Goal: Task Accomplishment & Management: Manage account settings

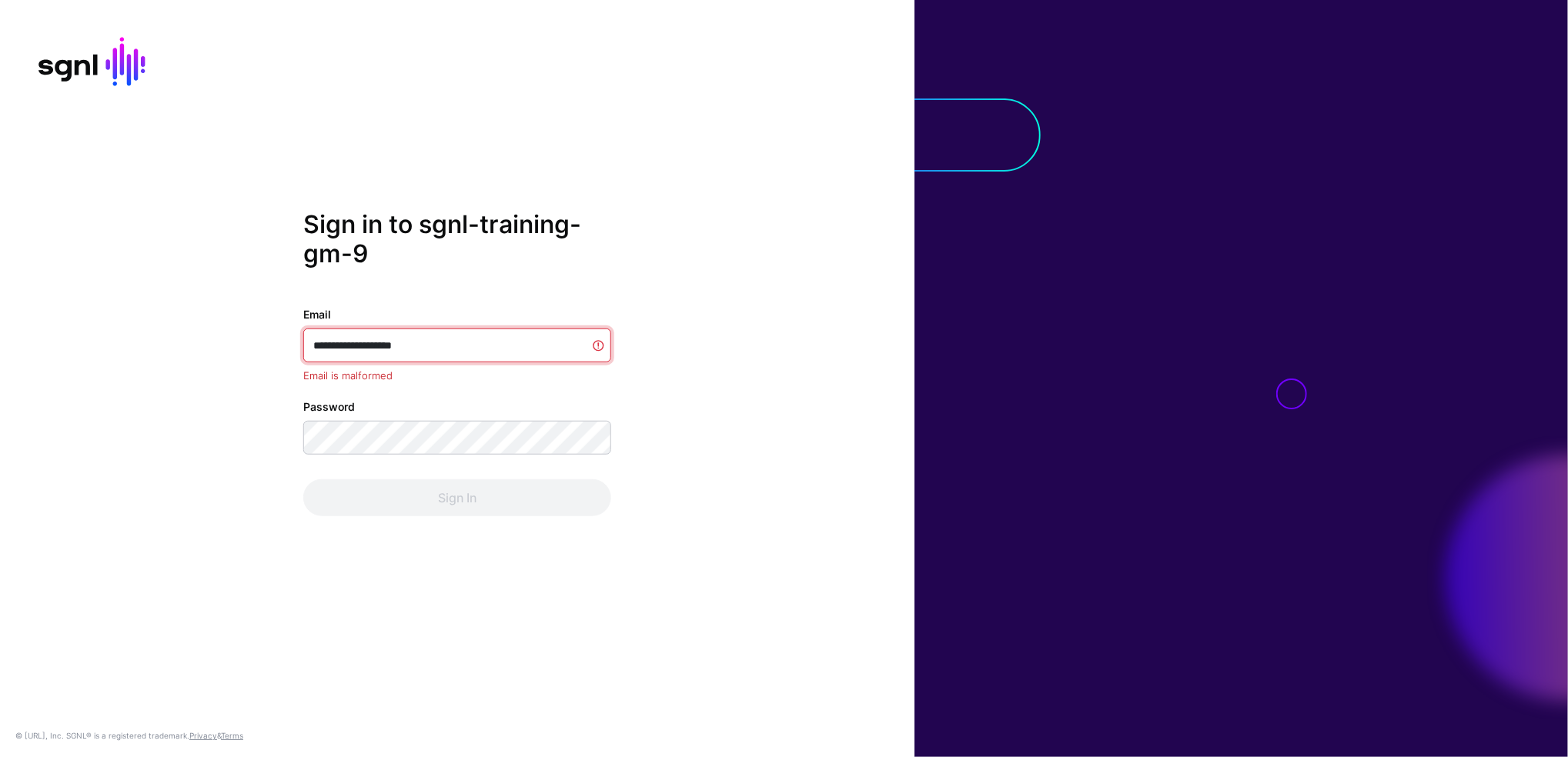
click at [427, 349] on input "**********" at bounding box center [458, 345] width 308 height 34
click at [776, 229] on div "**********" at bounding box center [457, 378] width 914 height 338
type input "**********"
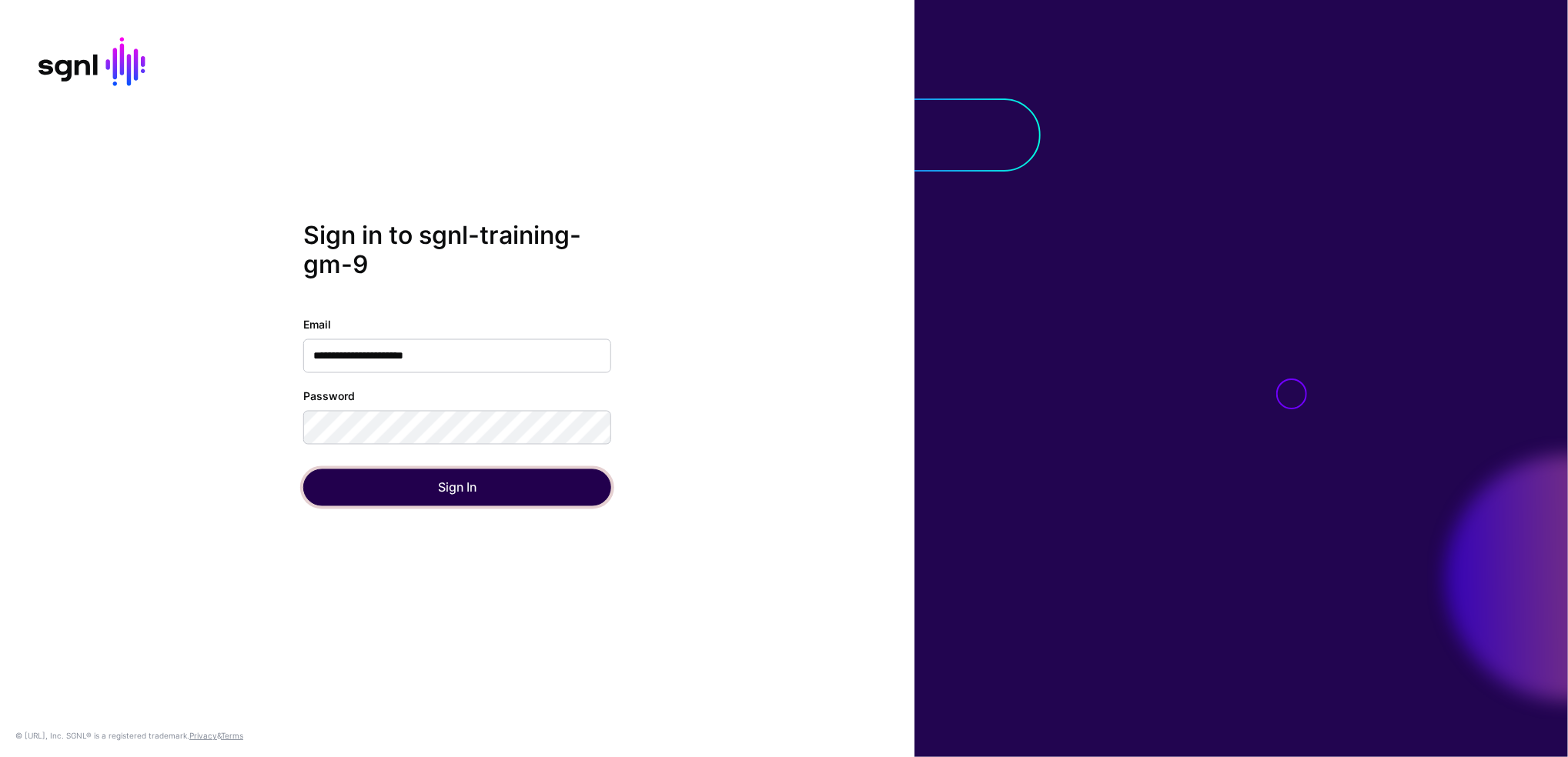
click at [441, 499] on button "Sign In" at bounding box center [458, 487] width 308 height 37
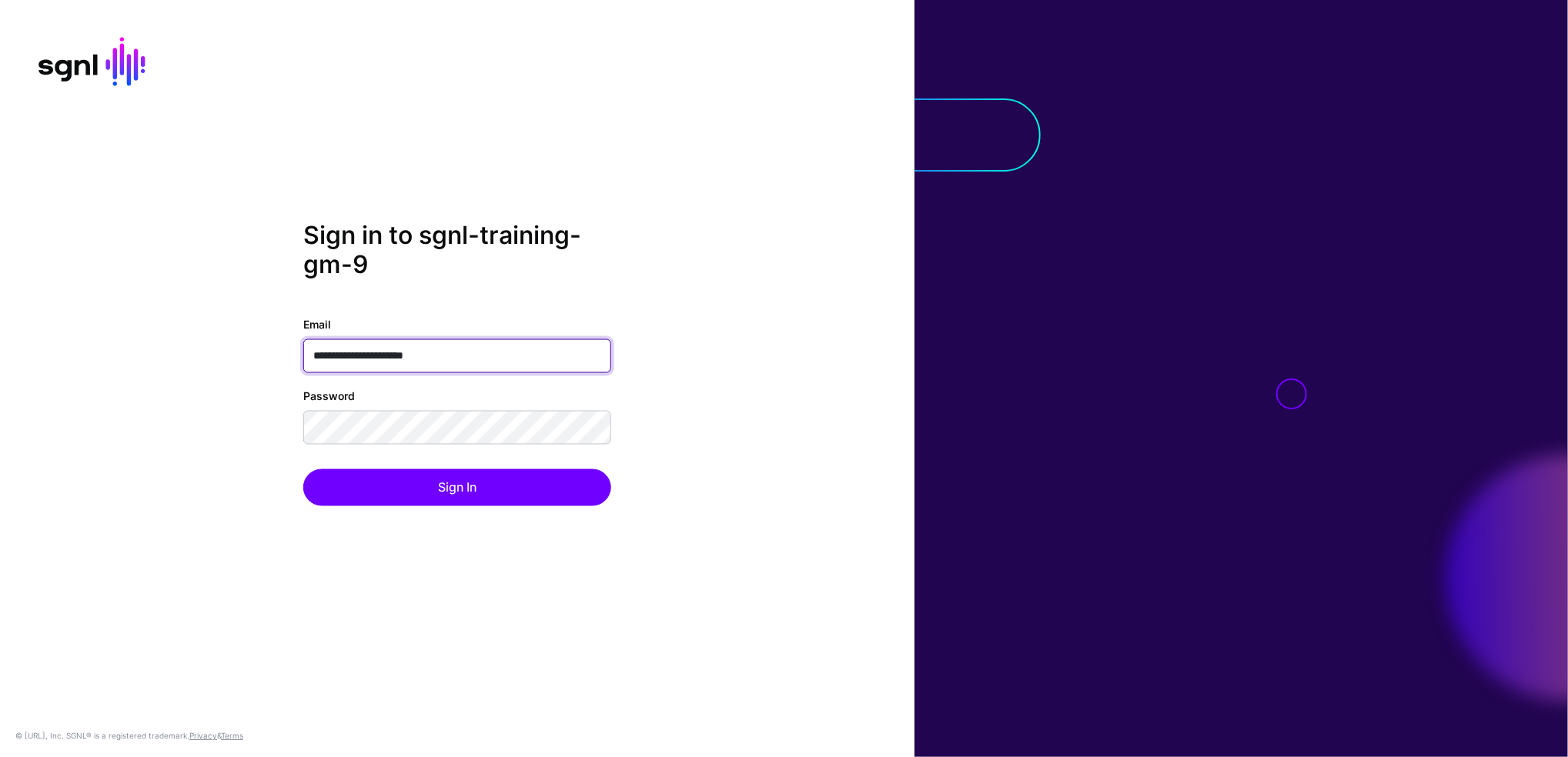
drag, startPoint x: 410, startPoint y: 349, endPoint x: 419, endPoint y: 351, distance: 9.2
click at [411, 349] on input "**********" at bounding box center [458, 355] width 308 height 34
drag, startPoint x: 286, startPoint y: 351, endPoint x: 298, endPoint y: 351, distance: 12.0
click at [286, 351] on div "**********" at bounding box center [457, 378] width 914 height 316
click at [399, 356] on input "**********" at bounding box center [458, 355] width 308 height 34
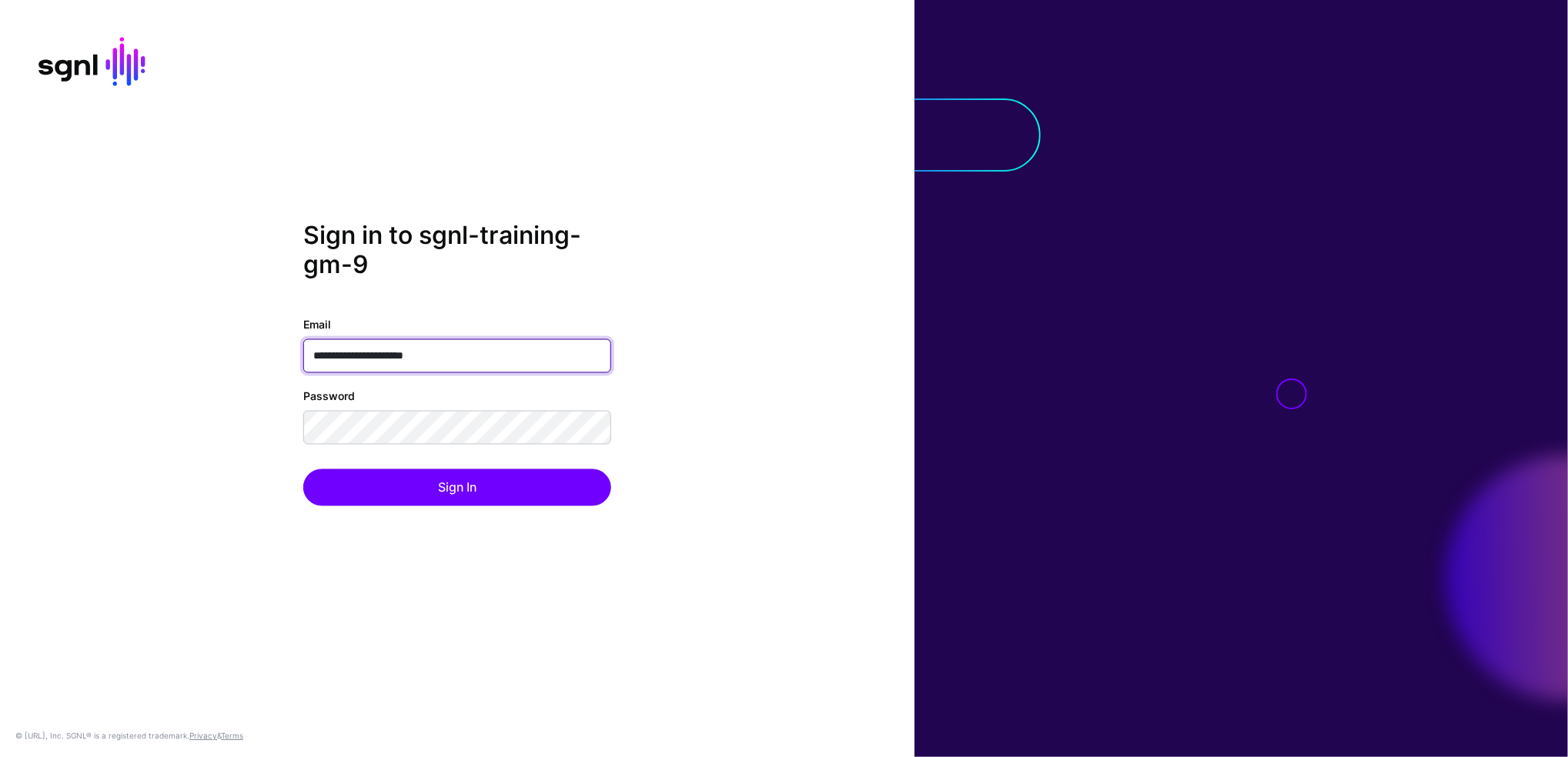
click at [399, 356] on input "**********" at bounding box center [458, 355] width 308 height 34
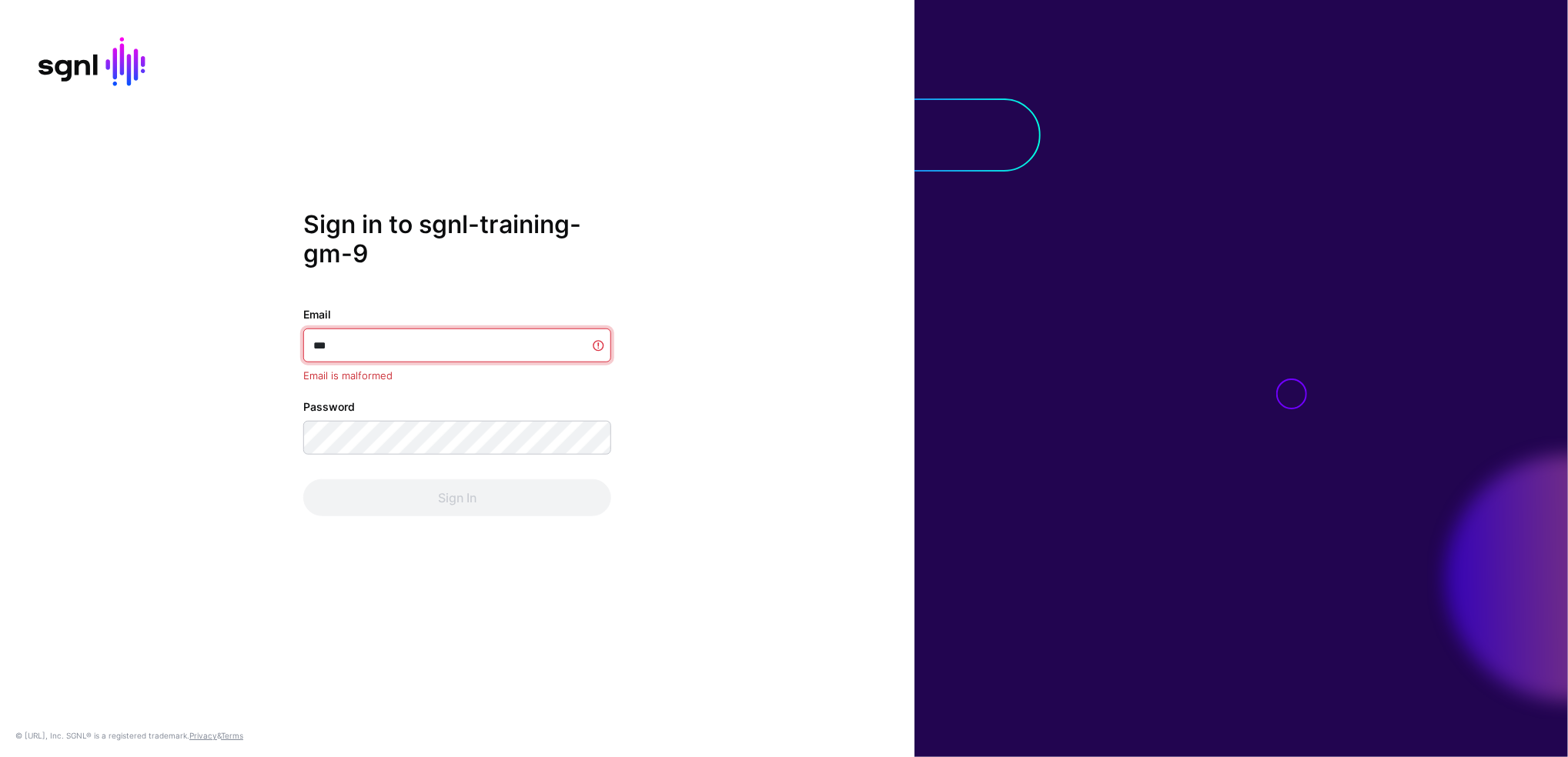
type input "**********"
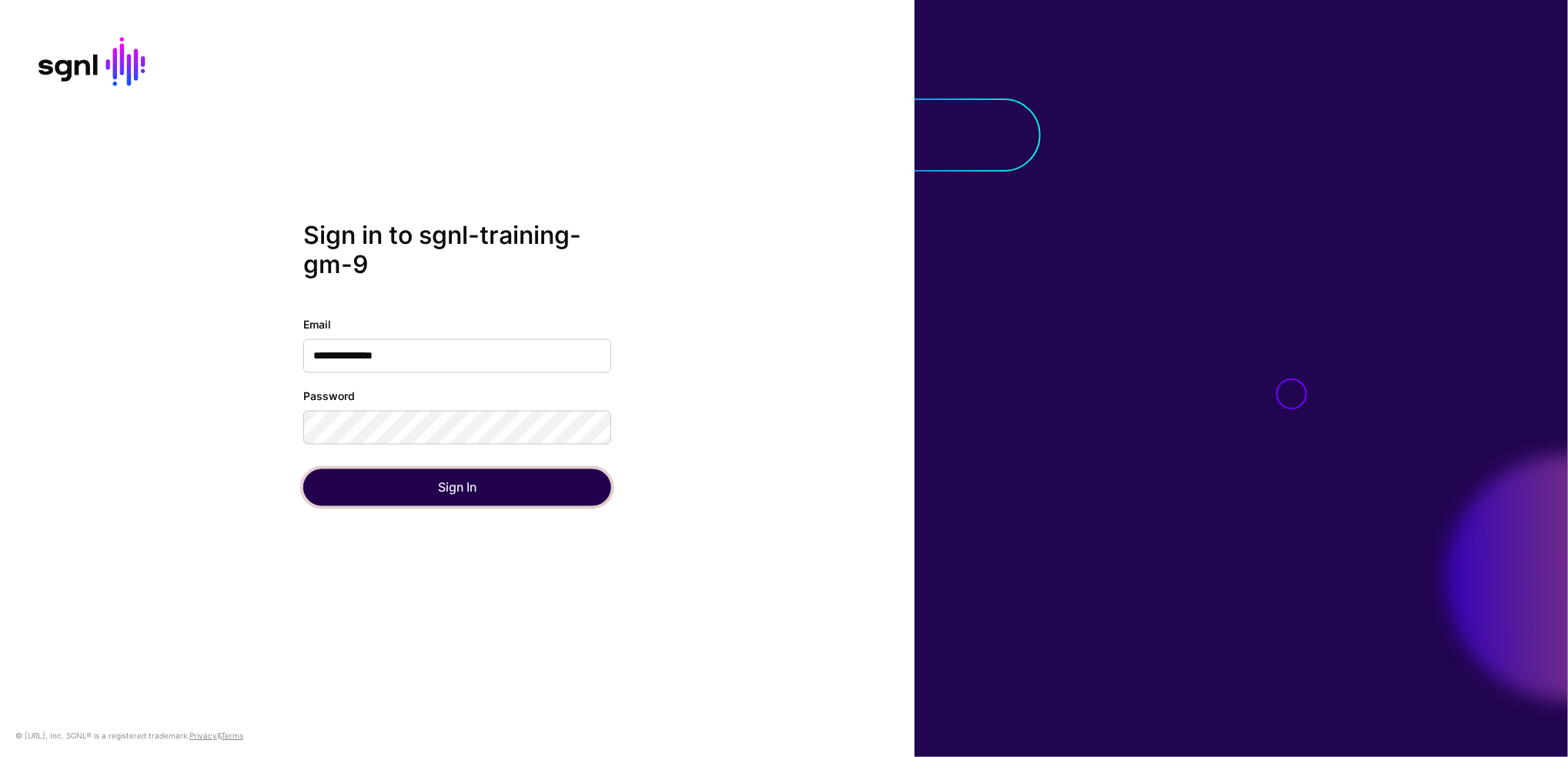
click at [445, 488] on button "Sign In" at bounding box center [458, 487] width 308 height 37
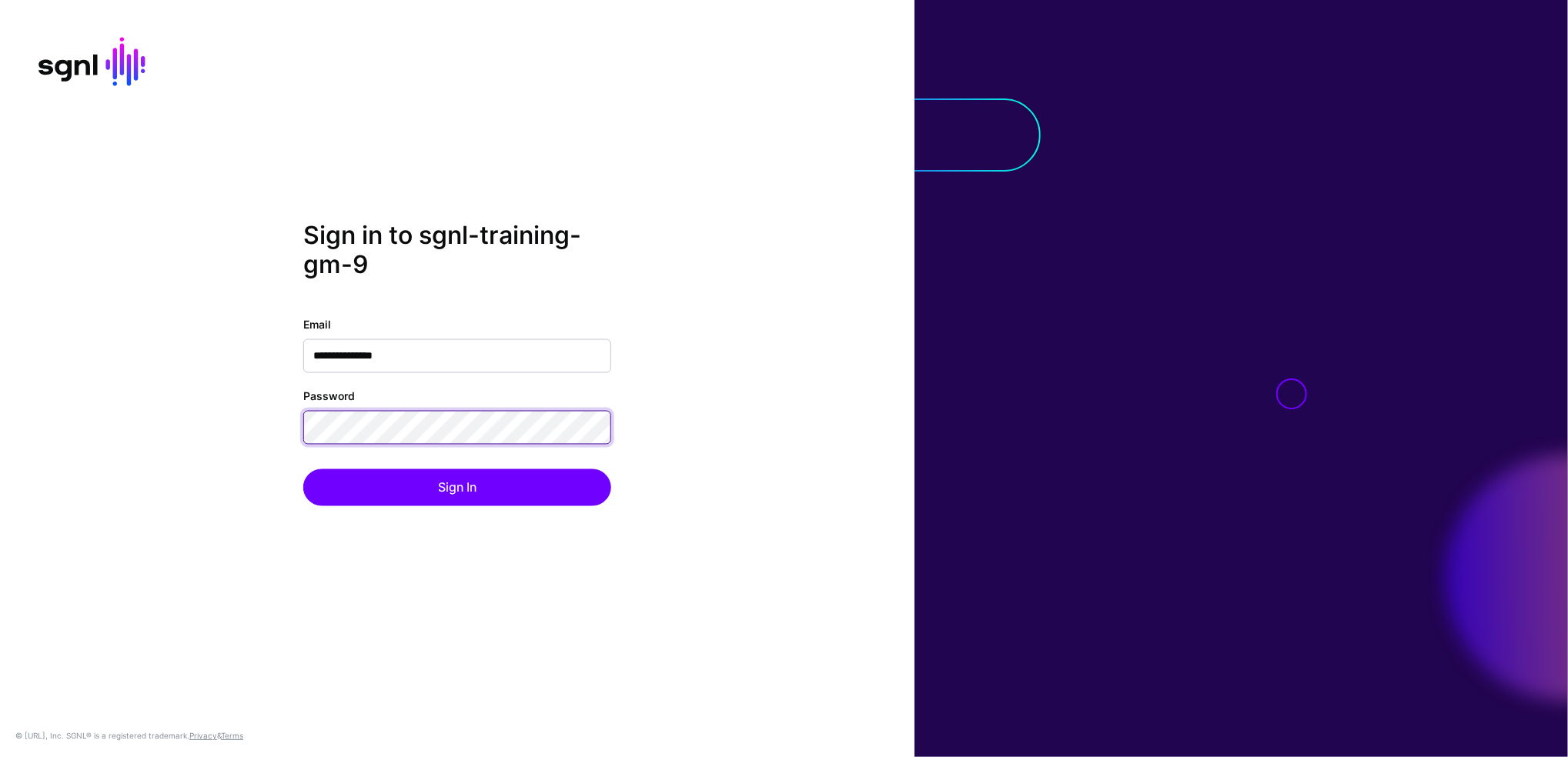
click at [303, 468] on button "Sign In" at bounding box center [458, 487] width 308 height 37
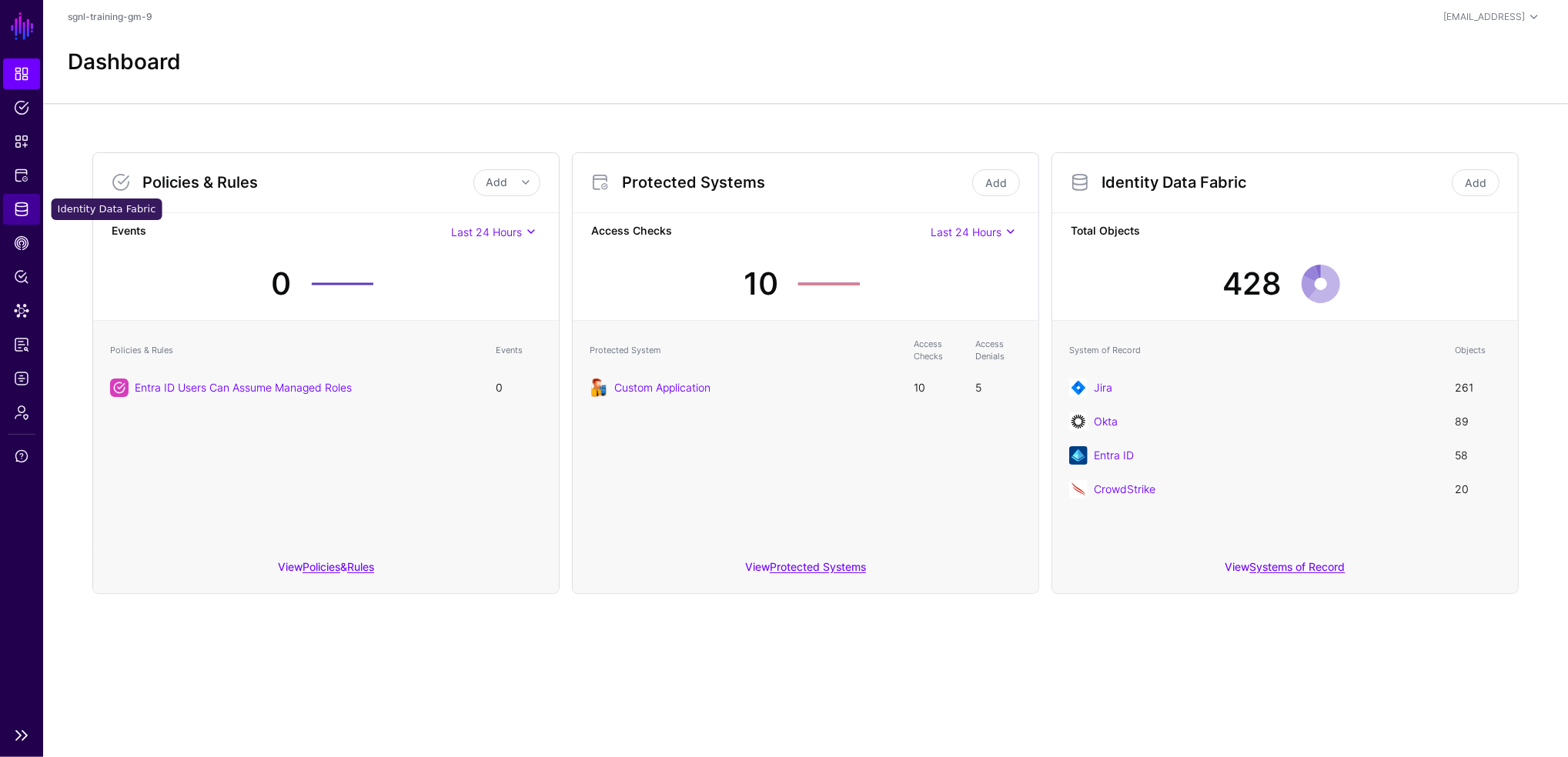
click at [23, 212] on span "Identity Data Fabric" at bounding box center [21, 210] width 16 height 16
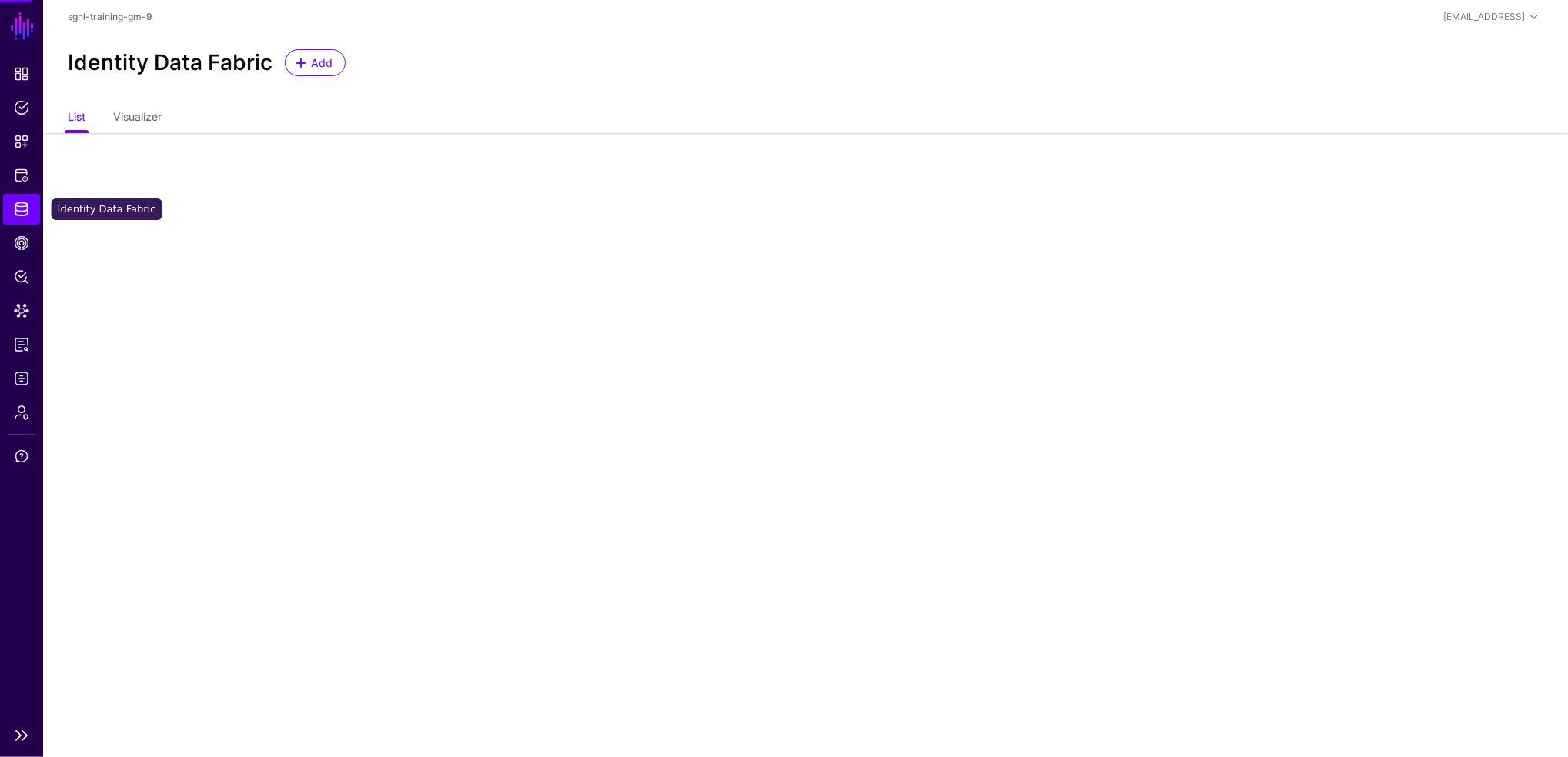
click at [23, 212] on span "Identity Data Fabric" at bounding box center [21, 210] width 16 height 16
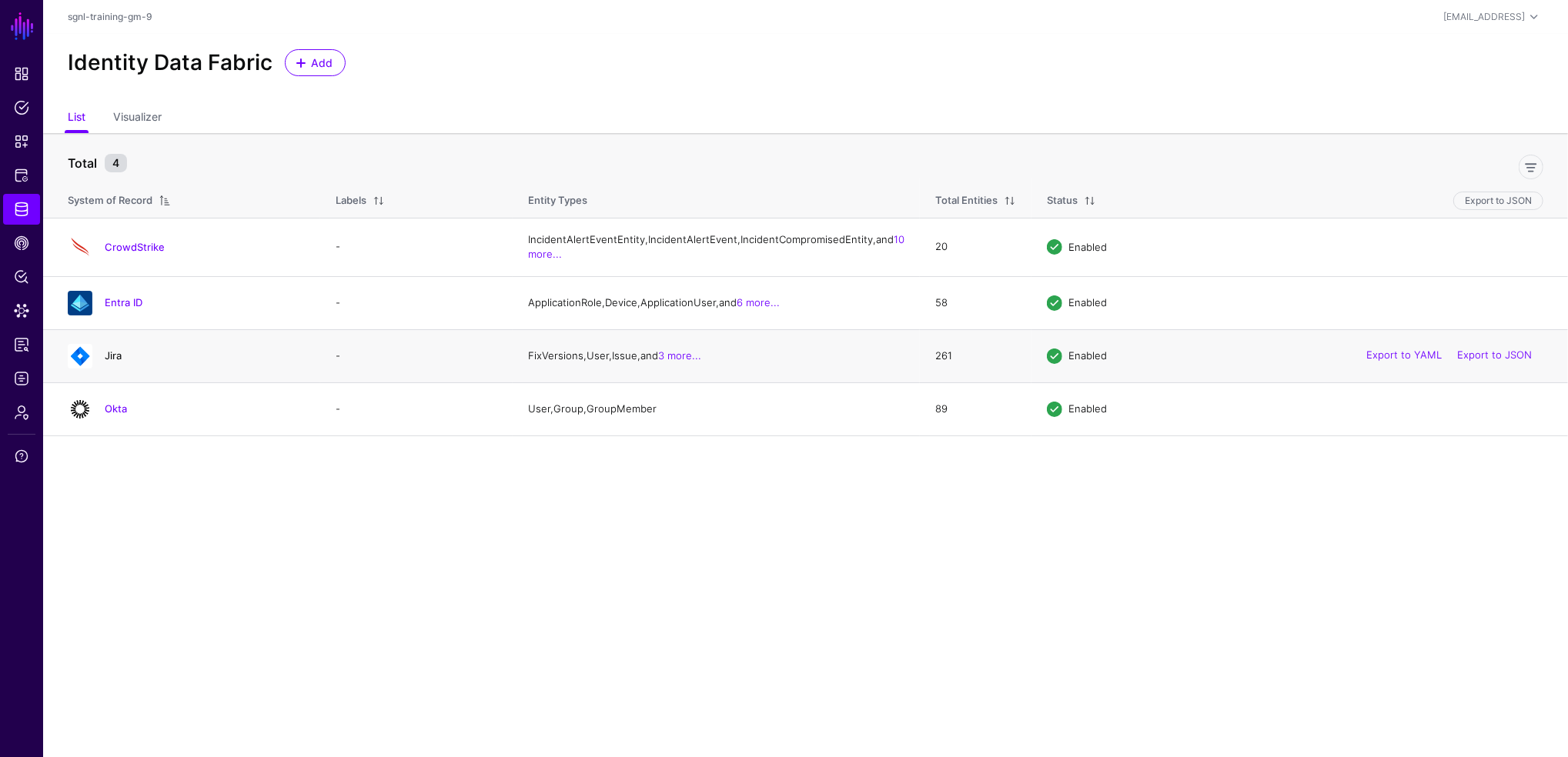
click at [112, 362] on link "Jira" at bounding box center [112, 355] width 17 height 13
click at [112, 392] on main "SGNL Dashboard Policies Snippets Protected Systems Identity Data Fabric CAEP Hu…" at bounding box center [784, 378] width 1568 height 757
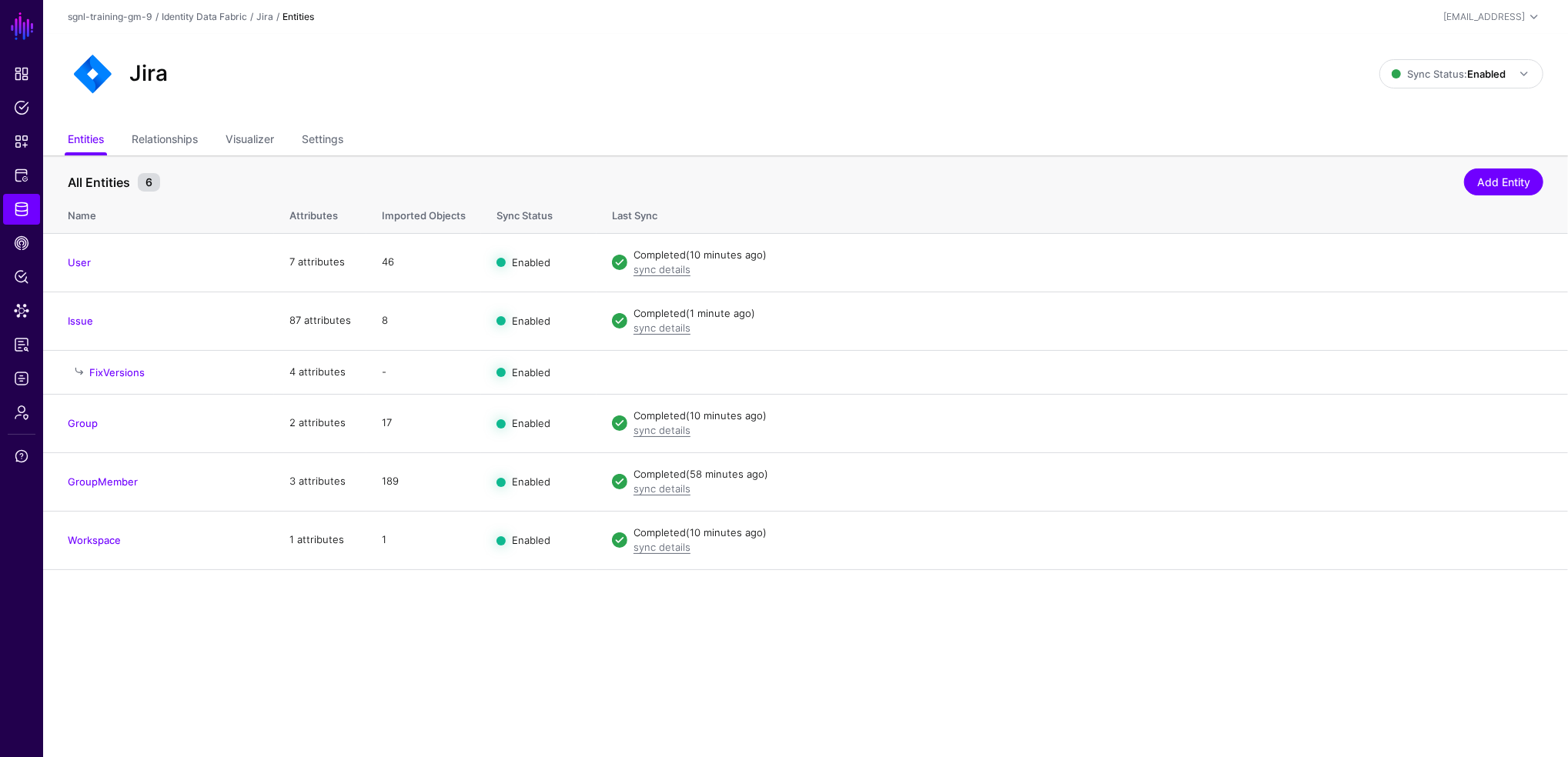
drag, startPoint x: 112, startPoint y: 392, endPoint x: 175, endPoint y: 138, distance: 261.7
click at [175, 138] on link "Relationships" at bounding box center [165, 140] width 66 height 29
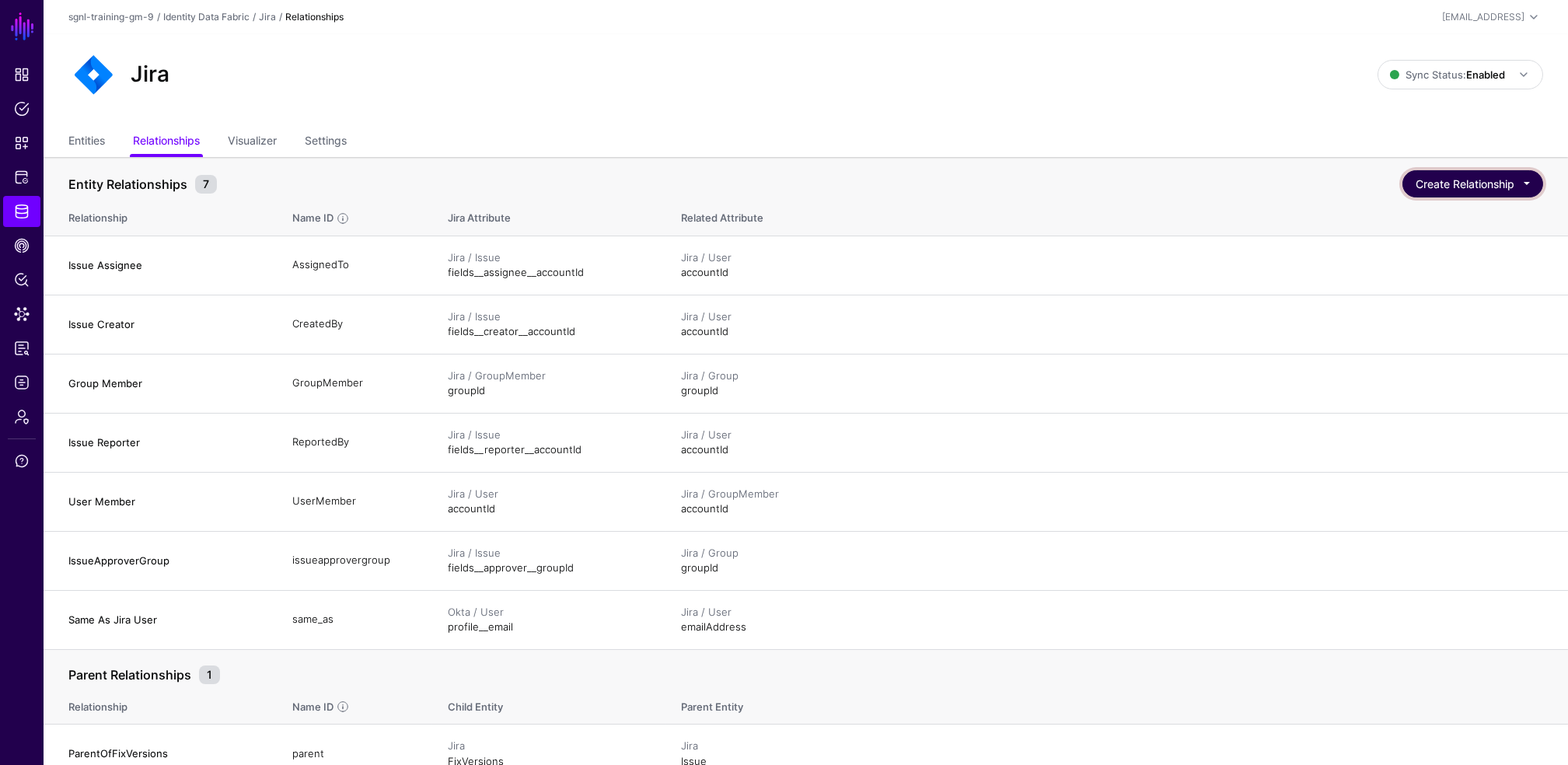
click at [1478, 186] on button "Create Relationship" at bounding box center [1472, 184] width 141 height 28
click at [1478, 188] on button "Create Relationship" at bounding box center [1472, 184] width 141 height 28
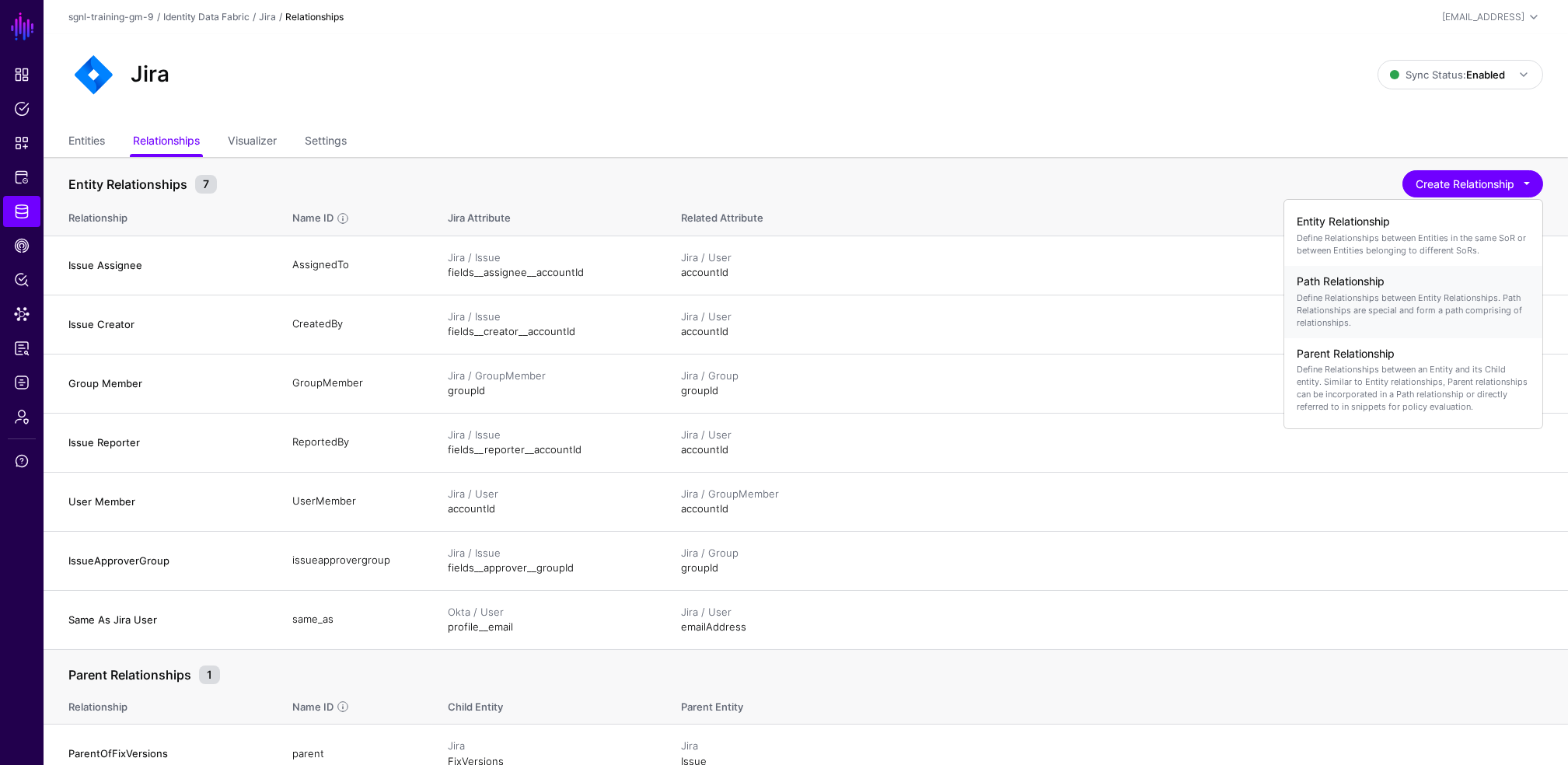
click at [1346, 289] on div "Path Relationship Define Relationships between Entity Relationships. Path Relat…" at bounding box center [1413, 302] width 234 height 66
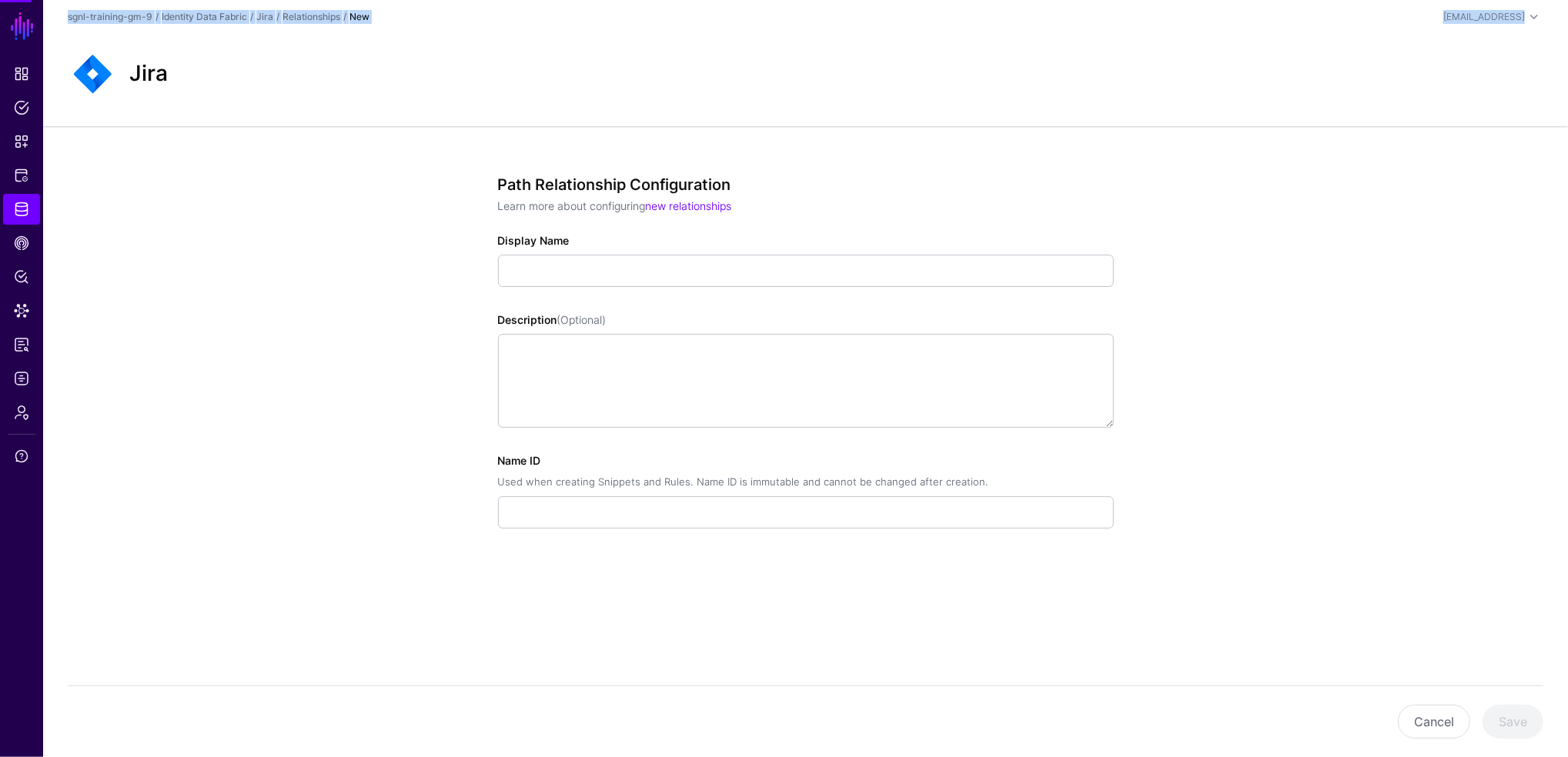
click at [1336, 286] on div "Path Relationship Configuration Learn more about configuring new relationships …" at bounding box center [805, 407] width 1525 height 563
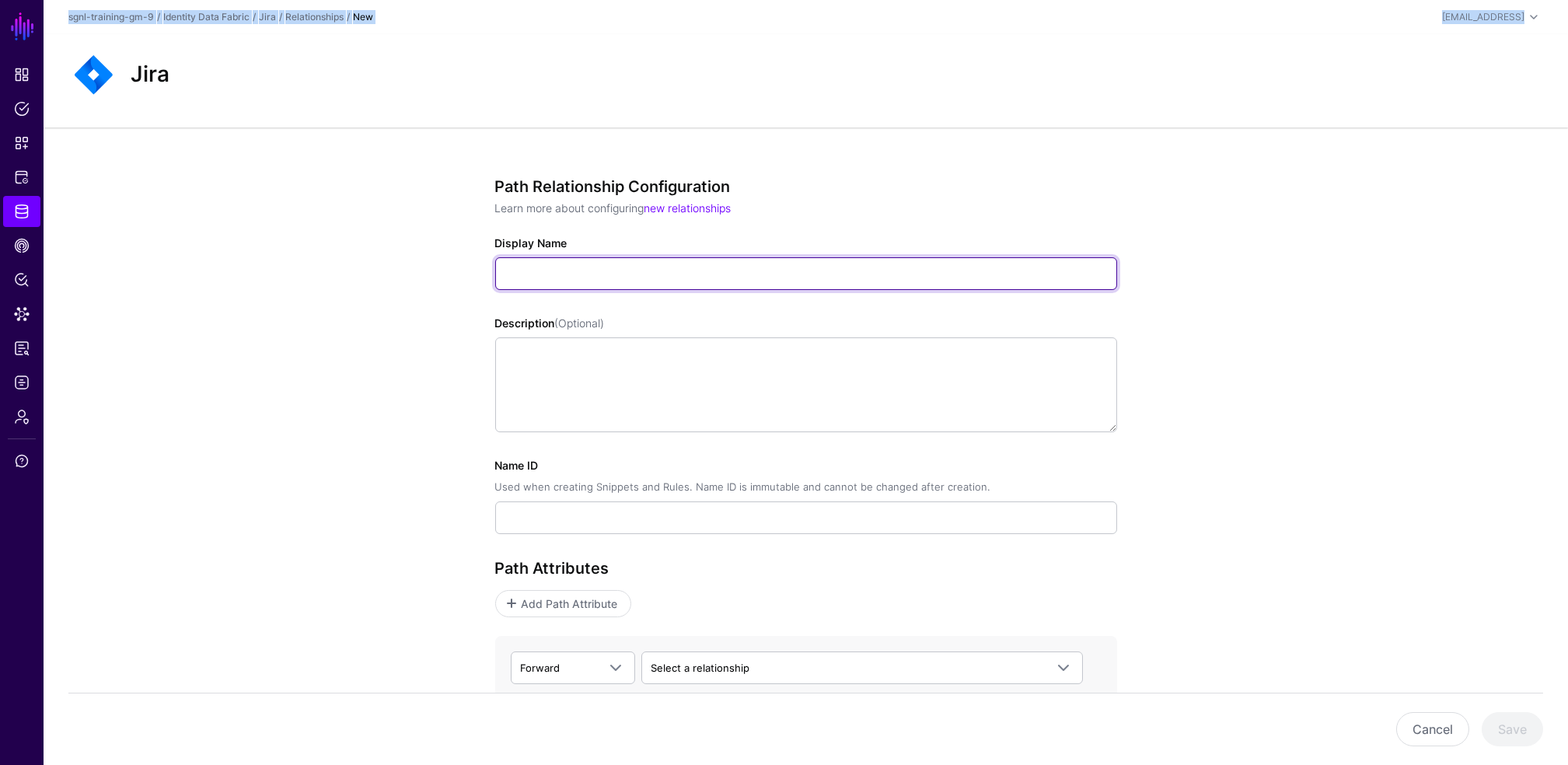
click at [591, 274] on input "Display Name" at bounding box center [806, 273] width 622 height 33
type input "**********"
click at [569, 271] on input "**********" at bounding box center [806, 273] width 622 height 33
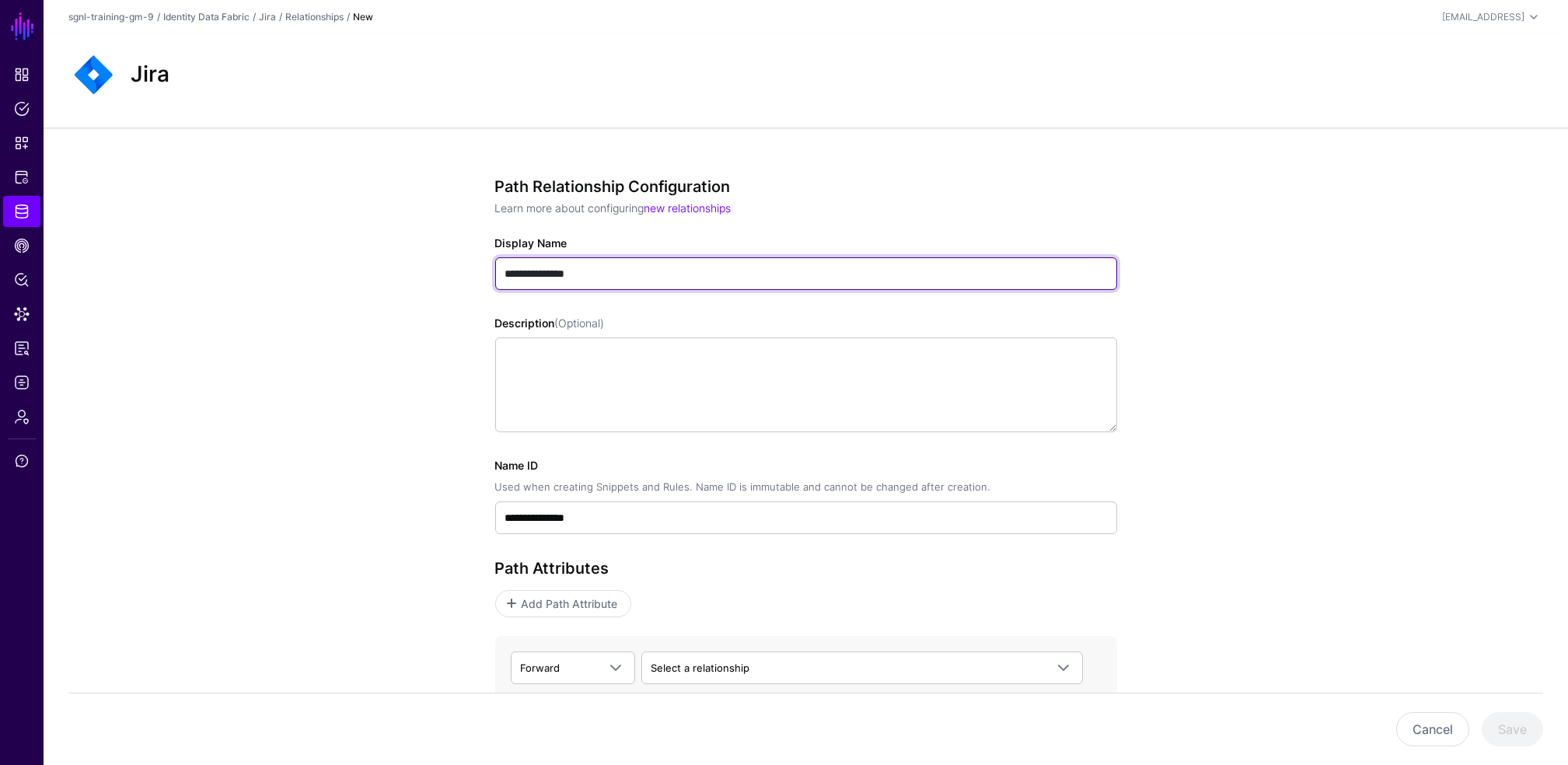
click at [569, 271] on input "**********" at bounding box center [806, 273] width 622 height 33
click at [571, 272] on input "**********" at bounding box center [806, 273] width 622 height 33
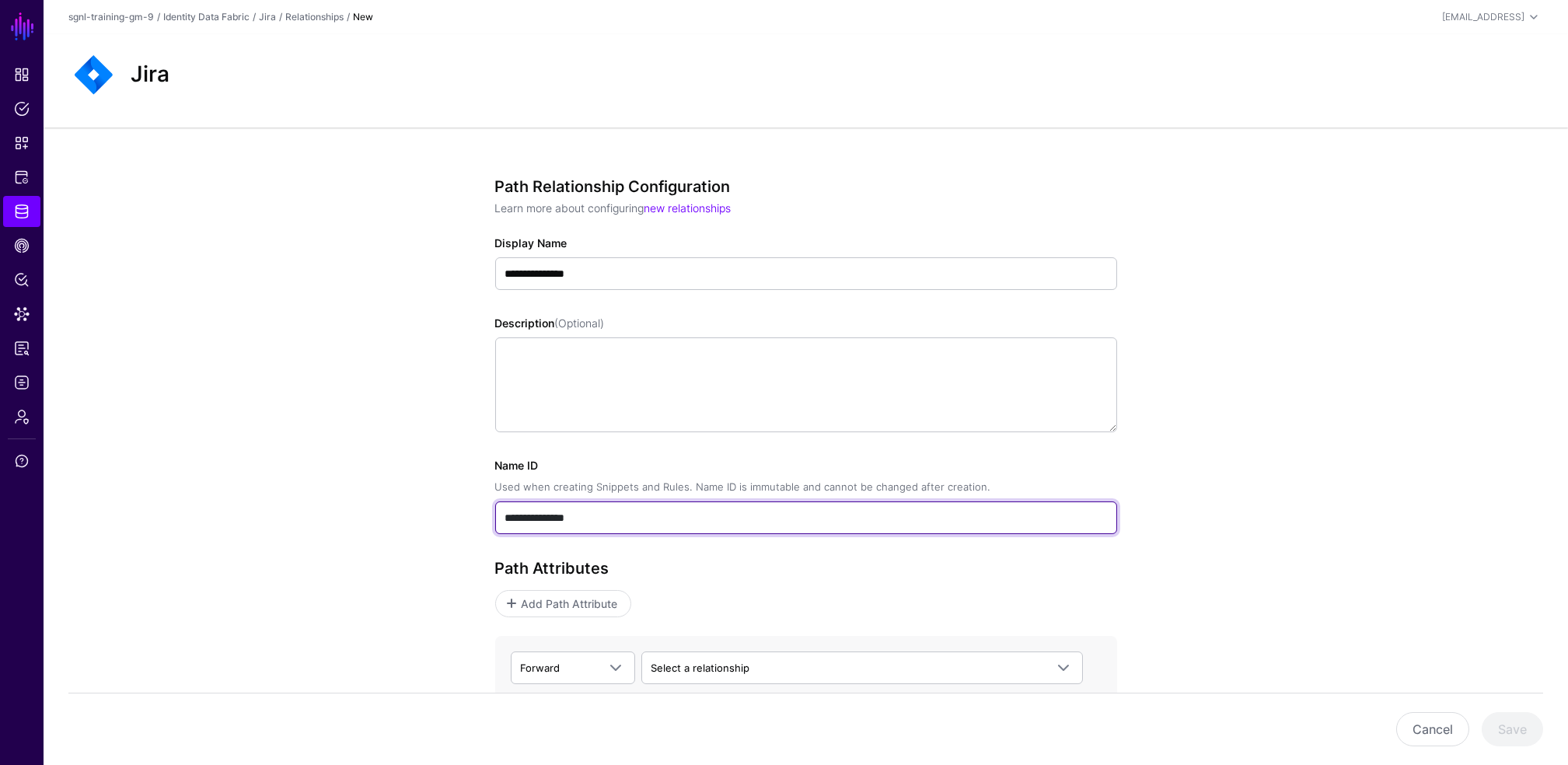
click at [603, 522] on input "**********" at bounding box center [806, 518] width 622 height 33
paste input "text"
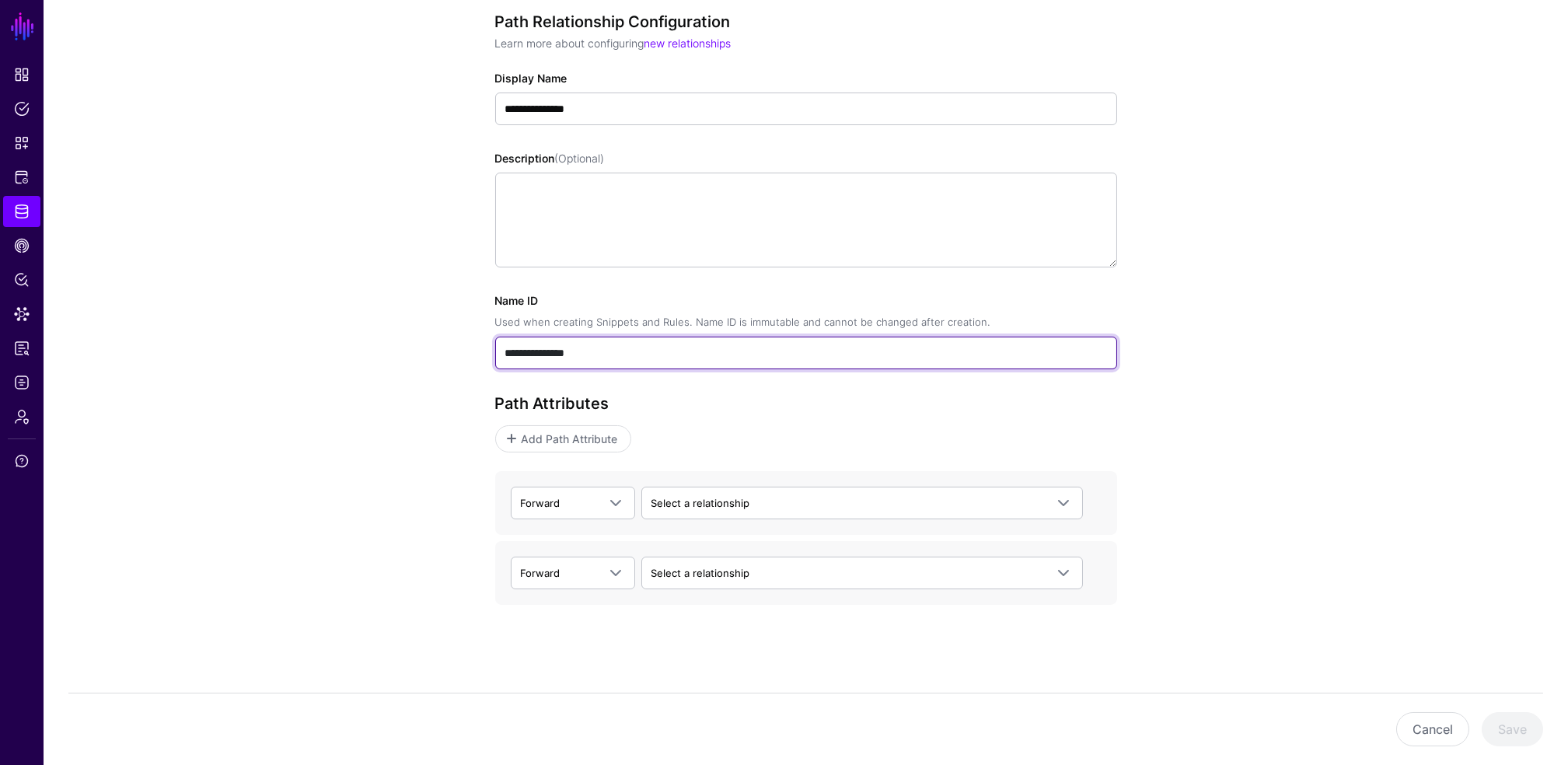
scroll to position [166, 0]
type input "**********"
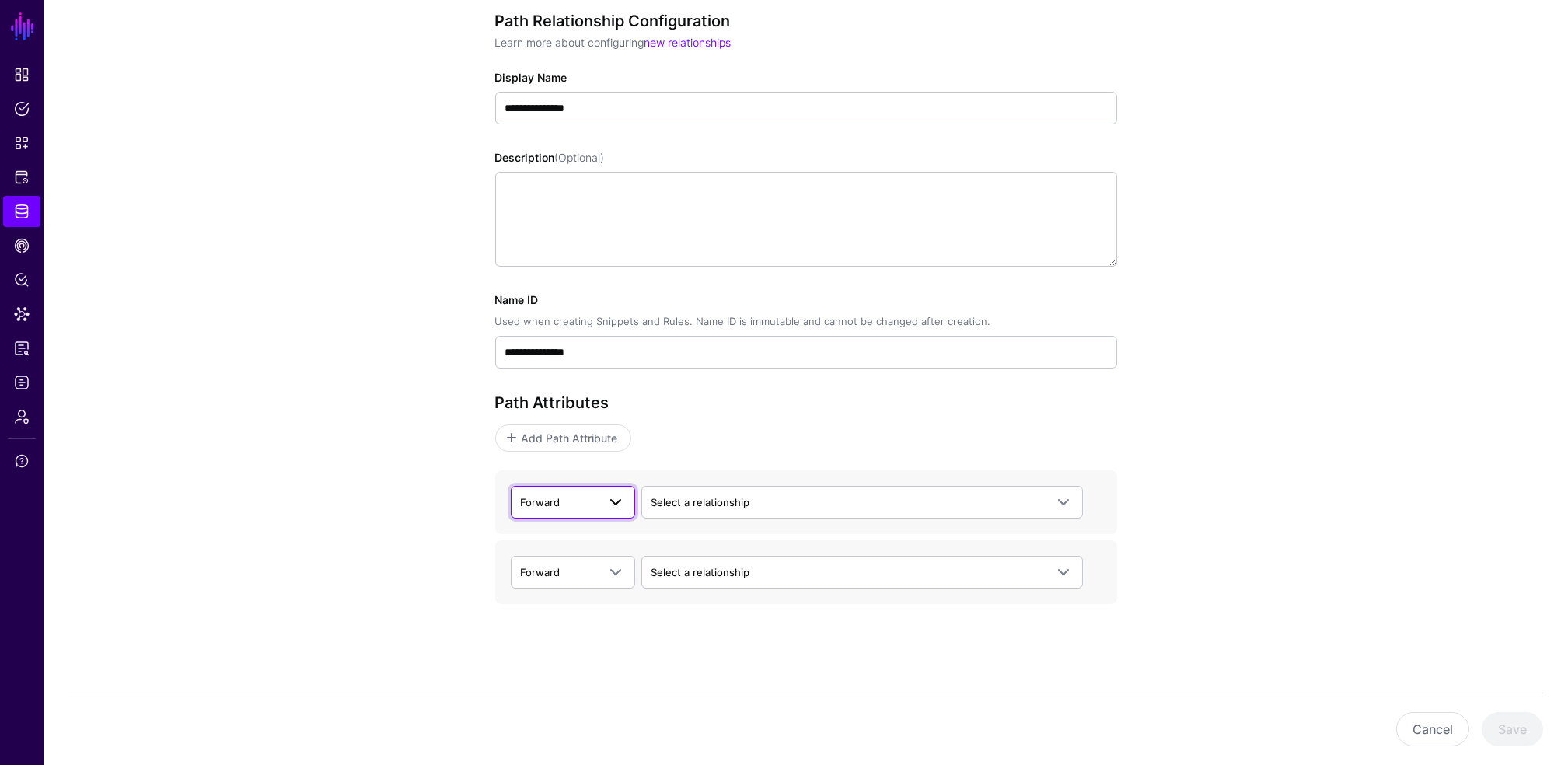
click at [531, 504] on span "Forward" at bounding box center [541, 502] width 39 height 13
click at [374, 430] on div "**********" at bounding box center [805, 364] width 1525 height 804
click at [533, 433] on span "Add Path Attribute" at bounding box center [570, 438] width 101 height 17
click at [533, 470] on div "Forward Forward Backward Select a relationship CrowdStrike ParentOfIncidentComp…" at bounding box center [806, 502] width 622 height 64
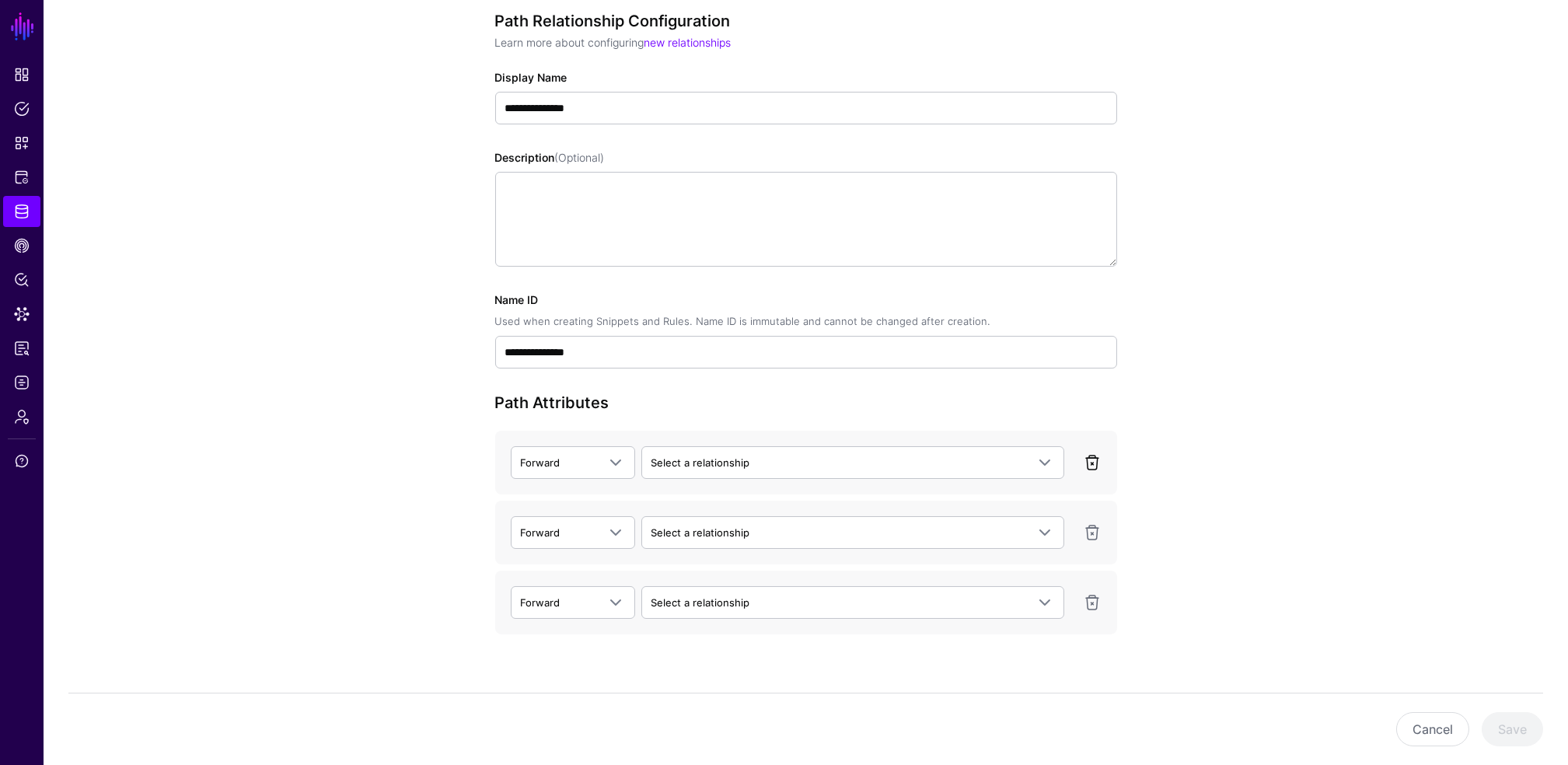
click at [1092, 463] on link at bounding box center [1092, 462] width 19 height 19
click at [1092, 463] on div "Path Attributes Forward Forward Backward Select a relationship CrowdStrike Pare…" at bounding box center [806, 514] width 622 height 242
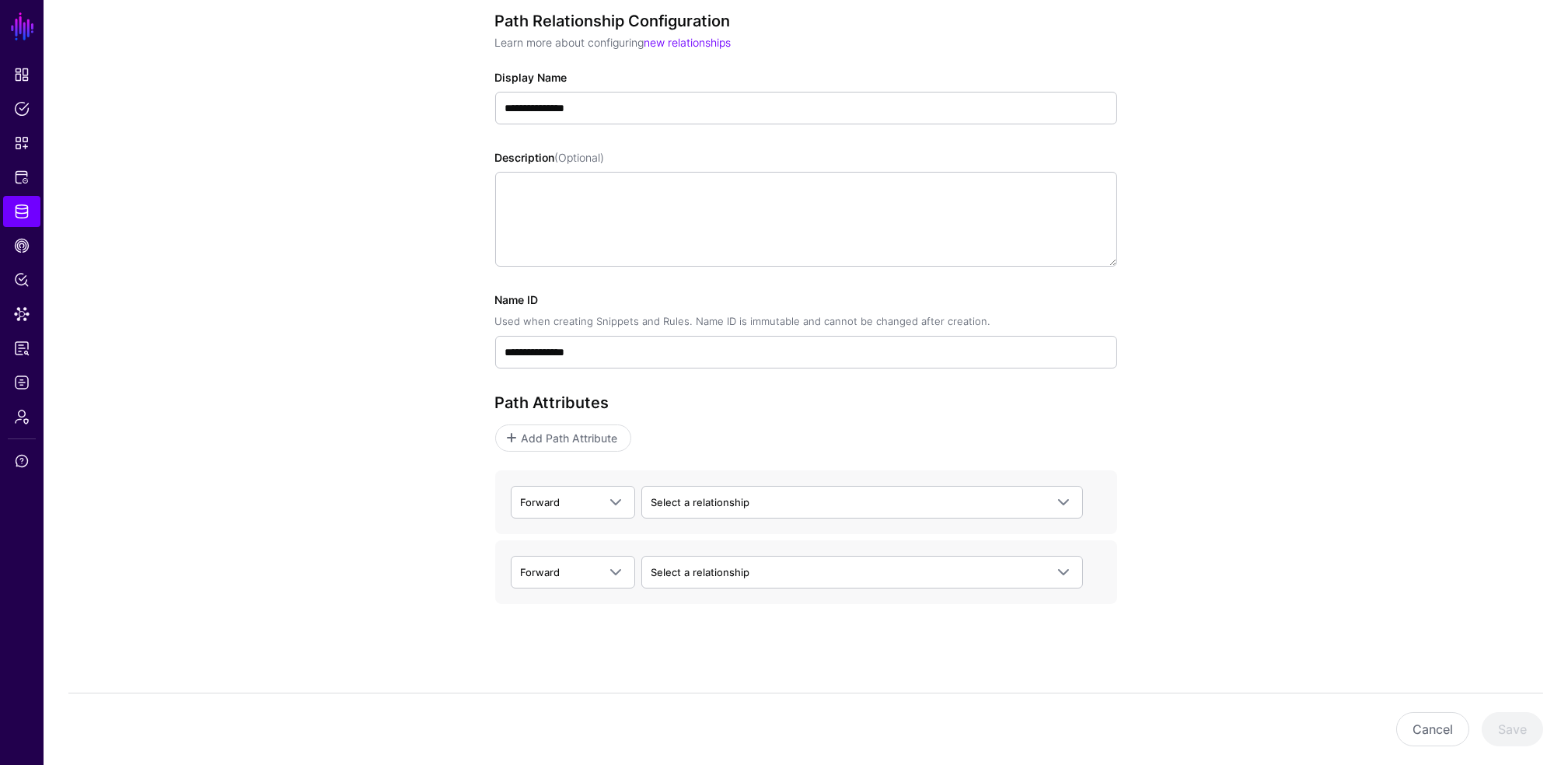
click at [492, 501] on div "**********" at bounding box center [806, 364] width 721 height 804
click at [571, 507] on span "Forward" at bounding box center [559, 502] width 76 height 17
click at [569, 506] on span "Forward" at bounding box center [559, 502] width 76 height 17
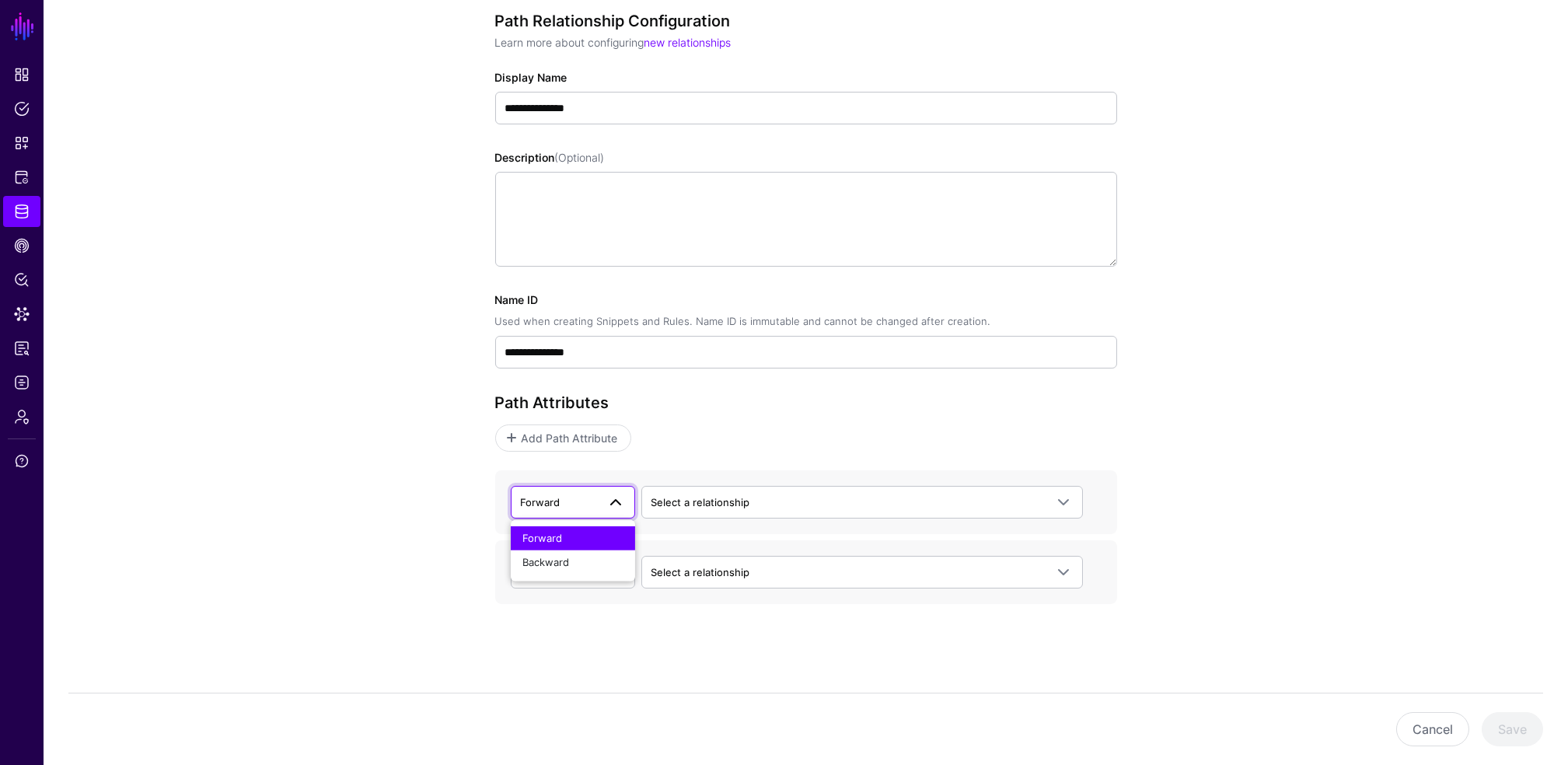
click at [569, 506] on span "Forward" at bounding box center [559, 502] width 76 height 17
click at [352, 493] on div "**********" at bounding box center [805, 364] width 1525 height 804
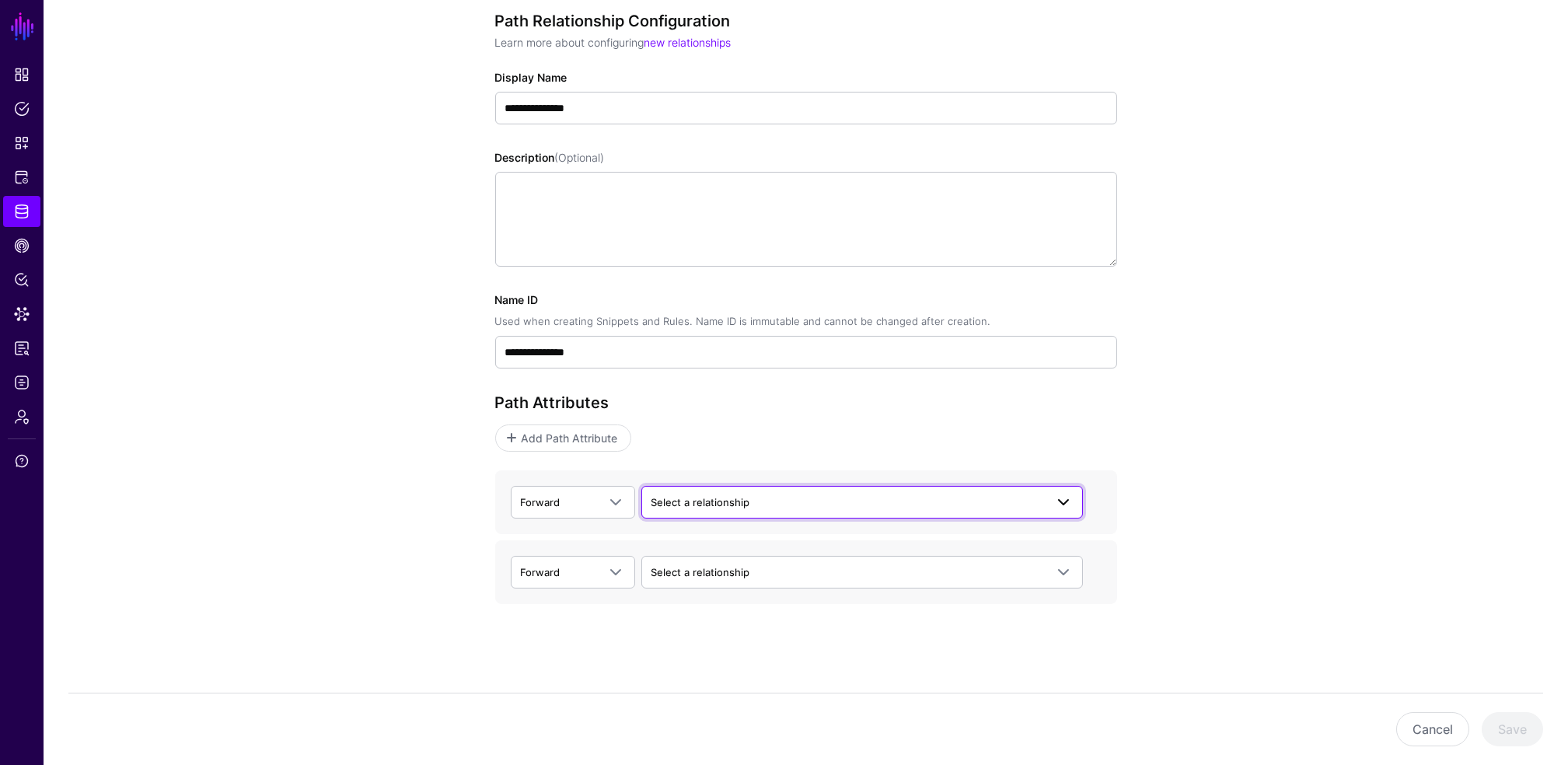
click at [707, 512] on link "Select a relationship" at bounding box center [862, 502] width 442 height 33
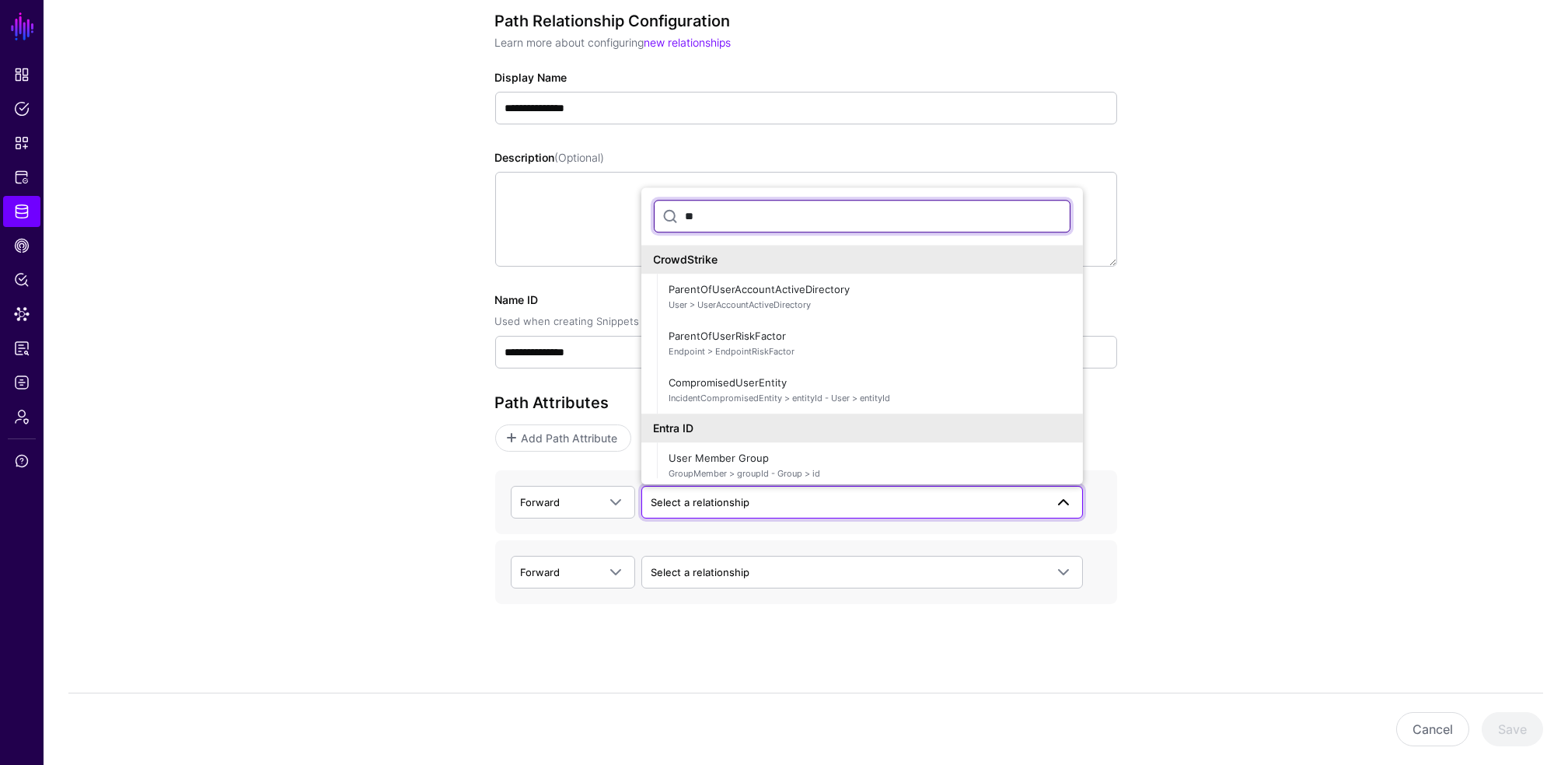
type input "*"
type input "****"
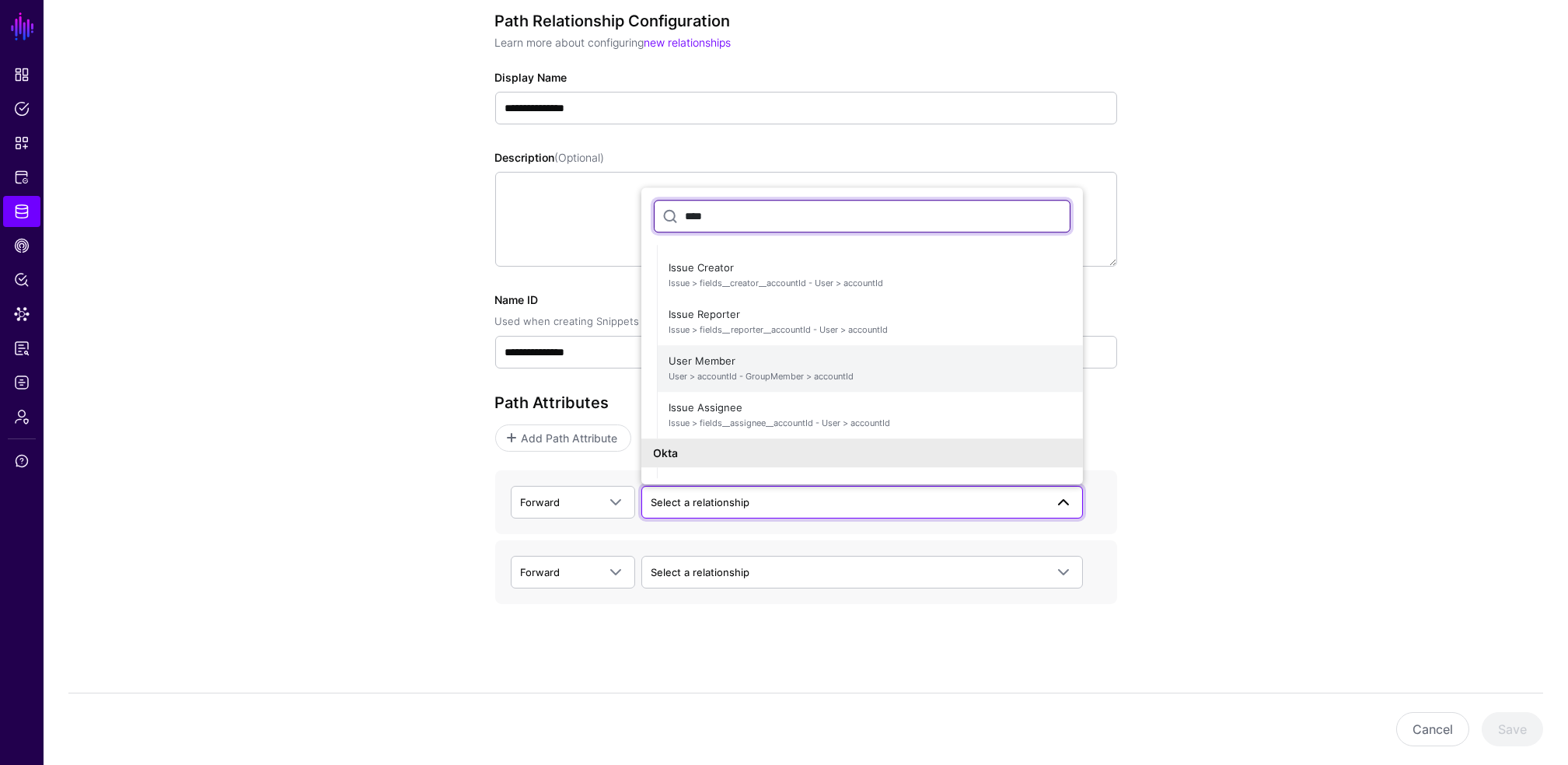
scroll to position [197, 0]
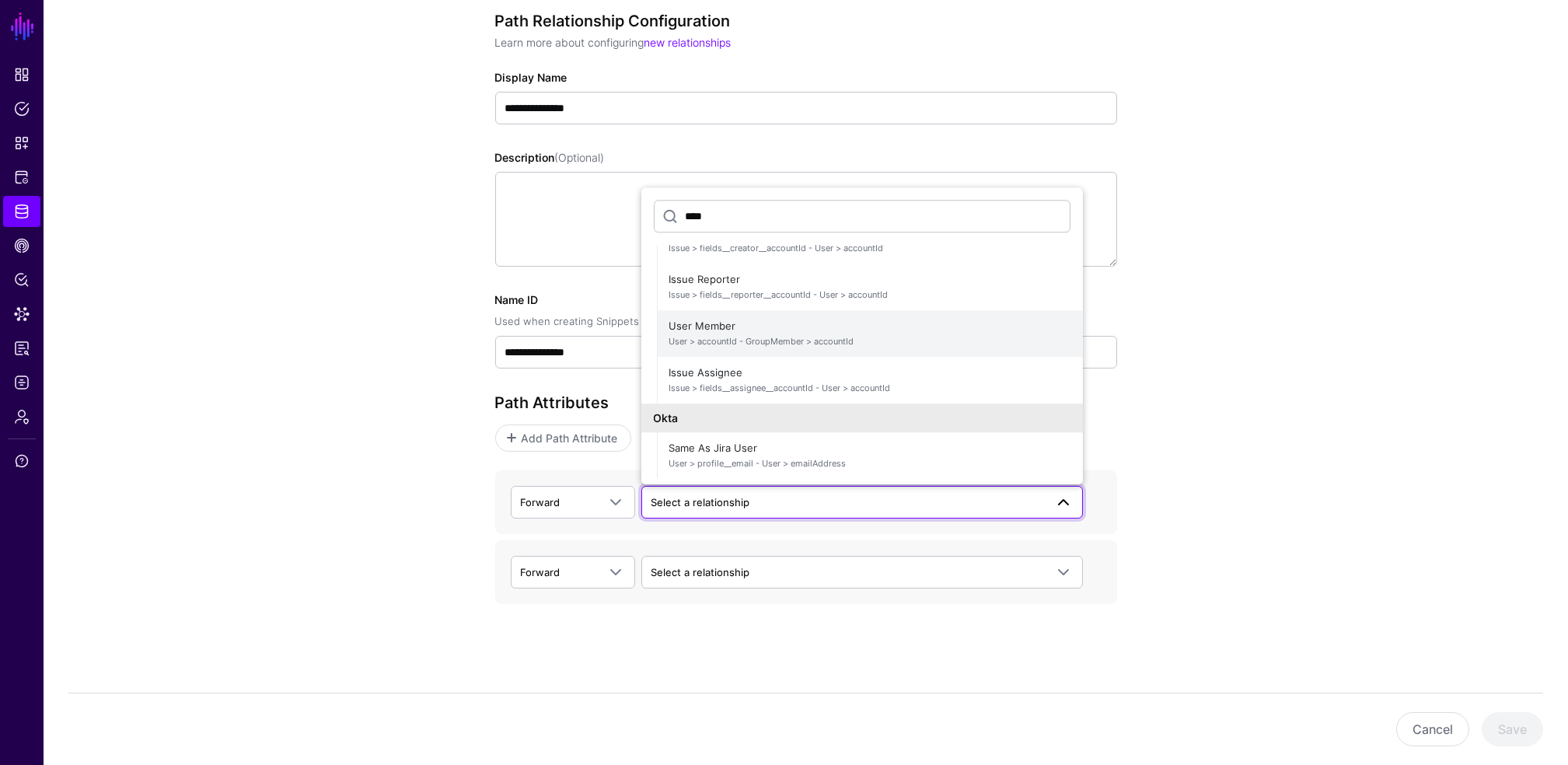
click at [734, 337] on span "User > accountId - GroupMember > accountId" at bounding box center [869, 341] width 401 height 13
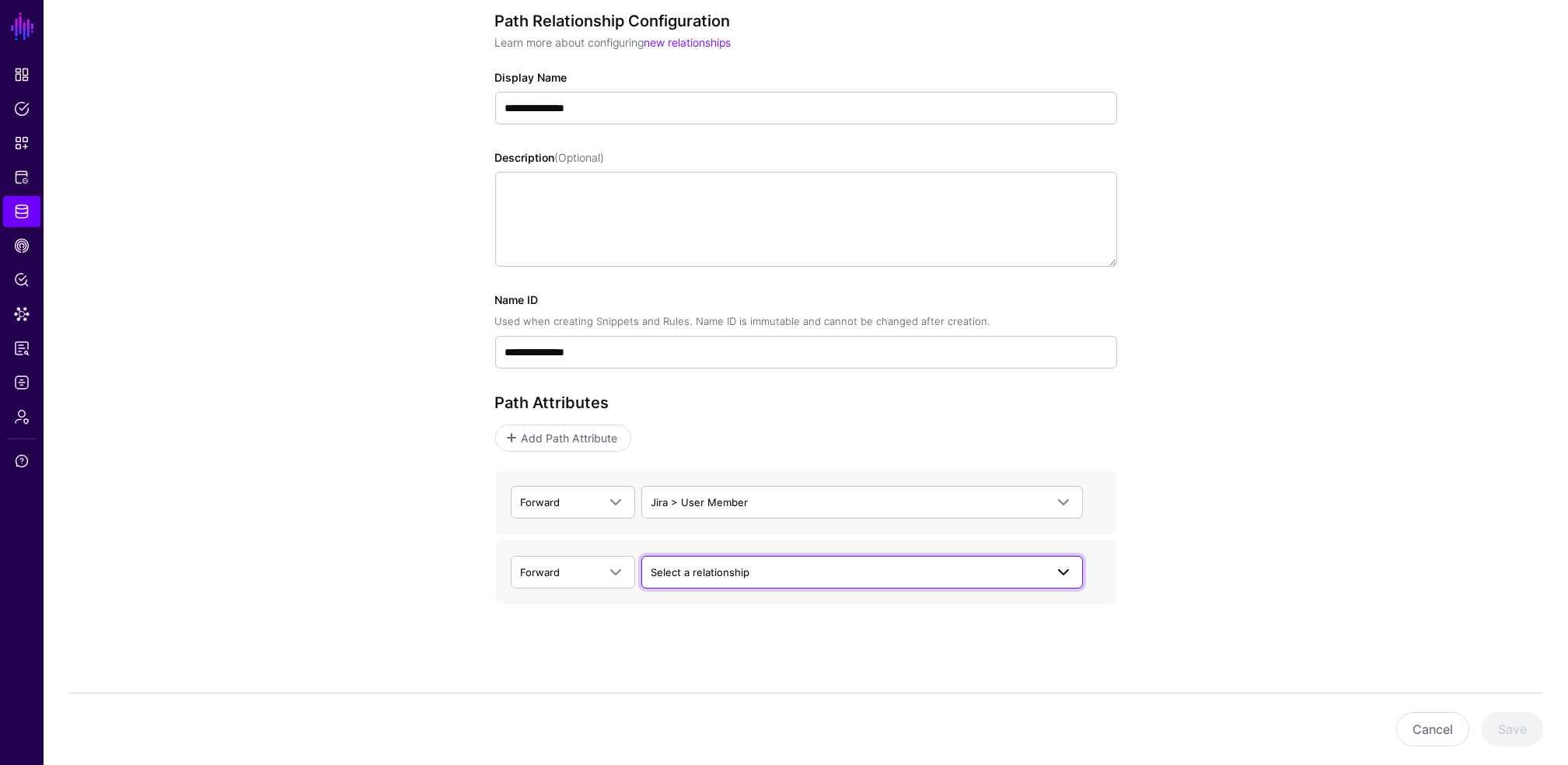
click at [729, 577] on span "Select a relationship" at bounding box center [701, 572] width 99 height 13
click at [1060, 574] on span at bounding box center [1063, 572] width 19 height 19
type input "**********"
click at [940, 629] on input "**********" at bounding box center [861, 618] width 417 height 33
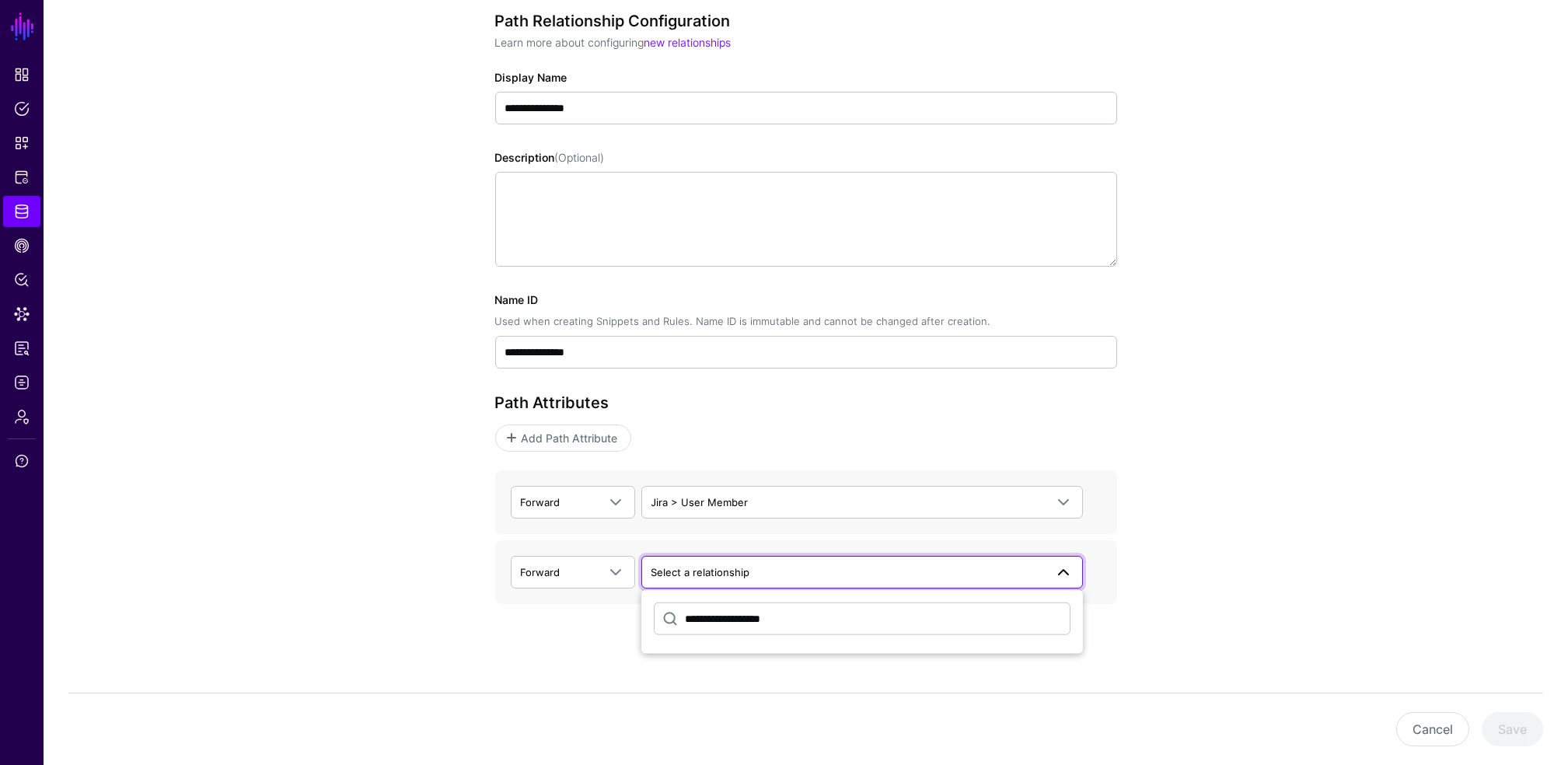
click at [940, 629] on input "**********" at bounding box center [861, 618] width 417 height 33
click at [920, 587] on link "Select a relationship" at bounding box center [862, 572] width 442 height 33
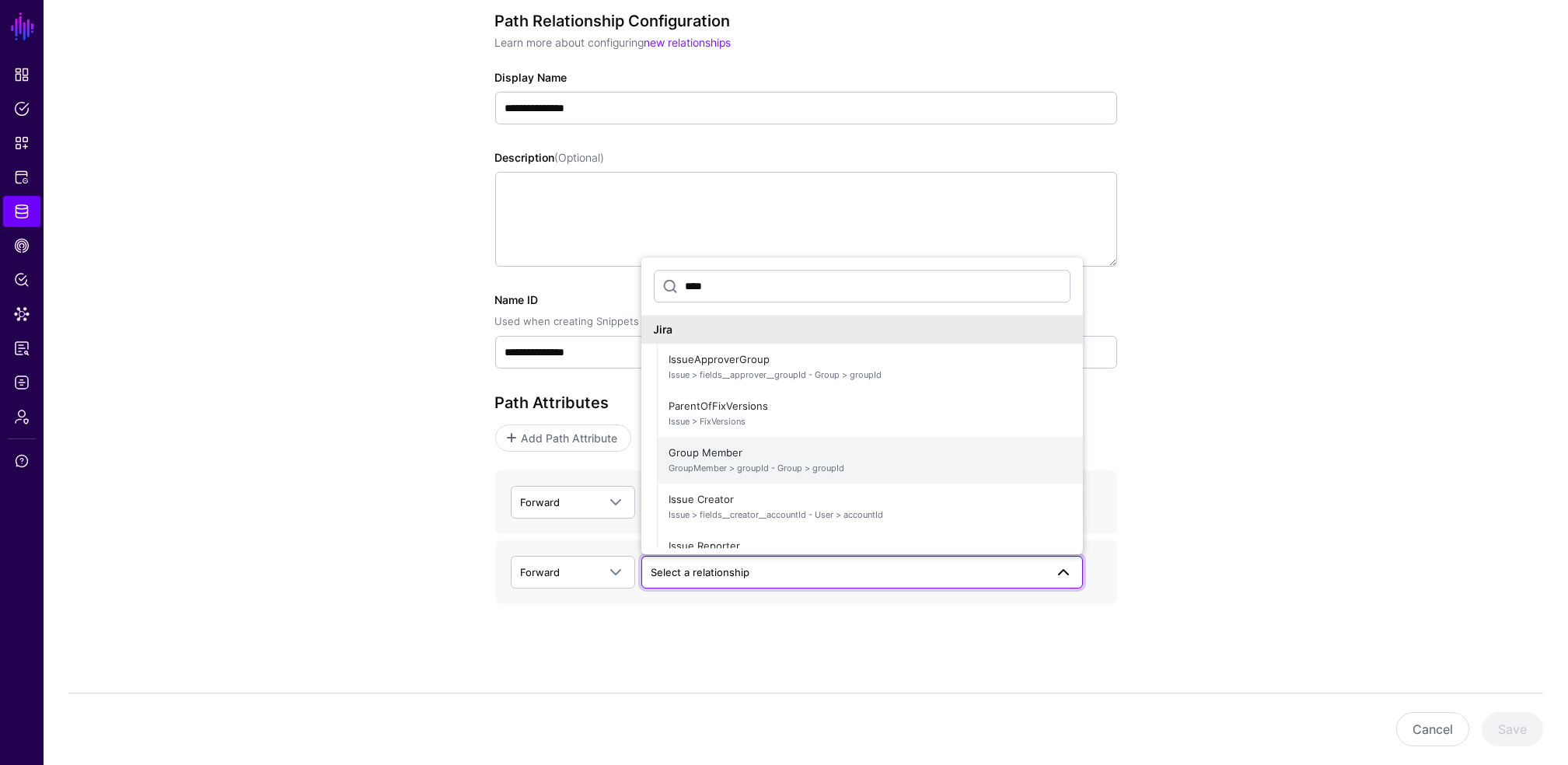
type input "****"
click at [767, 456] on span "Group Member GroupMember > groupId - Group > groupId" at bounding box center [869, 460] width 401 height 37
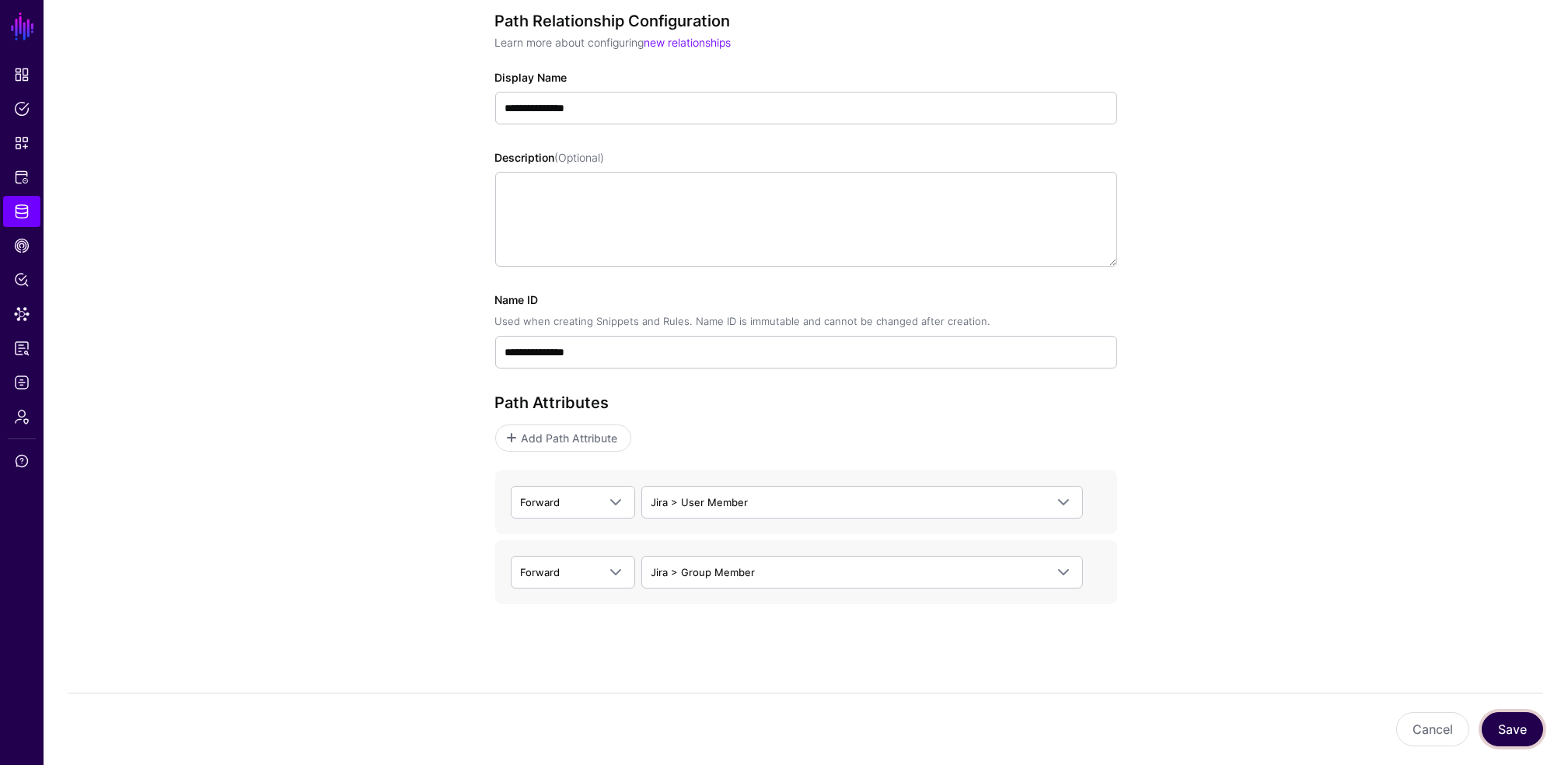
click at [1521, 728] on button "Save" at bounding box center [1513, 730] width 61 height 35
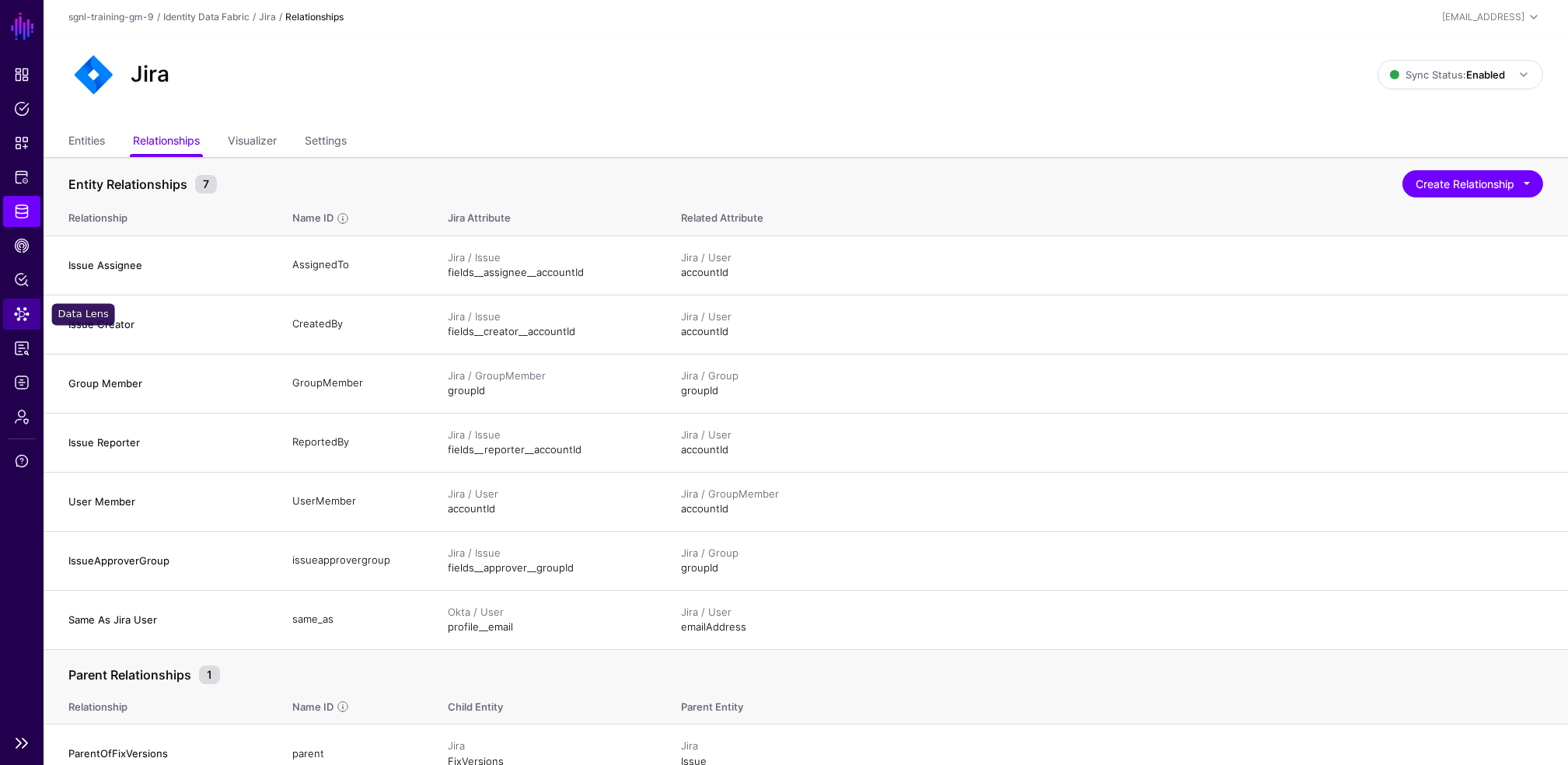
click at [20, 312] on span "Data Lens" at bounding box center [22, 314] width 16 height 16
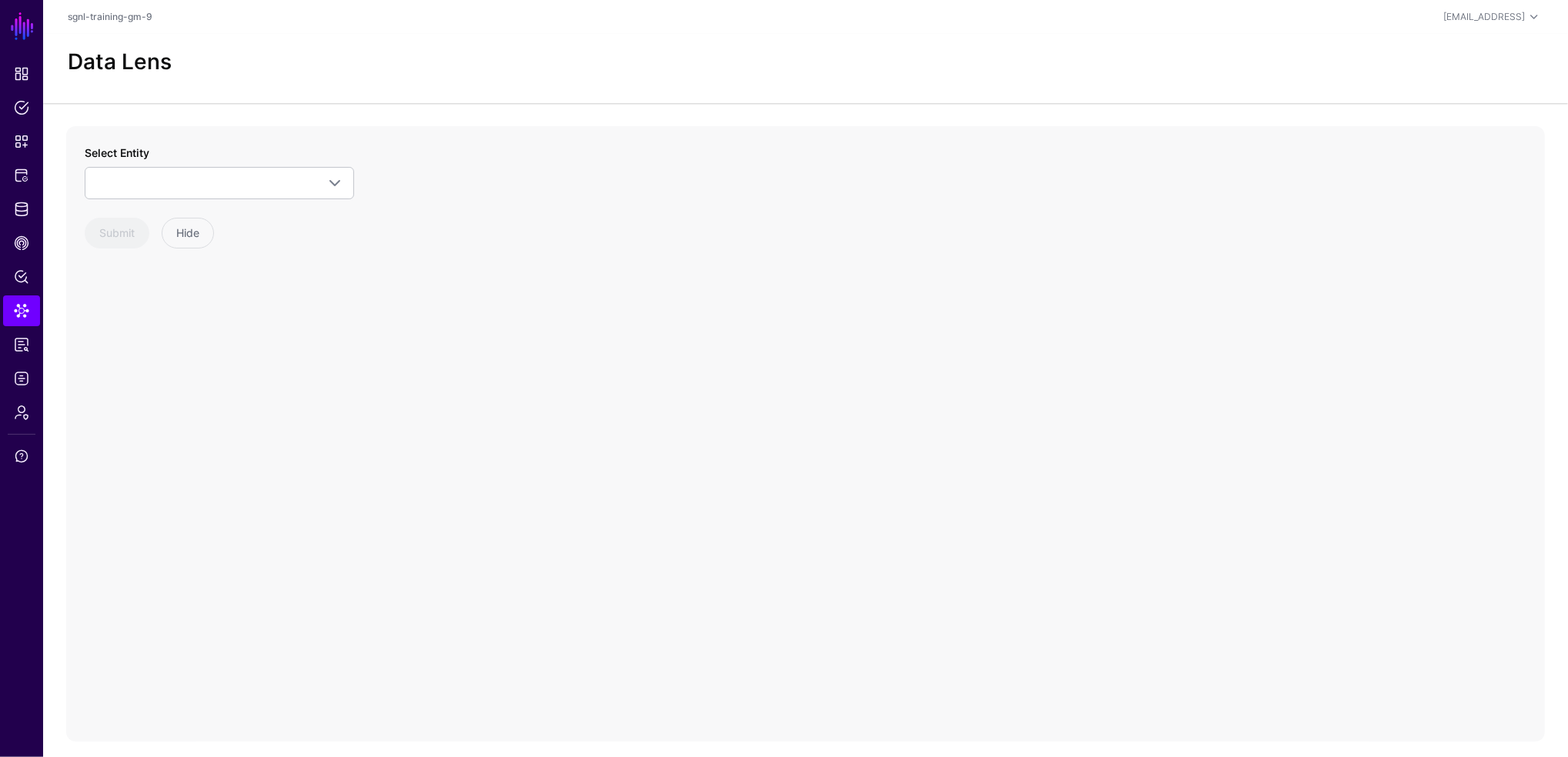
click at [320, 165] on div "Select Entity CrowdStrike Detection Device Endpoint Endpoint Incident EndpointA…" at bounding box center [220, 172] width 269 height 55
click at [313, 173] on link at bounding box center [220, 182] width 269 height 32
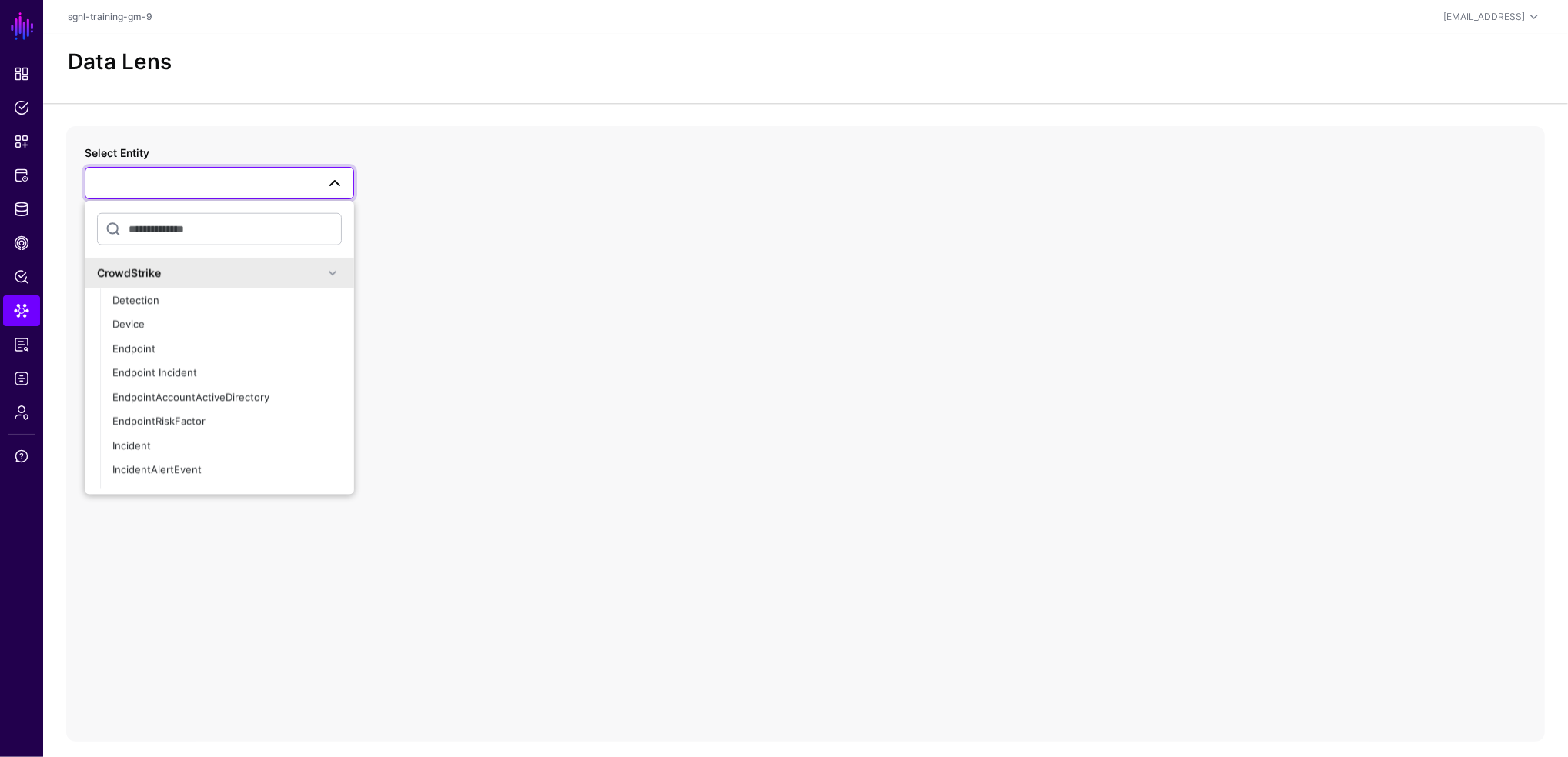
click at [313, 173] on link at bounding box center [220, 182] width 269 height 32
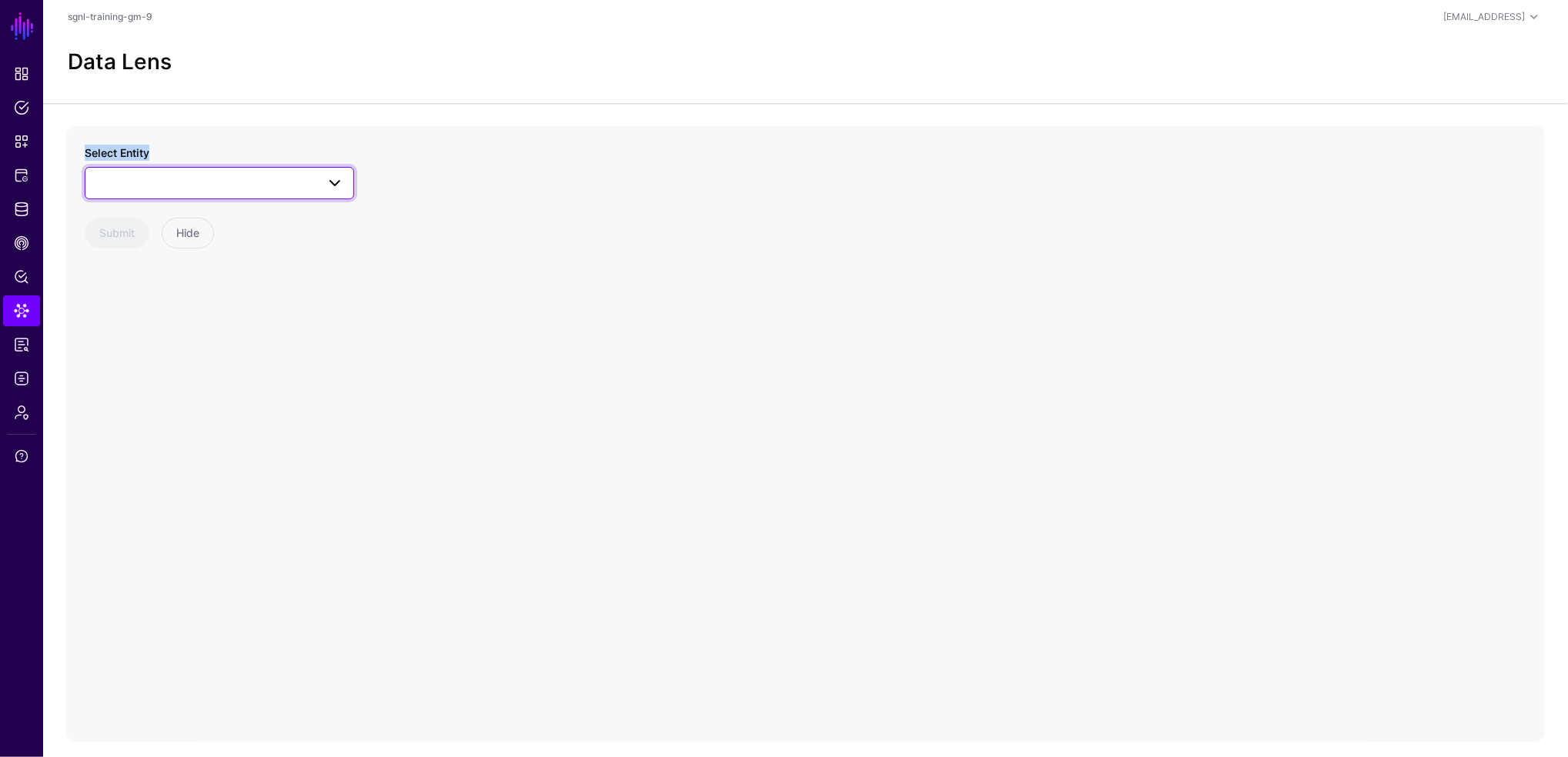
click at [313, 173] on link at bounding box center [220, 182] width 269 height 32
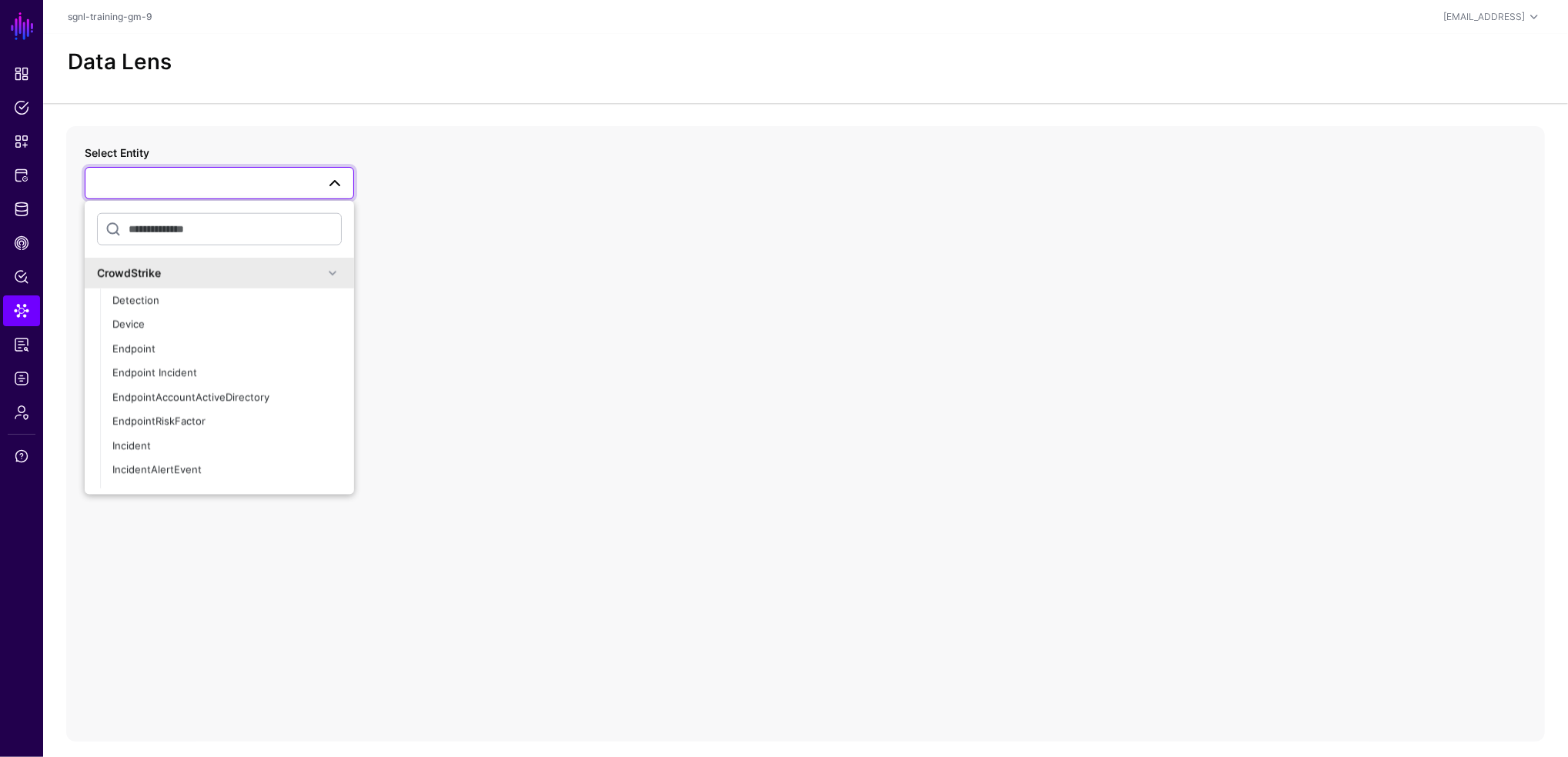
click at [153, 180] on span at bounding box center [220, 182] width 250 height 19
click at [265, 235] on input "text" at bounding box center [219, 228] width 245 height 32
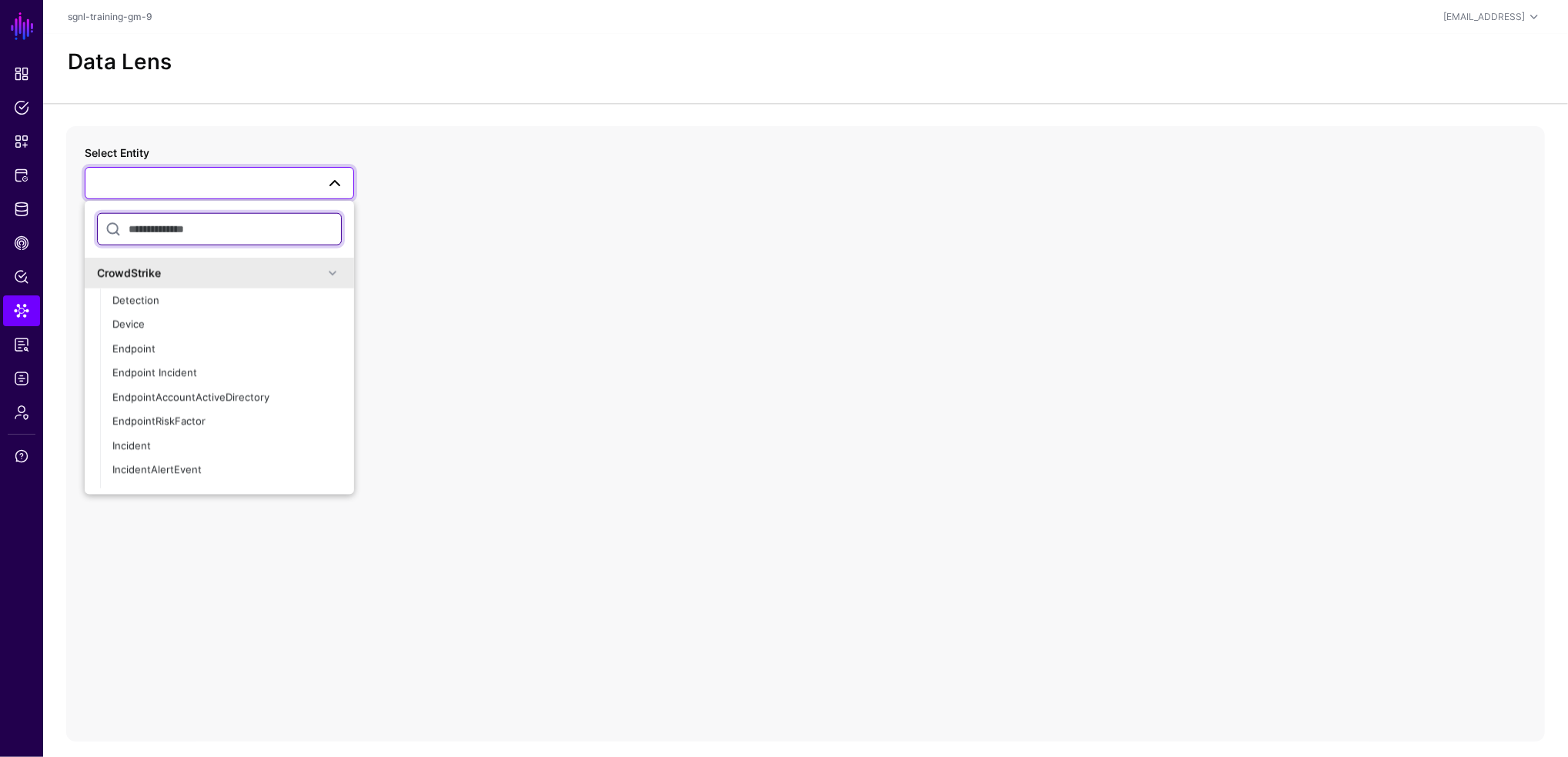
click at [265, 235] on input "text" at bounding box center [219, 228] width 245 height 32
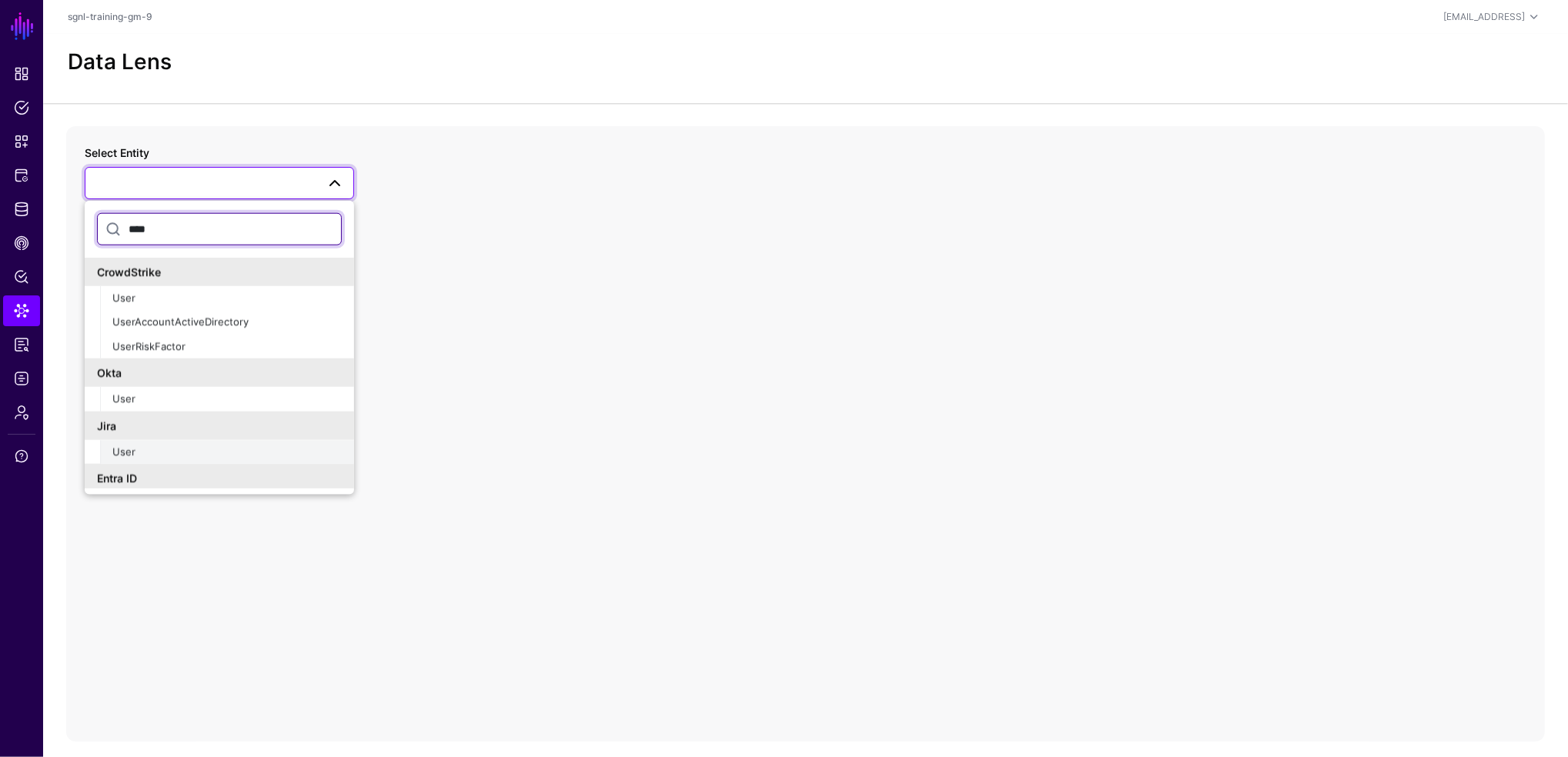
type input "****"
click at [137, 450] on div "User" at bounding box center [226, 452] width 229 height 16
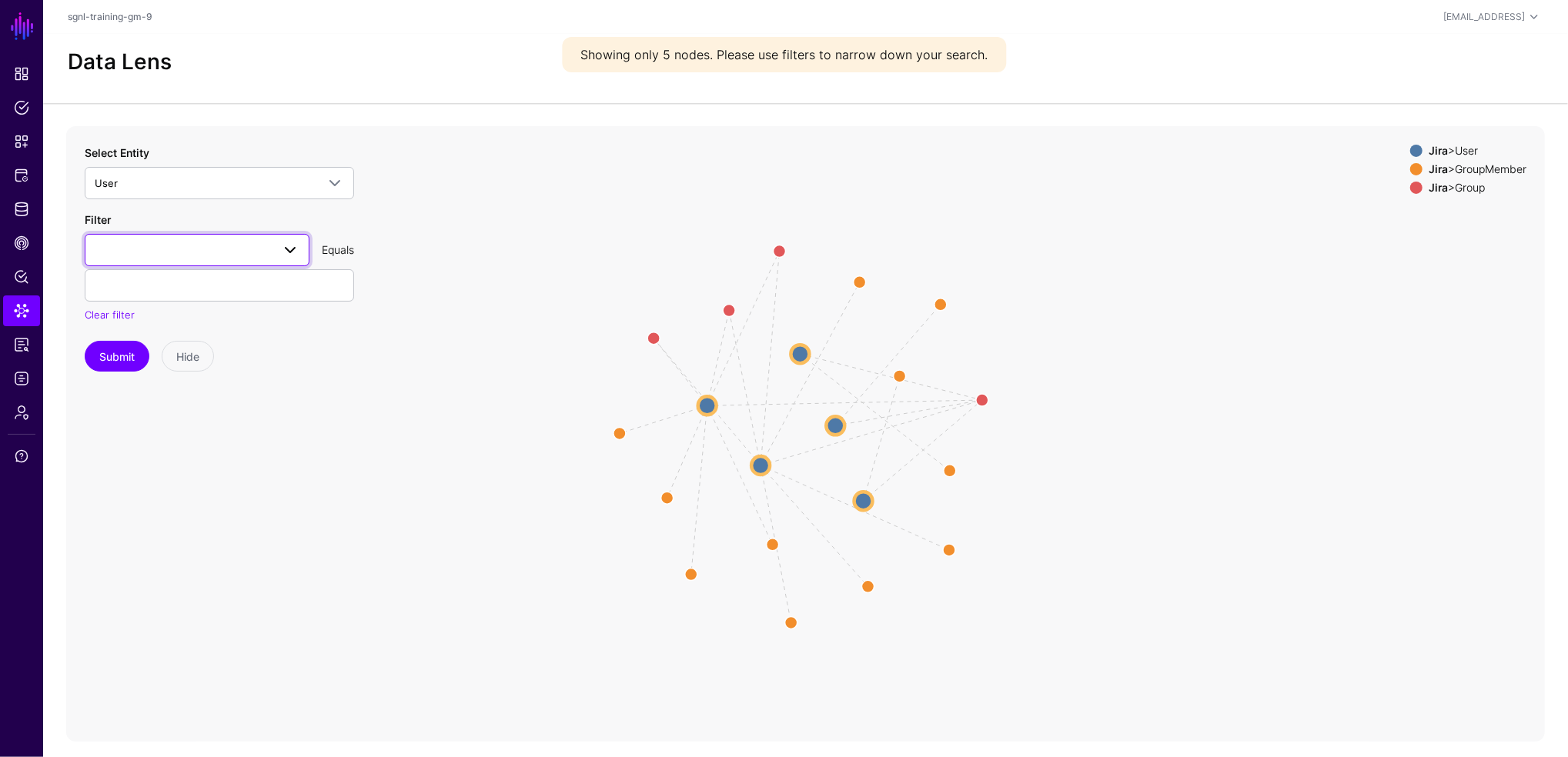
click at [147, 251] on span at bounding box center [197, 250] width 205 height 19
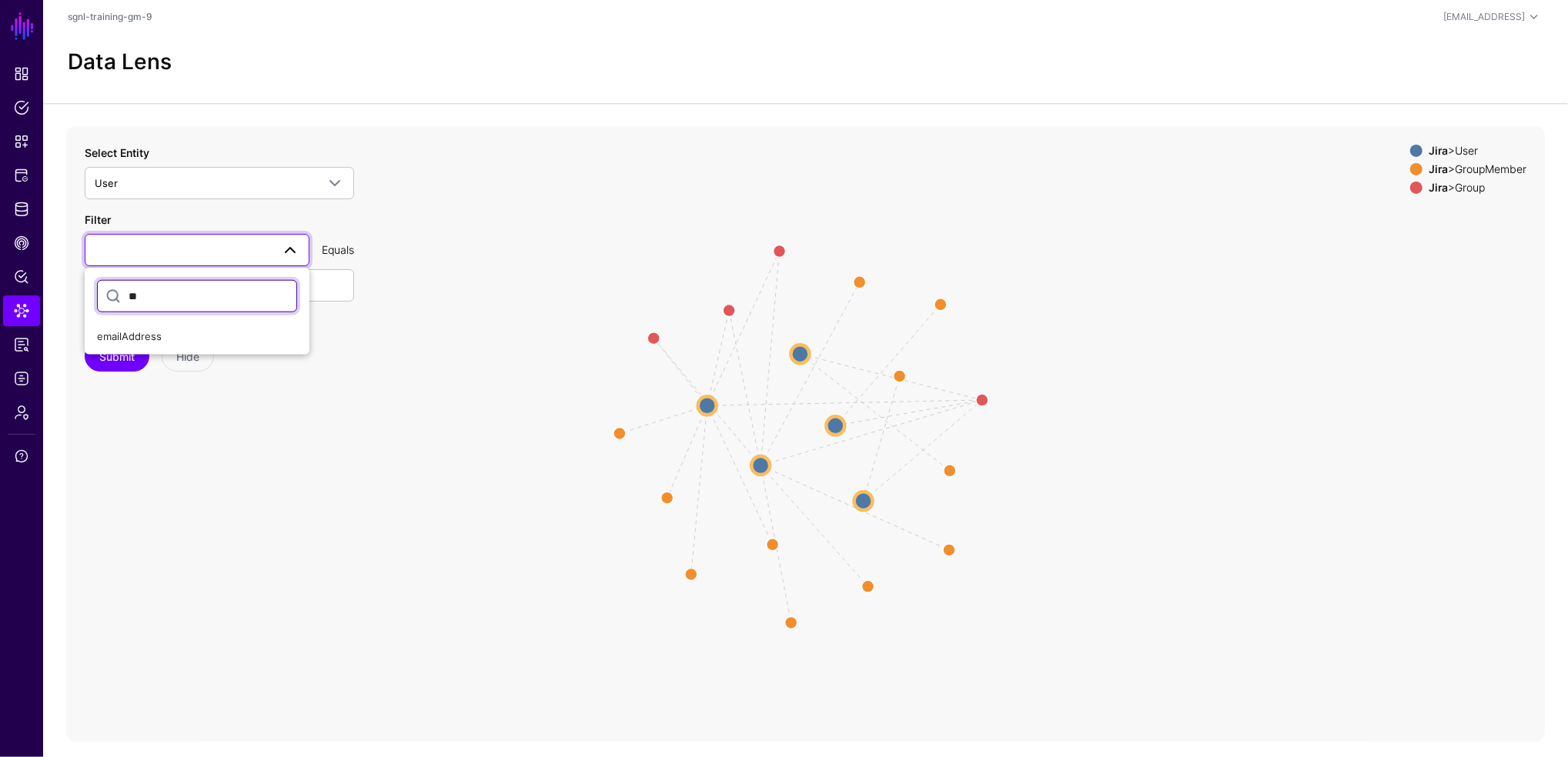
type input "**"
click at [85, 340] on button "Submit" at bounding box center [117, 356] width 64 height 31
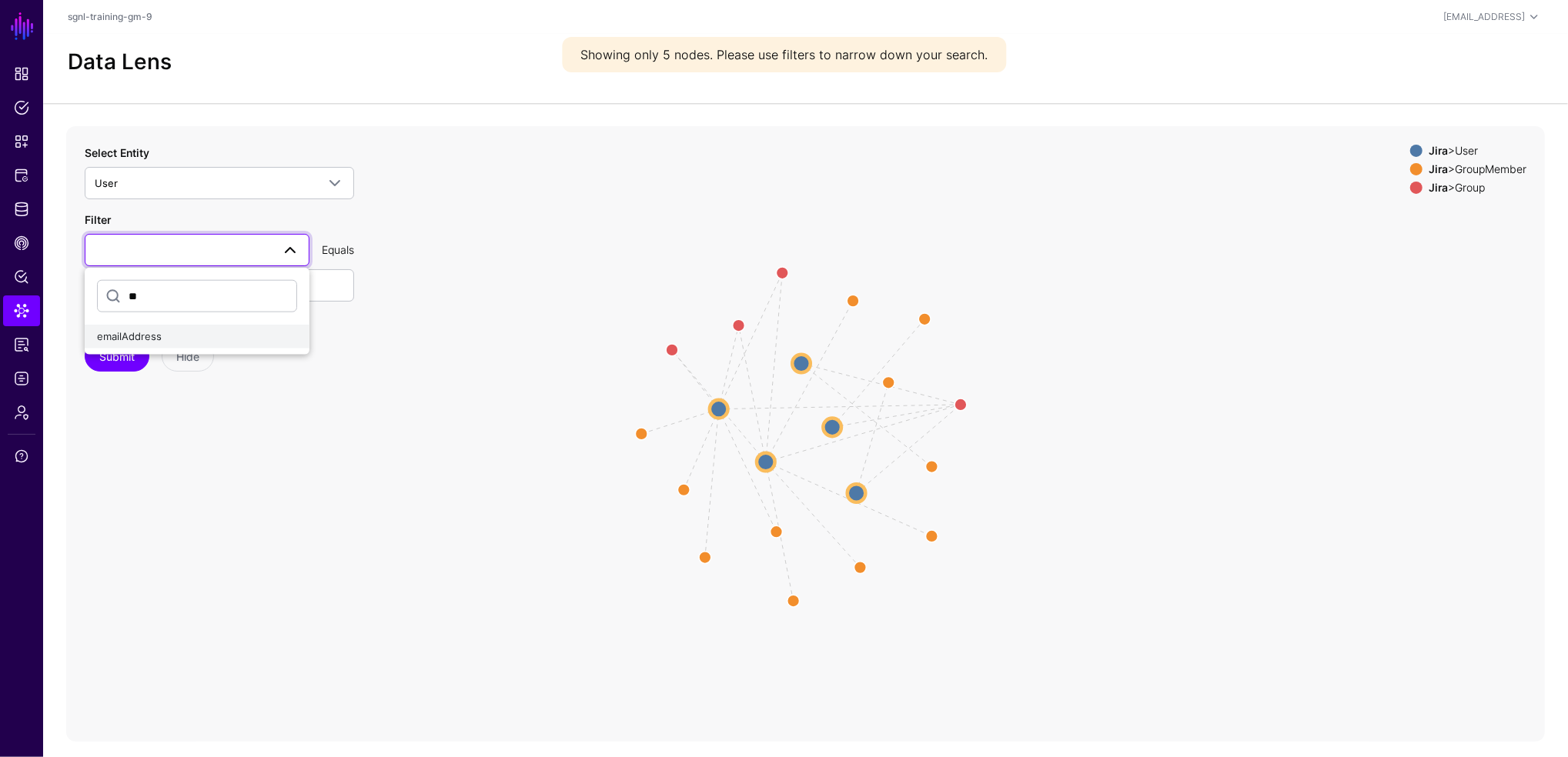
click at [162, 339] on div "emailAddress" at bounding box center [196, 338] width 200 height 16
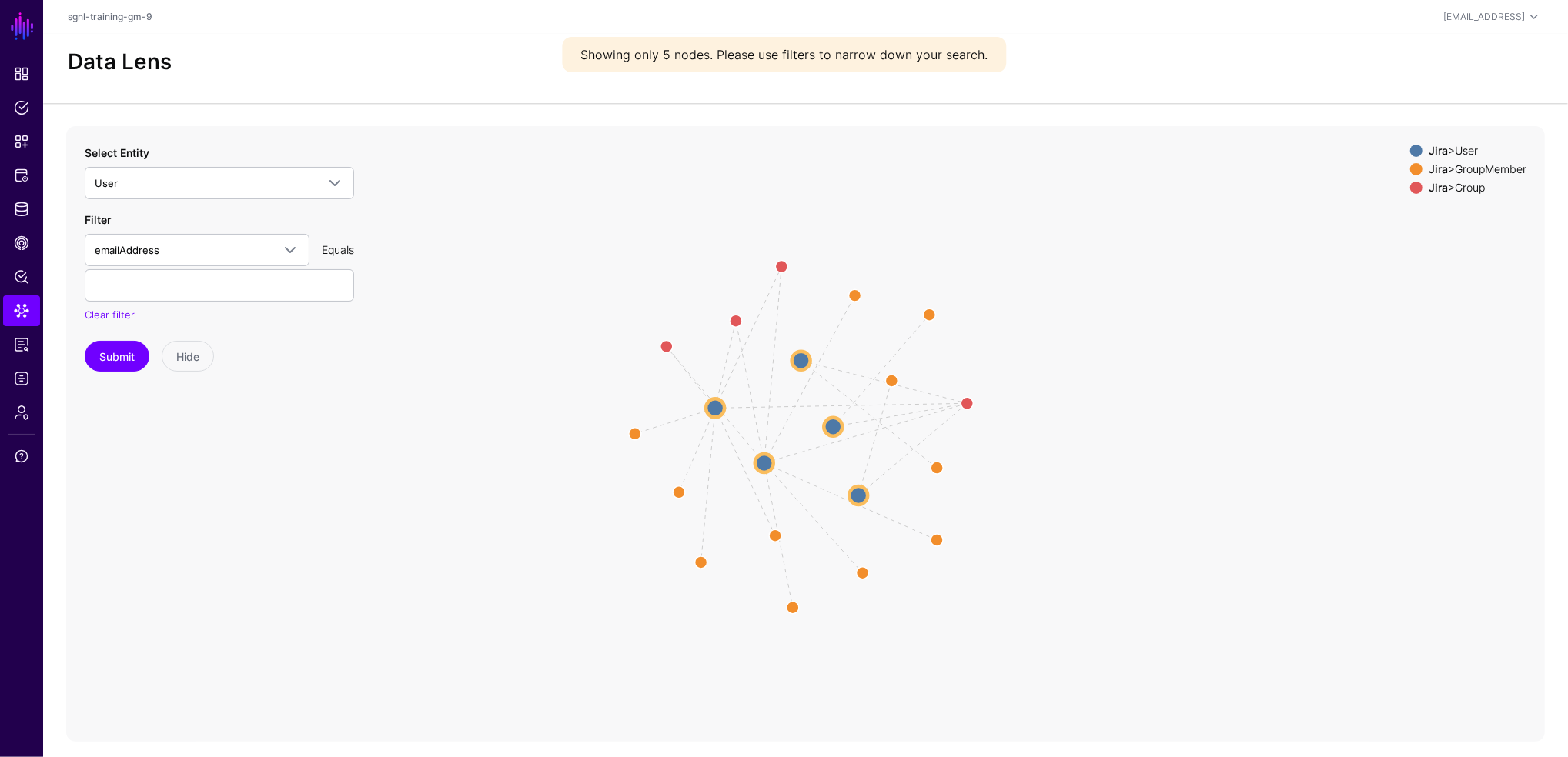
click at [162, 339] on div "Select Entity User **** CrowdStrike User UserAccountActiveDirectory UserRiskFac…" at bounding box center [220, 259] width 269 height 228
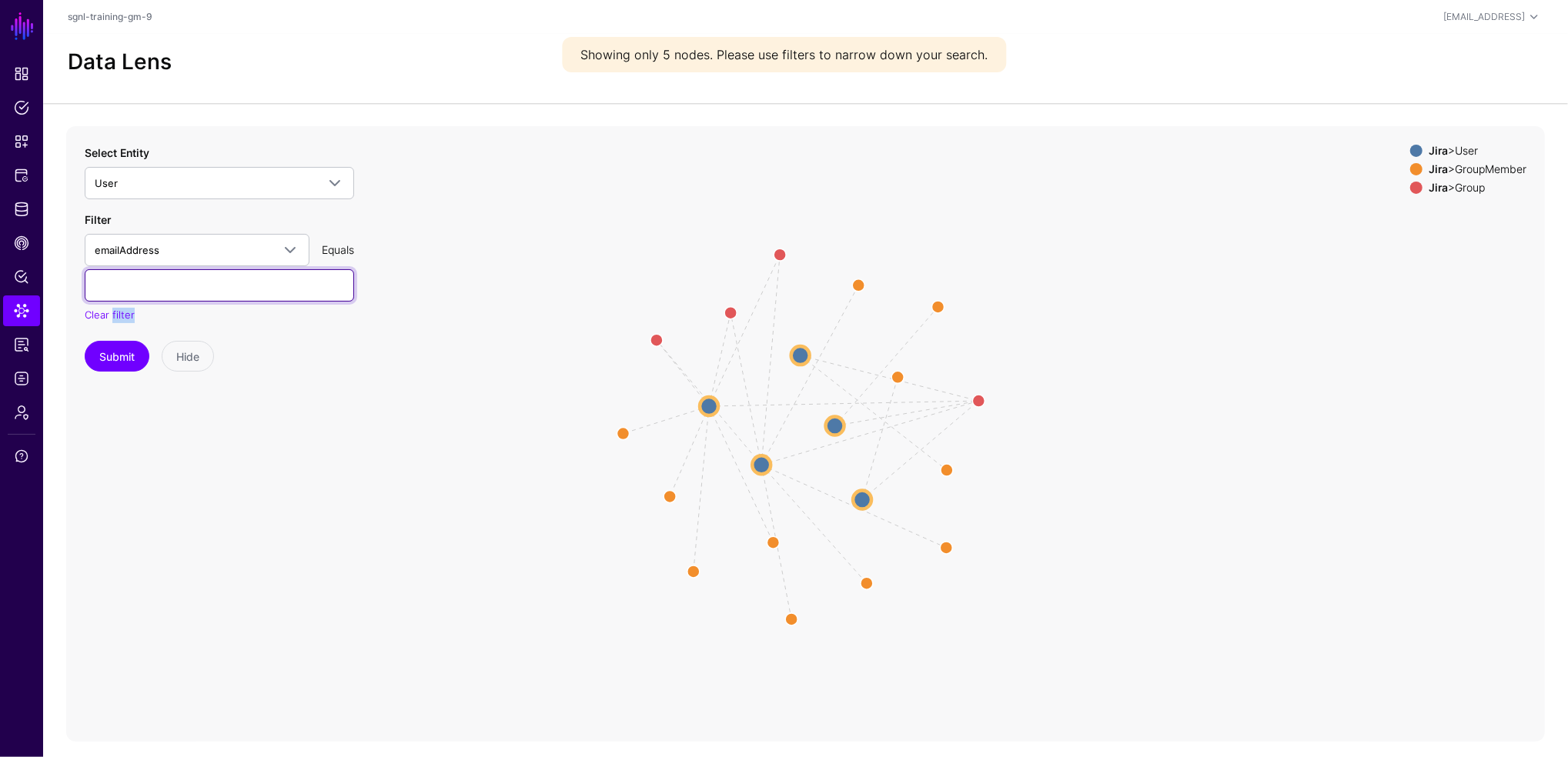
drag, startPoint x: 162, startPoint y: 339, endPoint x: 112, endPoint y: 294, distance: 67.3
click at [112, 294] on input "text" at bounding box center [220, 285] width 269 height 32
type input "**********"
click at [124, 363] on button "Submit" at bounding box center [117, 356] width 64 height 31
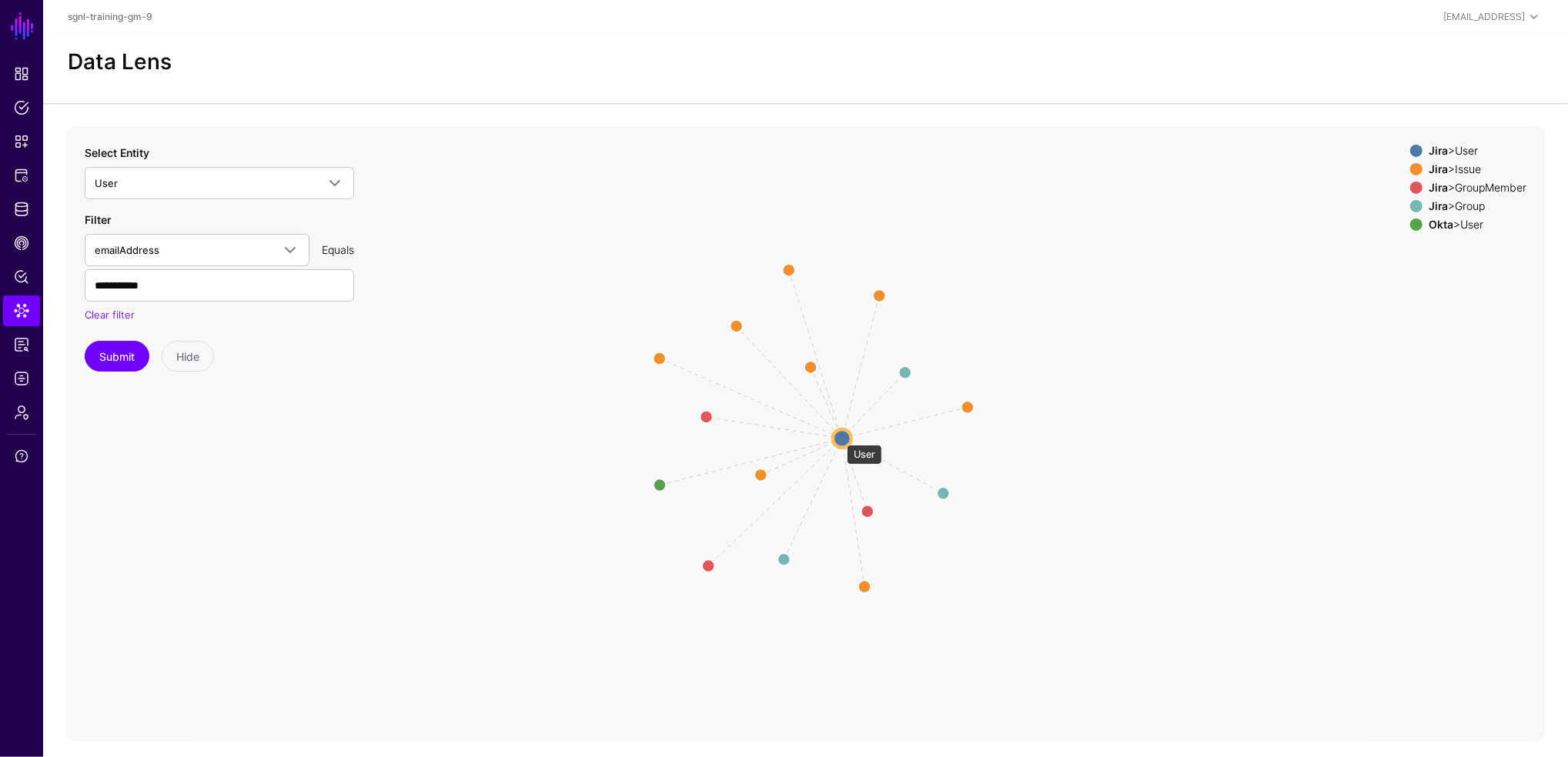
click at [839, 437] on circle at bounding box center [842, 438] width 19 height 19
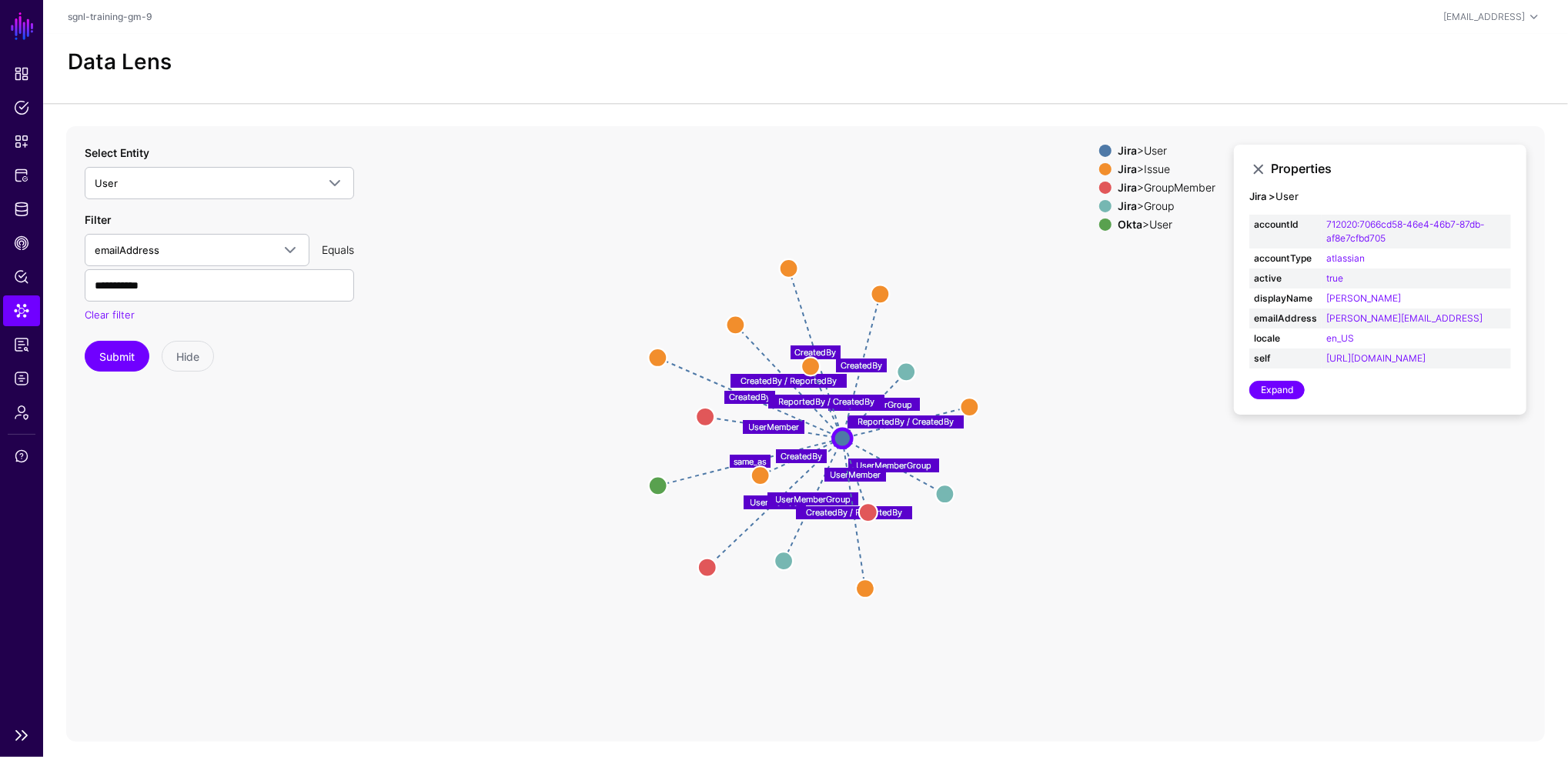
click at [17, 27] on link "SGNL" at bounding box center [21, 25] width 26 height 34
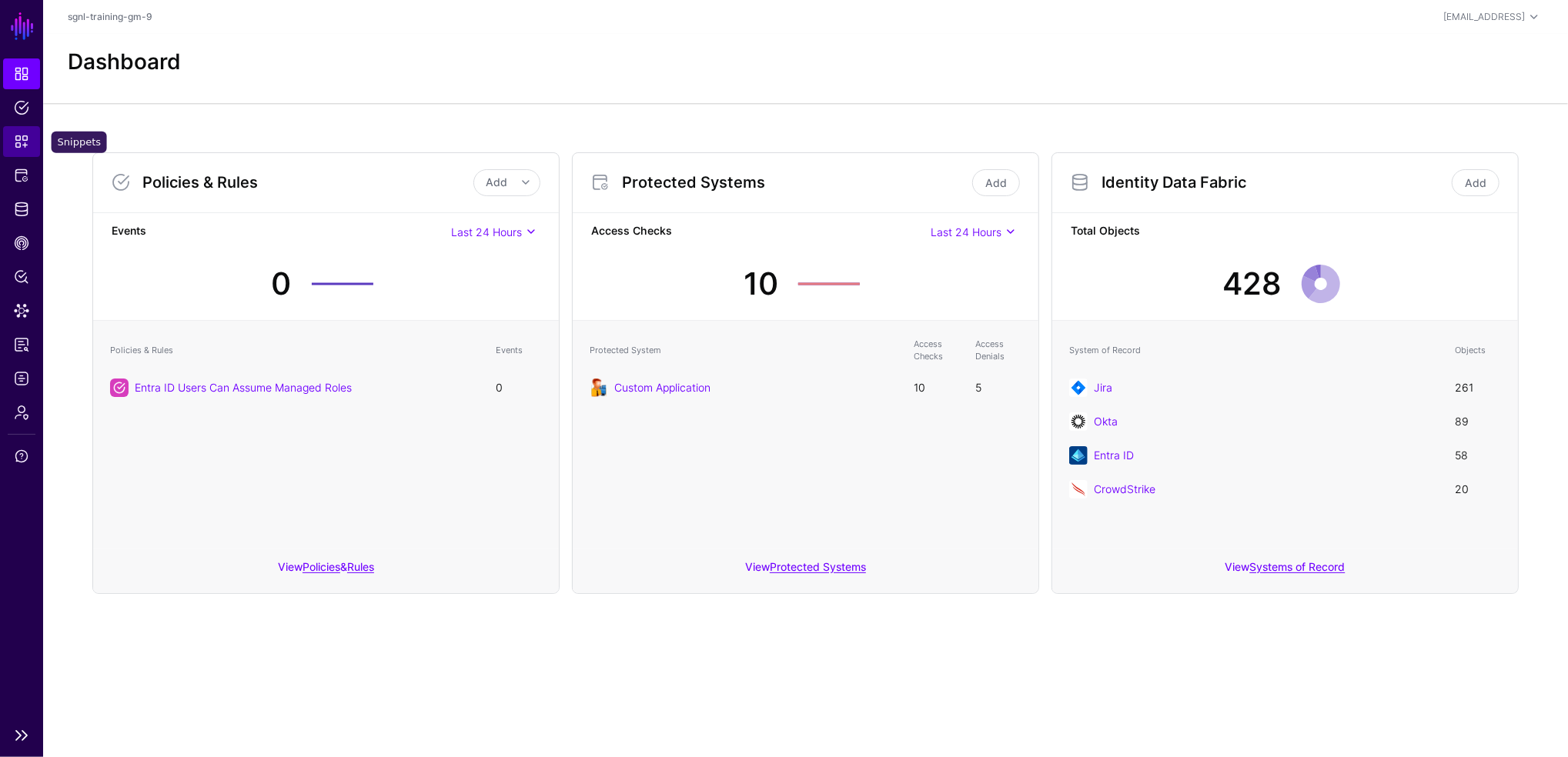
click at [31, 134] on link "Snippets" at bounding box center [21, 141] width 37 height 31
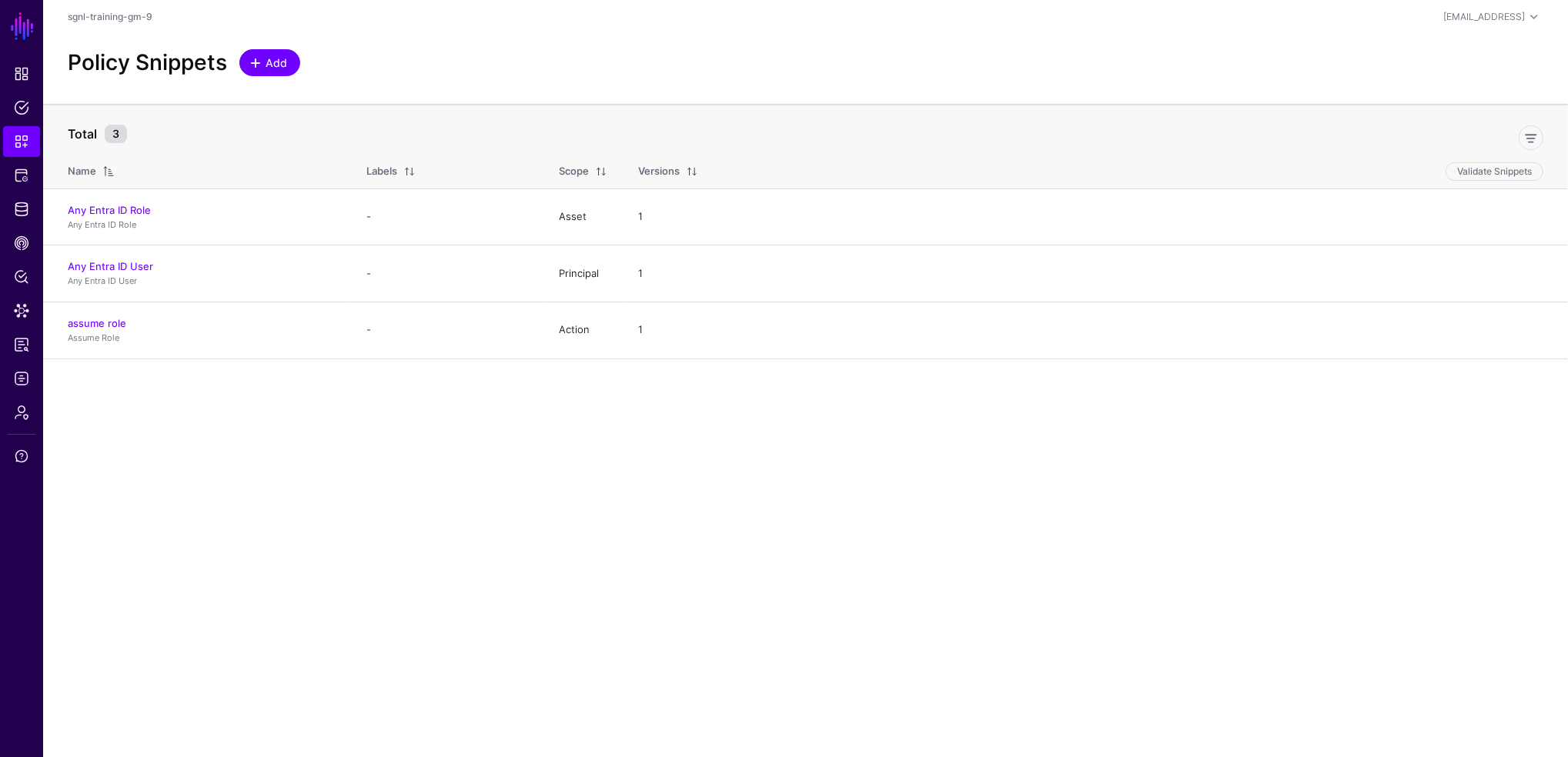
click at [274, 66] on span "Add" at bounding box center [277, 62] width 25 height 17
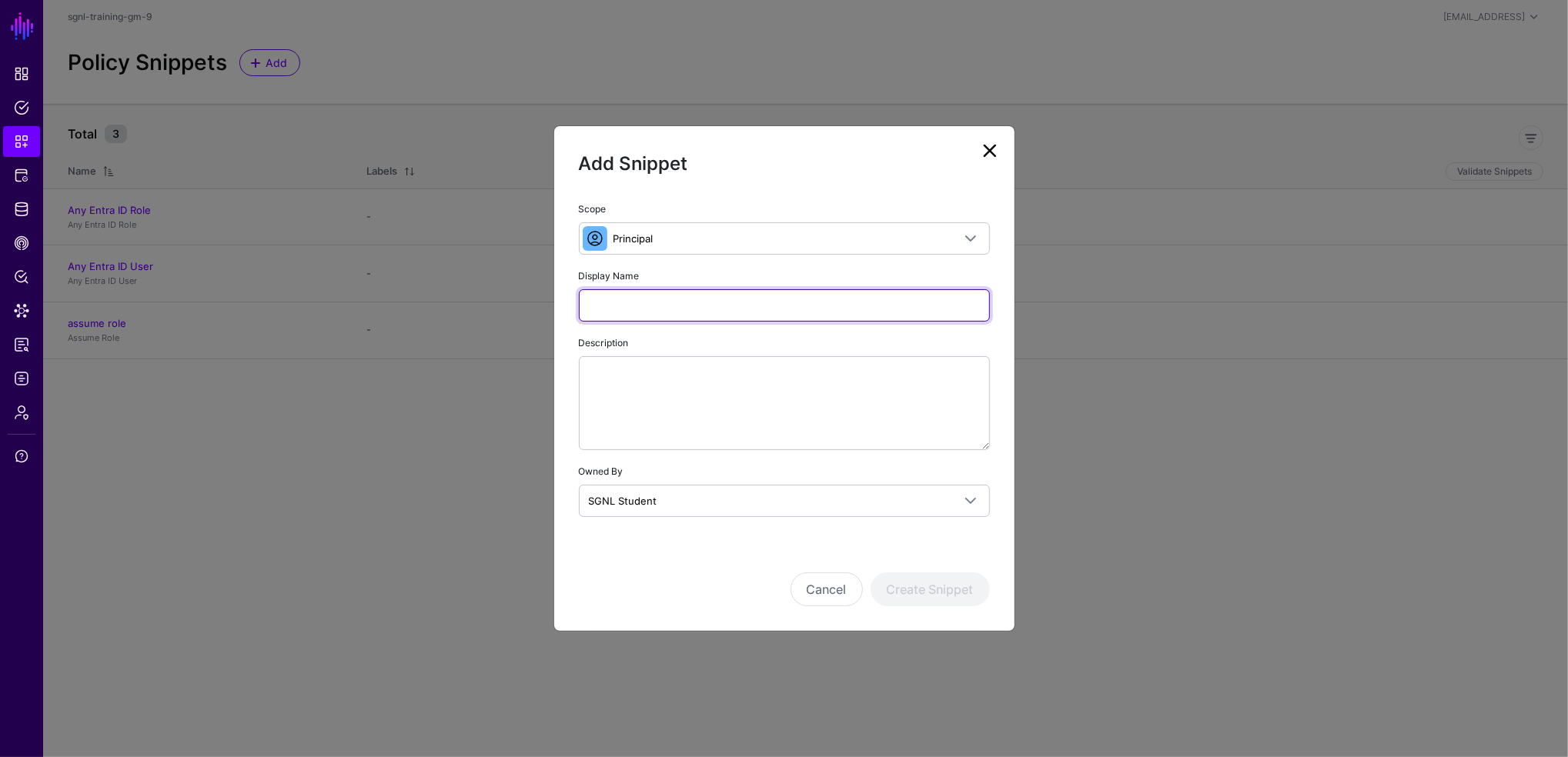
click at [712, 306] on input "Display Name" at bounding box center [784, 305] width 411 height 32
type input "**********"
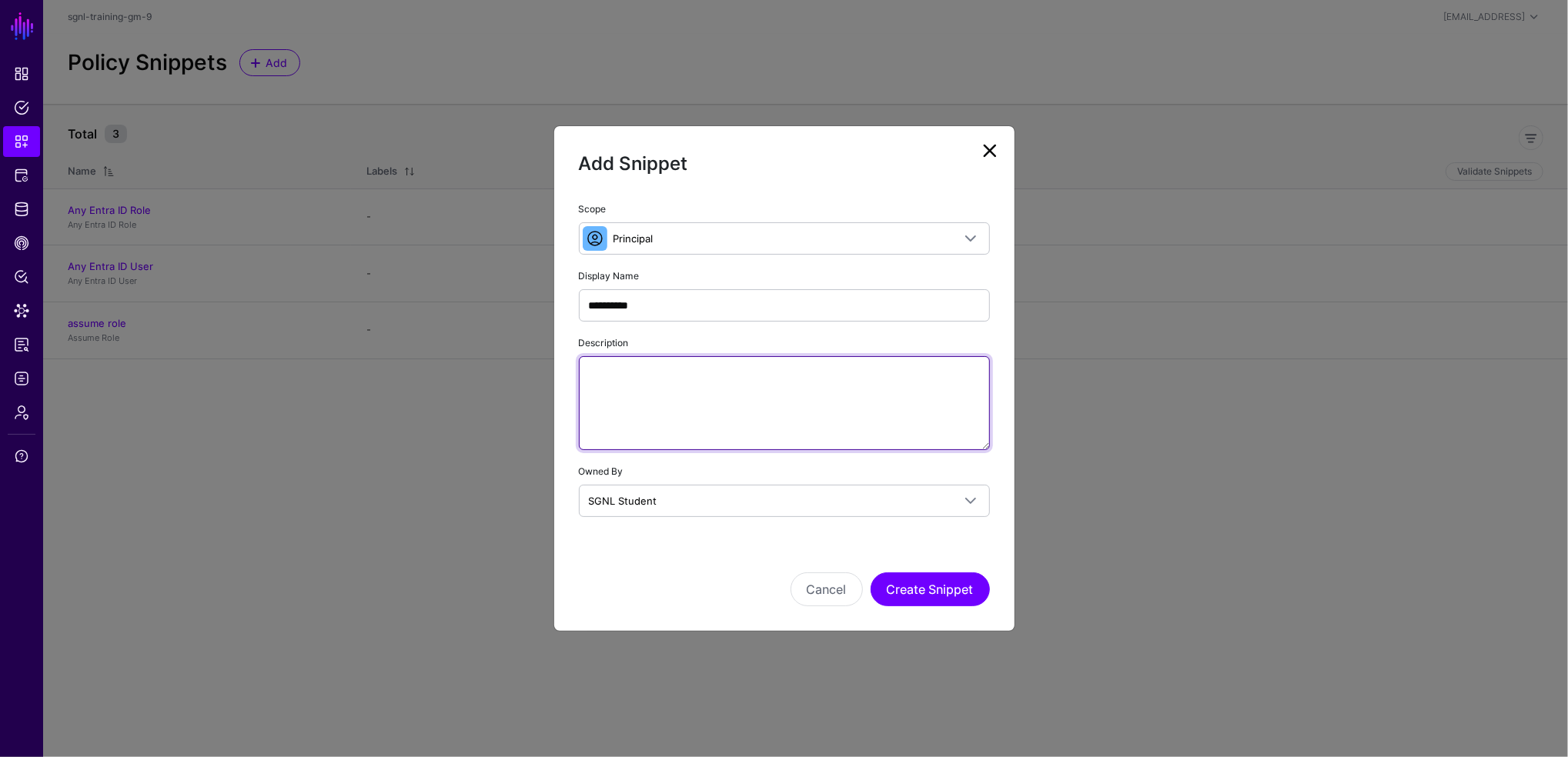
click at [723, 374] on textarea "Description" at bounding box center [784, 403] width 411 height 94
type textarea "**********"
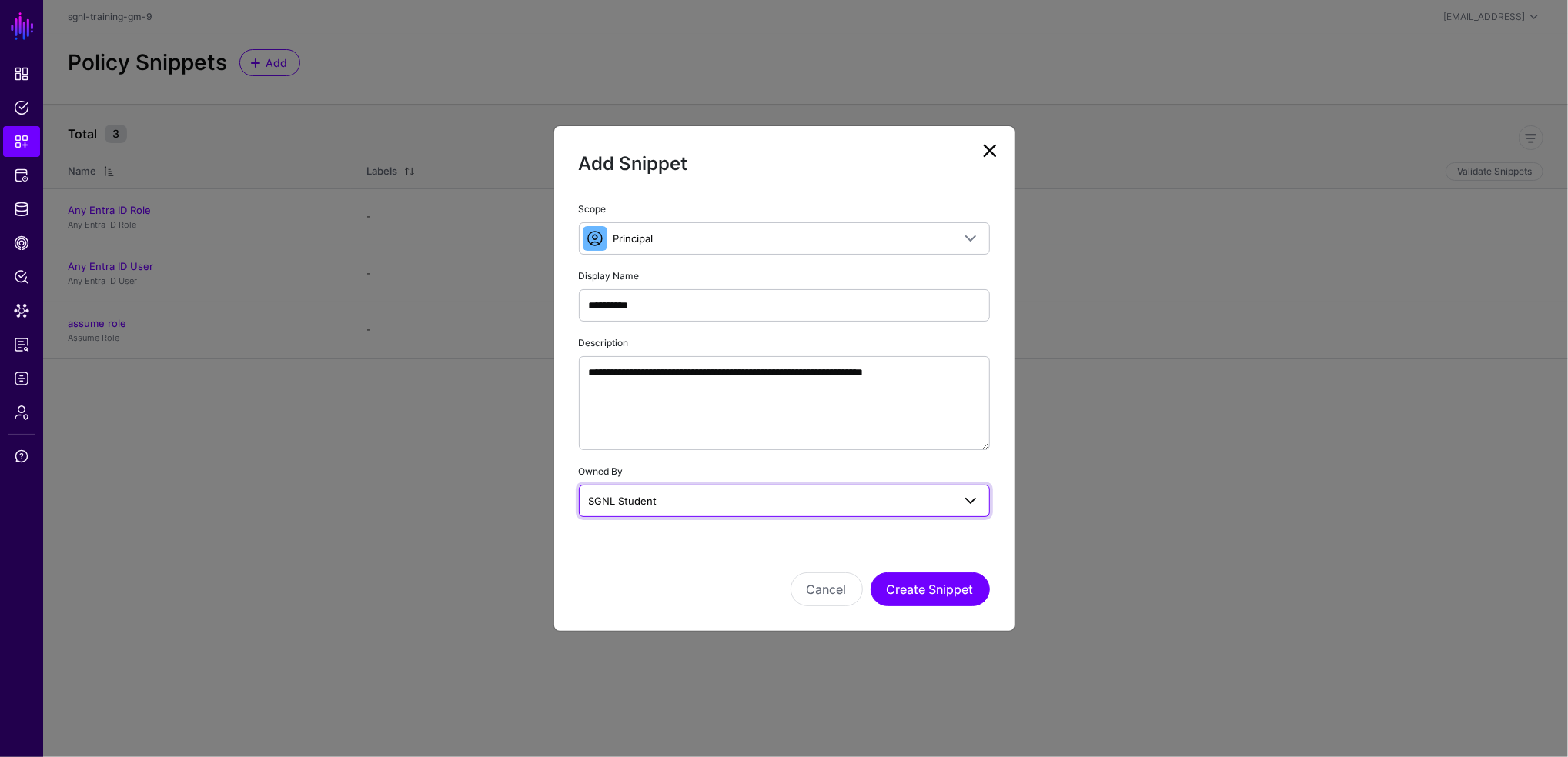
click at [729, 493] on span "SGNL Student" at bounding box center [770, 500] width 363 height 17
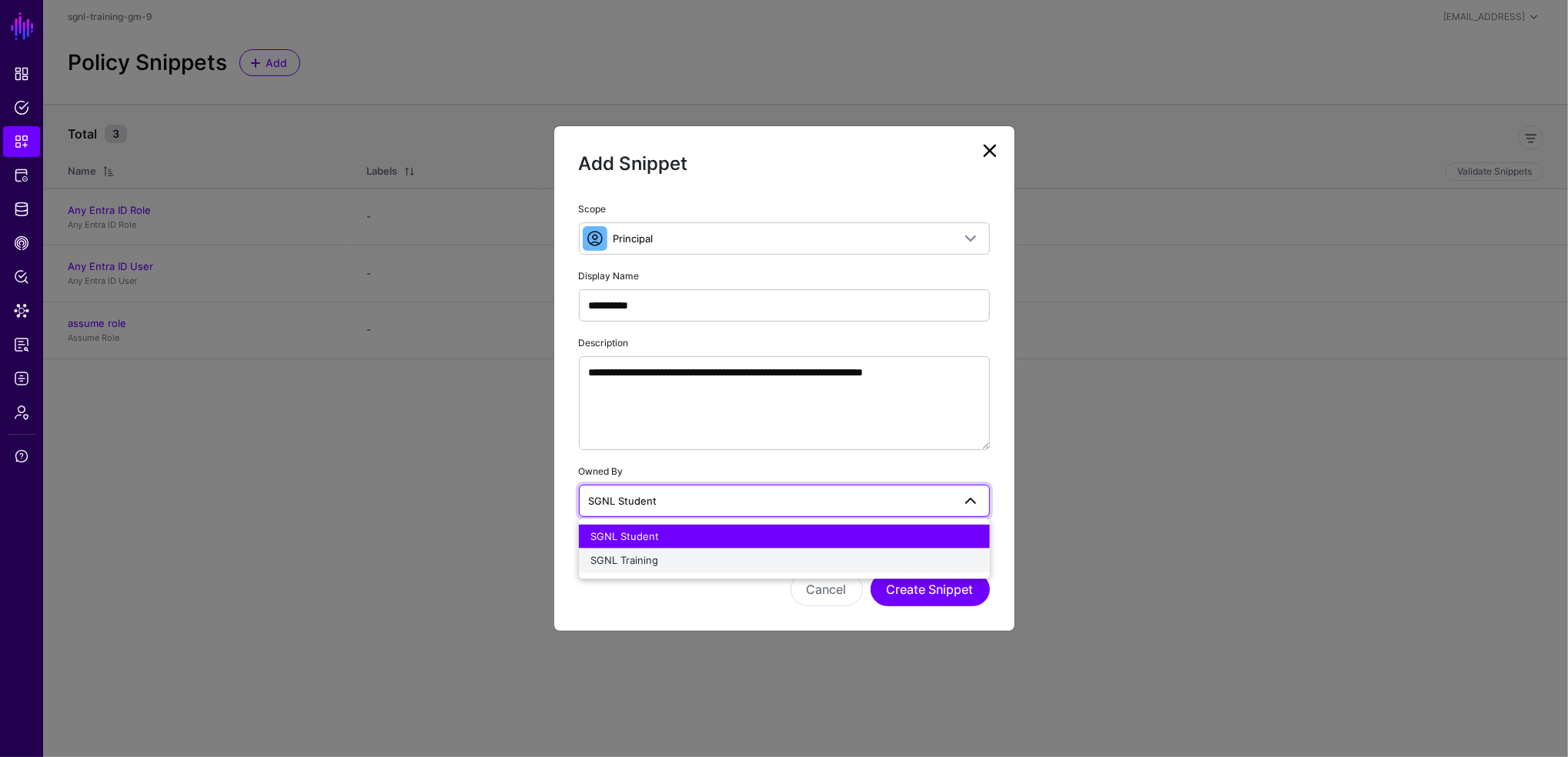
click at [657, 564] on span "SGNL Training" at bounding box center [624, 560] width 67 height 13
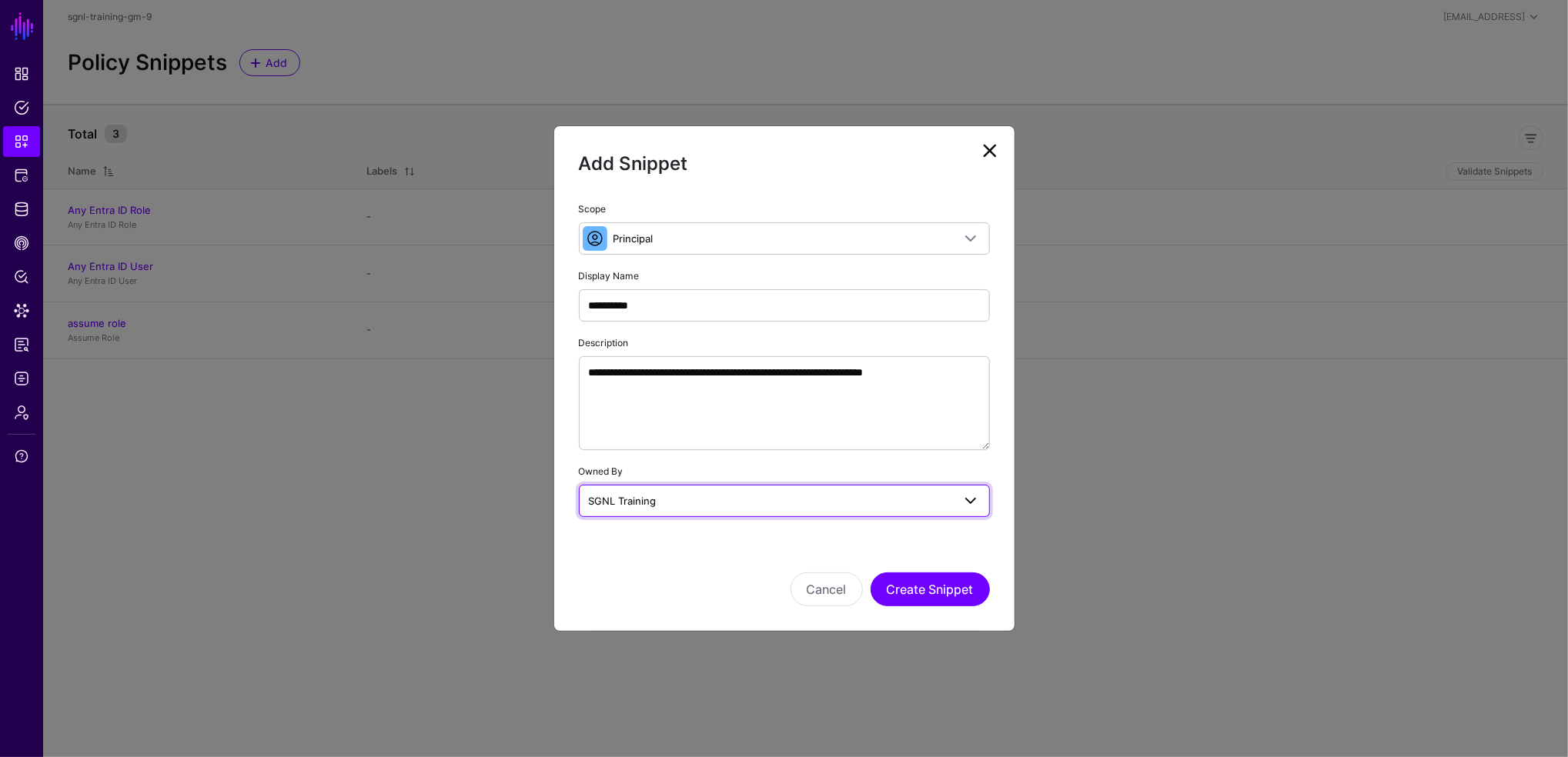
click at [668, 502] on span "SGNL Training" at bounding box center [770, 500] width 363 height 17
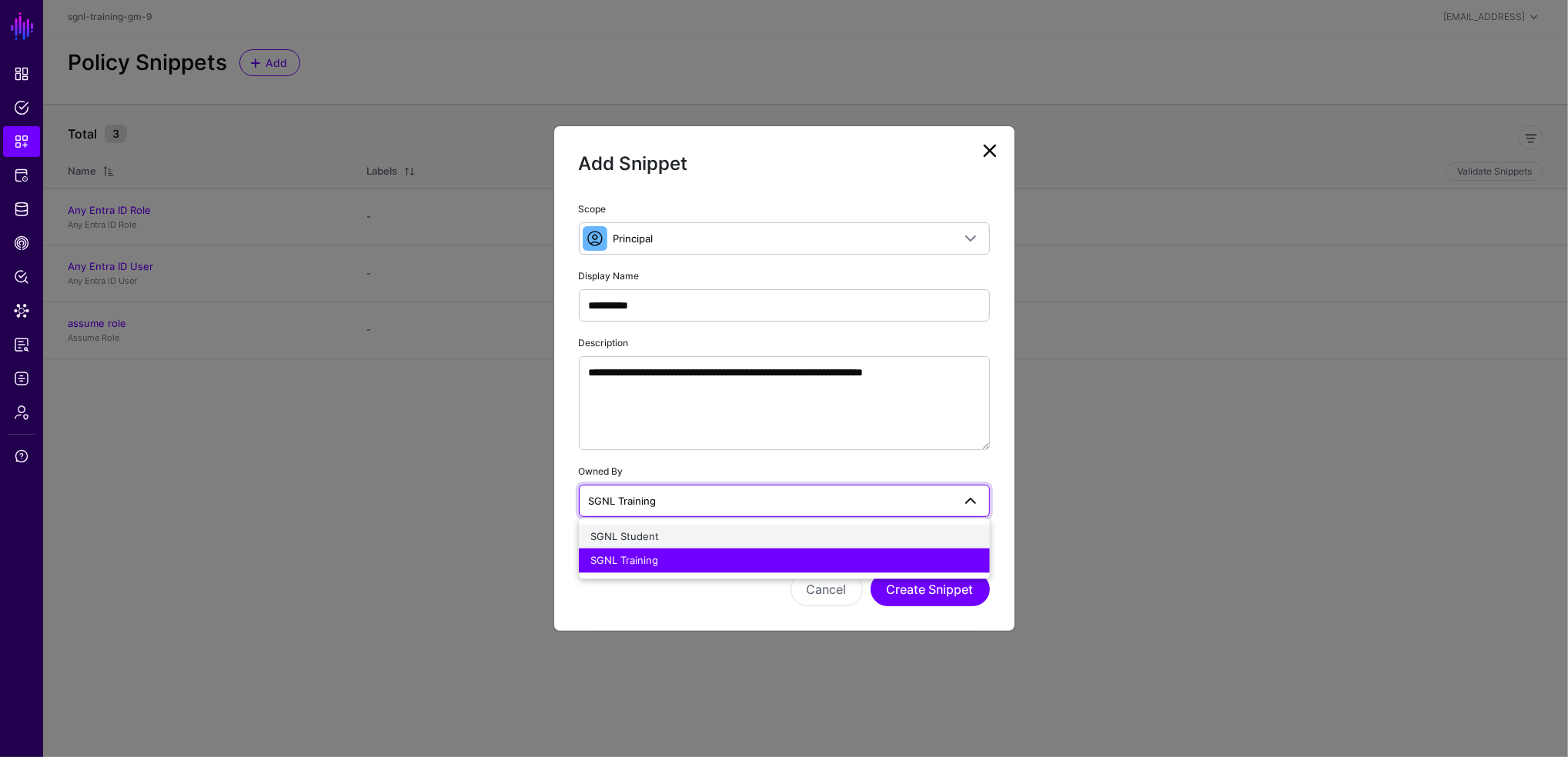
click at [651, 536] on span "SGNL Student" at bounding box center [625, 537] width 68 height 13
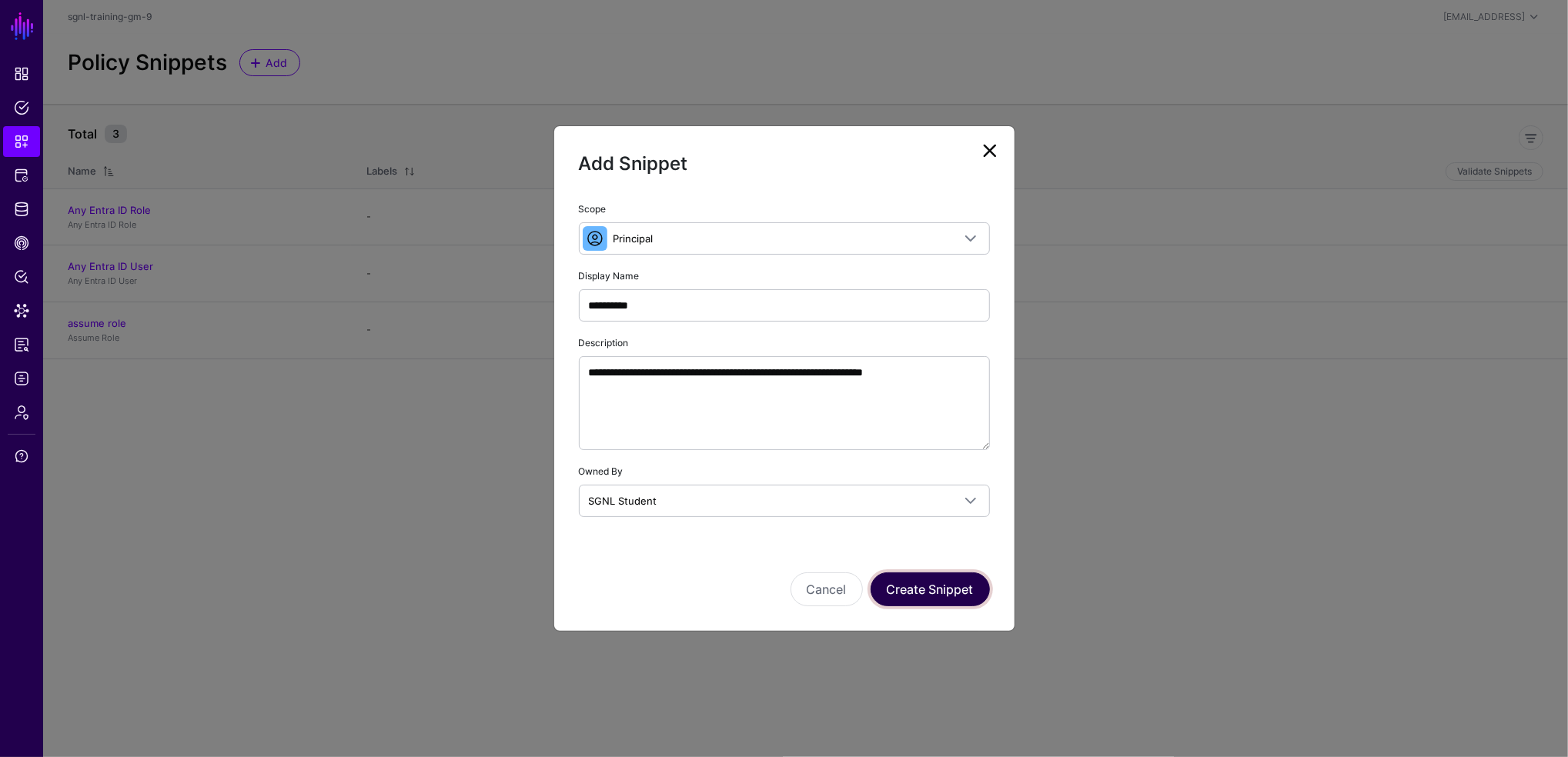
click at [935, 580] on button "Create Snippet" at bounding box center [930, 589] width 119 height 34
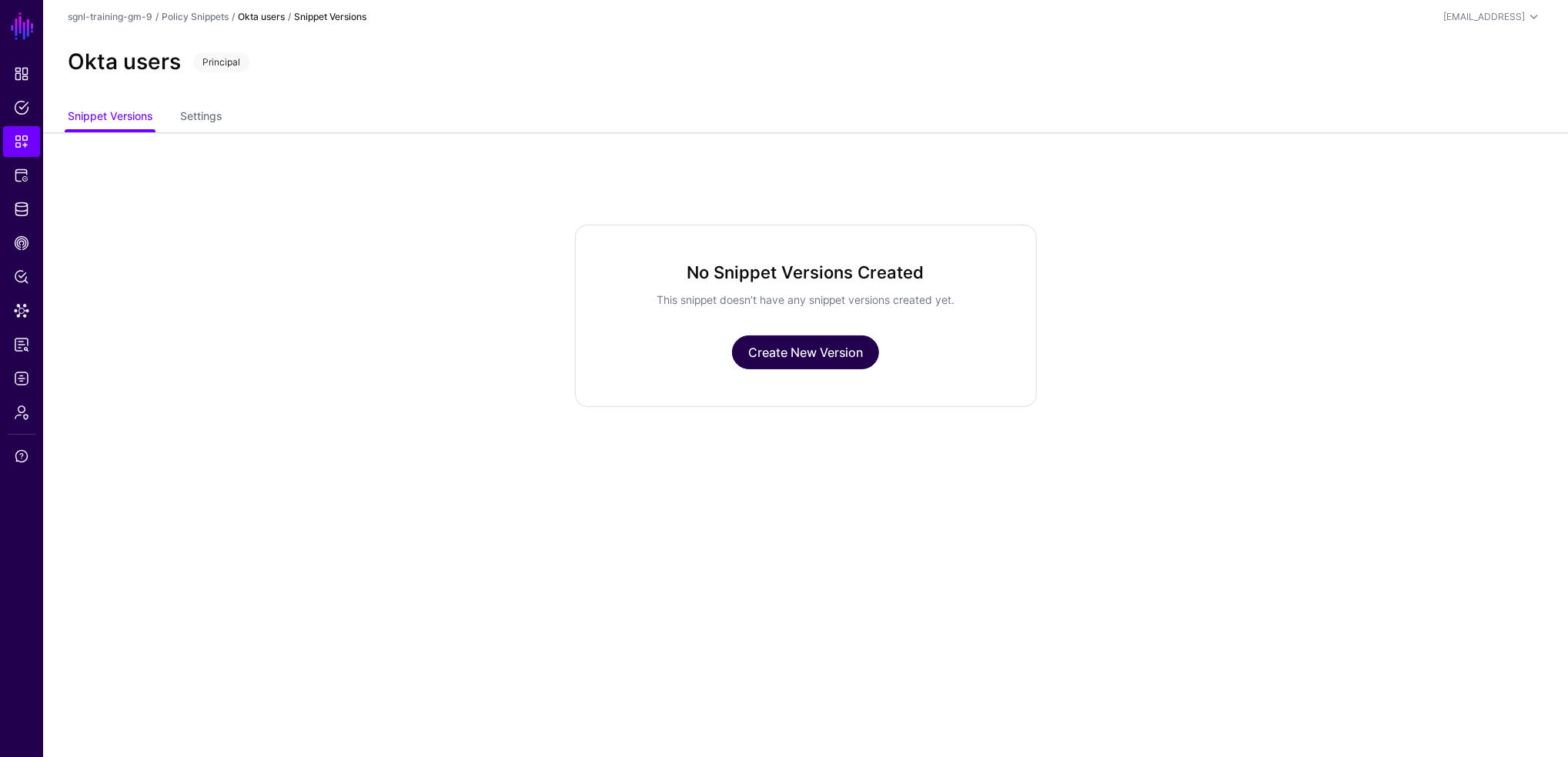
click at [808, 348] on link "Create New Version" at bounding box center [805, 352] width 147 height 34
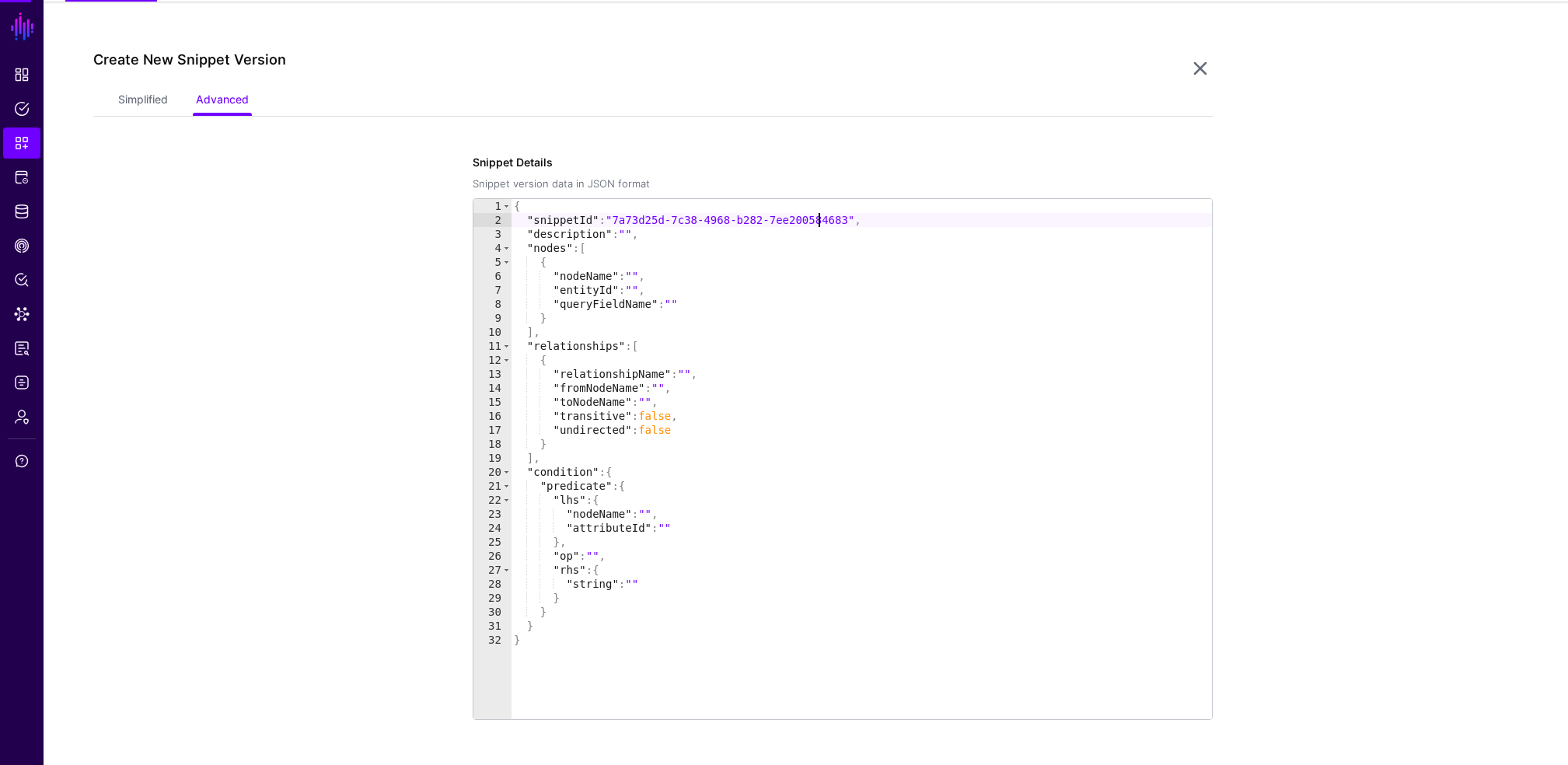
scroll to position [133, 0]
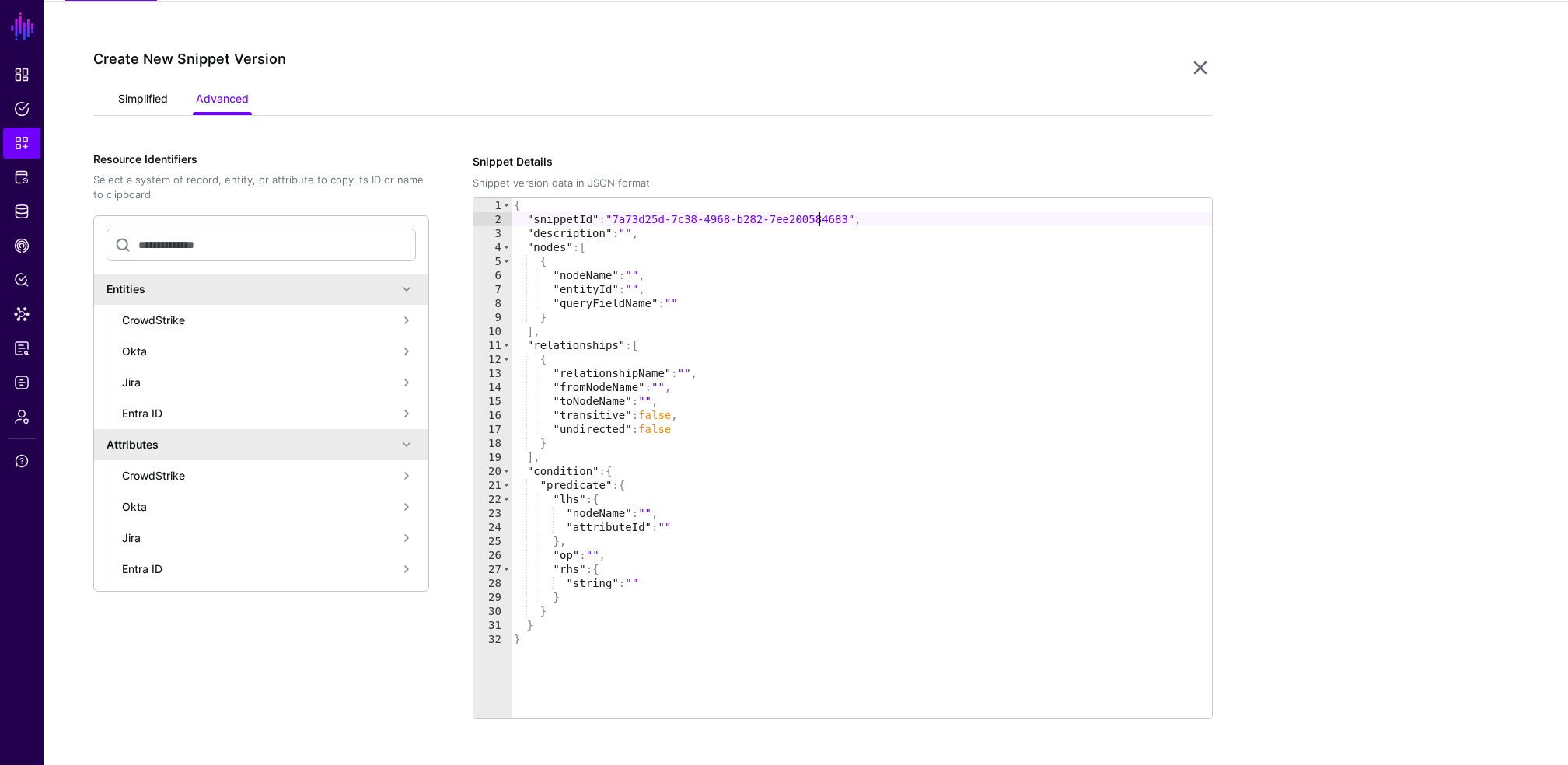
click at [150, 113] on link "Simplified" at bounding box center [143, 101] width 49 height 30
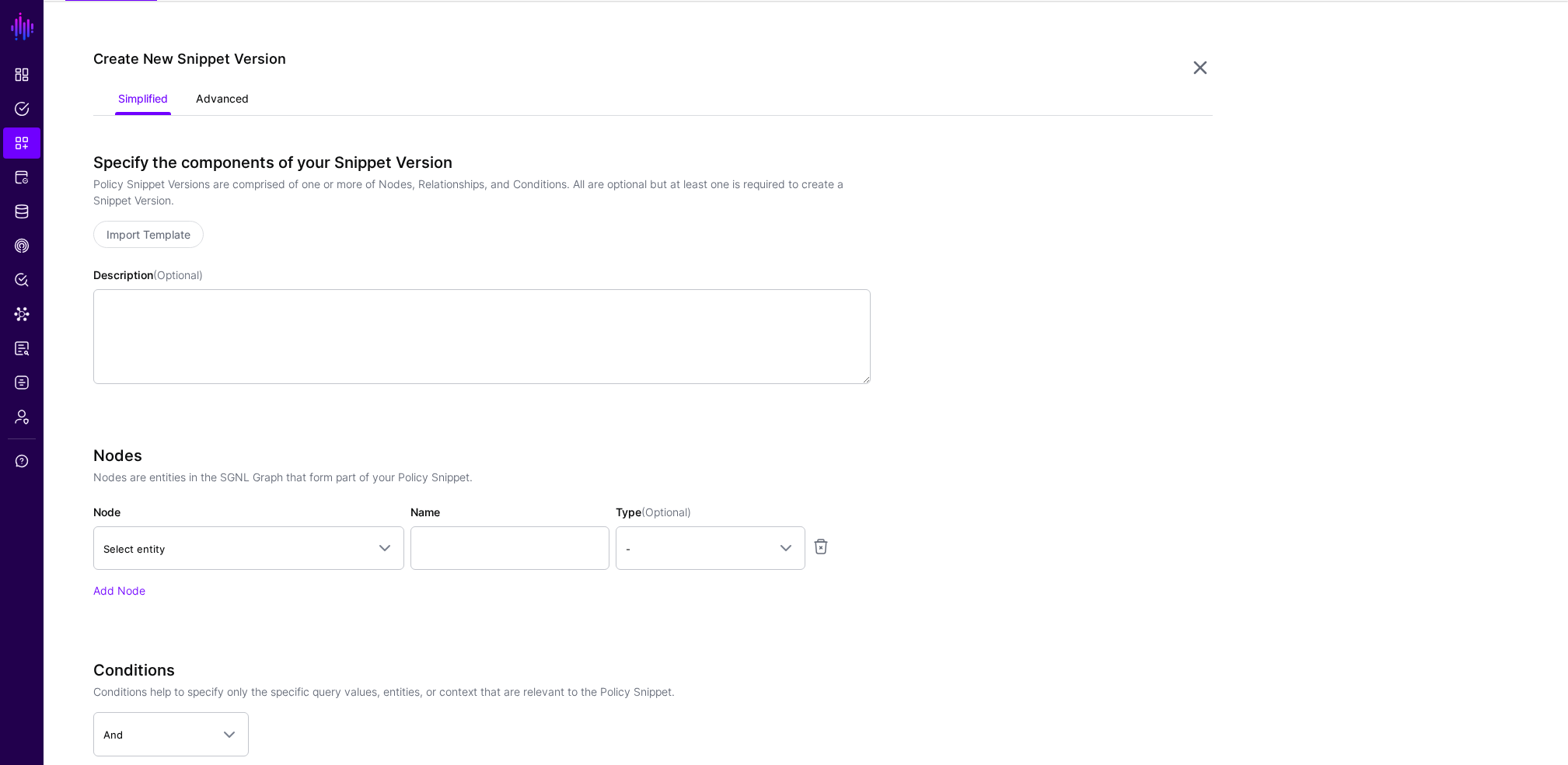
click at [225, 104] on link "Advanced" at bounding box center [223, 101] width 53 height 30
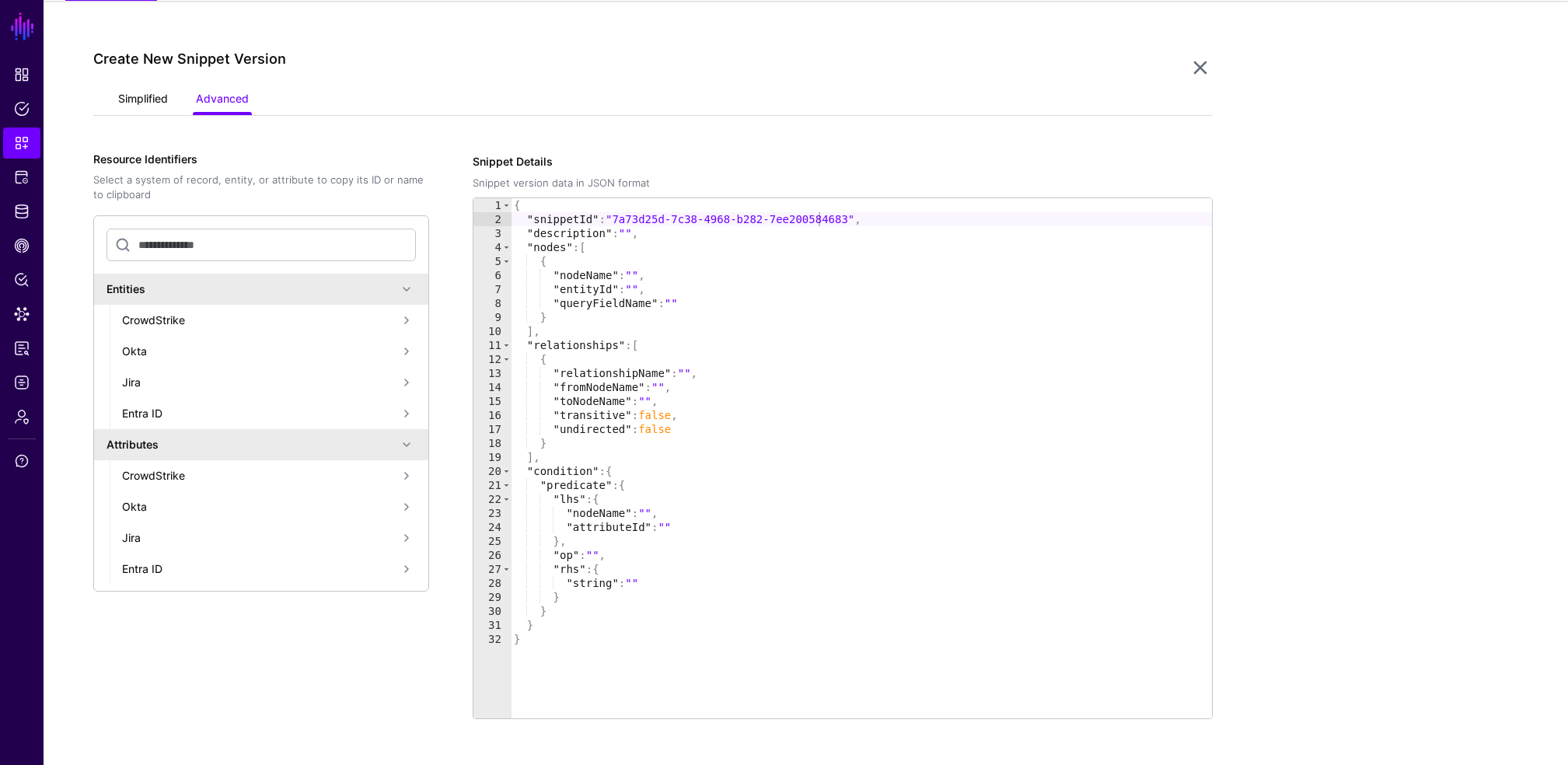
click at [122, 97] on link "Simplified" at bounding box center [143, 101] width 49 height 30
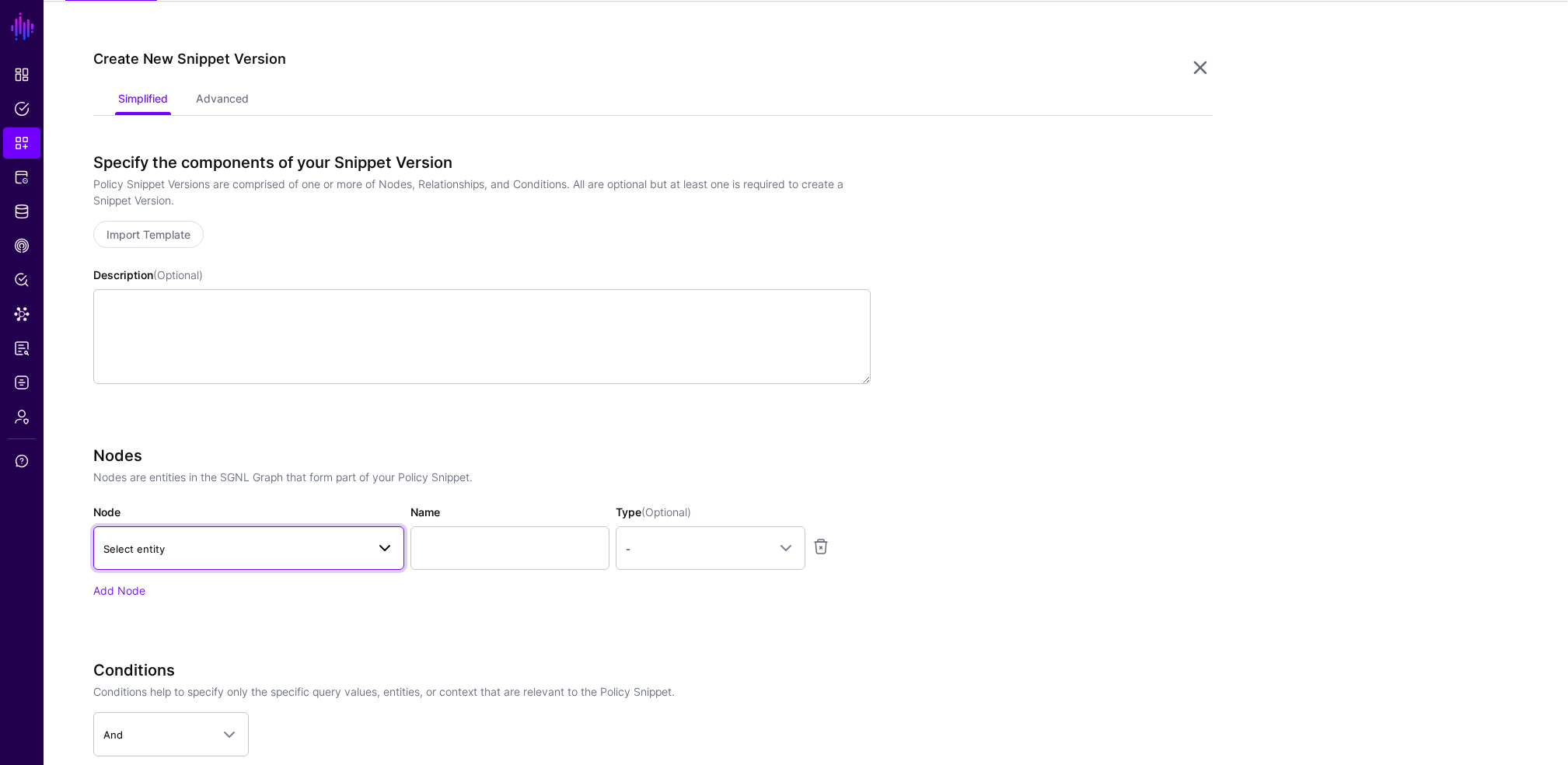
click at [264, 547] on span "Select entity" at bounding box center [235, 548] width 263 height 17
click at [266, 544] on span "Select entity" at bounding box center [235, 548] width 263 height 17
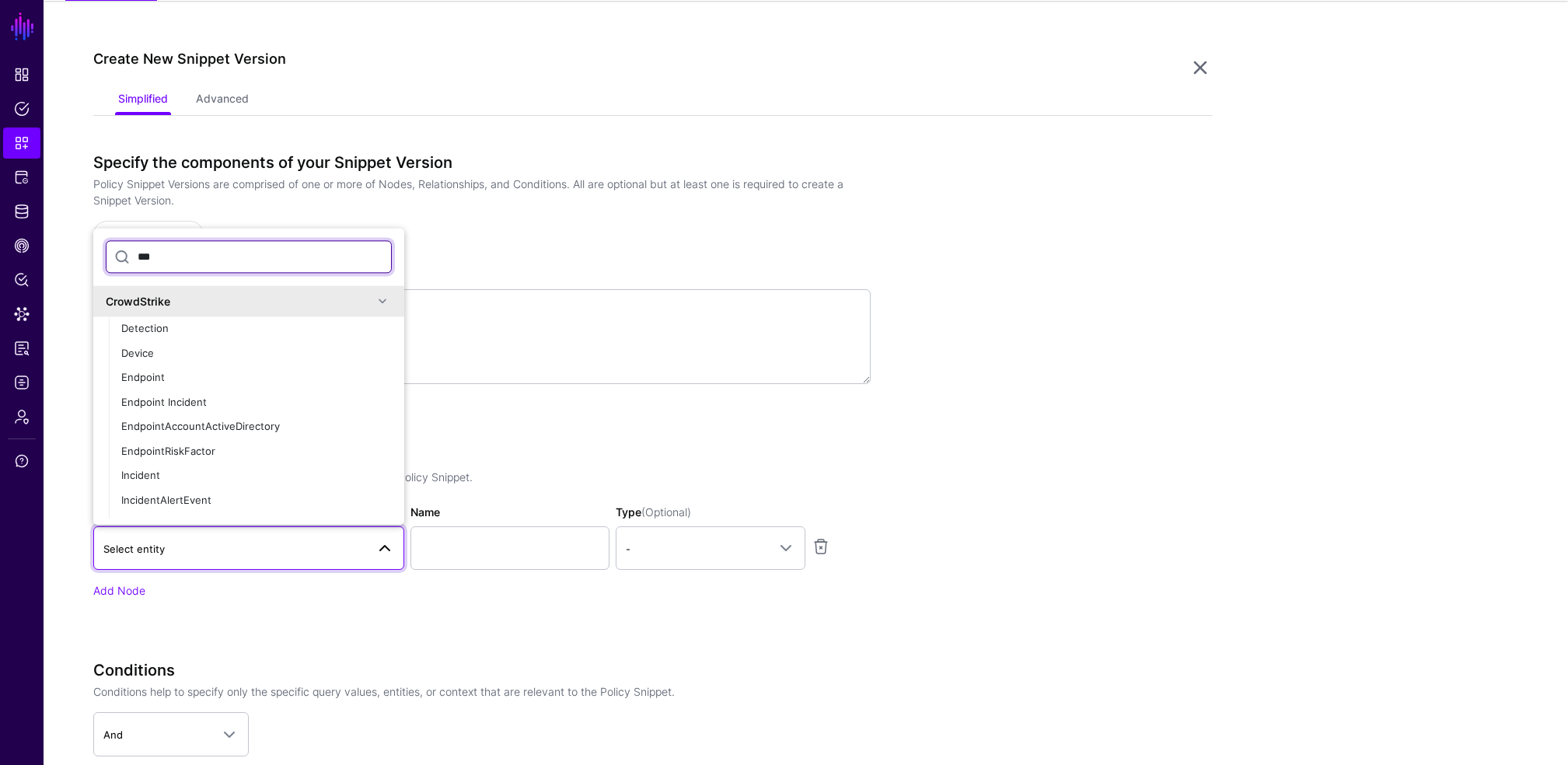
type input "****"
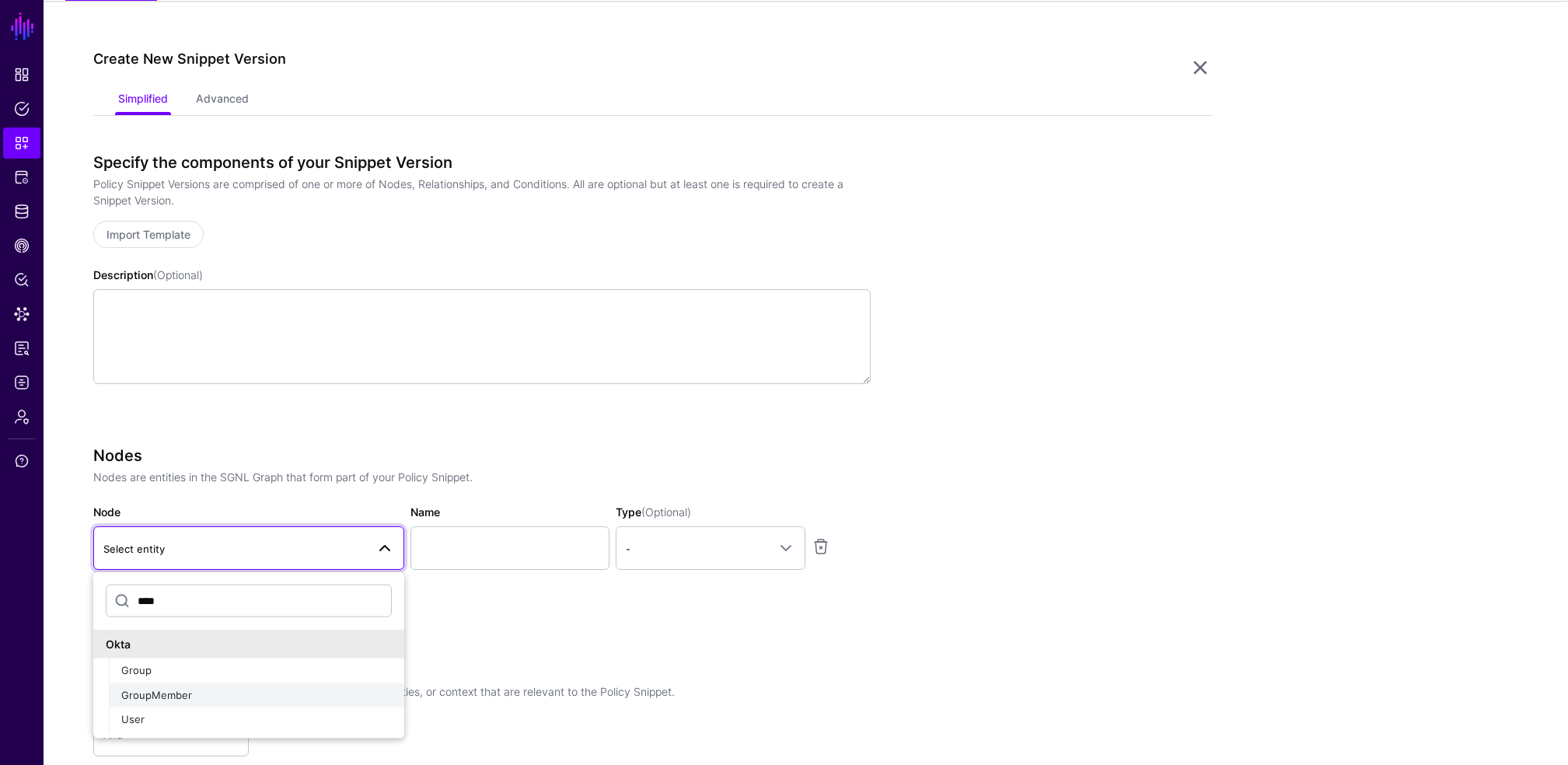
click at [134, 705] on button "GroupMember" at bounding box center [256, 695] width 296 height 25
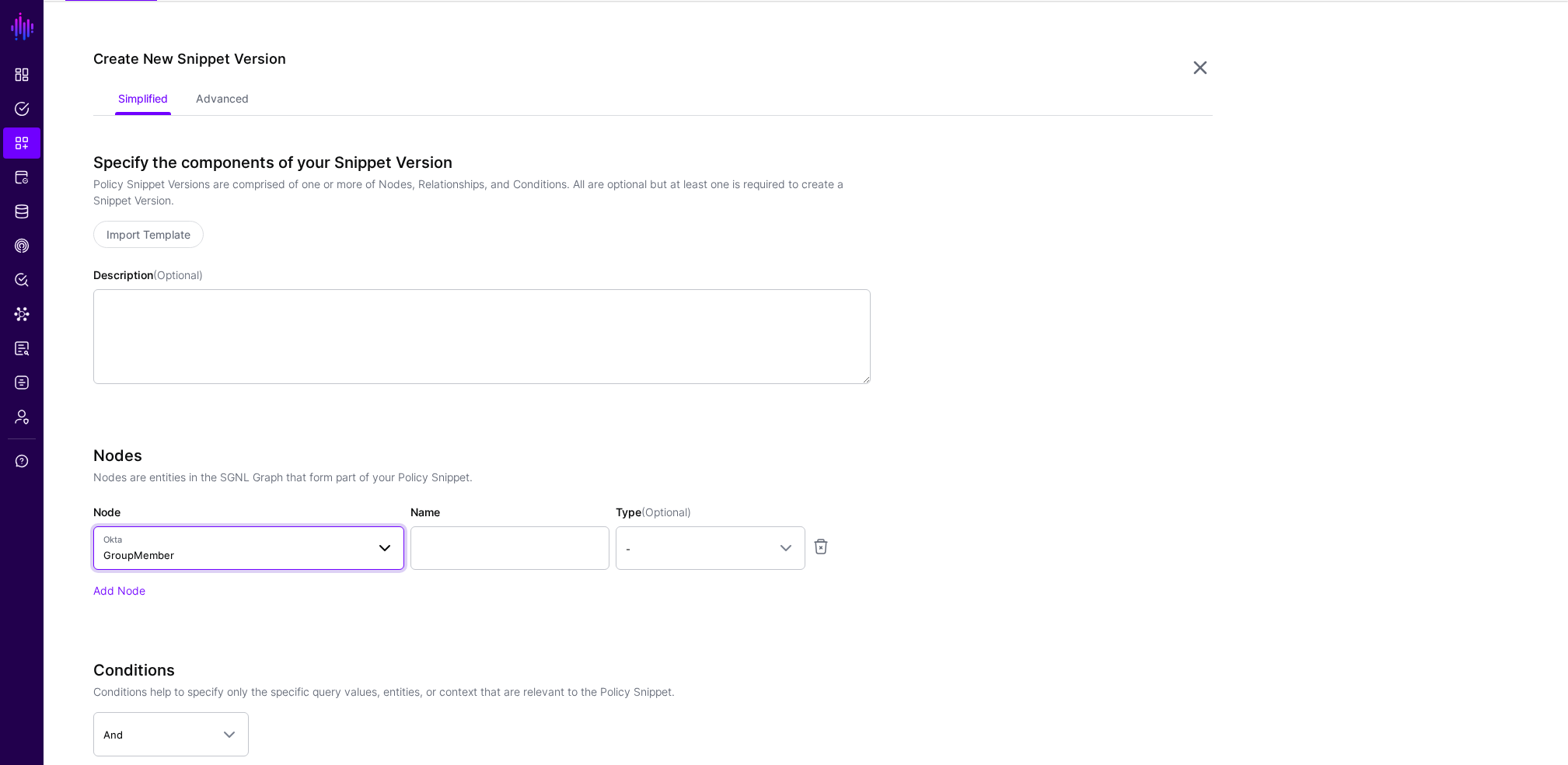
click at [165, 538] on span "Okta" at bounding box center [235, 539] width 263 height 13
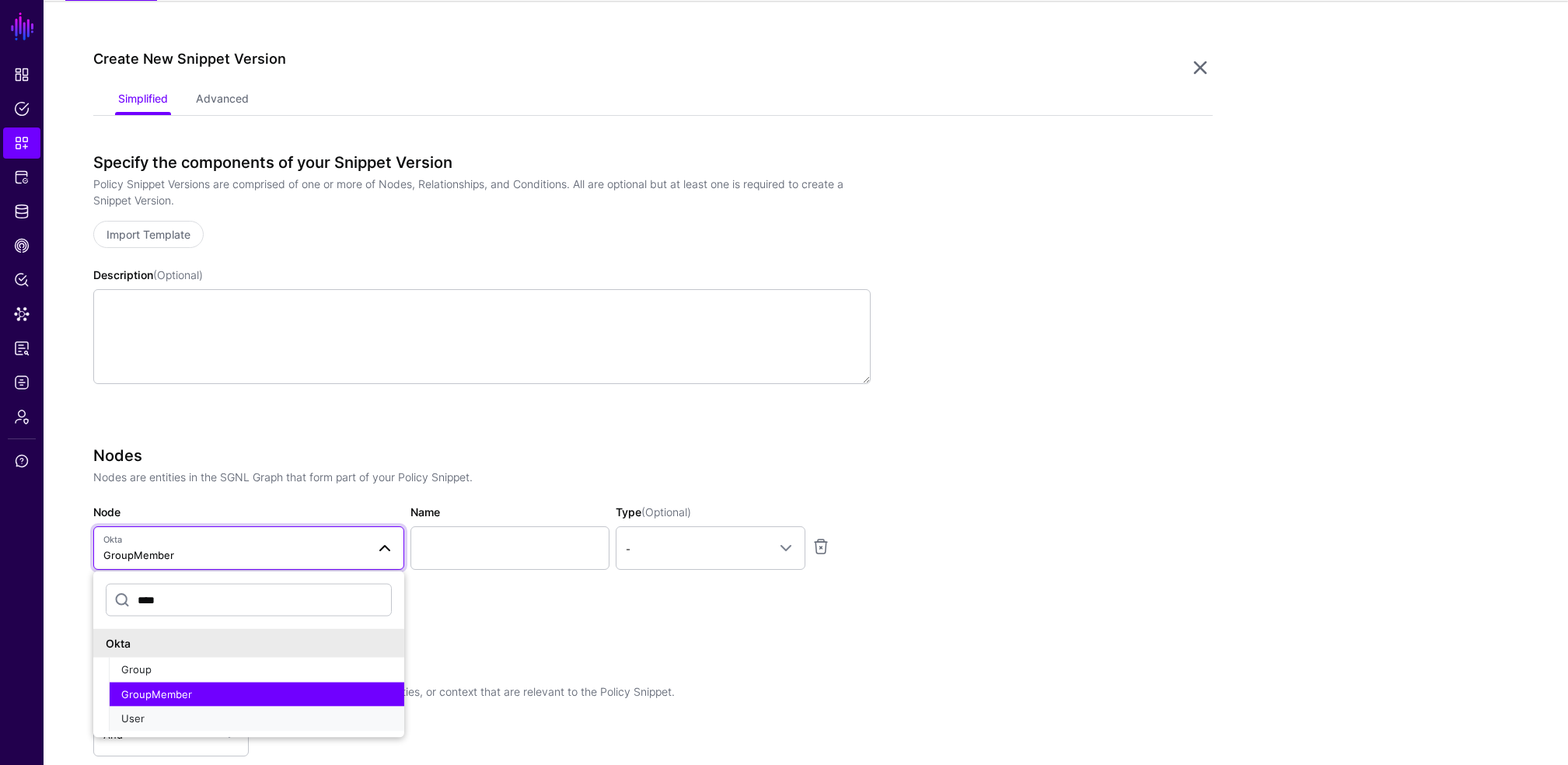
click at [164, 707] on button "User" at bounding box center [256, 719] width 296 height 25
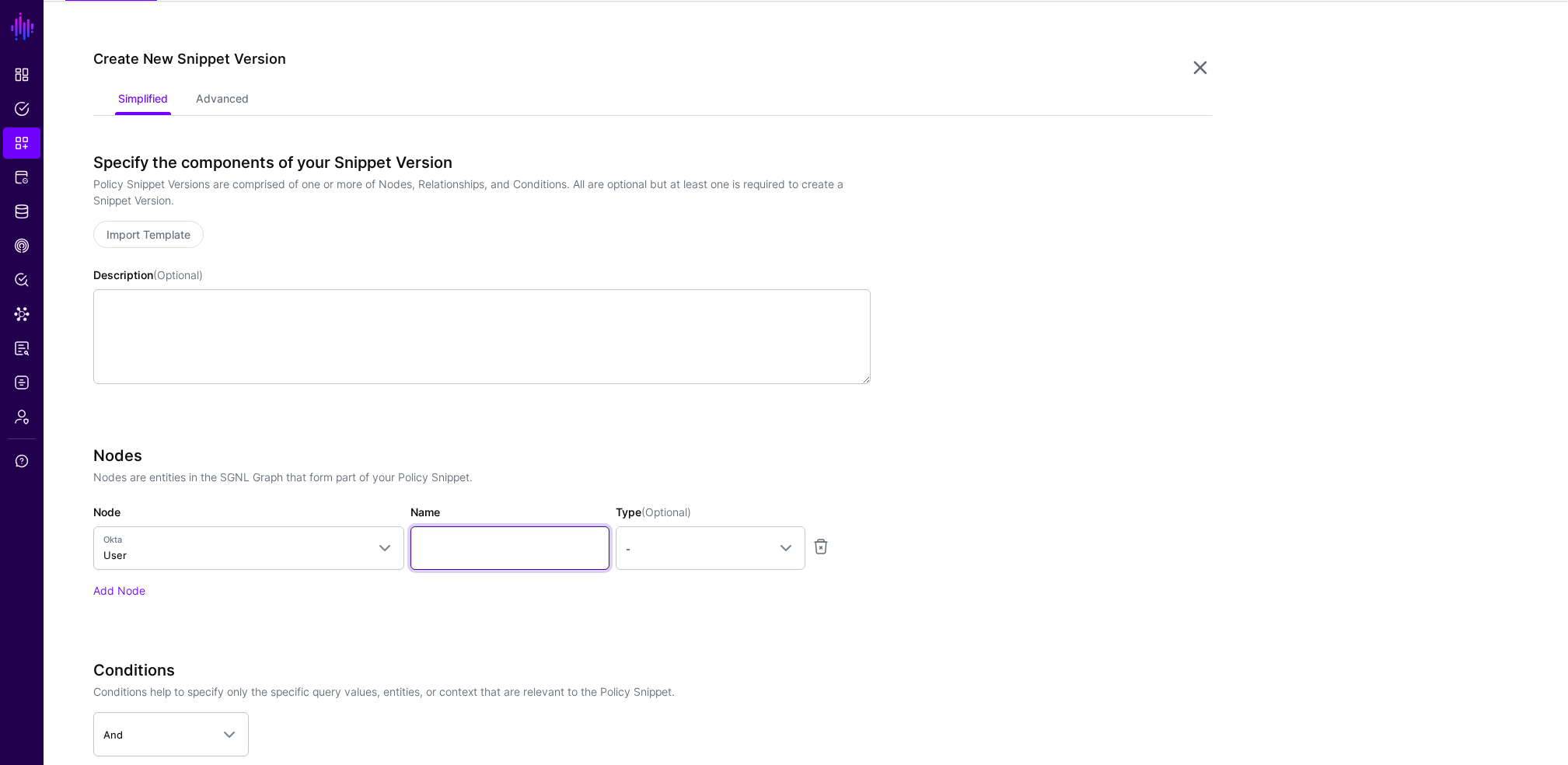
click at [503, 536] on input "Name" at bounding box center [511, 548] width 199 height 43
type input "********"
click at [742, 551] on span "-" at bounding box center [697, 548] width 142 height 17
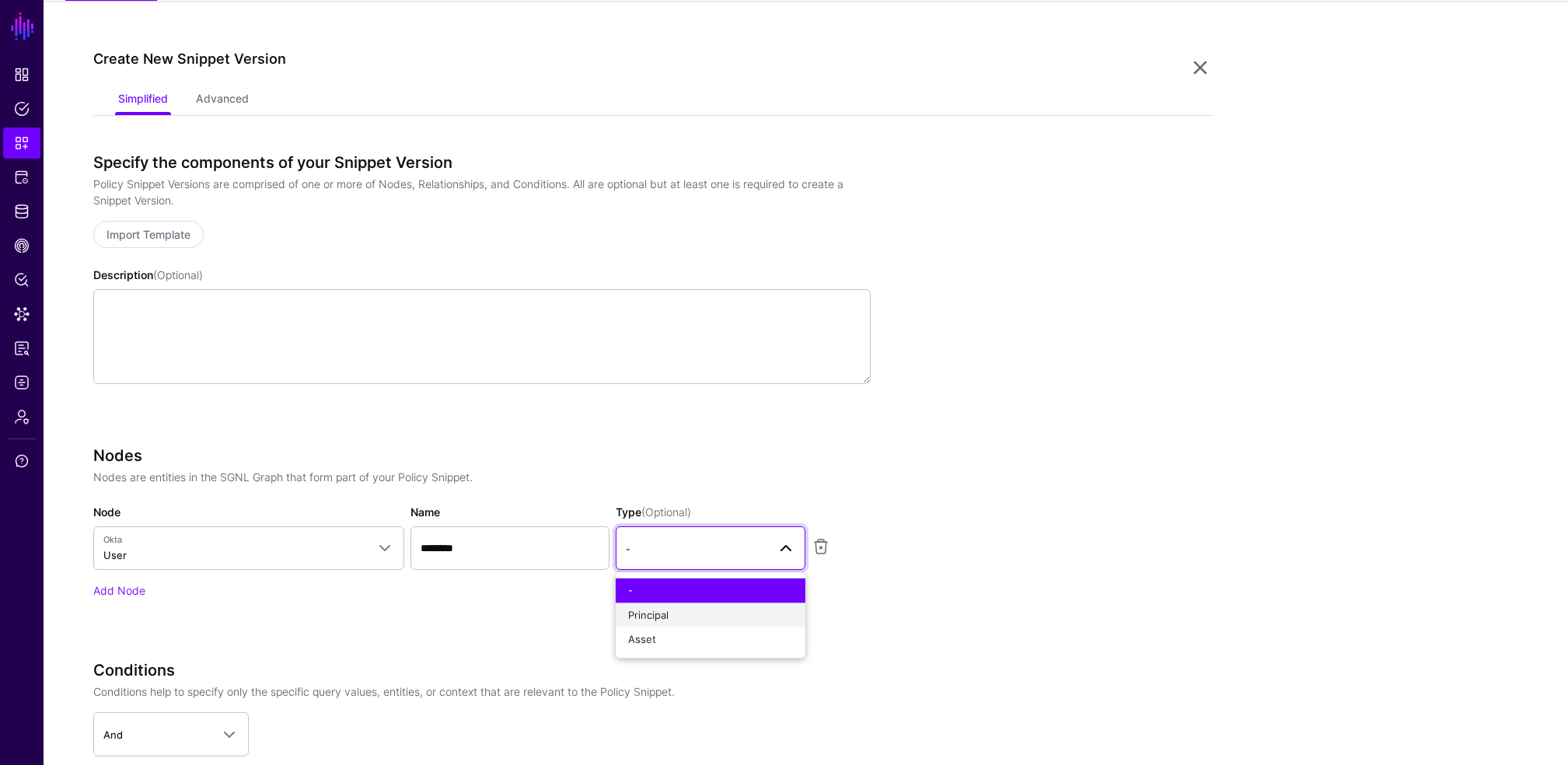
click at [693, 624] on button "Principal" at bounding box center [711, 614] width 189 height 25
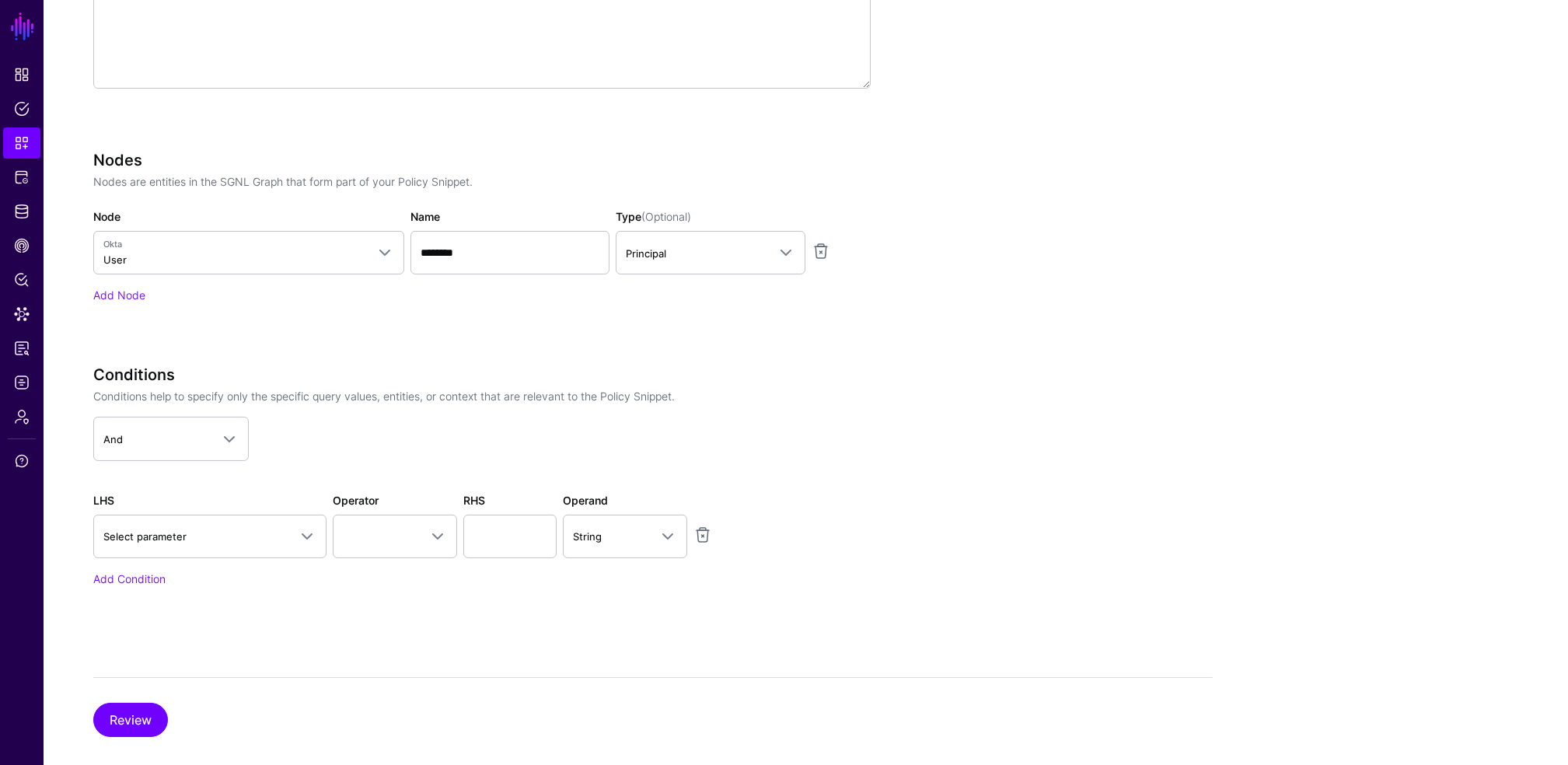
scroll to position [429, 0]
click at [121, 708] on button "Review" at bounding box center [131, 719] width 75 height 35
click at [0, 0] on div "Resource Identifiers Select a system of record, entity, or attribute to copy it…" at bounding box center [0, 0] width 0 height 0
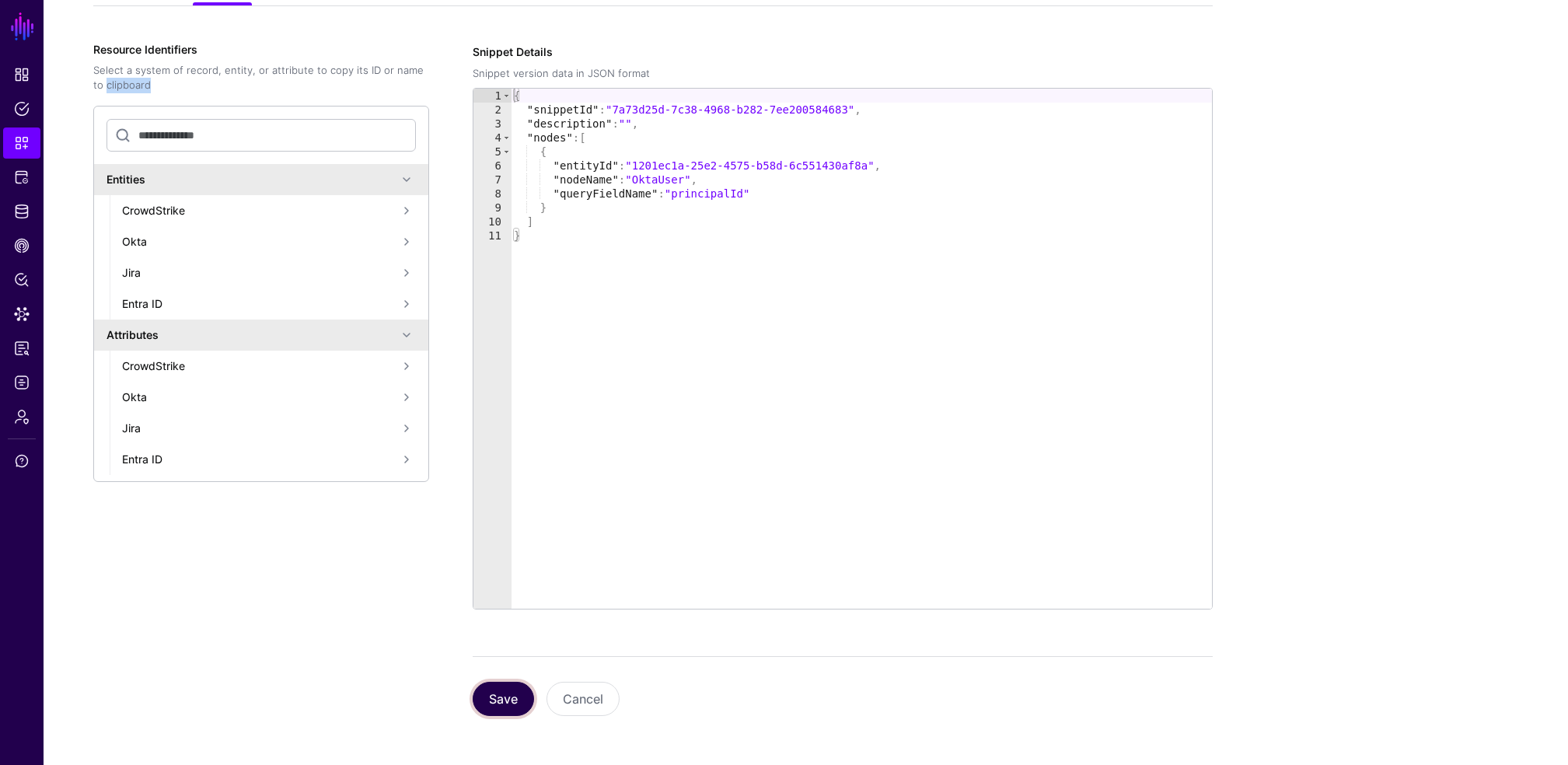
click at [491, 703] on button "Save" at bounding box center [504, 699] width 61 height 35
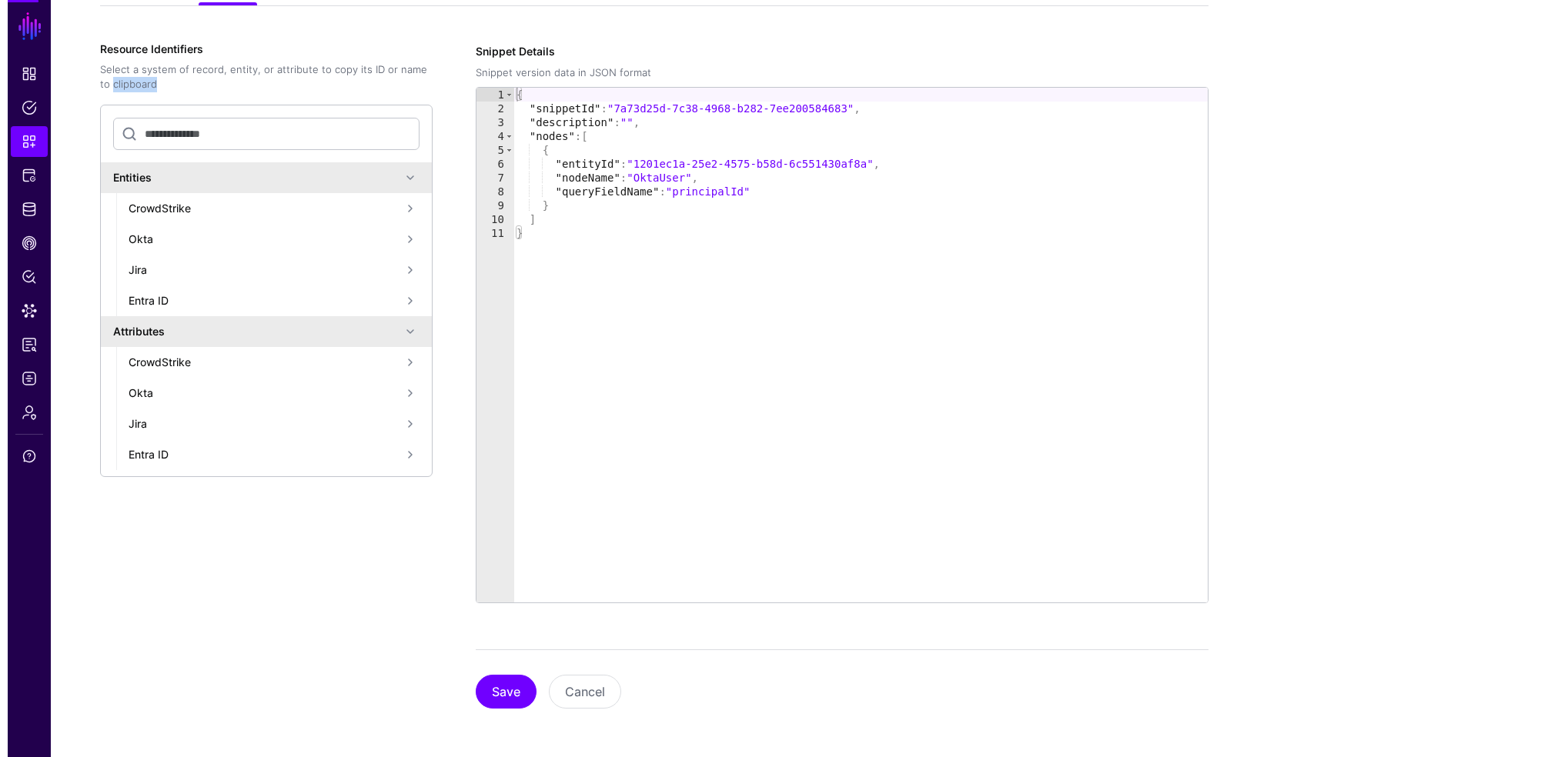
scroll to position [0, 0]
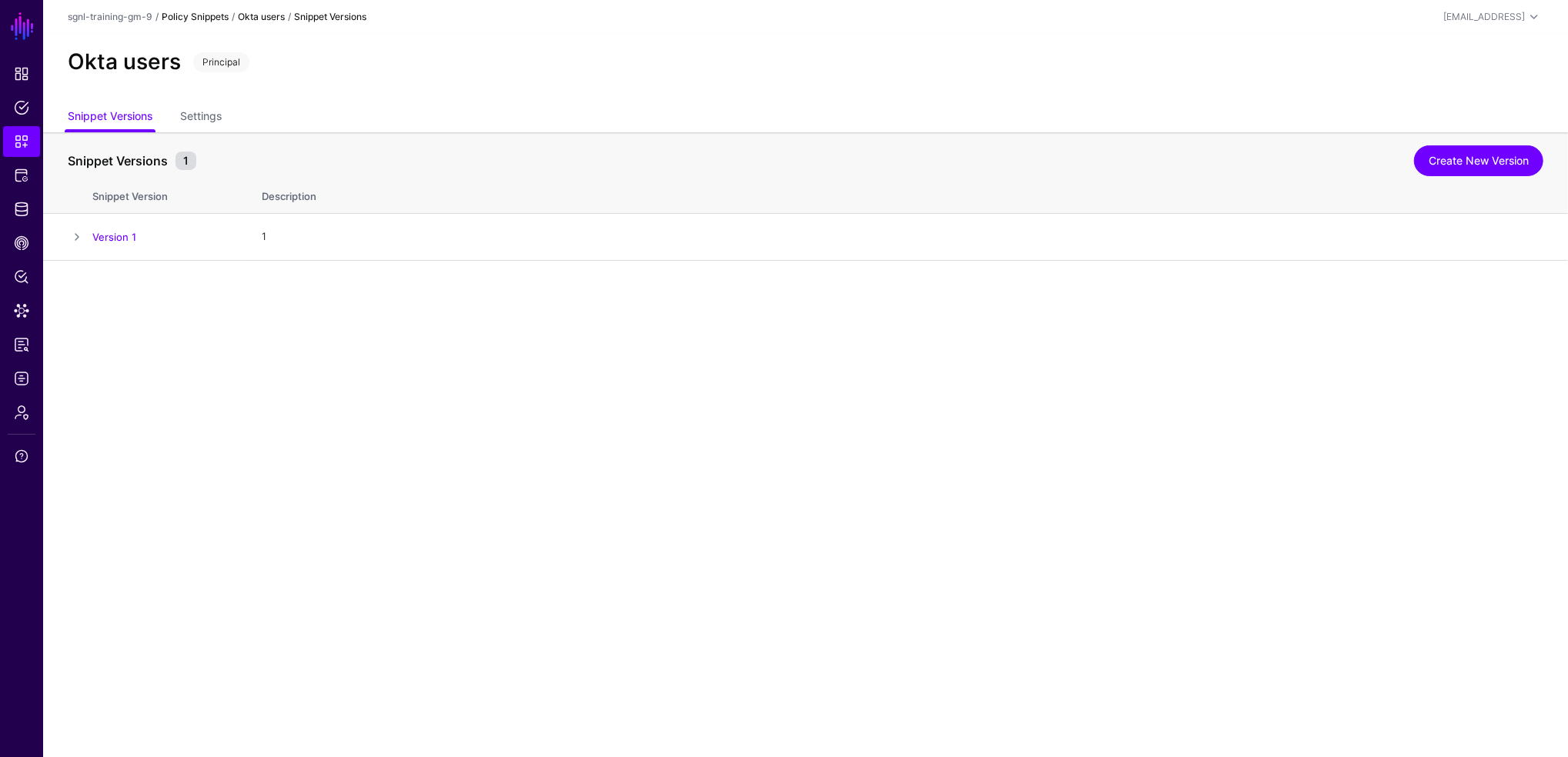
click at [193, 21] on link "Policy Snippets" at bounding box center [195, 17] width 67 height 12
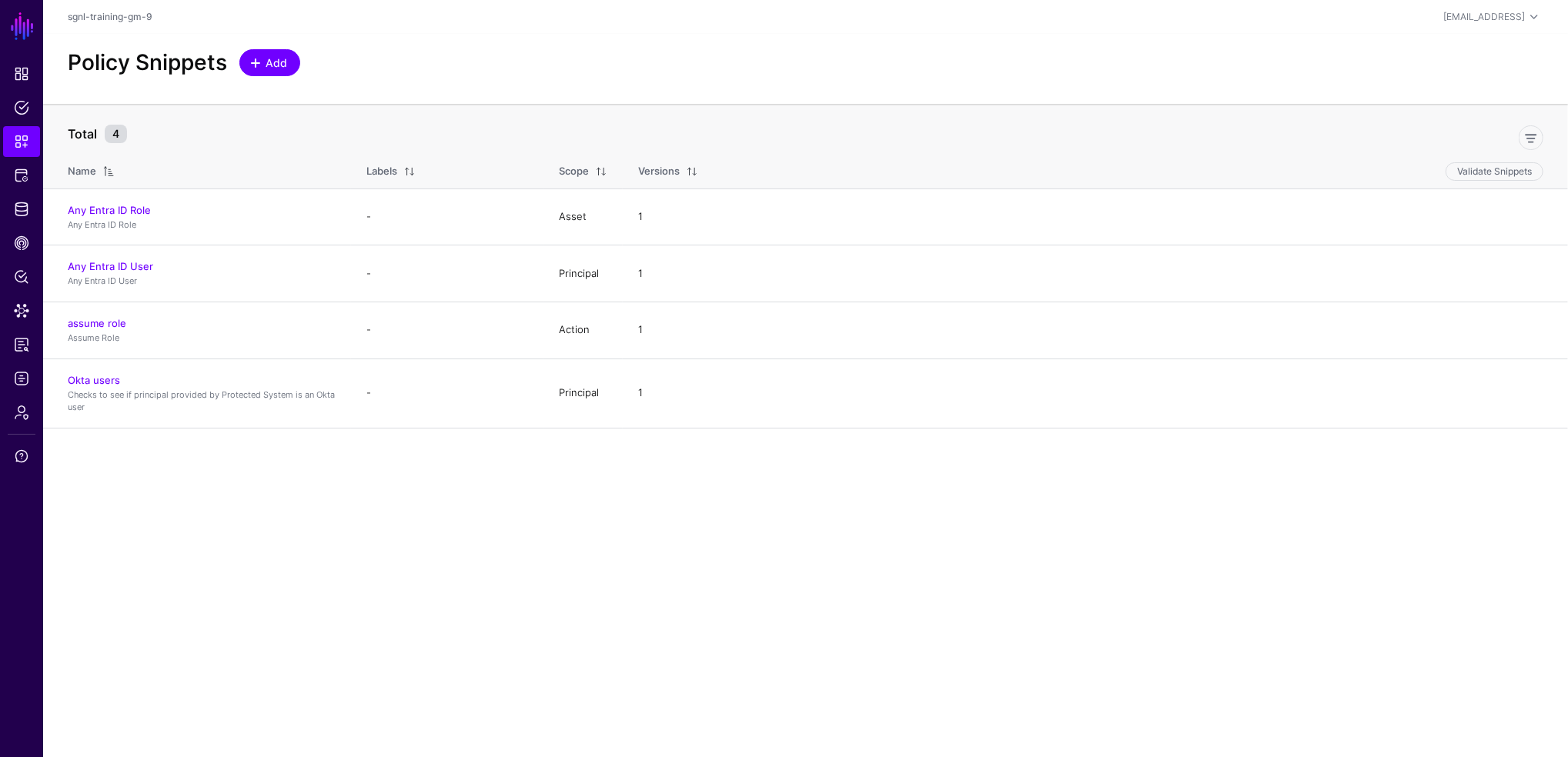
click at [281, 68] on span "Add" at bounding box center [277, 62] width 25 height 17
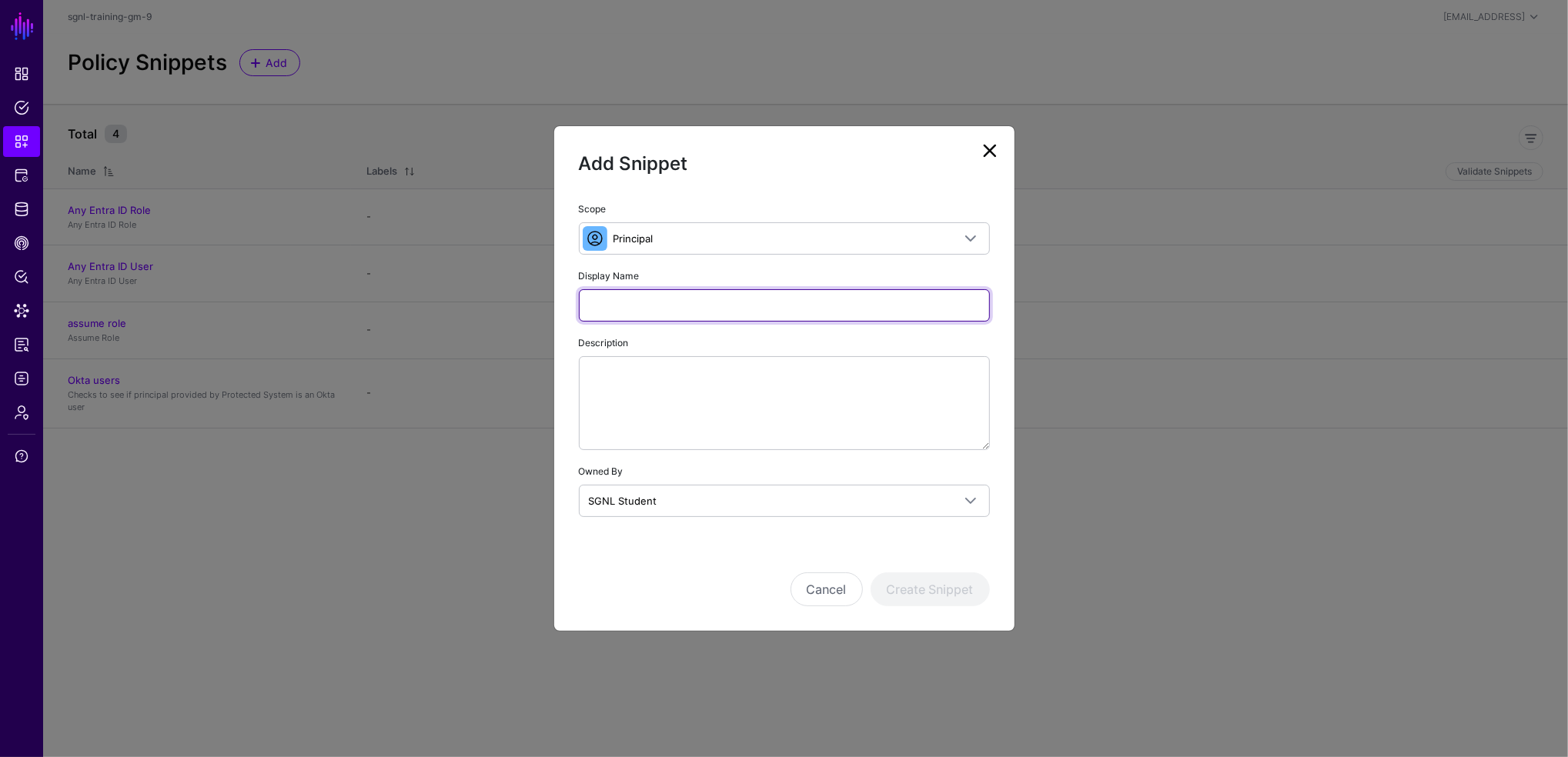
click at [647, 303] on input "Display Name" at bounding box center [784, 305] width 411 height 32
type input "**********"
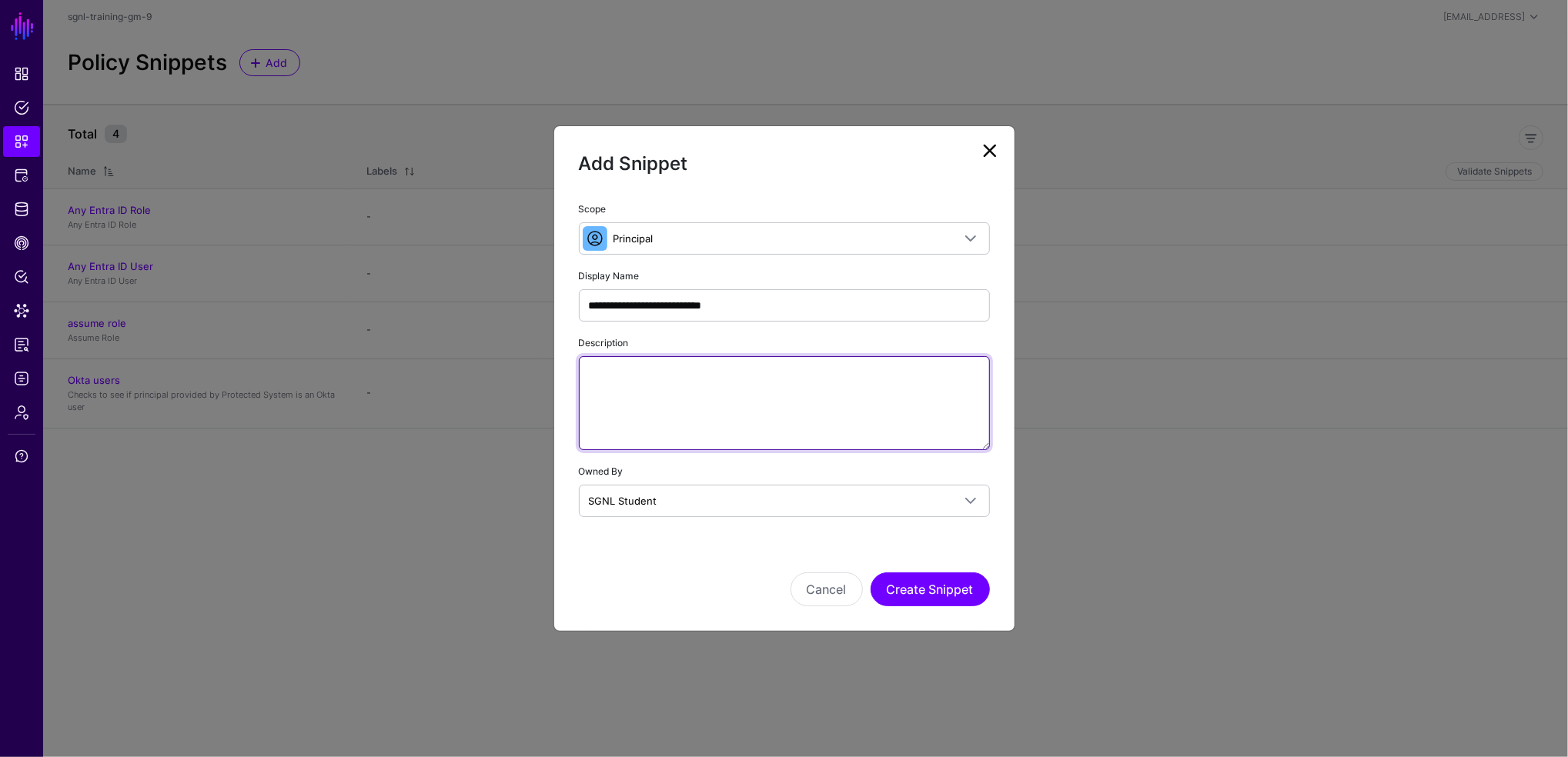
click at [678, 367] on textarea "Description" at bounding box center [784, 403] width 411 height 94
type textarea "**********"
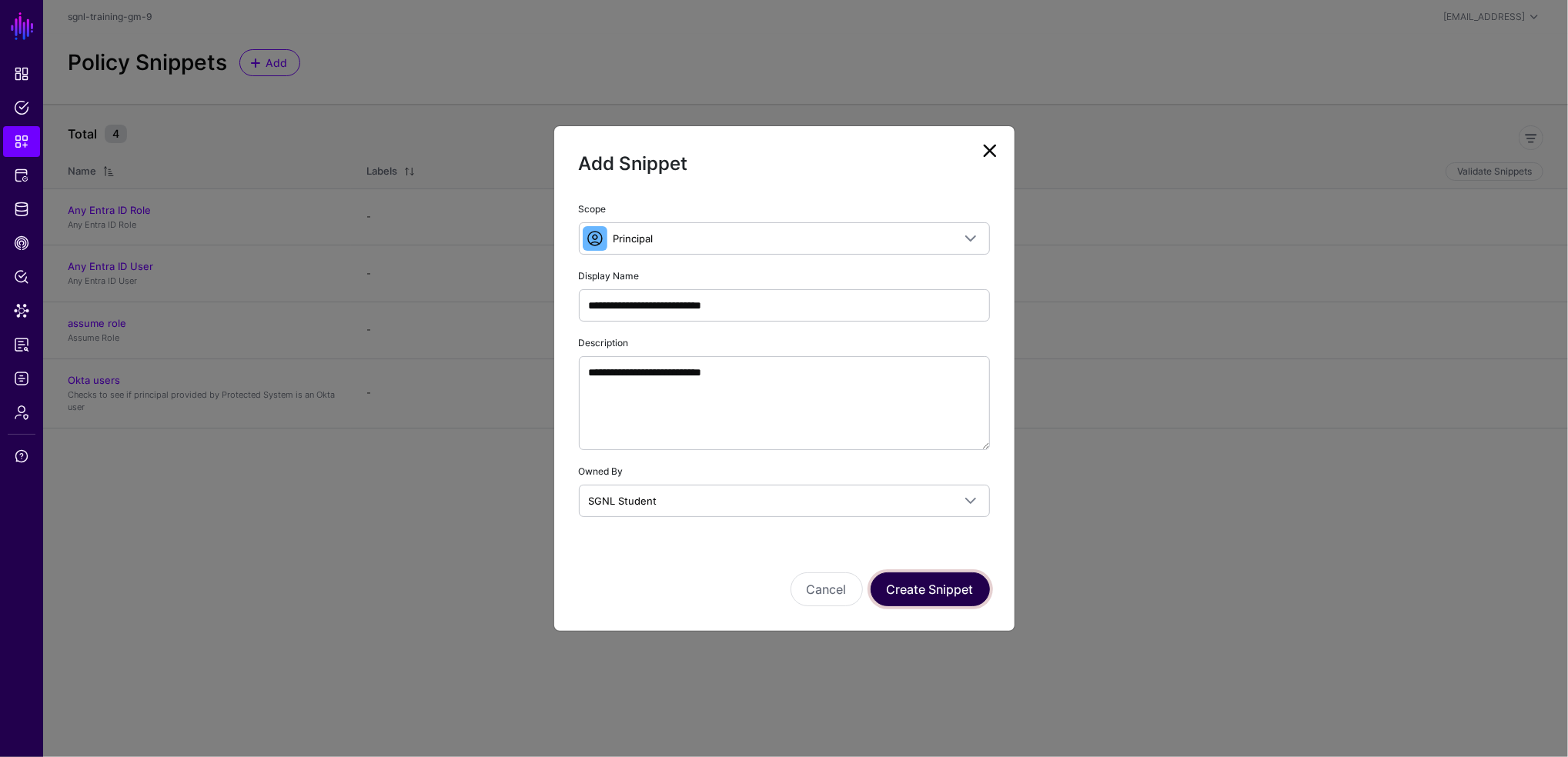
click at [979, 581] on button "Create Snippet" at bounding box center [930, 589] width 119 height 34
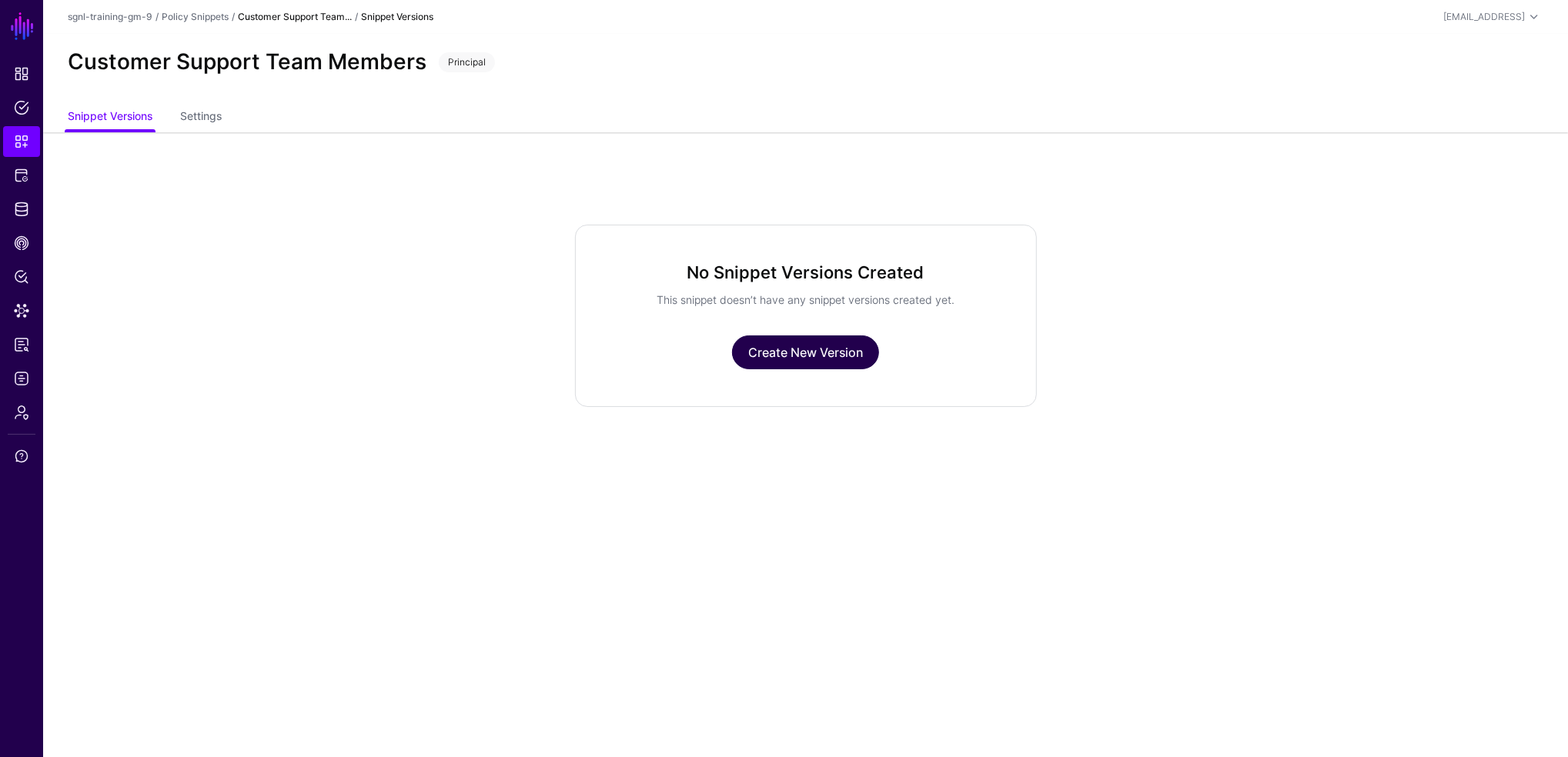
click at [827, 352] on link "Create New Version" at bounding box center [805, 352] width 147 height 34
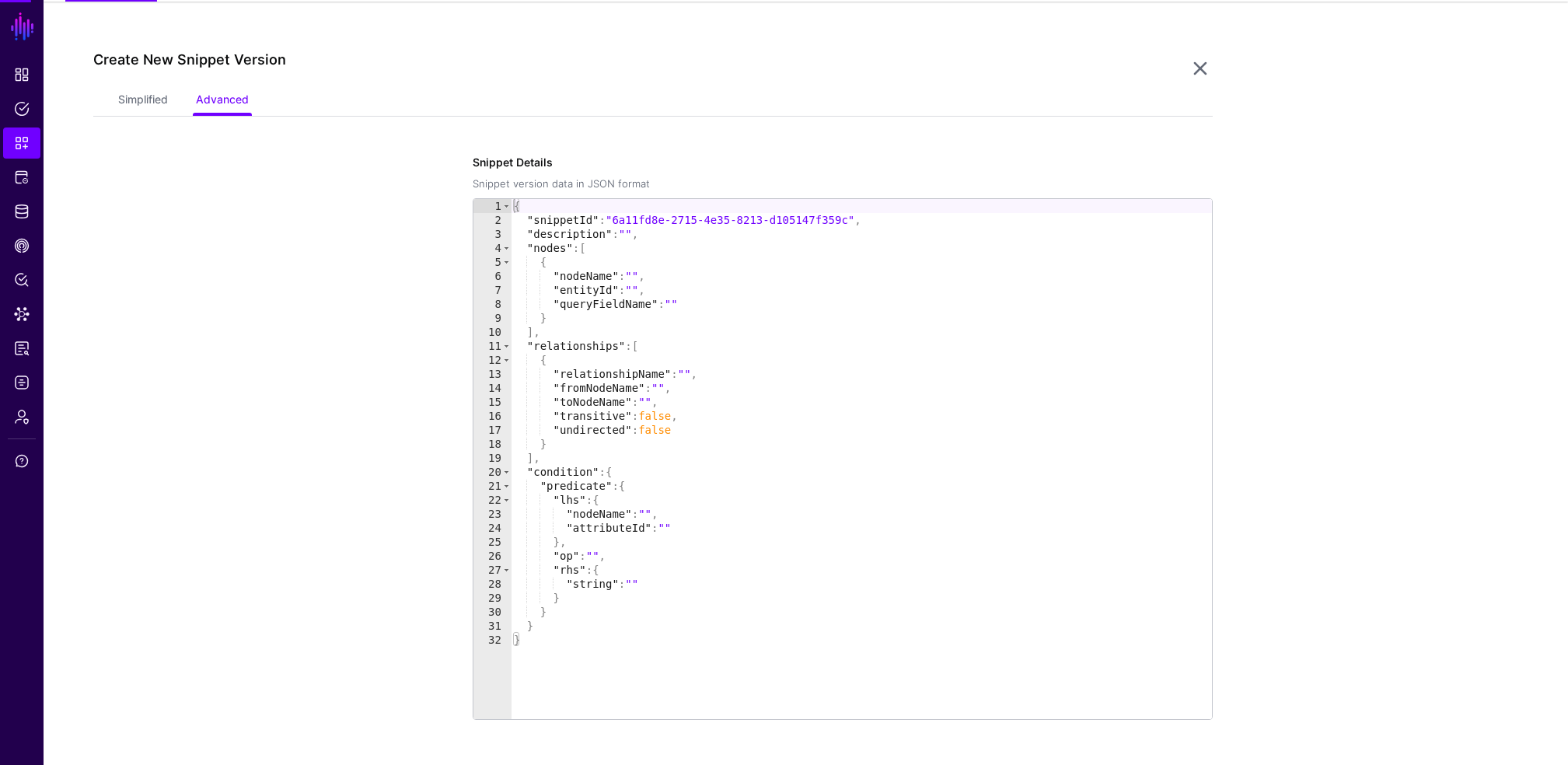
scroll to position [133, 0]
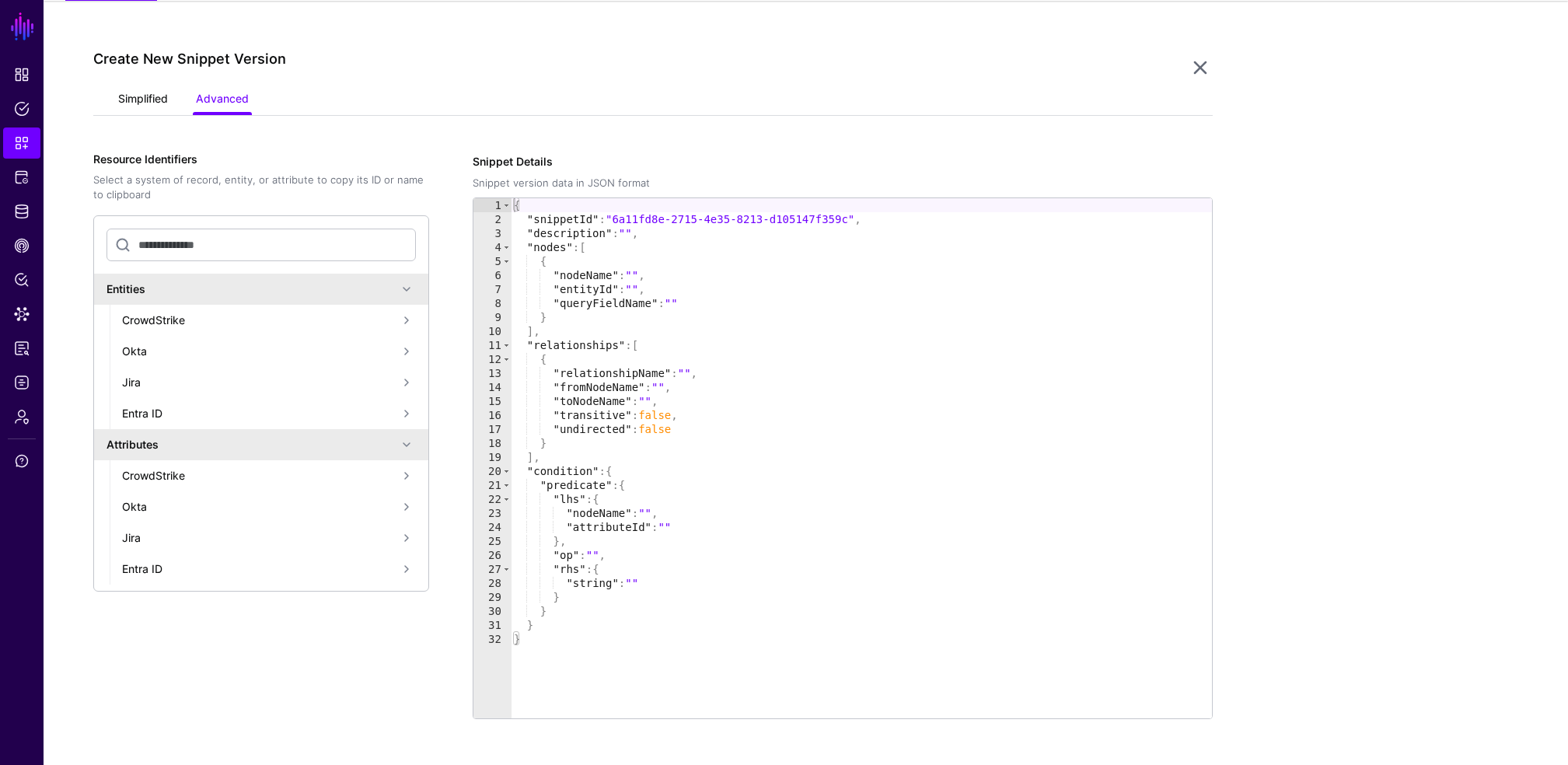
click at [137, 92] on link "Simplified" at bounding box center [143, 101] width 49 height 30
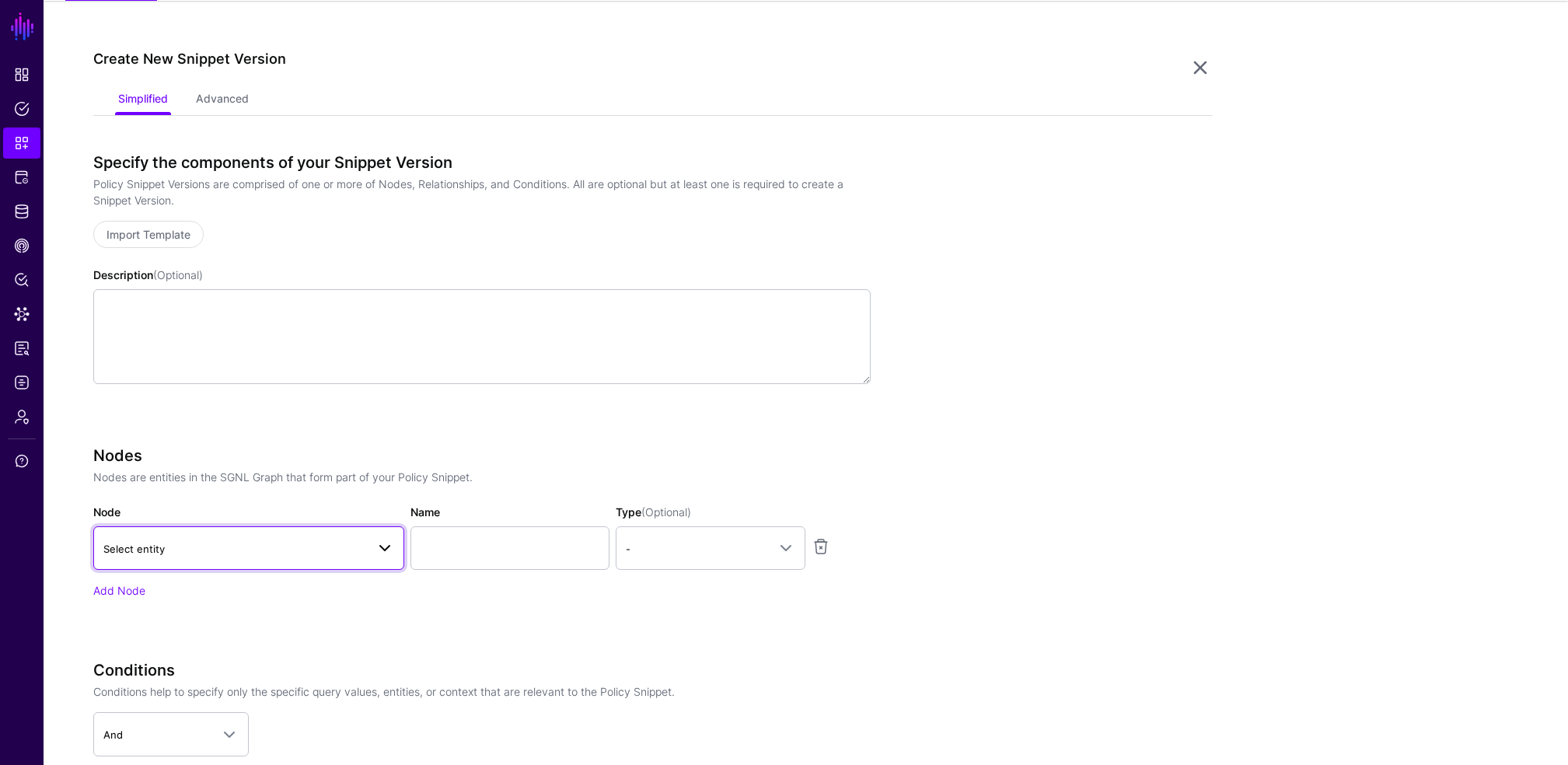
click at [117, 545] on span "Select entity" at bounding box center [134, 549] width 61 height 13
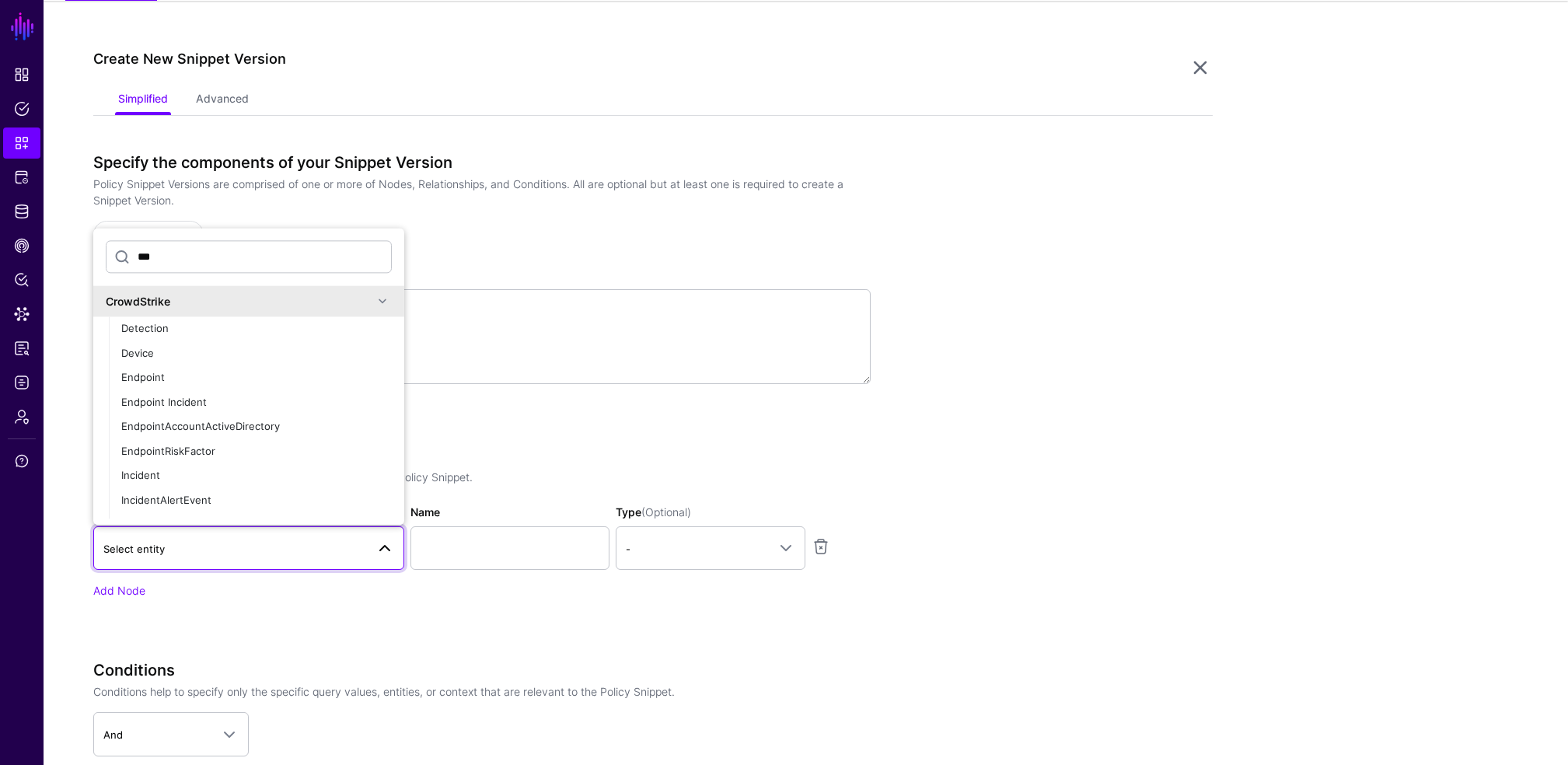
type input "****"
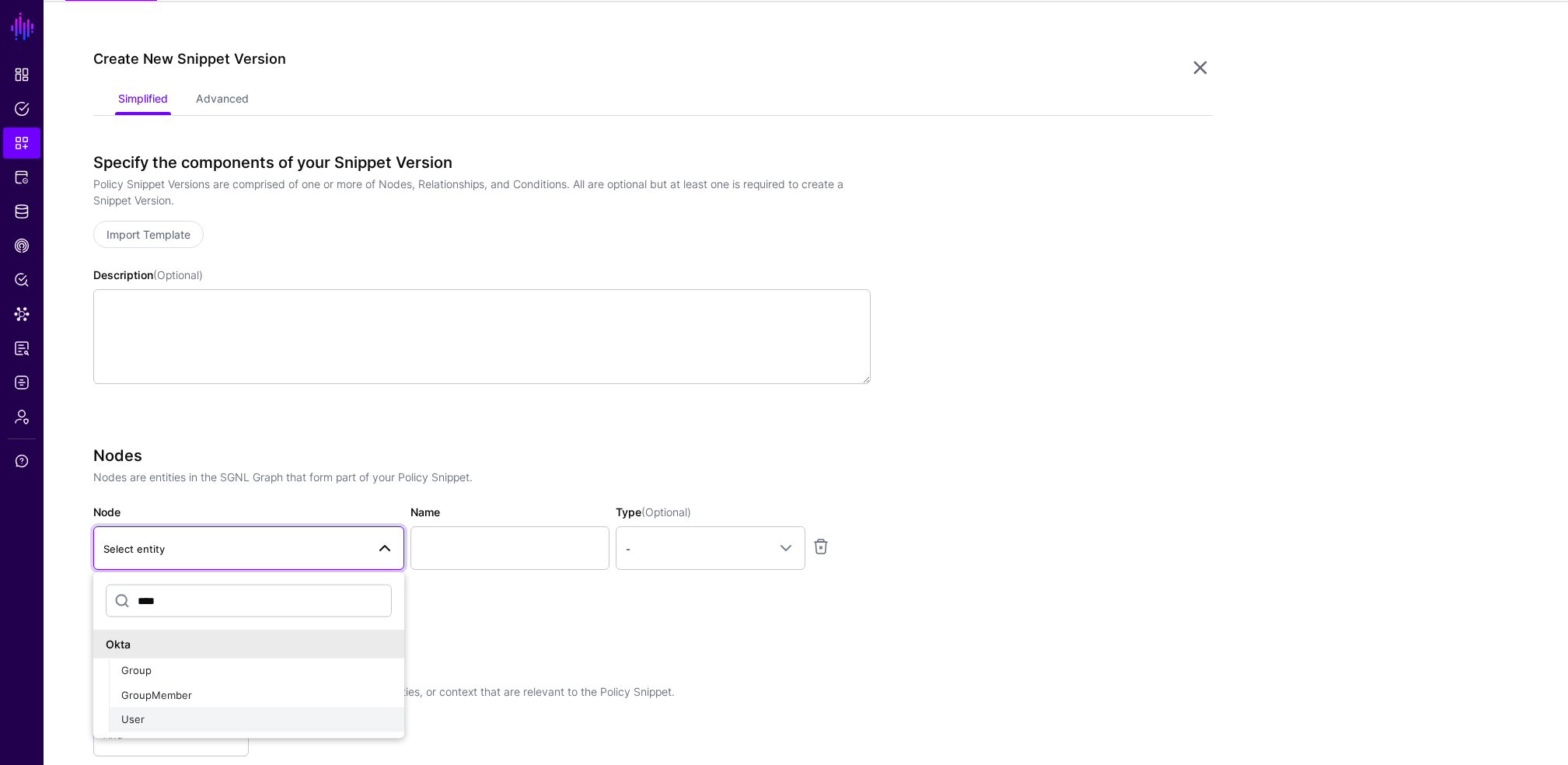
click at [142, 718] on span "User" at bounding box center [133, 719] width 24 height 13
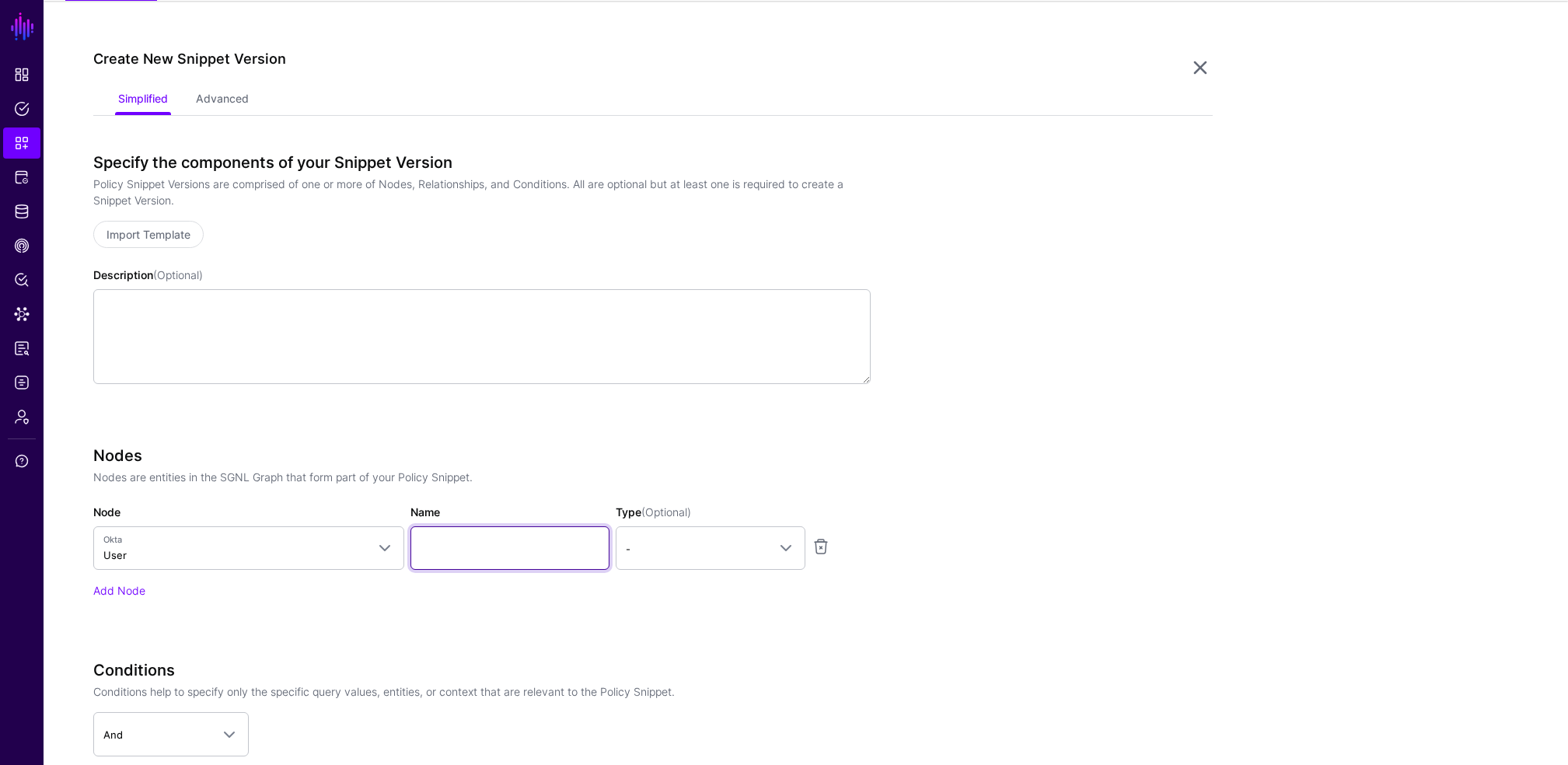
click at [512, 546] on input "Name" at bounding box center [511, 548] width 199 height 43
type input "********"
click at [672, 567] on link "-" at bounding box center [711, 548] width 189 height 43
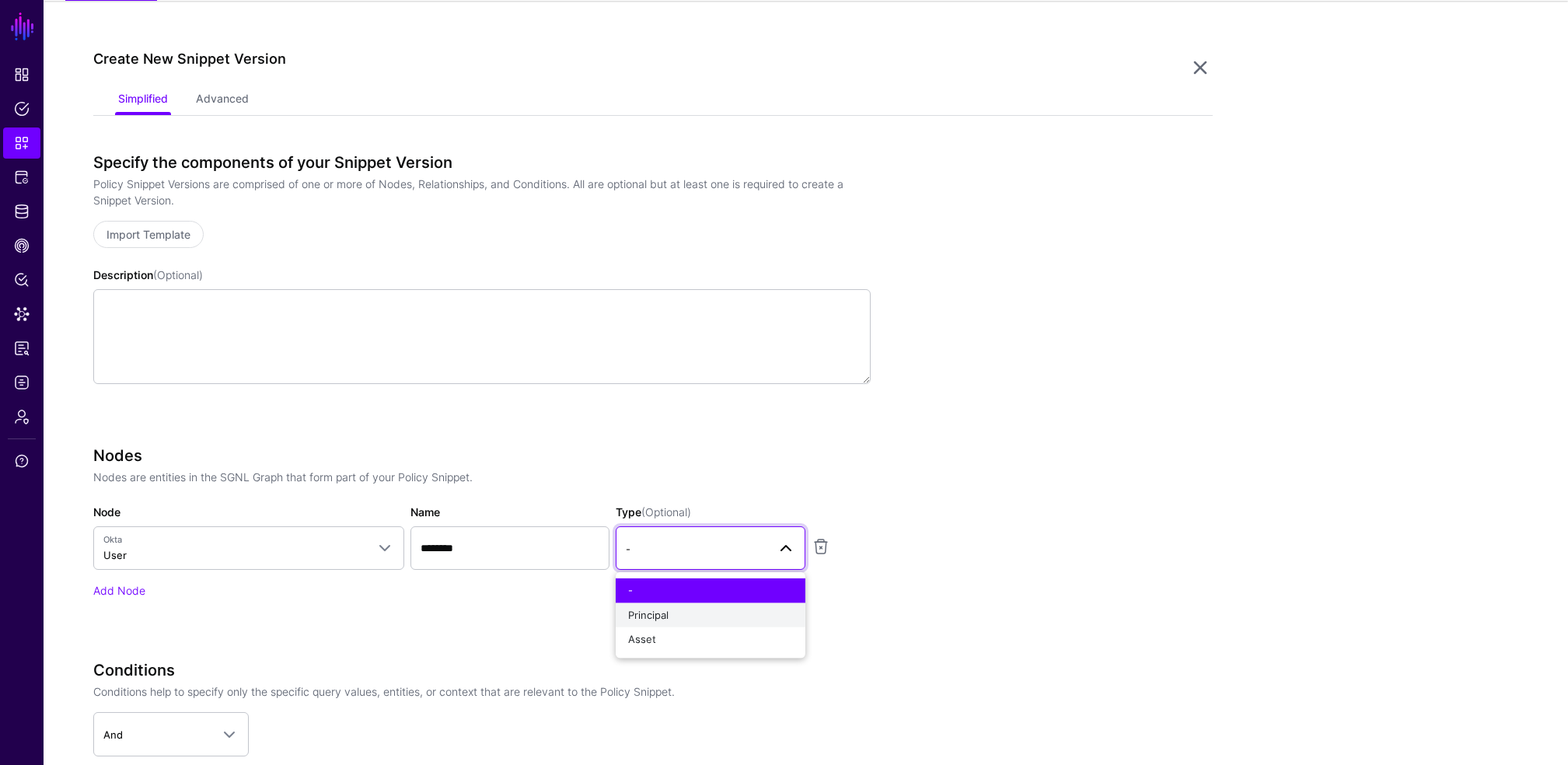
click at [657, 617] on span "Principal" at bounding box center [648, 614] width 40 height 13
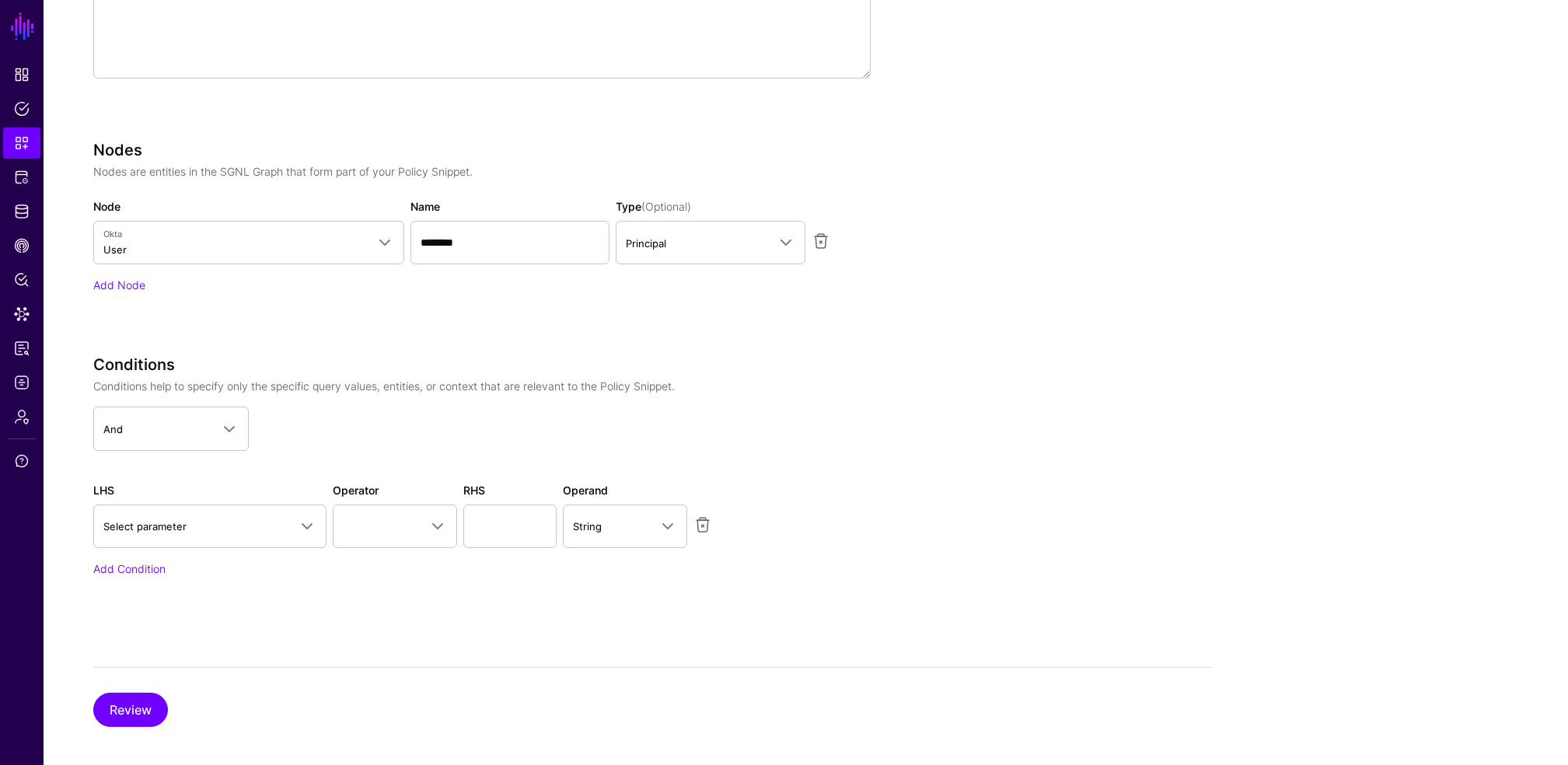
scroll to position [450, 0]
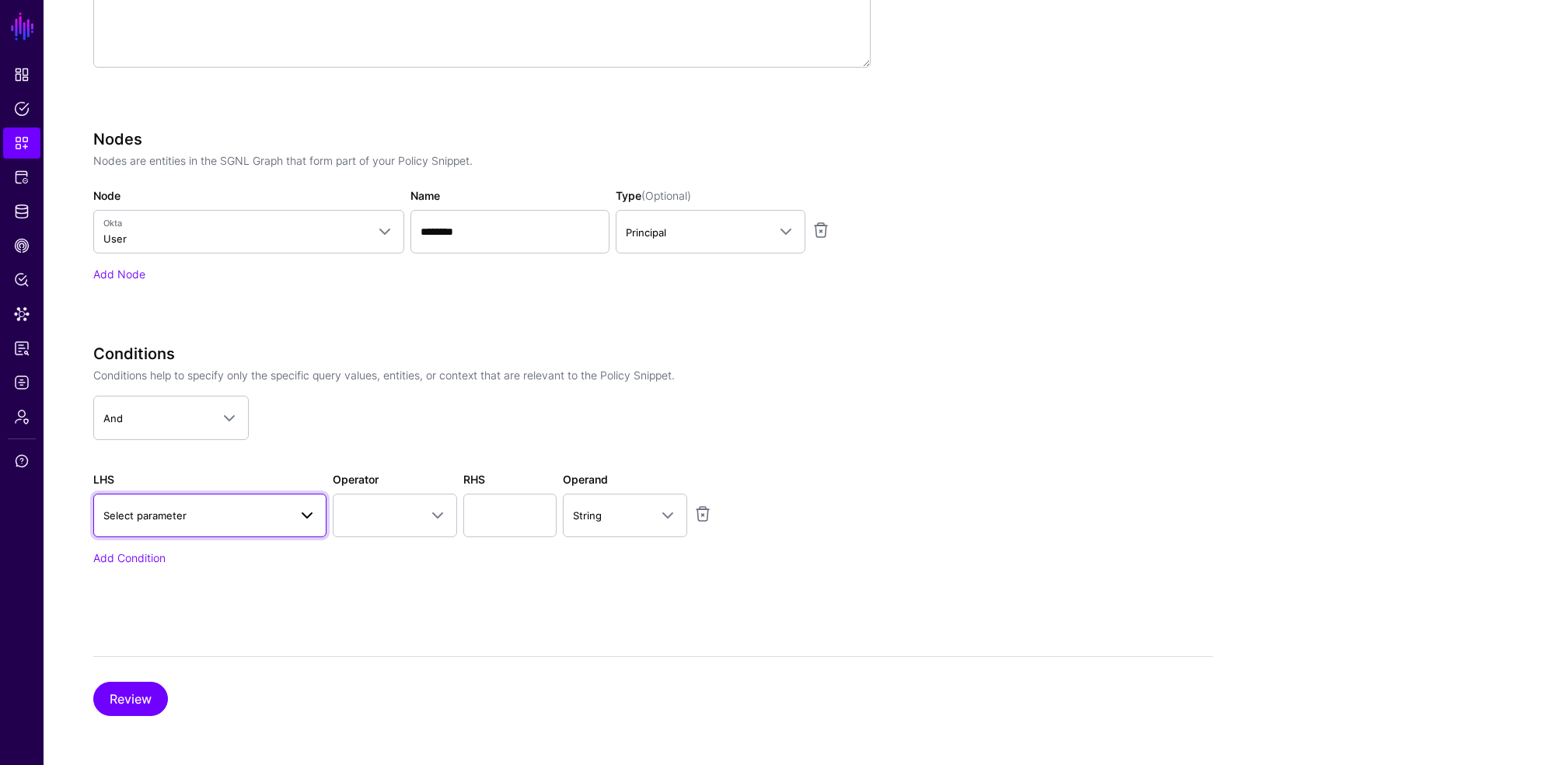
click at [193, 518] on span "Select parameter" at bounding box center [196, 515] width 185 height 17
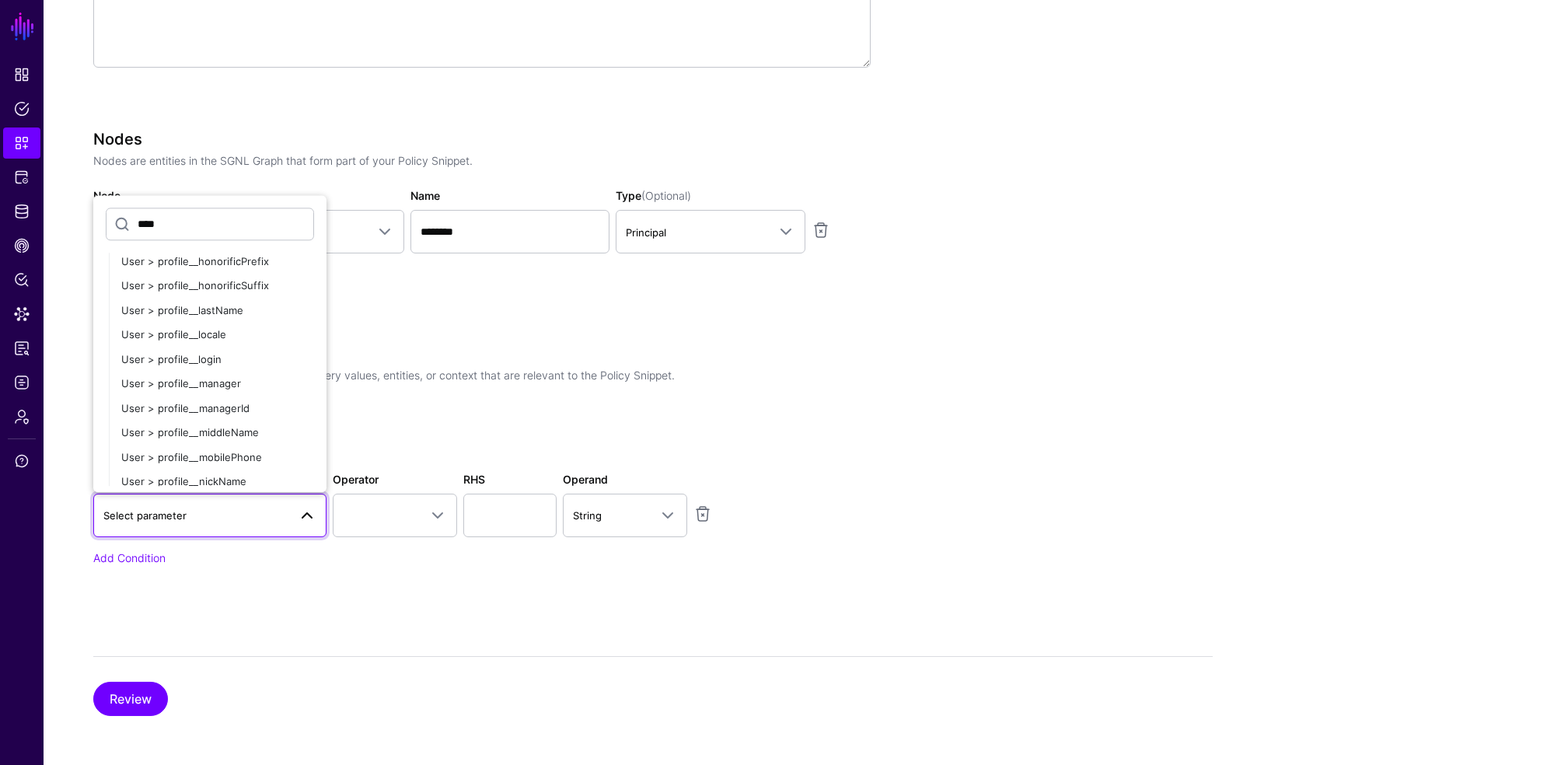
scroll to position [486, 0]
type input "****"
click at [332, 384] on div "Conditions Conditions help to specify only the specific query values, entities,…" at bounding box center [482, 397] width 790 height 107
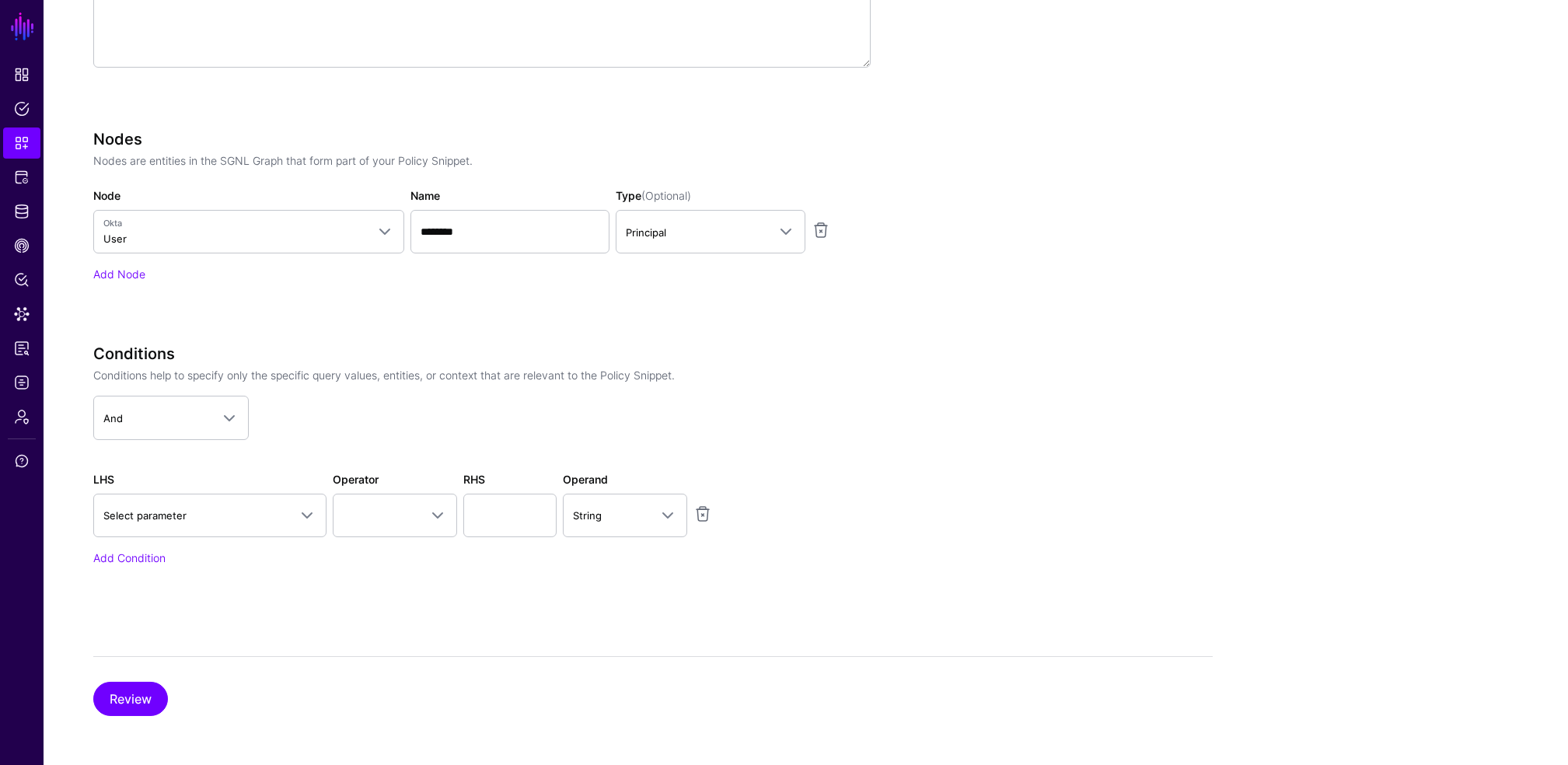
drag, startPoint x: 332, startPoint y: 384, endPoint x: 329, endPoint y: 397, distance: 13.3
click at [329, 397] on div "Conditions Conditions help to specify only the specific query values, entities,…" at bounding box center [482, 397] width 790 height 107
click at [329, 397] on app-dropdown "And And Or Not" at bounding box center [482, 418] width 778 height 43
drag, startPoint x: 329, startPoint y: 397, endPoint x: 277, endPoint y: 521, distance: 134.5
click at [329, 397] on app-dropdown "And And Or Not" at bounding box center [482, 418] width 778 height 43
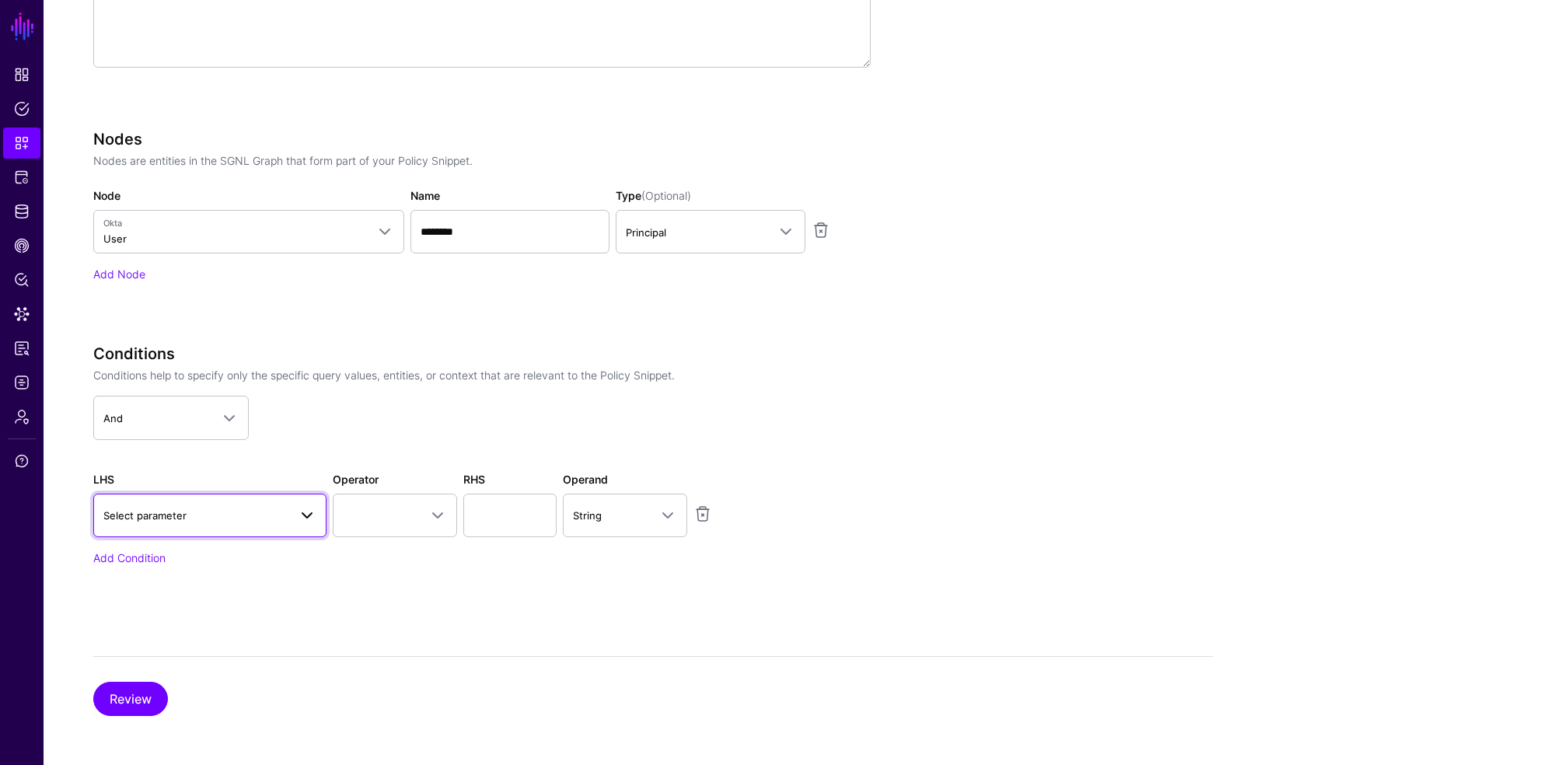
click at [280, 514] on span "Select parameter" at bounding box center [196, 515] width 185 height 17
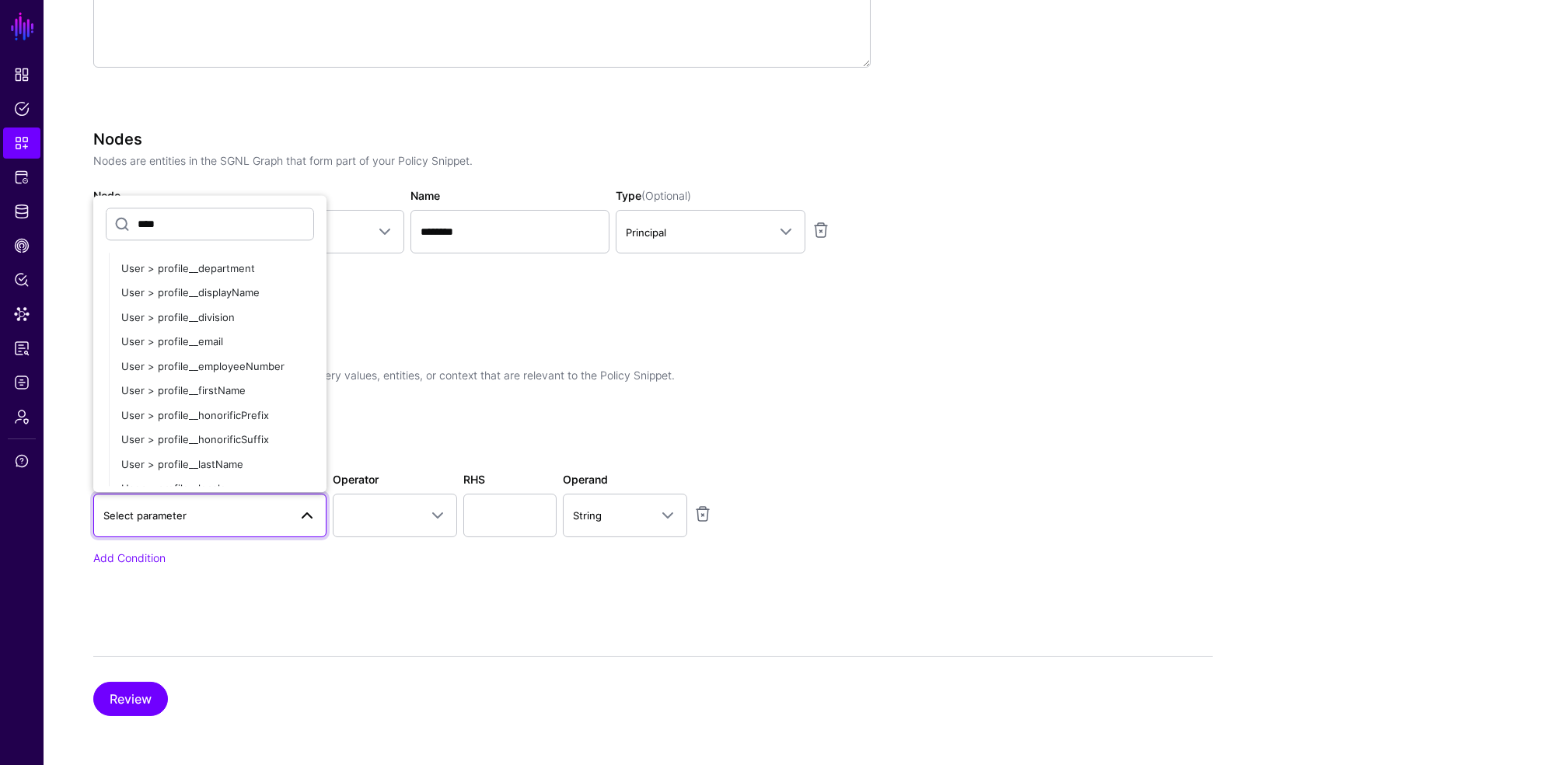
scroll to position [289, 0]
click at [327, 346] on h3 "Conditions" at bounding box center [482, 353] width 778 height 19
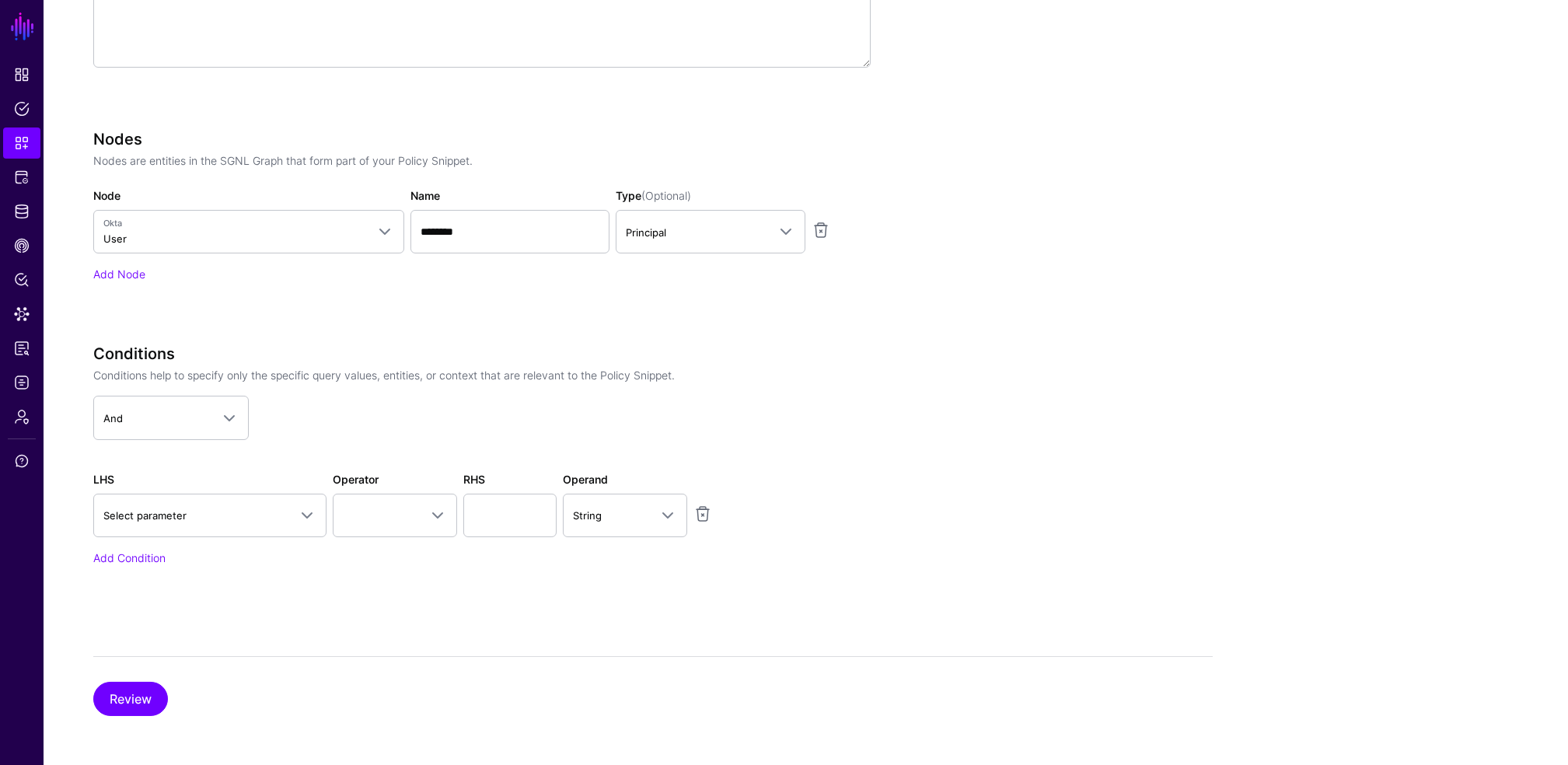
click at [327, 346] on h3 "Conditions" at bounding box center [482, 353] width 778 height 19
click at [302, 510] on span at bounding box center [307, 516] width 19 height 19
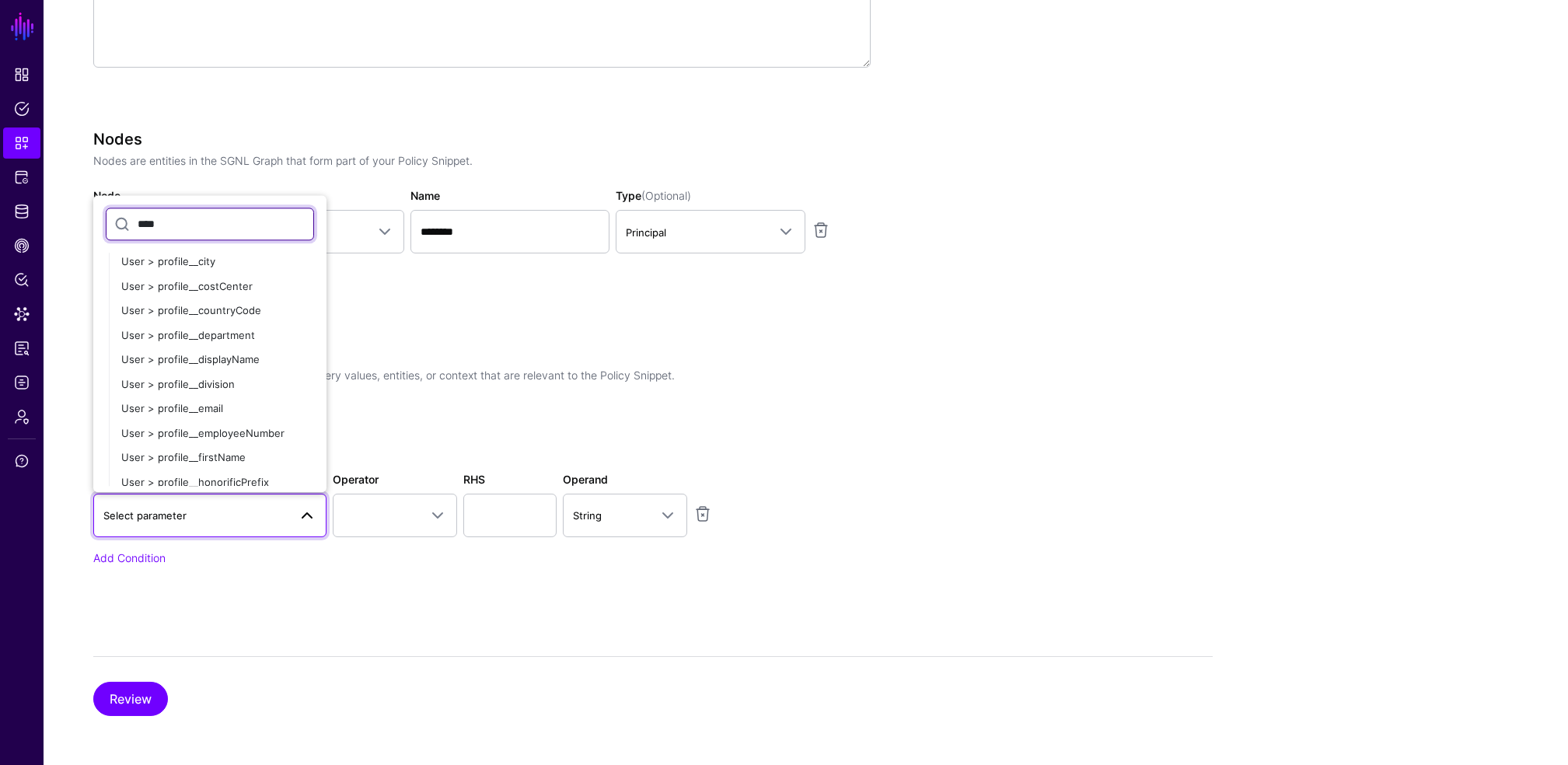
scroll to position [244, 0]
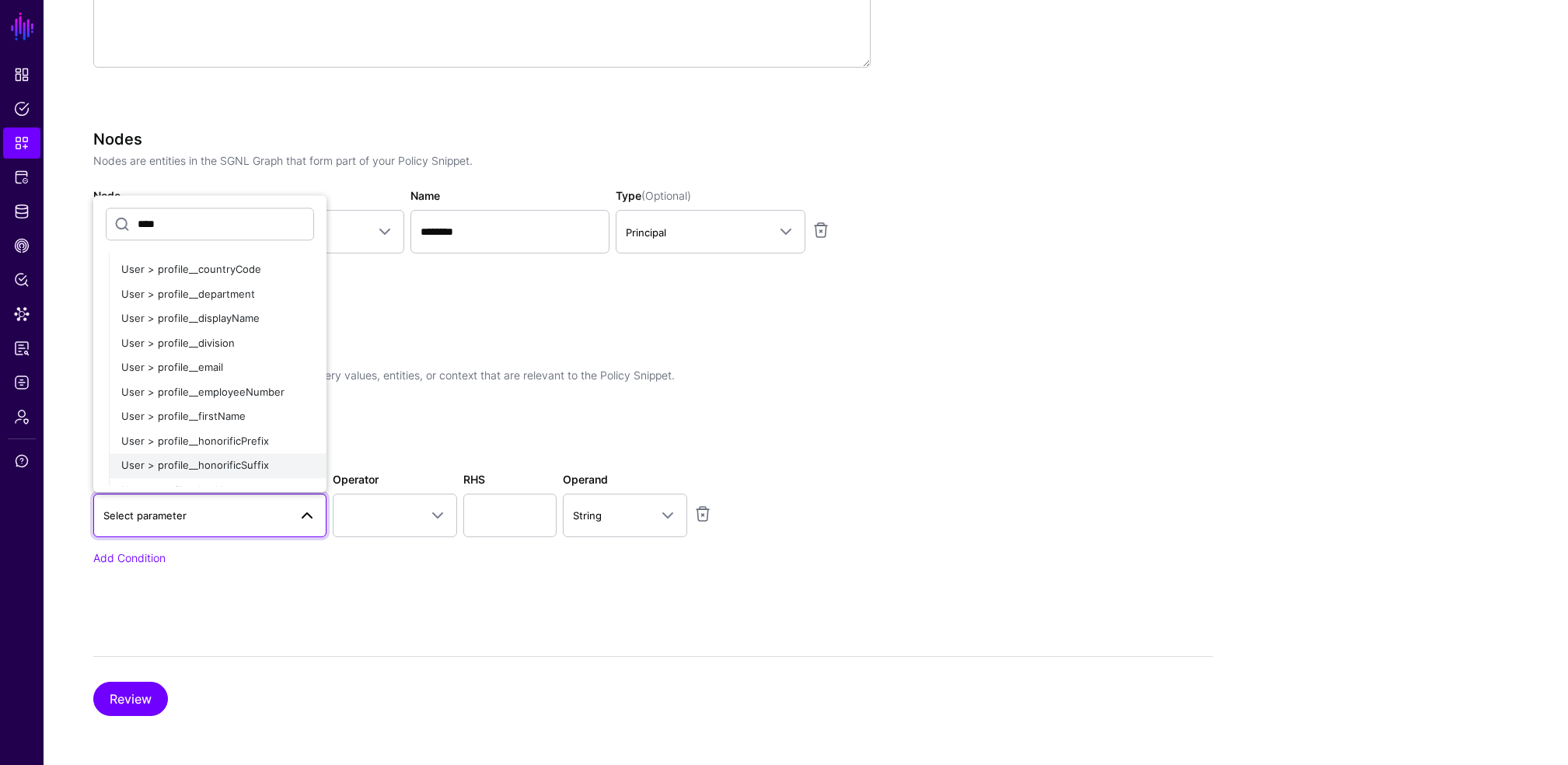
click at [307, 476] on button "User > profile__honorificSuffix" at bounding box center [217, 466] width 218 height 25
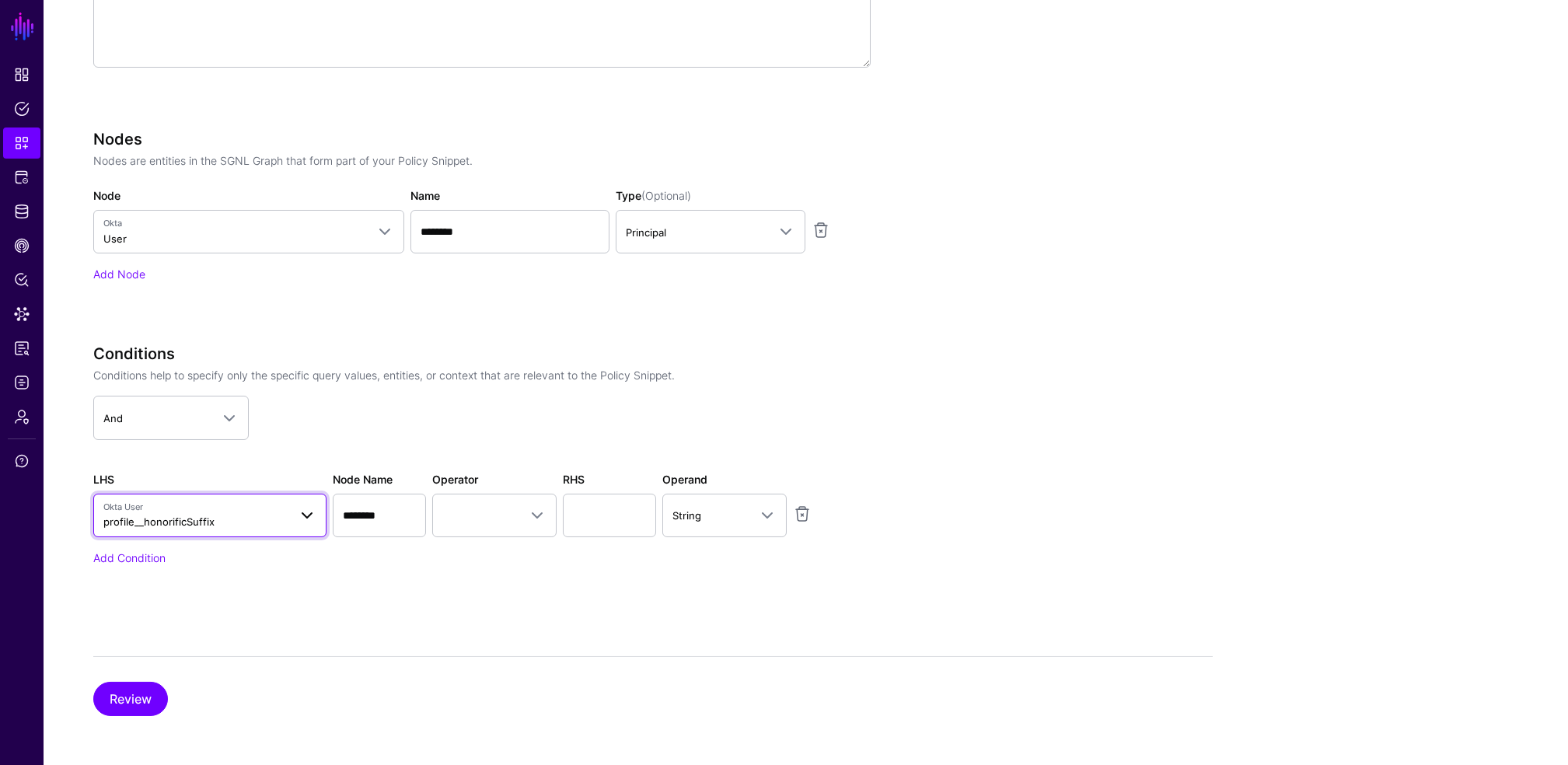
click at [294, 517] on span at bounding box center [303, 515] width 28 height 19
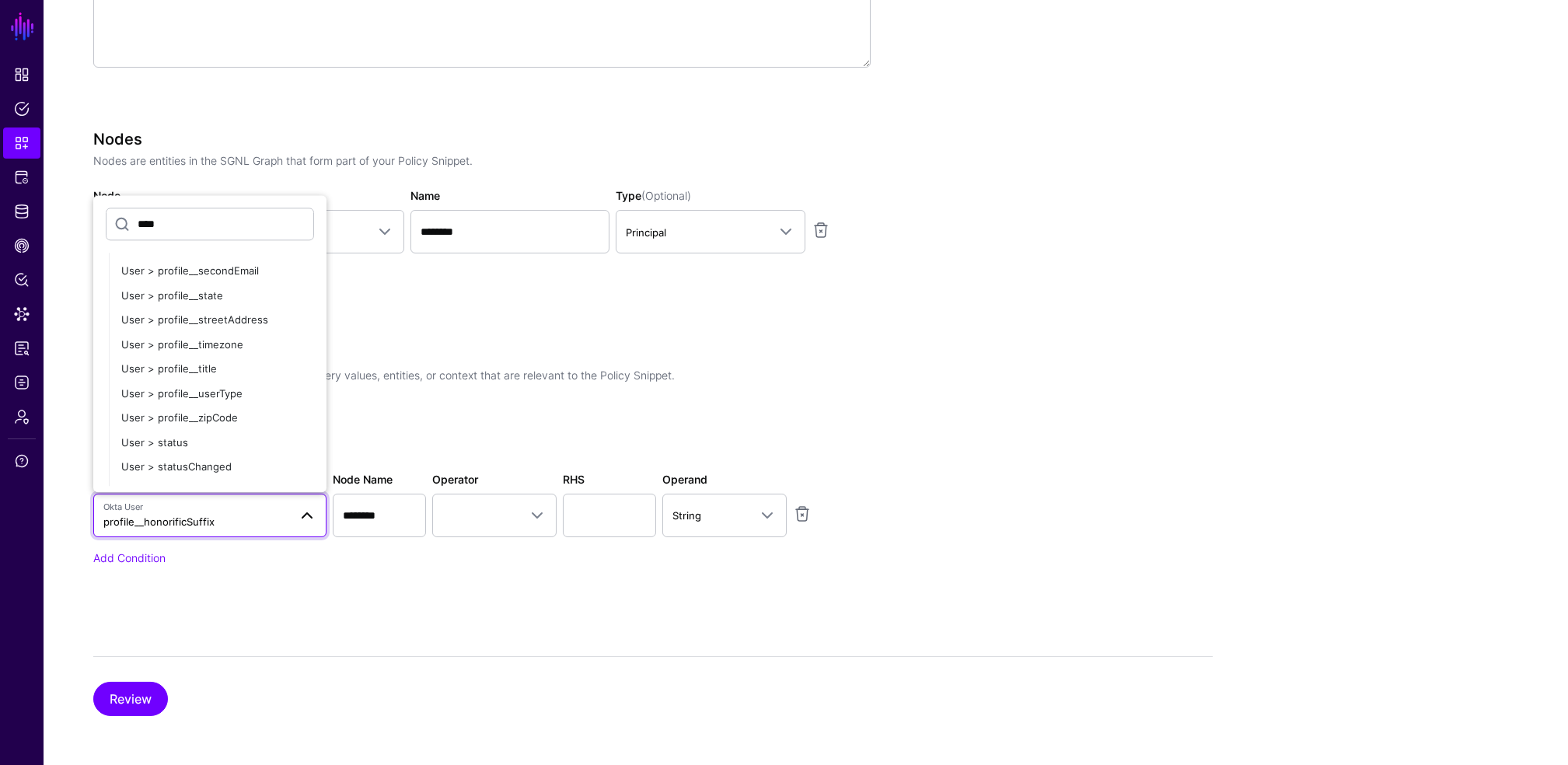
scroll to position [816, 0]
click at [219, 324] on button "User > profile__title" at bounding box center [217, 334] width 218 height 25
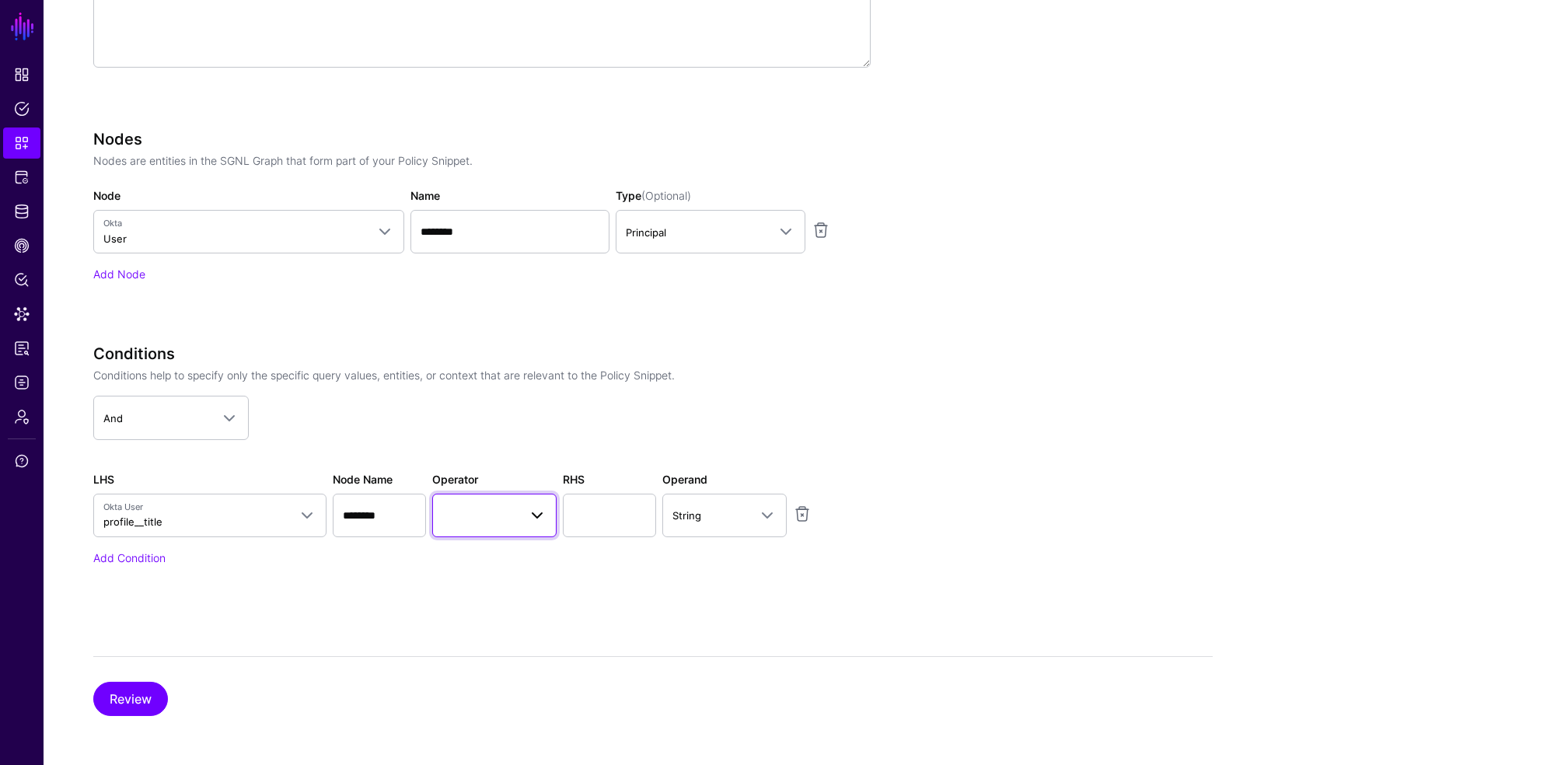
click at [492, 523] on span at bounding box center [495, 516] width 104 height 19
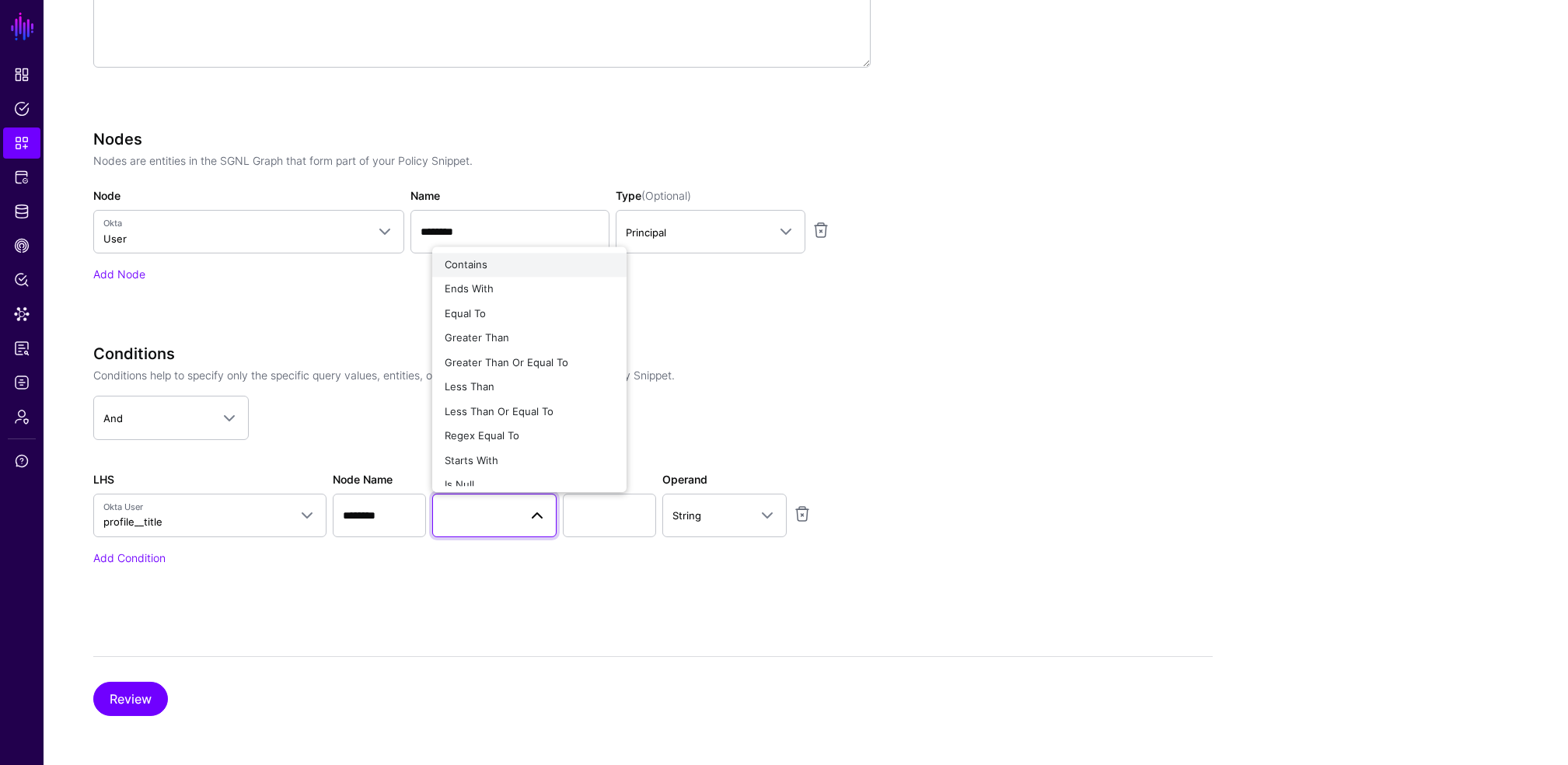
click at [471, 265] on span "Contains" at bounding box center [465, 264] width 42 height 13
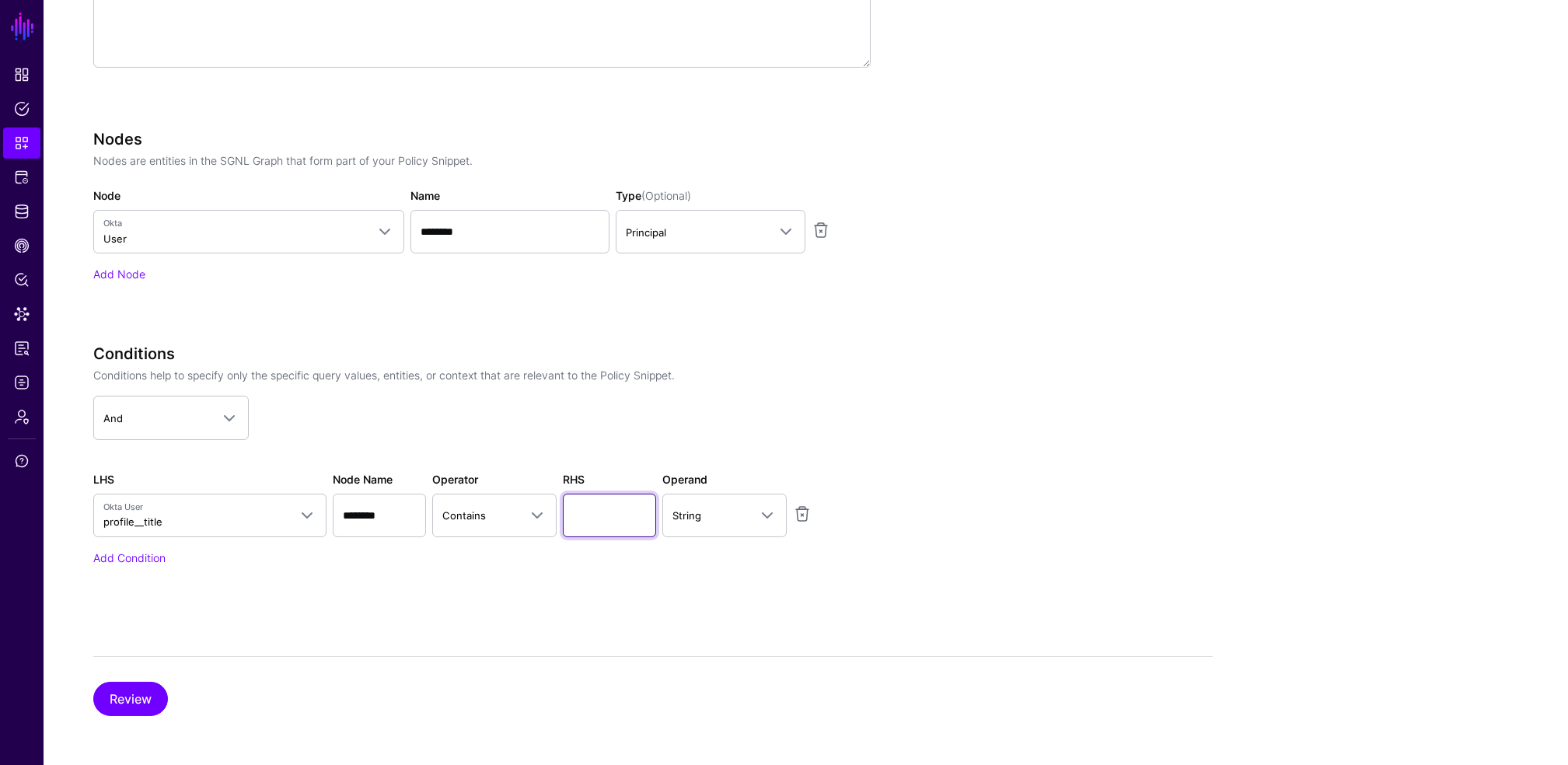
click at [606, 497] on input "text" at bounding box center [609, 516] width 94 height 43
type input "*******"
click at [1329, 451] on div "Create New Snippet Version Simplified Advanced Specify the components of your S…" at bounding box center [805, 225] width 1525 height 1081
click at [141, 687] on button "Review" at bounding box center [131, 699] width 75 height 35
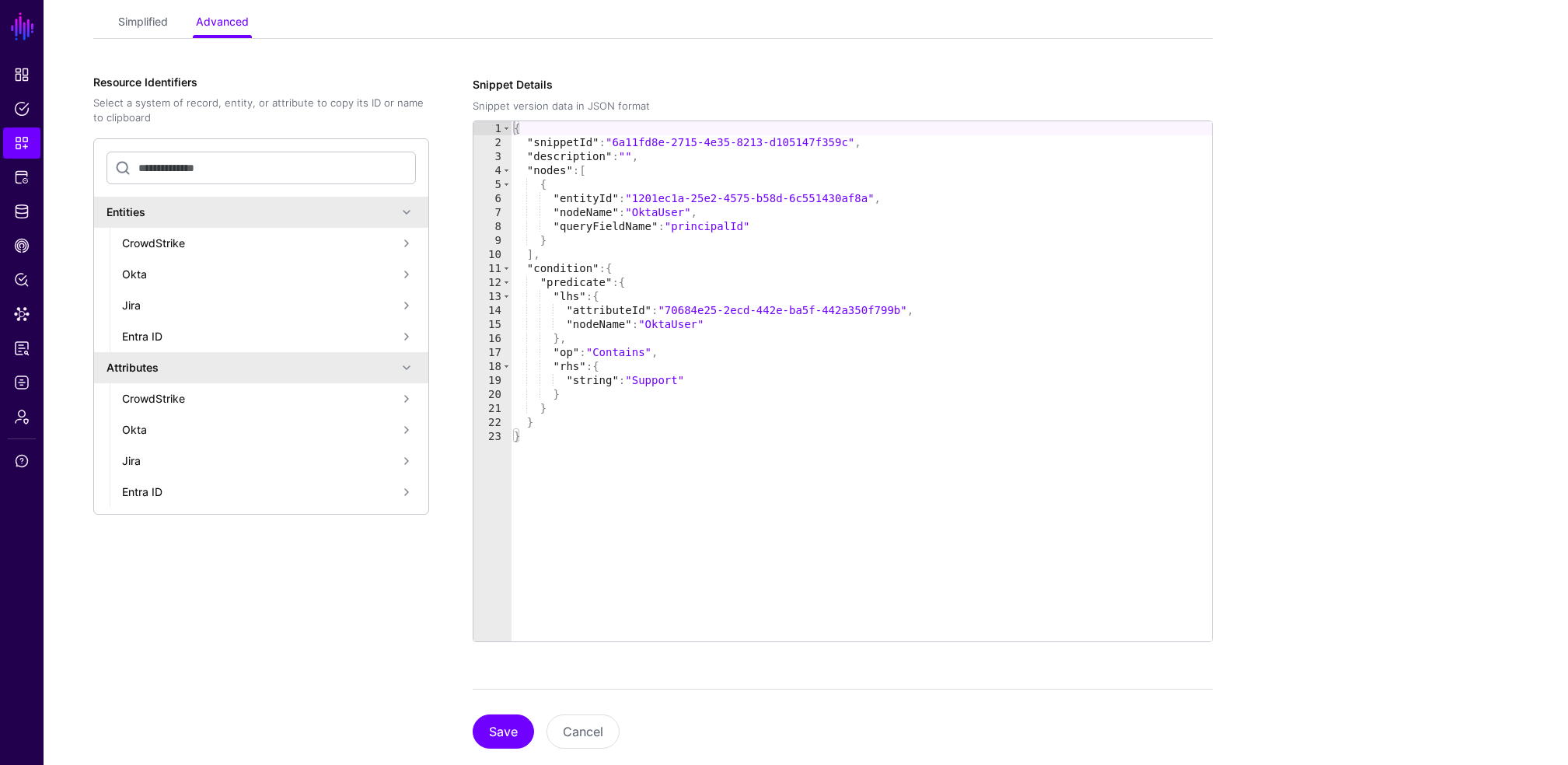
scroll to position [208, 0]
click at [499, 731] on button "Save" at bounding box center [504, 733] width 61 height 35
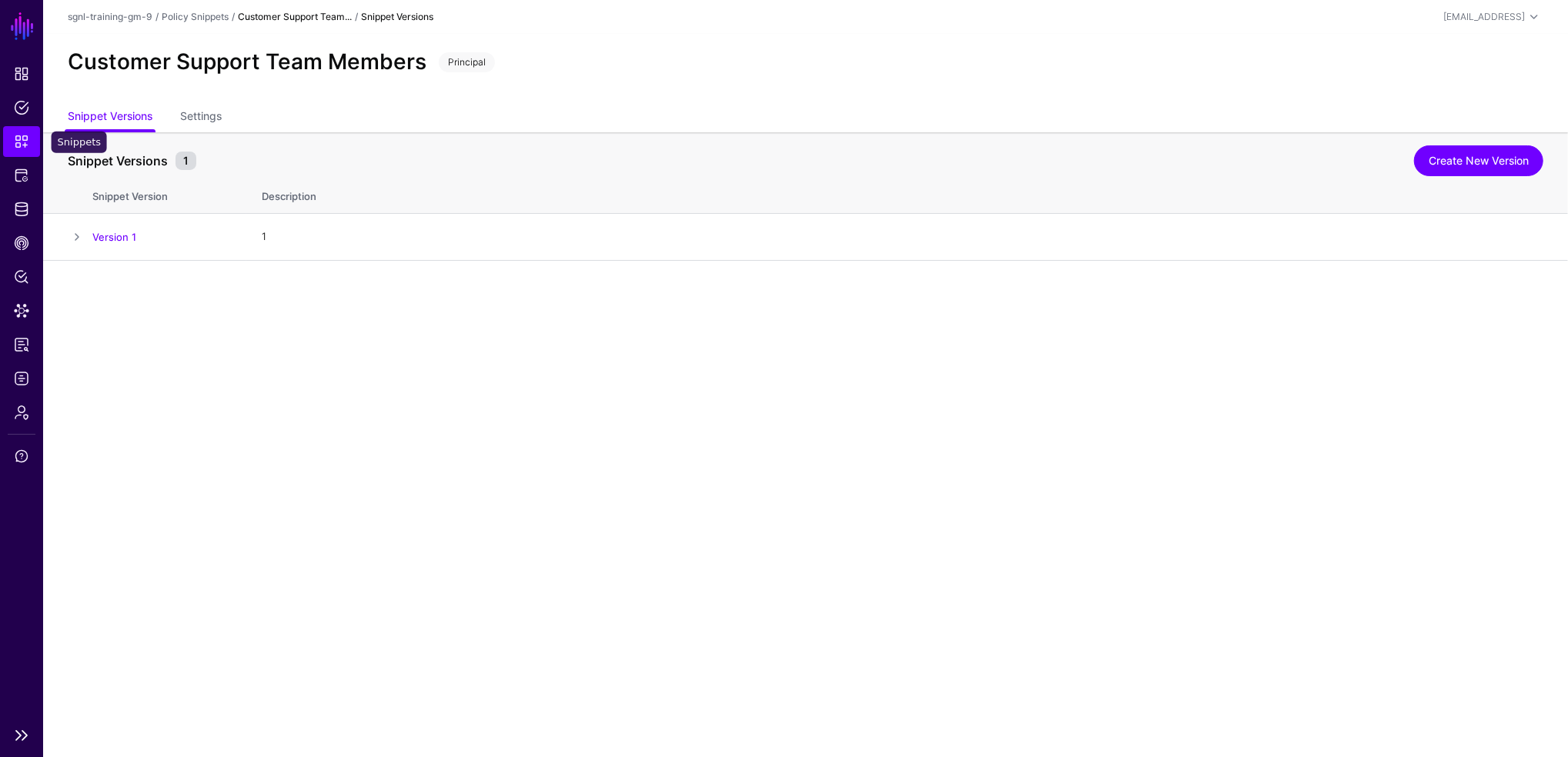
click at [21, 137] on span "Snippets" at bounding box center [21, 141] width 16 height 16
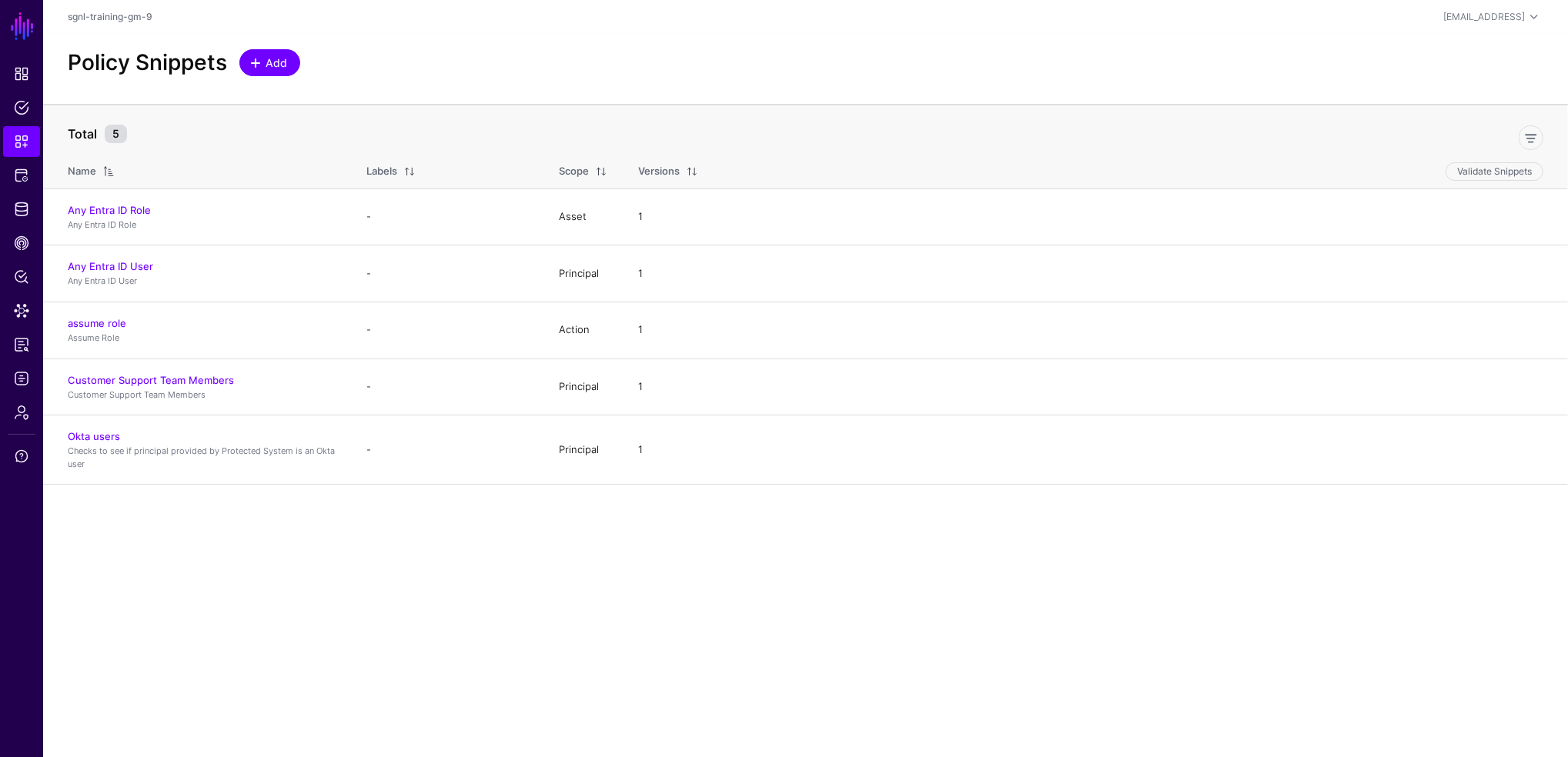
click at [271, 69] on span "Add" at bounding box center [277, 62] width 25 height 17
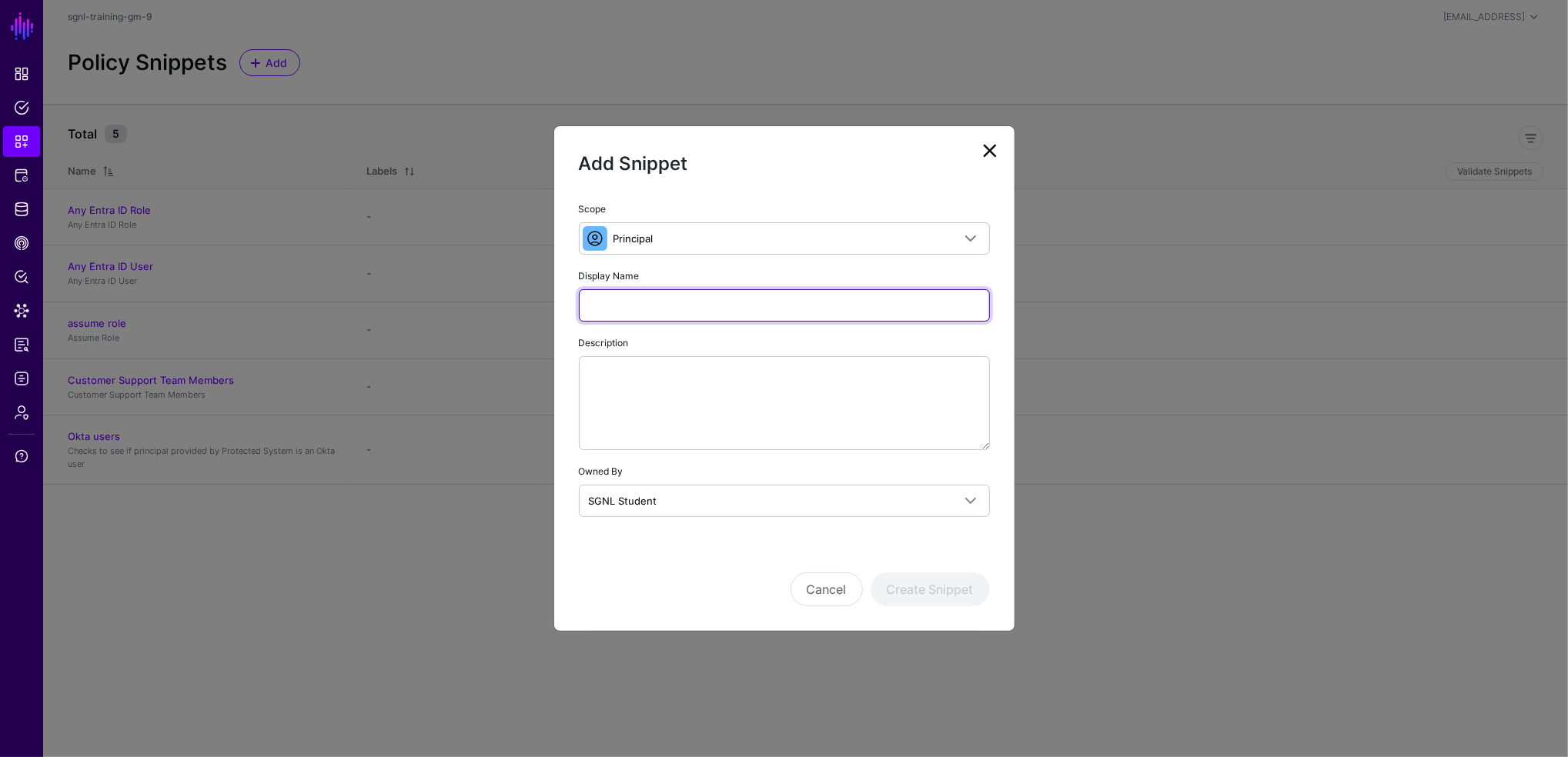
click at [649, 298] on input "Display Name" at bounding box center [784, 305] width 411 height 32
type input "**********"
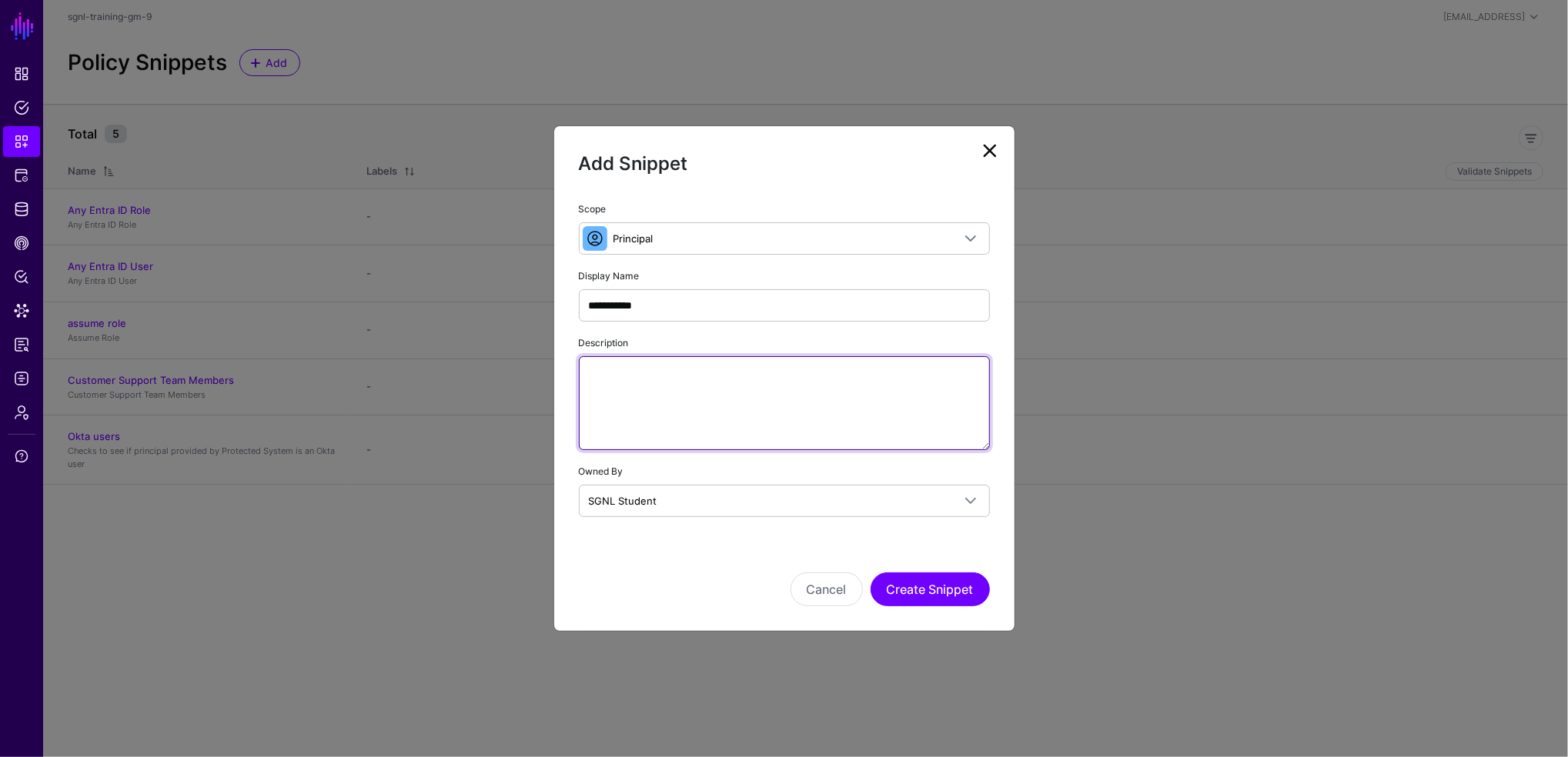
click at [751, 378] on textarea "Description" at bounding box center [784, 403] width 411 height 94
type textarea "**********"
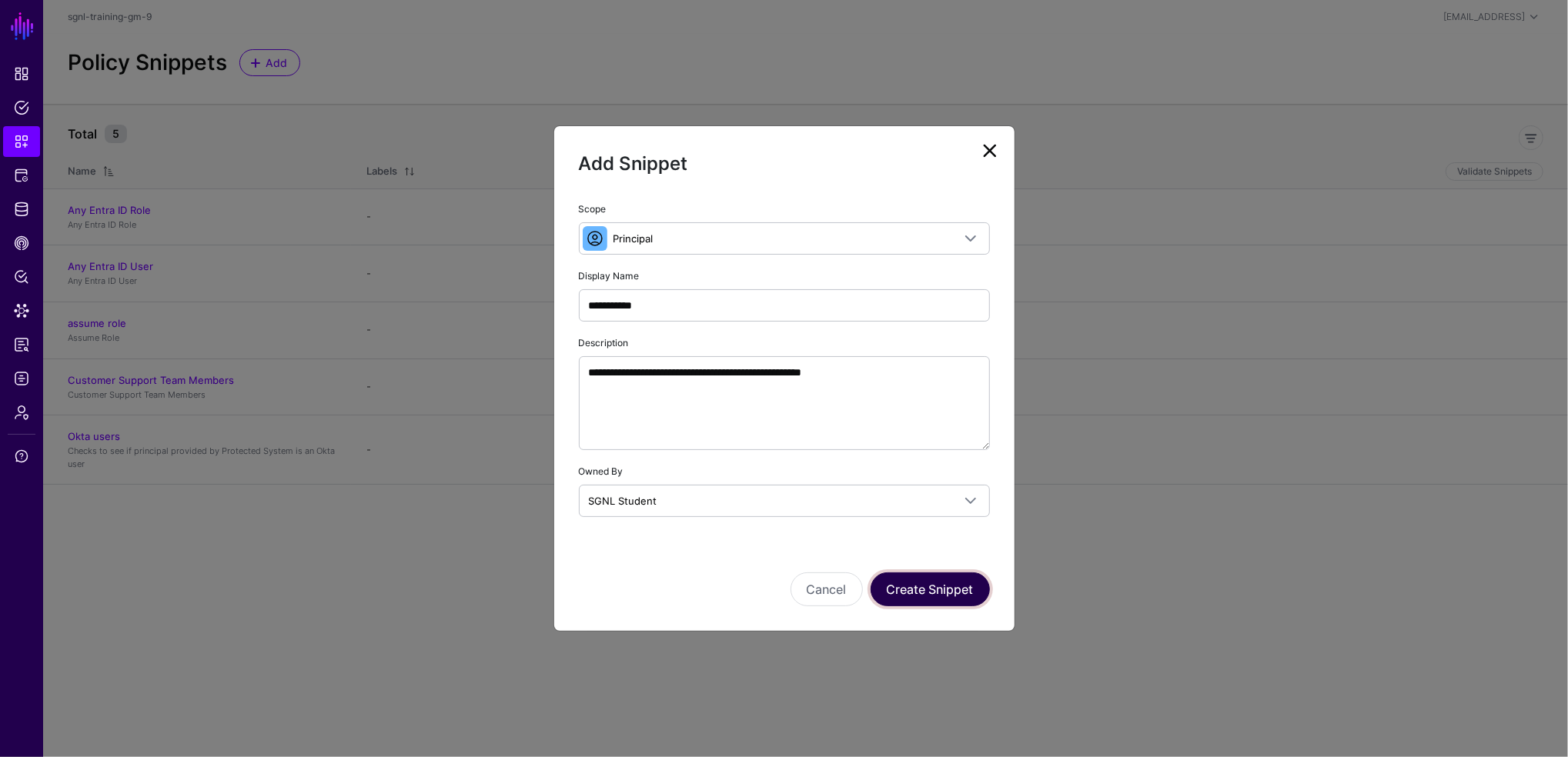
click at [921, 581] on button "Create Snippet" at bounding box center [930, 589] width 119 height 34
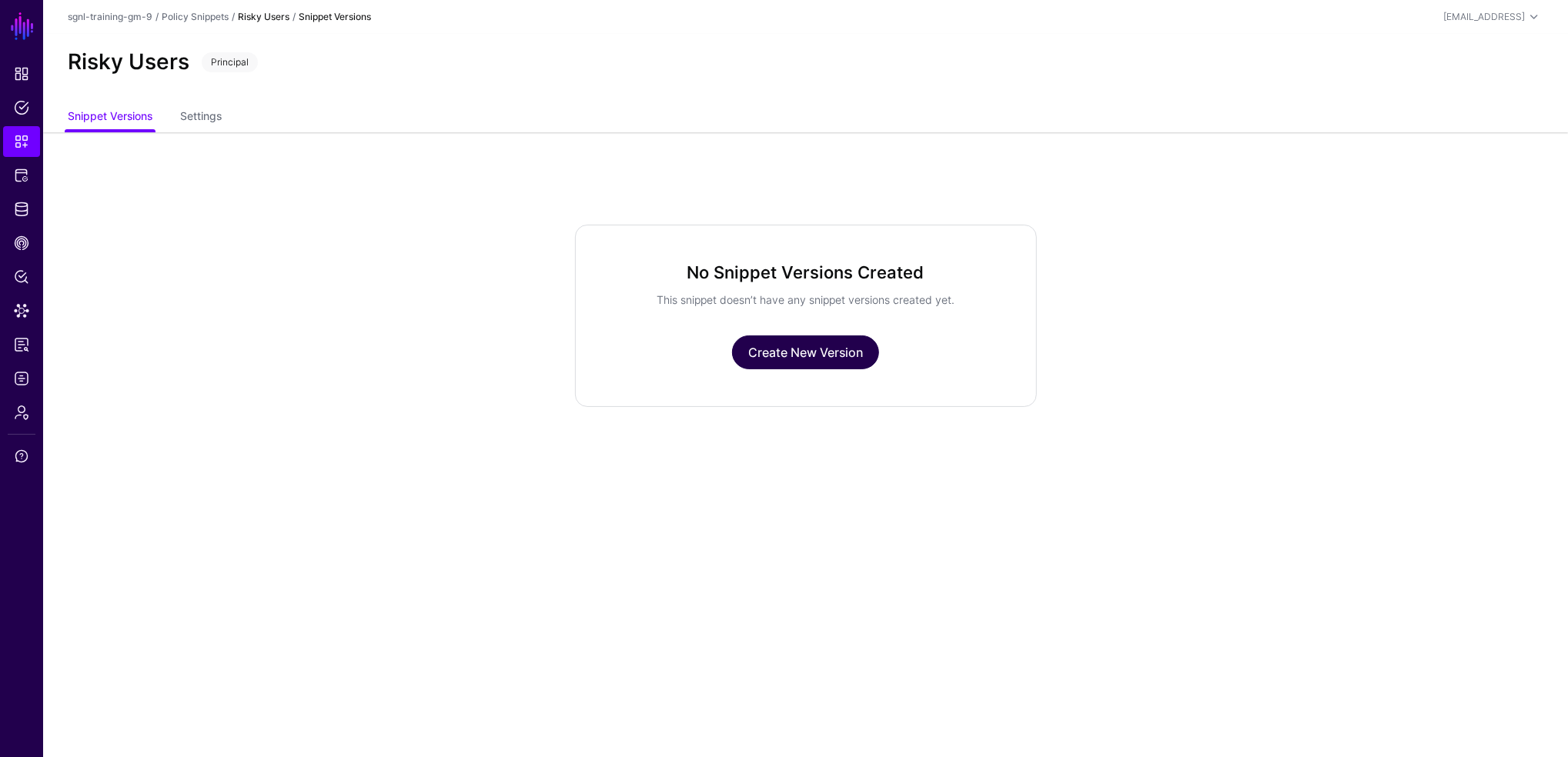
click at [844, 352] on link "Create New Version" at bounding box center [805, 352] width 147 height 34
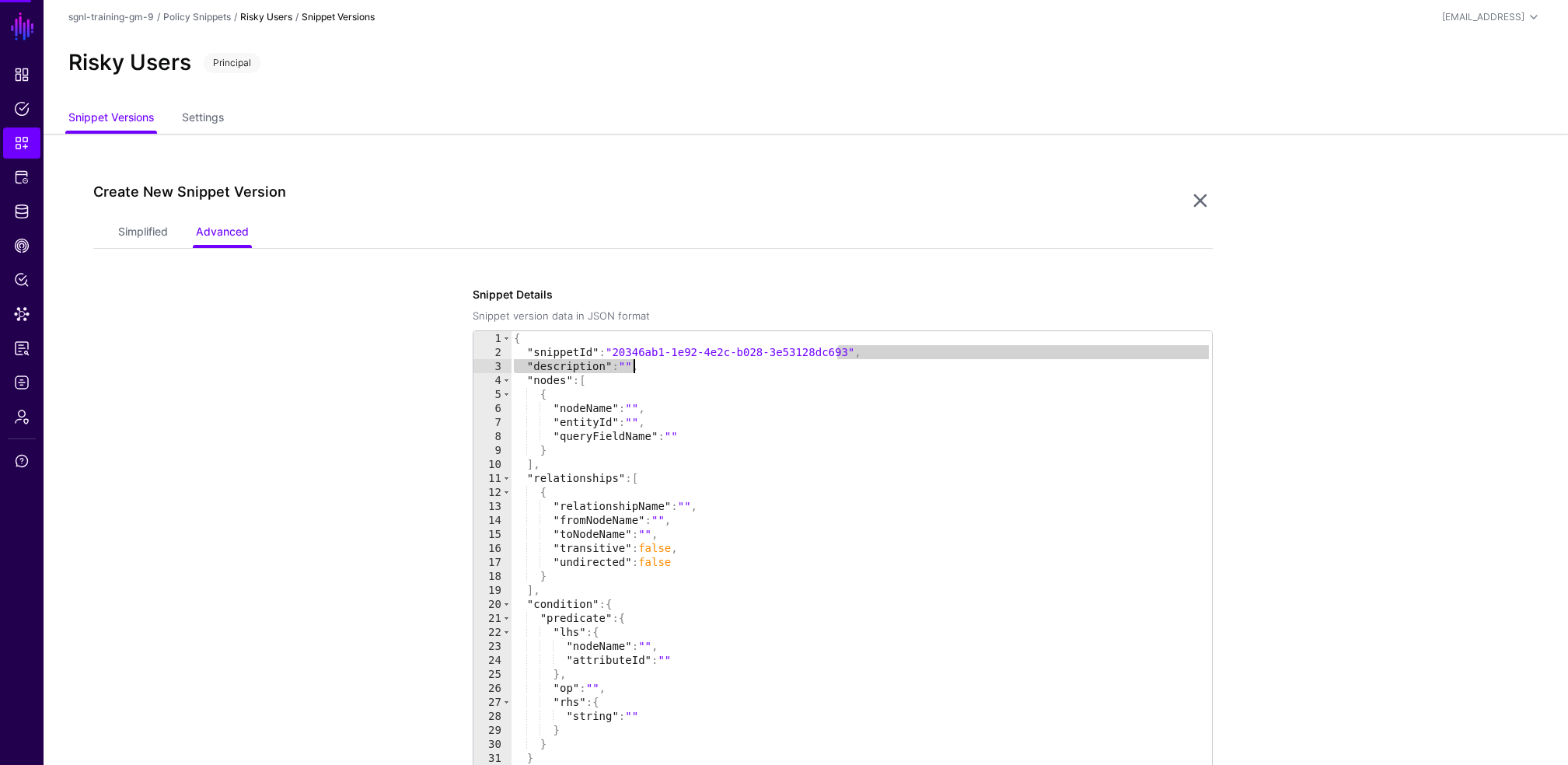
click at [852, 356] on div "{ "snippetId" : "20346ab1-1e92-4e2c-b028-3e53128dc693" , "description" : "" , "…" at bounding box center [861, 605] width 702 height 548
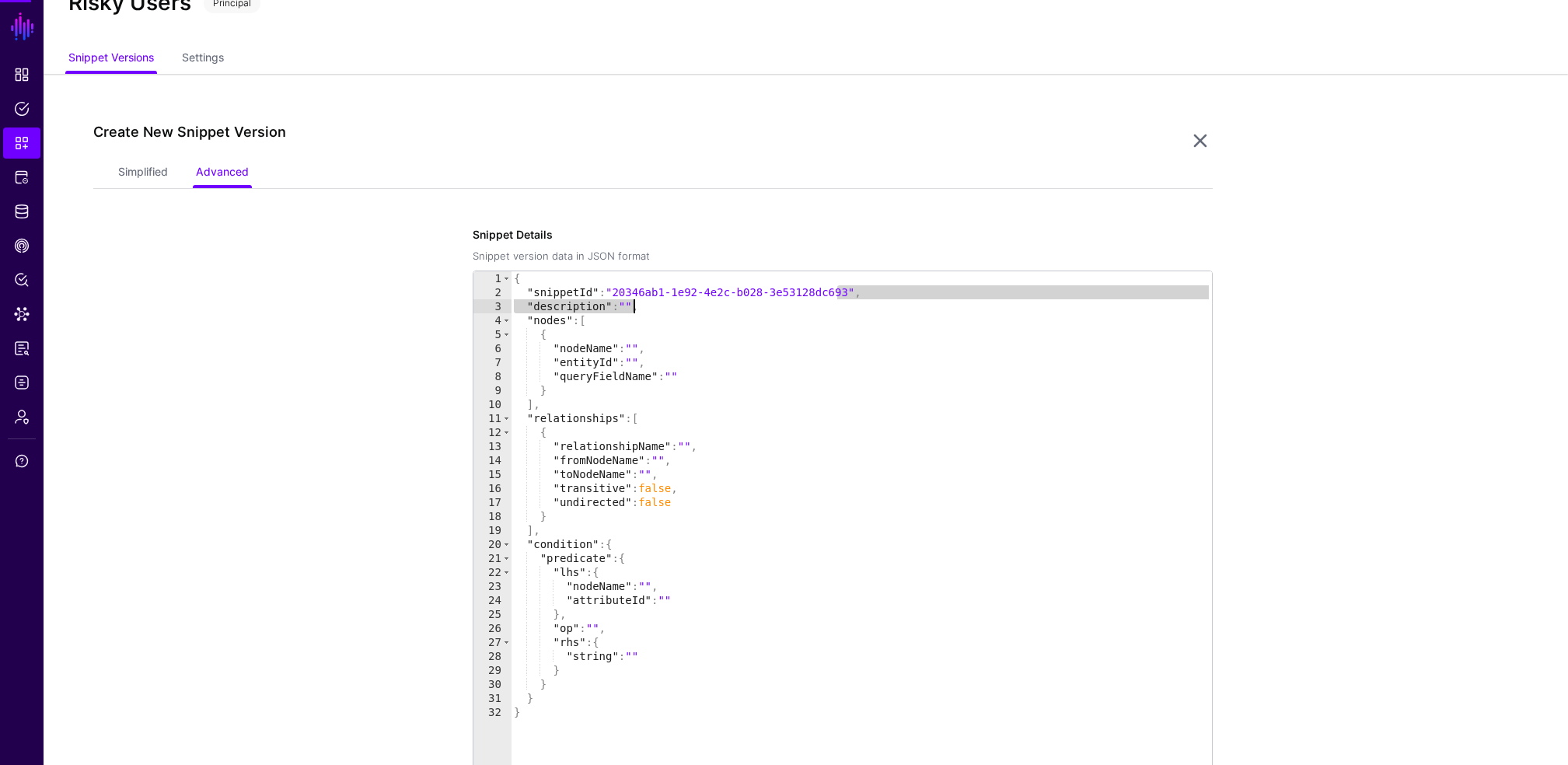
type textarea "**********"
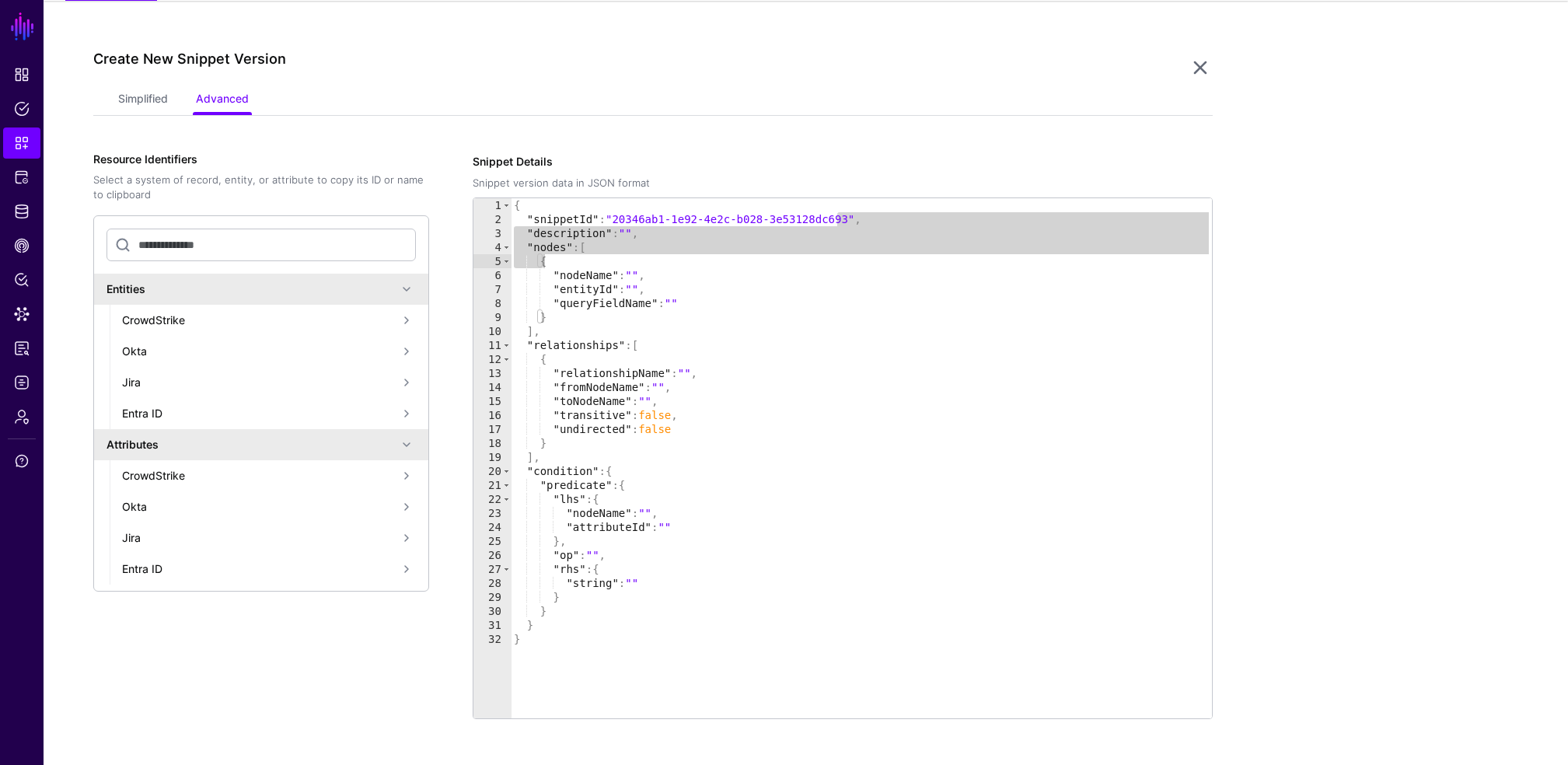
click at [138, 115] on app-snippets-item-versions-form "Simplified Advanced Specify the components of your Snippet Version Policy Snipp…" at bounding box center [653, 455] width 1120 height 740
click at [139, 96] on link "Simplified" at bounding box center [143, 101] width 49 height 30
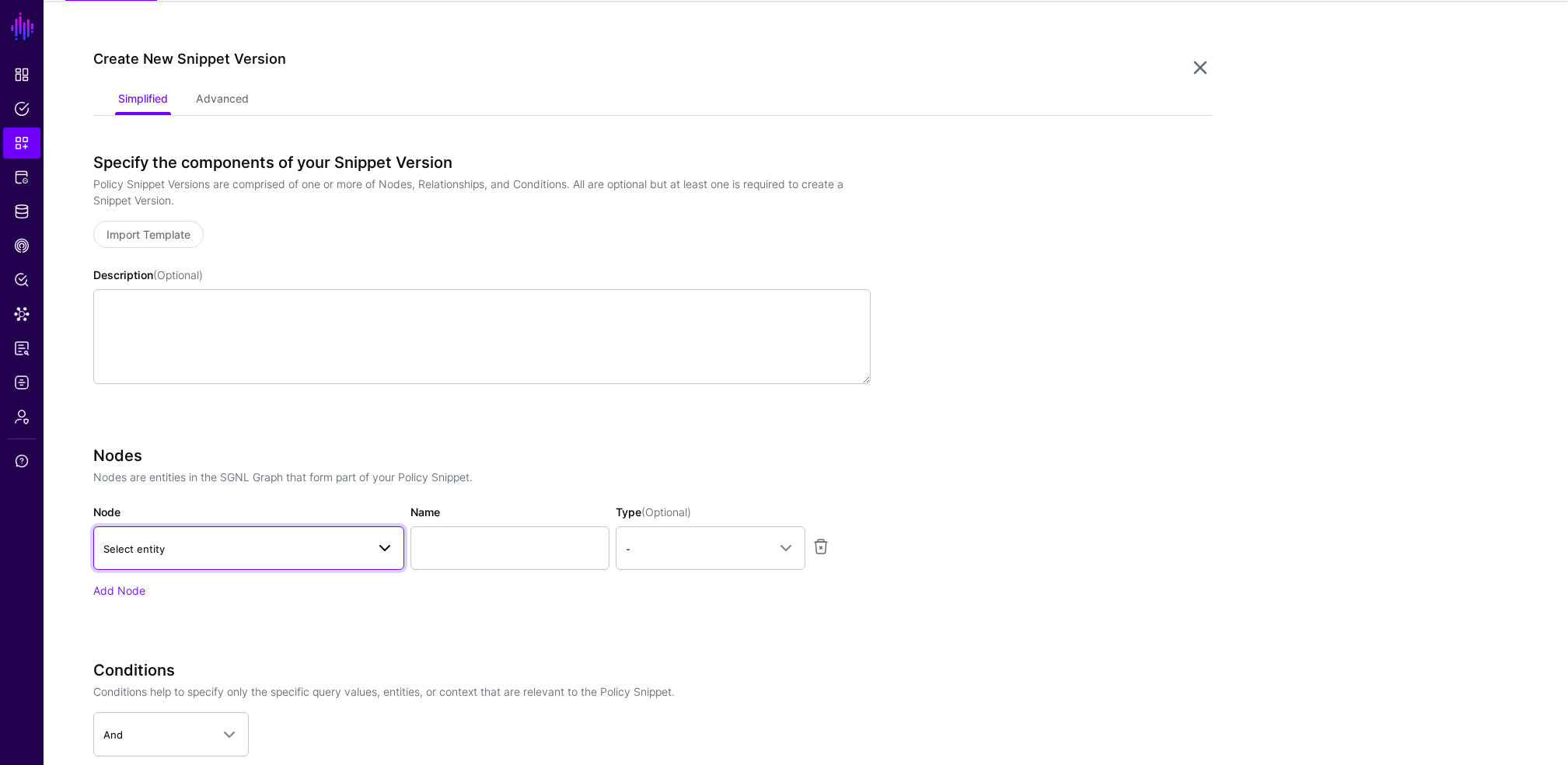
click at [157, 551] on span "Select entity" at bounding box center [134, 549] width 61 height 13
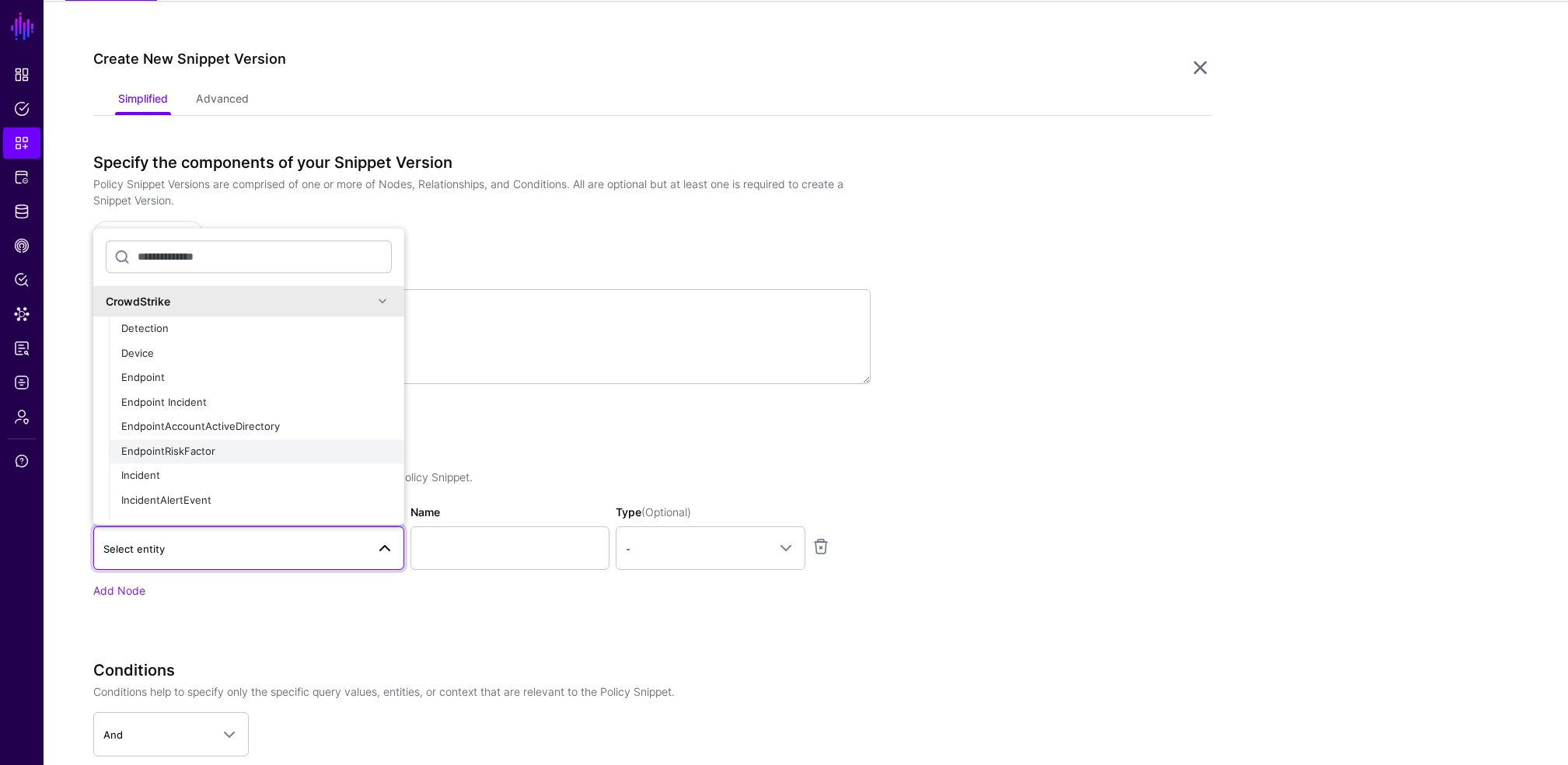
scroll to position [651, 0]
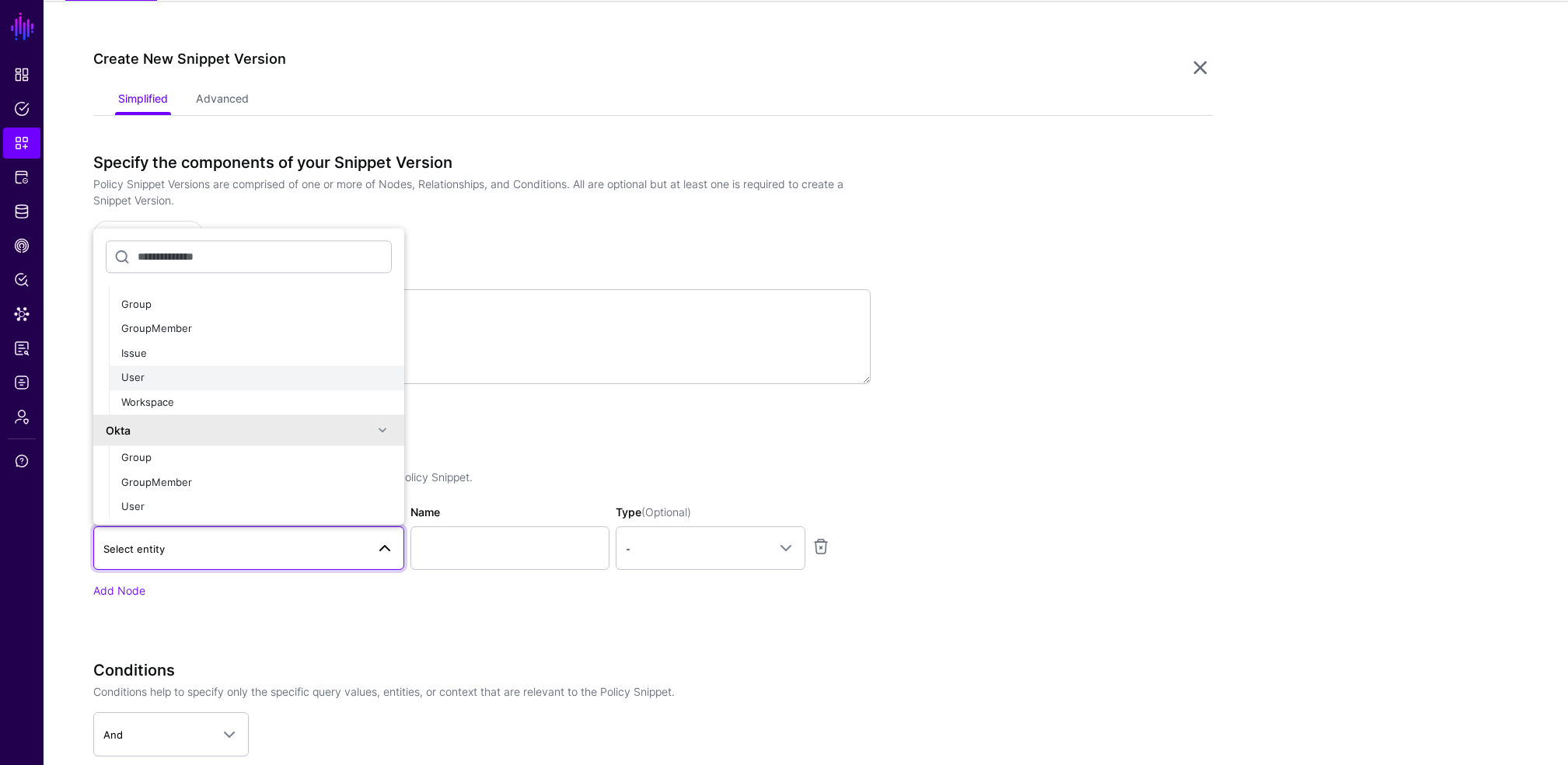
click at [158, 371] on div "User" at bounding box center [256, 379] width 271 height 16
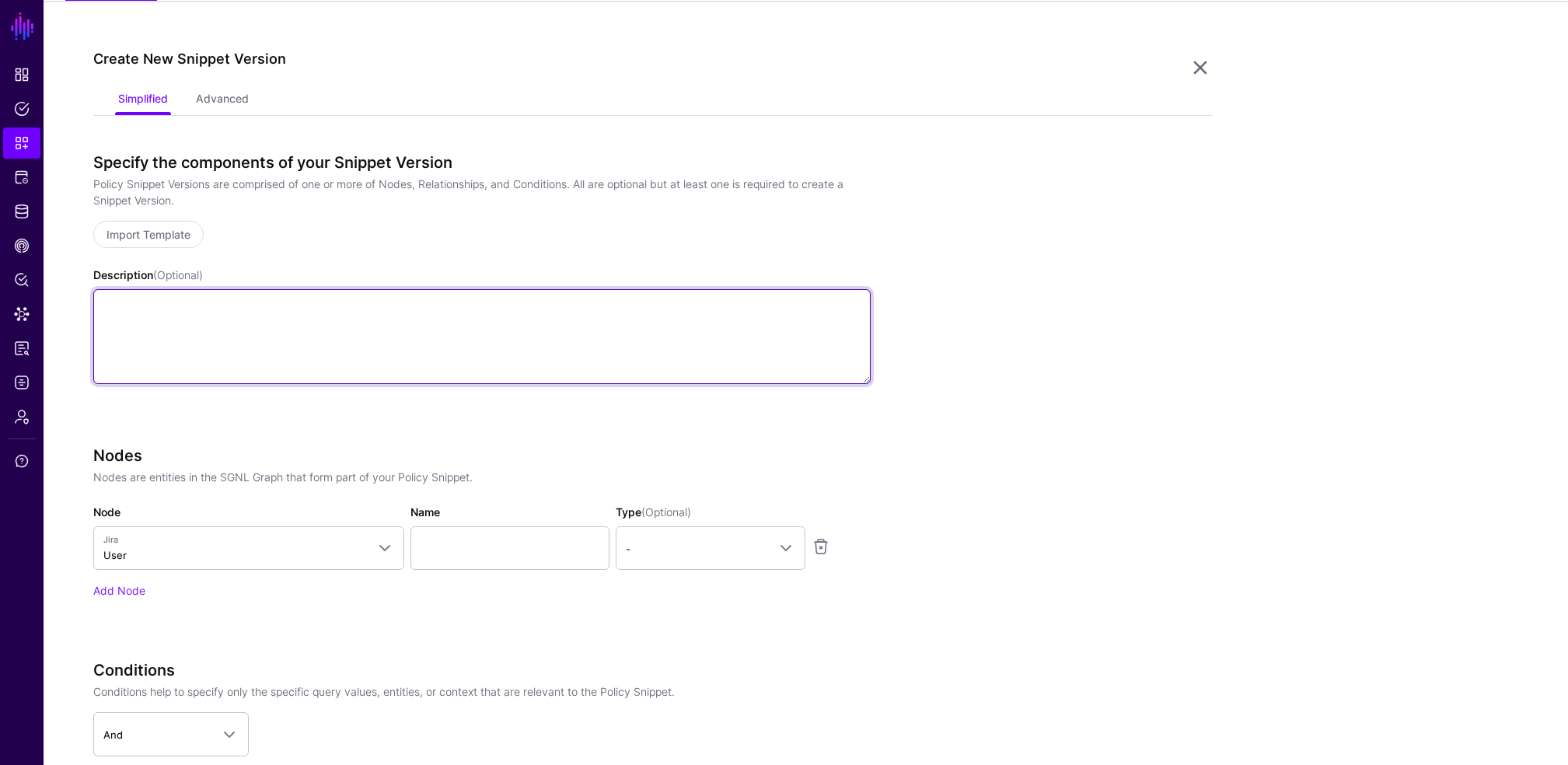
click at [157, 371] on textarea "Description (Optional)" at bounding box center [482, 336] width 778 height 95
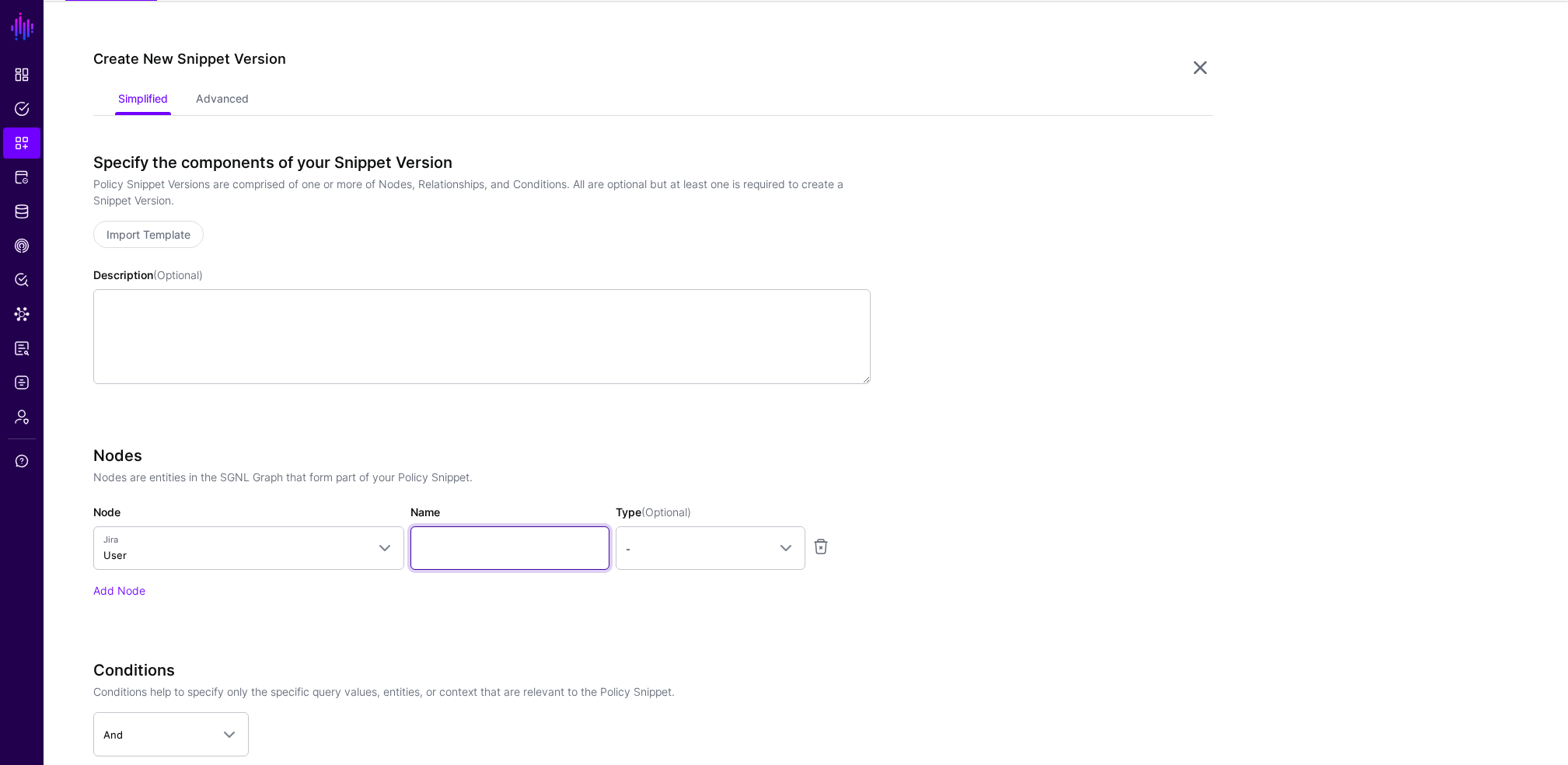
click at [520, 543] on input "Name" at bounding box center [511, 548] width 199 height 43
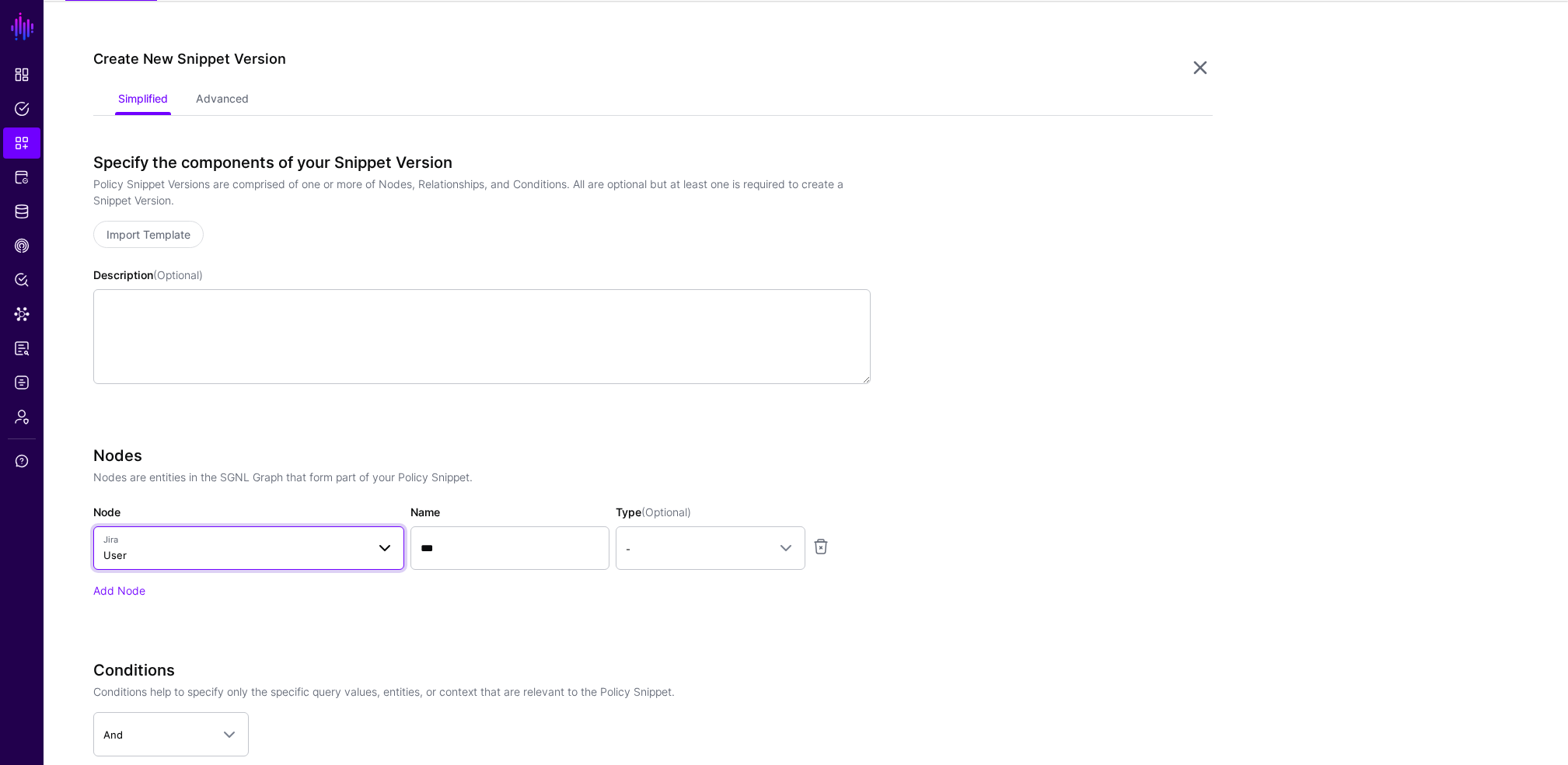
click at [375, 547] on span at bounding box center [380, 548] width 28 height 19
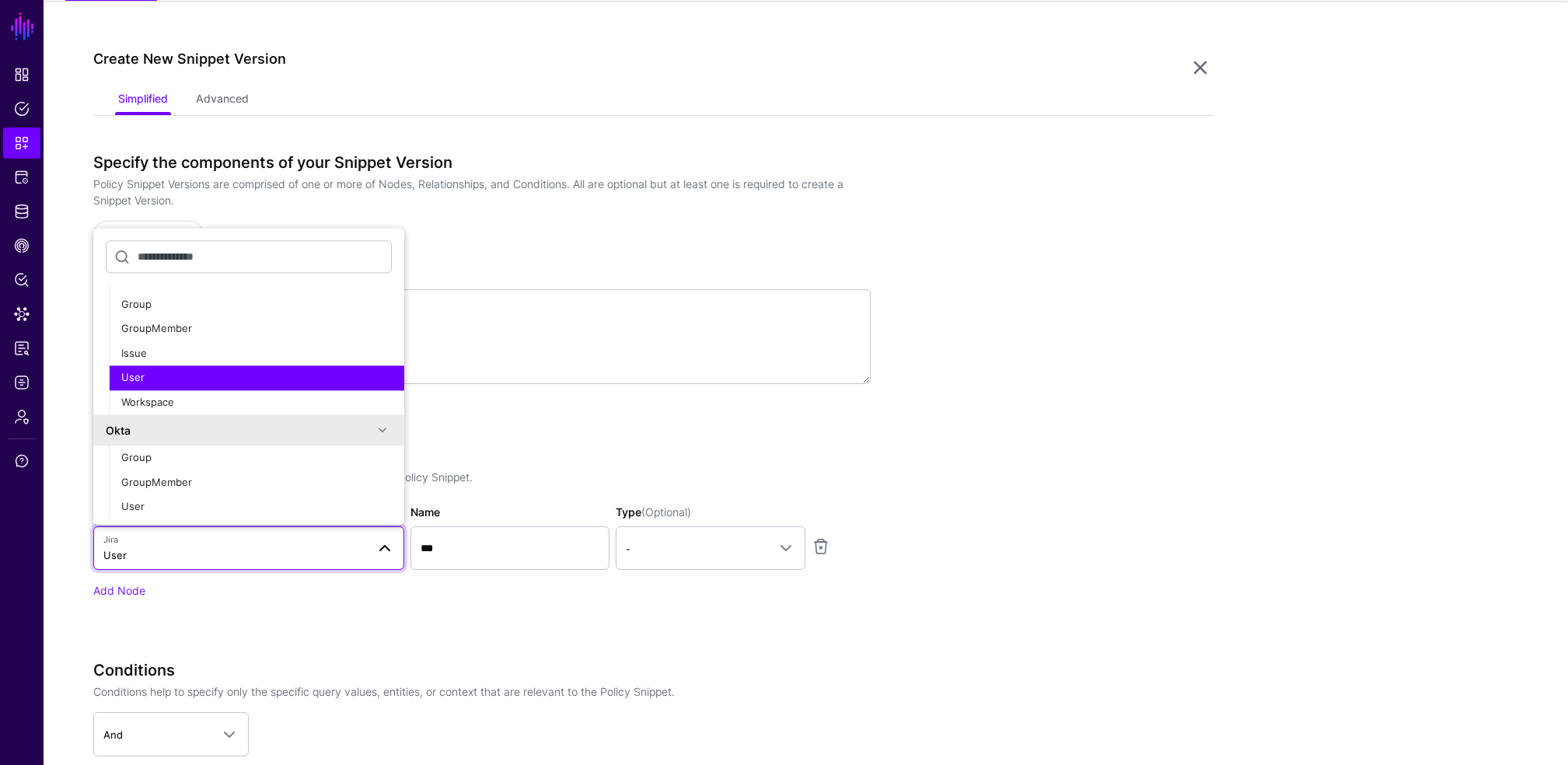
click at [135, 377] on span "User" at bounding box center [133, 378] width 24 height 13
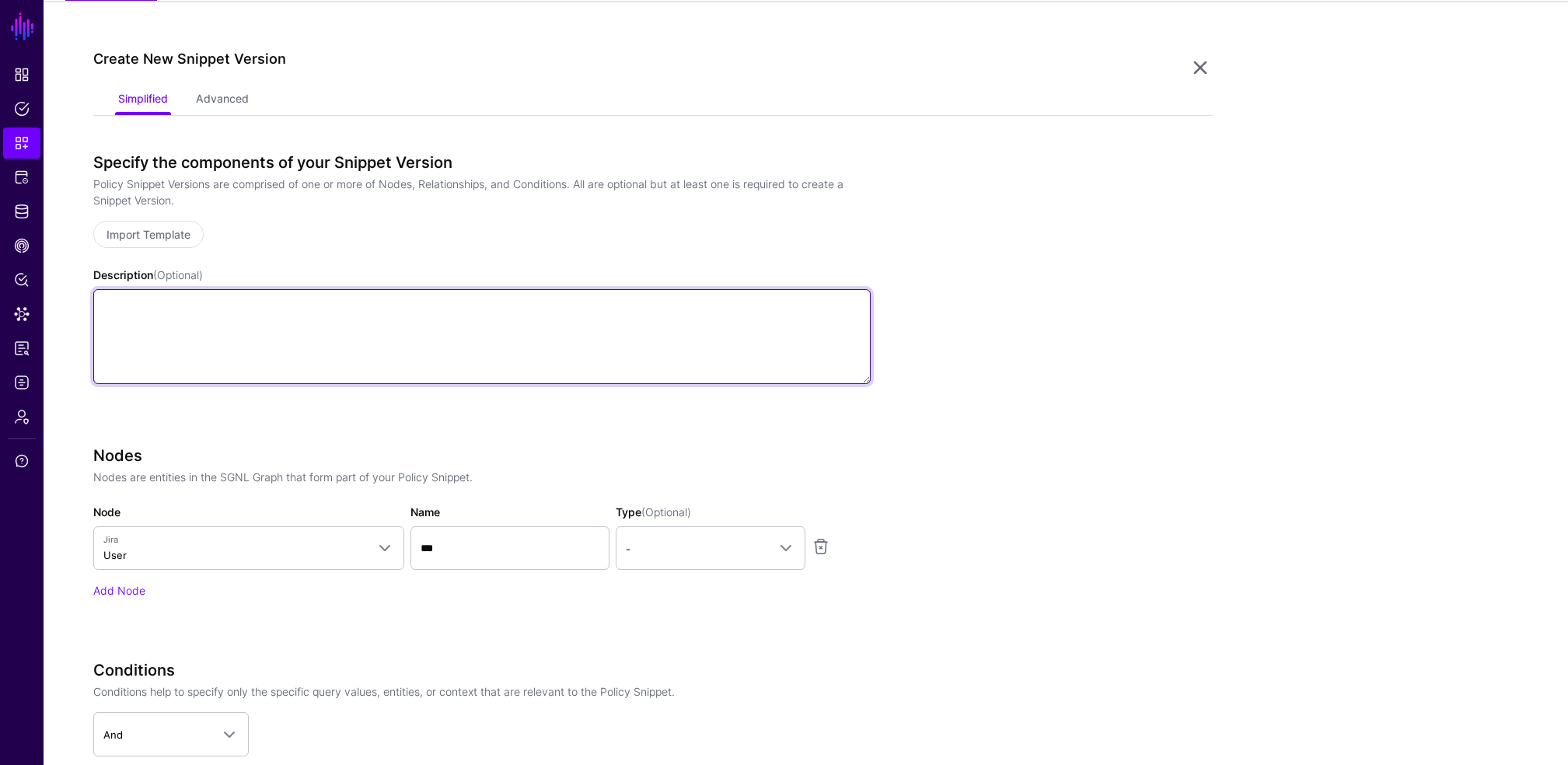
click at [135, 377] on textarea "Description (Optional)" at bounding box center [482, 336] width 778 height 95
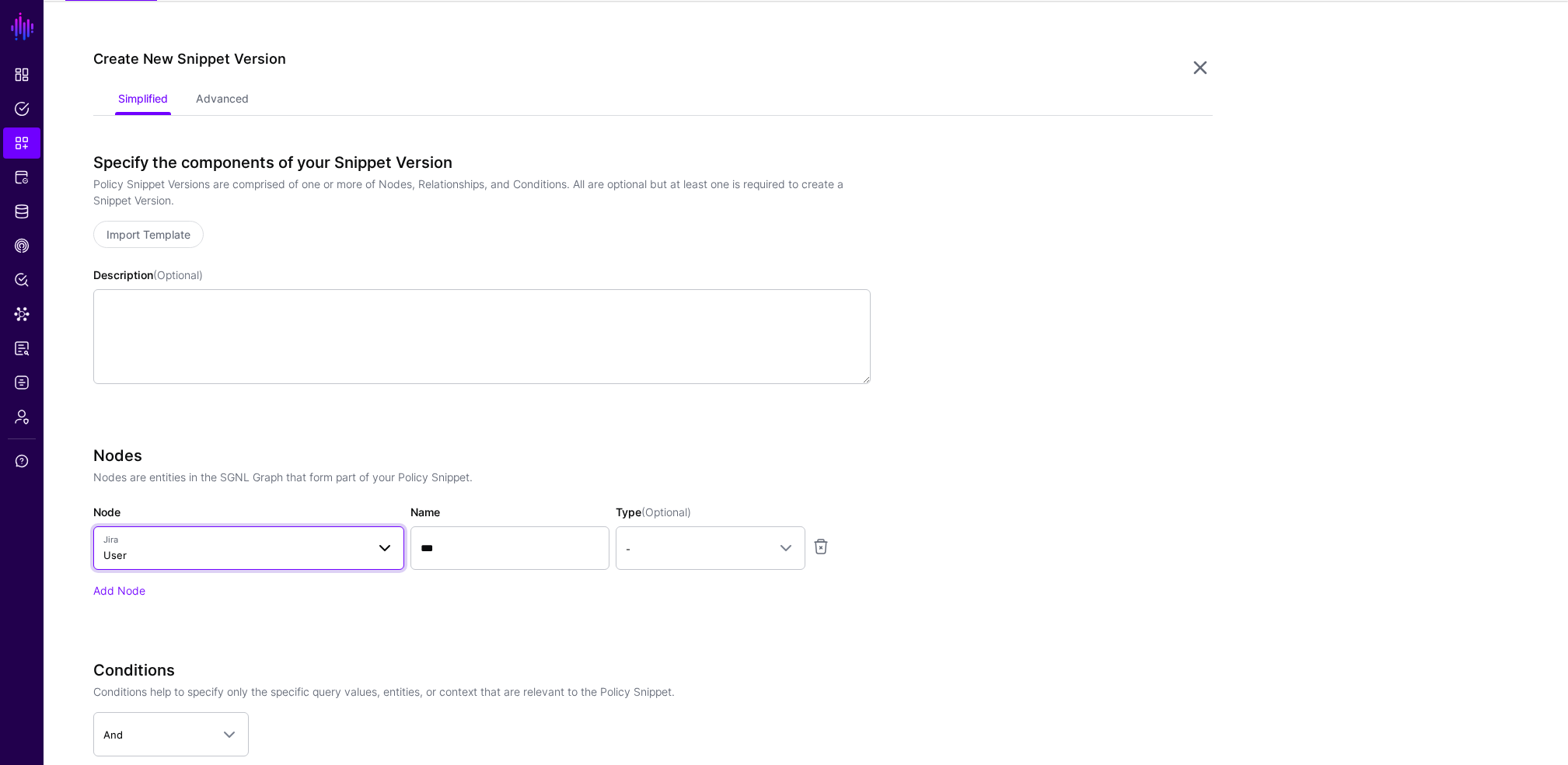
click at [187, 552] on span "Jira User" at bounding box center [235, 548] width 263 height 30
click at [189, 551] on span "Jira User" at bounding box center [235, 548] width 263 height 30
click at [132, 551] on span "Jira User" at bounding box center [235, 548] width 263 height 30
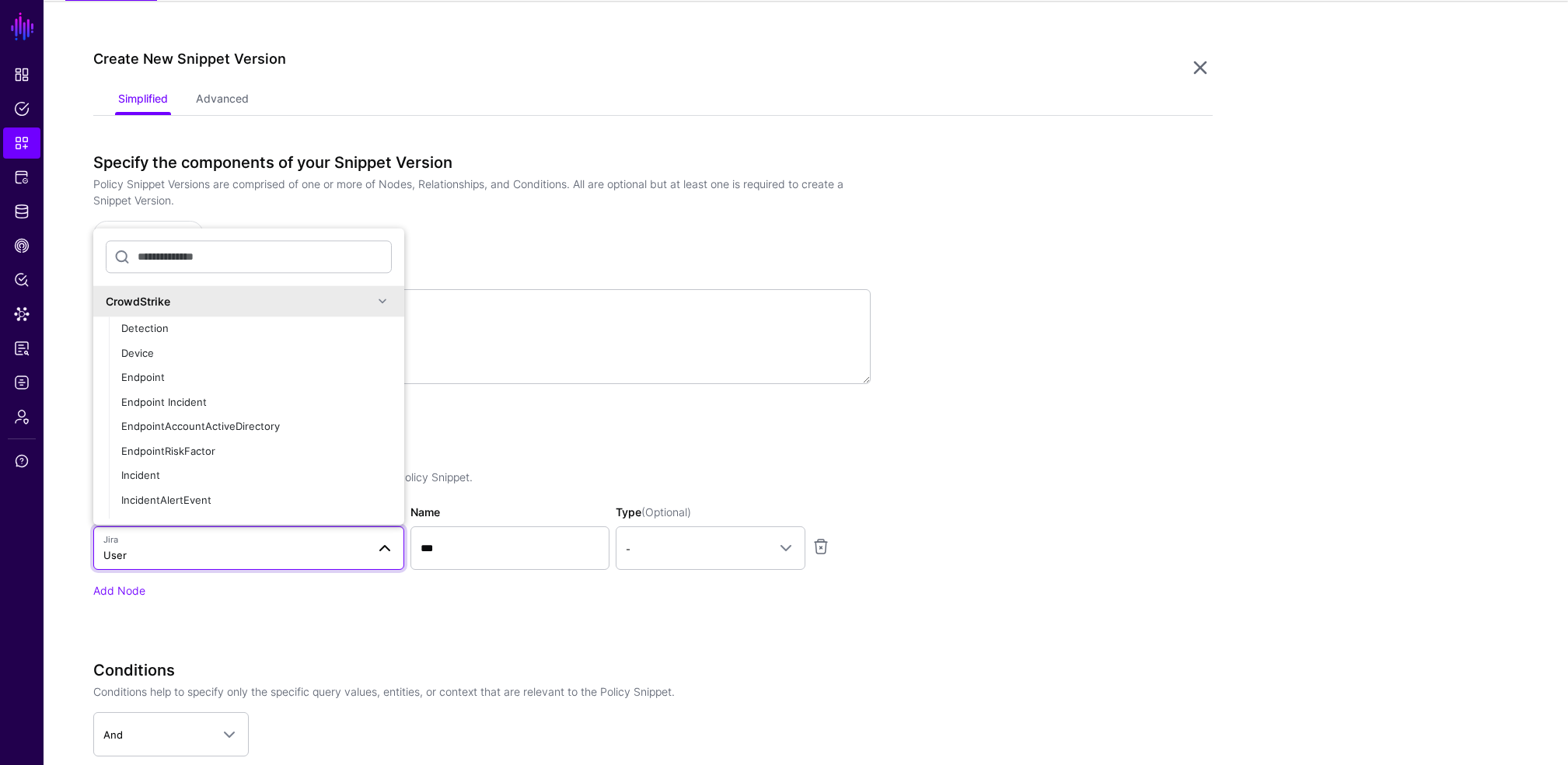
click at [153, 293] on div "CrowdStrike" at bounding box center [239, 301] width 267 height 17
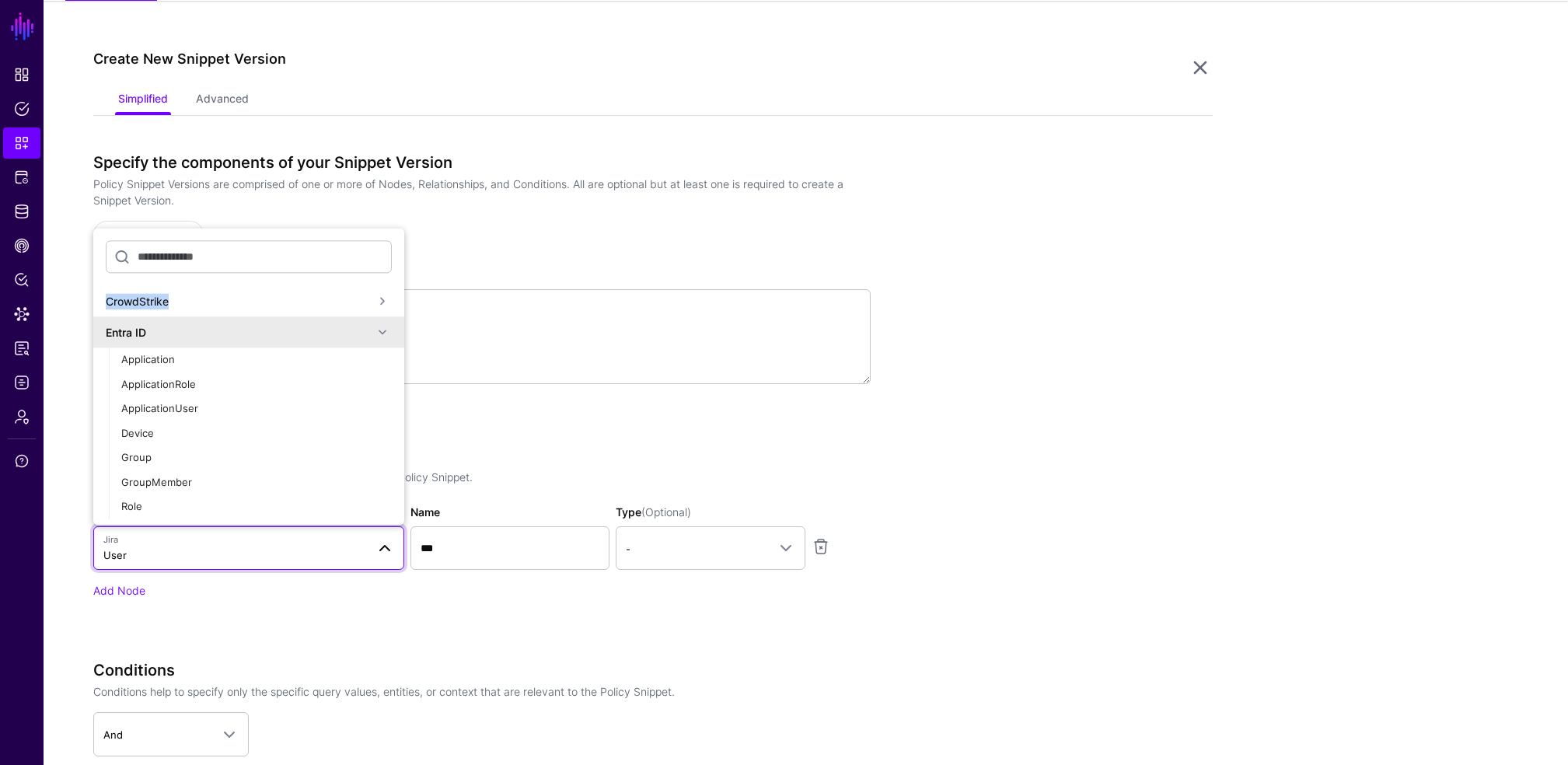
click at [153, 293] on div "CrowdStrike" at bounding box center [239, 301] width 267 height 17
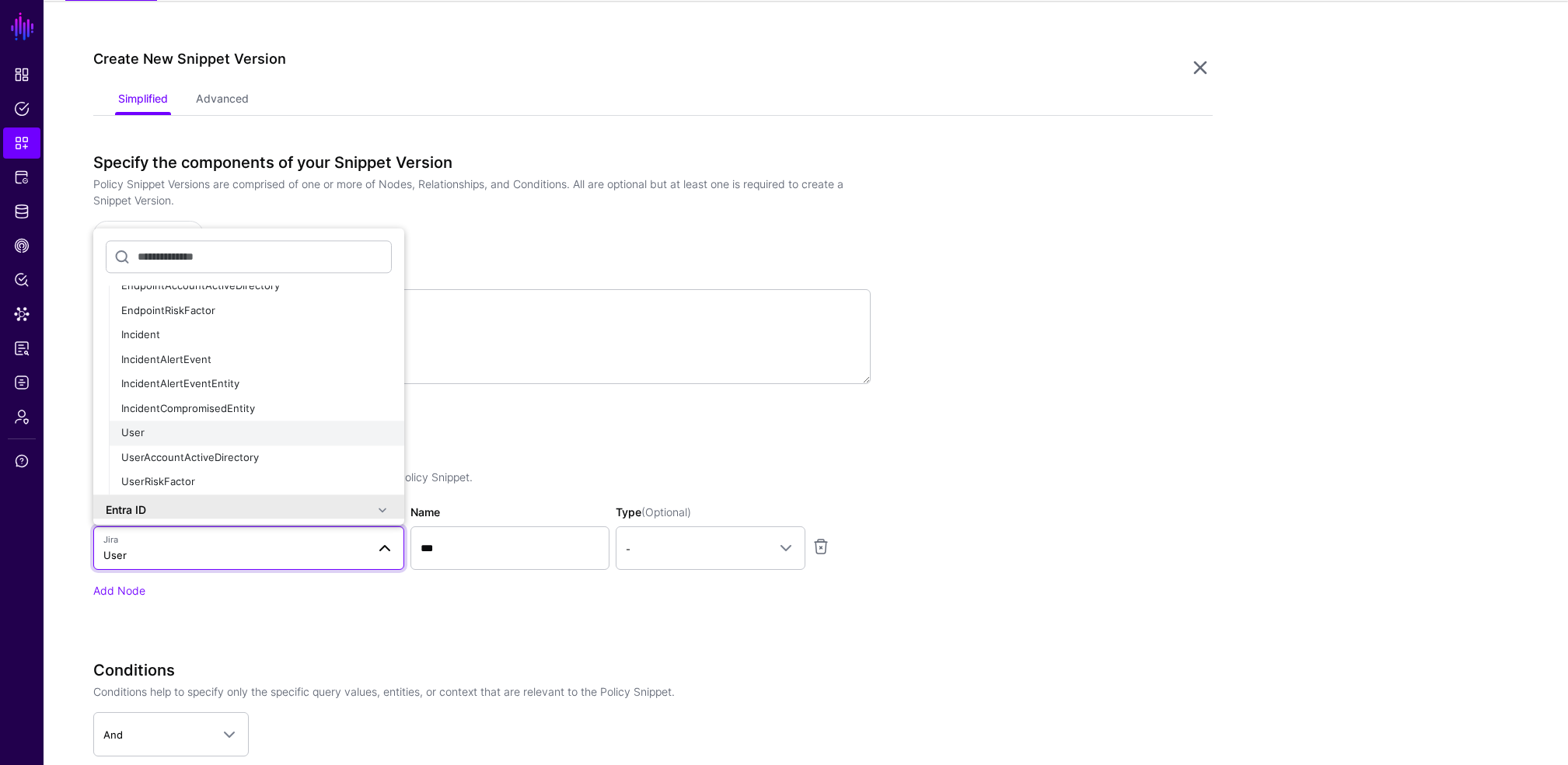
click at [123, 429] on span "User" at bounding box center [133, 433] width 24 height 13
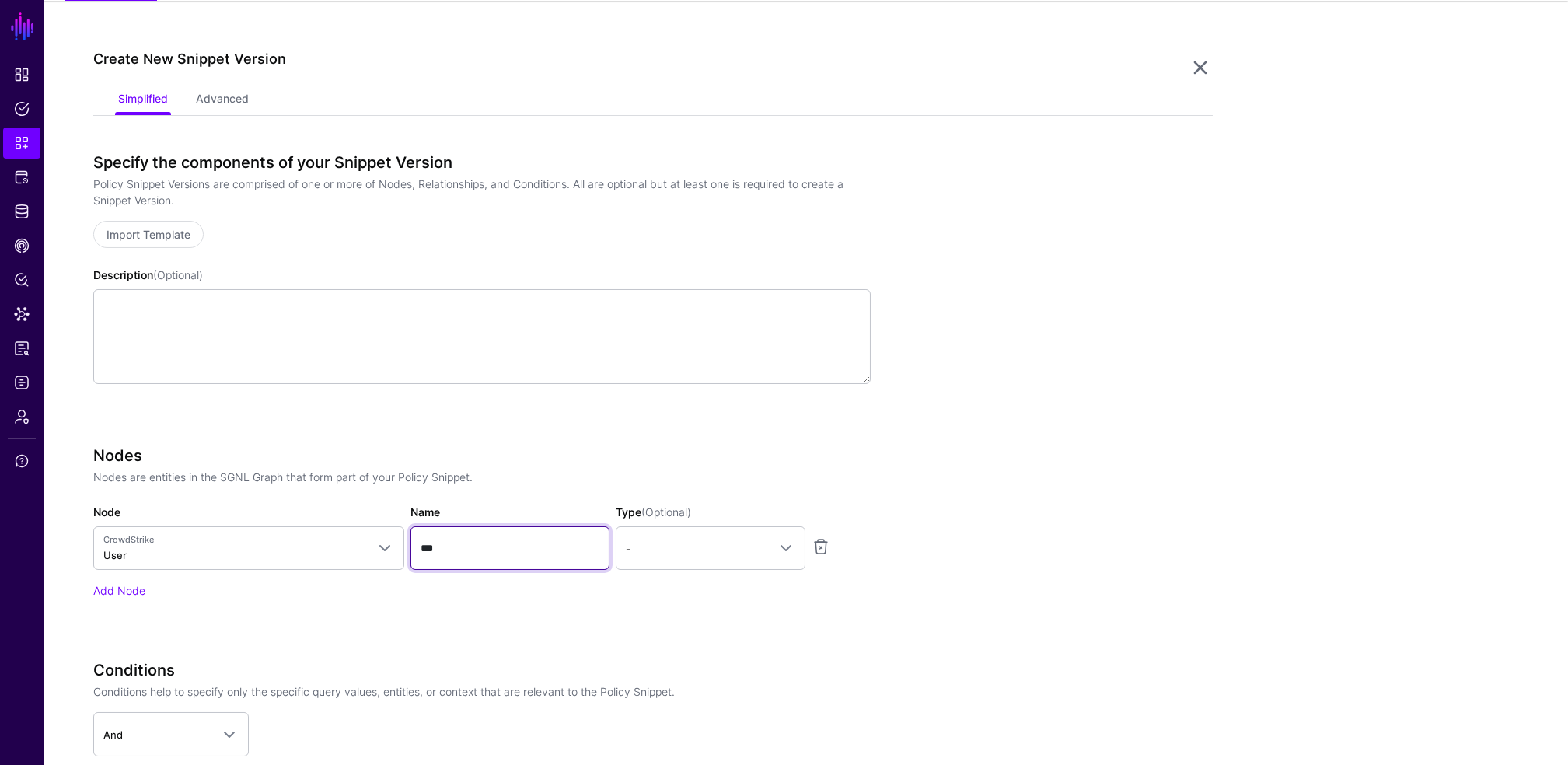
click at [490, 546] on input "***" at bounding box center [511, 548] width 199 height 43
type input "*"
type input "****"
click at [670, 555] on span "-" at bounding box center [697, 548] width 142 height 17
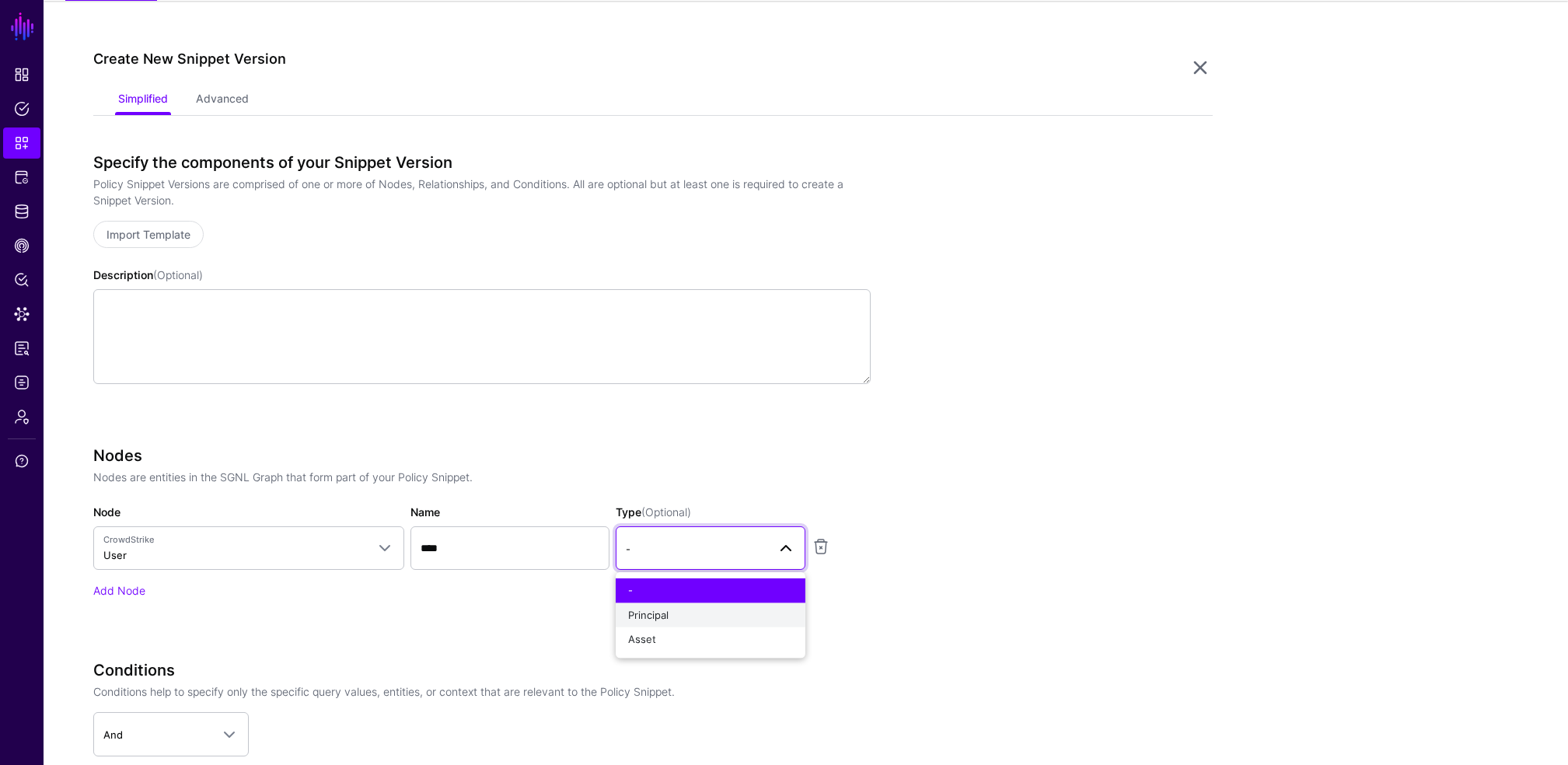
click at [650, 611] on span "Principal" at bounding box center [648, 614] width 40 height 13
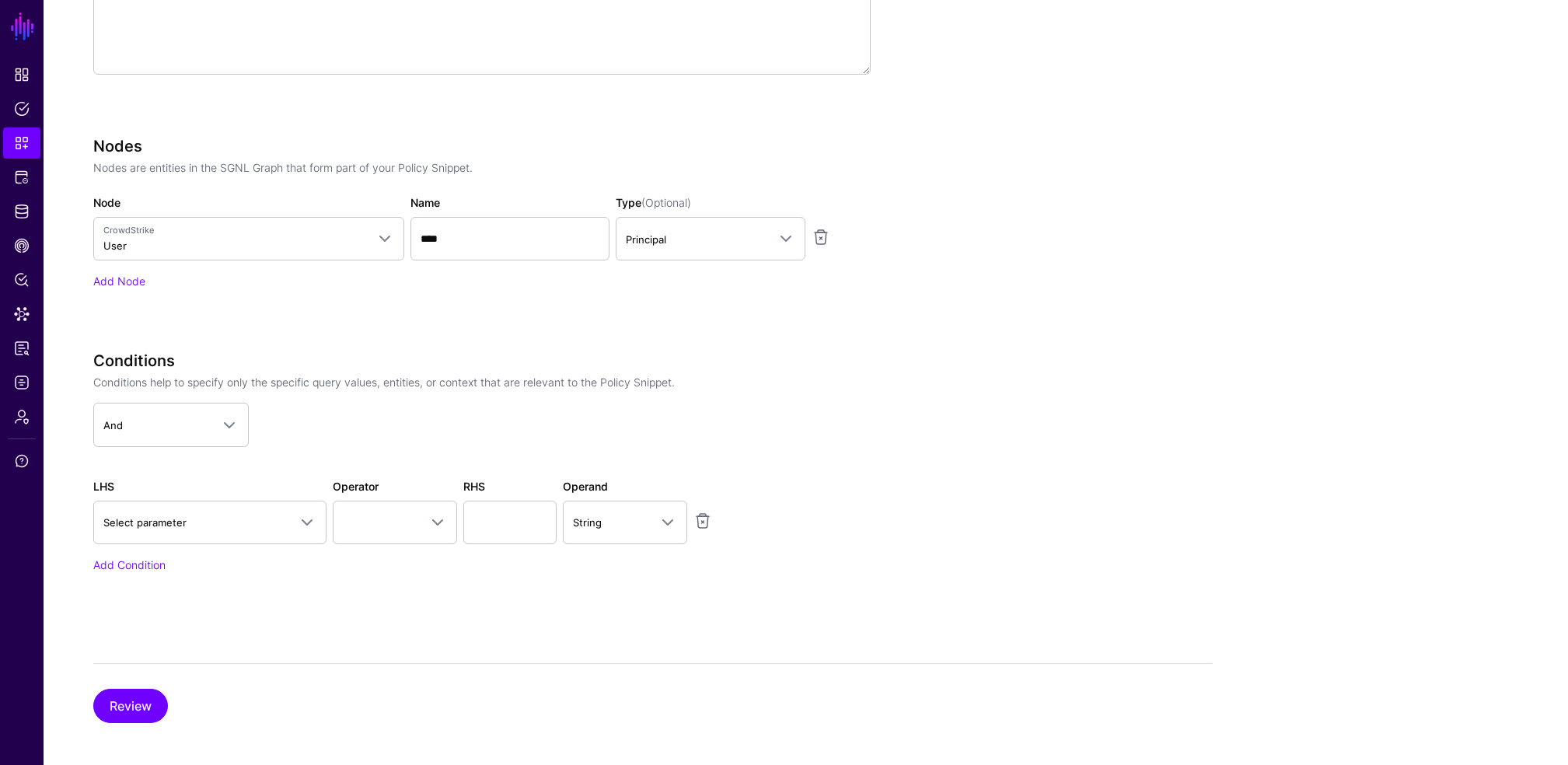
scroll to position [450, 0]
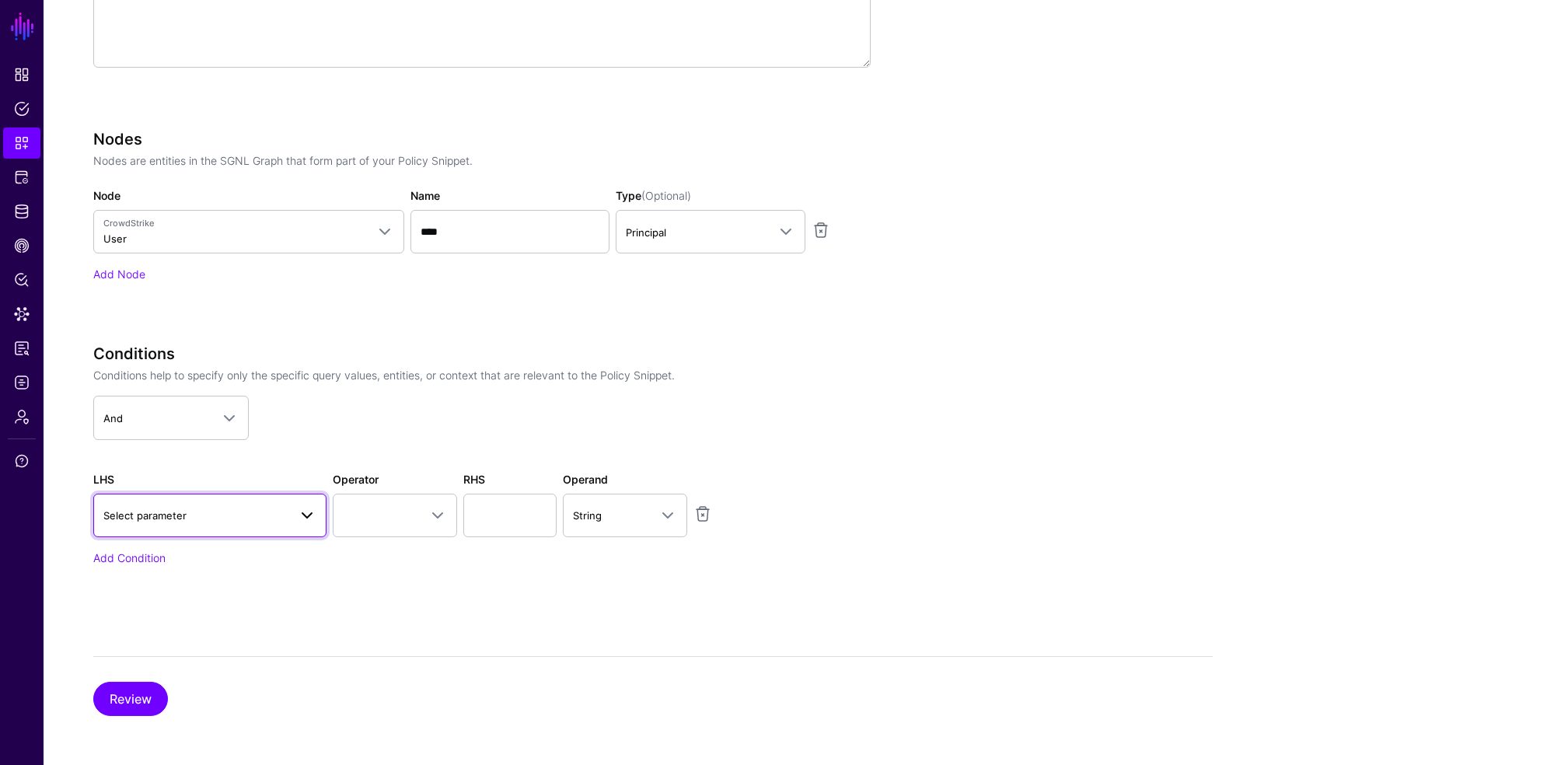
click at [216, 513] on span "Select parameter" at bounding box center [196, 515] width 185 height 17
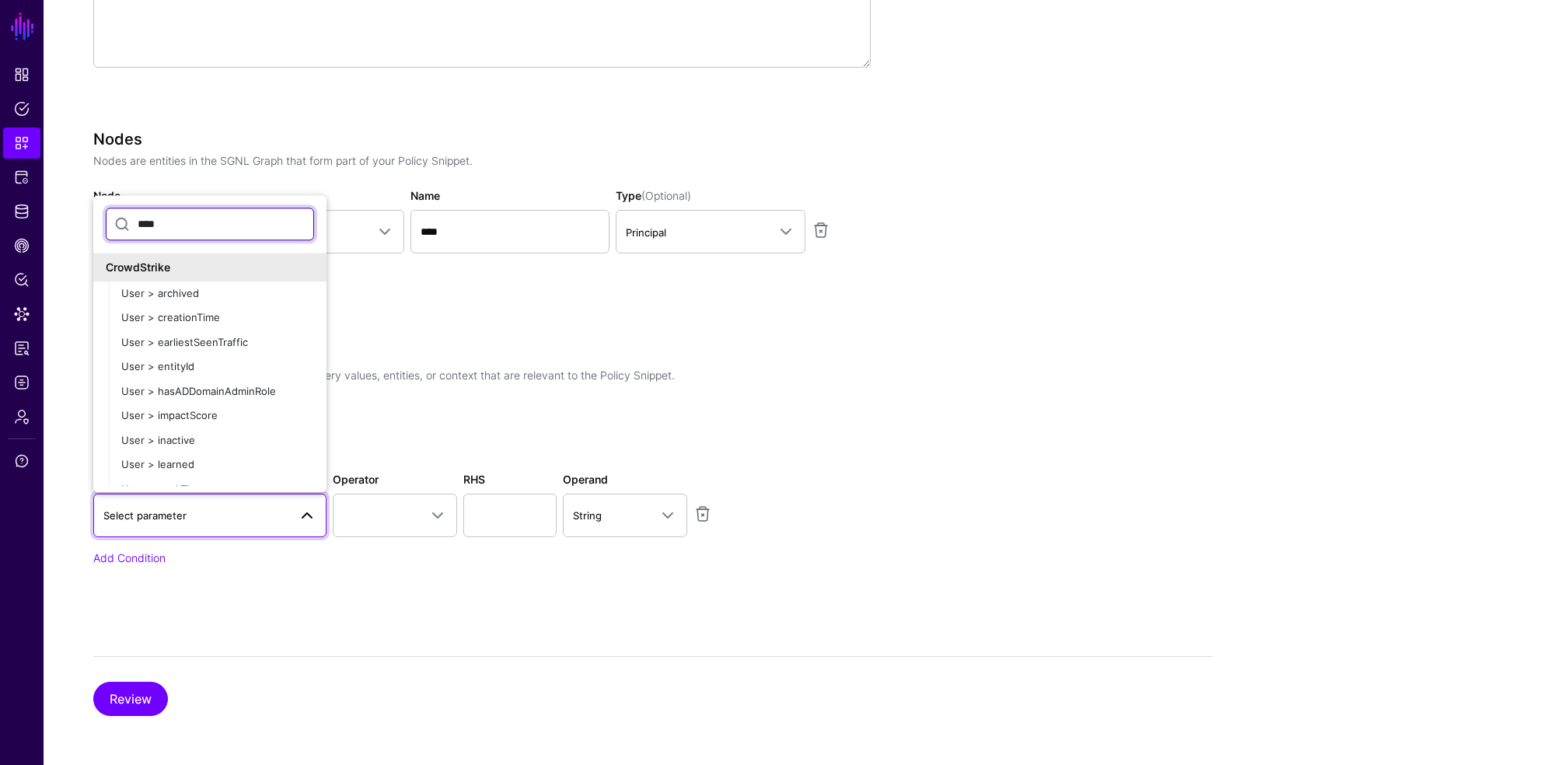
type input "*****"
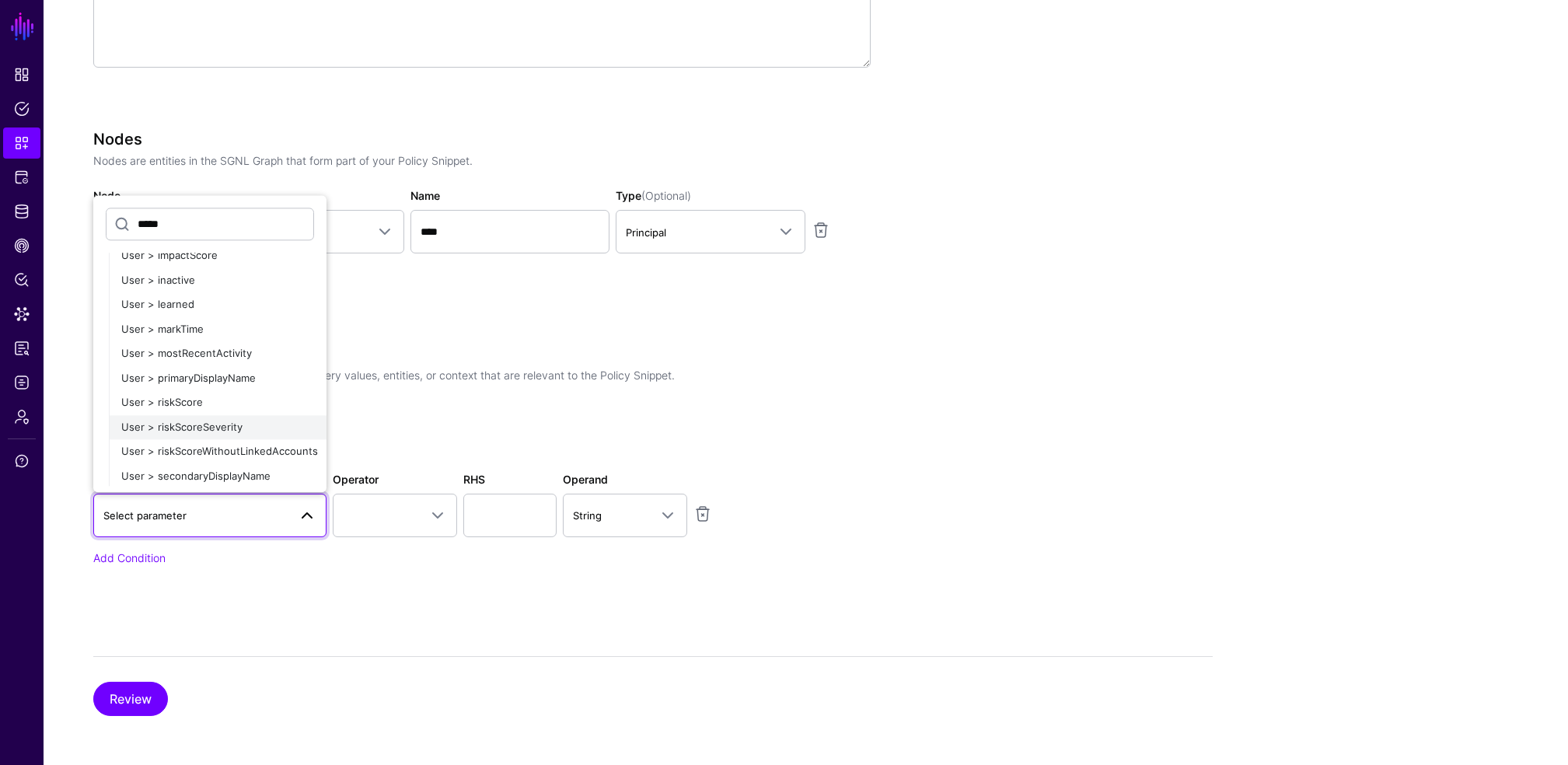
click at [213, 423] on span "User > riskScoreSeverity" at bounding box center [181, 427] width 121 height 13
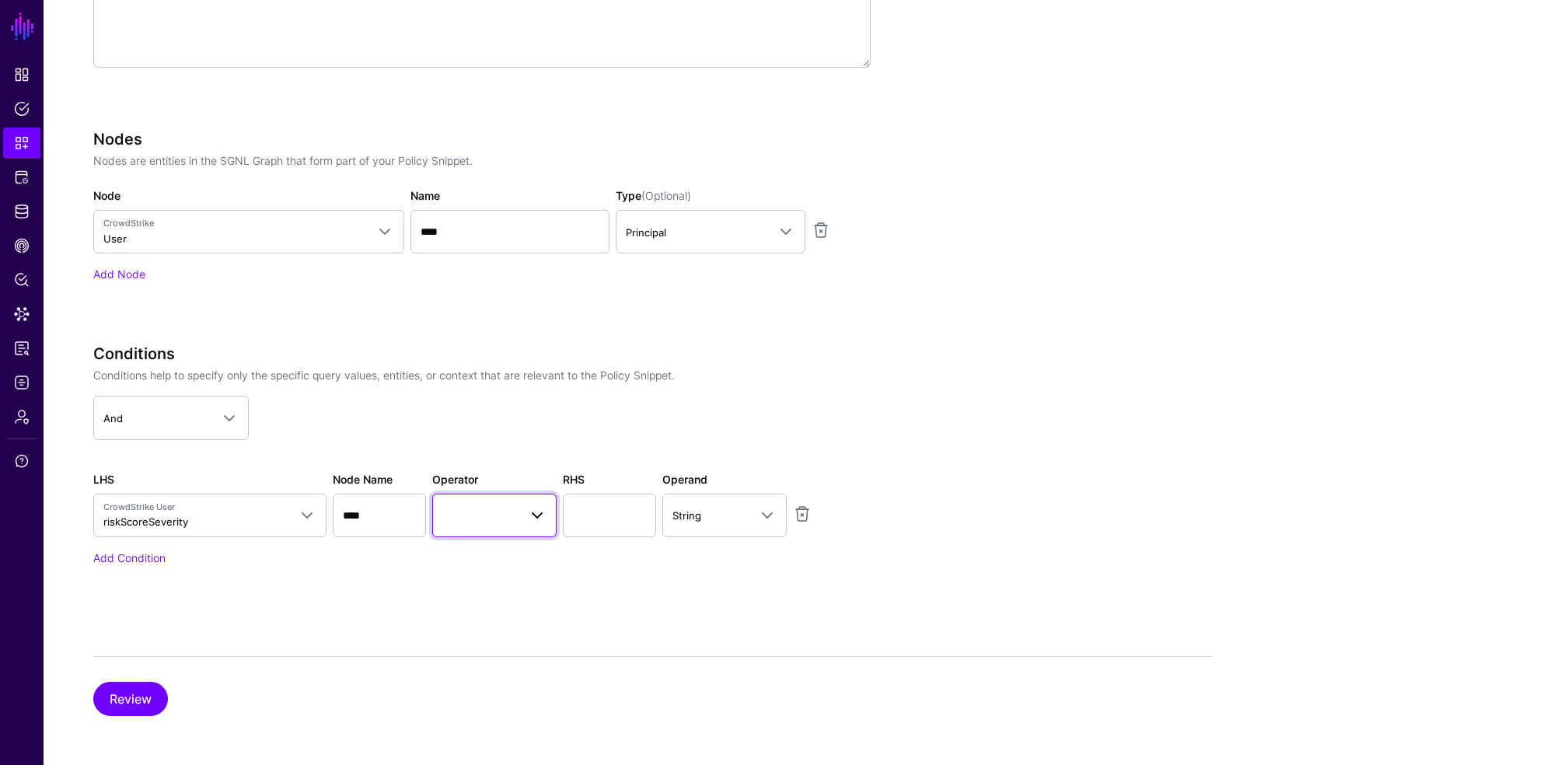
click at [513, 522] on span at bounding box center [495, 516] width 104 height 19
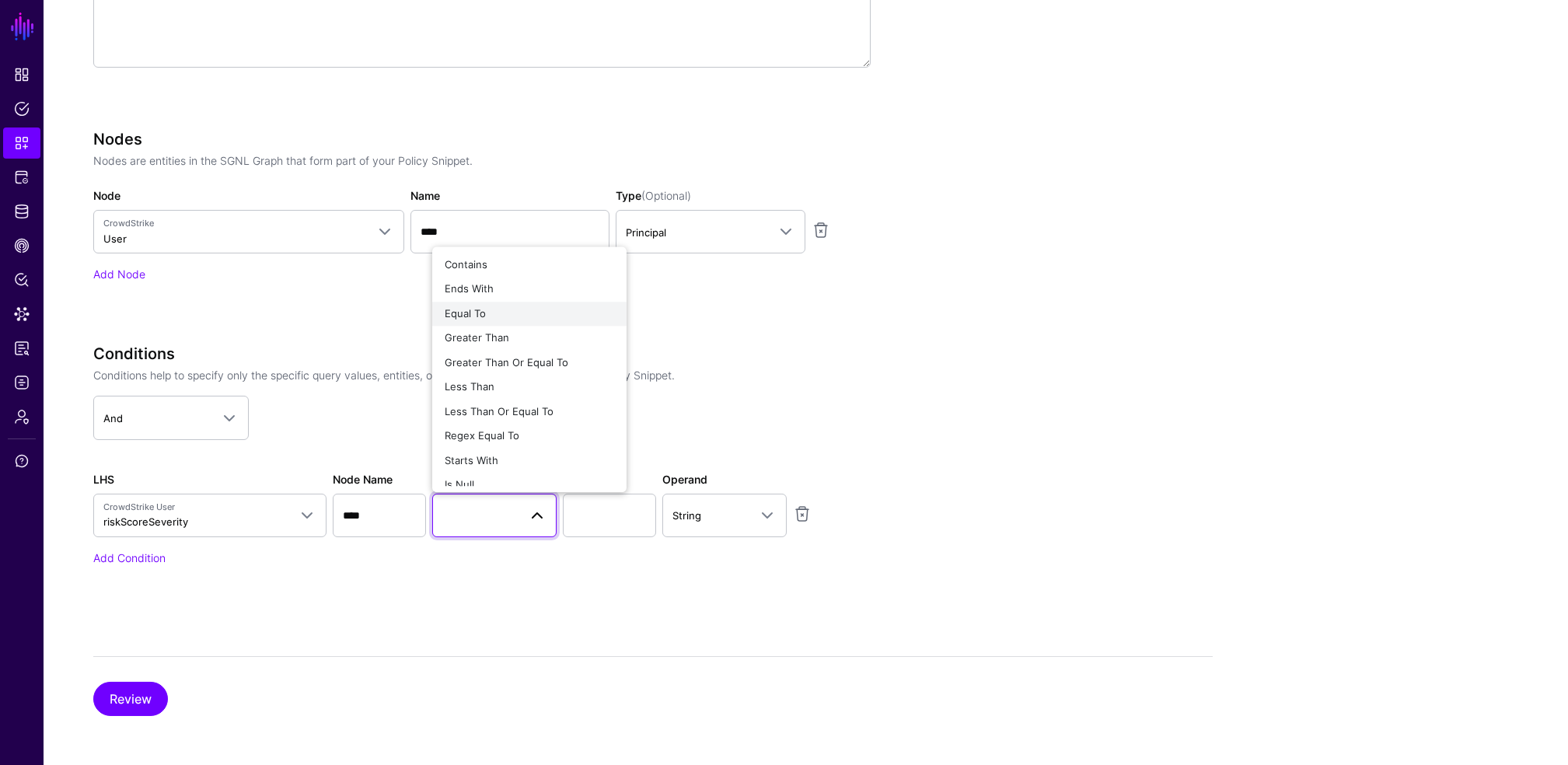
click at [477, 310] on span "Equal To" at bounding box center [465, 313] width 41 height 13
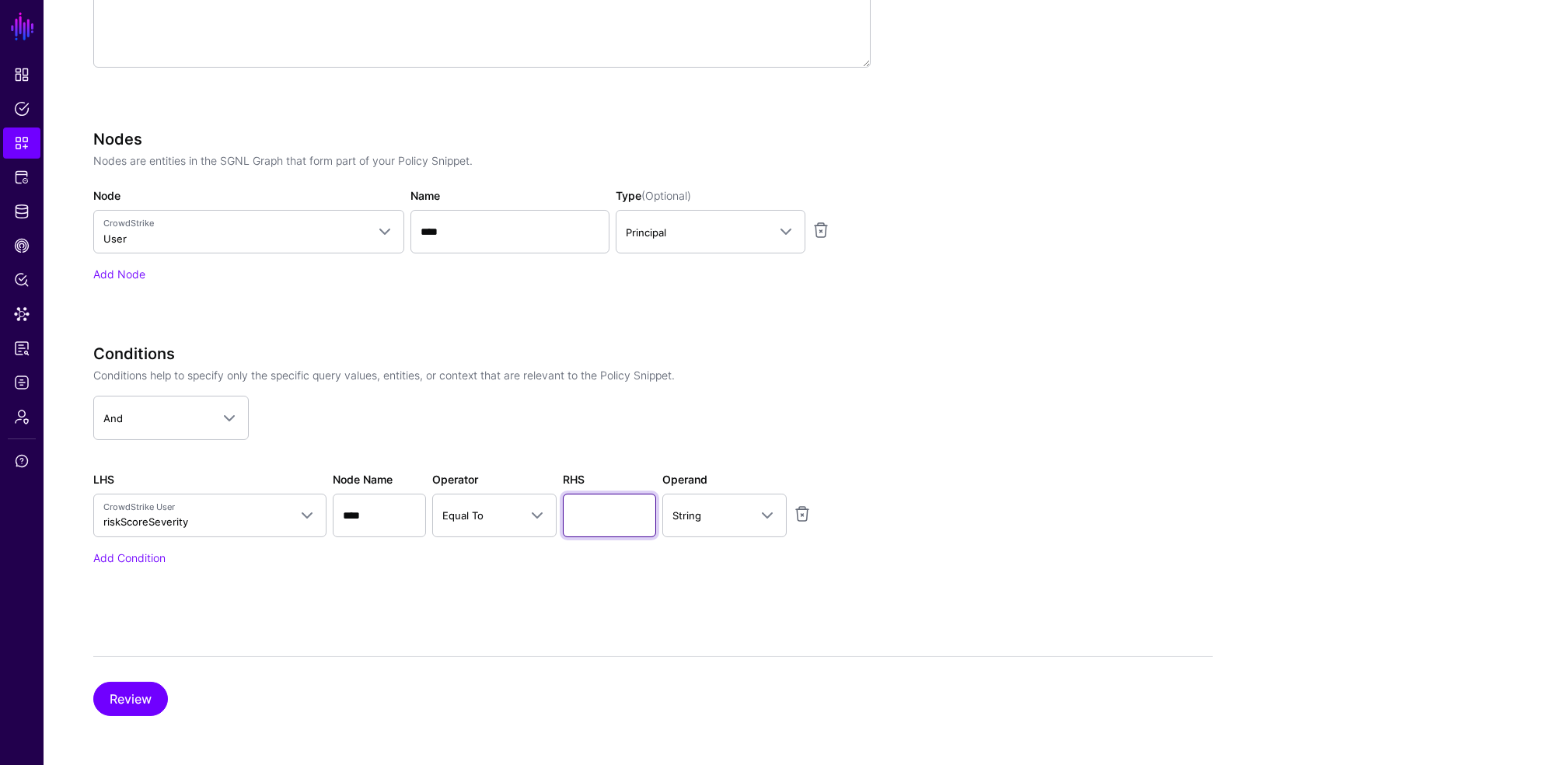
click at [591, 522] on input "text" at bounding box center [609, 516] width 94 height 43
type input "****"
click at [715, 561] on div "Add Condition" at bounding box center [482, 558] width 778 height 17
click at [142, 698] on button "Review" at bounding box center [131, 699] width 75 height 35
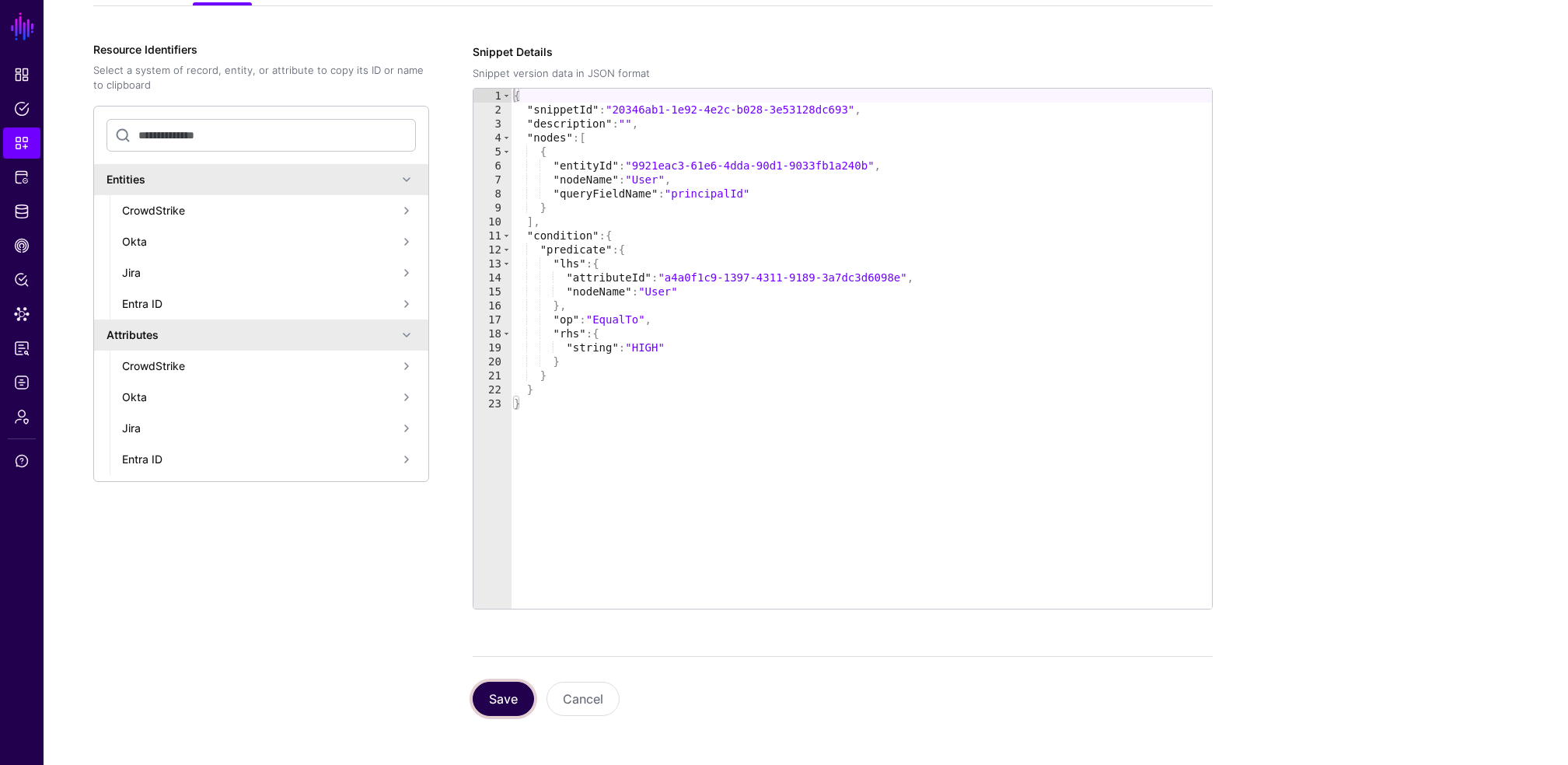
click at [507, 694] on button "Save" at bounding box center [504, 699] width 61 height 35
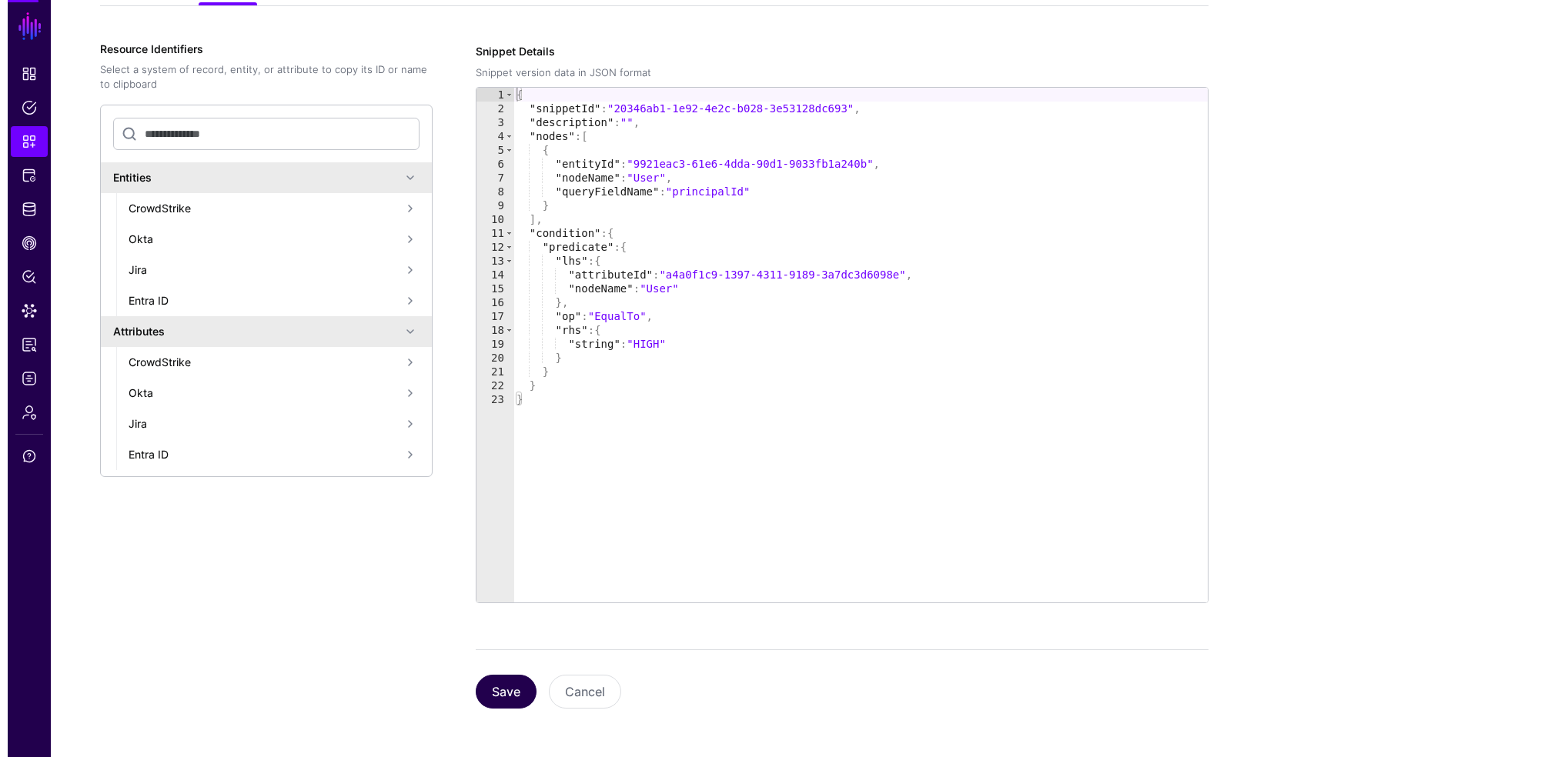
scroll to position [0, 0]
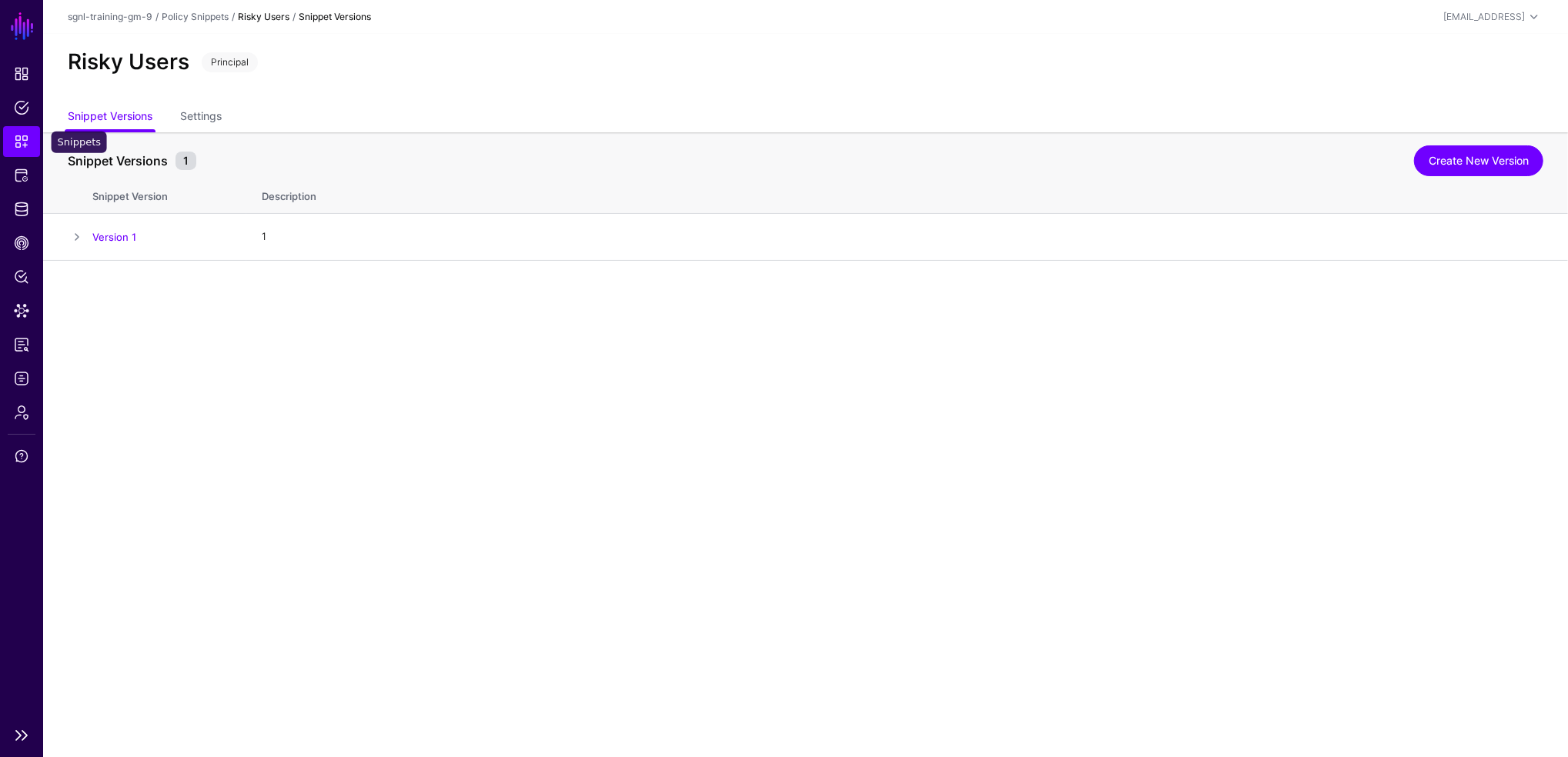
click at [14, 141] on span "Snippets" at bounding box center [21, 141] width 16 height 16
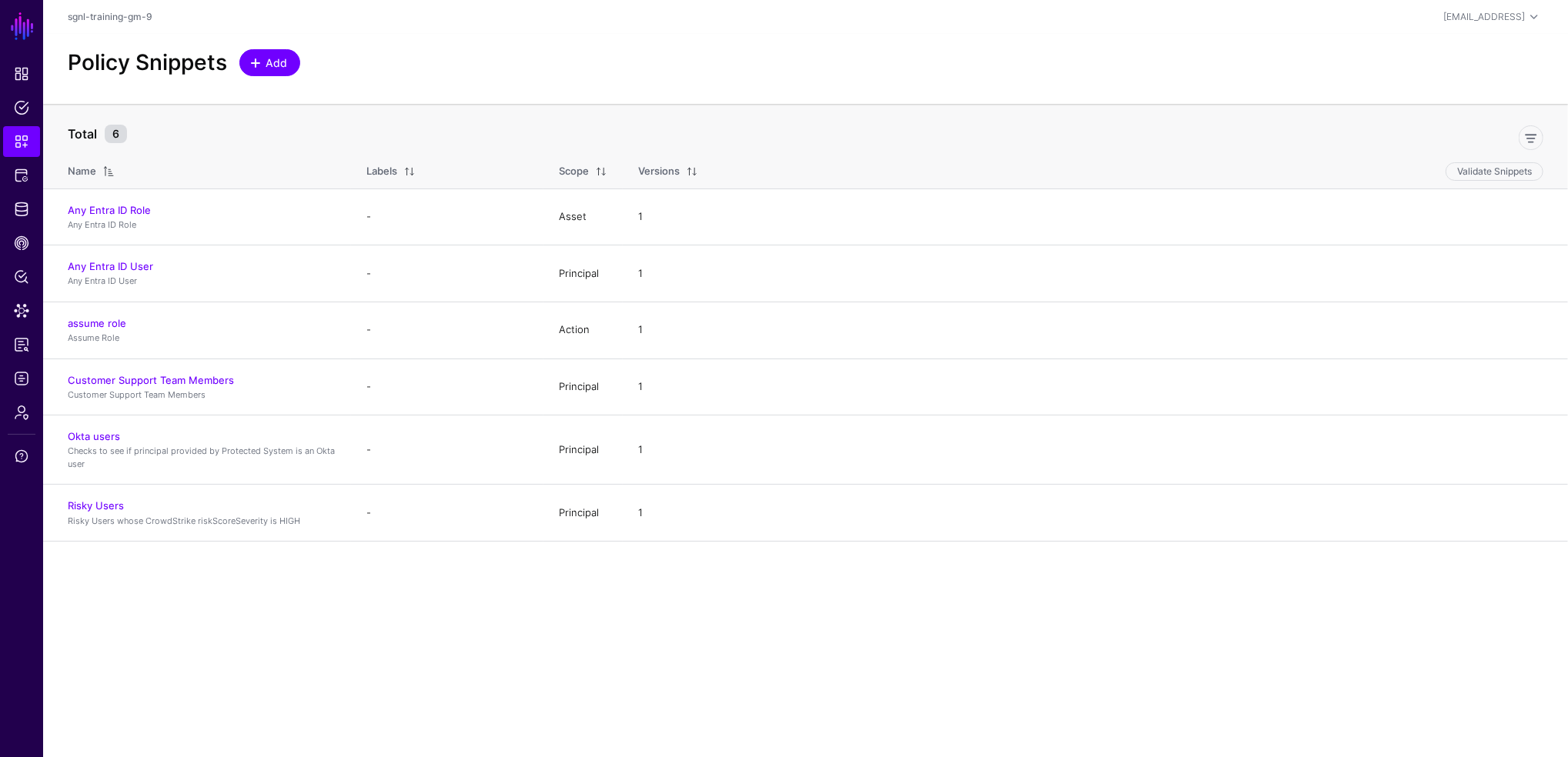
click at [266, 57] on span "Add" at bounding box center [277, 62] width 25 height 17
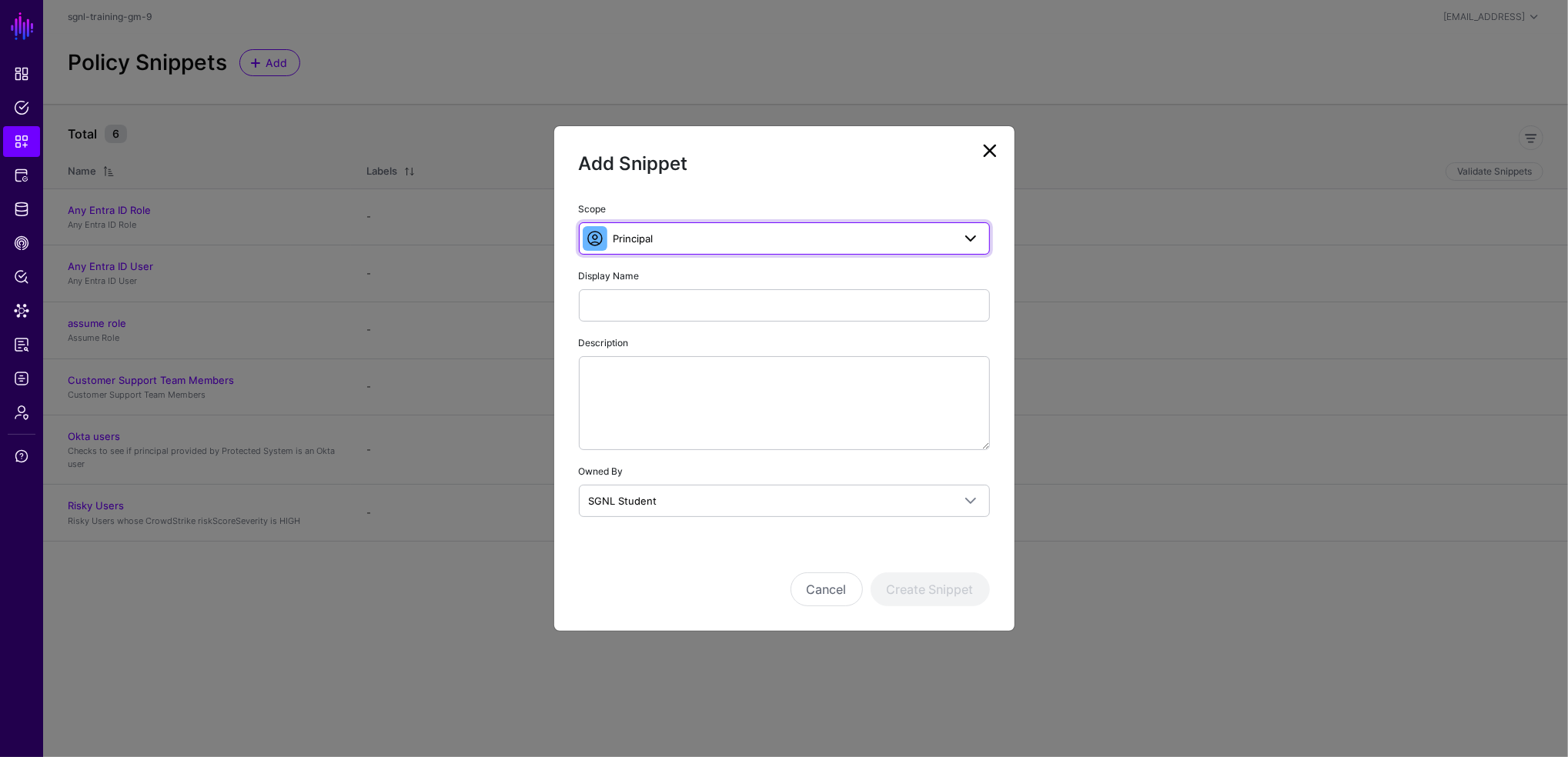
click at [759, 233] on span "Principal" at bounding box center [783, 238] width 339 height 17
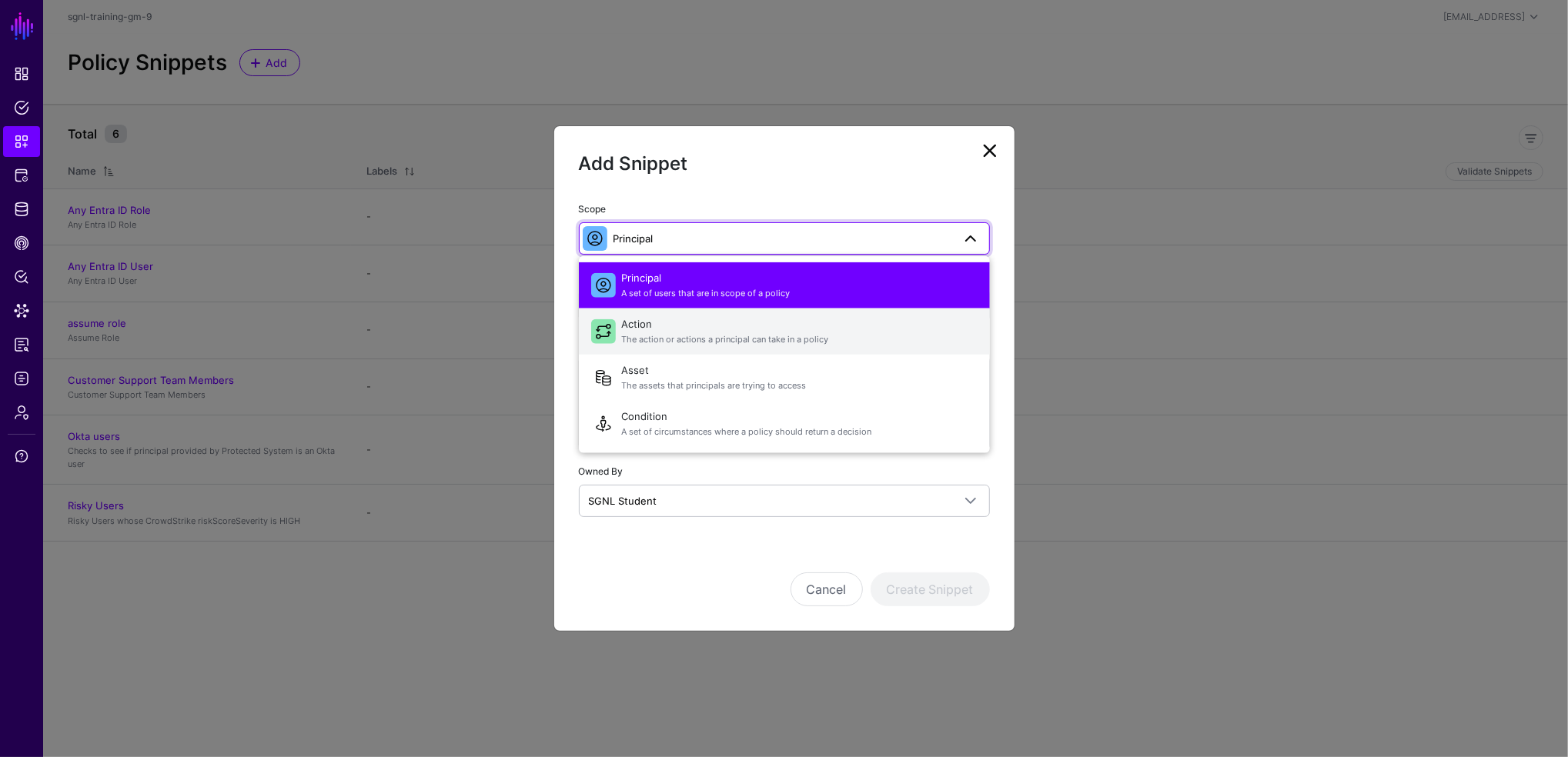
click at [688, 330] on span "Action The action or actions a principal can take in a policy" at bounding box center [799, 331] width 355 height 37
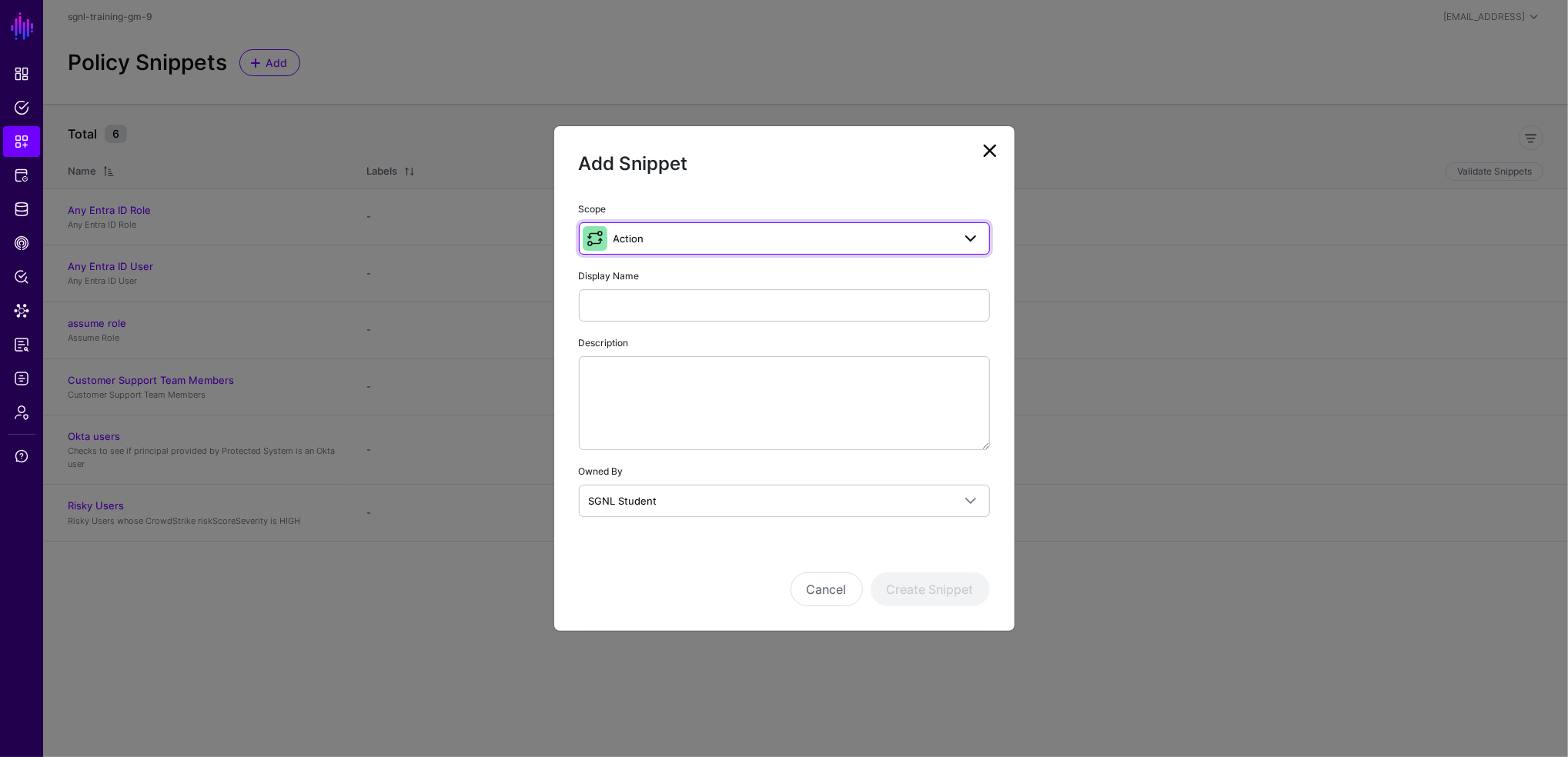
click at [705, 239] on span "Action" at bounding box center [783, 238] width 339 height 17
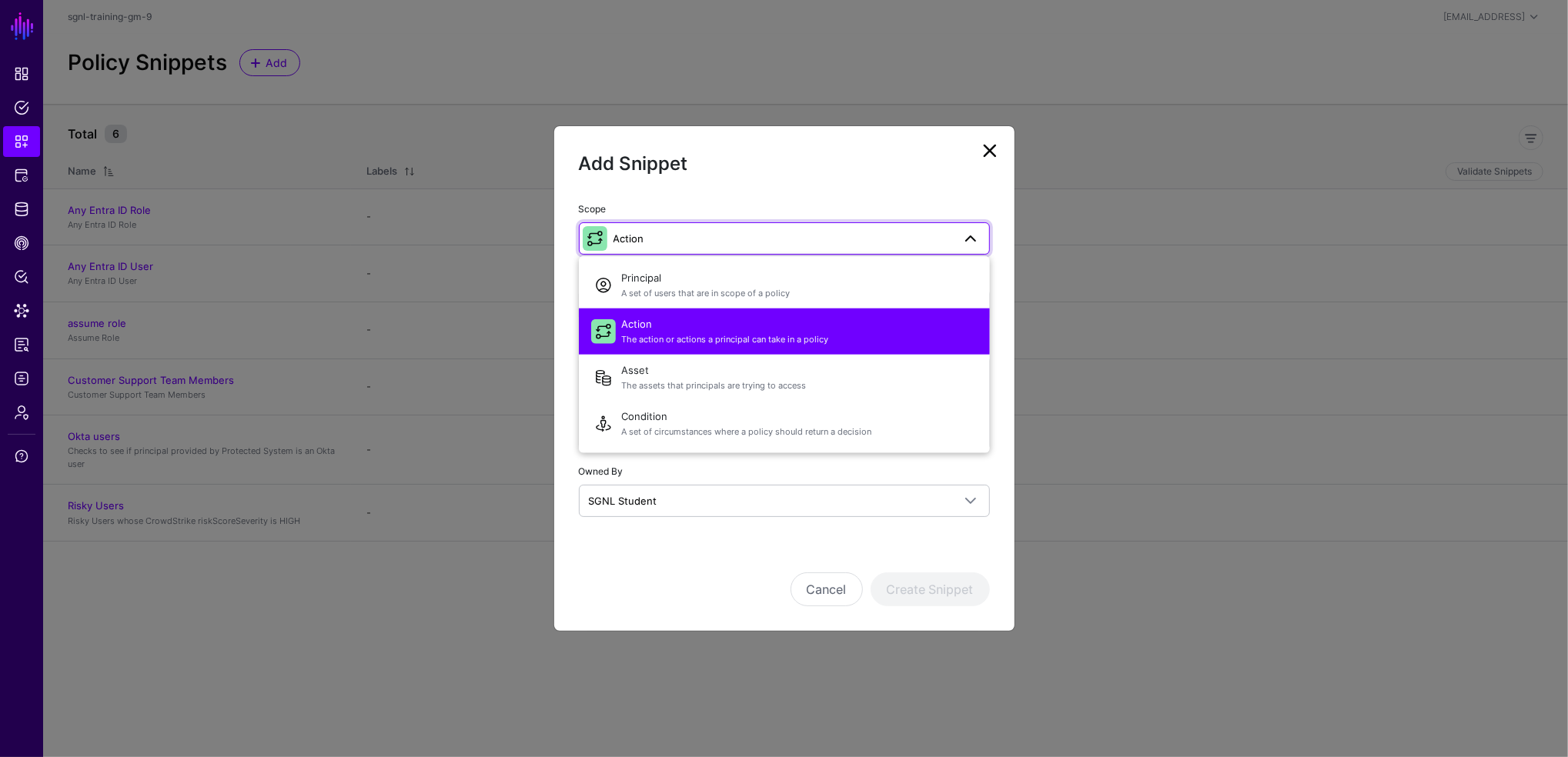
click at [724, 189] on div "Add Snippet" at bounding box center [784, 176] width 411 height 49
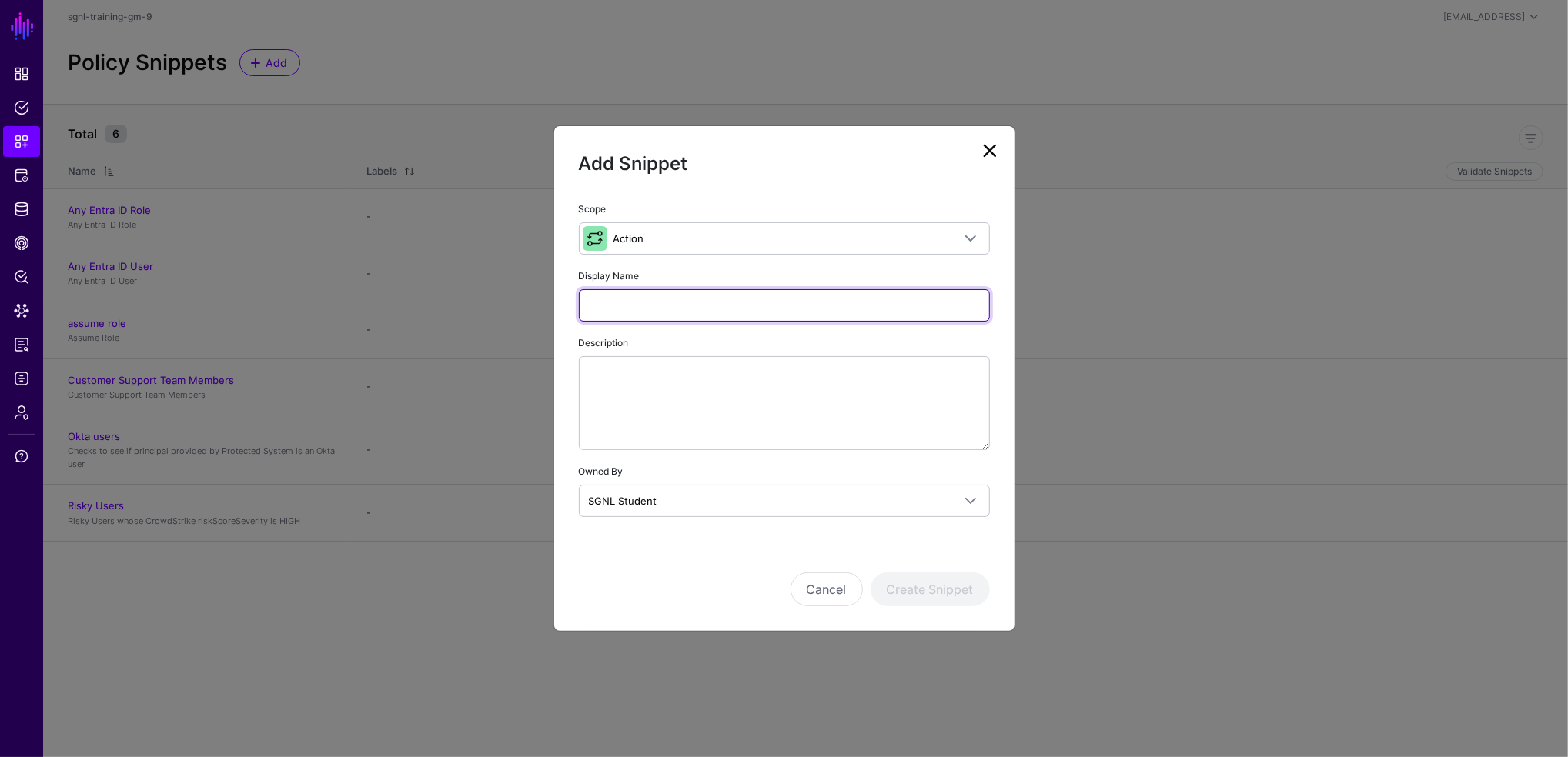
click at [691, 301] on input "Display Name" at bounding box center [784, 305] width 411 height 32
type input "*"
type input "**********"
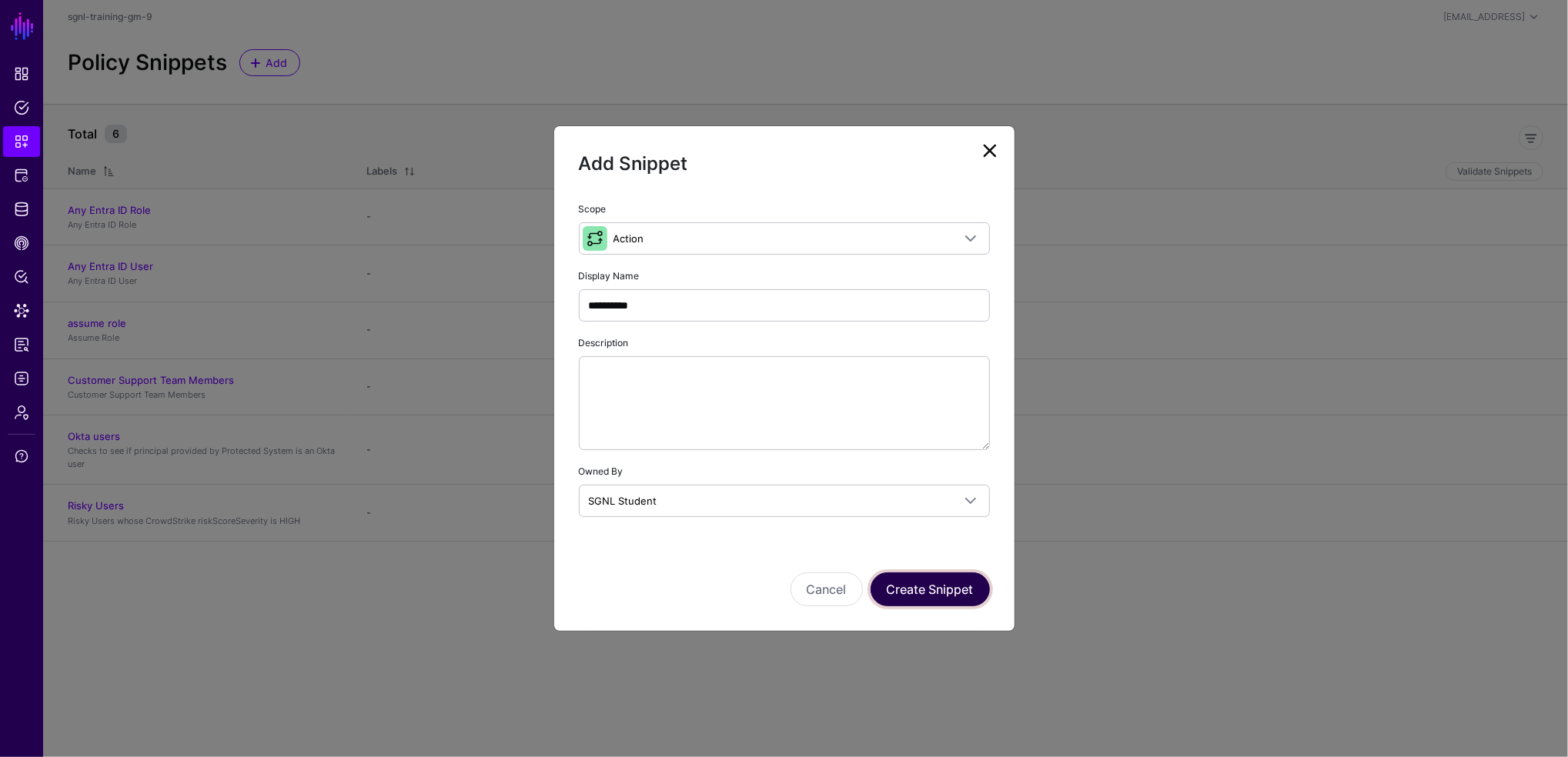
click at [936, 578] on button "Create Snippet" at bounding box center [930, 589] width 119 height 34
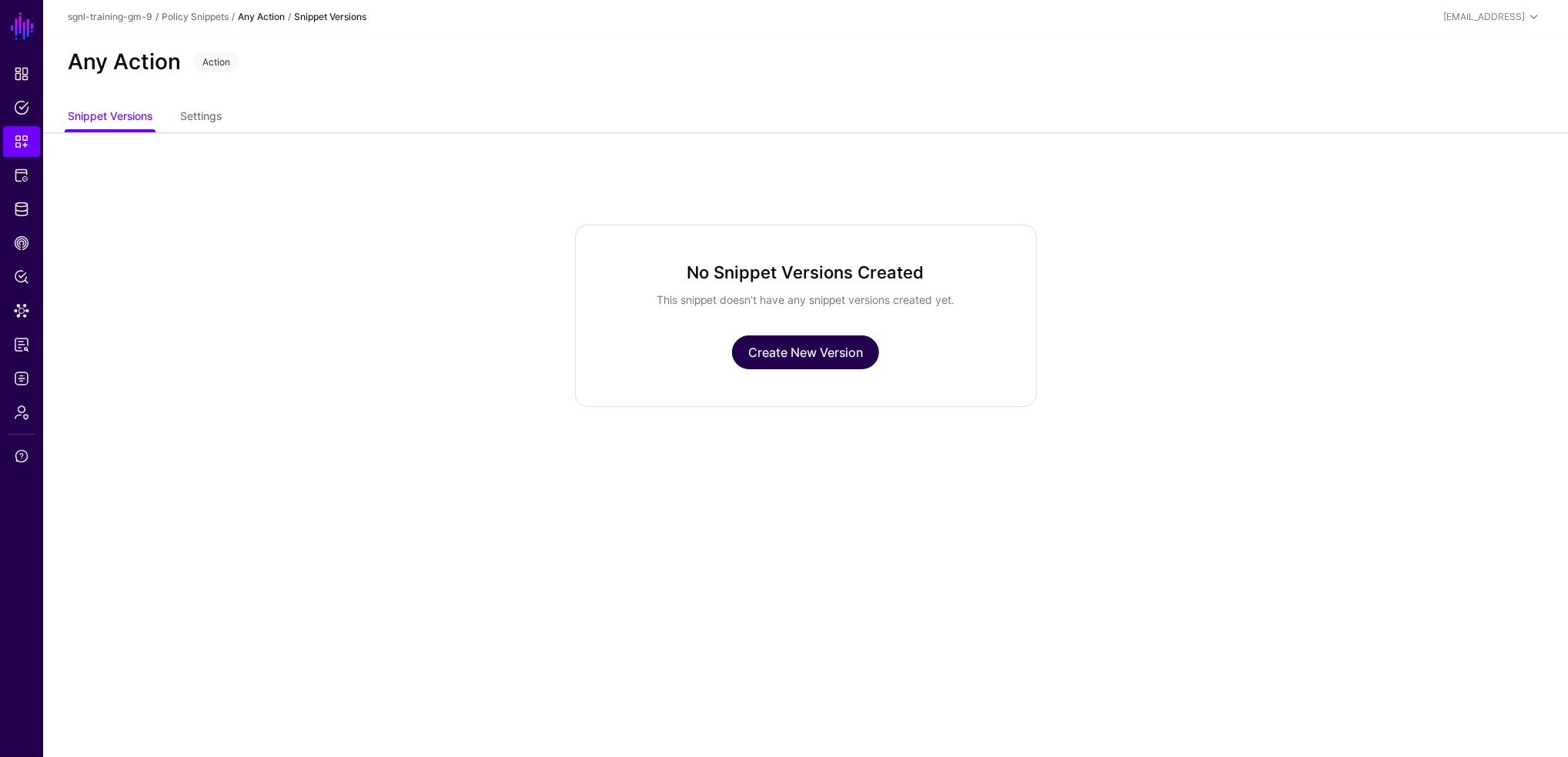
click at [817, 347] on link "Create New Version" at bounding box center [805, 352] width 147 height 34
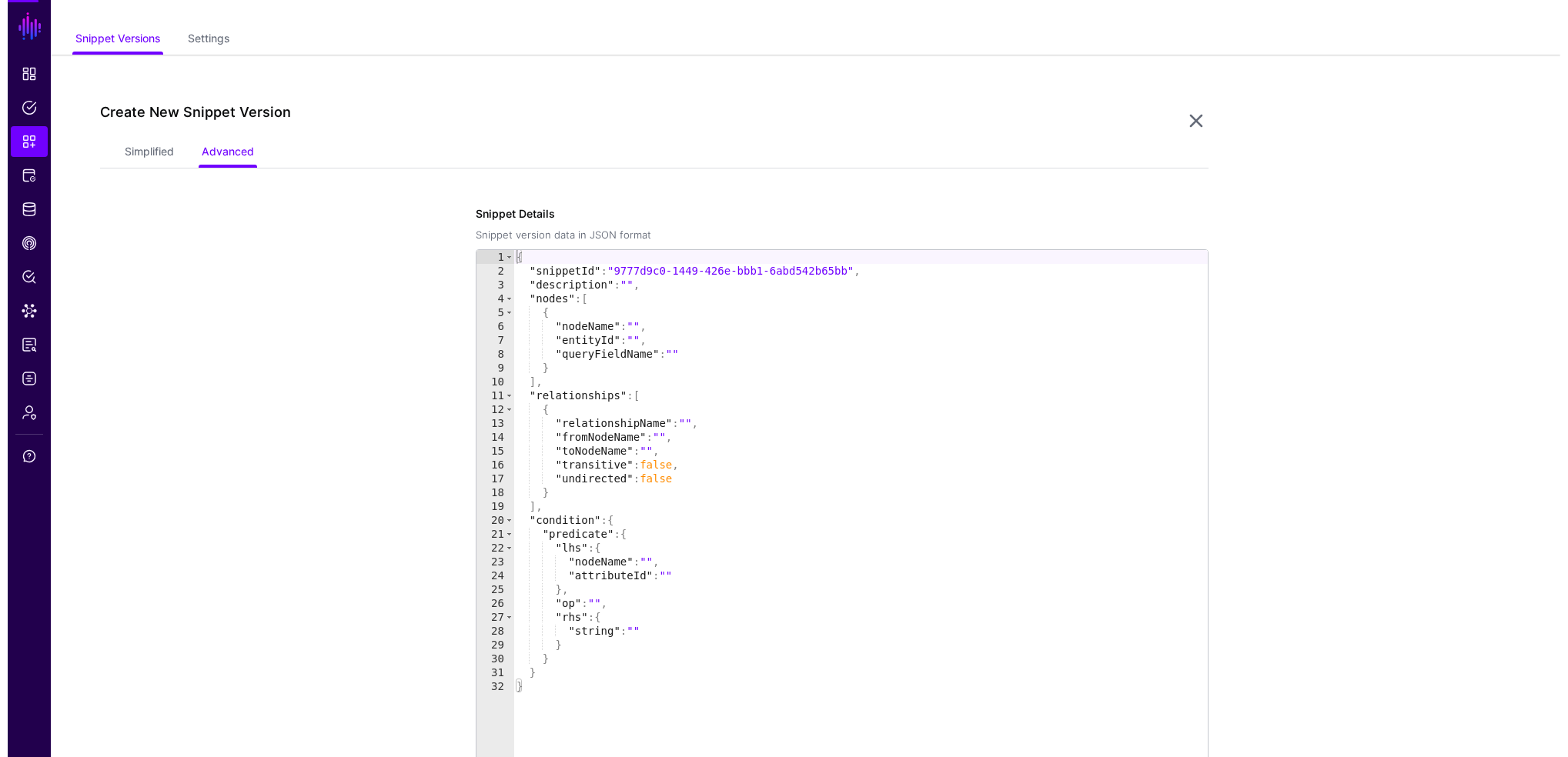
scroll to position [132, 0]
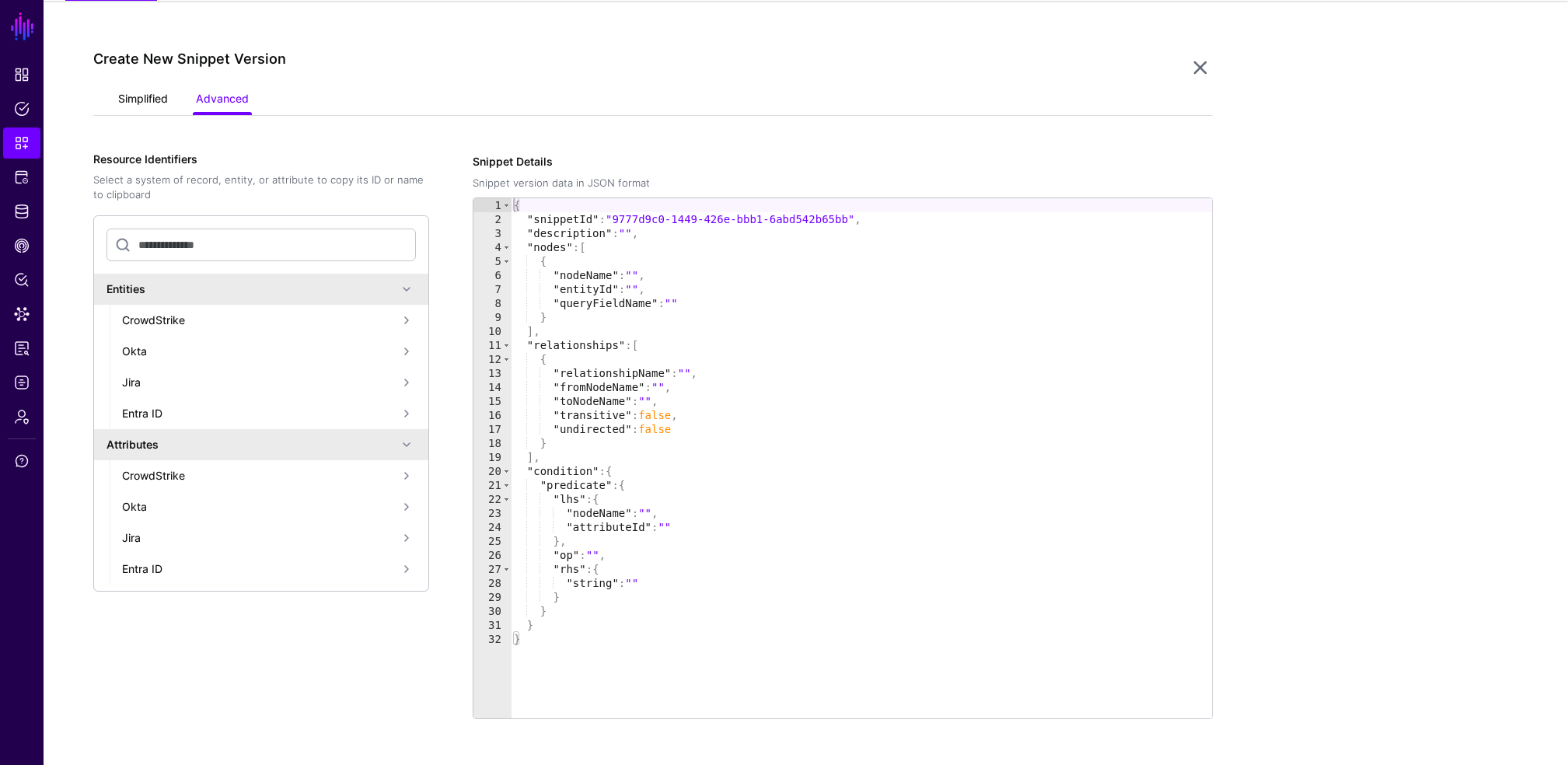
click at [120, 95] on link "Simplified" at bounding box center [143, 101] width 49 height 30
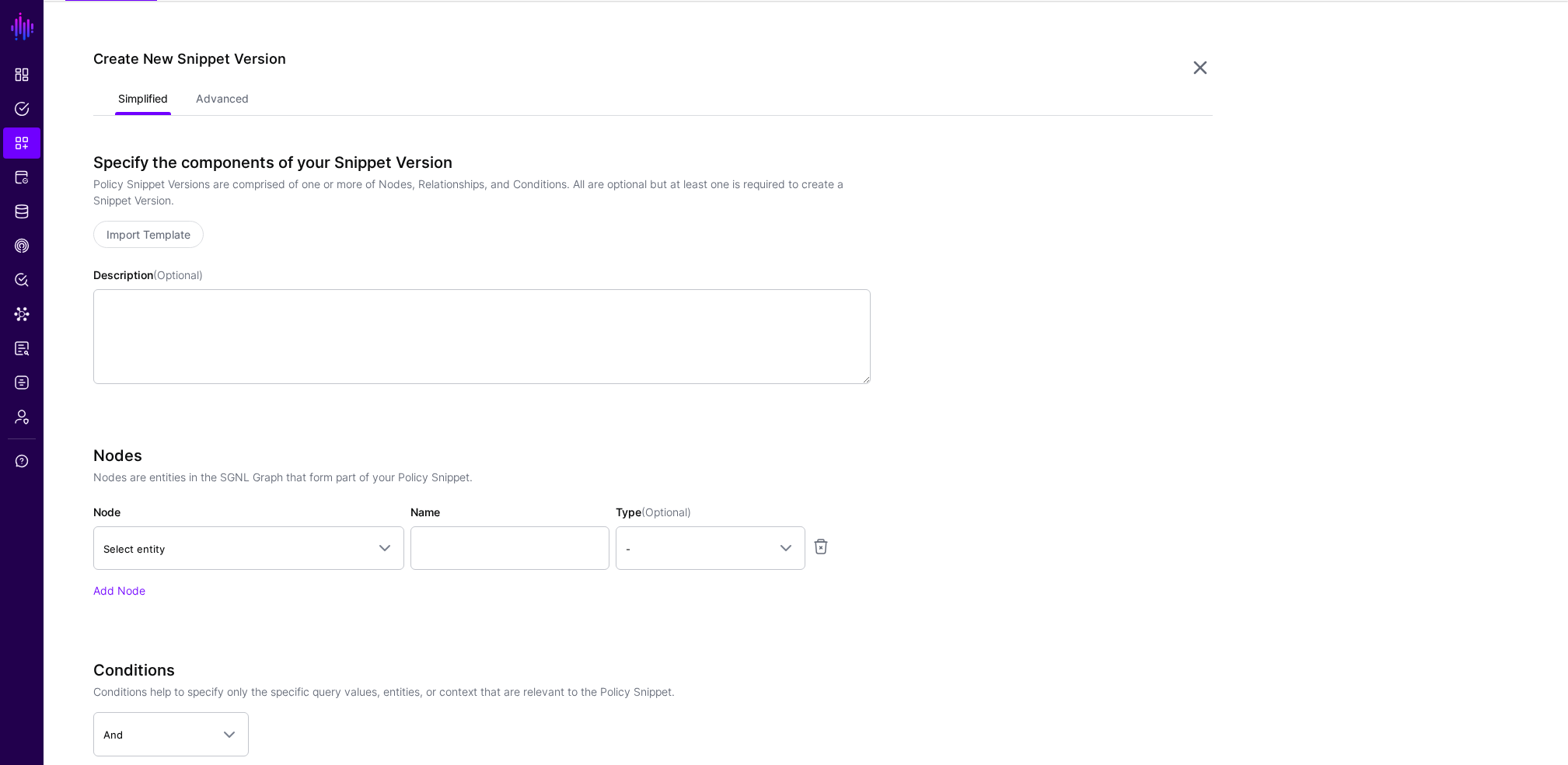
click at [120, 95] on link "Simplified" at bounding box center [143, 101] width 49 height 30
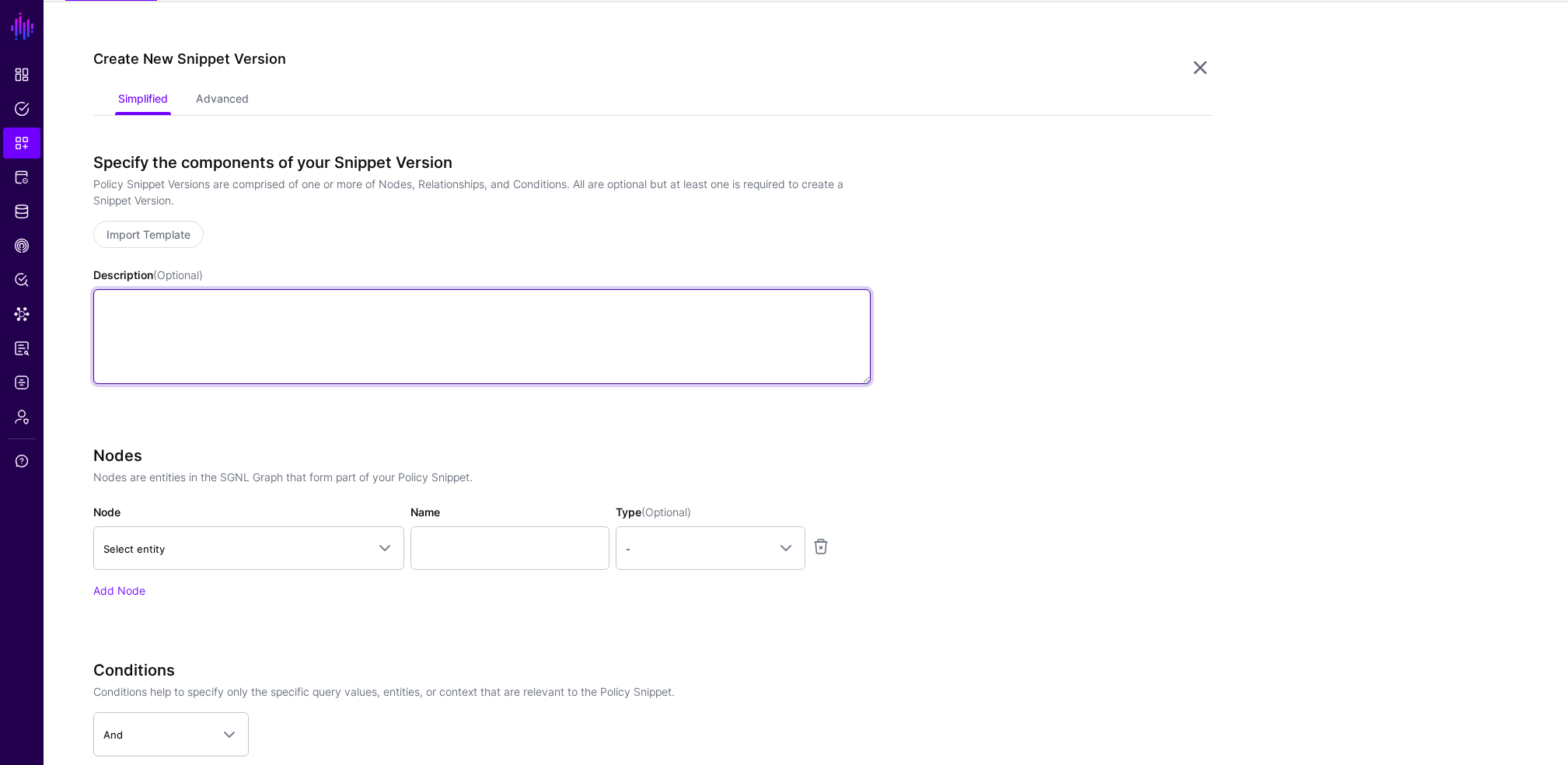
click at [422, 329] on textarea "Description (Optional)" at bounding box center [482, 336] width 778 height 95
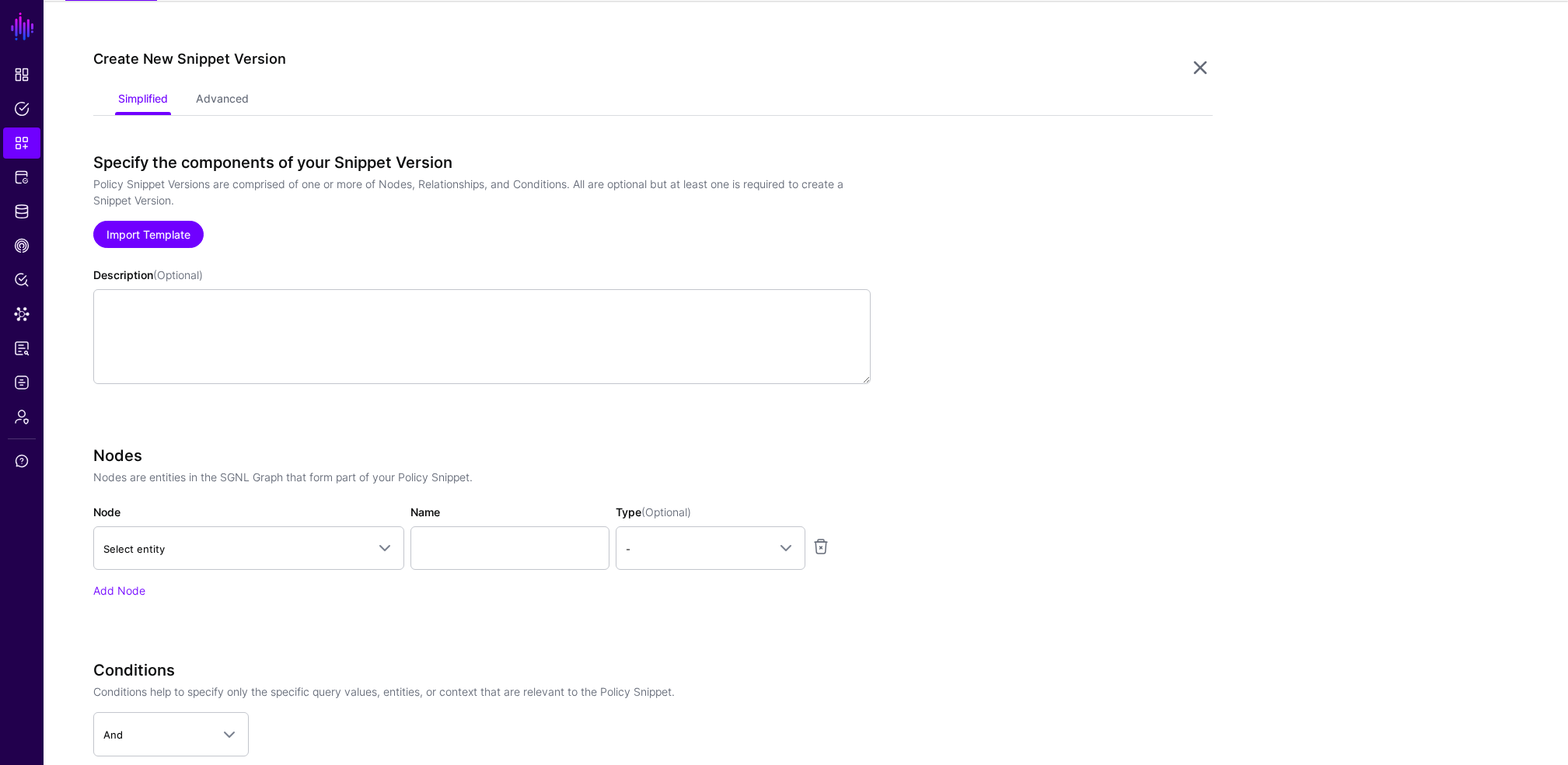
click at [156, 237] on link "Import Template" at bounding box center [149, 235] width 110 height 28
click at [157, 234] on link "Import Template" at bounding box center [149, 235] width 110 height 28
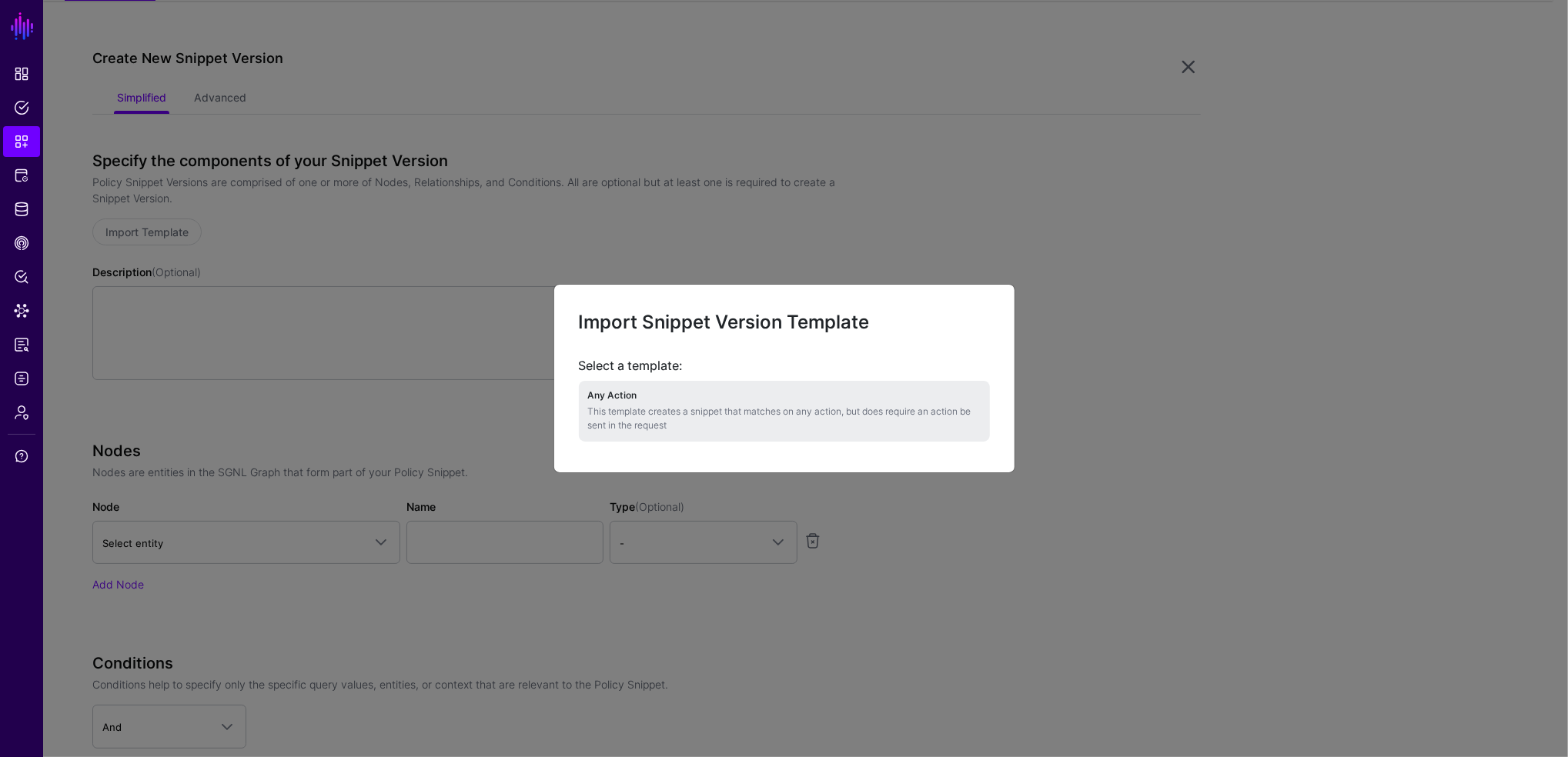
click at [596, 395] on h4 "Any Action" at bounding box center [784, 395] width 392 height 11
type textarea "**********"
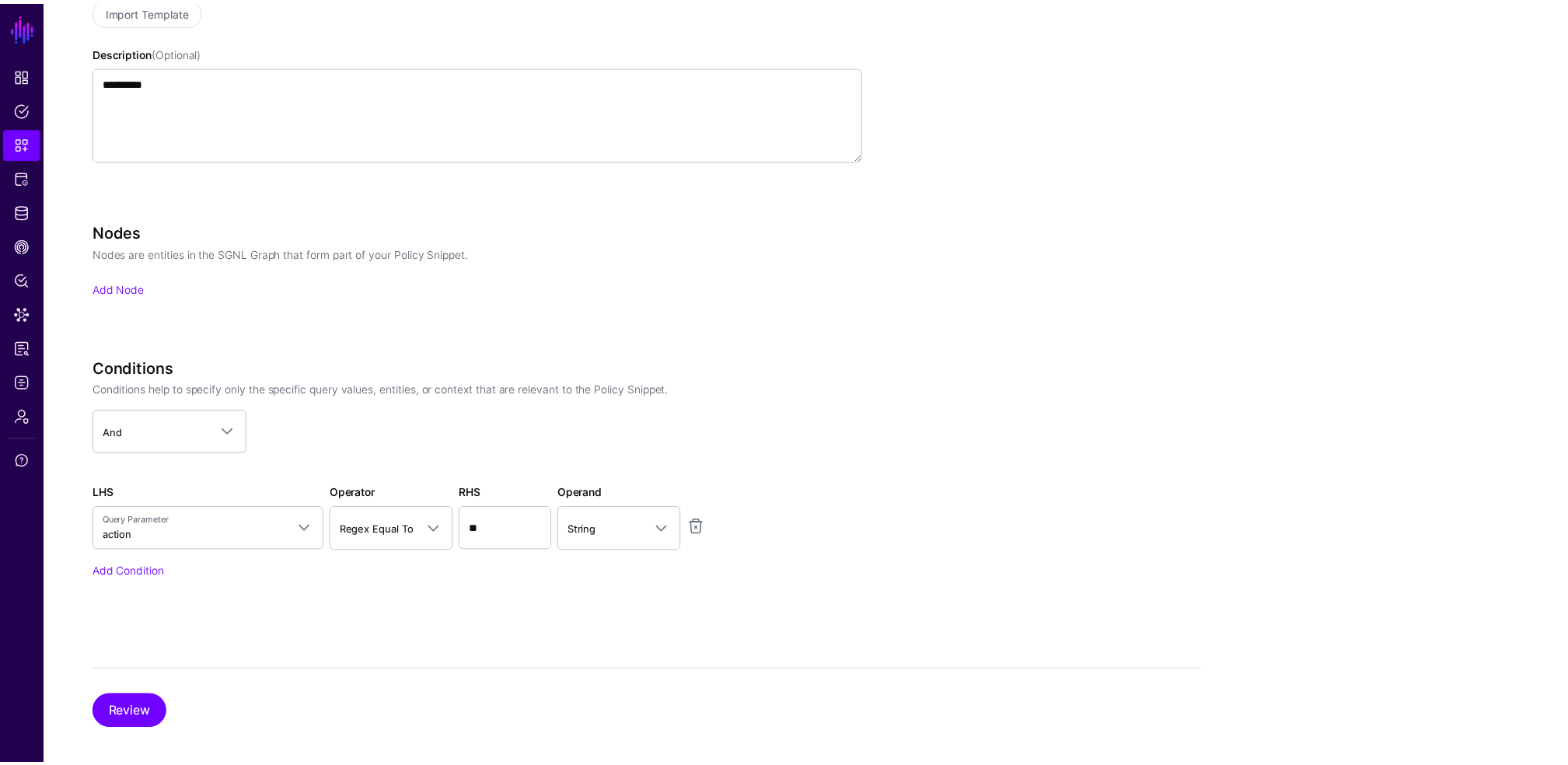
scroll to position [371, 0]
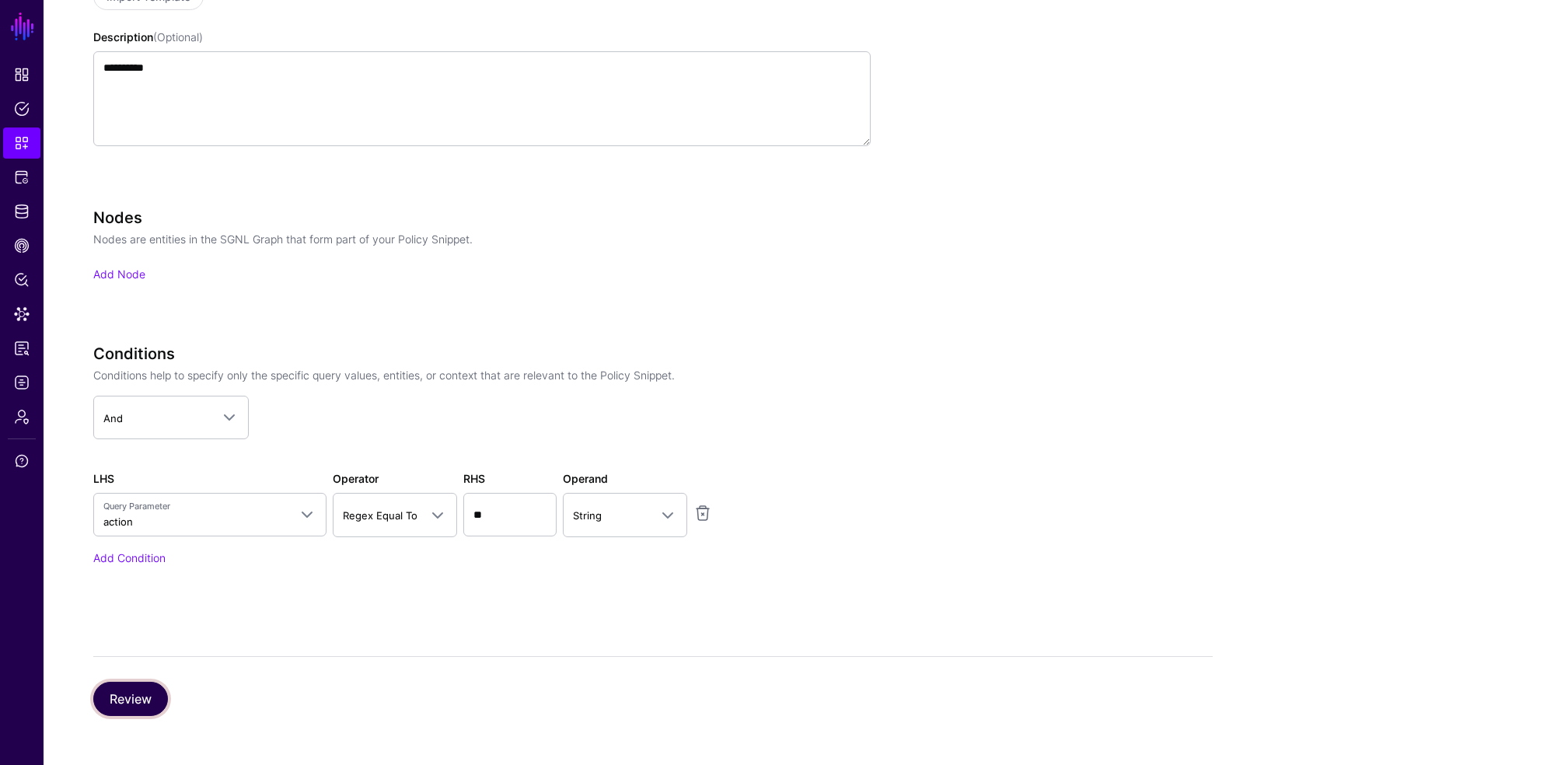
click at [129, 691] on button "Review" at bounding box center [131, 699] width 75 height 35
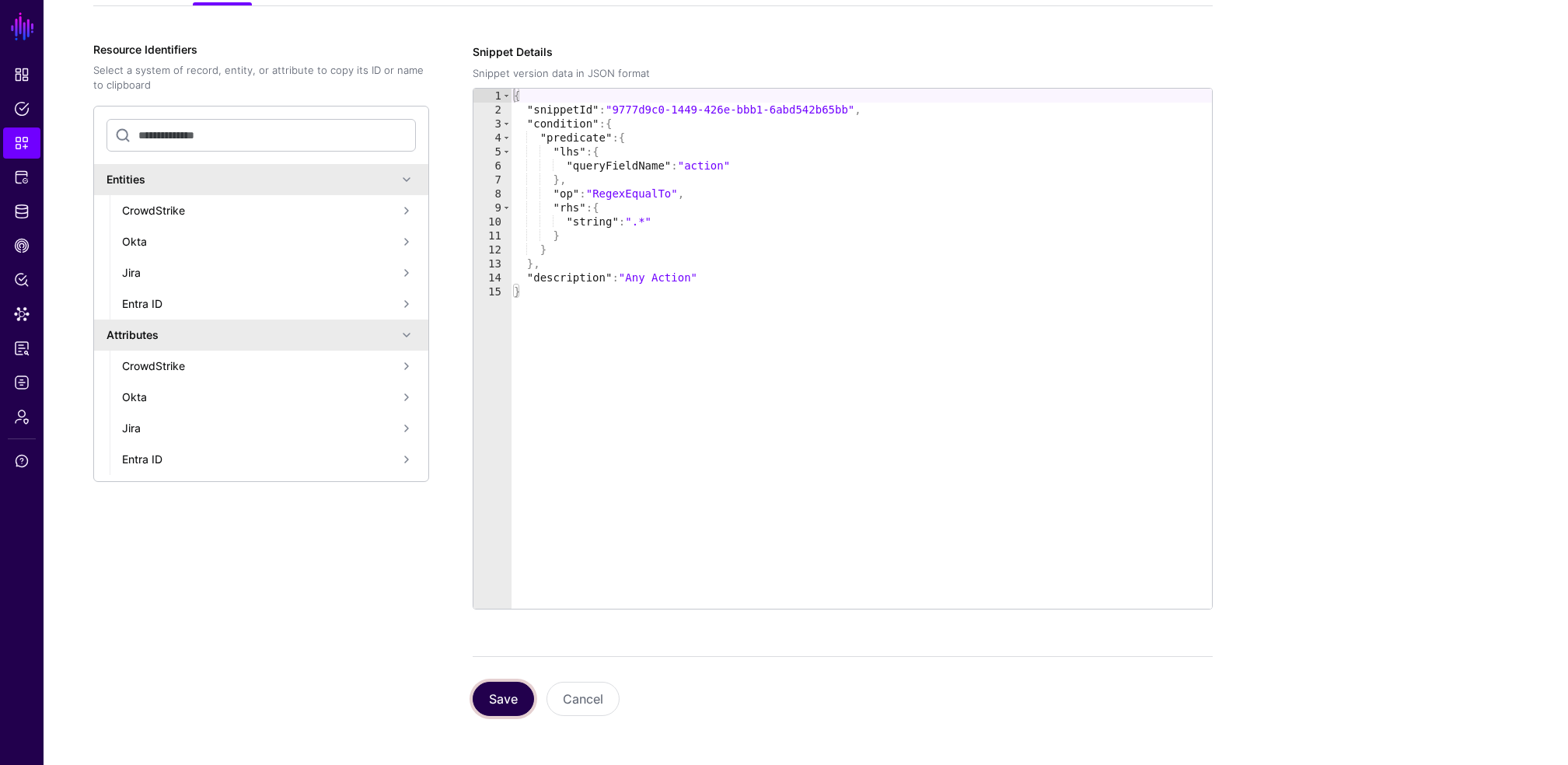
click at [499, 691] on button "Save" at bounding box center [504, 699] width 61 height 35
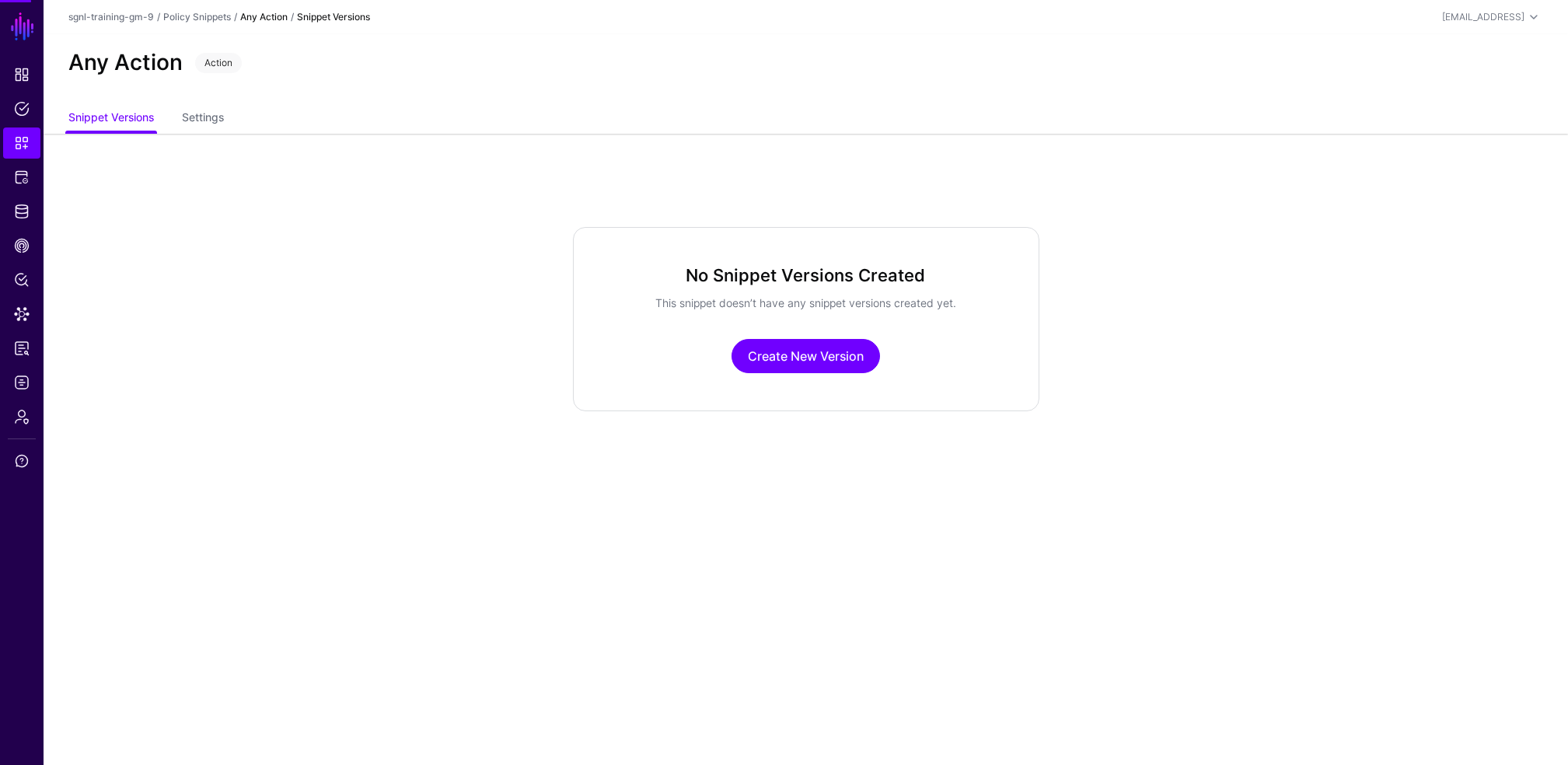
scroll to position [0, 0]
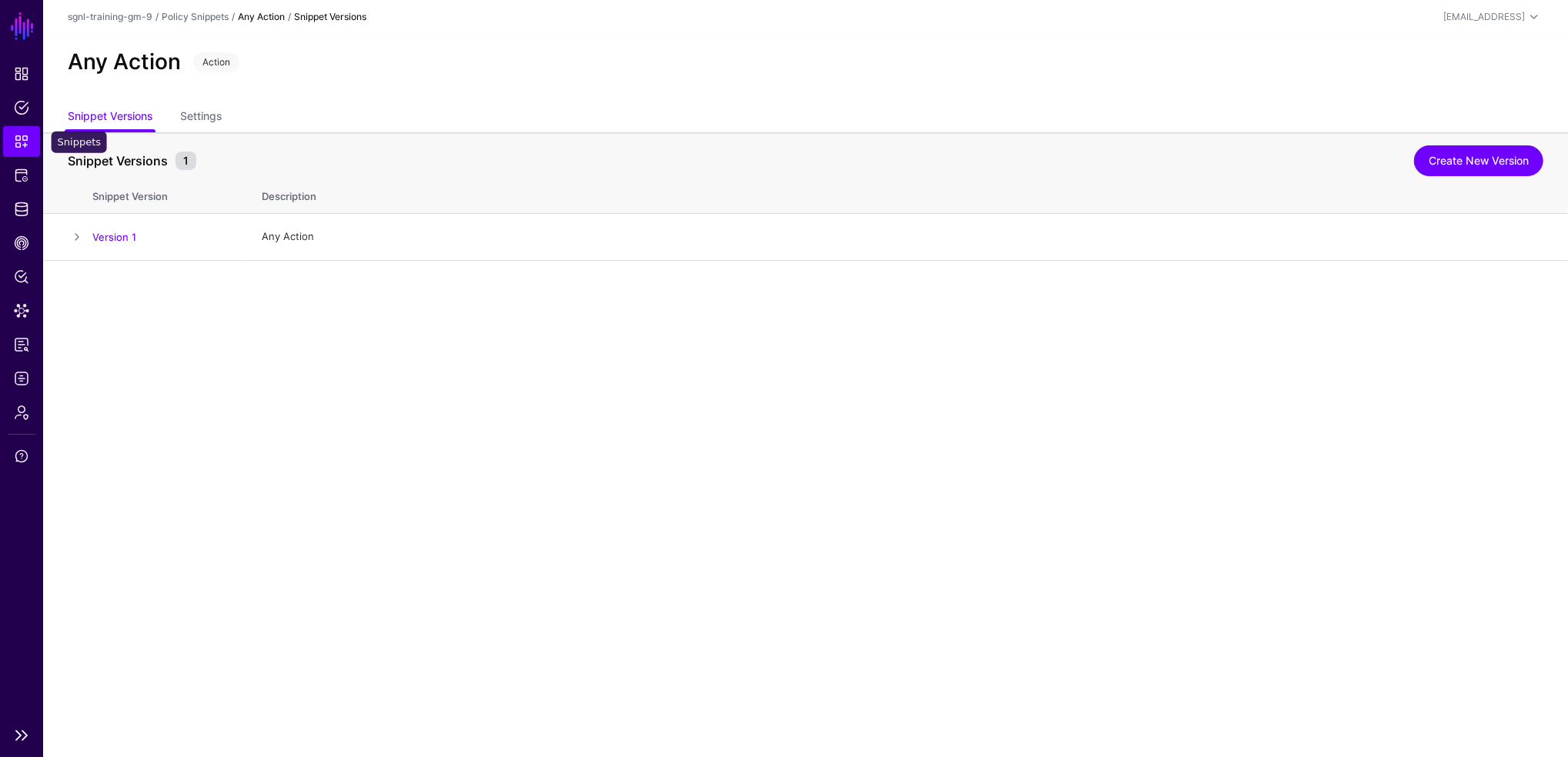
click at [21, 152] on link "Snippets" at bounding box center [21, 141] width 37 height 31
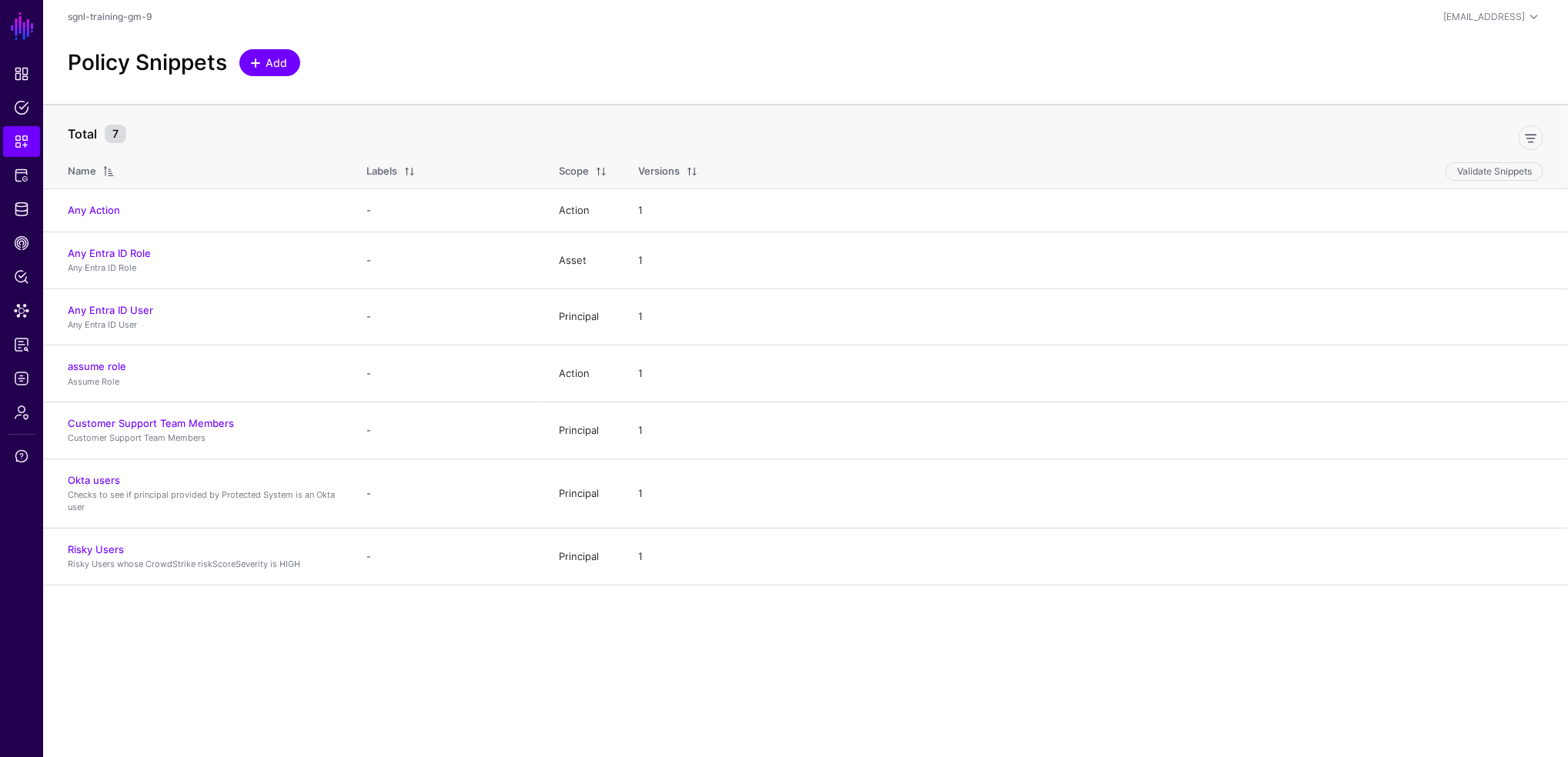
click at [283, 60] on span "Add" at bounding box center [277, 62] width 25 height 17
click at [279, 59] on span "Add" at bounding box center [277, 62] width 25 height 17
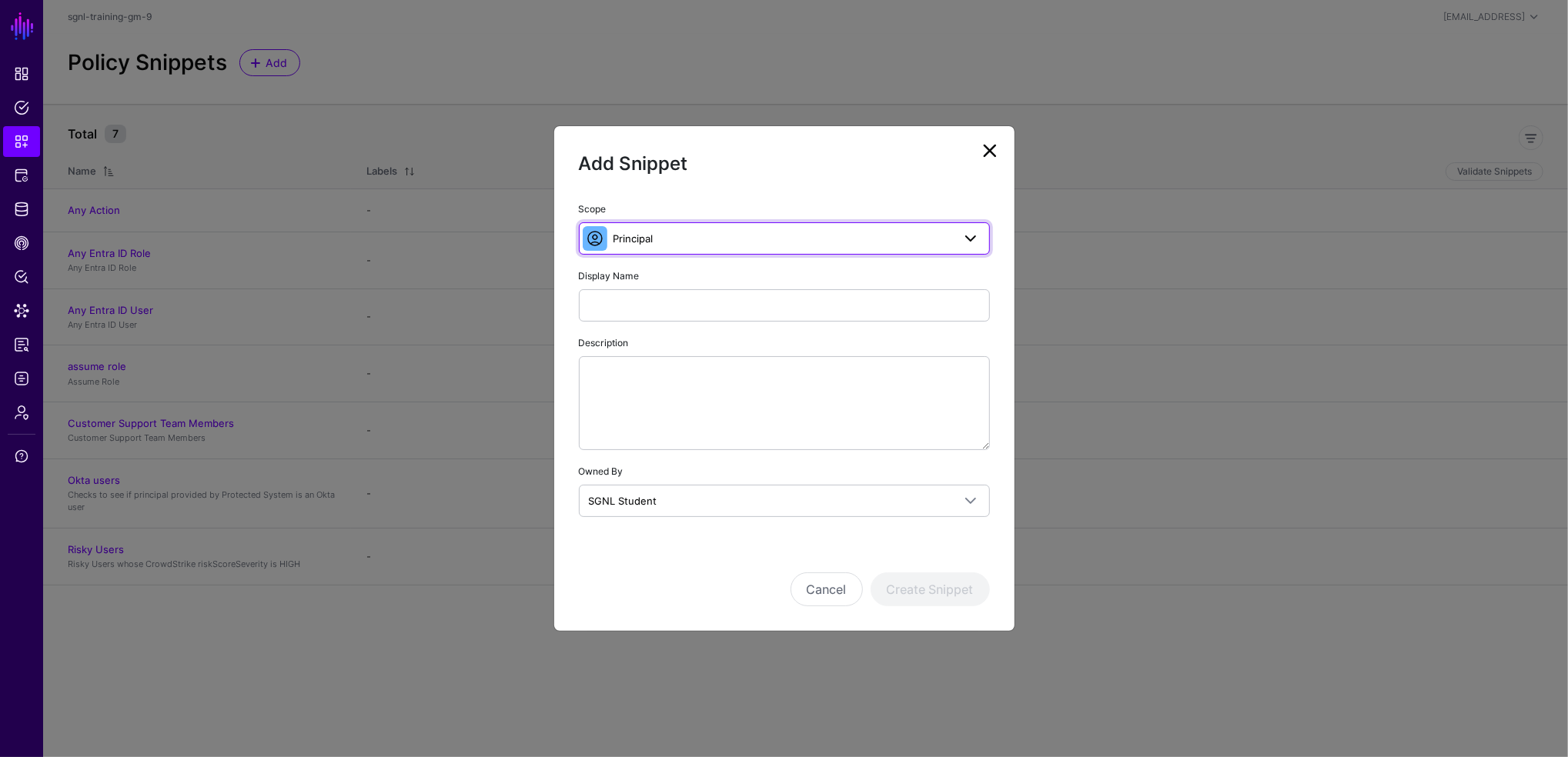
click at [636, 238] on span "Principal" at bounding box center [633, 238] width 40 height 13
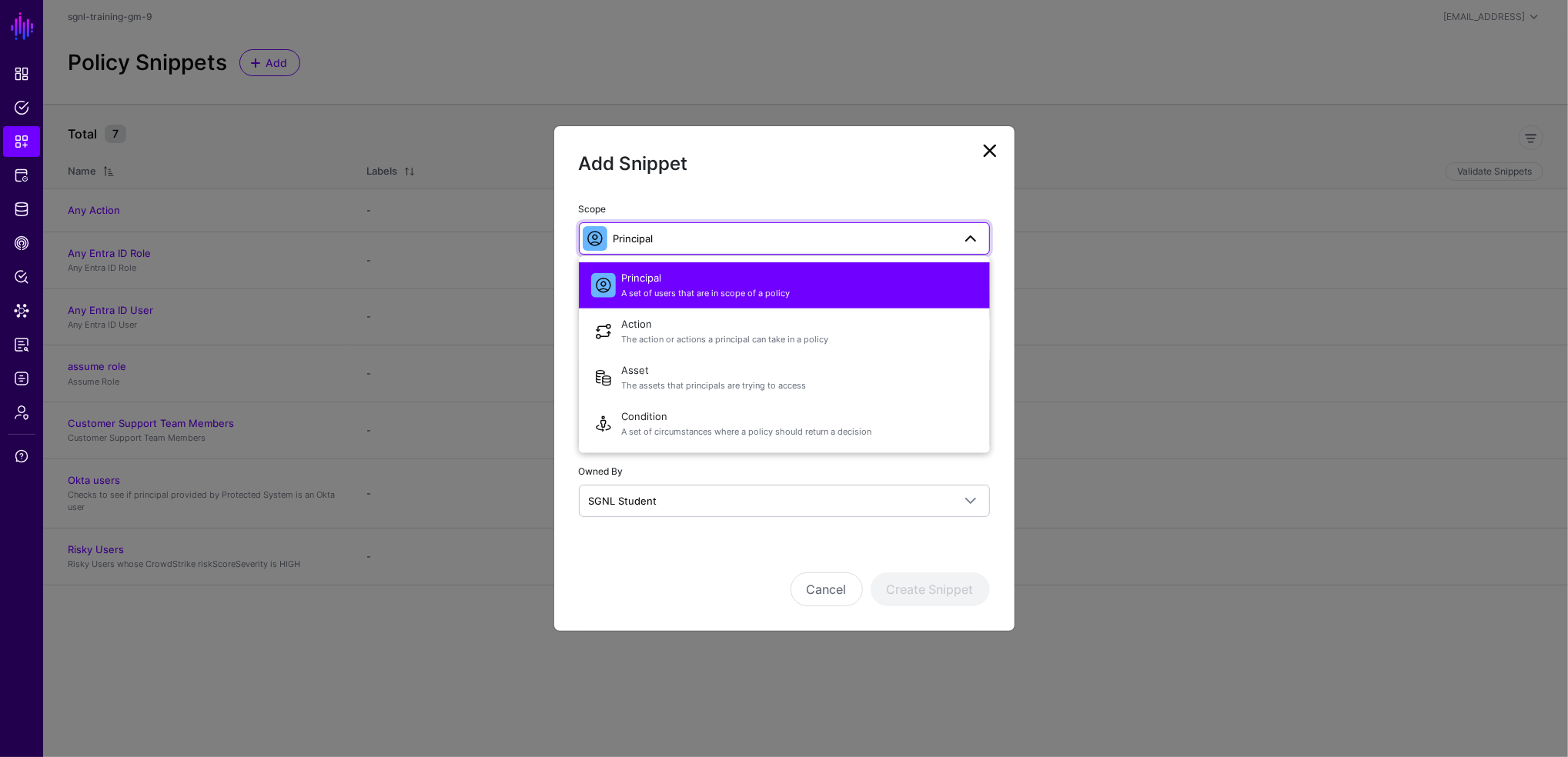
click at [636, 238] on span "Principal" at bounding box center [633, 238] width 40 height 13
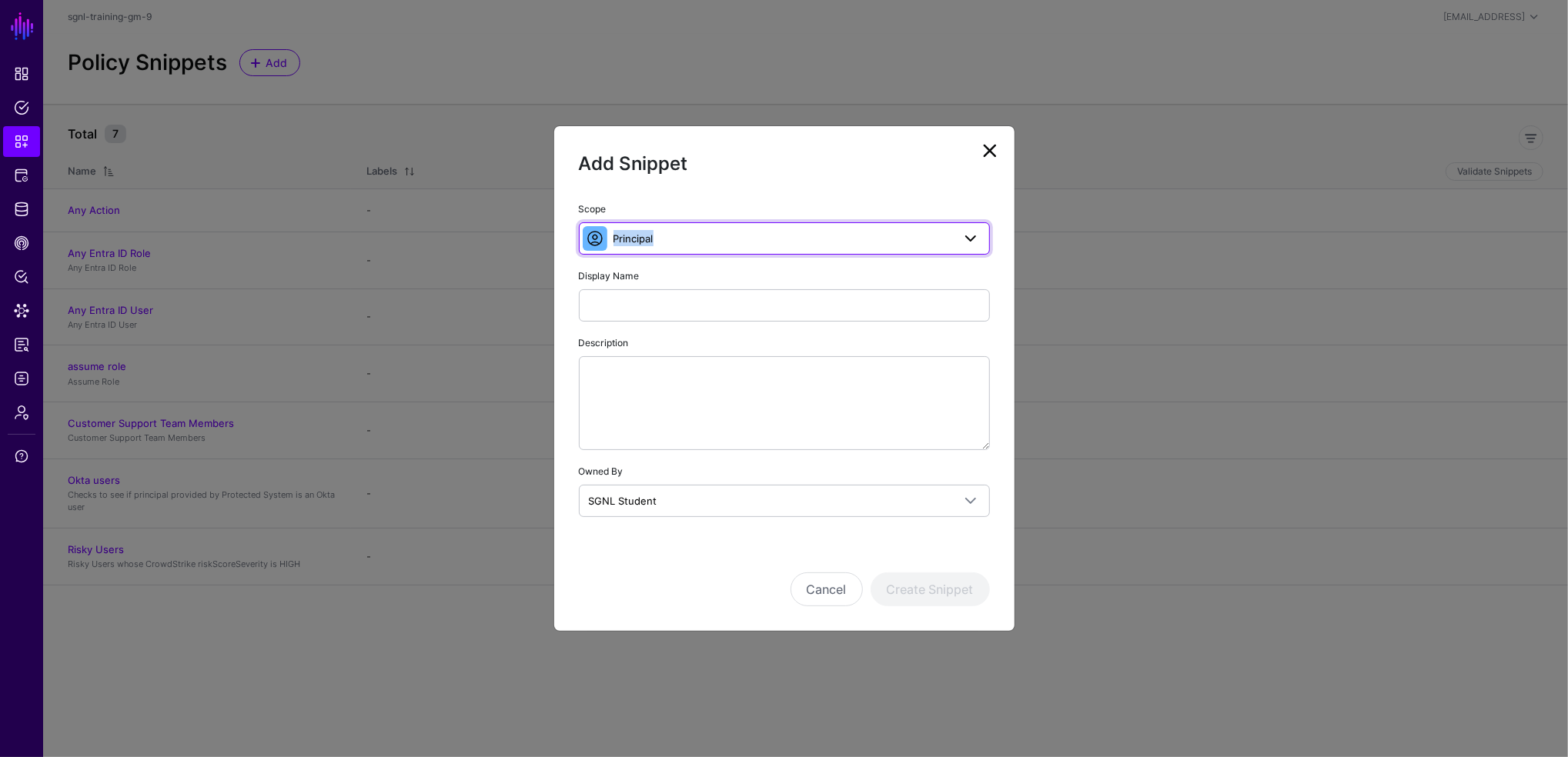
click at [636, 238] on span "Principal" at bounding box center [633, 238] width 40 height 13
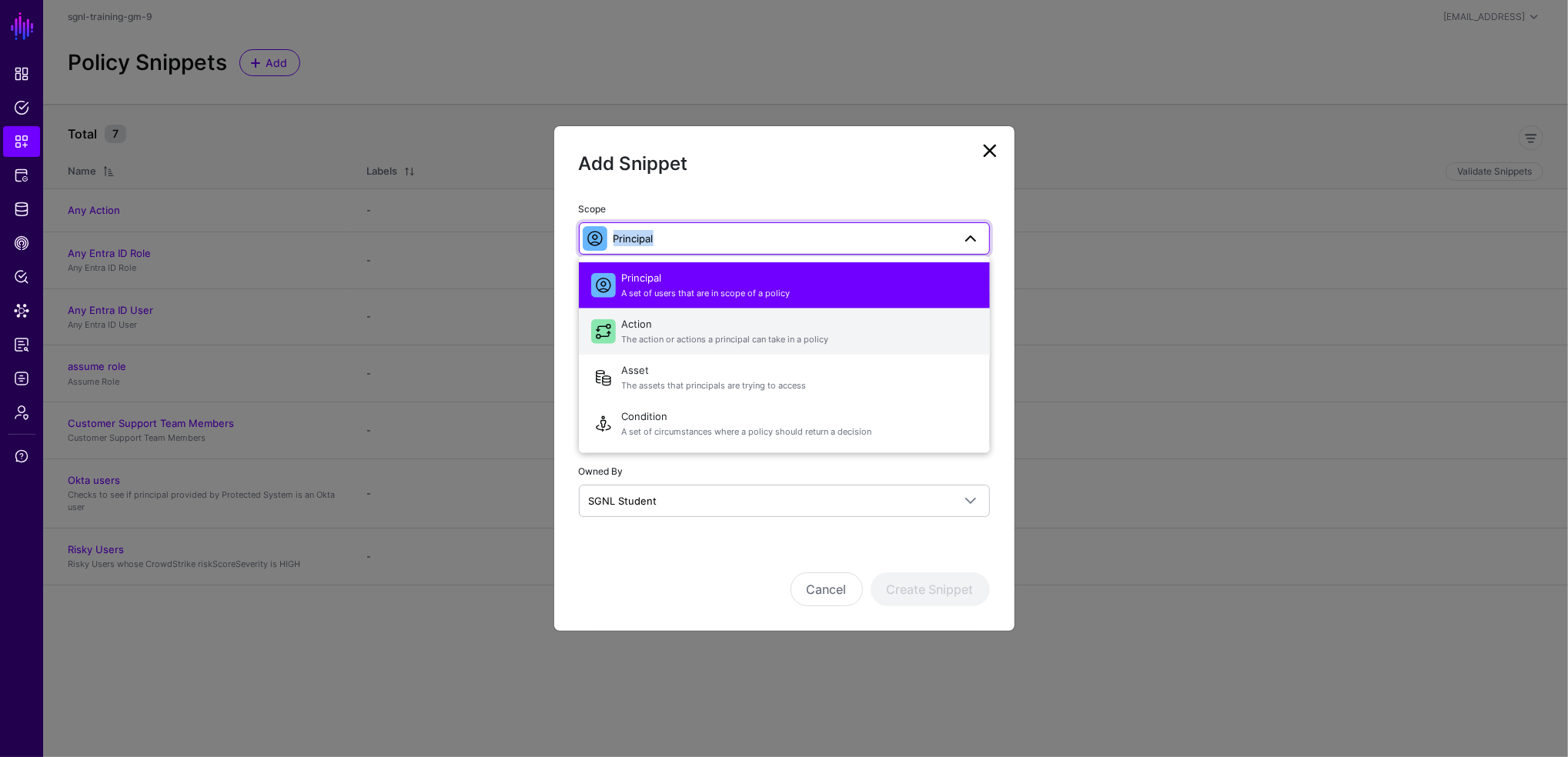
click at [636, 334] on span "The action or actions a principal can take in a policy" at bounding box center [799, 339] width 355 height 13
click at [636, 334] on div "Description" at bounding box center [784, 391] width 411 height 116
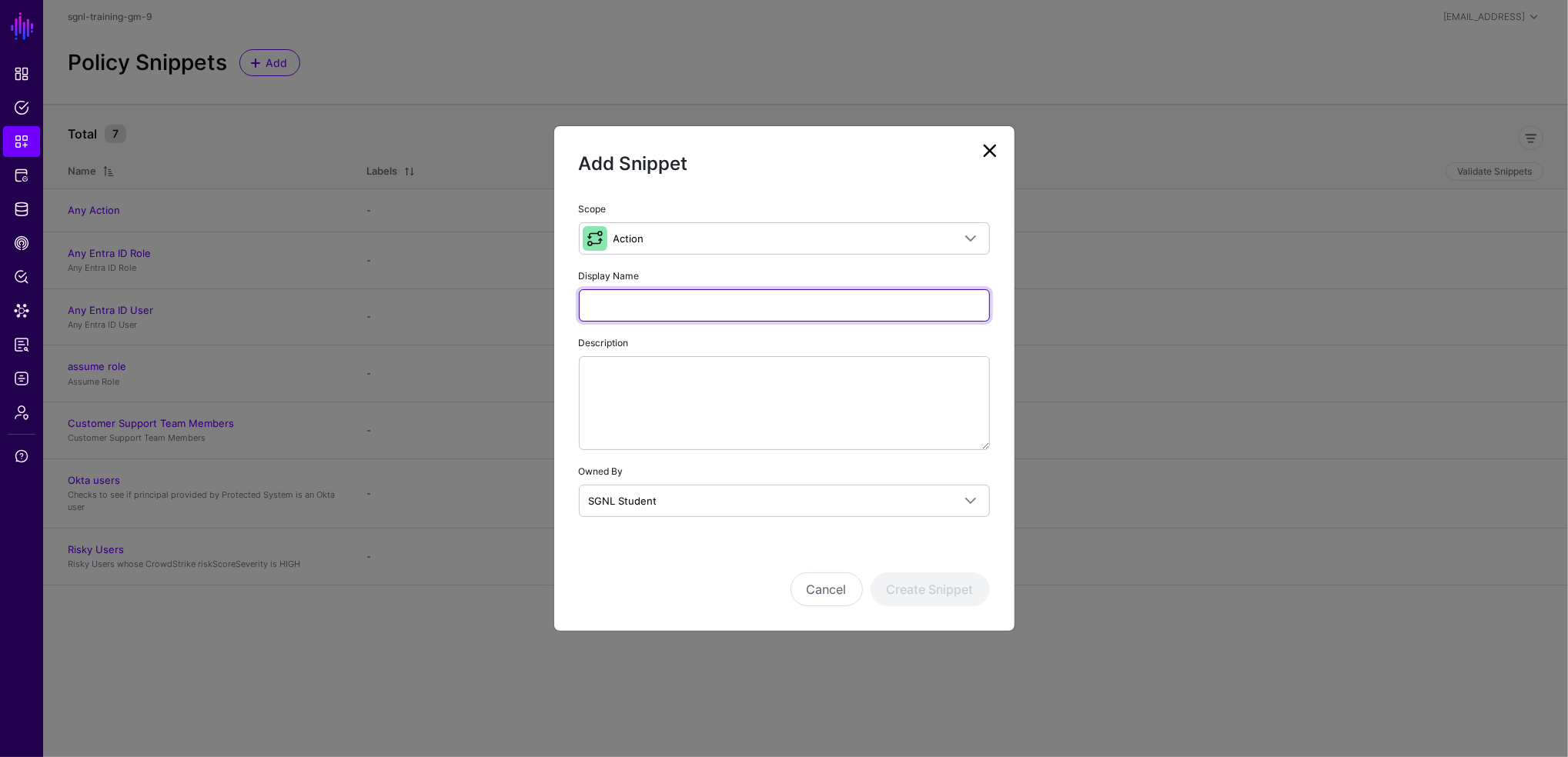
click at [622, 291] on input "Display Name" at bounding box center [784, 305] width 411 height 32
type input "******"
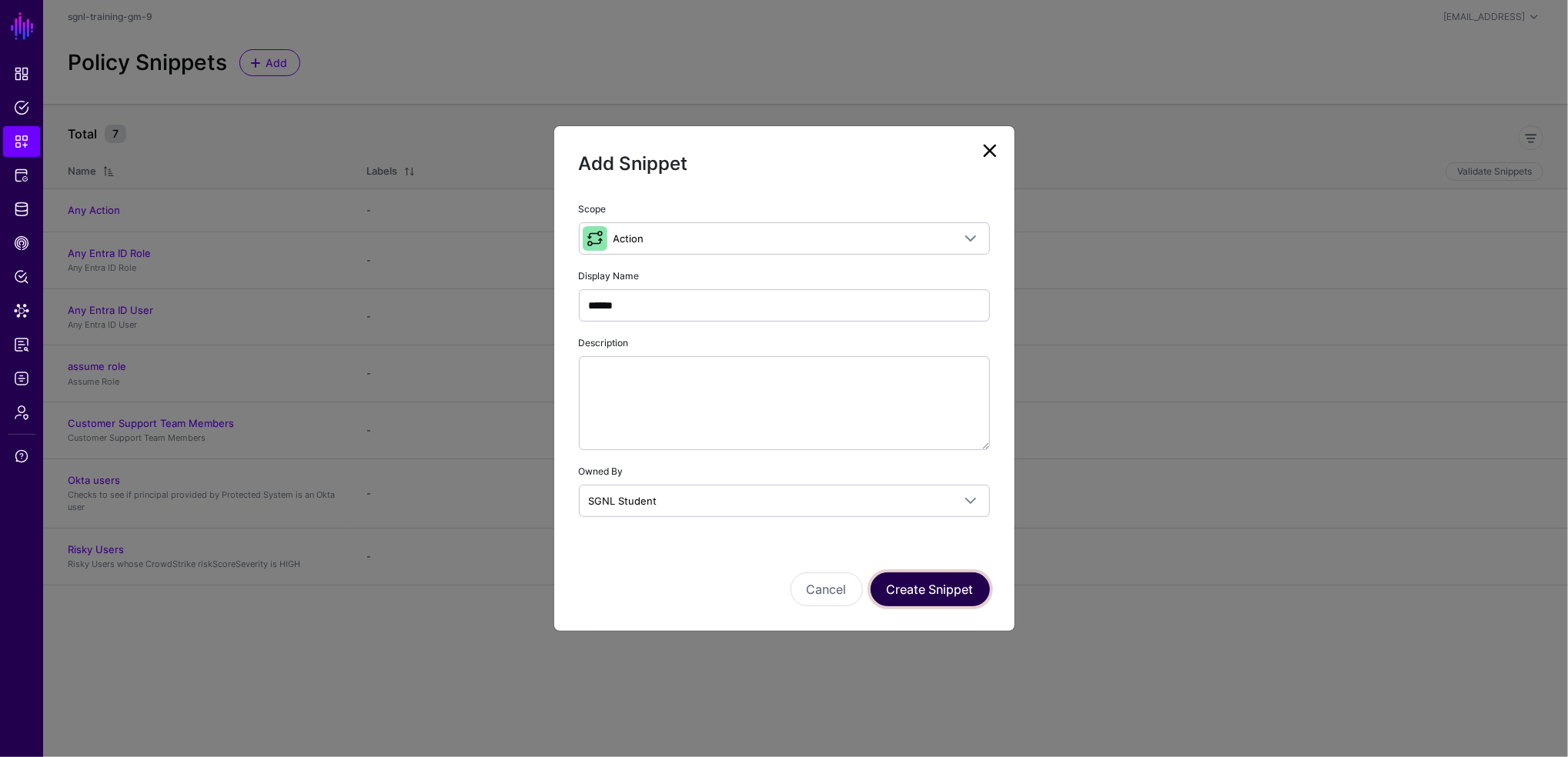
click at [945, 588] on button "Create Snippet" at bounding box center [930, 589] width 119 height 34
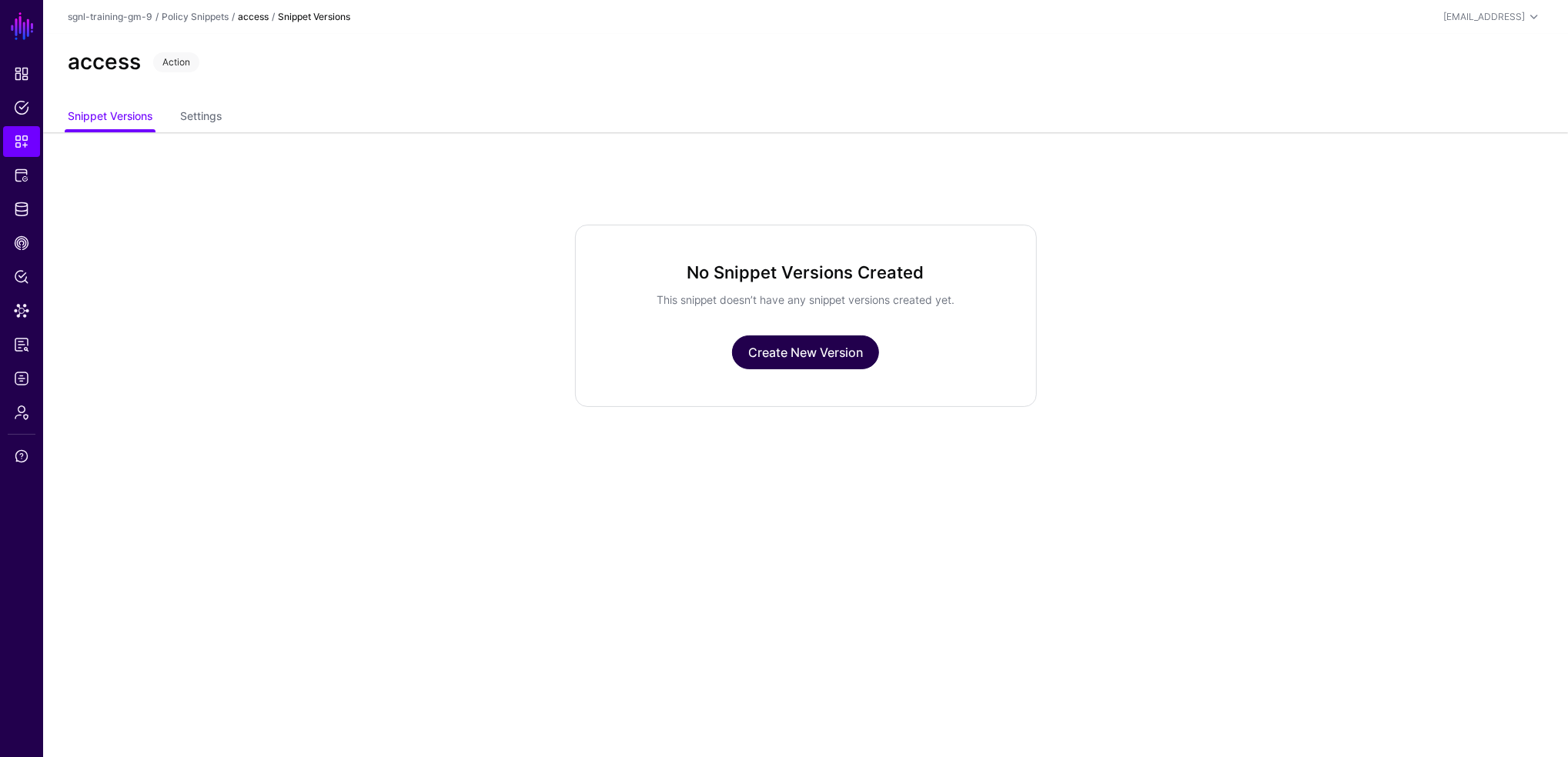
click at [802, 361] on link "Create New Version" at bounding box center [805, 352] width 147 height 34
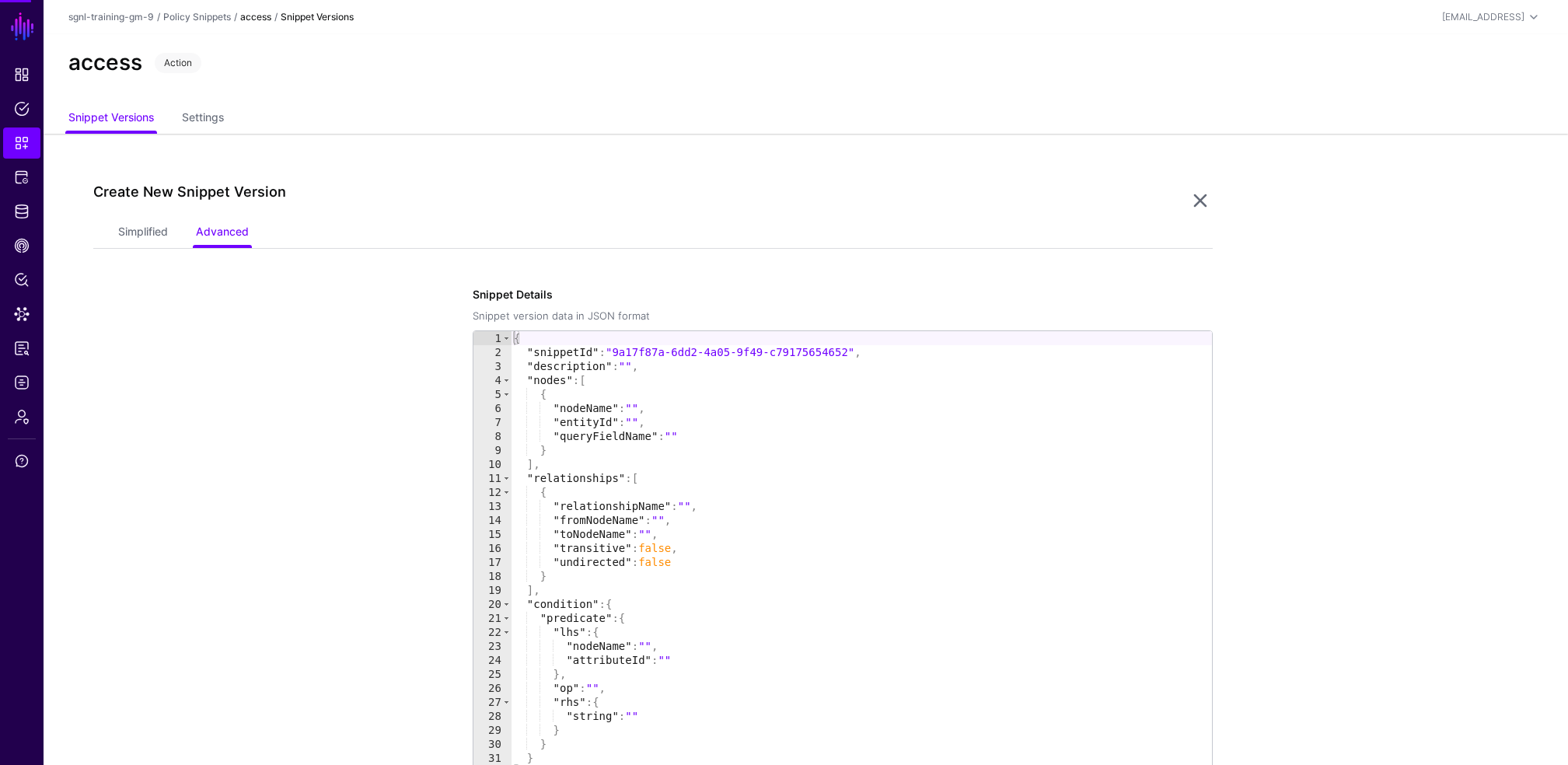
scroll to position [133, 0]
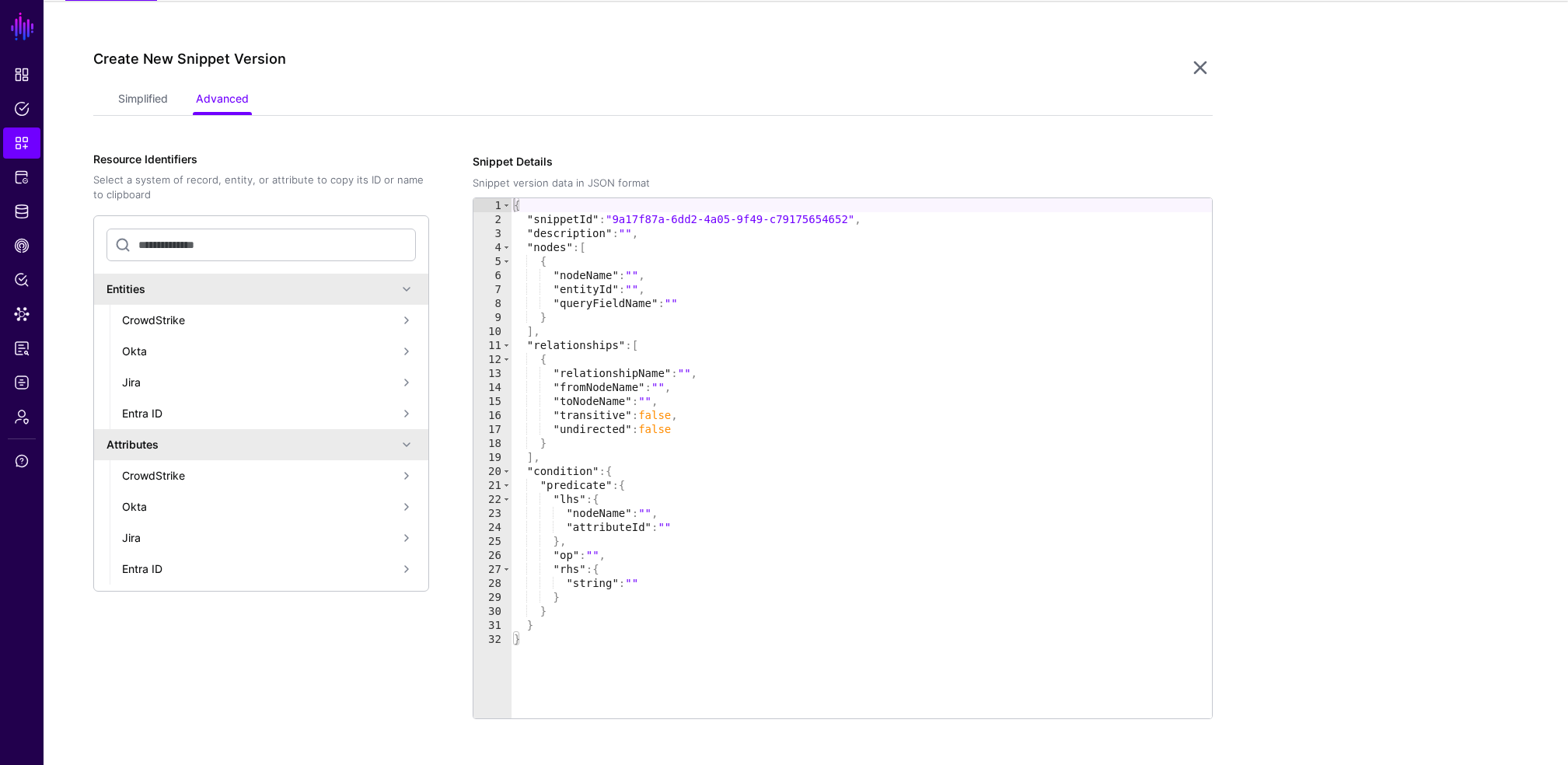
drag, startPoint x: 116, startPoint y: 105, endPoint x: 131, endPoint y: 99, distance: 16.2
click at [116, 105] on div "Simplified Advanced" at bounding box center [653, 101] width 1120 height 30
click at [142, 95] on link "Simplified" at bounding box center [143, 101] width 49 height 30
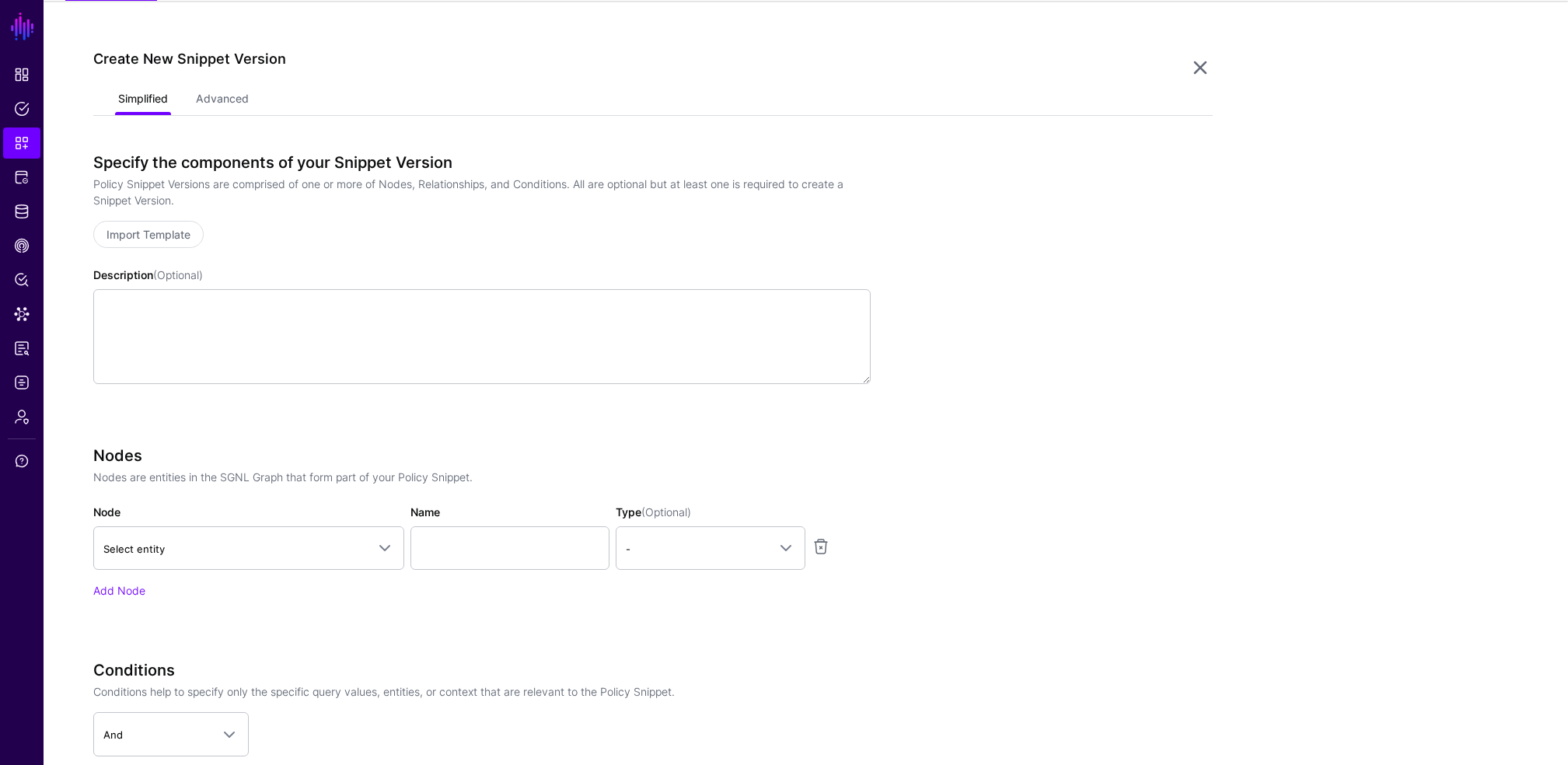
click at [142, 95] on link "Simplified" at bounding box center [143, 101] width 49 height 30
click at [187, 542] on span "Select entity" at bounding box center [235, 548] width 263 height 17
type input "******"
click at [138, 610] on input "******" at bounding box center [248, 600] width 286 height 33
click at [167, 546] on span "Select entity" at bounding box center [235, 548] width 263 height 17
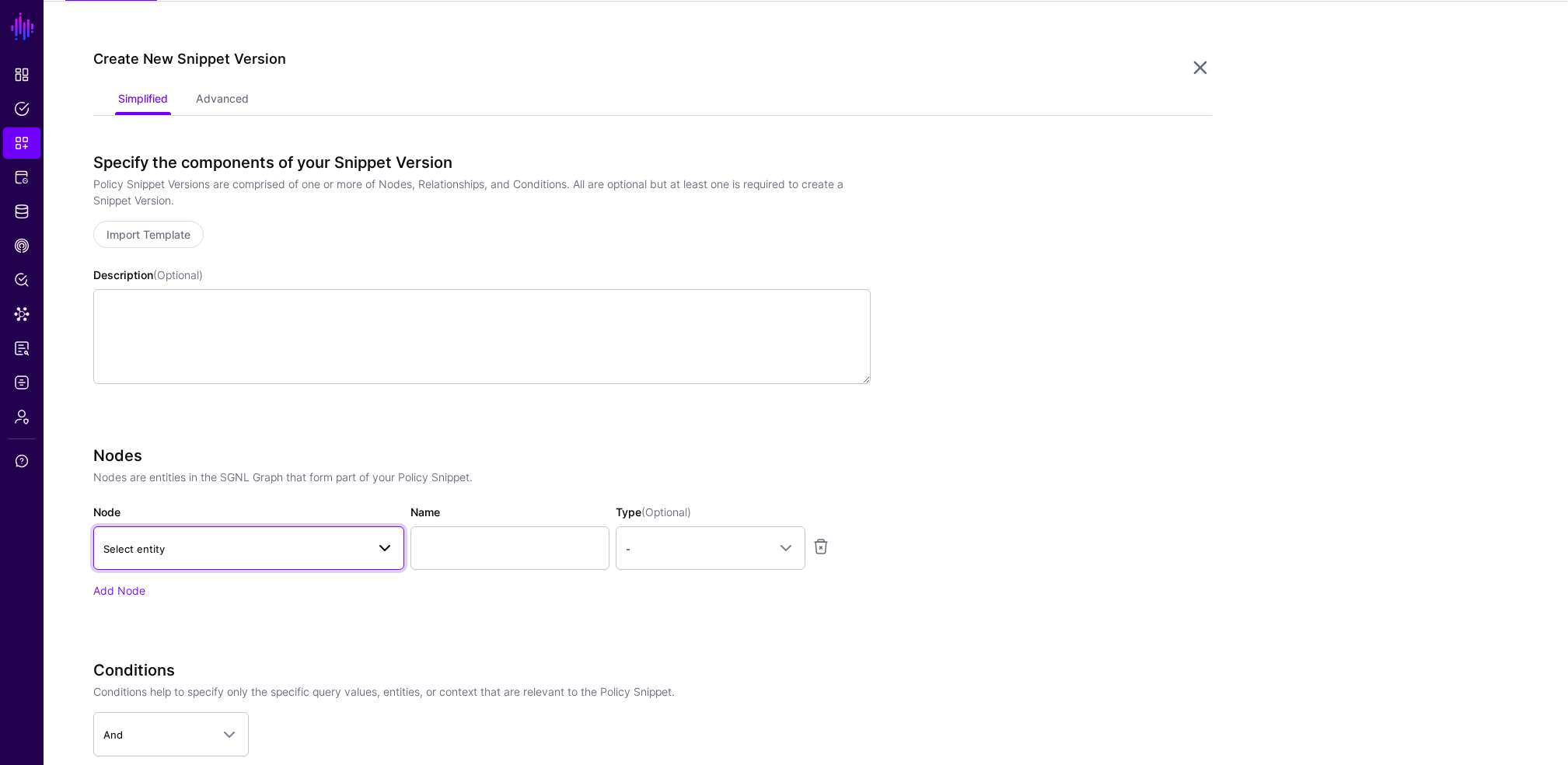
click at [167, 546] on span "Select entity" at bounding box center [235, 548] width 263 height 17
type input "*"
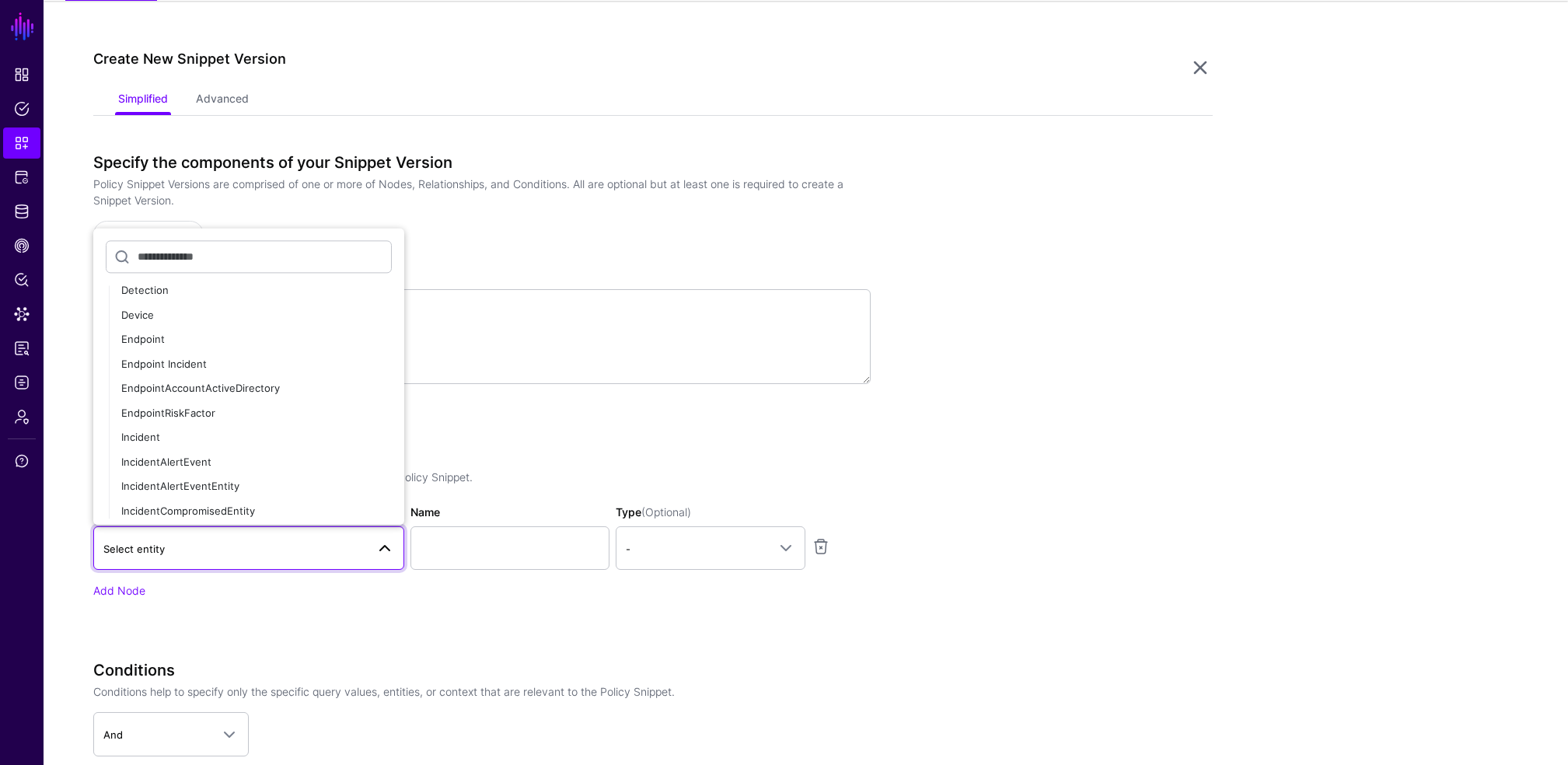
scroll to position [0, 0]
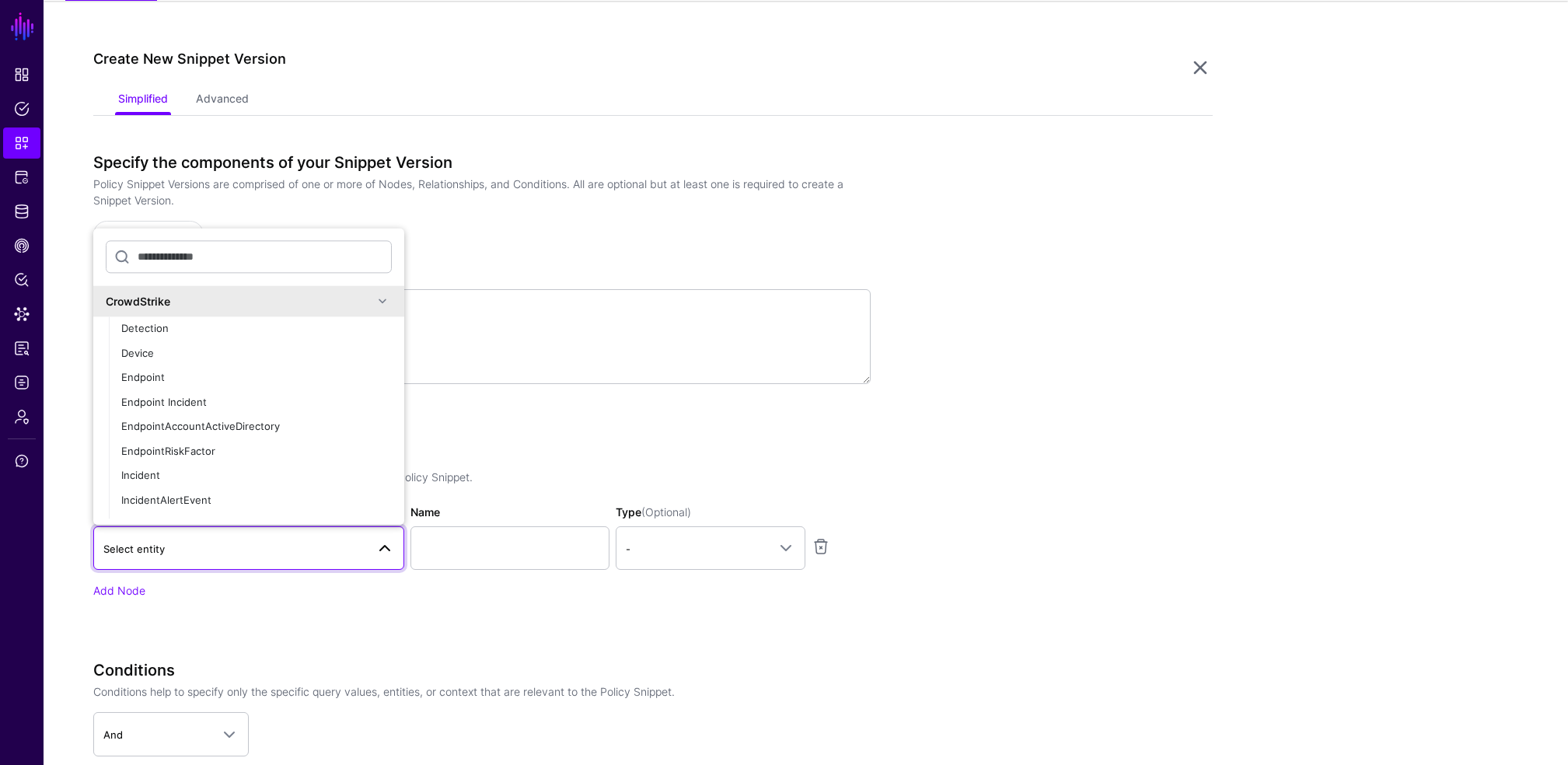
click at [1052, 374] on app-snippets-creator "Specify the components of your Snippet Version Policy Snippet Versions are comp…" at bounding box center [653, 539] width 1120 height 773
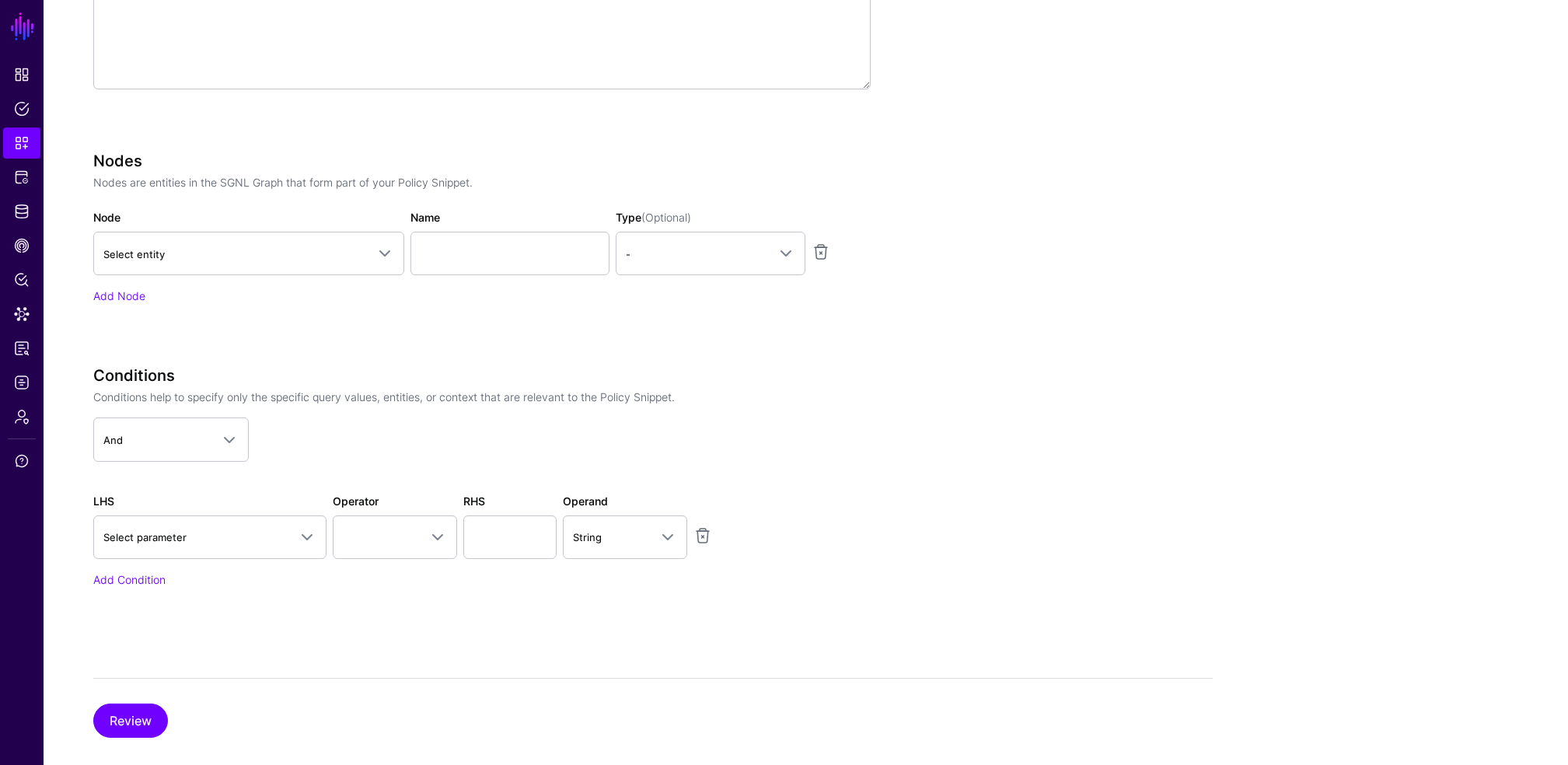
scroll to position [450, 0]
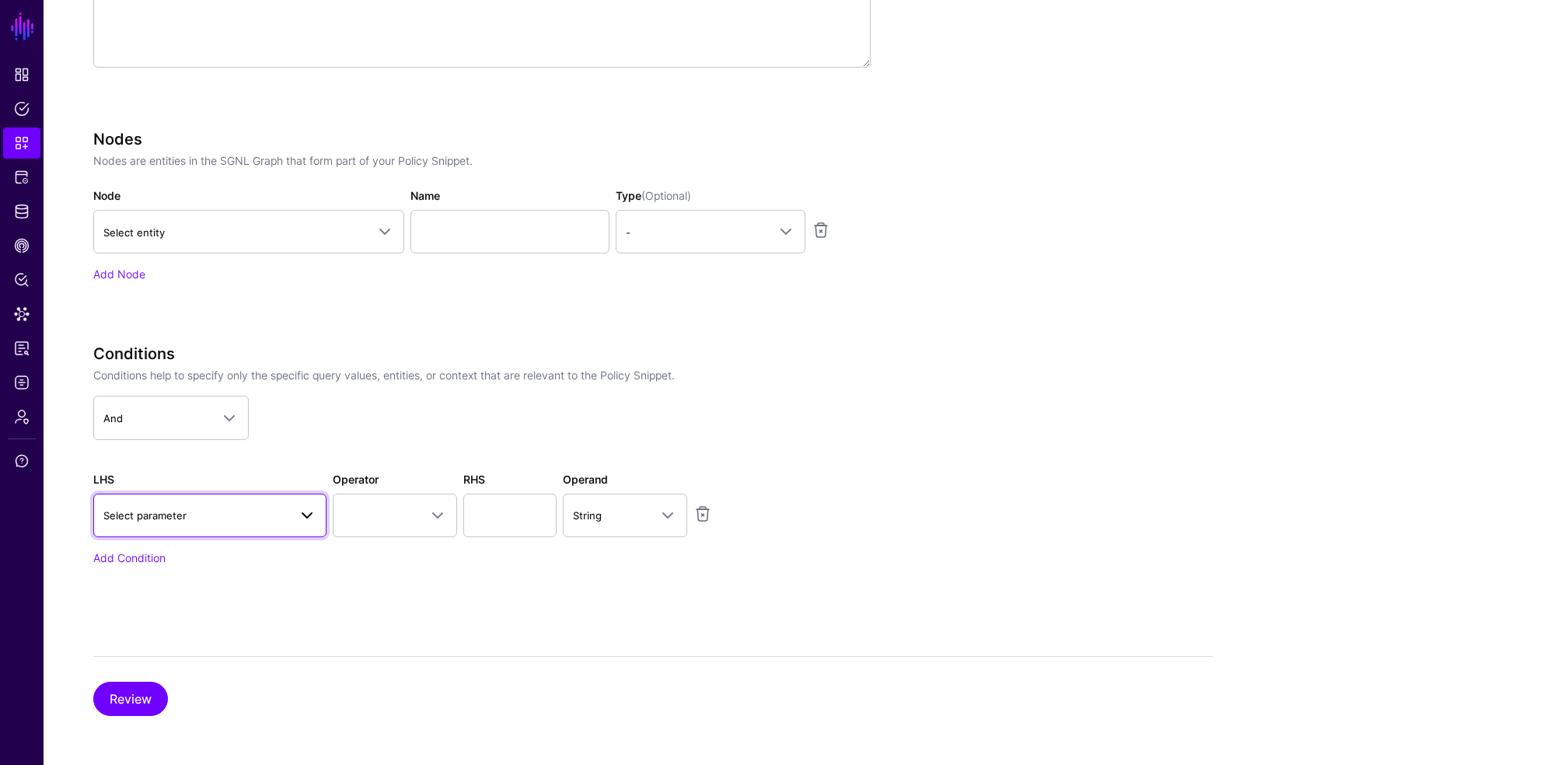
click at [133, 507] on span "Select parameter" at bounding box center [196, 515] width 185 height 17
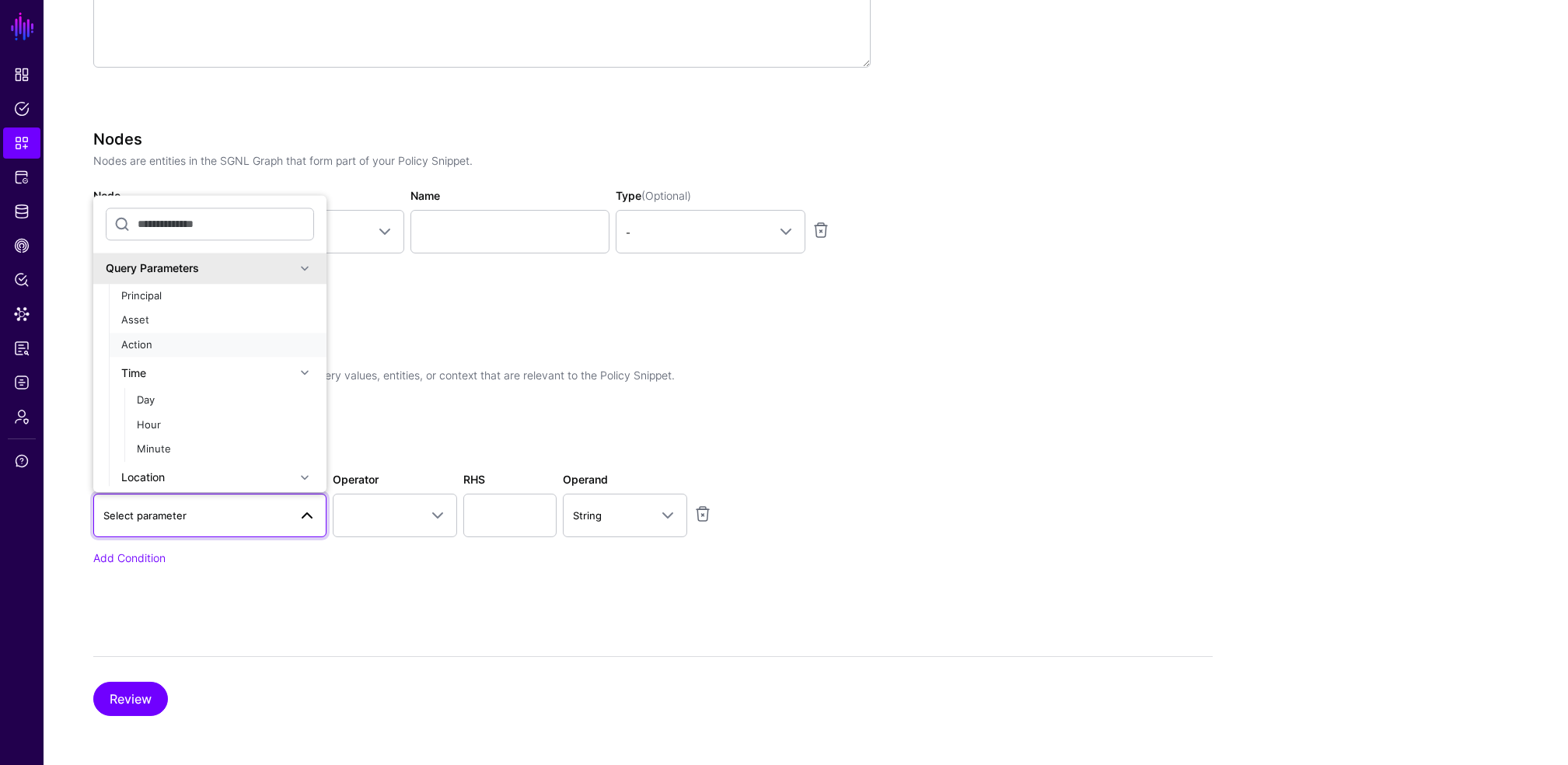
click at [127, 349] on span "Action" at bounding box center [137, 344] width 32 height 13
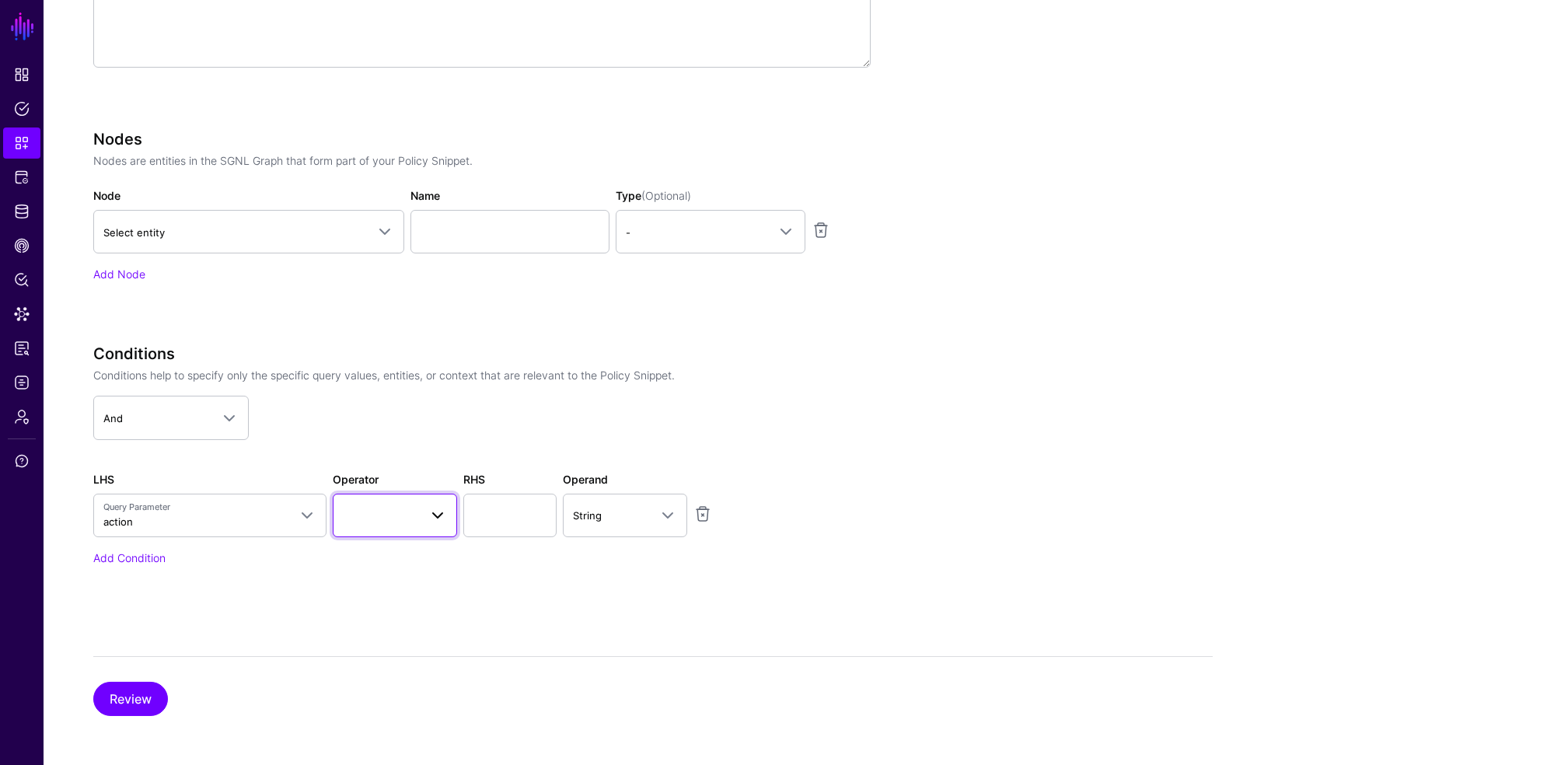
click at [426, 517] on span at bounding box center [433, 516] width 28 height 19
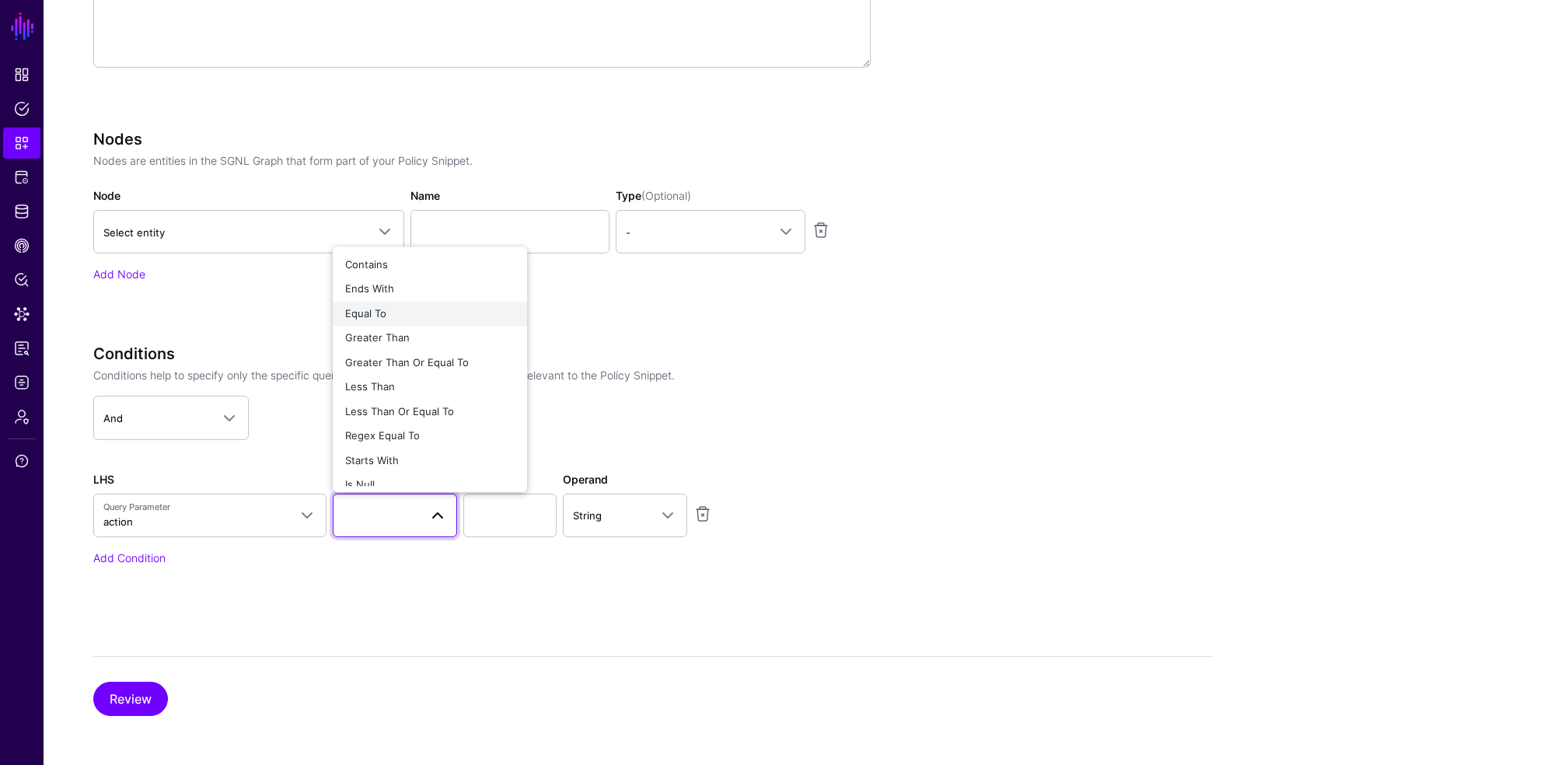
click at [388, 318] on div "Equal To" at bounding box center [430, 314] width 170 height 16
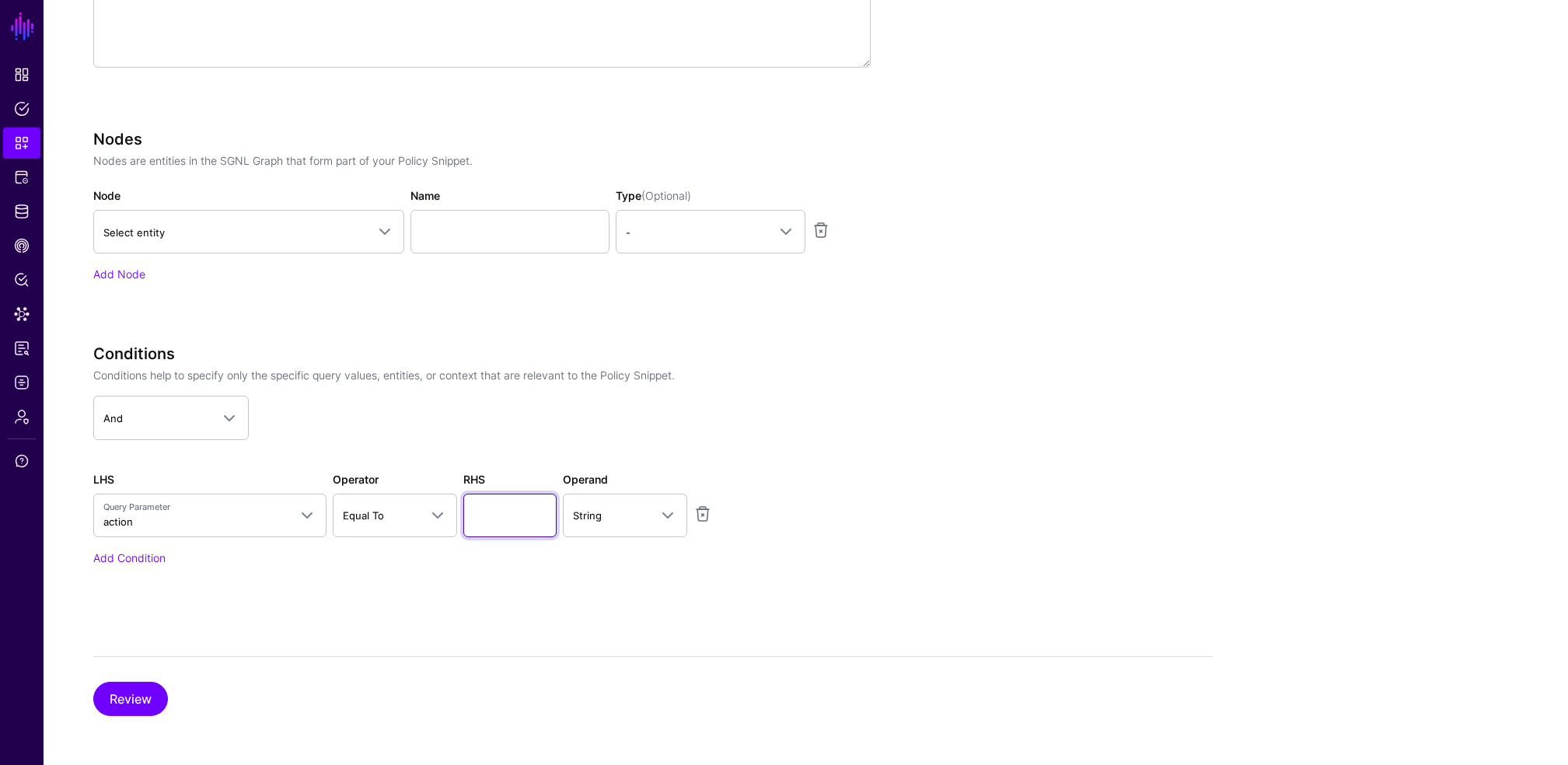
click at [502, 514] on input "text" at bounding box center [510, 516] width 94 height 43
type input "******"
click at [576, 658] on div "Review" at bounding box center [653, 686] width 1120 height 60
click at [154, 685] on button "Review" at bounding box center [131, 699] width 75 height 35
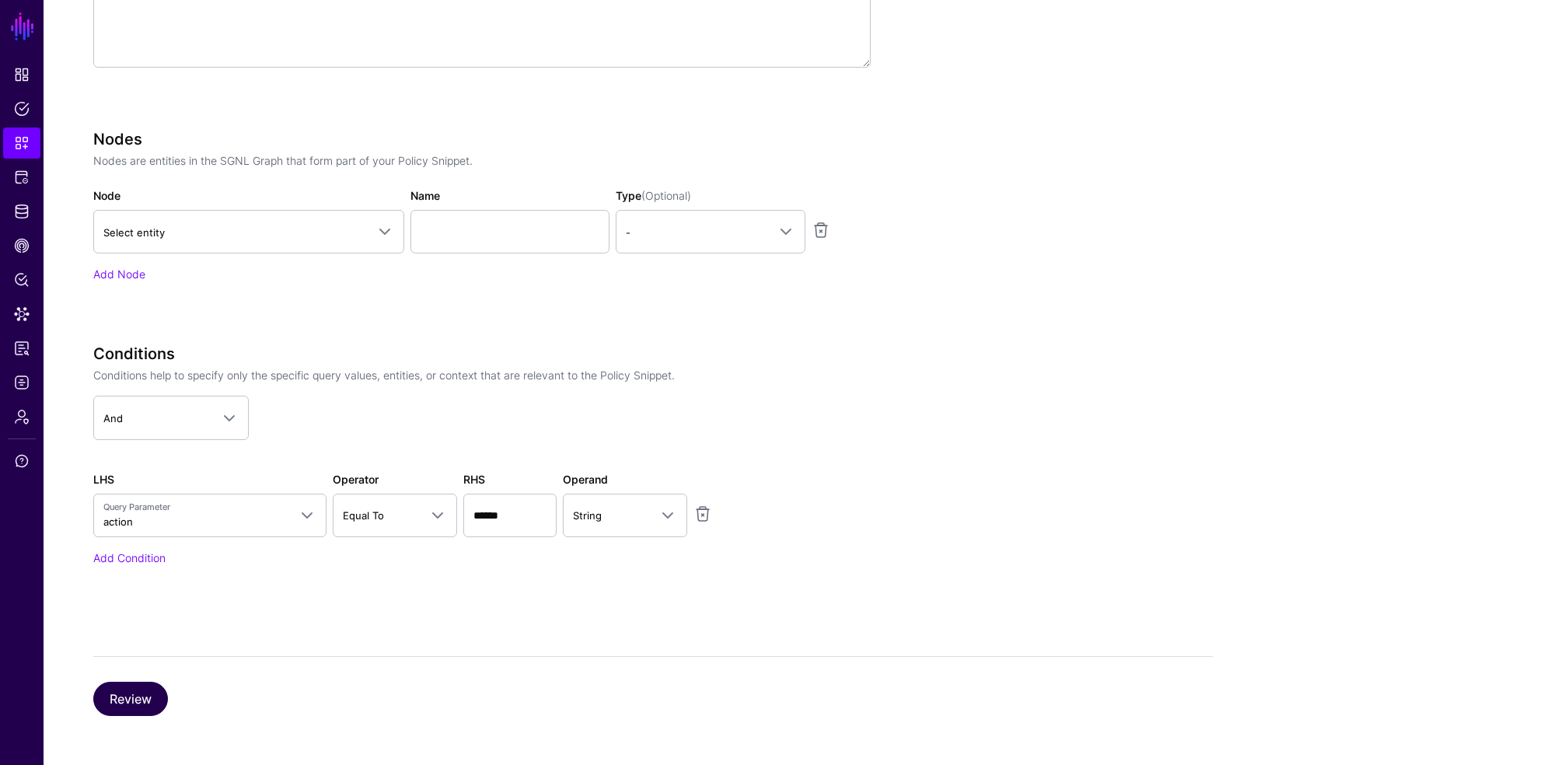
scroll to position [243, 0]
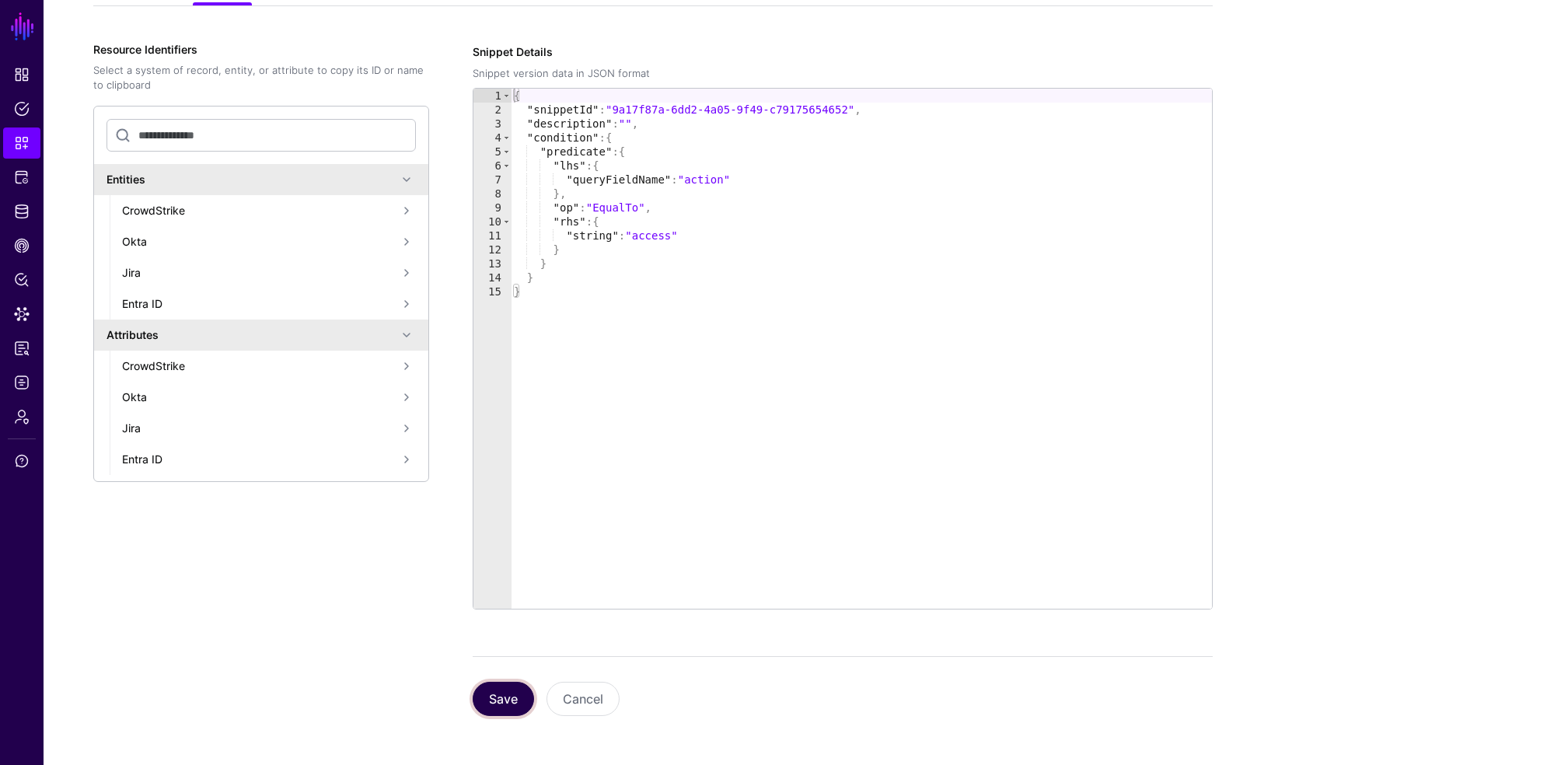
click at [511, 683] on button "Save" at bounding box center [504, 699] width 61 height 35
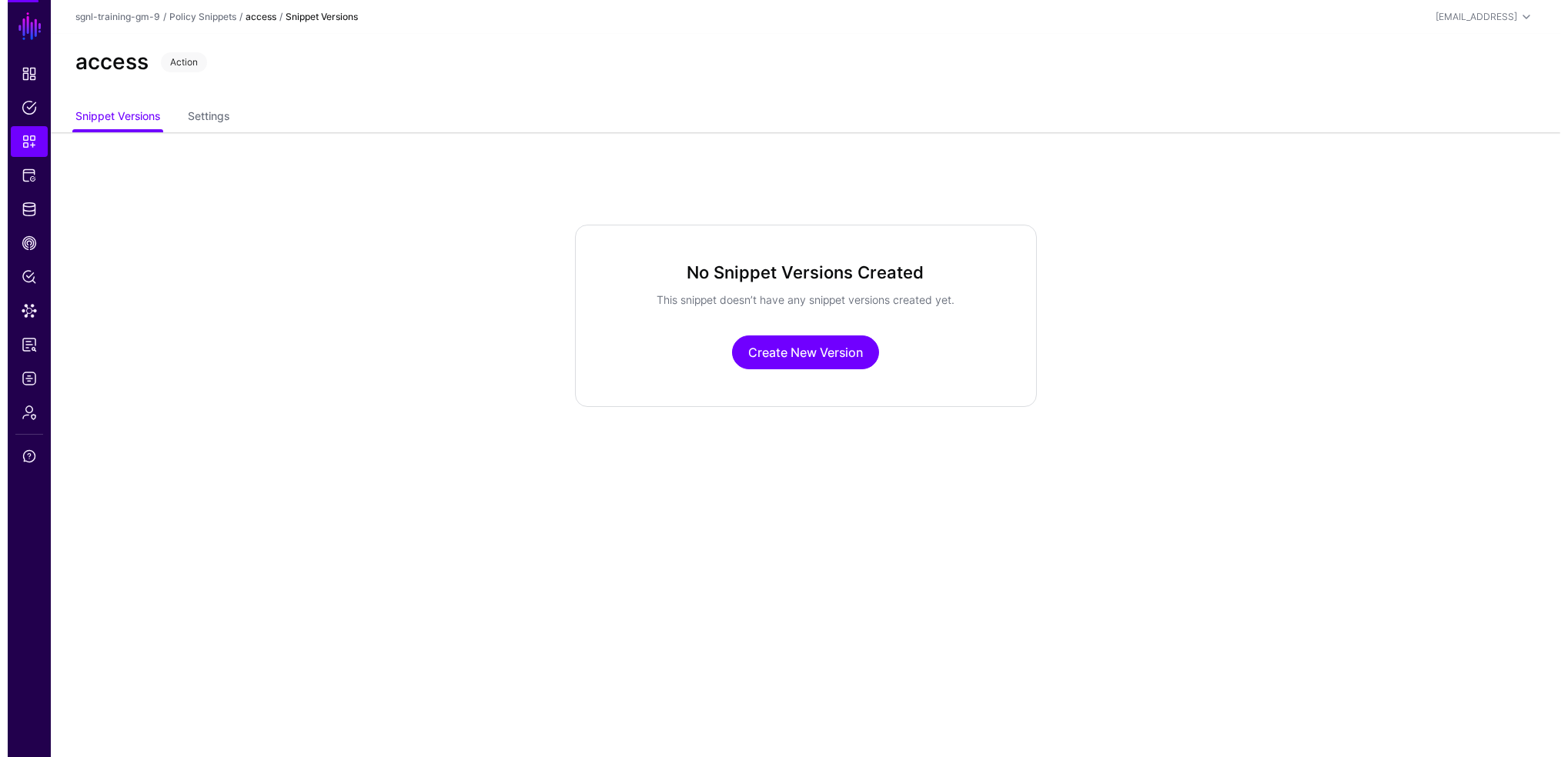
scroll to position [0, 0]
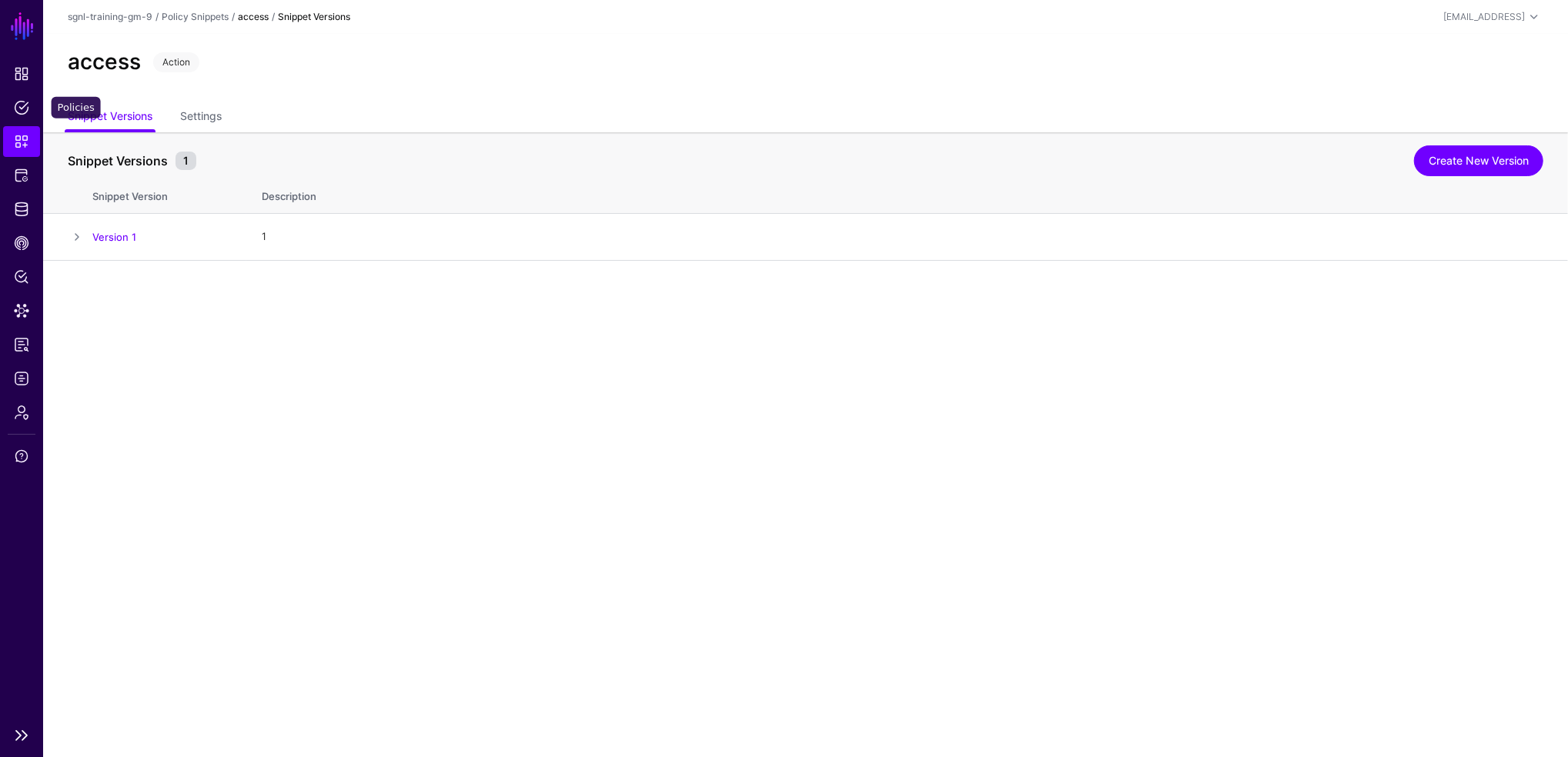
click at [28, 134] on span "Snippets" at bounding box center [21, 141] width 16 height 16
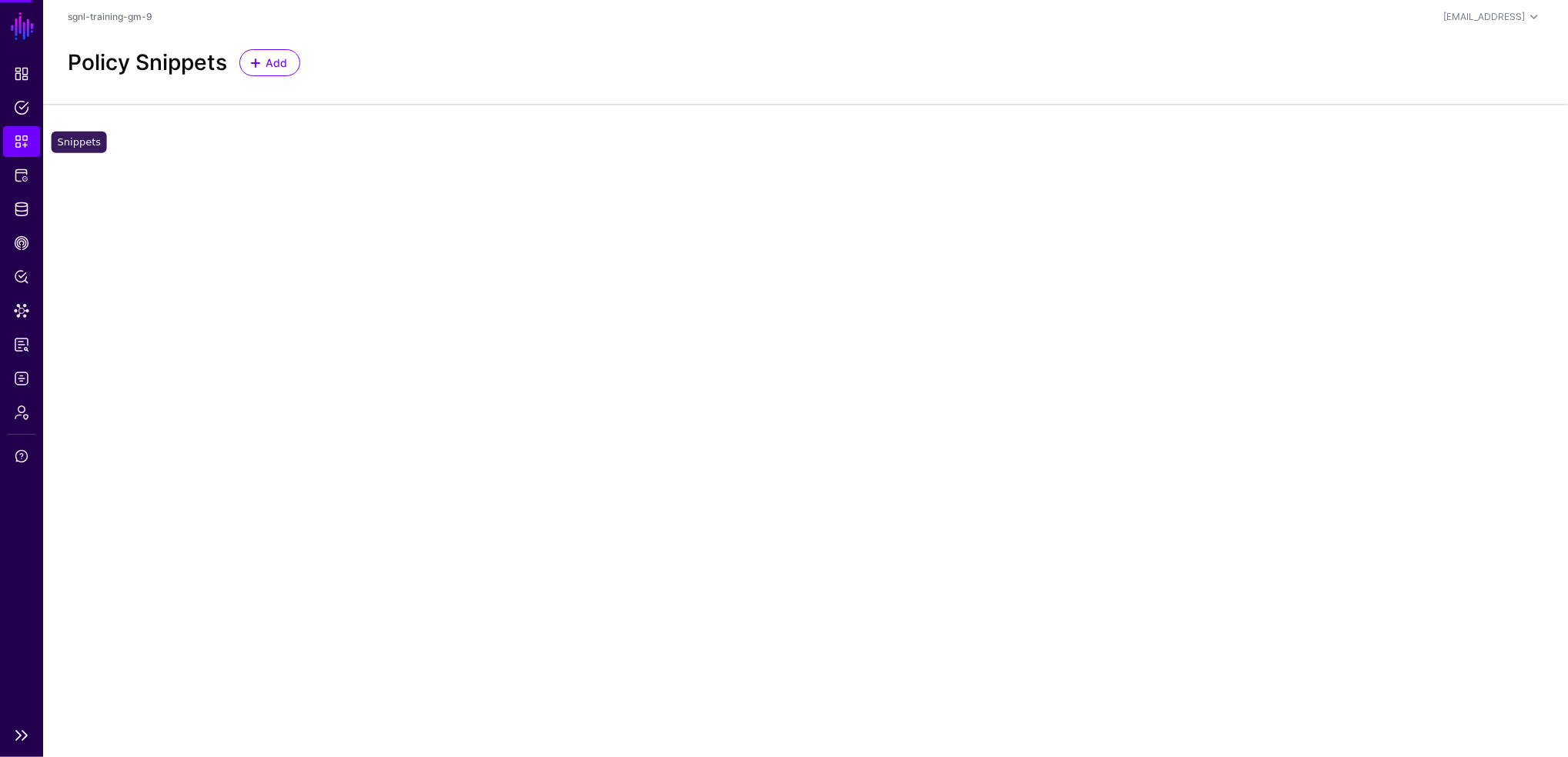
click at [29, 134] on link "Snippets" at bounding box center [21, 141] width 37 height 31
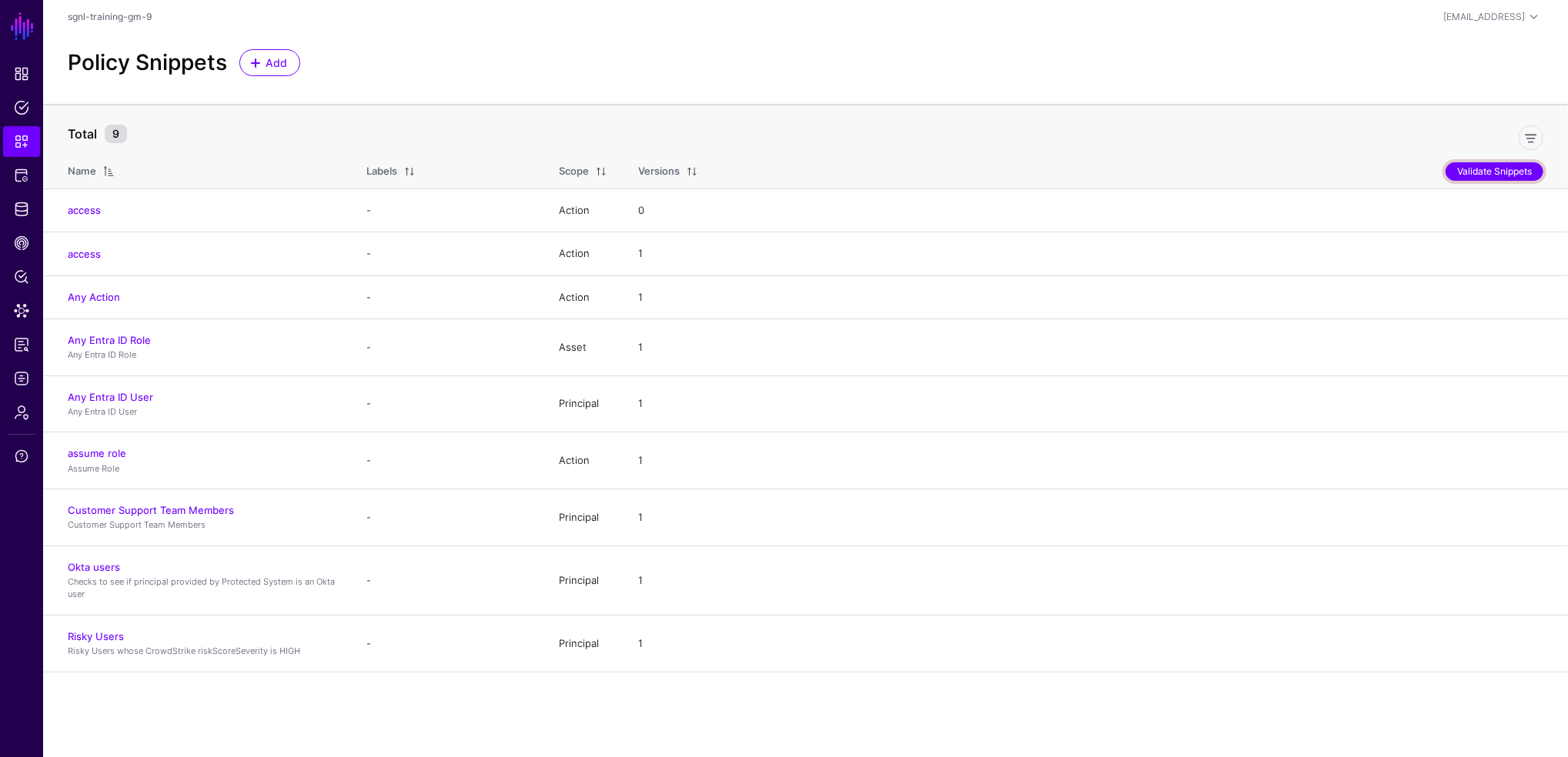
click at [1473, 171] on button "Validate Snippets" at bounding box center [1495, 171] width 98 height 19
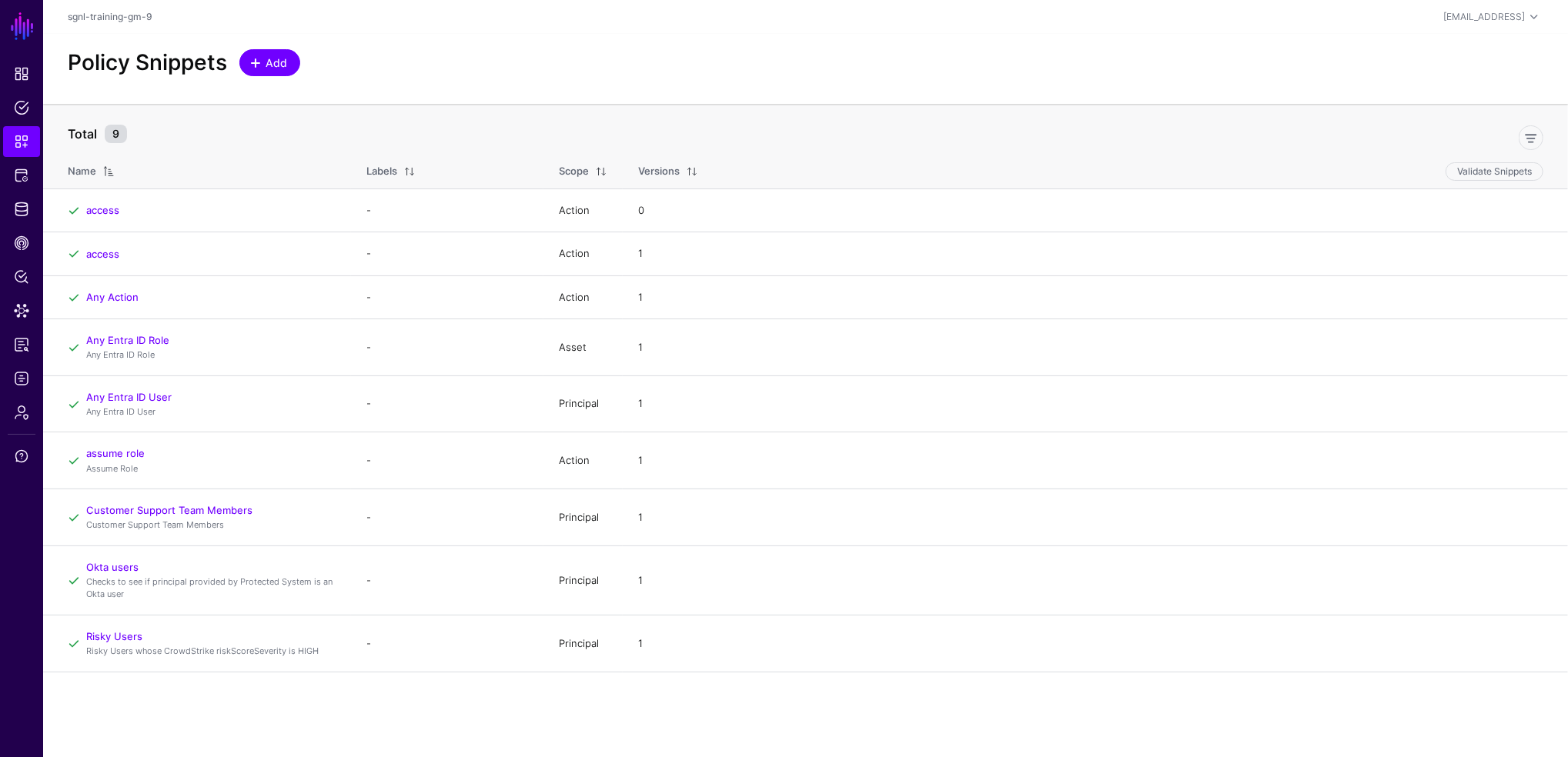
click at [277, 63] on span "Add" at bounding box center [277, 62] width 25 height 17
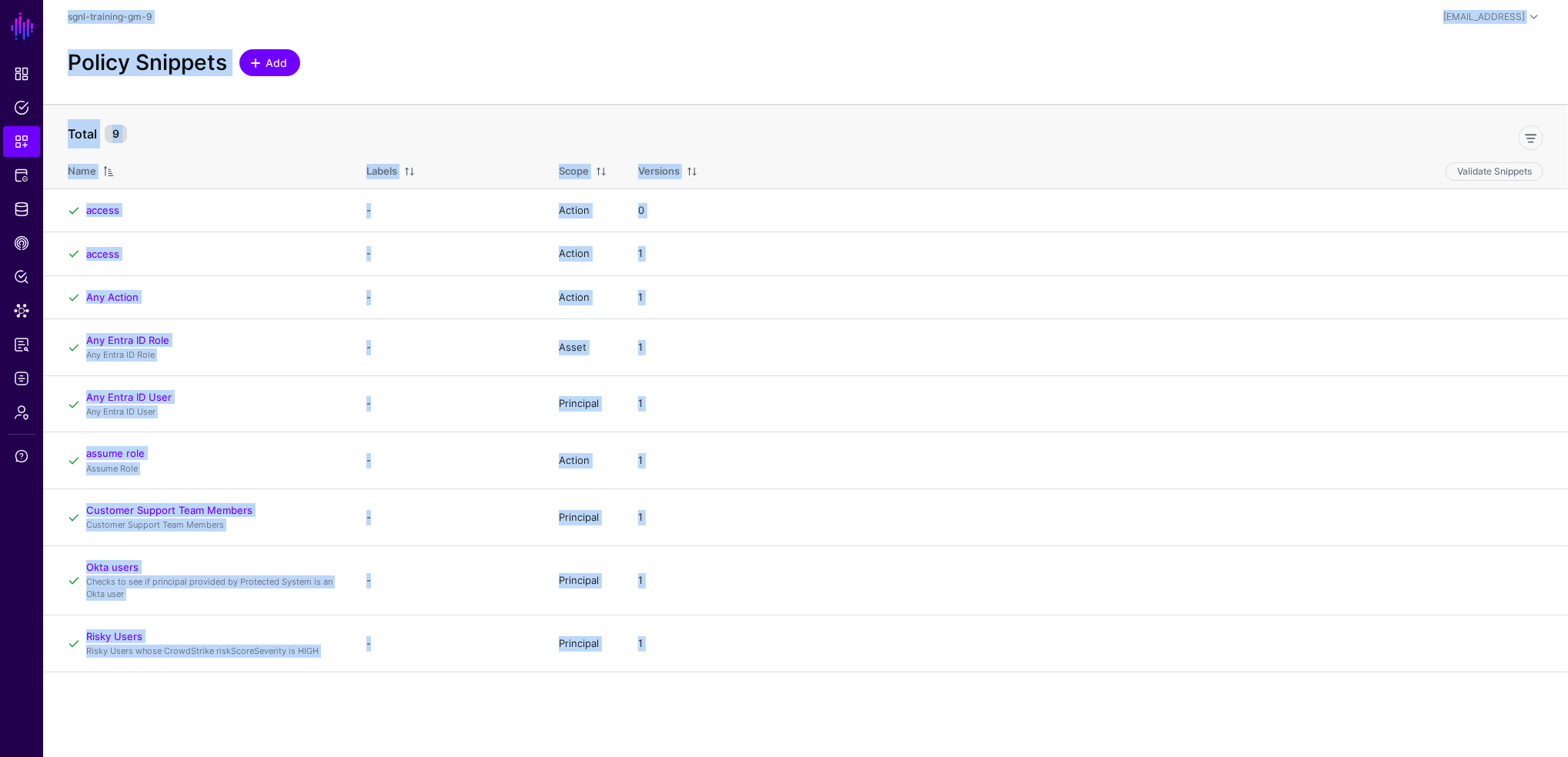
click at [275, 60] on span "Add" at bounding box center [277, 62] width 25 height 17
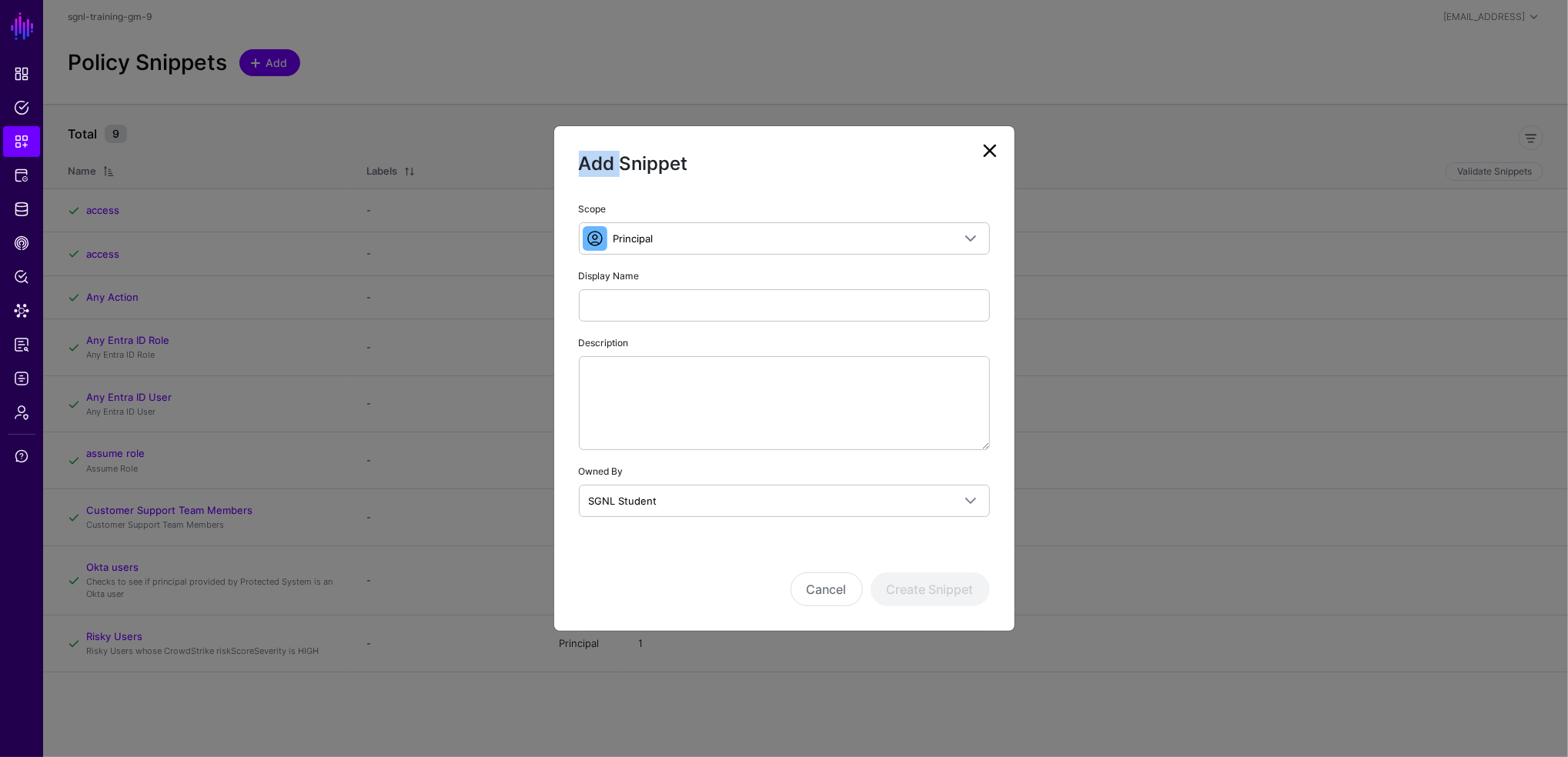
click at [275, 60] on ngb-modal-window "Add Snippet Scope Principal Principal A set of users that are in scope of a pol…" at bounding box center [784, 378] width 1568 height 757
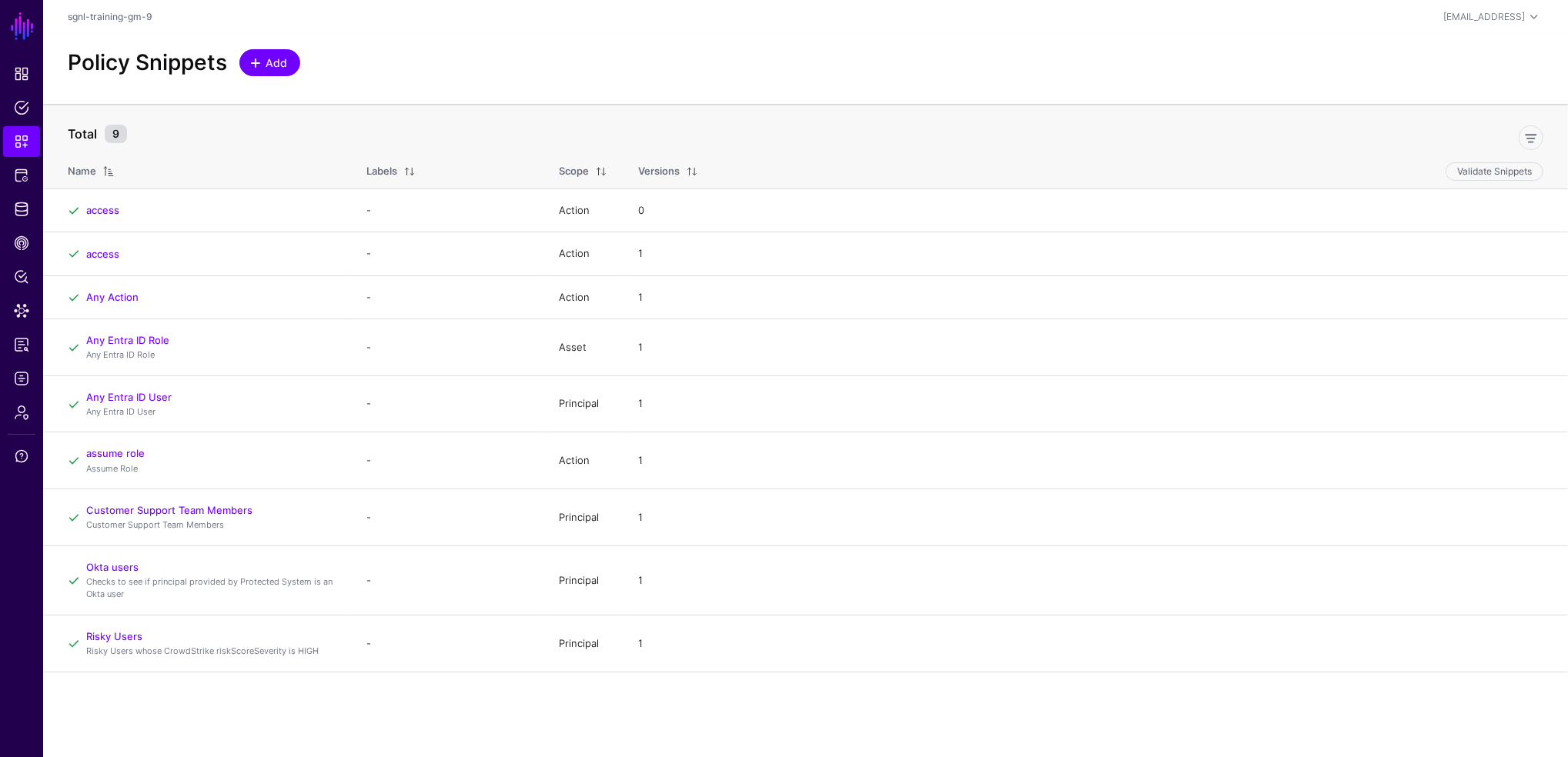
drag, startPoint x: 275, startPoint y: 60, endPoint x: 265, endPoint y: 60, distance: 10.0
click at [265, 60] on span "Add" at bounding box center [277, 62] width 25 height 17
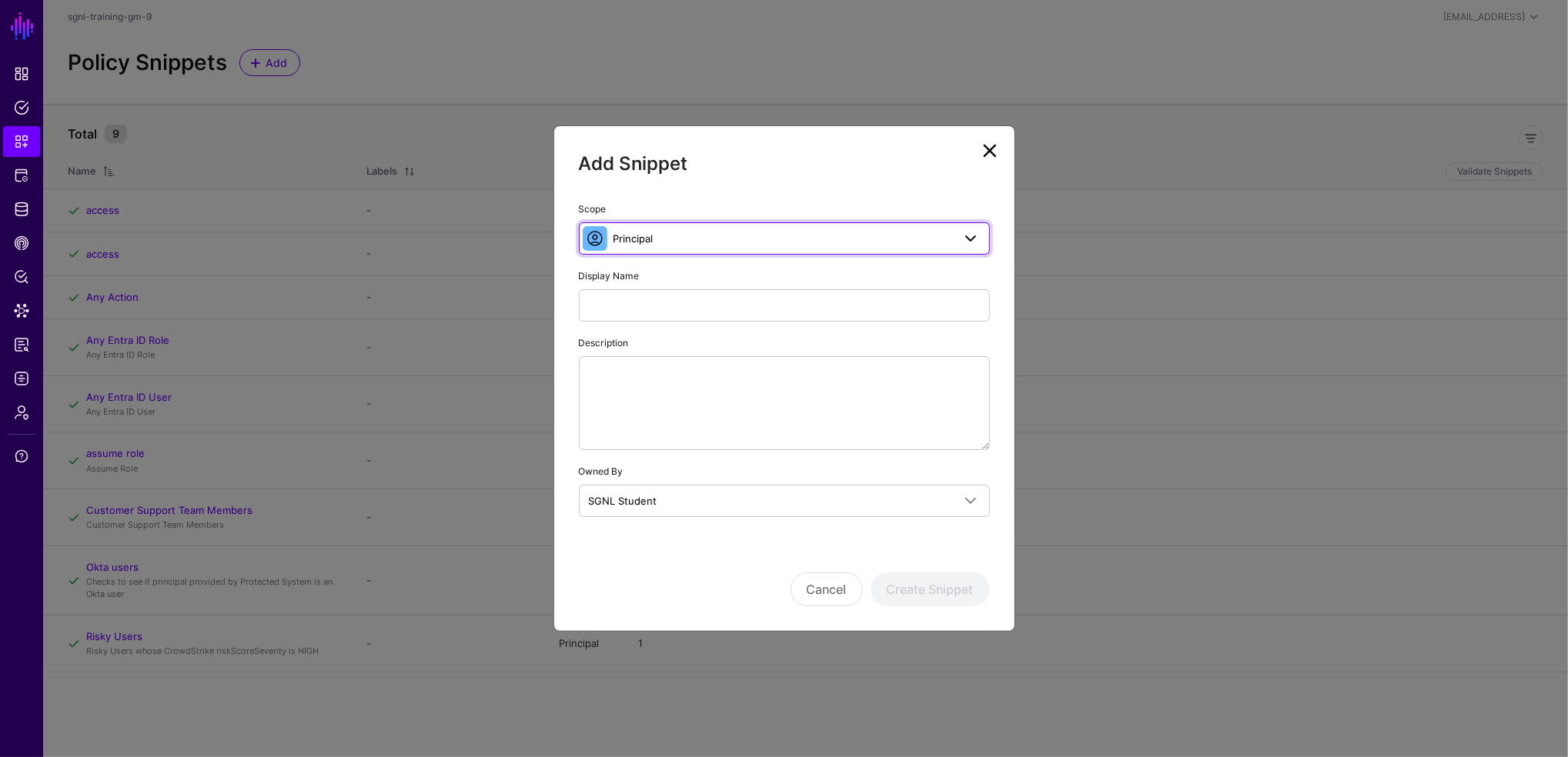
click at [721, 235] on span "Principal" at bounding box center [783, 238] width 339 height 17
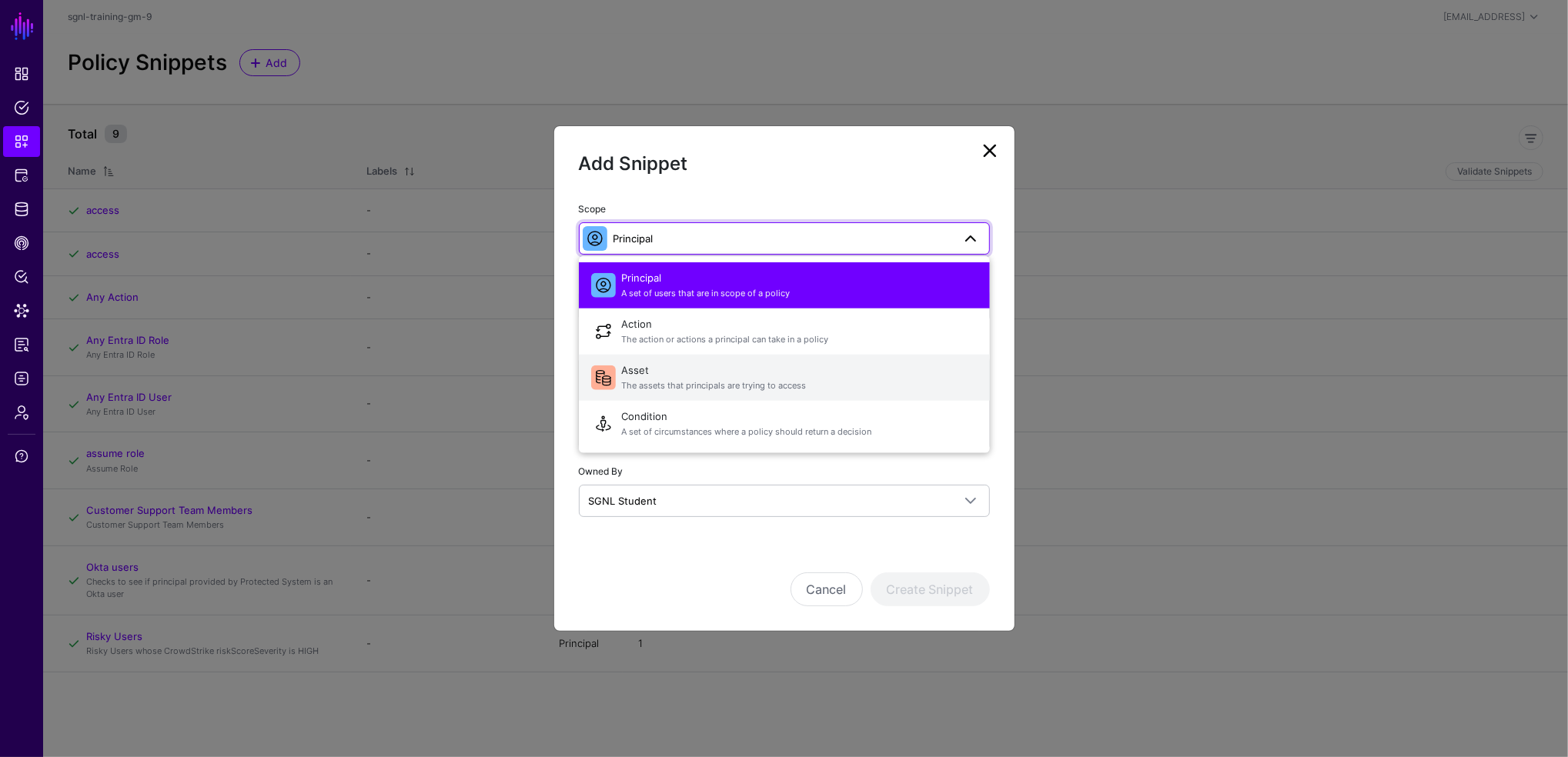
click at [662, 378] on span "Asset The assets that principals are trying to access" at bounding box center [799, 378] width 355 height 37
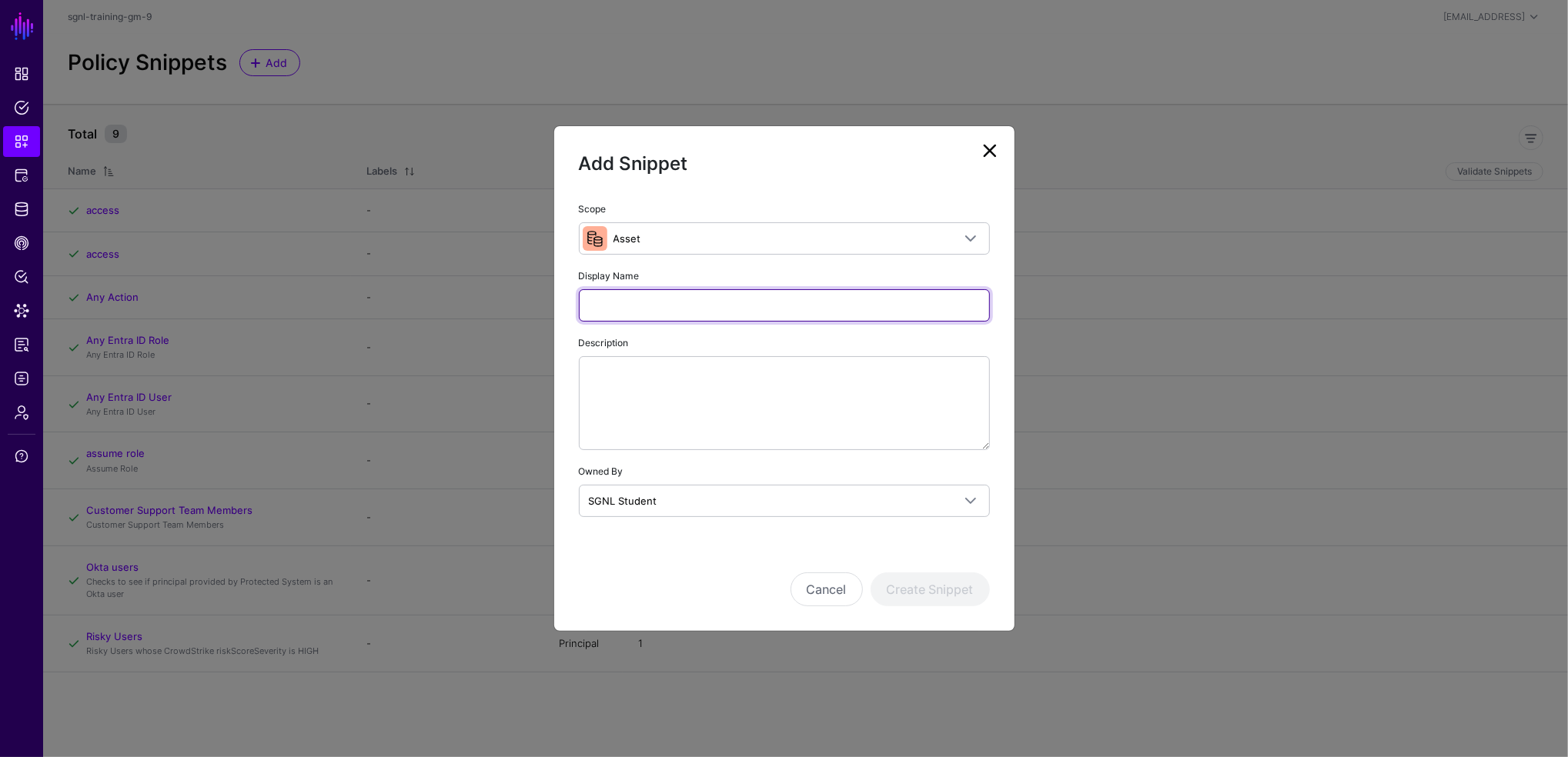
click at [669, 301] on input "Display Name" at bounding box center [784, 305] width 411 height 32
type input "*********"
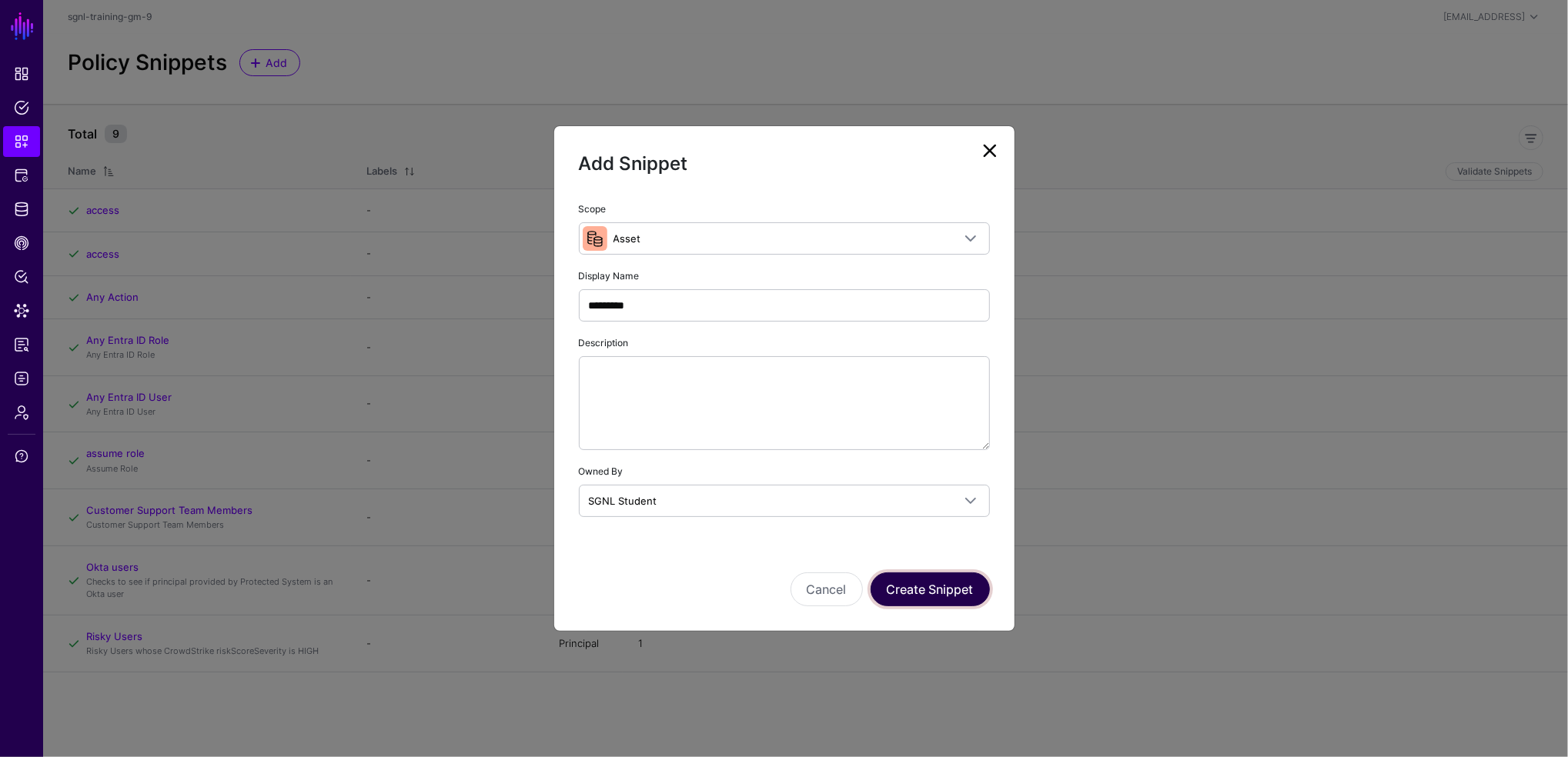
click at [948, 588] on button "Create Snippet" at bounding box center [930, 589] width 119 height 34
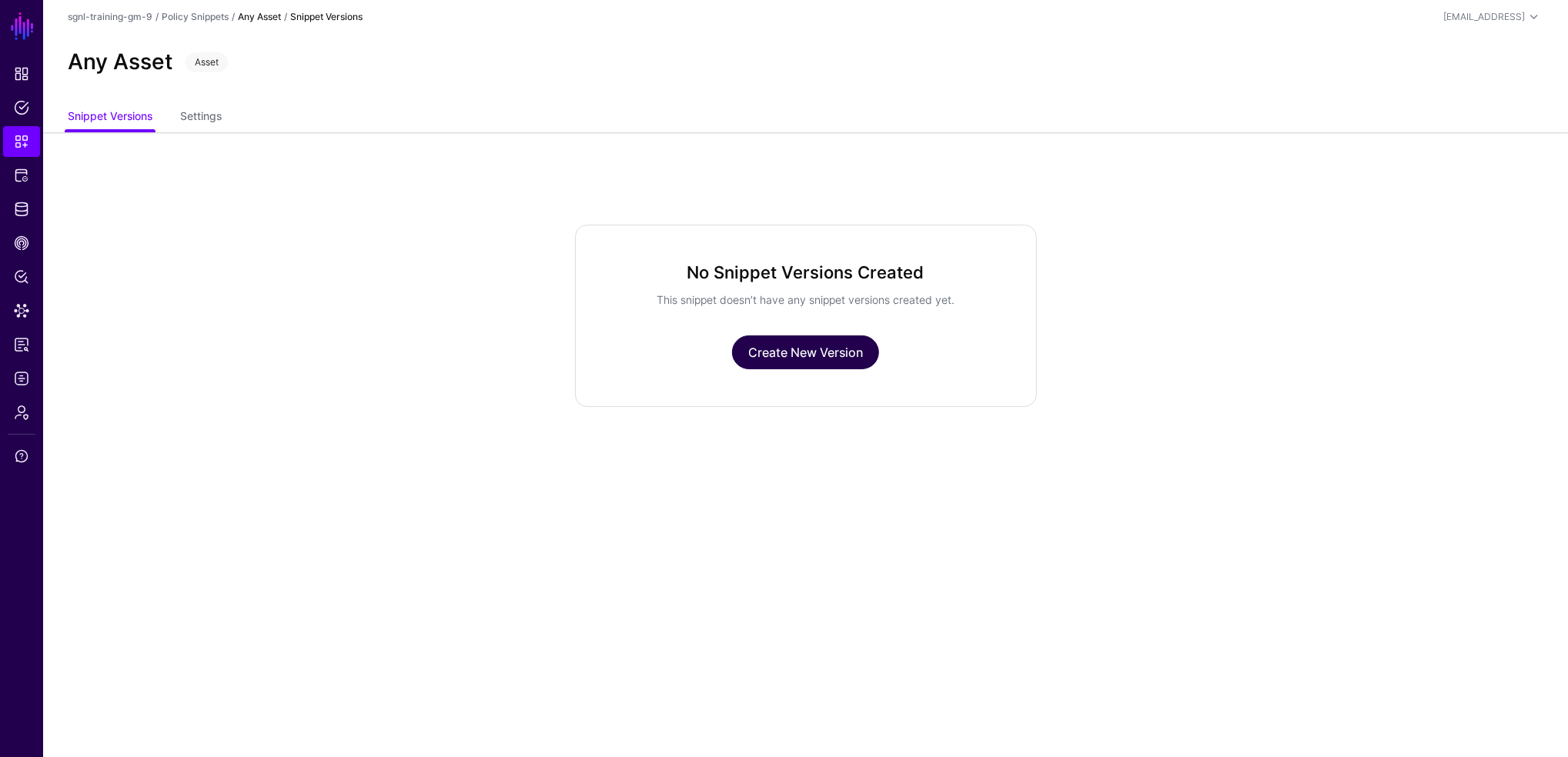
click at [809, 346] on link "Create New Version" at bounding box center [805, 352] width 147 height 34
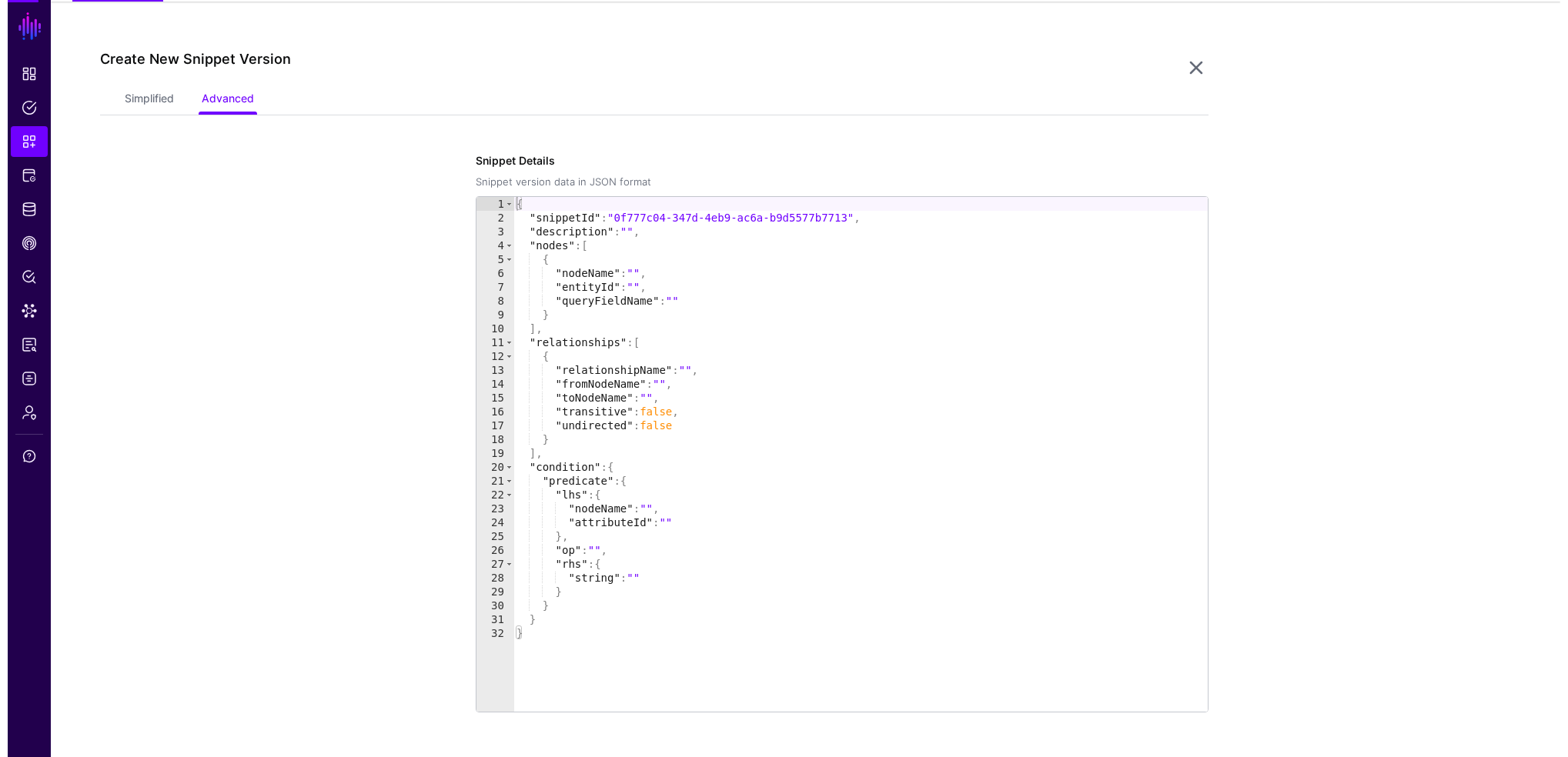
scroll to position [132, 0]
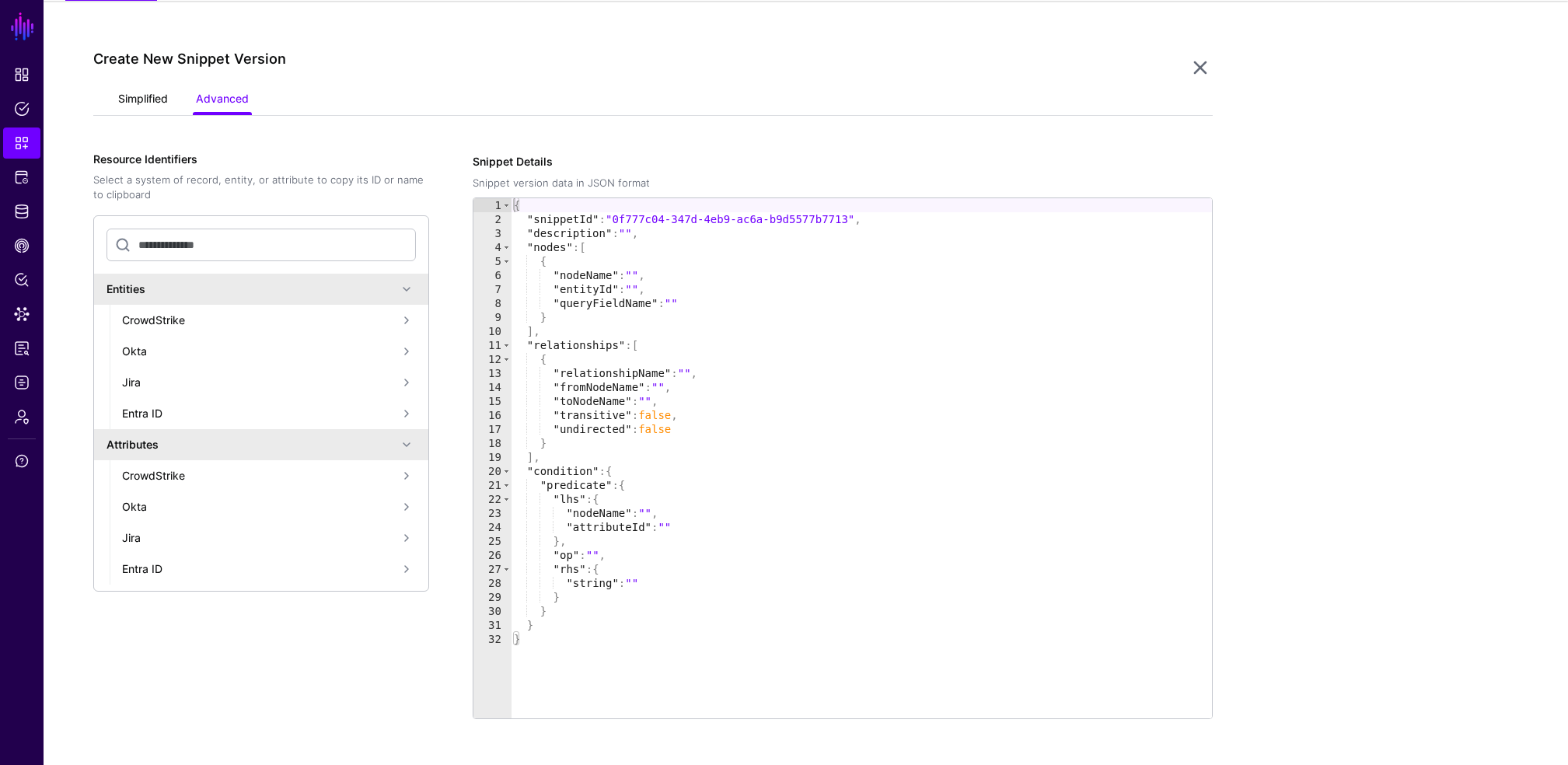
click at [135, 108] on link "Simplified" at bounding box center [143, 101] width 49 height 30
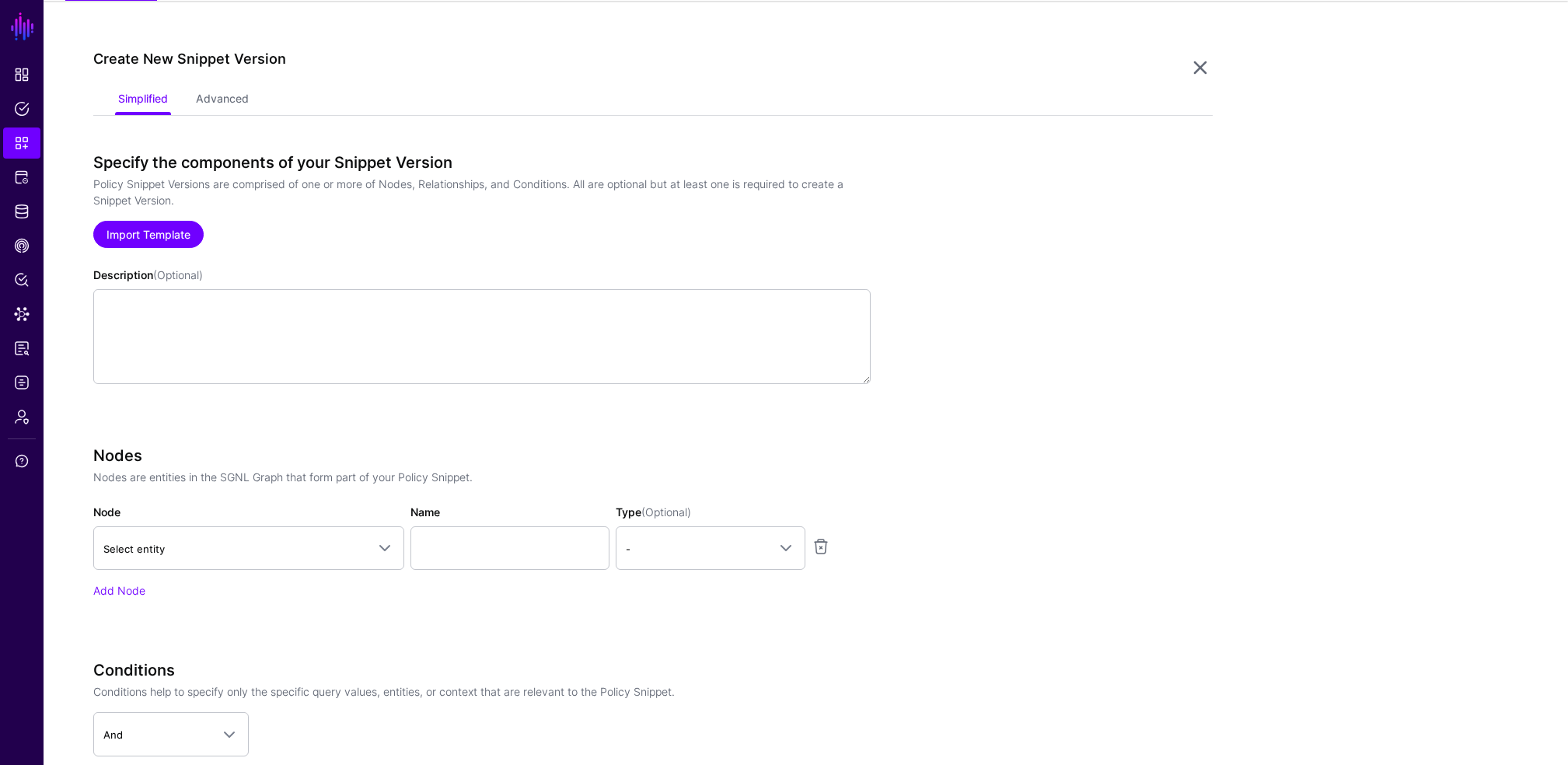
click at [183, 234] on link "Import Template" at bounding box center [149, 235] width 110 height 28
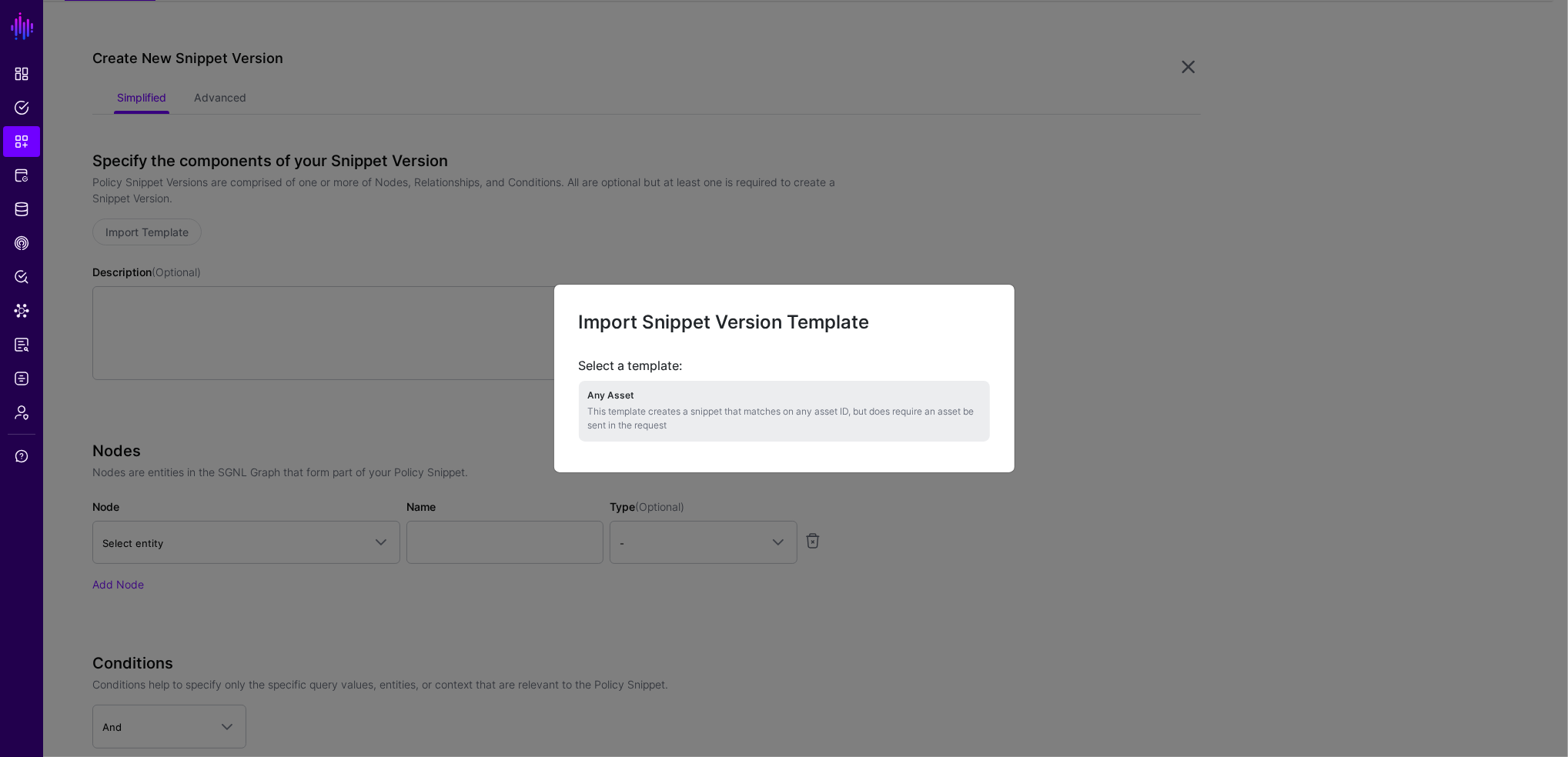
click at [619, 390] on h4 "Any Asset" at bounding box center [784, 395] width 392 height 11
type textarea "**********"
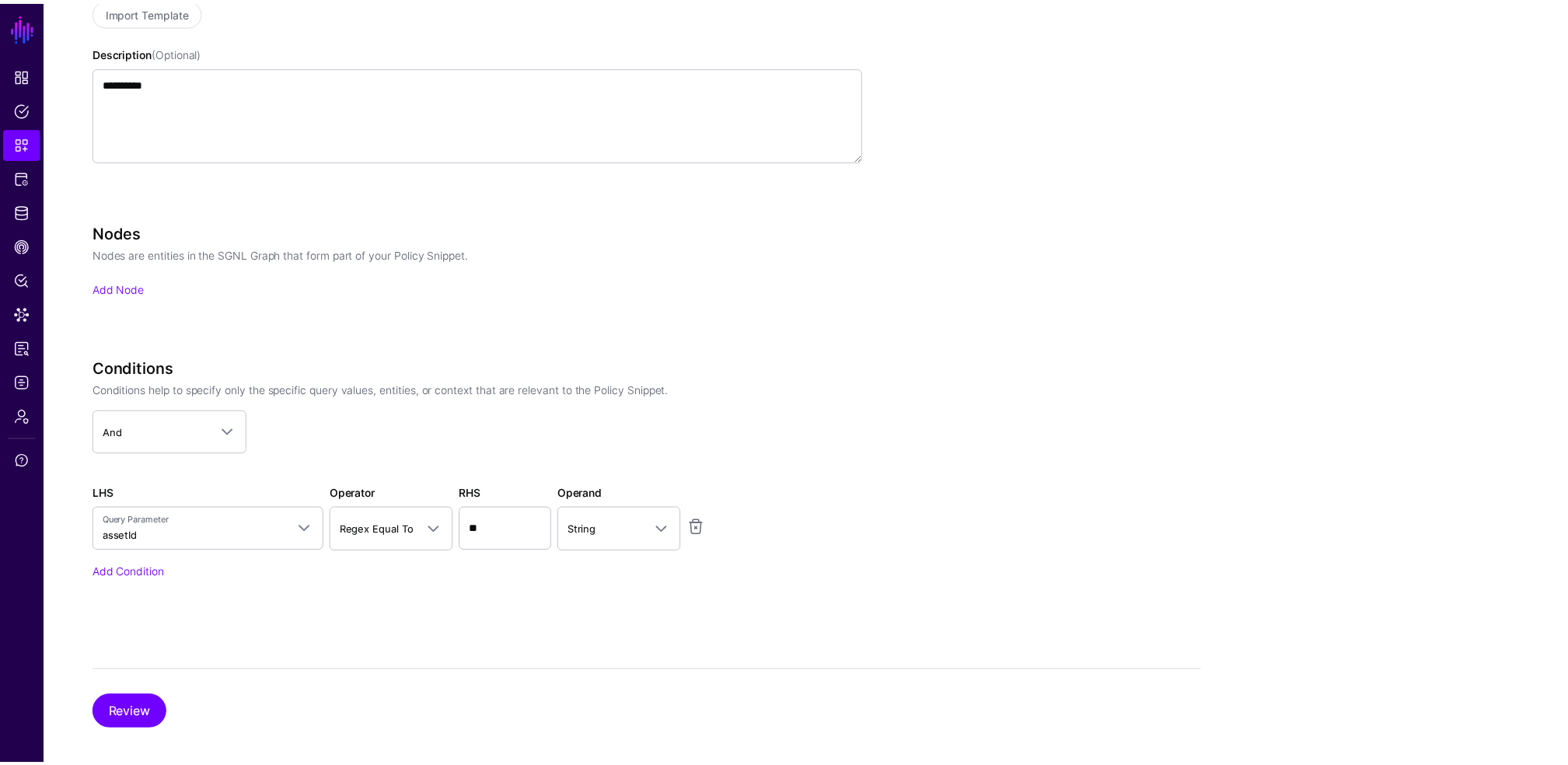
scroll to position [371, 0]
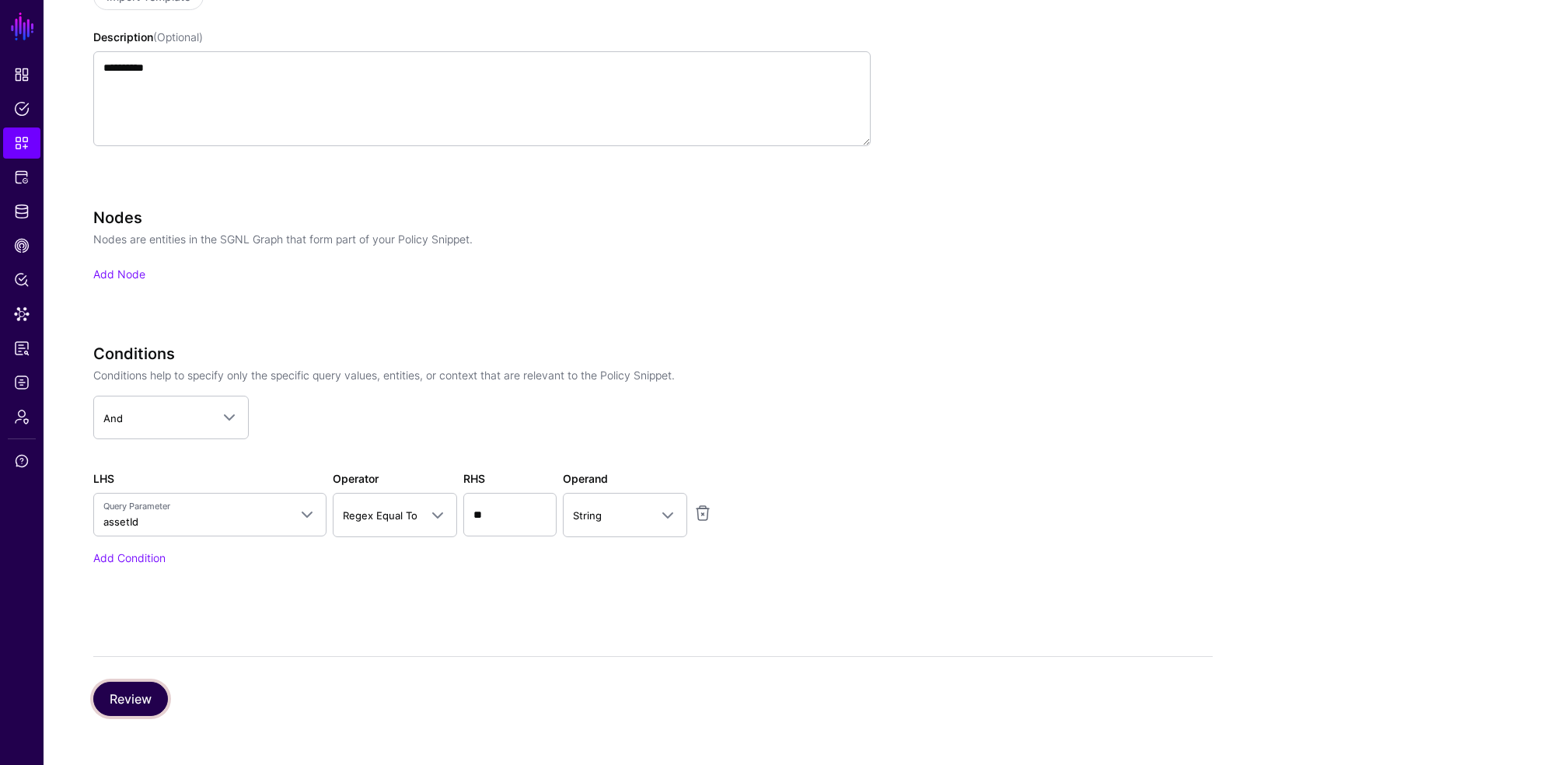
click at [141, 686] on button "Review" at bounding box center [131, 699] width 75 height 35
click at [0, 0] on div "Resource Identifiers Select a system of record, entity, or attribute to copy it…" at bounding box center [0, 0] width 0 height 0
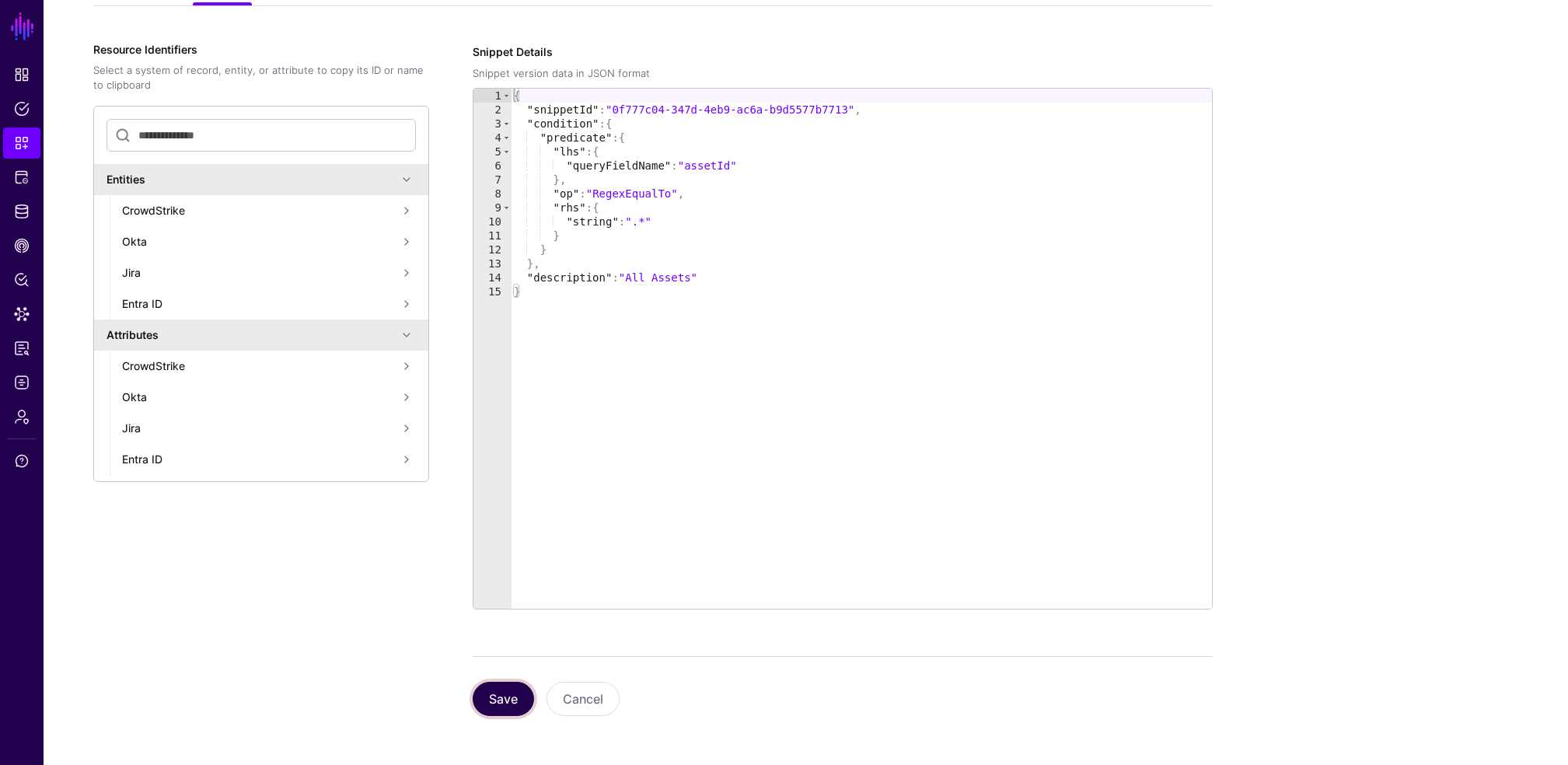
click at [499, 703] on button "Save" at bounding box center [504, 699] width 61 height 35
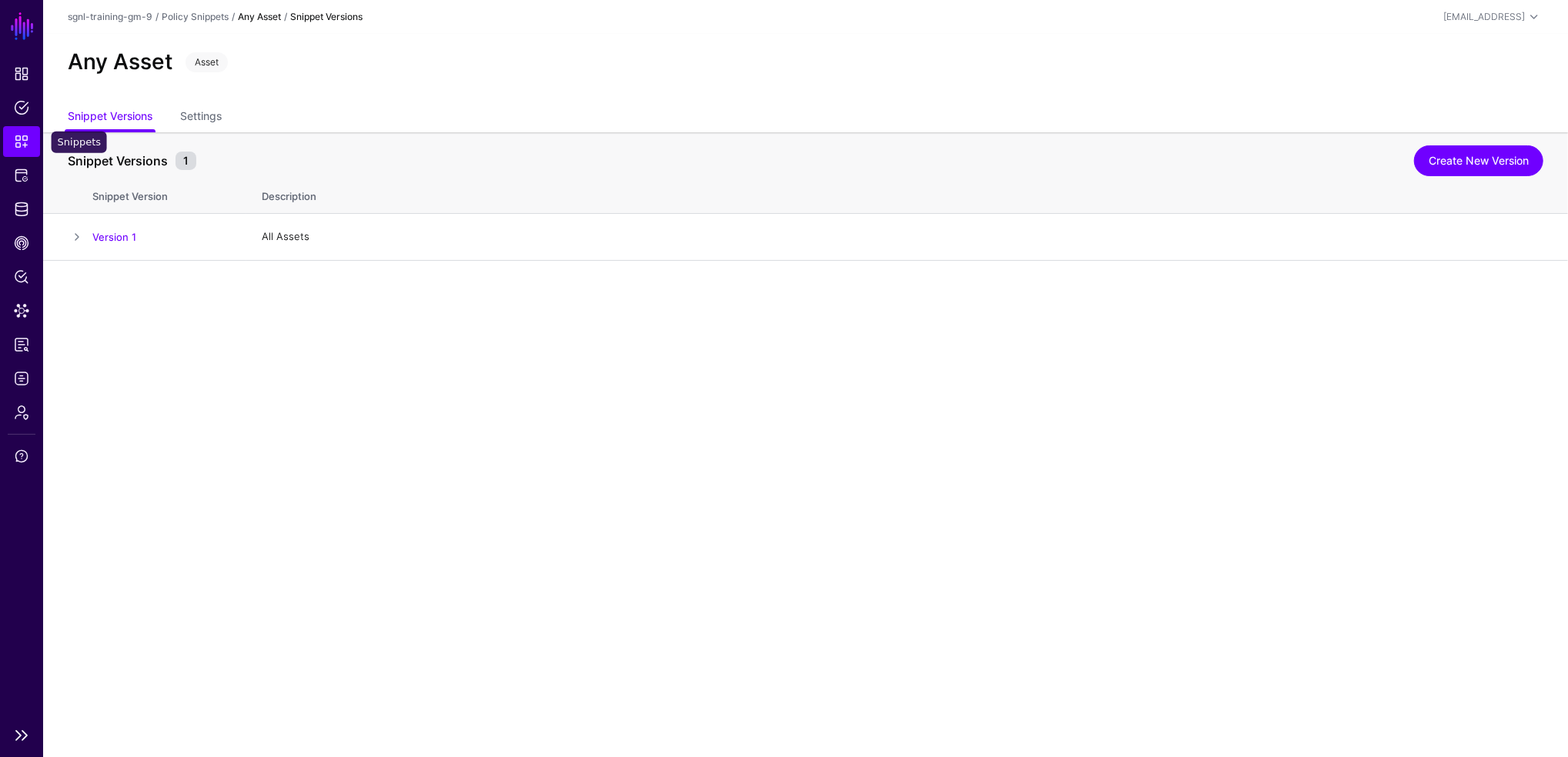
click at [27, 137] on span "Snippets" at bounding box center [21, 141] width 16 height 16
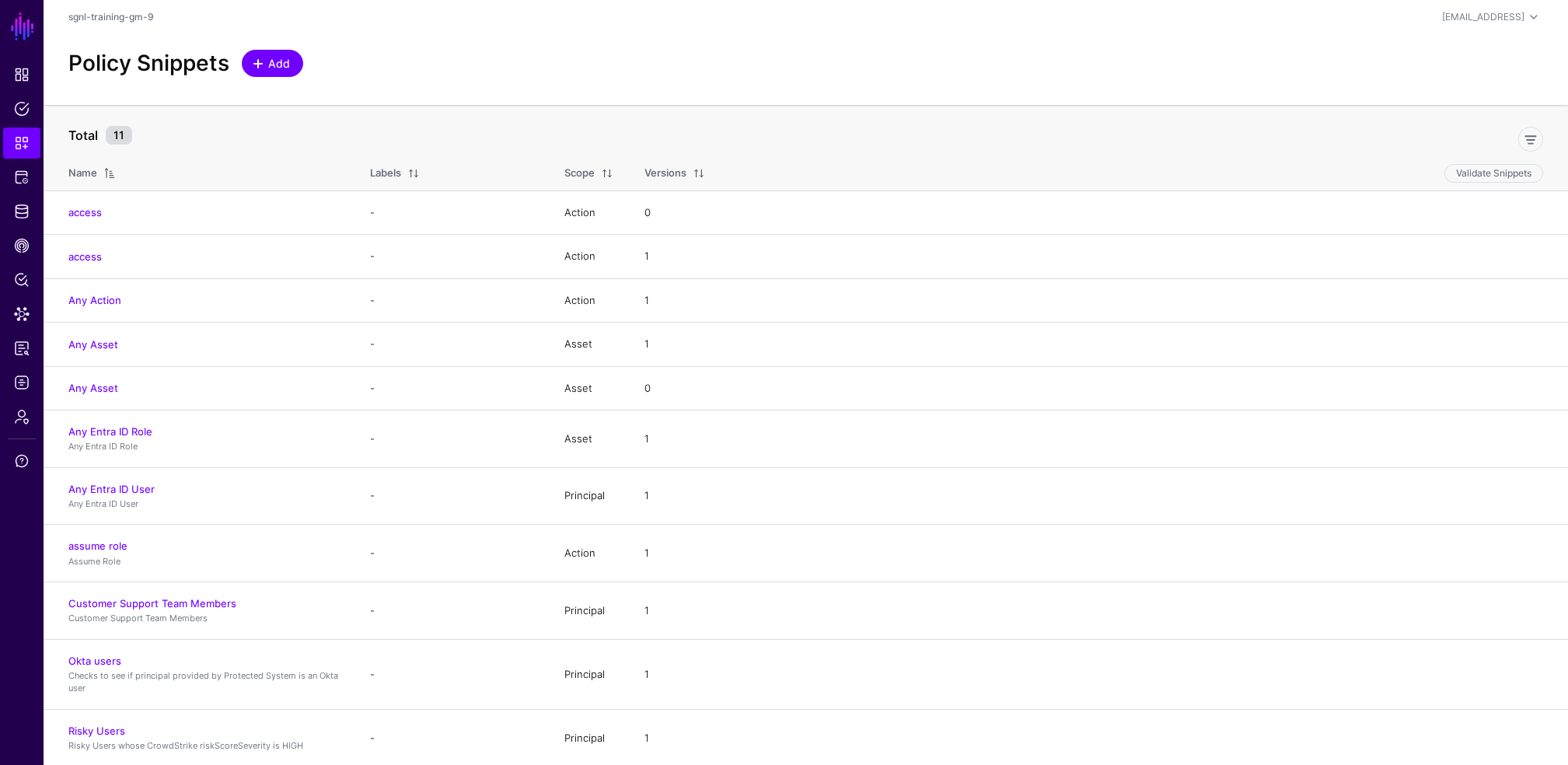
click at [258, 62] on span at bounding box center [258, 63] width 13 height 13
click at [257, 64] on span at bounding box center [258, 63] width 13 height 13
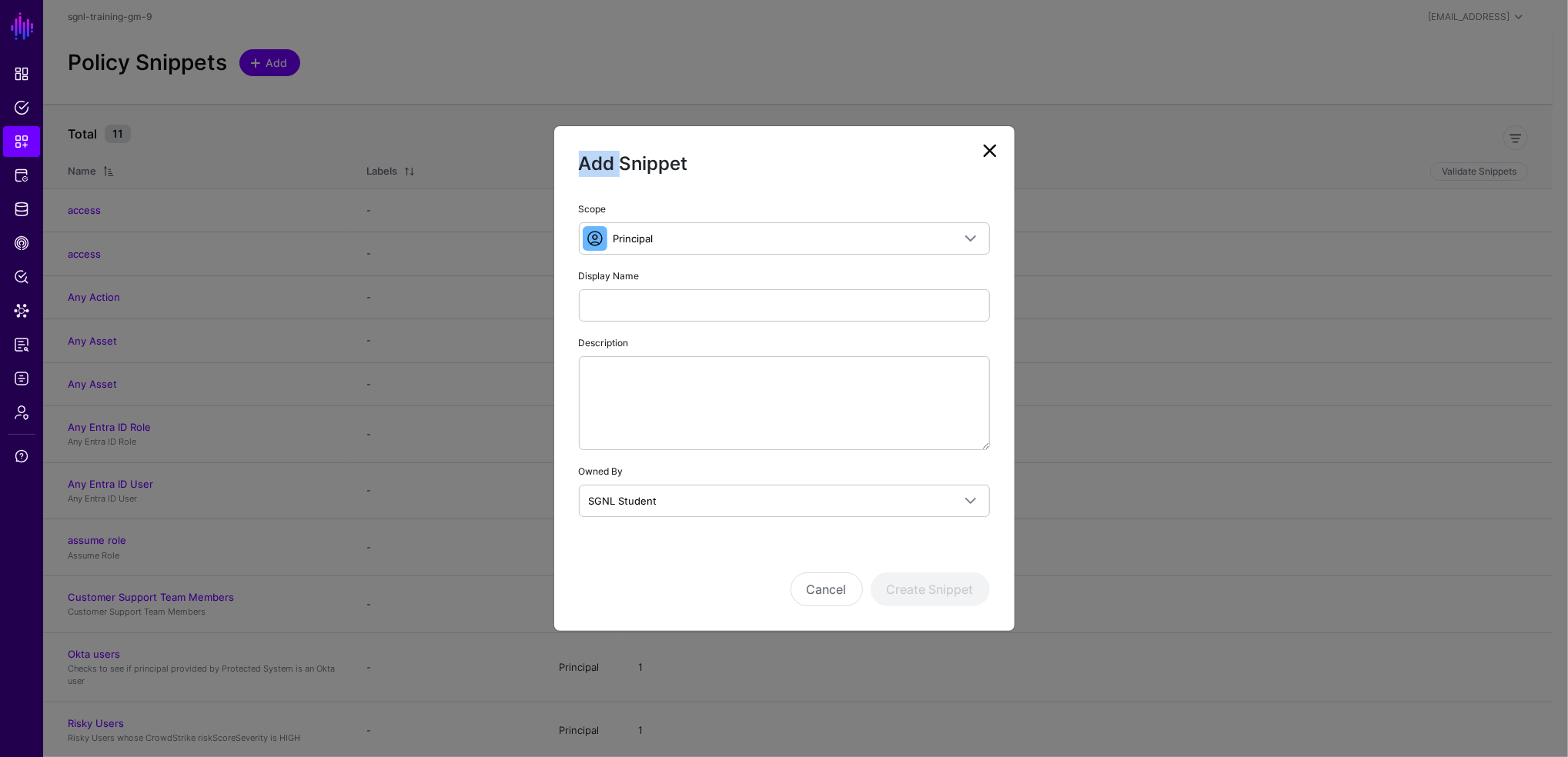
click at [255, 63] on ngb-modal-window "Add Snippet Scope Principal Principal A set of users that are in scope of a pol…" at bounding box center [784, 378] width 1568 height 757
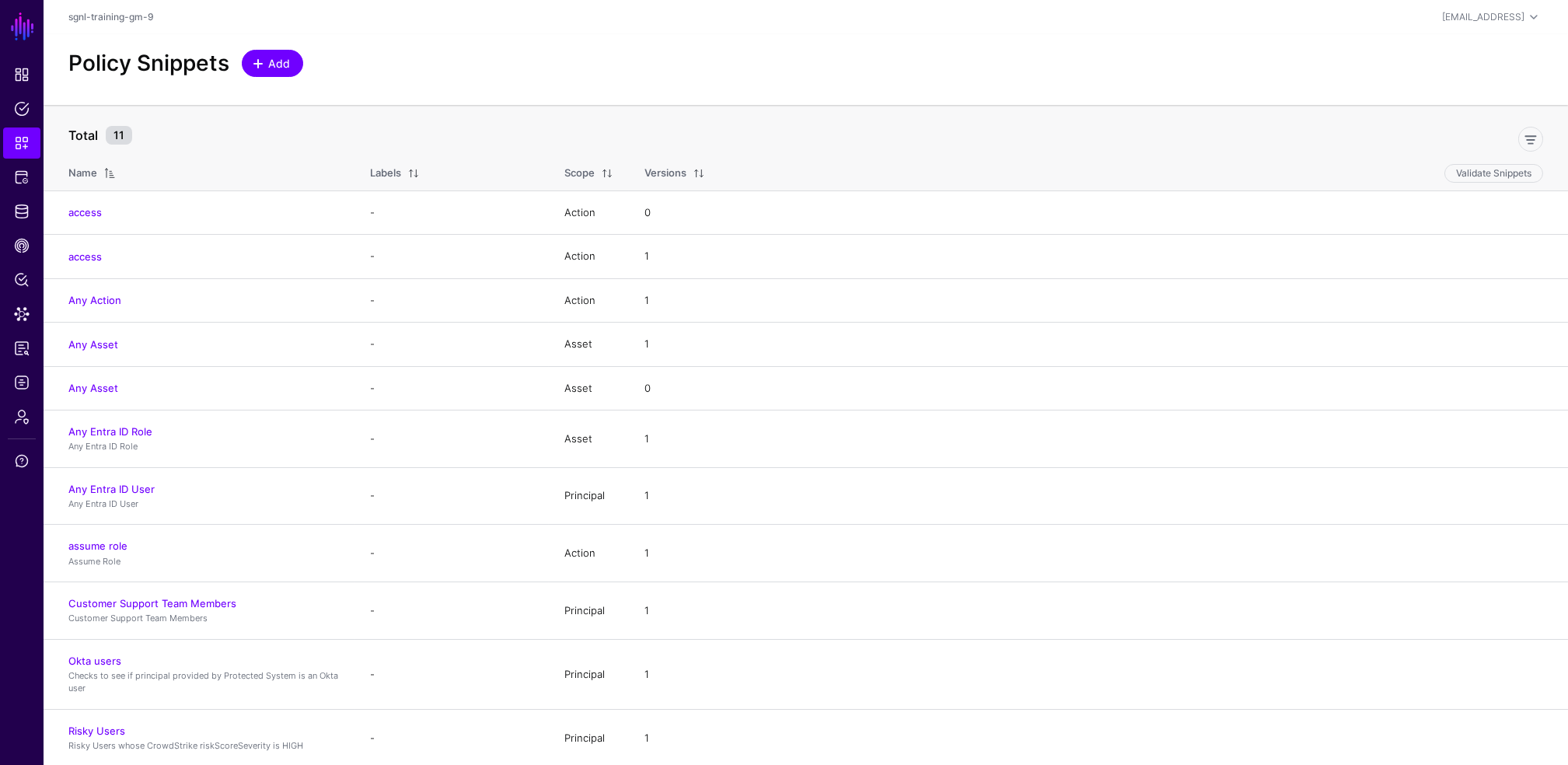
click at [257, 64] on span at bounding box center [258, 63] width 13 height 13
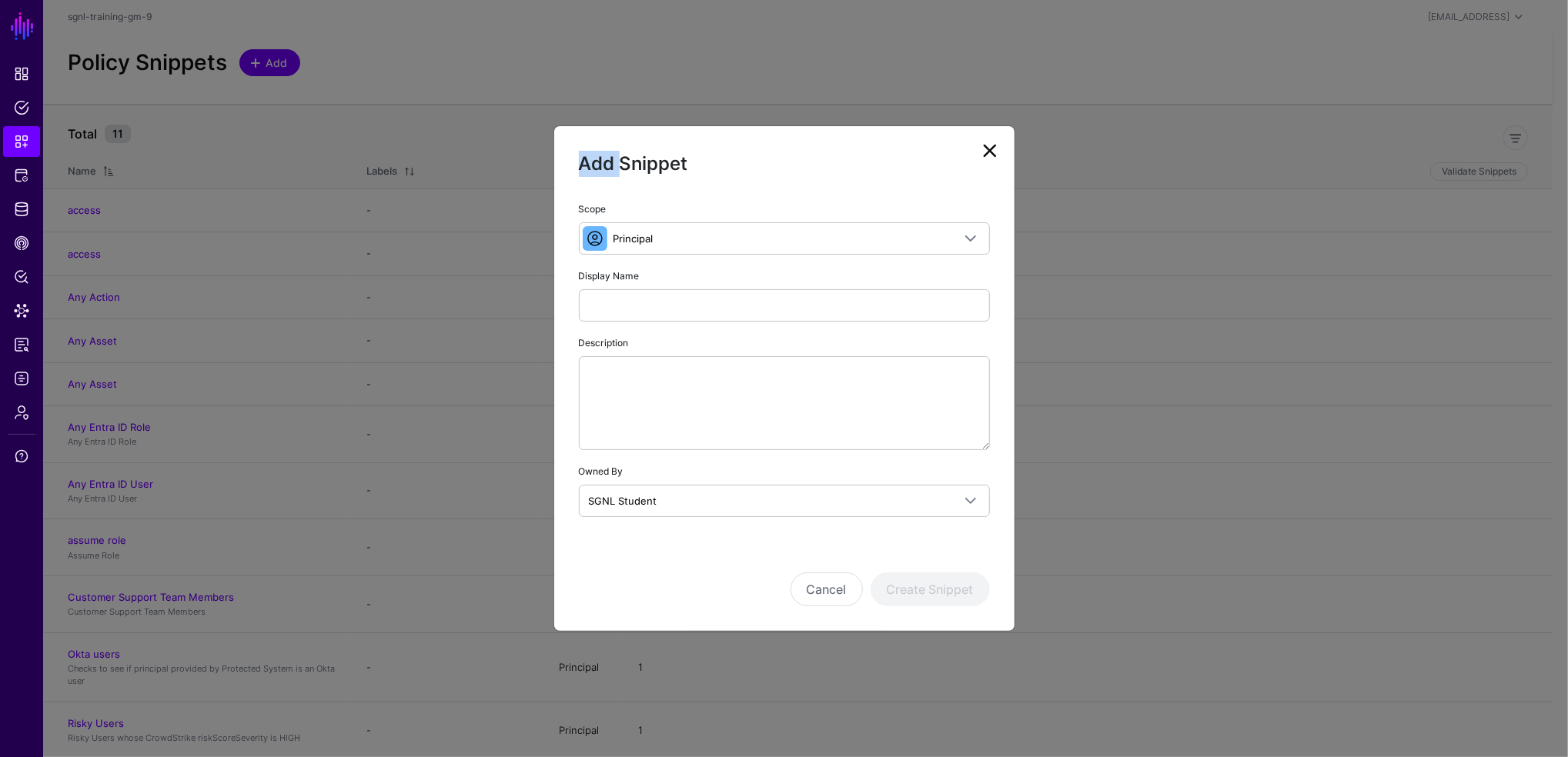
click at [255, 63] on ngb-modal-window "Add Snippet Scope Principal Principal A set of users that are in scope of a pol…" at bounding box center [784, 378] width 1568 height 757
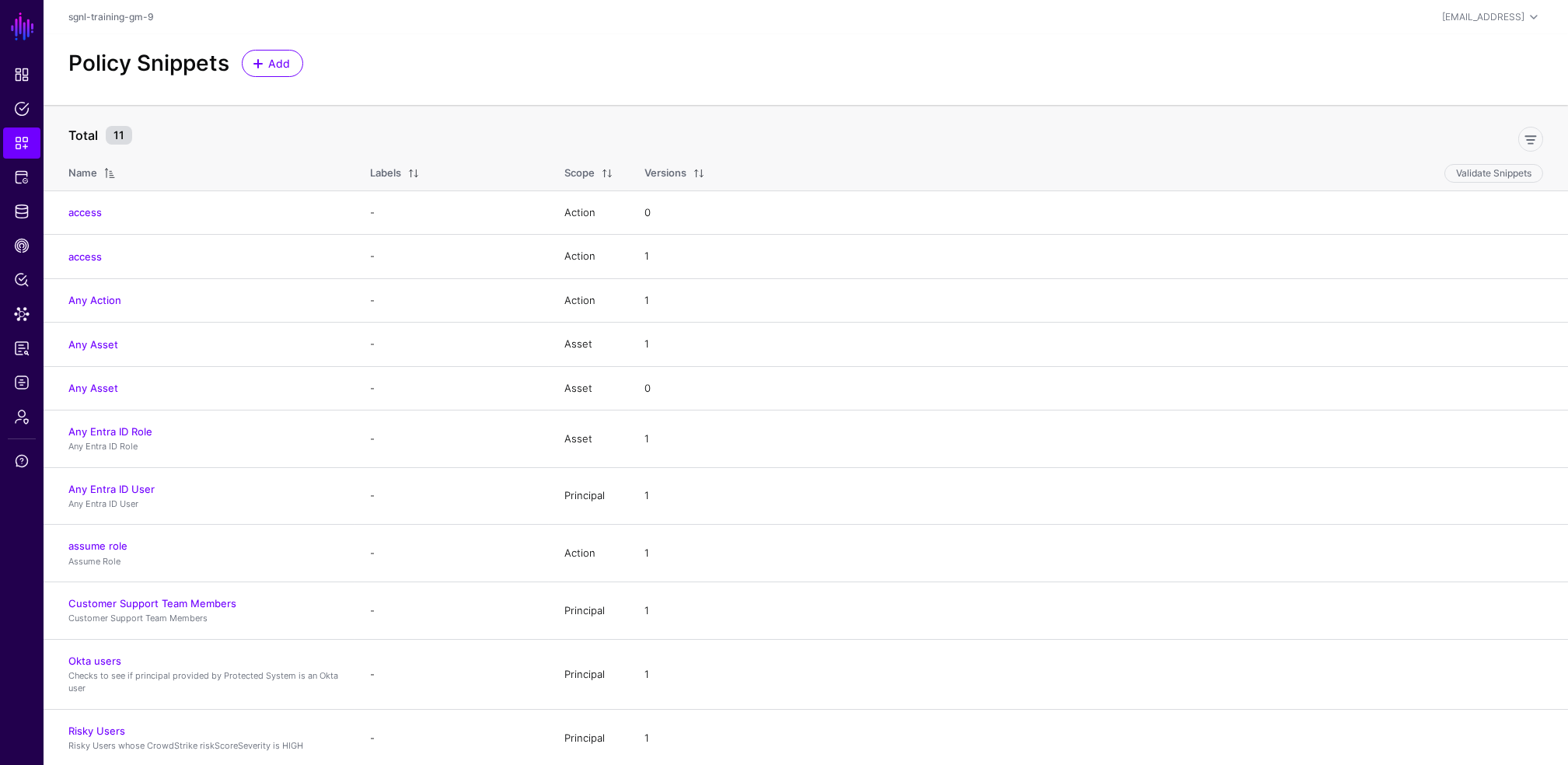
drag, startPoint x: 257, startPoint y: 64, endPoint x: 517, endPoint y: 35, distance: 261.6
click at [517, 35] on div "Policy Snippets Add" at bounding box center [805, 70] width 1525 height 71
click at [288, 63] on span "Add" at bounding box center [280, 63] width 26 height 17
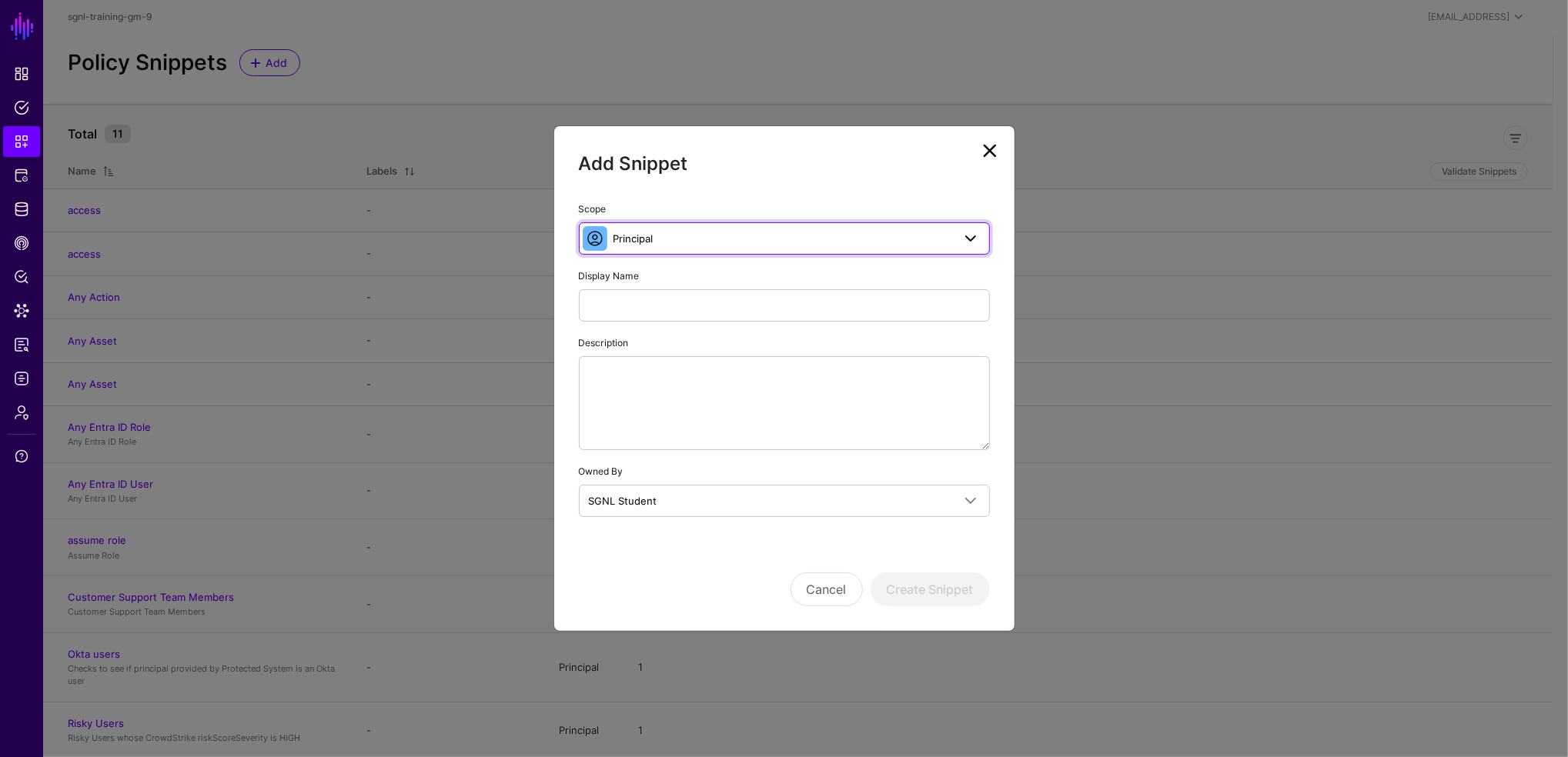
click at [735, 244] on span "Principal" at bounding box center [783, 238] width 339 height 17
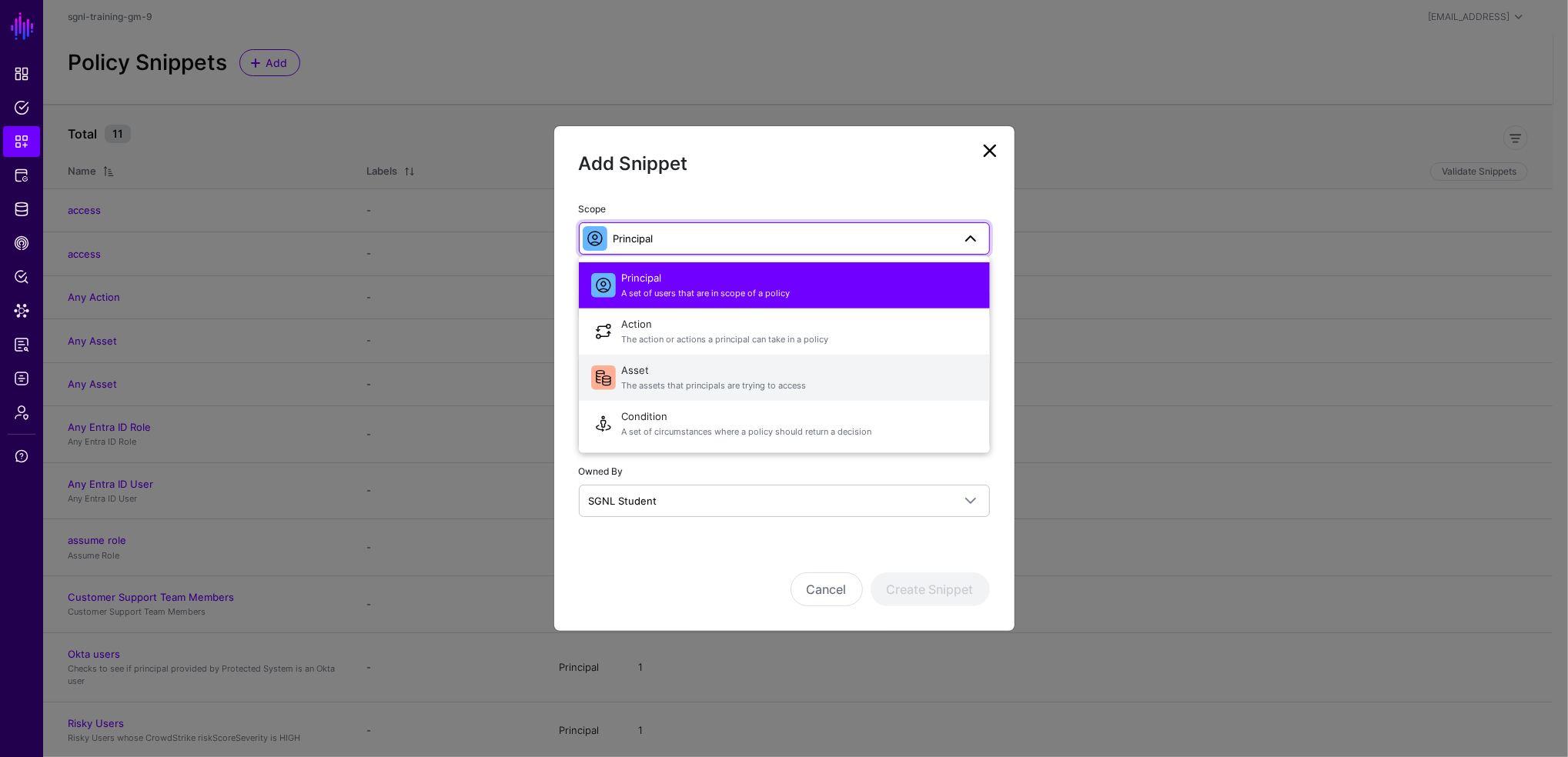
click at [661, 384] on span "The assets that principals are trying to access" at bounding box center [799, 385] width 355 height 13
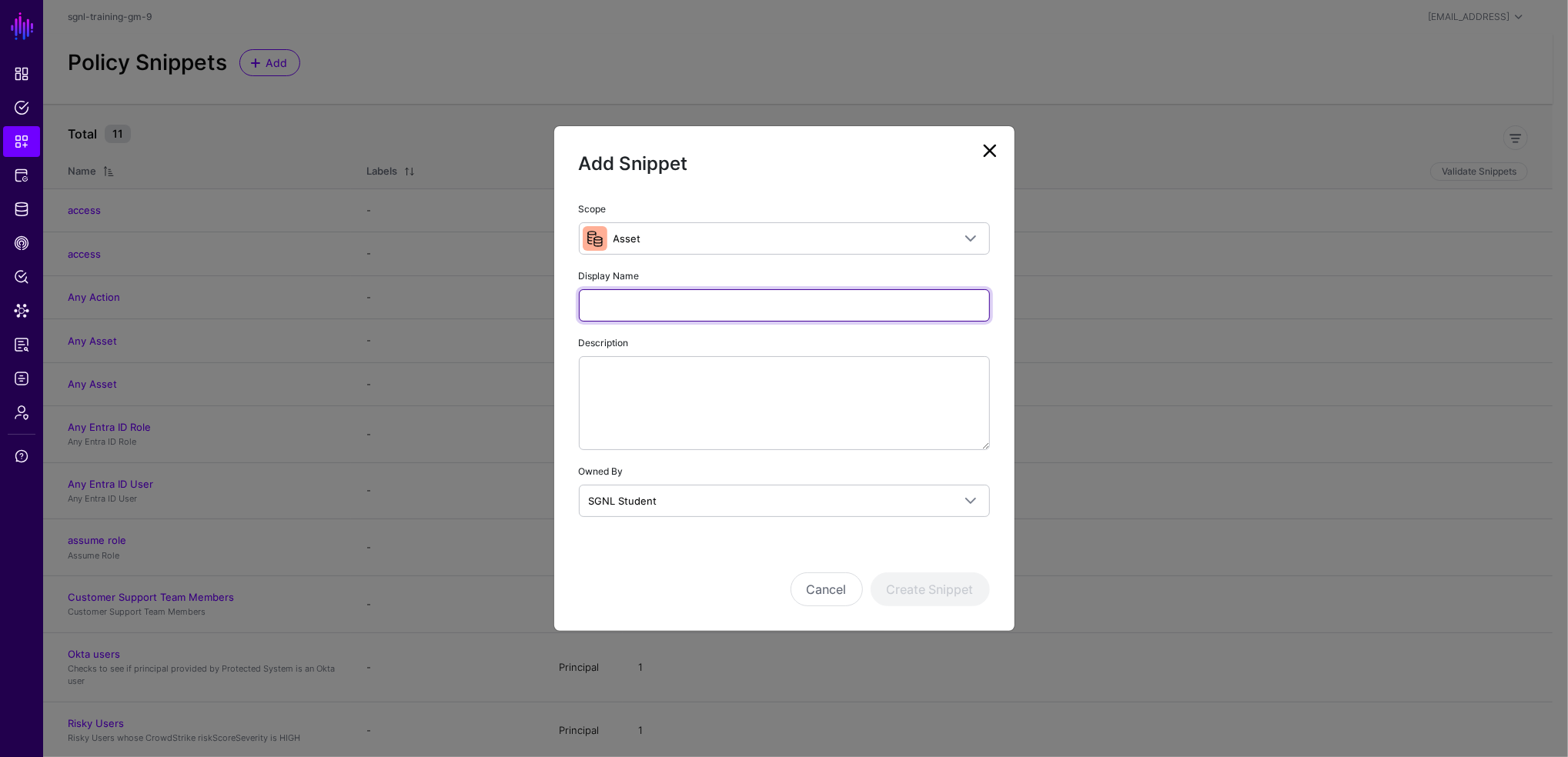
click at [659, 308] on input "Display Name" at bounding box center [784, 305] width 411 height 32
type input "**********"
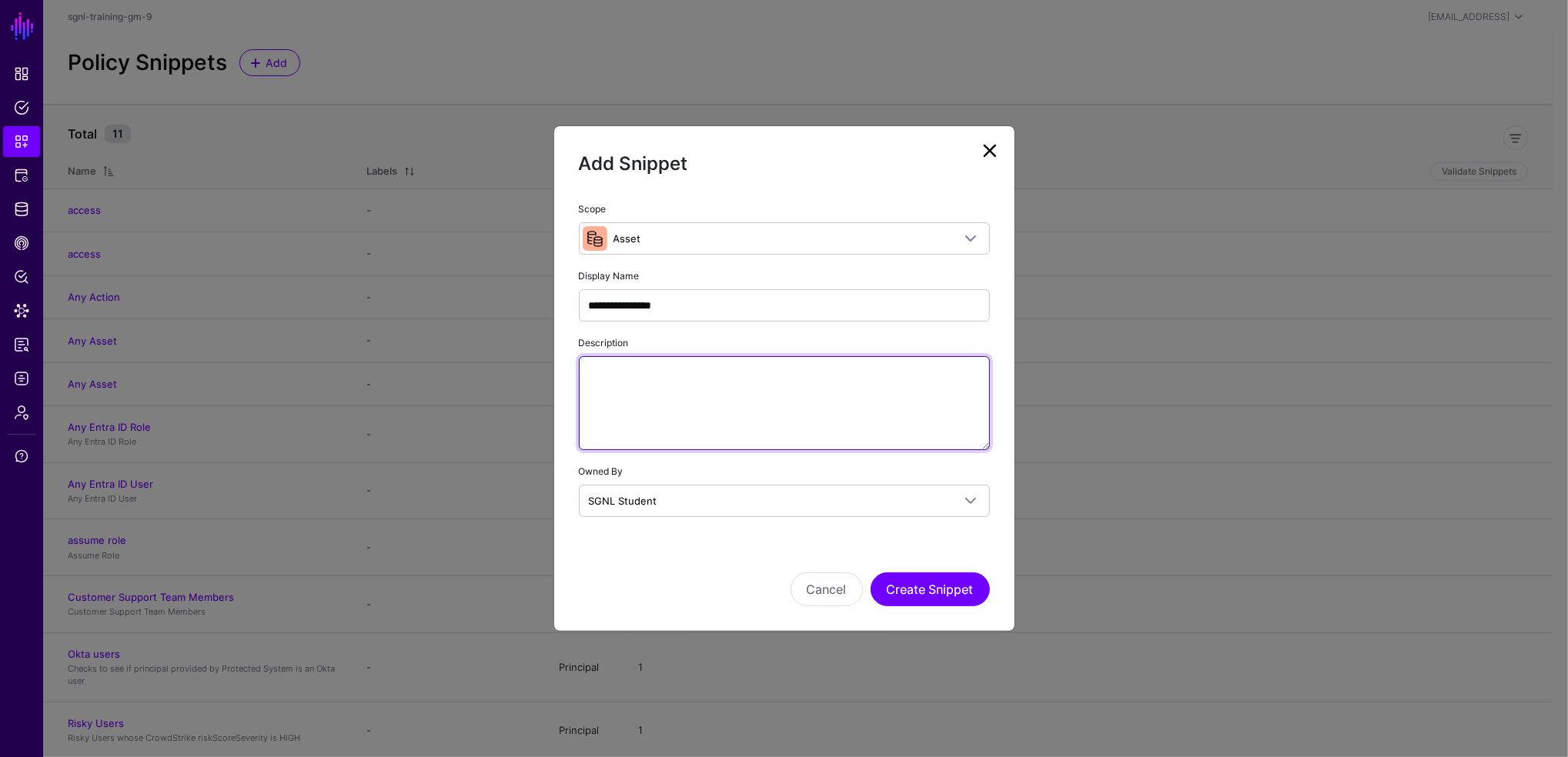
click at [665, 382] on textarea "Description" at bounding box center [784, 403] width 411 height 94
type textarea "**********"
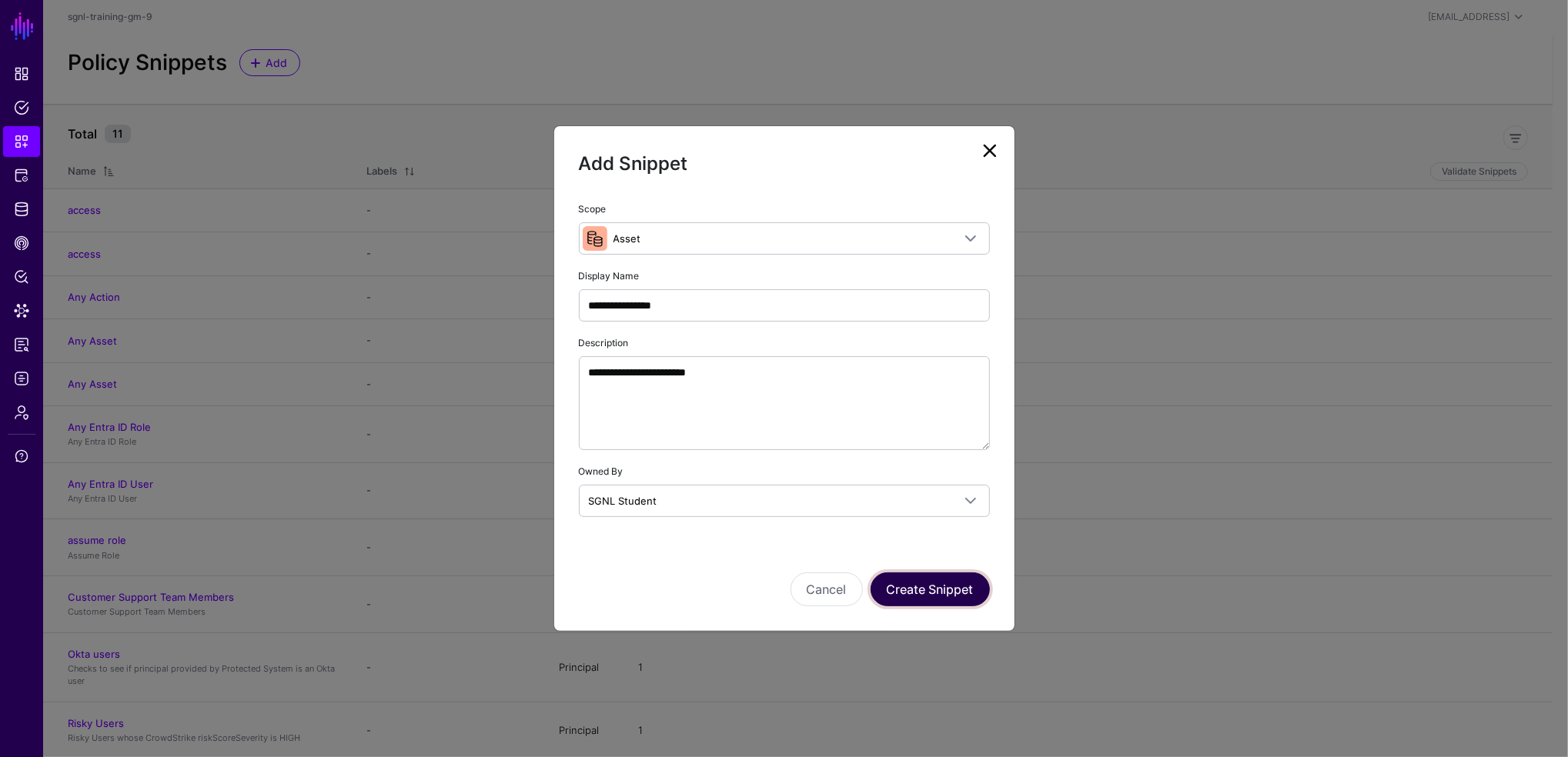
click at [964, 578] on button "Create Snippet" at bounding box center [930, 589] width 119 height 34
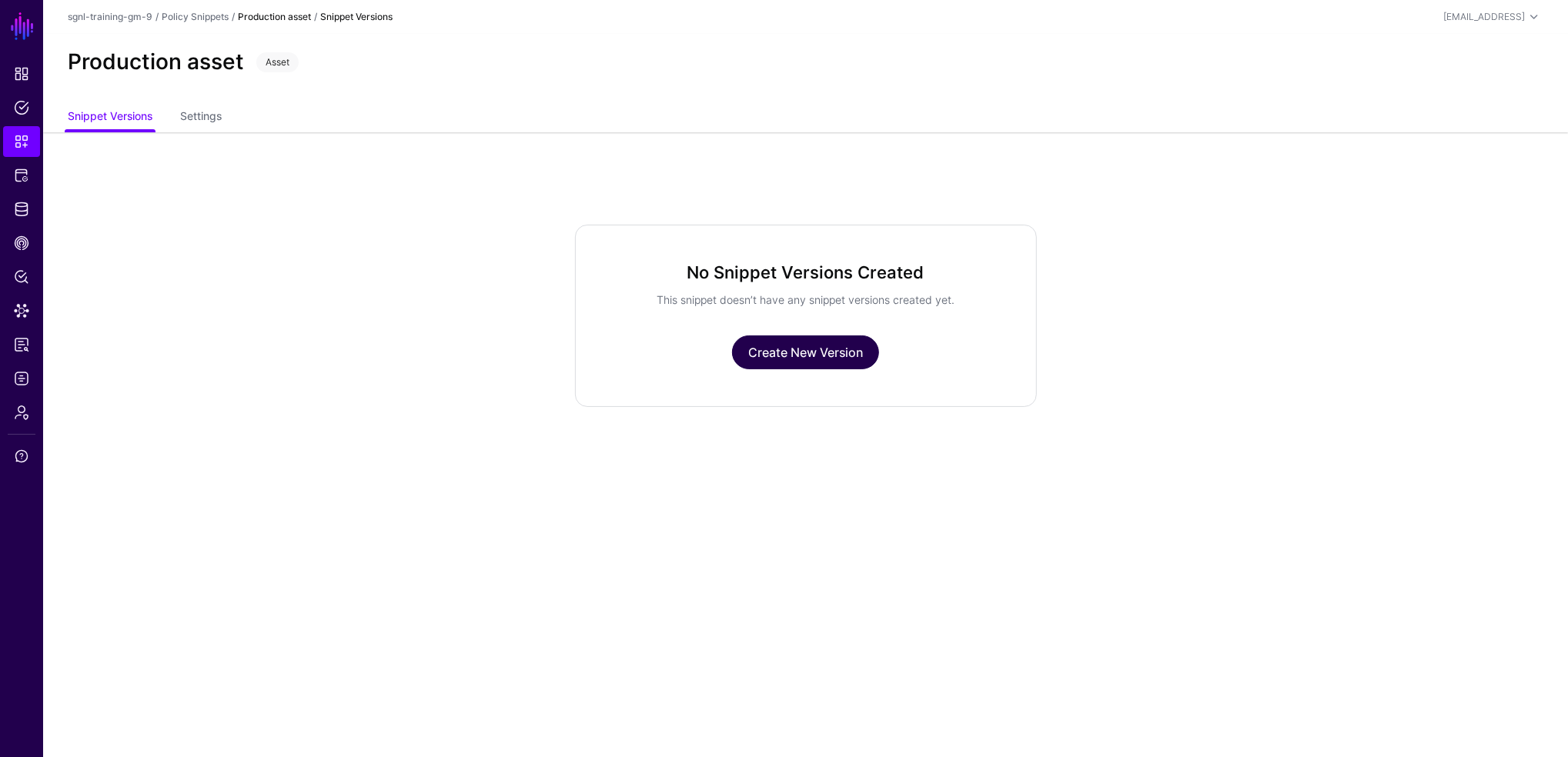
click at [816, 357] on link "Create New Version" at bounding box center [805, 352] width 147 height 34
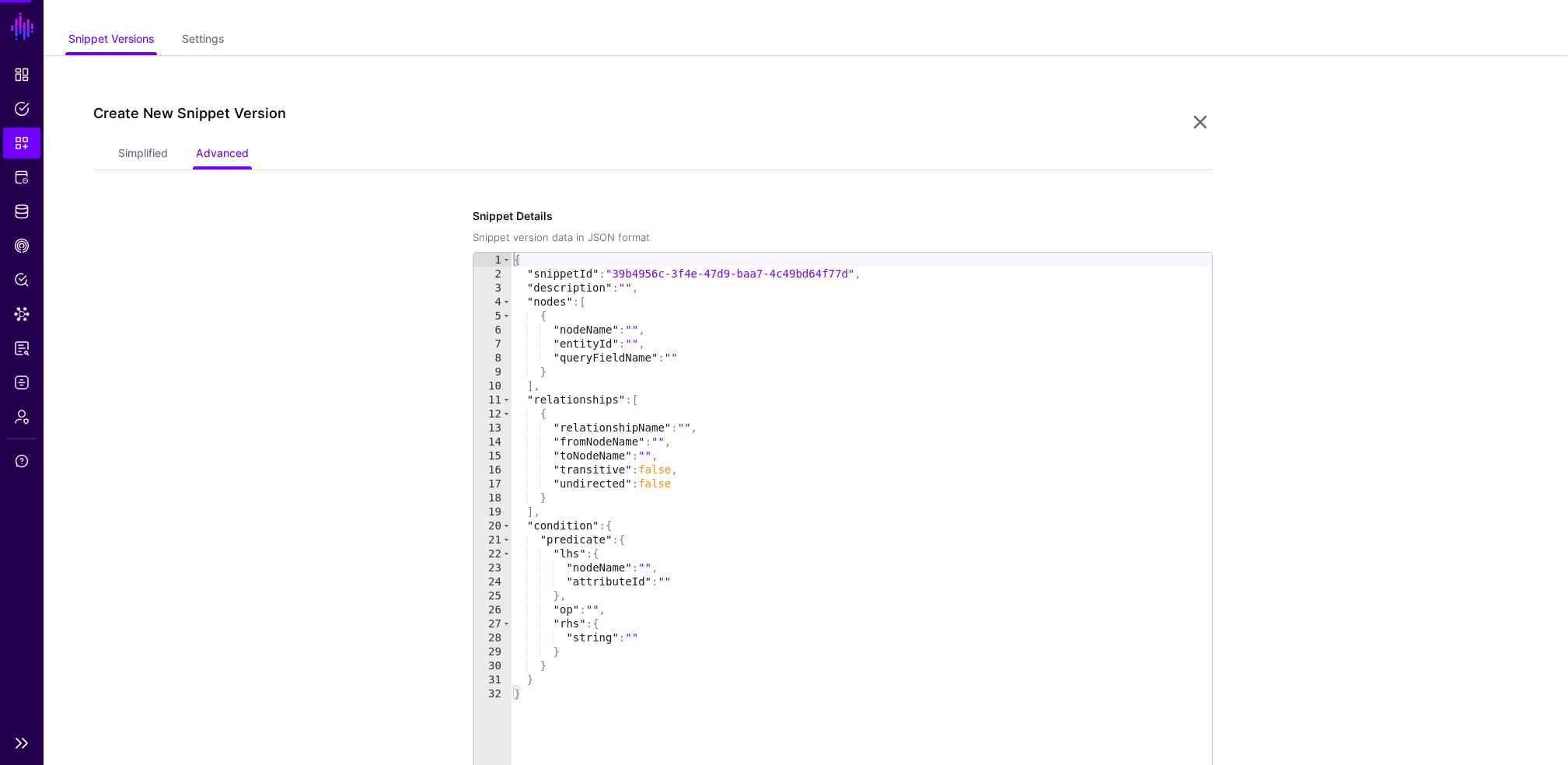
scroll to position [133, 0]
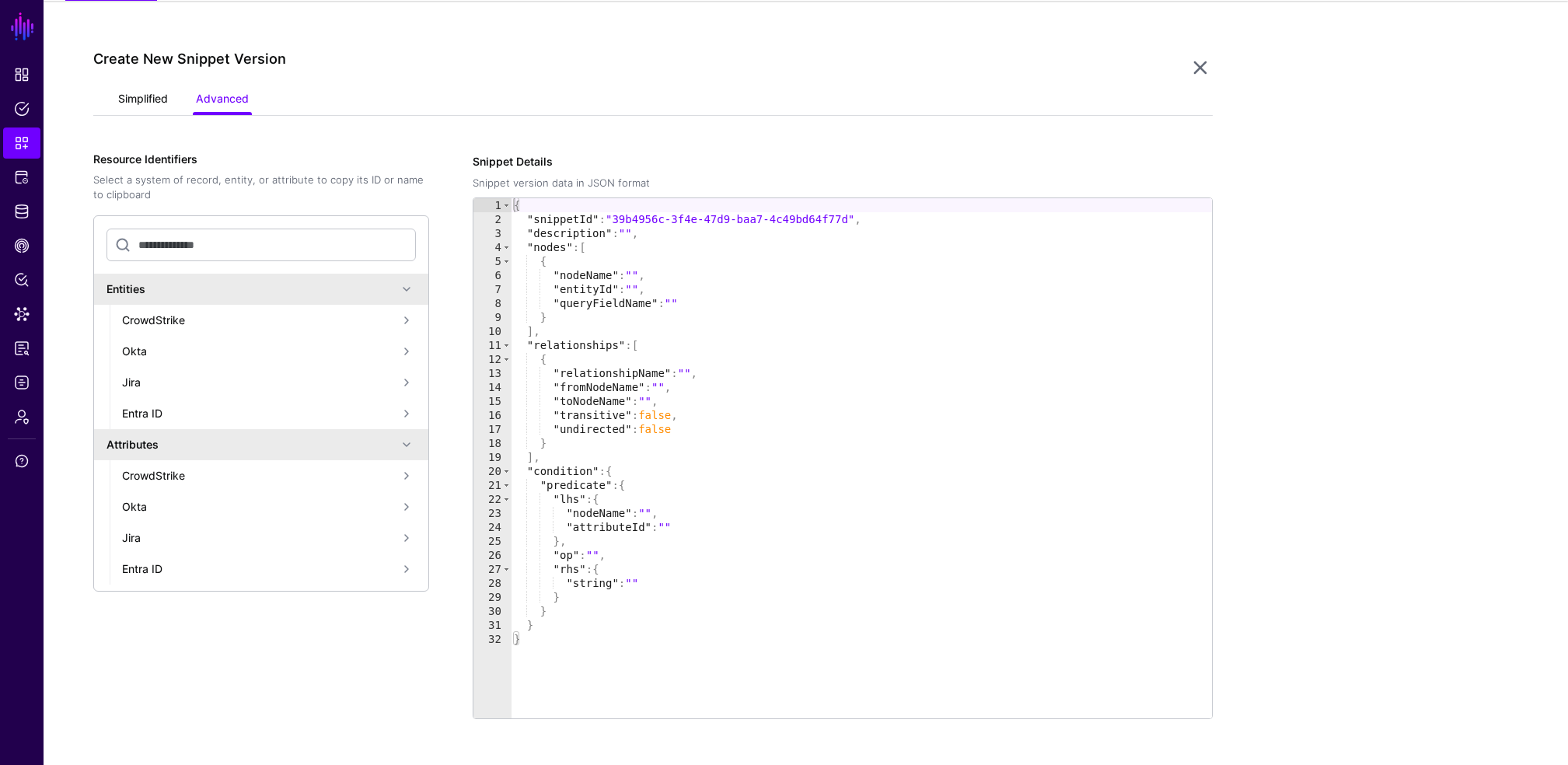
click at [127, 103] on link "Simplified" at bounding box center [143, 101] width 49 height 30
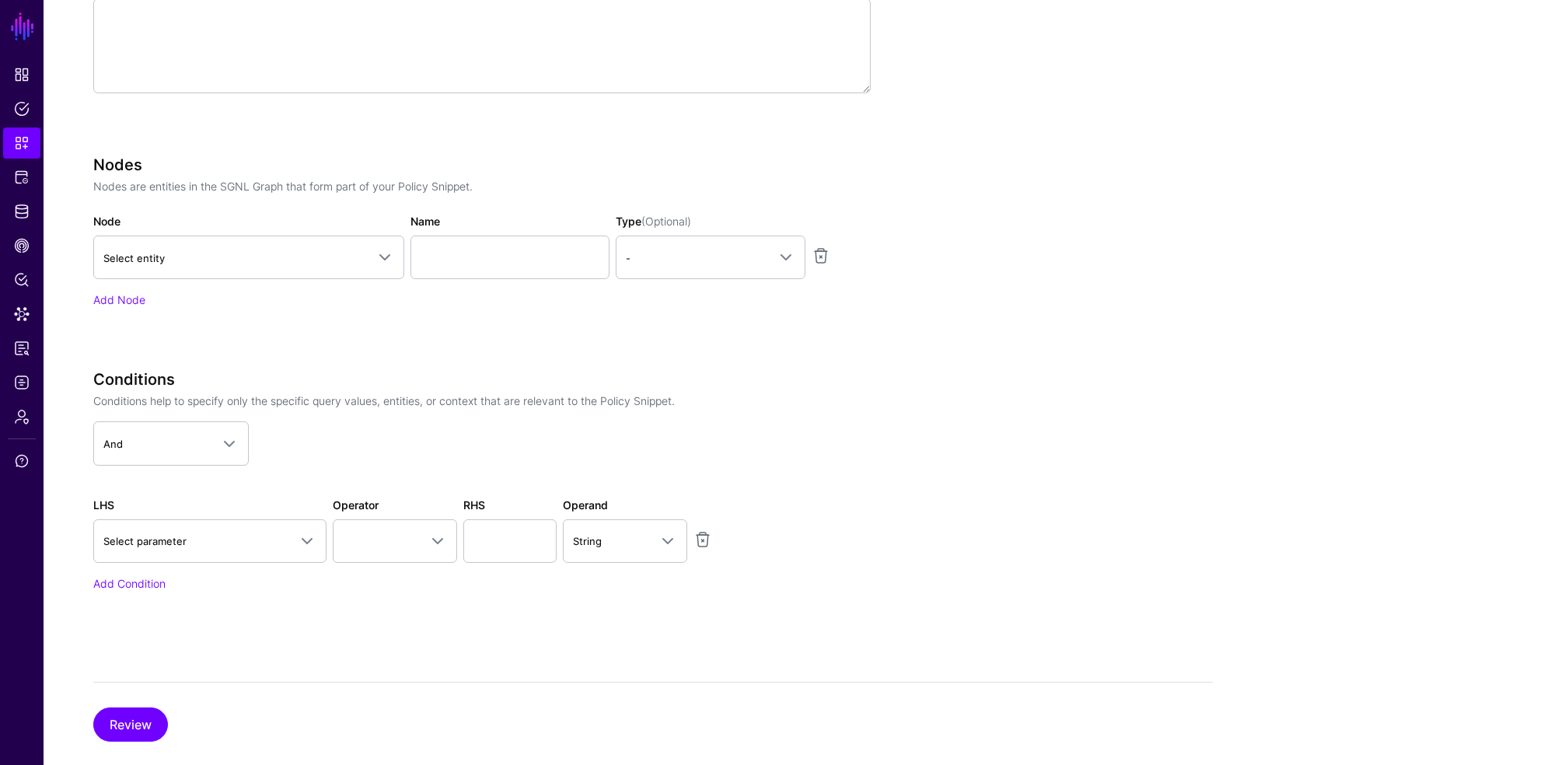
scroll to position [450, 0]
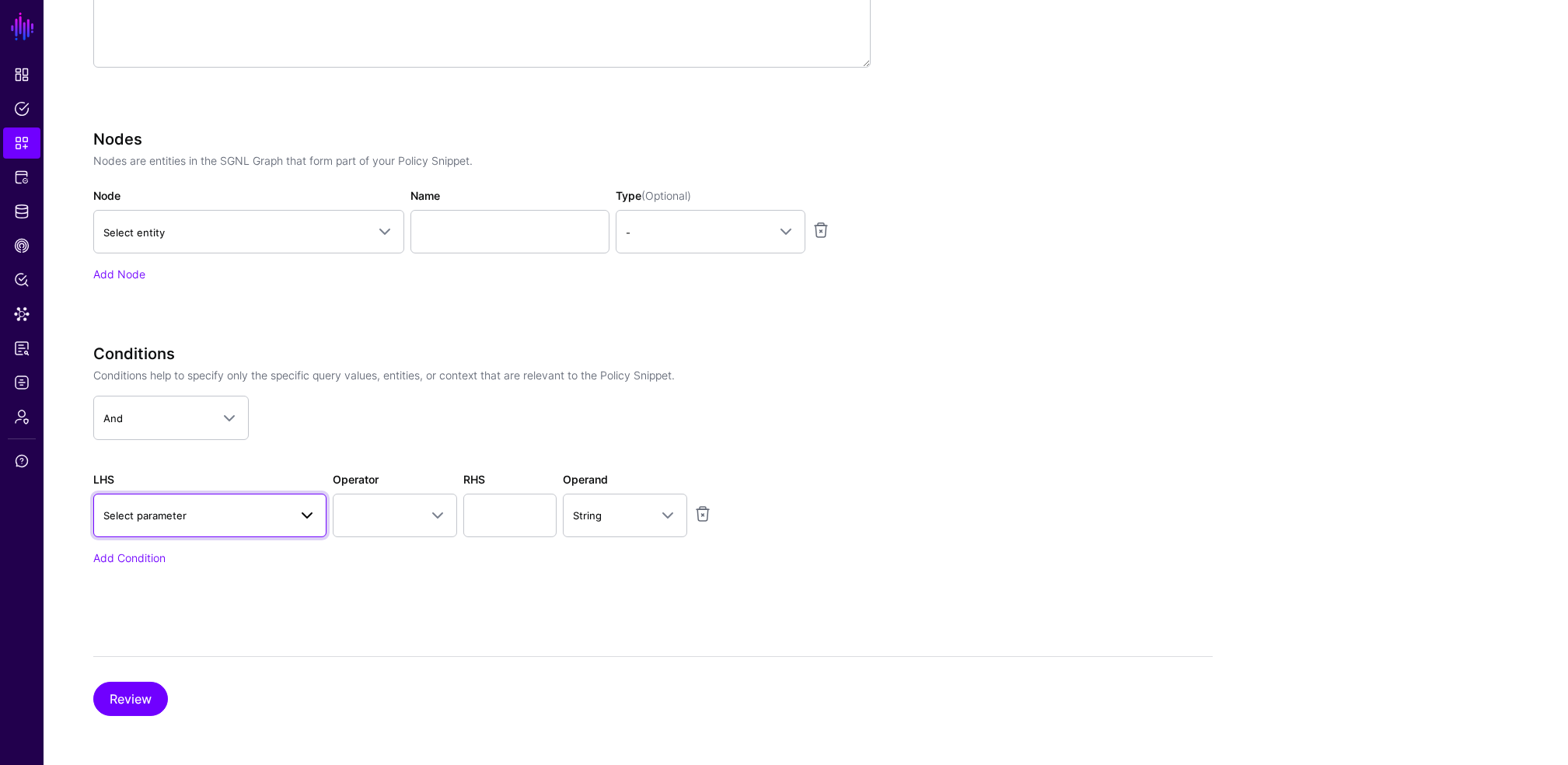
click at [137, 518] on span "Select parameter" at bounding box center [145, 516] width 83 height 13
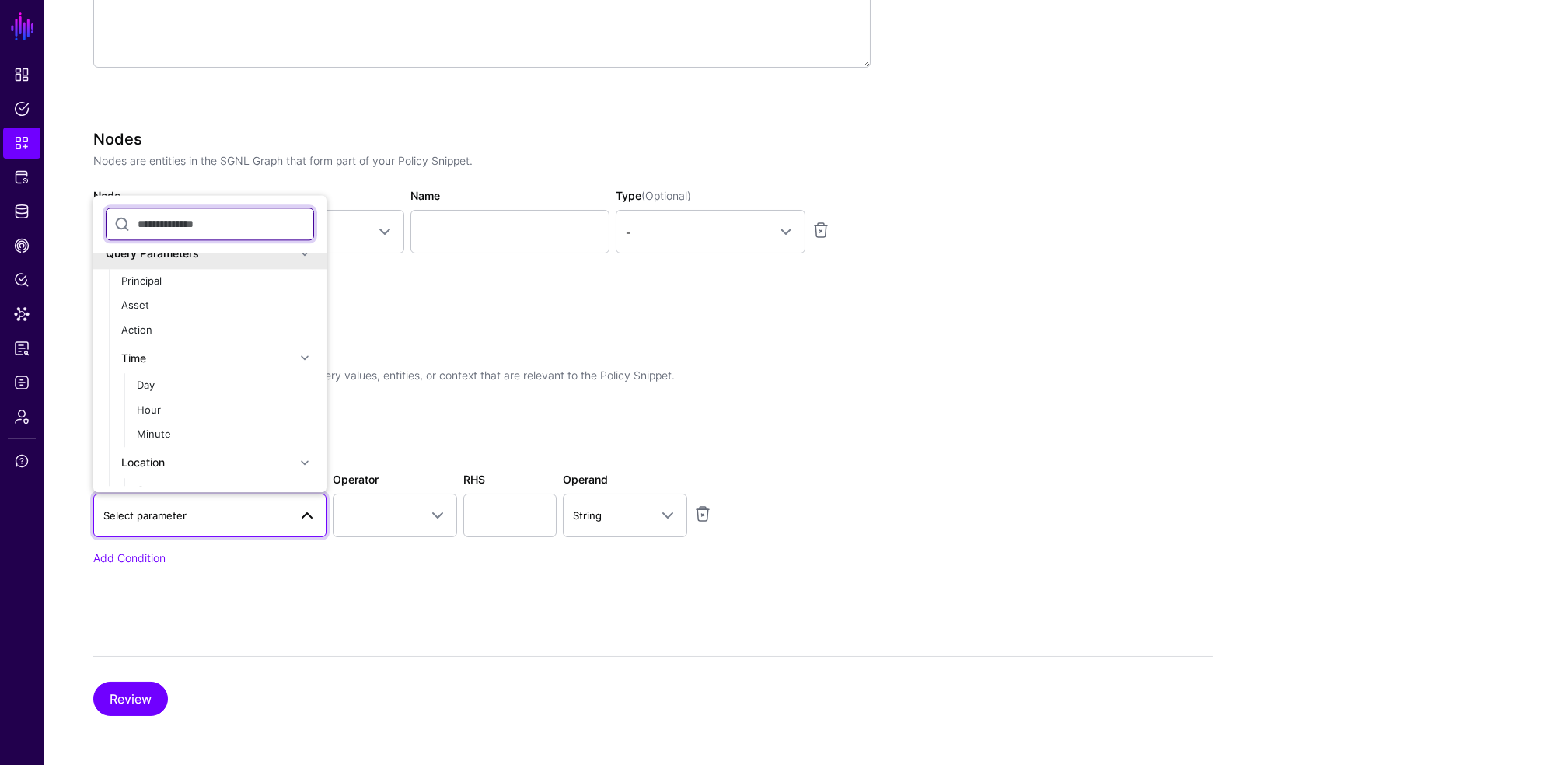
scroll to position [0, 0]
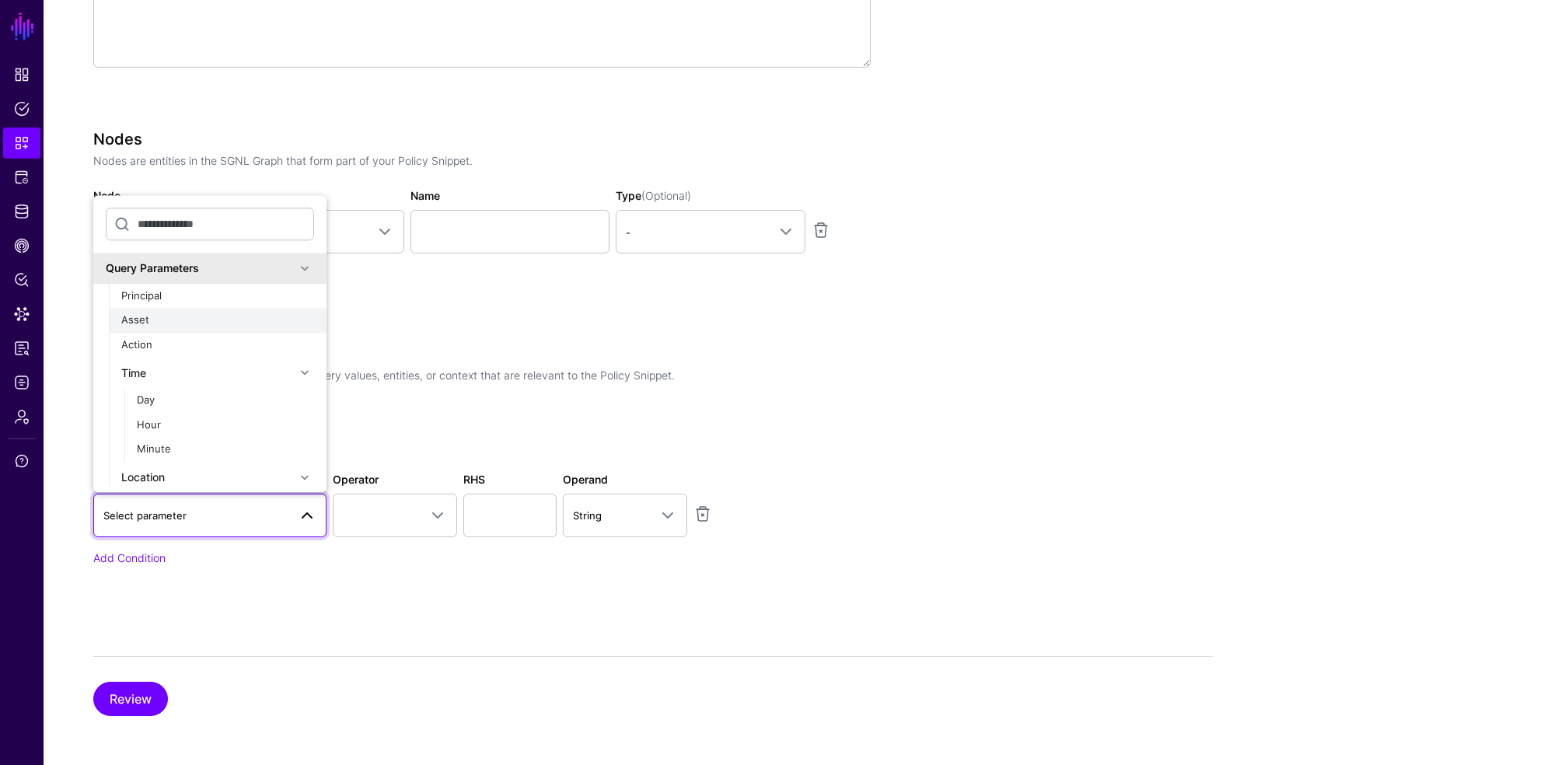
click at [226, 317] on div "Asset" at bounding box center [218, 321] width 193 height 16
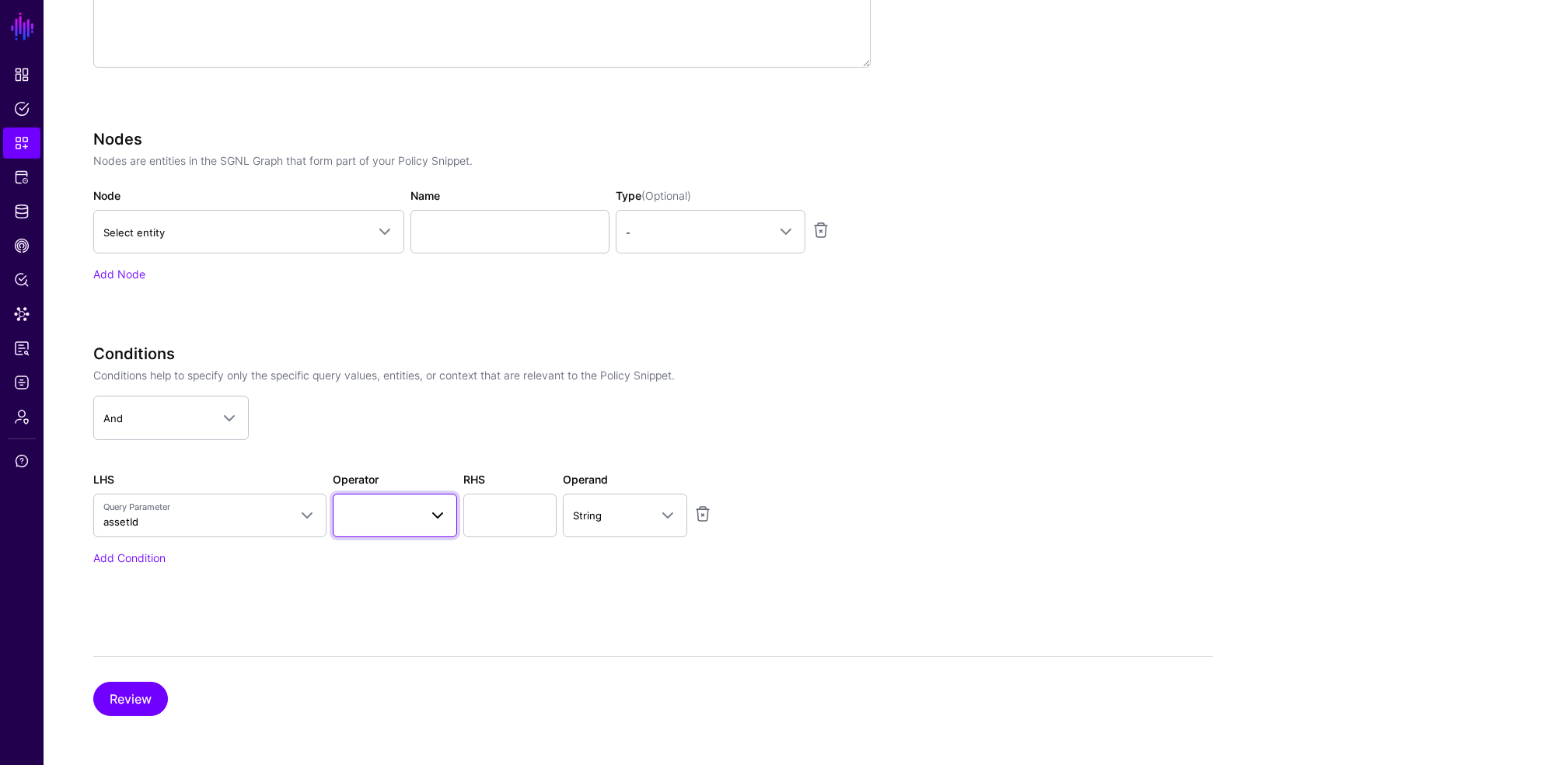
click at [352, 525] on link at bounding box center [395, 516] width 124 height 43
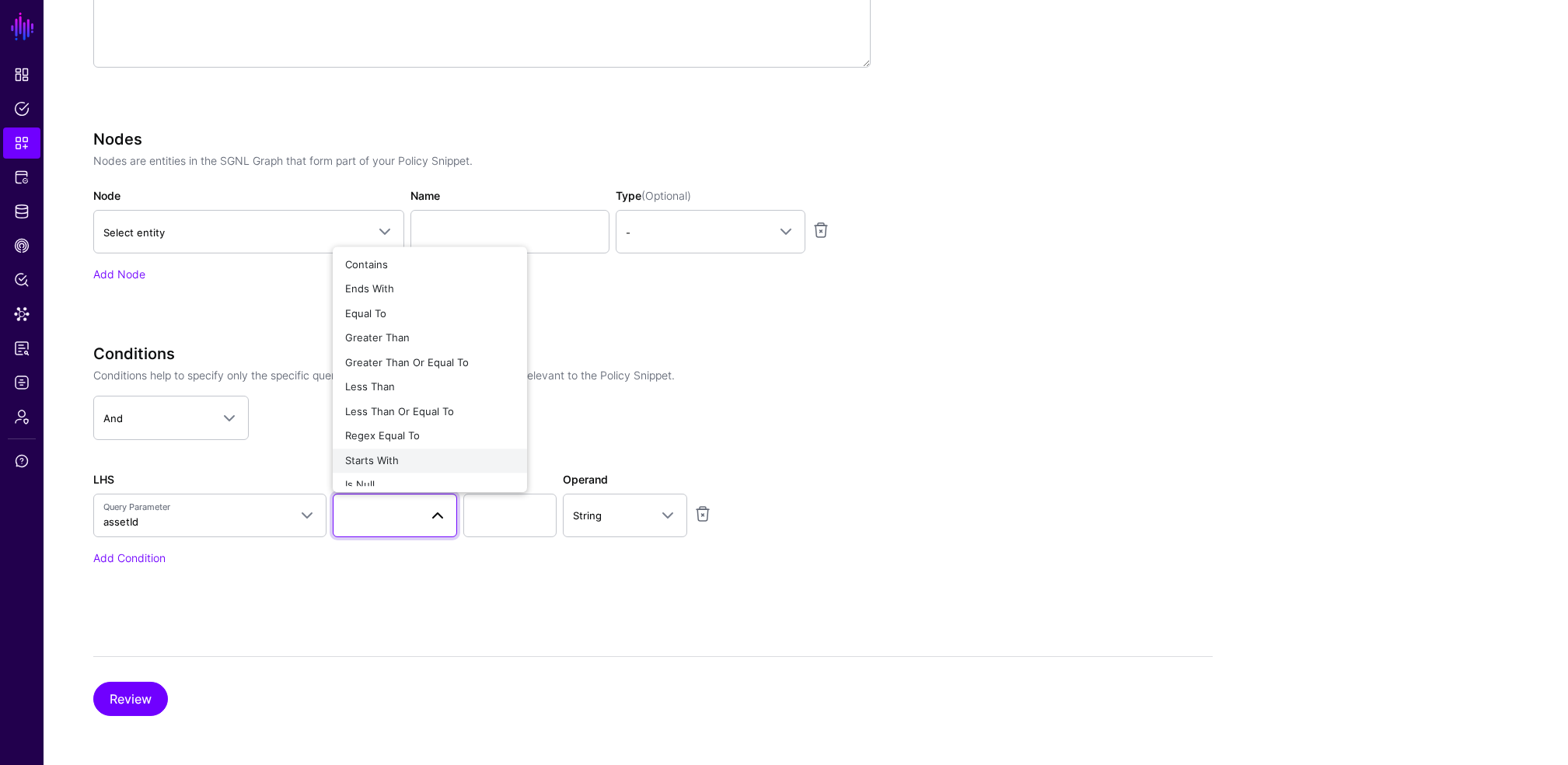
click at [351, 461] on span "Starts With" at bounding box center [372, 460] width 53 height 13
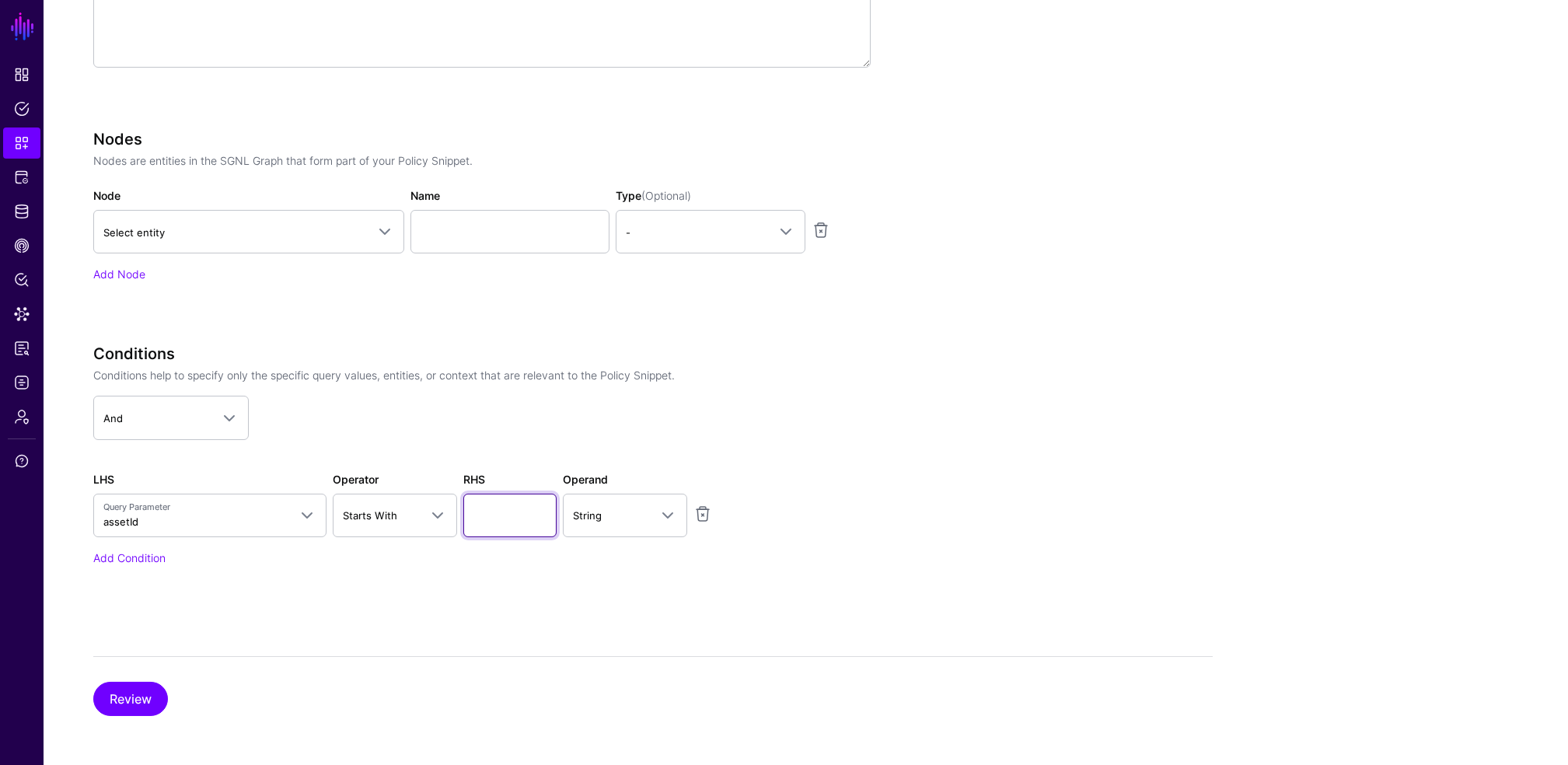
click at [517, 511] on input "text" at bounding box center [510, 516] width 94 height 43
type input "**********"
click at [142, 698] on button "Review" at bounding box center [131, 699] width 75 height 35
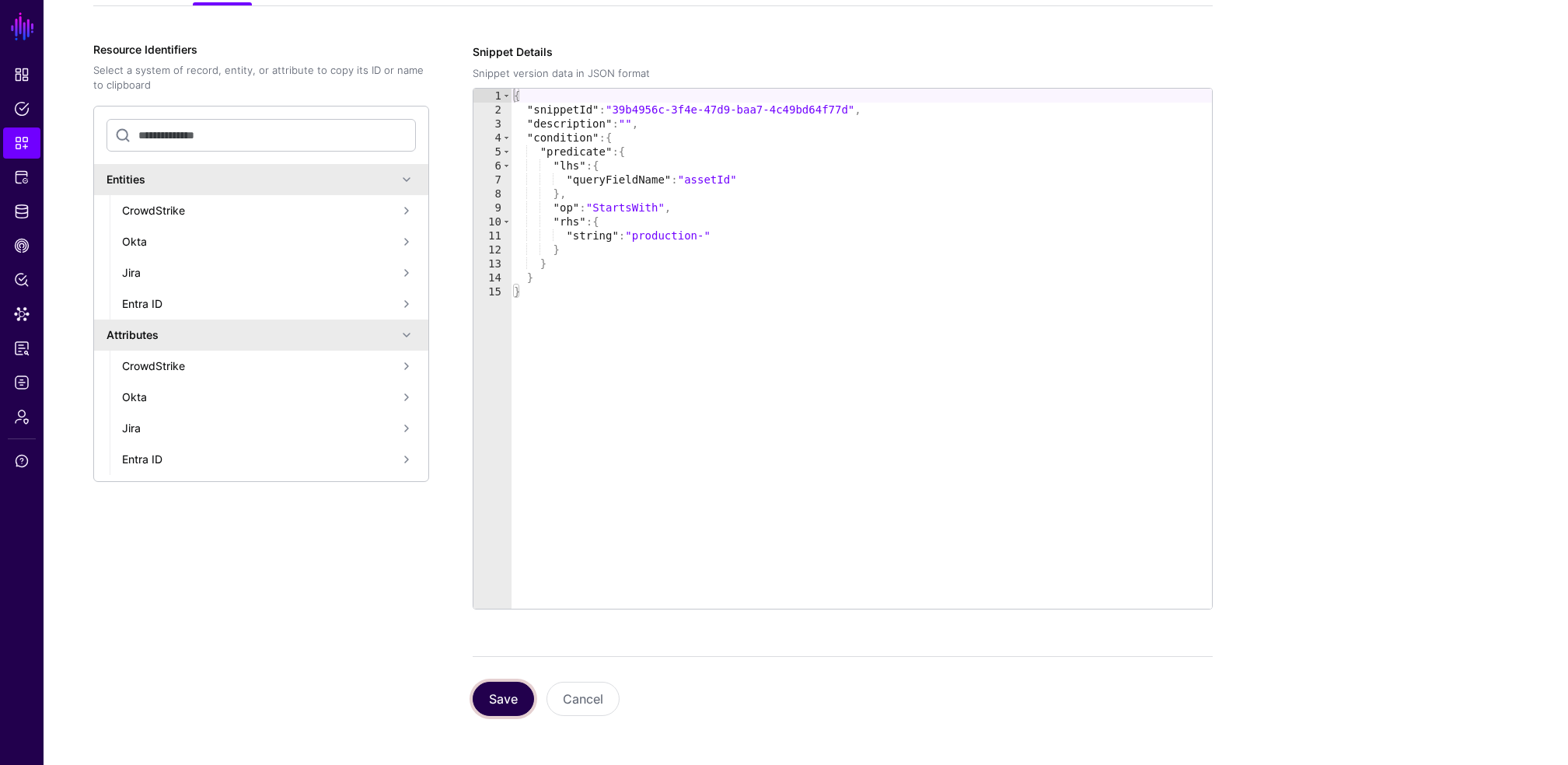
click at [507, 686] on button "Save" at bounding box center [504, 699] width 61 height 35
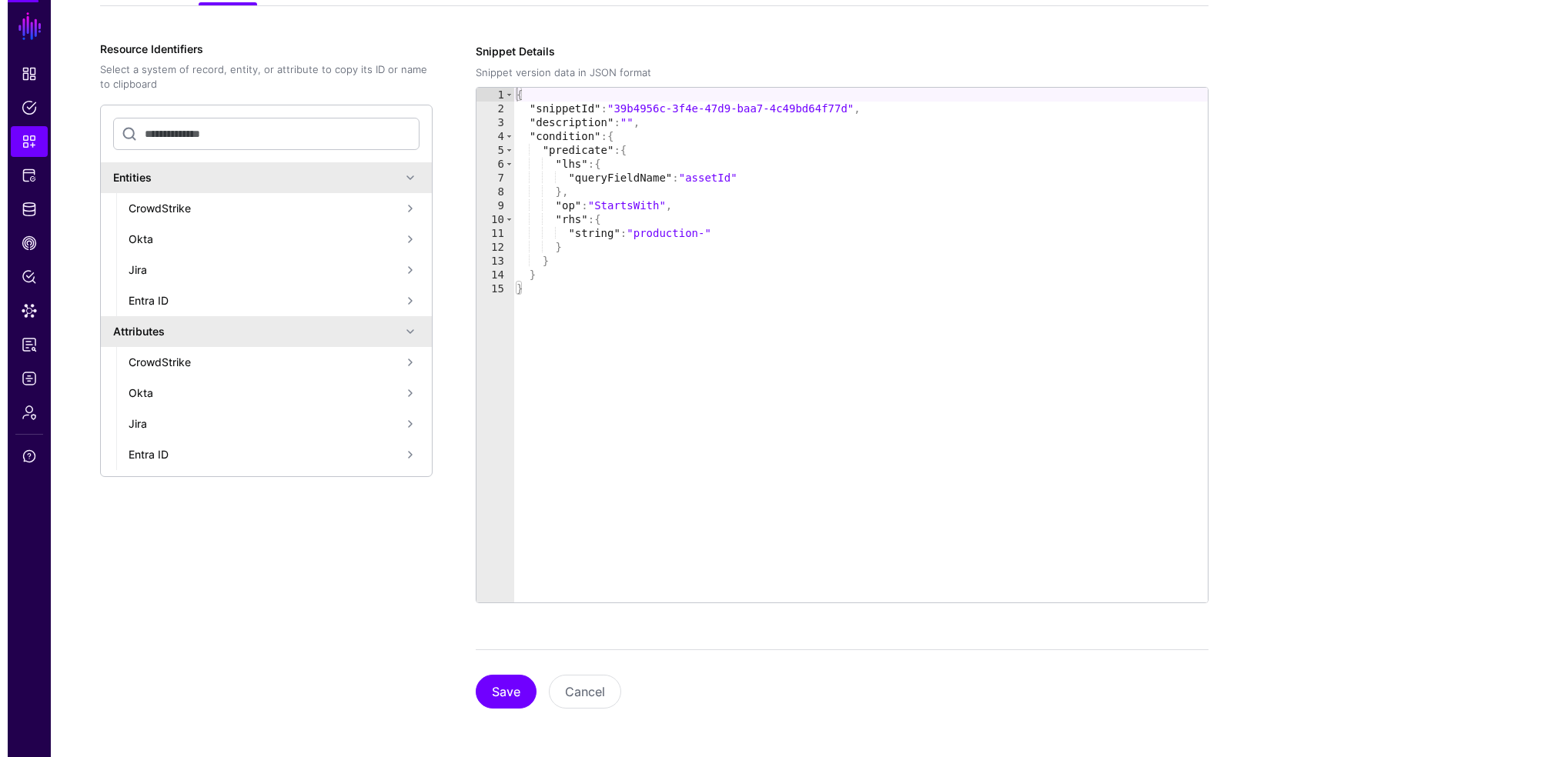
scroll to position [0, 0]
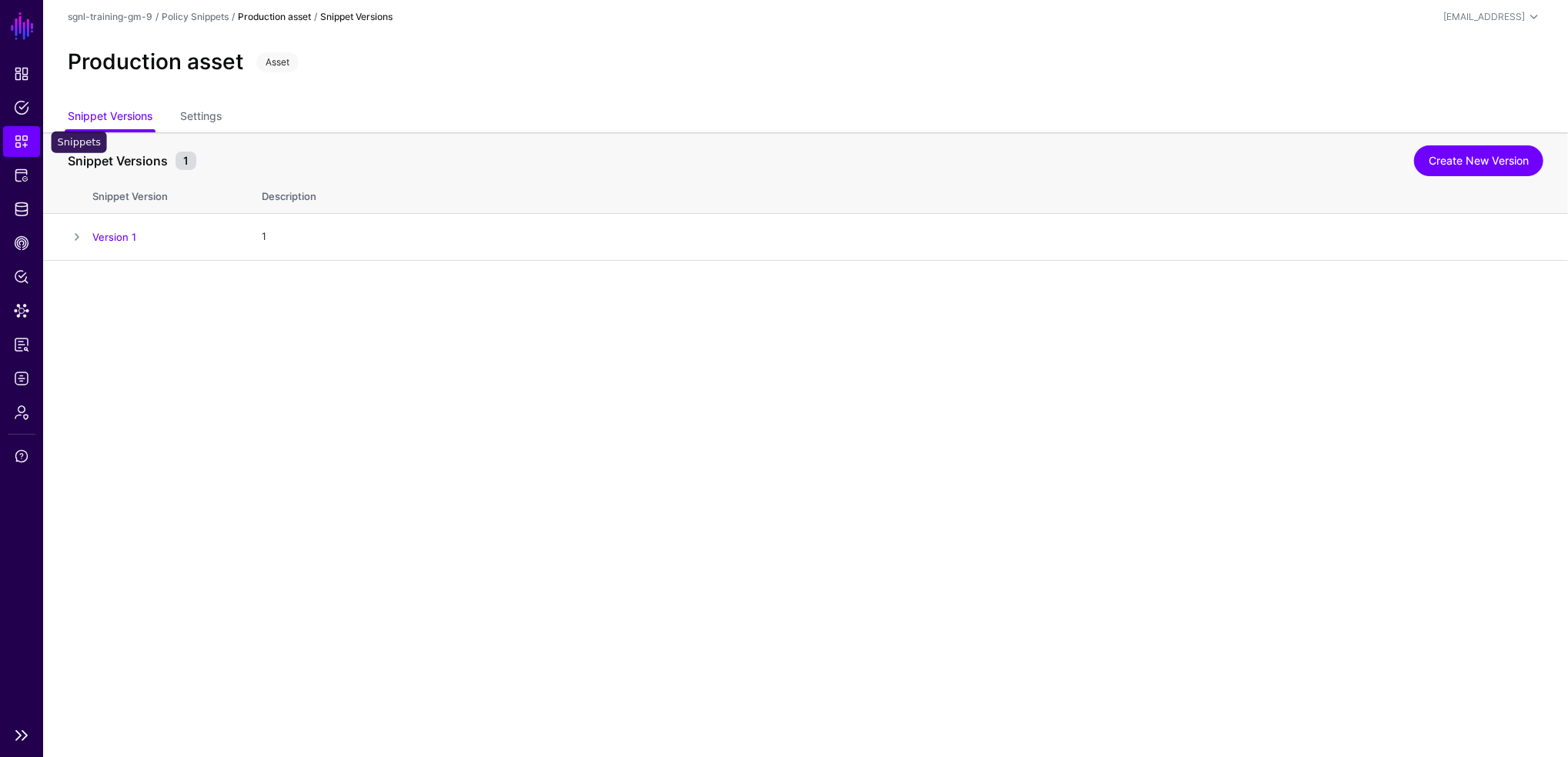
click at [21, 137] on span "Snippets" at bounding box center [21, 141] width 16 height 16
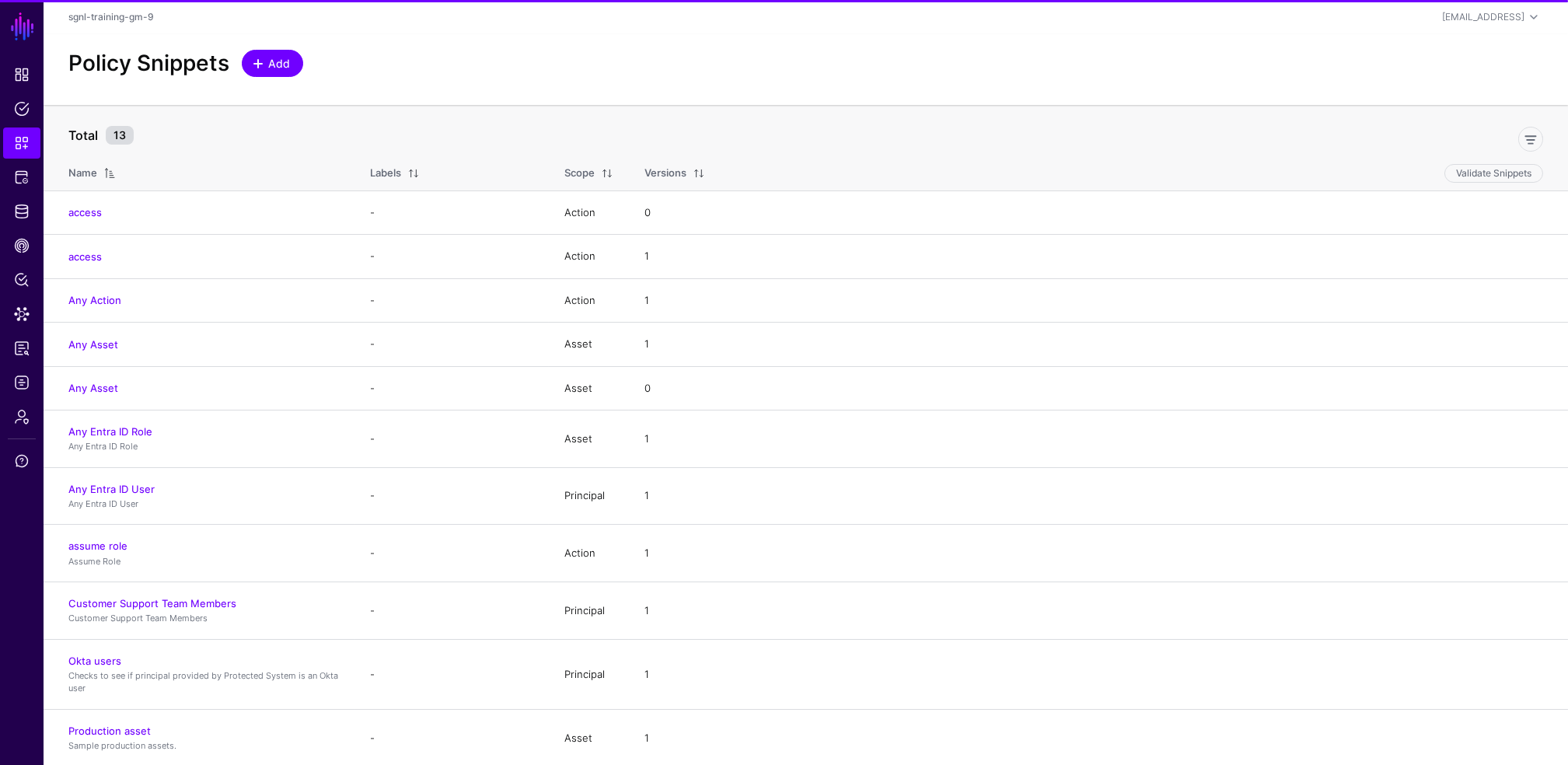
click at [280, 53] on link "Add" at bounding box center [272, 63] width 61 height 28
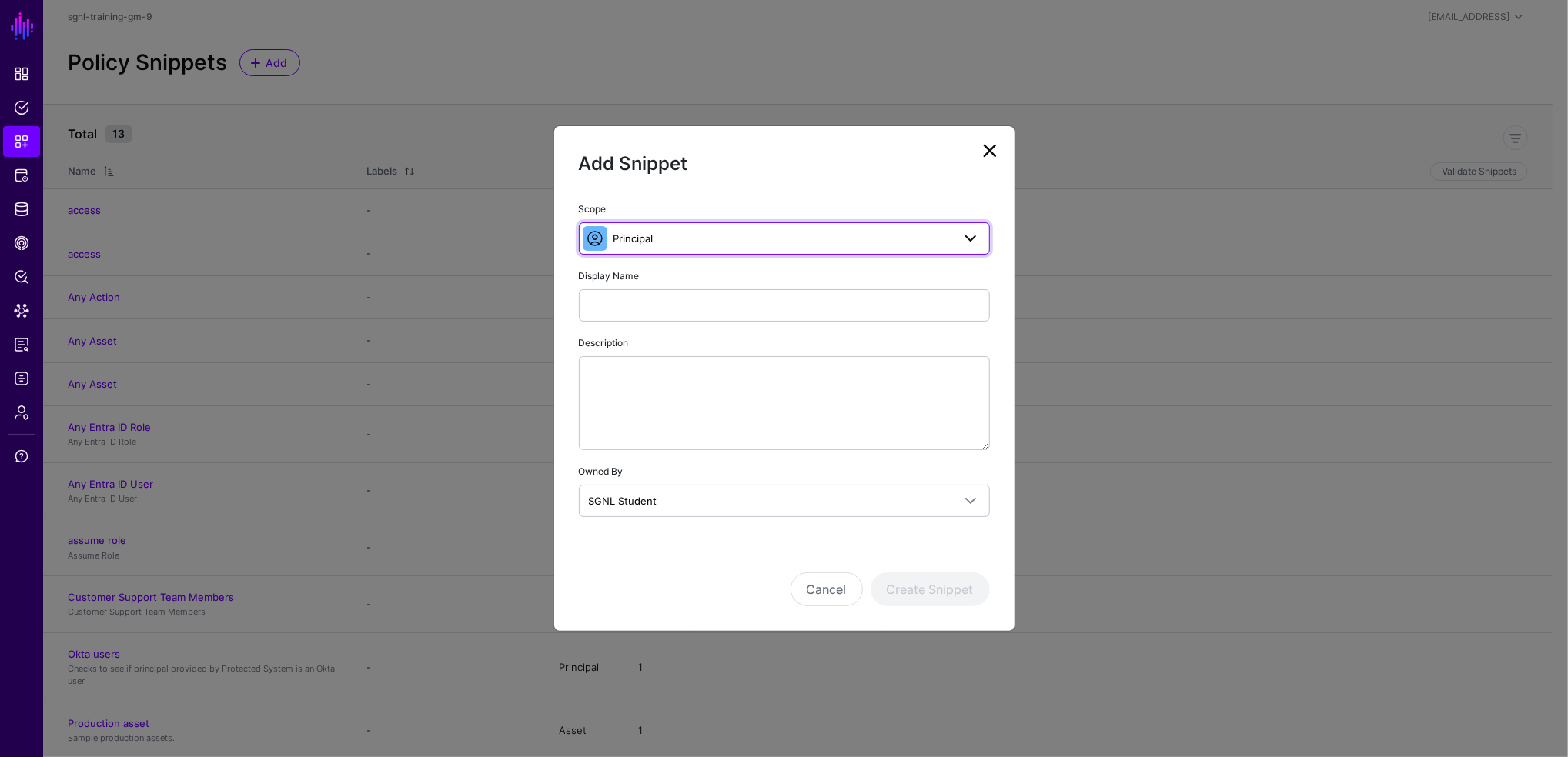
click at [719, 234] on span "Principal" at bounding box center [783, 238] width 339 height 17
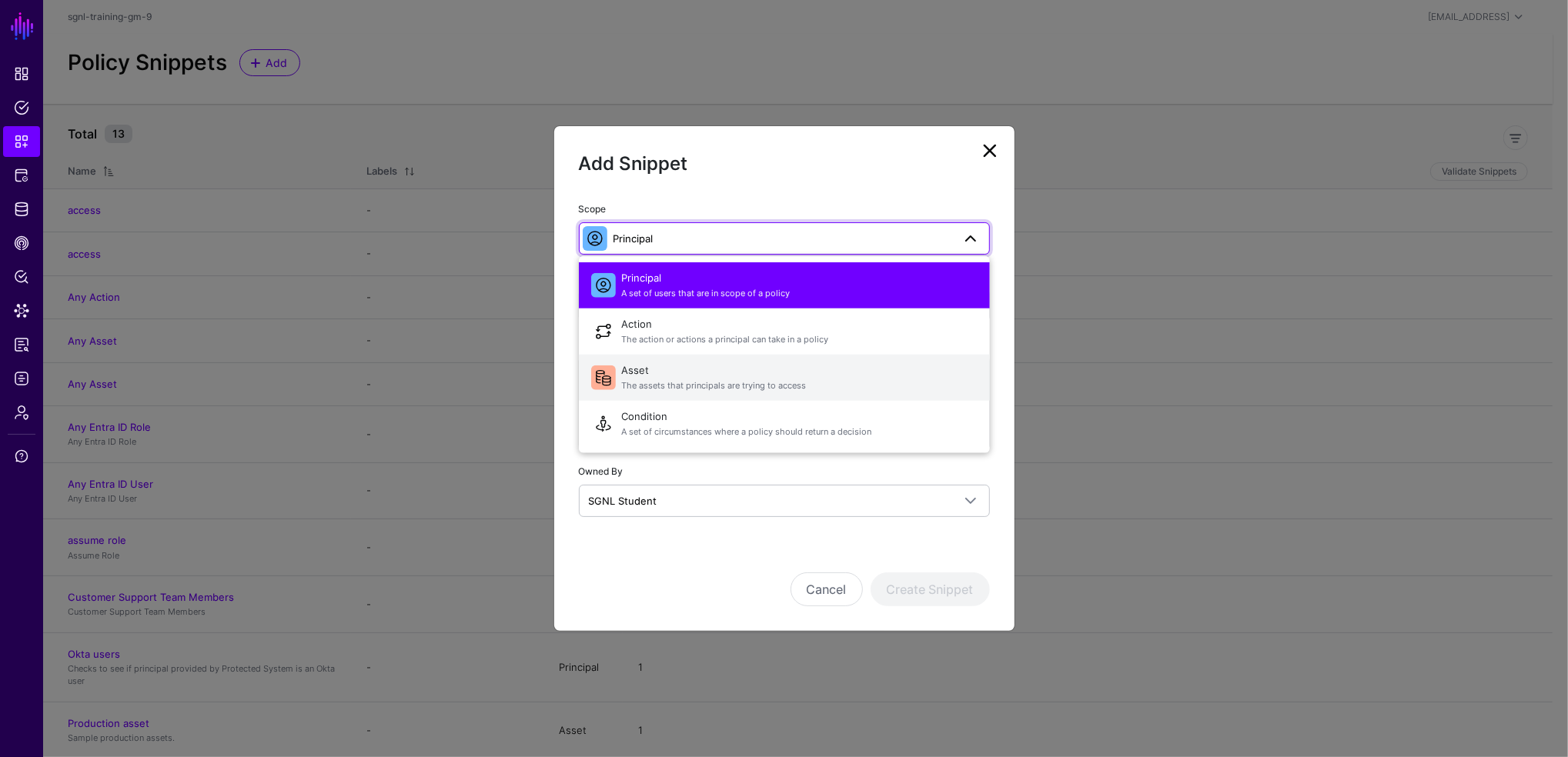
click at [635, 372] on span "Asset The assets that principals are trying to access" at bounding box center [799, 378] width 355 height 37
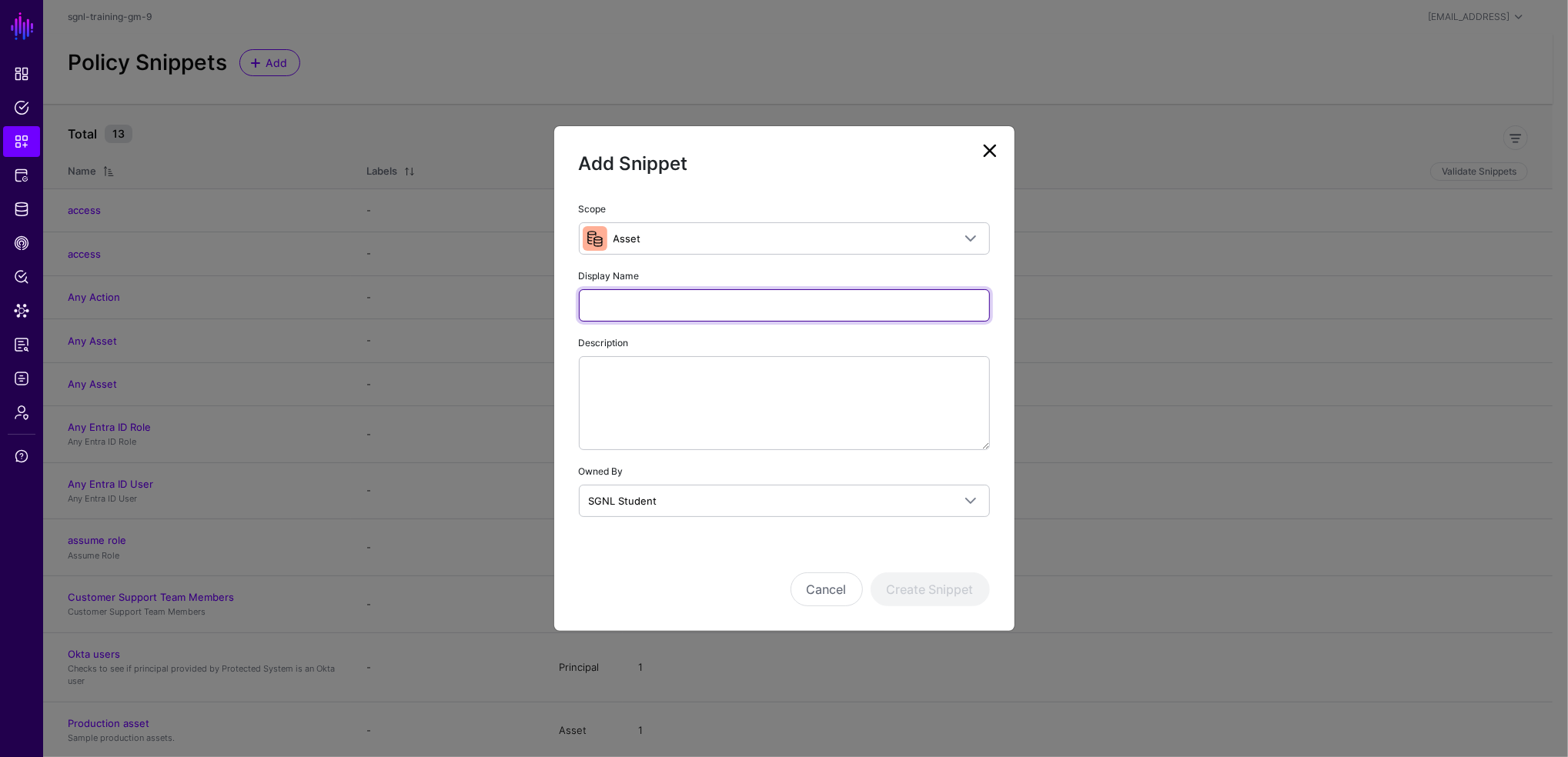
click at [673, 306] on input "Display Name" at bounding box center [784, 305] width 411 height 32
type input "******"
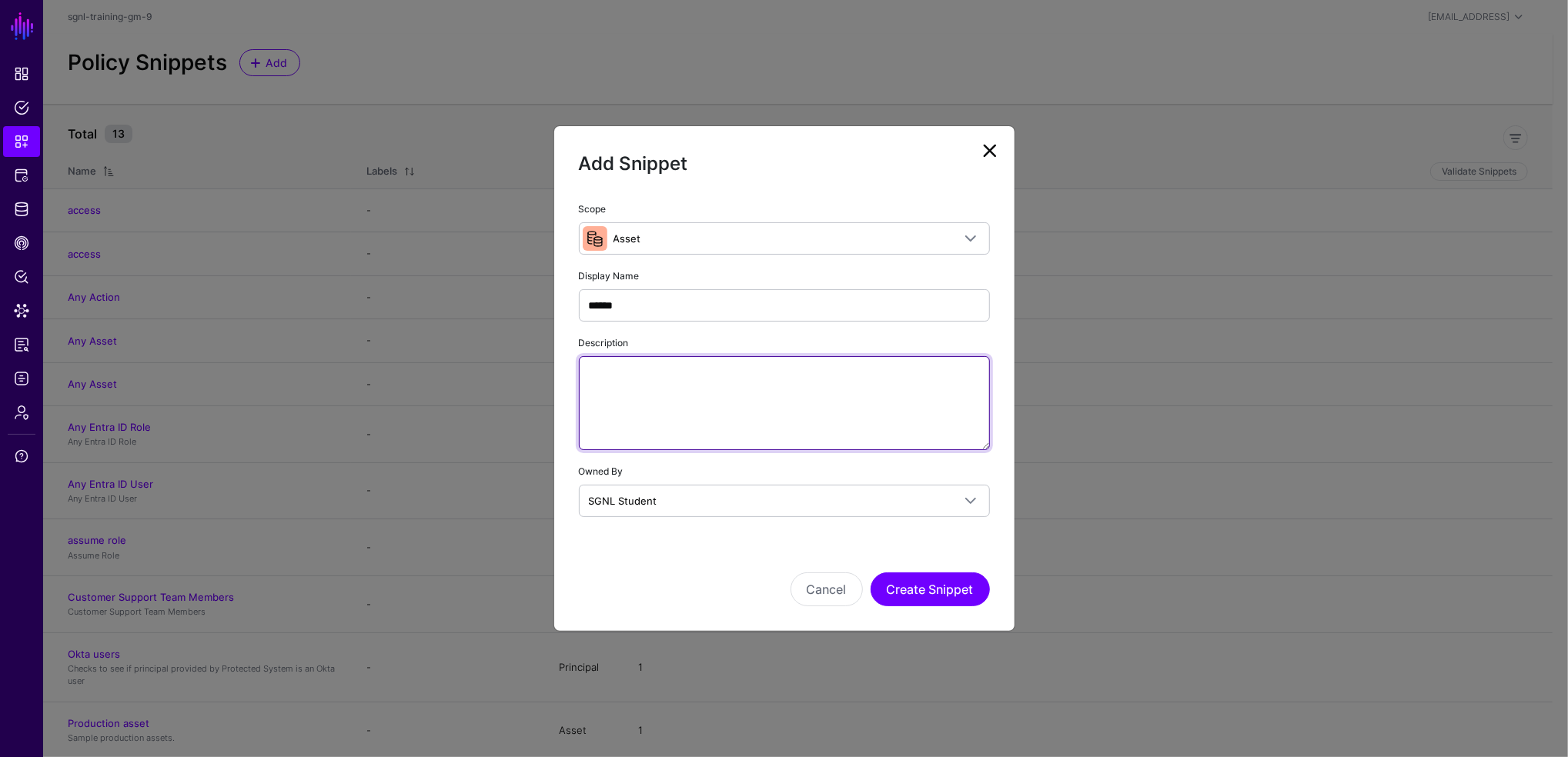
click at [672, 406] on textarea "Description" at bounding box center [784, 403] width 411 height 94
type textarea "**********"
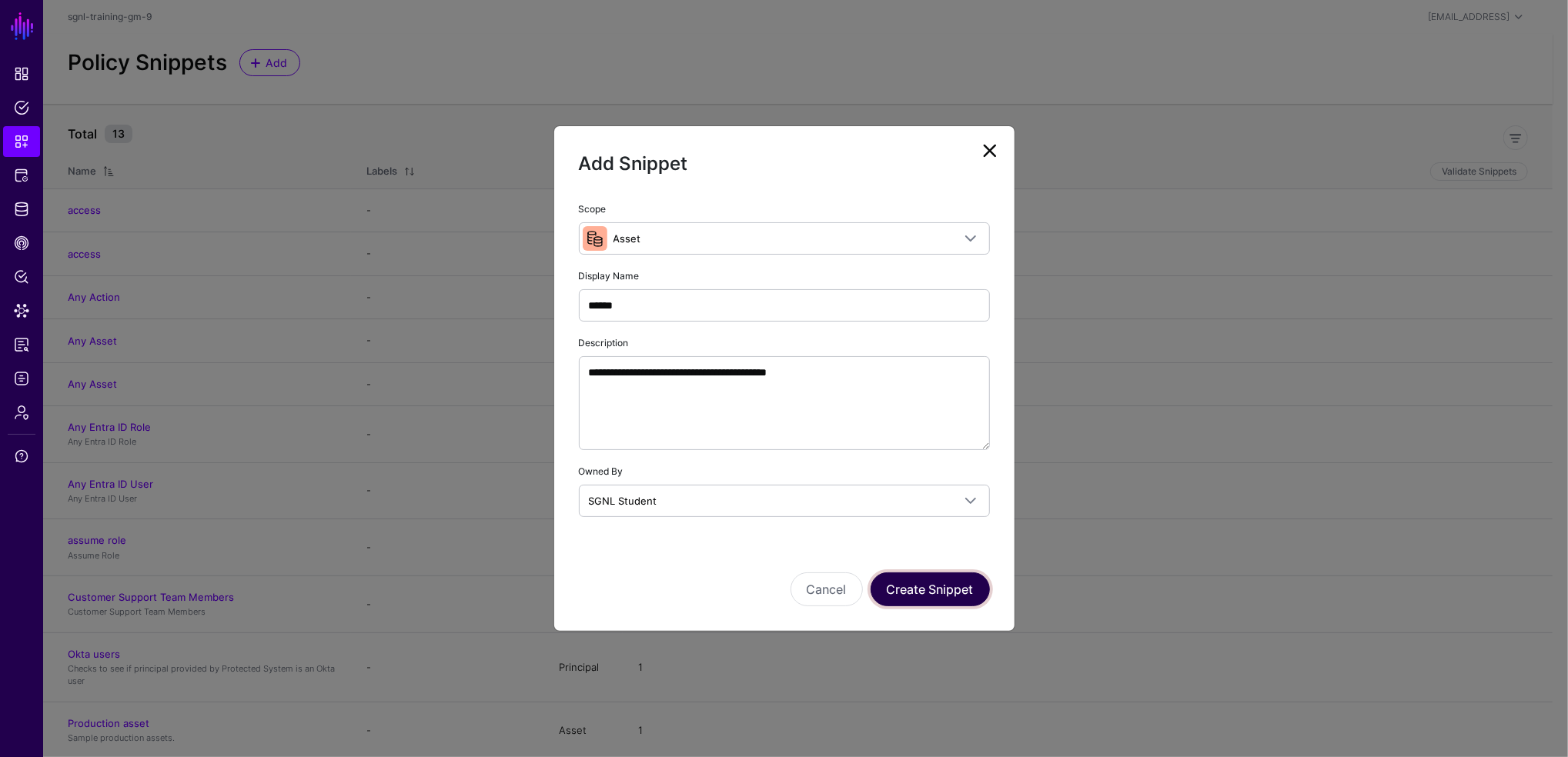
click at [979, 589] on button "Create Snippet" at bounding box center [930, 589] width 119 height 34
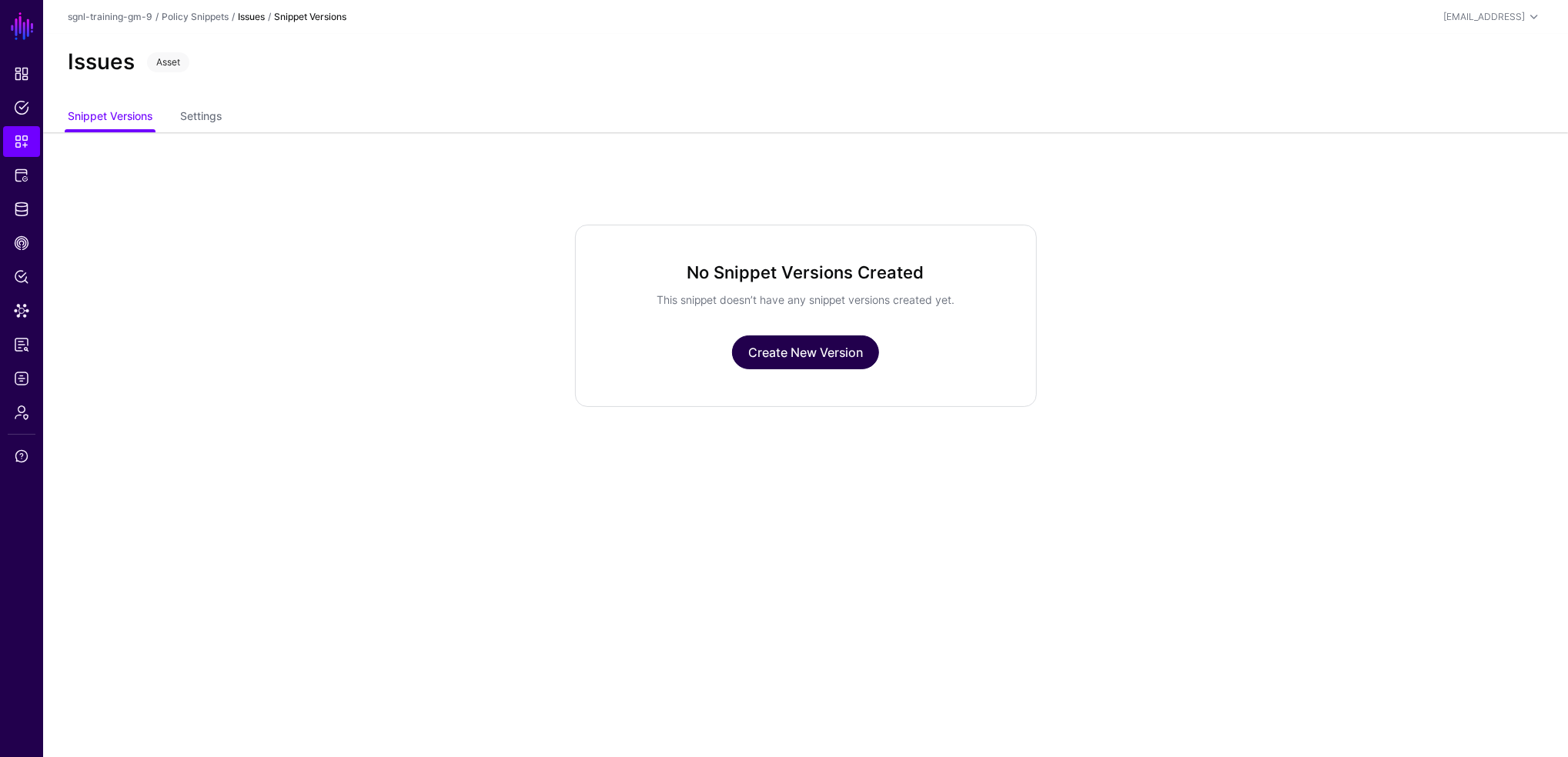
click at [777, 363] on link "Create New Version" at bounding box center [805, 352] width 147 height 34
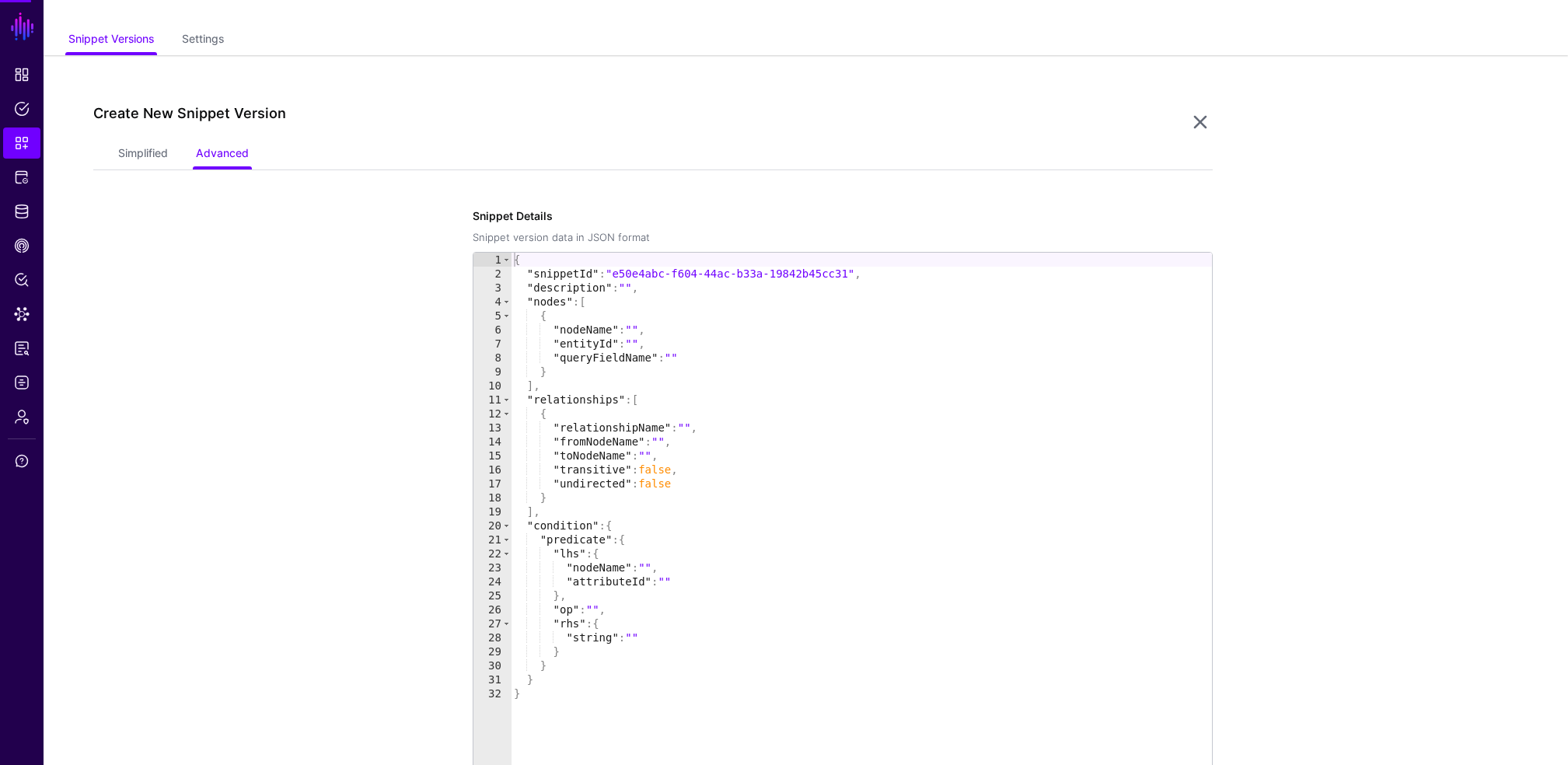
scroll to position [133, 0]
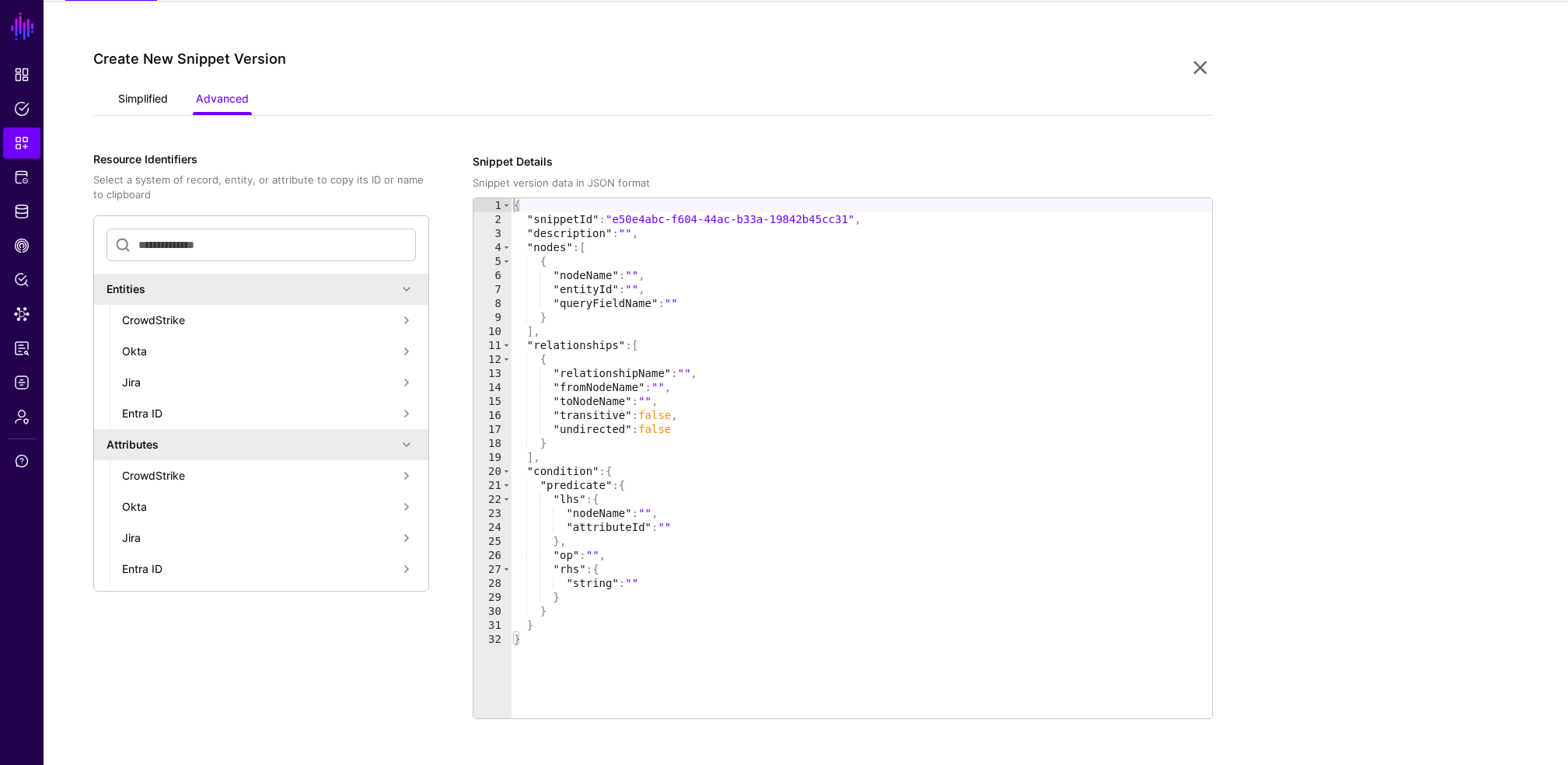
click at [131, 98] on link "Simplified" at bounding box center [143, 101] width 49 height 30
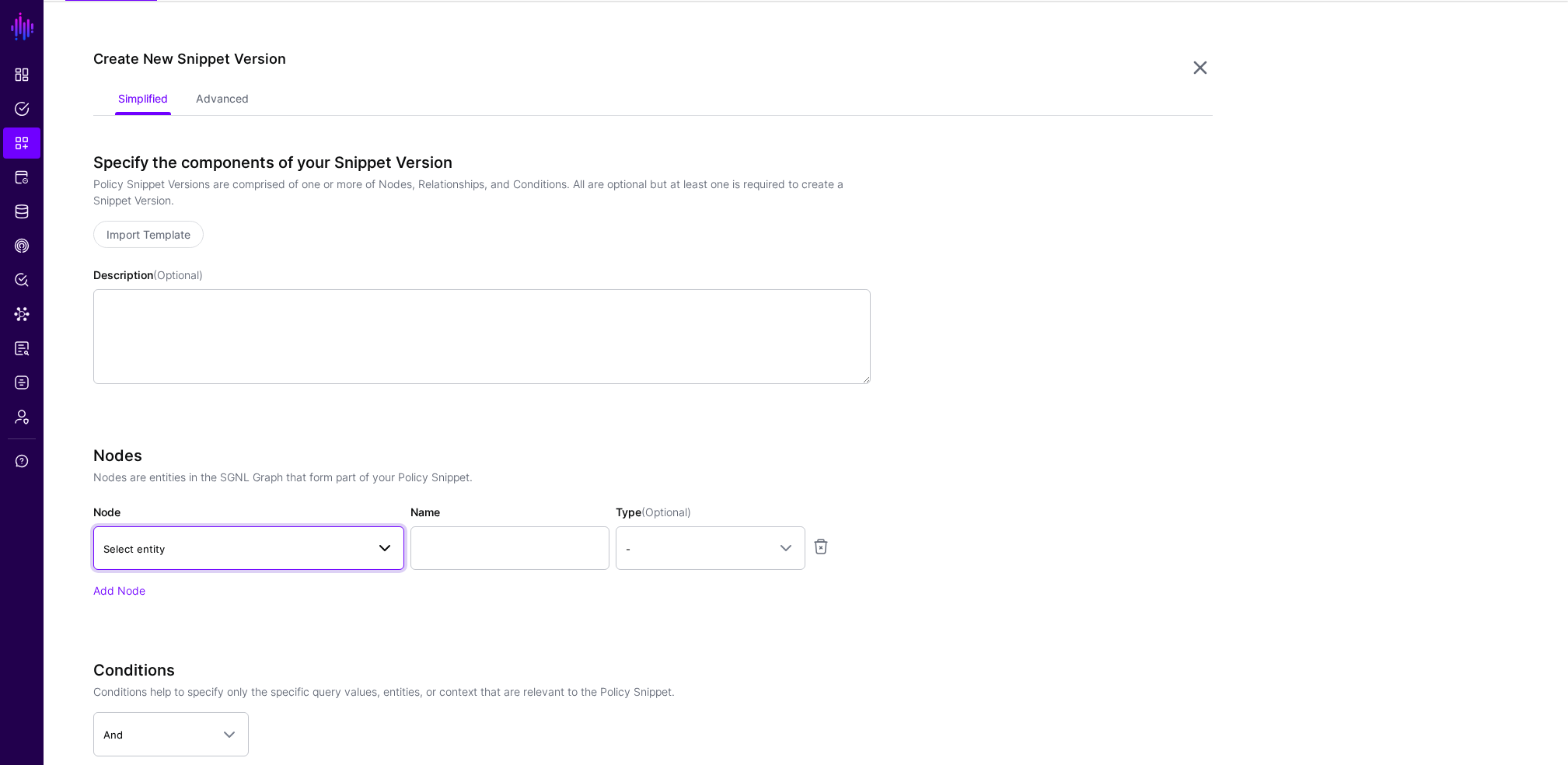
click at [138, 532] on link "Select entity" at bounding box center [249, 548] width 311 height 43
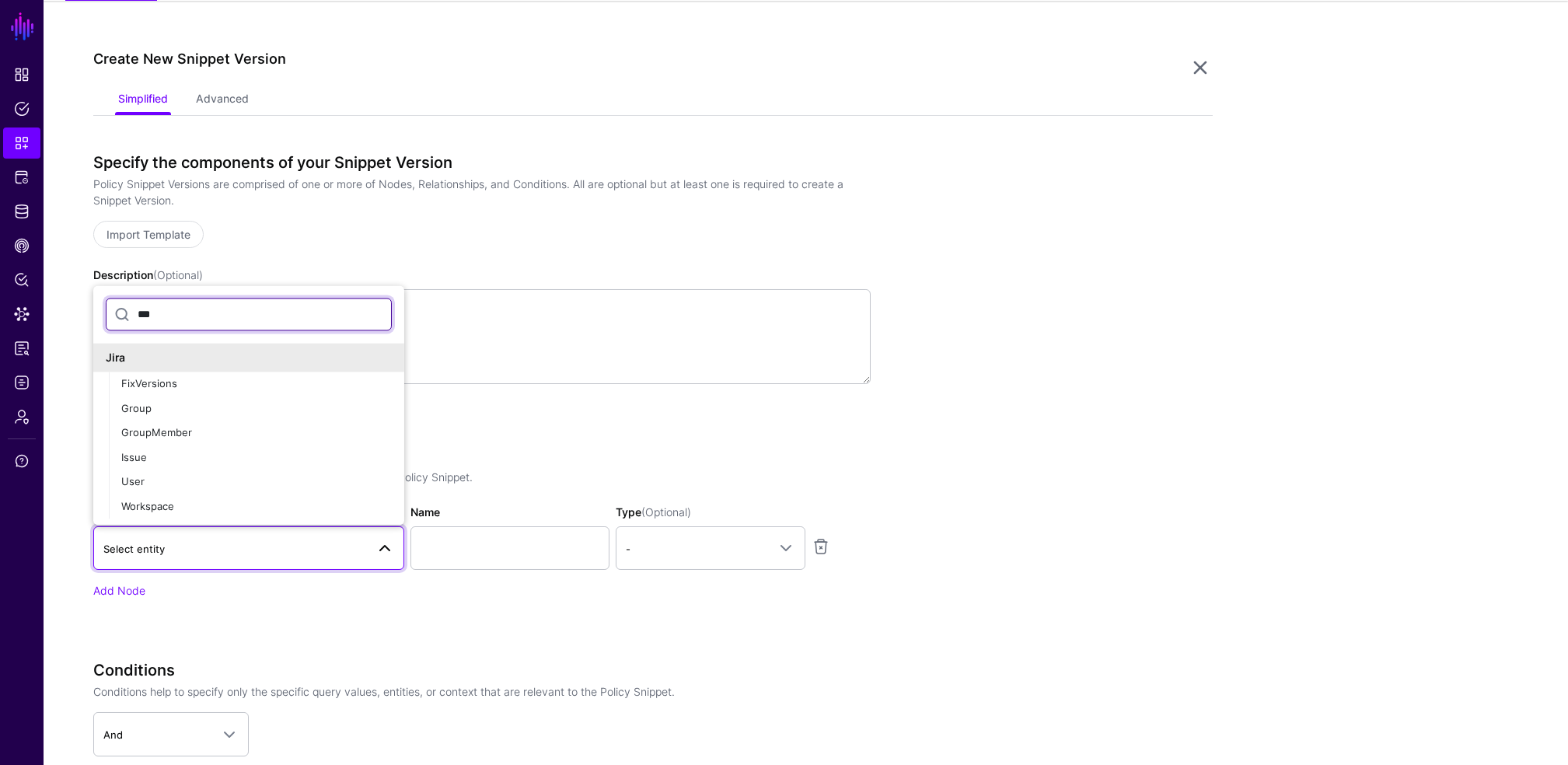
type input "****"
click at [160, 454] on div "Issue" at bounding box center [256, 458] width 271 height 16
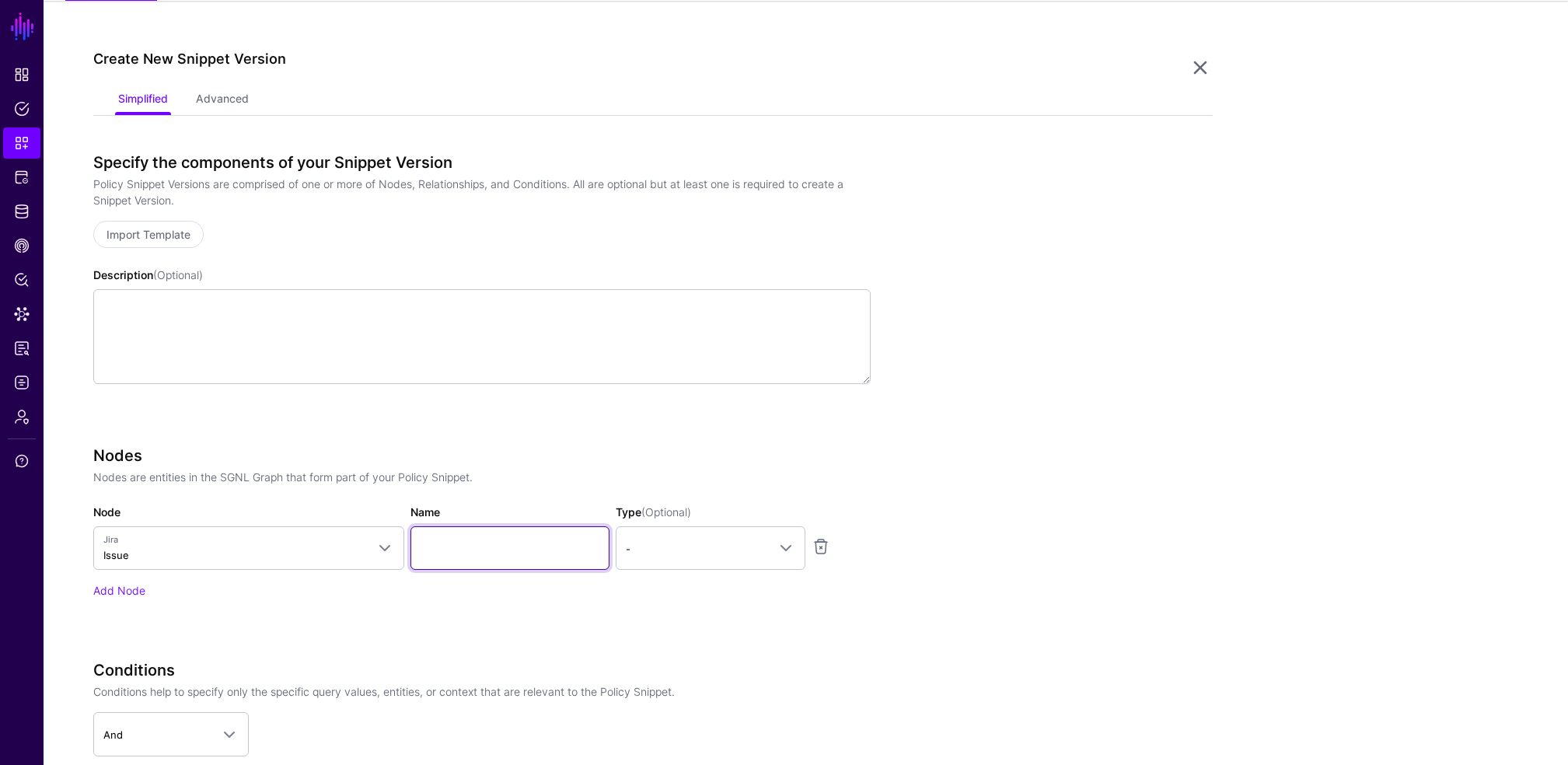
click at [501, 558] on input "Name" at bounding box center [511, 548] width 199 height 43
type input "*********"
click at [686, 550] on span "-" at bounding box center [697, 548] width 142 height 17
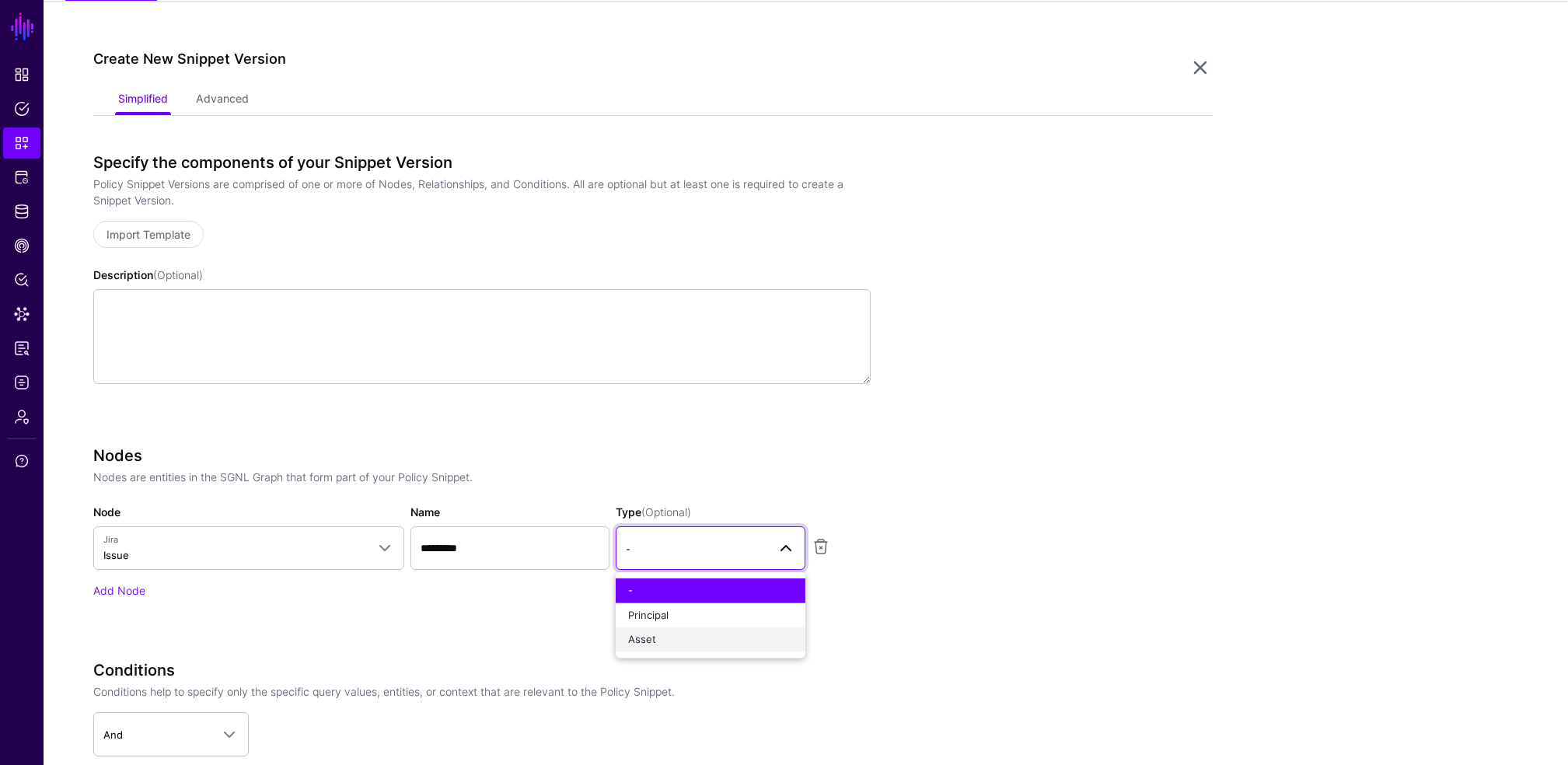
click at [660, 633] on div "Asset" at bounding box center [710, 640] width 165 height 16
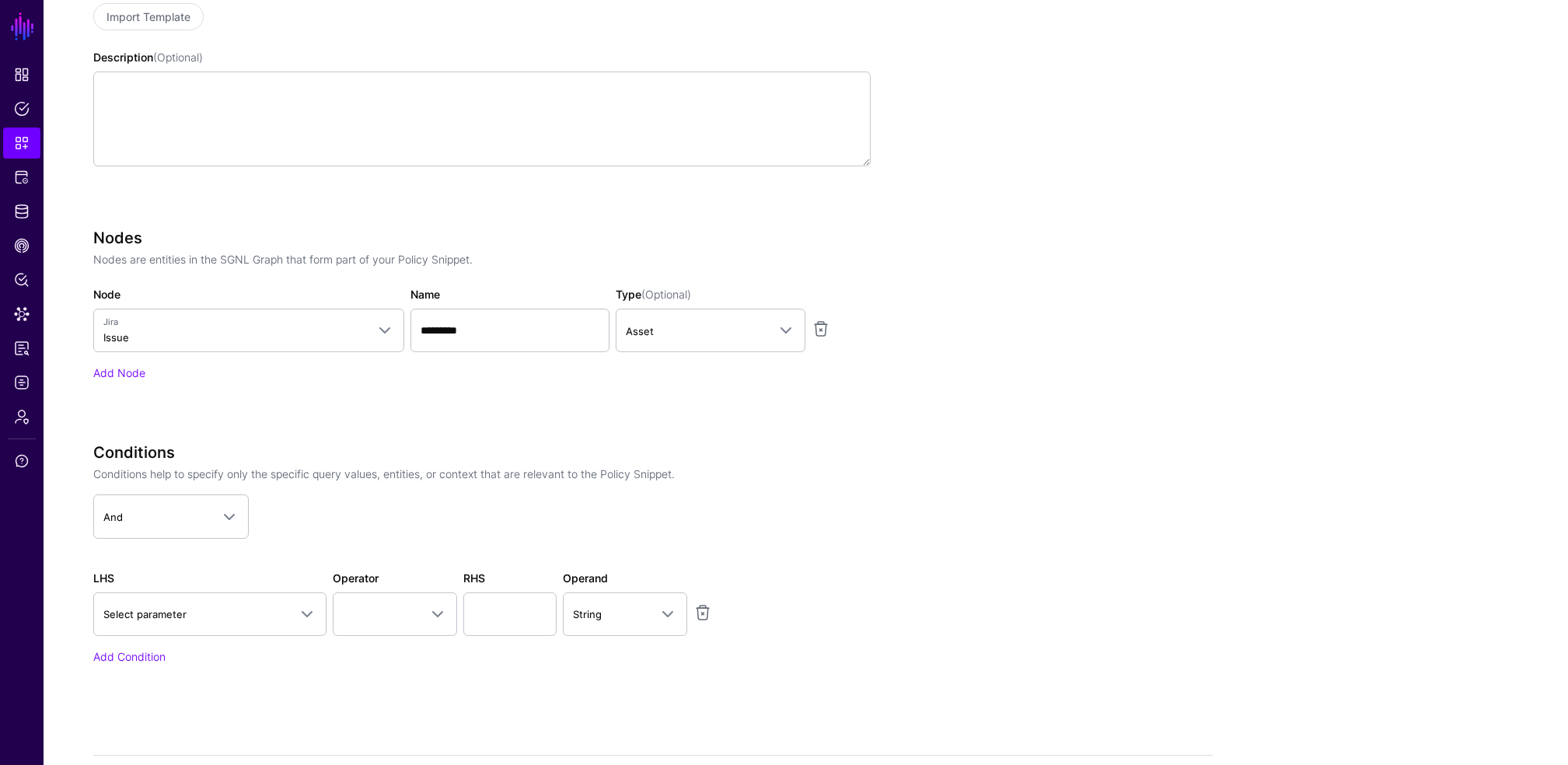
scroll to position [354, 0]
click at [151, 607] on span "Select parameter" at bounding box center [145, 611] width 83 height 13
type input "*"
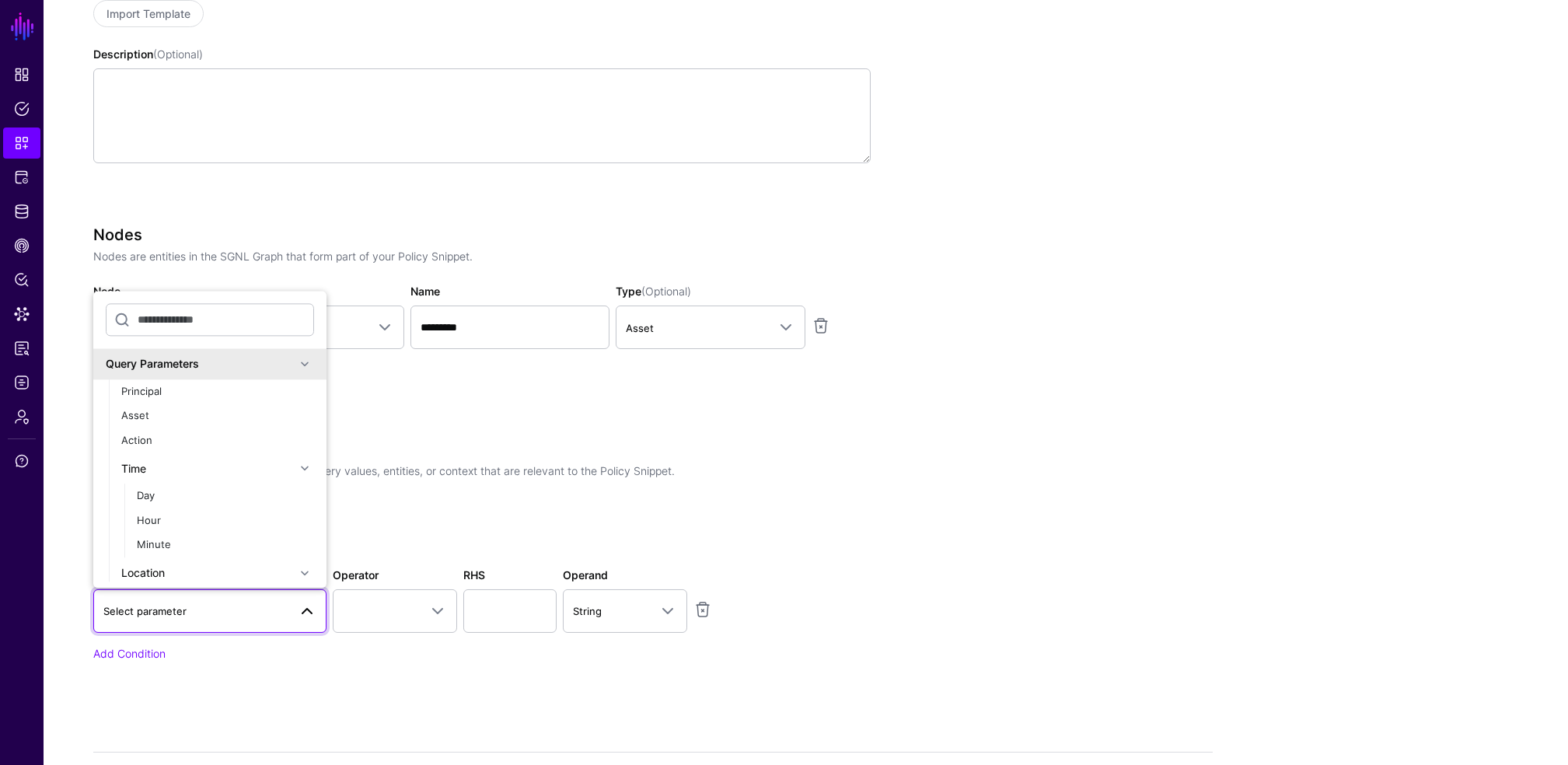
click at [1070, 388] on app-snippets-creator "Specify the components of your Snippet Version Policy Snippet Versions are comp…" at bounding box center [653, 318] width 1120 height 773
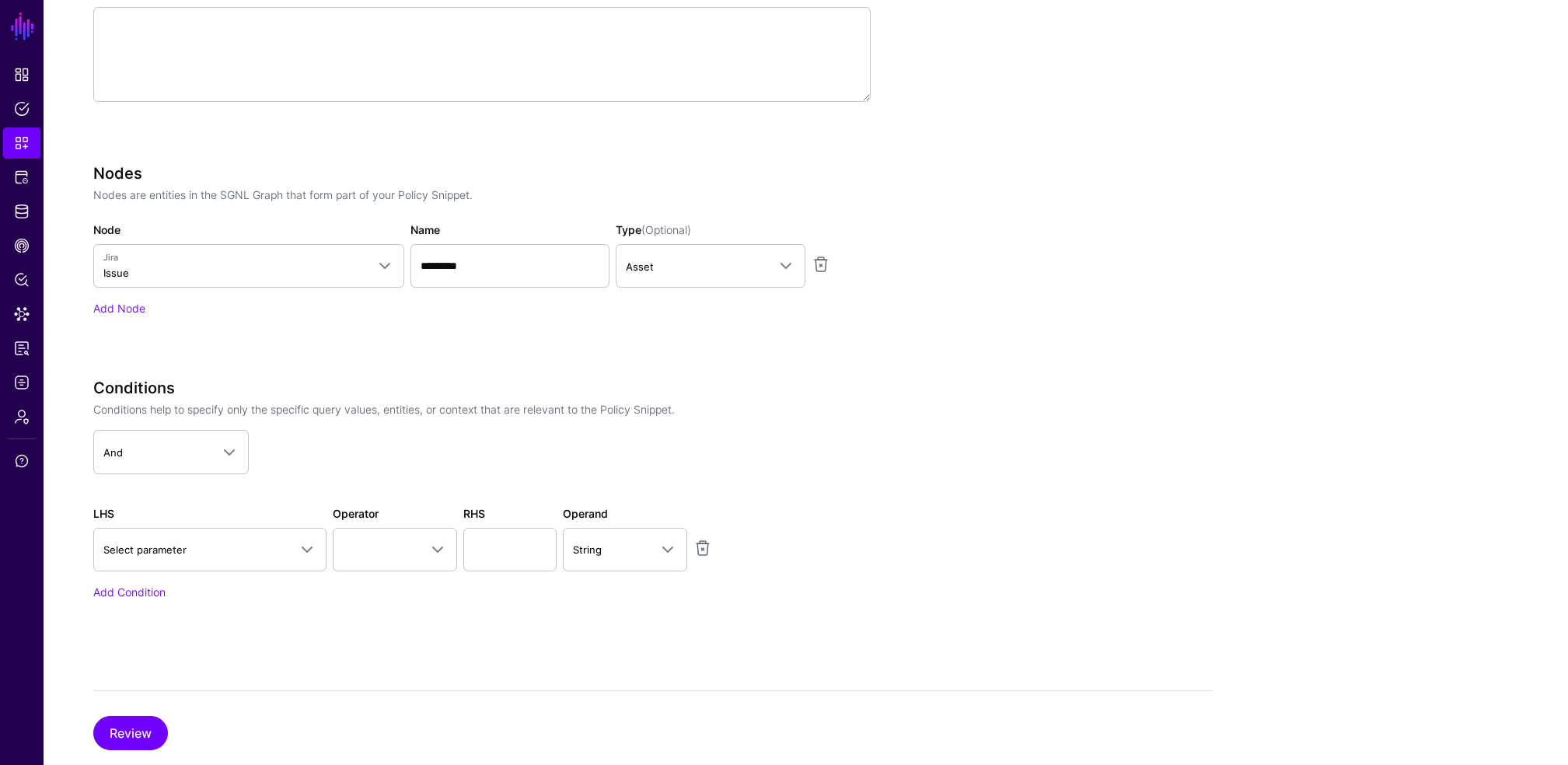
scroll to position [450, 0]
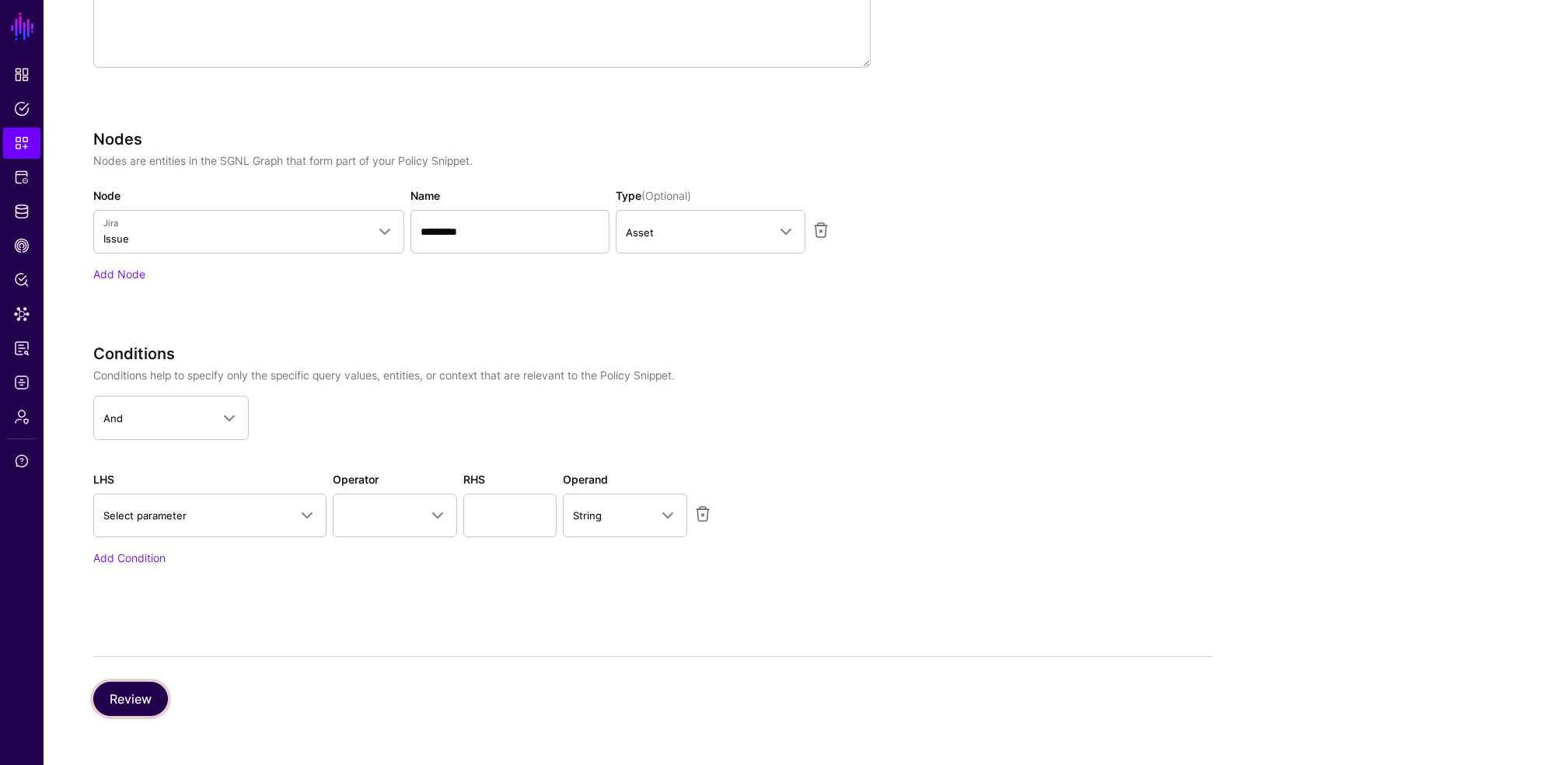
click at [112, 705] on button "Review" at bounding box center [131, 699] width 75 height 35
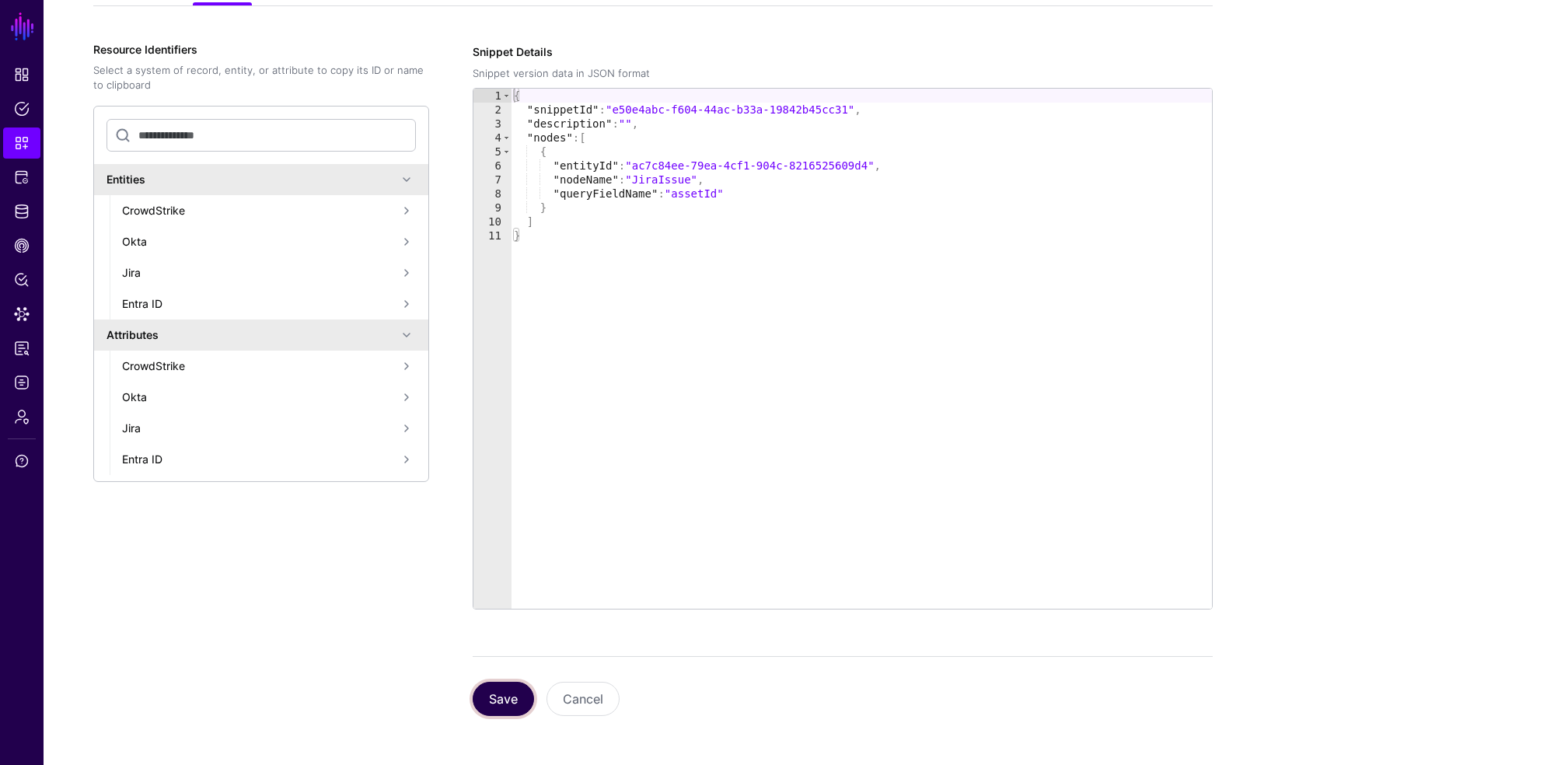
click at [491, 697] on button "Save" at bounding box center [504, 699] width 61 height 35
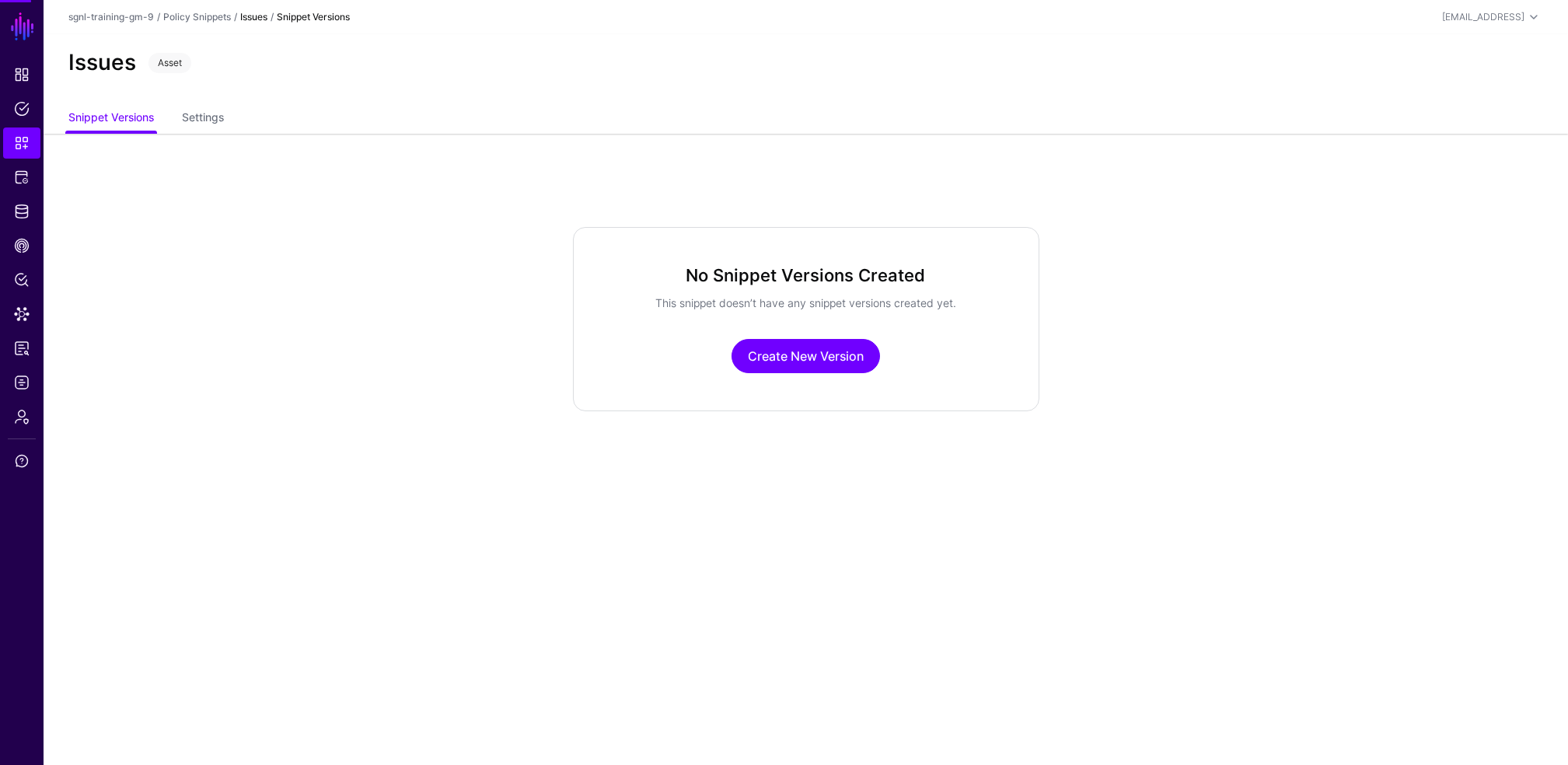
scroll to position [0, 0]
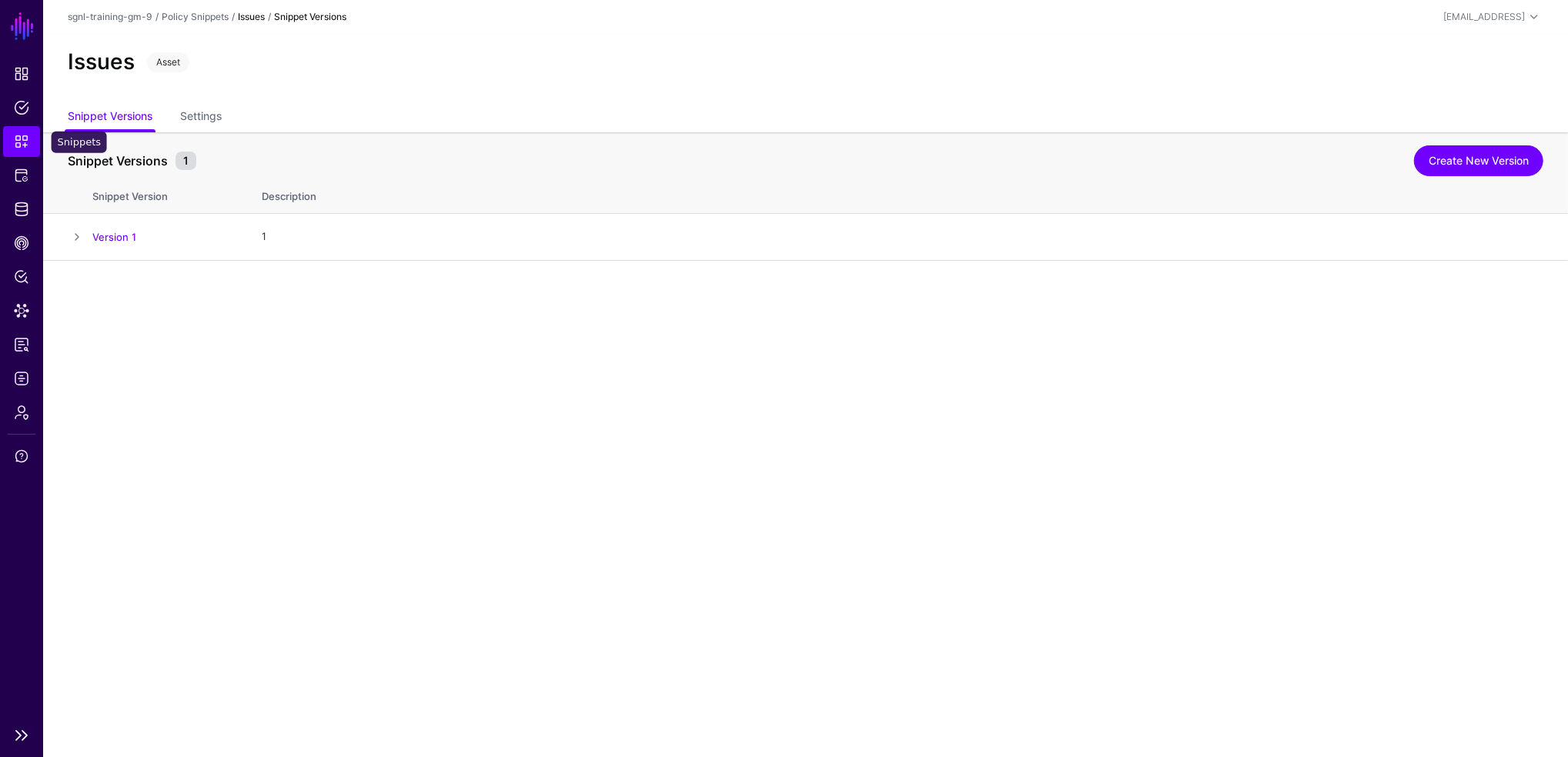
click at [19, 140] on span "Snippets" at bounding box center [21, 141] width 16 height 16
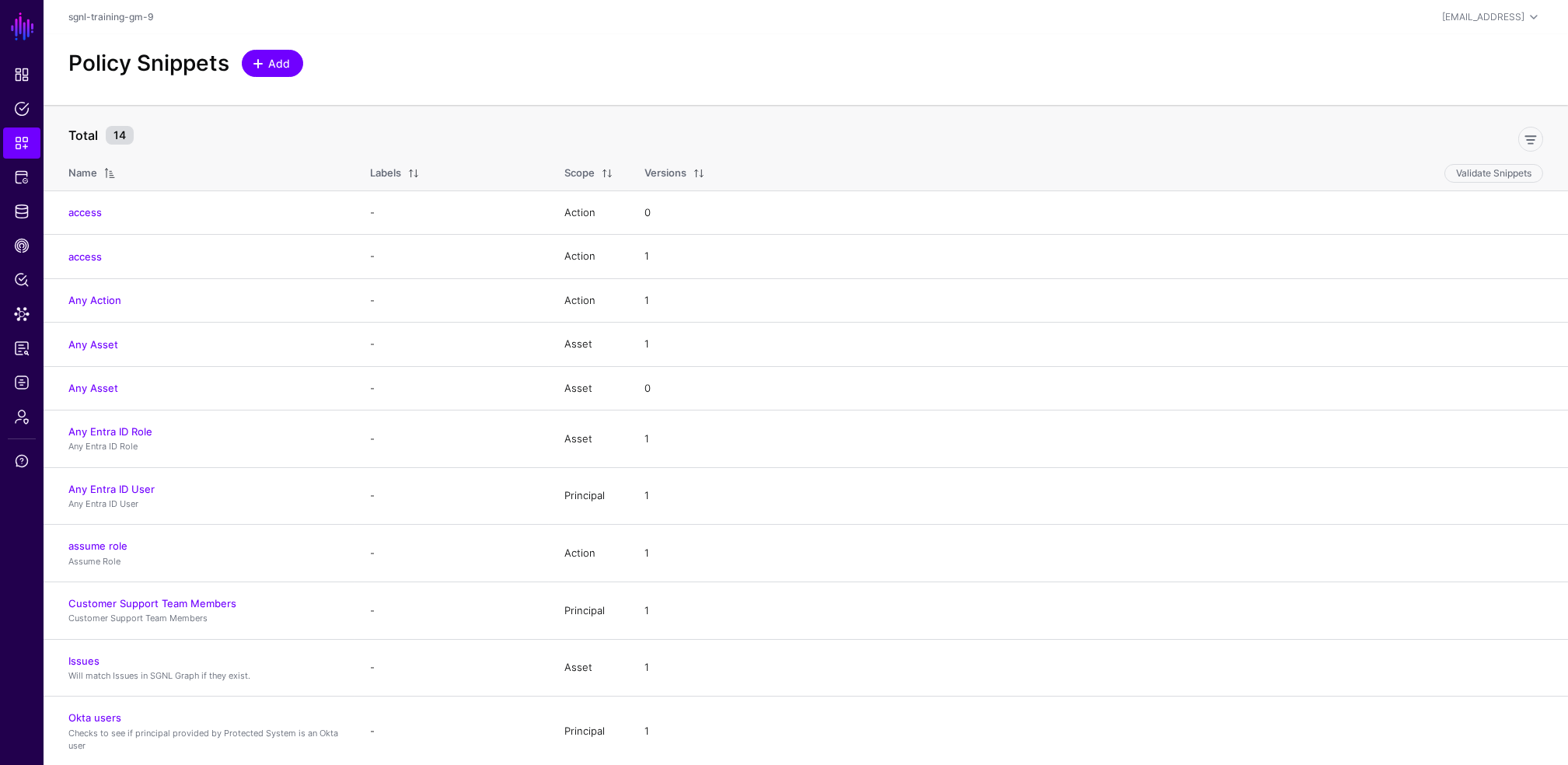
click at [263, 57] on span at bounding box center [258, 63] width 13 height 13
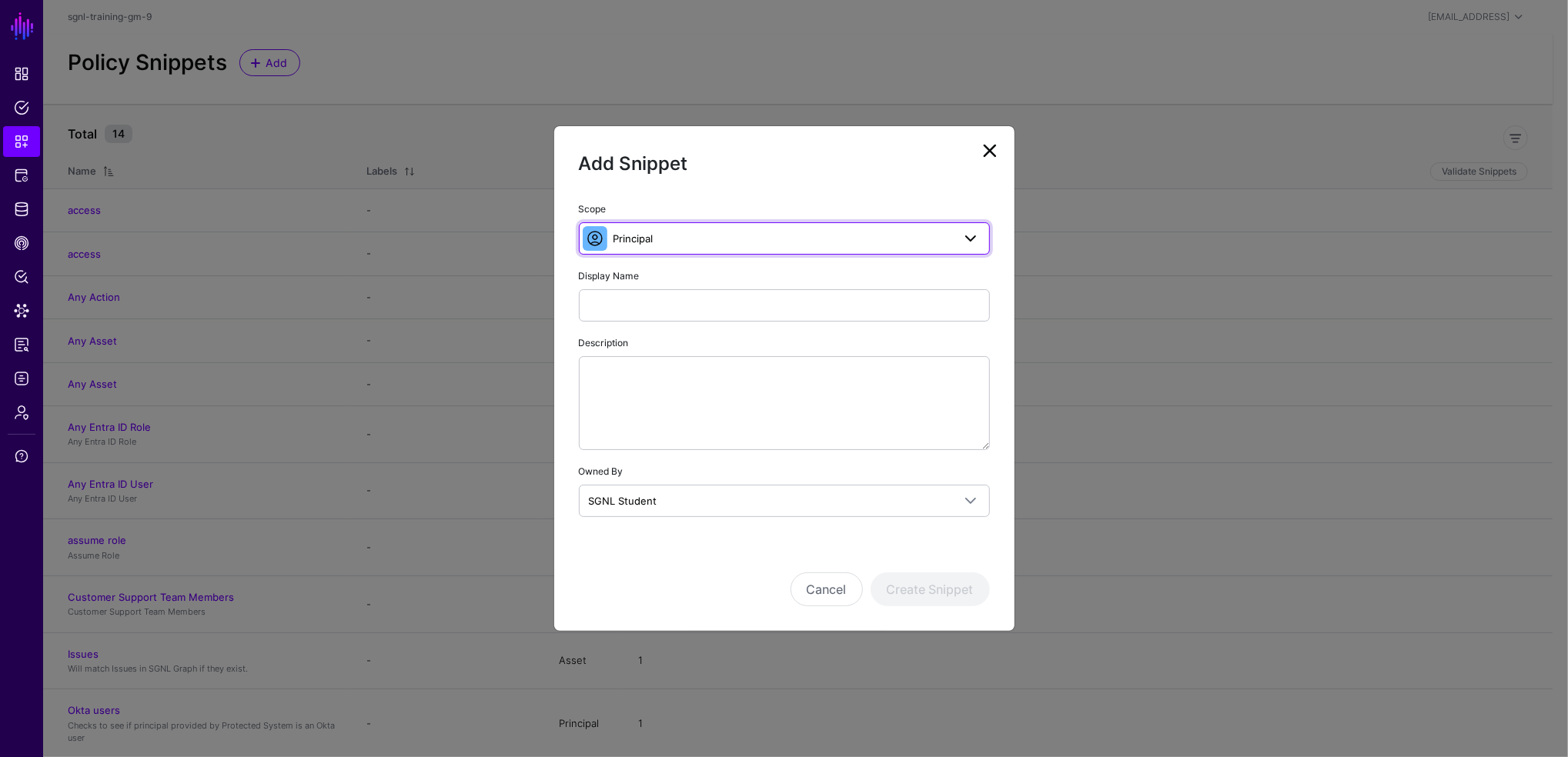
click at [632, 238] on span "Principal" at bounding box center [633, 238] width 40 height 13
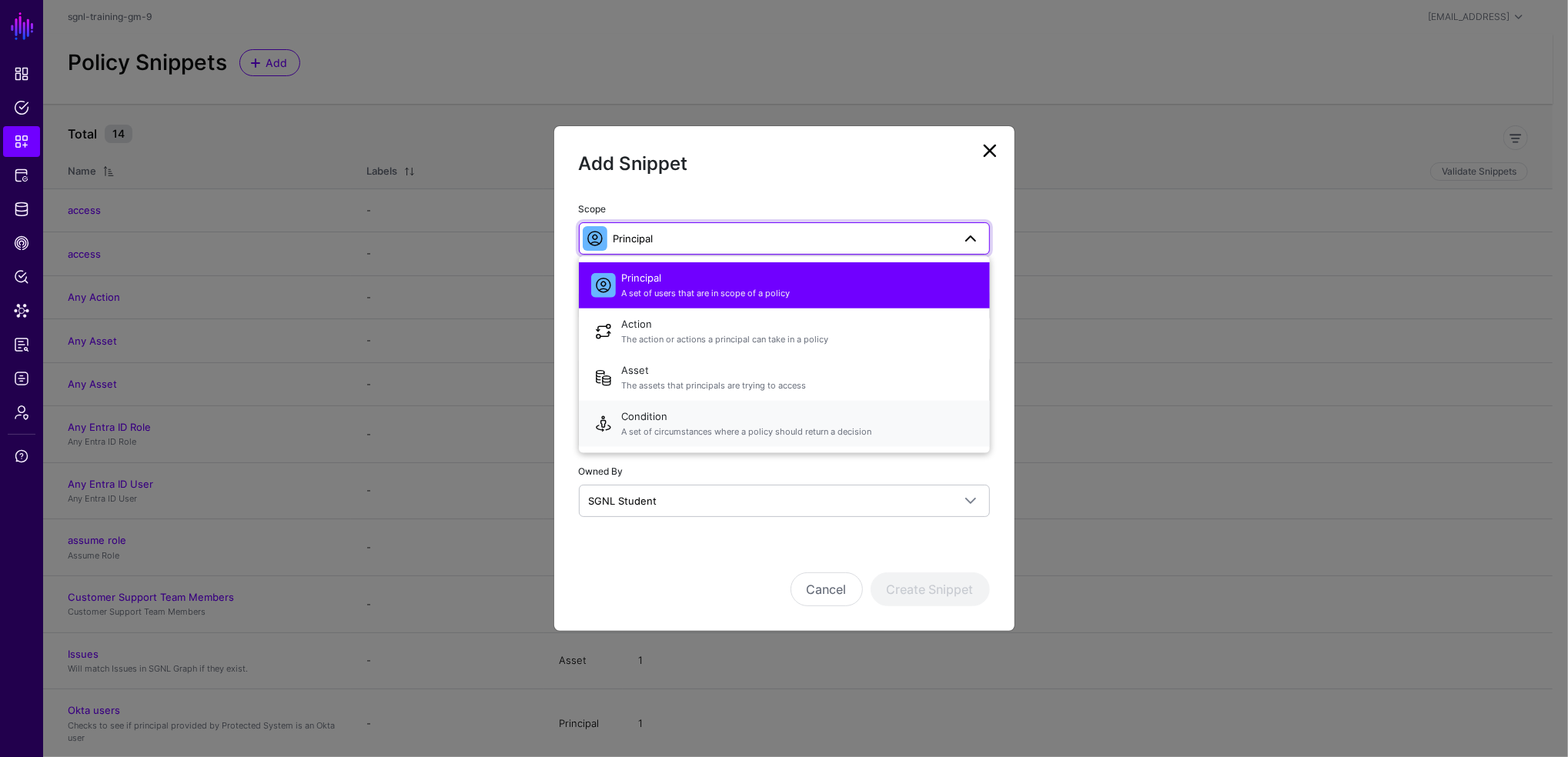
click at [631, 418] on span "Condition A set of circumstances where a policy should return a decision" at bounding box center [799, 423] width 355 height 37
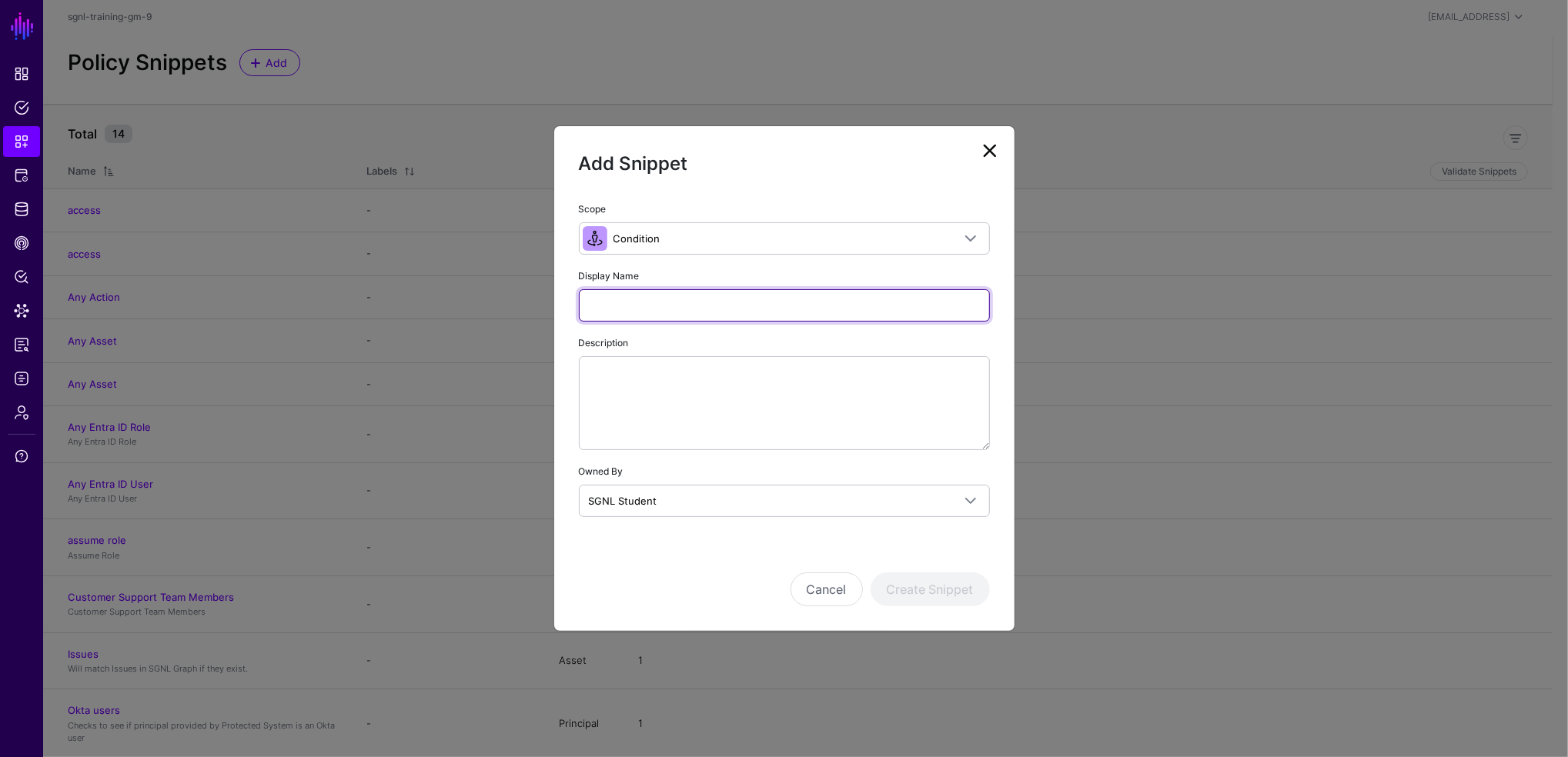
click at [638, 293] on input "Display Name" at bounding box center [784, 305] width 411 height 32
type input "**********"
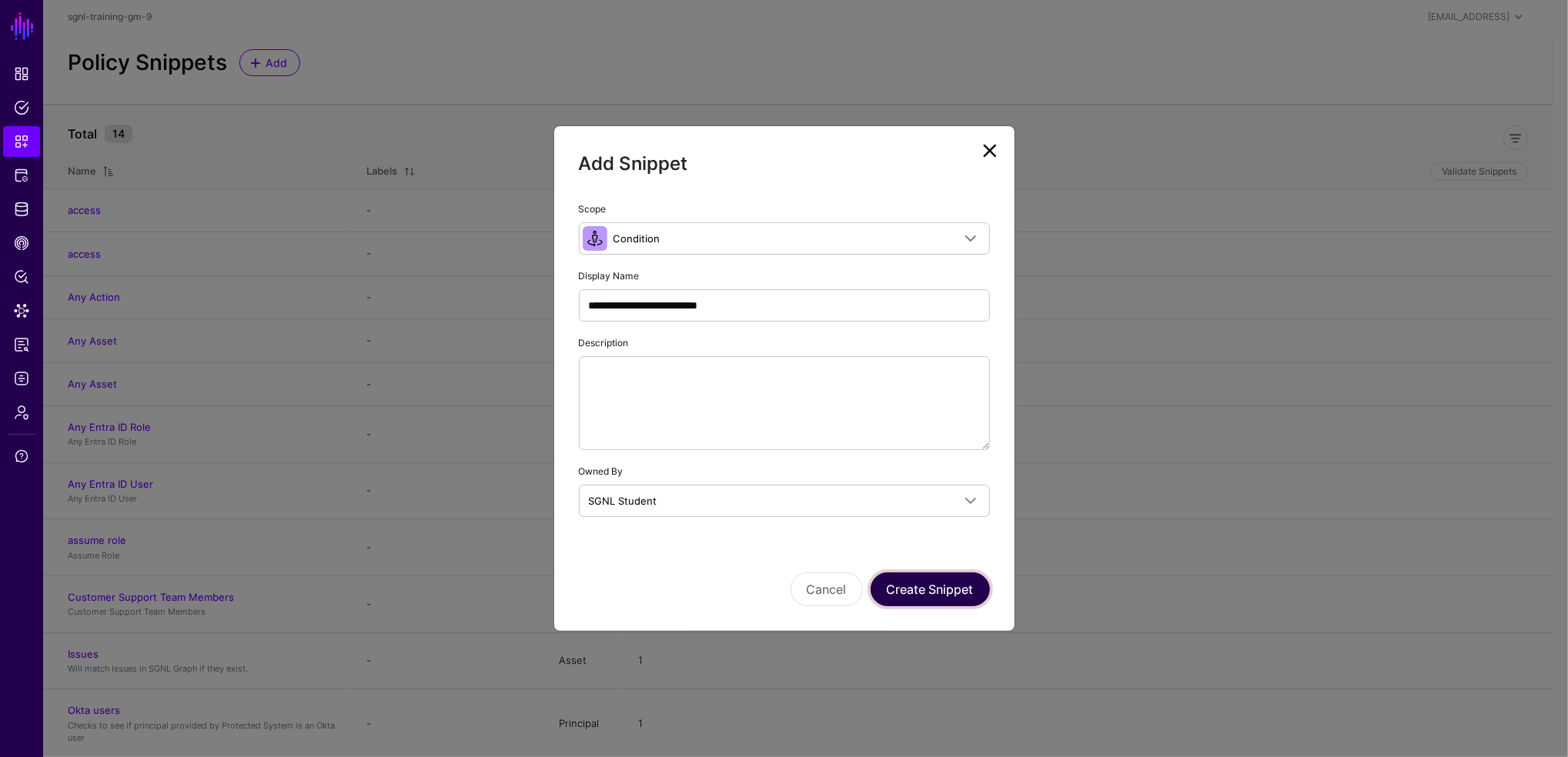
click at [964, 574] on button "Create Snippet" at bounding box center [930, 589] width 119 height 34
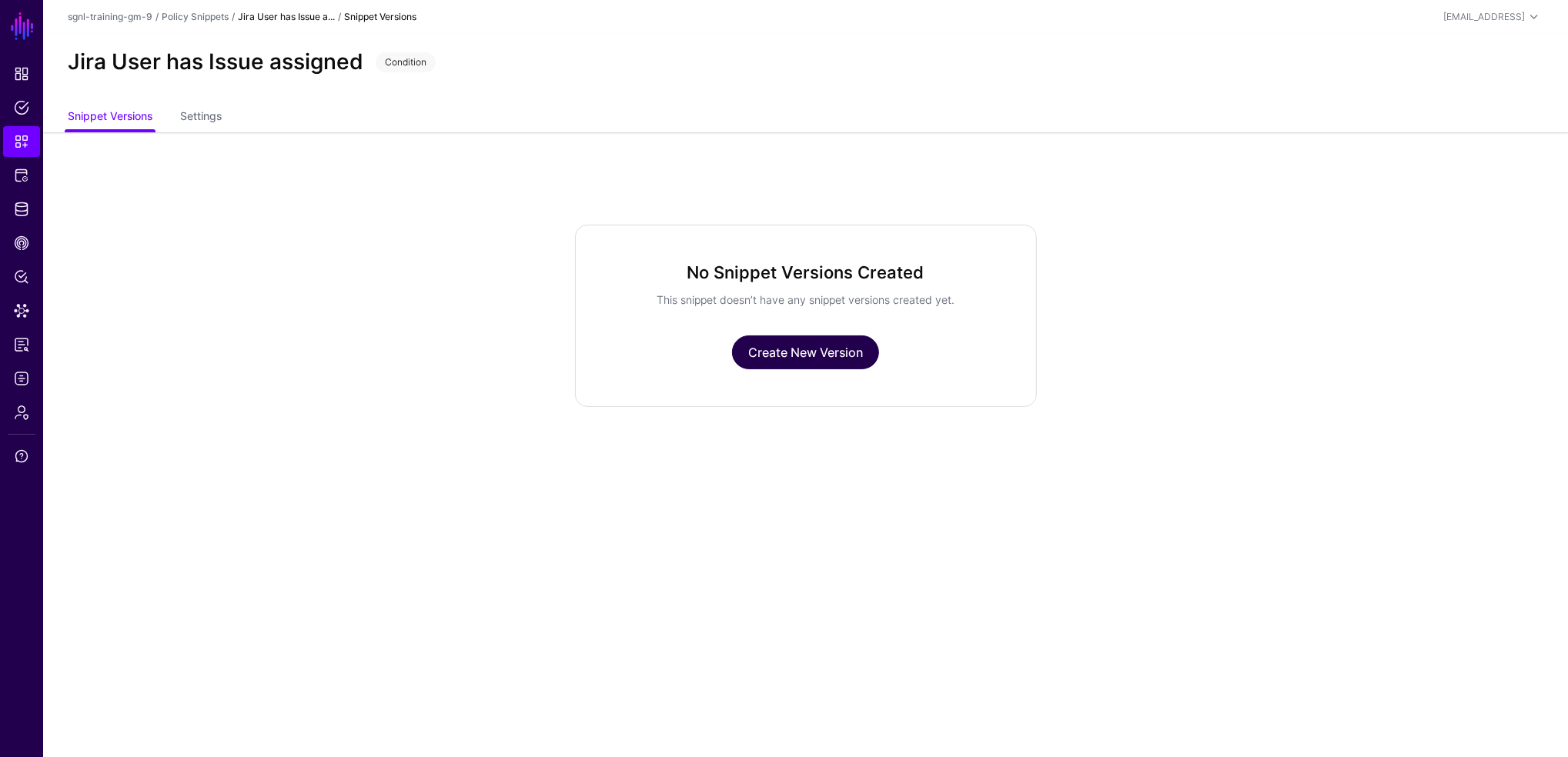
click at [844, 356] on link "Create New Version" at bounding box center [805, 352] width 147 height 34
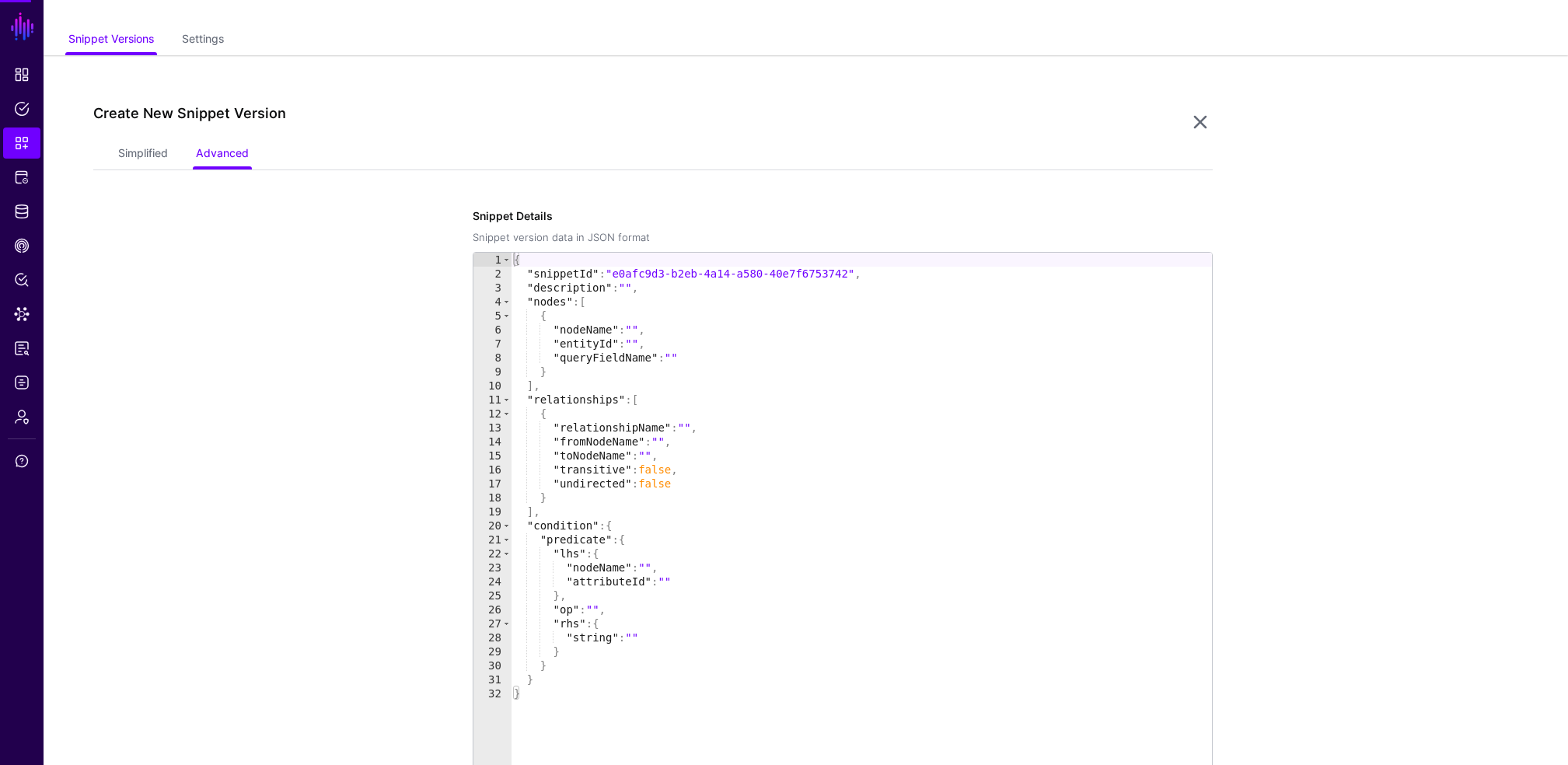
scroll to position [133, 0]
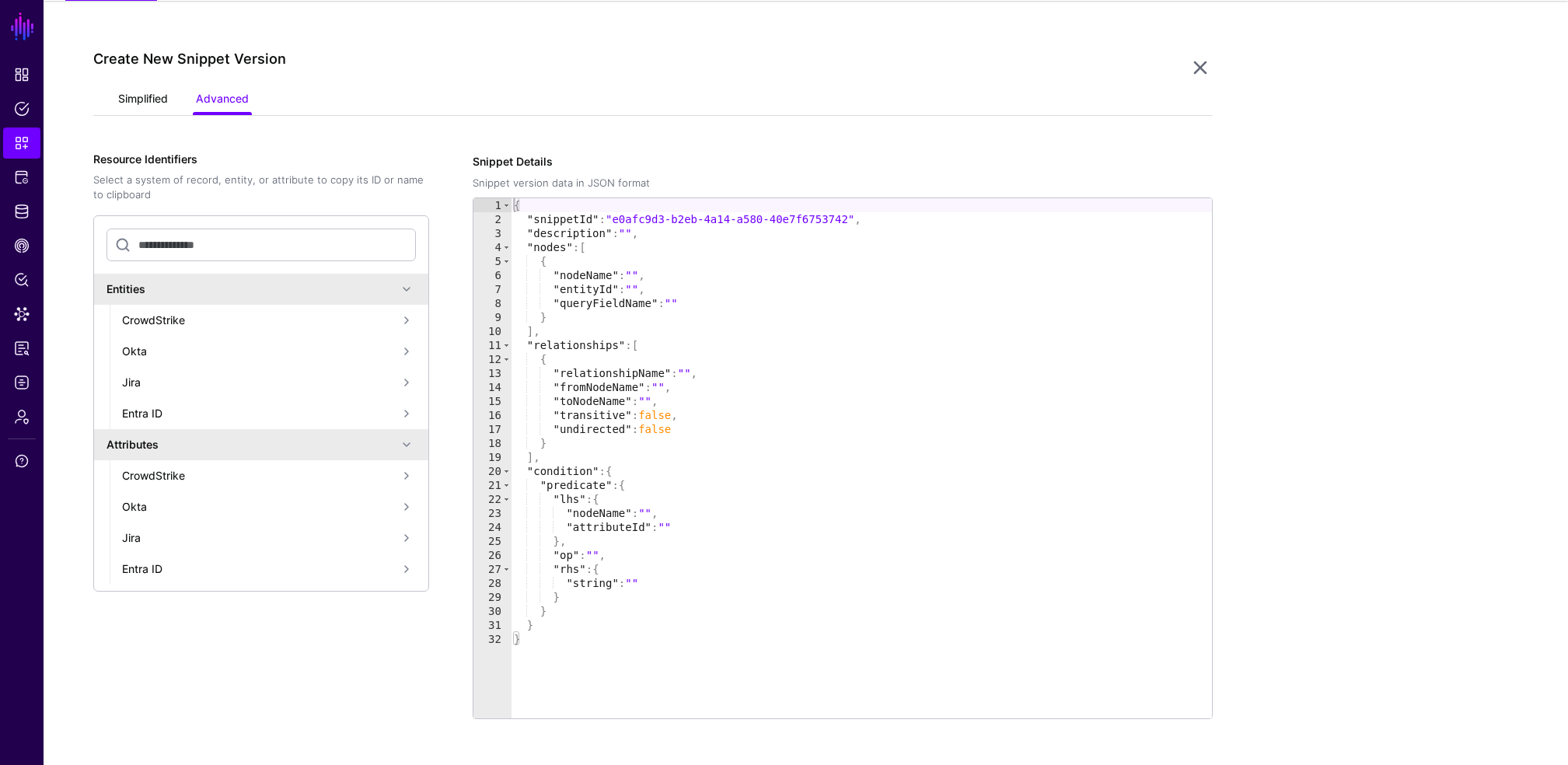
click at [161, 95] on link "Simplified" at bounding box center [143, 101] width 49 height 30
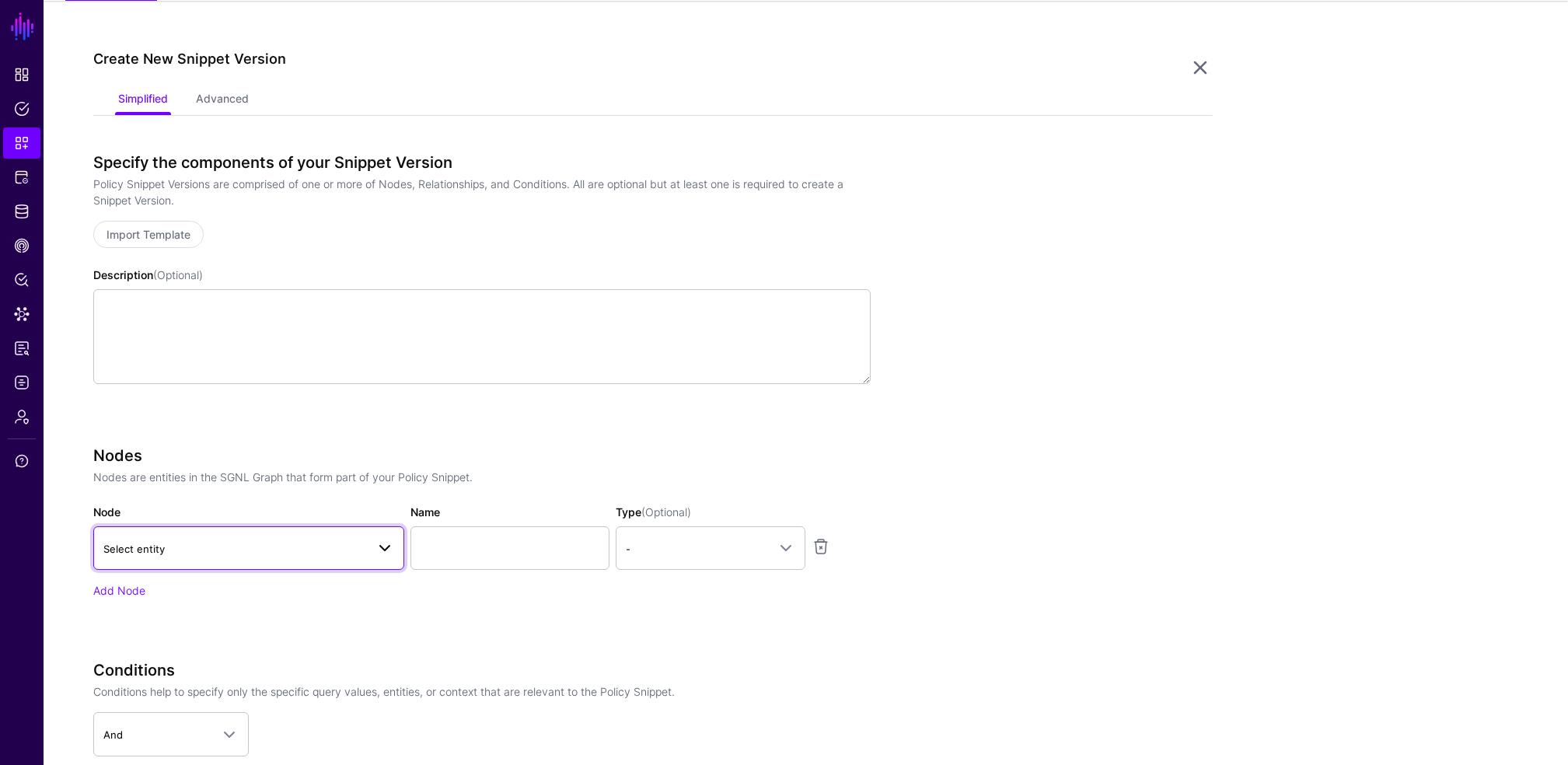
click at [189, 526] on link "Select entity" at bounding box center [249, 548] width 311 height 43
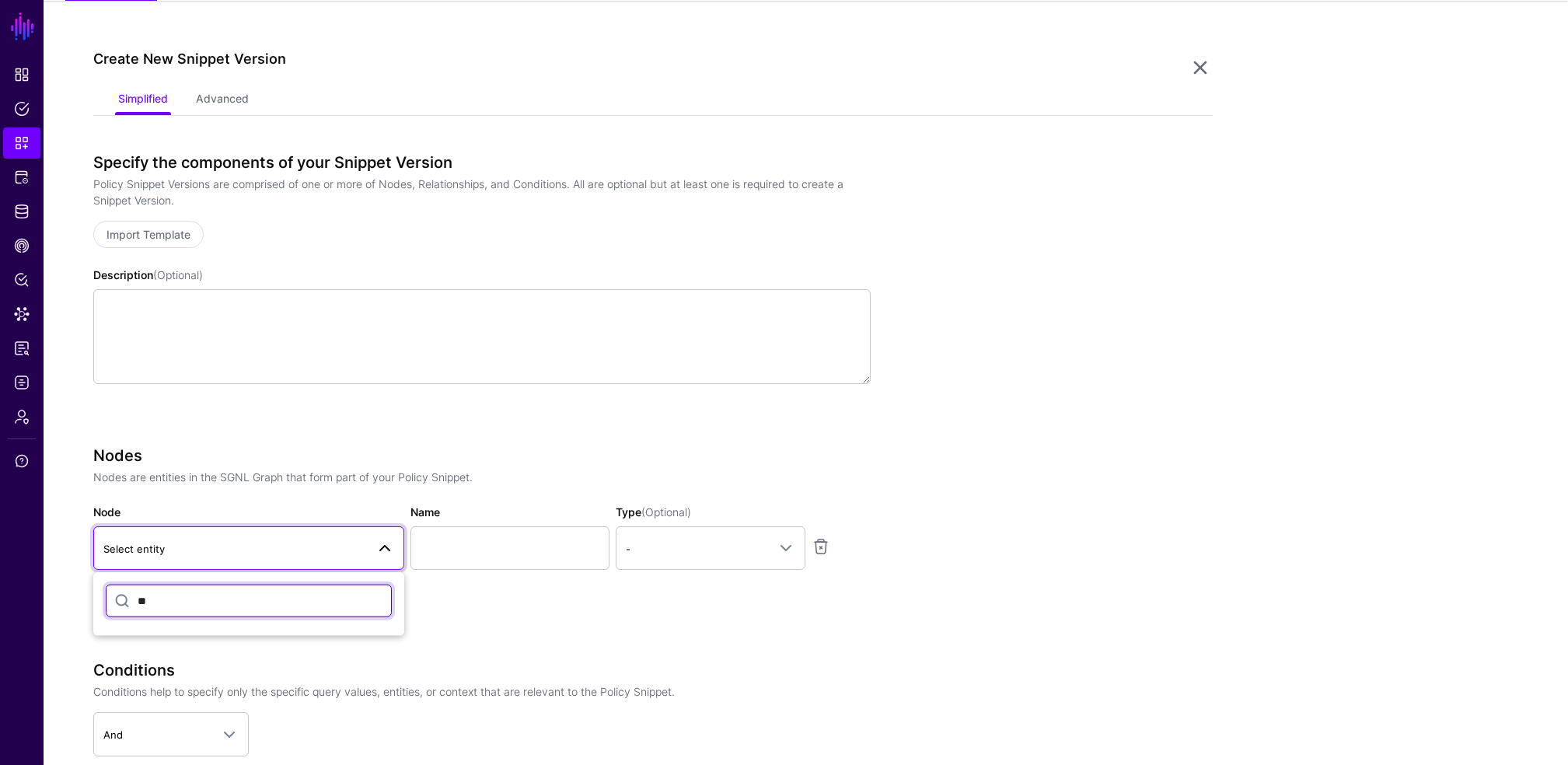
type input "*"
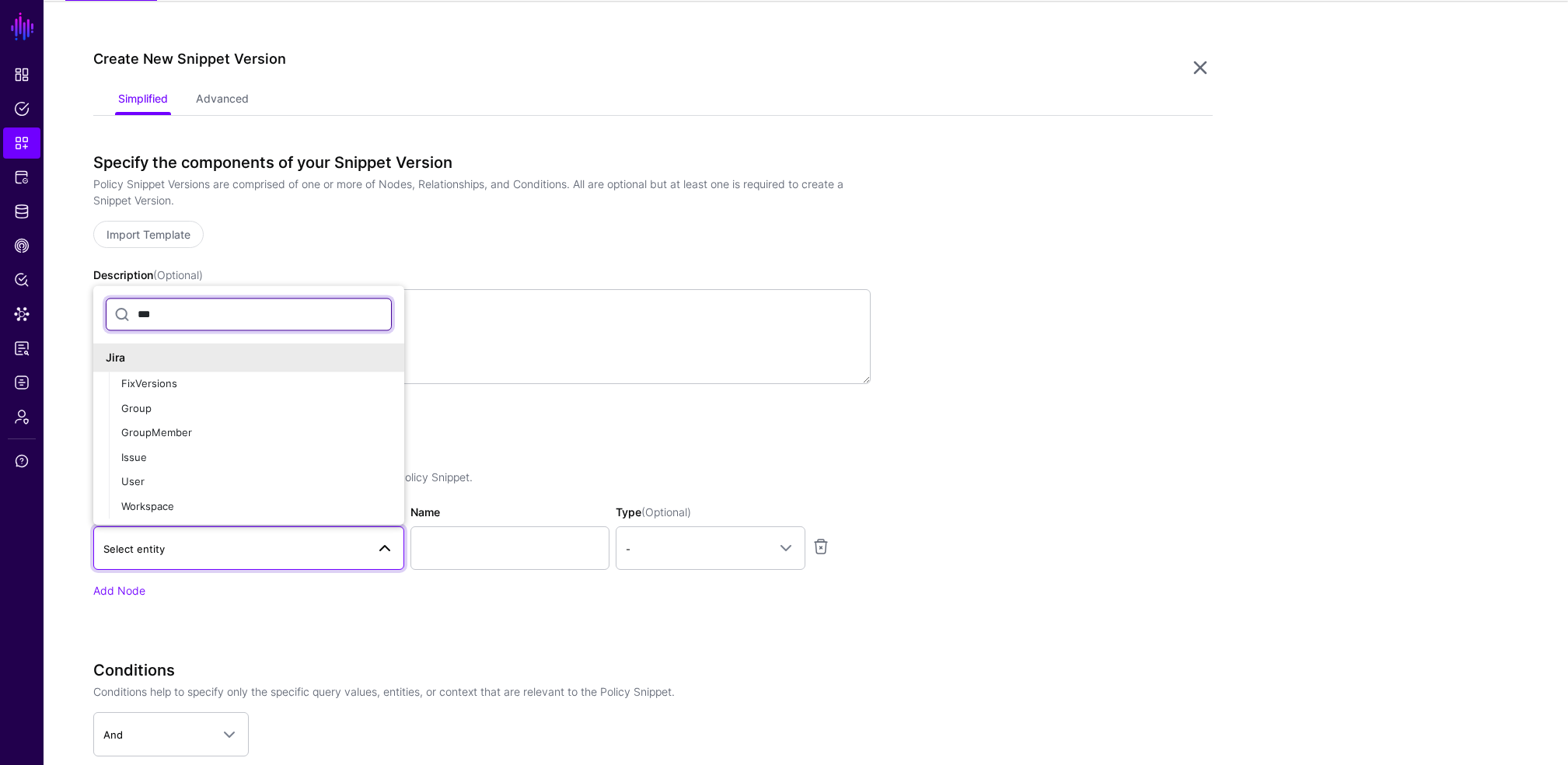
type input "****"
click at [128, 479] on span "User" at bounding box center [133, 482] width 24 height 13
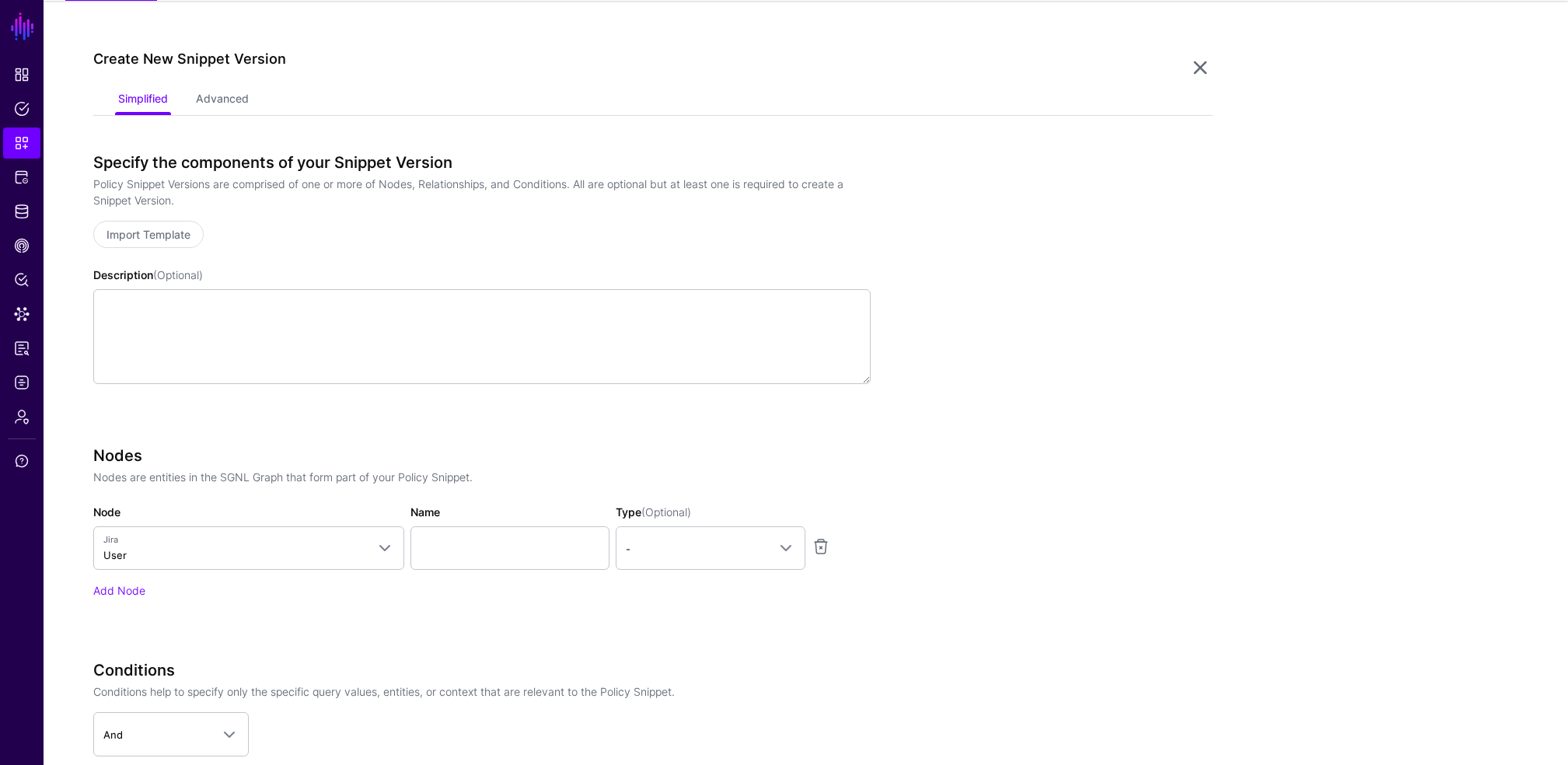
click at [128, 479] on p "Nodes are entities in the SGNL Graph that form part of your Policy Snippet." at bounding box center [482, 477] width 778 height 17
click at [550, 555] on input "Name" at bounding box center [511, 548] width 199 height 43
type input "********"
click at [723, 551] on span "-" at bounding box center [697, 548] width 142 height 17
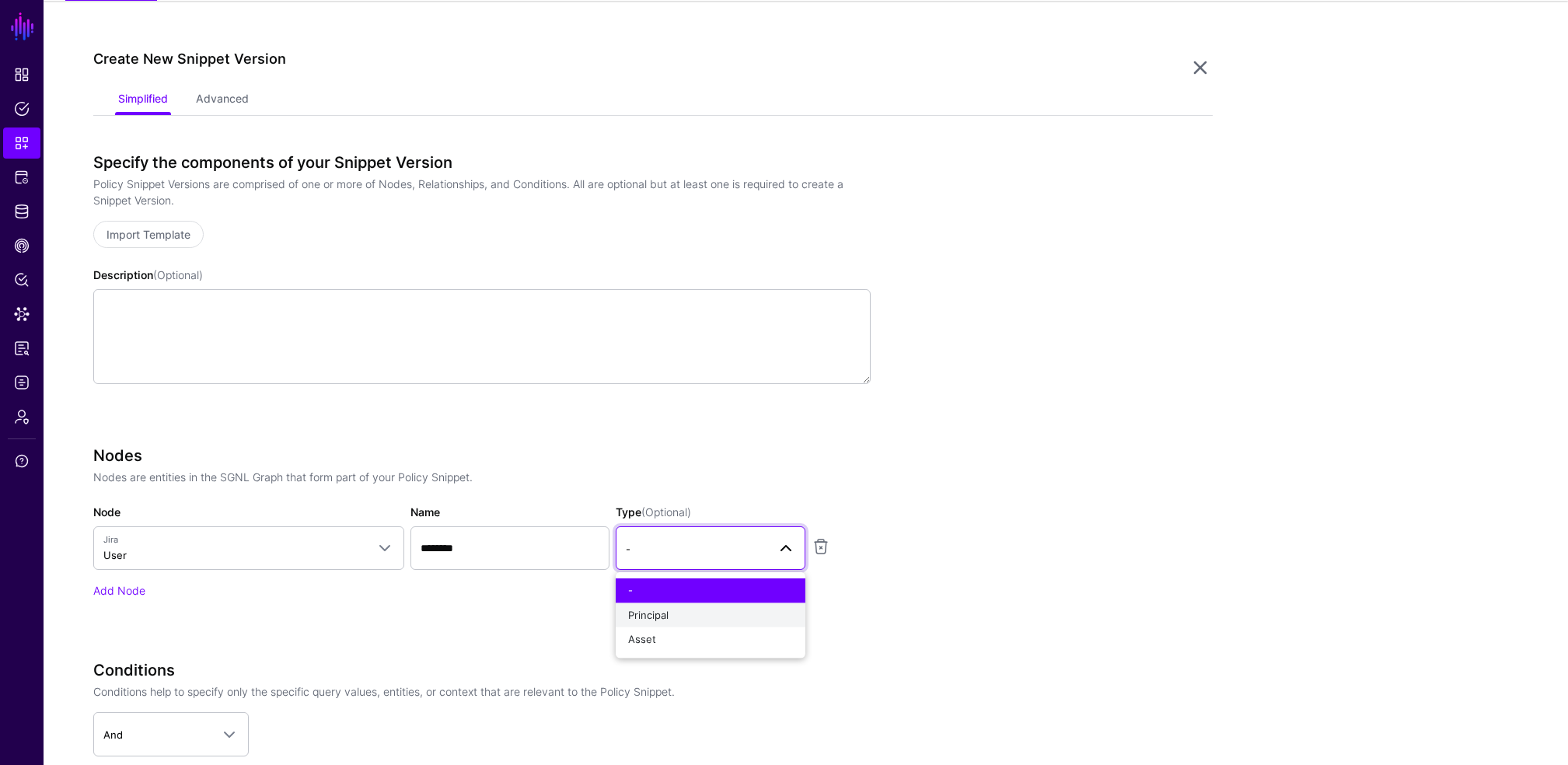
click at [650, 611] on span "Principal" at bounding box center [648, 614] width 40 height 13
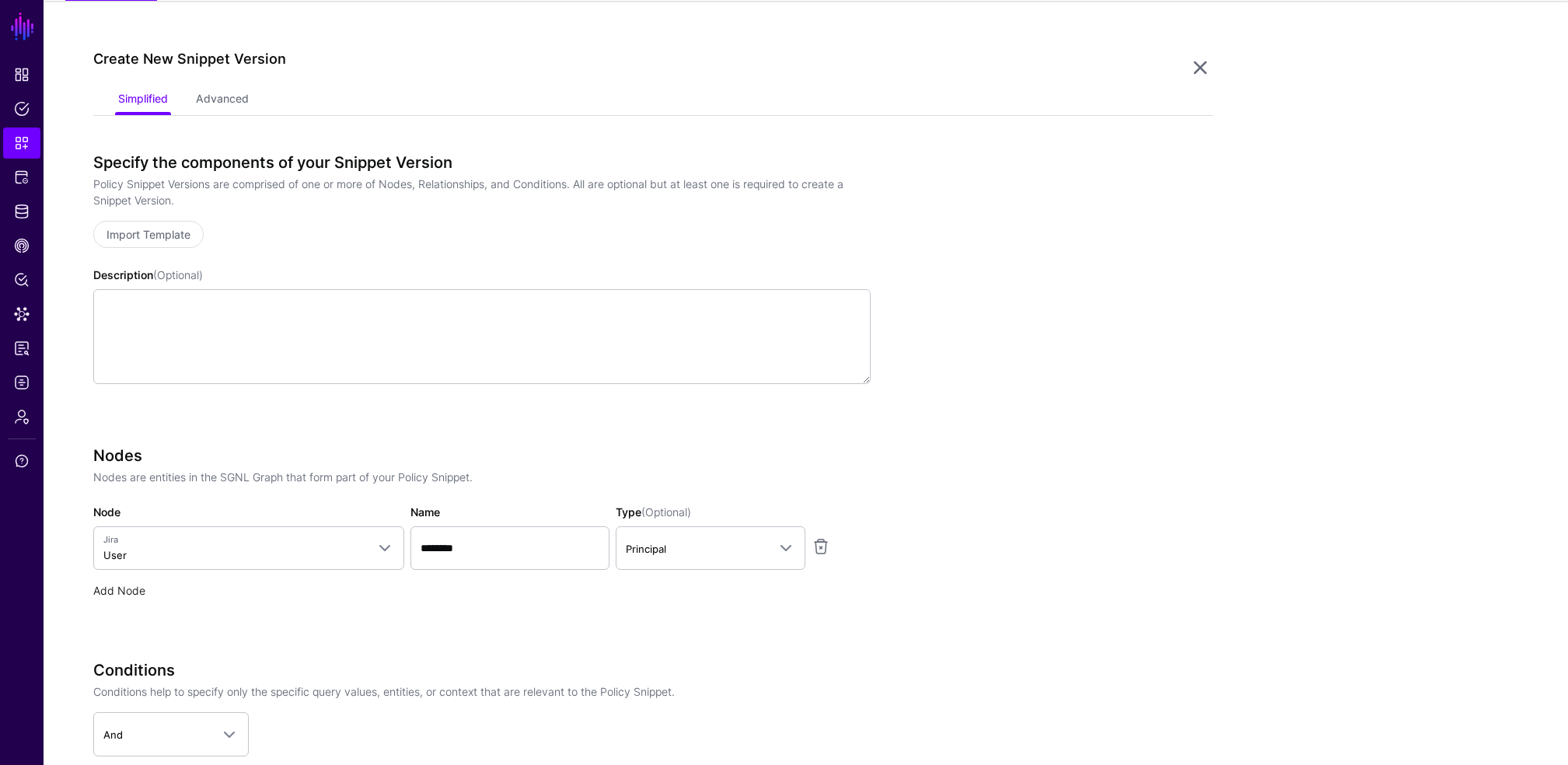
click at [126, 594] on link "Add Node" at bounding box center [119, 590] width 52 height 13
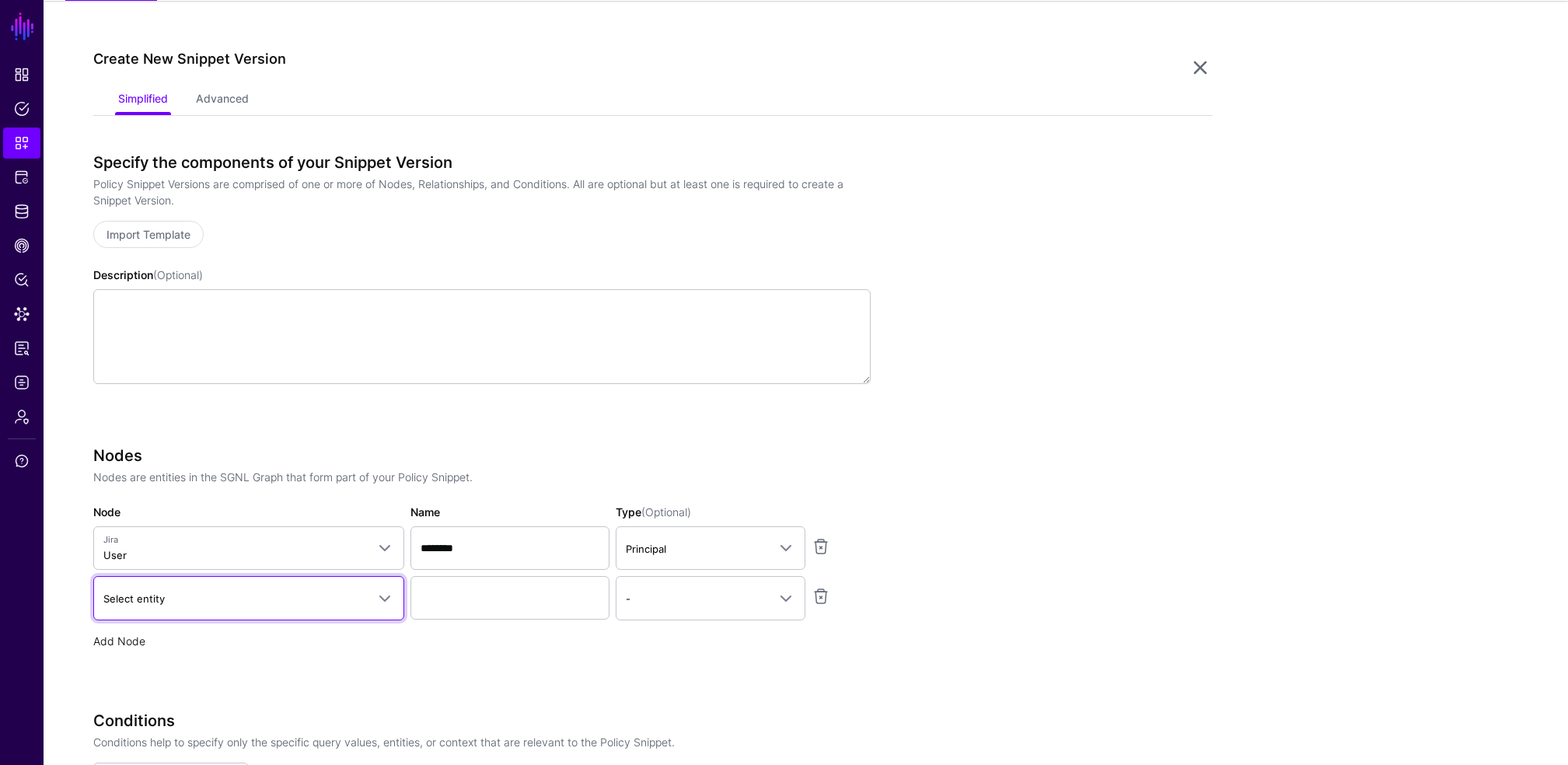
click at [126, 594] on span "Select entity" at bounding box center [134, 598] width 61 height 13
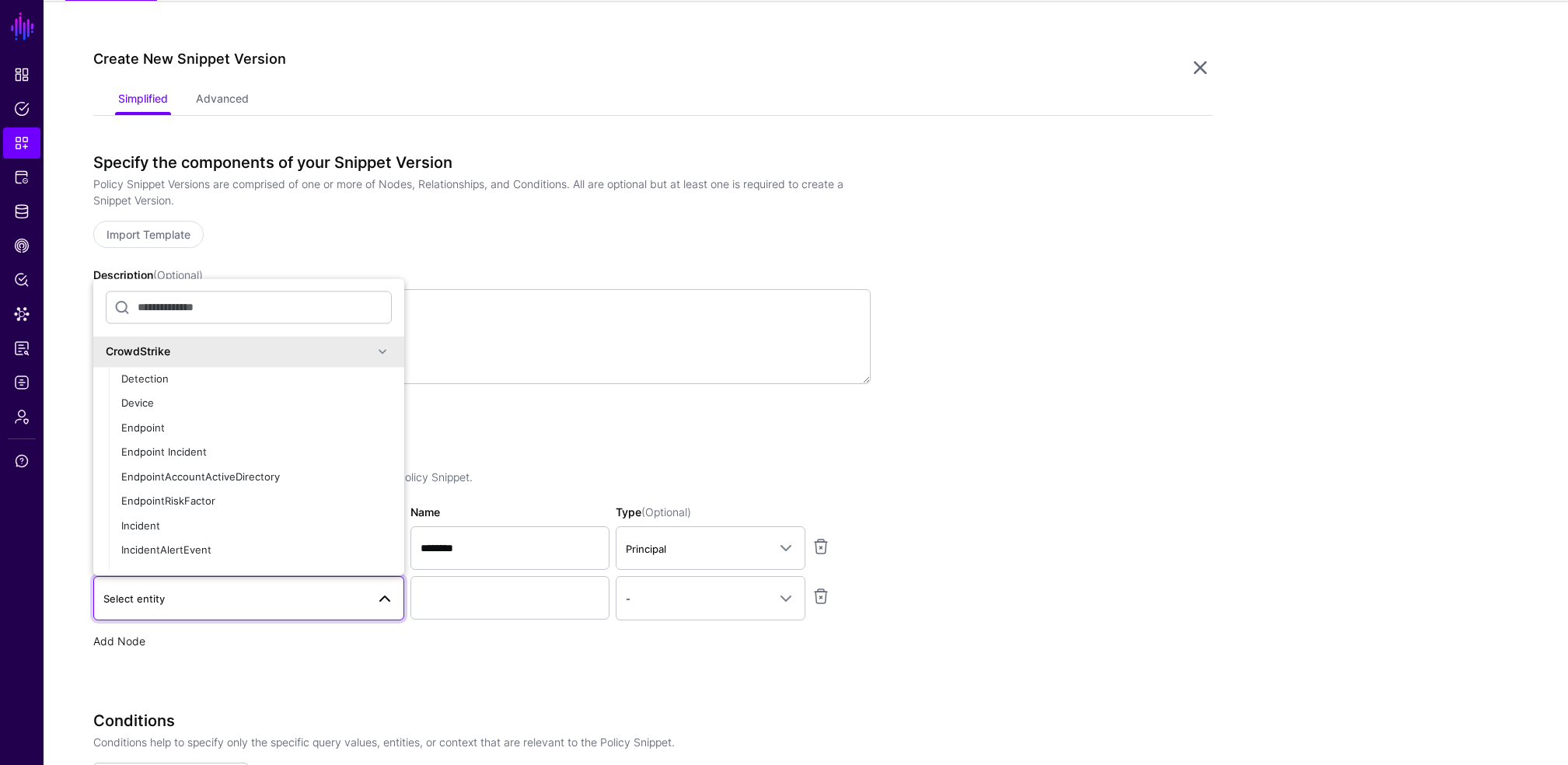
click at [126, 594] on span "Select entity" at bounding box center [134, 598] width 61 height 13
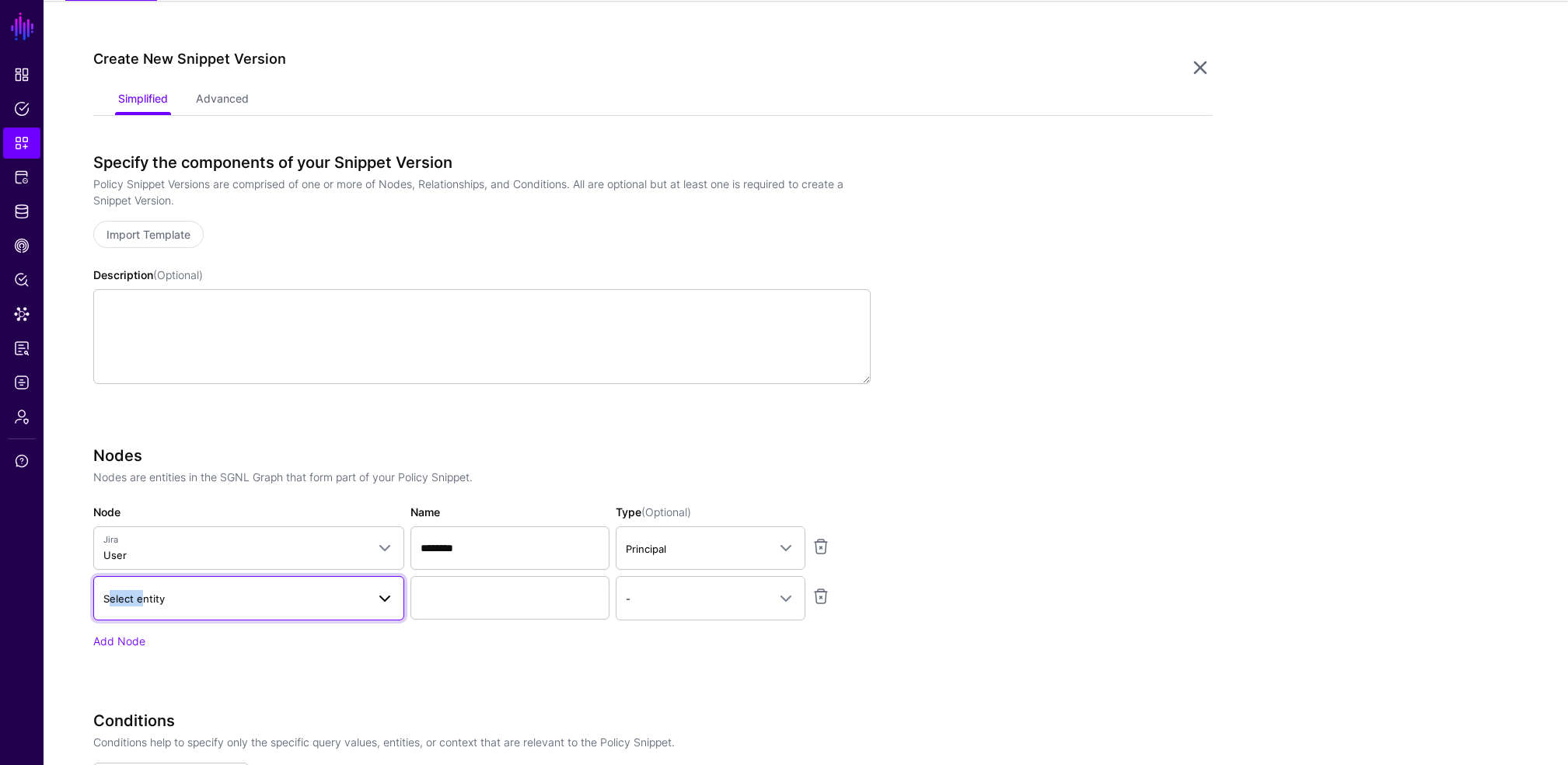
click at [126, 594] on span "Select entity" at bounding box center [134, 598] width 61 height 13
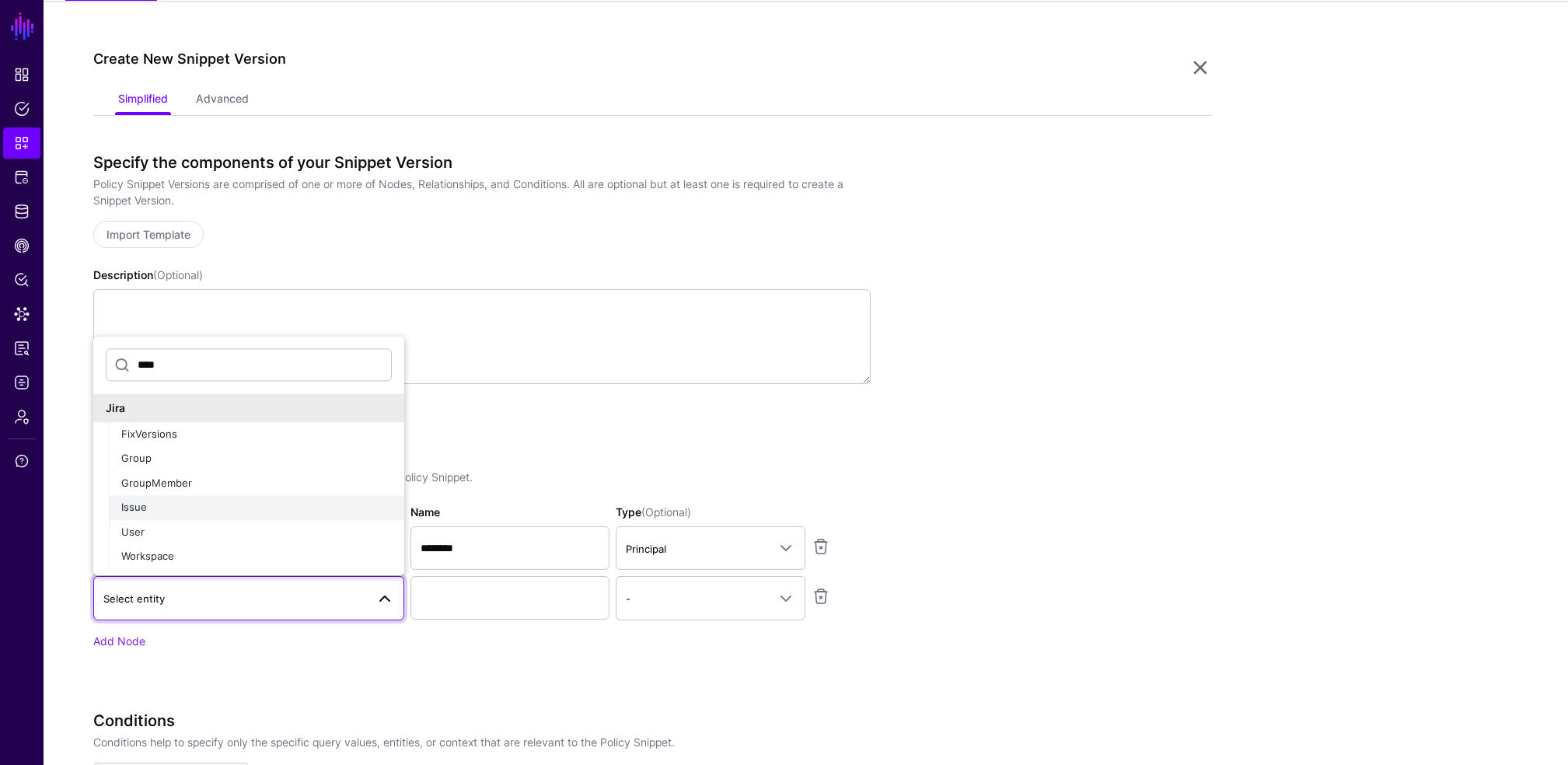
type input "****"
click at [142, 498] on button "Issue" at bounding box center [256, 508] width 296 height 25
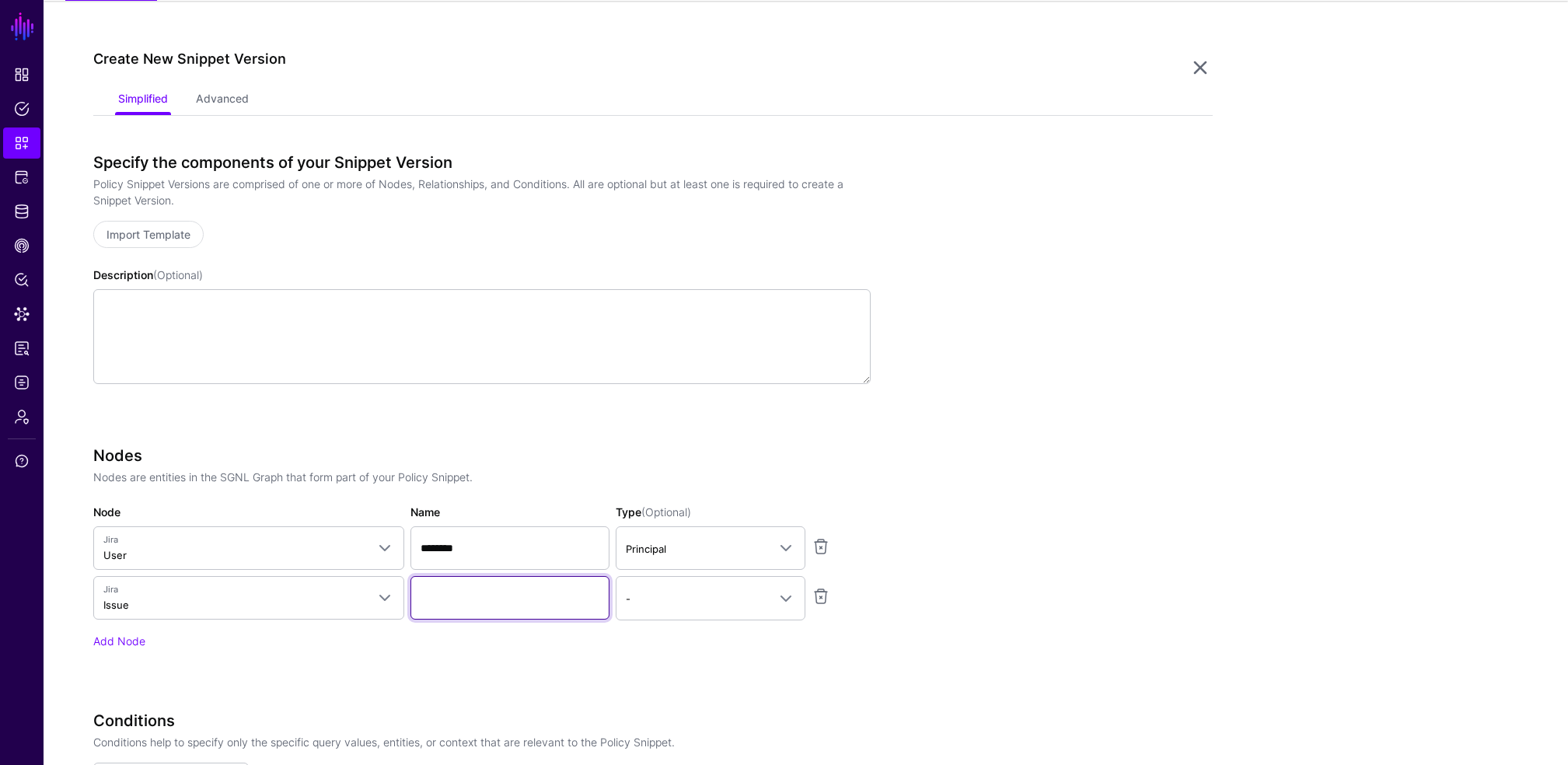
click at [491, 595] on input "Name" at bounding box center [511, 598] width 199 height 43
type input "*********"
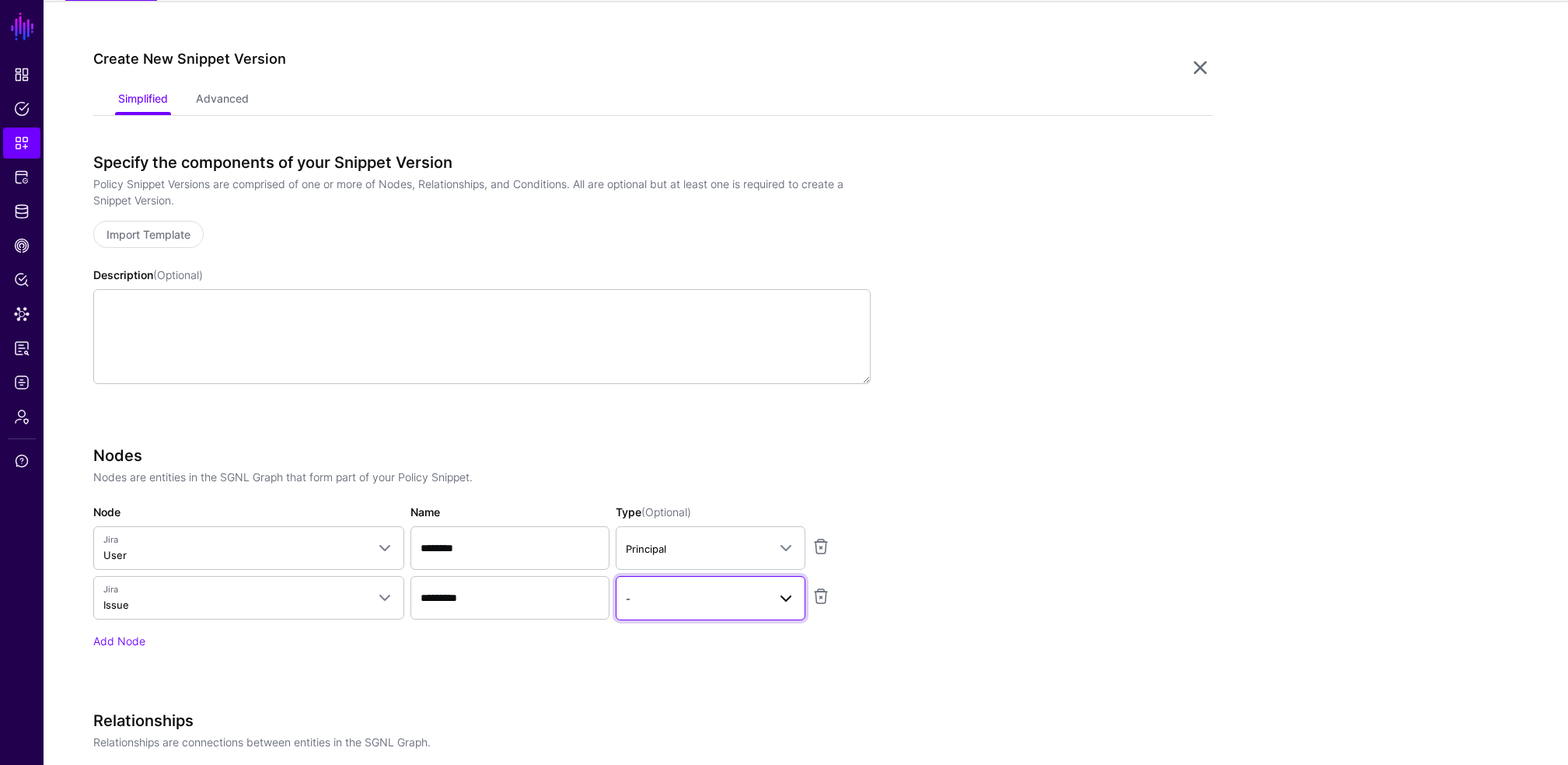
click at [776, 594] on span at bounding box center [782, 597] width 28 height 19
click at [667, 686] on div "Asset" at bounding box center [710, 690] width 165 height 16
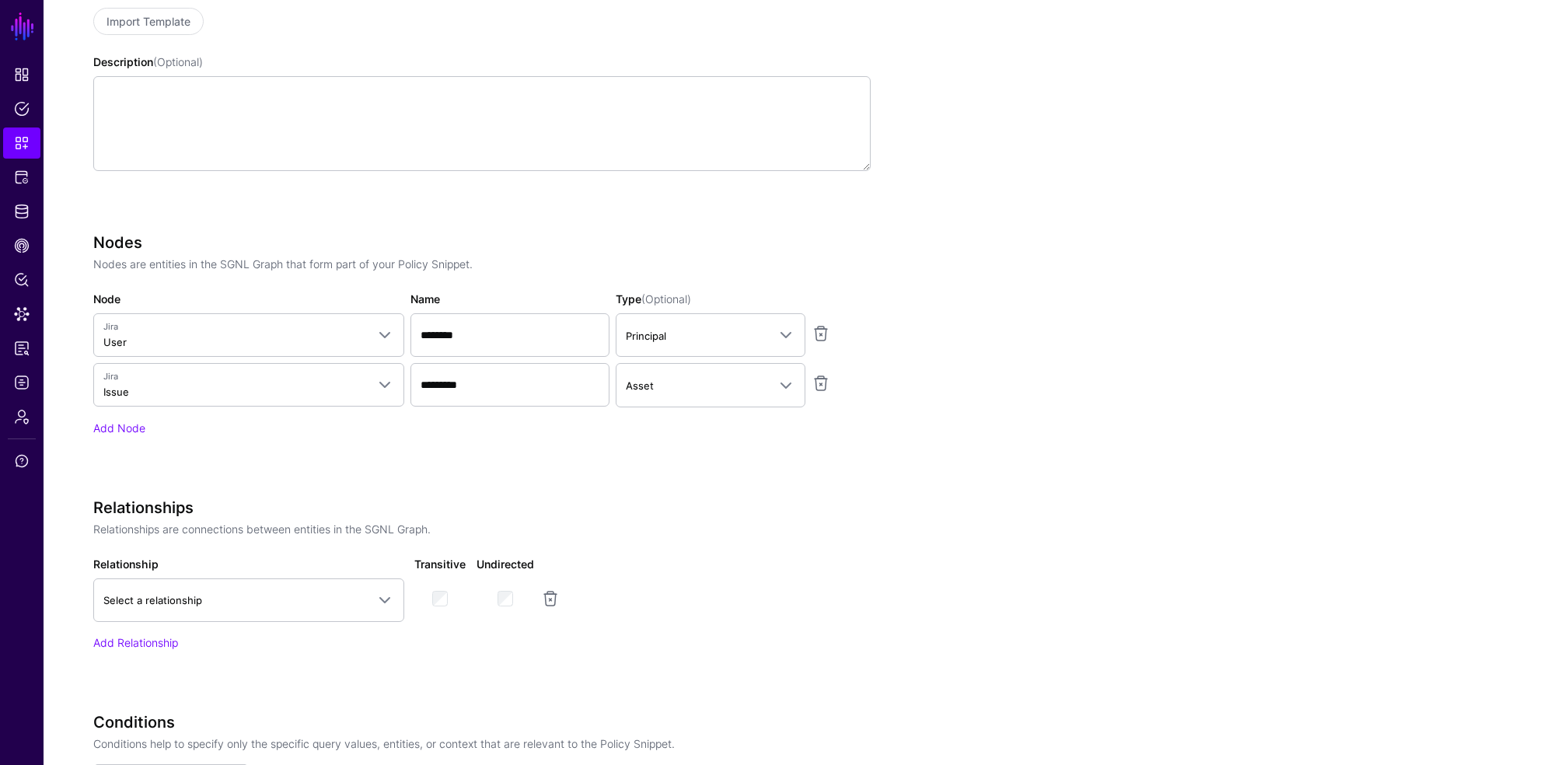
scroll to position [353, 0]
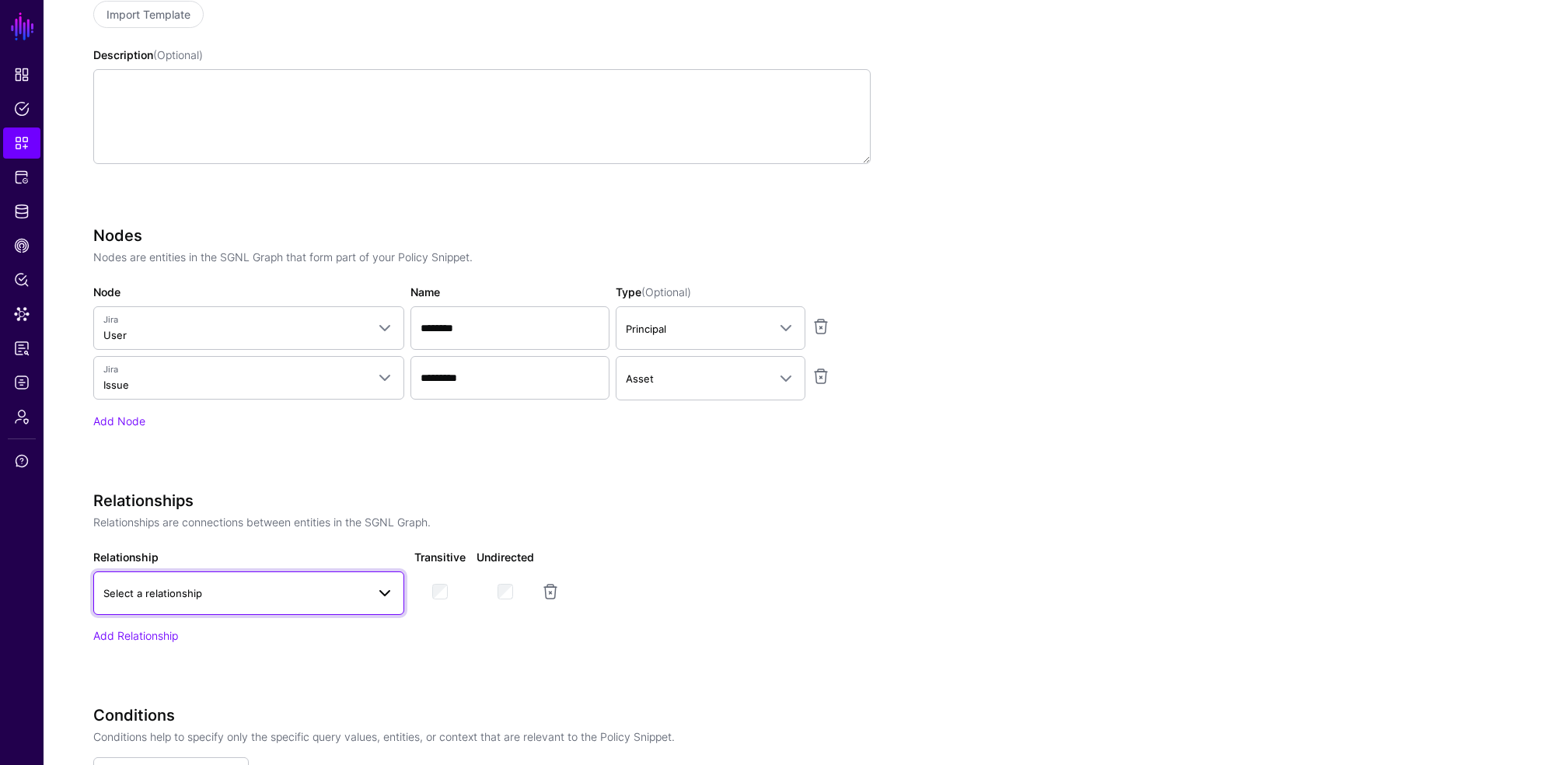
click at [234, 600] on span "Select a relationship" at bounding box center [235, 592] width 263 height 17
click at [235, 600] on span "Select a relationship" at bounding box center [235, 592] width 263 height 17
click at [232, 600] on span "Select a relationship" at bounding box center [235, 592] width 263 height 17
type input "*"
click at [1056, 576] on app-snippets-creator "Specify the components of your Snippet Version Policy Snippet Versions are comp…" at bounding box center [653, 452] width 1120 height 1037
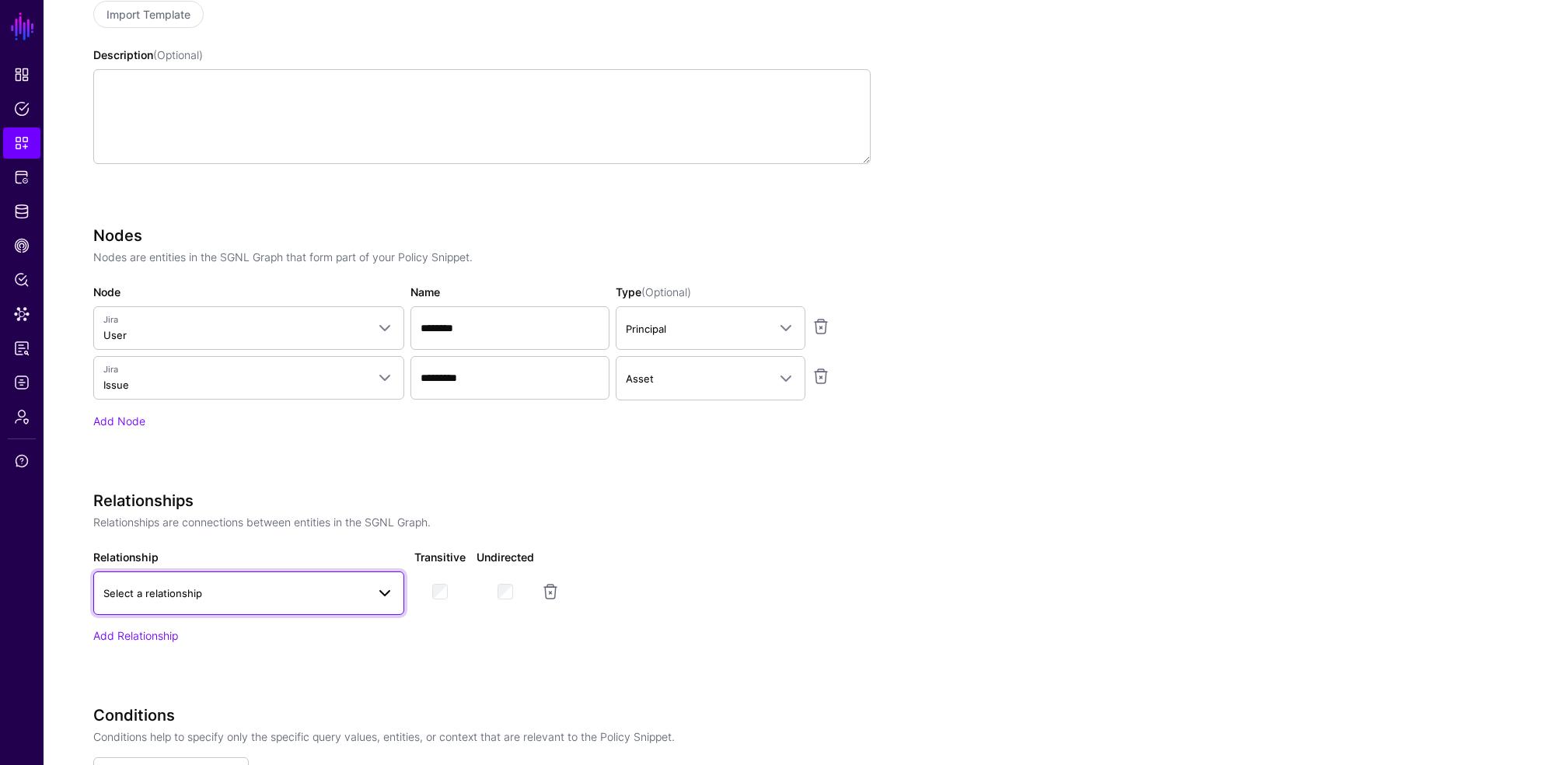
drag, startPoint x: 167, startPoint y: 576, endPoint x: 165, endPoint y: 594, distance: 18.1
click at [167, 576] on link "Select a relationship" at bounding box center [249, 593] width 311 height 43
click at [165, 743] on button "Issue Assignee" at bounding box center [249, 735] width 311 height 25
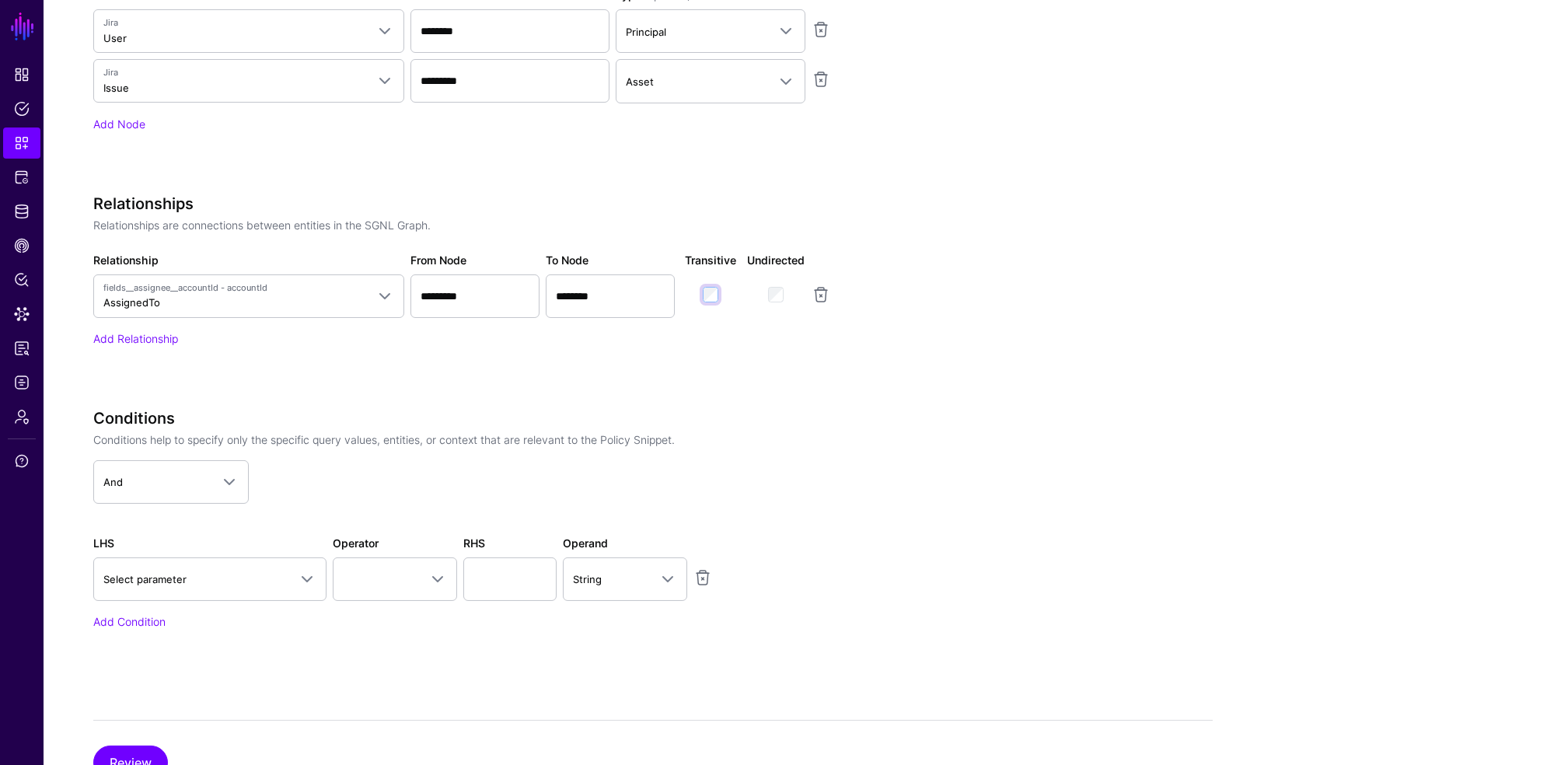
scroll to position [714, 0]
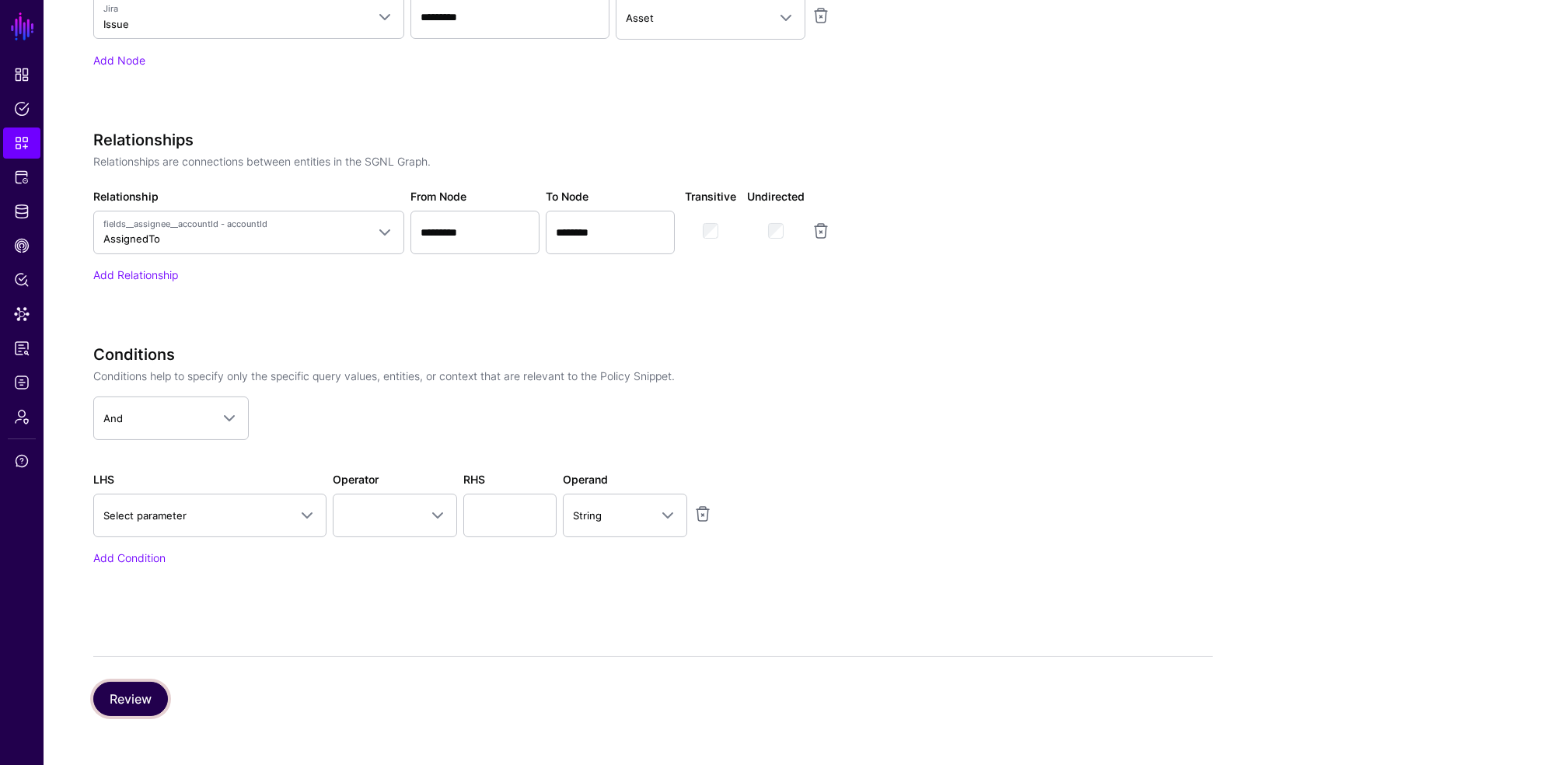
click at [138, 697] on button "Review" at bounding box center [131, 699] width 75 height 35
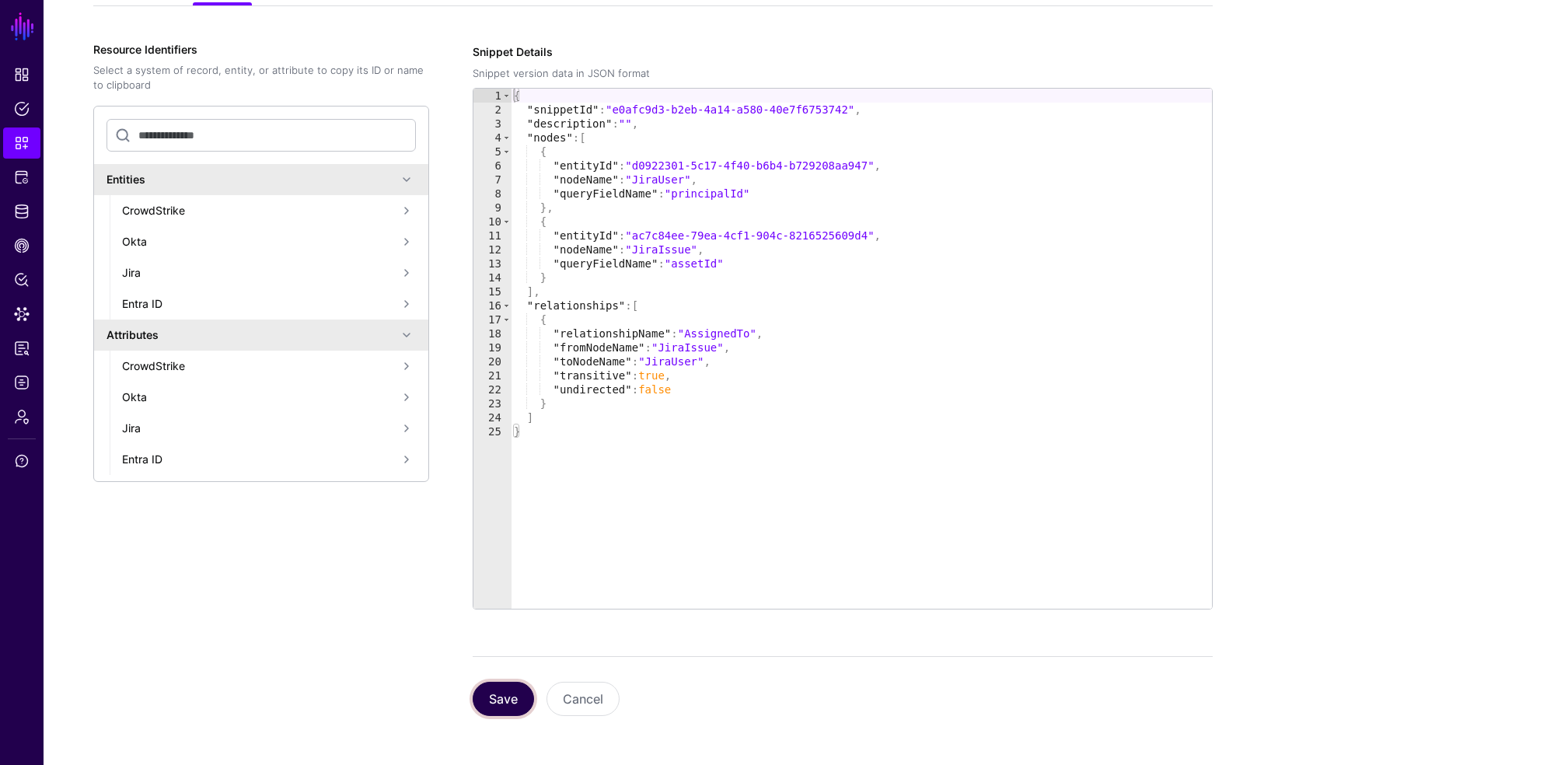
click at [493, 693] on button "Save" at bounding box center [504, 699] width 61 height 35
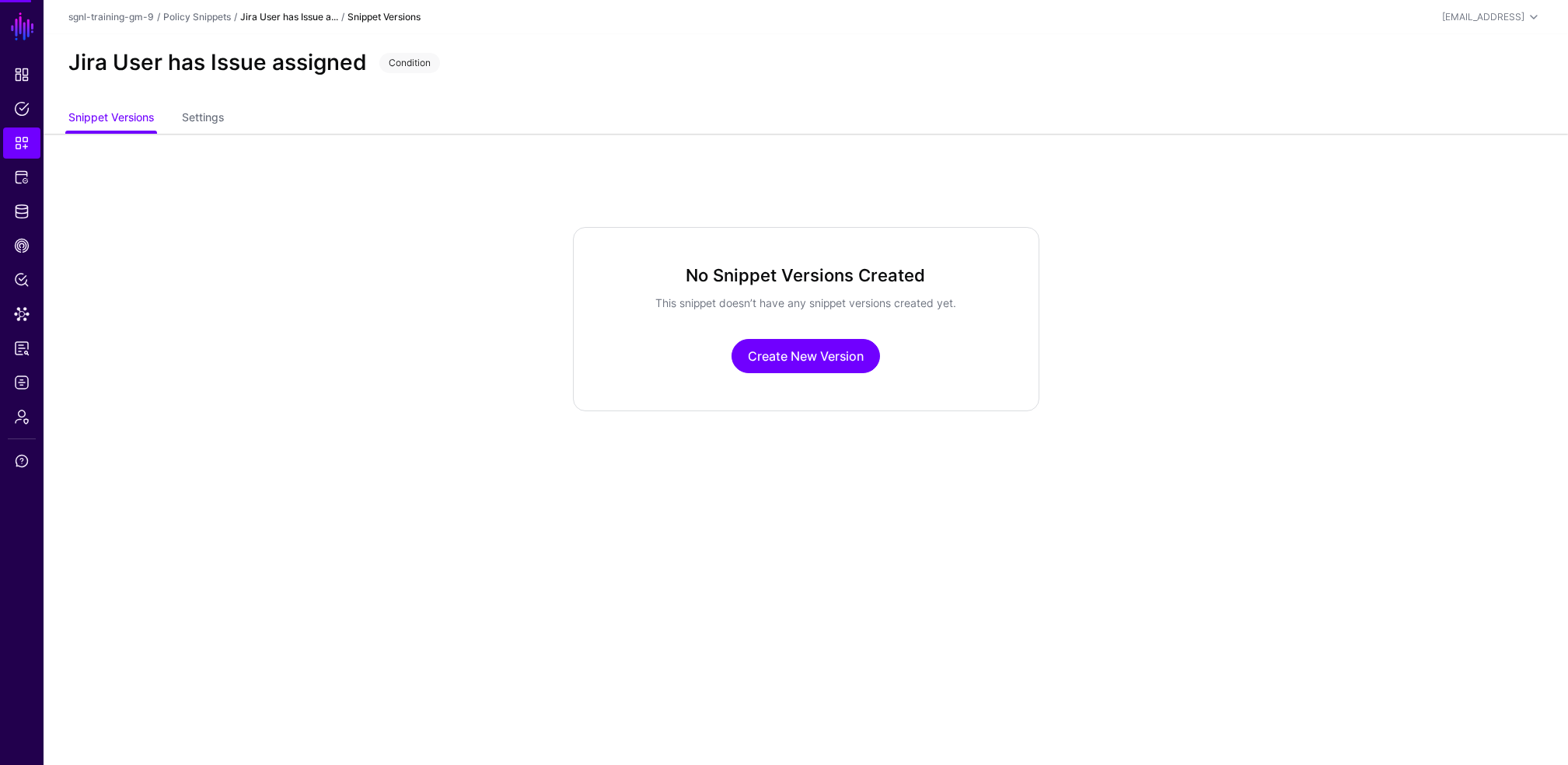
scroll to position [0, 0]
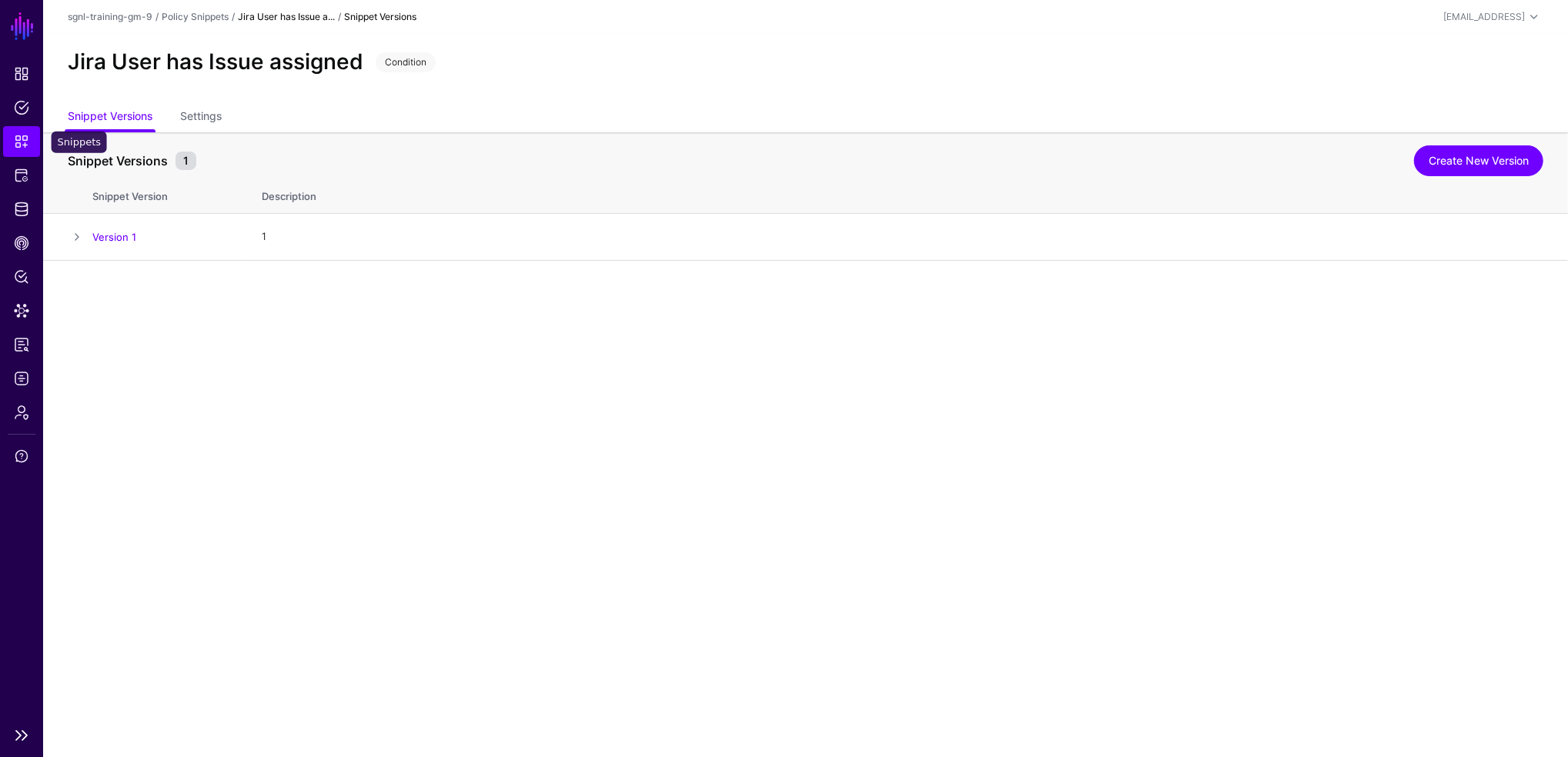
click at [17, 135] on span "Snippets" at bounding box center [21, 141] width 16 height 16
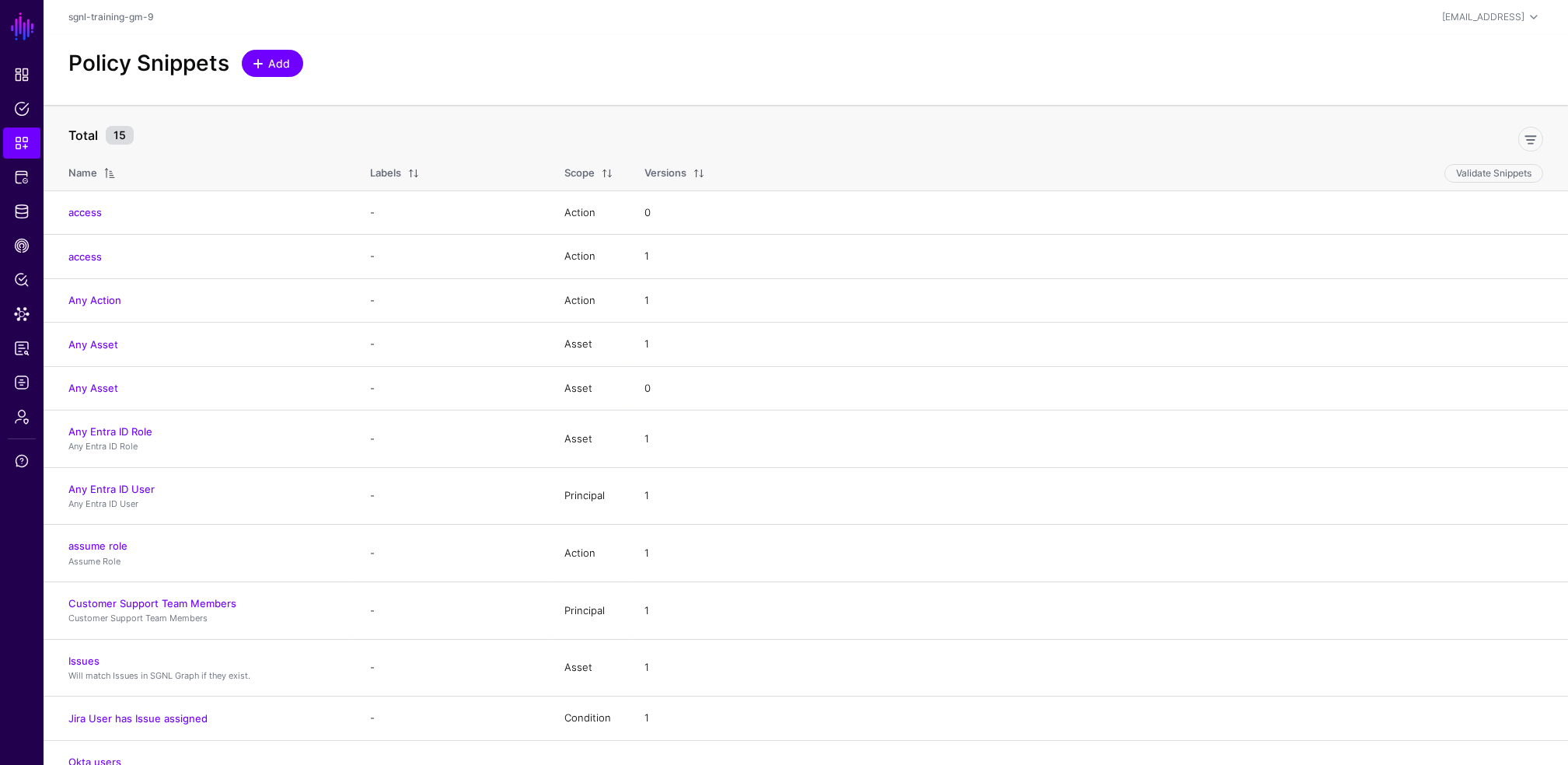
click at [279, 56] on span "Add" at bounding box center [280, 63] width 26 height 17
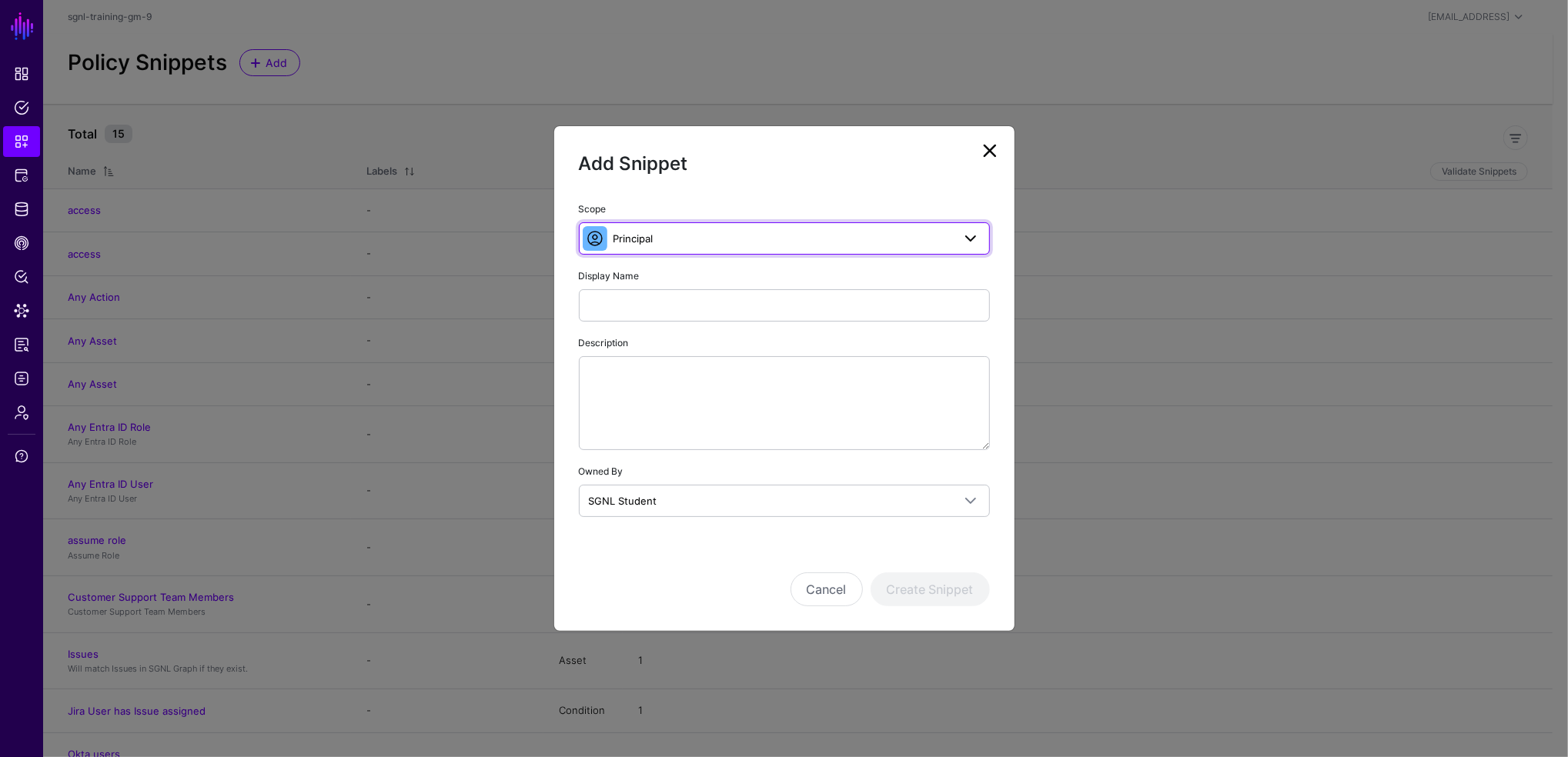
click at [723, 238] on span "Principal" at bounding box center [783, 238] width 339 height 17
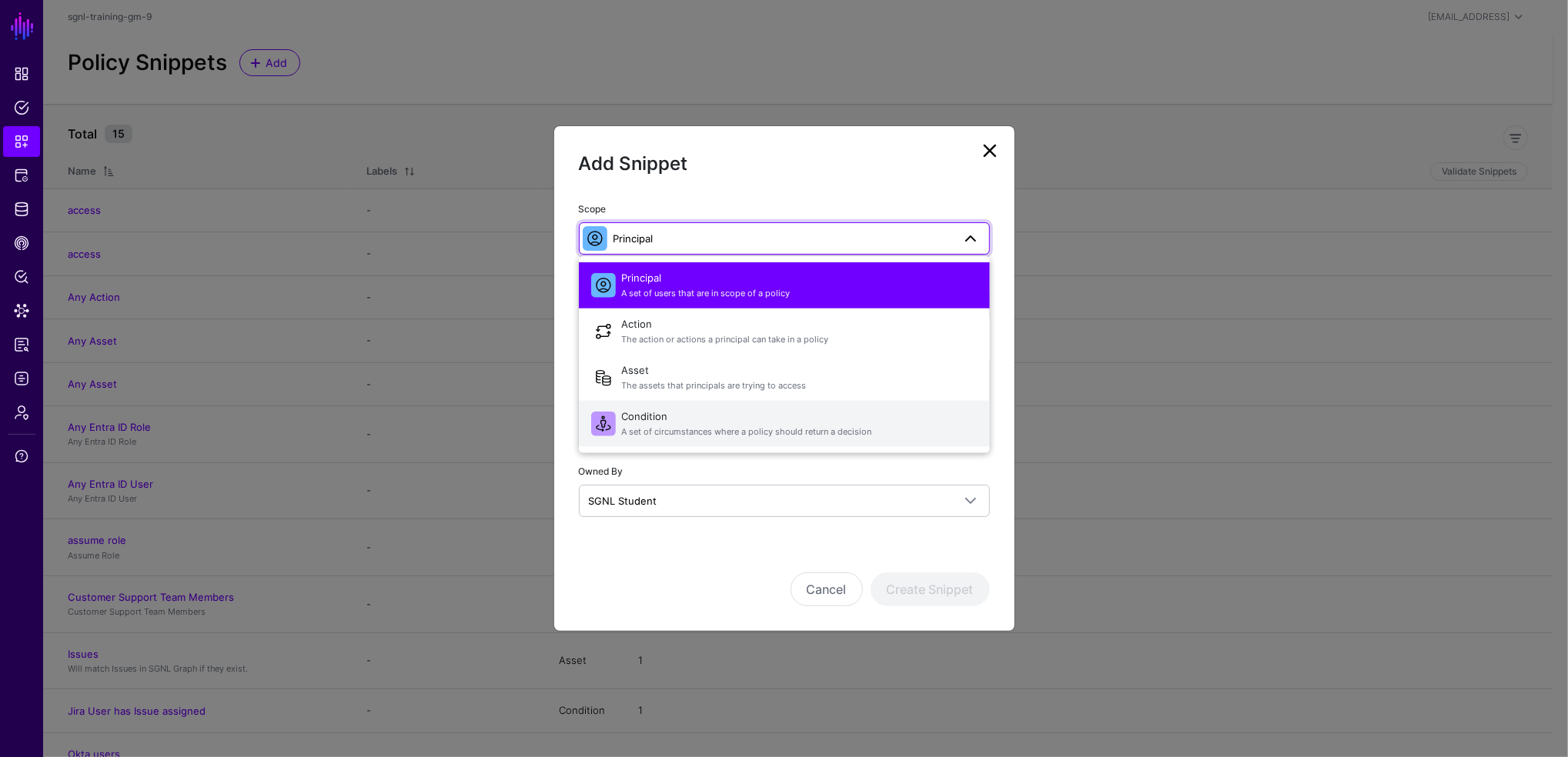
click at [642, 424] on span "Condition A set of circumstances where a policy should return a decision" at bounding box center [799, 423] width 355 height 37
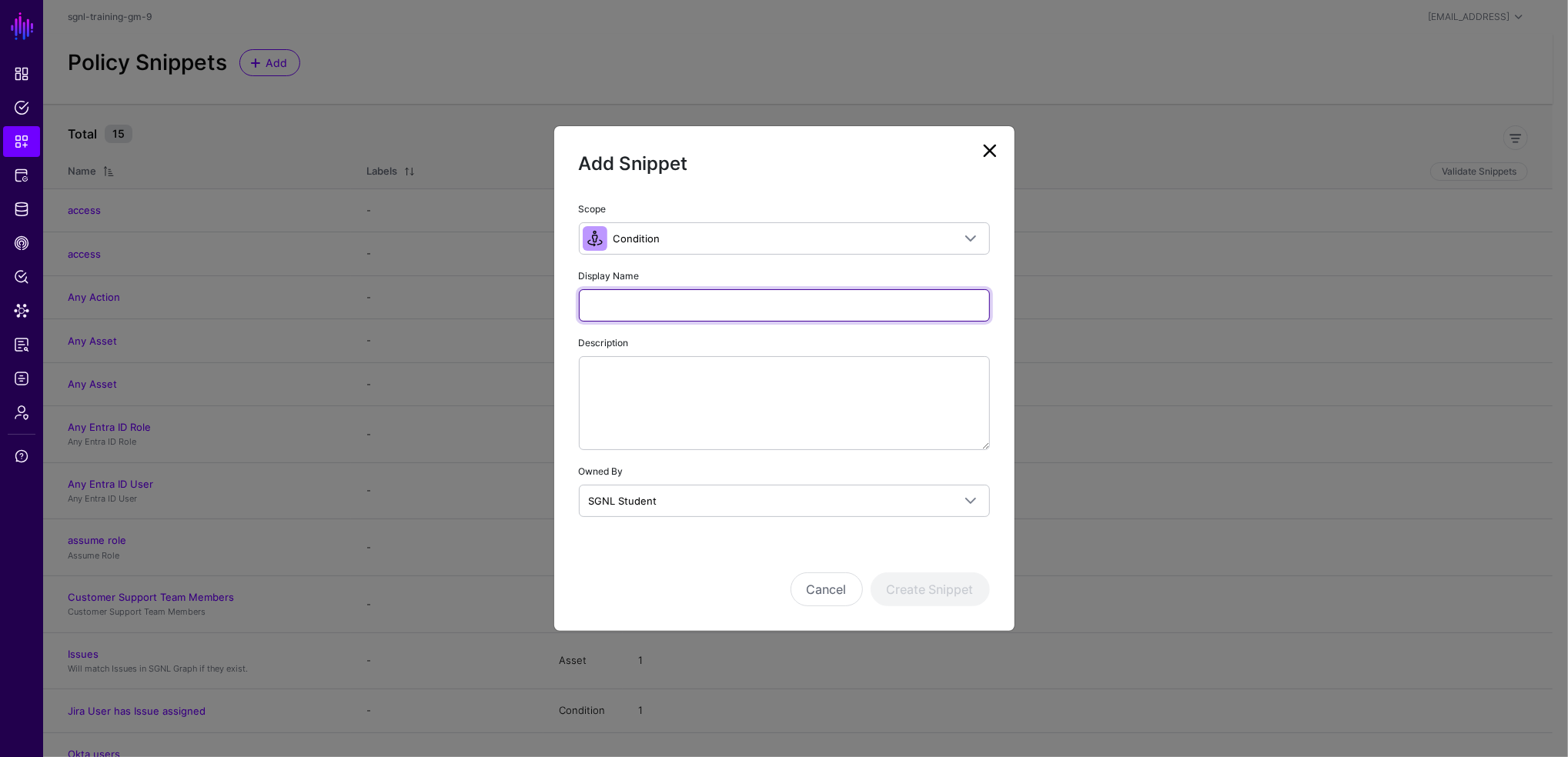
click at [649, 304] on input "Display Name" at bounding box center [784, 305] width 411 height 32
type input "**********"
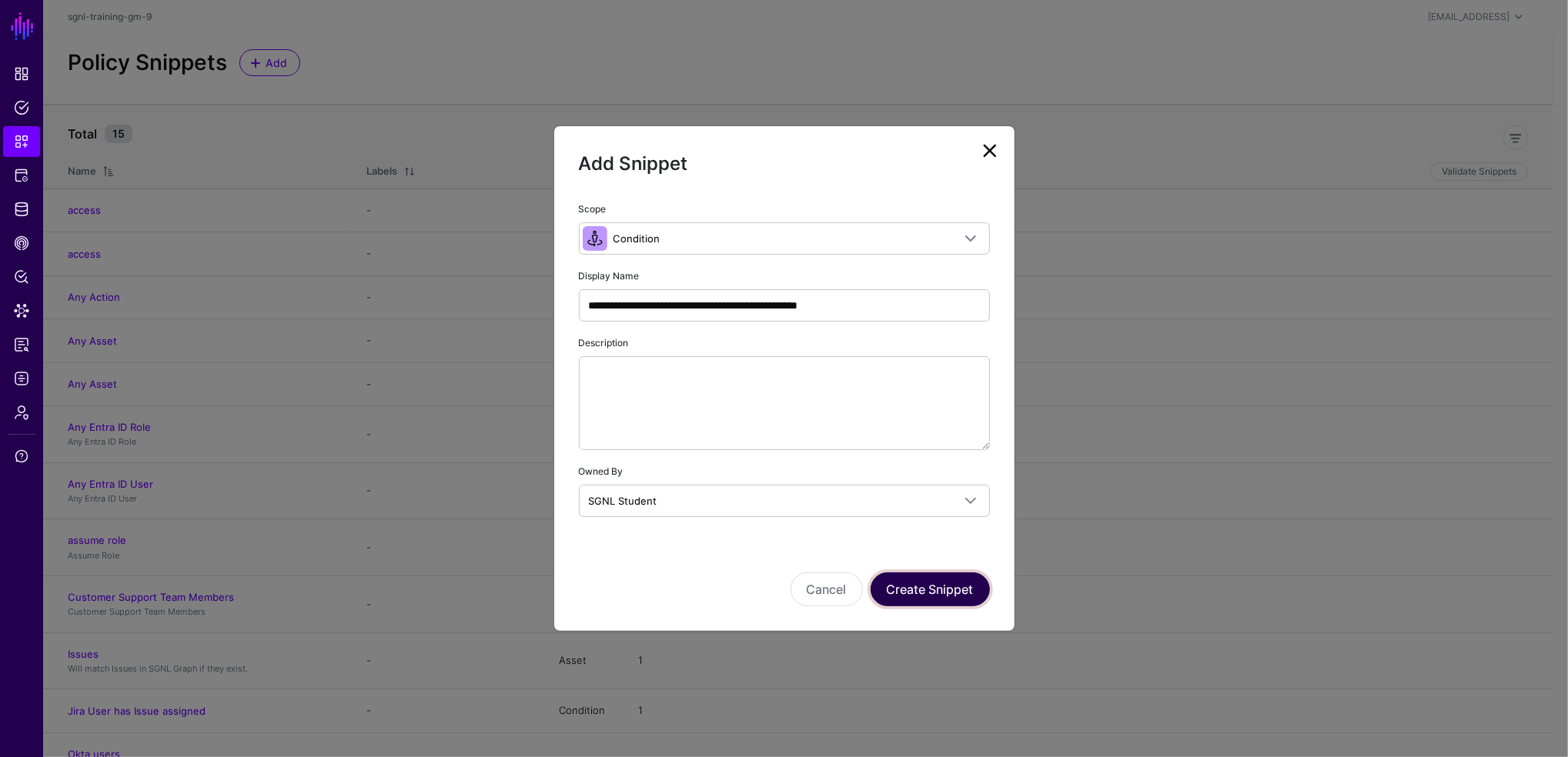
click at [922, 586] on button "Create Snippet" at bounding box center [930, 589] width 119 height 34
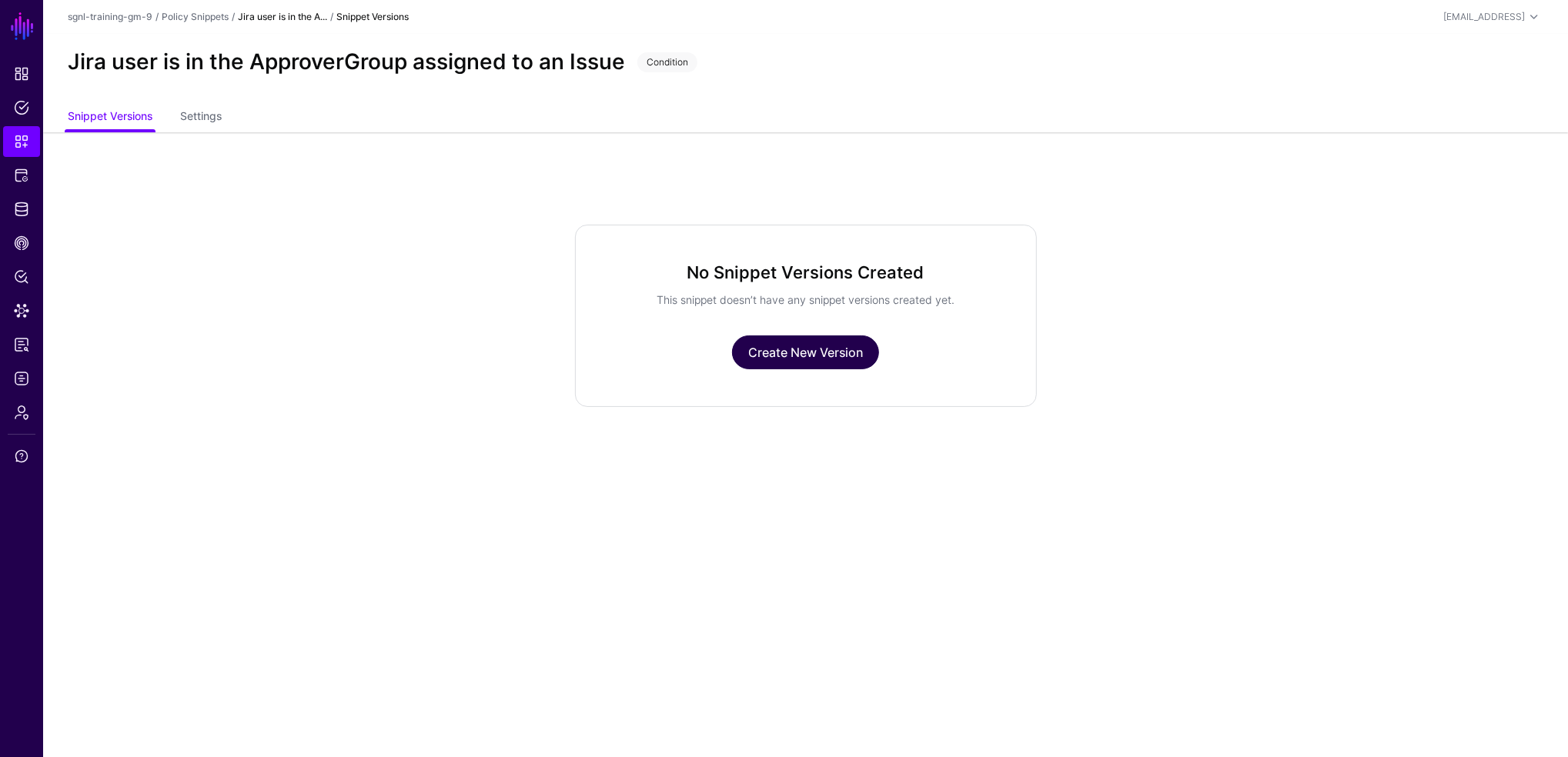
click at [820, 341] on link "Create New Version" at bounding box center [805, 352] width 147 height 34
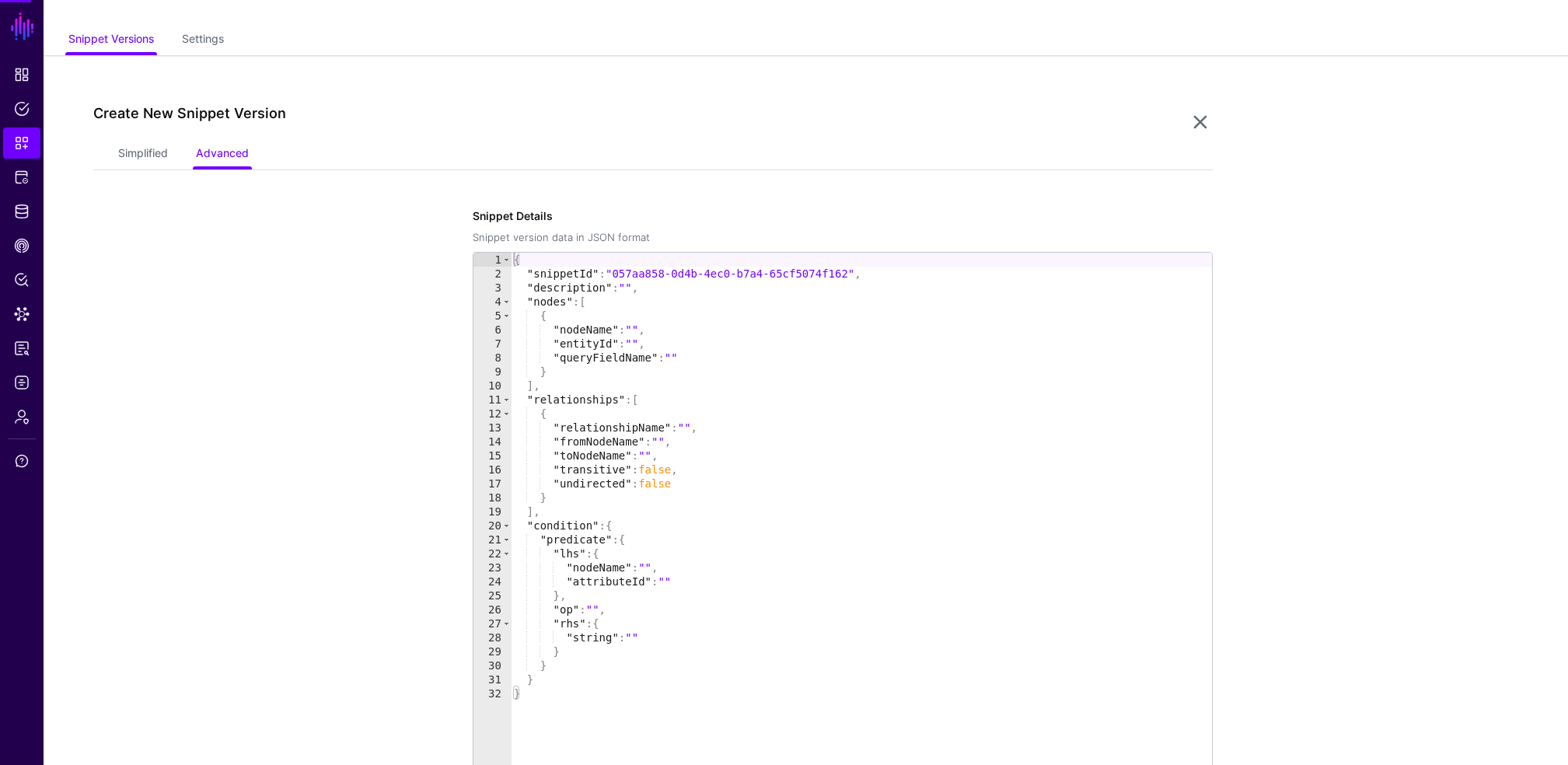
scroll to position [133, 0]
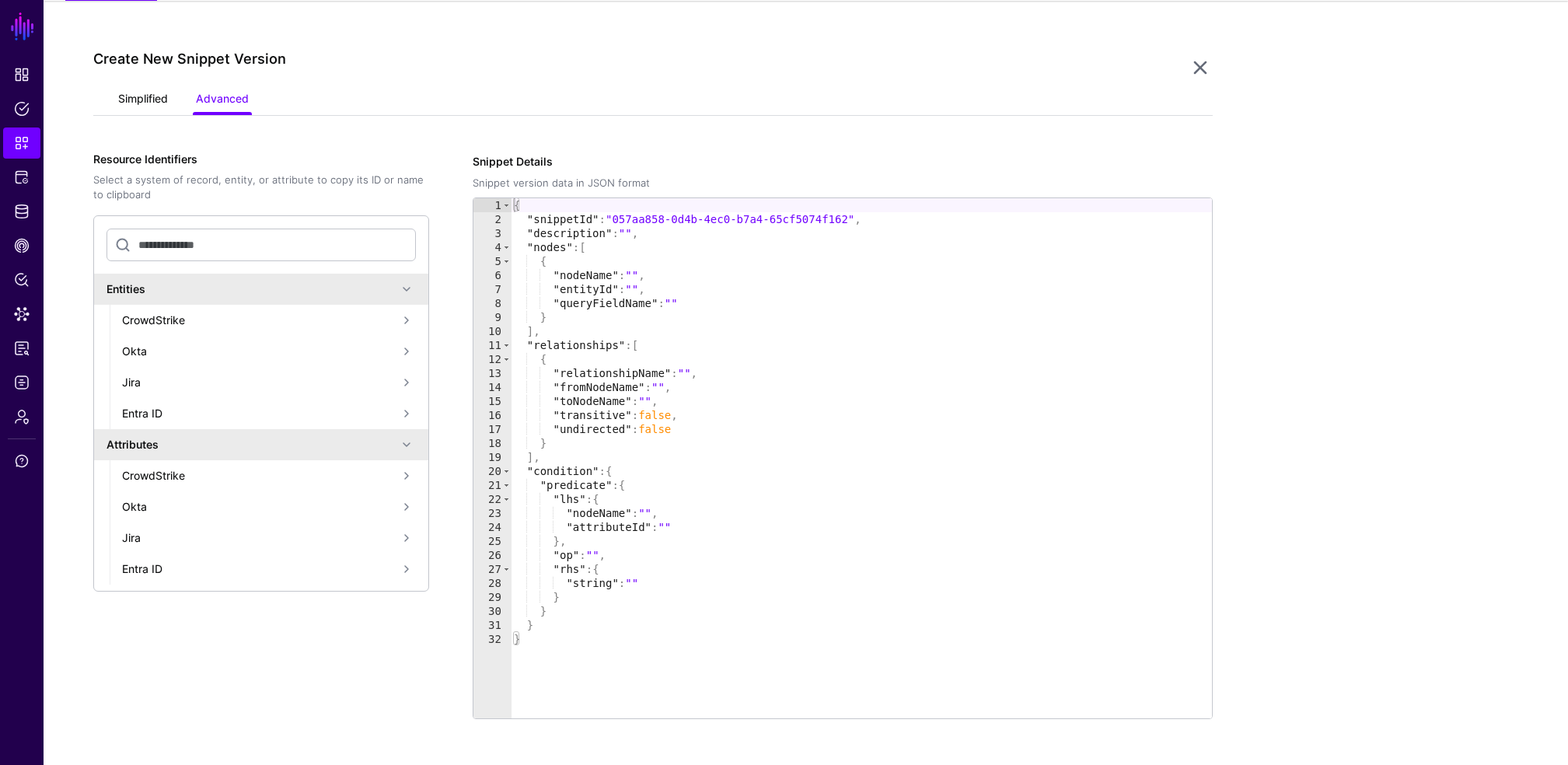
click at [141, 105] on link "Simplified" at bounding box center [143, 101] width 49 height 30
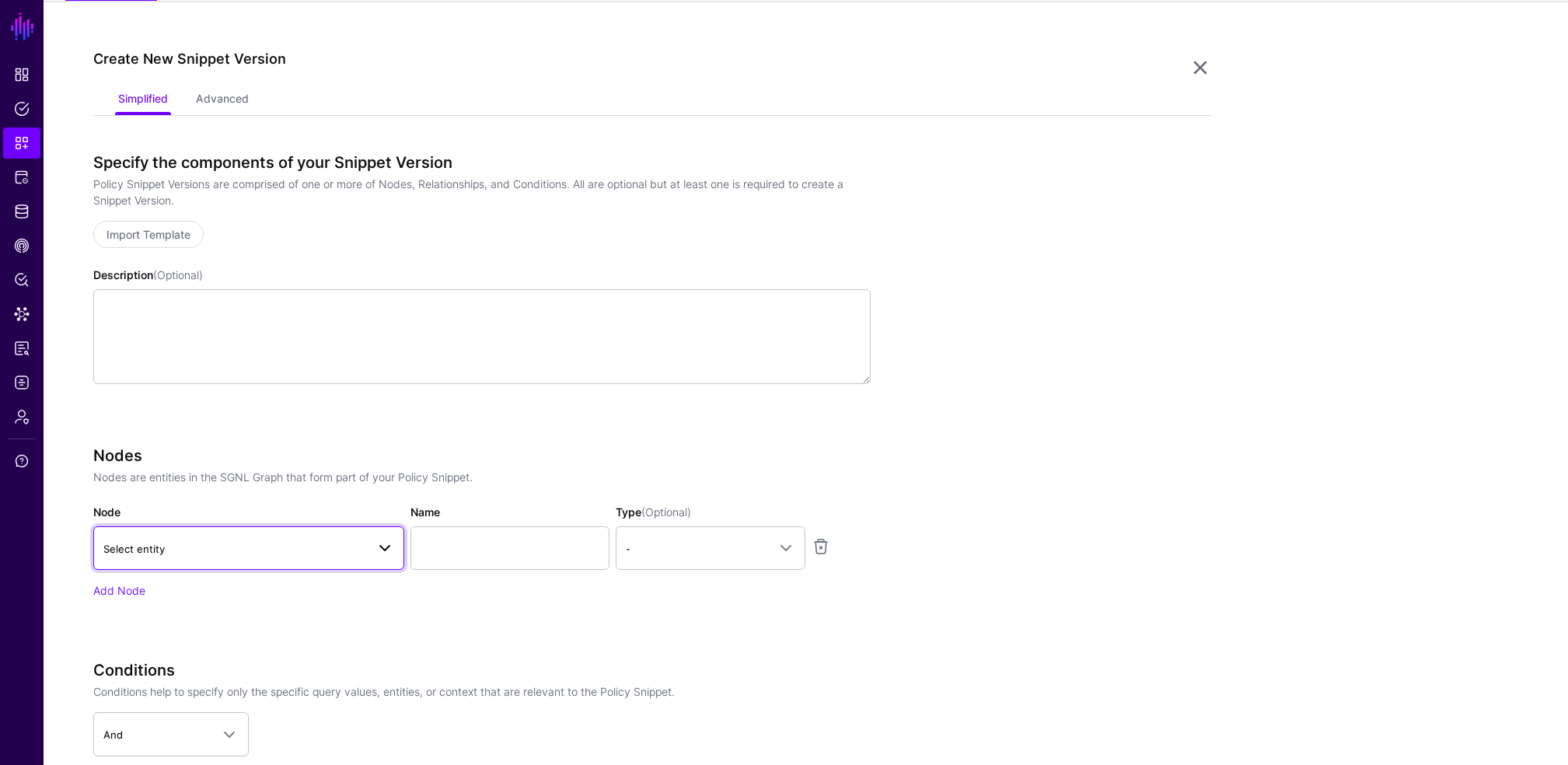
click at [146, 550] on span "Select entity" at bounding box center [134, 549] width 61 height 13
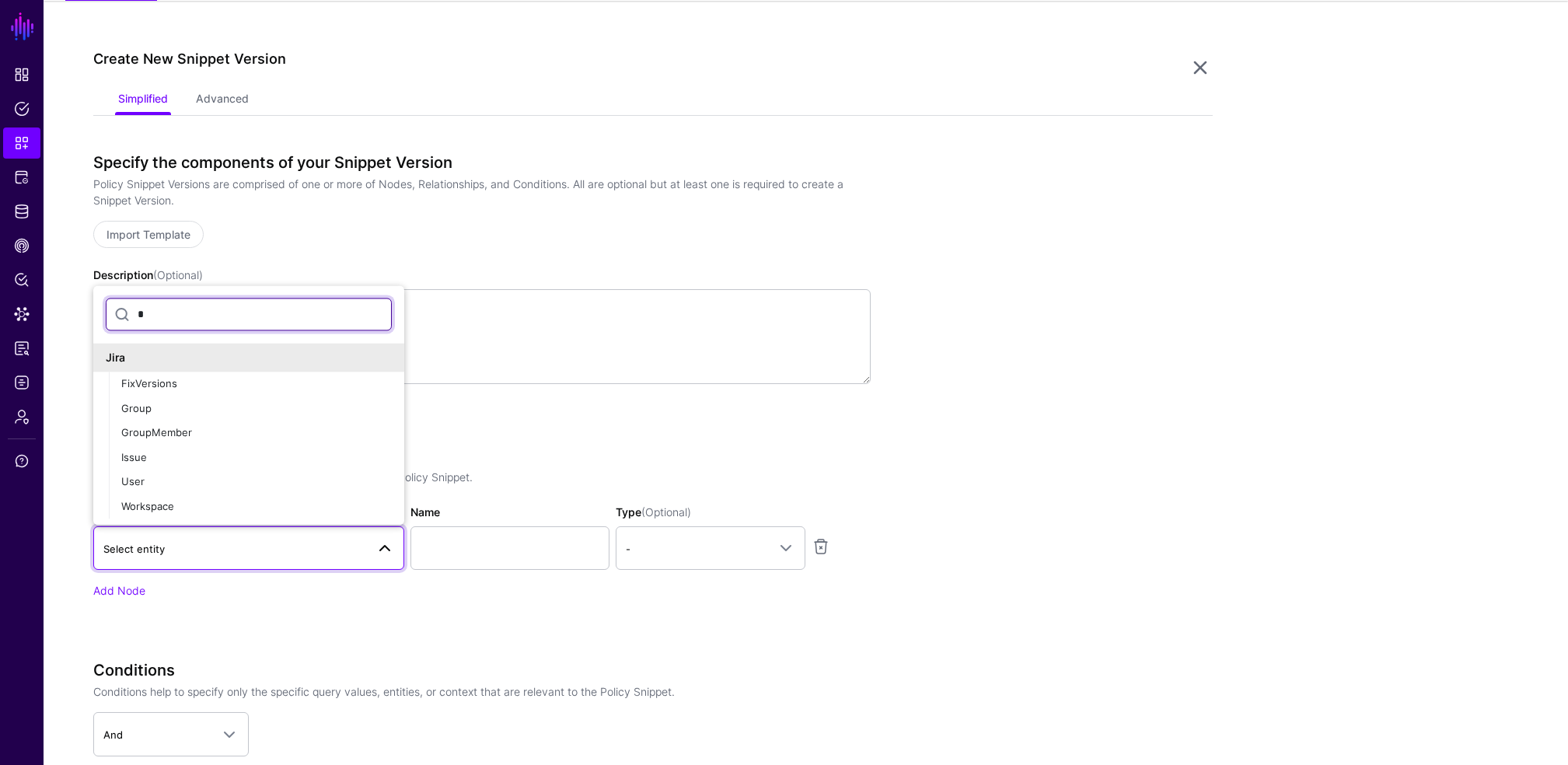
type input "**"
click at [151, 482] on div "User" at bounding box center [256, 483] width 271 height 16
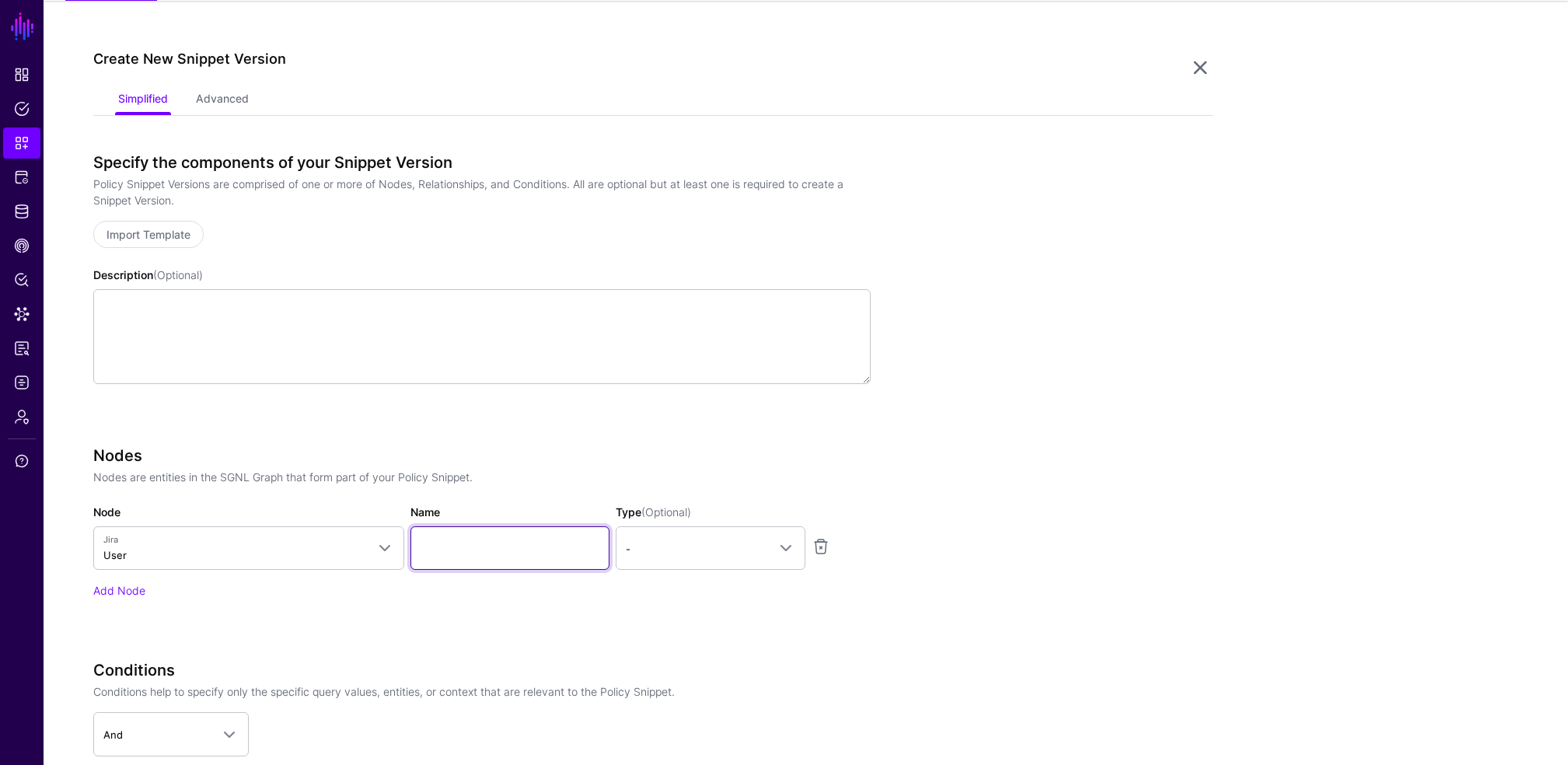
click at [560, 550] on input "Name" at bounding box center [511, 548] width 199 height 43
type input "********"
click at [723, 560] on link "-" at bounding box center [711, 548] width 189 height 43
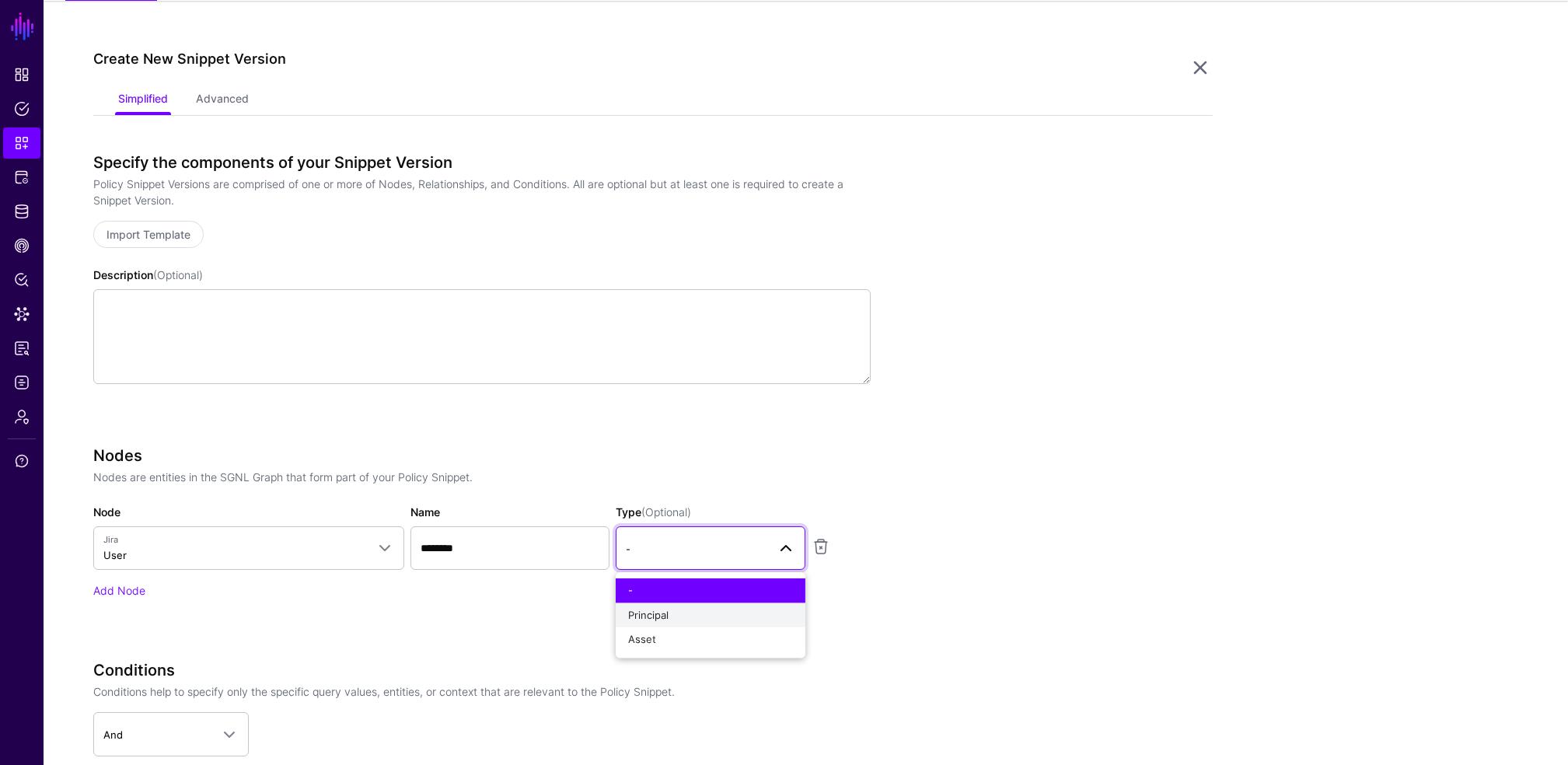
click at [672, 621] on div "Principal" at bounding box center [710, 615] width 165 height 16
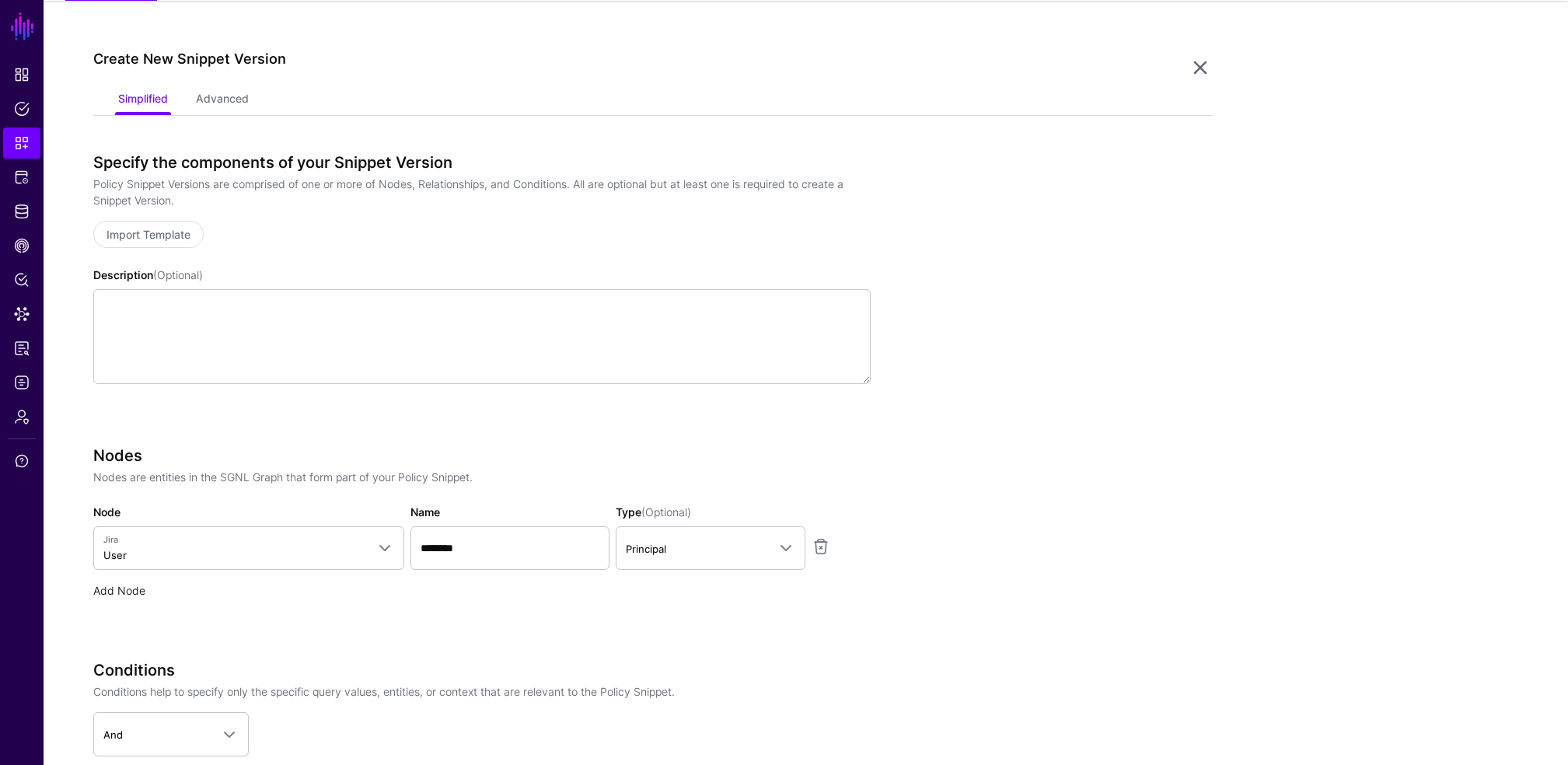
click at [104, 584] on link "Add Node" at bounding box center [119, 590] width 52 height 13
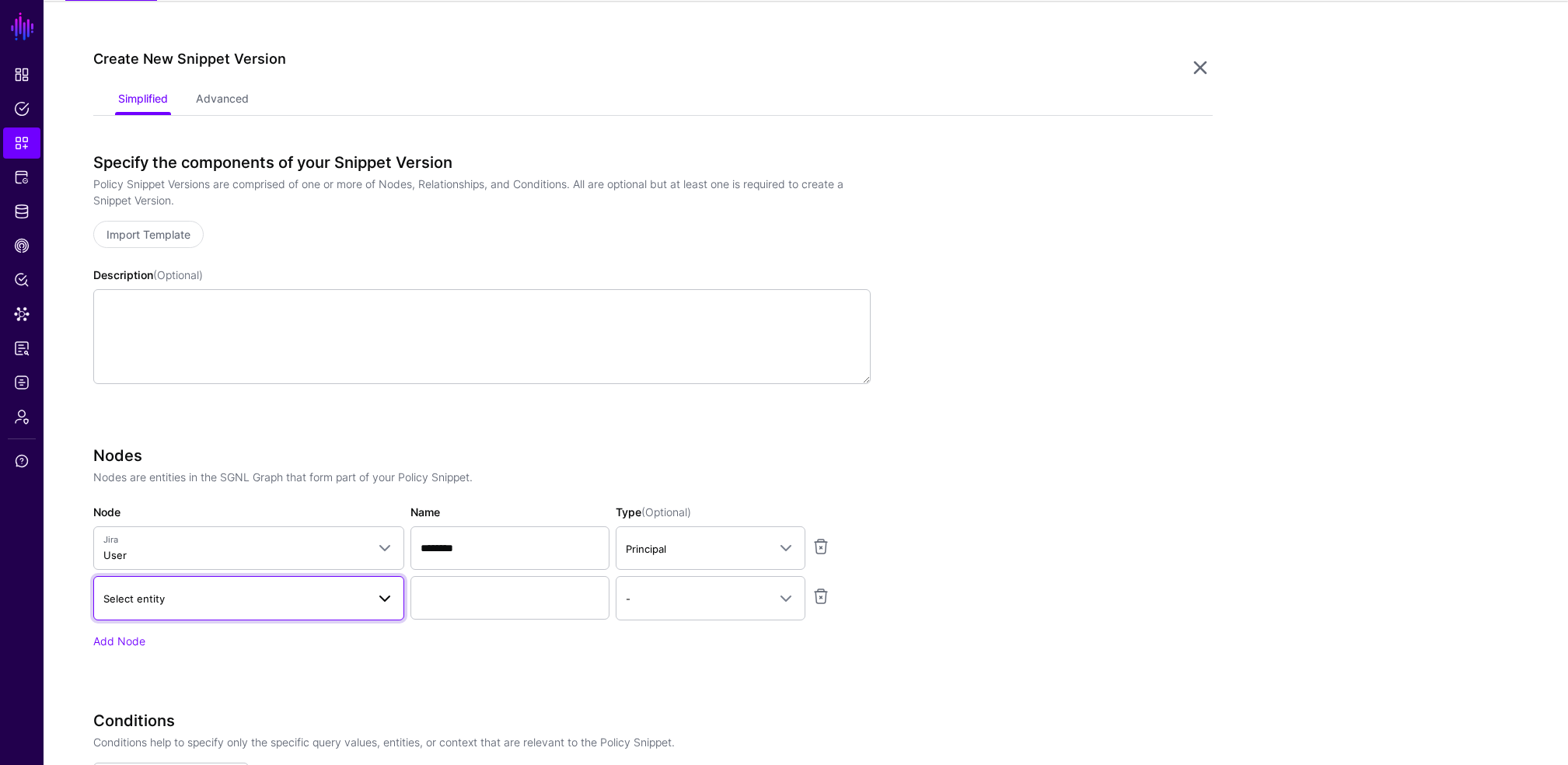
click at [343, 596] on span "Select entity" at bounding box center [235, 598] width 263 height 17
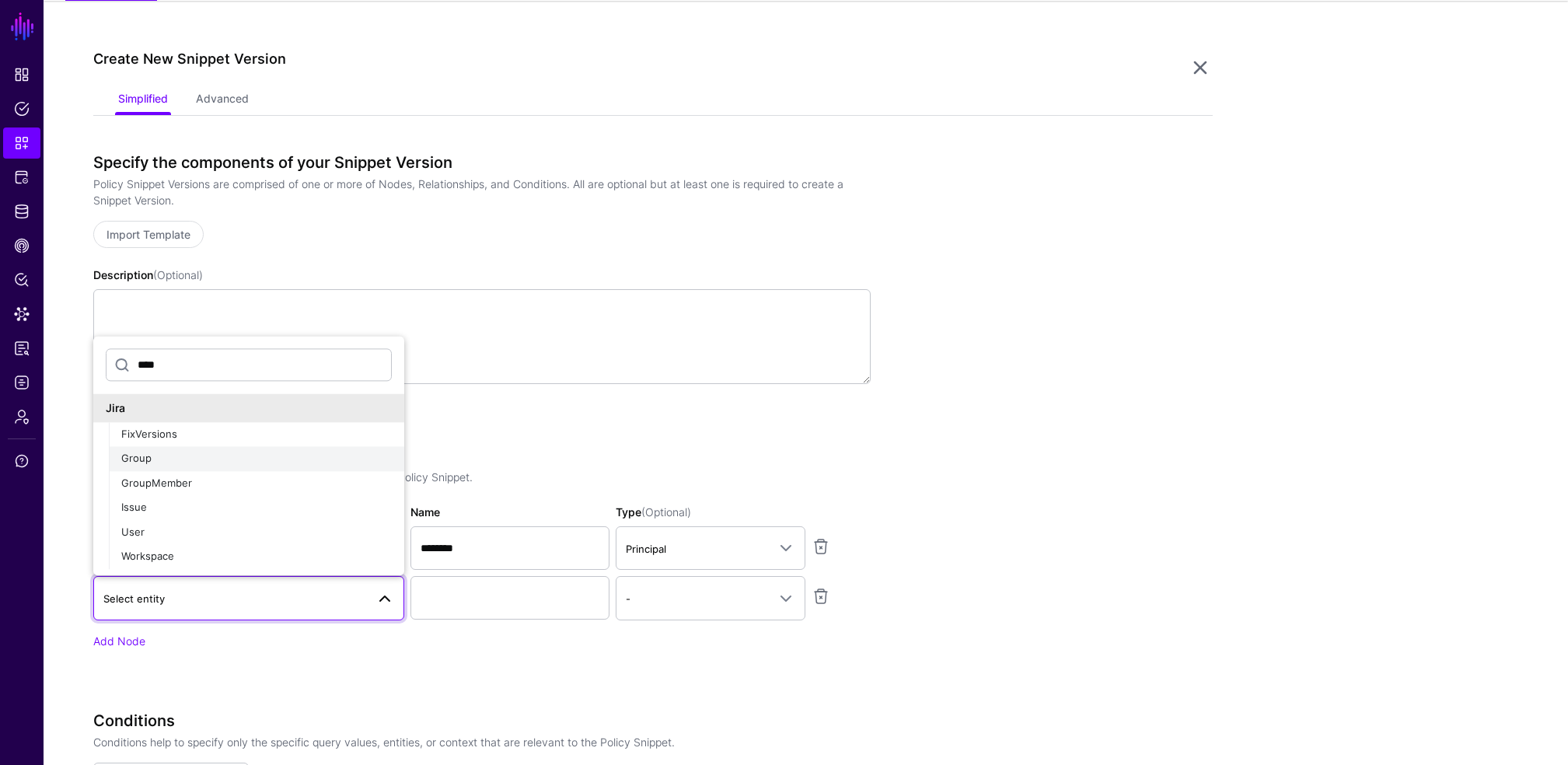
type input "****"
click at [144, 462] on span "Group" at bounding box center [136, 457] width 31 height 13
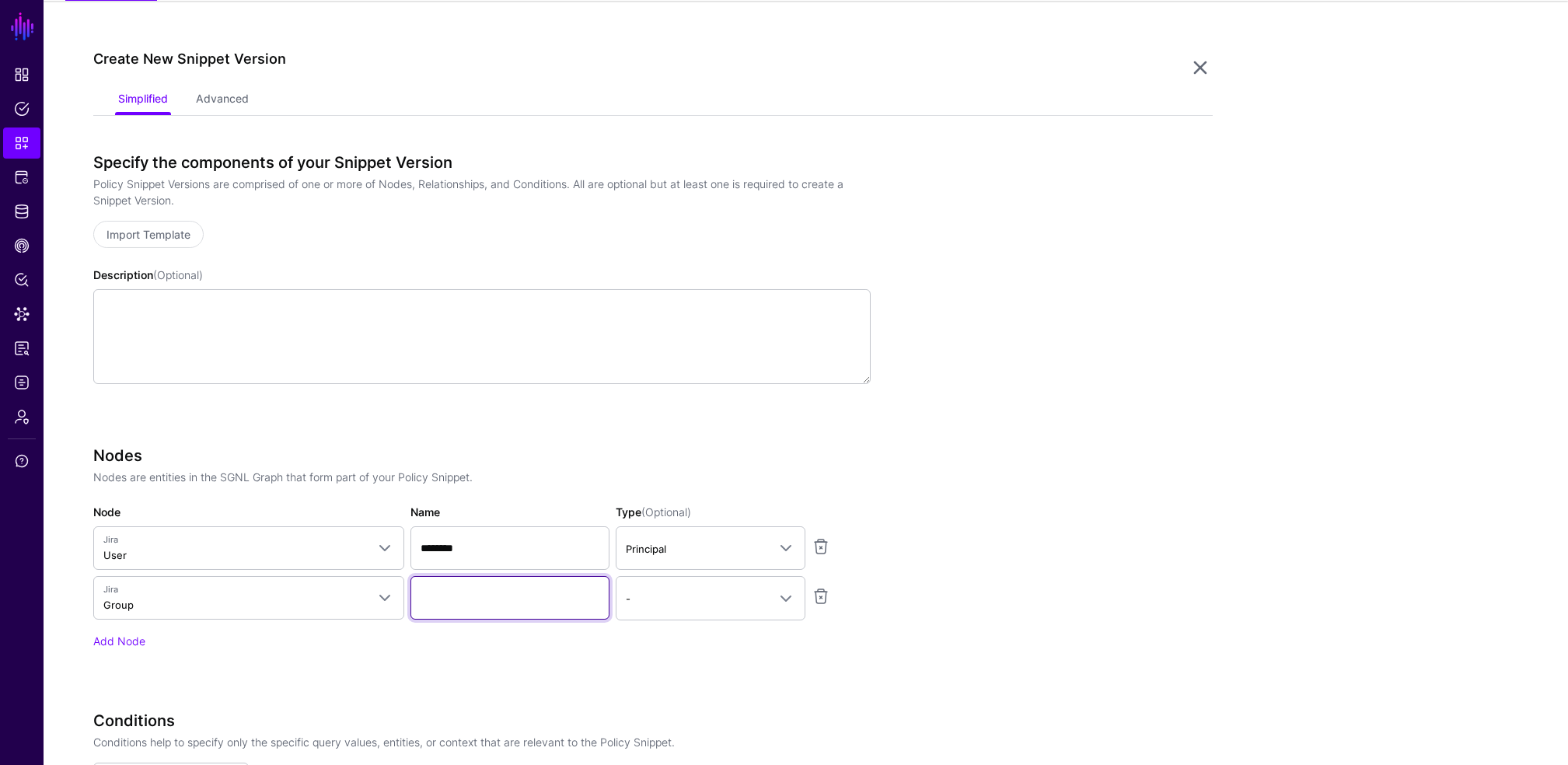
click at [474, 598] on input "Name" at bounding box center [511, 598] width 199 height 43
type input "*********"
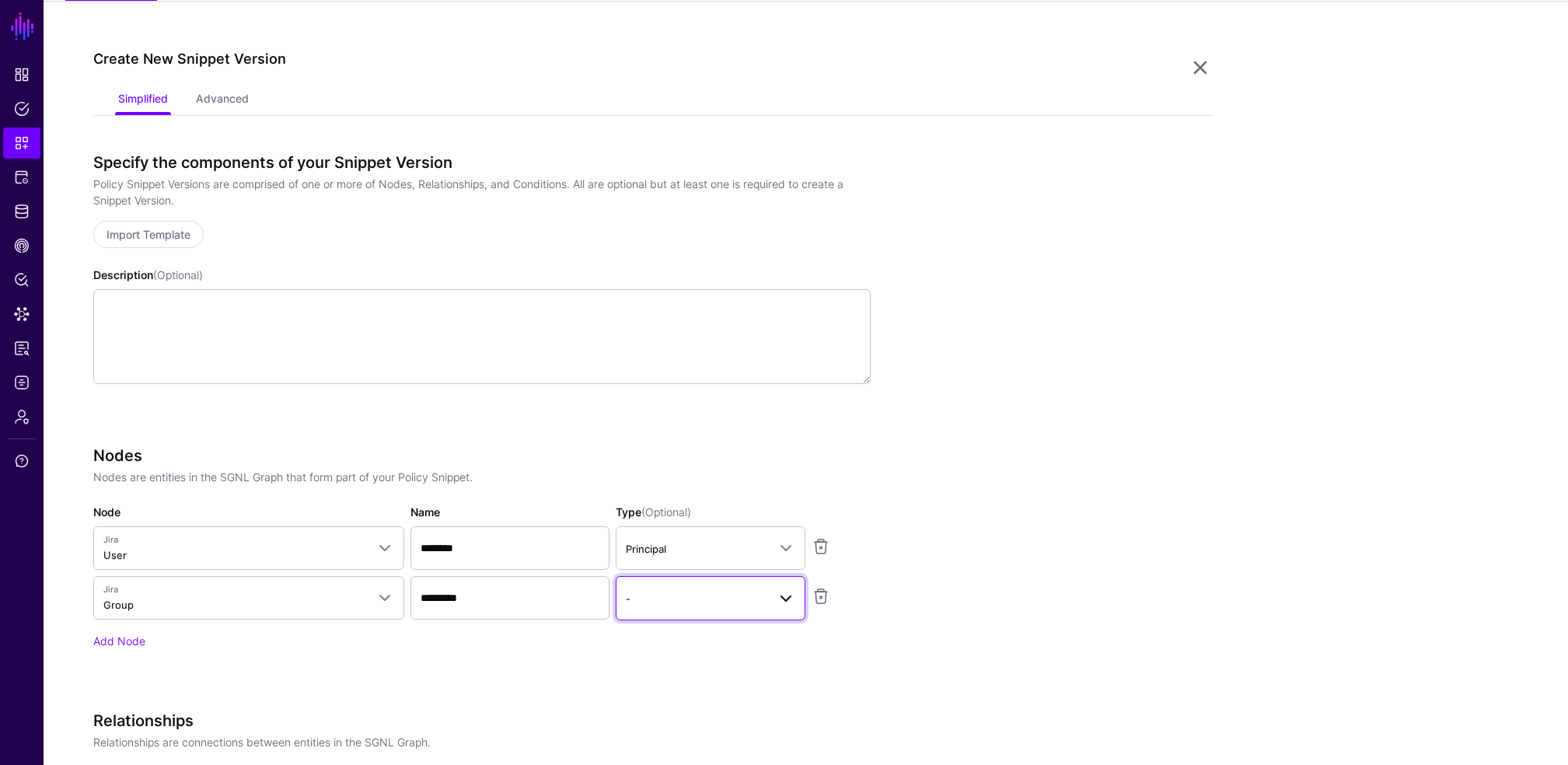
click at [740, 583] on link "-" at bounding box center [711, 598] width 189 height 43
click at [978, 634] on app-snippets-creator "Specify the components of your Snippet Version Policy Snippet Versions are comp…" at bounding box center [653, 671] width 1120 height 1037
click at [116, 643] on link "Add Node" at bounding box center [119, 641] width 52 height 13
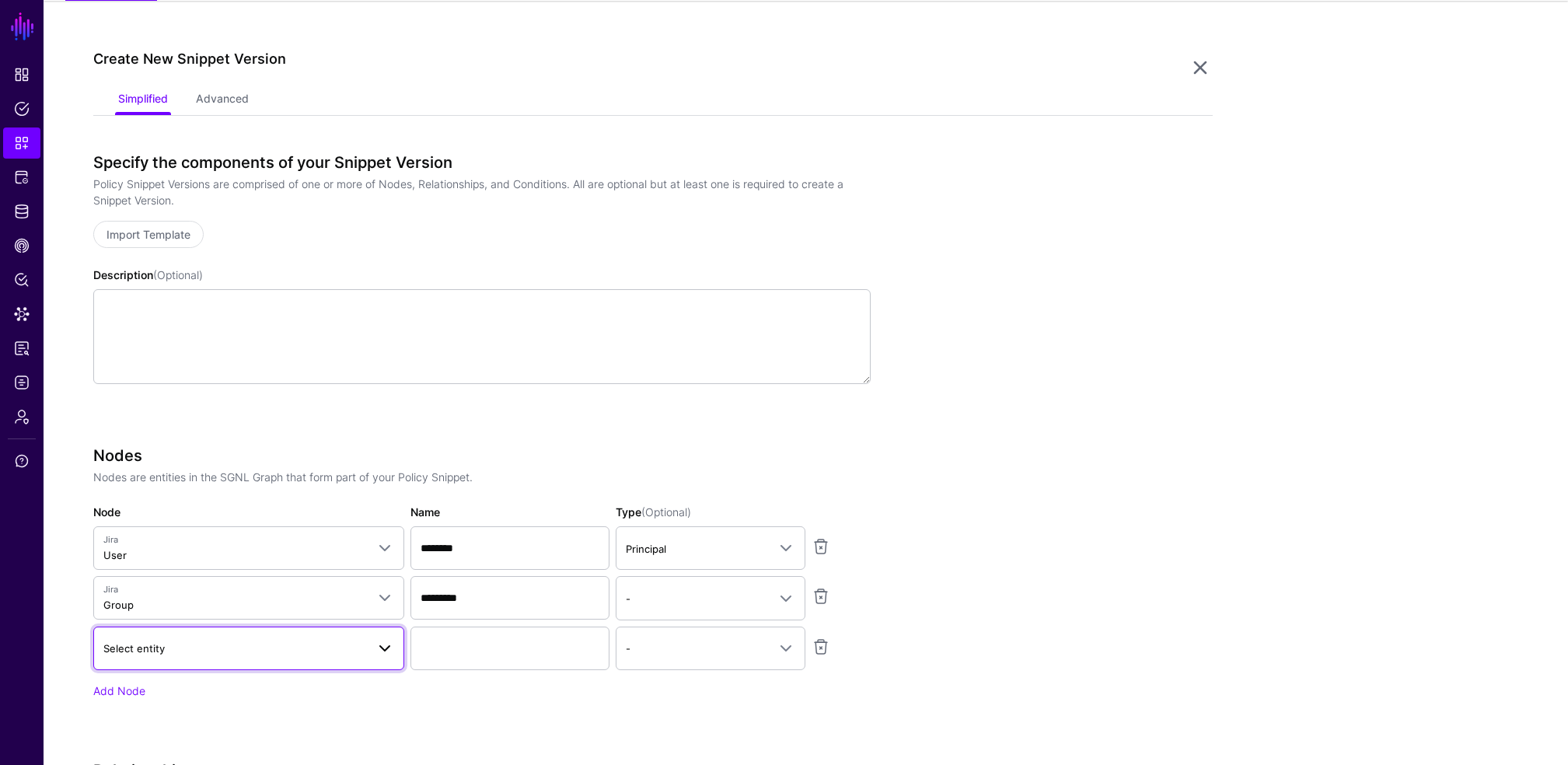
click at [194, 647] on span "Select entity" at bounding box center [235, 648] width 263 height 17
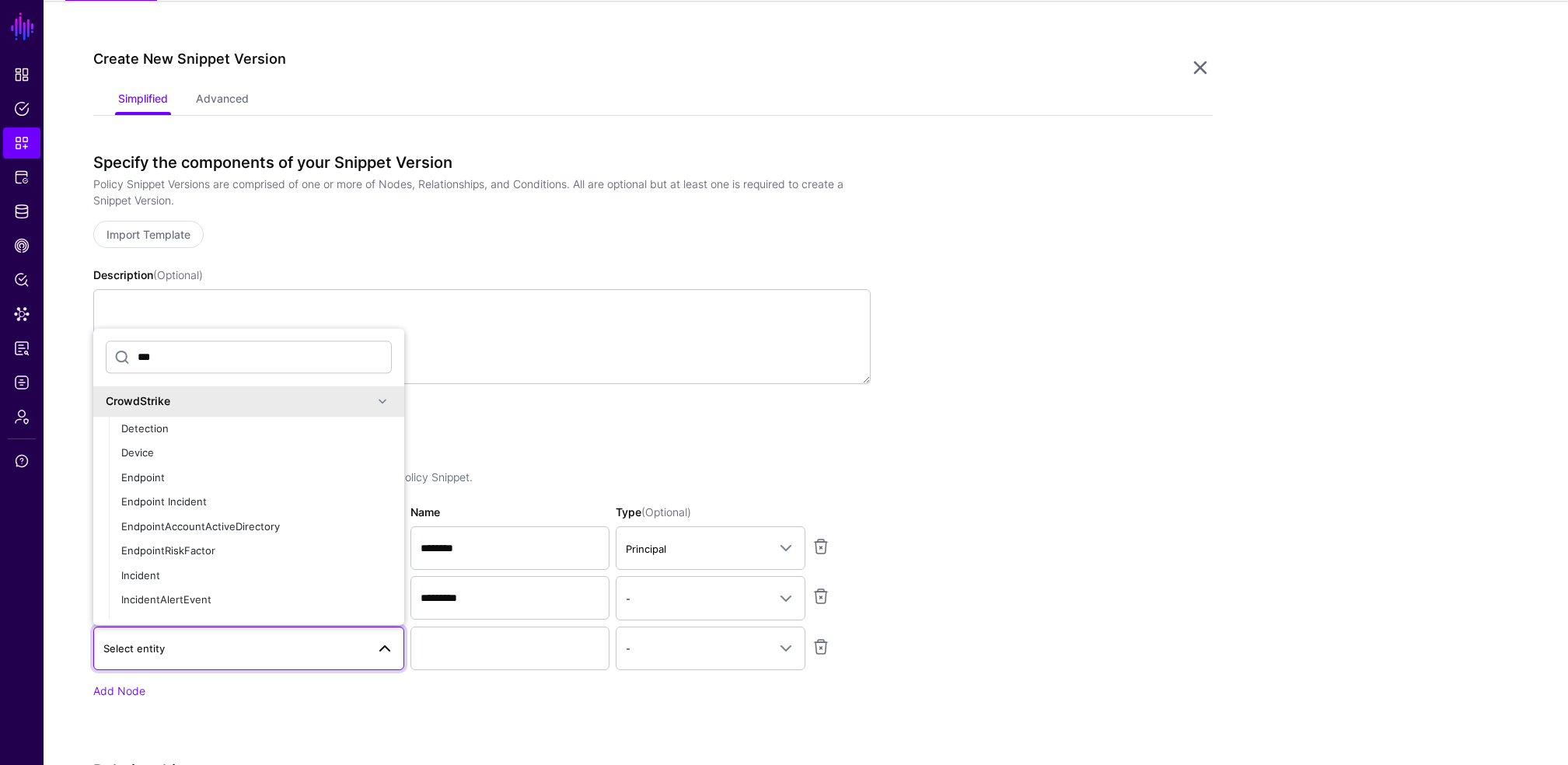
type input "****"
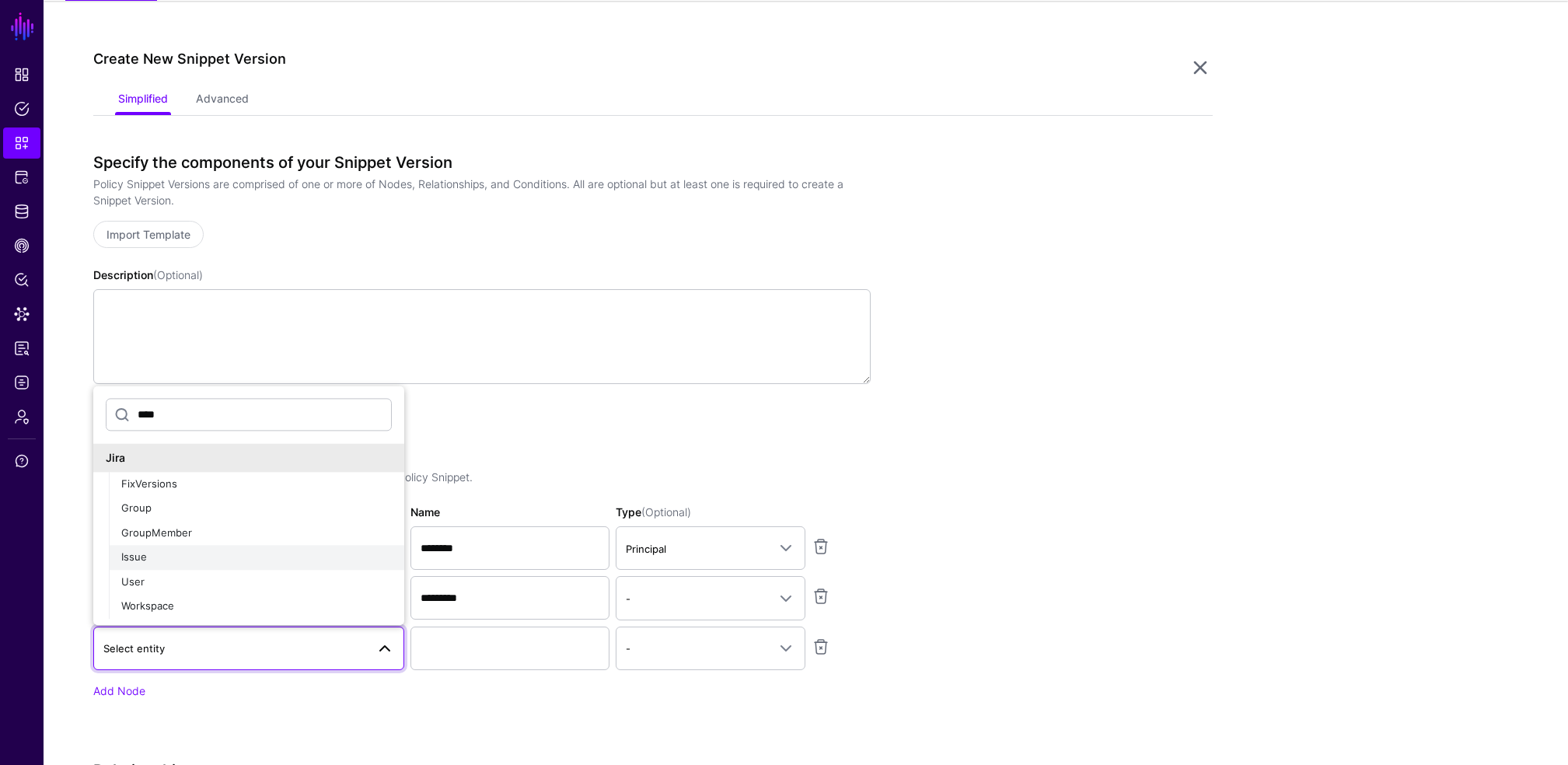
click at [129, 558] on span "Issue" at bounding box center [134, 557] width 26 height 13
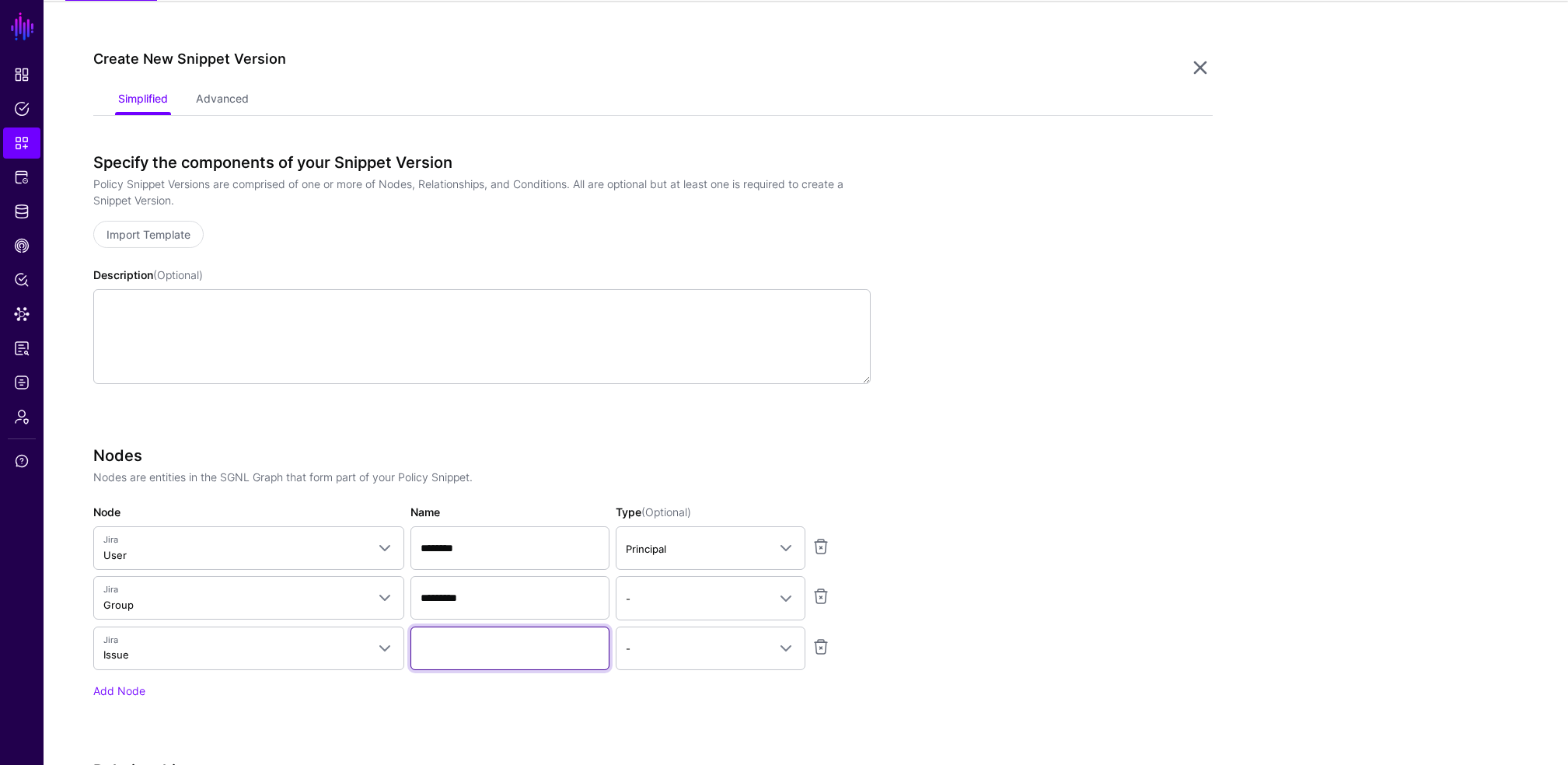
click at [433, 649] on input "Name" at bounding box center [511, 649] width 199 height 43
type input "*********"
click at [738, 650] on span "-" at bounding box center [697, 648] width 142 height 17
click at [723, 647] on span "-" at bounding box center [697, 648] width 142 height 17
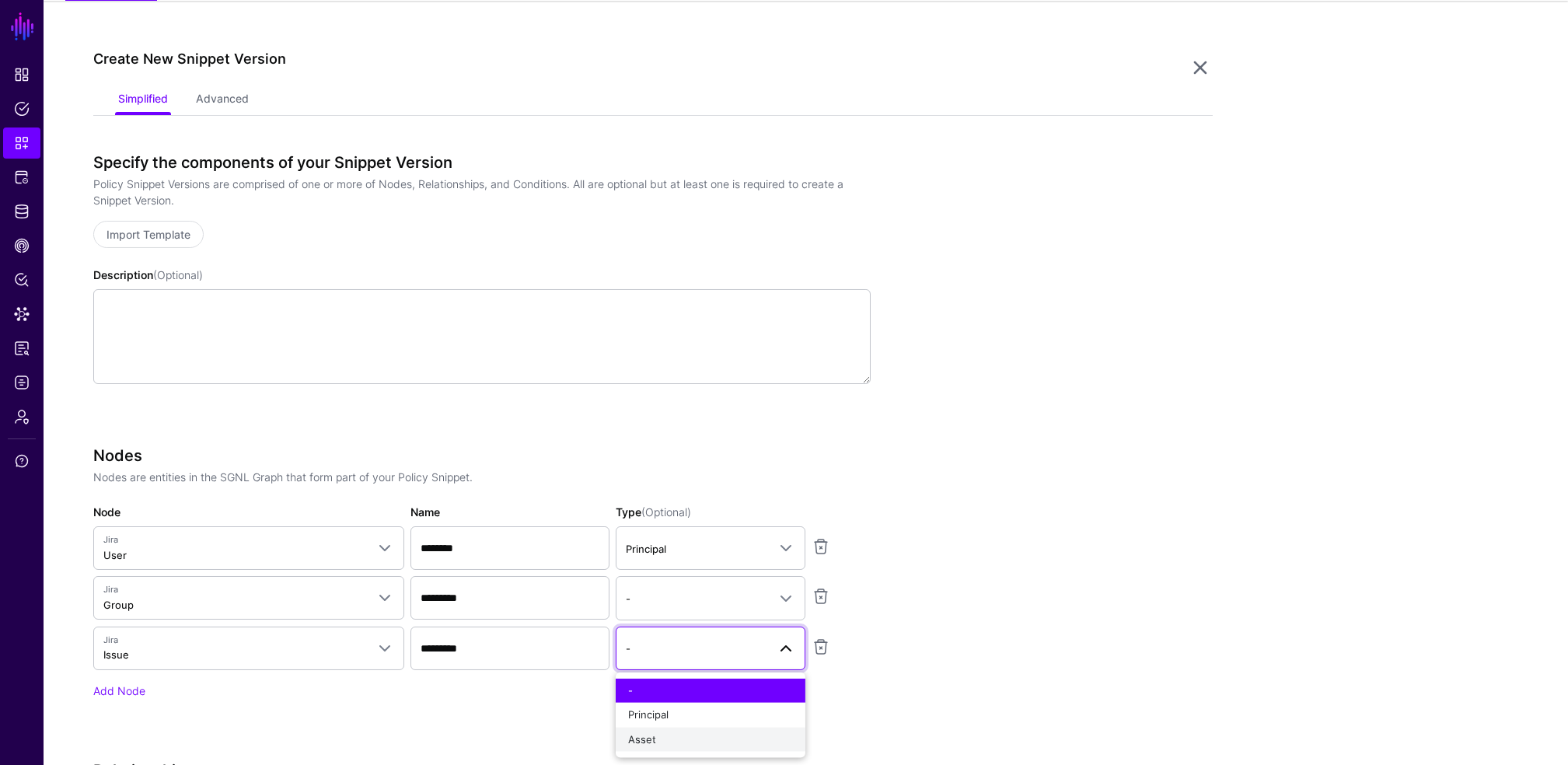
click at [657, 742] on div "Asset" at bounding box center [710, 739] width 165 height 16
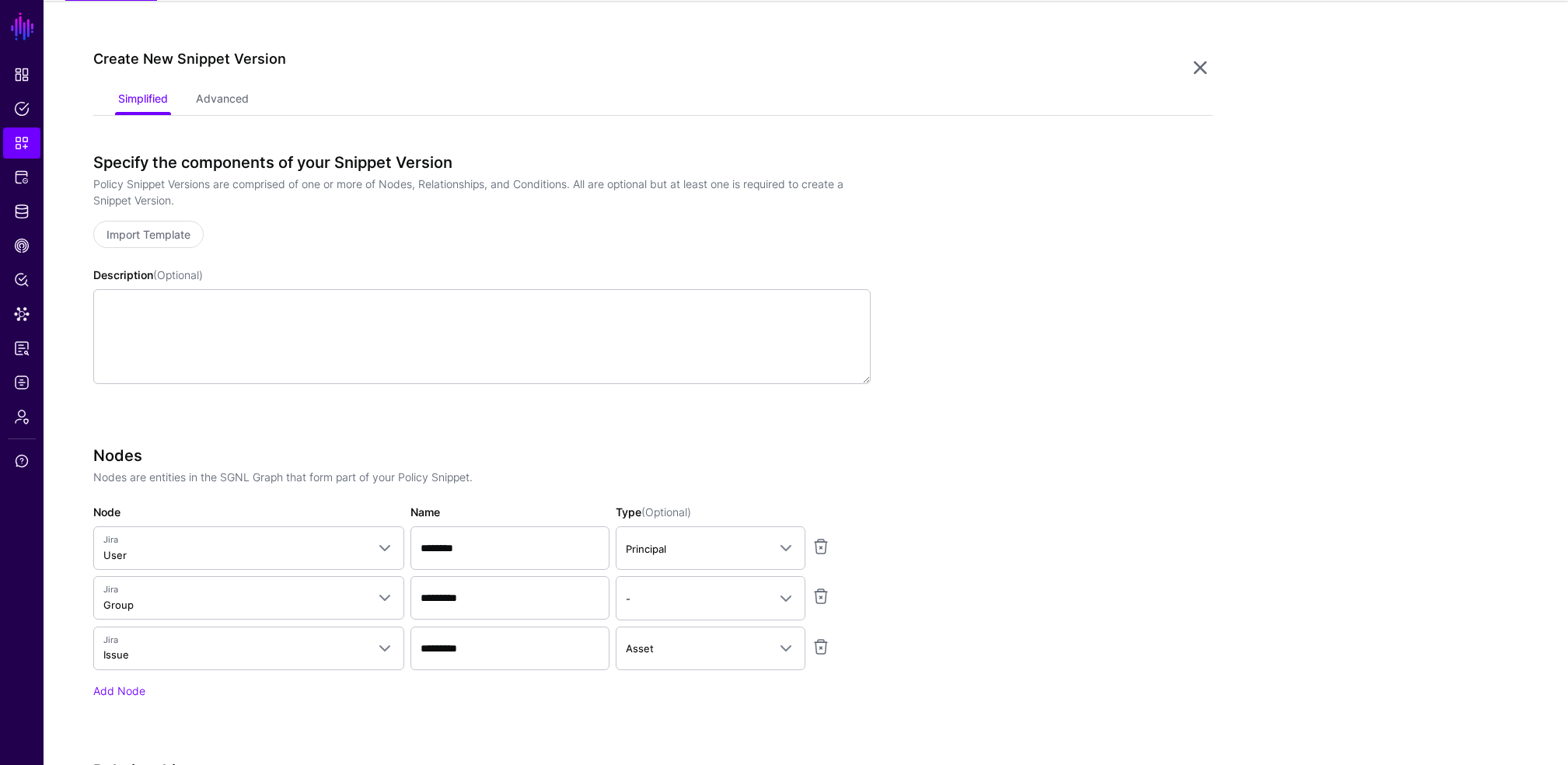
click at [1046, 637] on app-snippets-creator "Specify the components of your Snippet Version Policy Snippet Versions are comp…" at bounding box center [653, 696] width 1120 height 1087
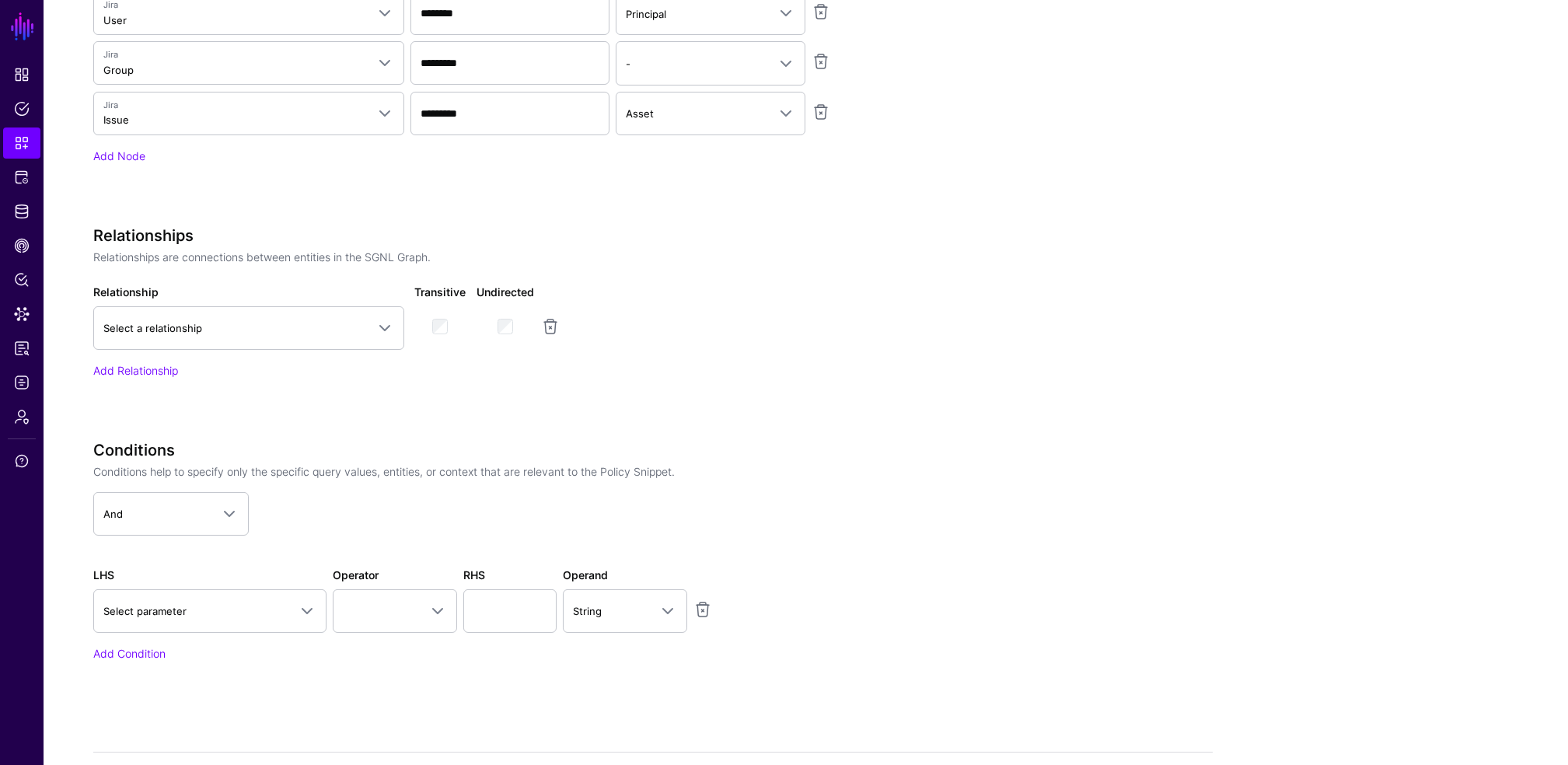
scroll to position [672, 0]
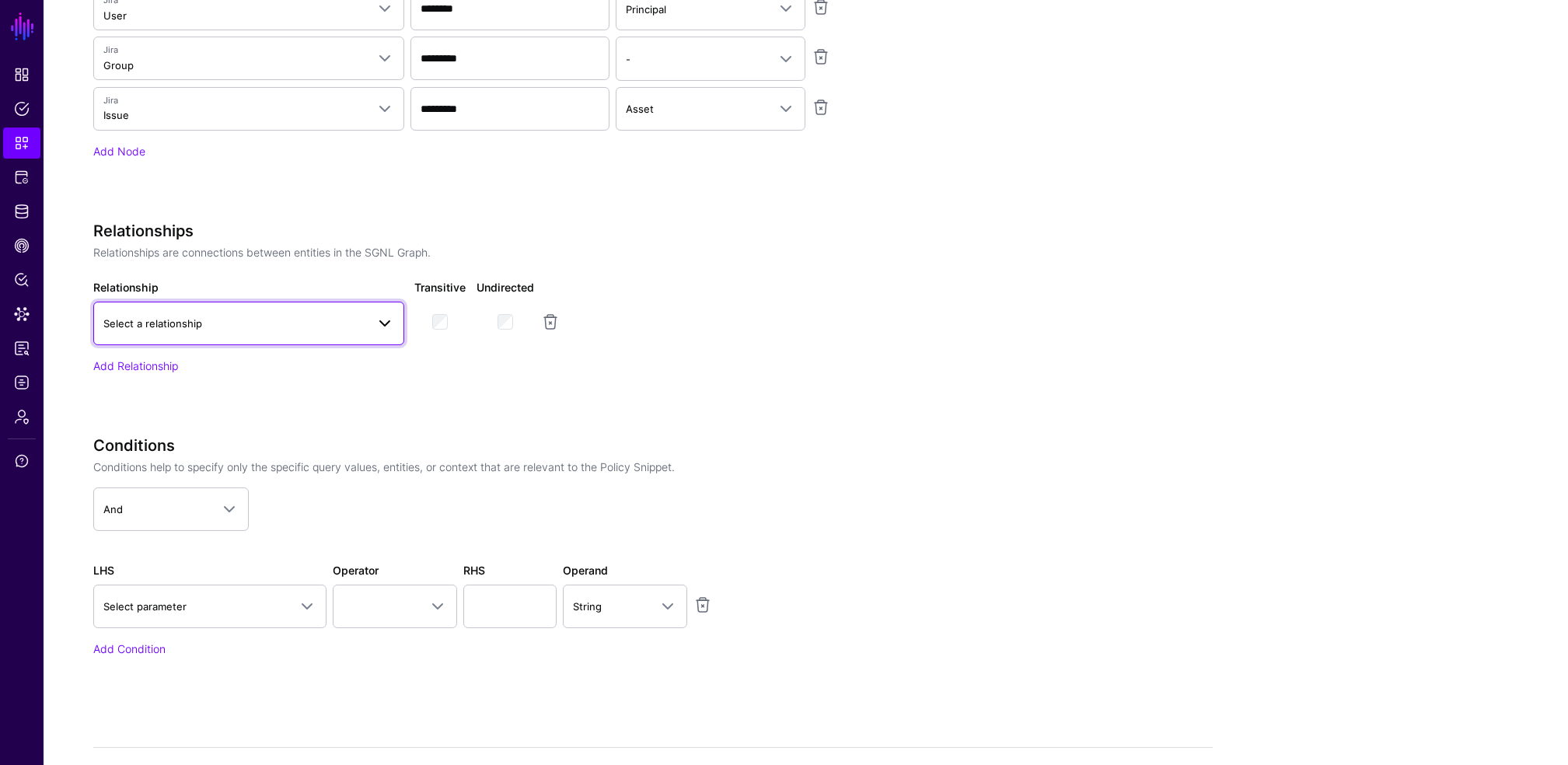
click at [280, 326] on span "Select a relationship" at bounding box center [235, 322] width 263 height 17
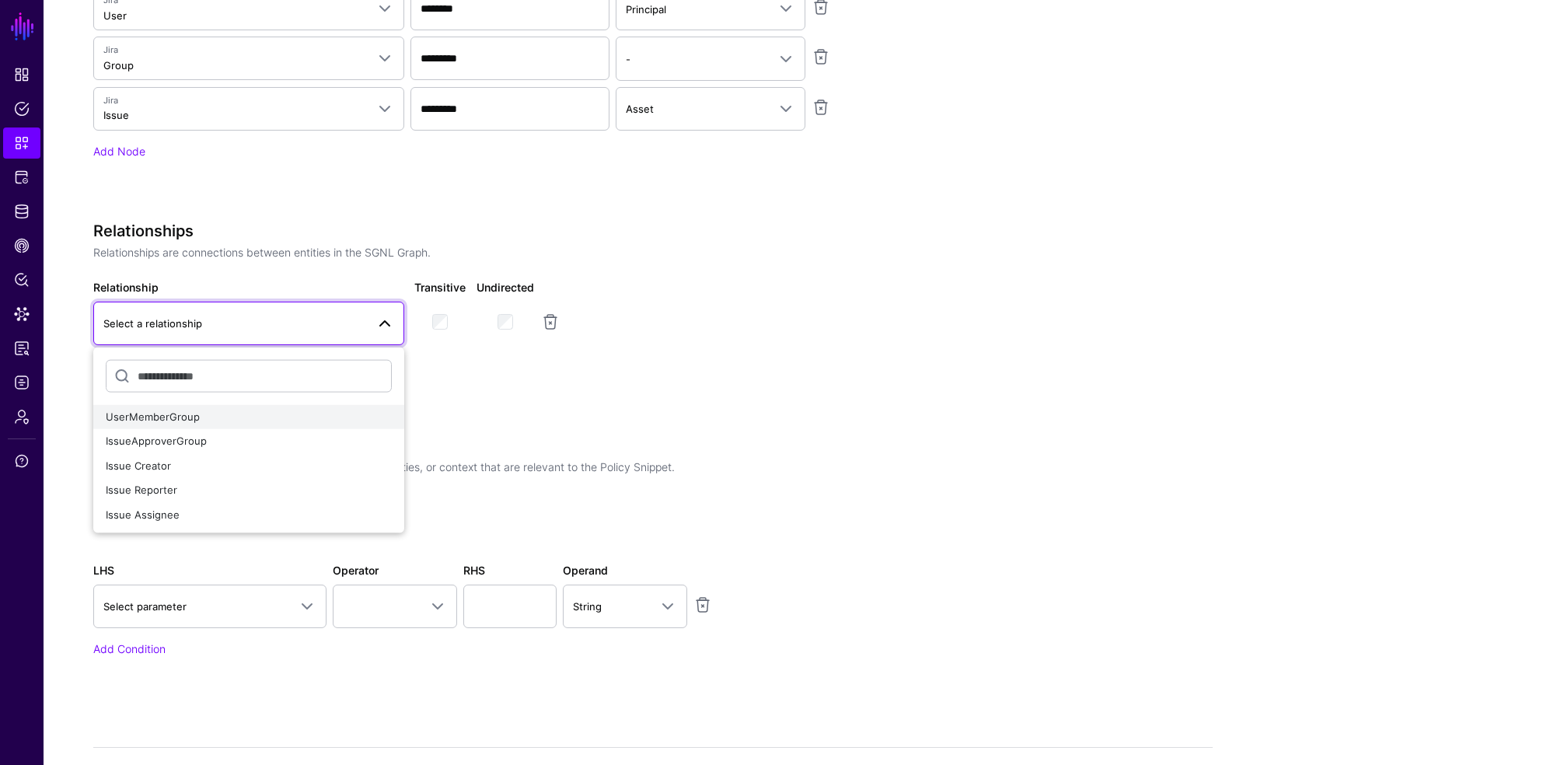
click at [157, 422] on span "UserMemberGroup" at bounding box center [152, 416] width 94 height 13
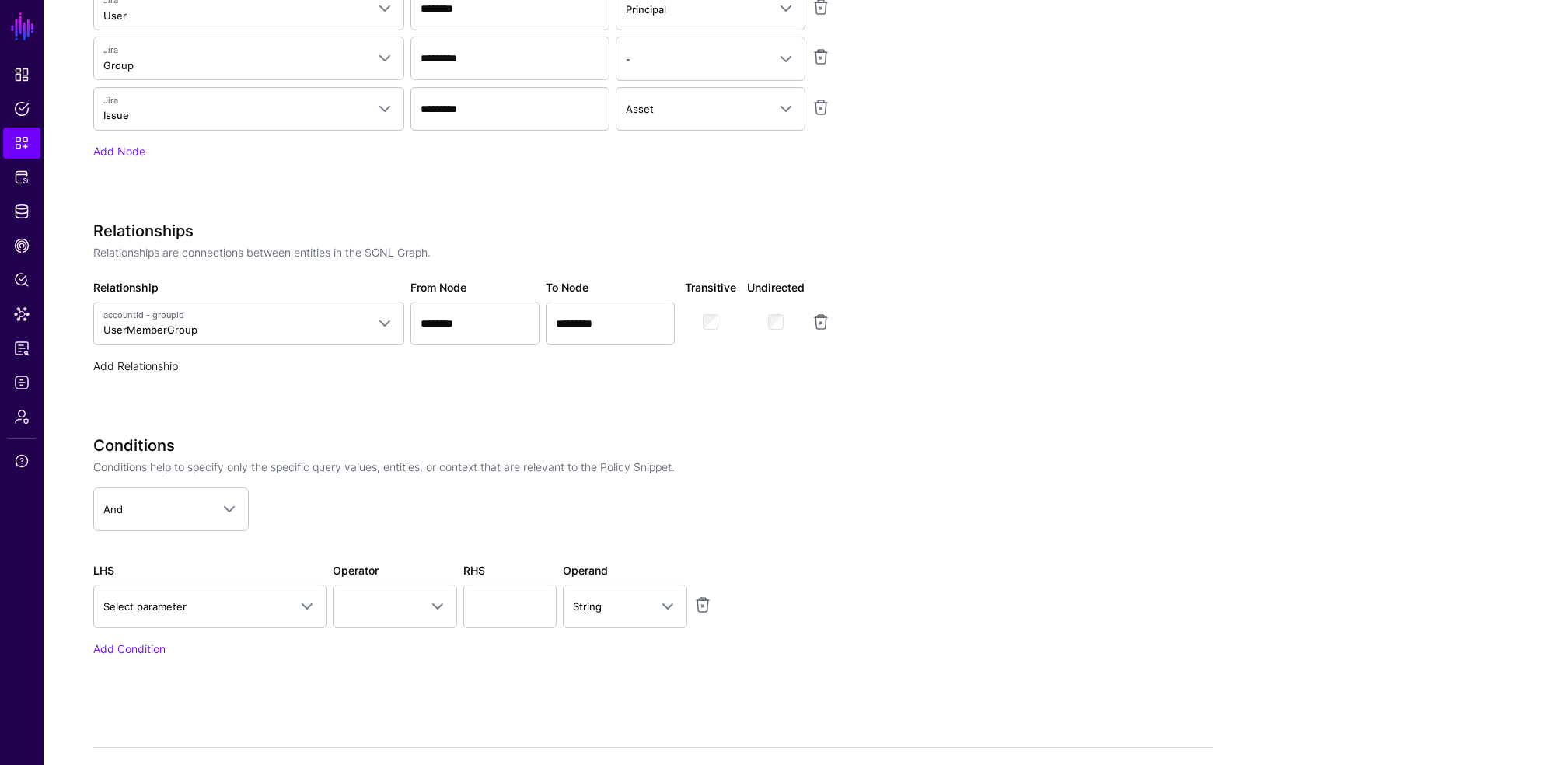
click at [144, 367] on link "Add Relationship" at bounding box center [136, 365] width 85 height 13
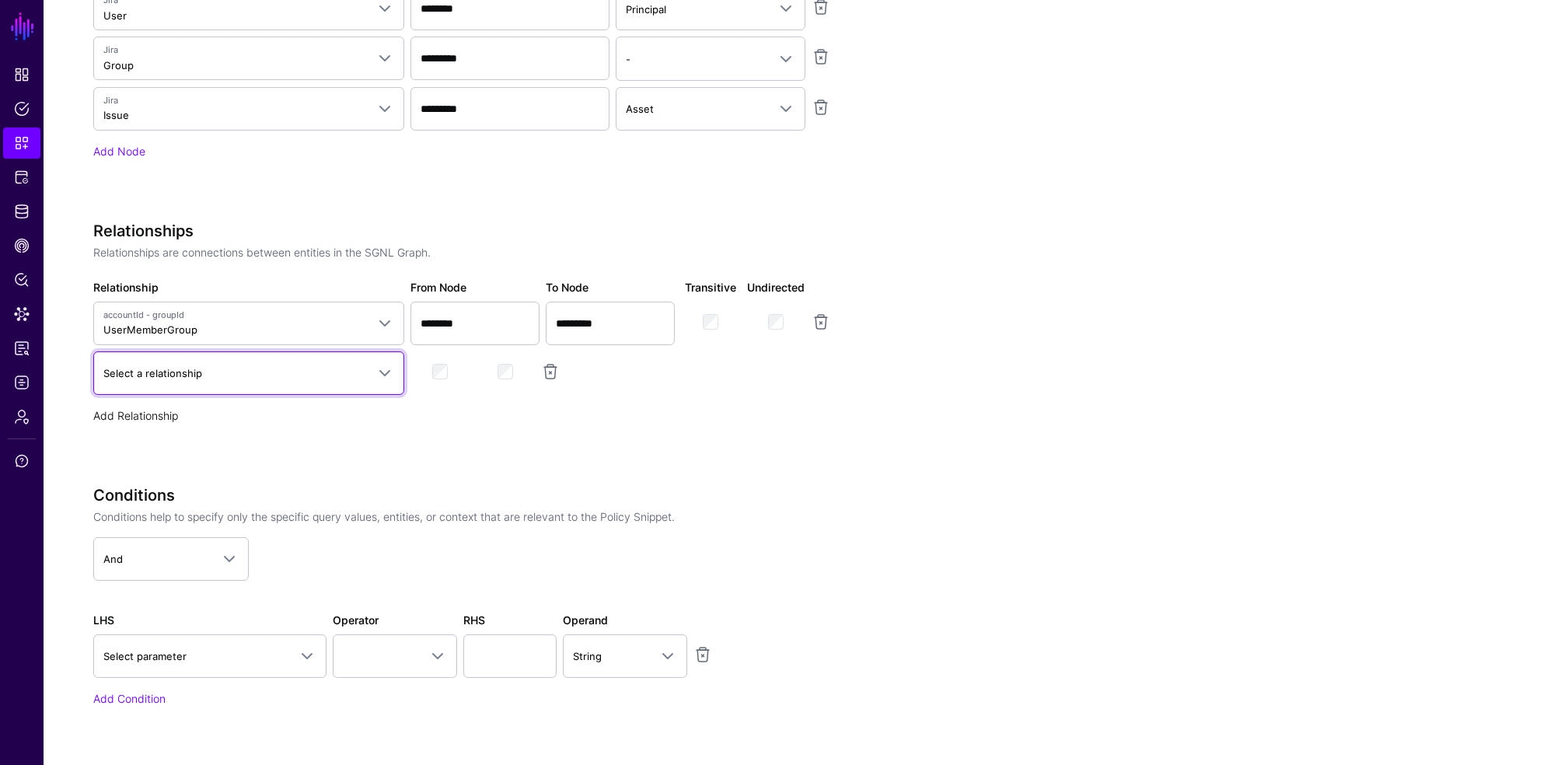
click at [144, 367] on span "Select a relationship" at bounding box center [153, 373] width 99 height 13
click at [148, 486] on span "IssueApproverGroup" at bounding box center [156, 490] width 102 height 13
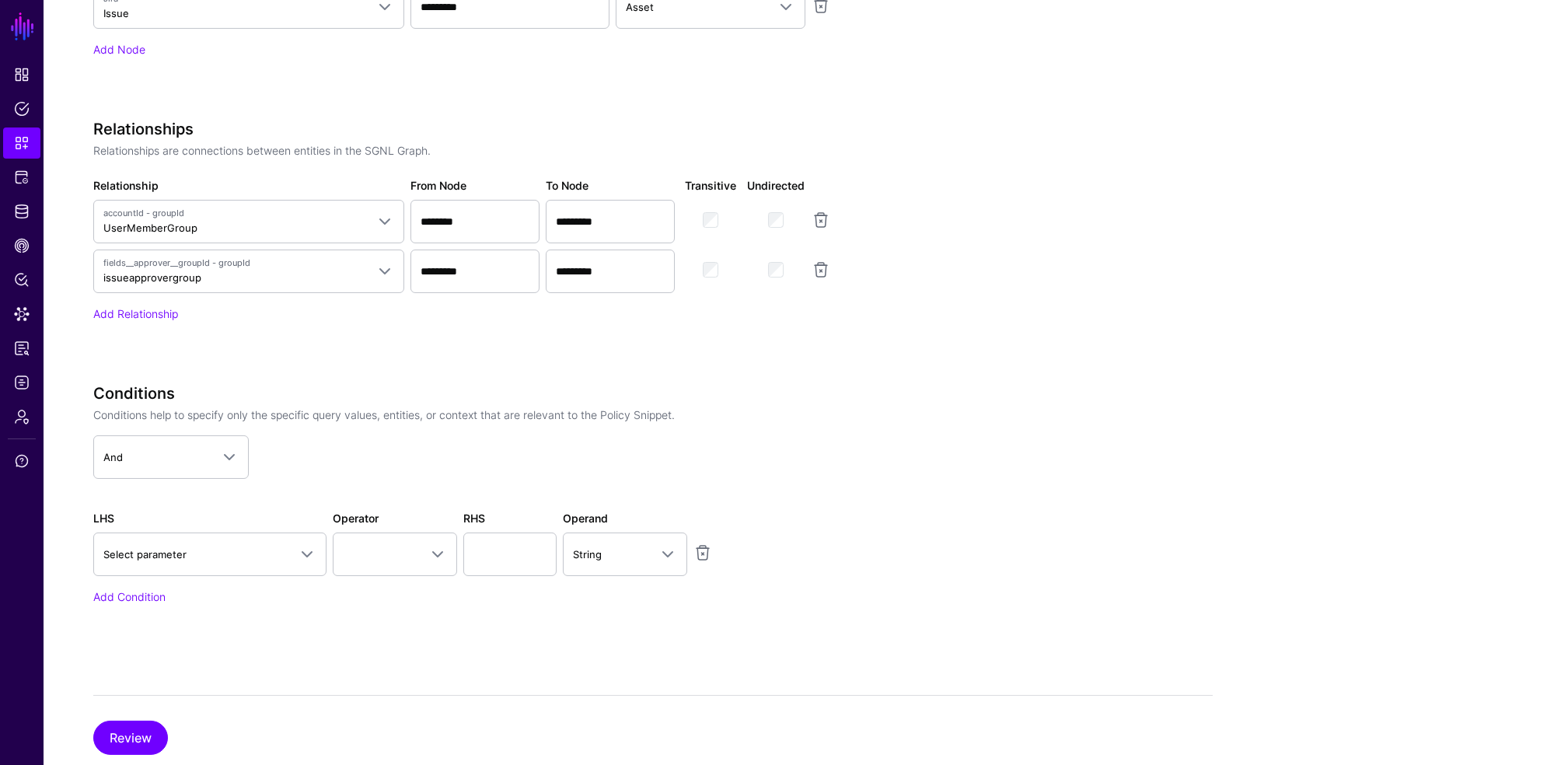
scroll to position [814, 0]
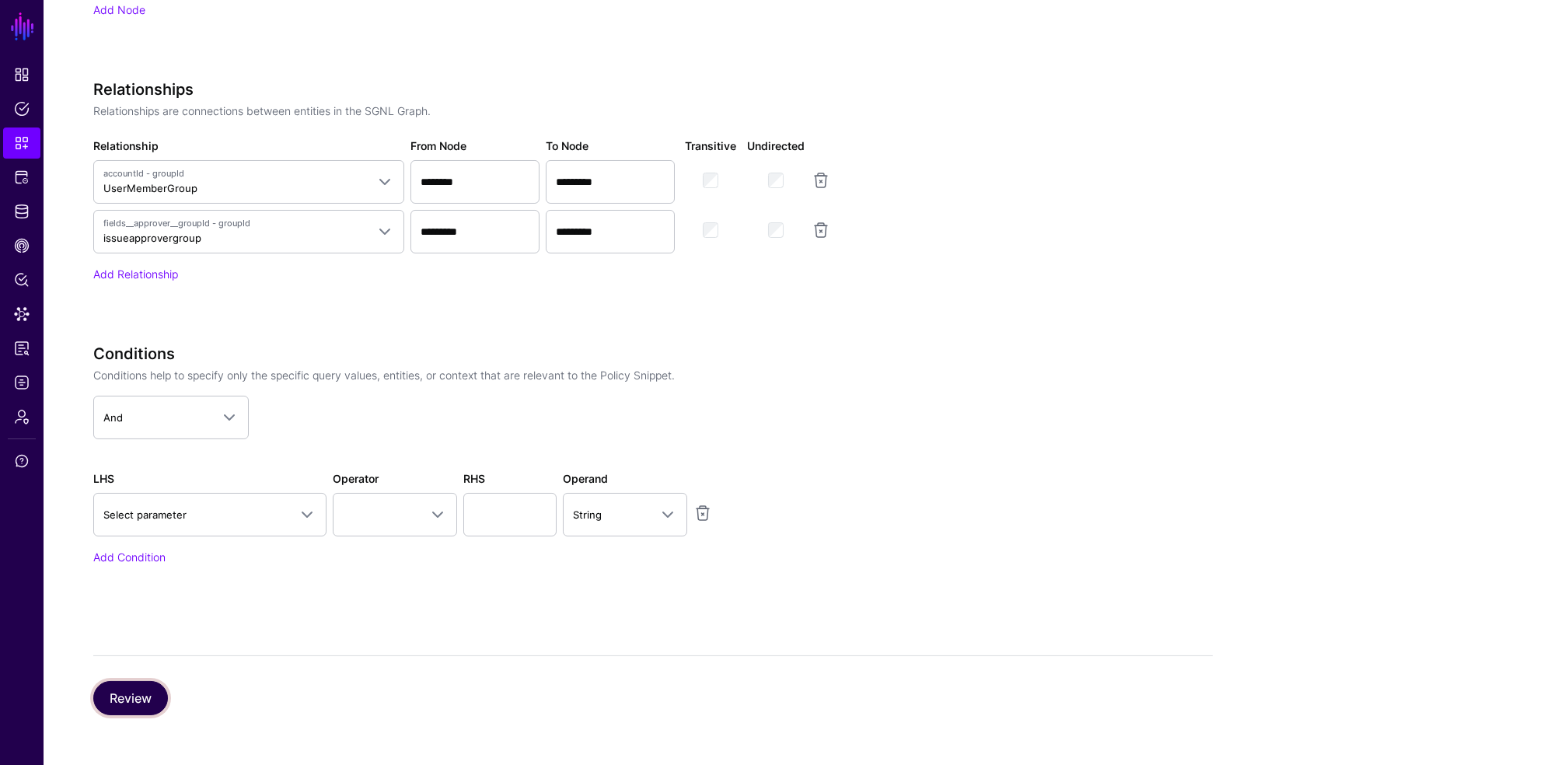
click at [122, 697] on button "Review" at bounding box center [131, 698] width 75 height 35
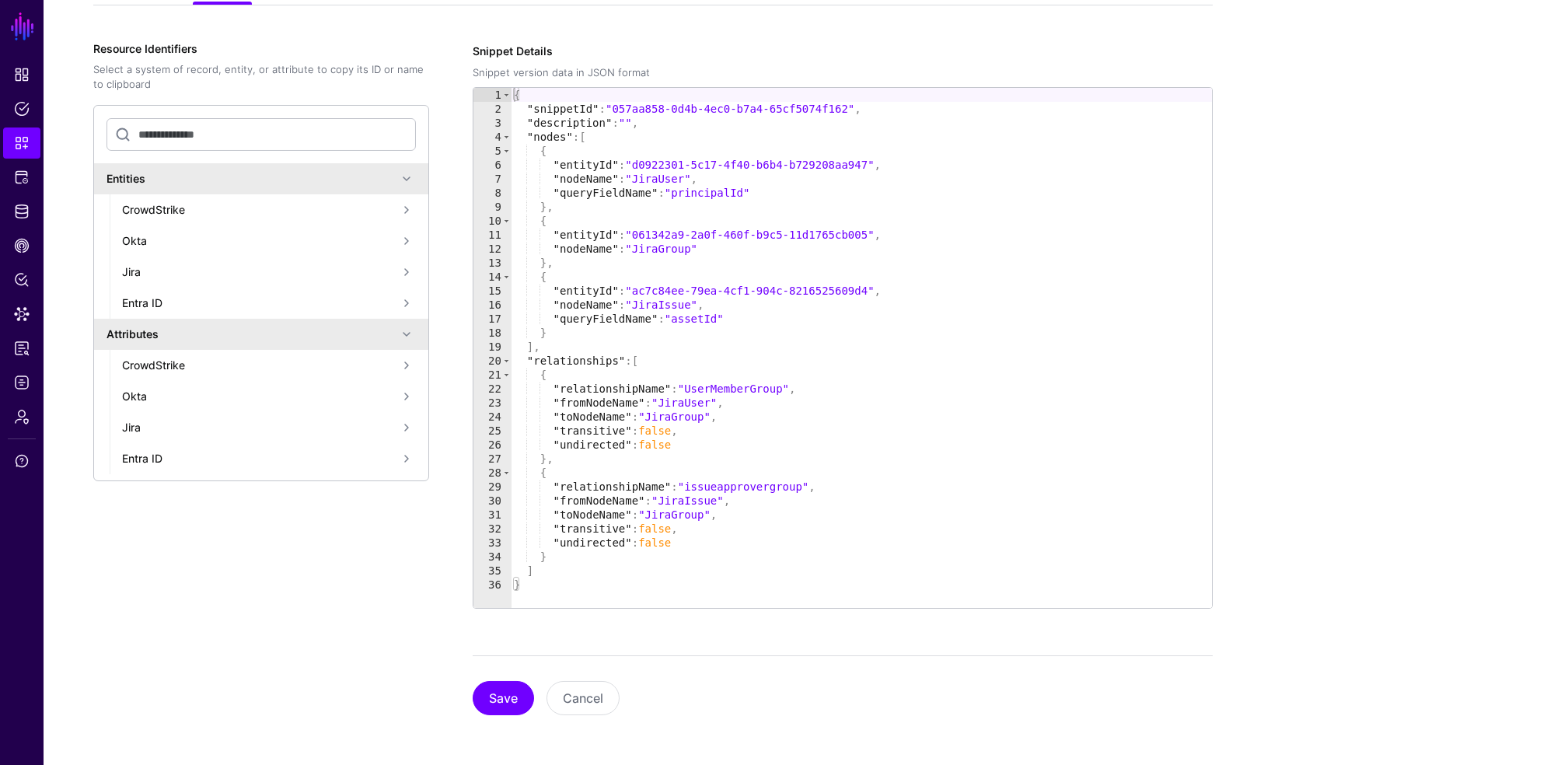
scroll to position [243, 0]
click at [508, 695] on button "Save" at bounding box center [504, 699] width 61 height 35
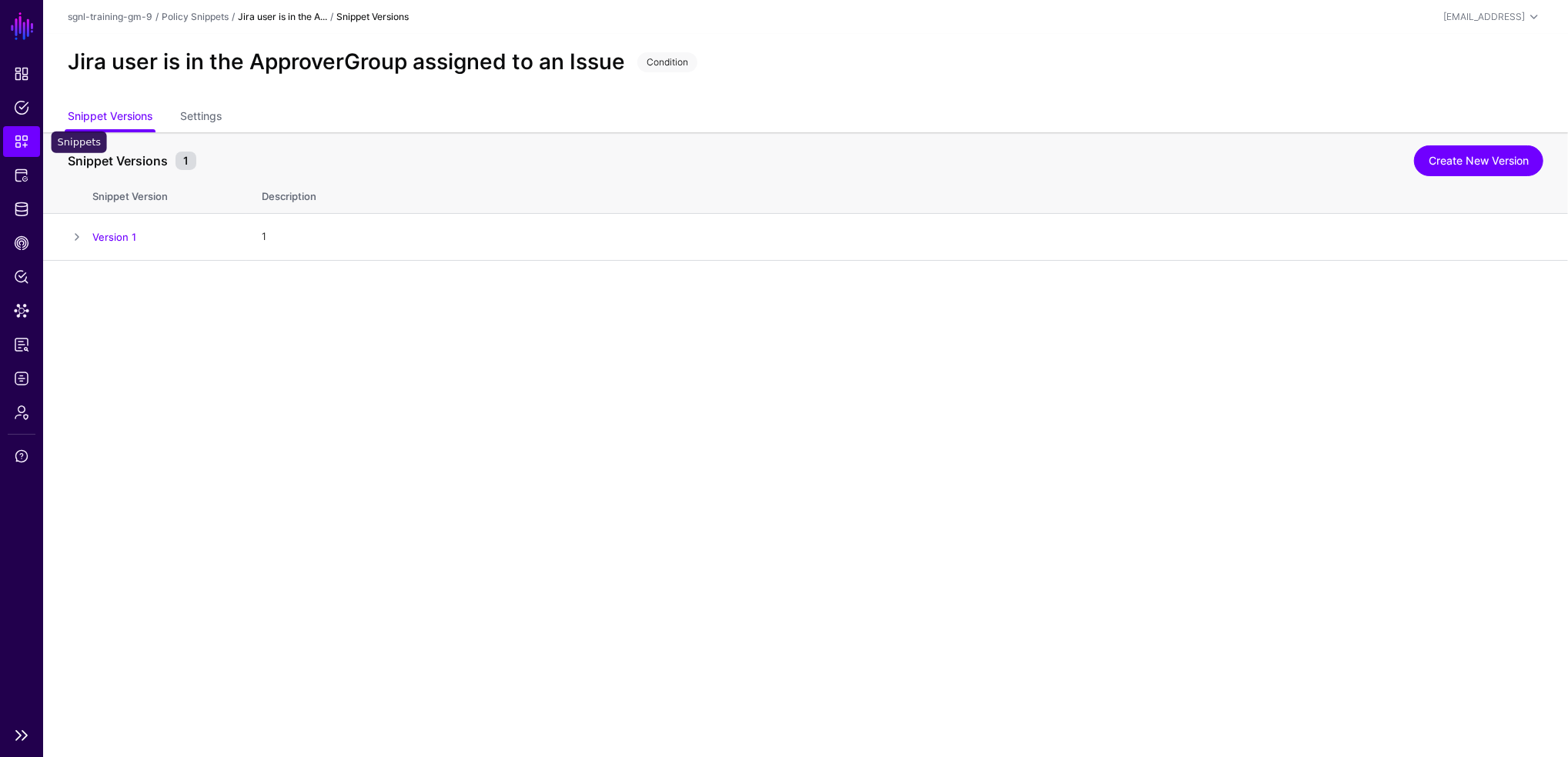
click at [23, 142] on span "Snippets" at bounding box center [21, 141] width 16 height 16
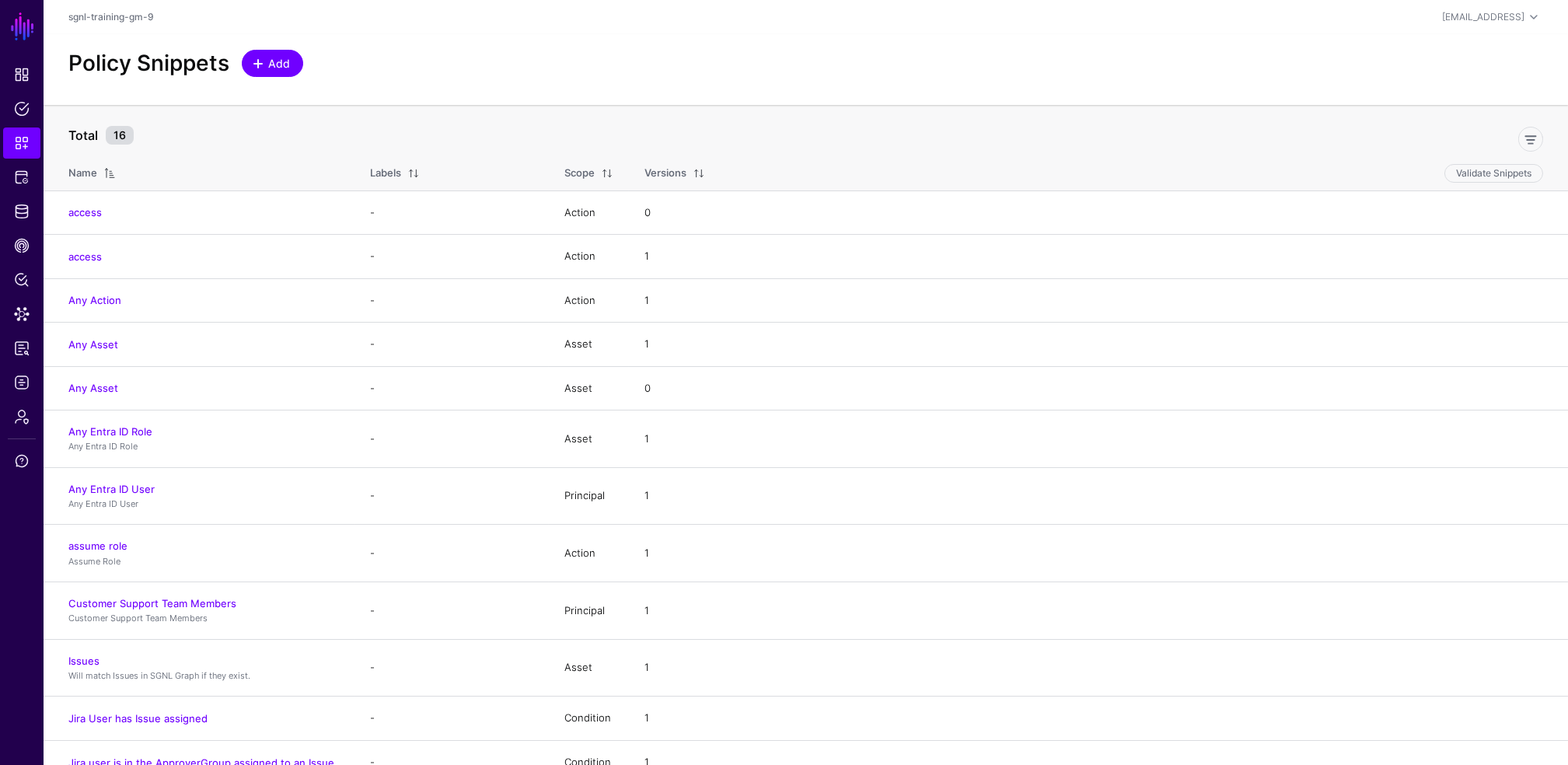
click at [269, 62] on span "Add" at bounding box center [280, 63] width 26 height 17
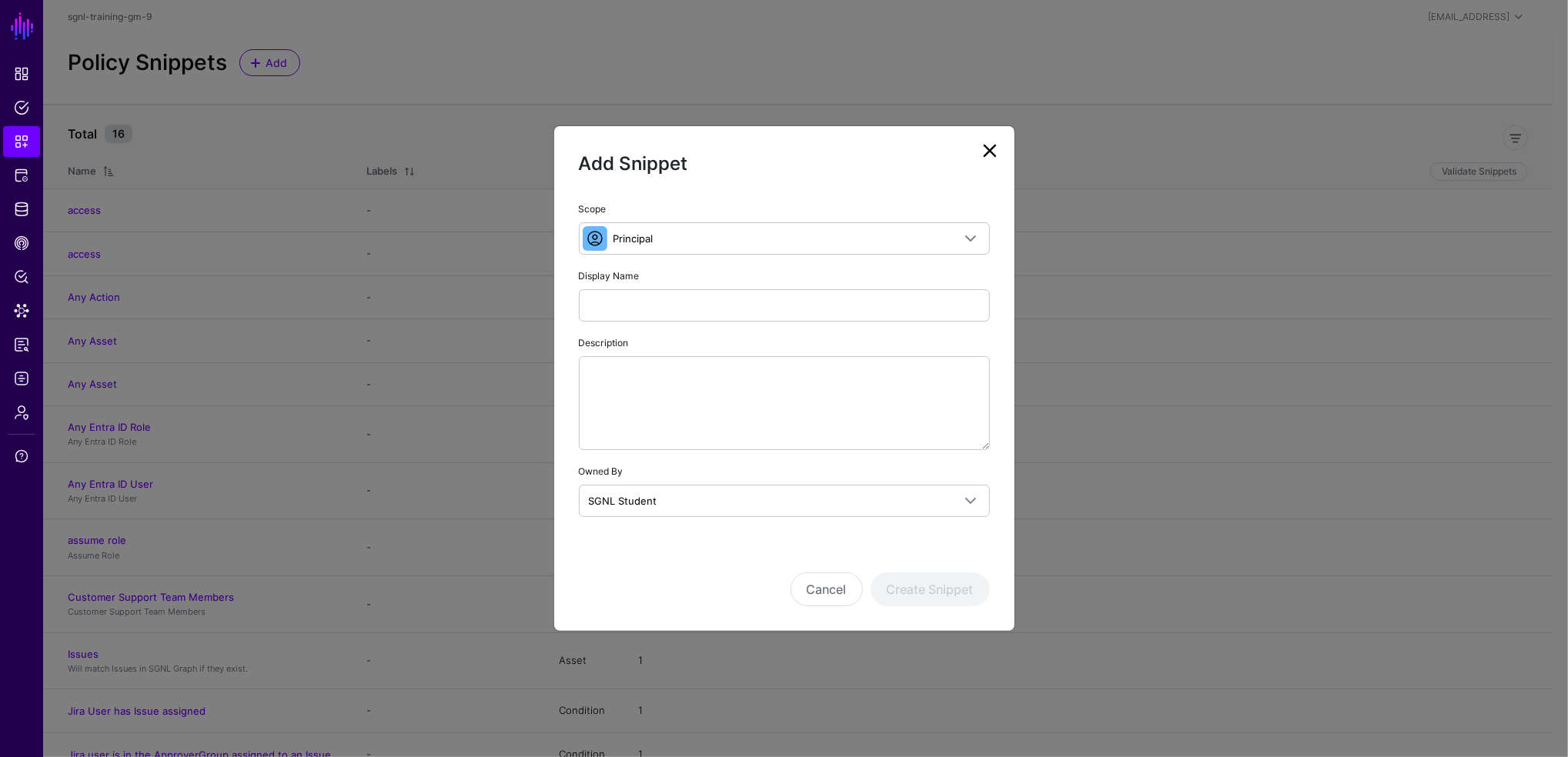
click at [979, 156] on link at bounding box center [989, 150] width 24 height 24
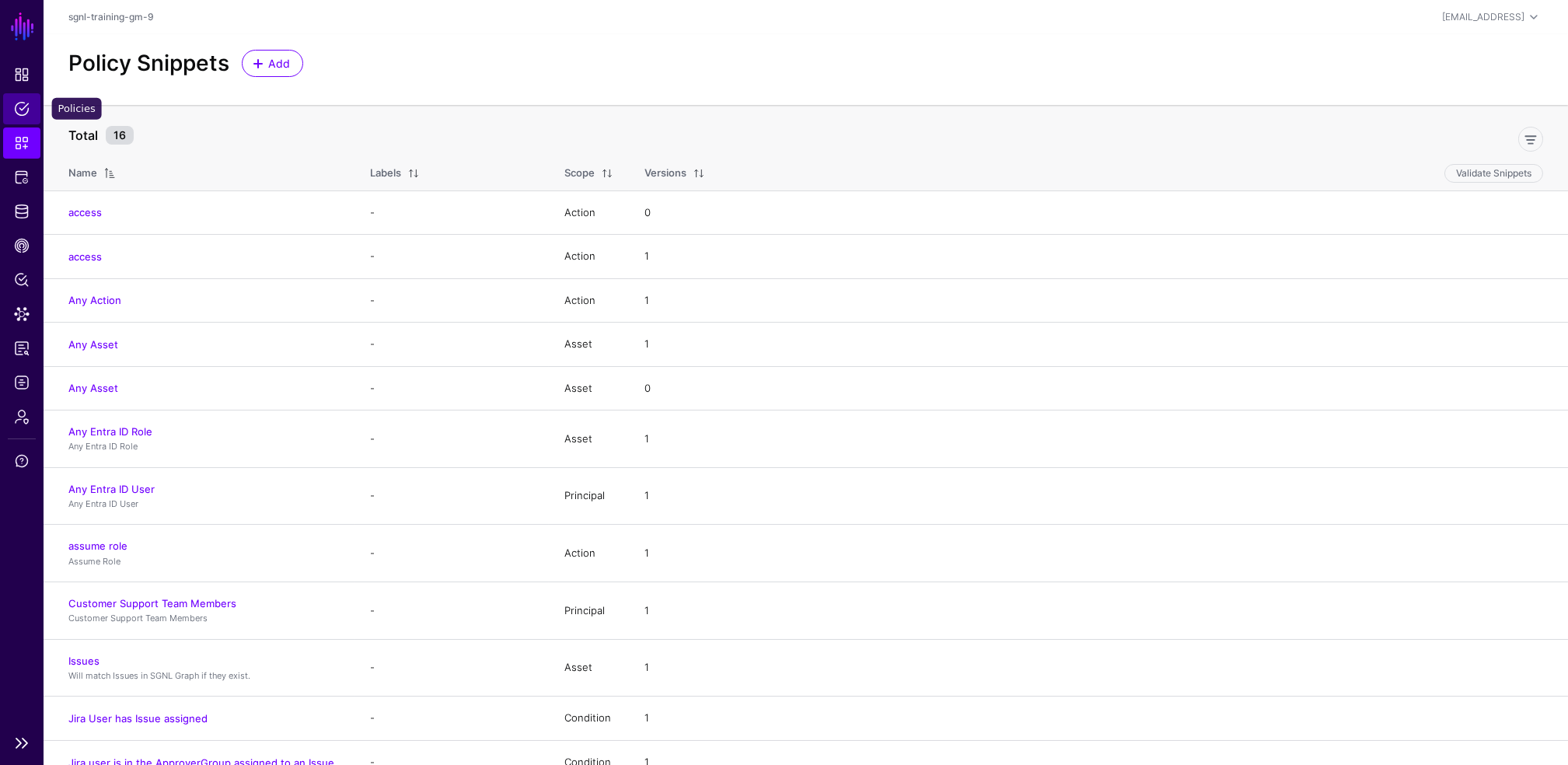
click at [22, 111] on span "Policies" at bounding box center [22, 109] width 16 height 16
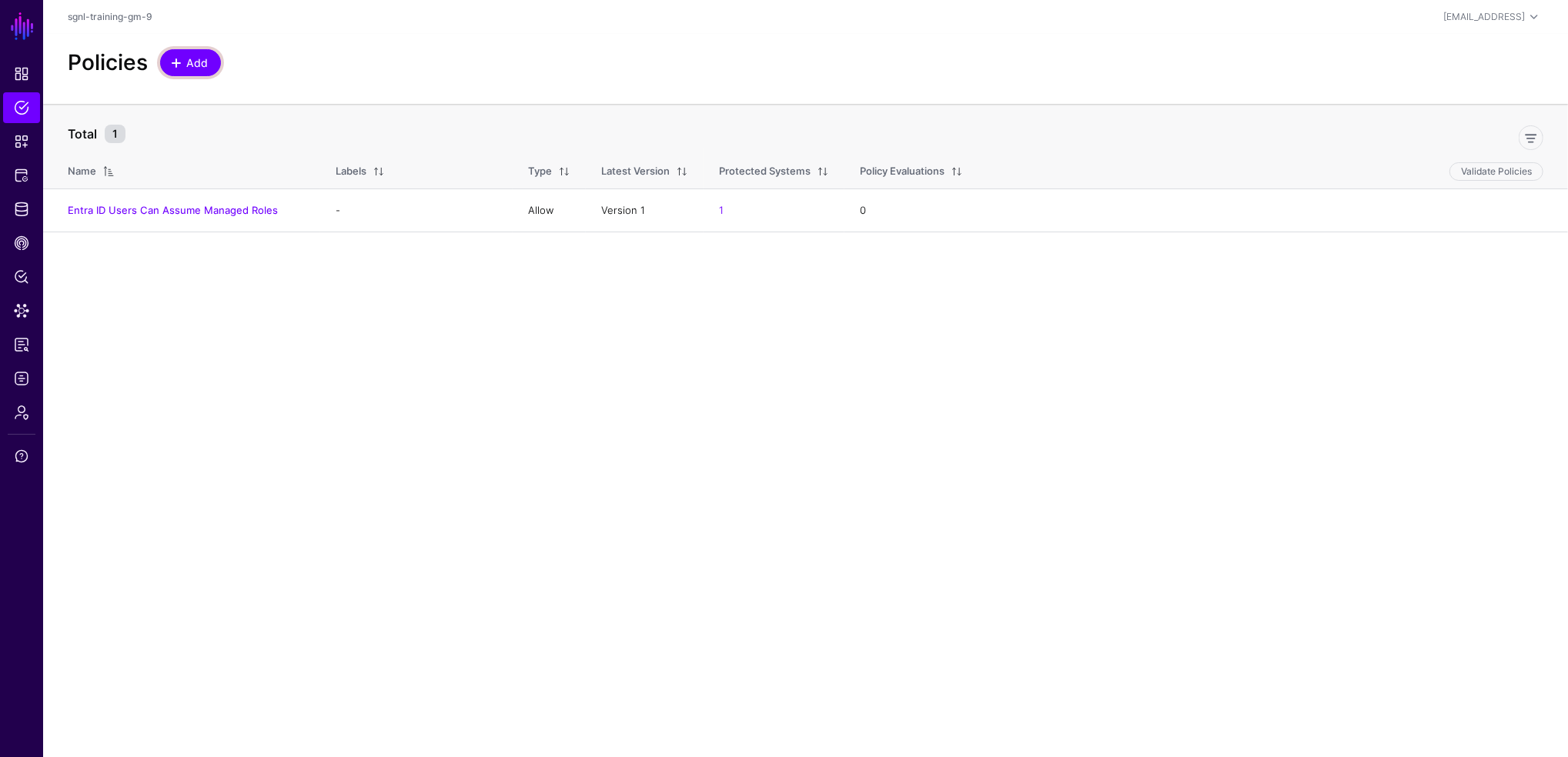
click at [174, 57] on span at bounding box center [176, 62] width 13 height 13
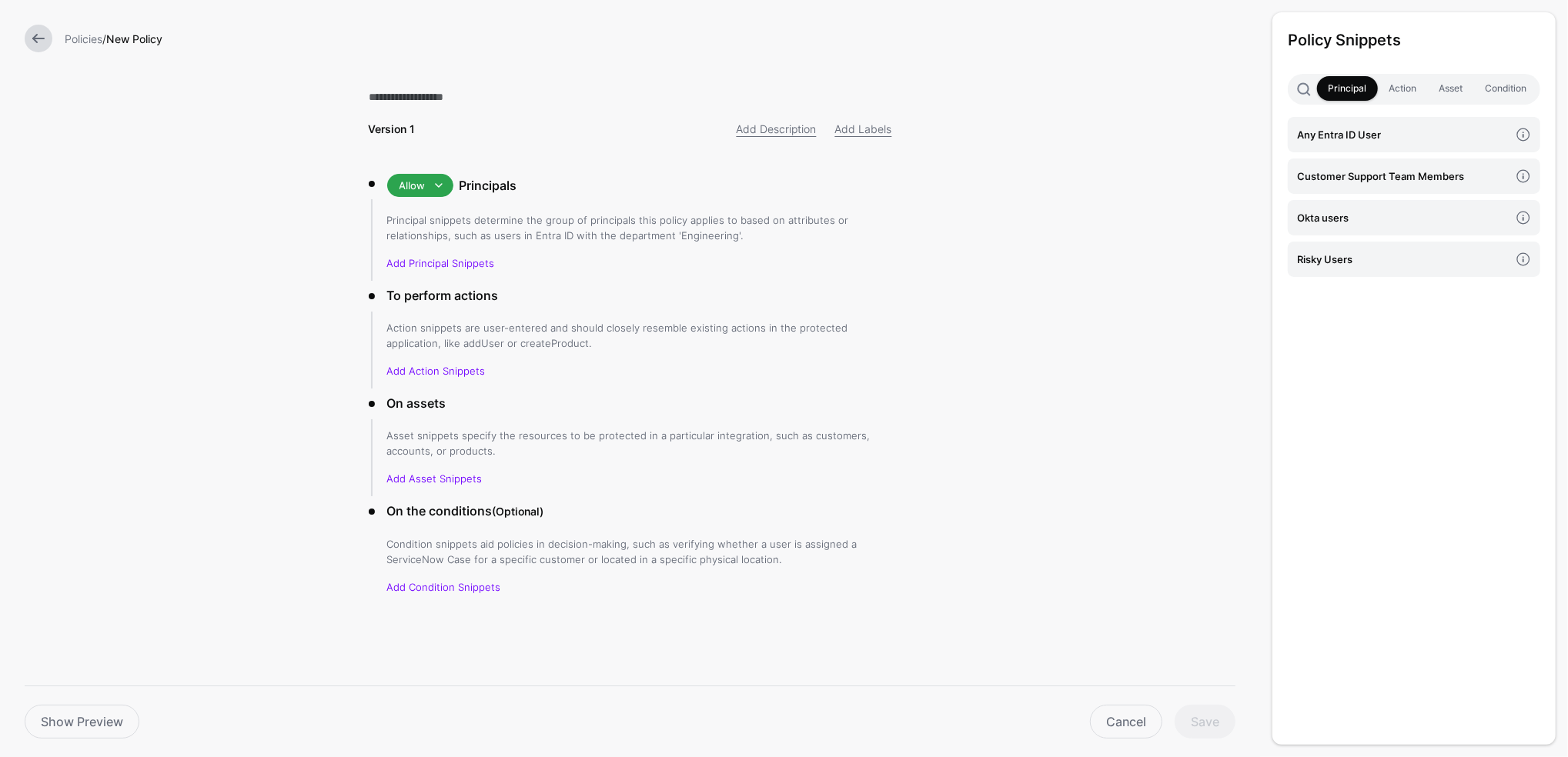
click at [31, 38] on link at bounding box center [38, 38] width 27 height 27
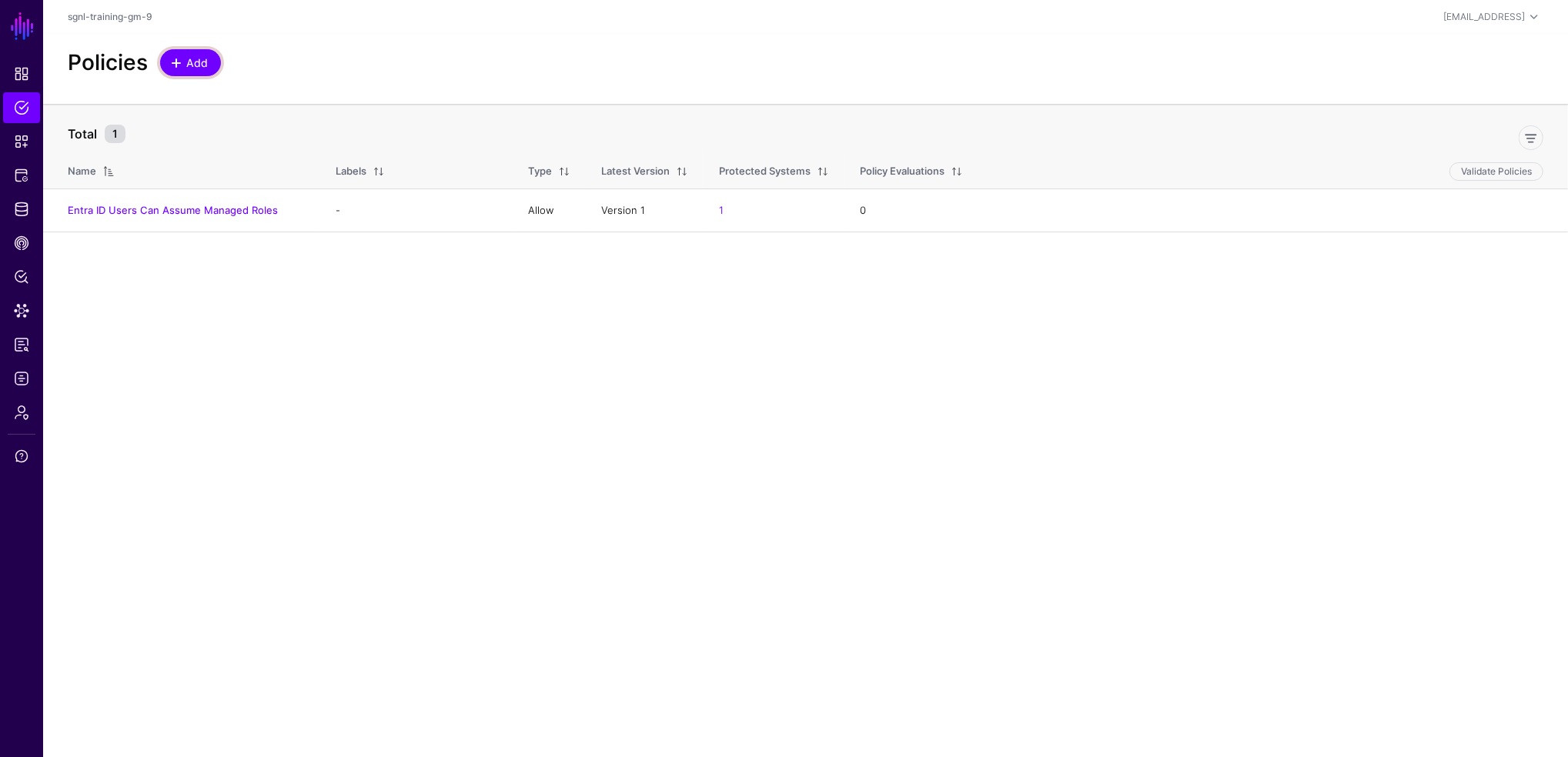
click at [187, 61] on span "Add" at bounding box center [197, 62] width 25 height 17
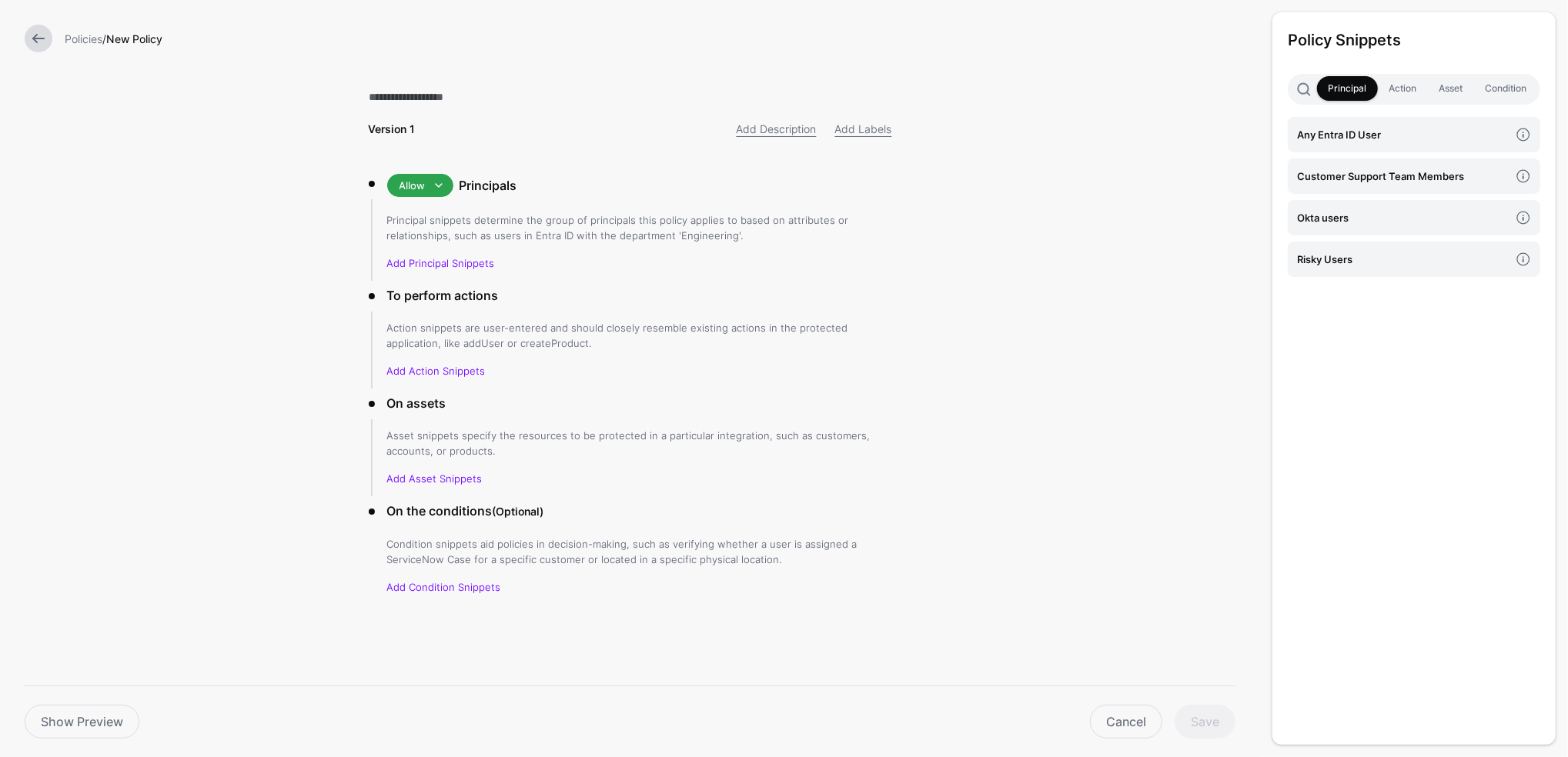
click at [31, 44] on link at bounding box center [38, 38] width 27 height 27
click at [31, 44] on h1 "SGNL" at bounding box center [21, 26] width 43 height 53
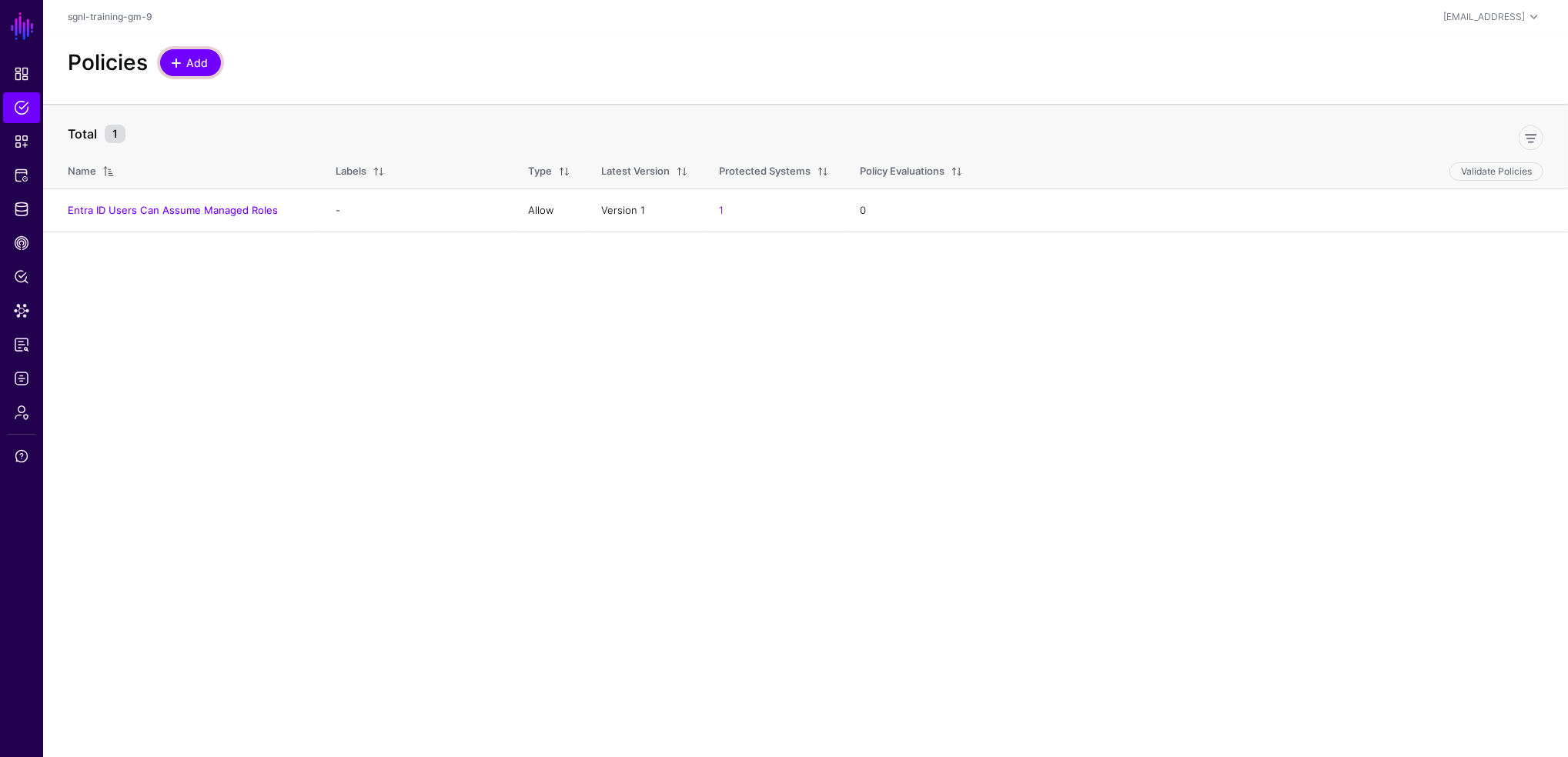
click at [191, 62] on span "Add" at bounding box center [197, 62] width 25 height 17
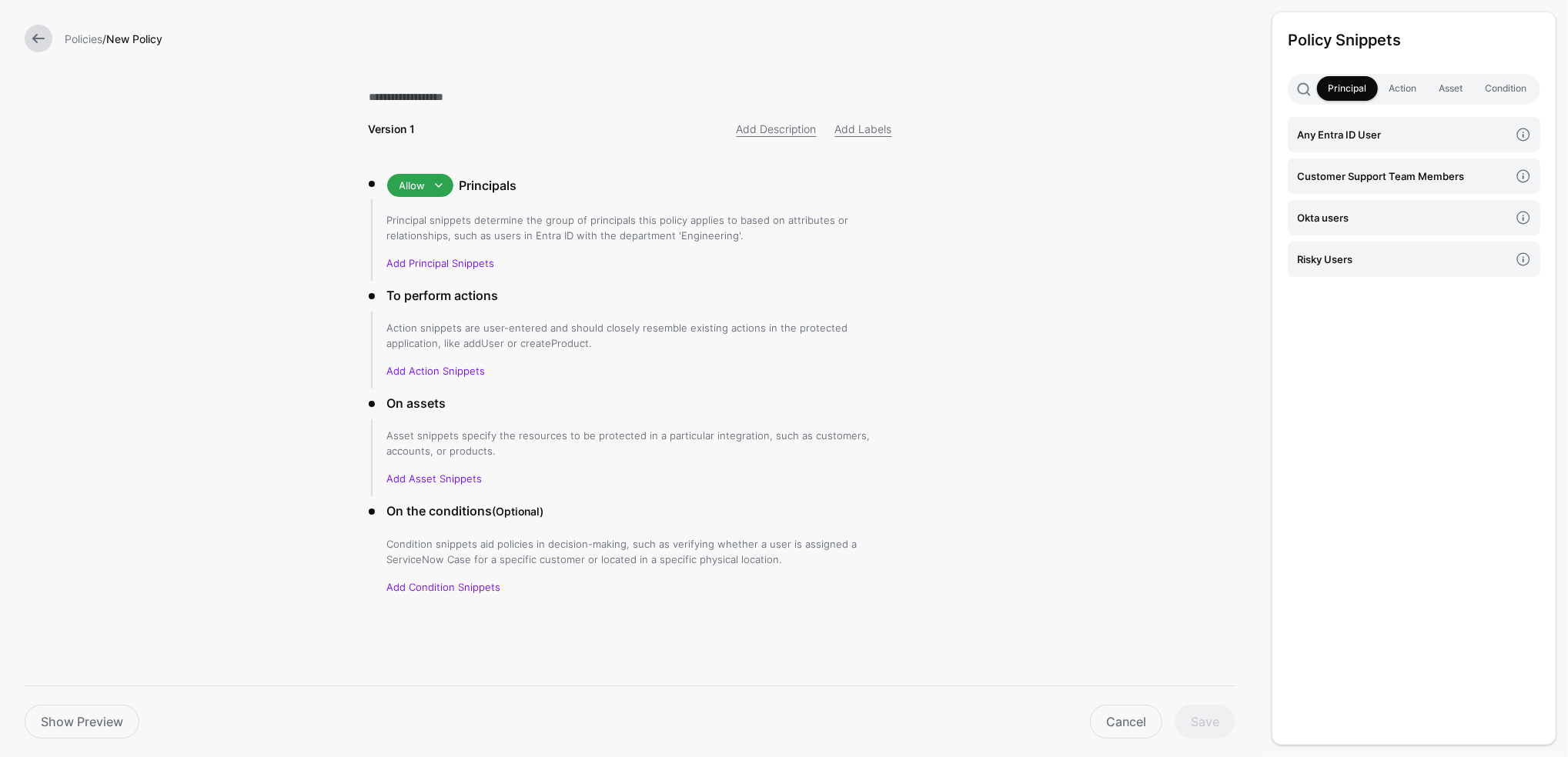
click at [471, 254] on div "Principal snippets determine the group of principals this policy applies to bas…" at bounding box center [640, 242] width 505 height 59
click at [464, 261] on link "Add Principal Snippets" at bounding box center [441, 262] width 107 height 13
click at [463, 261] on link "Add Principal Snippets" at bounding box center [441, 262] width 107 height 13
drag, startPoint x: 463, startPoint y: 261, endPoint x: 412, endPoint y: 260, distance: 51.0
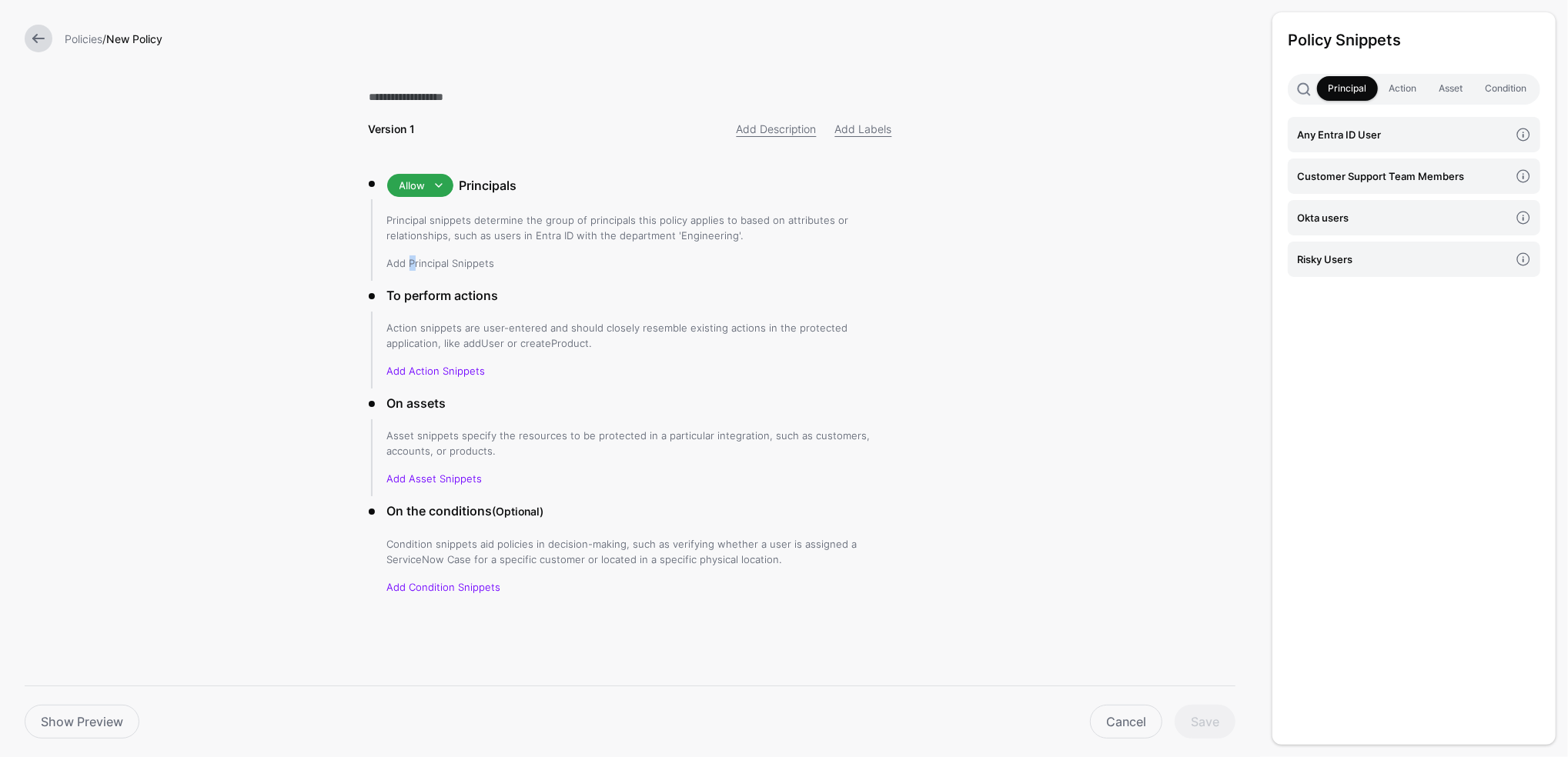
click at [412, 260] on link "Add Principal Snippets" at bounding box center [441, 262] width 107 height 13
drag, startPoint x: 412, startPoint y: 260, endPoint x: 422, endPoint y: 262, distance: 10.2
click at [422, 262] on link "Add Principal Snippets" at bounding box center [441, 262] width 107 height 13
click at [1417, 207] on link "Okta users" at bounding box center [1414, 218] width 253 height 35
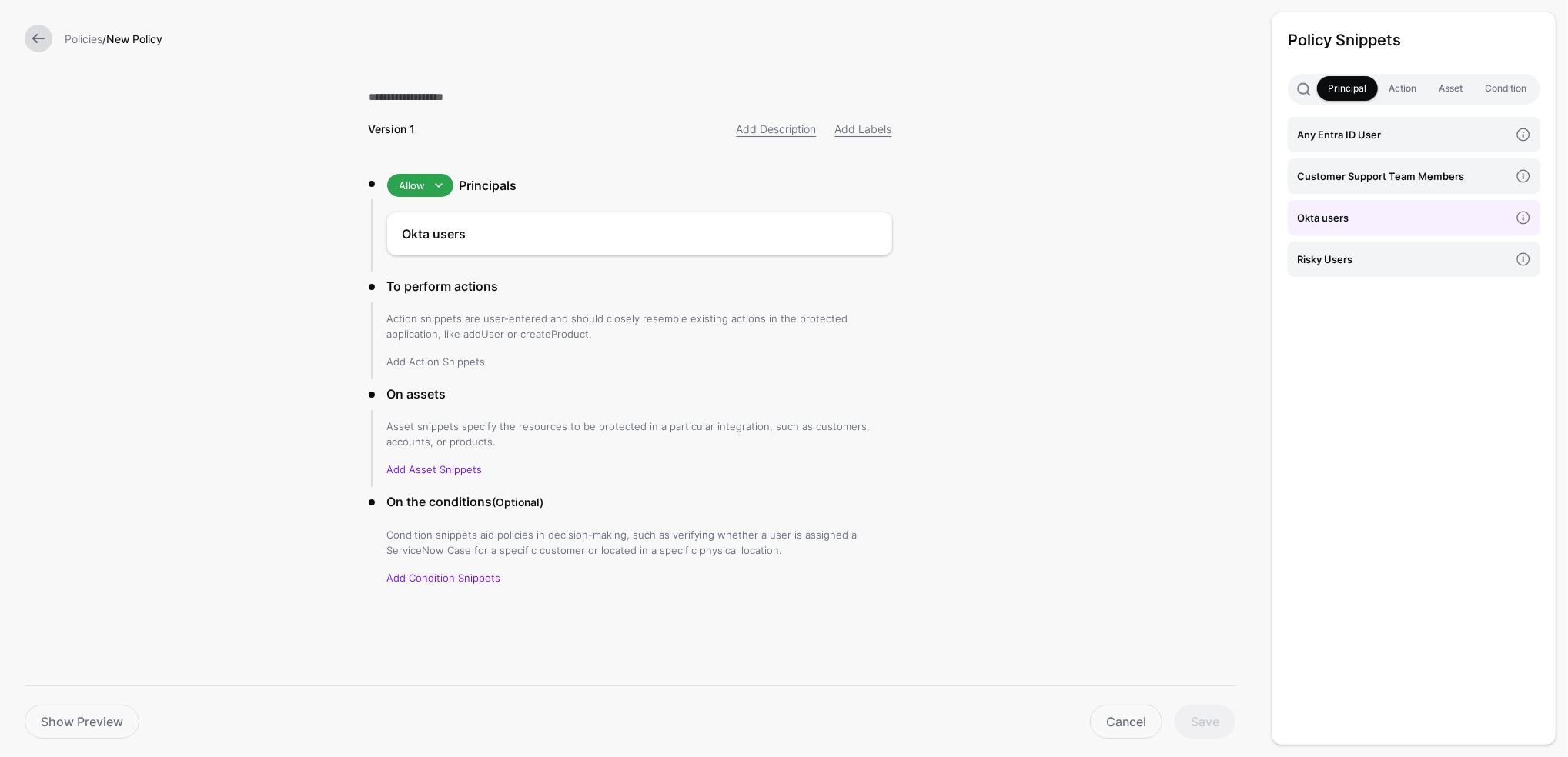
click at [443, 358] on link "Add Action Snippets" at bounding box center [436, 361] width 99 height 13
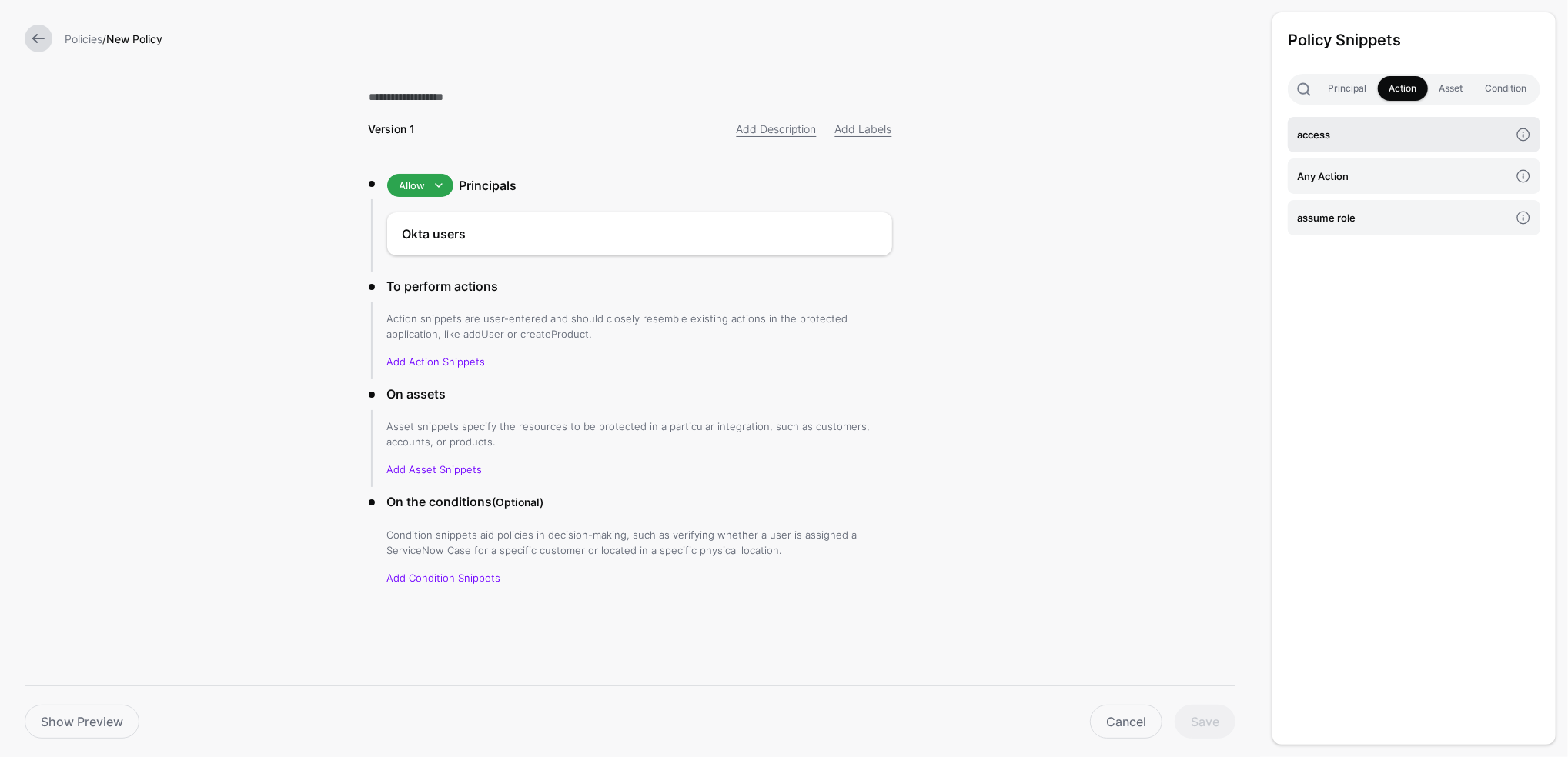
click at [1373, 134] on h4 "access" at bounding box center [1403, 134] width 213 height 17
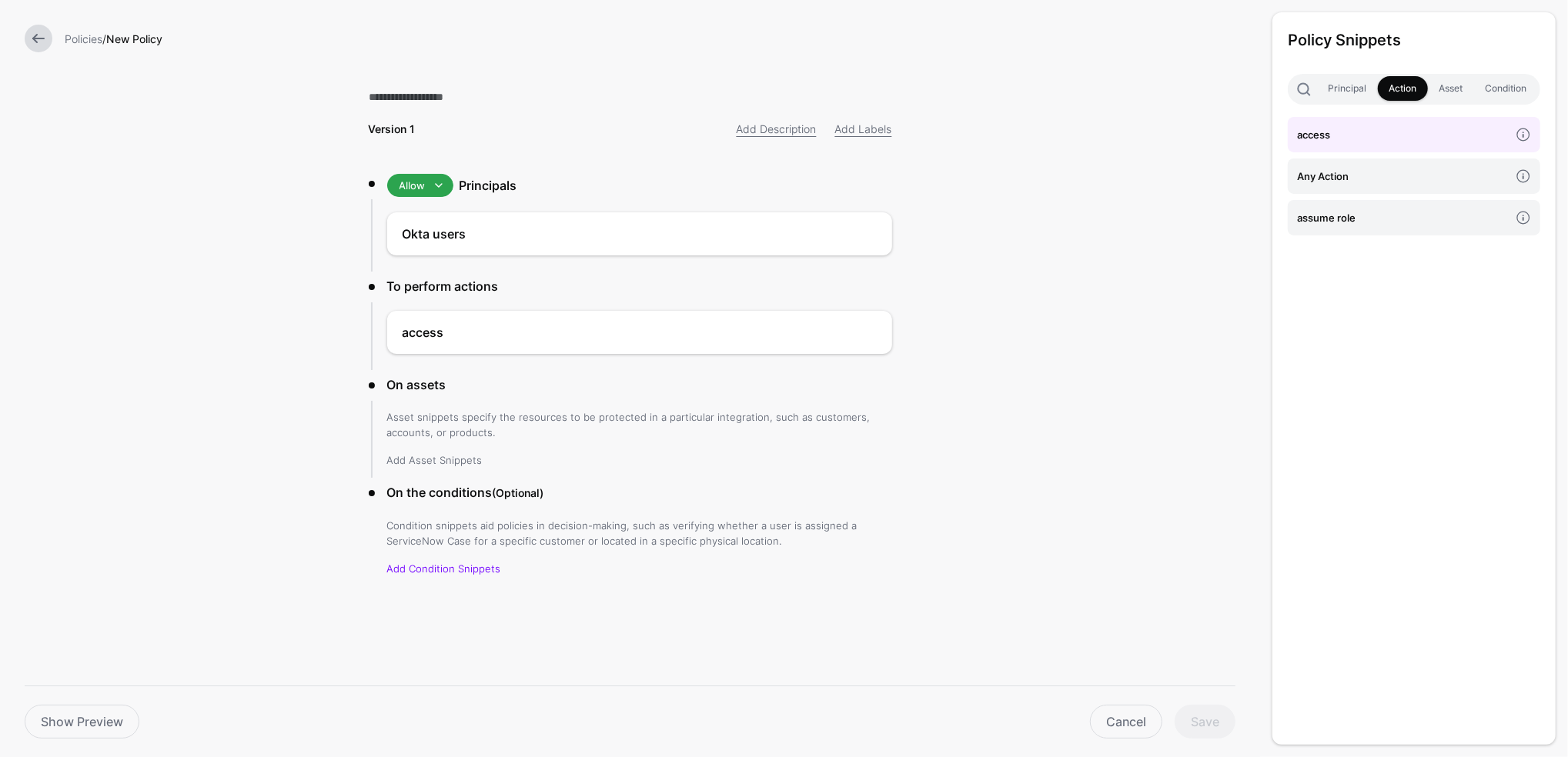
click at [462, 458] on link "Add Asset Snippets" at bounding box center [435, 459] width 96 height 13
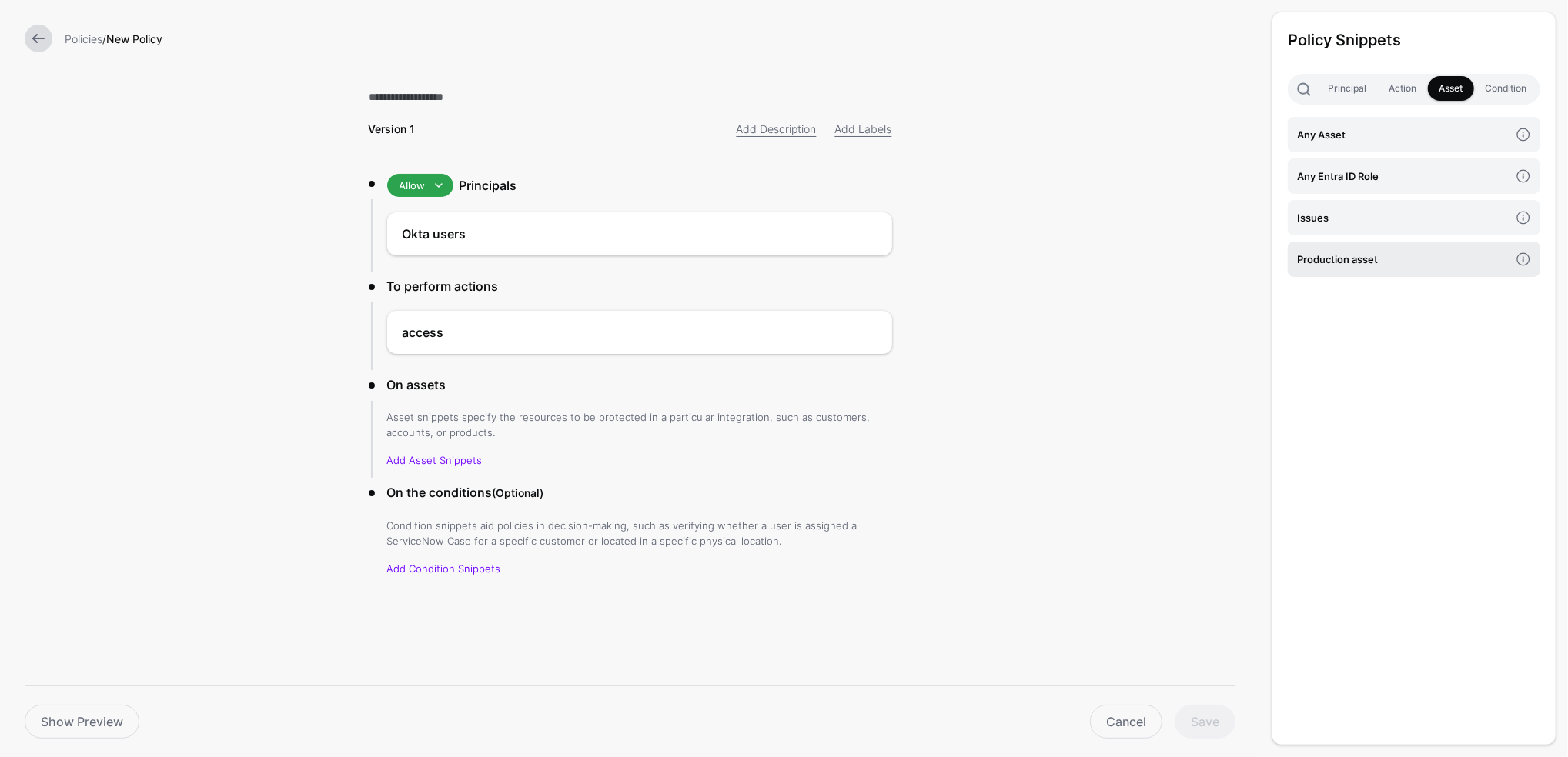
click at [1333, 257] on h4 "Production asset" at bounding box center [1403, 259] width 213 height 17
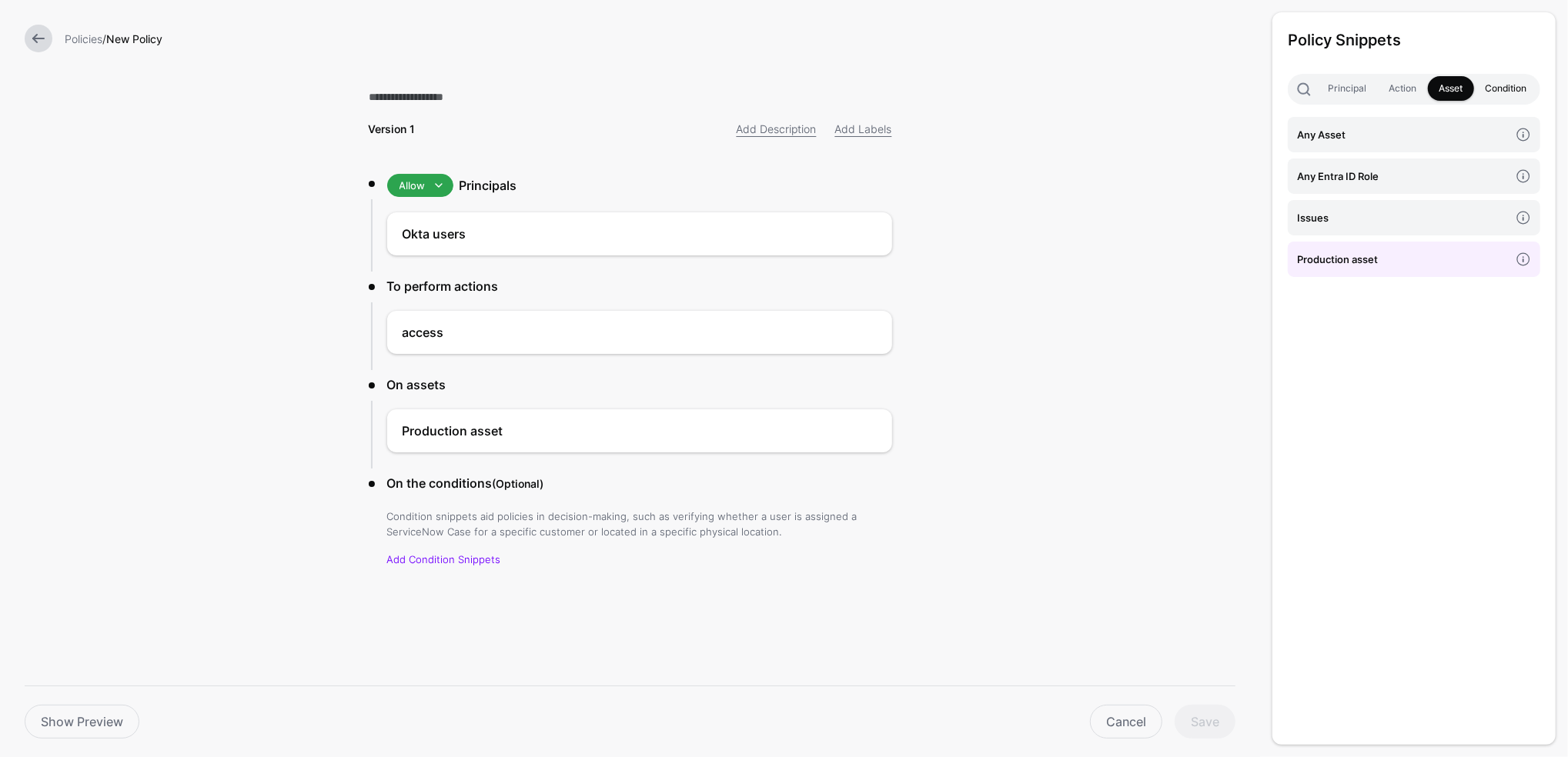
click at [1510, 78] on link "Condition" at bounding box center [1506, 88] width 63 height 24
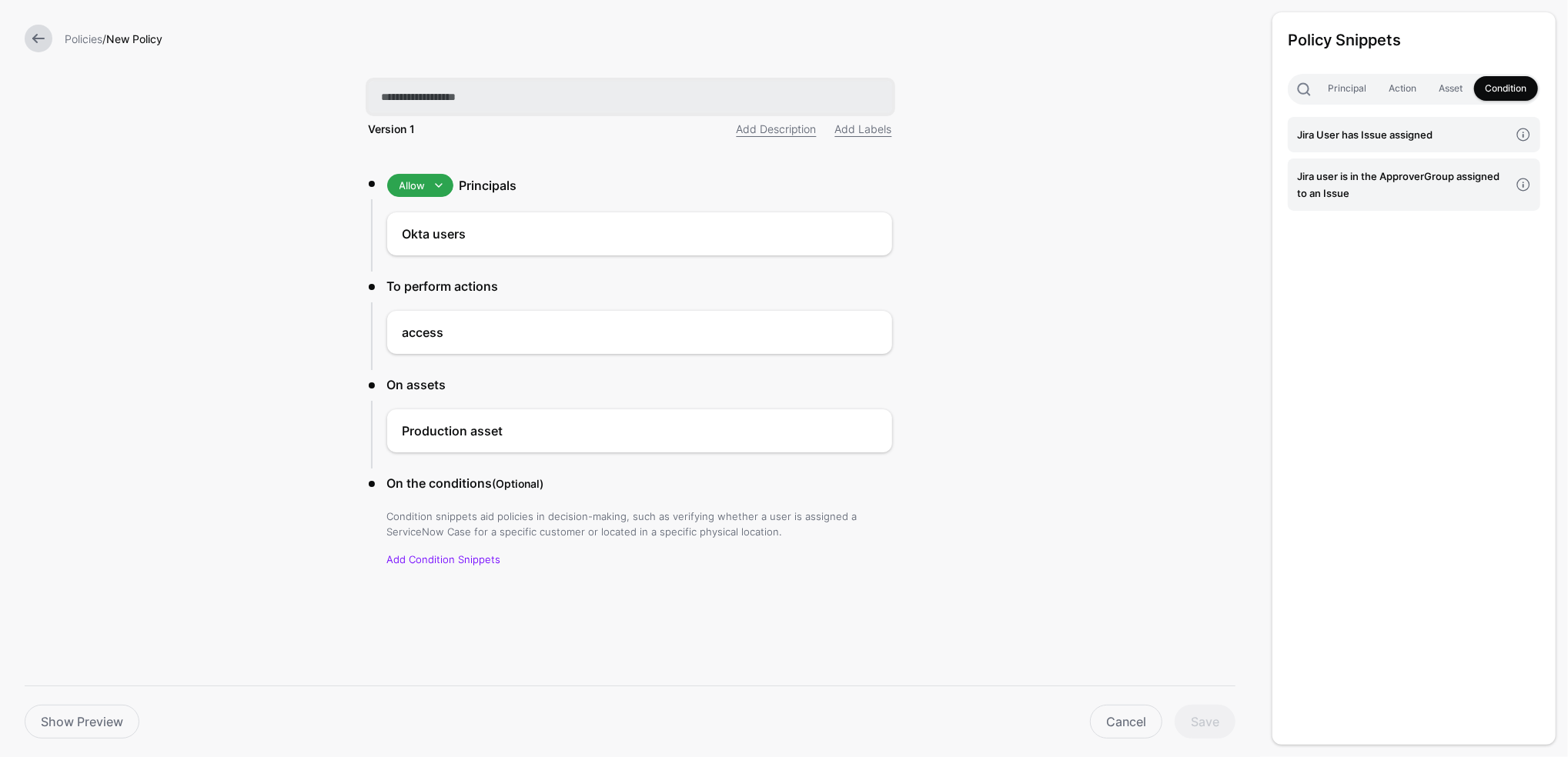
click at [456, 93] on input "text" at bounding box center [630, 97] width 523 height 32
type input "**********"
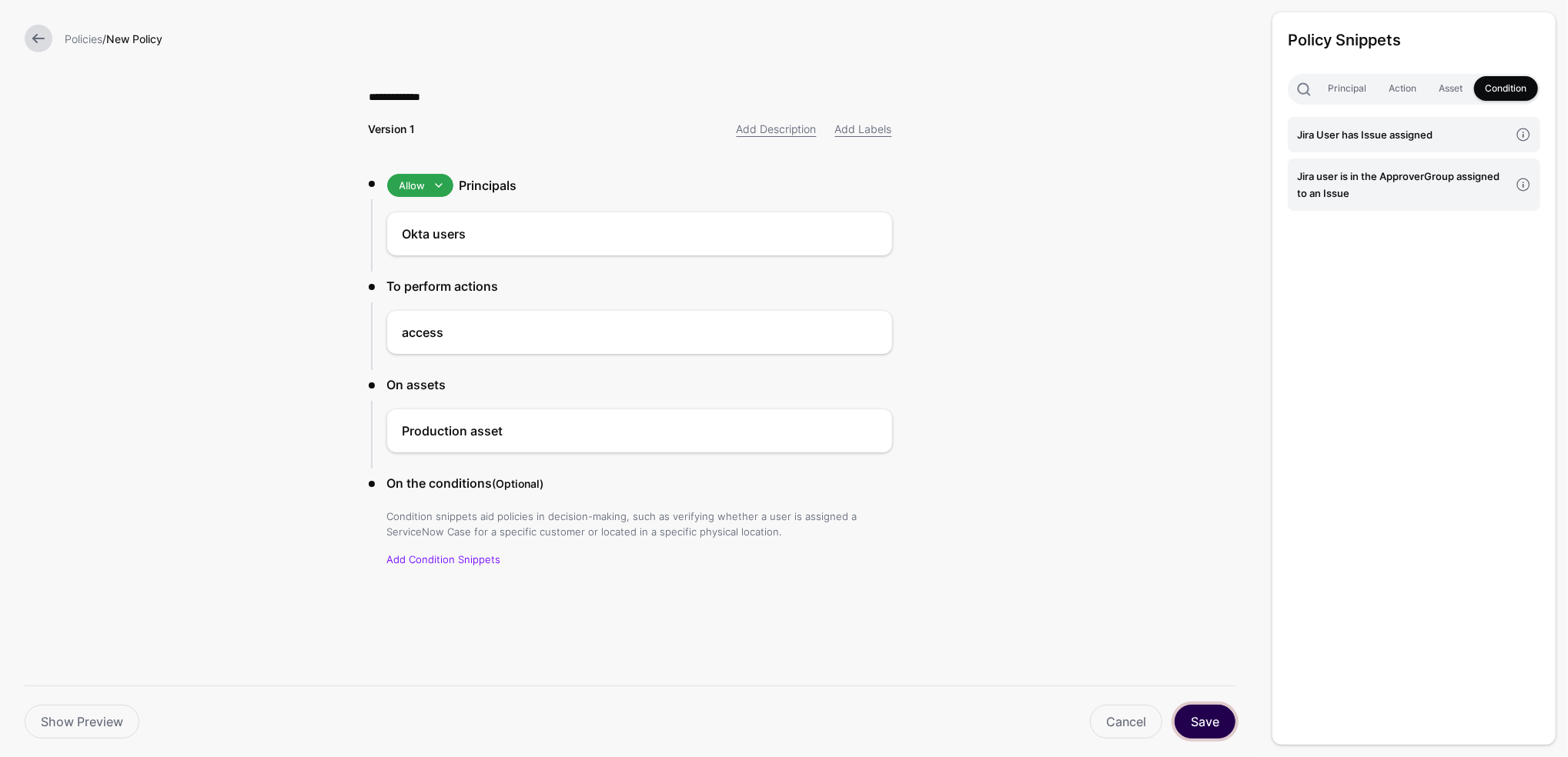
click at [1211, 711] on button "Save" at bounding box center [1205, 722] width 60 height 34
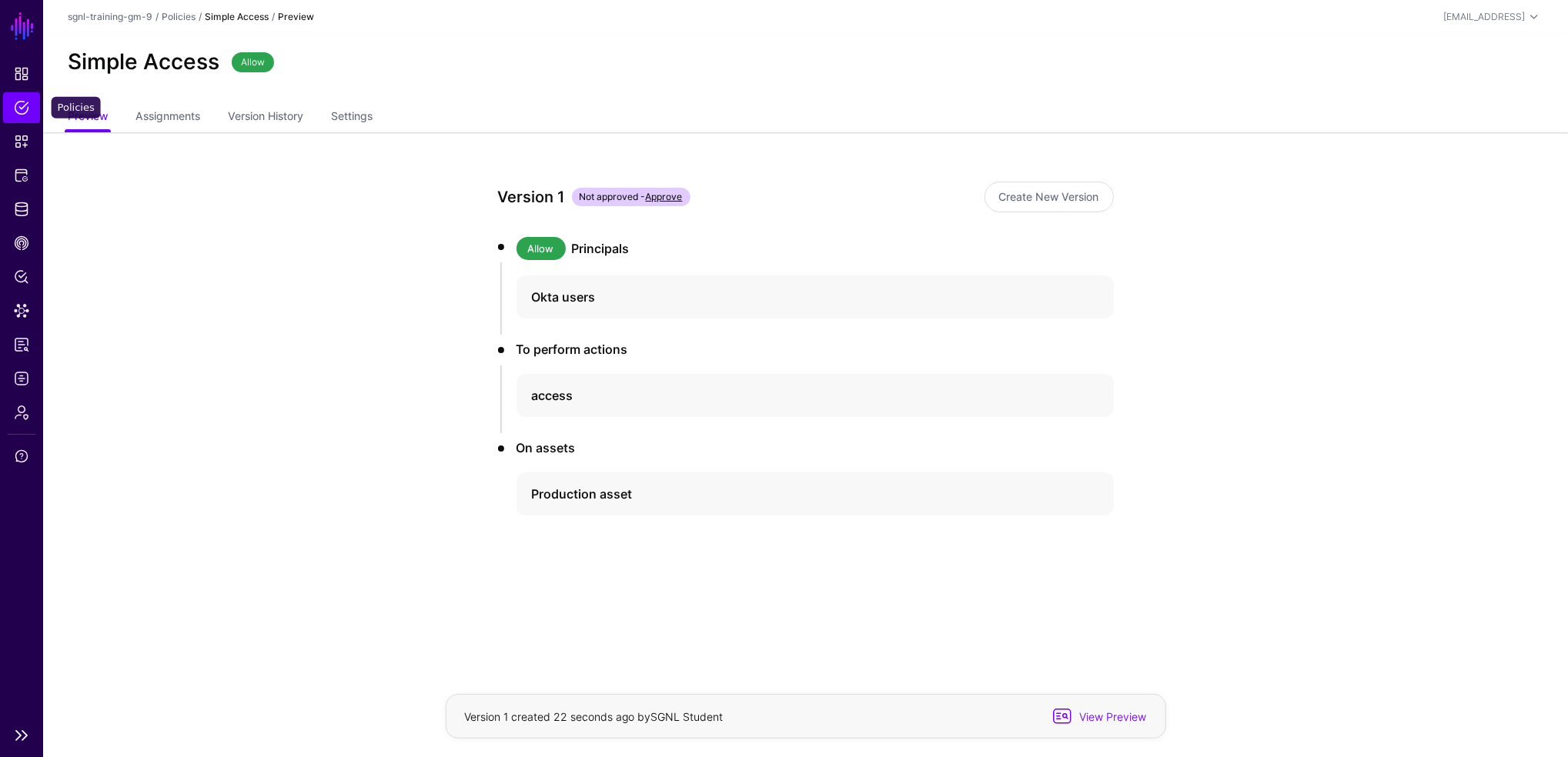
click at [20, 105] on span "Policies" at bounding box center [21, 108] width 16 height 16
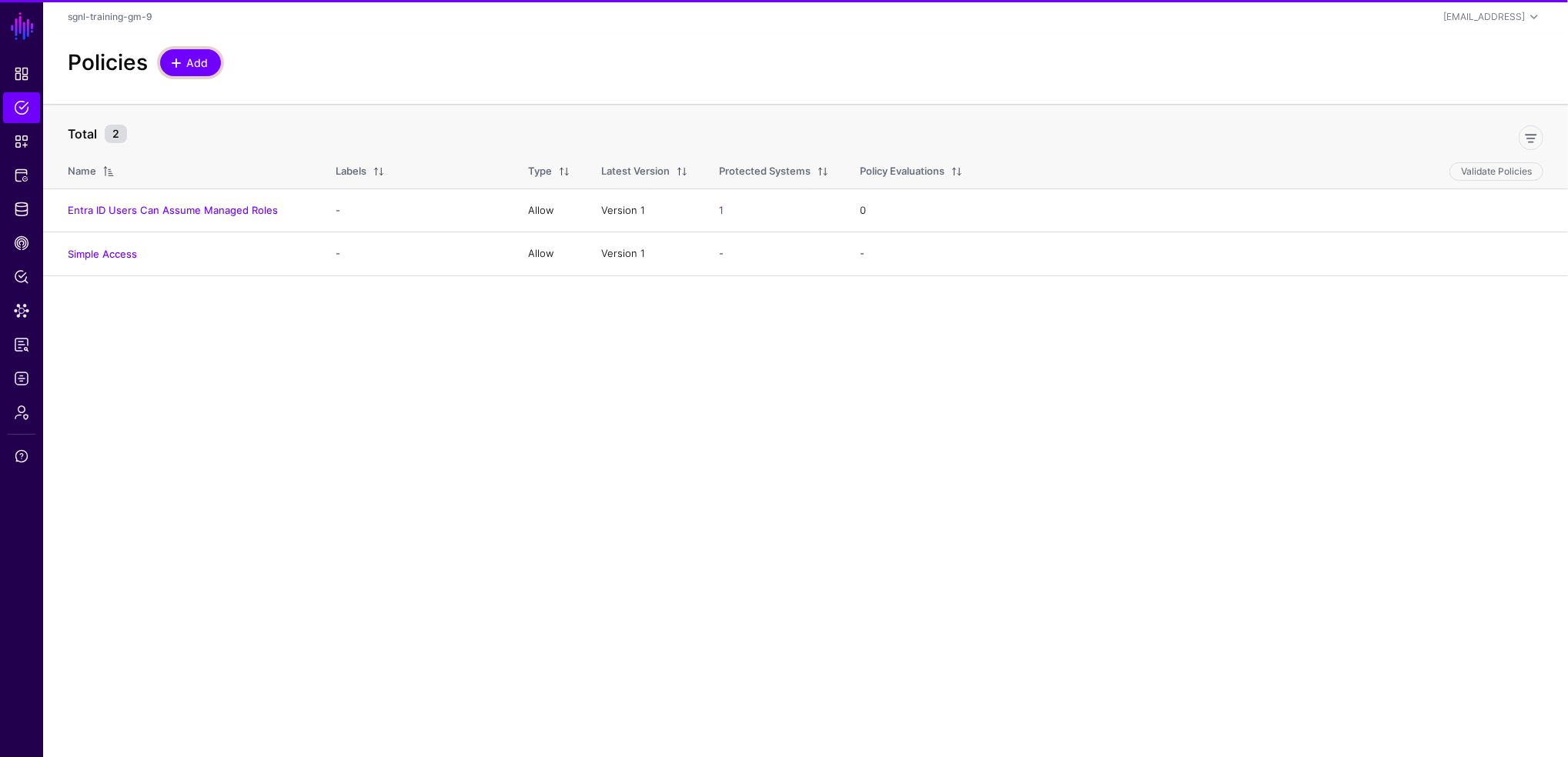
click at [197, 64] on span "Add" at bounding box center [197, 62] width 25 height 17
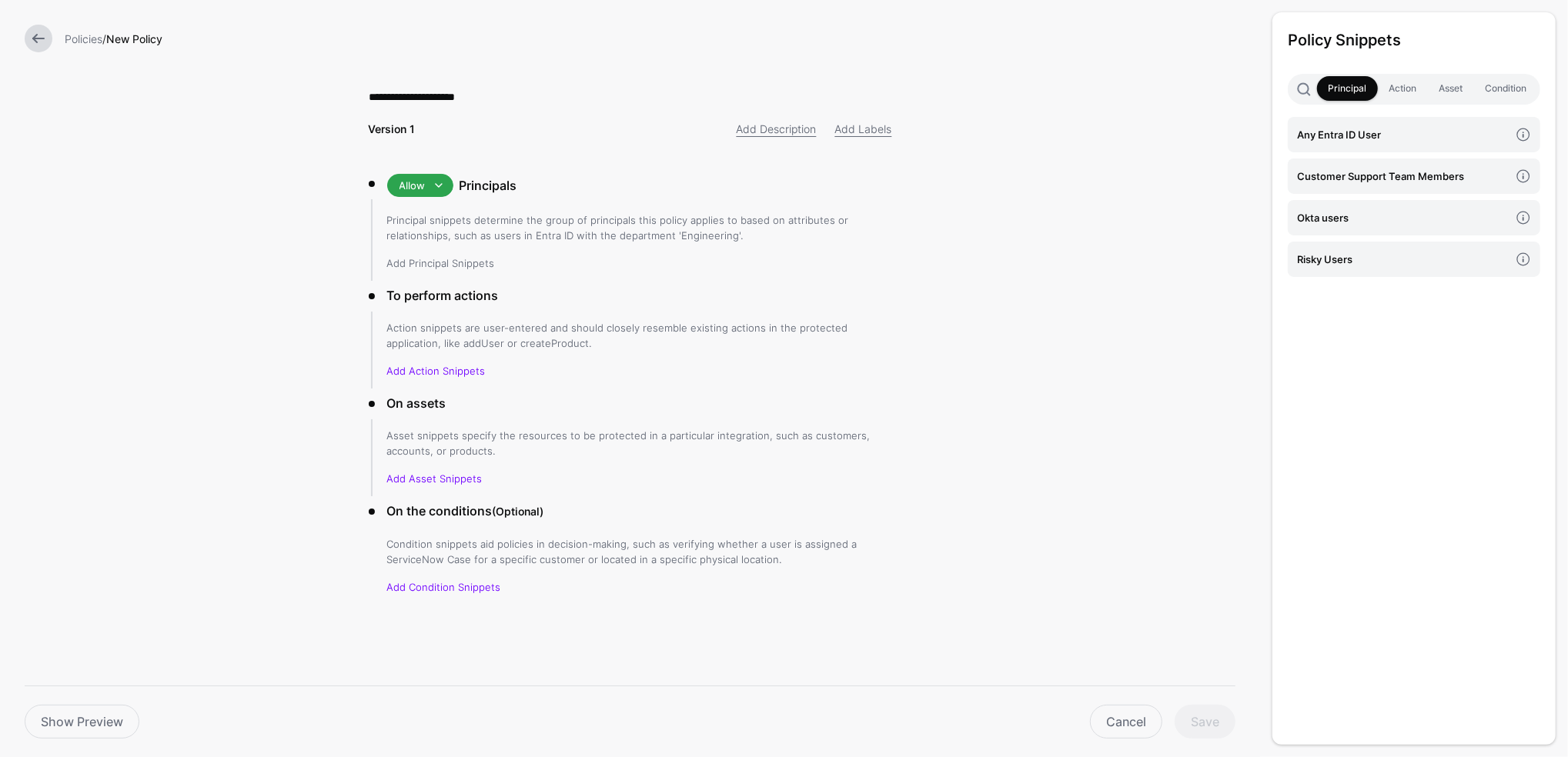
type input "**********"
click at [465, 267] on link "Add Principal Snippets" at bounding box center [441, 262] width 107 height 13
click at [1353, 133] on h4 "Any Entra ID User" at bounding box center [1403, 134] width 213 height 17
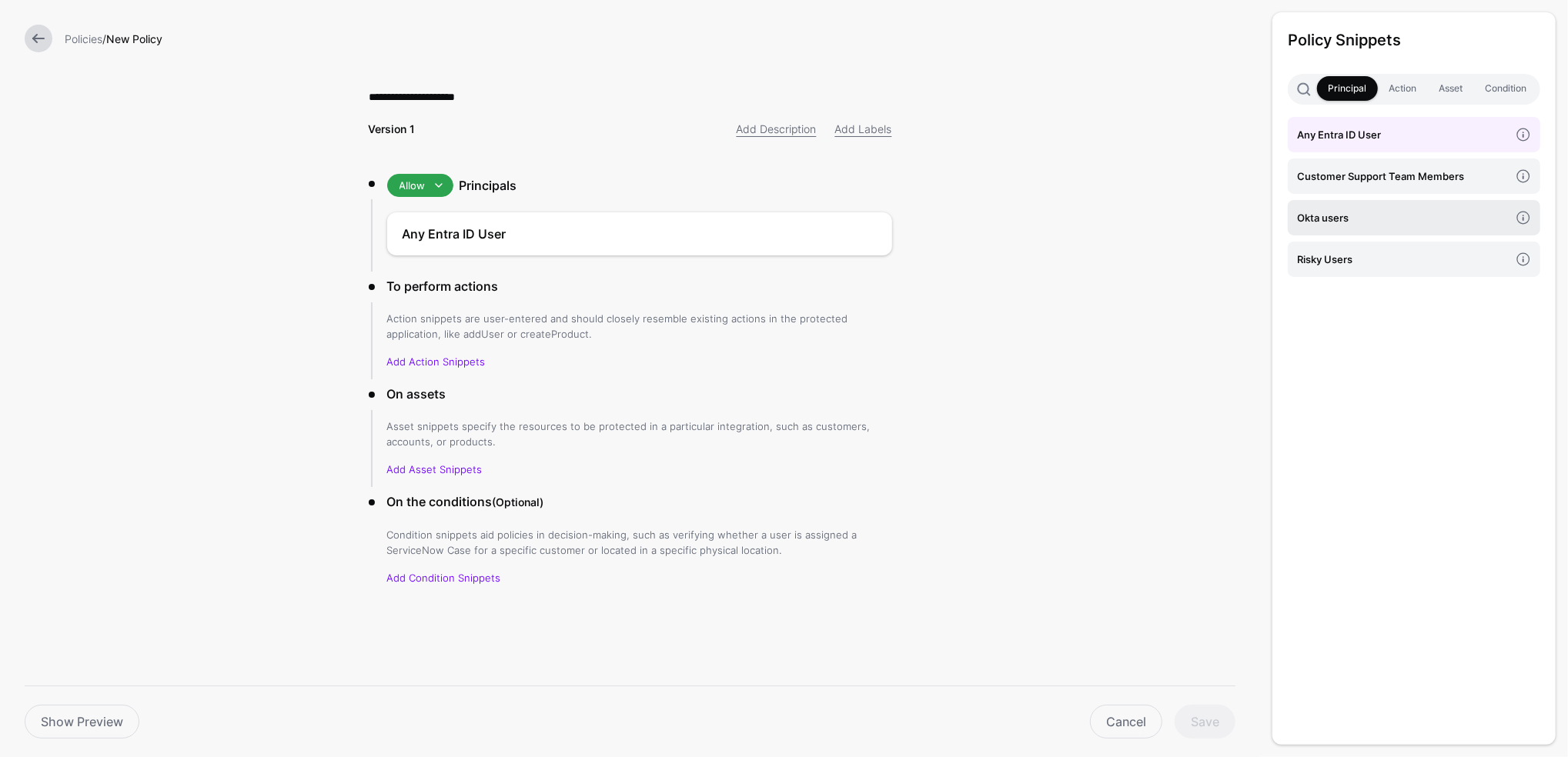
click at [1318, 220] on h4 "Okta users" at bounding box center [1403, 218] width 213 height 17
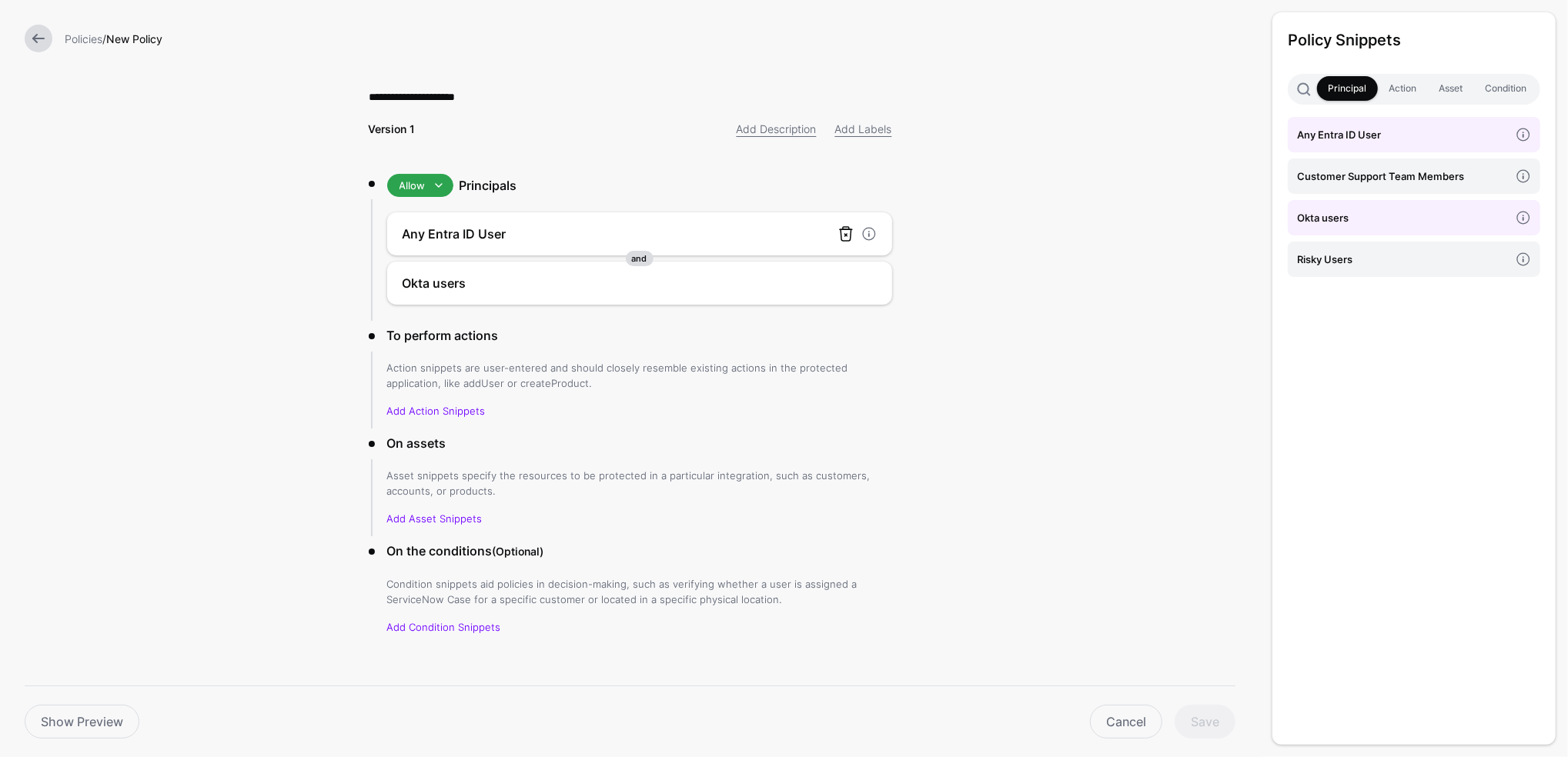
click at [839, 226] on link at bounding box center [846, 233] width 19 height 19
click at [839, 274] on link at bounding box center [846, 283] width 19 height 19
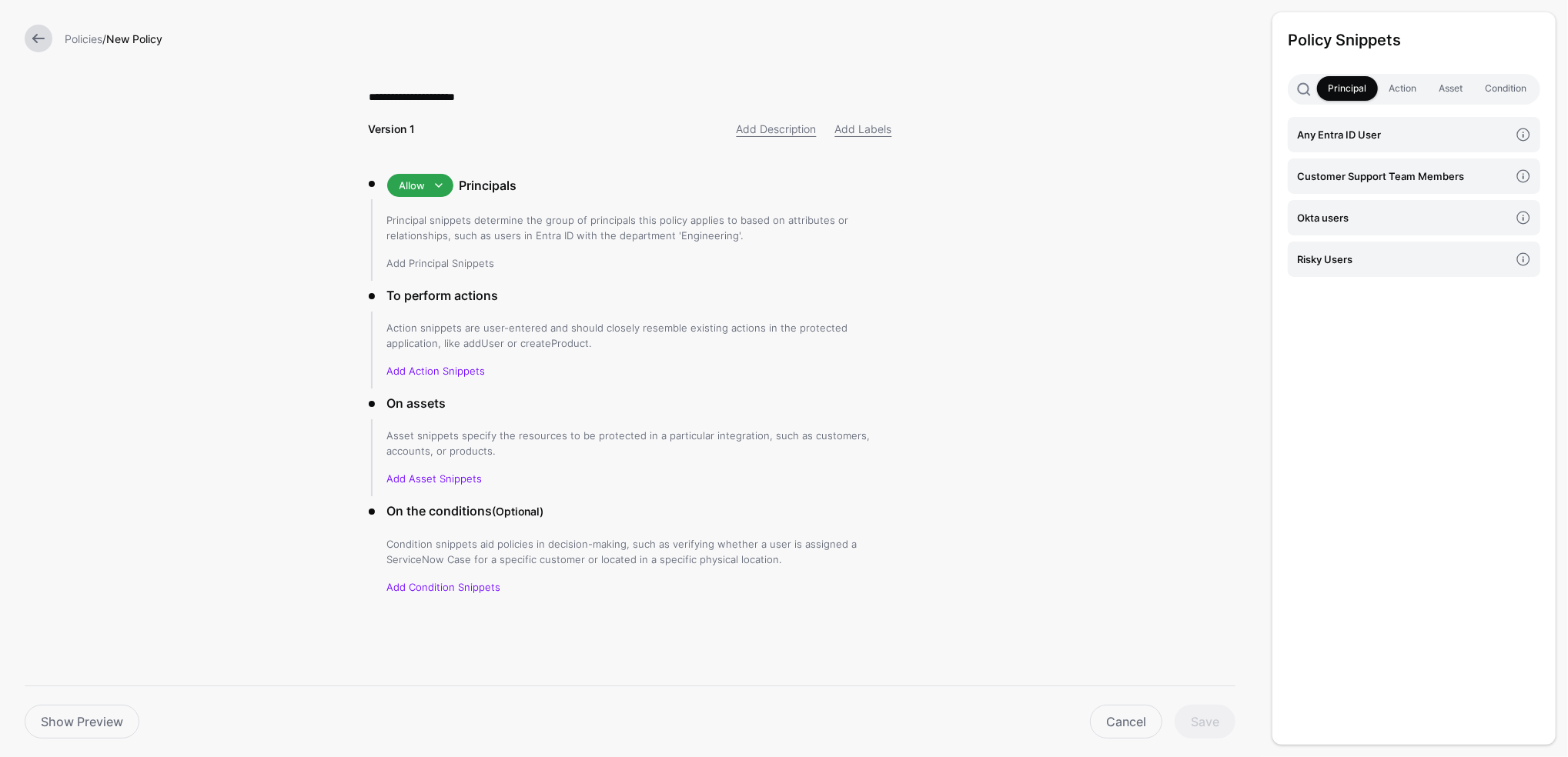
click at [415, 260] on link "Add Principal Snippets" at bounding box center [441, 262] width 107 height 13
click at [441, 263] on link "Add Principal Snippets" at bounding box center [441, 262] width 107 height 13
click at [1320, 219] on h4 "Okta users" at bounding box center [1403, 218] width 213 height 17
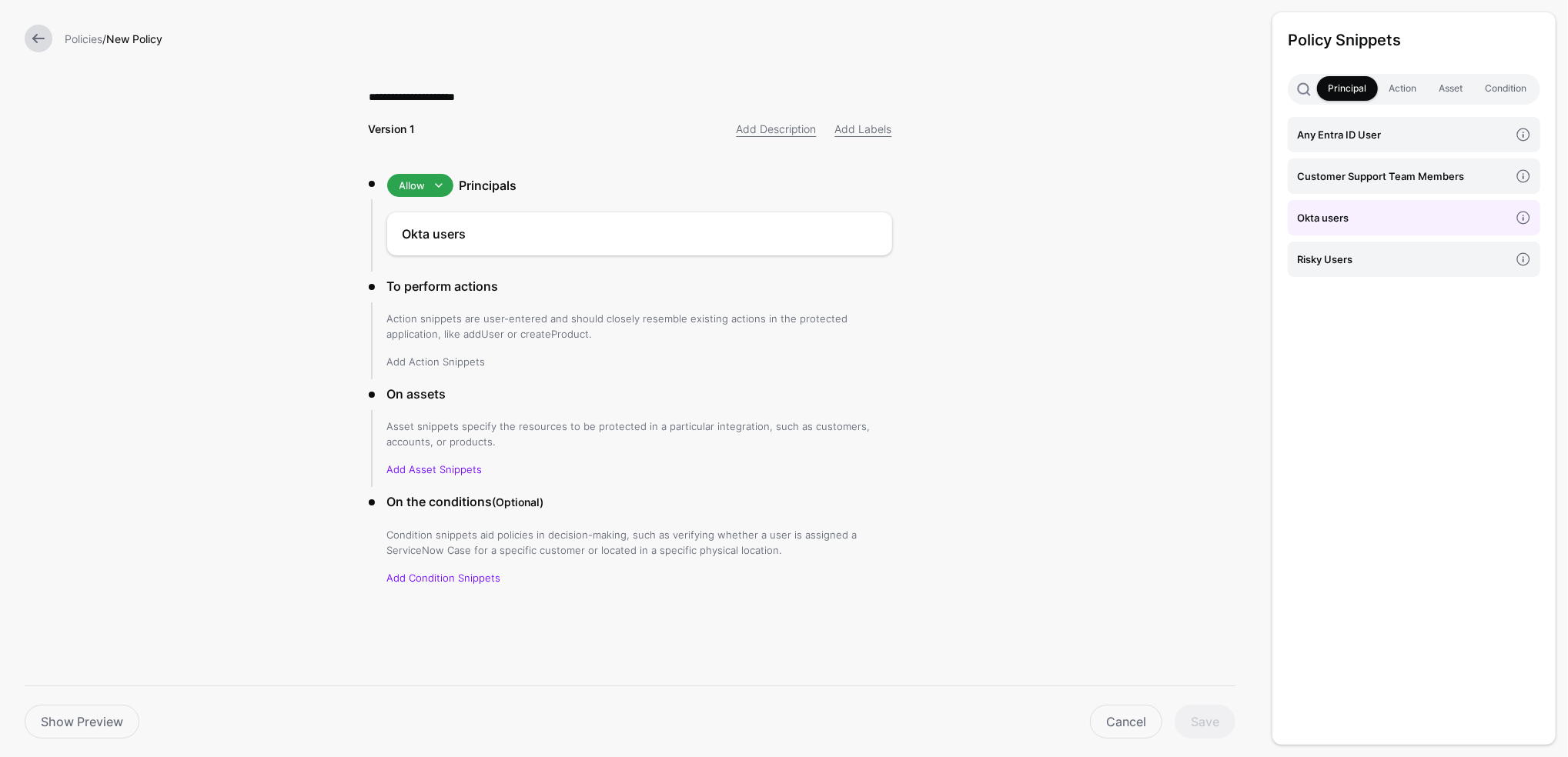
click at [412, 360] on link "Add Action Snippets" at bounding box center [436, 361] width 99 height 13
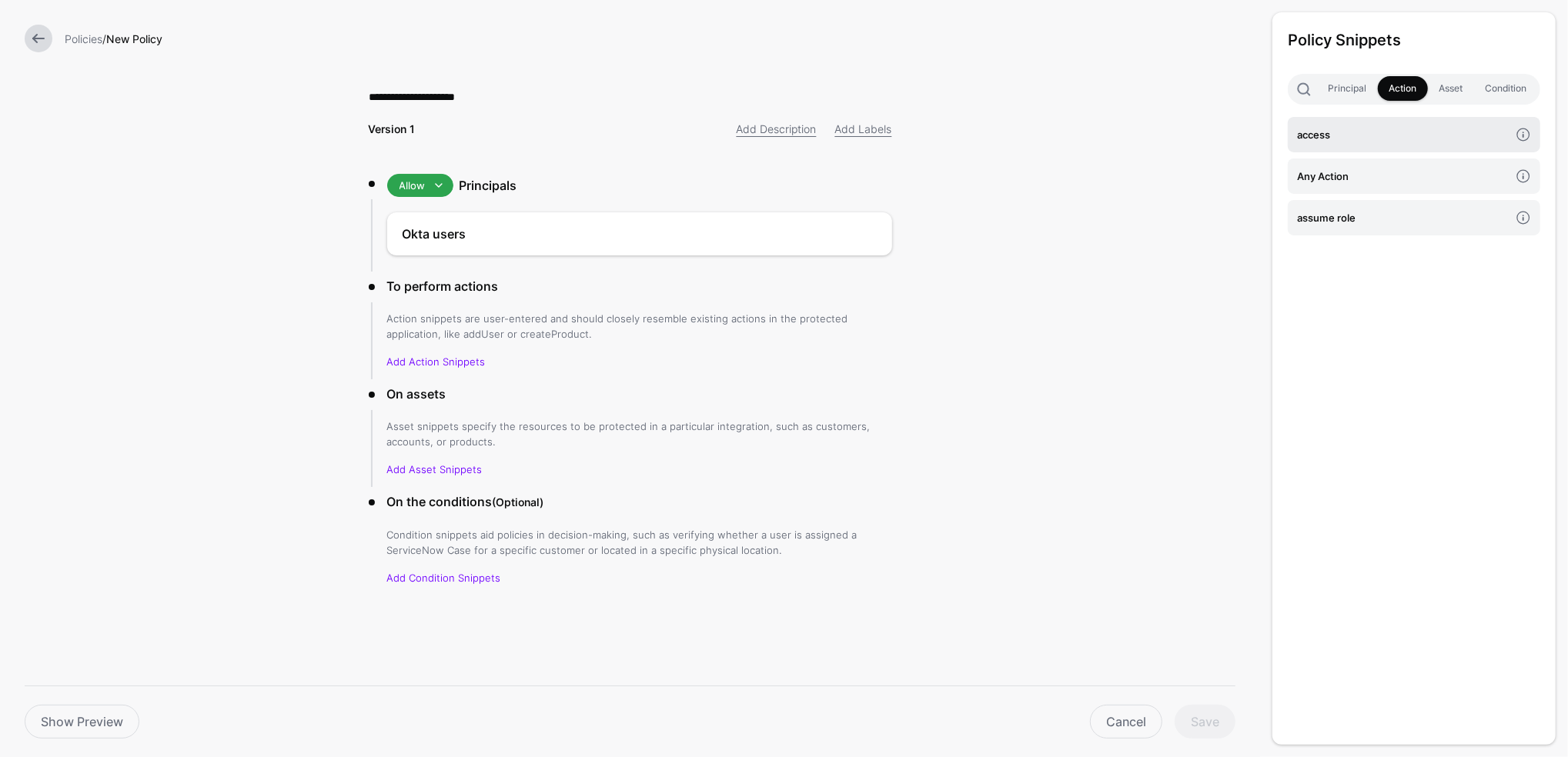
click at [1355, 137] on h4 "access" at bounding box center [1403, 134] width 213 height 17
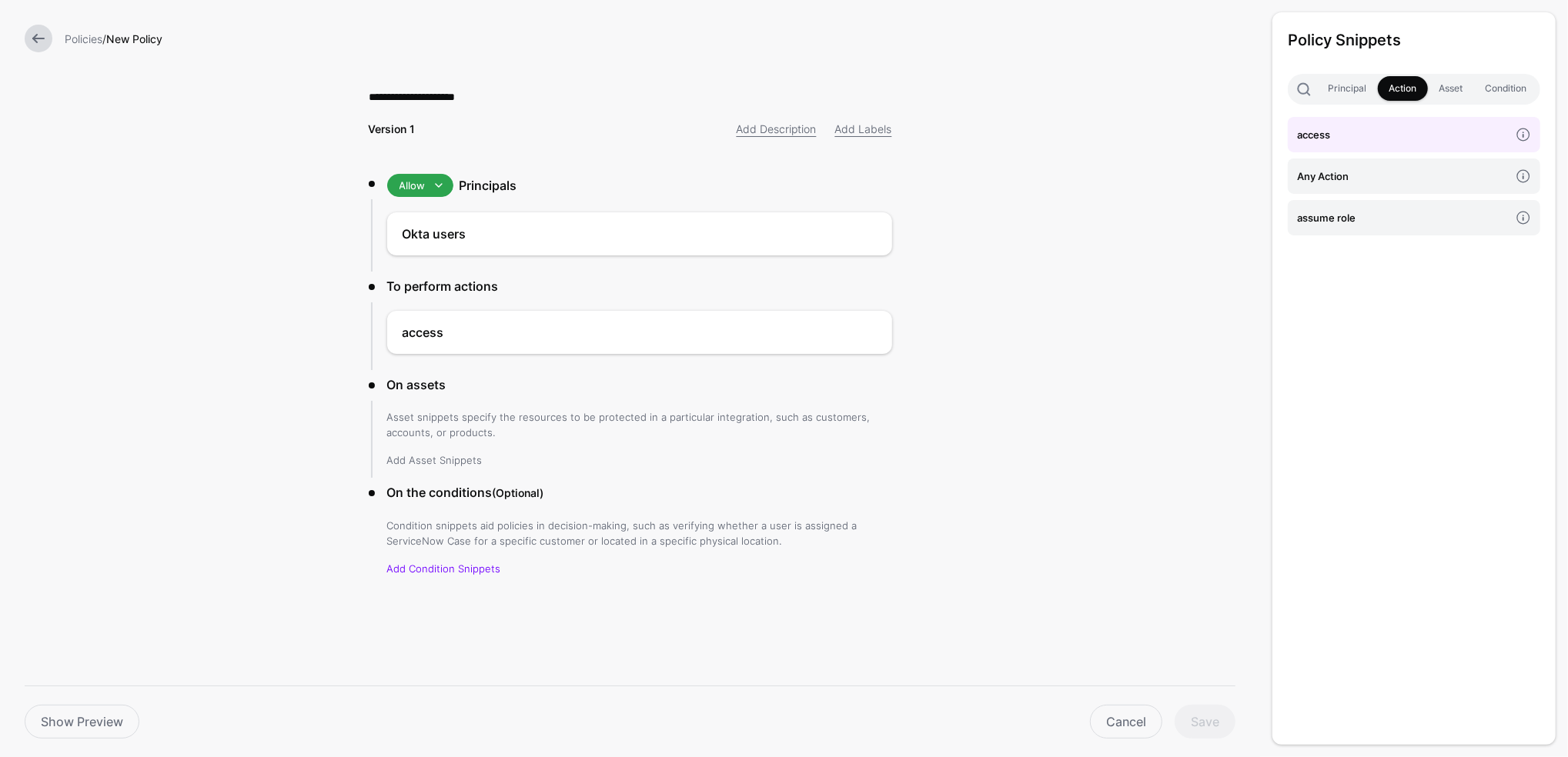
click at [418, 460] on link "Add Asset Snippets" at bounding box center [435, 459] width 96 height 13
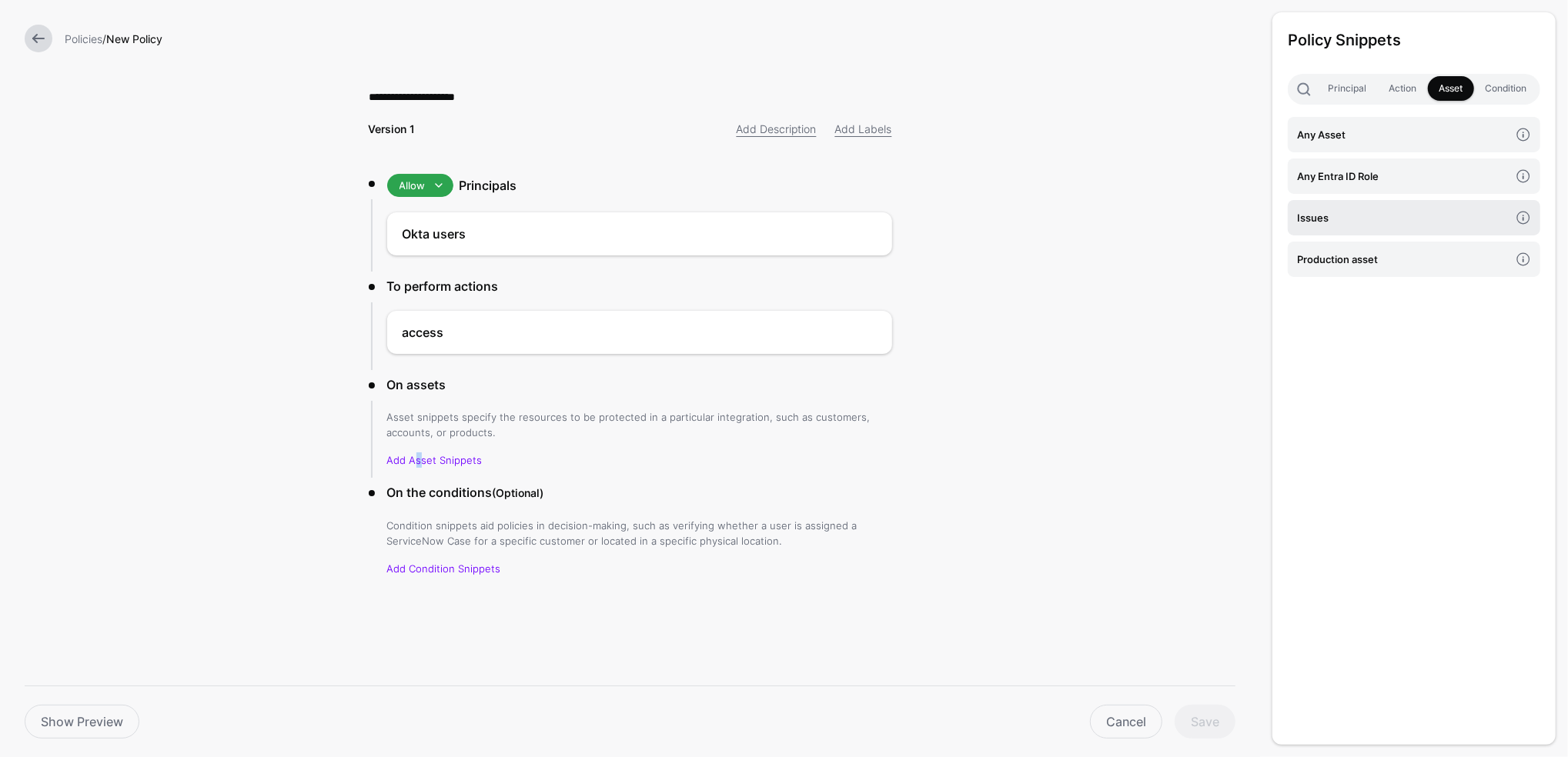
click at [1340, 213] on h4 "Issues" at bounding box center [1403, 218] width 213 height 17
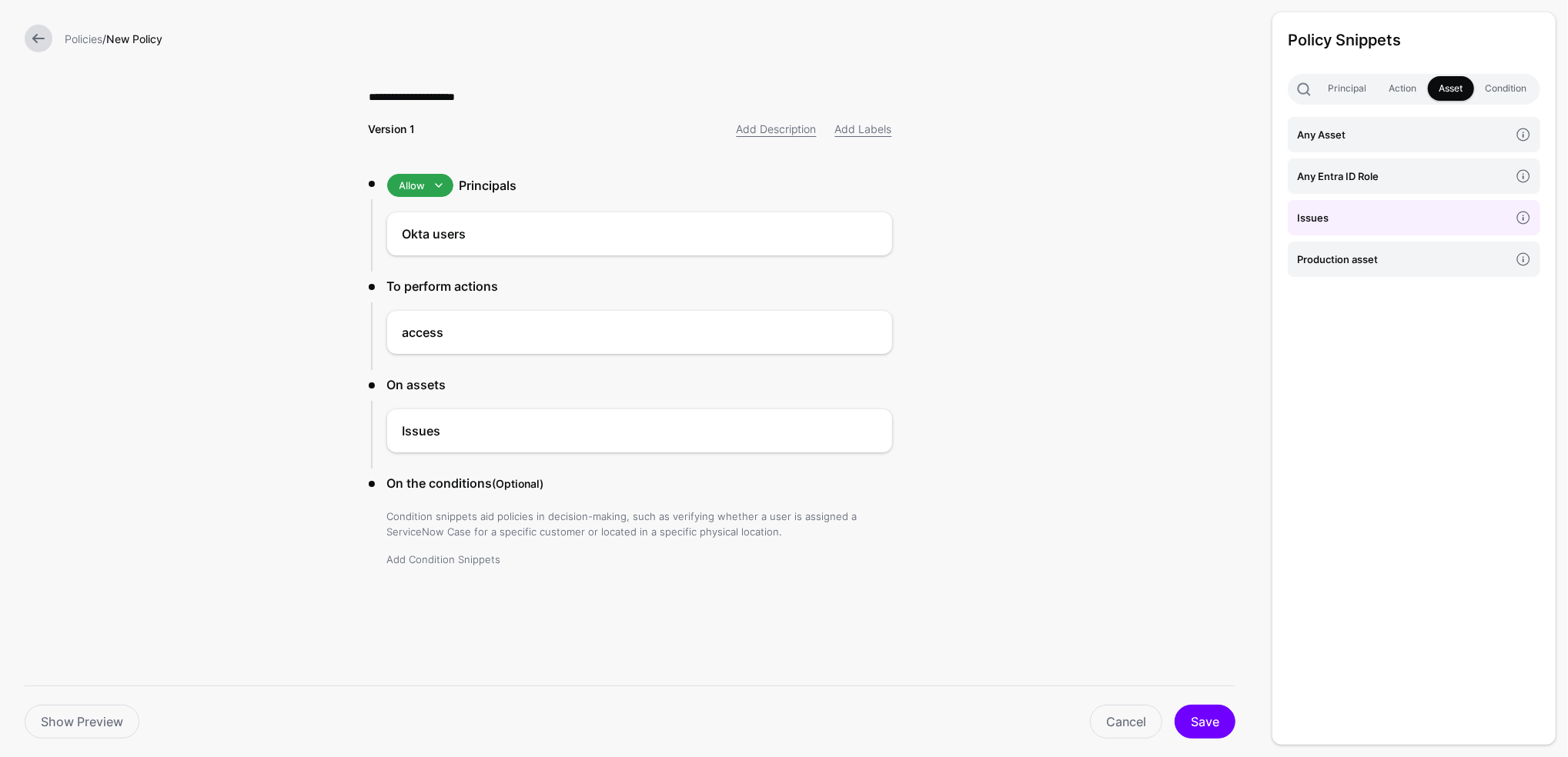
click at [417, 554] on link "Add Condition Snippets" at bounding box center [444, 559] width 114 height 13
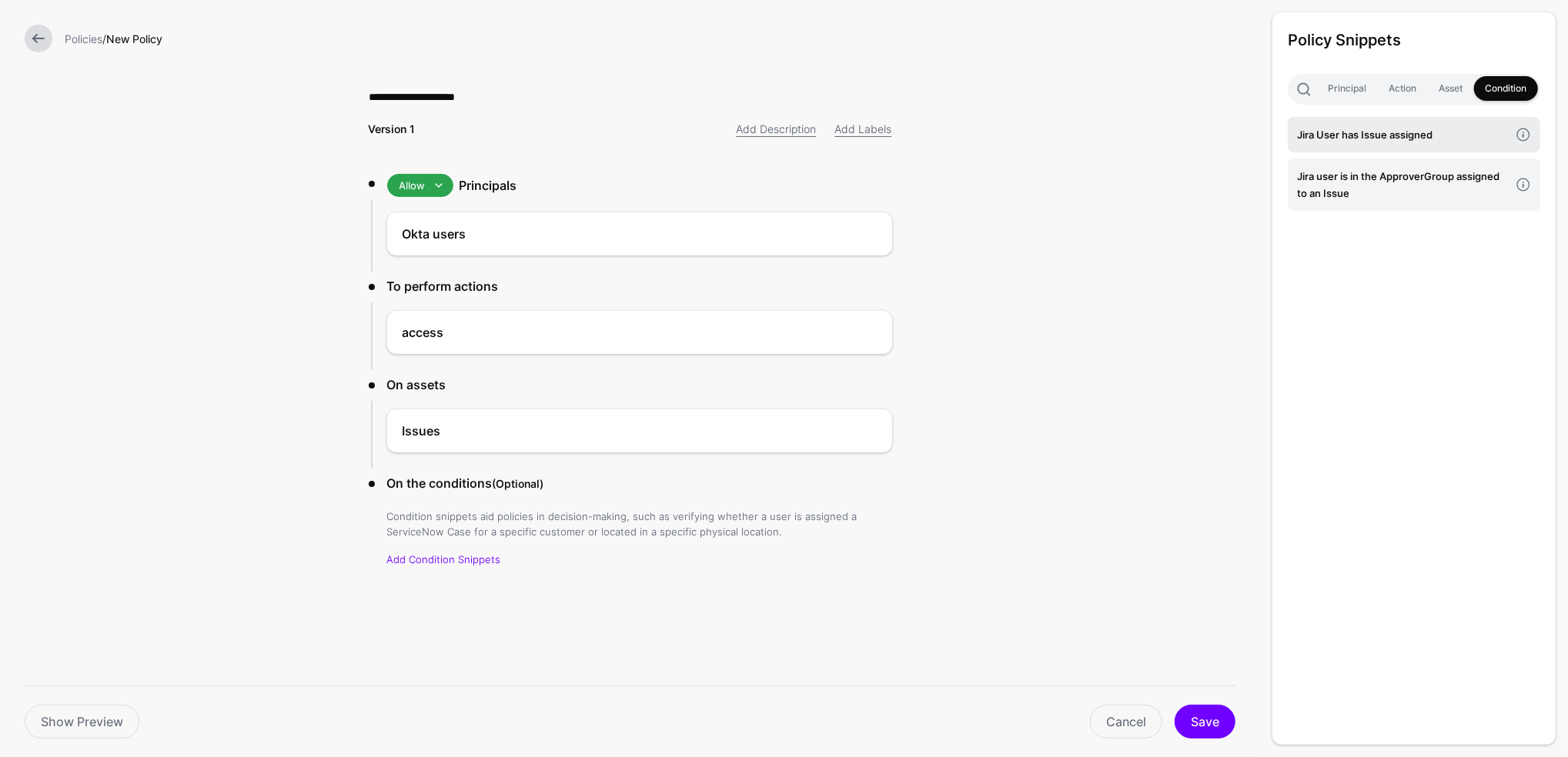
click at [1418, 137] on h4 "Jira User has Issue assigned" at bounding box center [1403, 134] width 213 height 17
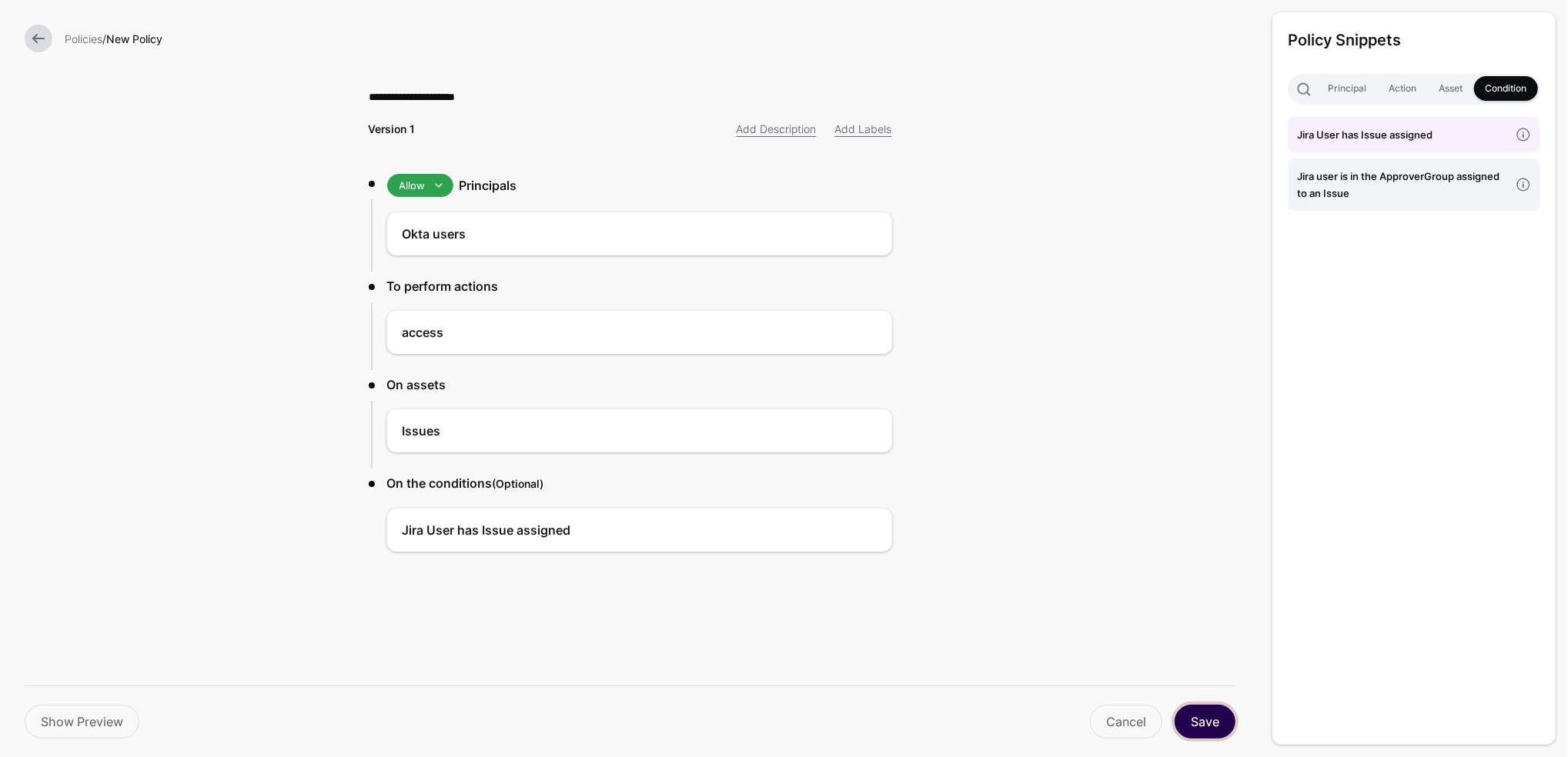
click at [1218, 709] on button "Save" at bounding box center [1205, 722] width 60 height 34
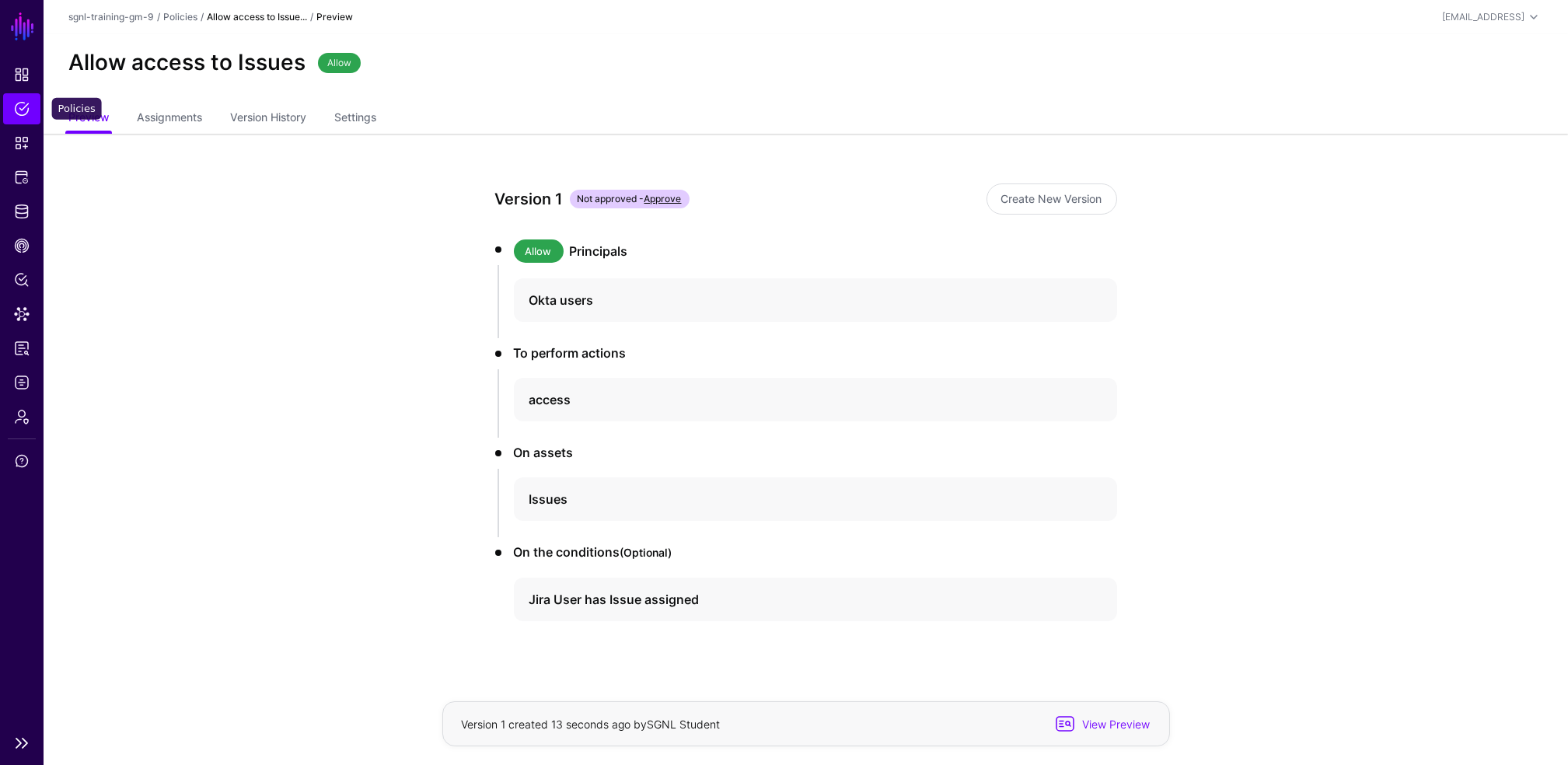
click at [22, 107] on span "Policies" at bounding box center [22, 109] width 16 height 16
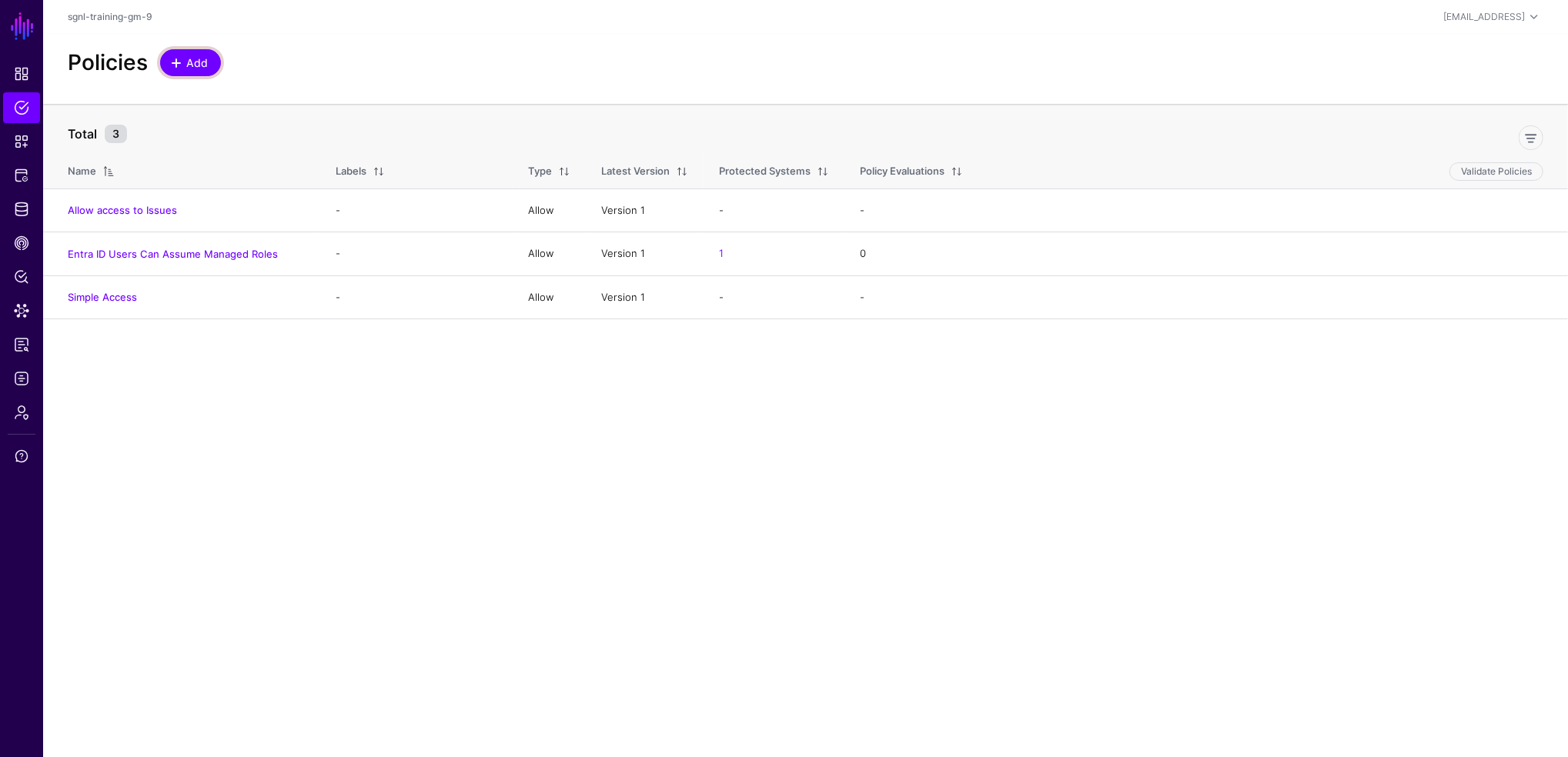
click at [195, 60] on span "Add" at bounding box center [197, 62] width 25 height 17
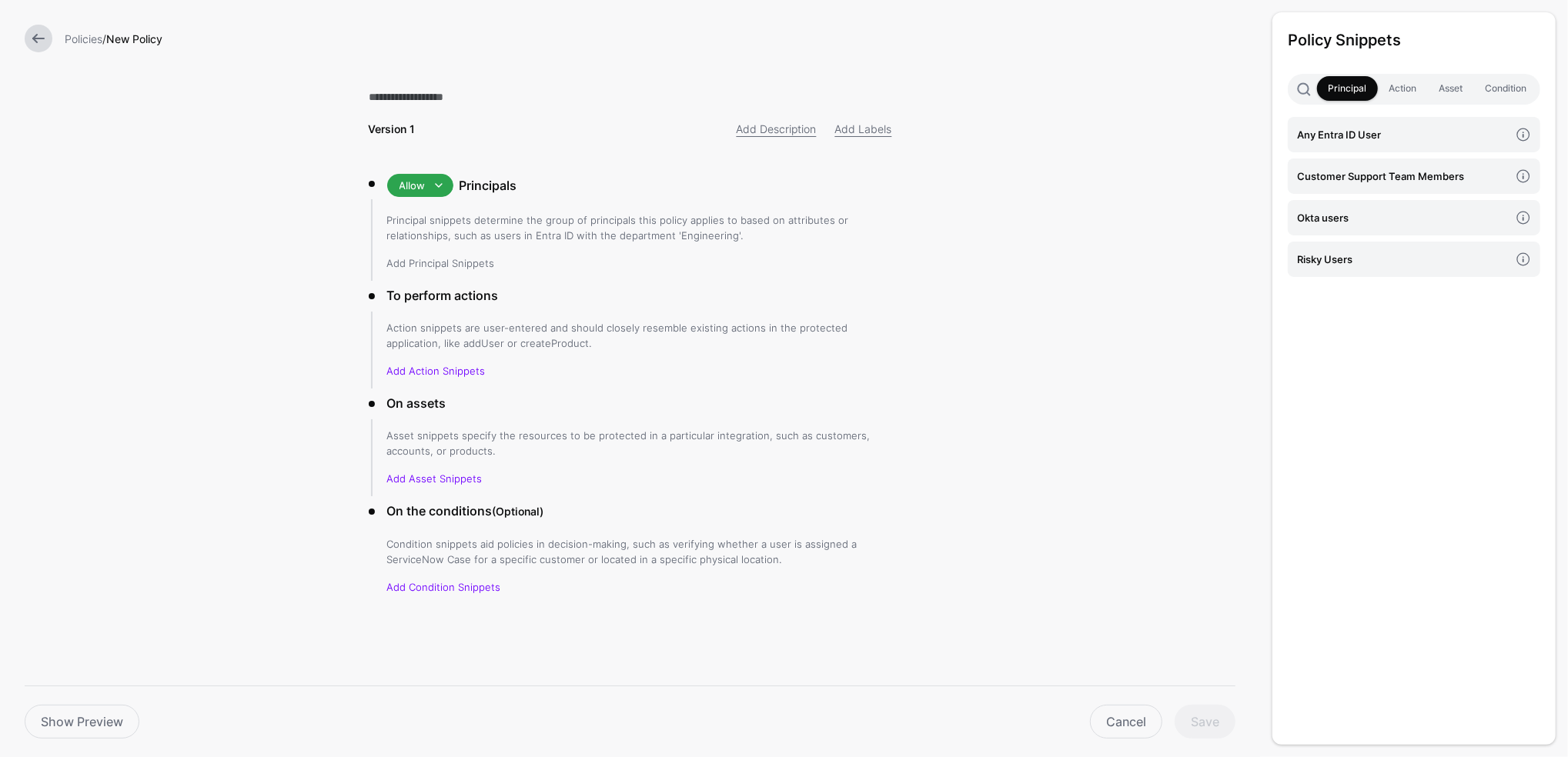
click at [395, 266] on link "Add Principal Snippets" at bounding box center [441, 262] width 107 height 13
drag, startPoint x: 395, startPoint y: 266, endPoint x: 460, endPoint y: 265, distance: 65.0
click at [460, 265] on link "Add Principal Snippets" at bounding box center [441, 262] width 107 height 13
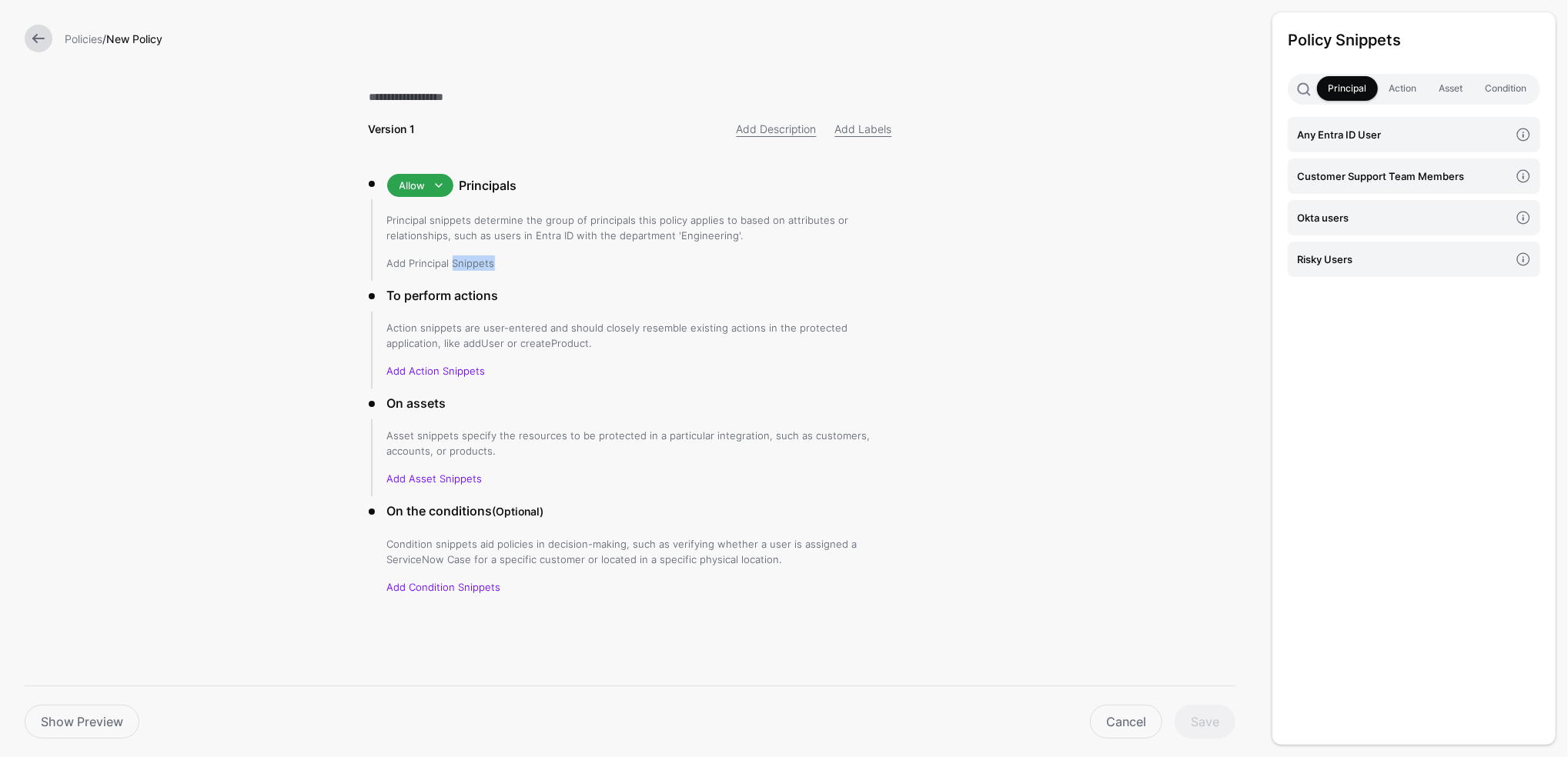
drag, startPoint x: 460, startPoint y: 265, endPoint x: 422, endPoint y: 262, distance: 38.1
click at [422, 262] on link "Add Principal Snippets" at bounding box center [441, 262] width 107 height 13
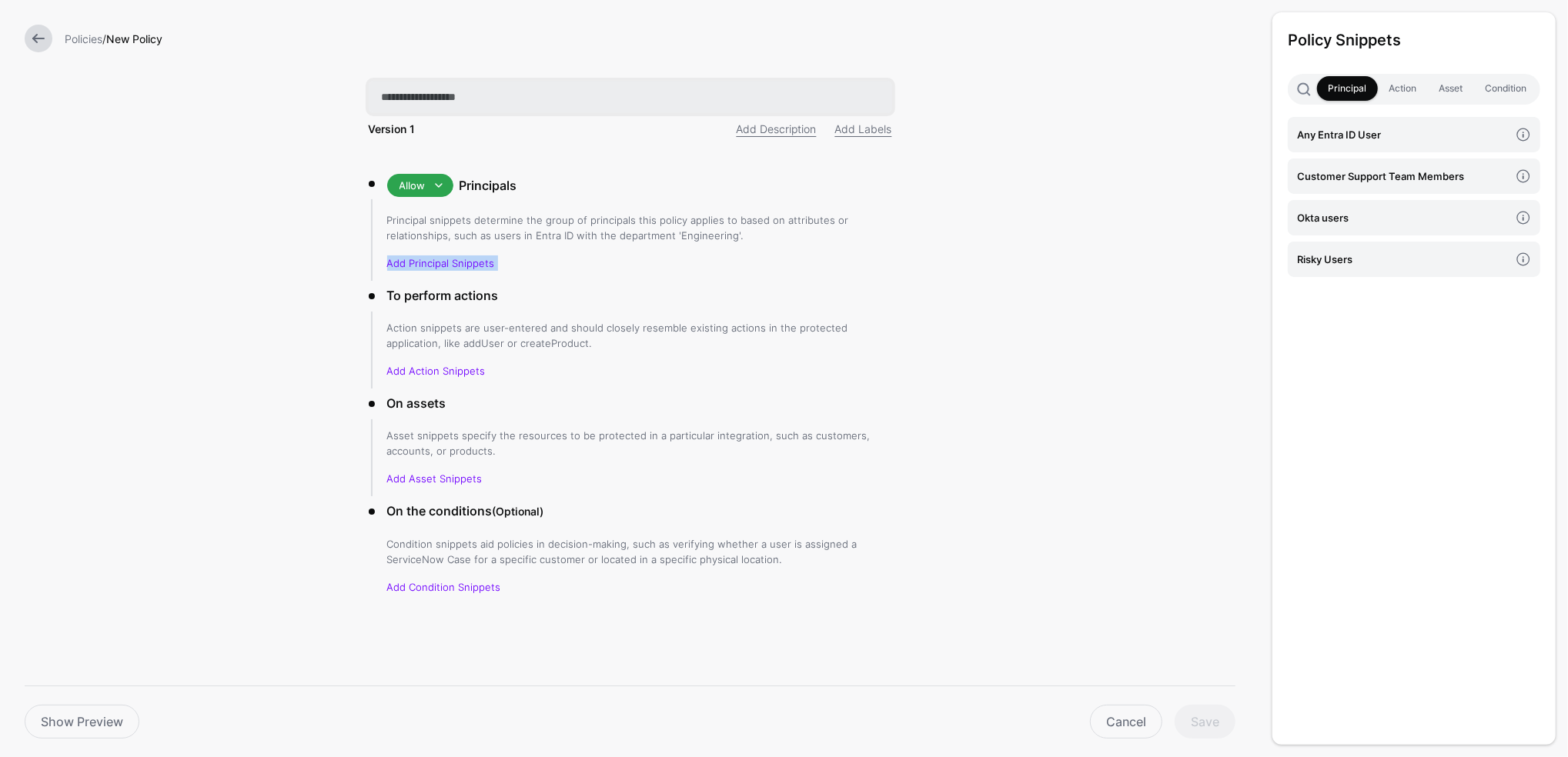
click at [392, 100] on input "text" at bounding box center [630, 97] width 523 height 32
type input "**********"
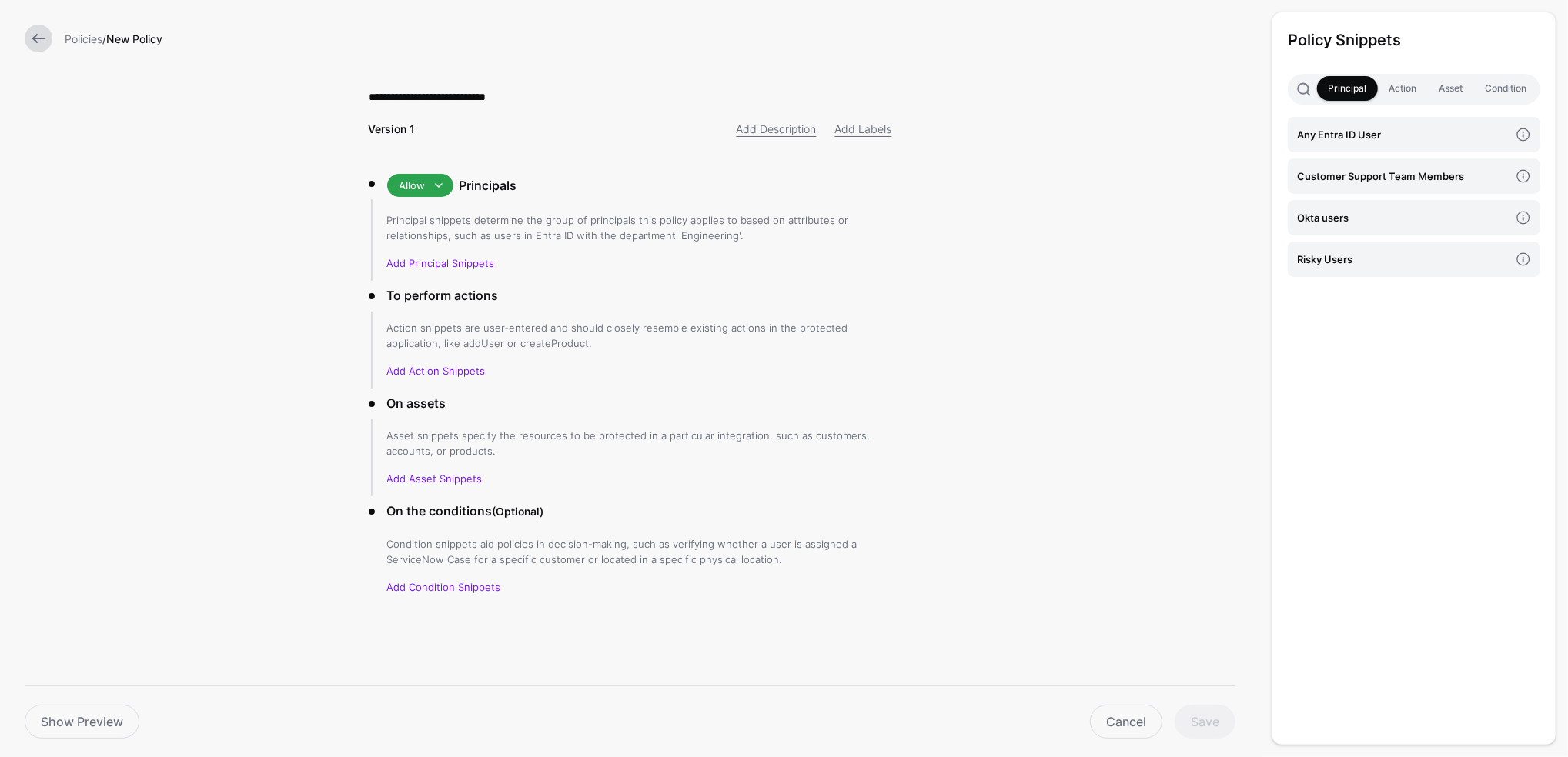
click at [1124, 157] on form "**********" at bounding box center [629, 369] width 1260 height 737
click at [1361, 171] on h4 "Customer Support Team Members" at bounding box center [1403, 176] width 213 height 17
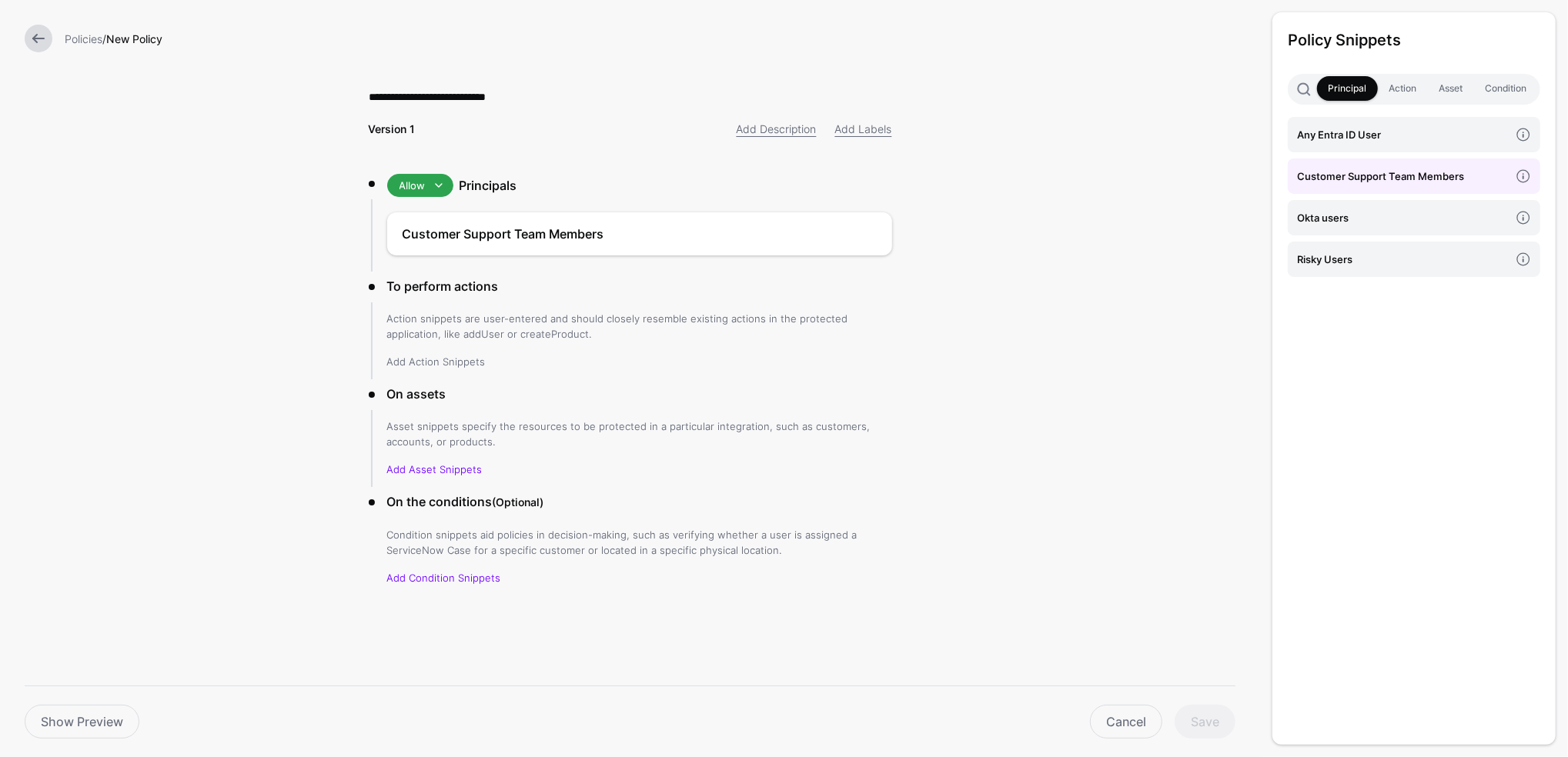
click at [440, 358] on link "Add Action Snippets" at bounding box center [436, 361] width 99 height 13
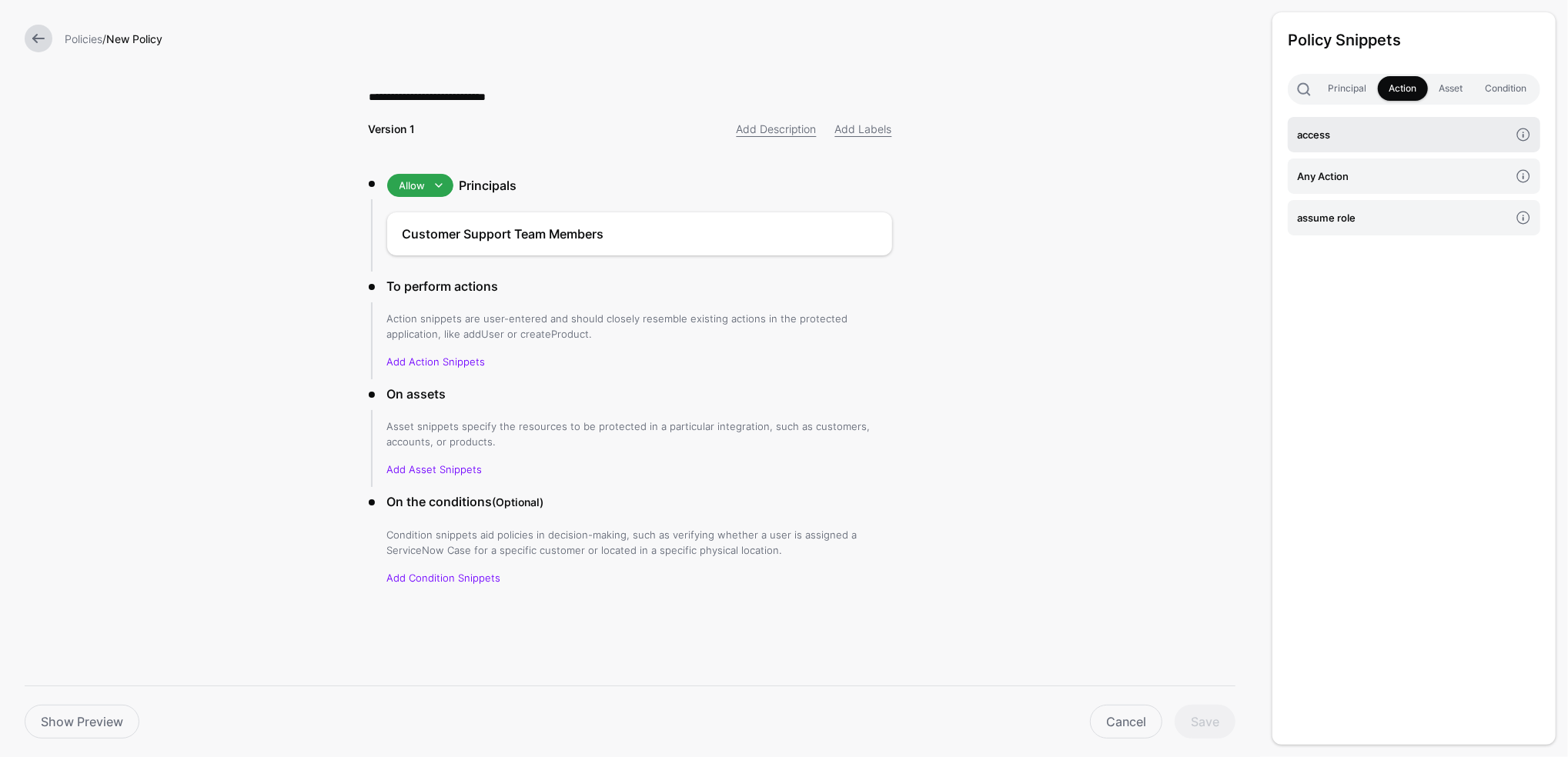
click at [1304, 151] on link "access" at bounding box center [1414, 135] width 253 height 35
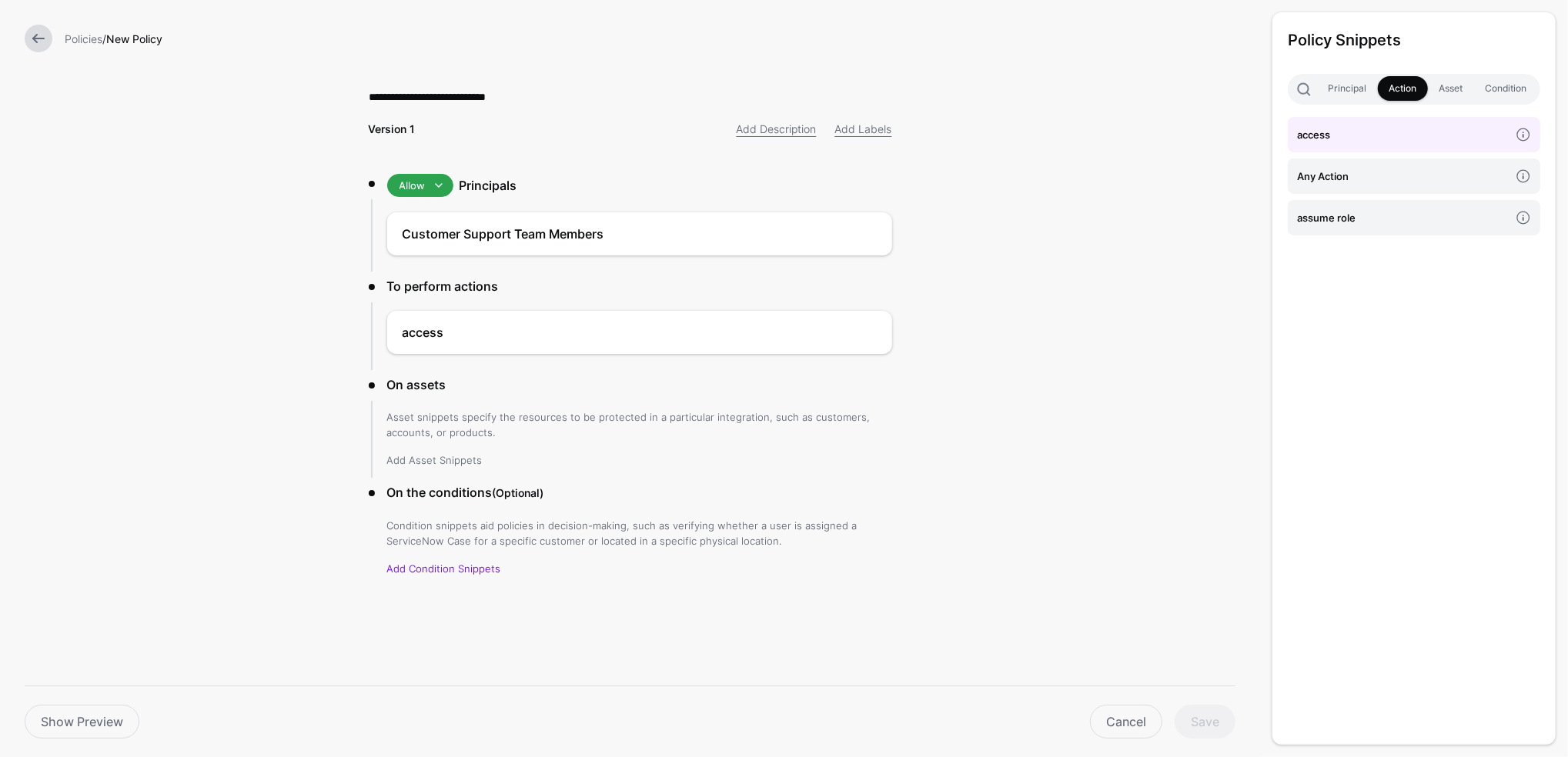
click at [436, 457] on link "Add Asset Snippets" at bounding box center [435, 459] width 96 height 13
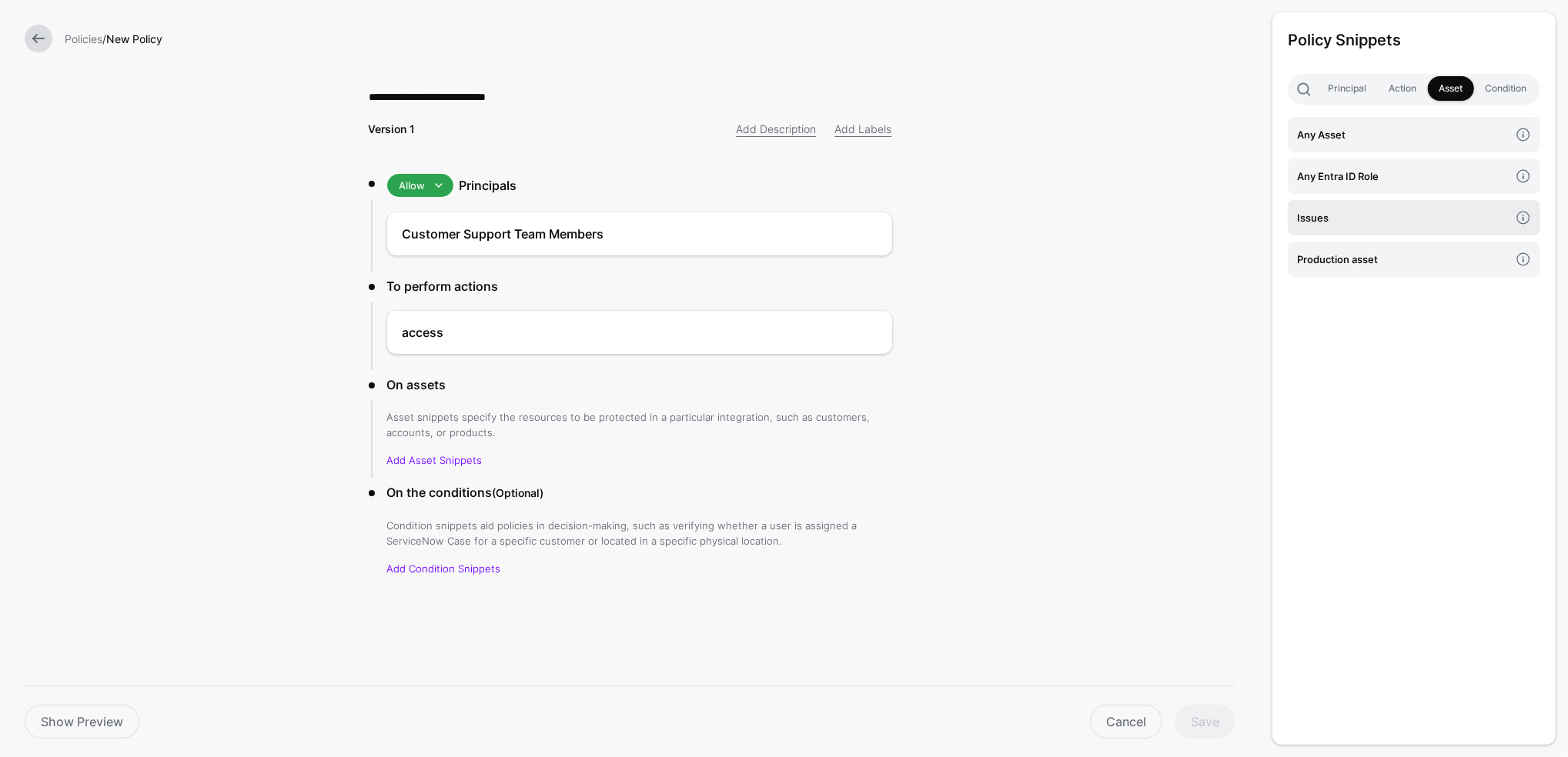
click at [1358, 210] on h4 "Issues" at bounding box center [1403, 218] width 213 height 17
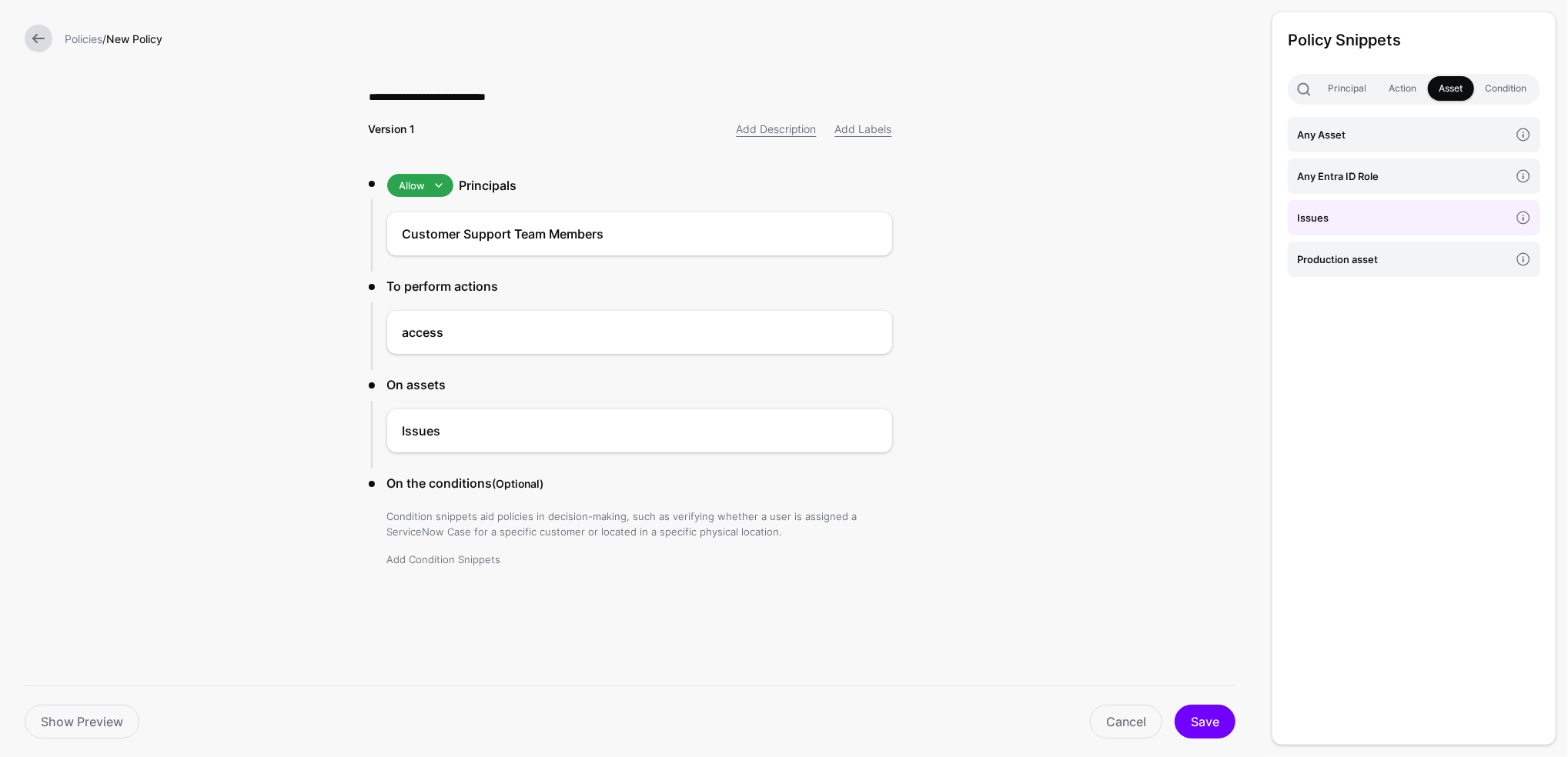
click at [461, 557] on link "Add Condition Snippets" at bounding box center [444, 559] width 114 height 13
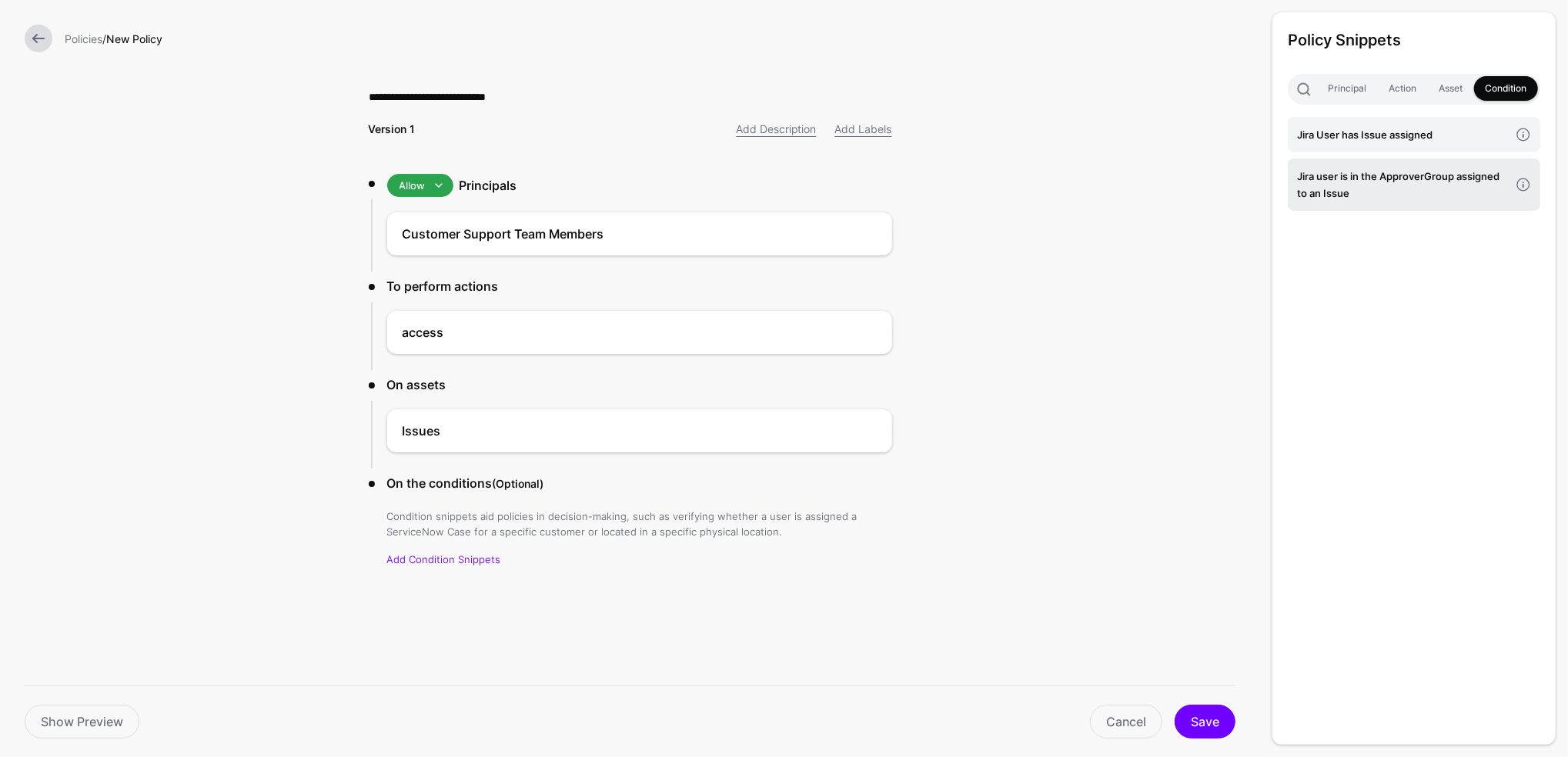
click at [1340, 173] on h4 "Jira user is in the ApproverGroup assigned to an Issue" at bounding box center [1403, 184] width 213 height 34
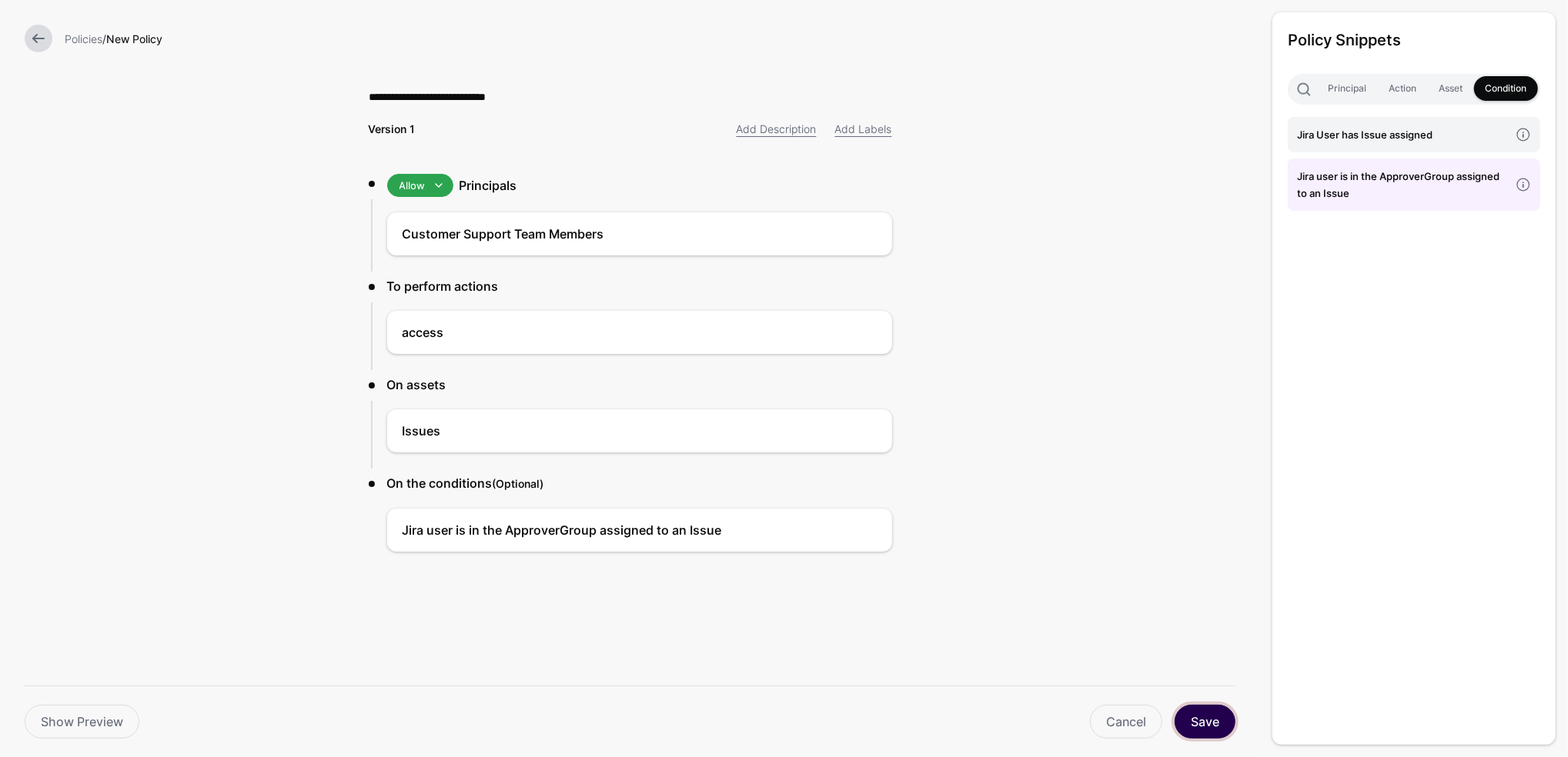
click at [1224, 717] on button "Save" at bounding box center [1205, 722] width 60 height 34
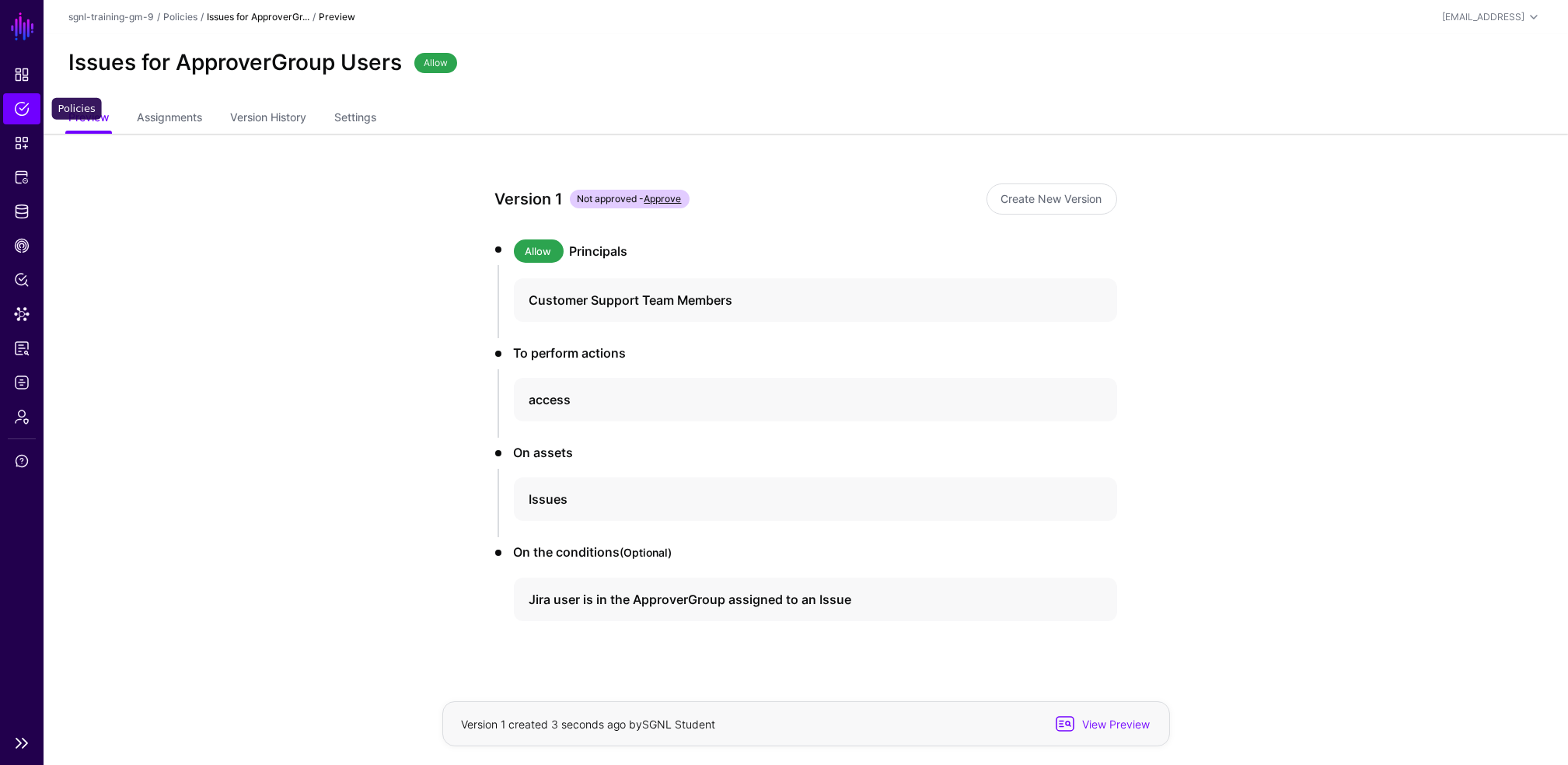
click at [22, 104] on span "Policies" at bounding box center [22, 109] width 16 height 16
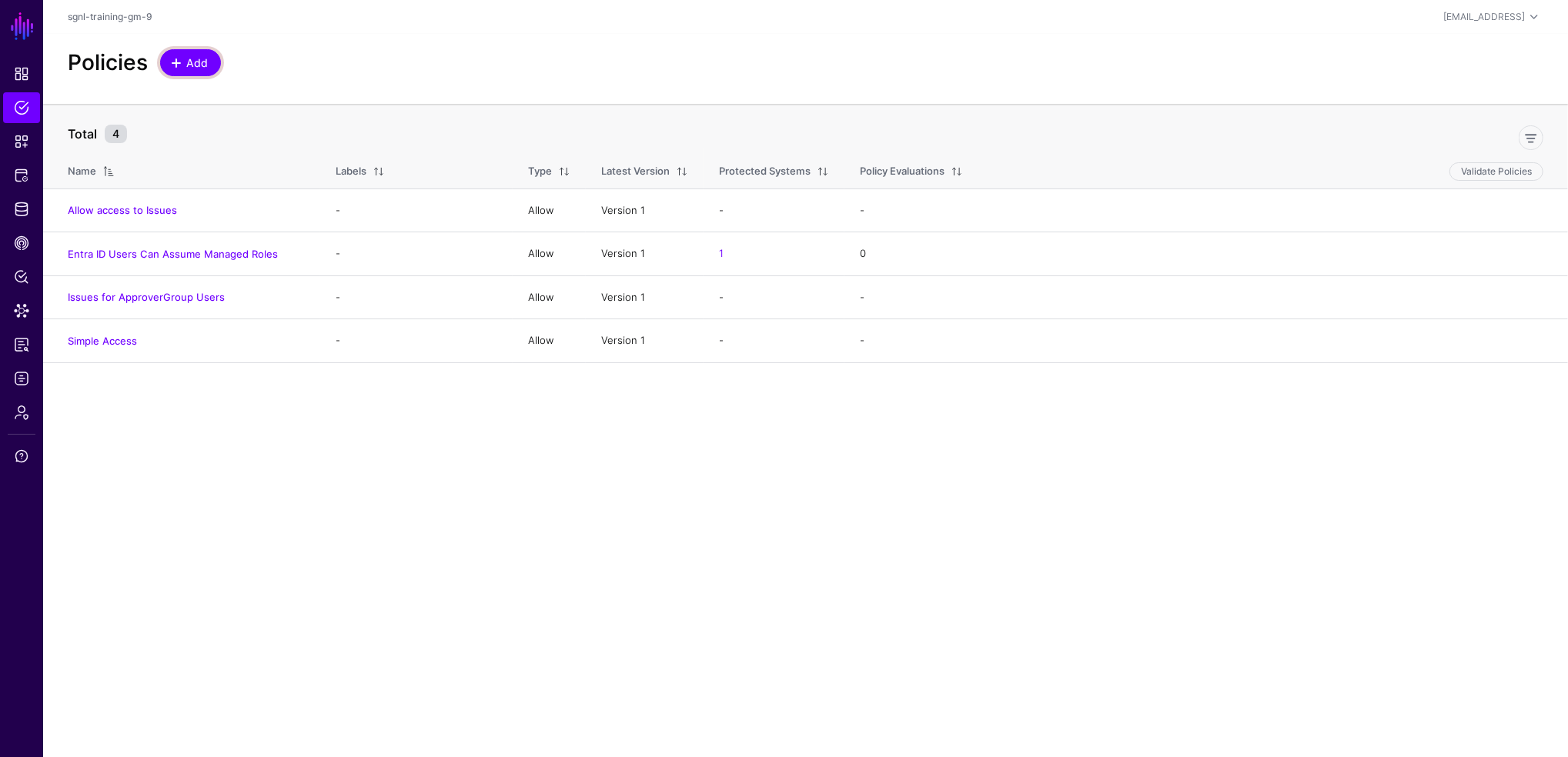
click at [206, 57] on span "Add" at bounding box center [197, 62] width 25 height 17
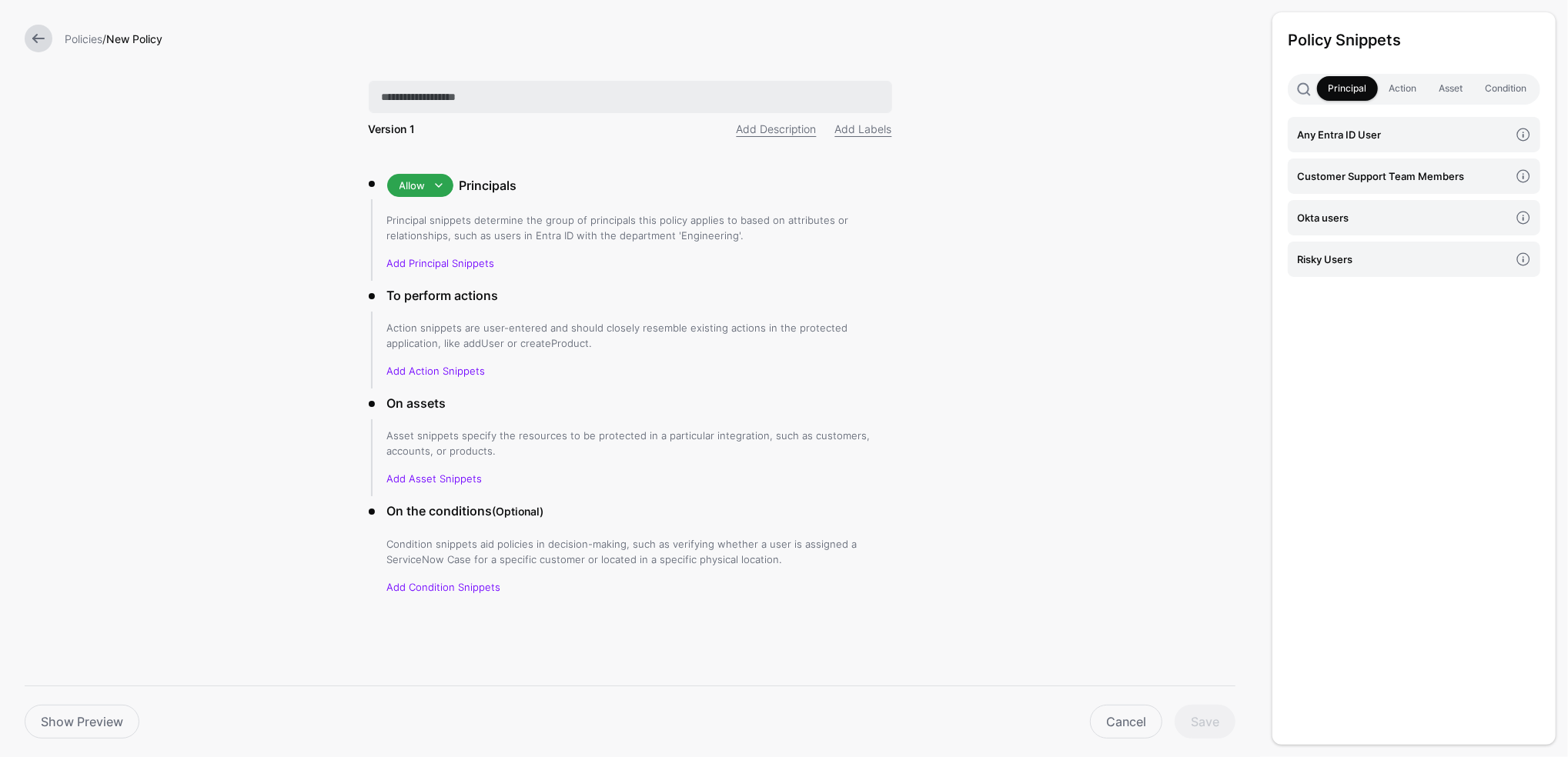
type input "*"
type input "**********"
click at [484, 264] on link "Add Principal Snippets" at bounding box center [441, 262] width 107 height 13
click at [412, 185] on span "Allow" at bounding box center [412, 185] width 26 height 13
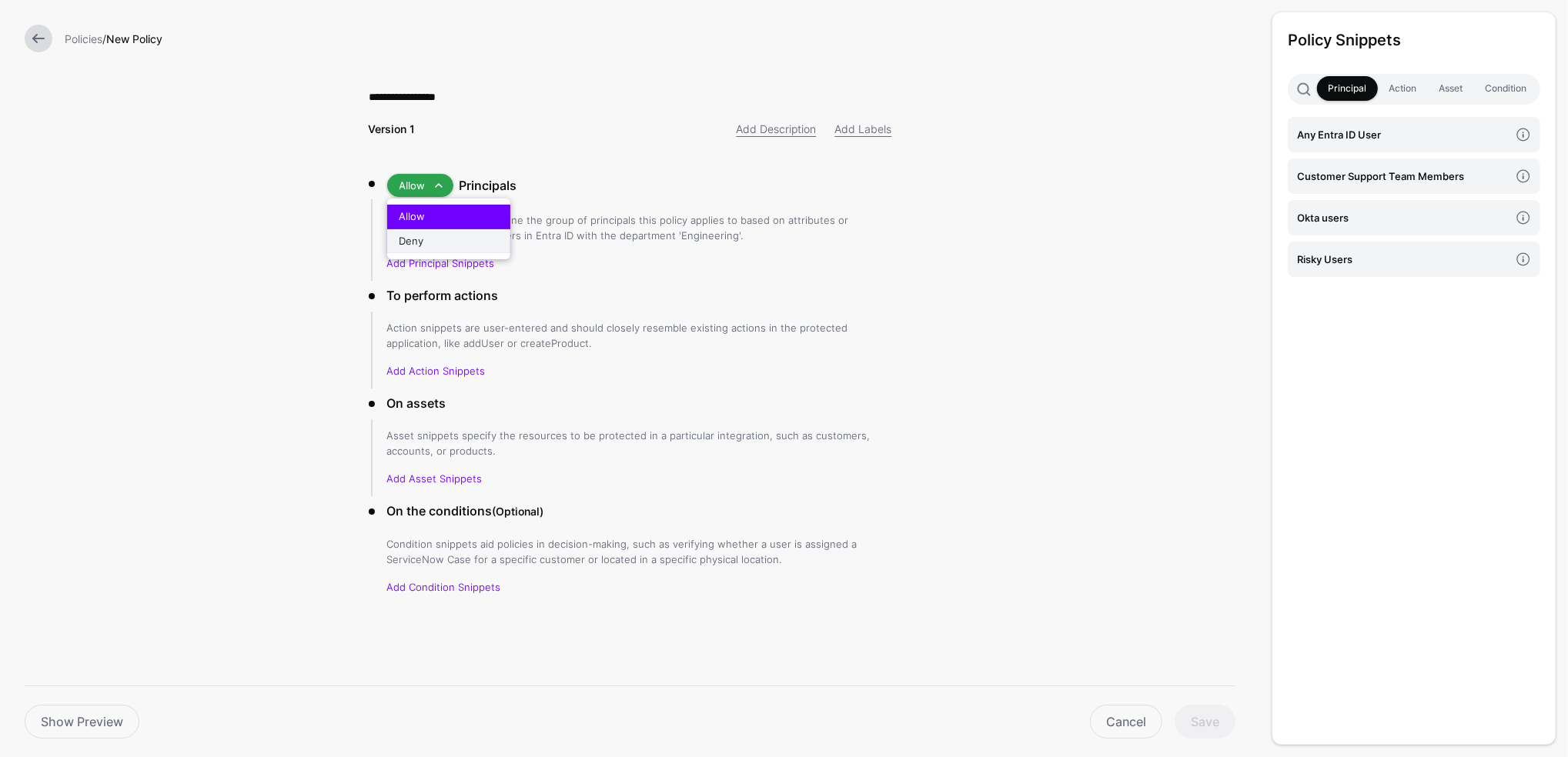
click at [414, 239] on span "Deny" at bounding box center [411, 241] width 24 height 13
click at [416, 258] on link "Add Principal Snippets" at bounding box center [441, 262] width 107 height 13
click at [1347, 249] on link "Risky Users" at bounding box center [1414, 259] width 253 height 35
click at [462, 367] on link "Add Action Snippets" at bounding box center [436, 371] width 99 height 13
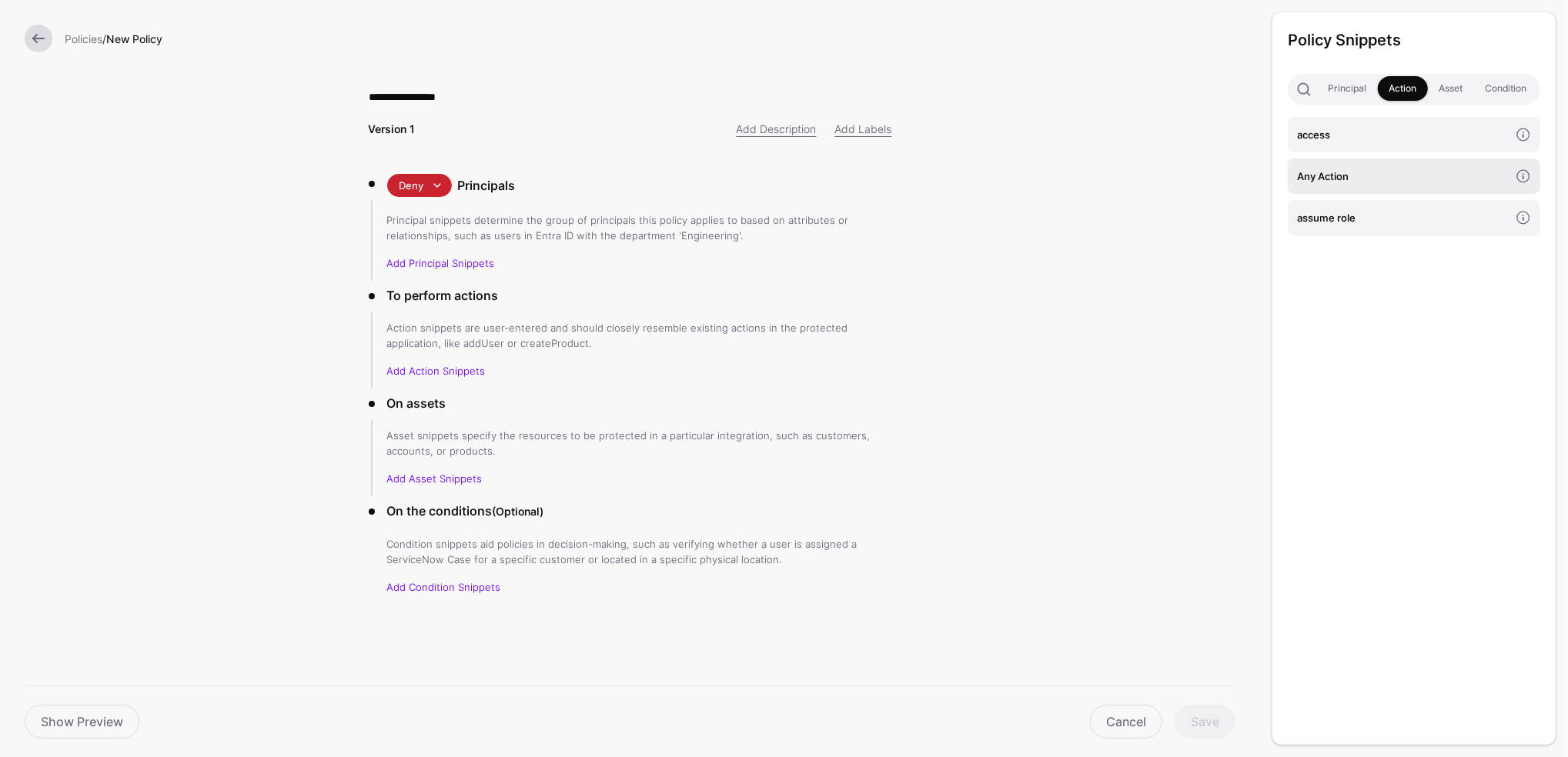
click at [1358, 179] on h4 "Any Action" at bounding box center [1403, 176] width 213 height 17
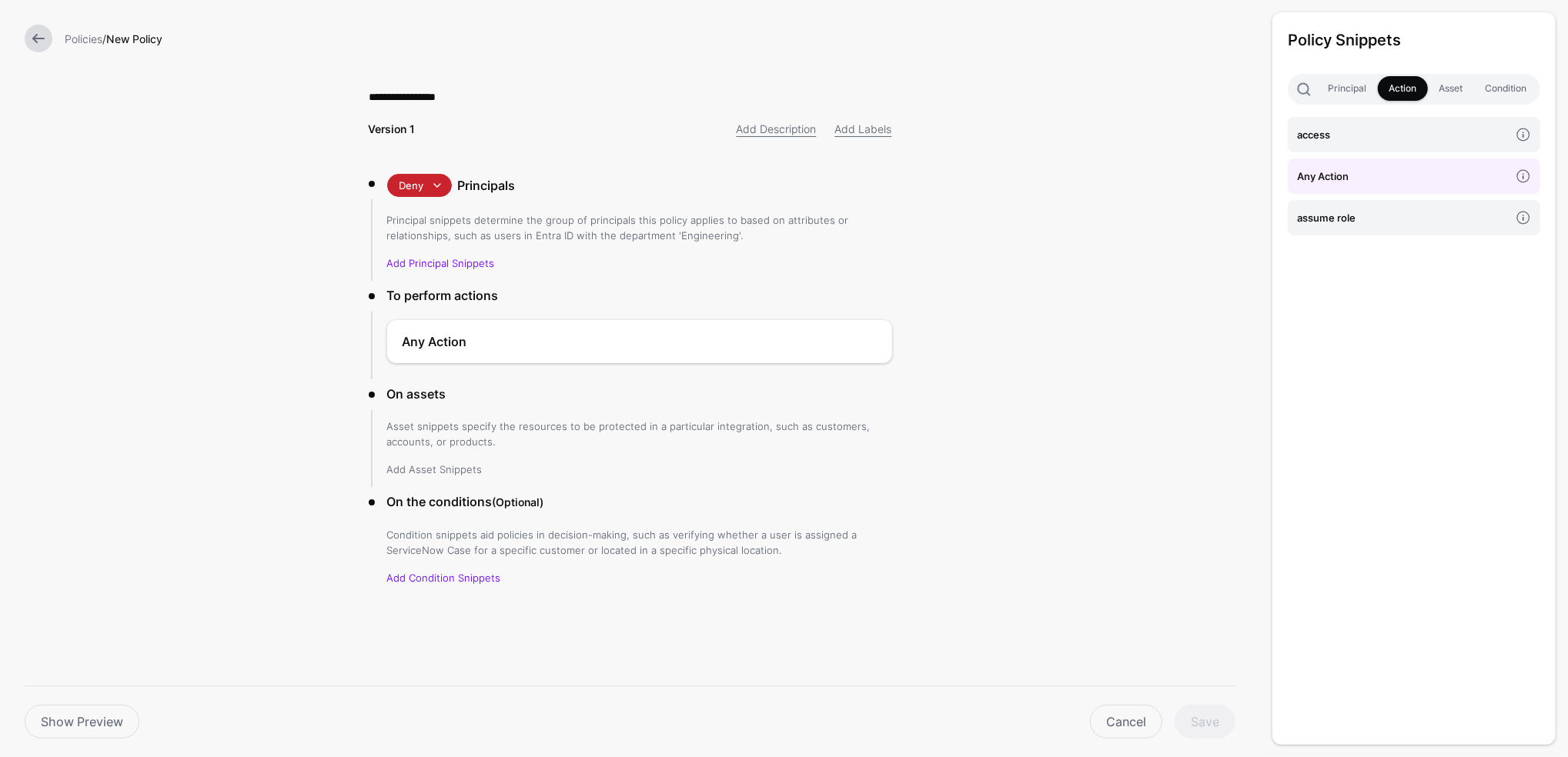
click at [435, 468] on link "Add Asset Snippets" at bounding box center [435, 469] width 96 height 13
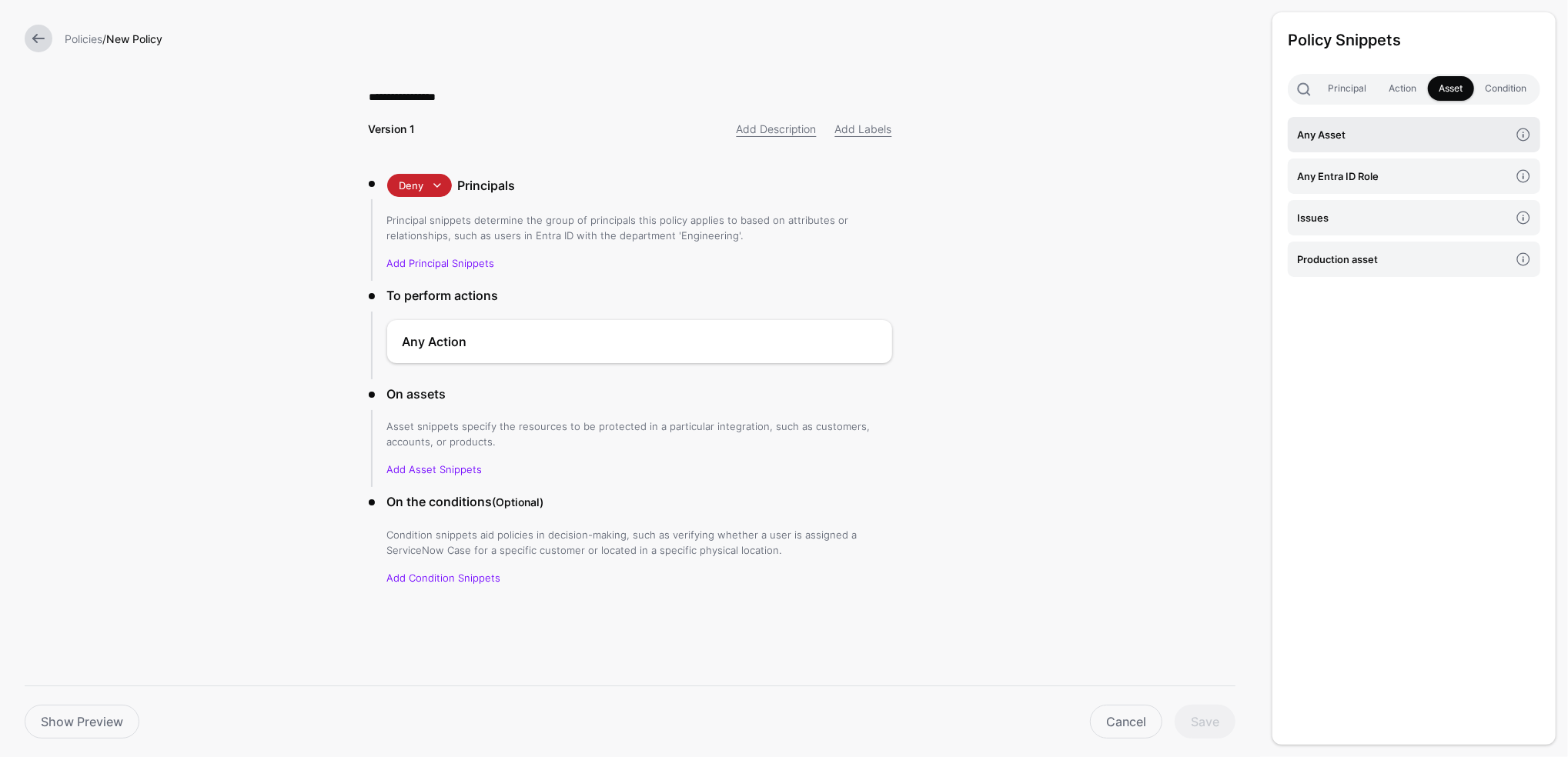
click at [1362, 135] on h4 "Any Asset" at bounding box center [1403, 134] width 213 height 17
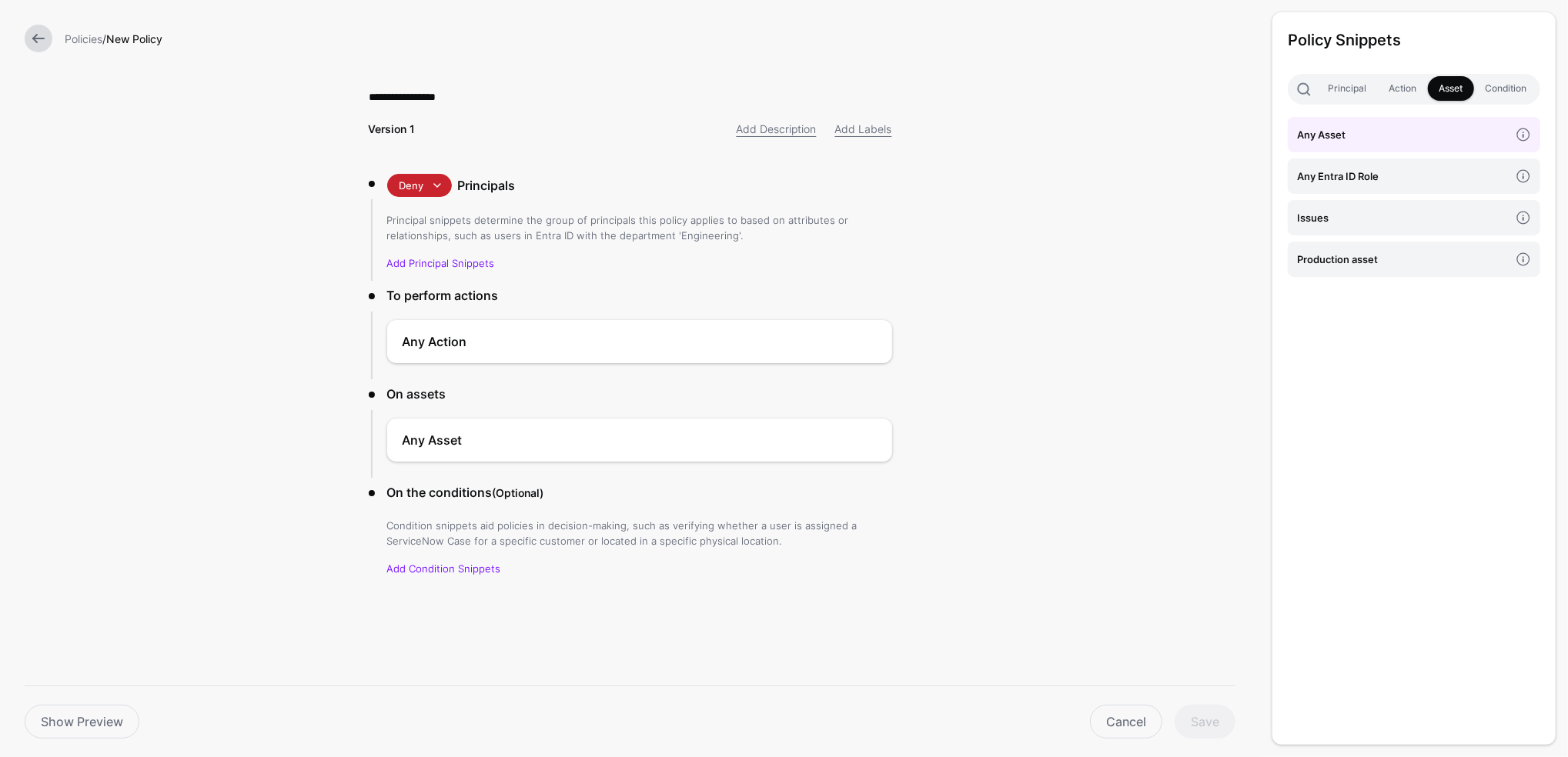
click at [1018, 478] on form "**********" at bounding box center [629, 359] width 1260 height 719
click at [1018, 477] on form "**********" at bounding box center [629, 359] width 1260 height 719
click at [283, 294] on form "**********" at bounding box center [629, 359] width 1260 height 719
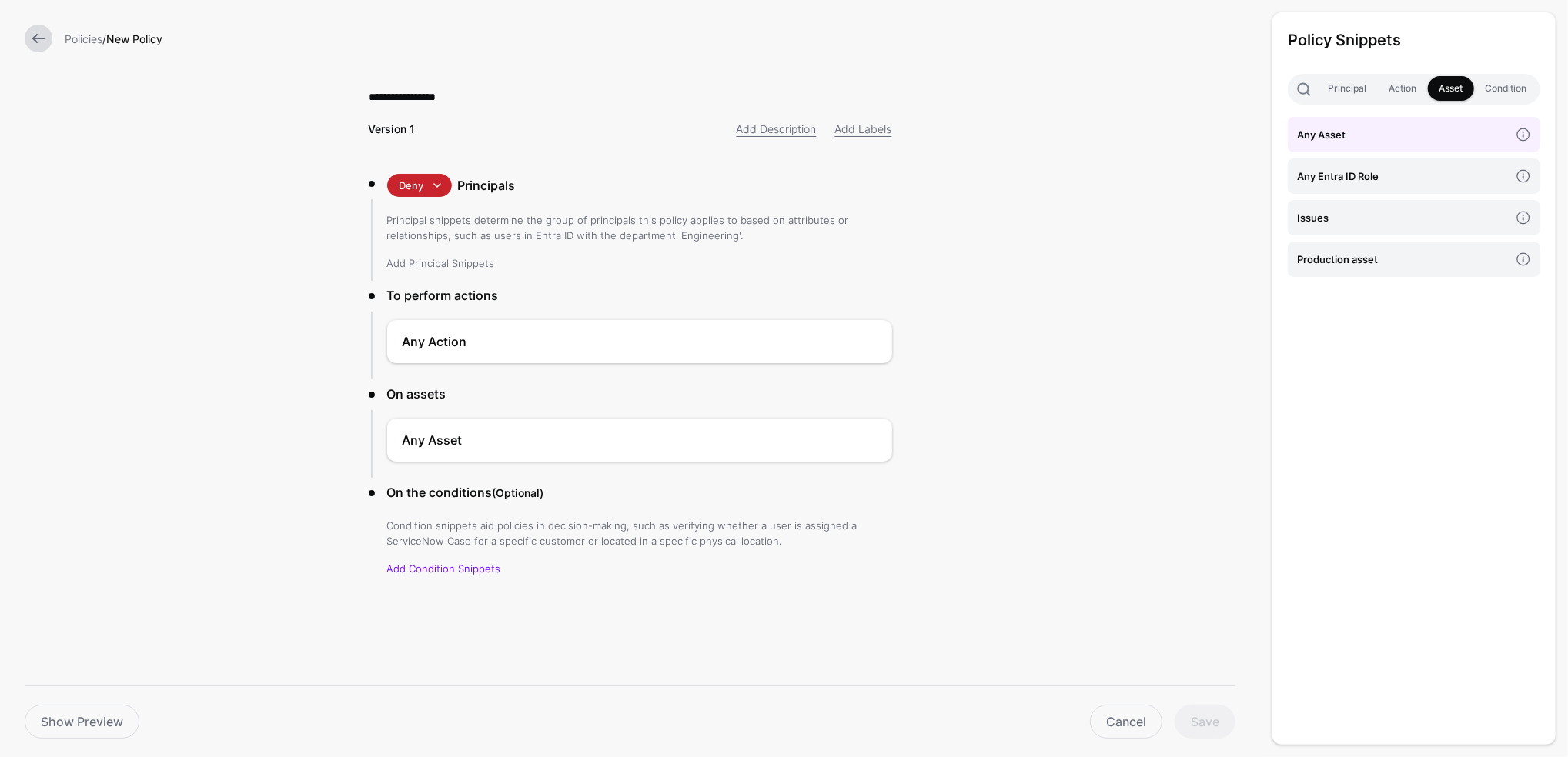
click at [403, 260] on link "Add Principal Snippets" at bounding box center [441, 262] width 107 height 13
click at [1334, 260] on h4 "Risky Users" at bounding box center [1403, 259] width 213 height 17
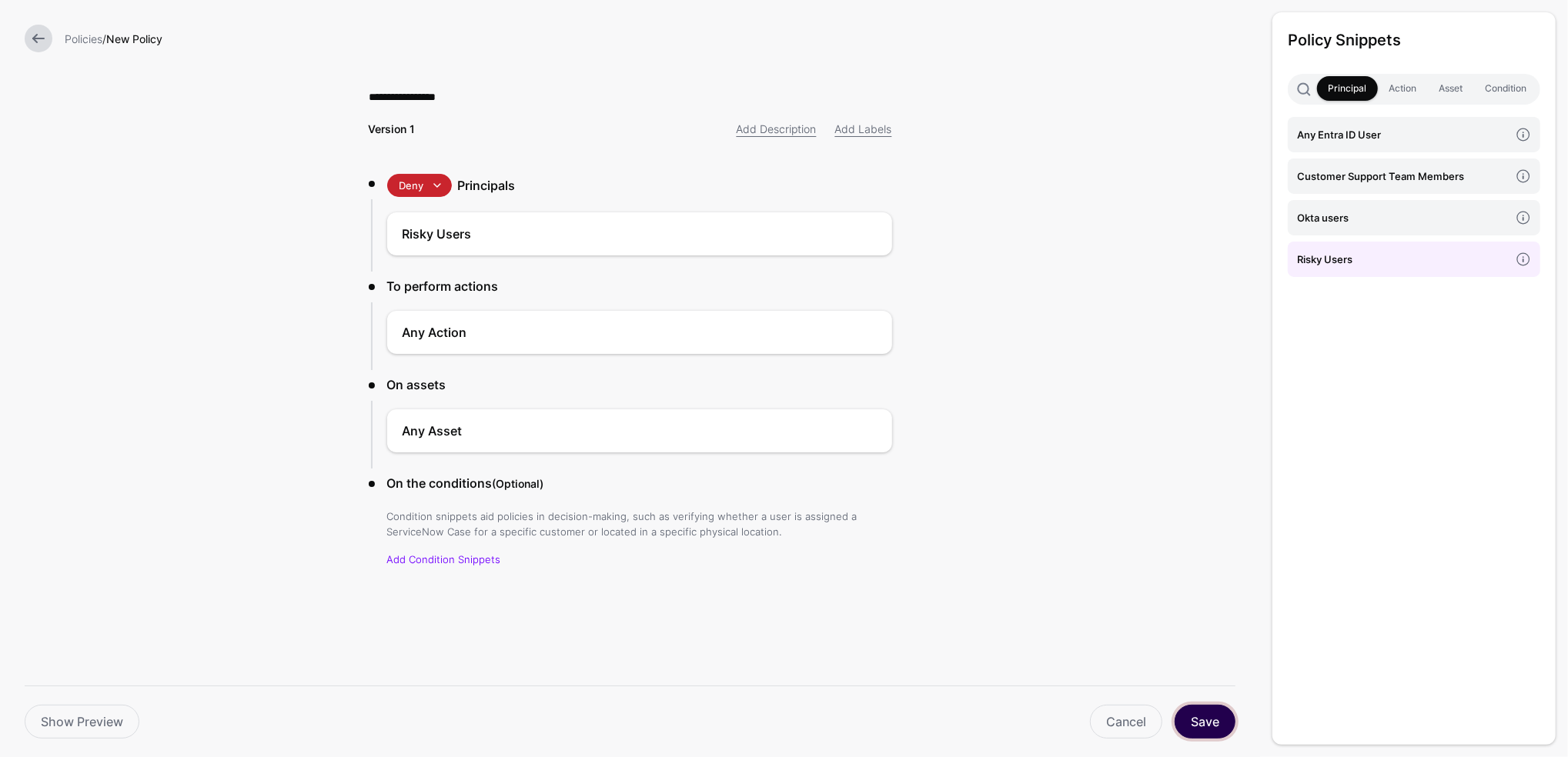
click at [1203, 727] on button "Save" at bounding box center [1205, 722] width 60 height 34
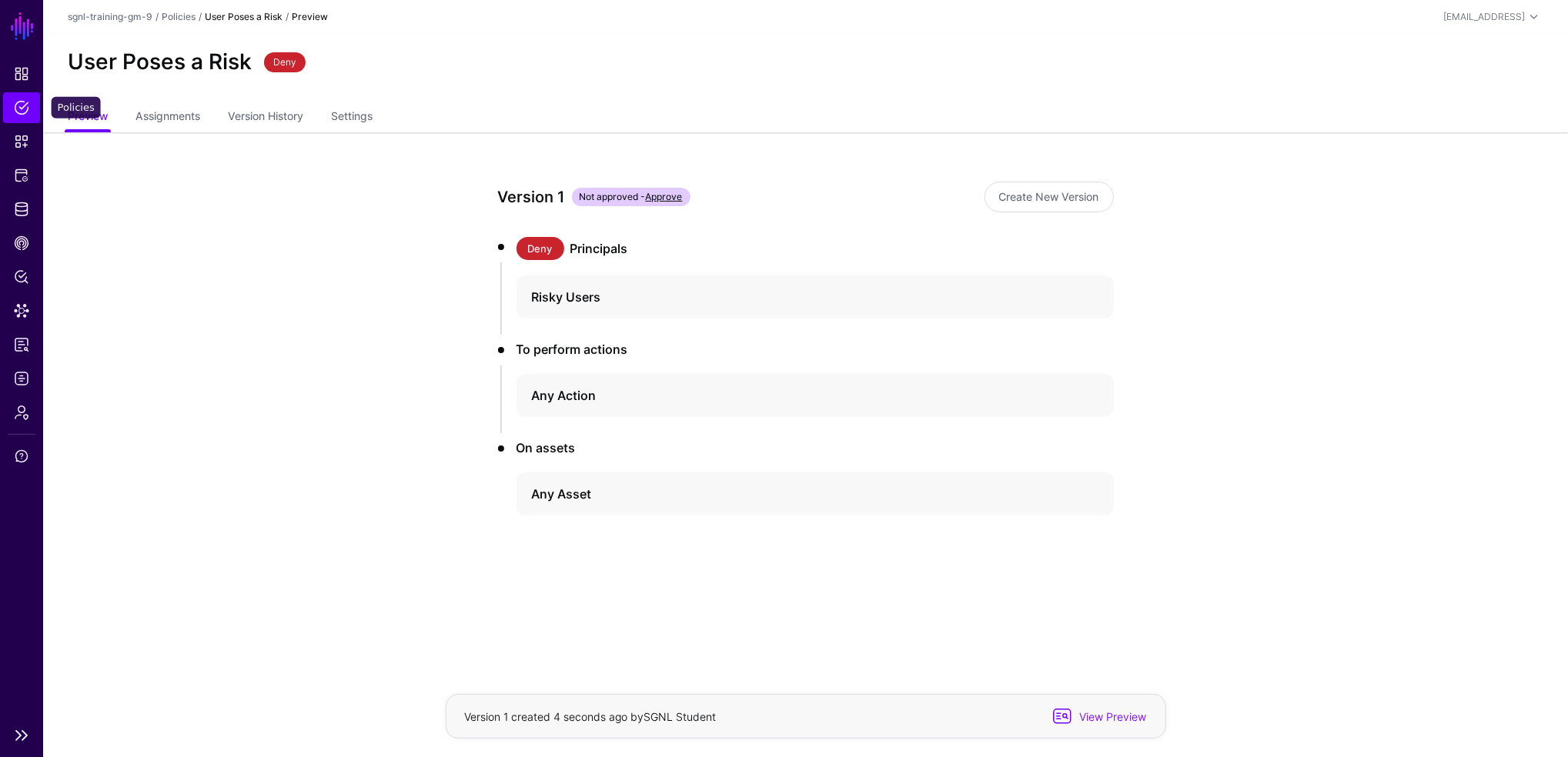
click at [16, 100] on span "Policies" at bounding box center [21, 108] width 16 height 16
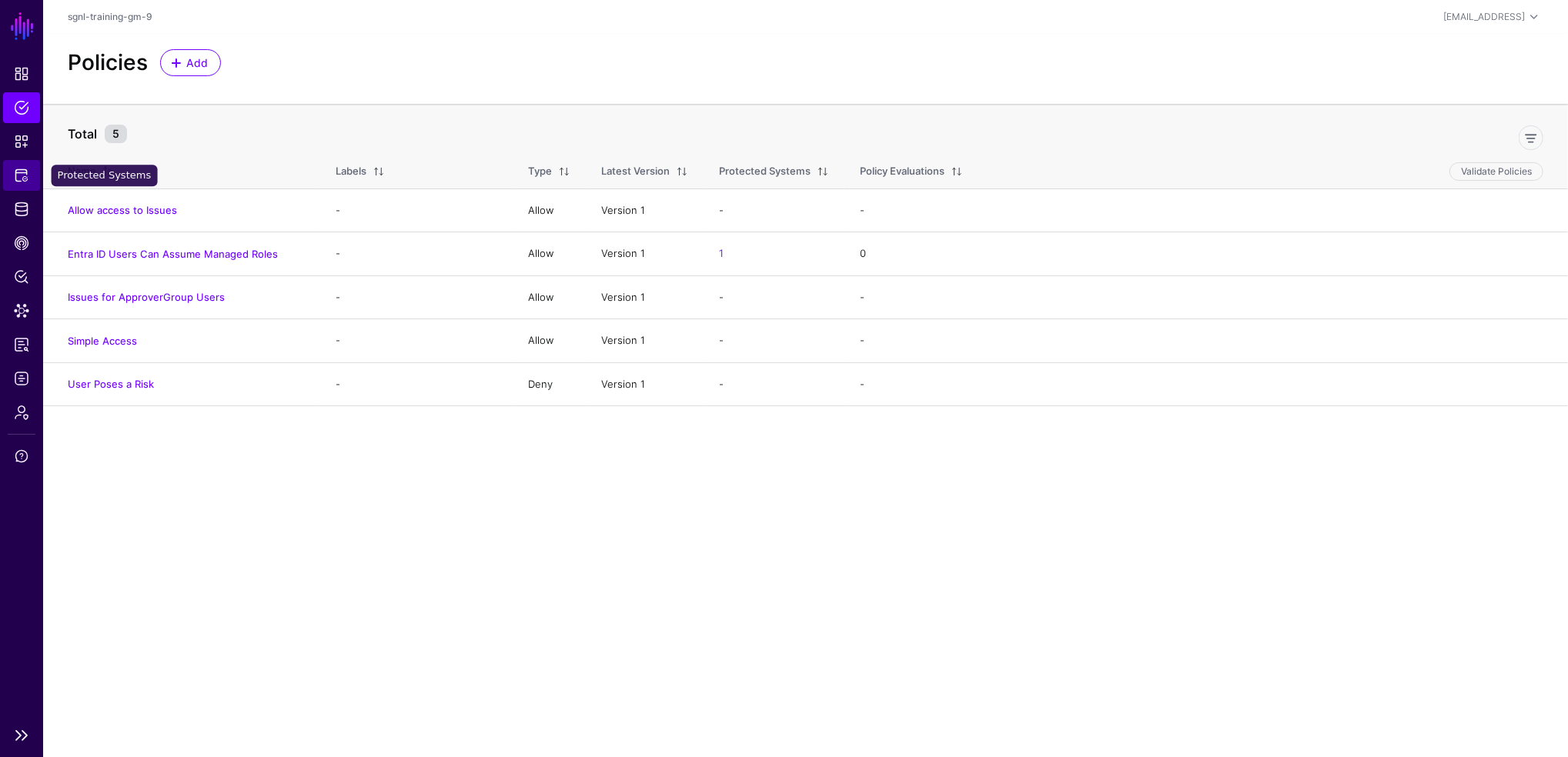
click at [19, 173] on span "Protected Systems" at bounding box center [21, 176] width 16 height 16
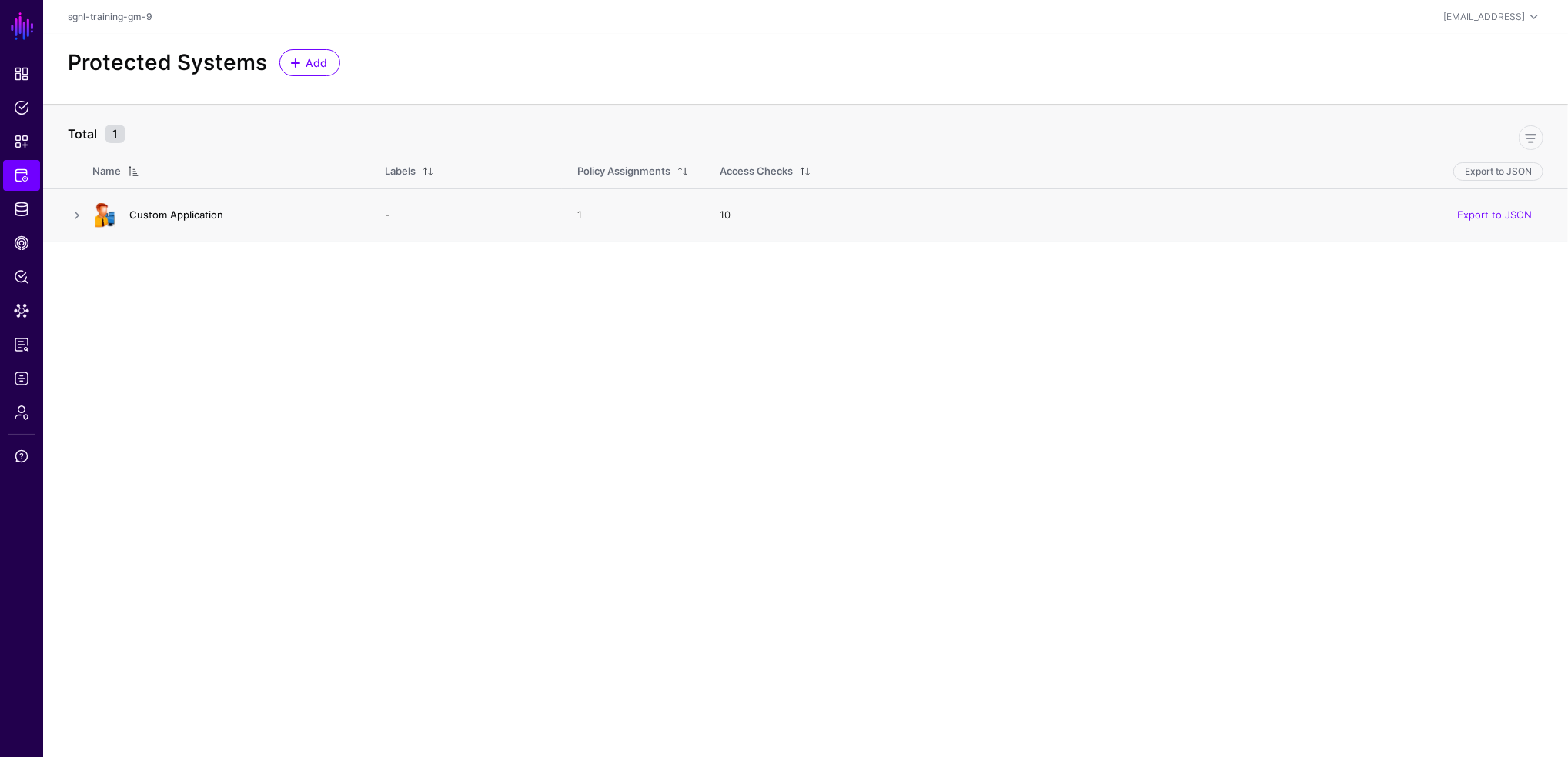
click at [159, 217] on link "Custom Application" at bounding box center [177, 215] width 94 height 13
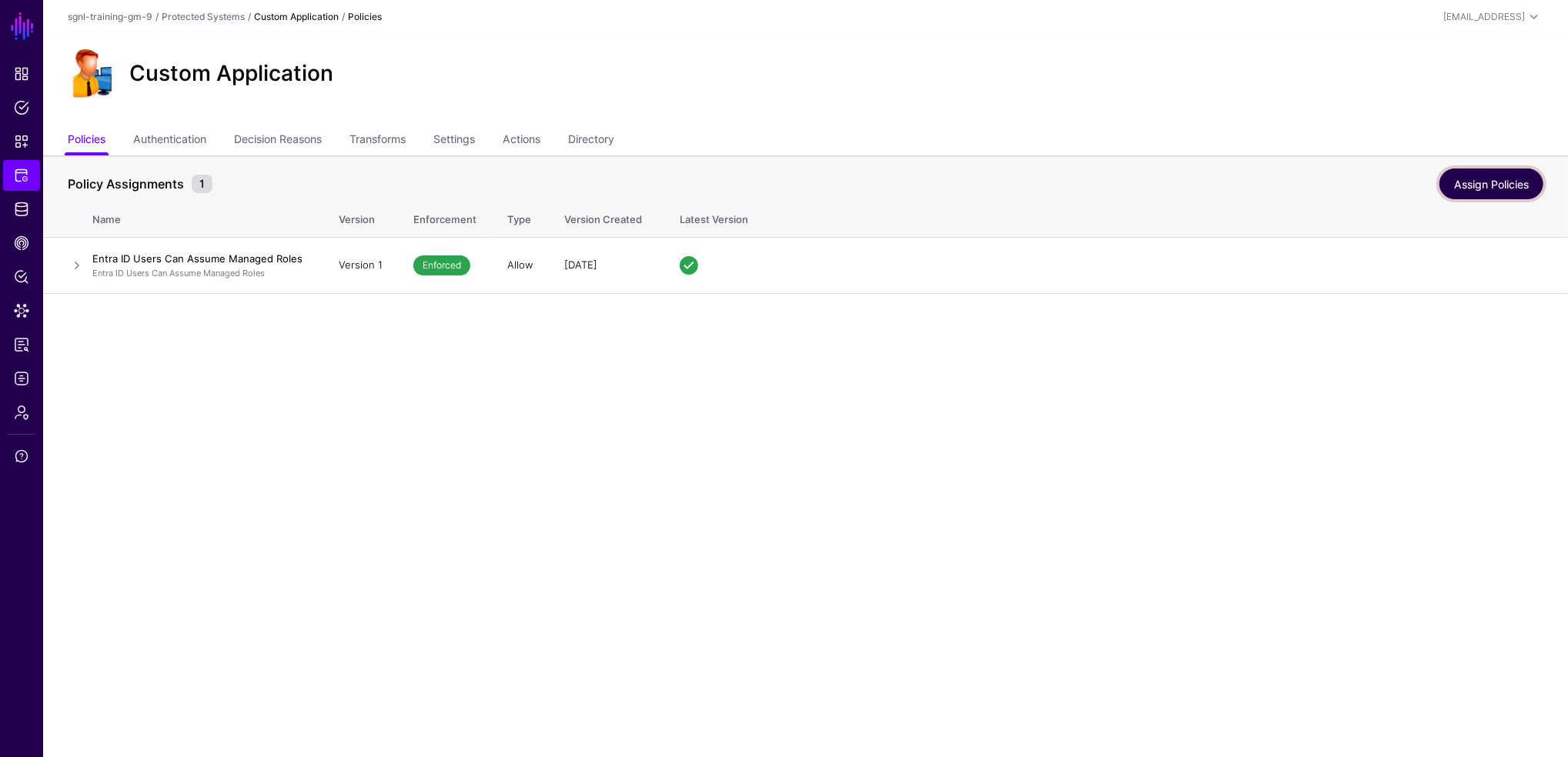
click at [1493, 185] on link "Assign Policies" at bounding box center [1491, 184] width 103 height 31
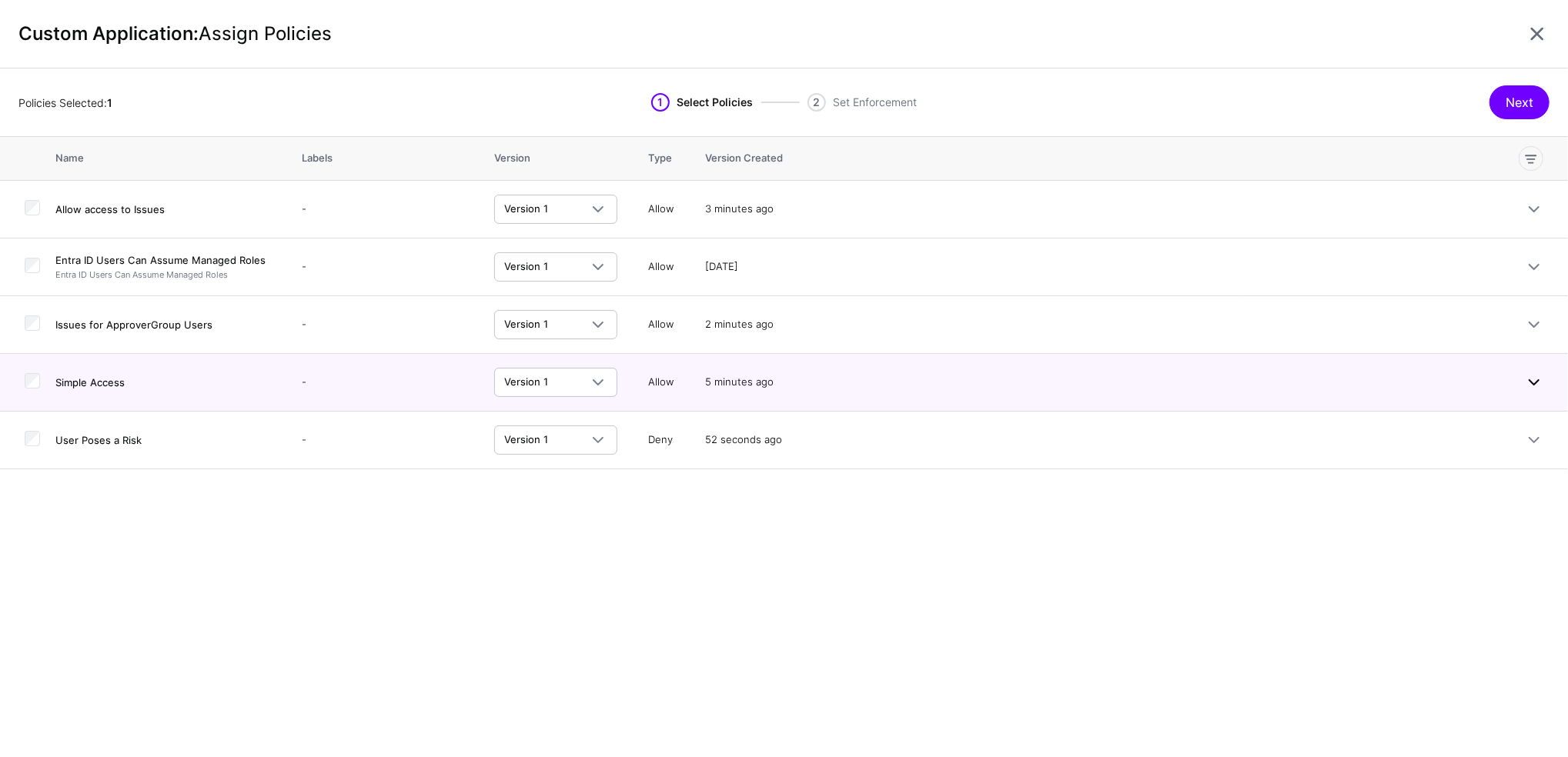
click at [1527, 382] on link at bounding box center [1534, 382] width 19 height 19
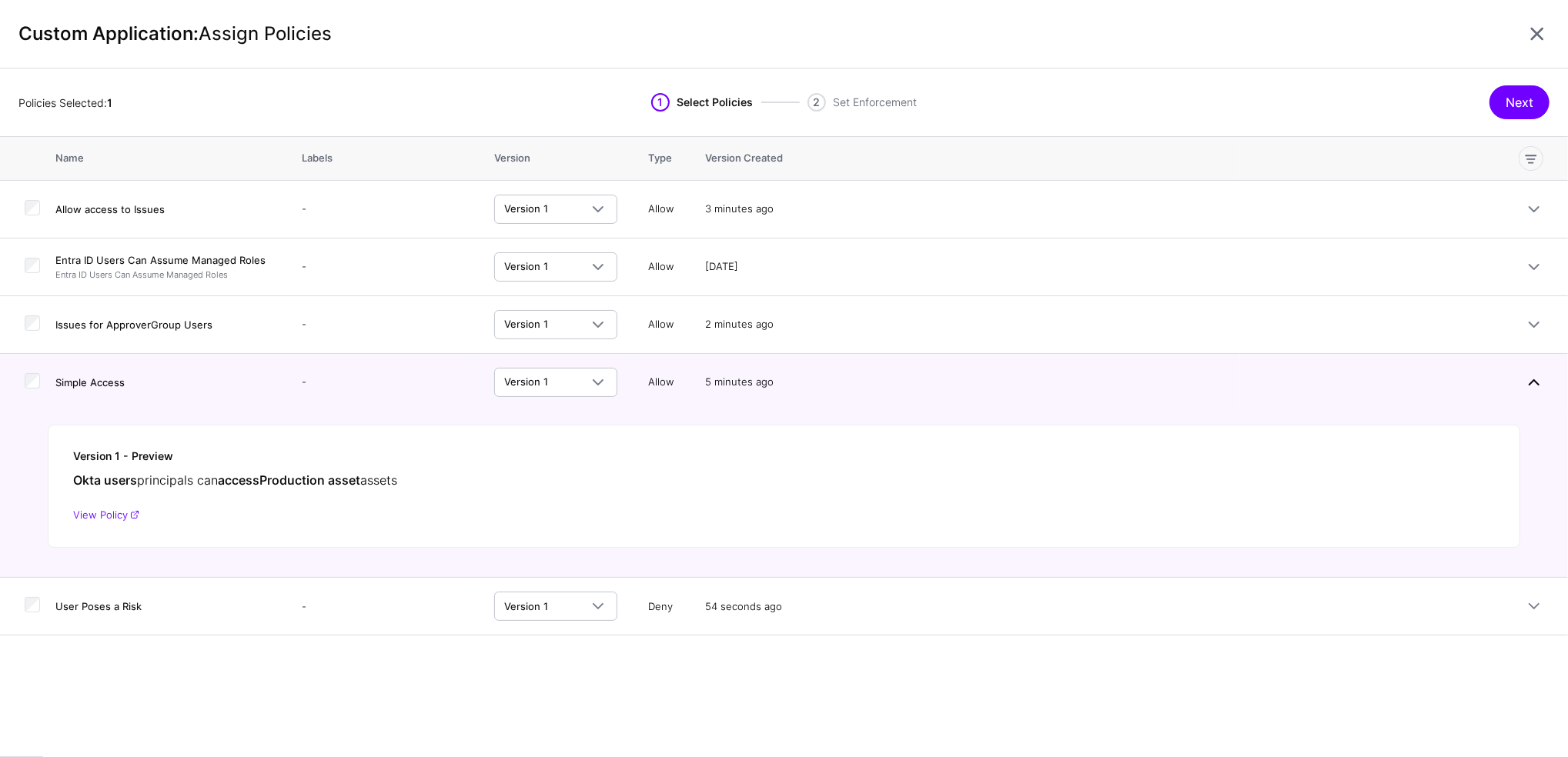
click at [1527, 382] on link at bounding box center [1534, 382] width 19 height 19
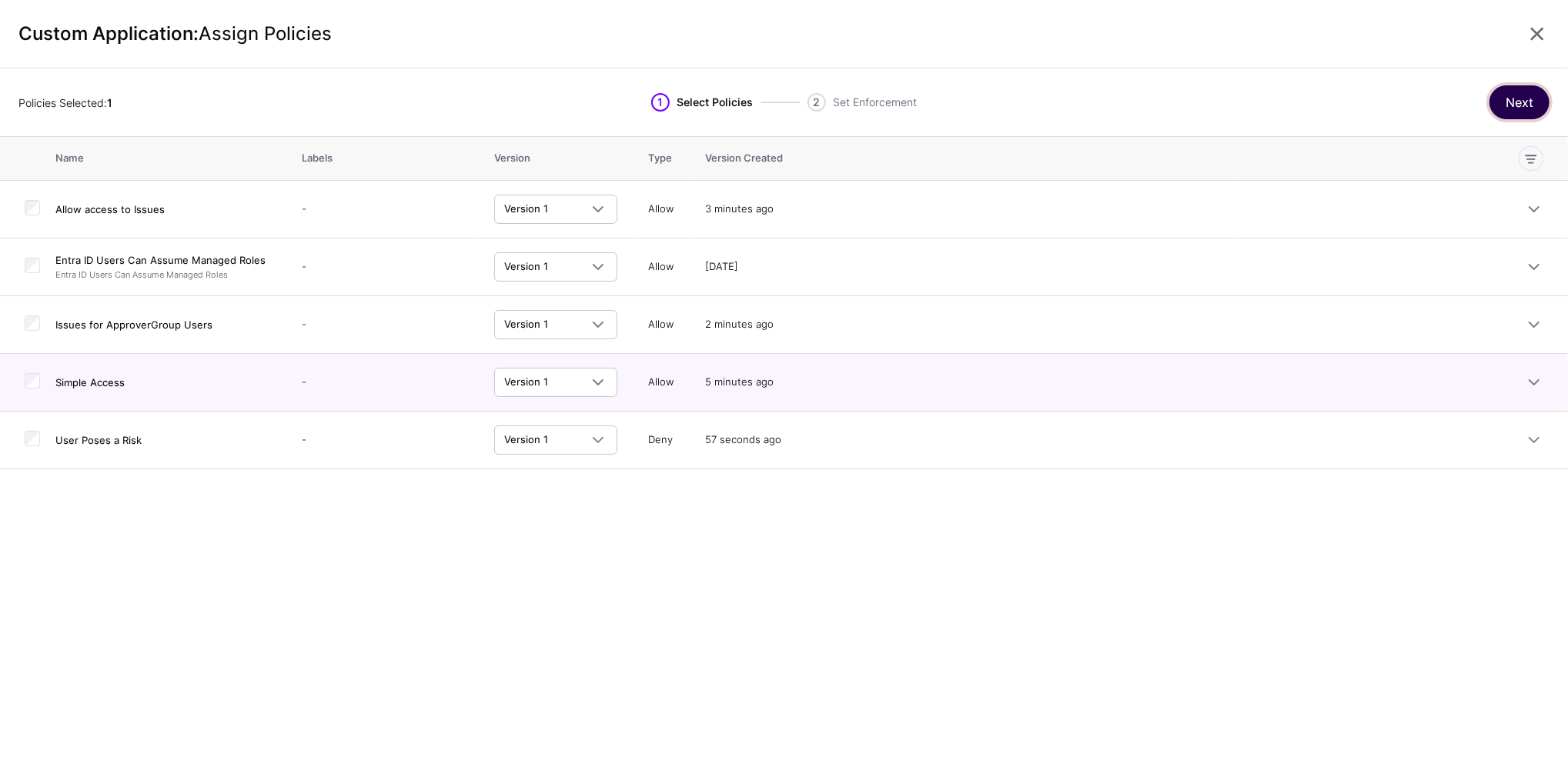
click at [1501, 100] on button "Next" at bounding box center [1519, 102] width 60 height 34
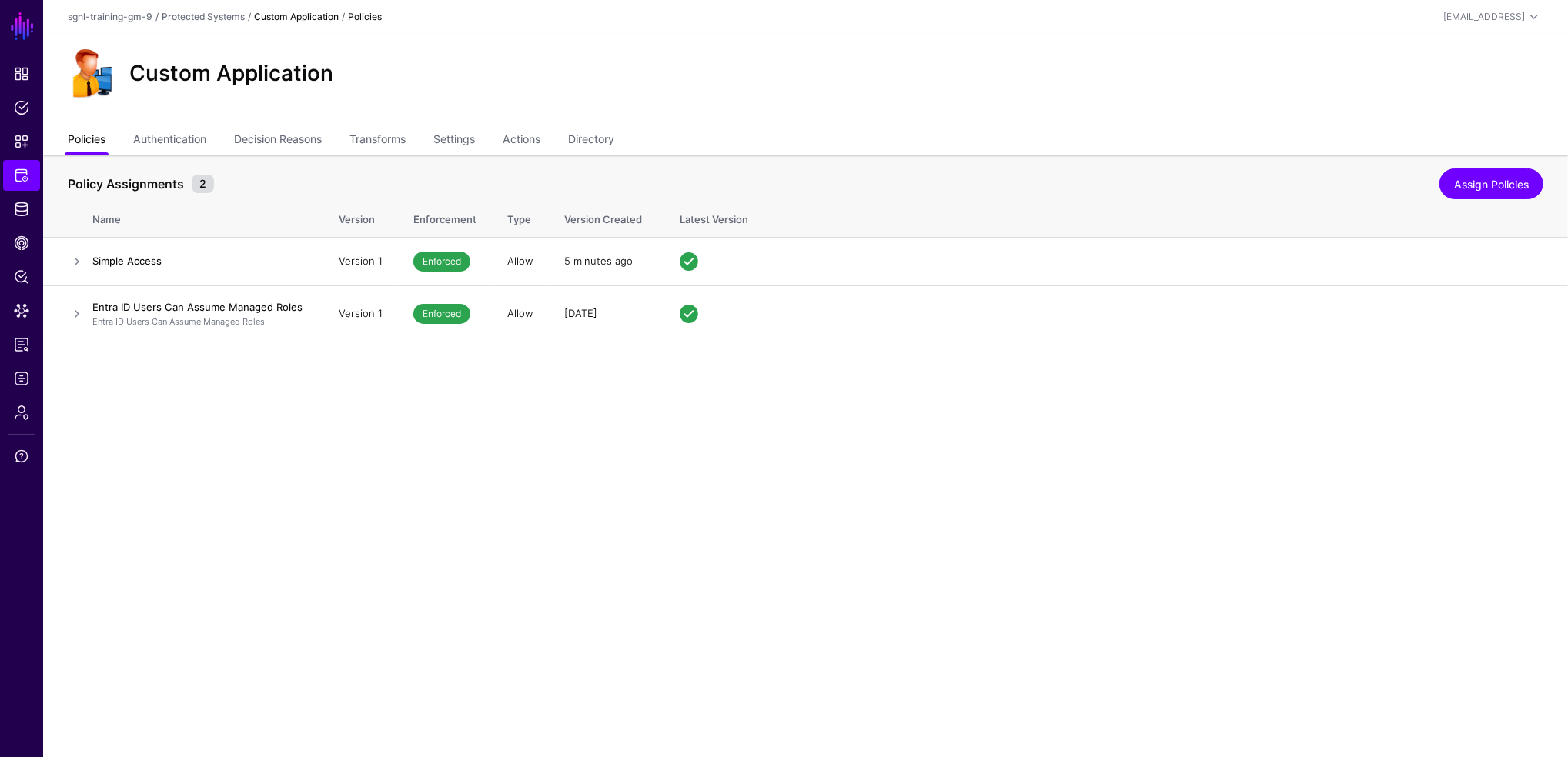
click at [75, 138] on link "Policies" at bounding box center [86, 140] width 38 height 29
click at [1482, 173] on link "Assign Policies" at bounding box center [1491, 184] width 103 height 31
click at [1482, 173] on main "SGNL Dashboard Policies Snippets Protected Systems Identity Data Fabric CAEP Hu…" at bounding box center [784, 378] width 1568 height 757
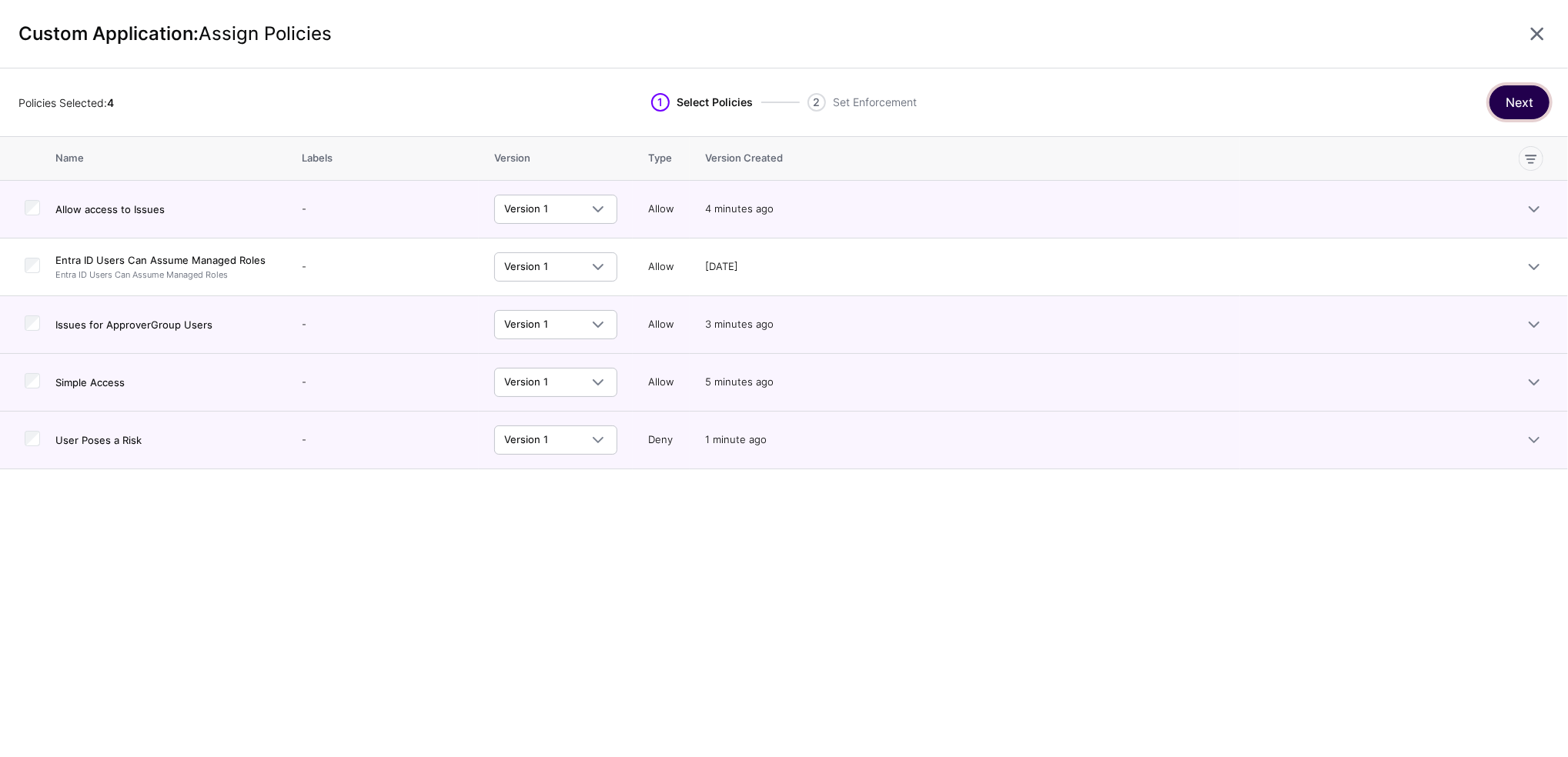
click at [1510, 111] on button "Next" at bounding box center [1519, 102] width 60 height 34
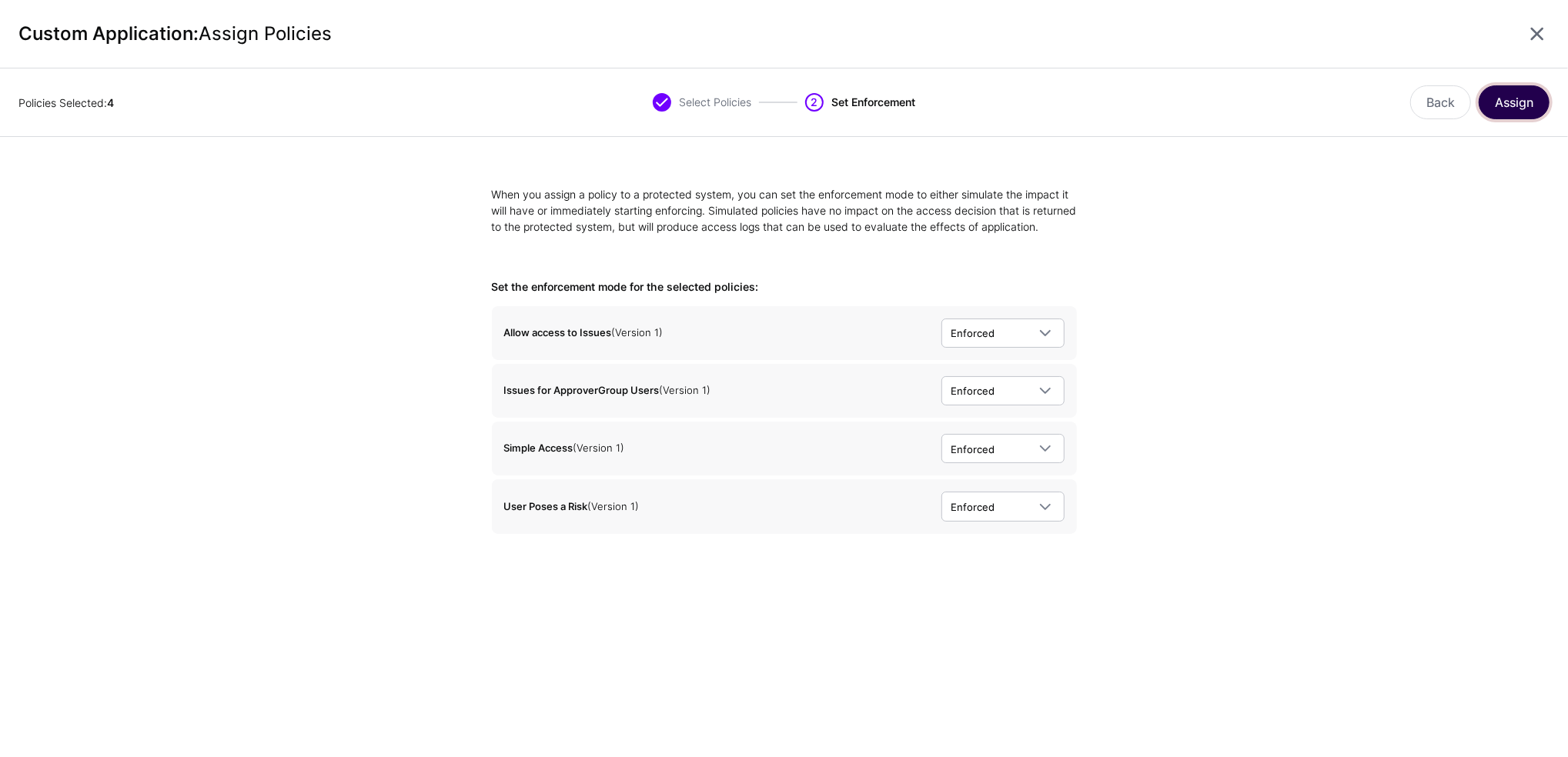
click at [1510, 107] on button "Assign" at bounding box center [1513, 102] width 71 height 34
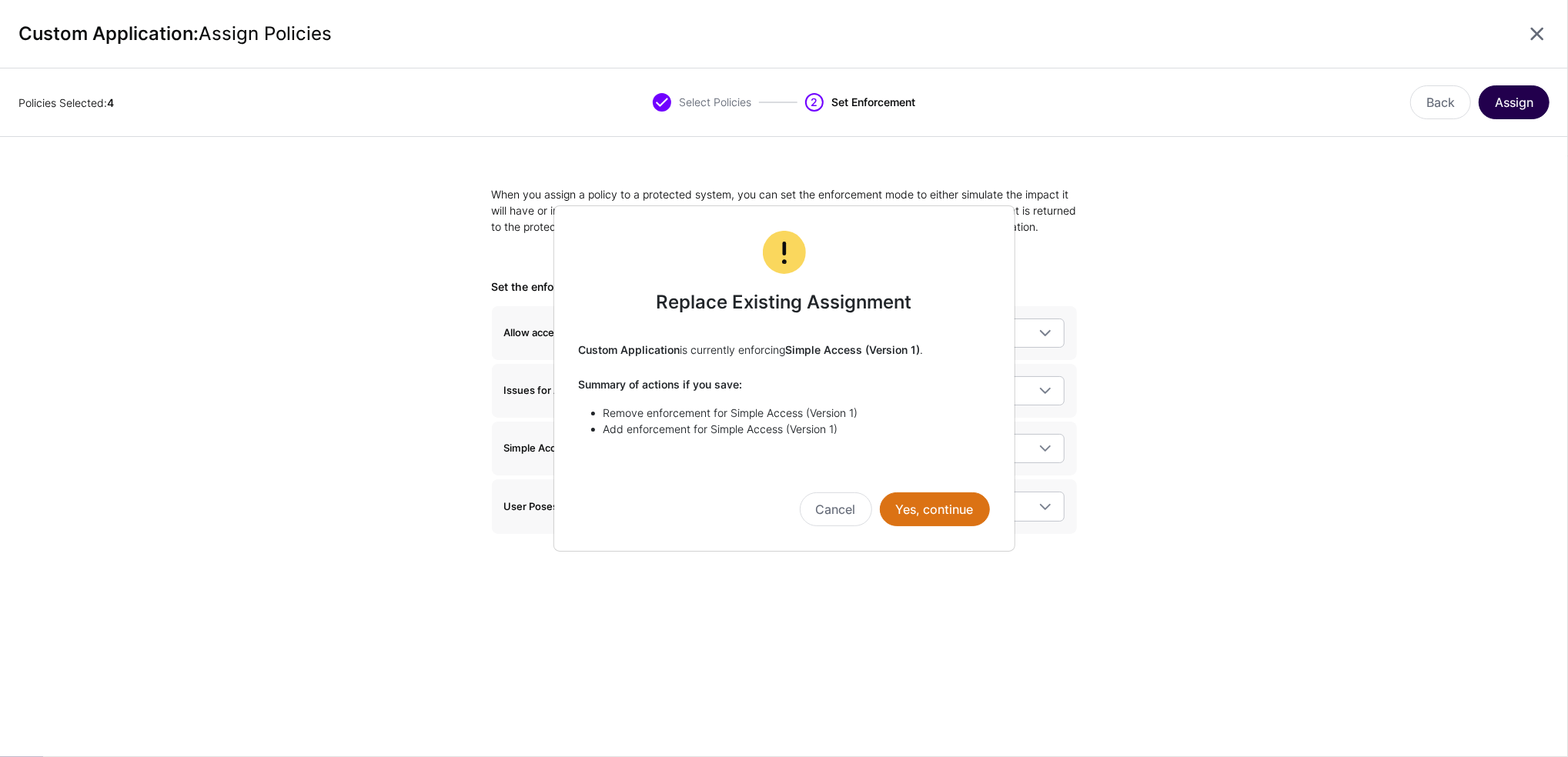
click at [1510, 107] on ngb-modal-window "Replace Existing Assignment Custom Application is currently enforcing Simple Ac…" at bounding box center [784, 378] width 1568 height 757
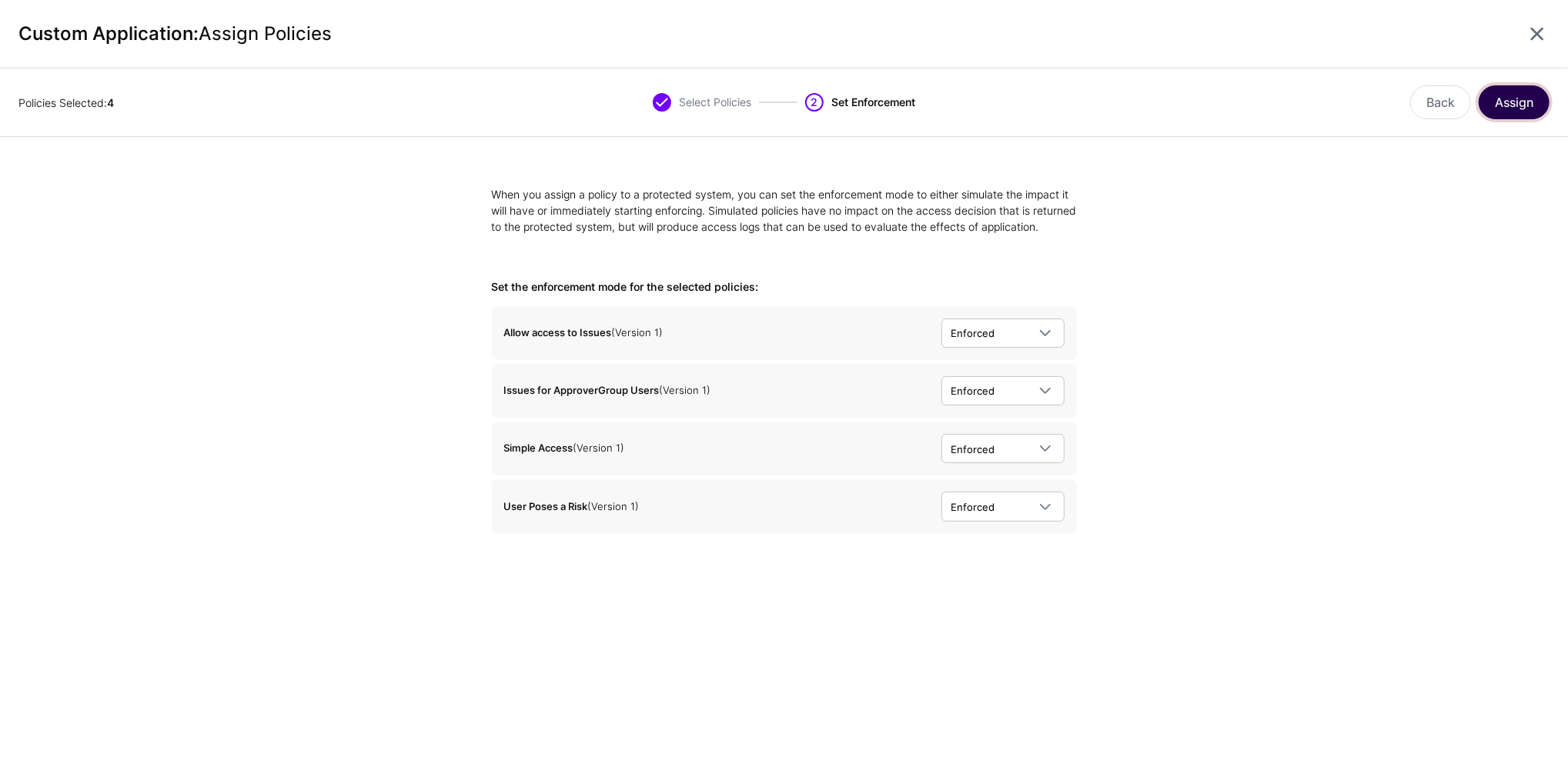
click at [1510, 107] on button "Assign" at bounding box center [1513, 102] width 71 height 34
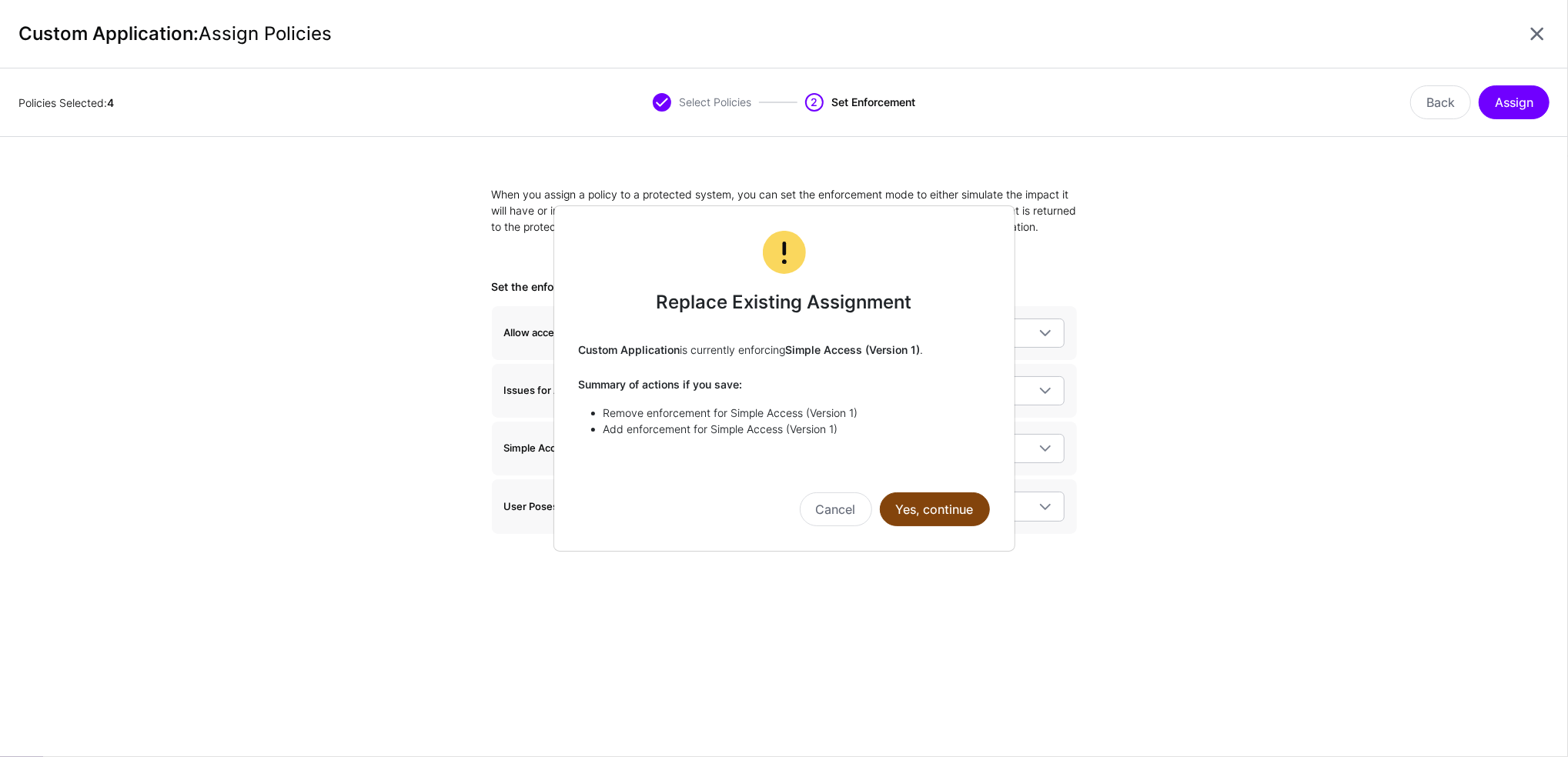
click at [943, 503] on button "Yes, continue" at bounding box center [935, 509] width 110 height 34
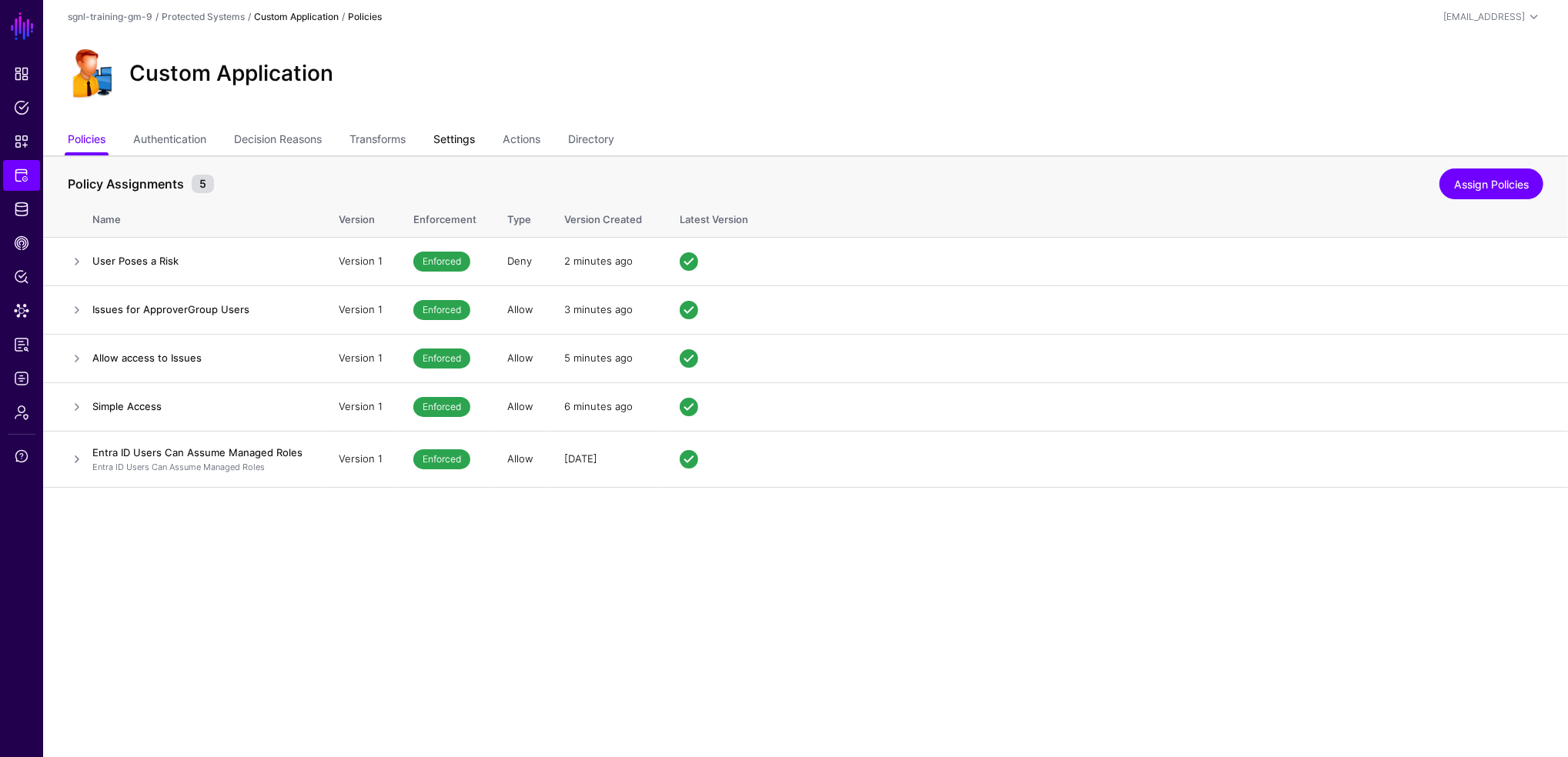
click at [457, 142] on link "Settings" at bounding box center [454, 140] width 42 height 29
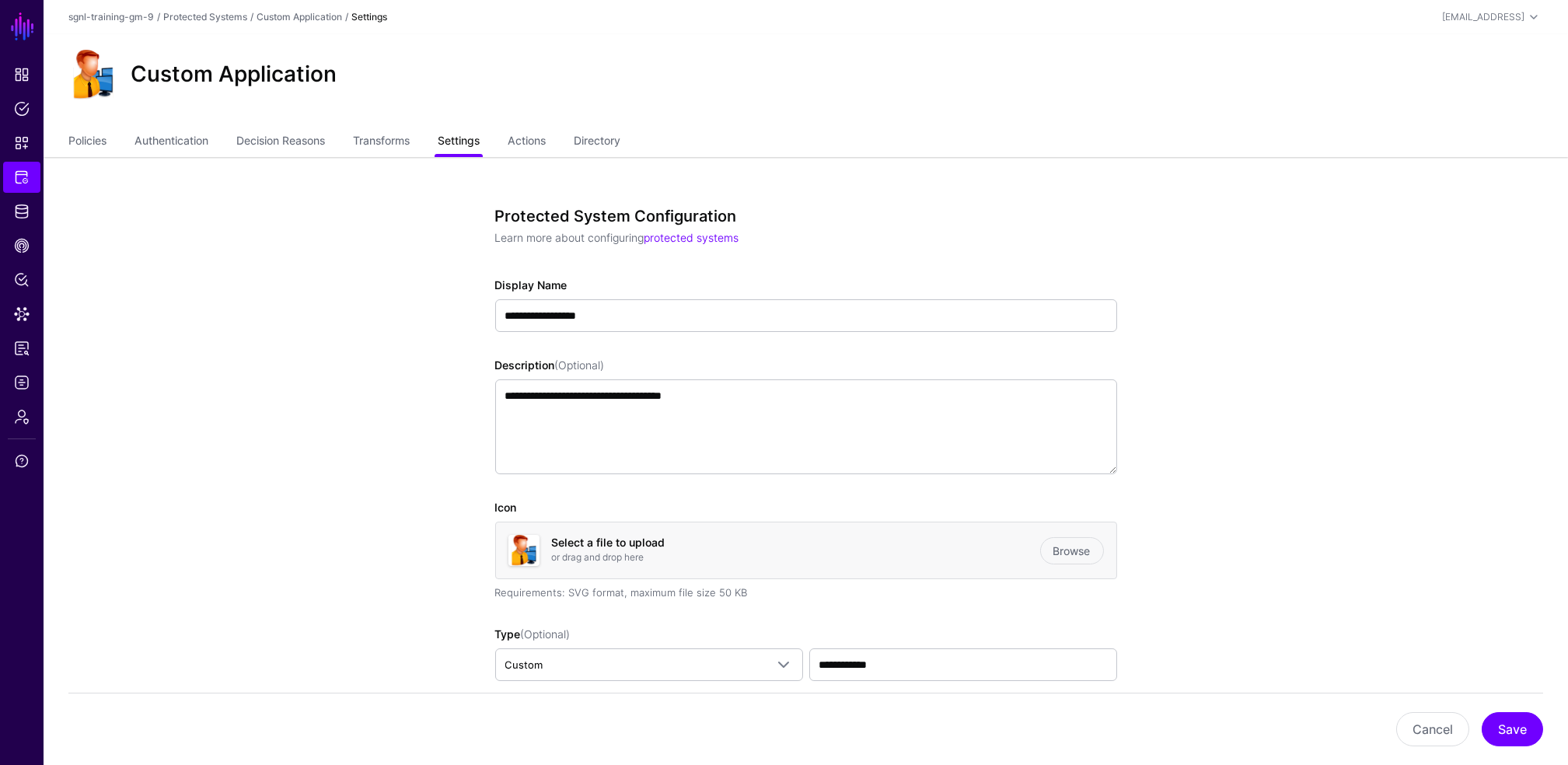
click at [463, 143] on link "Settings" at bounding box center [458, 142] width 42 height 30
click at [465, 142] on link "Settings" at bounding box center [458, 142] width 42 height 30
drag, startPoint x: 418, startPoint y: 259, endPoint x: 451, endPoint y: 182, distance: 83.8
click at [469, 144] on link "Settings" at bounding box center [458, 142] width 42 height 30
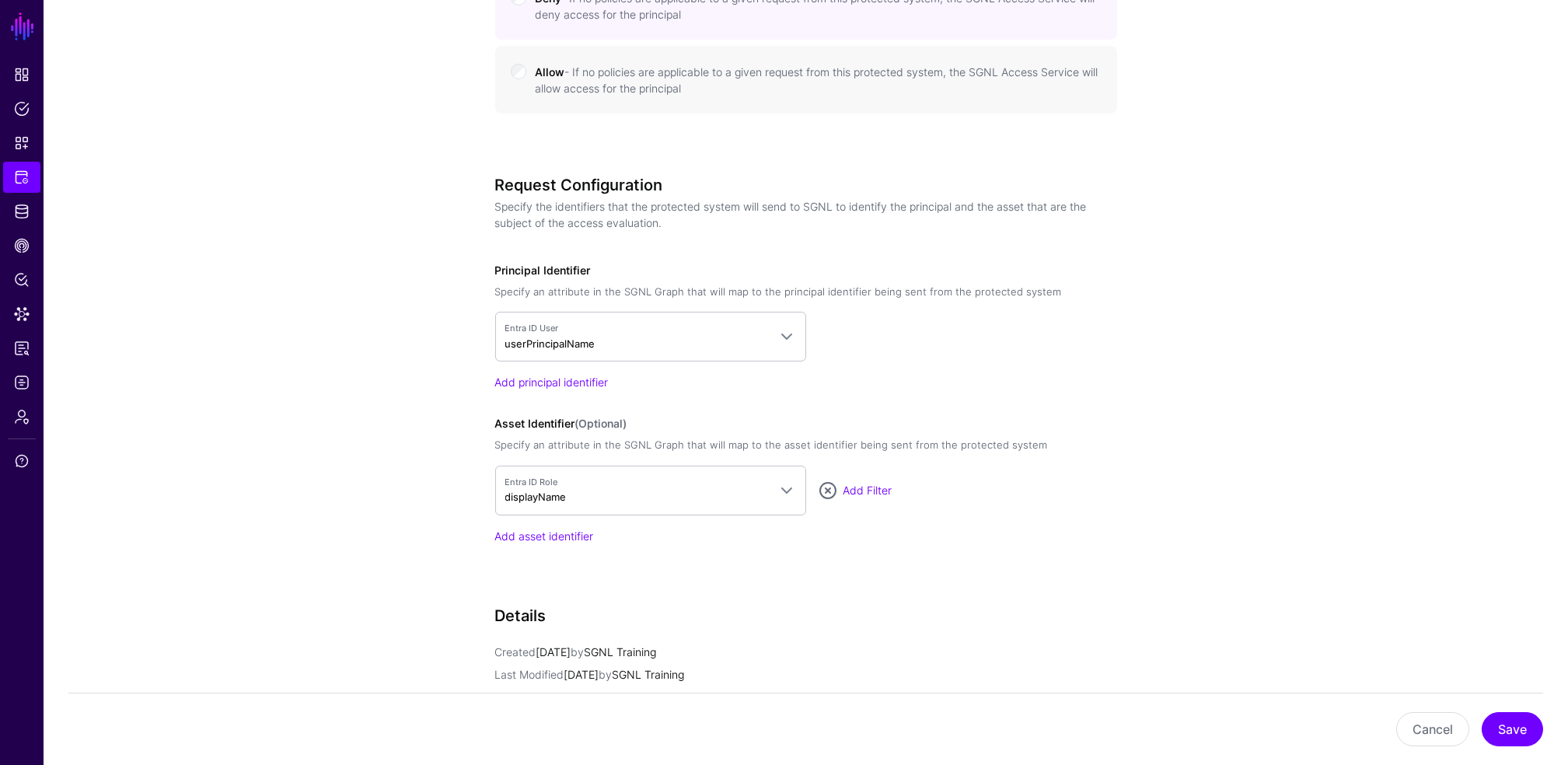
scroll to position [944, 0]
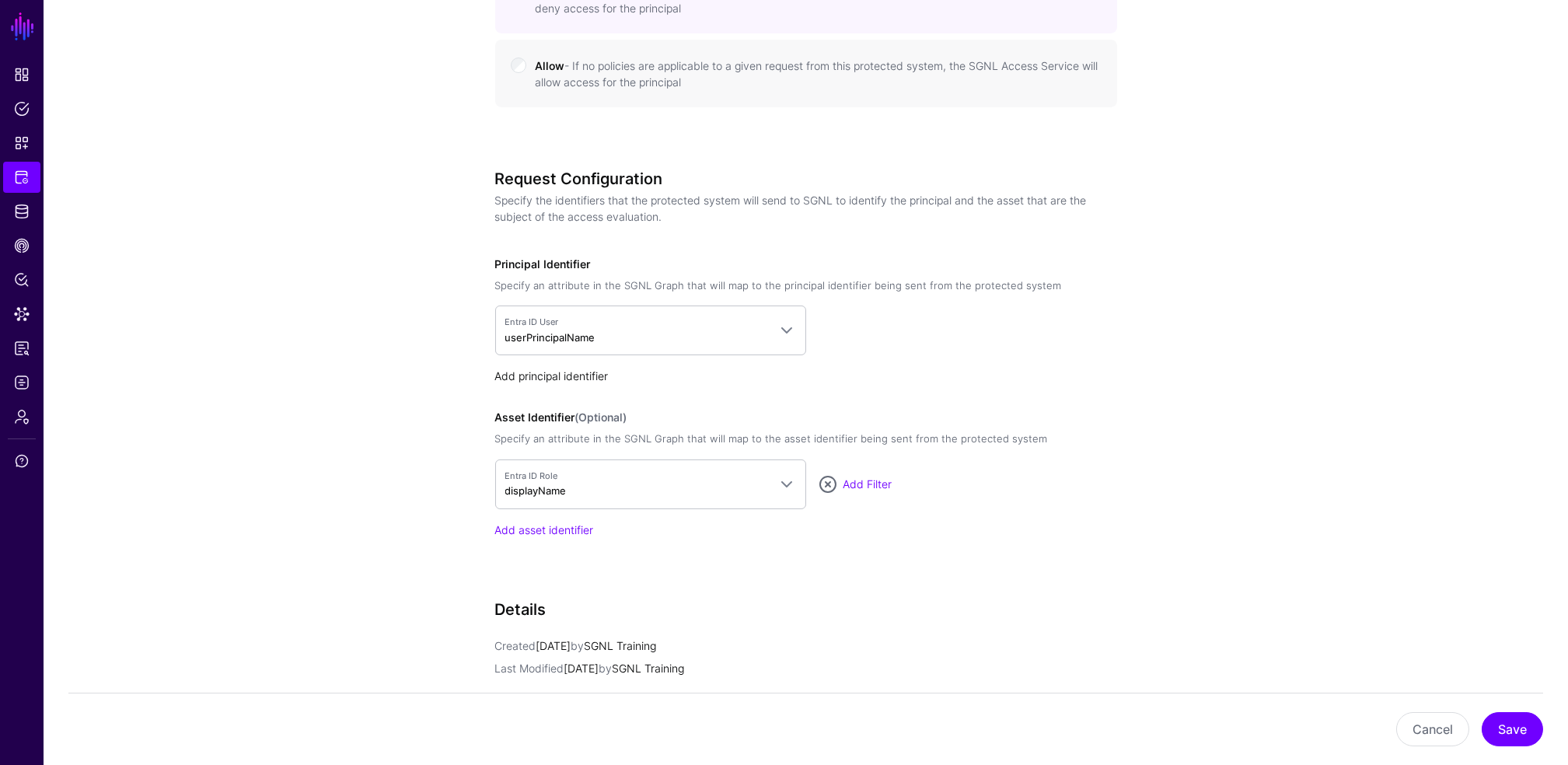
click at [566, 380] on link "Add principal identifier" at bounding box center [552, 376] width 113 height 13
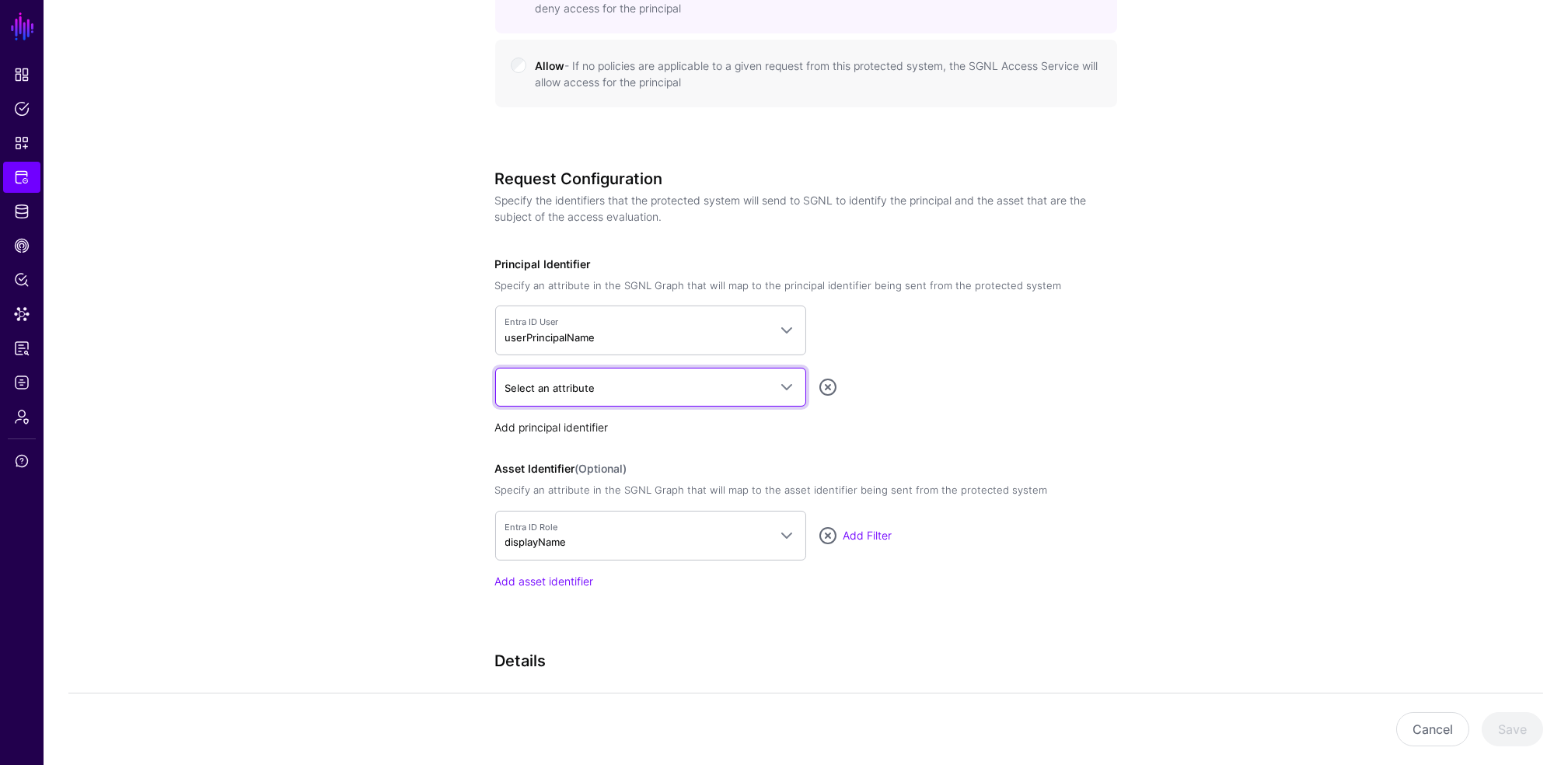
click at [566, 380] on span "Select an attribute" at bounding box center [637, 387] width 263 height 17
click at [566, 380] on span "Select an attribute" at bounding box center [650, 386] width 291 height 19
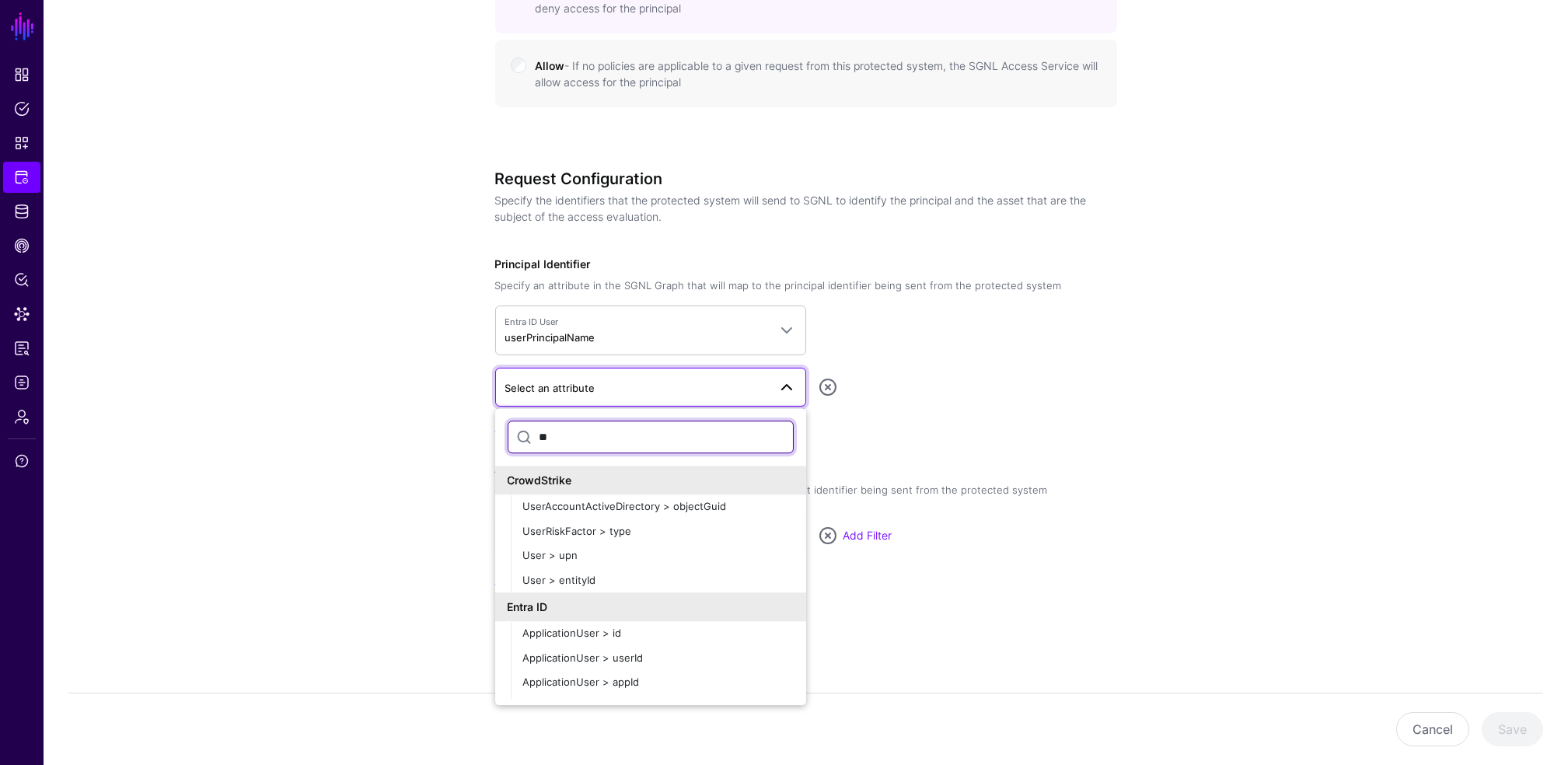
type input "*"
type input "****"
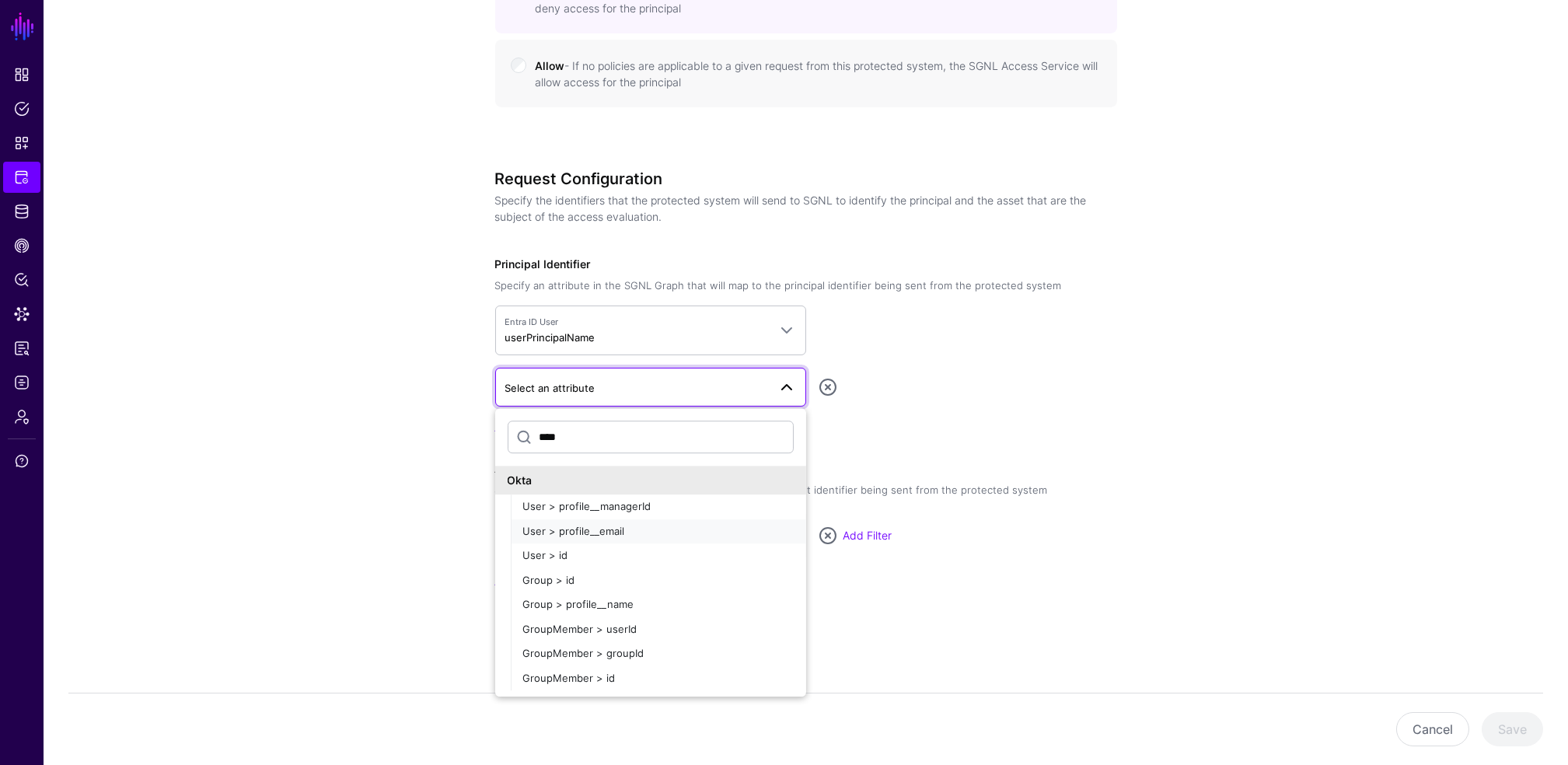
click at [594, 528] on span "User > profile__email" at bounding box center [574, 530] width 102 height 13
click at [594, 528] on link "Entra ID Role displayName" at bounding box center [651, 535] width 311 height 49
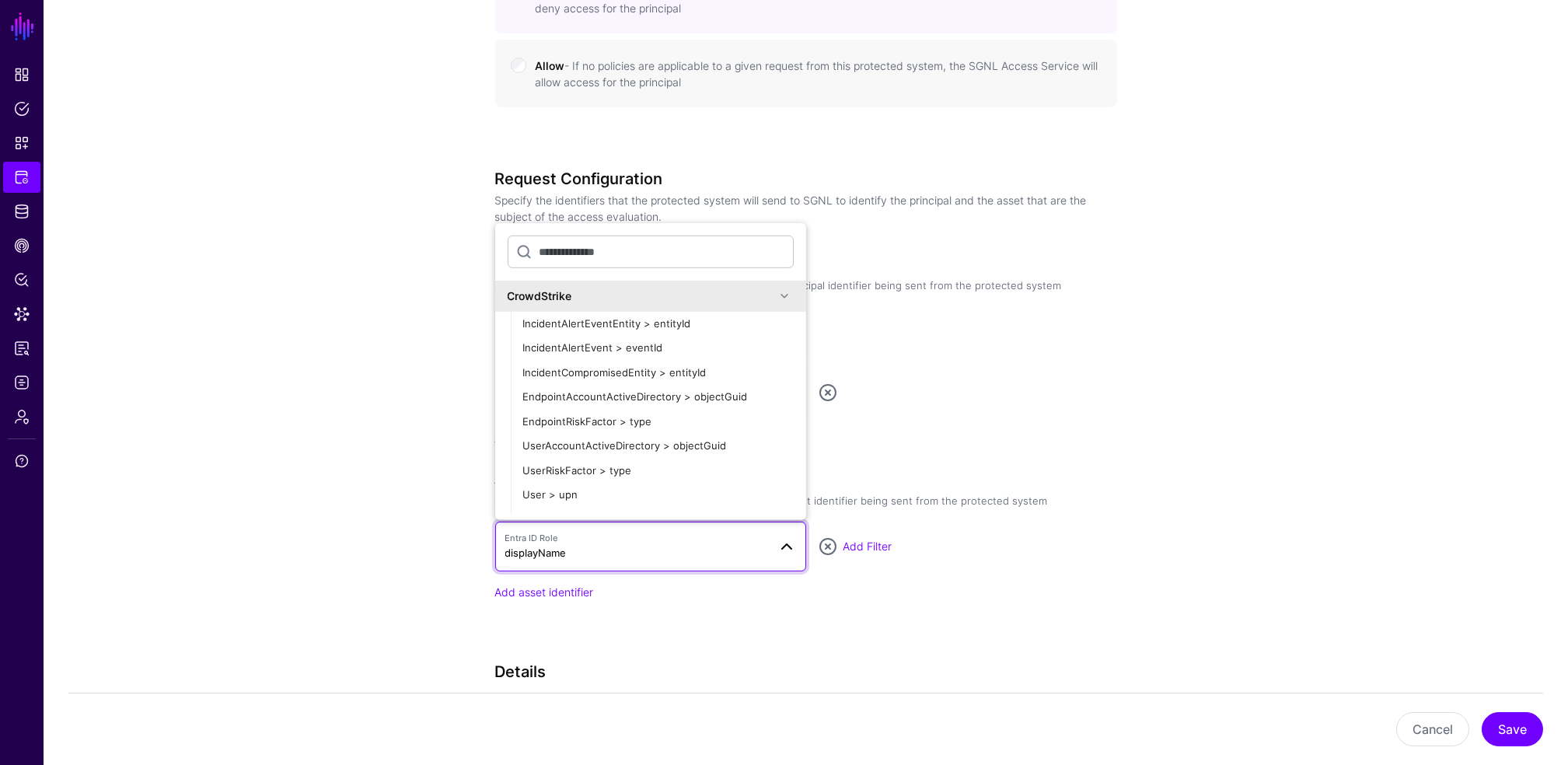
click at [1136, 427] on div "**********" at bounding box center [806, 140] width 721 height 1854
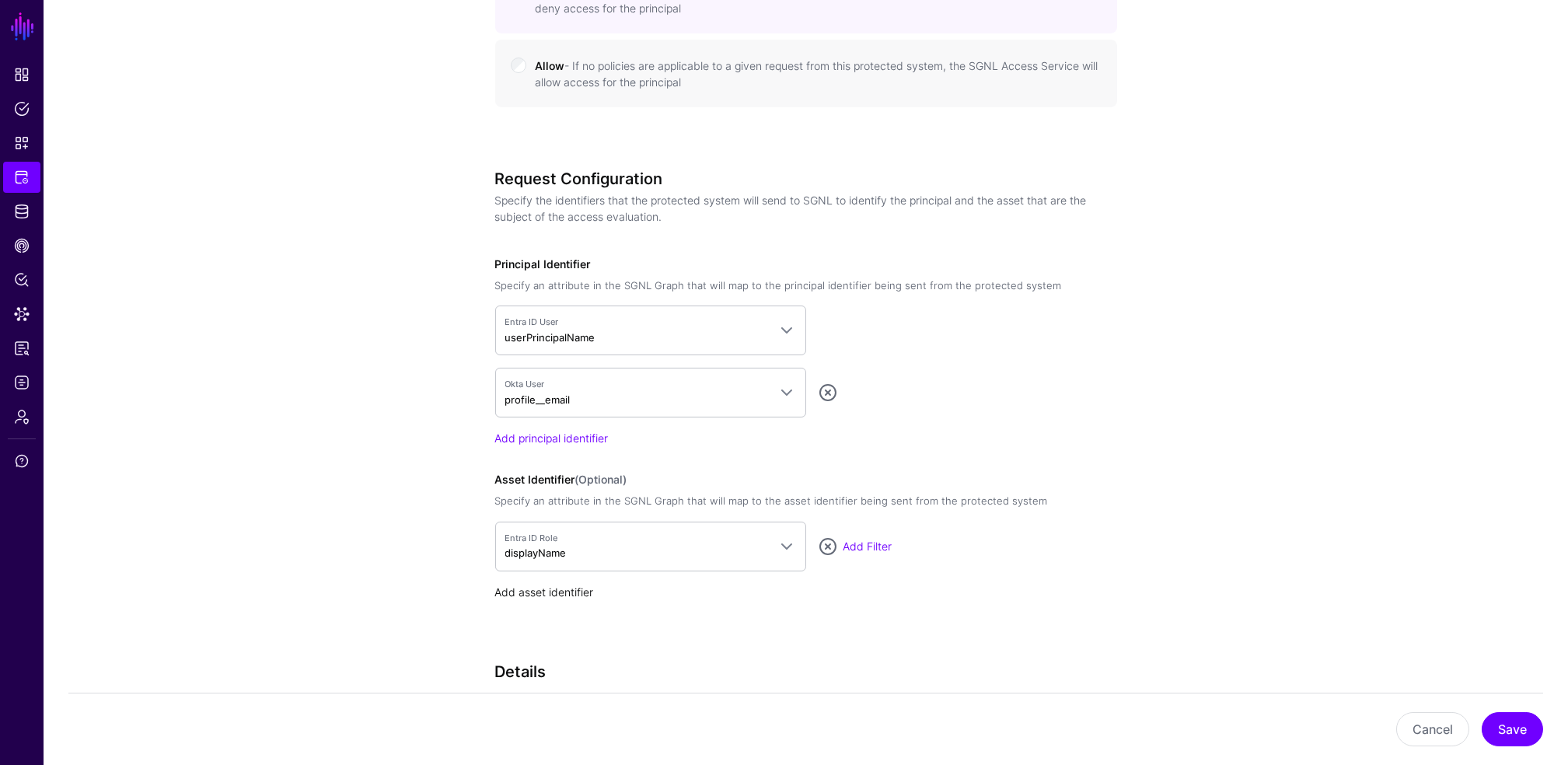
click at [571, 589] on link "Add asset identifier" at bounding box center [545, 591] width 99 height 13
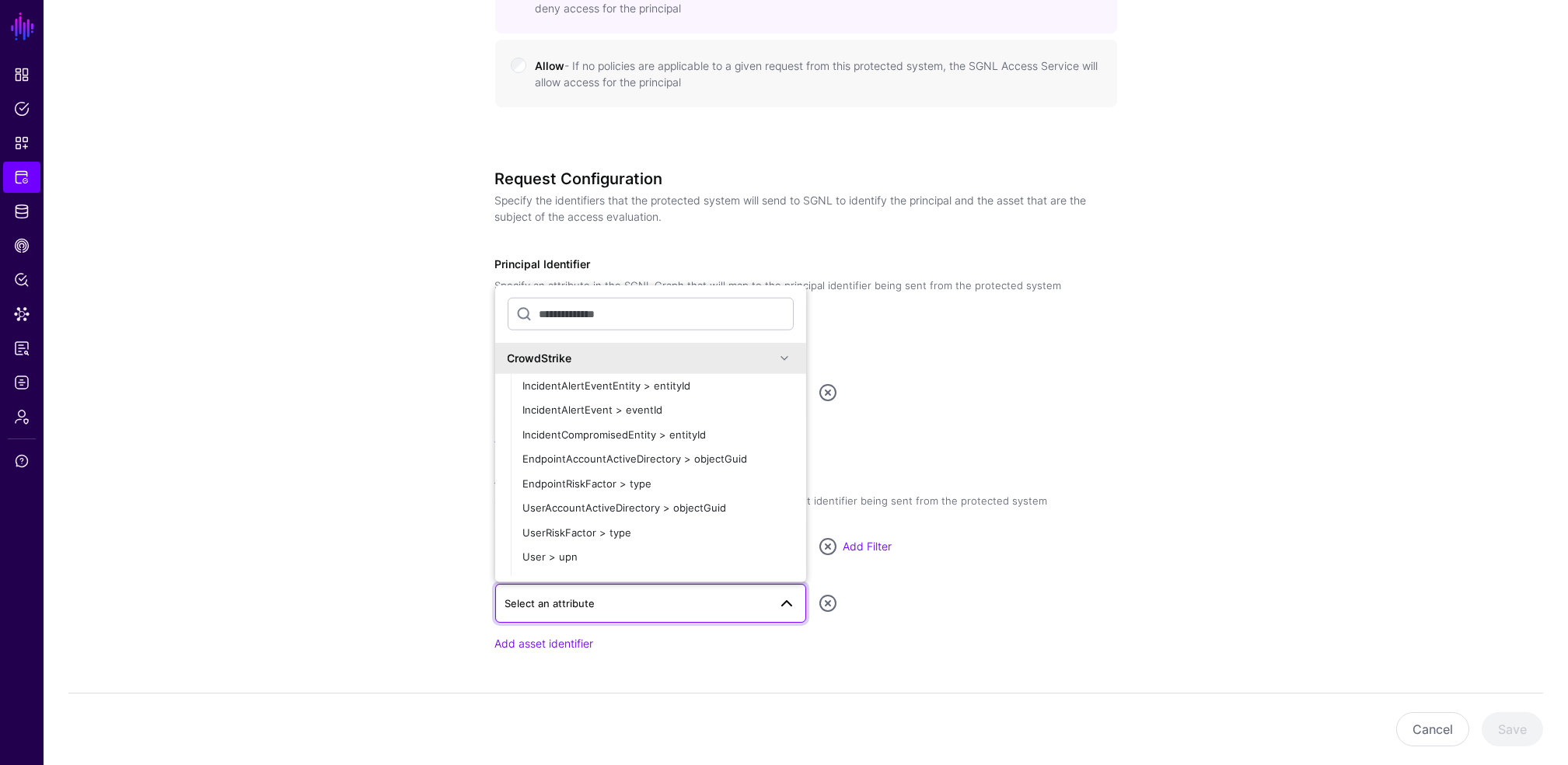
drag, startPoint x: 571, startPoint y: 589, endPoint x: 584, endPoint y: 603, distance: 19.1
click at [584, 603] on span "Select an attribute" at bounding box center [551, 603] width 91 height 13
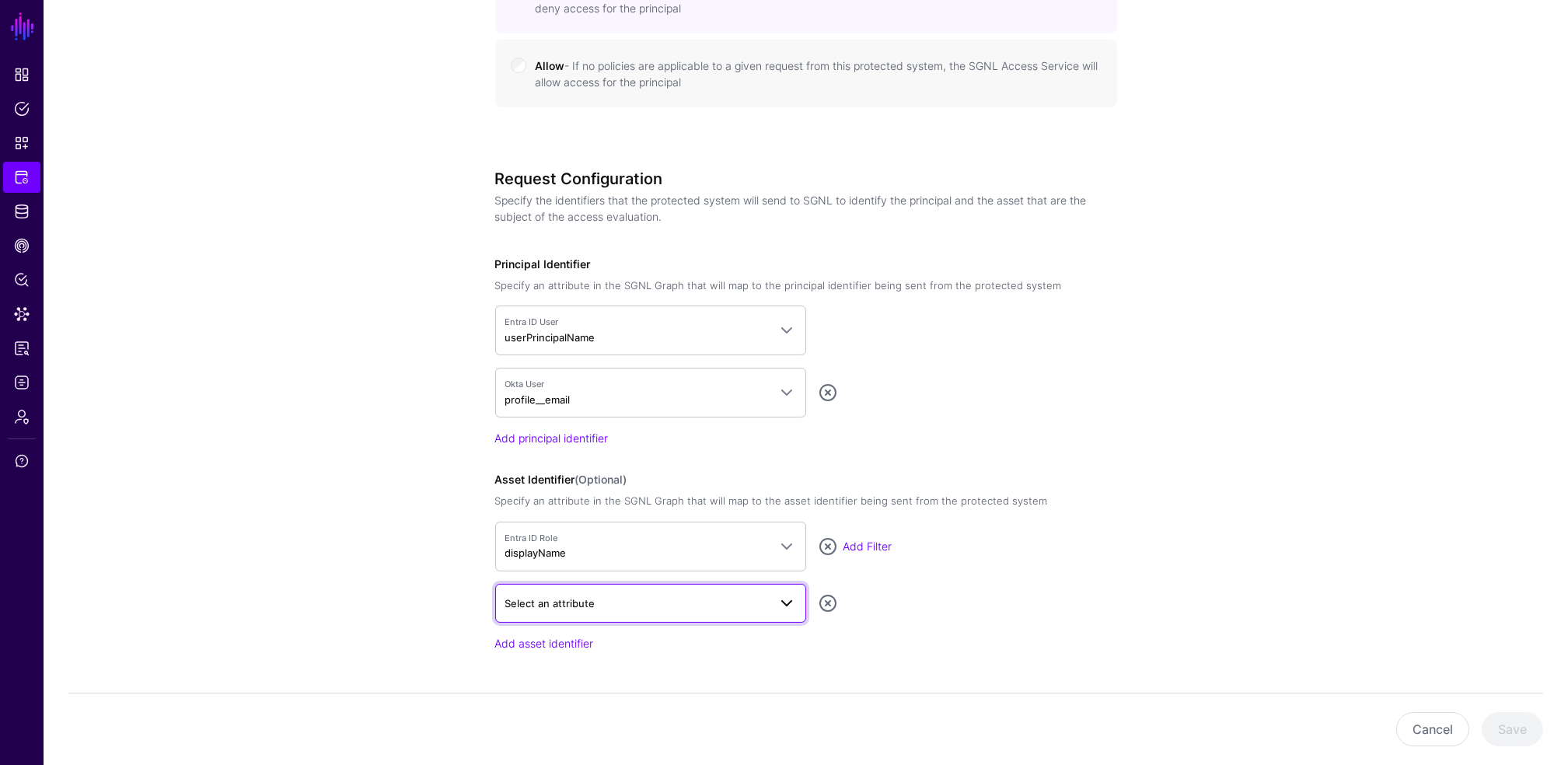
click at [584, 603] on span "Select an attribute" at bounding box center [551, 603] width 91 height 13
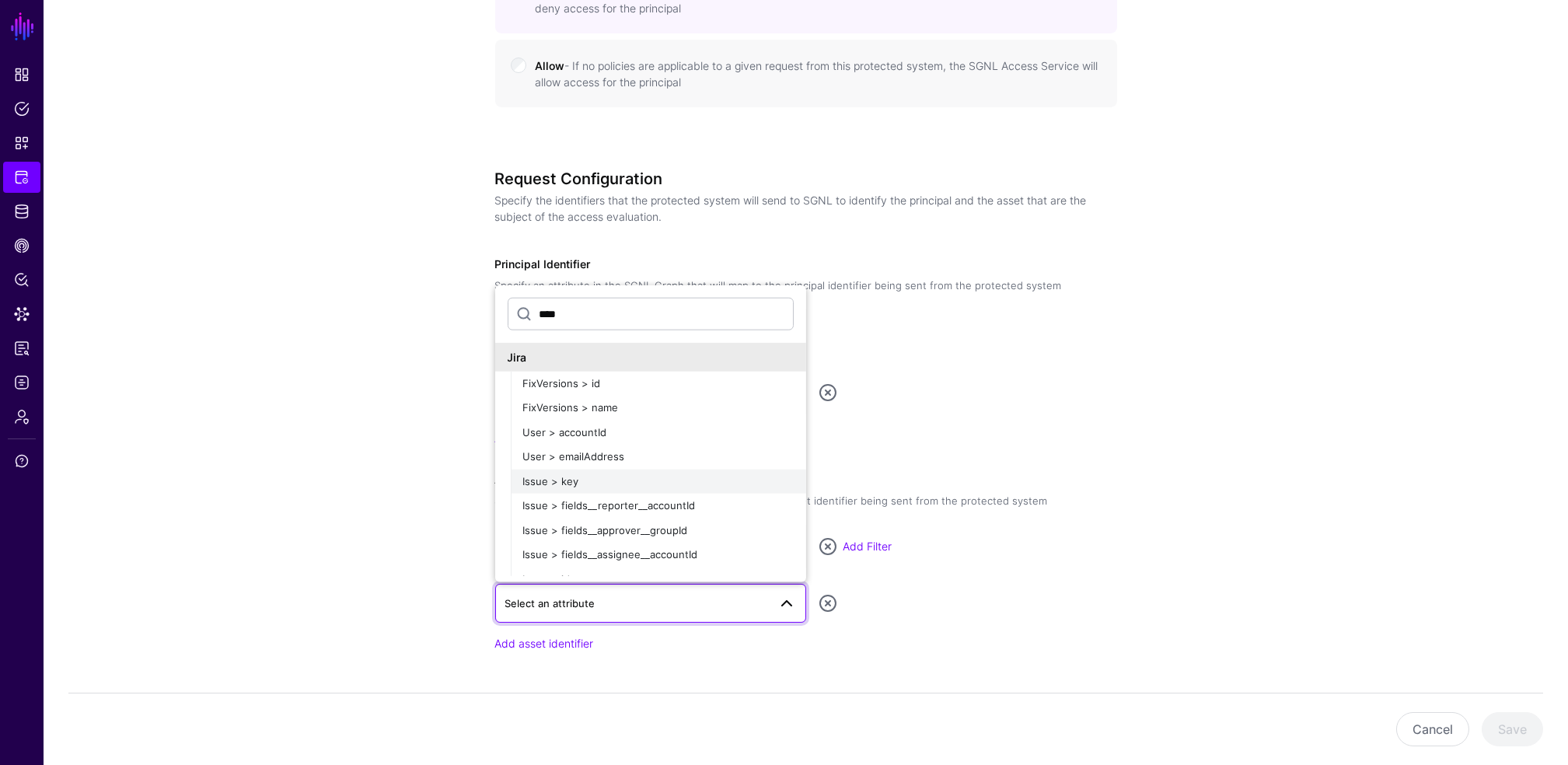
type input "****"
click at [552, 477] on span "Issue > key" at bounding box center [551, 481] width 56 height 13
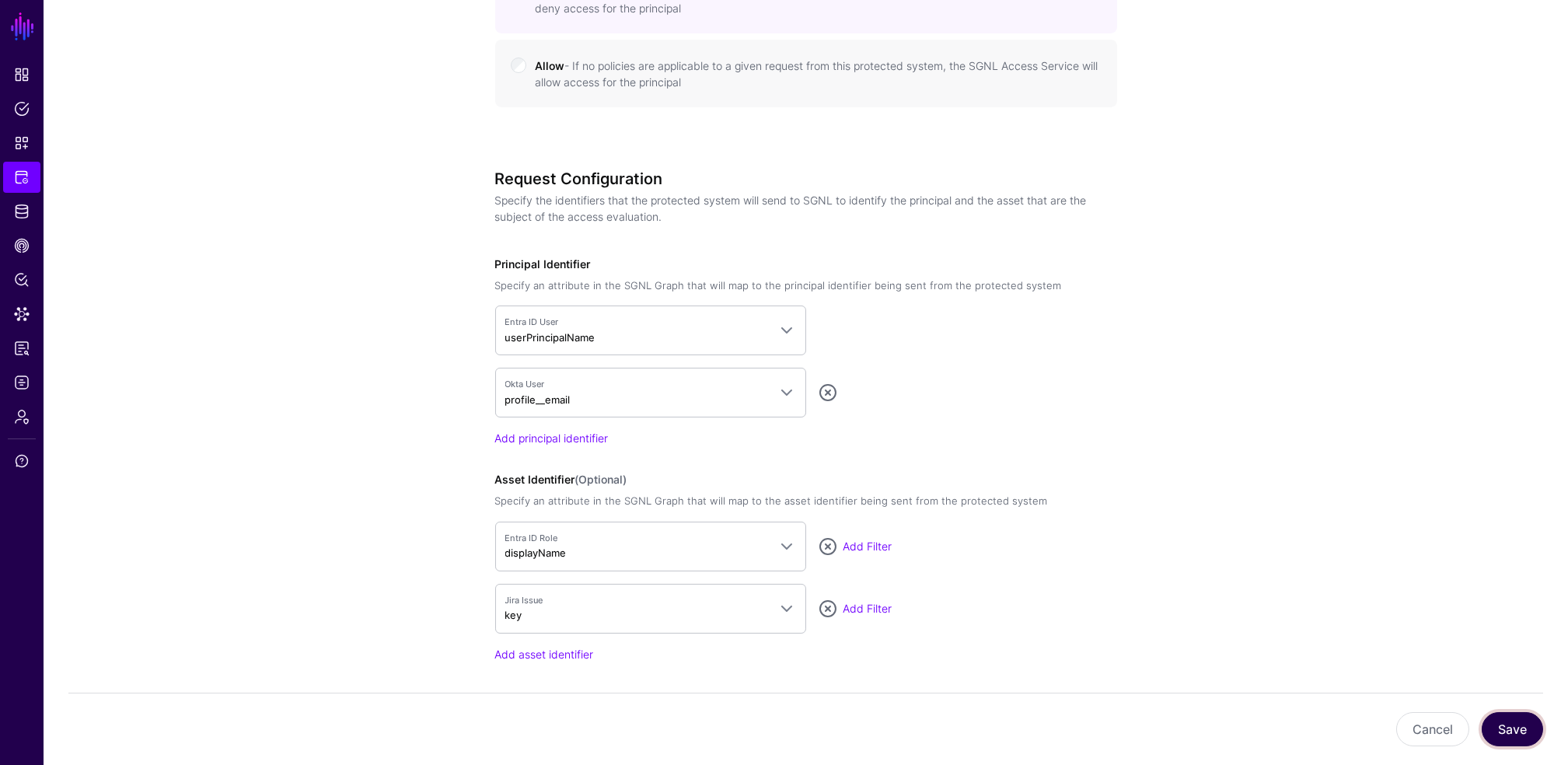
click at [1502, 725] on button "Save" at bounding box center [1513, 730] width 61 height 35
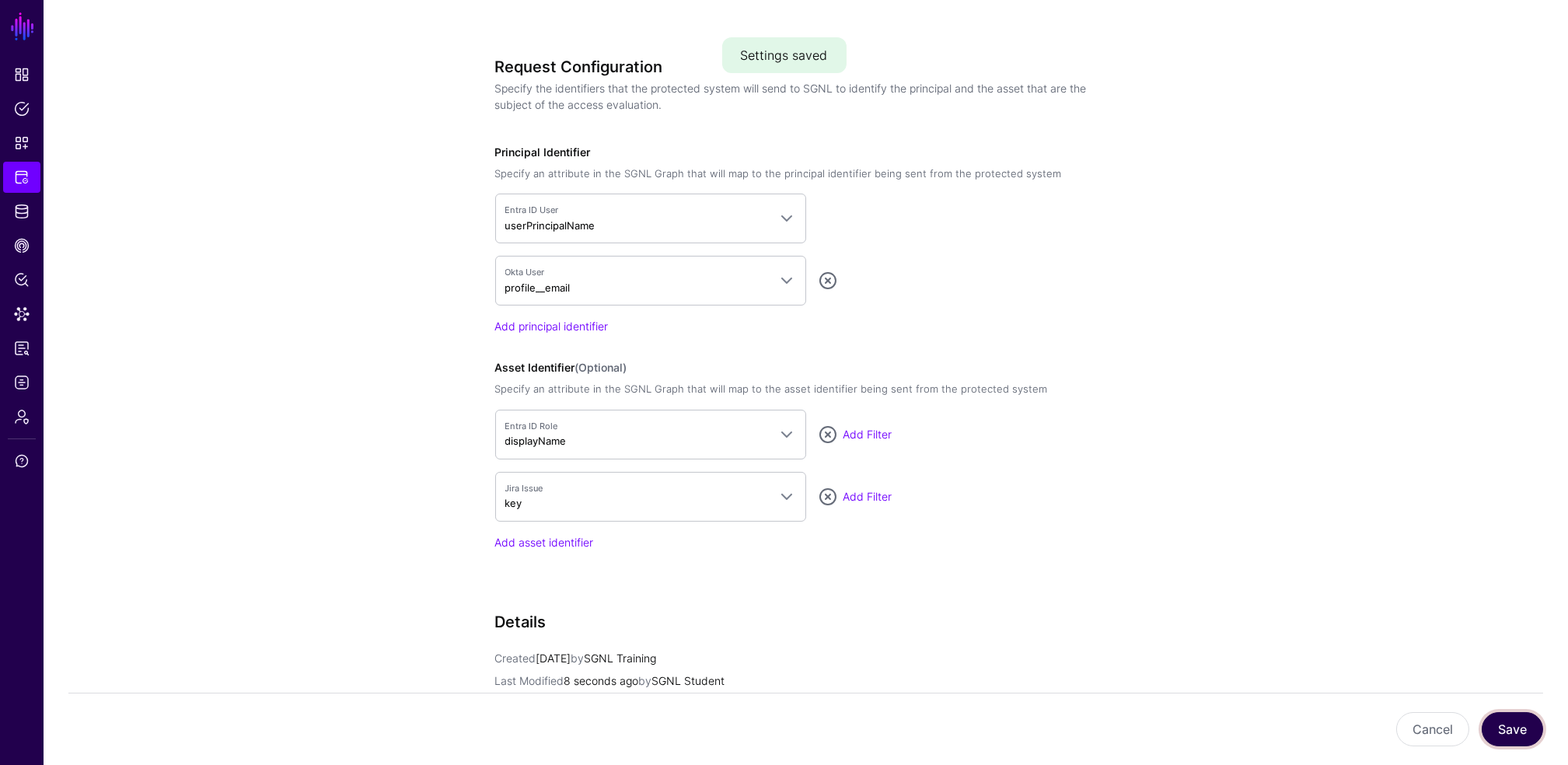
scroll to position [1173, 0]
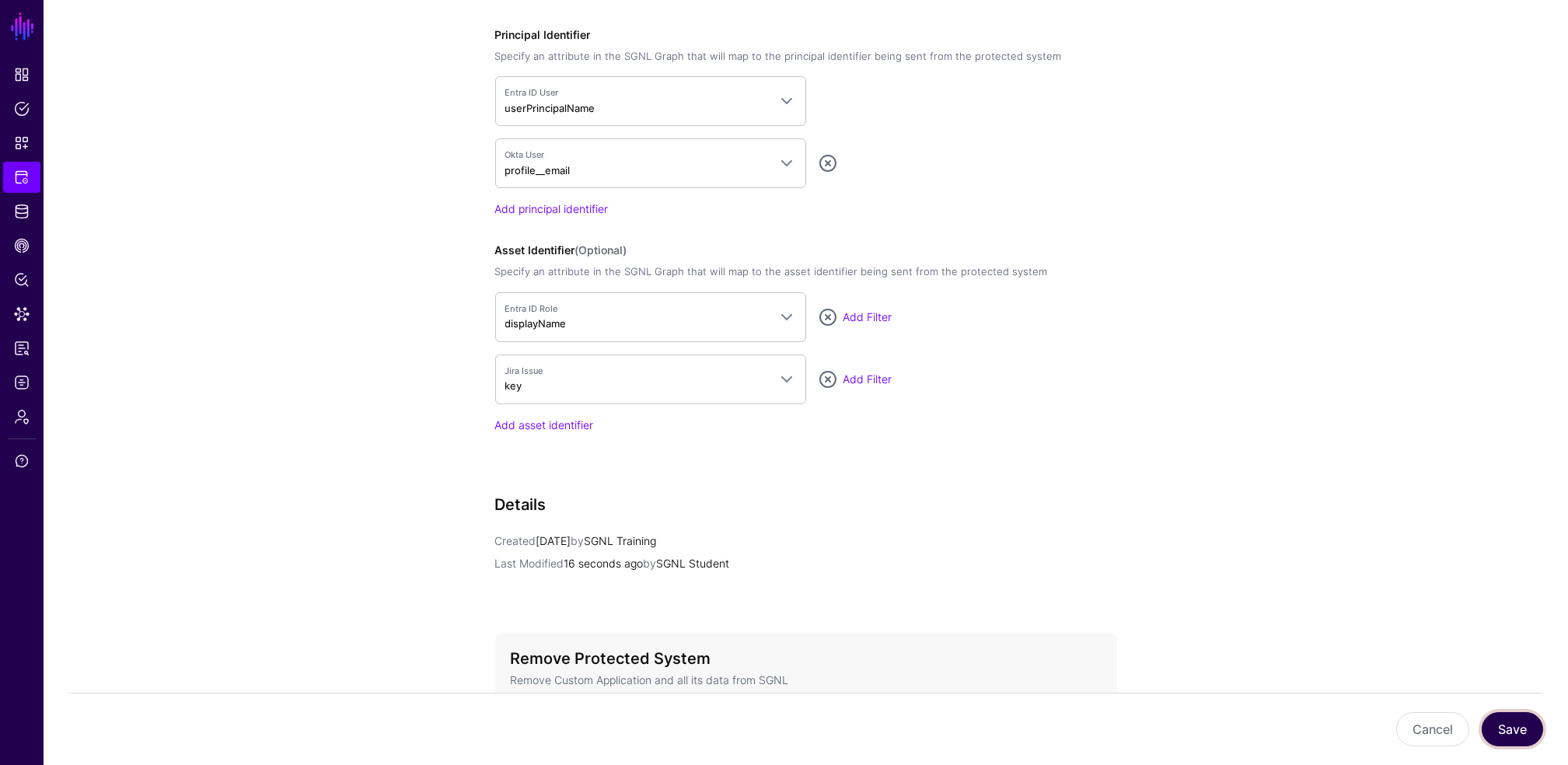
click at [1511, 721] on button "Save" at bounding box center [1513, 730] width 61 height 35
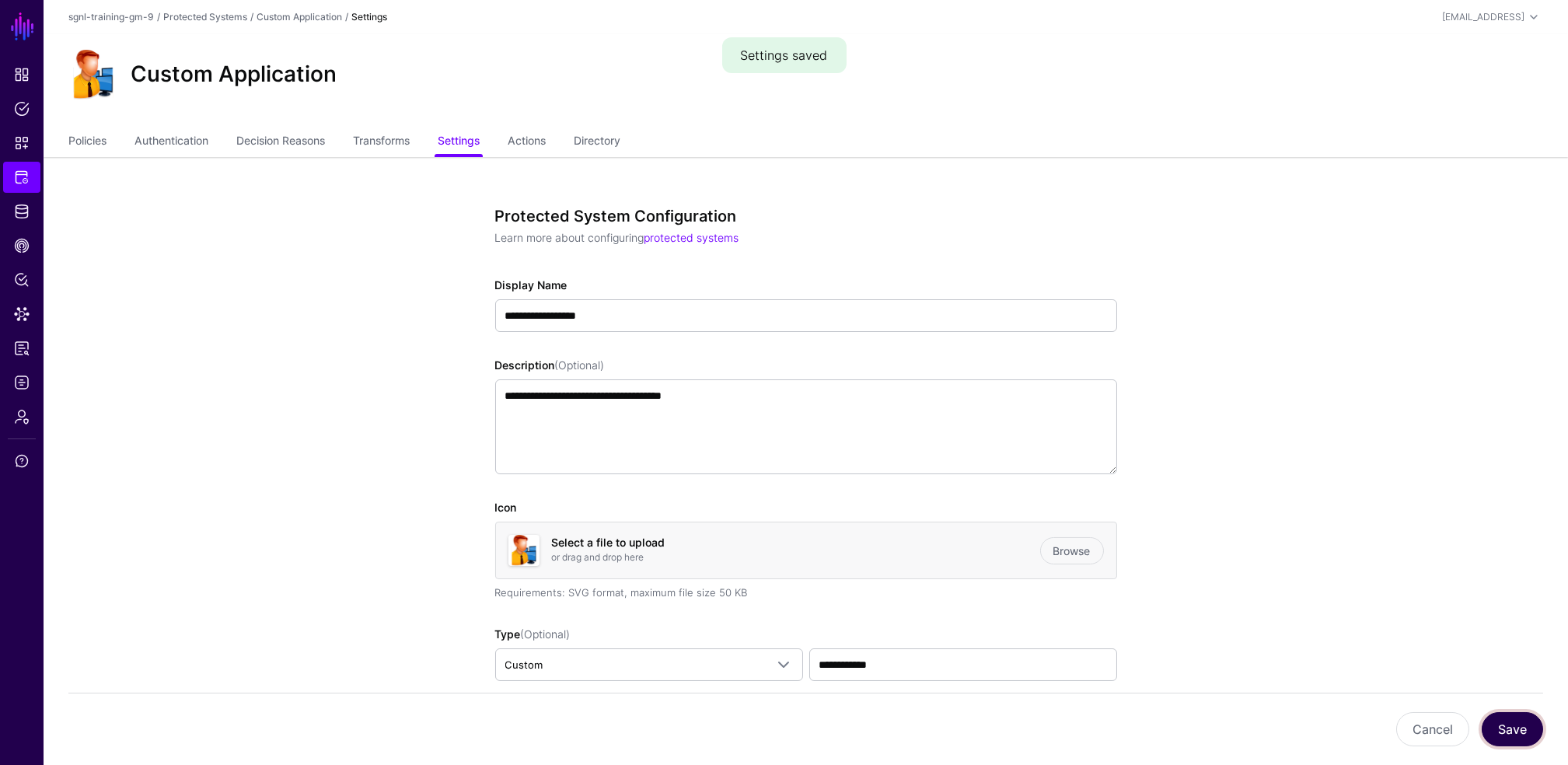
scroll to position [1306, 0]
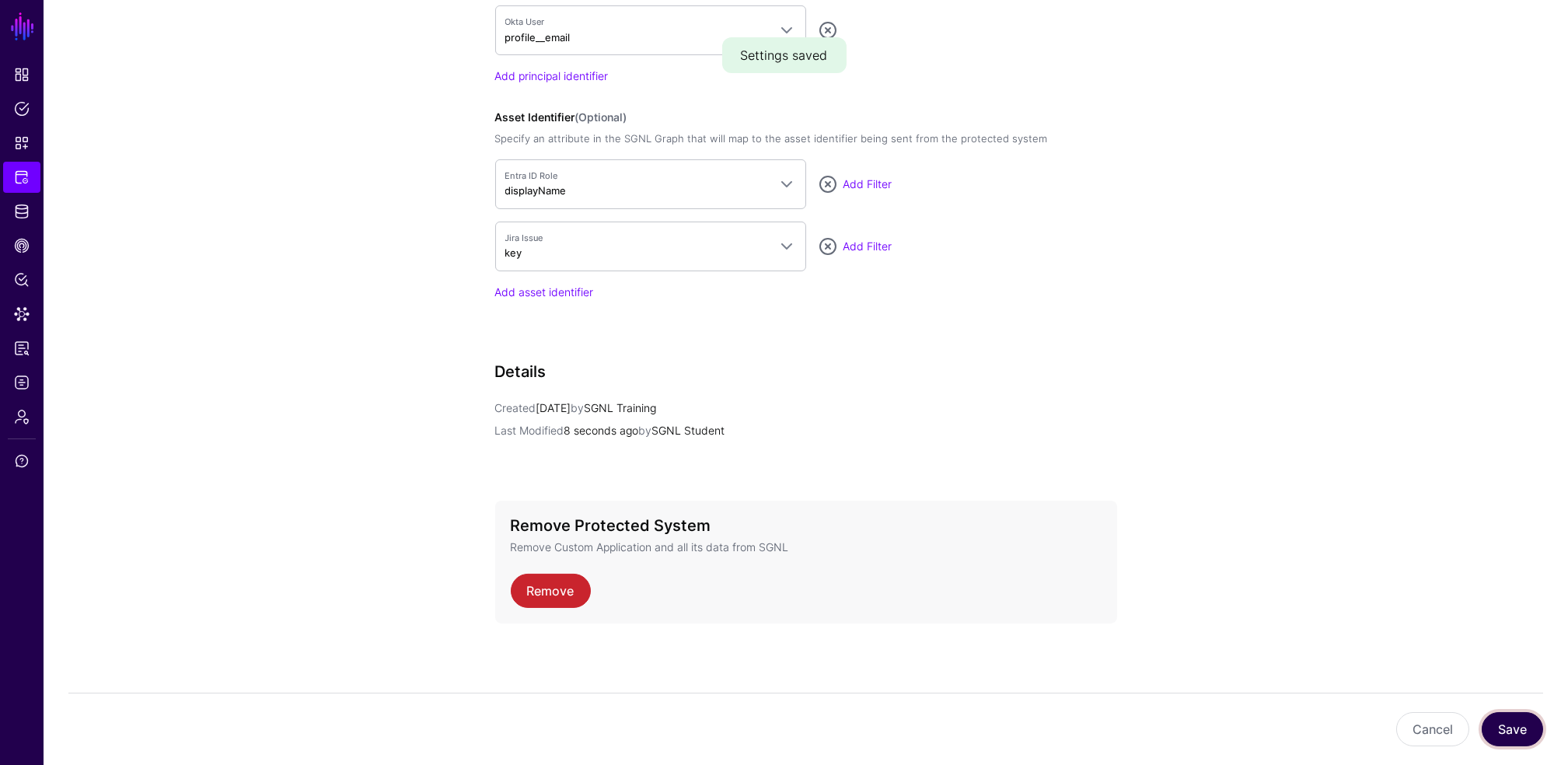
click at [1523, 728] on button "Save" at bounding box center [1513, 730] width 61 height 35
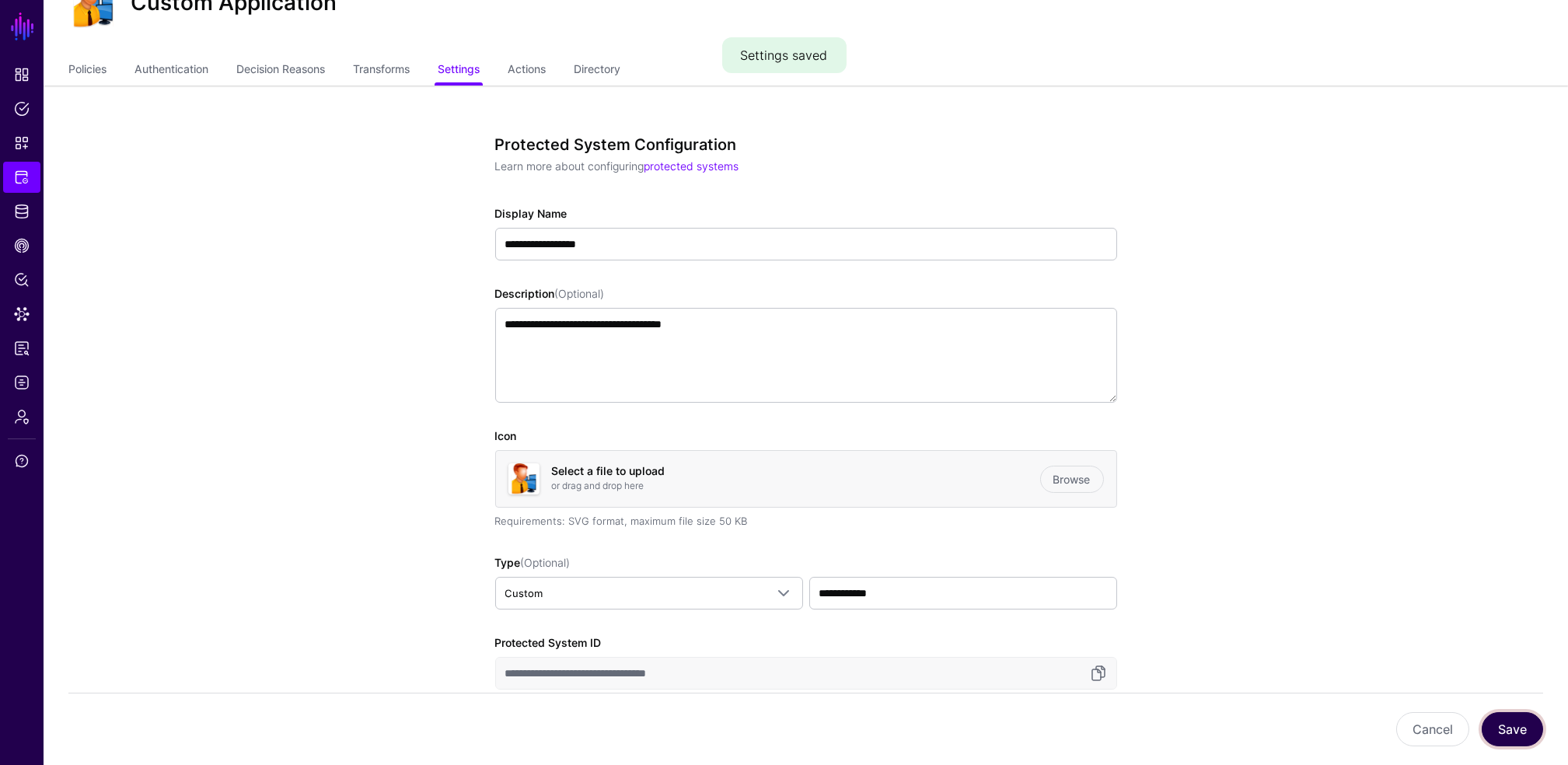
scroll to position [0, 0]
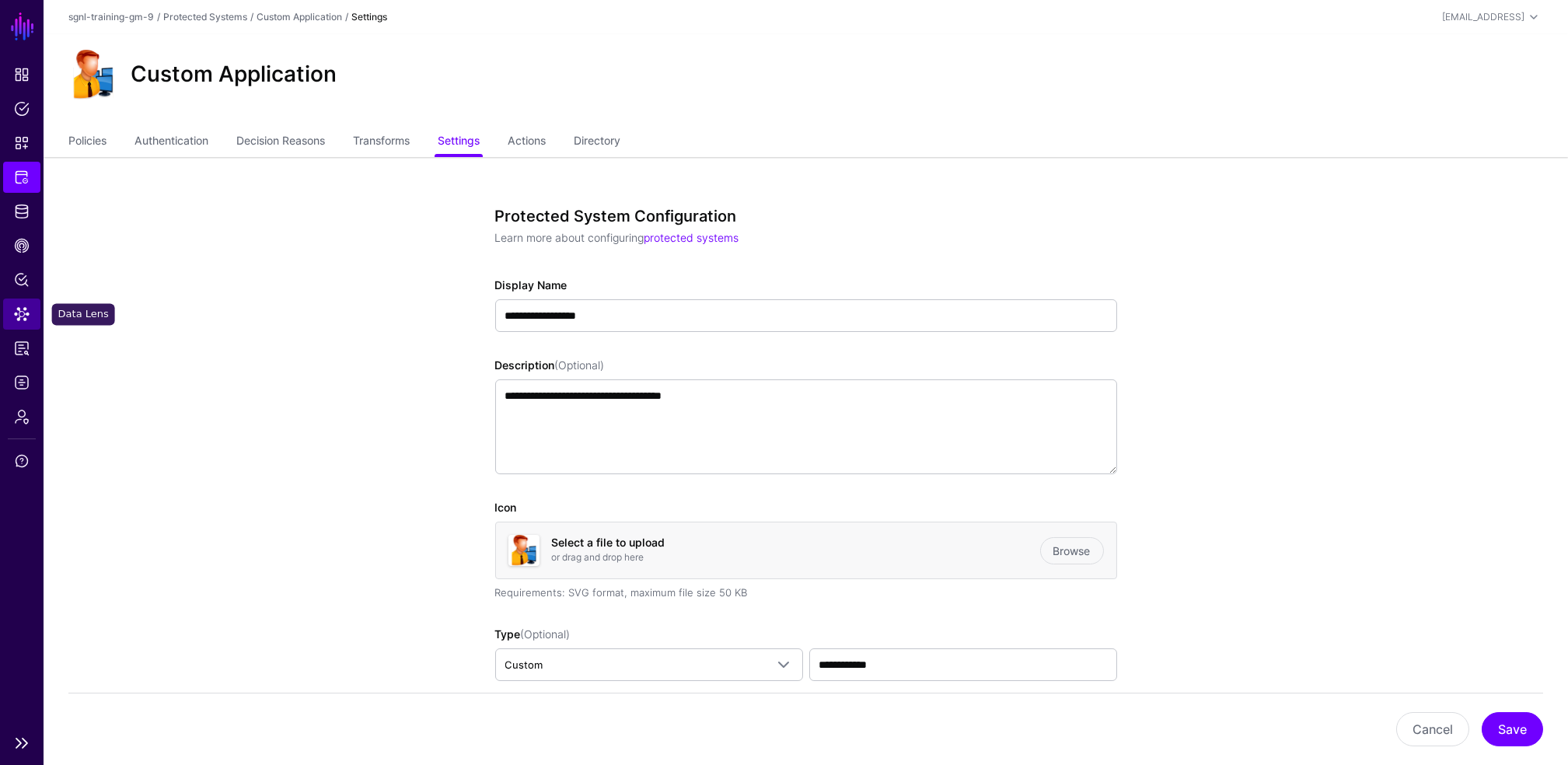
click at [17, 317] on span "Data Lens" at bounding box center [22, 314] width 16 height 16
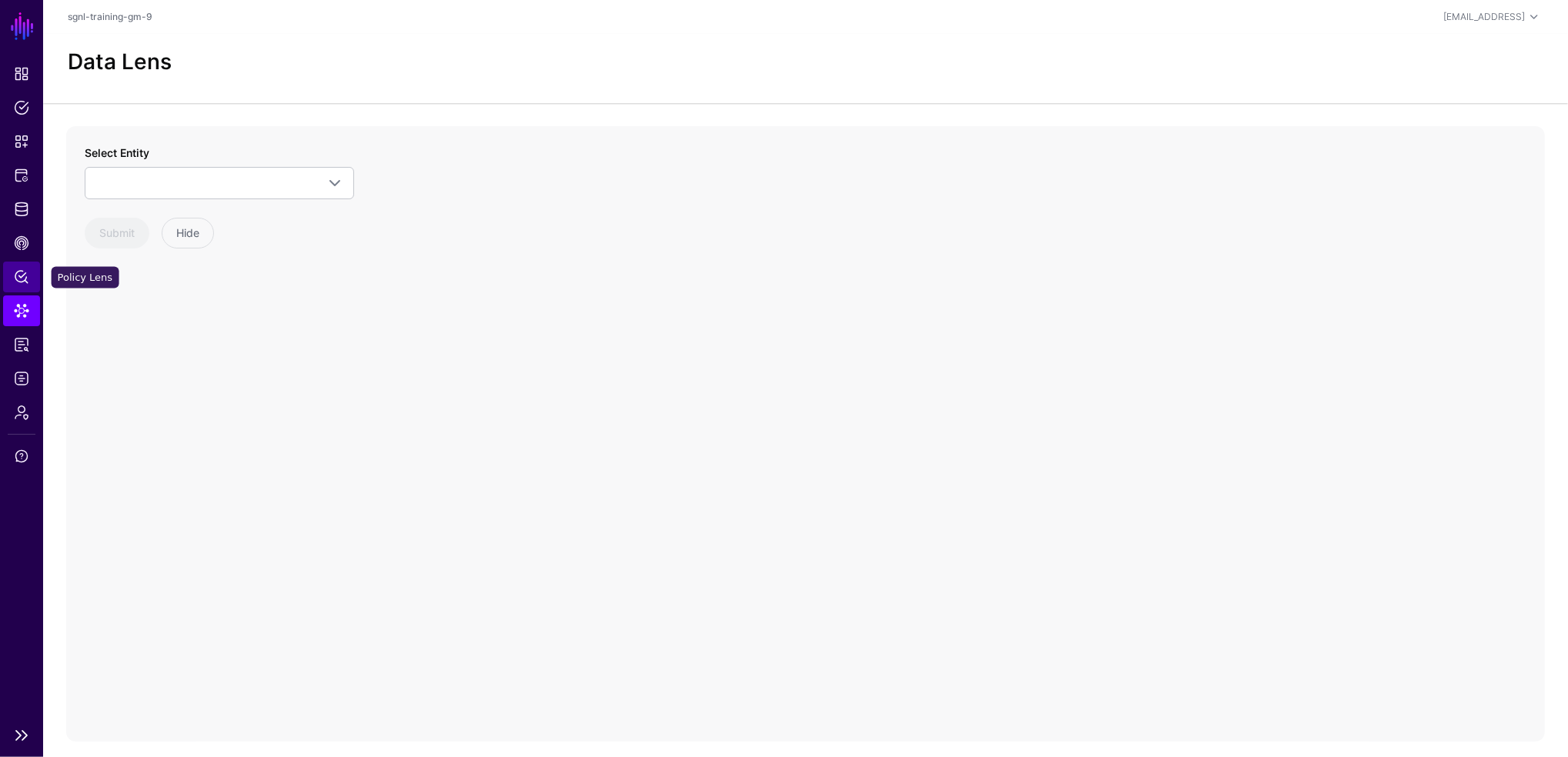
click at [23, 275] on span "Policy Lens" at bounding box center [21, 277] width 16 height 16
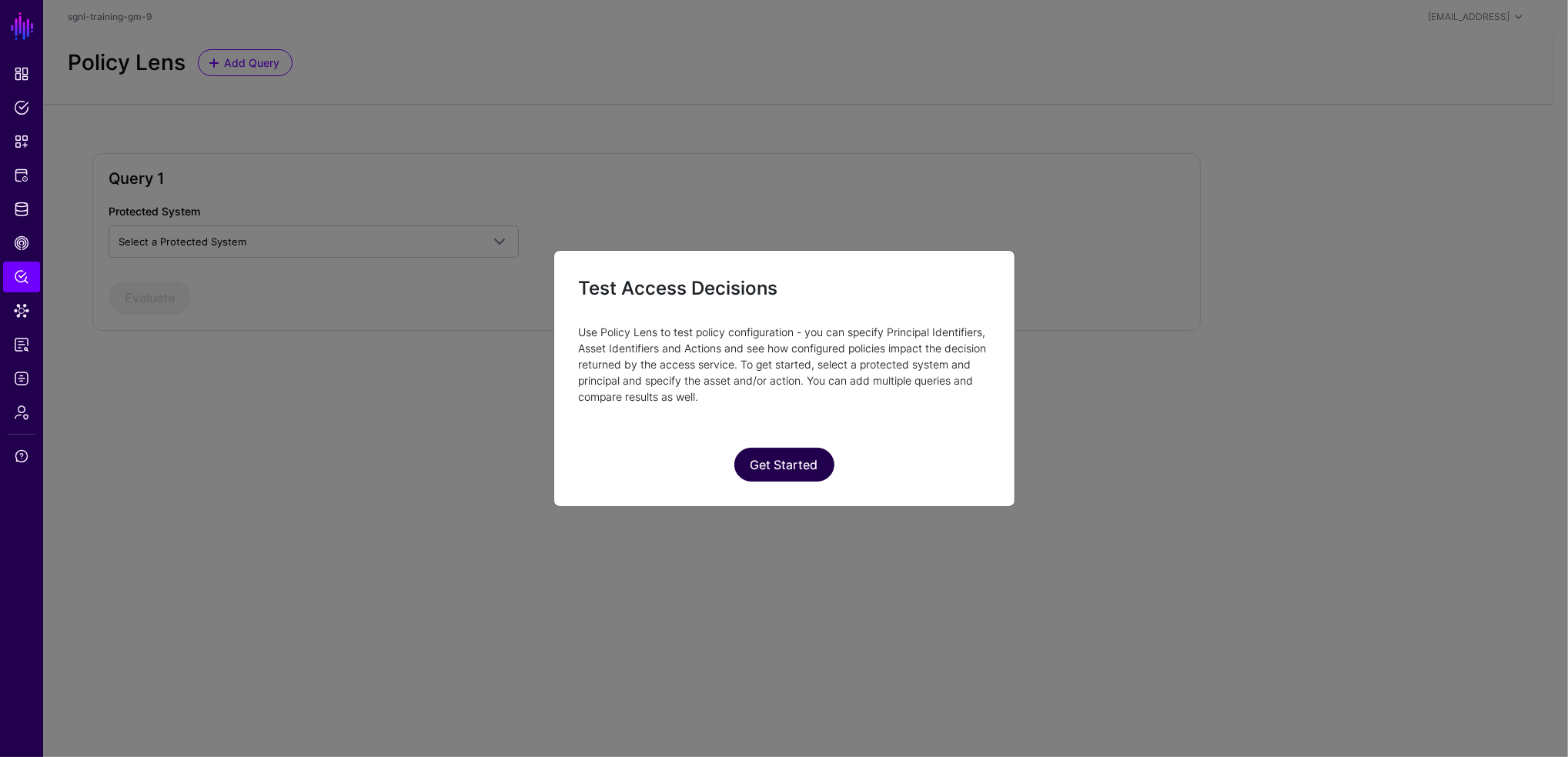
click at [780, 468] on button "Get Started" at bounding box center [784, 464] width 101 height 34
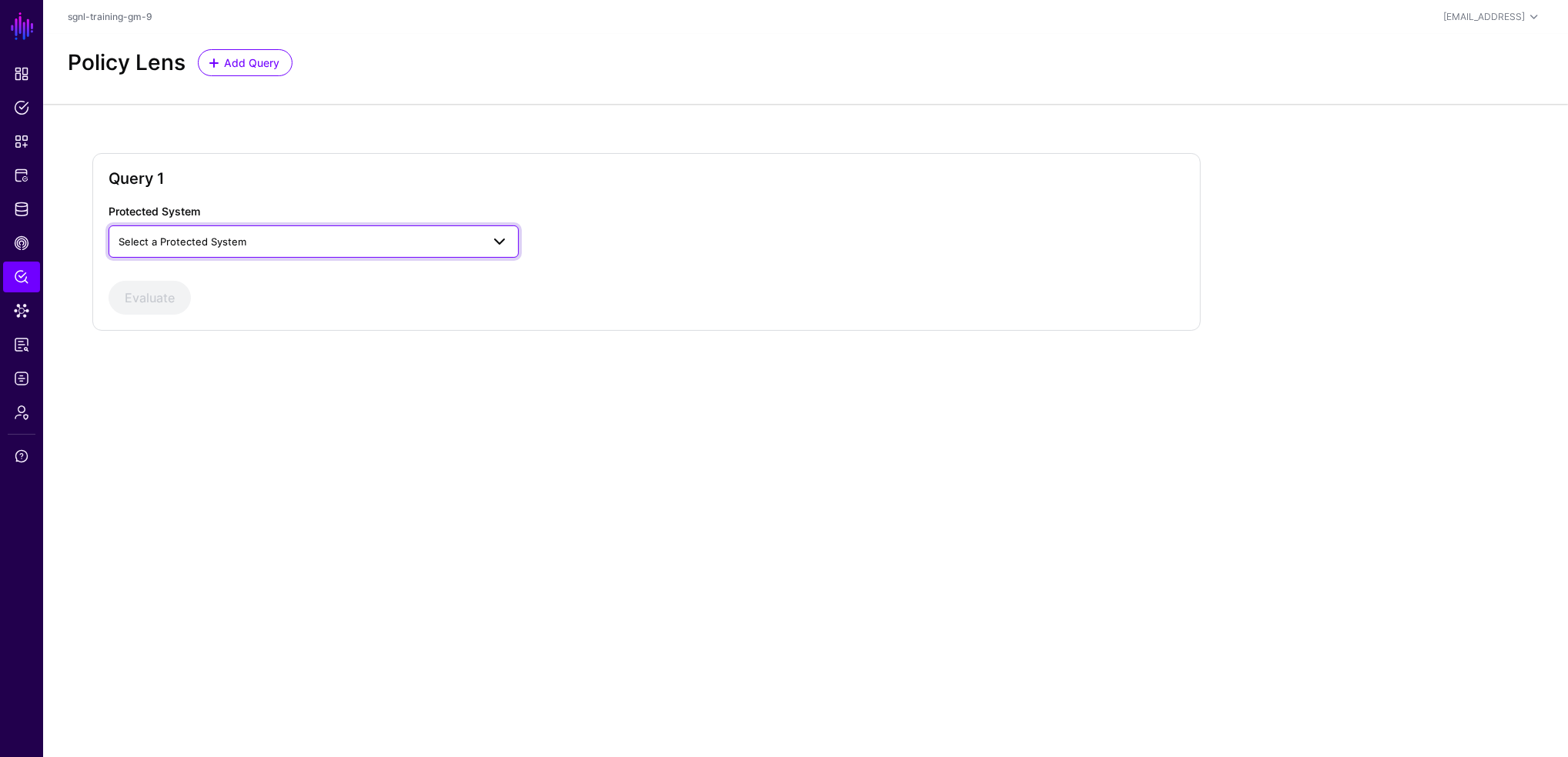
click at [268, 242] on span "Select a Protected System" at bounding box center [300, 241] width 363 height 17
click at [241, 270] on div "Custom Application" at bounding box center [313, 278] width 385 height 16
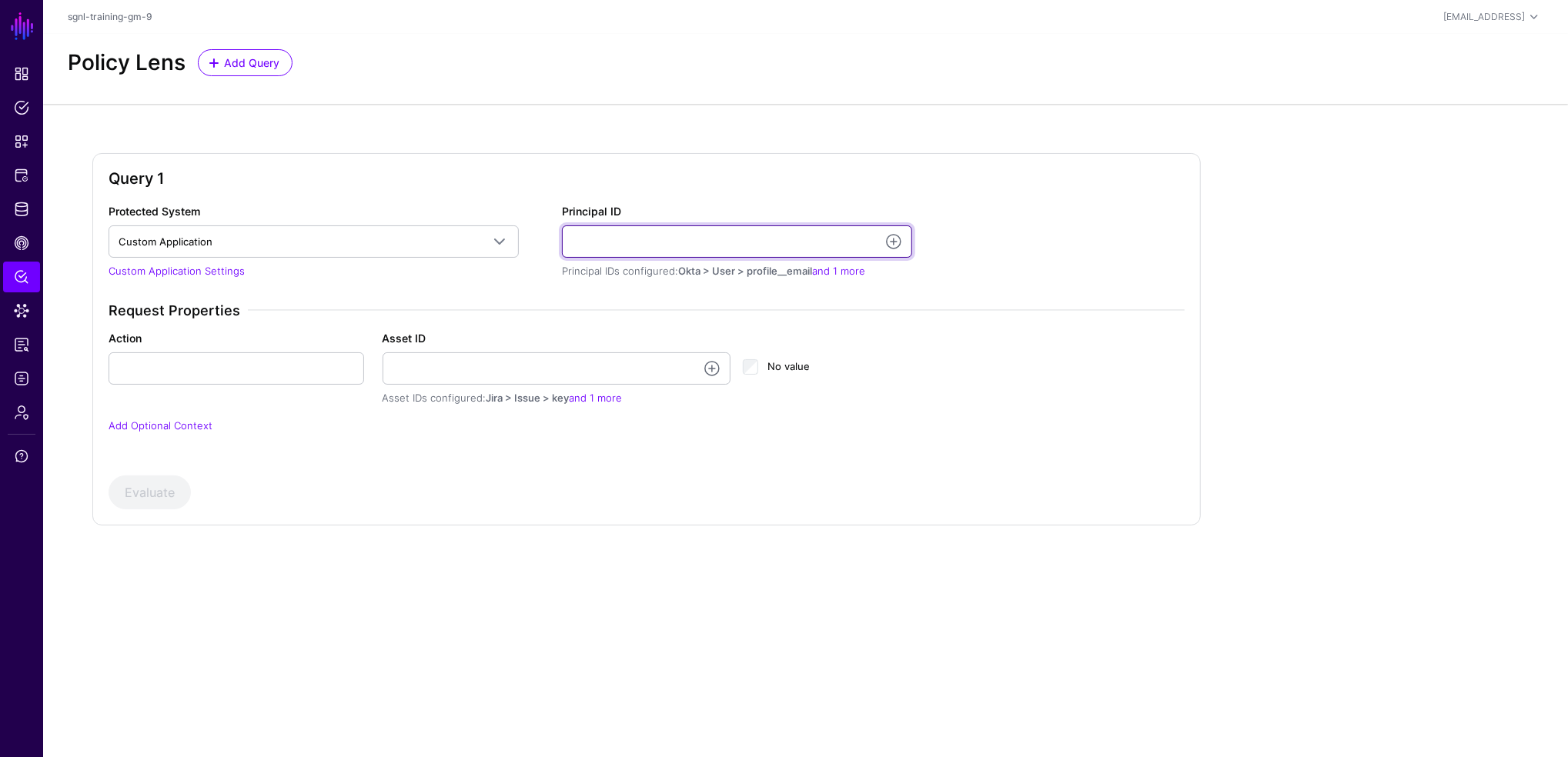
click at [582, 257] on input "Principal ID" at bounding box center [737, 241] width 350 height 32
type input "**********"
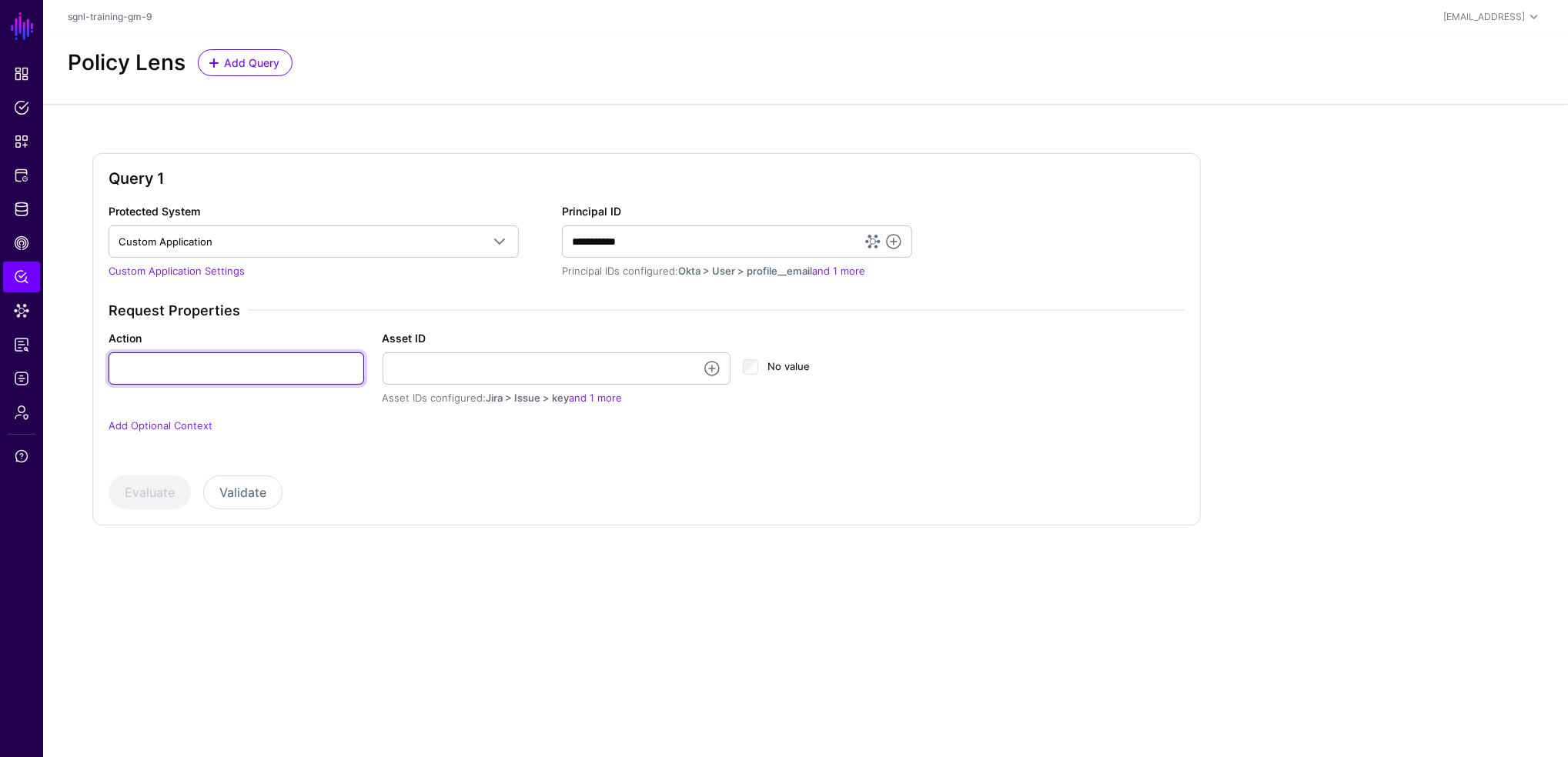
click at [152, 368] on input "Action" at bounding box center [236, 368] width 256 height 32
type input "******"
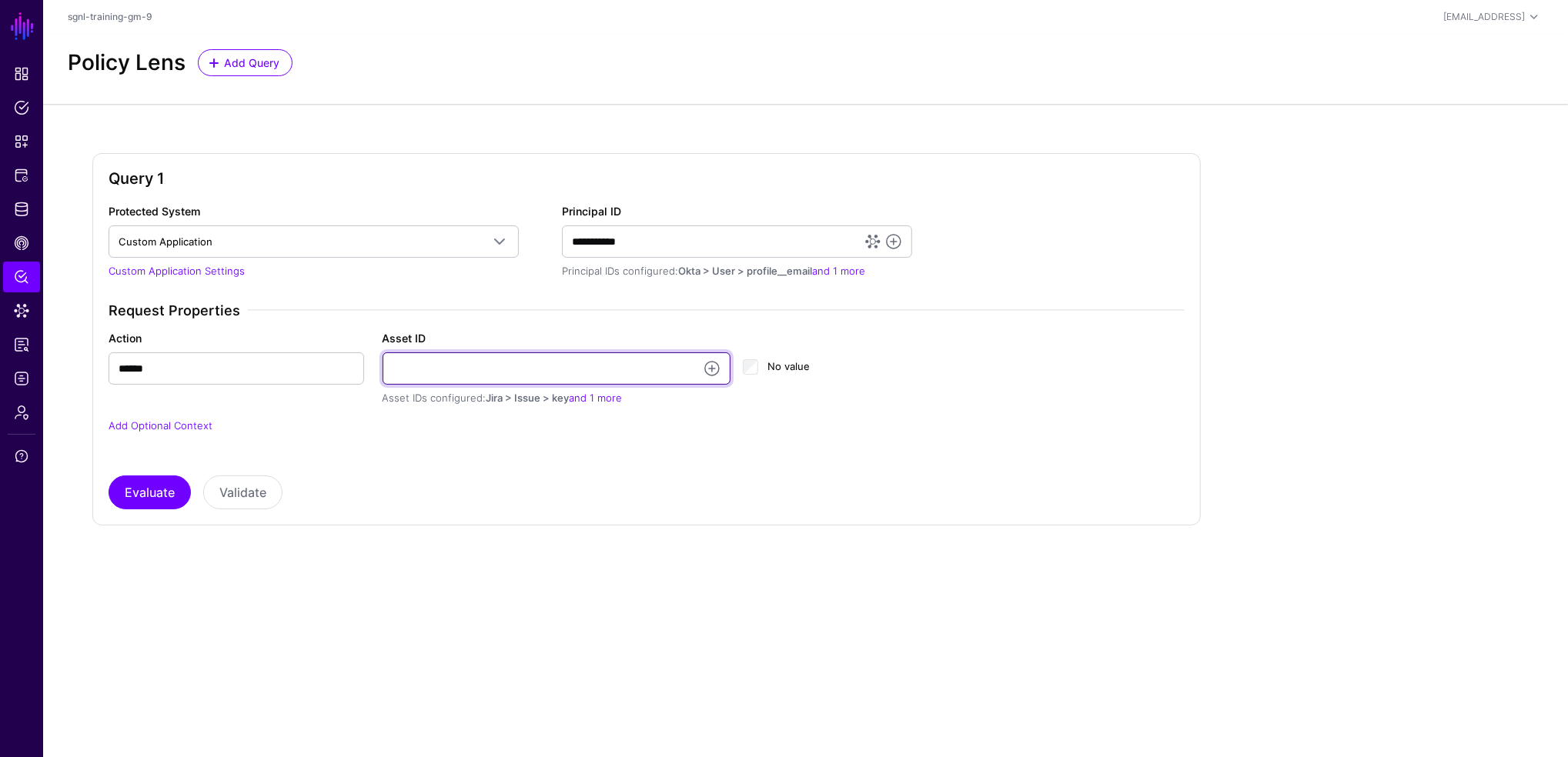
click at [386, 379] on input "Asset ID" at bounding box center [556, 368] width 348 height 32
type input "**********"
click at [143, 474] on div "**********" at bounding box center [646, 356] width 1076 height 306
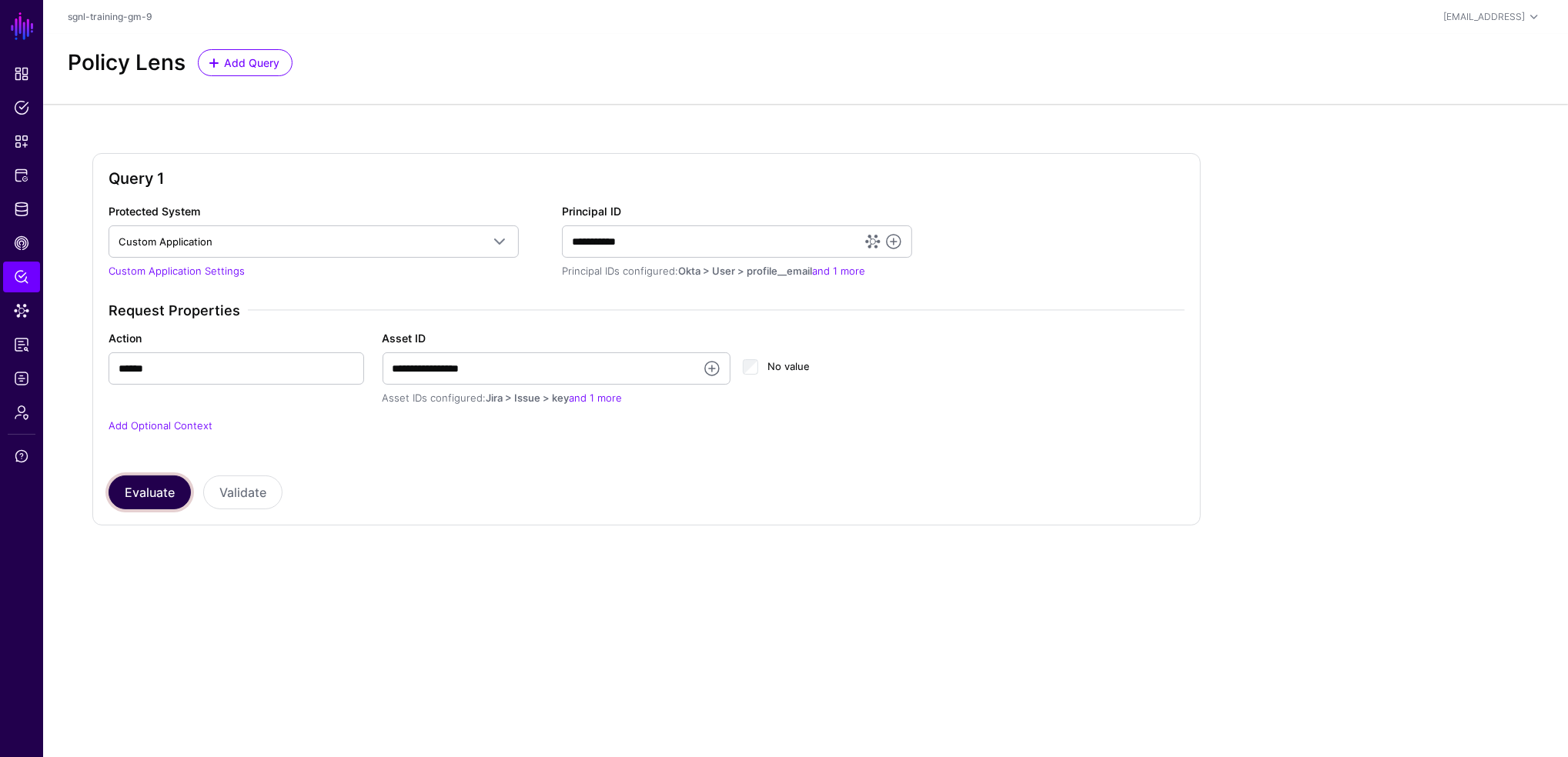
click at [141, 482] on button "Evaluate" at bounding box center [149, 493] width 82 height 34
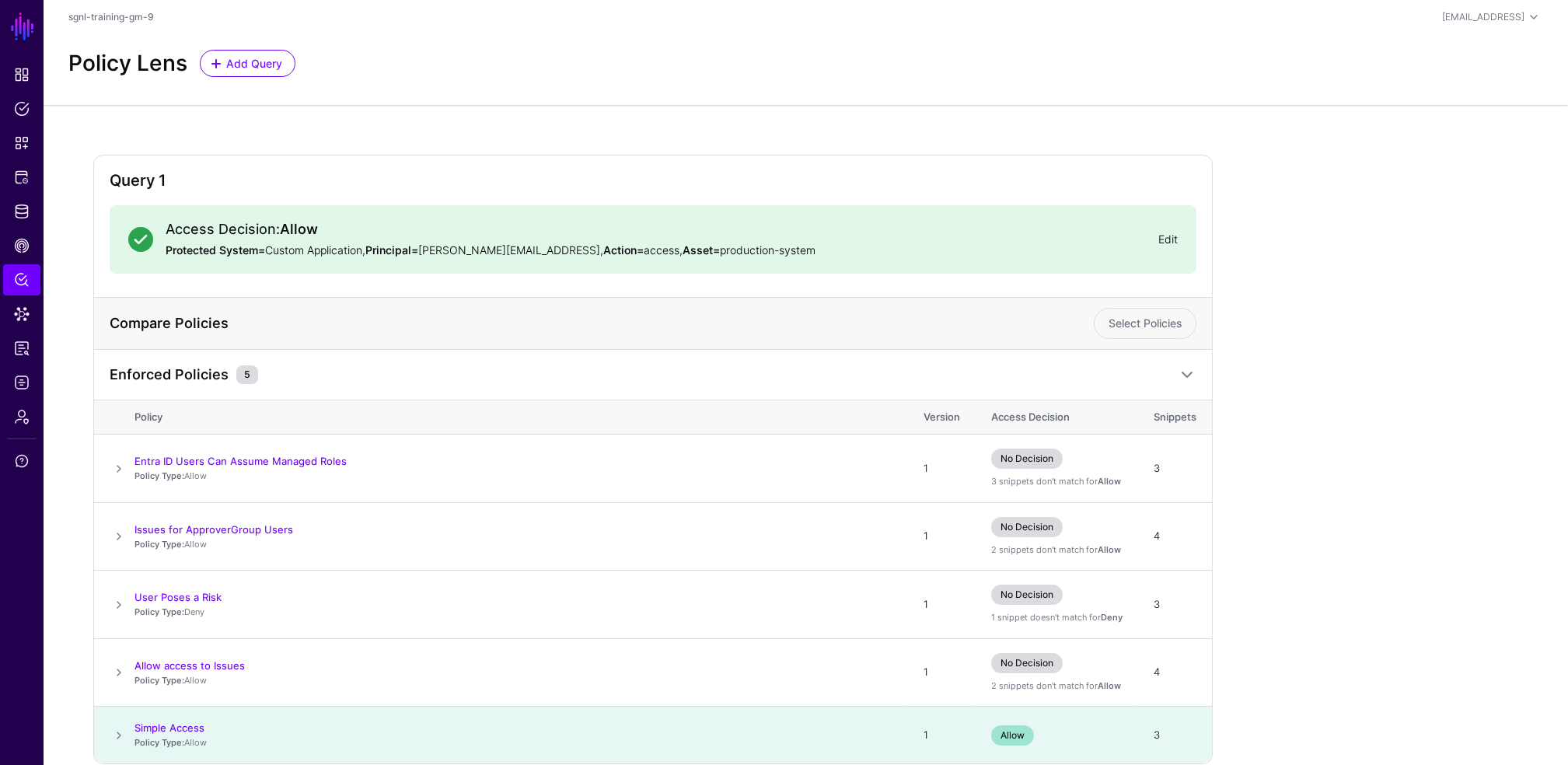
click at [1166, 233] on link "Edit" at bounding box center [1168, 239] width 20 height 13
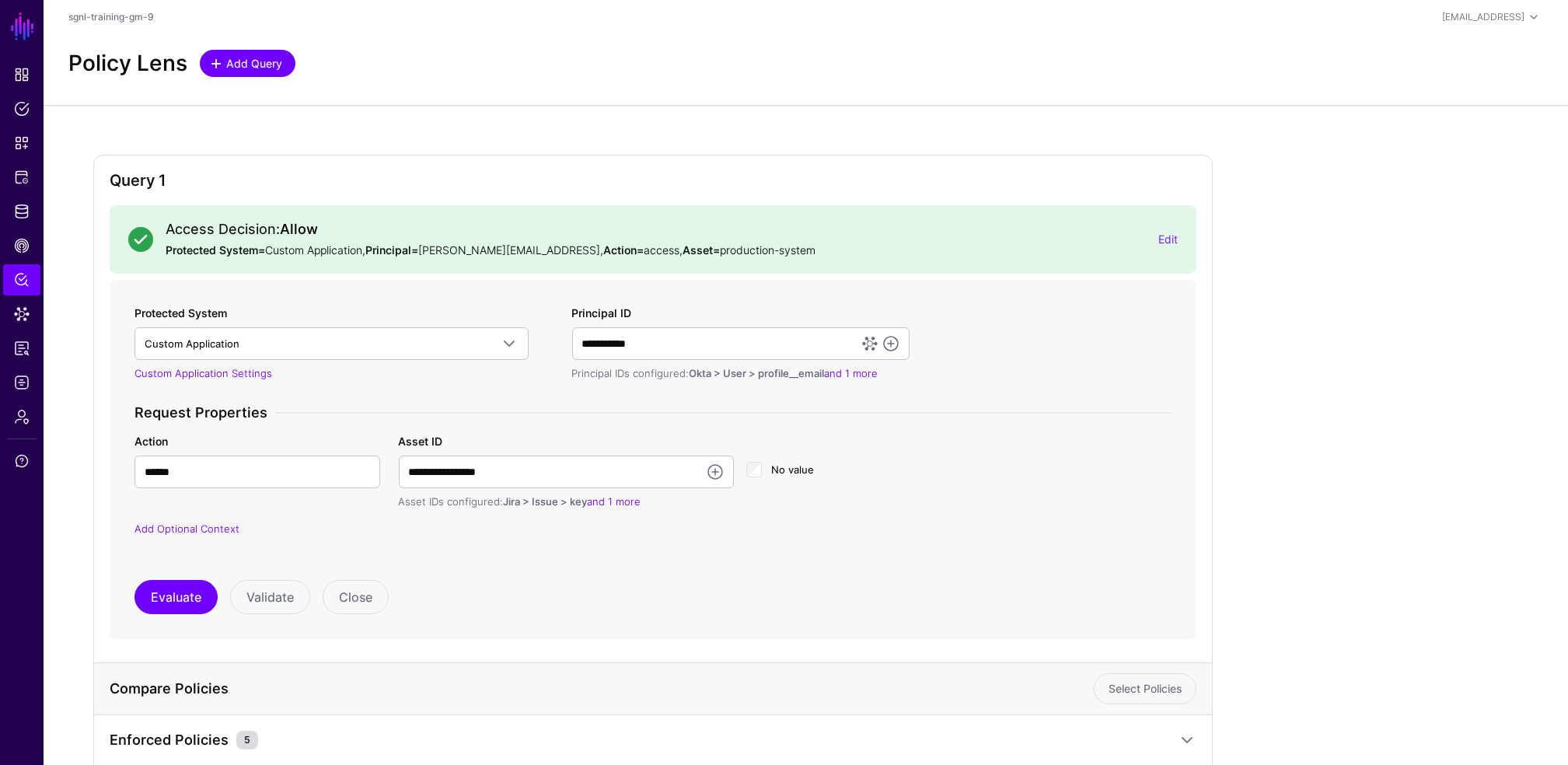
click at [229, 61] on span "Add Query" at bounding box center [254, 63] width 60 height 17
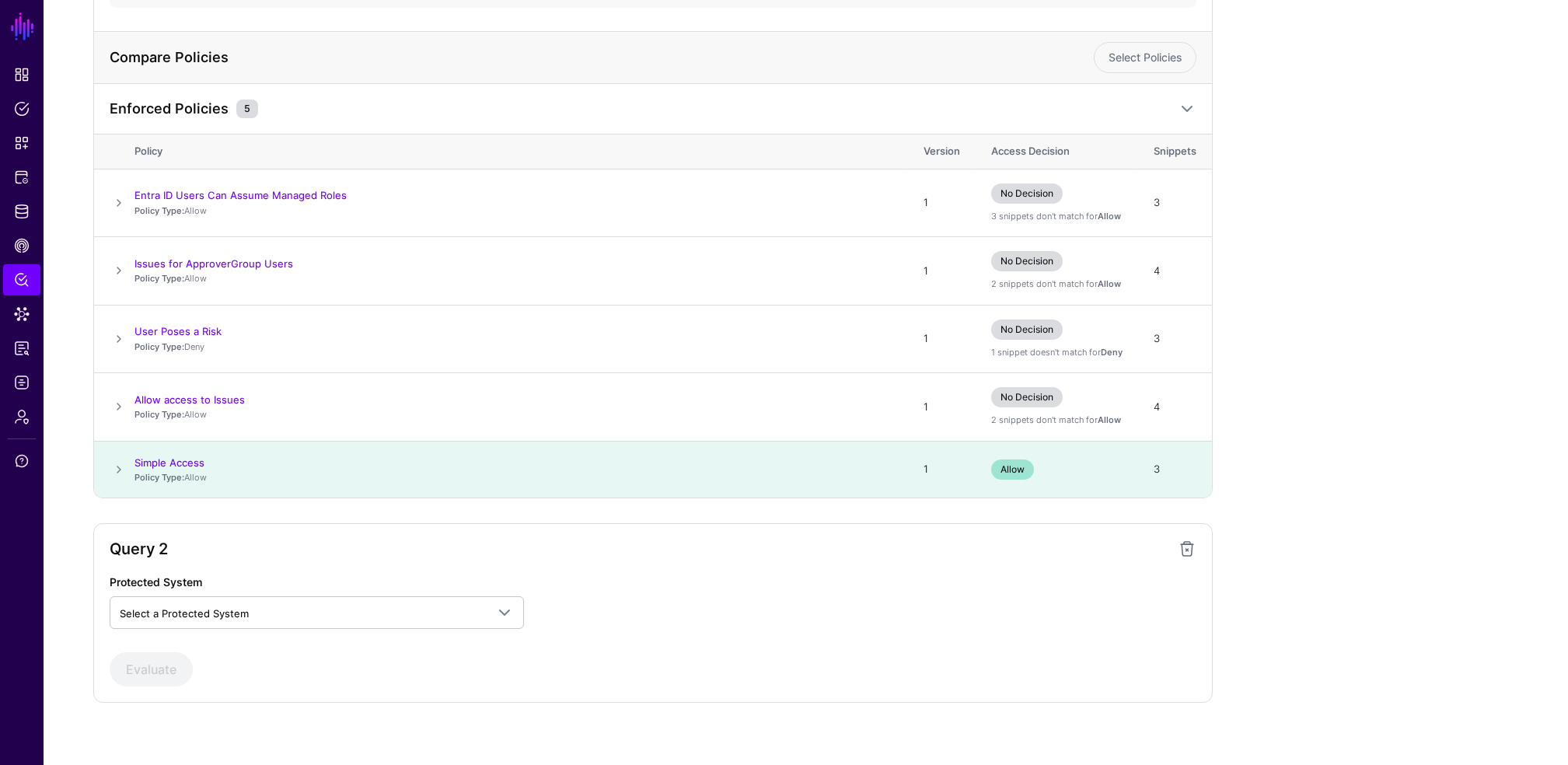
scroll to position [644, 0]
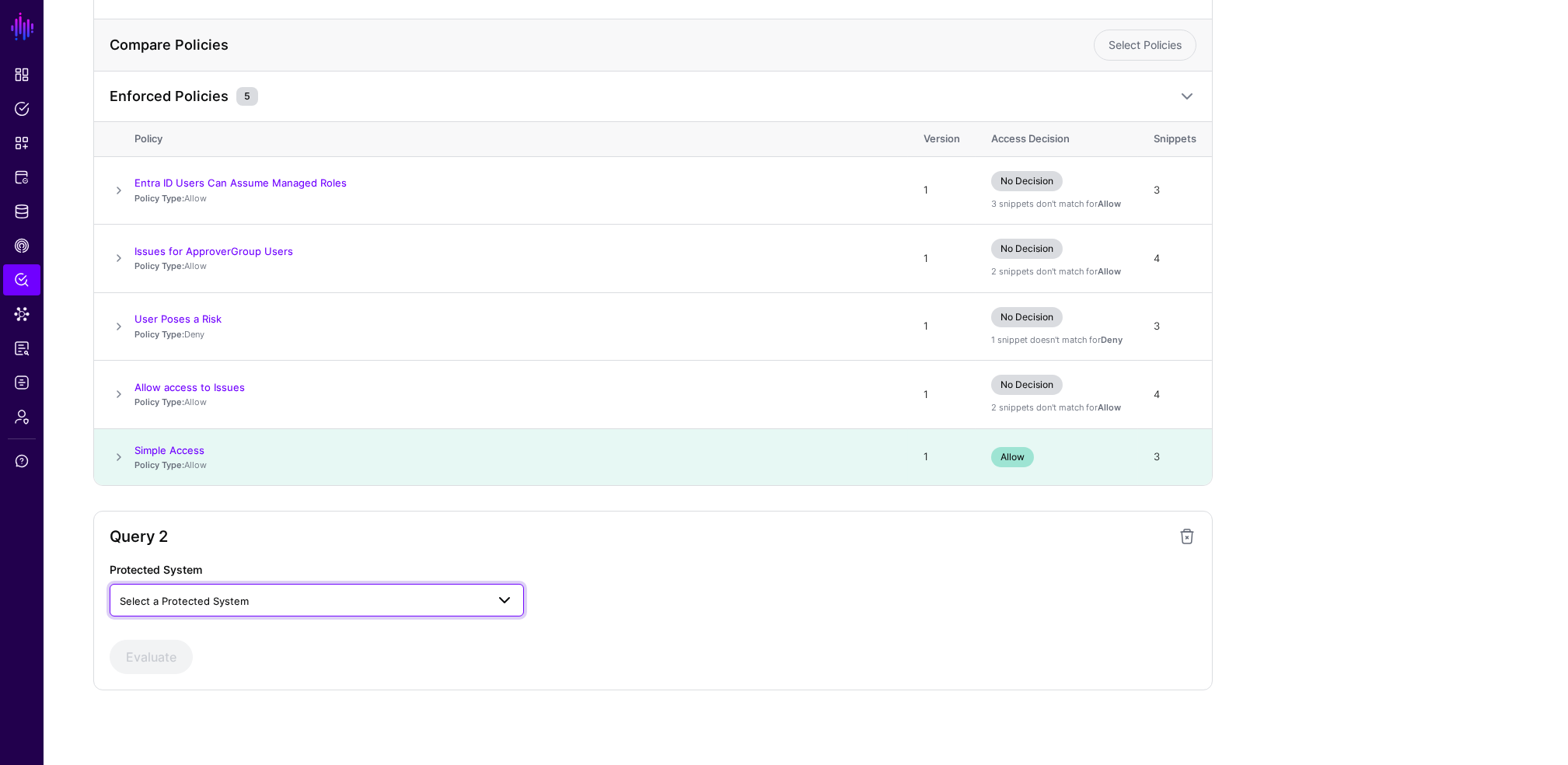
click at [377, 601] on span "Select a Protected System" at bounding box center [303, 600] width 367 height 17
click at [197, 642] on span "Custom Application" at bounding box center [169, 636] width 94 height 13
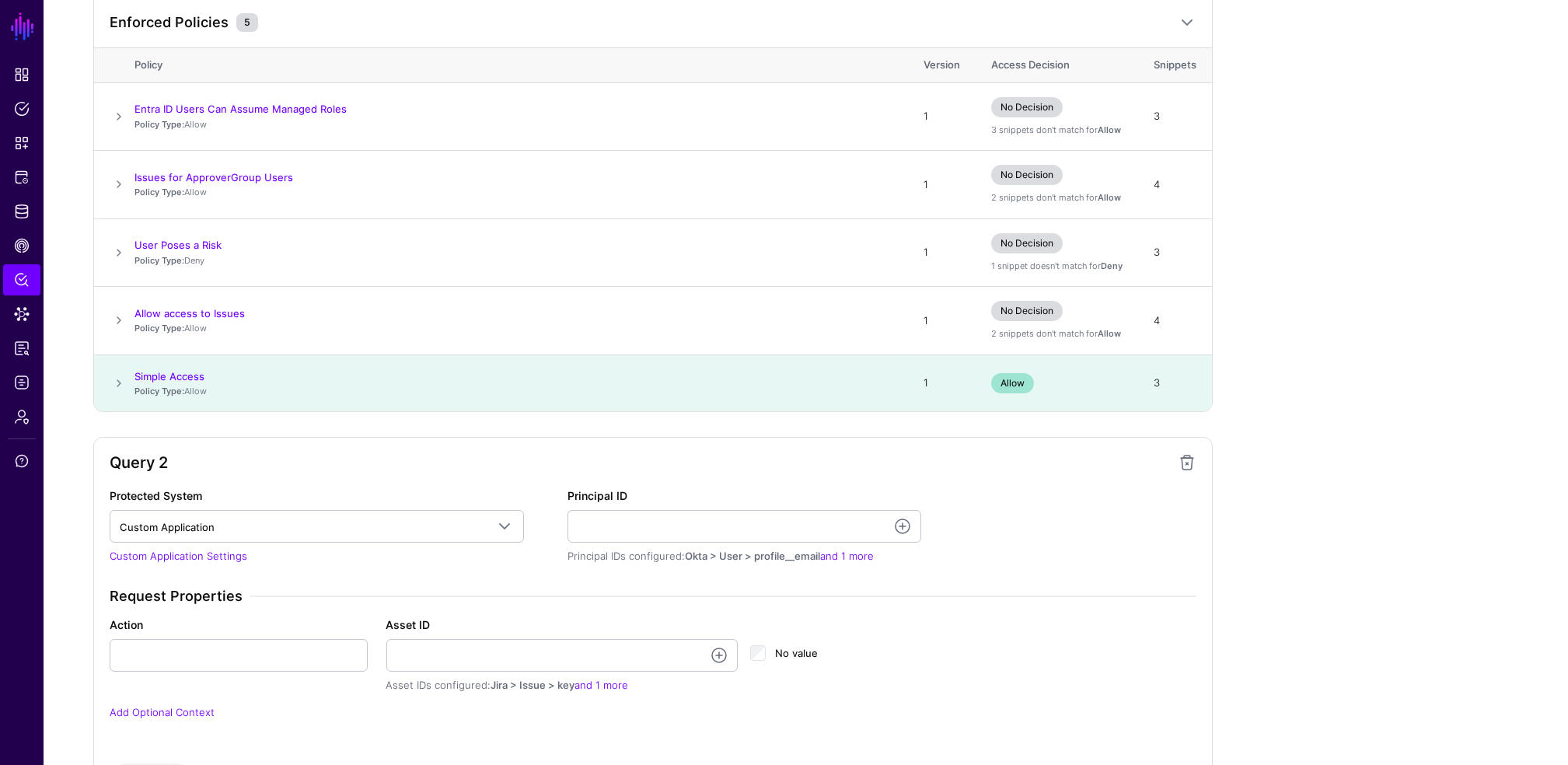
scroll to position [842, 0]
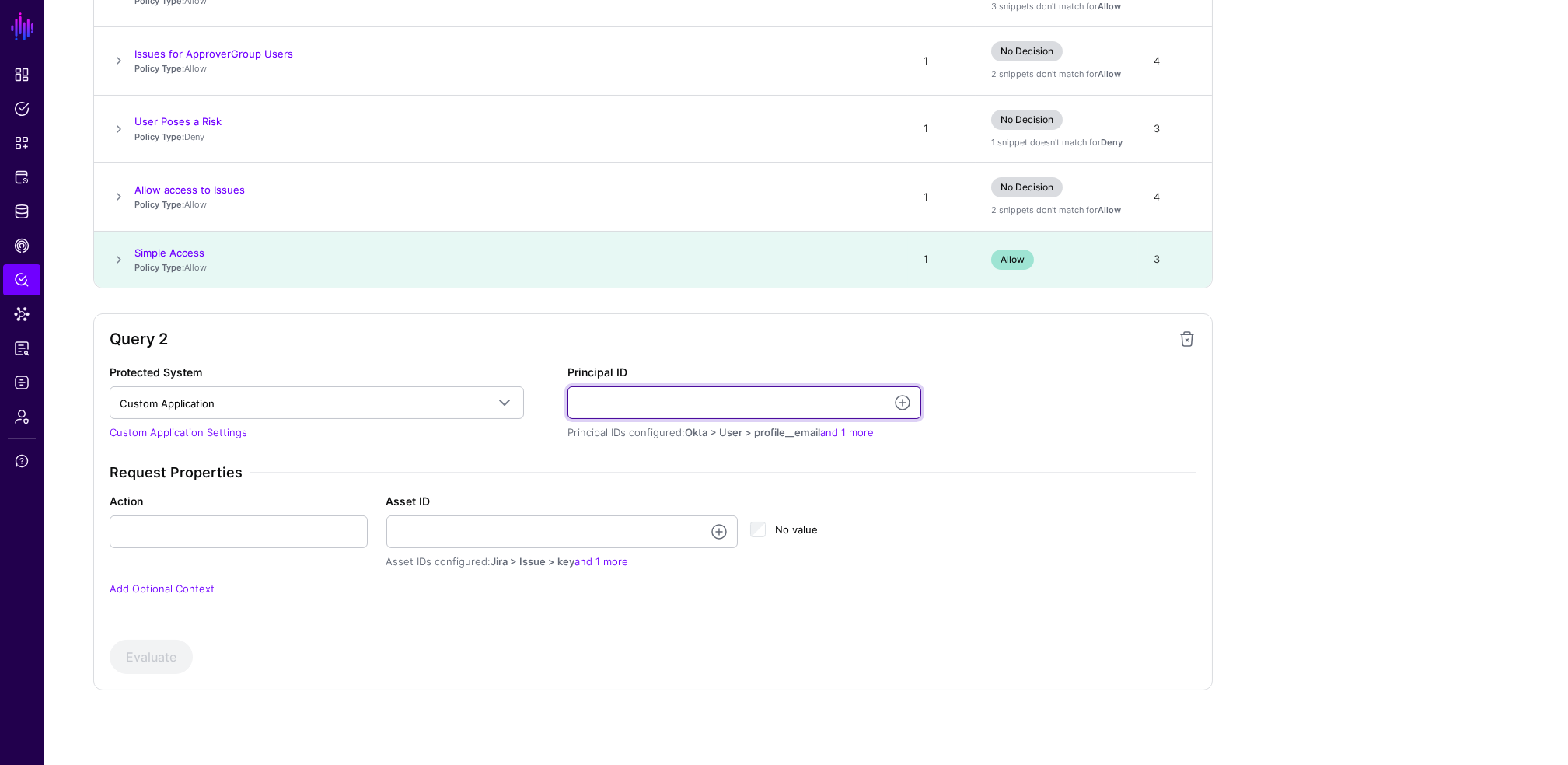
click at [672, 394] on input "Principal ID" at bounding box center [744, 402] width 354 height 33
type input "**********"
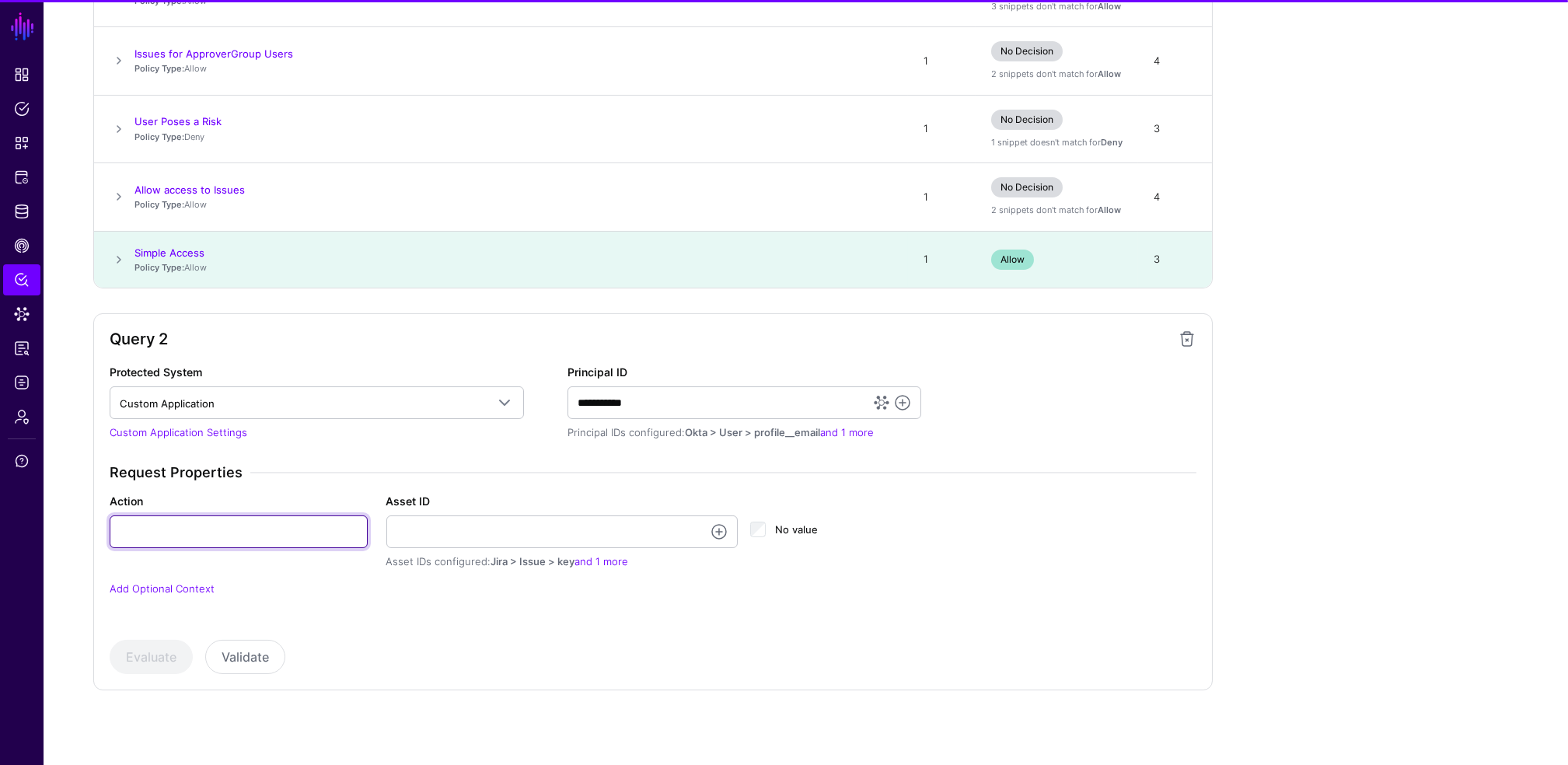
click at [170, 518] on input "Action" at bounding box center [239, 531] width 258 height 33
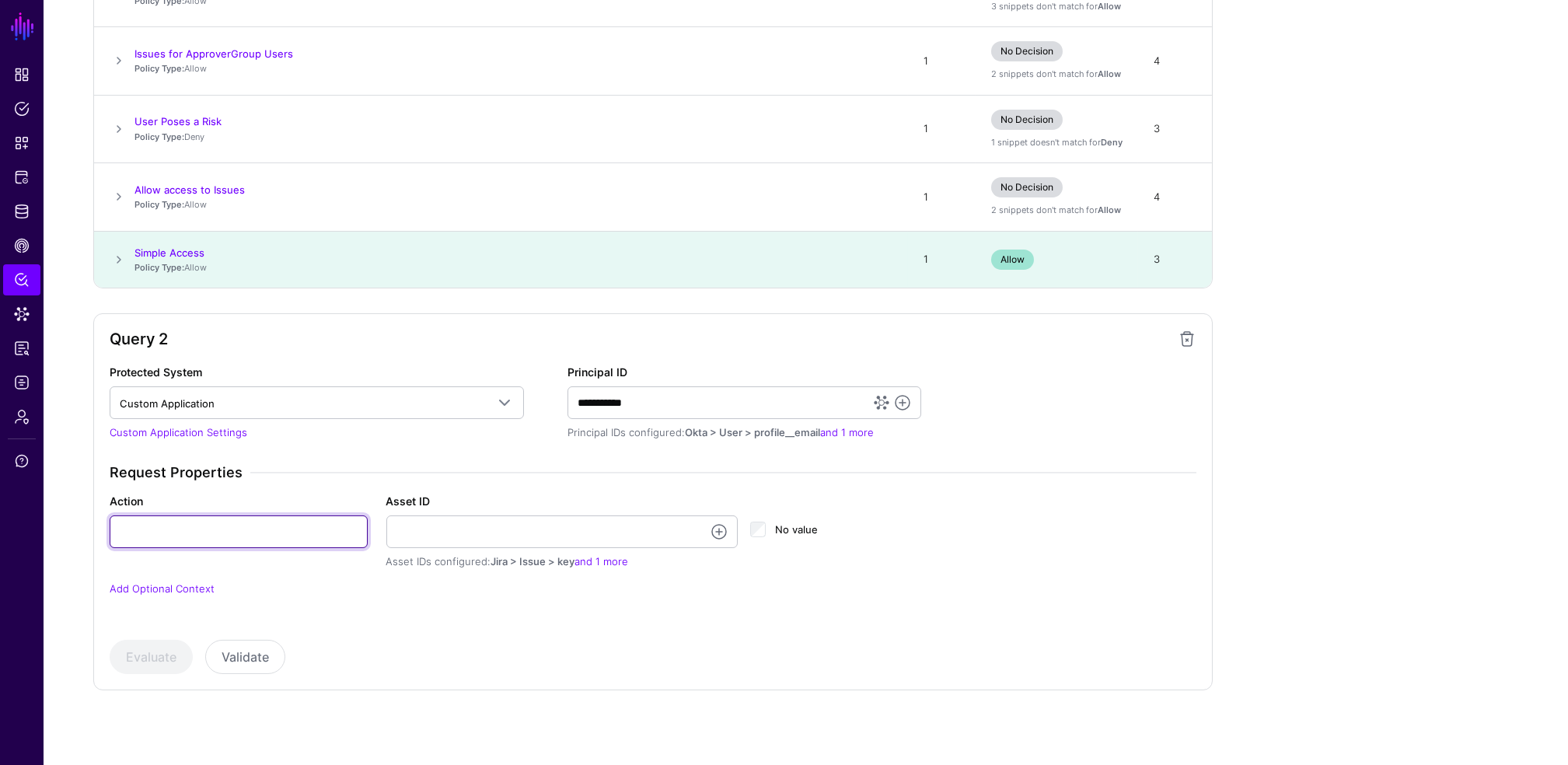
type input "******"
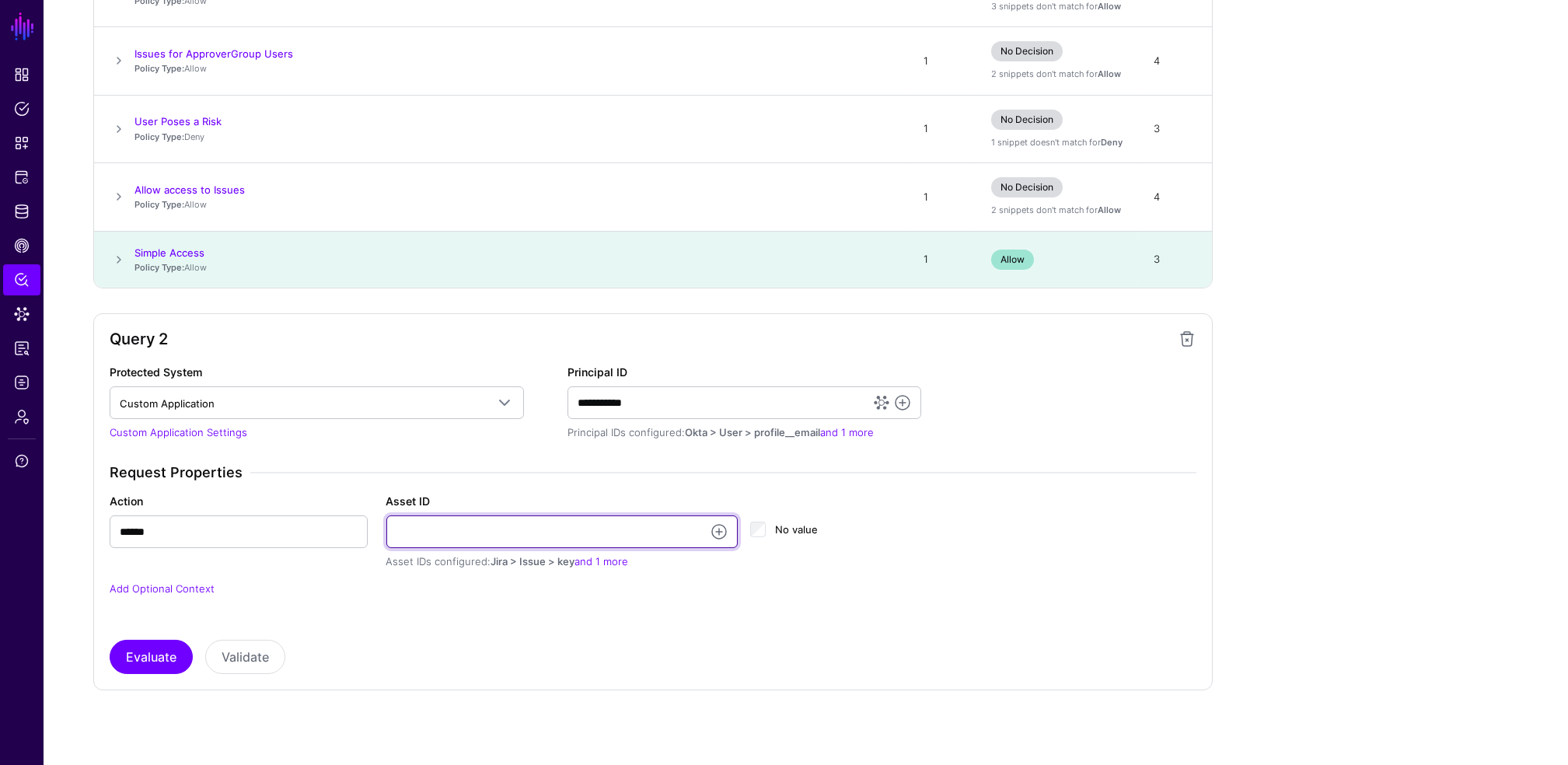
click at [511, 524] on input "Asset ID" at bounding box center [562, 531] width 352 height 33
click at [722, 527] on link at bounding box center [718, 531] width 19 height 19
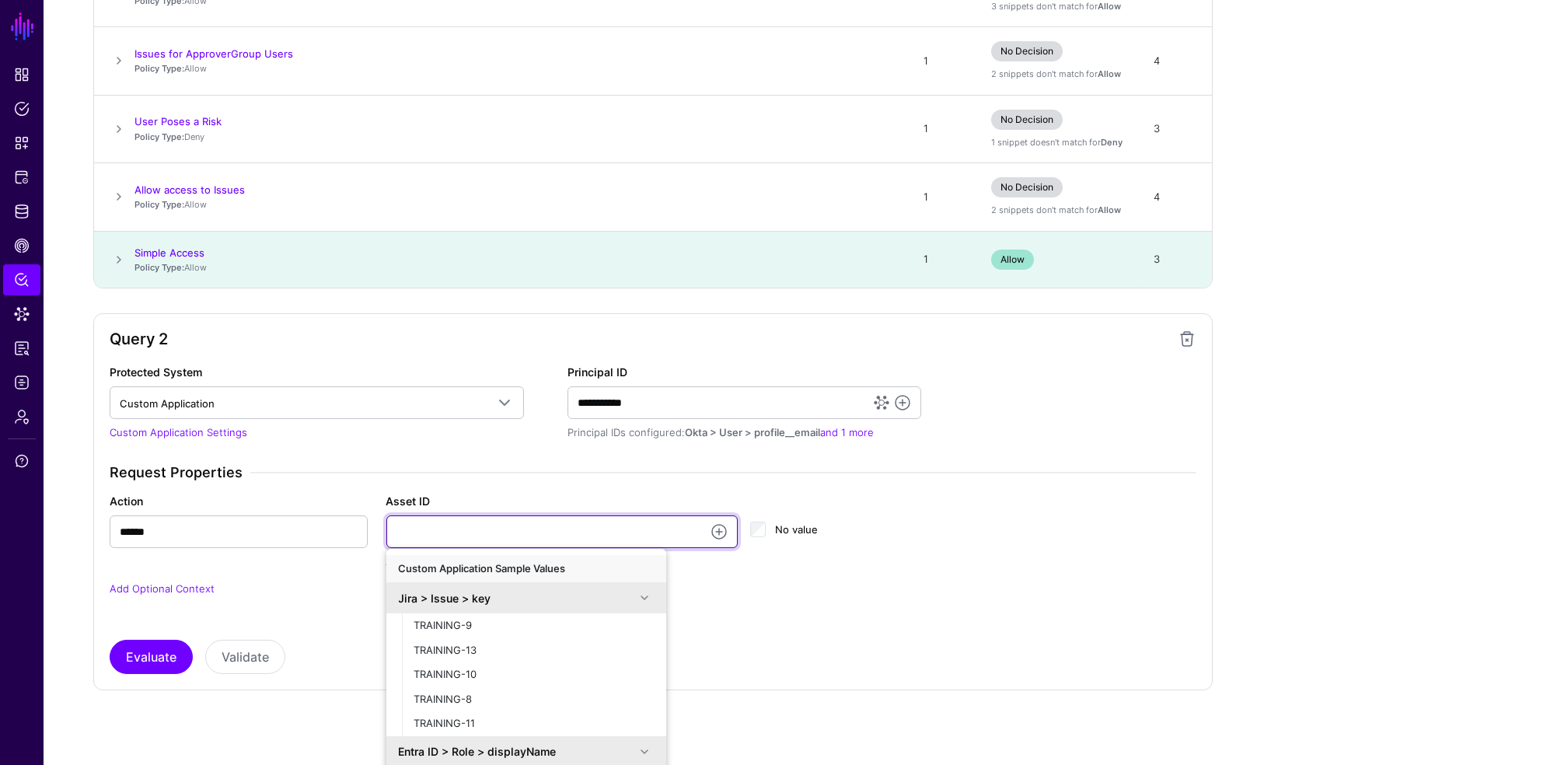
click at [545, 527] on input "Asset ID" at bounding box center [562, 531] width 352 height 33
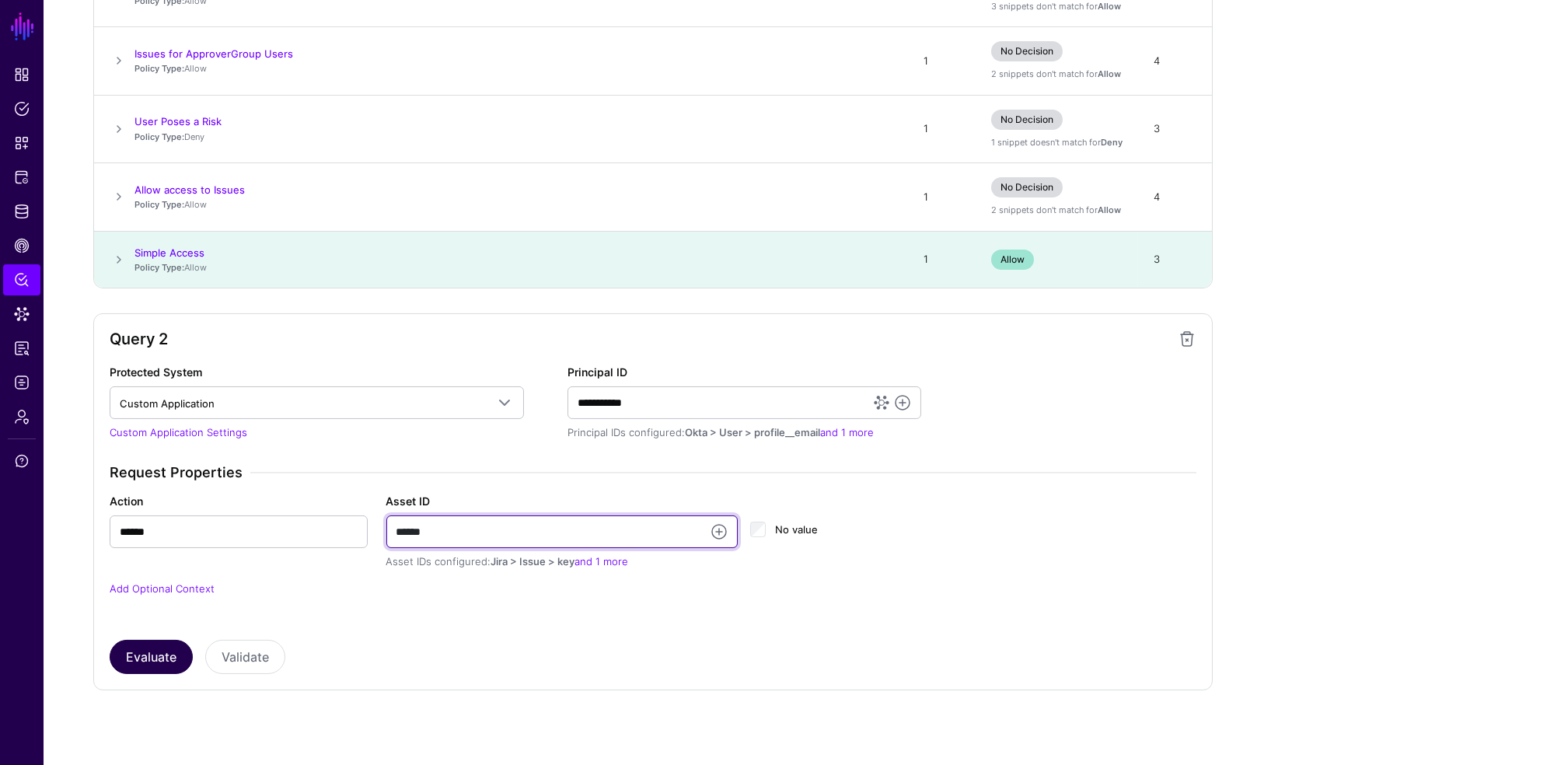
type input "******"
click at [122, 666] on button "Evaluate" at bounding box center [151, 657] width 83 height 35
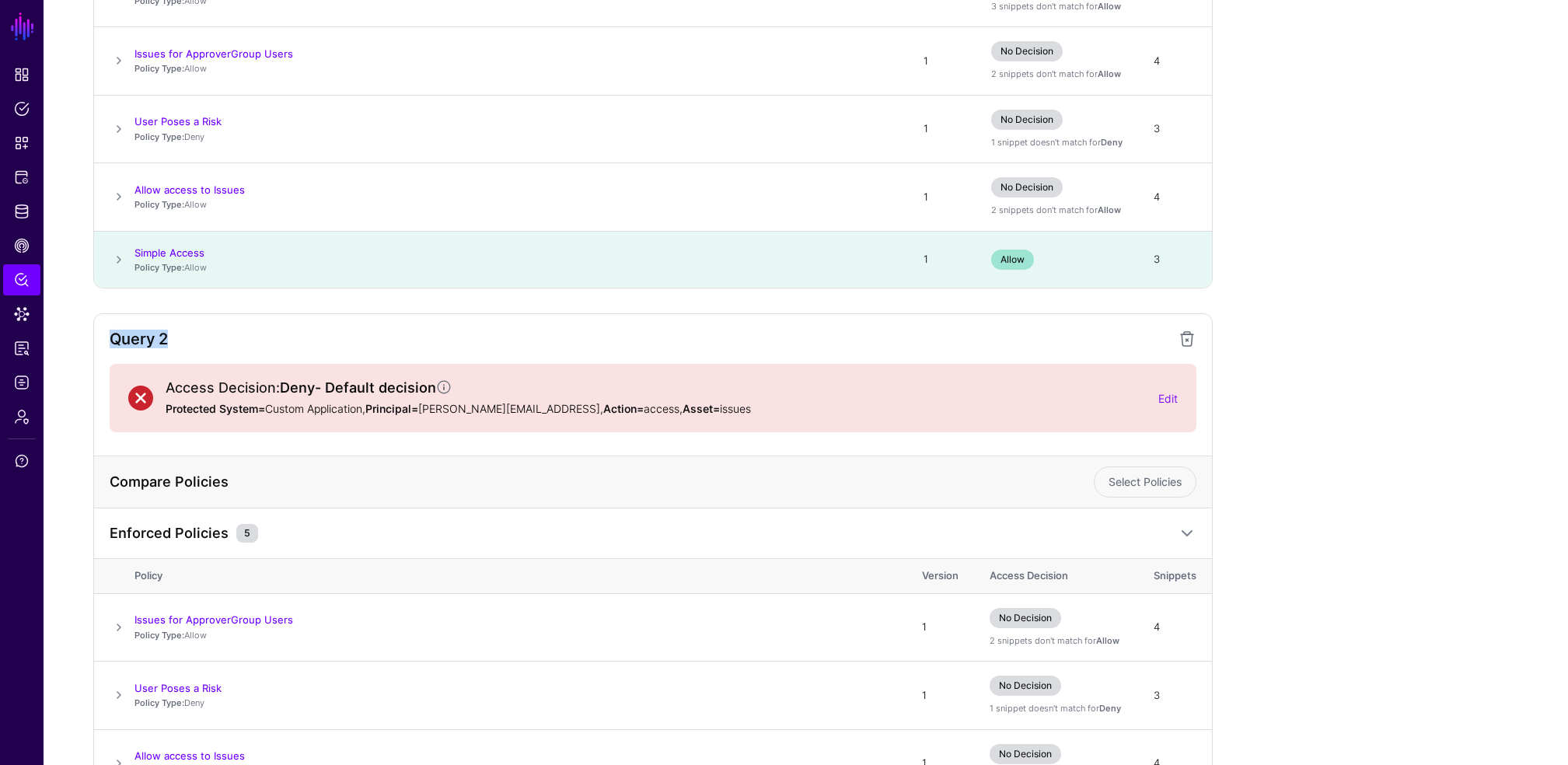
click at [1356, 352] on div "Query 2 Access Decision: Deny - Default decision Protected System= Custom Appli…" at bounding box center [806, 624] width 1425 height 621
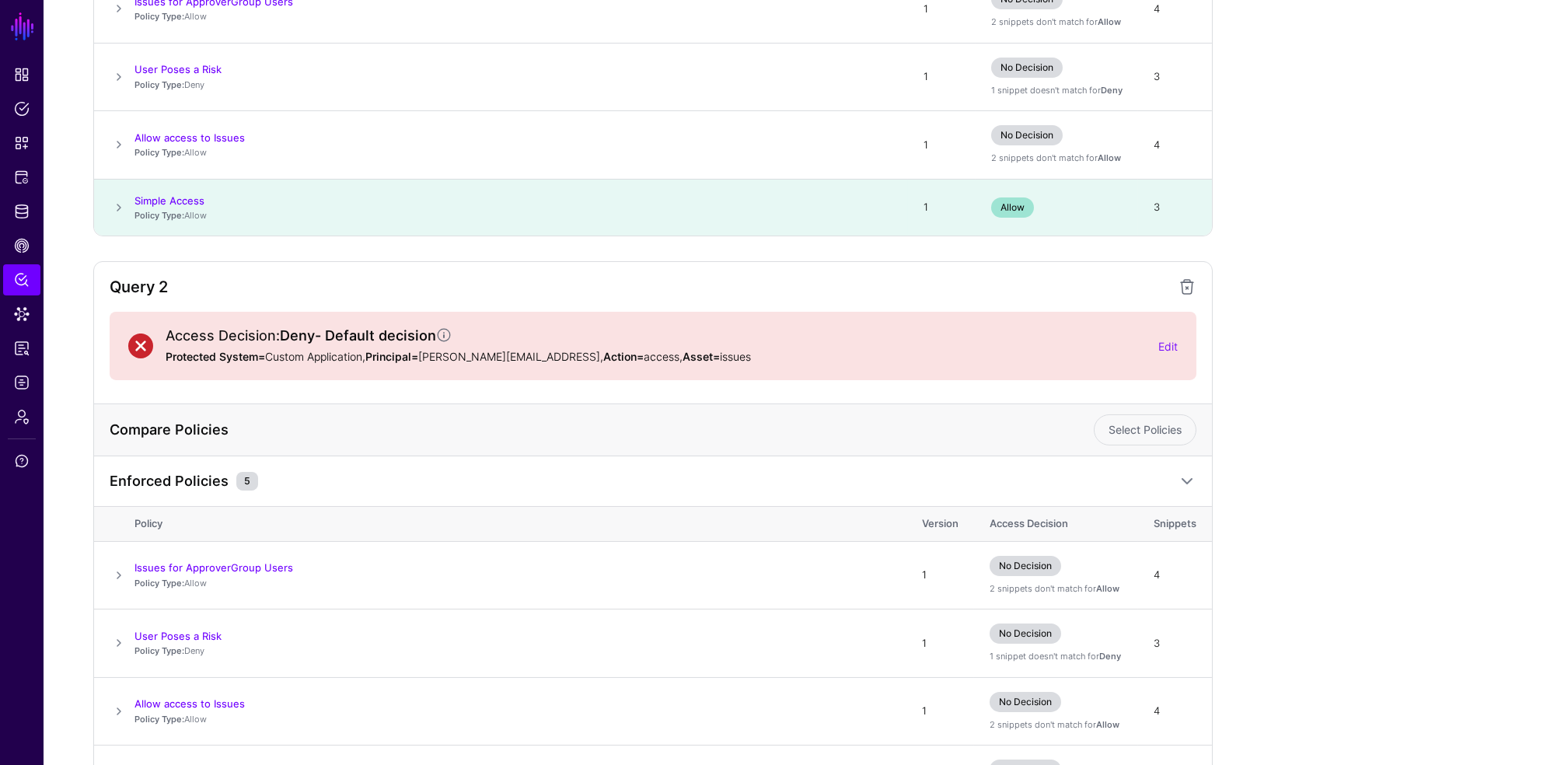
scroll to position [1085, 0]
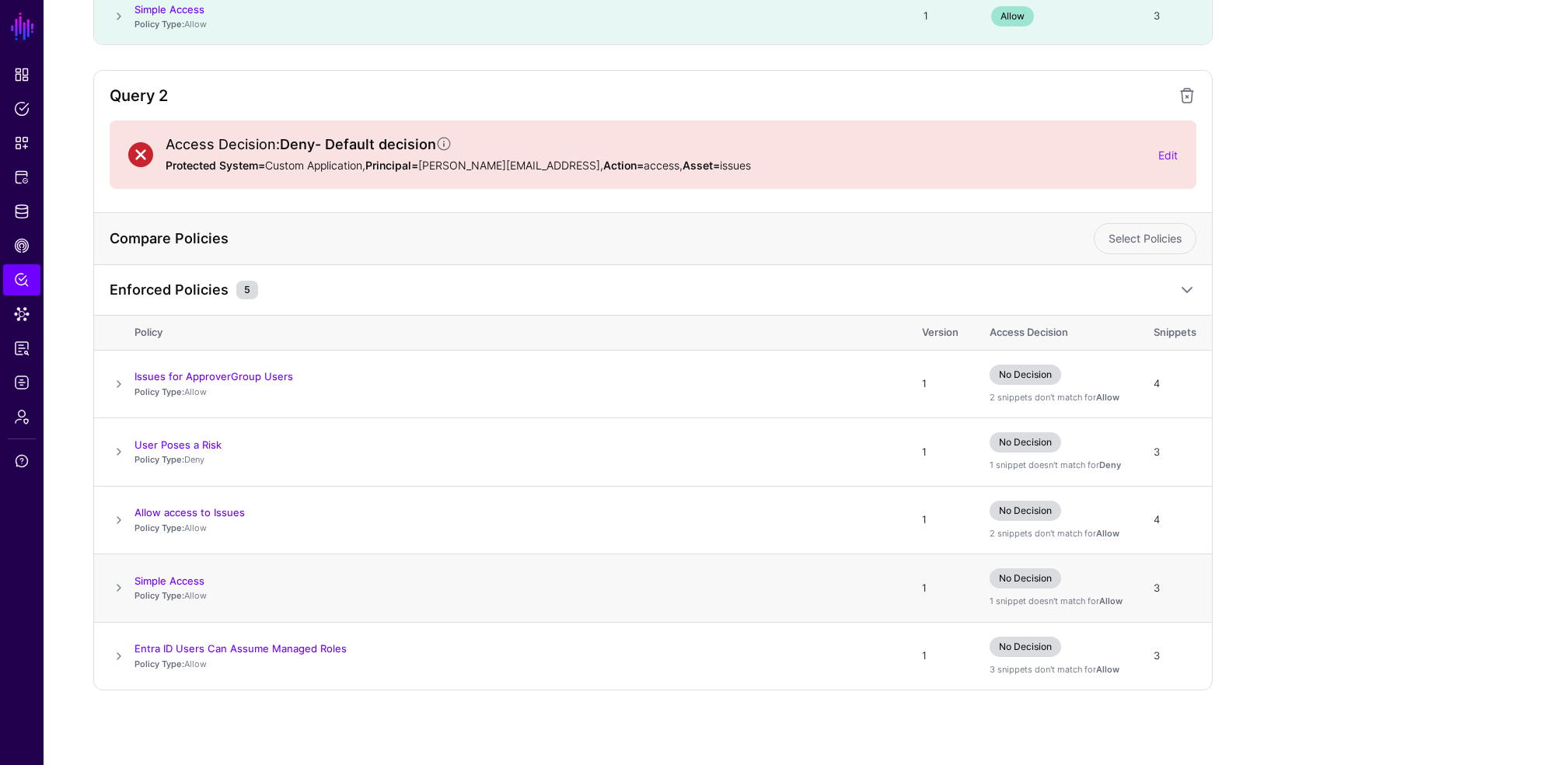
click at [120, 588] on span at bounding box center [118, 588] width 19 height 19
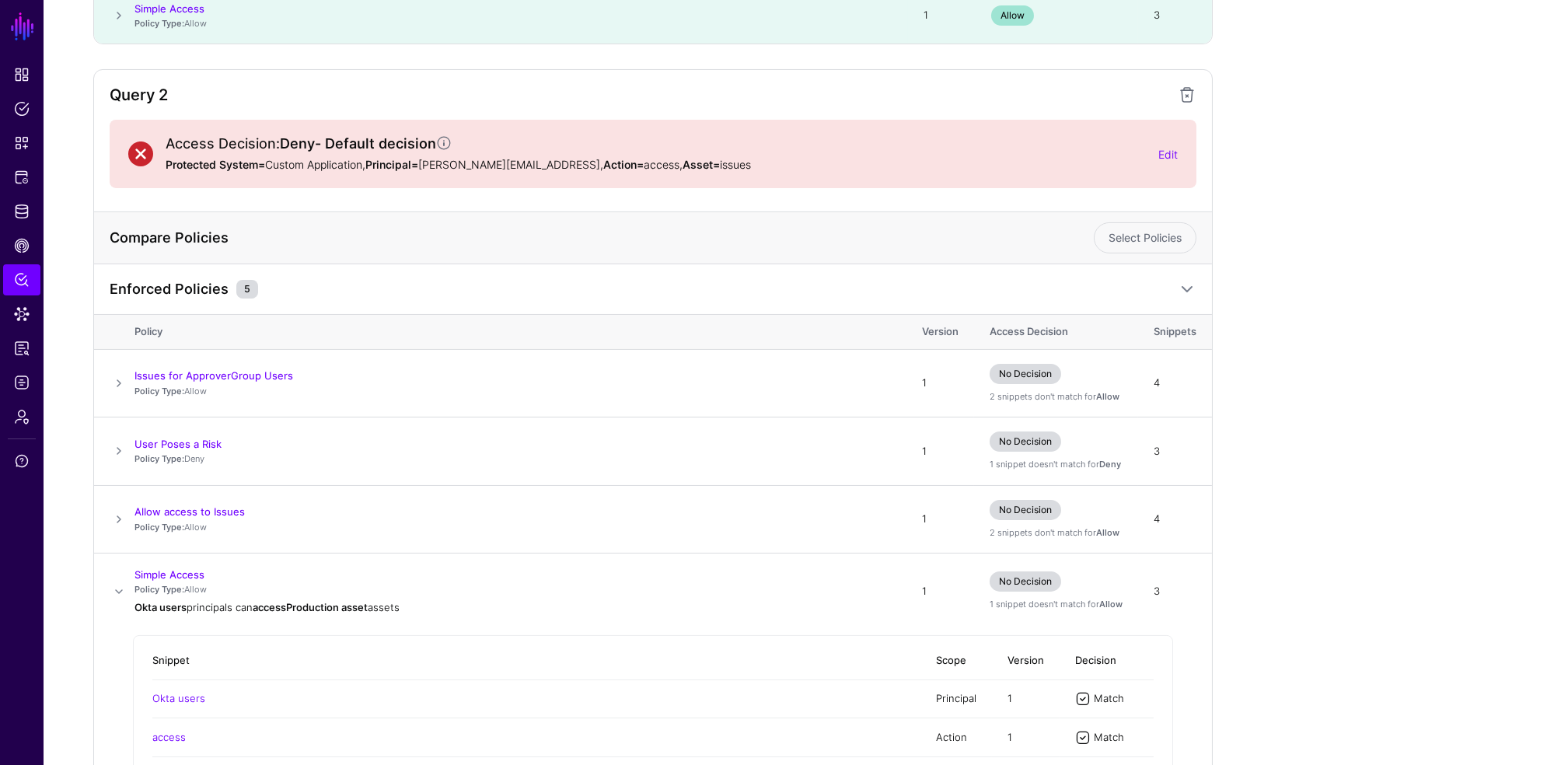
click at [1563, 536] on div "**********" at bounding box center [805, 0] width 1525 height 1962
click at [1563, 532] on div "**********" at bounding box center [805, 0] width 1525 height 1962
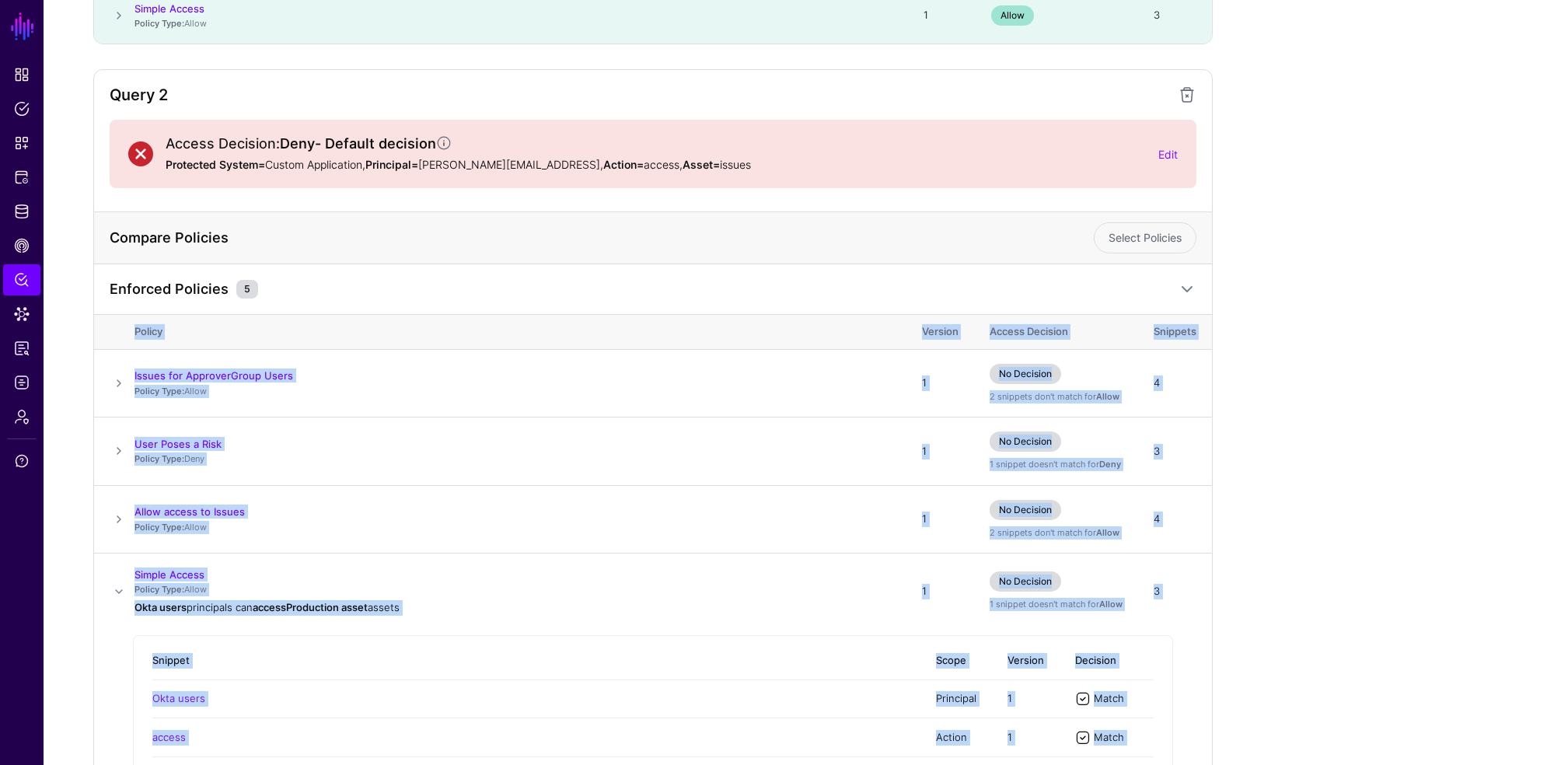
drag, startPoint x: 1563, startPoint y: 532, endPoint x: 1570, endPoint y: 562, distance: 30.8
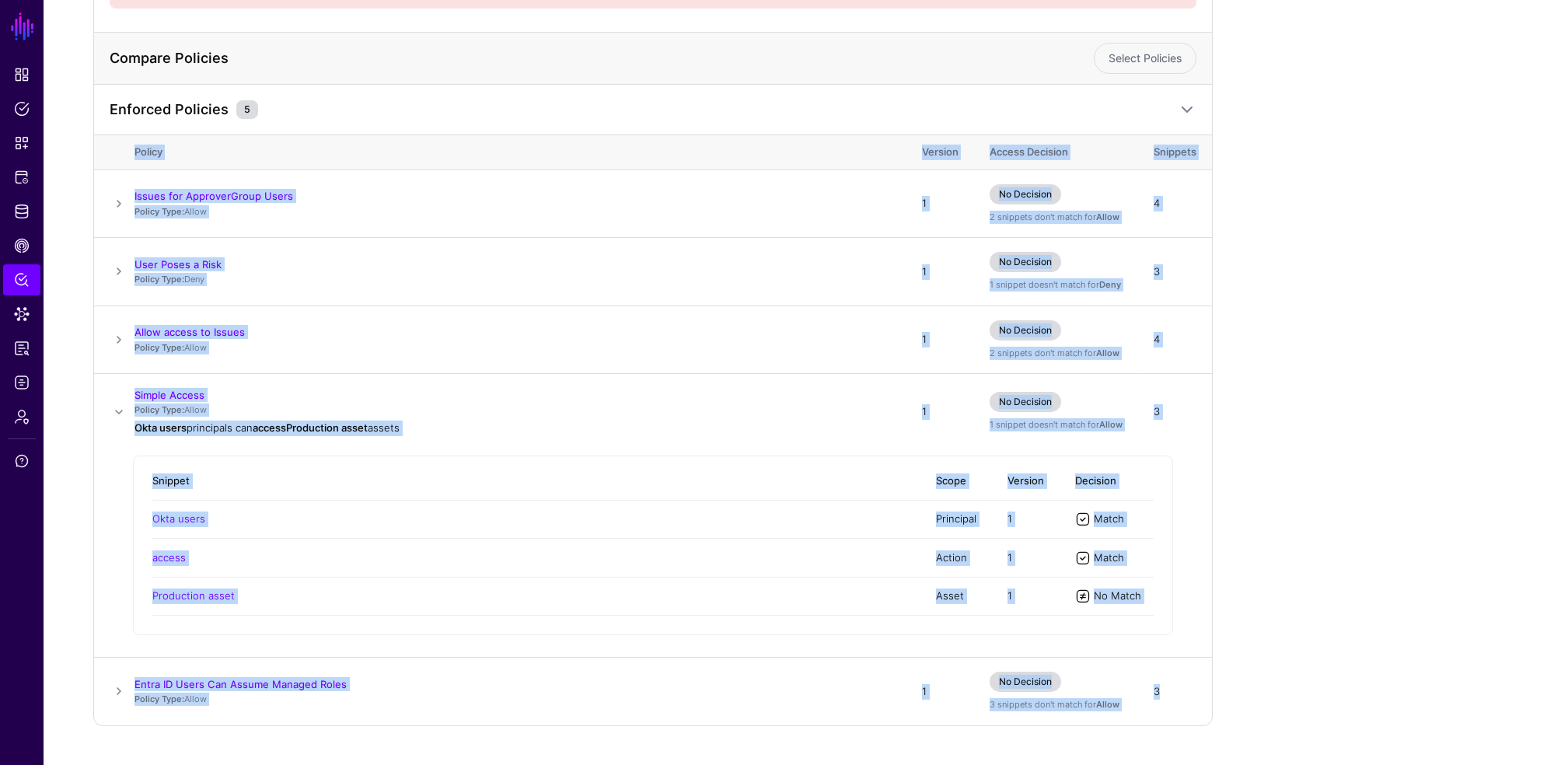
scroll to position [1273, 0]
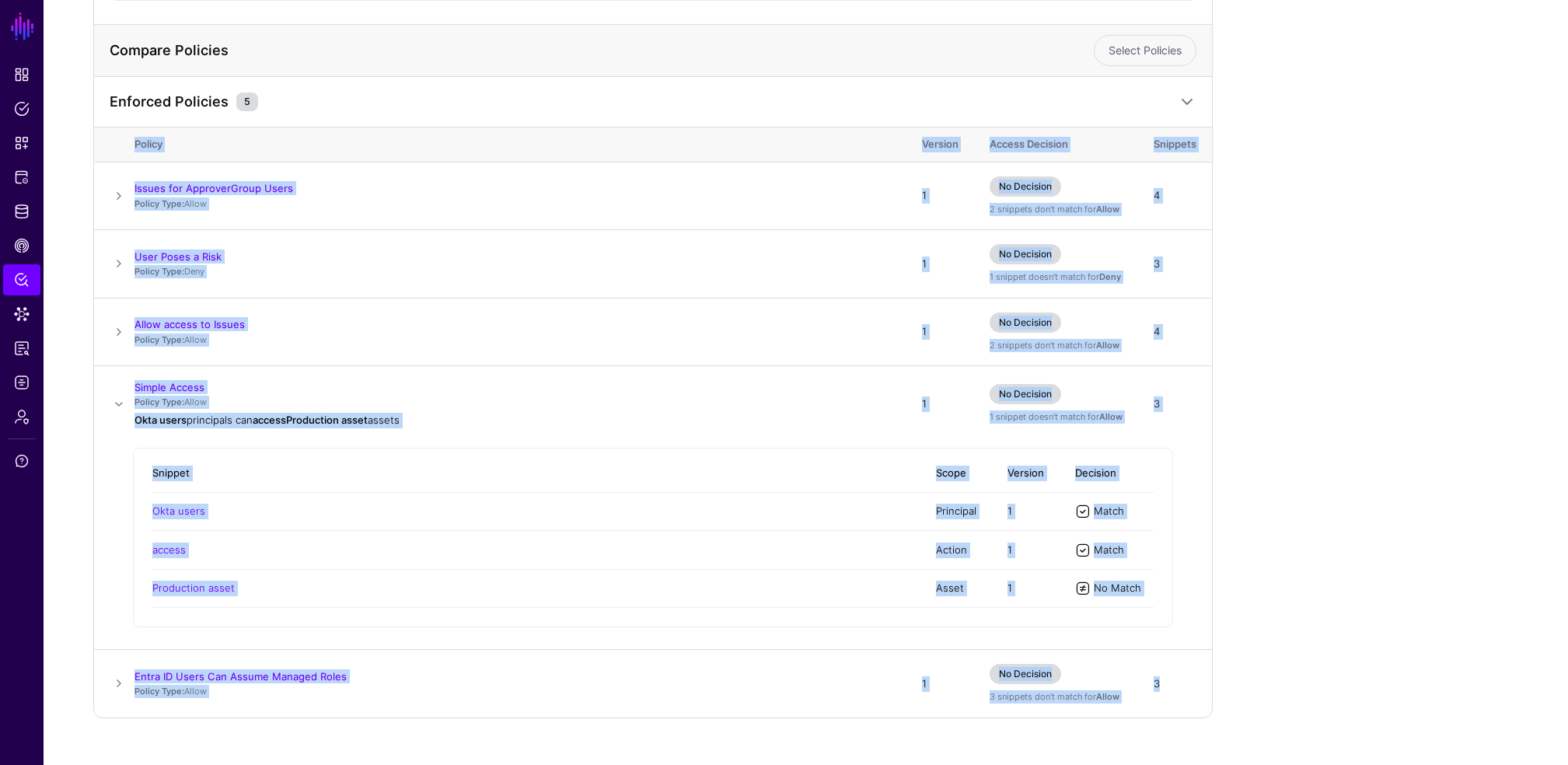
click at [1187, 104] on span at bounding box center [1187, 102] width 19 height 19
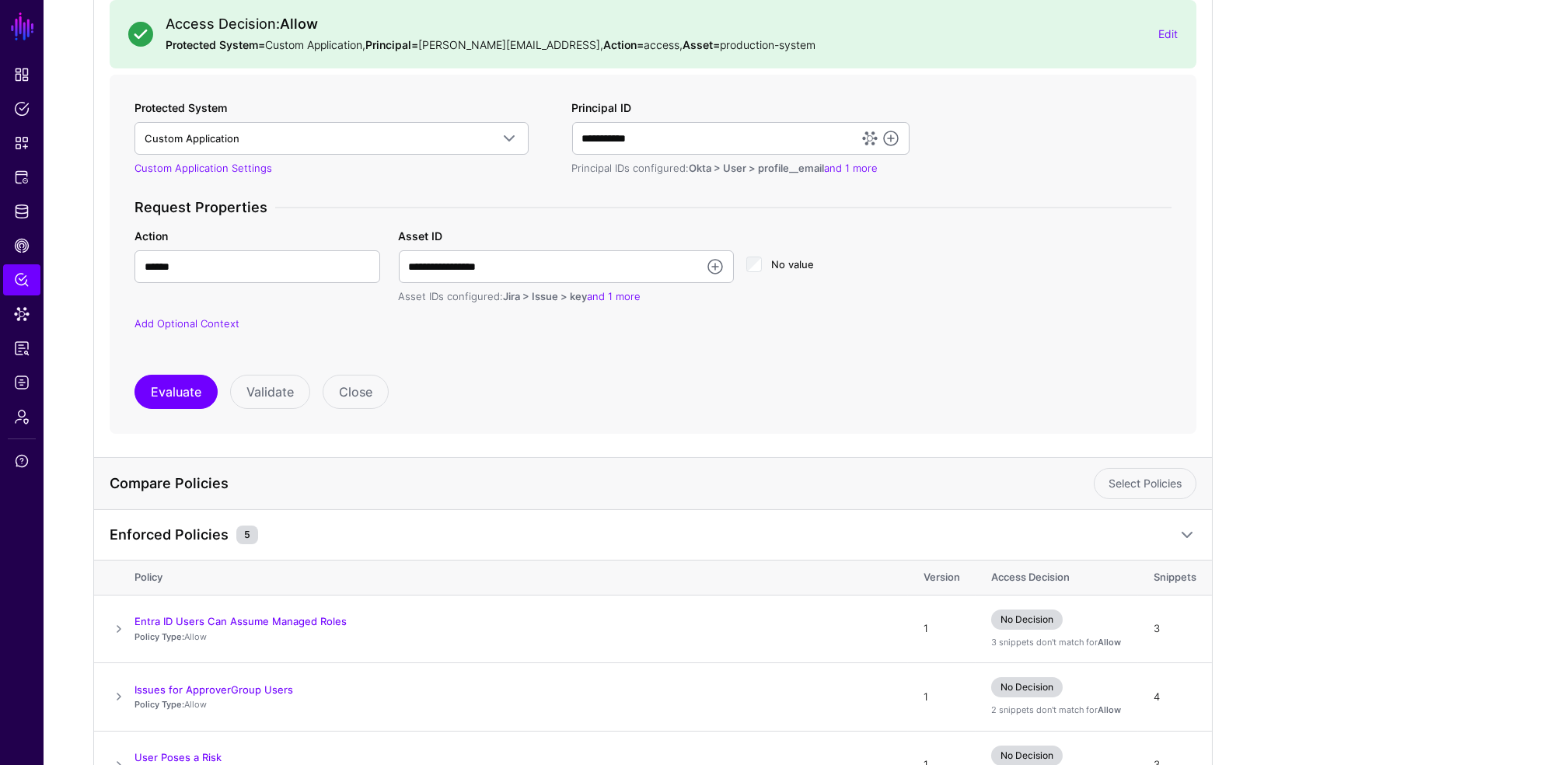
scroll to position [265, 0]
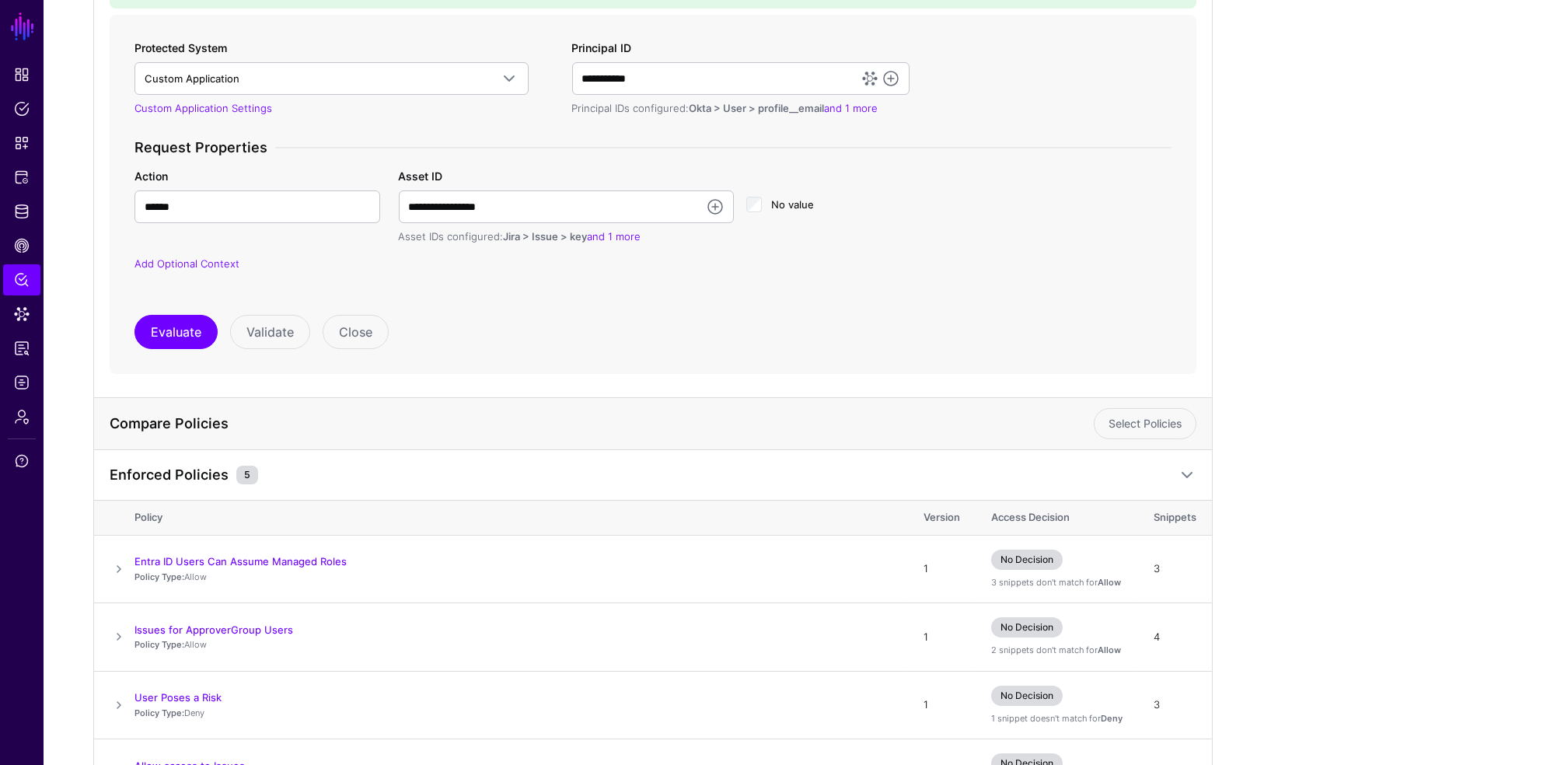
click at [1563, 369] on div "**********" at bounding box center [805, 524] width 1525 height 1370
drag, startPoint x: 1563, startPoint y: 369, endPoint x: 1581, endPoint y: 164, distance: 205.8
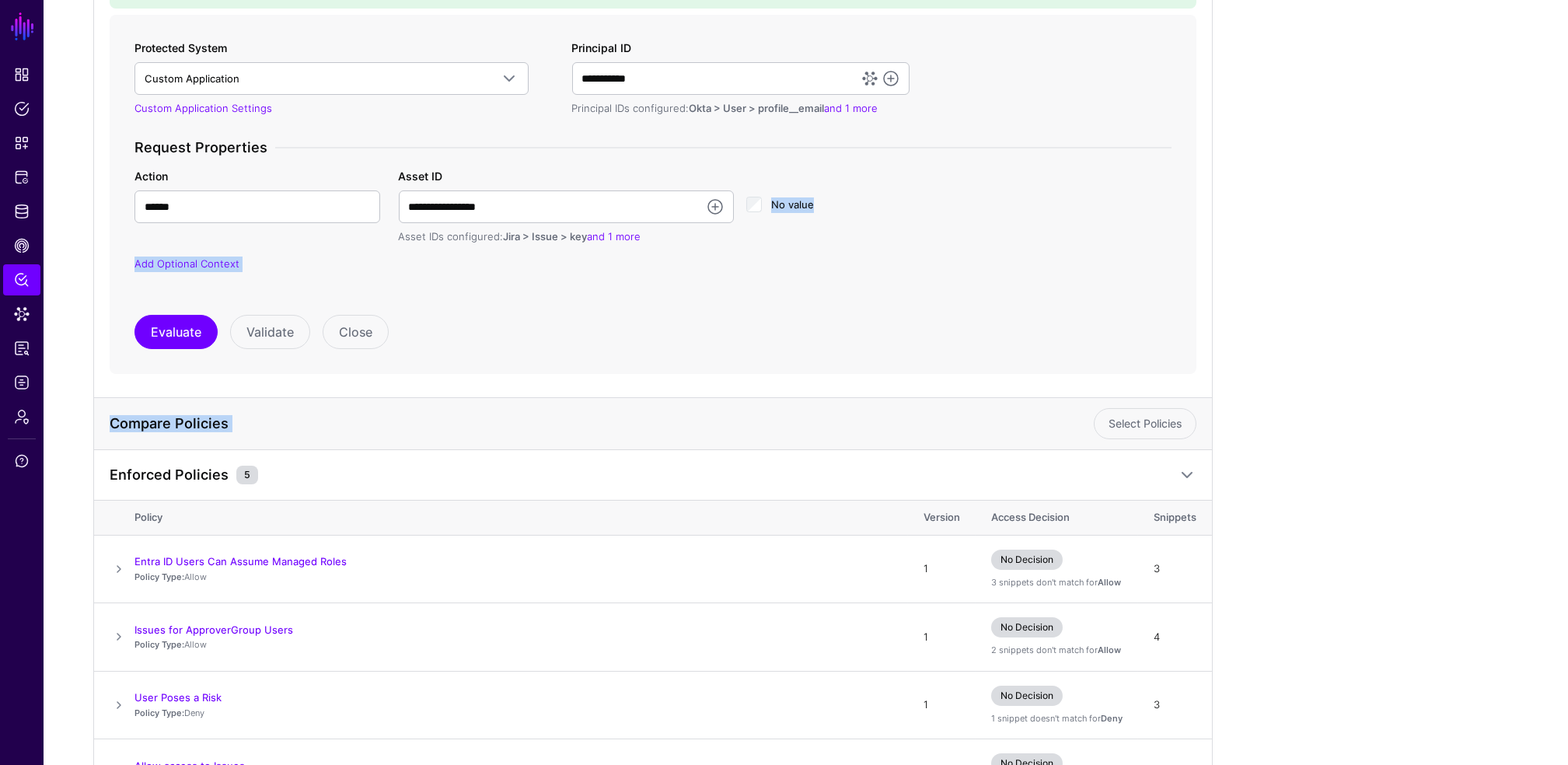
click at [1568, 164] on html "**********" at bounding box center [784, 472] width 1568 height 1476
click at [1478, 201] on div "**********" at bounding box center [806, 377] width 1425 height 975
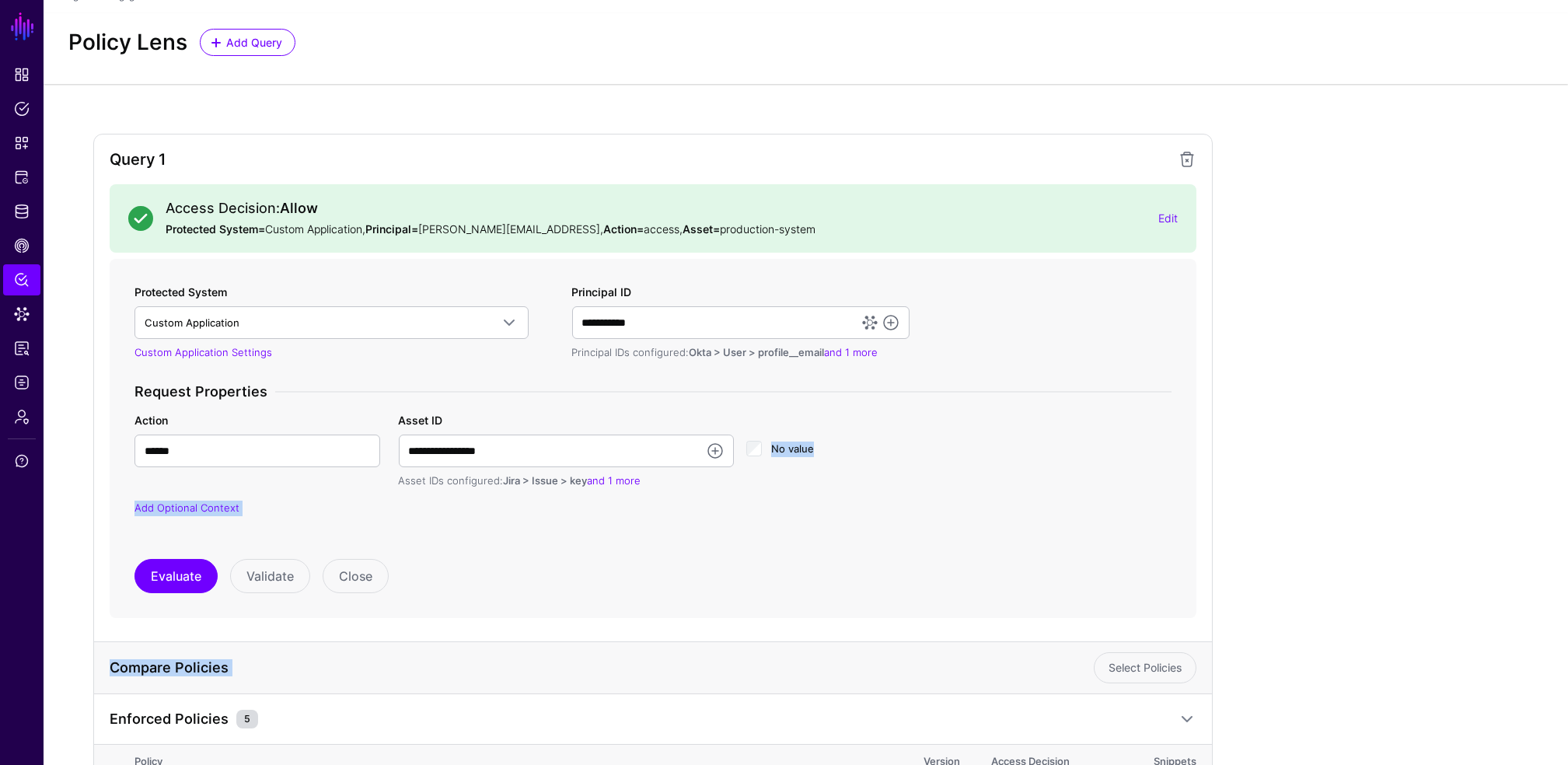
scroll to position [17, 0]
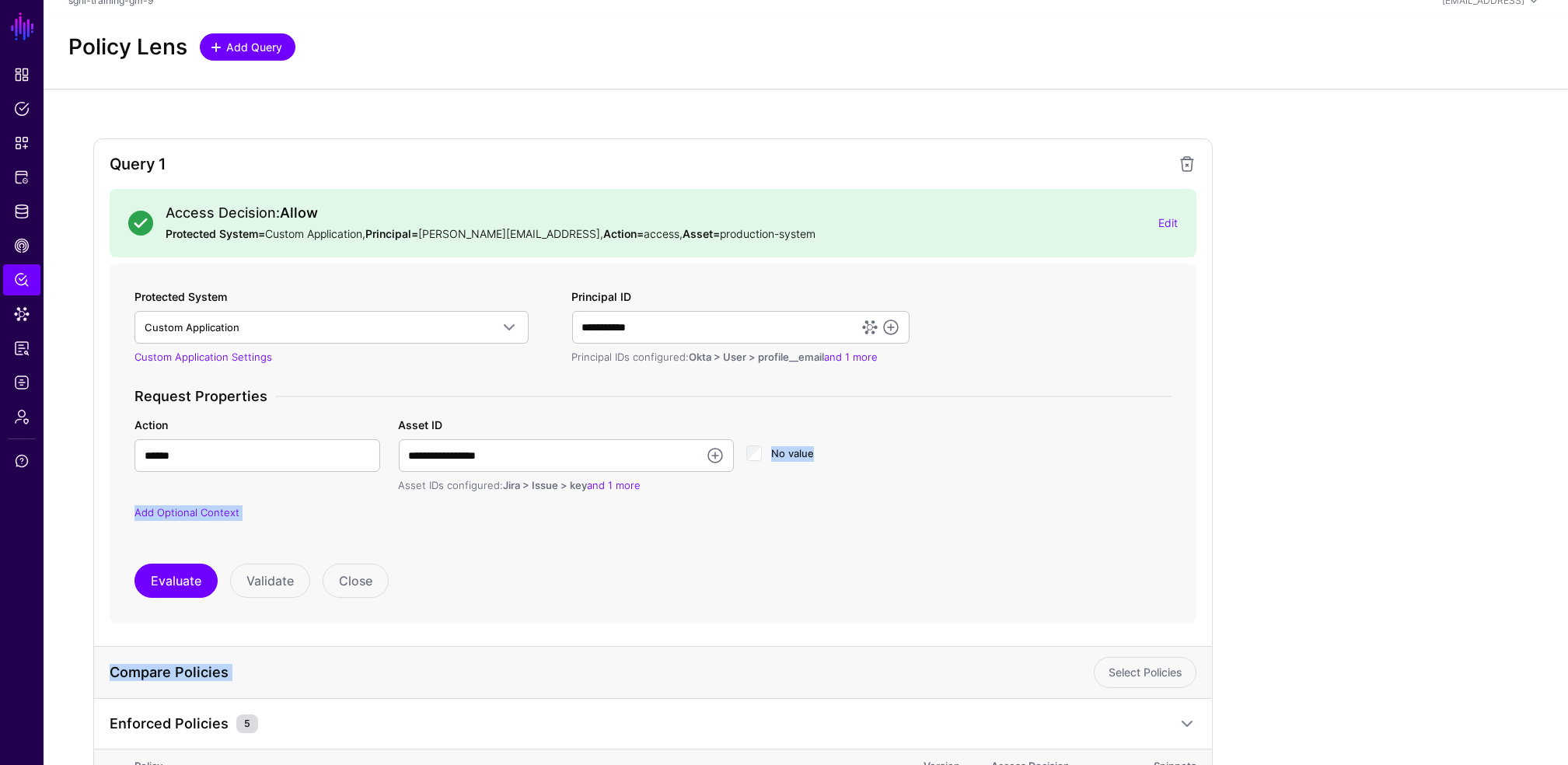
click at [233, 46] on span "Add Query" at bounding box center [254, 46] width 60 height 17
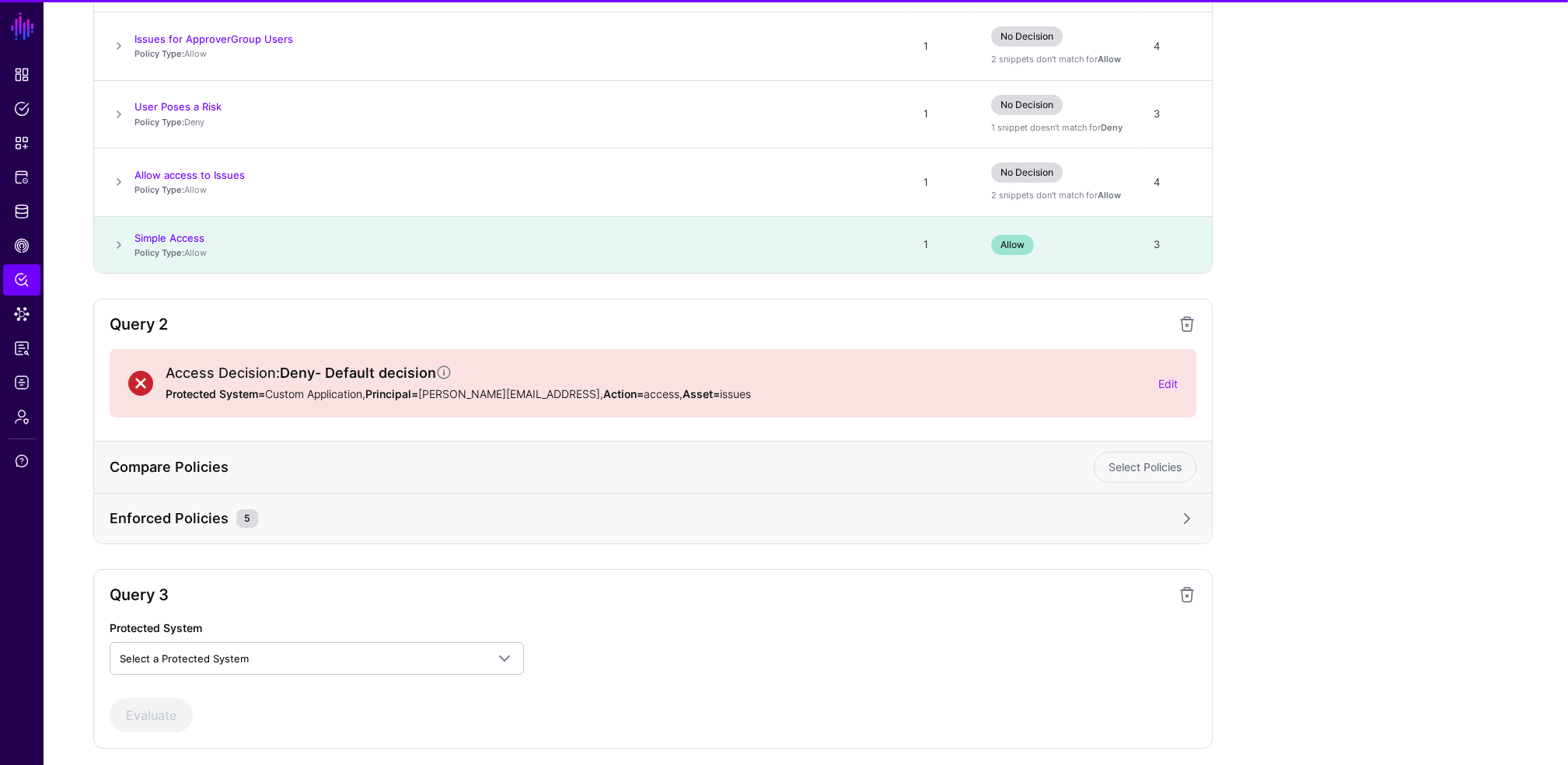
scroll to position [916, 0]
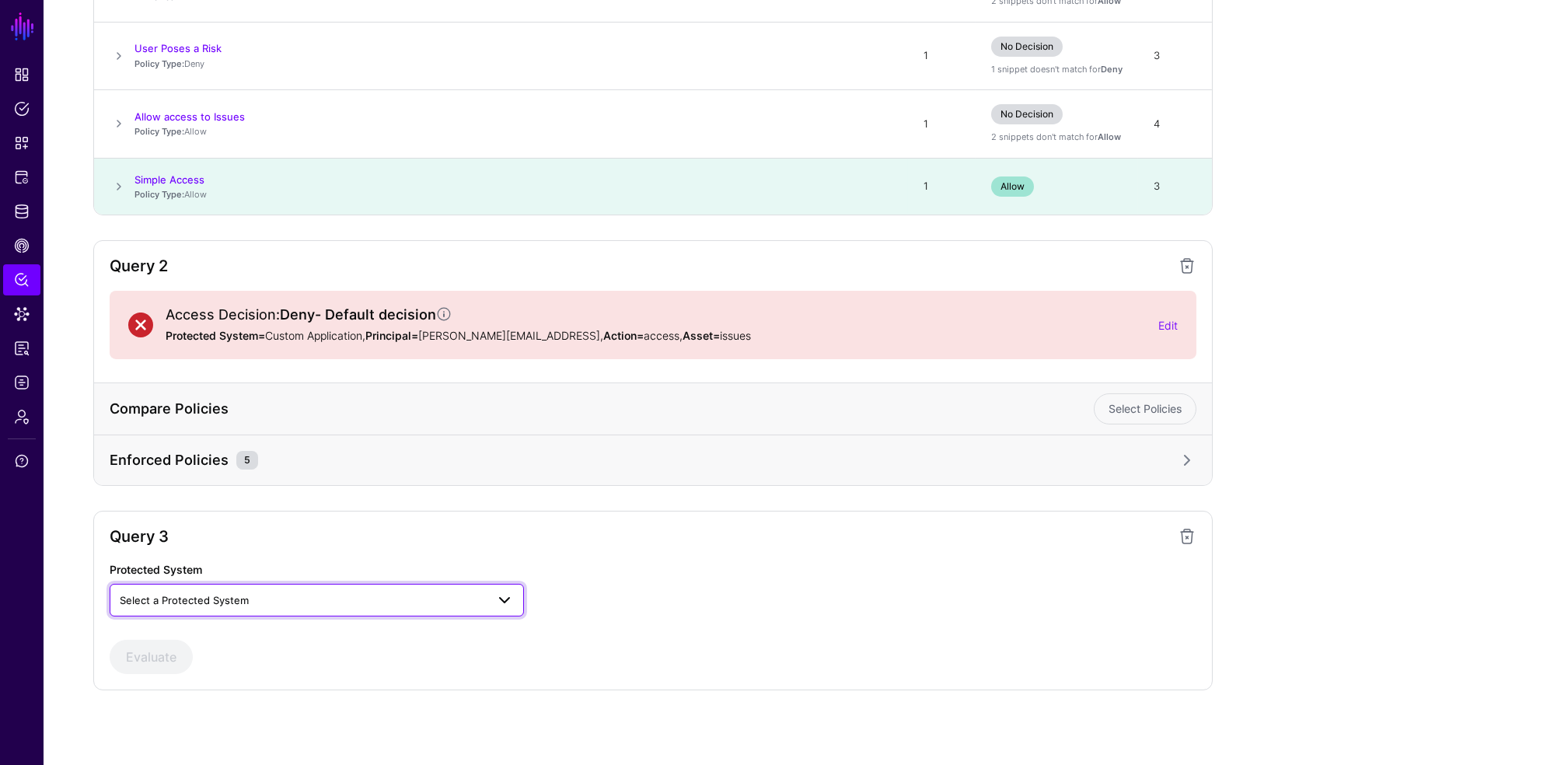
click at [215, 608] on span "Select a Protected System" at bounding box center [316, 600] width 394 height 19
click at [188, 639] on span "Custom Application" at bounding box center [169, 636] width 94 height 13
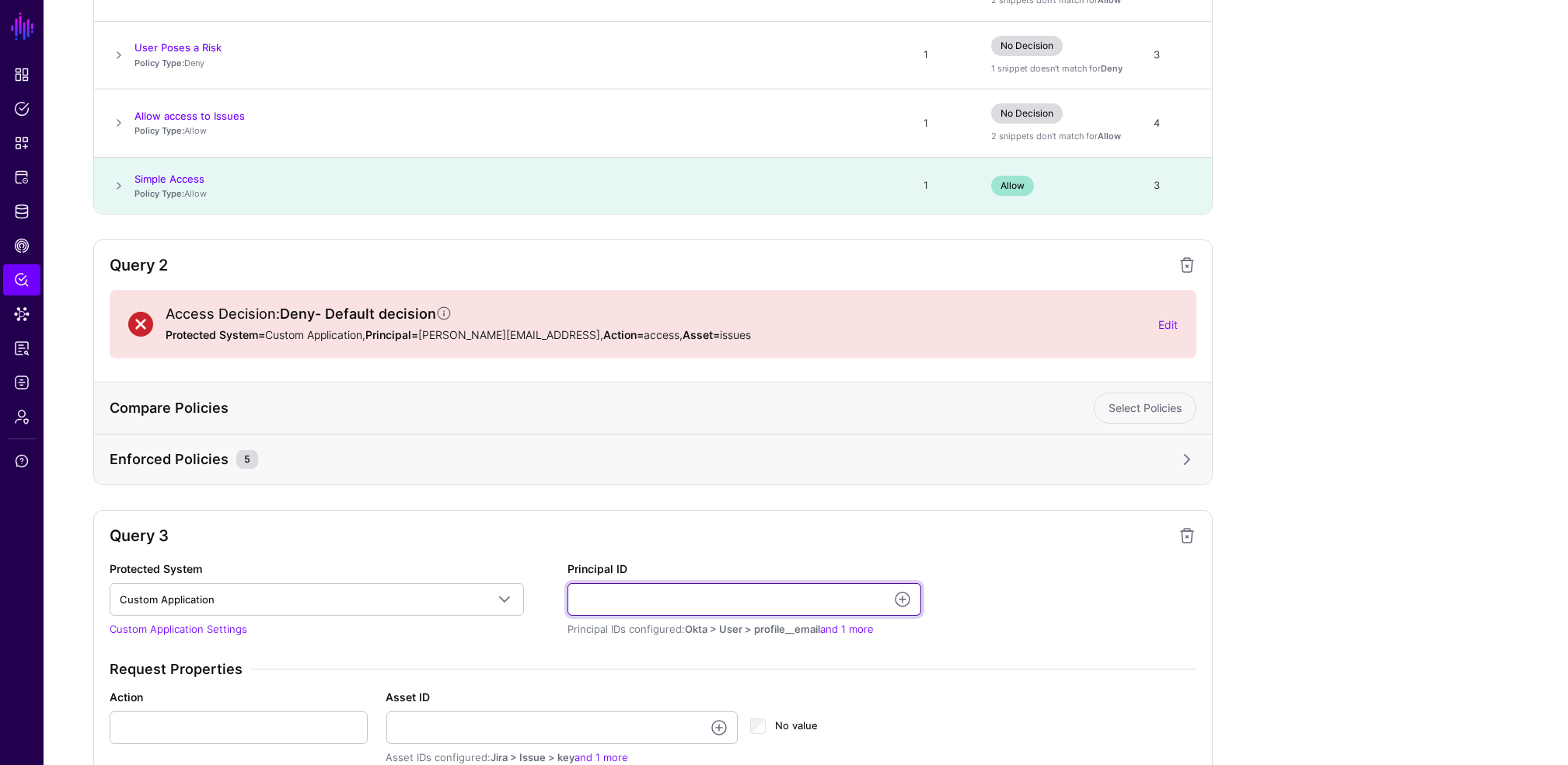
click at [791, 588] on input "Principal ID" at bounding box center [744, 599] width 354 height 33
type input "**********"
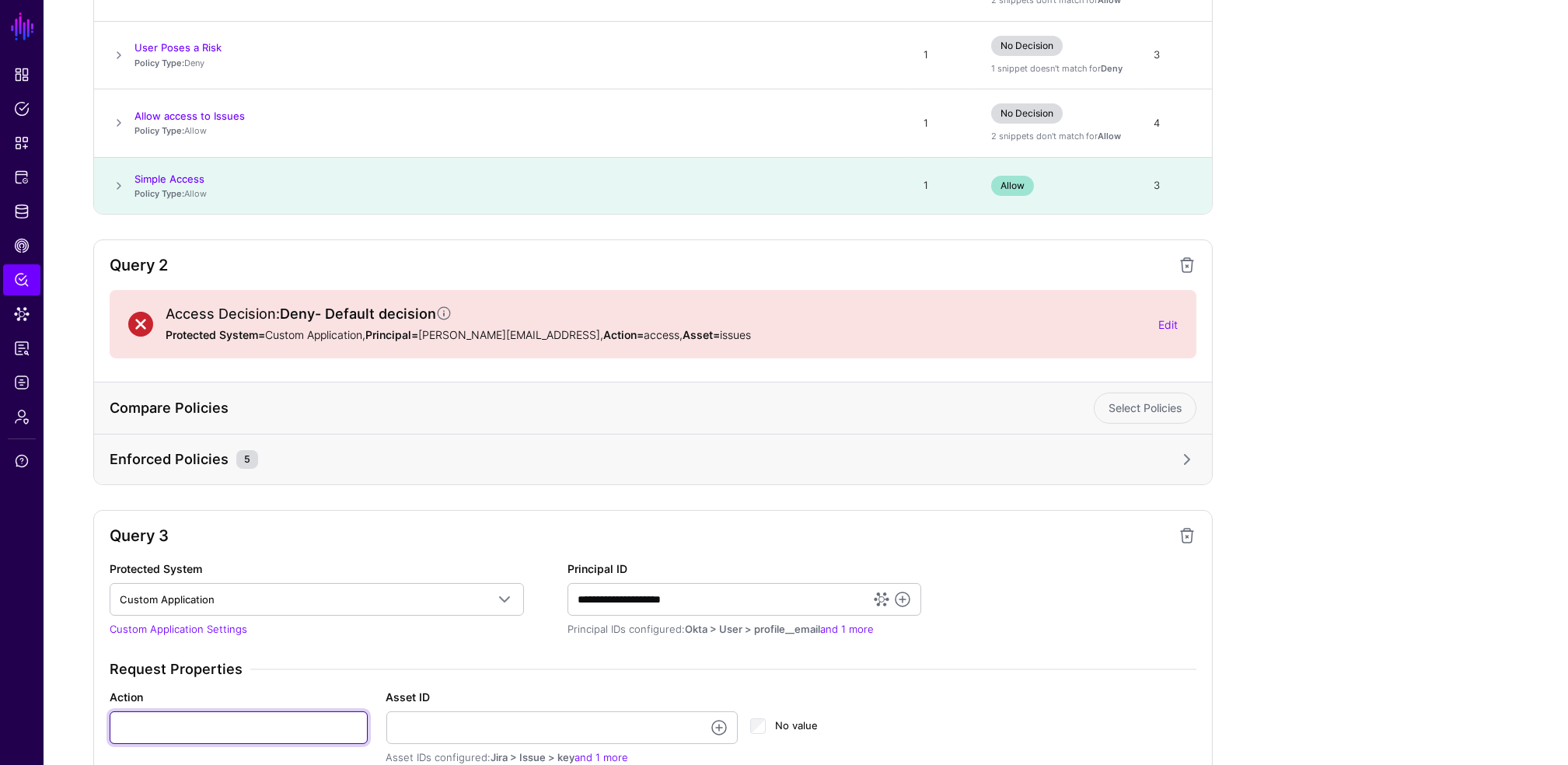
click at [193, 734] on input "Action" at bounding box center [239, 728] width 258 height 33
type input "***"
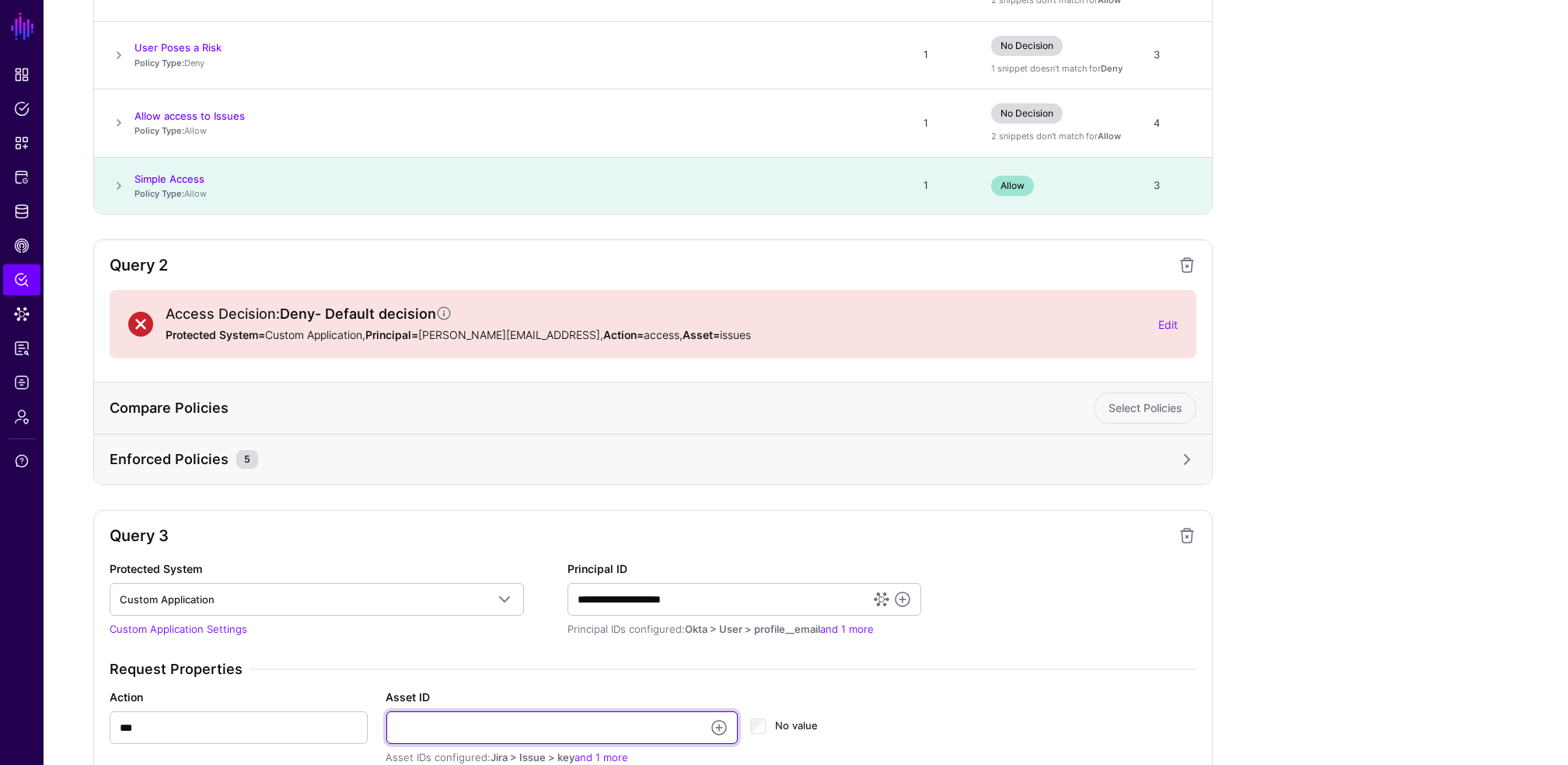
click at [531, 723] on input "Asset ID" at bounding box center [562, 728] width 352 height 33
type input "**********"
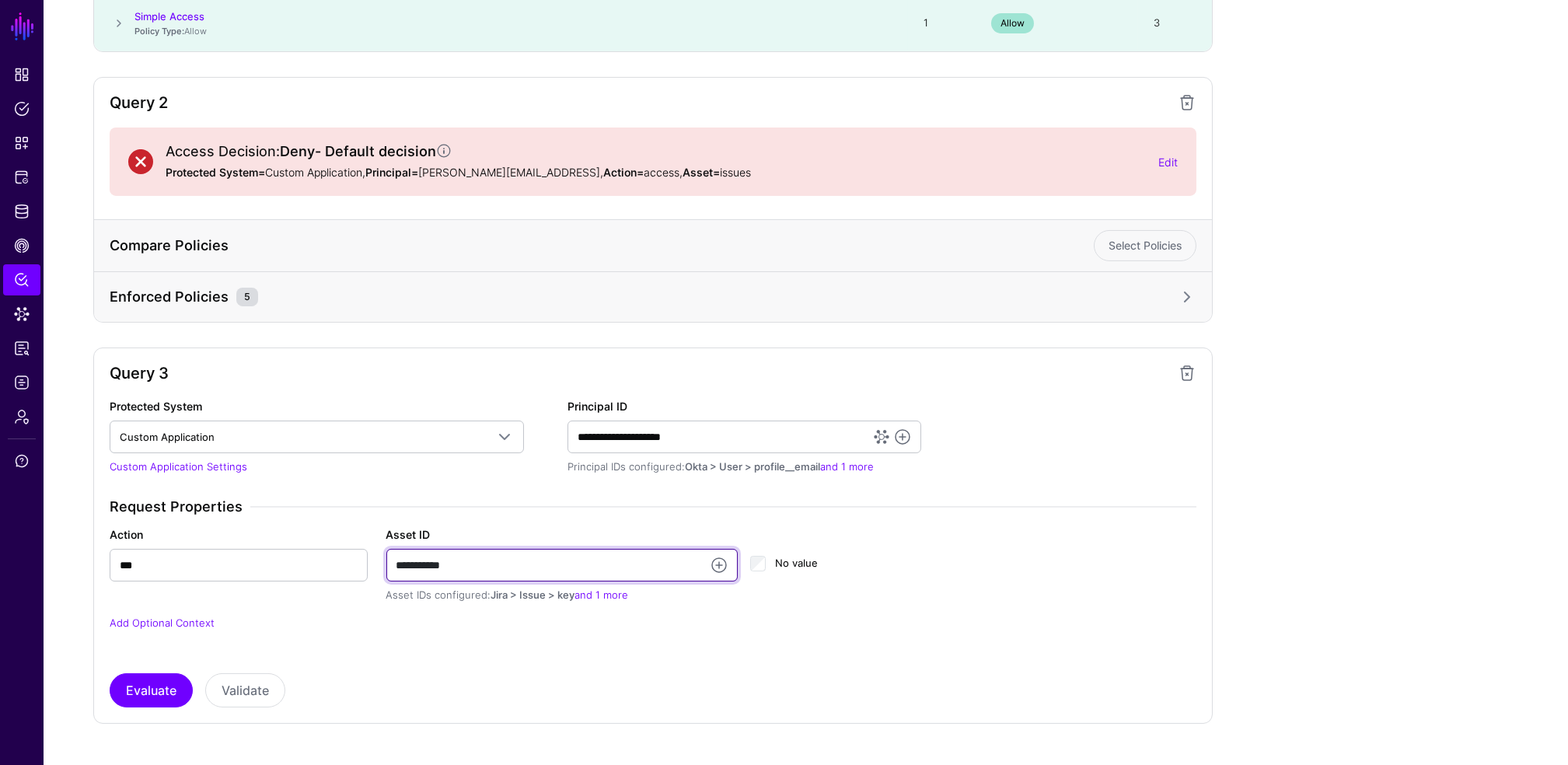
scroll to position [1112, 0]
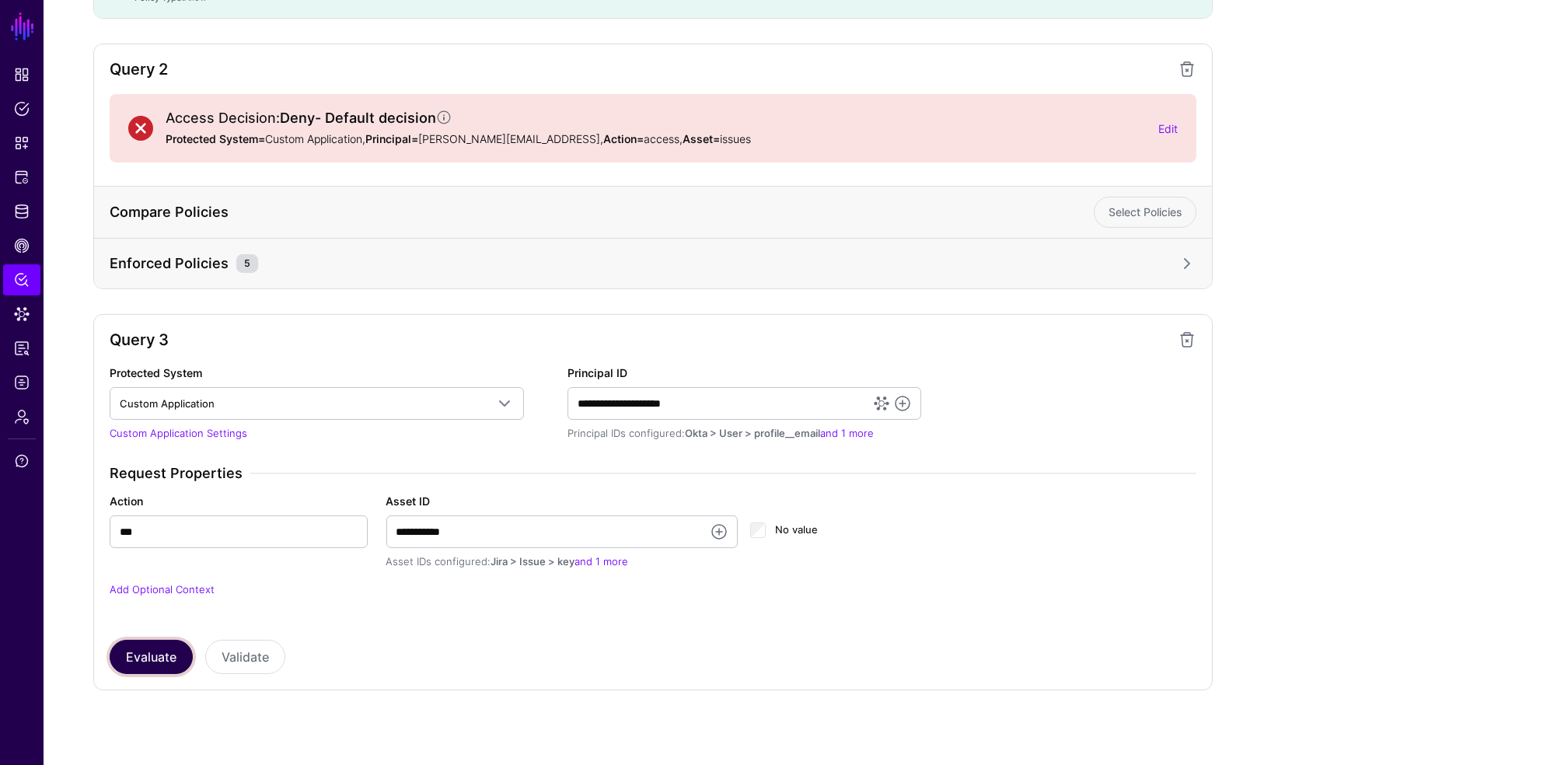
click at [146, 654] on button "Evaluate" at bounding box center [151, 657] width 83 height 35
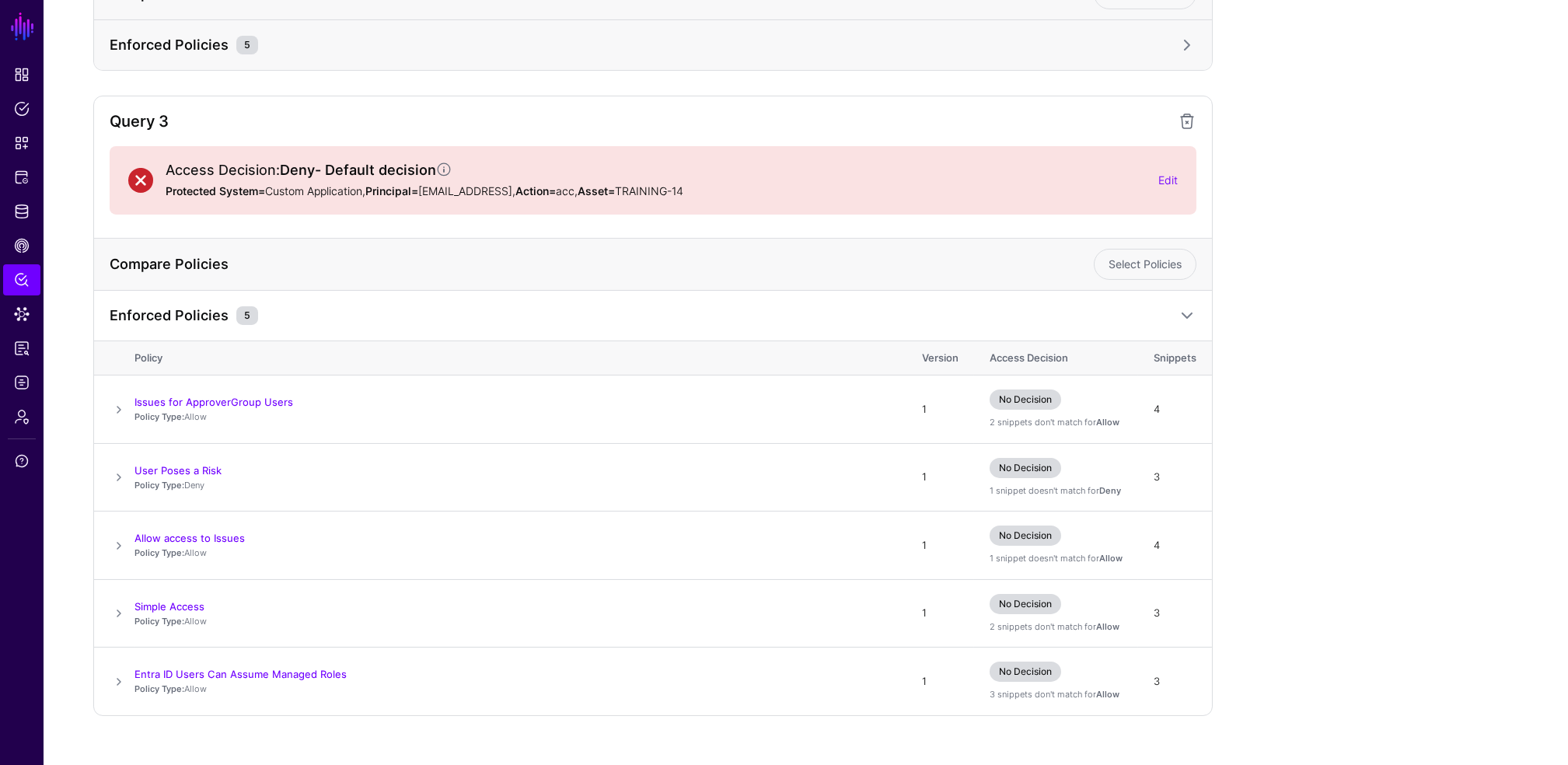
scroll to position [1356, 0]
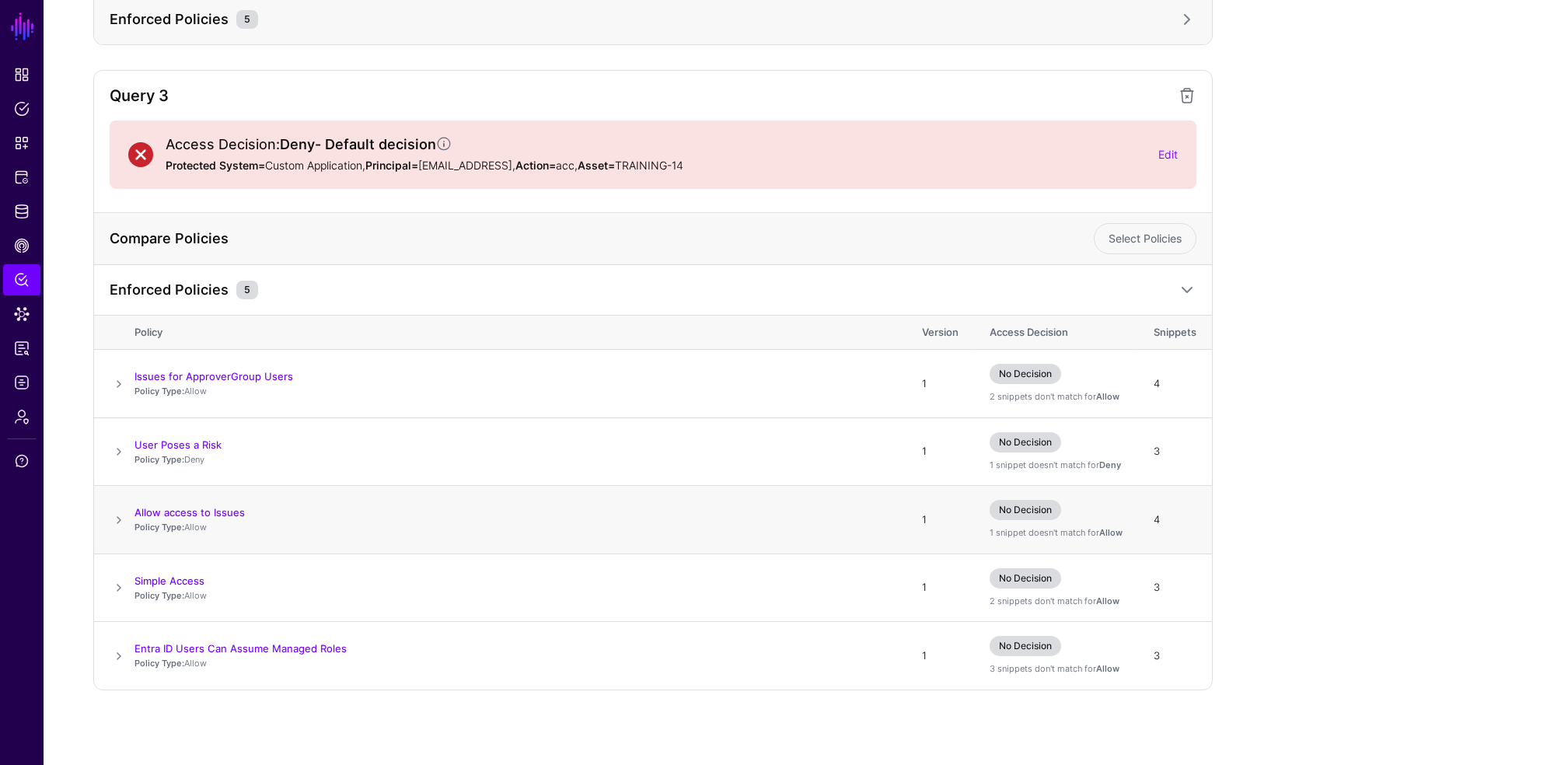
click at [117, 522] on span at bounding box center [118, 520] width 19 height 19
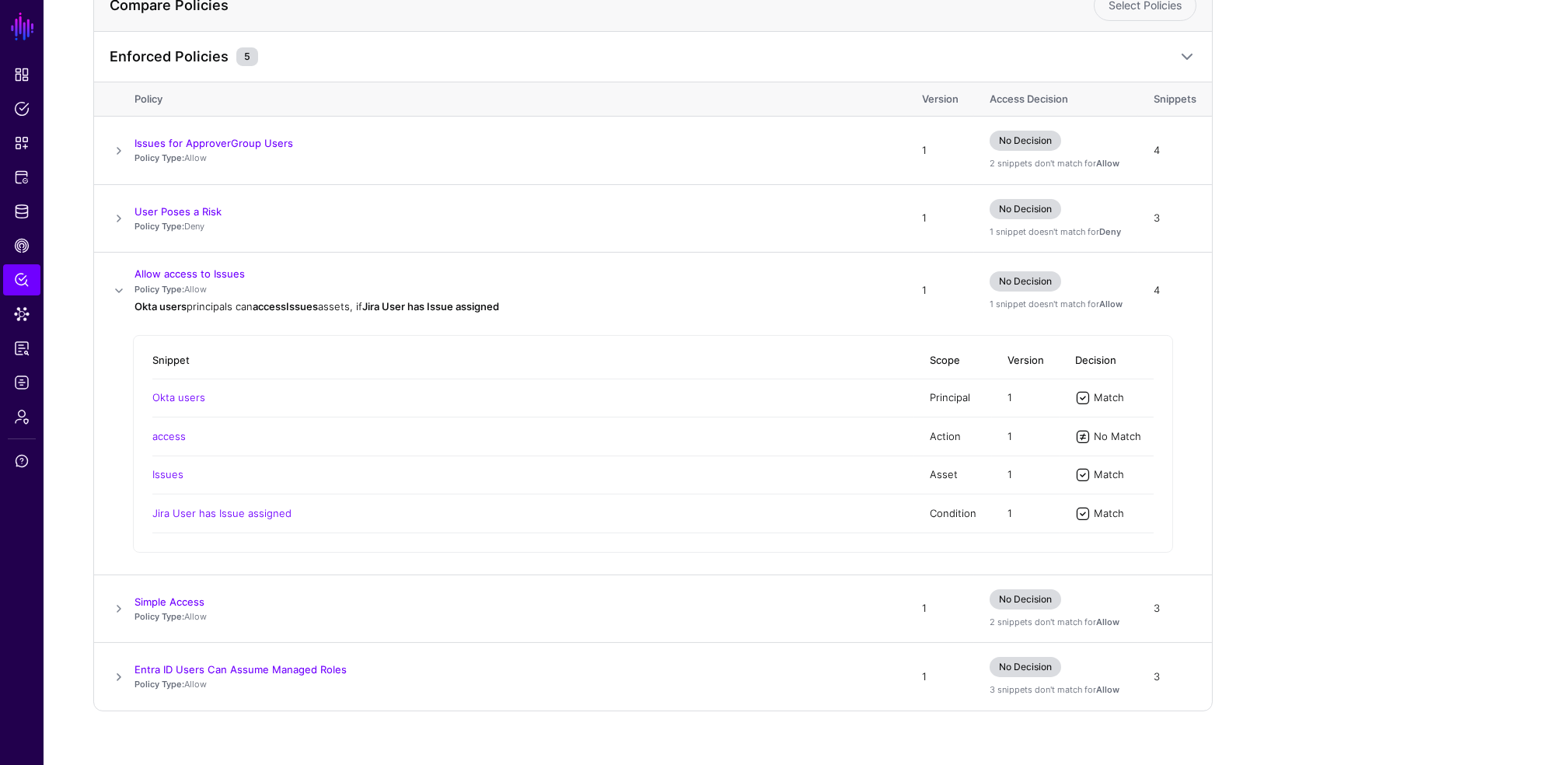
scroll to position [1611, 0]
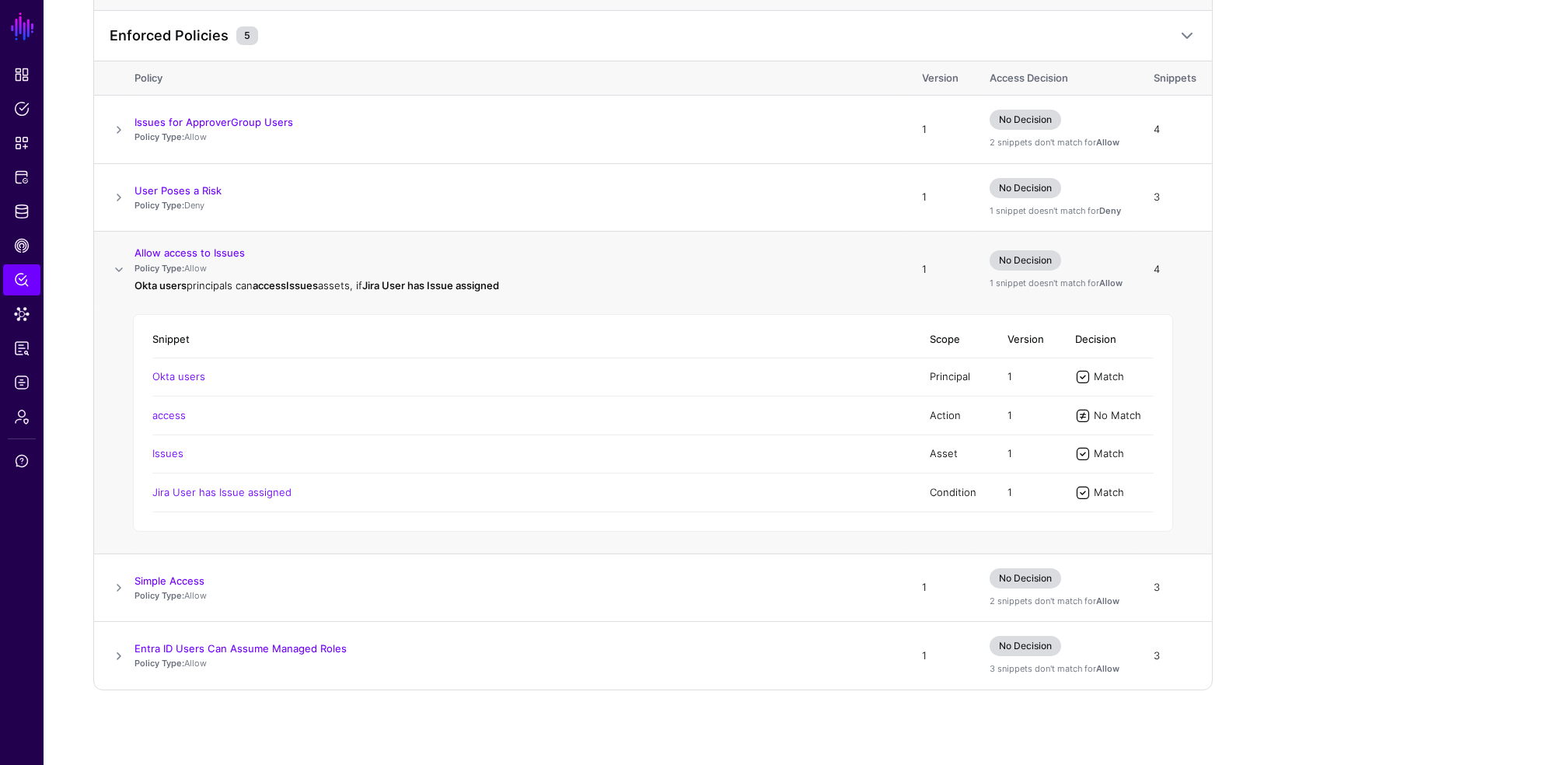
click at [113, 270] on span at bounding box center [118, 269] width 19 height 19
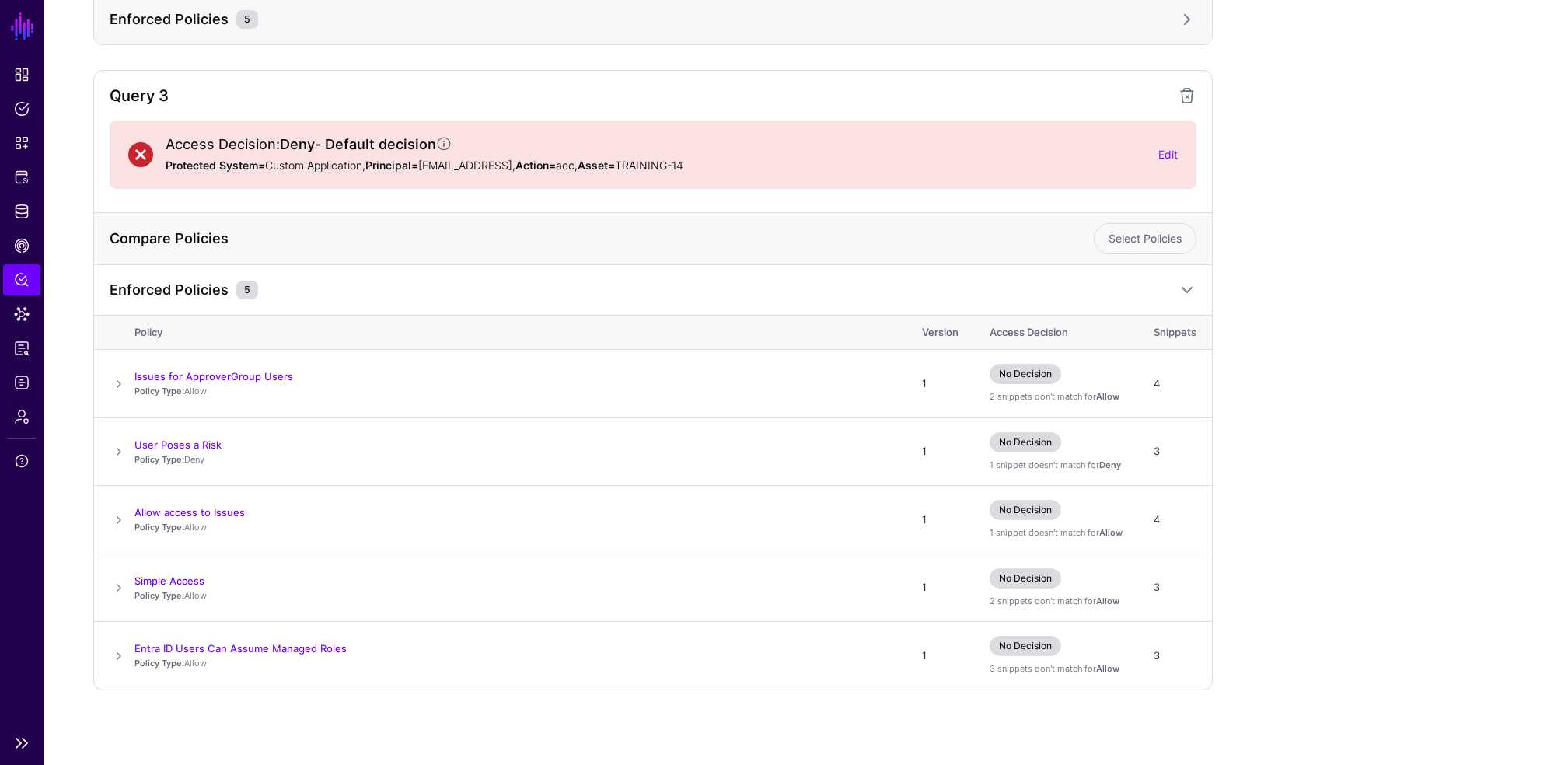
scroll to position [0, 0]
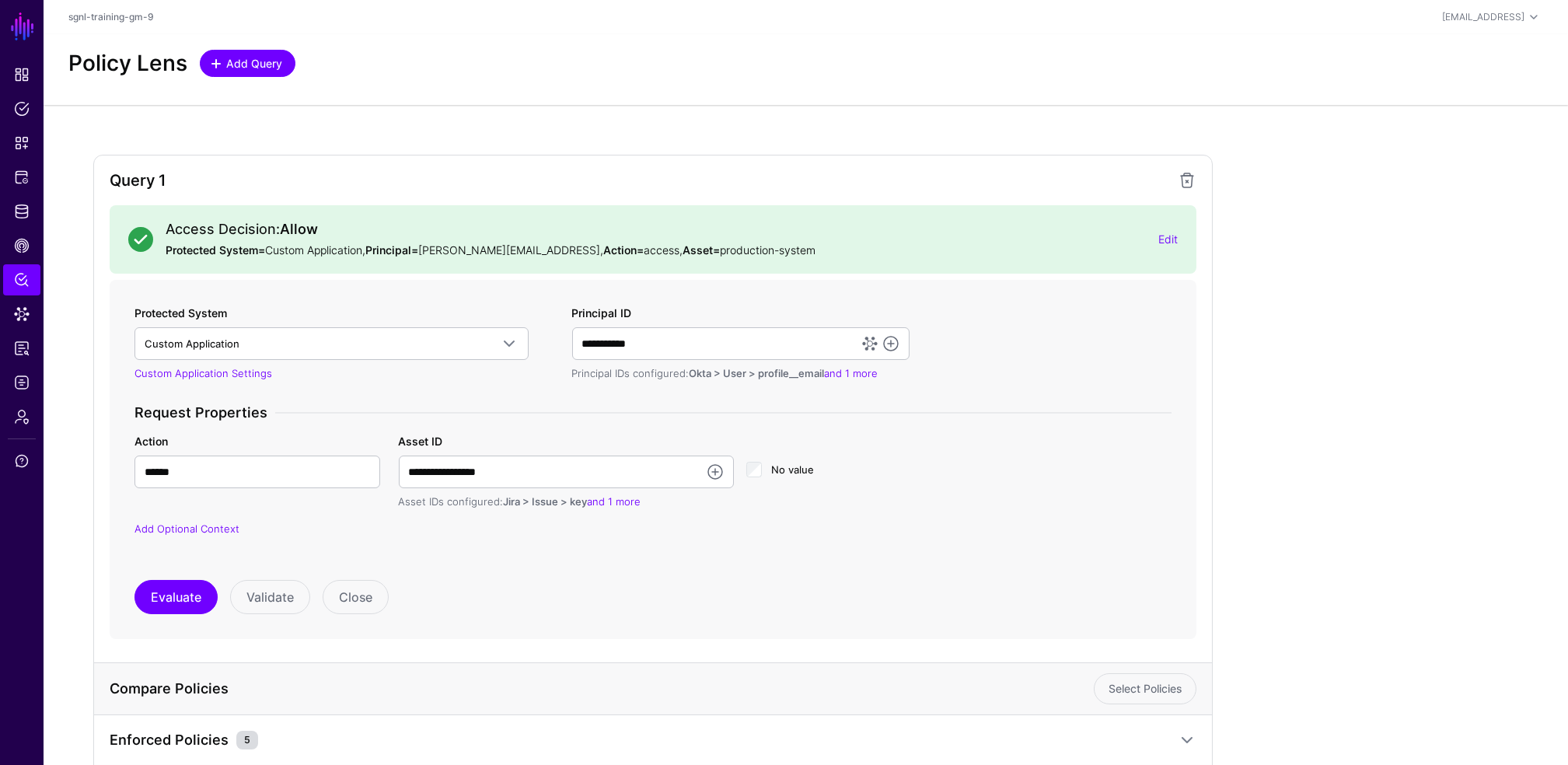
click at [263, 60] on span "Add Query" at bounding box center [254, 63] width 60 height 17
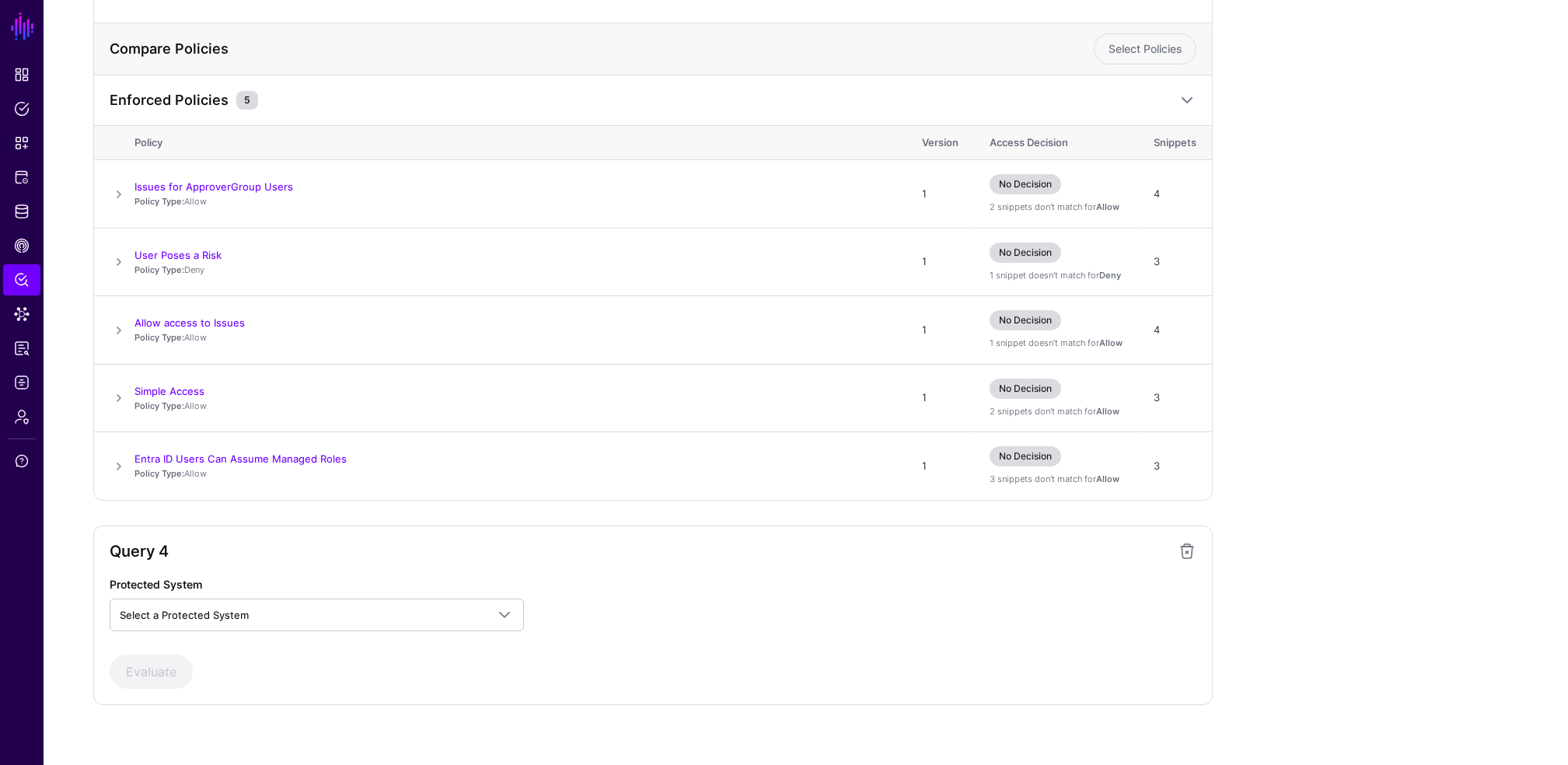
scroll to position [1561, 0]
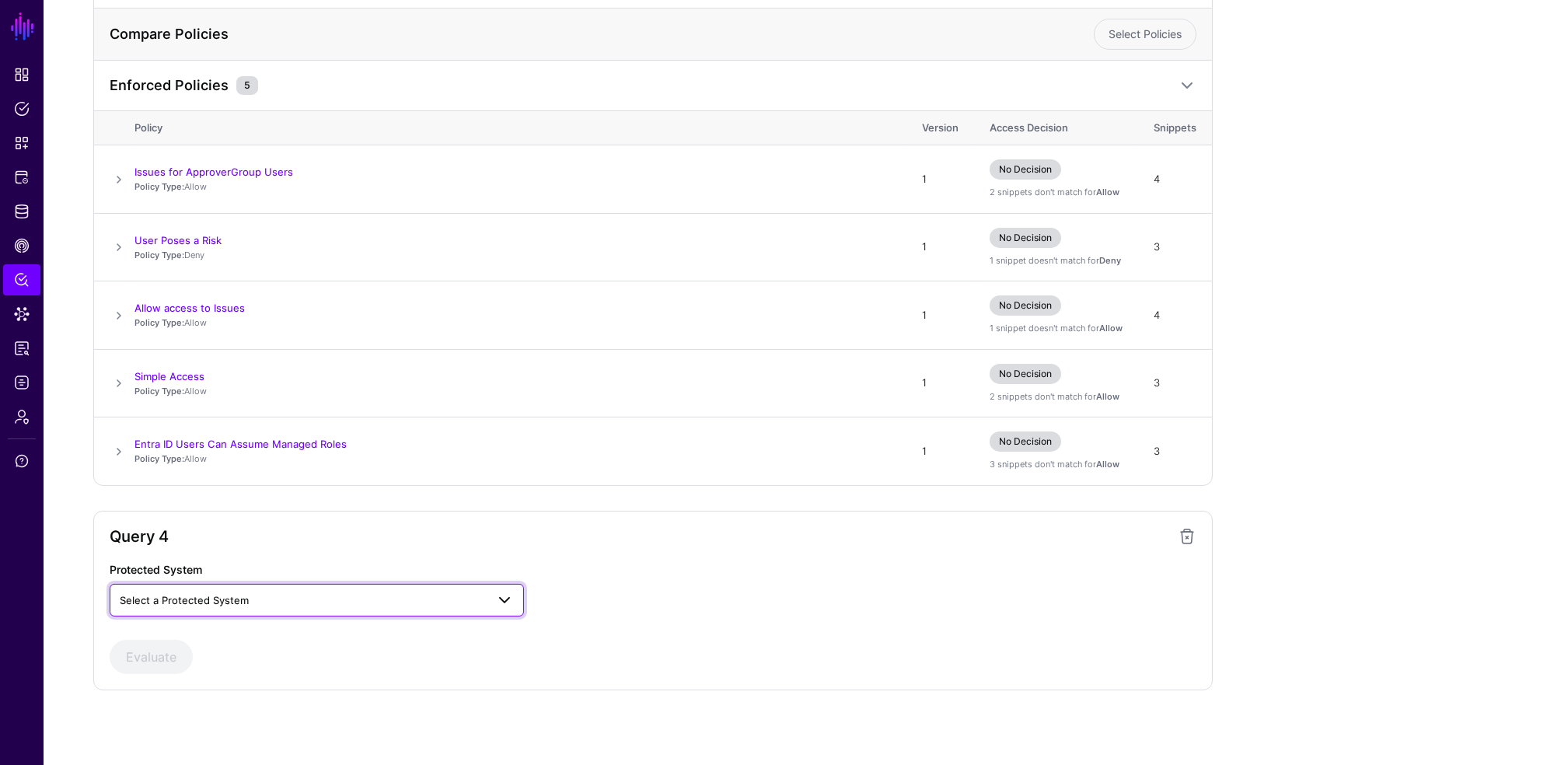
click at [267, 594] on span "Select a Protected System" at bounding box center [303, 599] width 367 height 17
click at [167, 639] on span "Custom Application" at bounding box center [169, 636] width 94 height 13
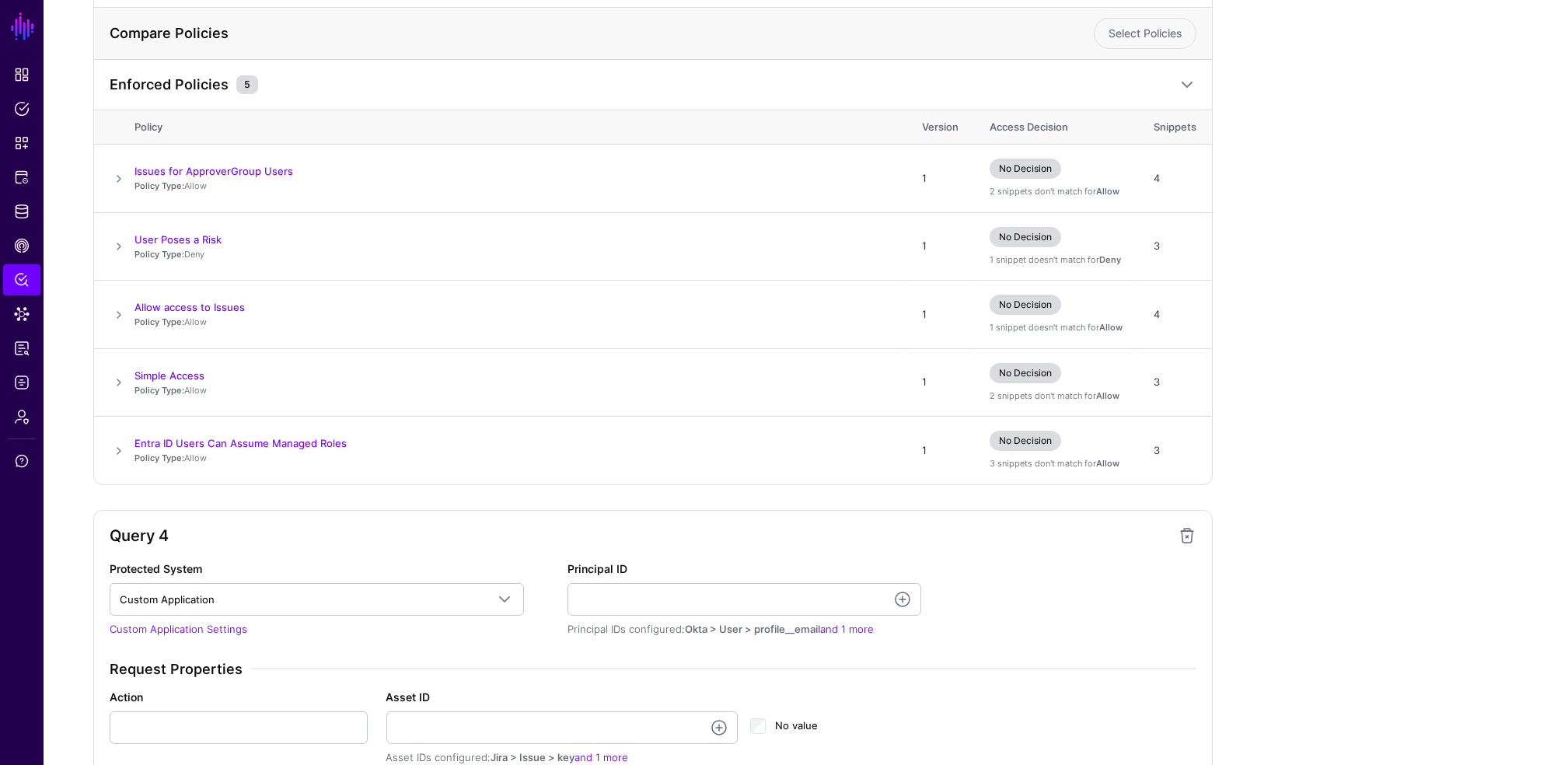
scroll to position [1758, 0]
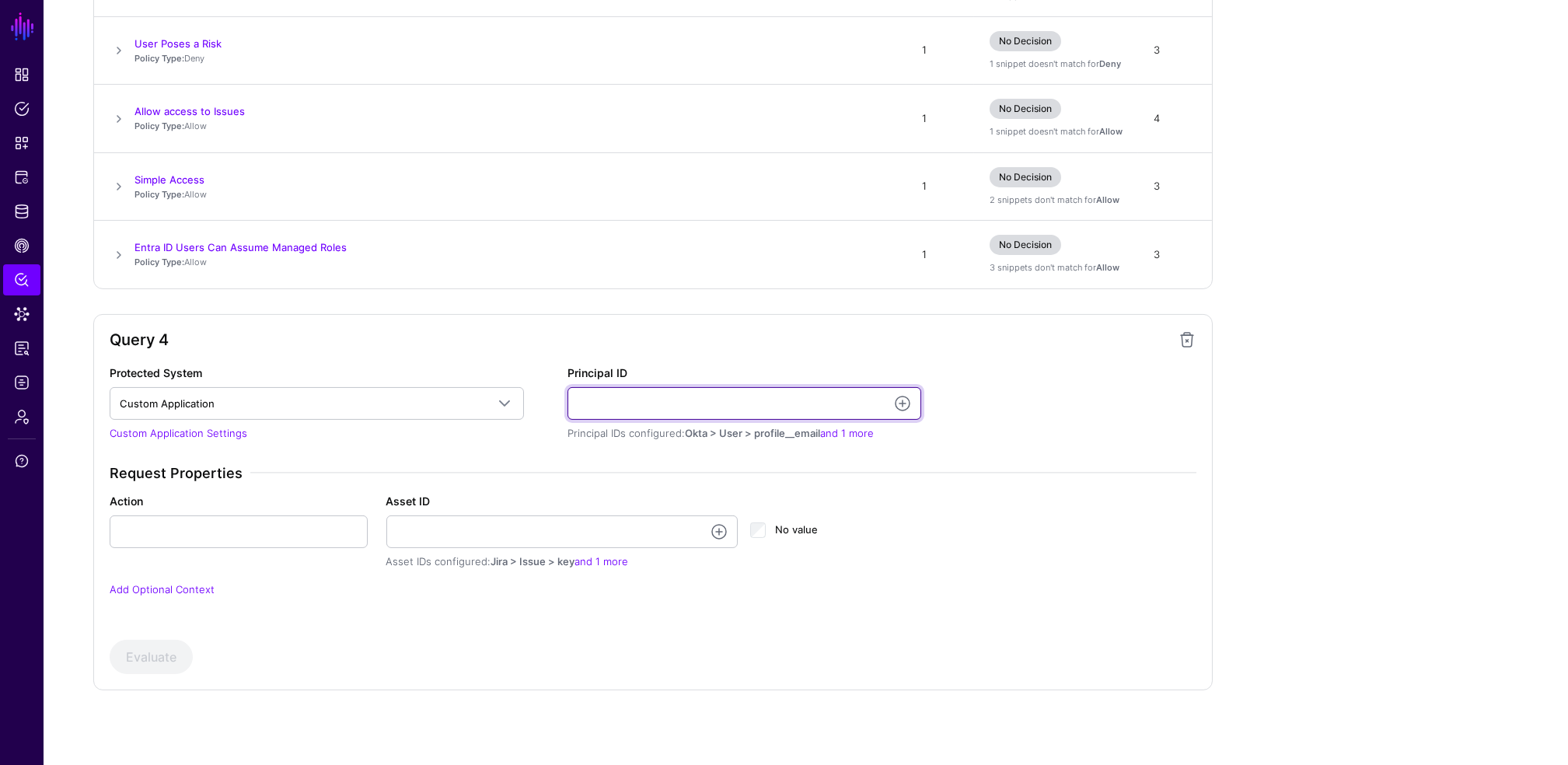
click at [615, 392] on input "Principal ID" at bounding box center [744, 403] width 354 height 33
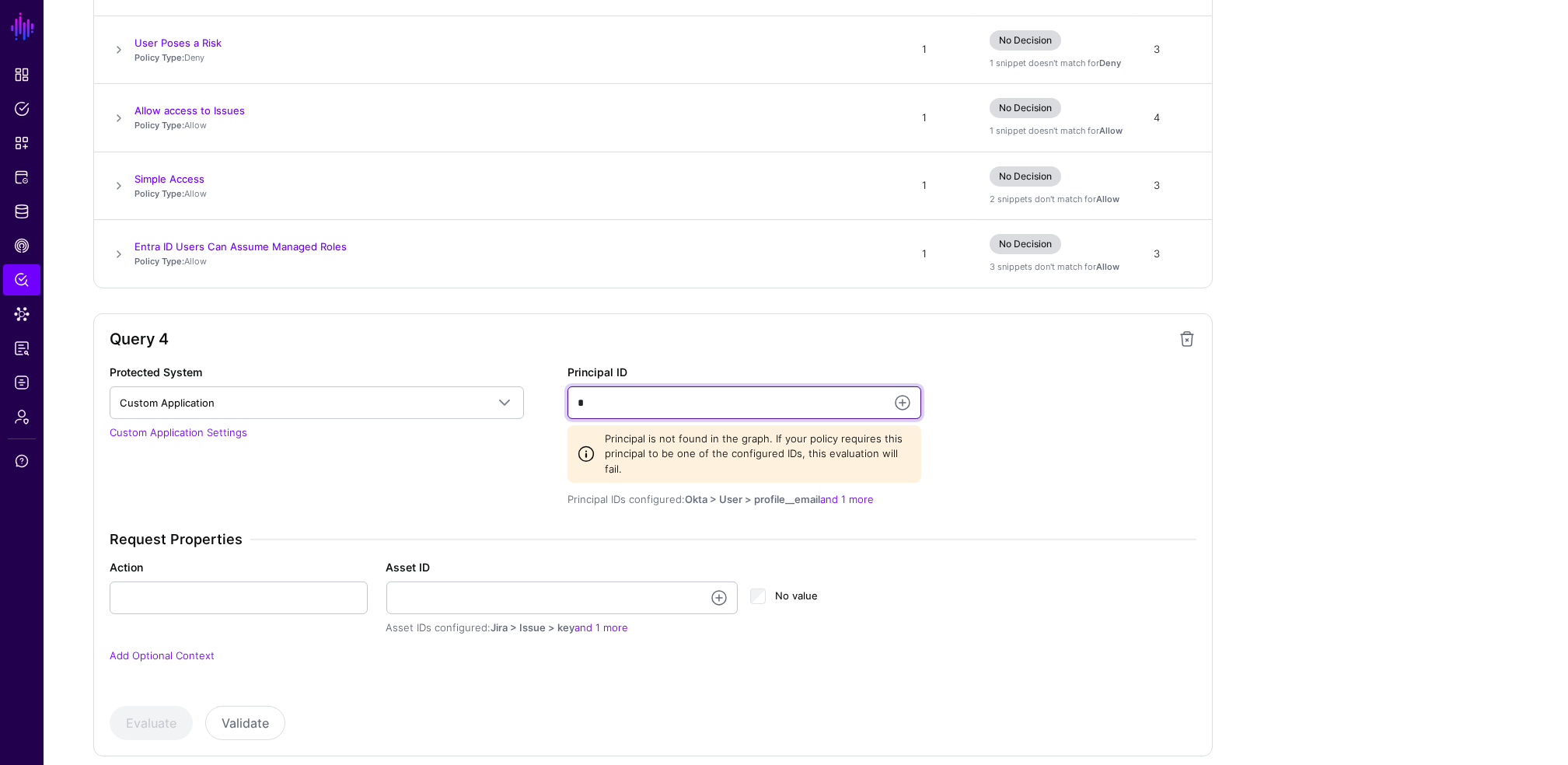
type input "**********"
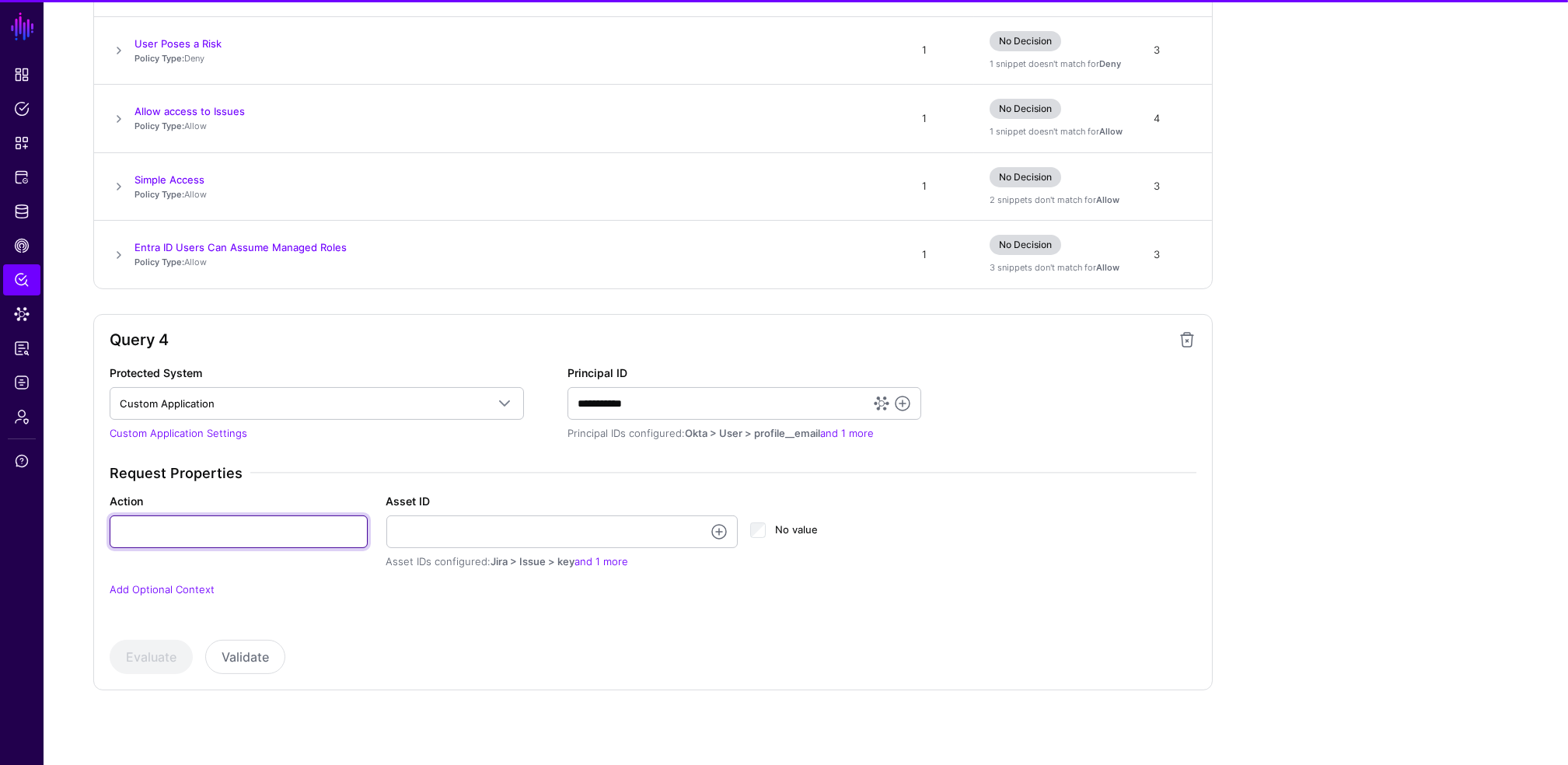
click at [221, 539] on input "Action" at bounding box center [239, 531] width 258 height 33
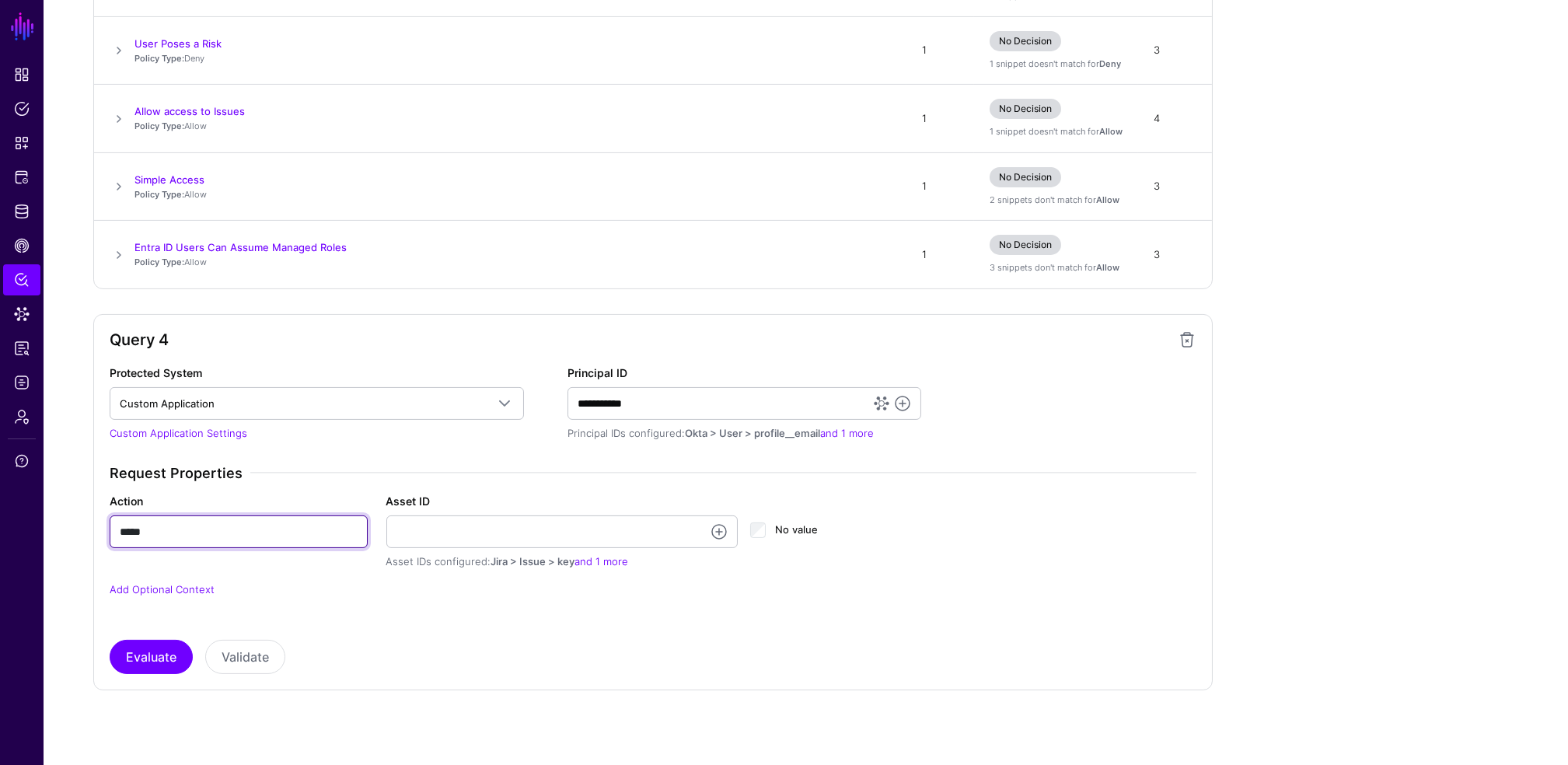
type input "******"
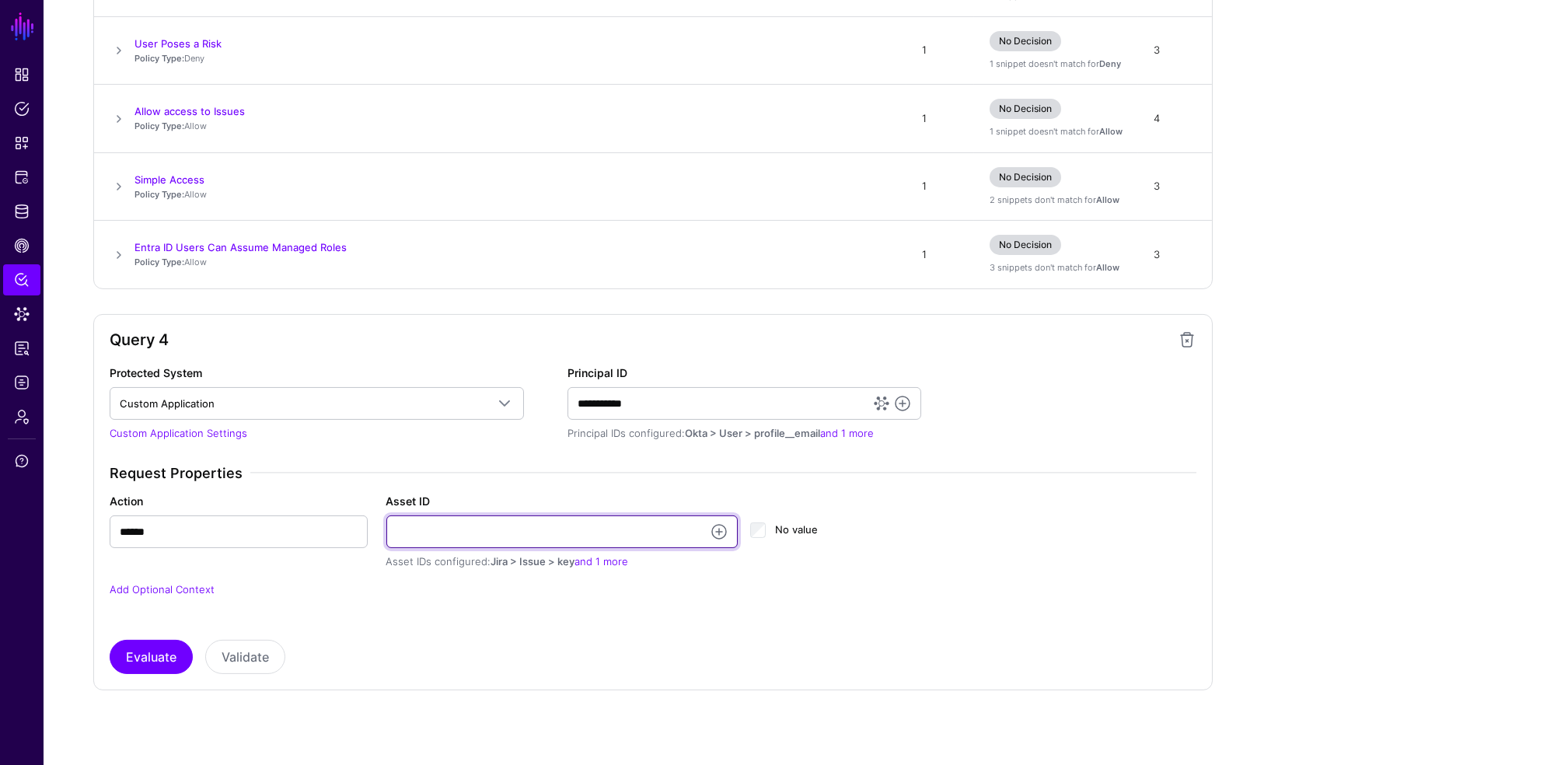
click at [451, 528] on input "Asset ID" at bounding box center [562, 531] width 352 height 33
type input "**********"
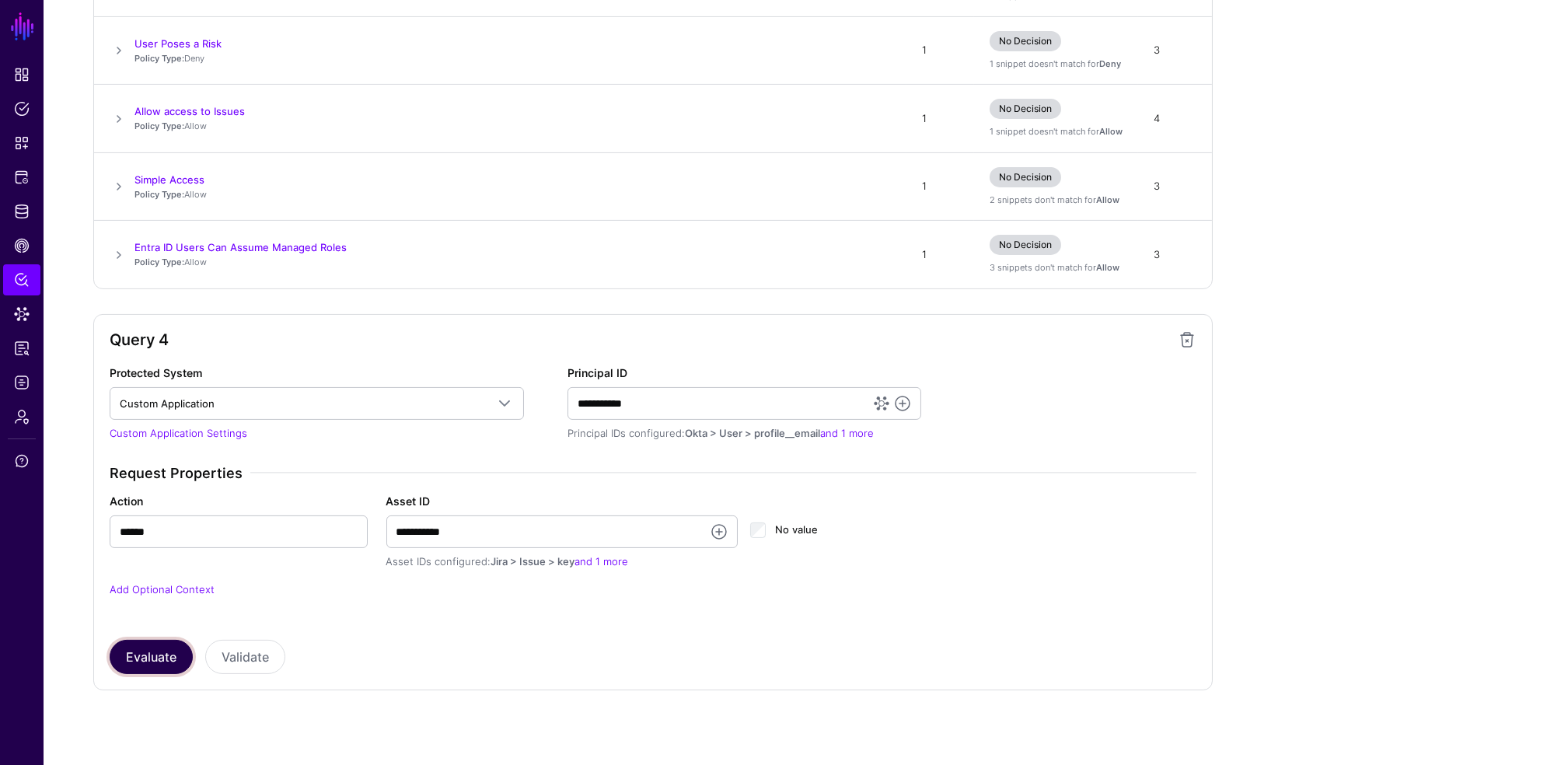
click at [174, 654] on button "Evaluate" at bounding box center [151, 657] width 83 height 35
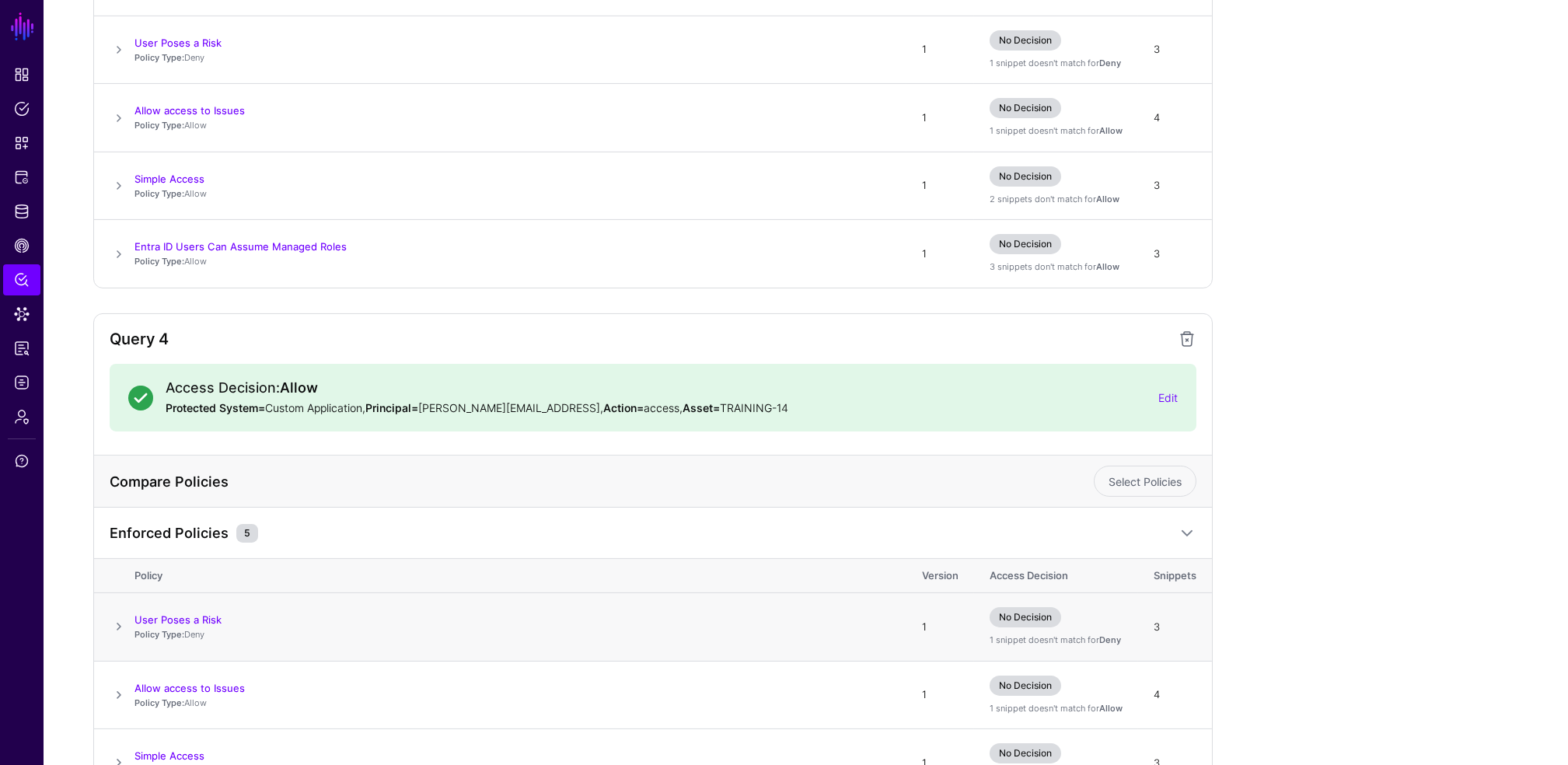
scroll to position [1991, 0]
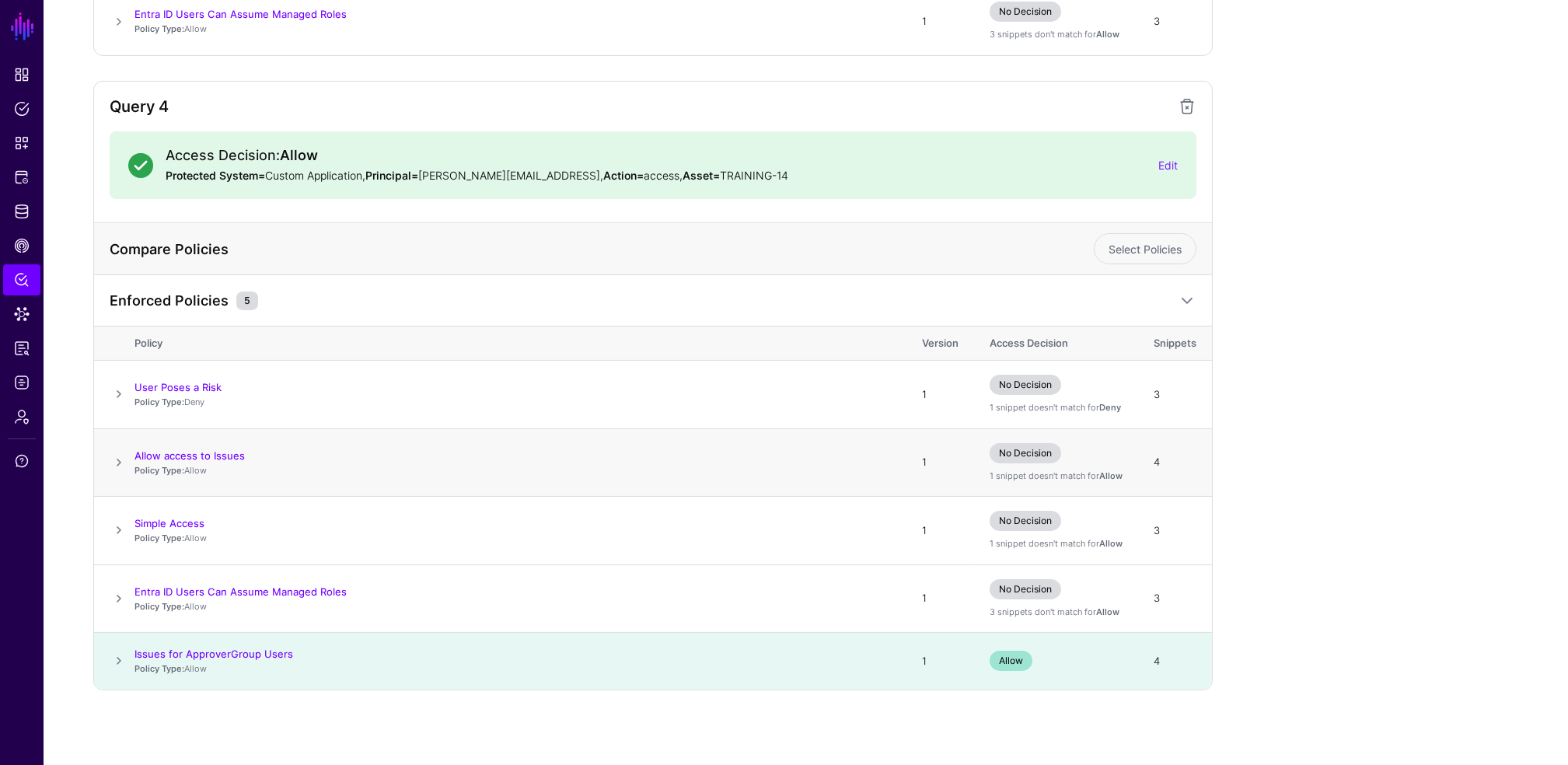
click at [110, 465] on span at bounding box center [118, 462] width 19 height 19
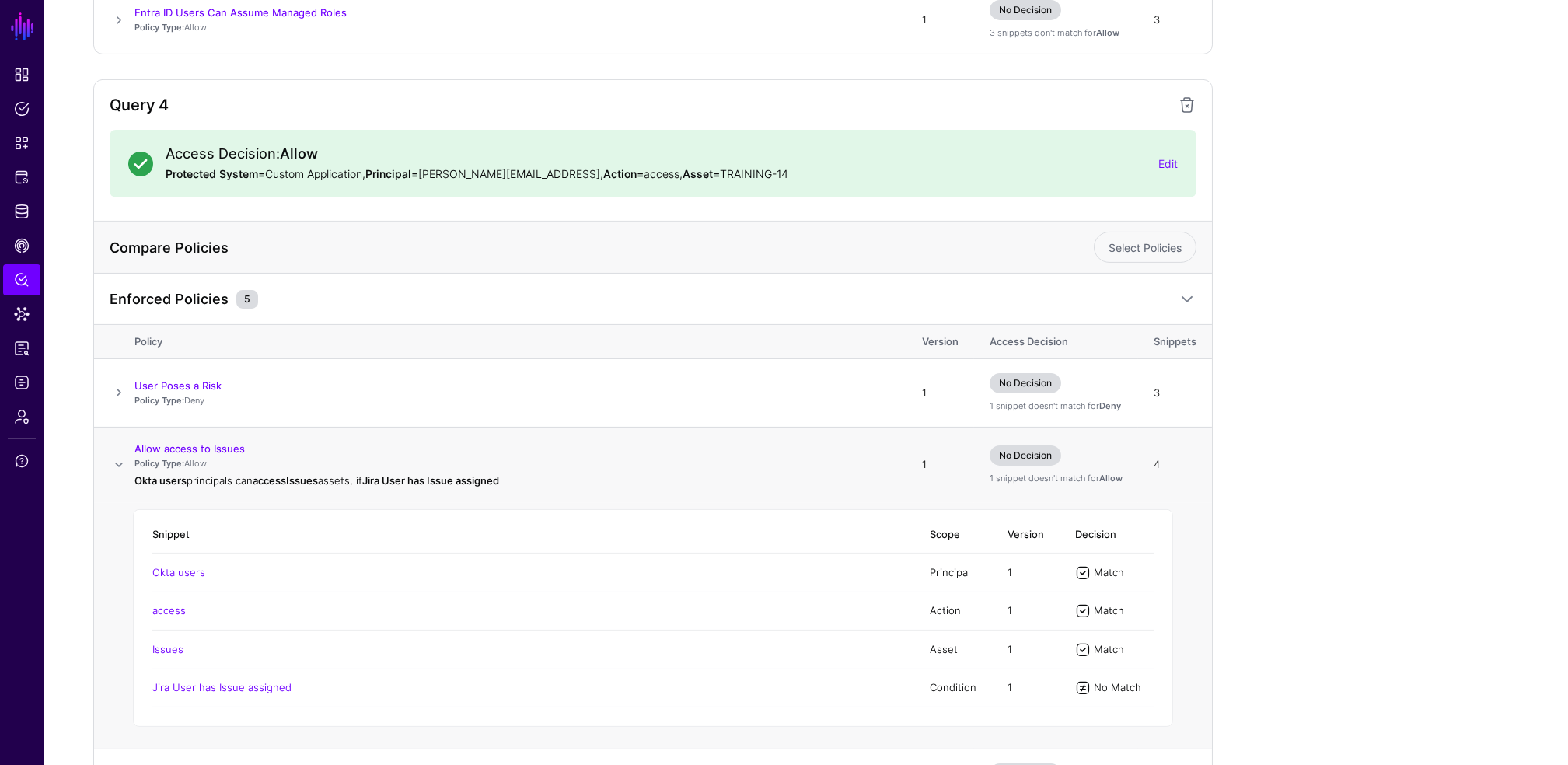
click at [110, 465] on span at bounding box center [118, 464] width 19 height 19
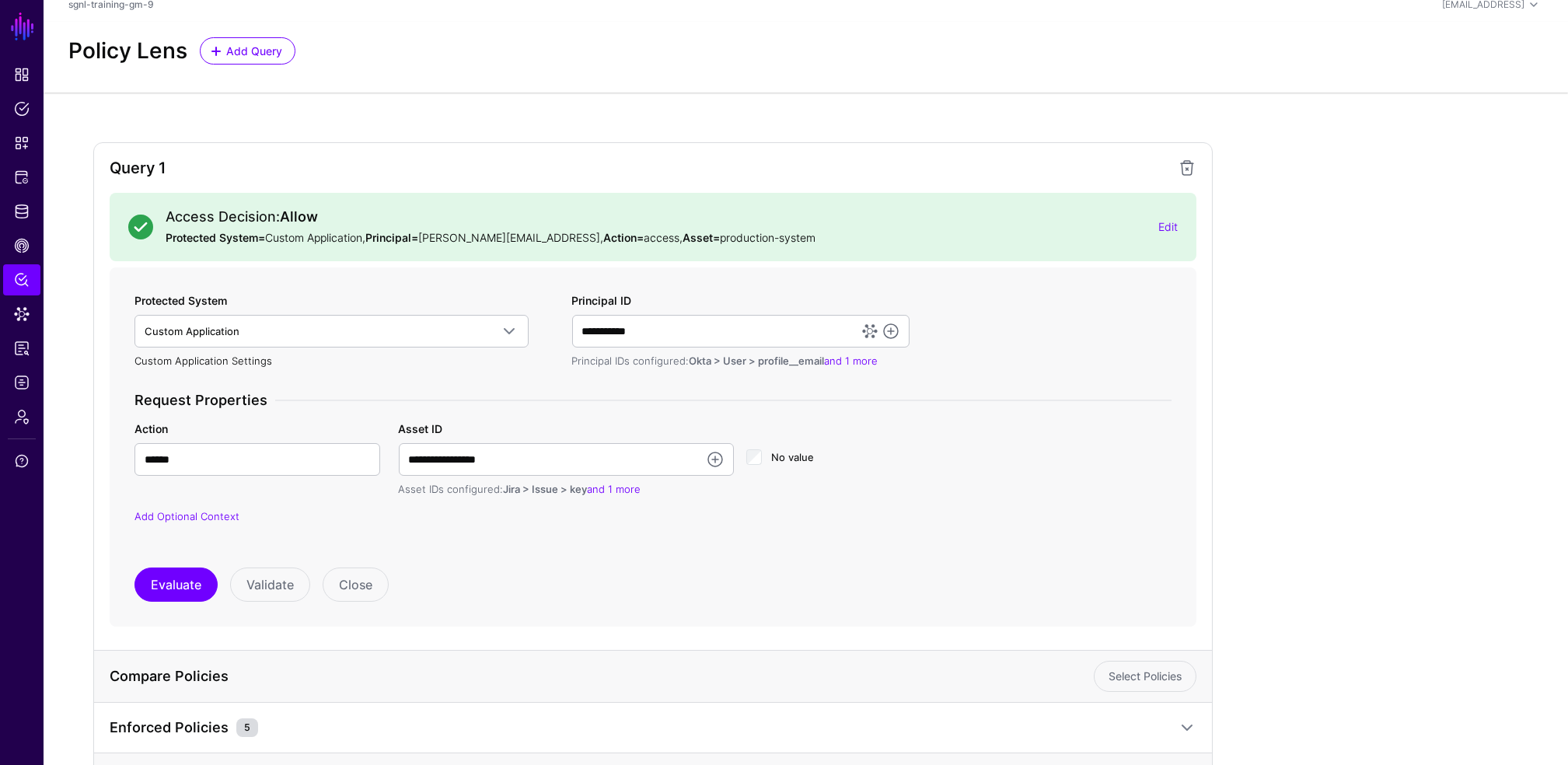
scroll to position [0, 0]
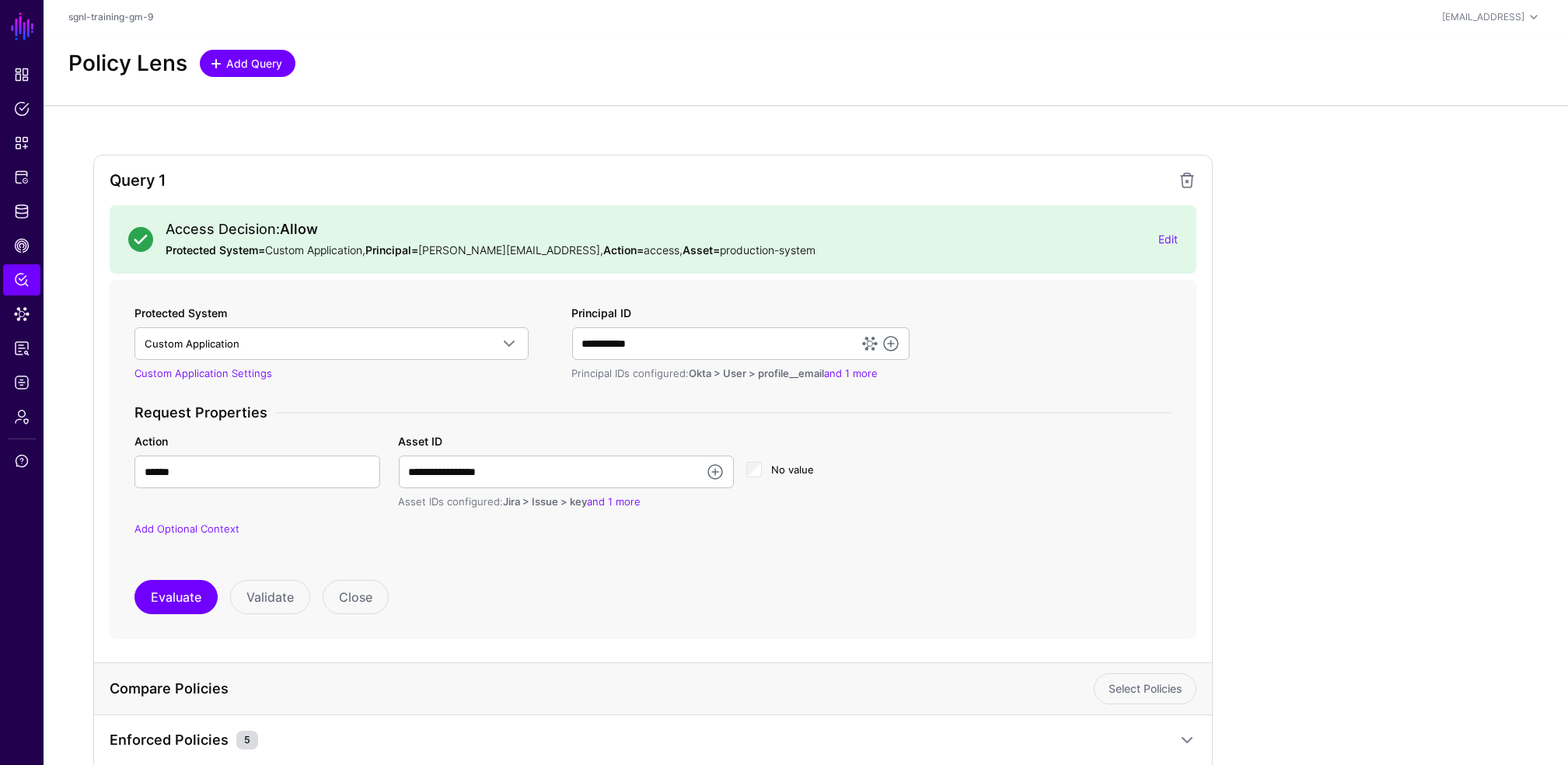
click at [261, 69] on span "Add Query" at bounding box center [254, 63] width 60 height 17
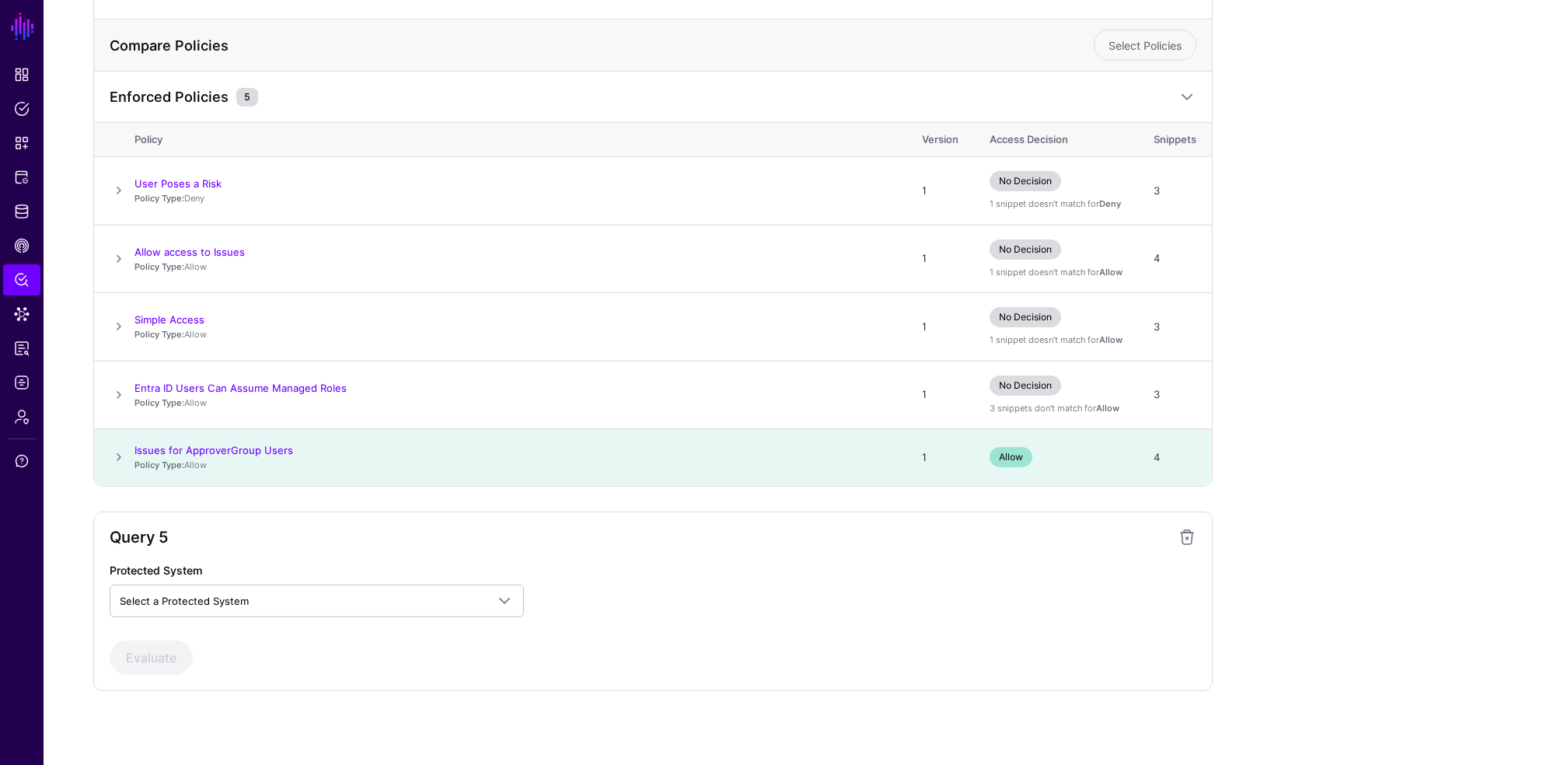
scroll to position [2196, 0]
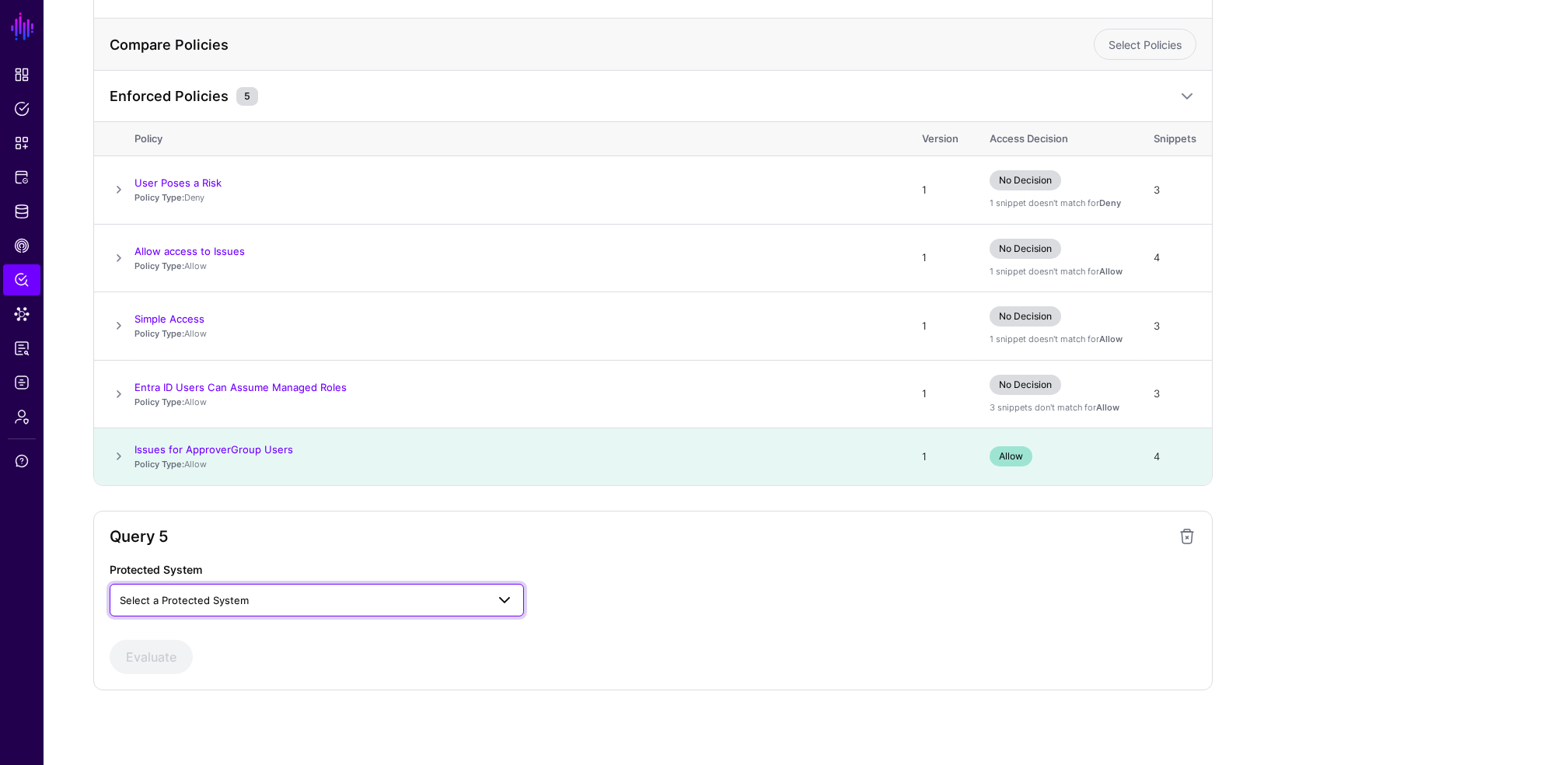
click at [200, 584] on link "Select a Protected System" at bounding box center [316, 599] width 414 height 33
drag, startPoint x: 200, startPoint y: 584, endPoint x: 176, endPoint y: 632, distance: 53.7
click at [176, 632] on span "Custom Application" at bounding box center [169, 636] width 94 height 13
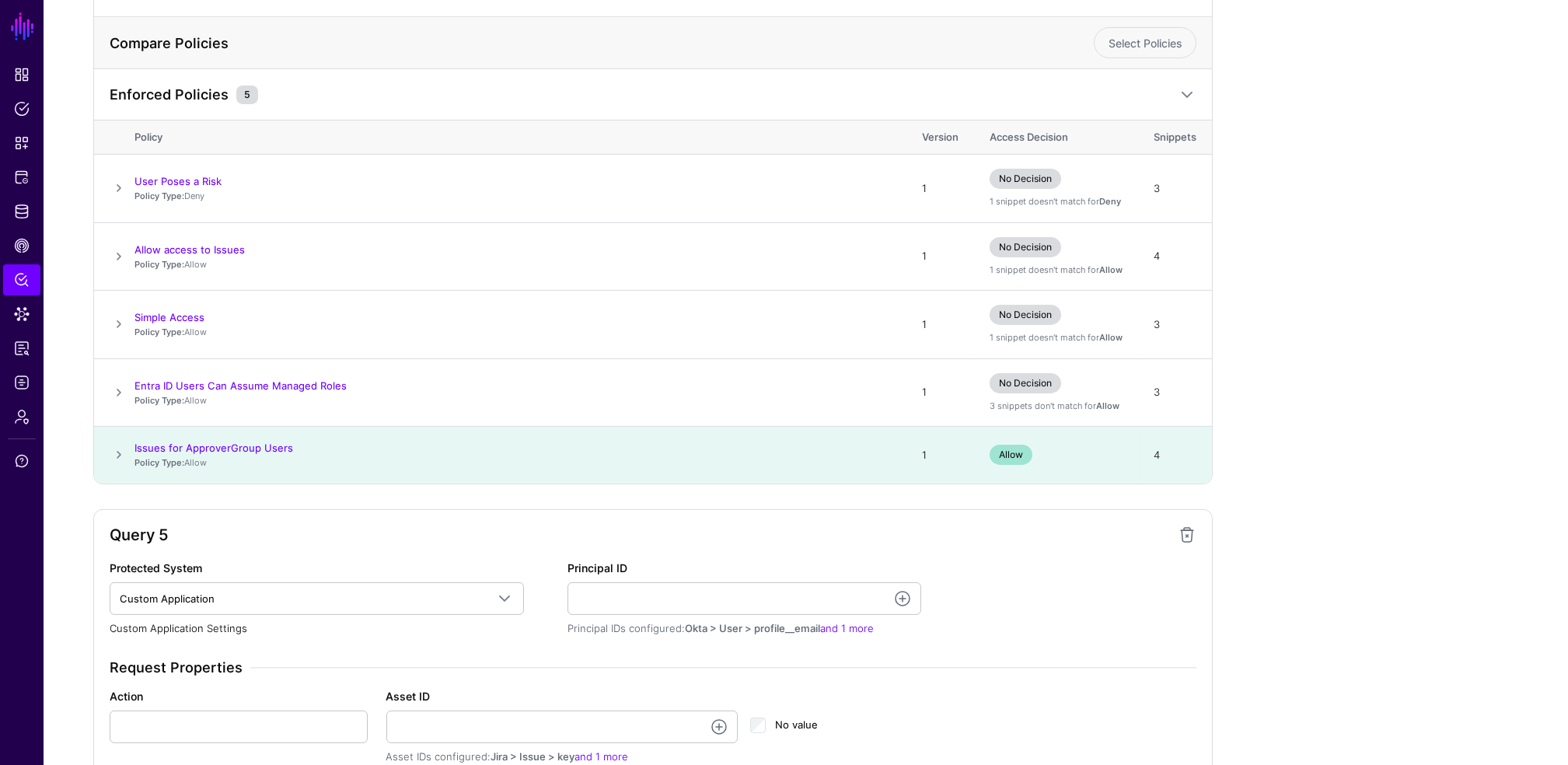
scroll to position [2393, 0]
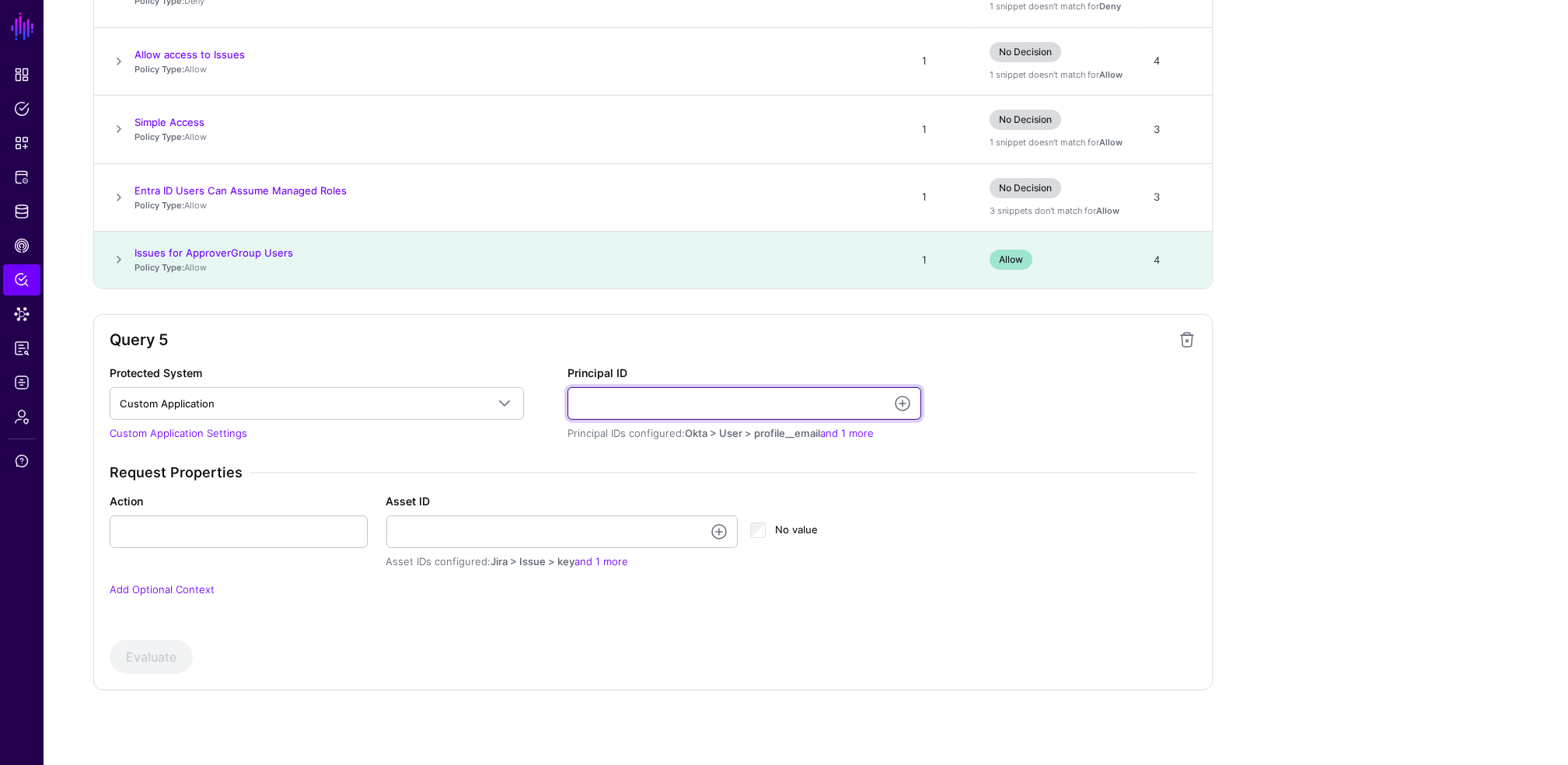
click at [650, 410] on input "Principal ID" at bounding box center [744, 403] width 354 height 33
type input "**********"
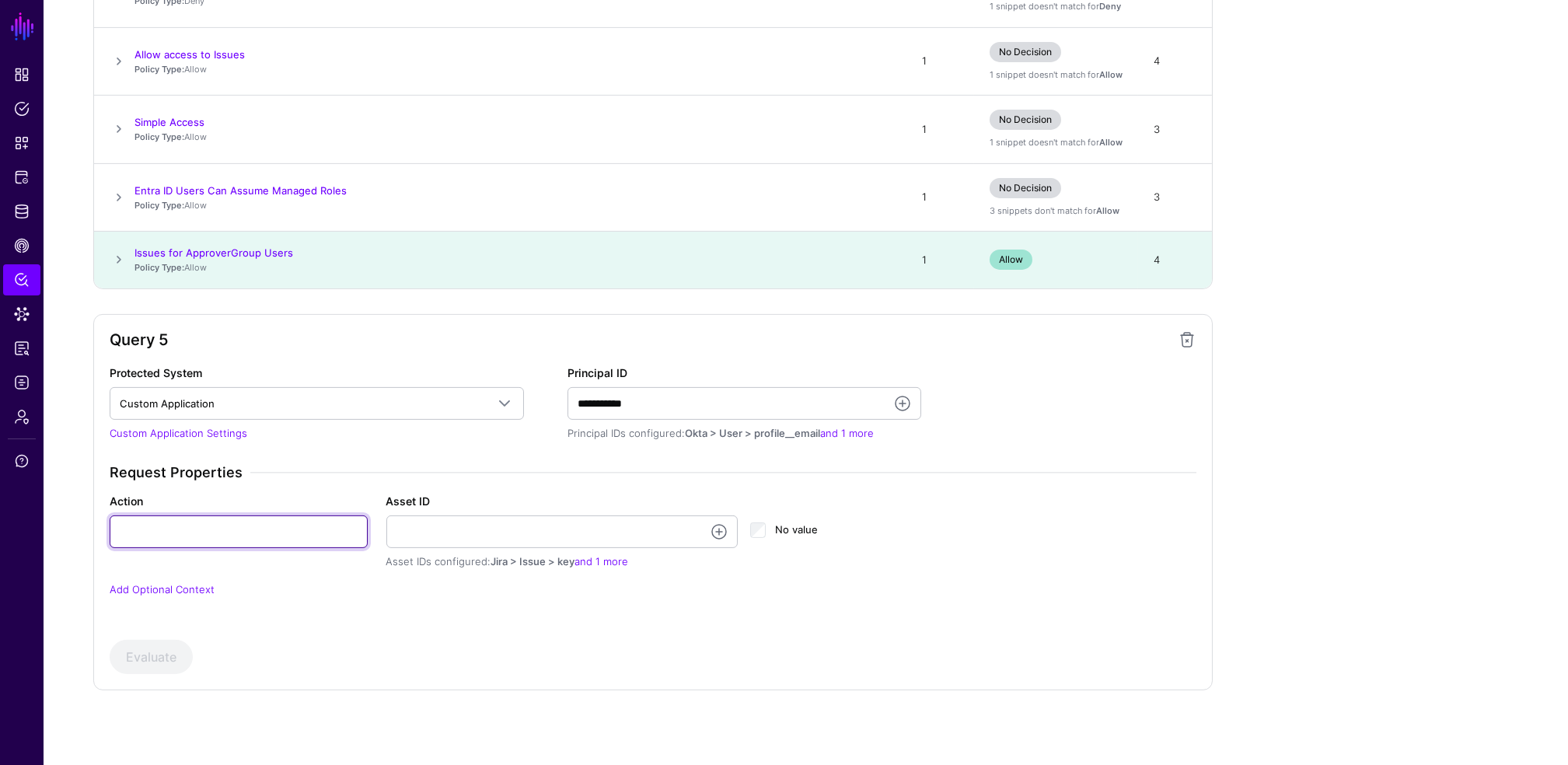
type input "******"
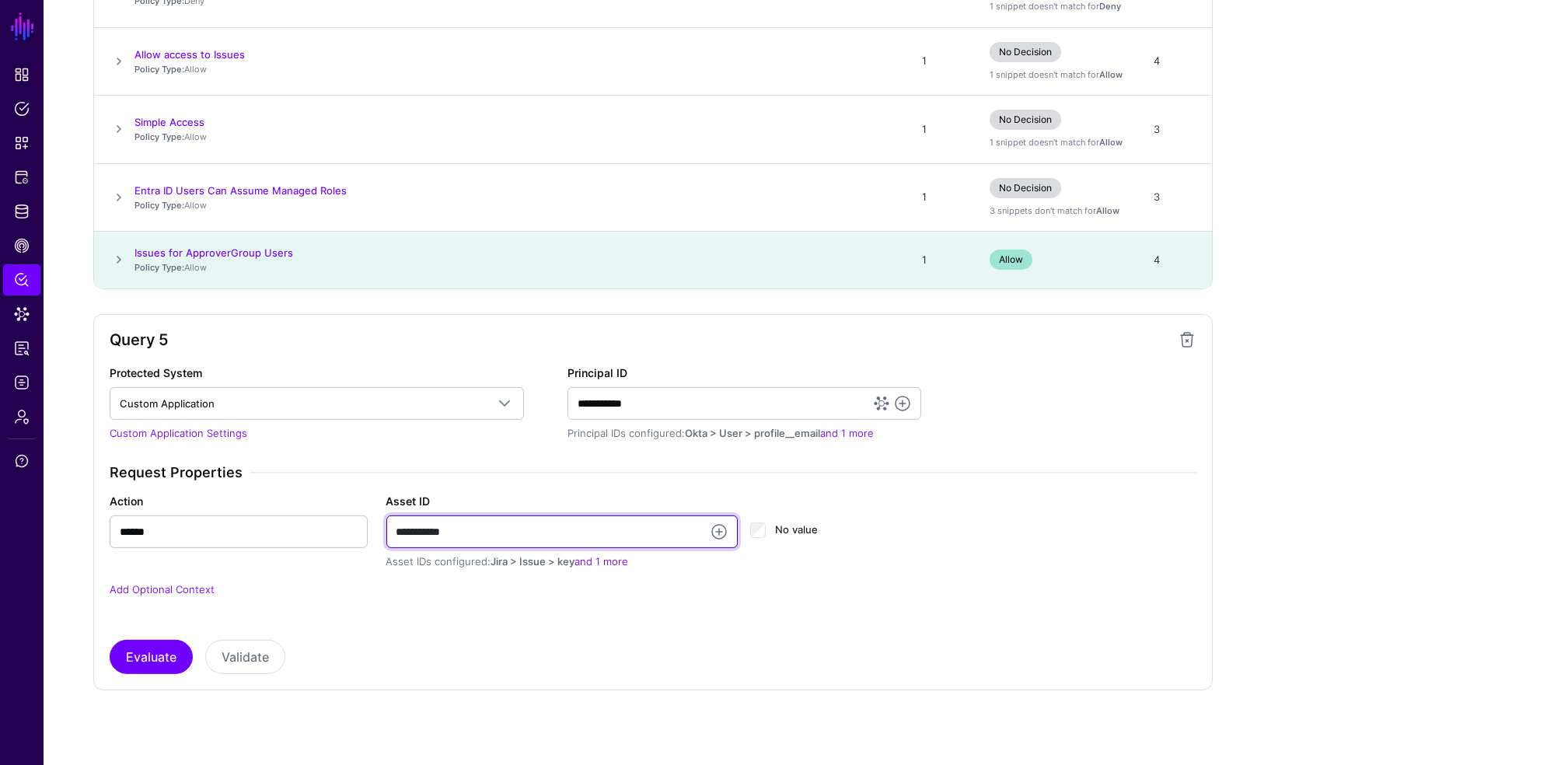
click at [456, 539] on input "**********" at bounding box center [562, 531] width 352 height 33
click at [375, 527] on div "Action ******" at bounding box center [239, 521] width 277 height 55
drag, startPoint x: 375, startPoint y: 527, endPoint x: 494, endPoint y: 525, distance: 119.0
click at [494, 525] on input "**********" at bounding box center [562, 531] width 352 height 33
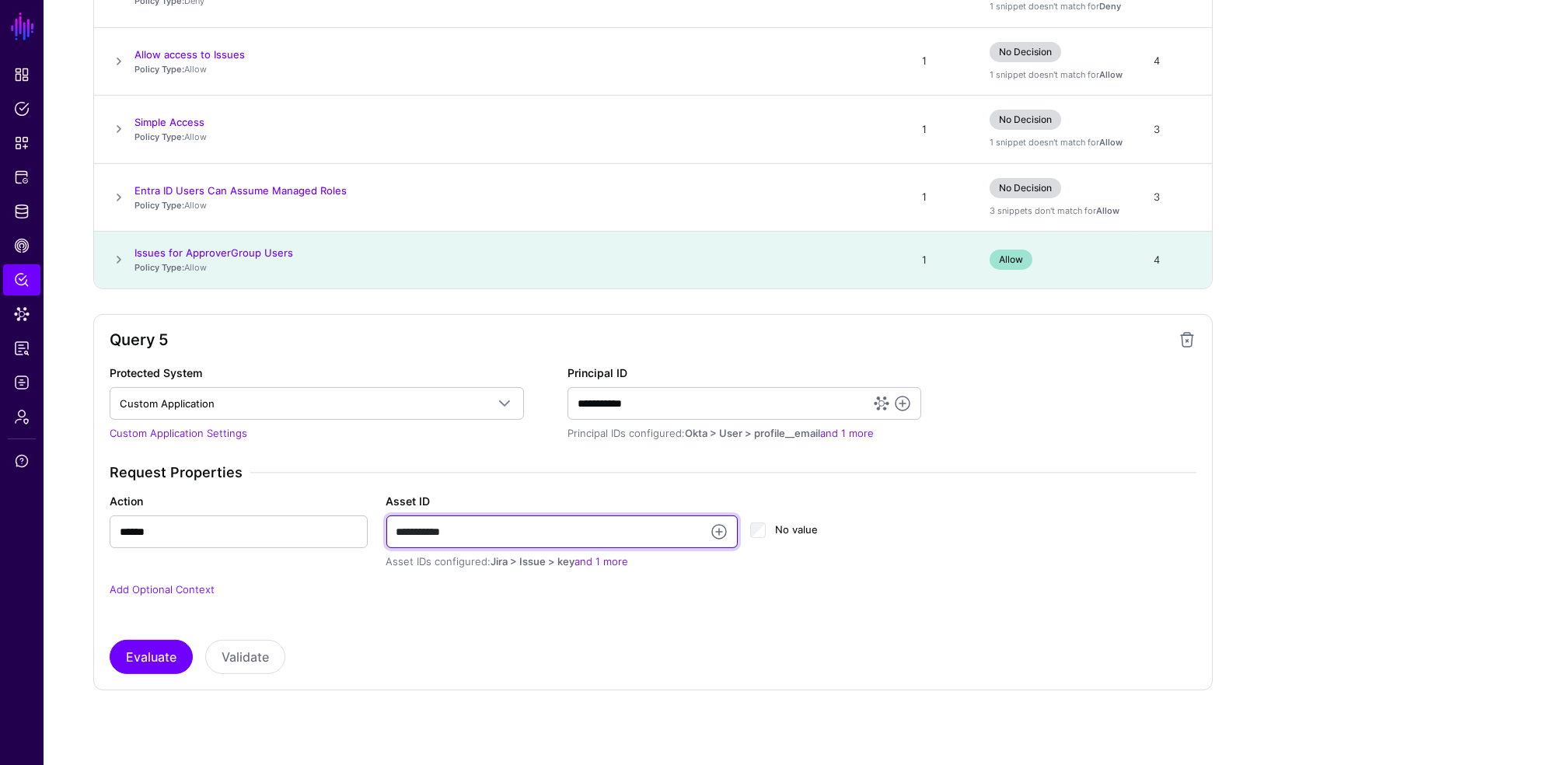
click at [494, 525] on input "**********" at bounding box center [562, 531] width 352 height 33
click at [494, 526] on input "**********" at bounding box center [562, 531] width 352 height 33
type input "**********"
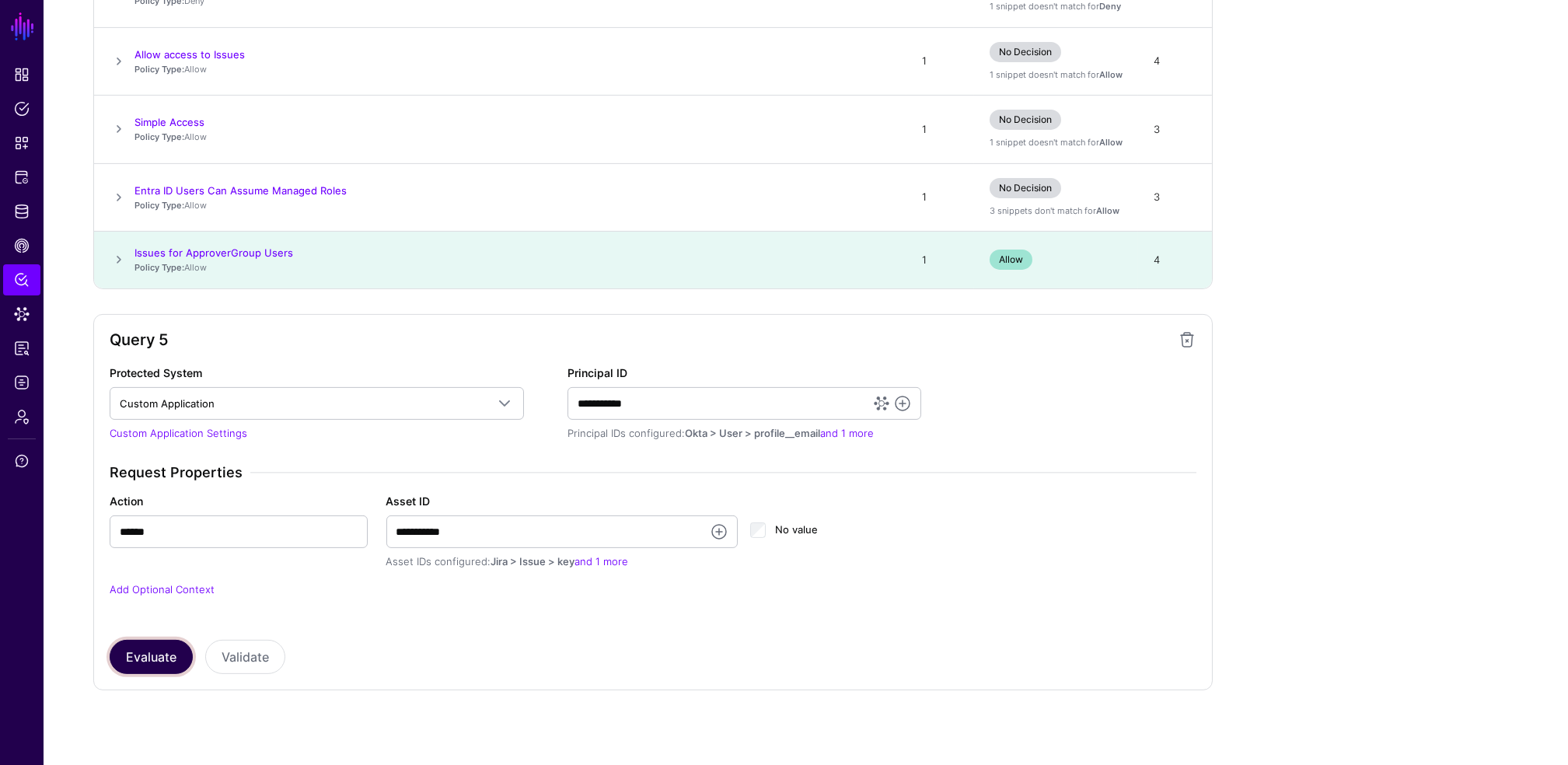
click at [152, 661] on button "Evaluate" at bounding box center [151, 657] width 83 height 35
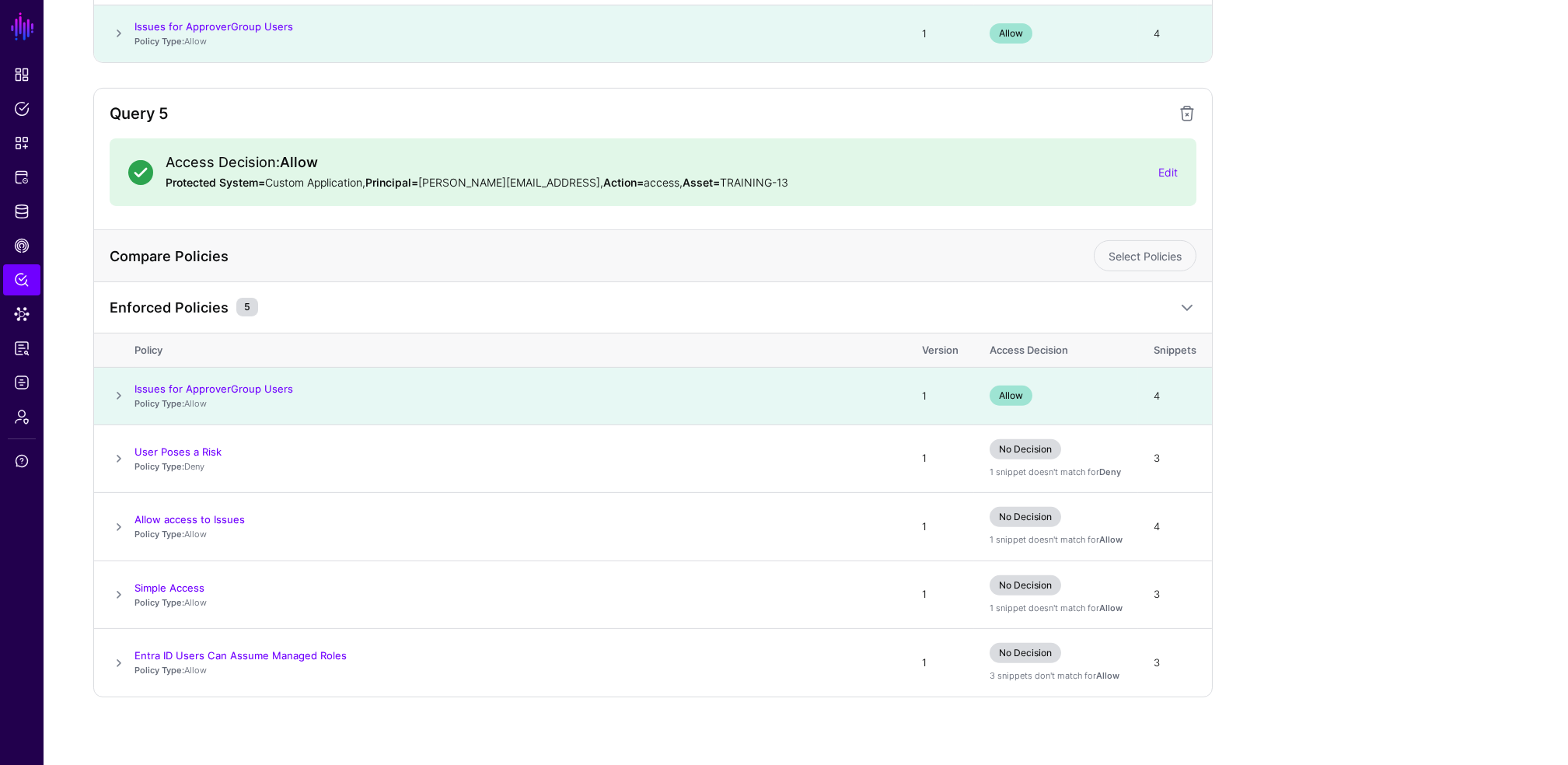
scroll to position [2626, 0]
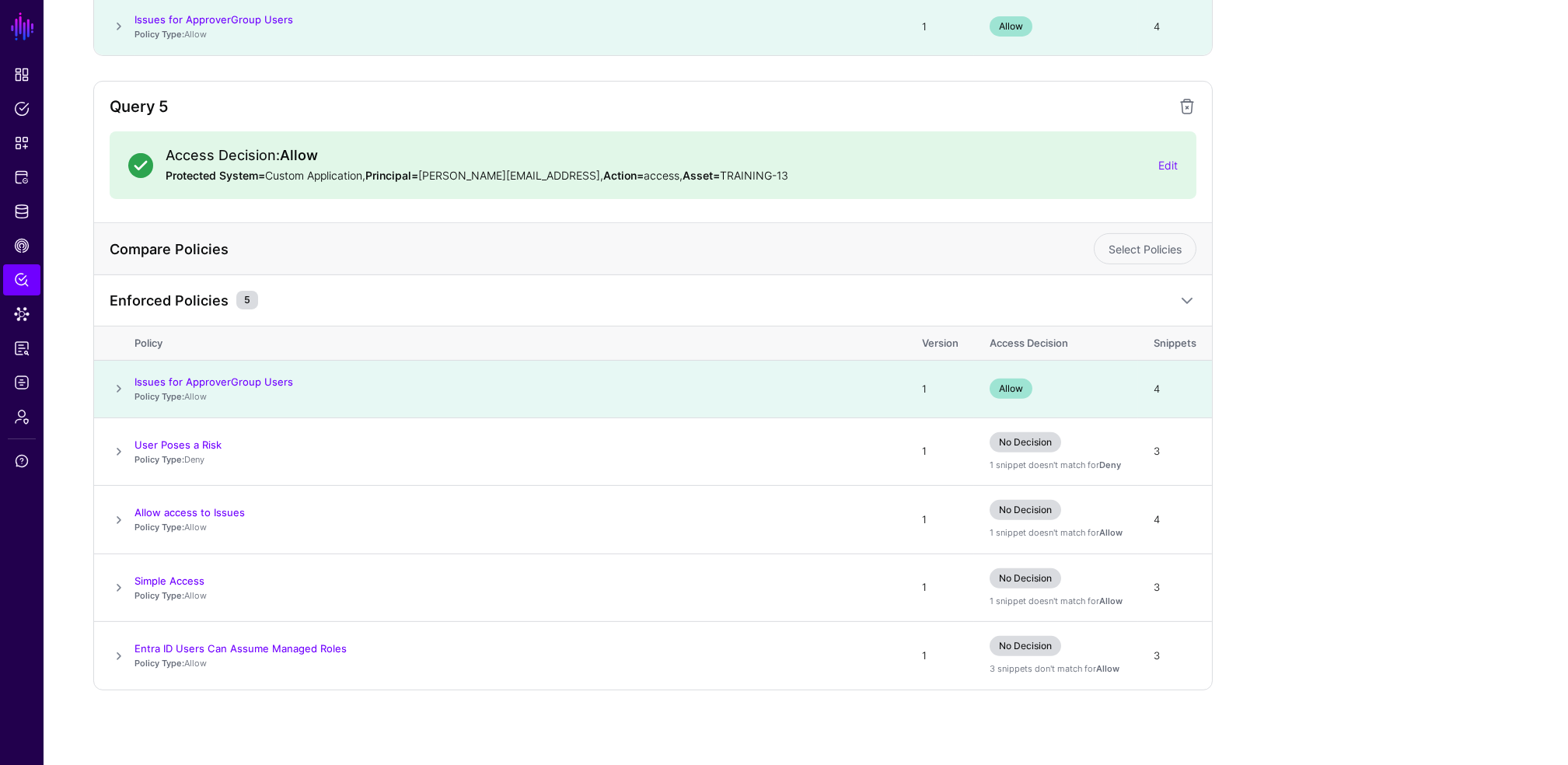
click at [119, 392] on span at bounding box center [118, 388] width 19 height 19
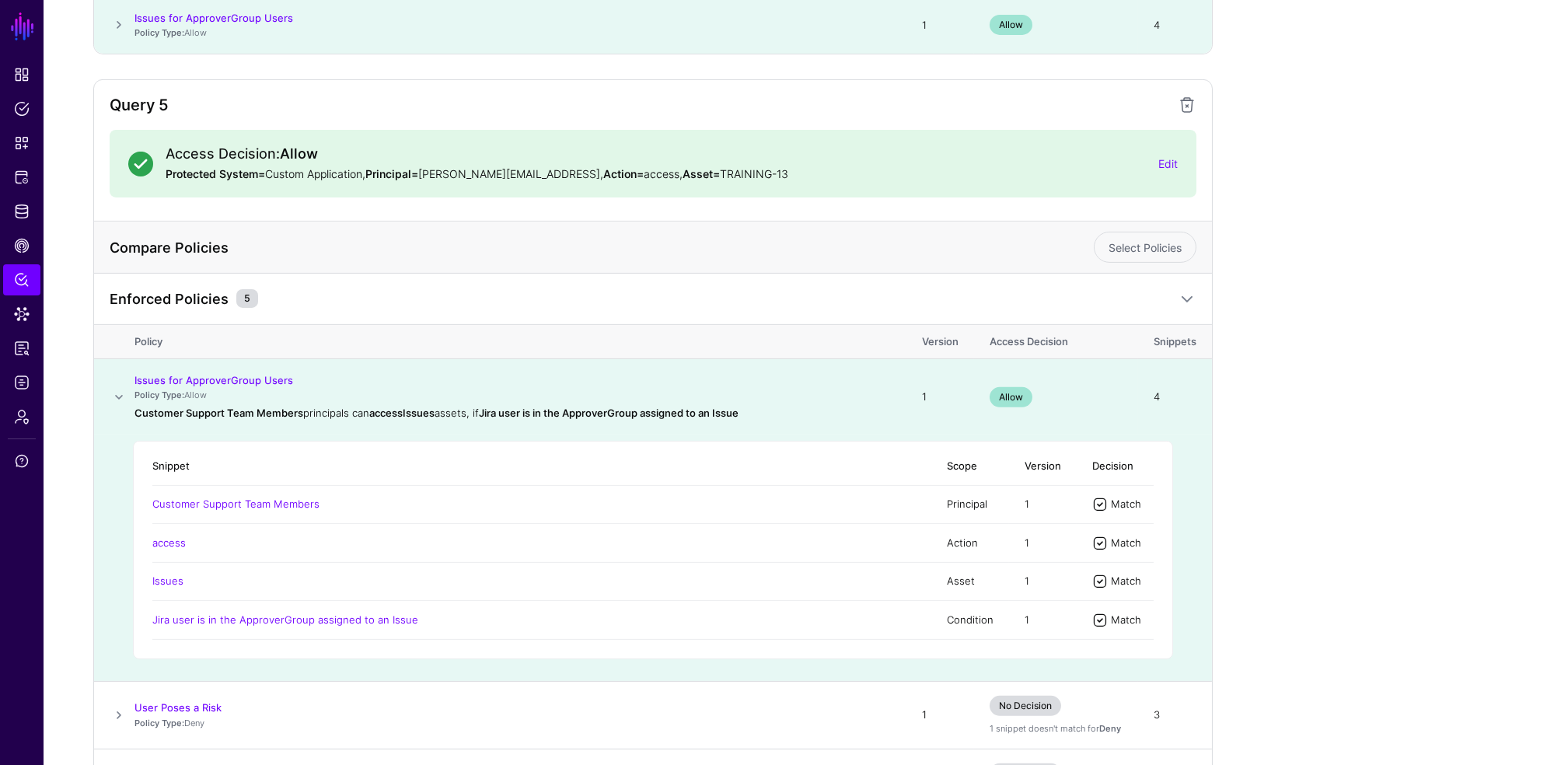
click at [119, 392] on span at bounding box center [118, 397] width 19 height 19
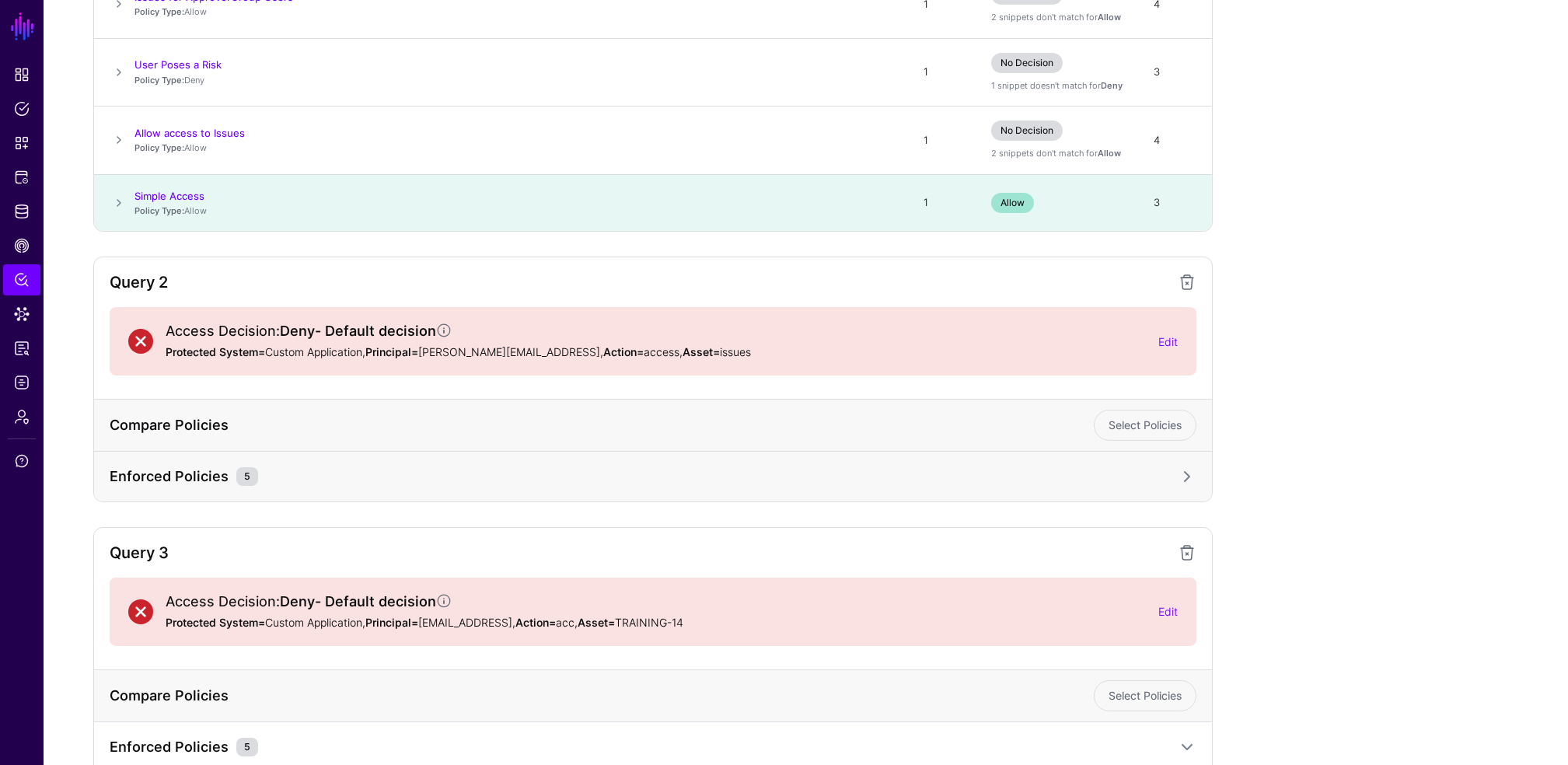
scroll to position [0, 0]
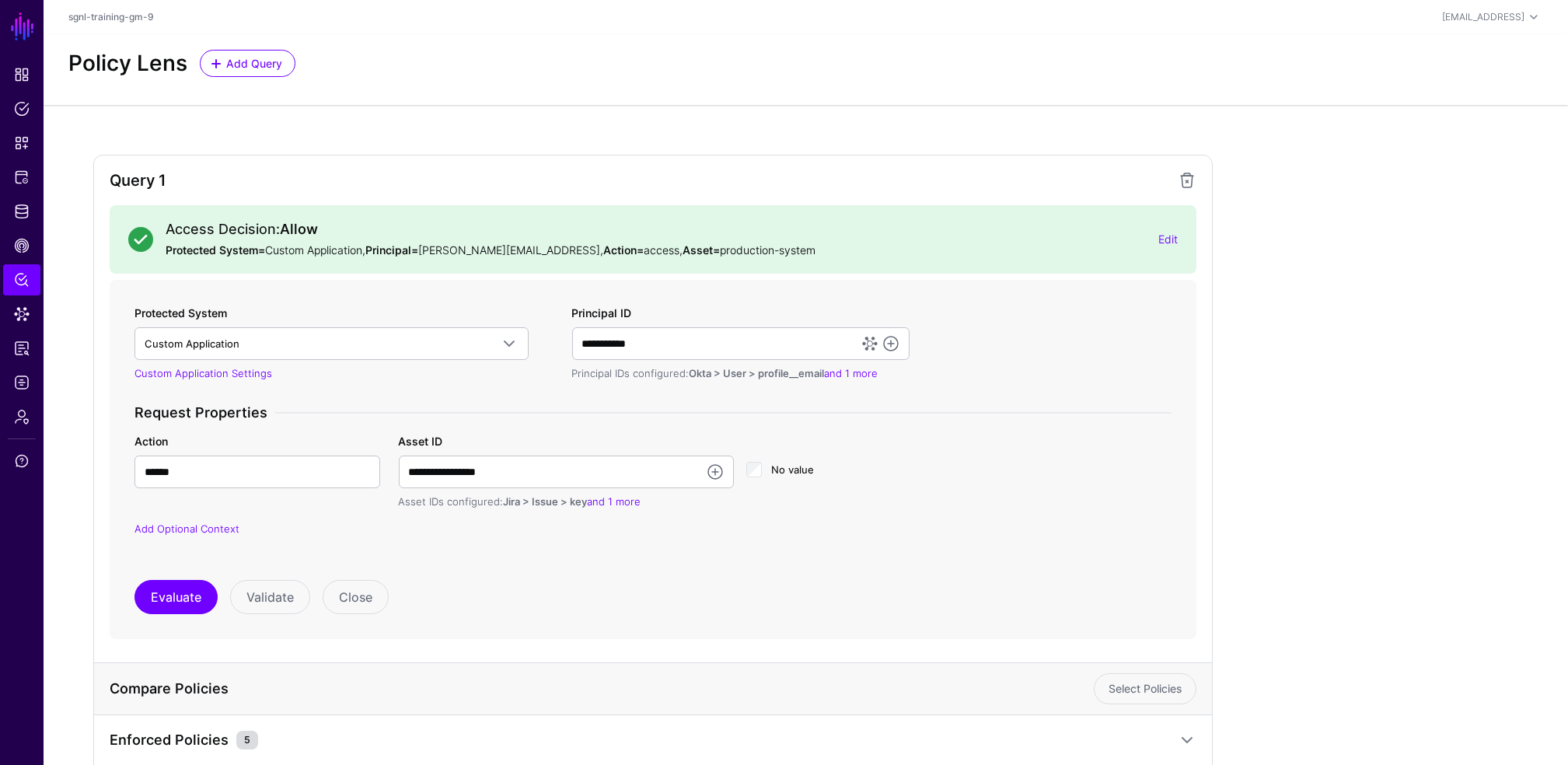
click at [257, 40] on div "Policy Lens Add Query" at bounding box center [805, 70] width 1525 height 71
click at [245, 65] on span "Add Query" at bounding box center [254, 63] width 60 height 17
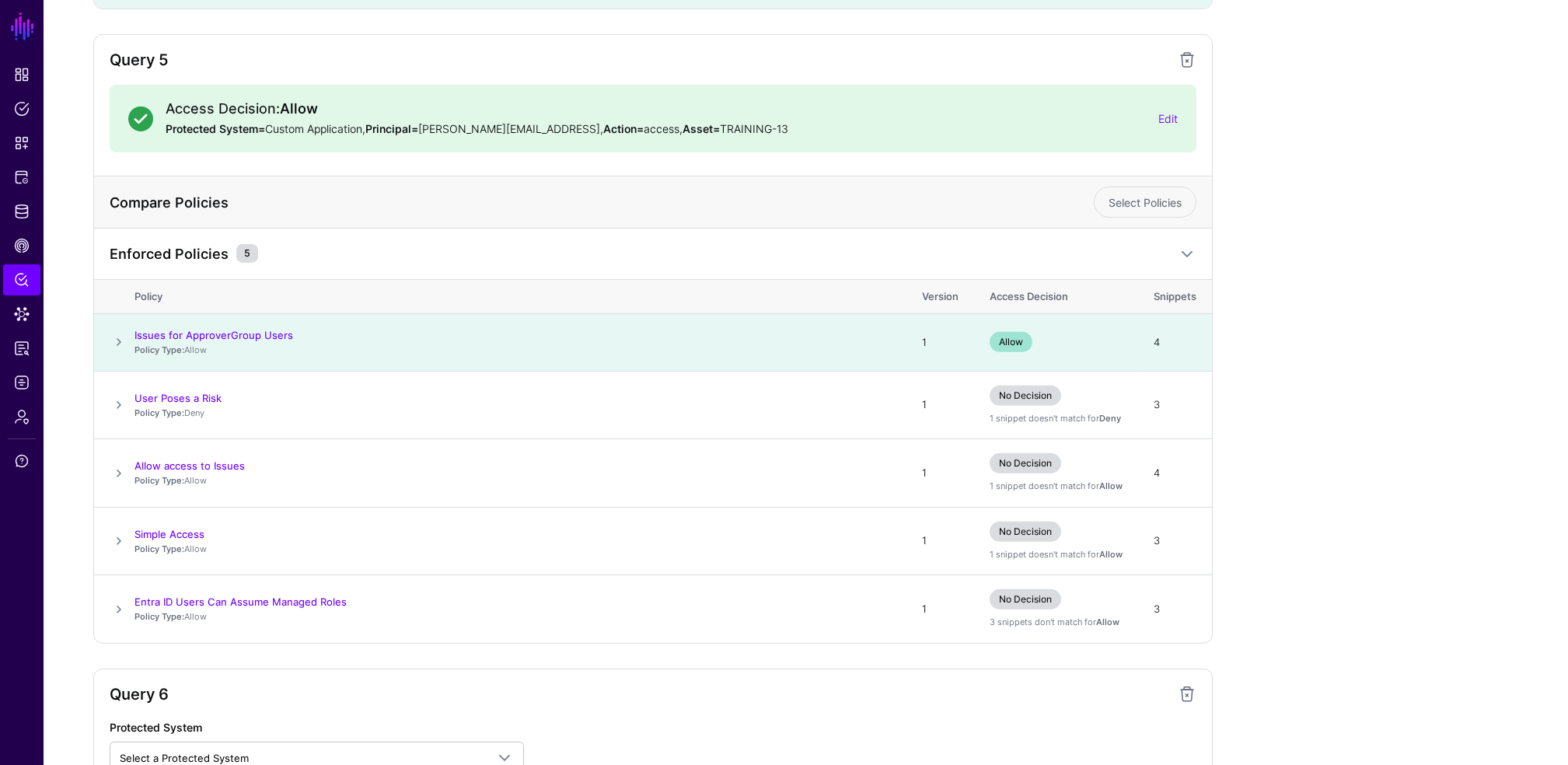
scroll to position [2831, 0]
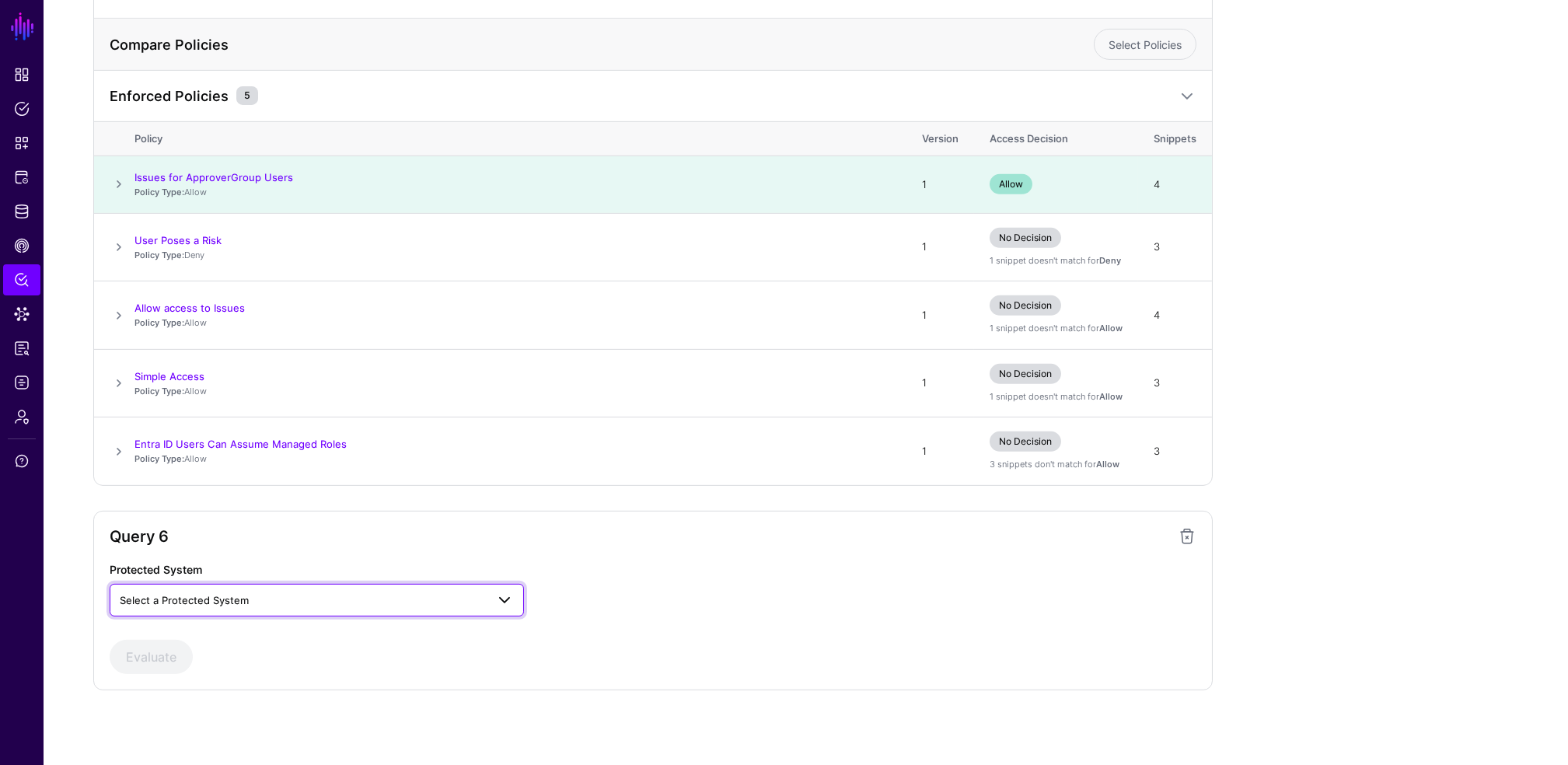
click at [179, 594] on span "Select a Protected System" at bounding box center [183, 600] width 129 height 13
click at [176, 624] on button "Custom Application" at bounding box center [316, 636] width 414 height 25
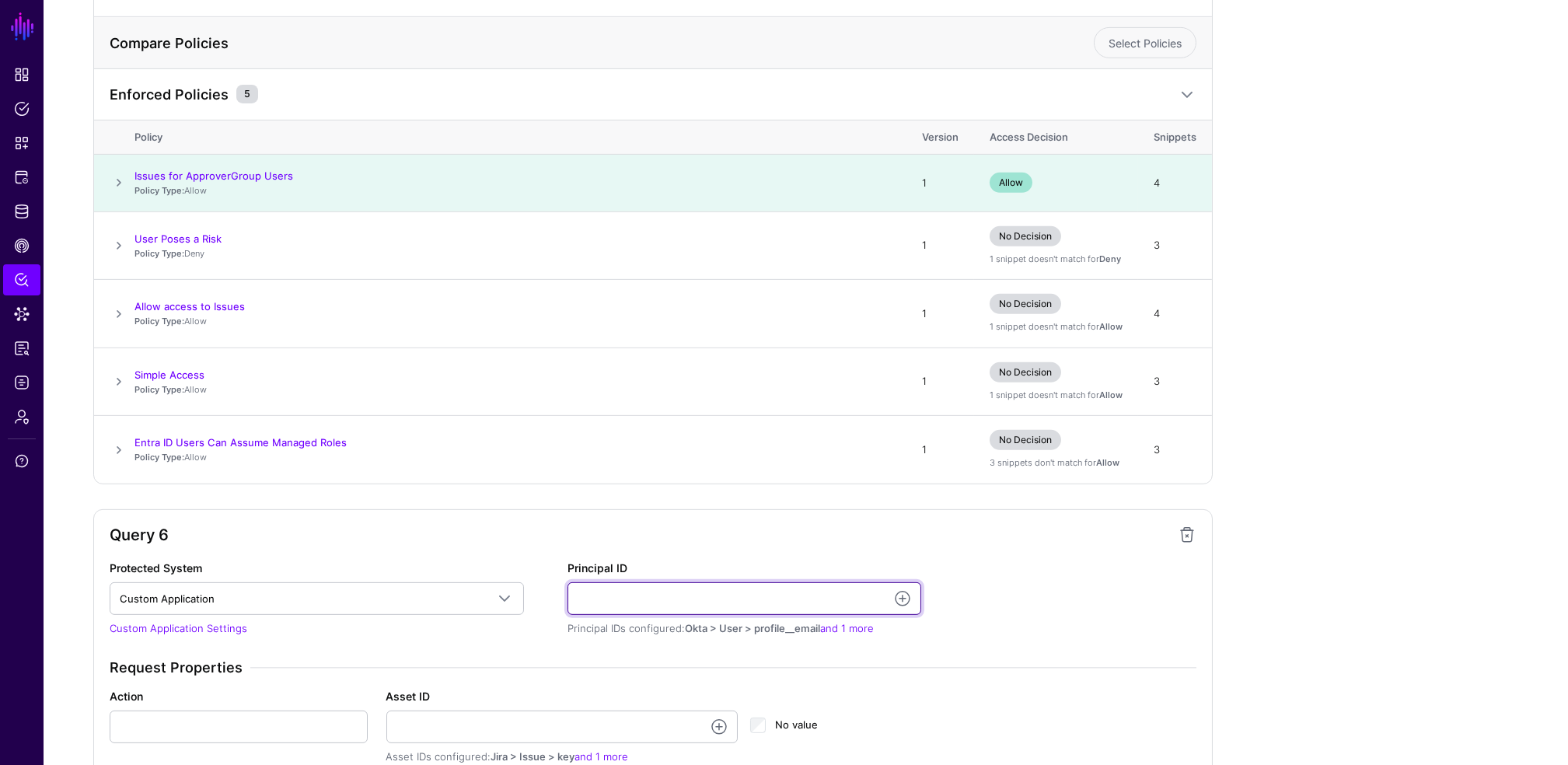
click at [640, 589] on input "Principal ID" at bounding box center [744, 598] width 354 height 33
type input "**********"
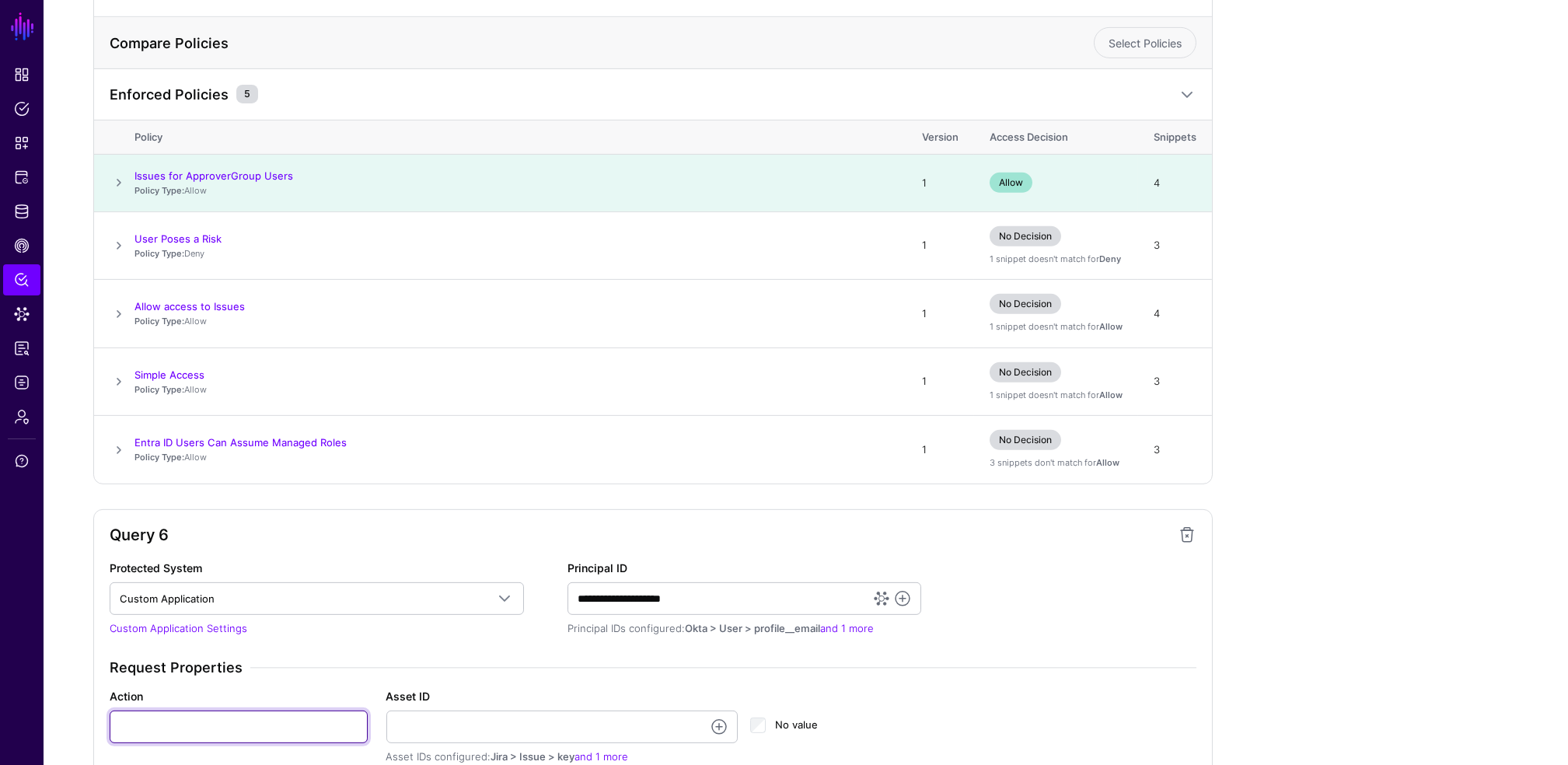
click at [171, 734] on input "Action" at bounding box center [239, 727] width 258 height 33
type input "******"
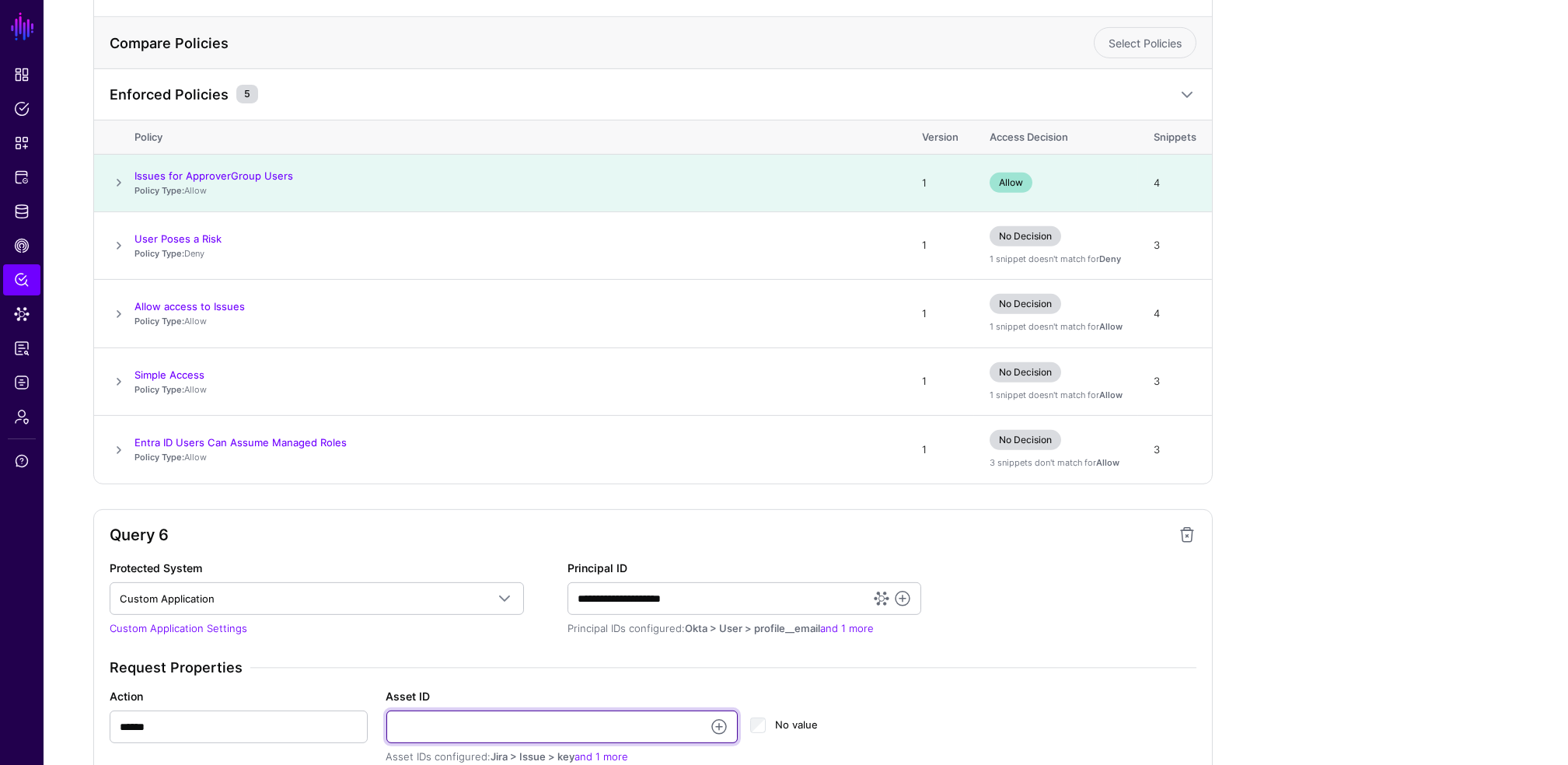
click at [418, 731] on input "Asset ID" at bounding box center [562, 727] width 352 height 33
type input "**********"
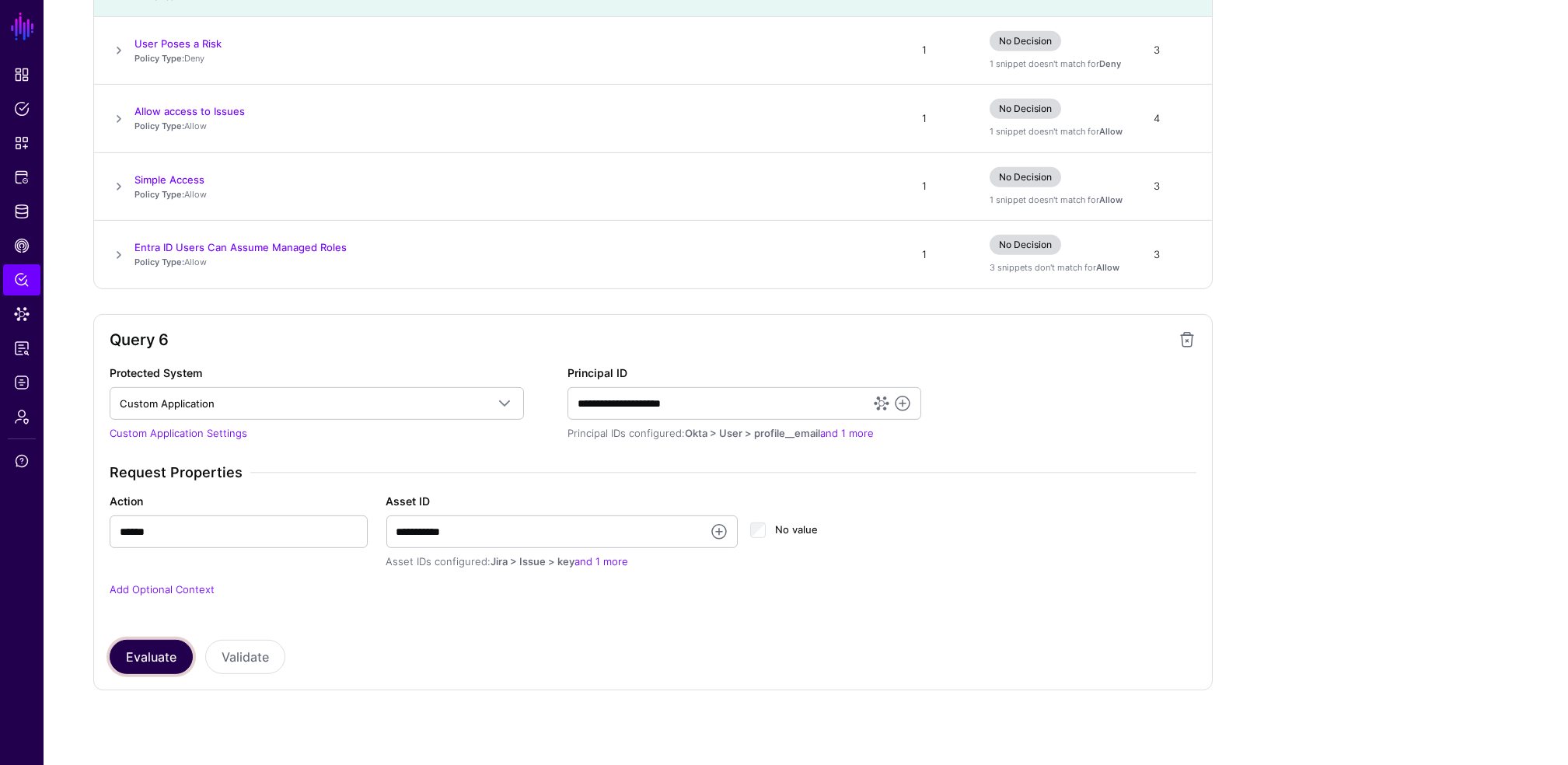
click at [155, 654] on button "Evaluate" at bounding box center [151, 657] width 83 height 35
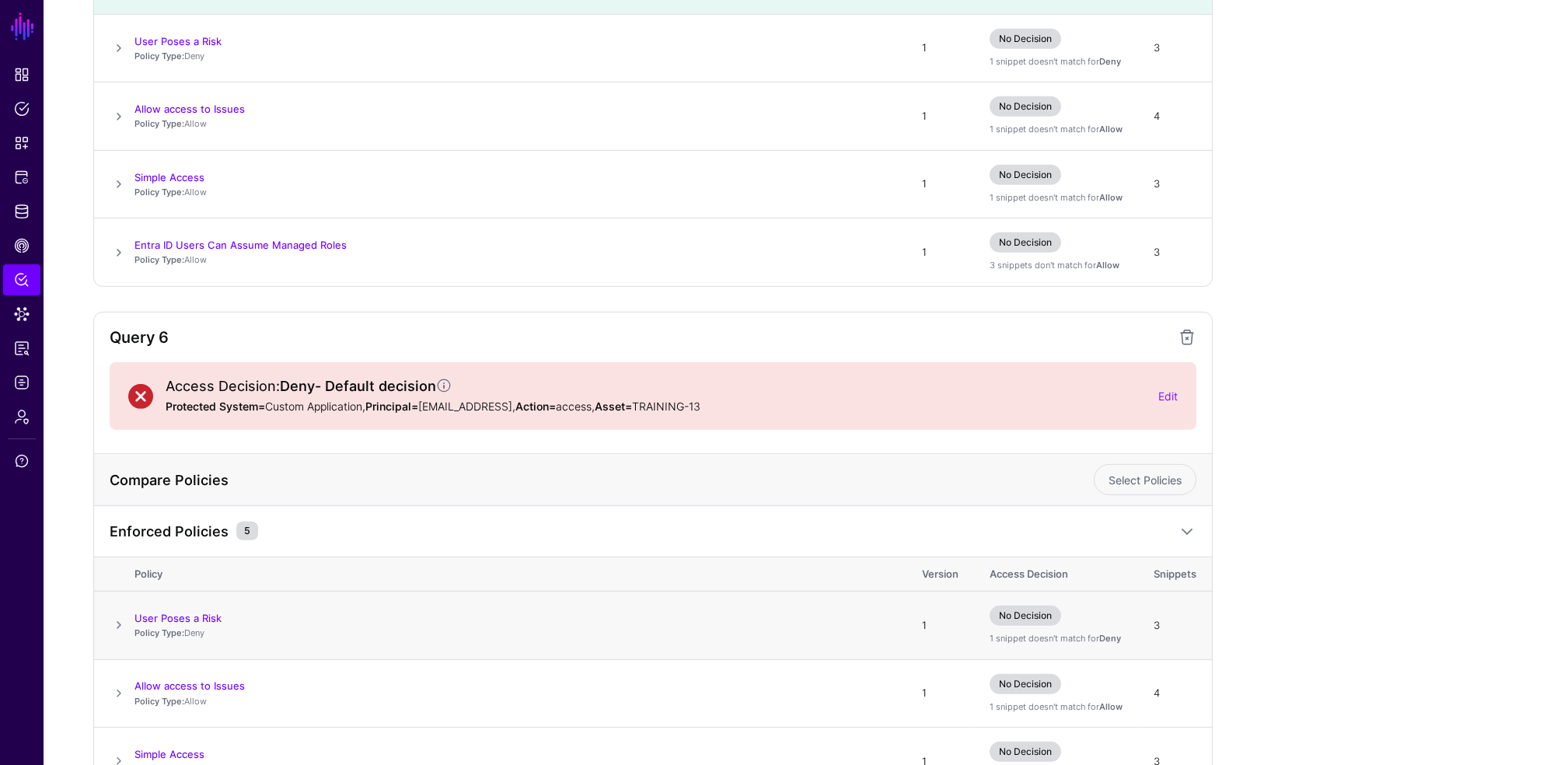
scroll to position [3273, 0]
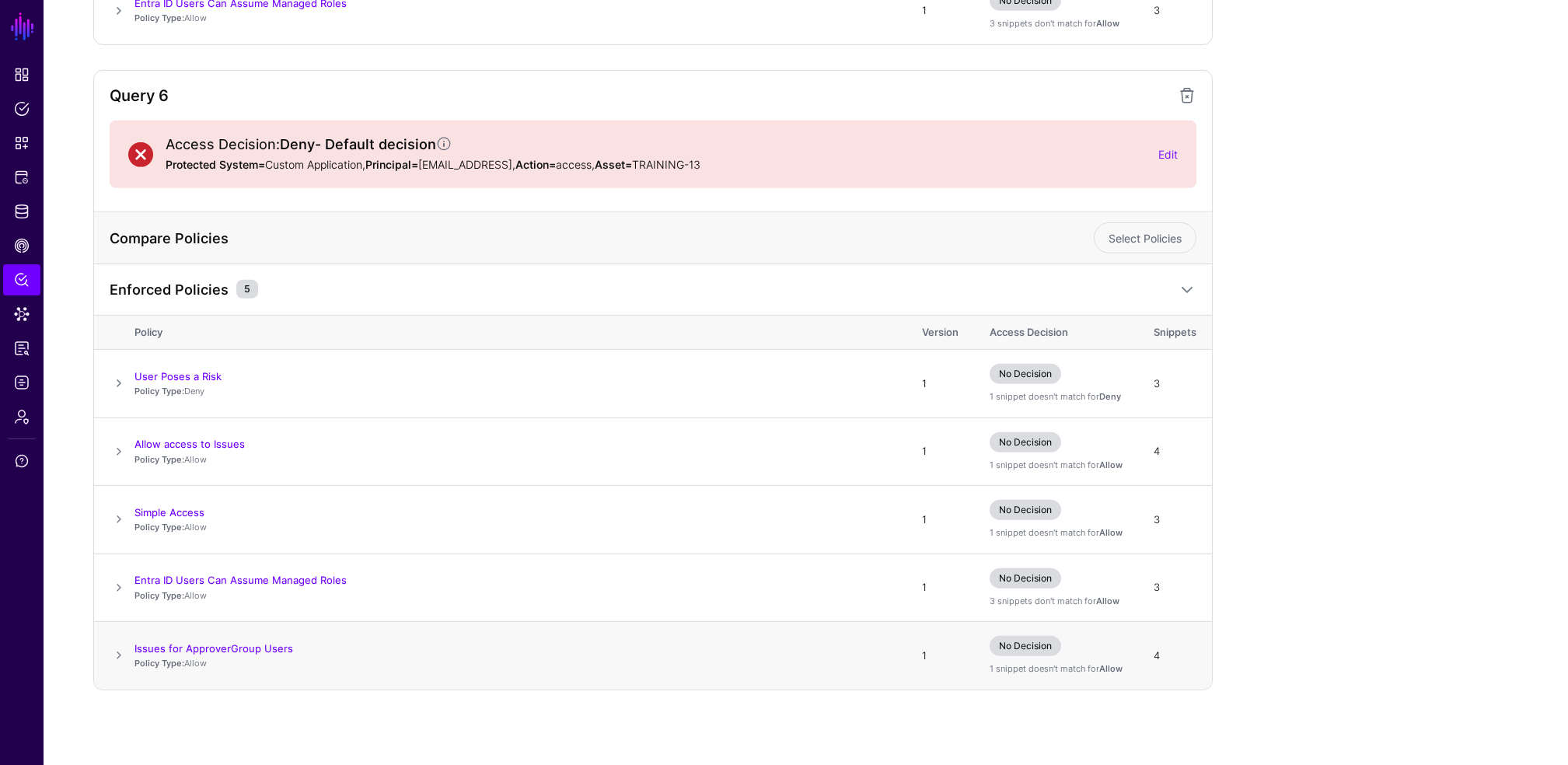
click at [114, 654] on span at bounding box center [118, 656] width 19 height 19
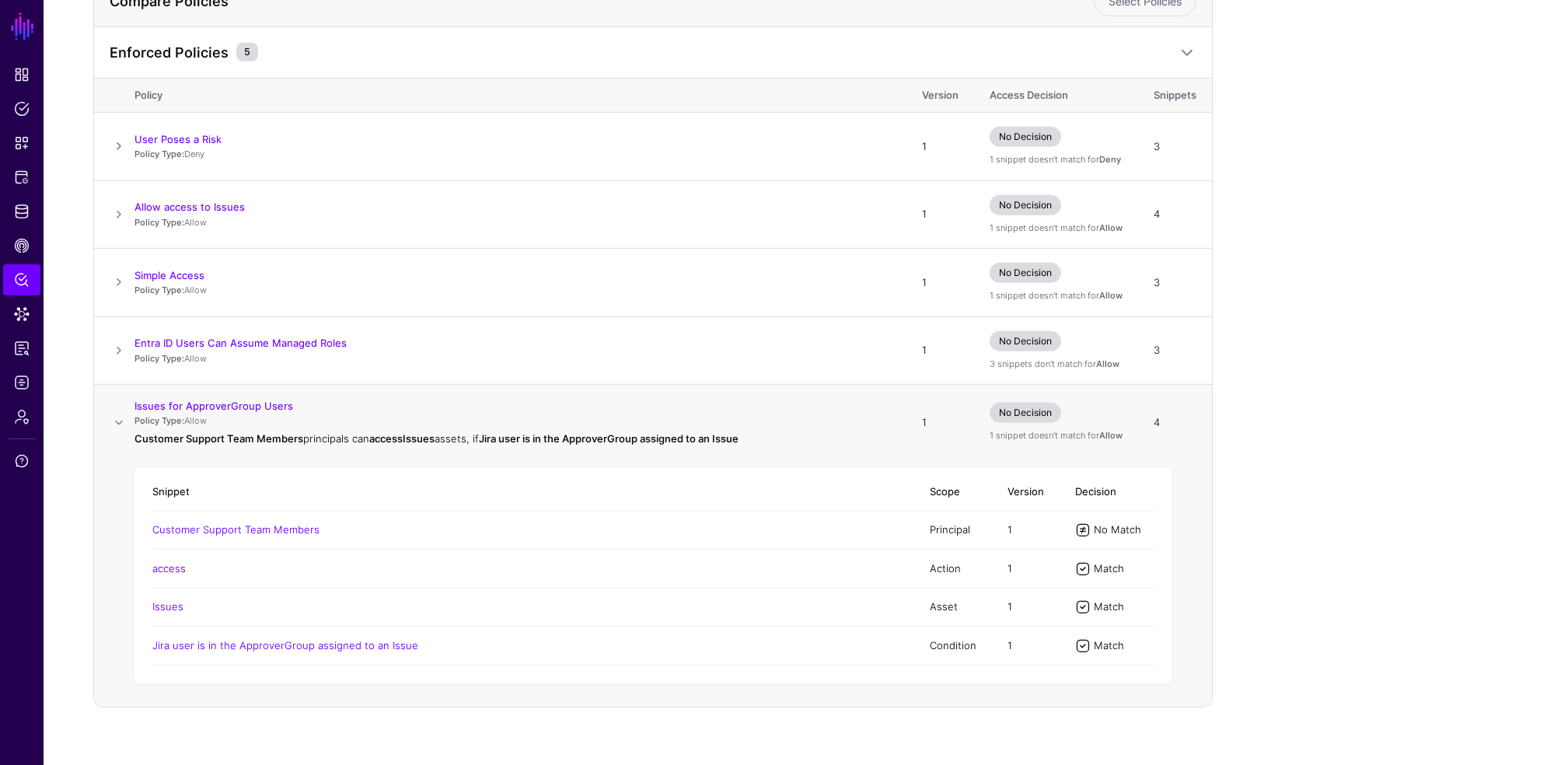
scroll to position [3526, 0]
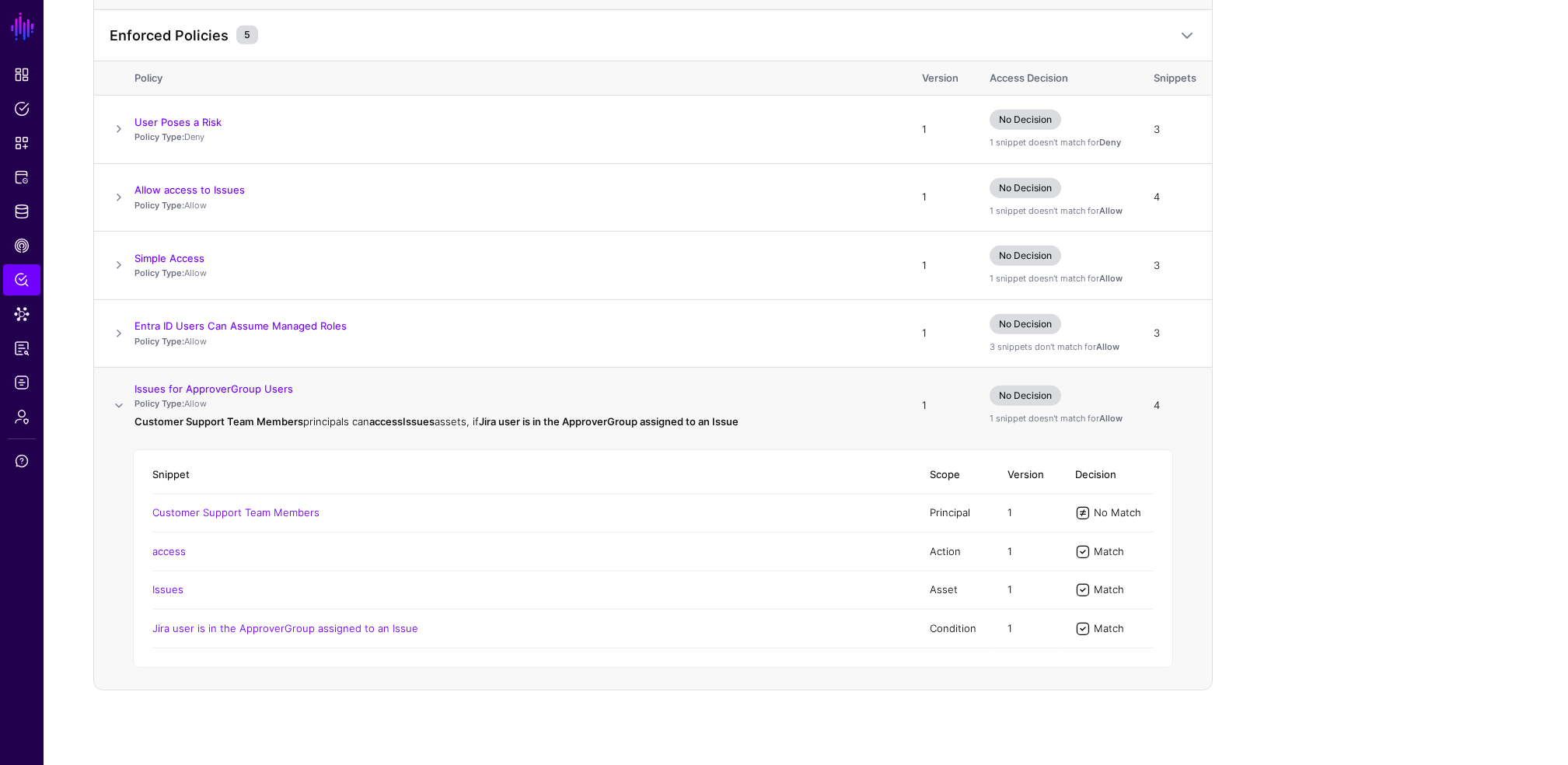
click at [114, 410] on span at bounding box center [118, 405] width 19 height 19
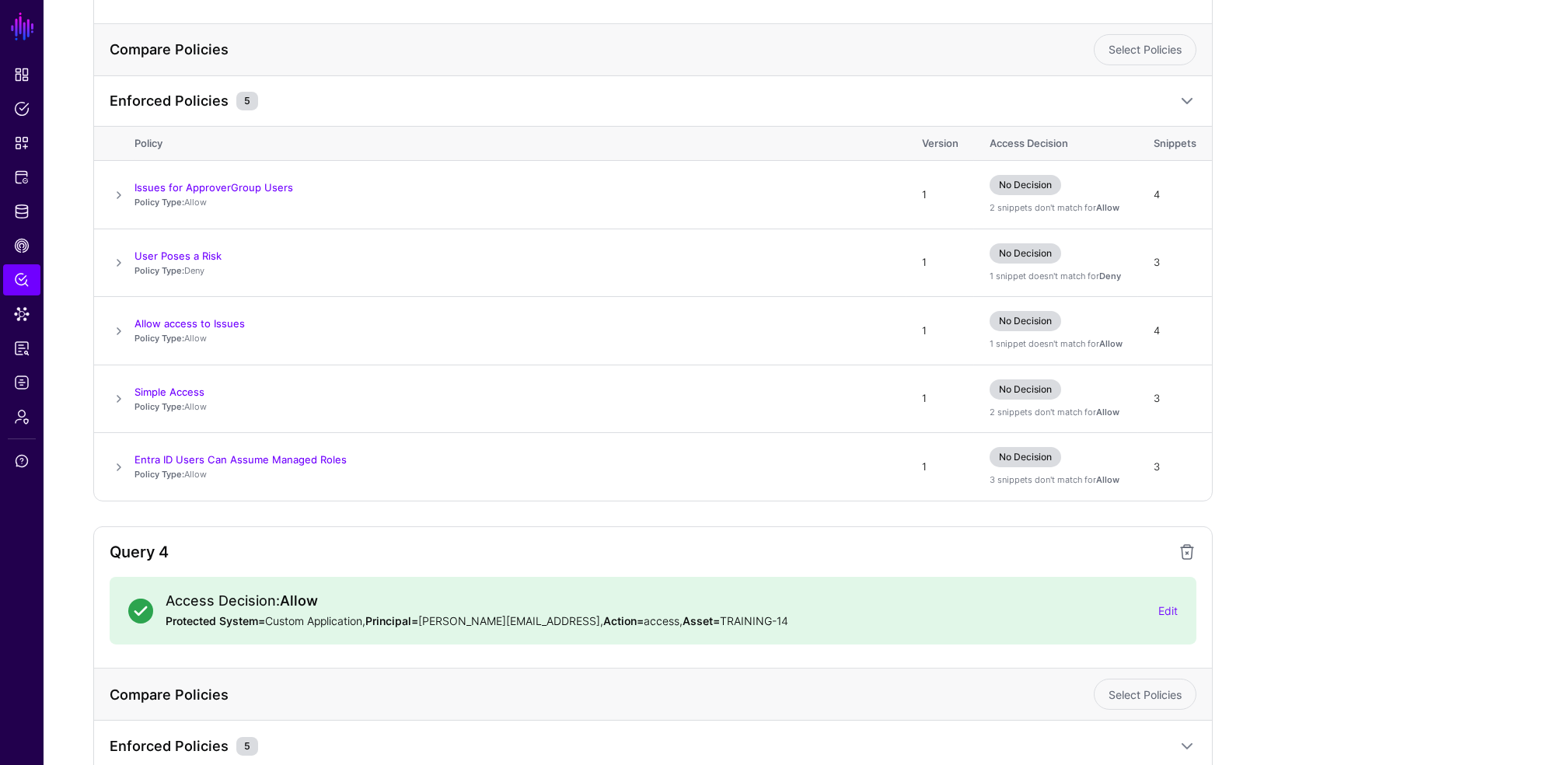
scroll to position [0, 0]
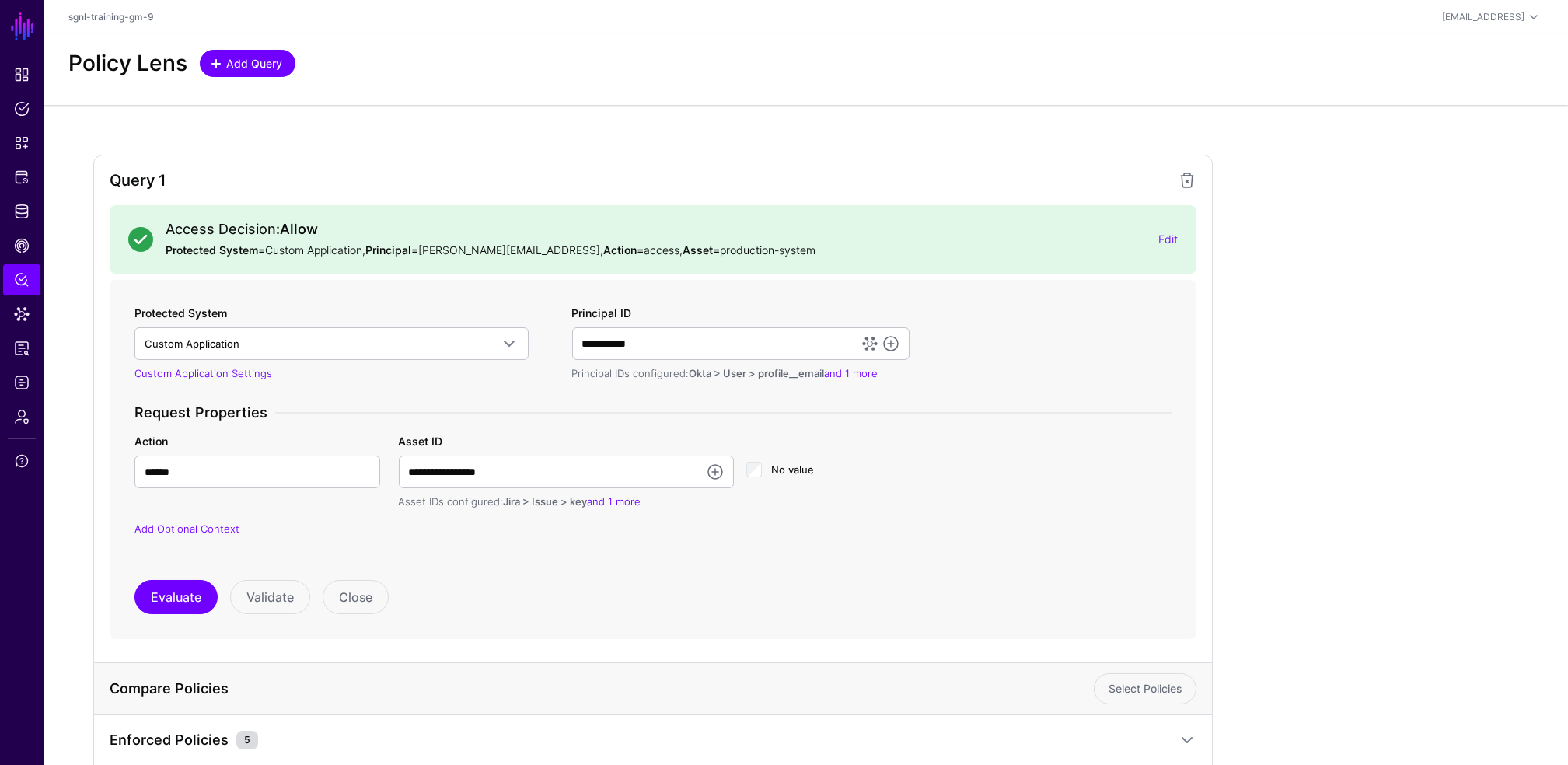
click at [271, 70] on span "Add Query" at bounding box center [254, 63] width 60 height 17
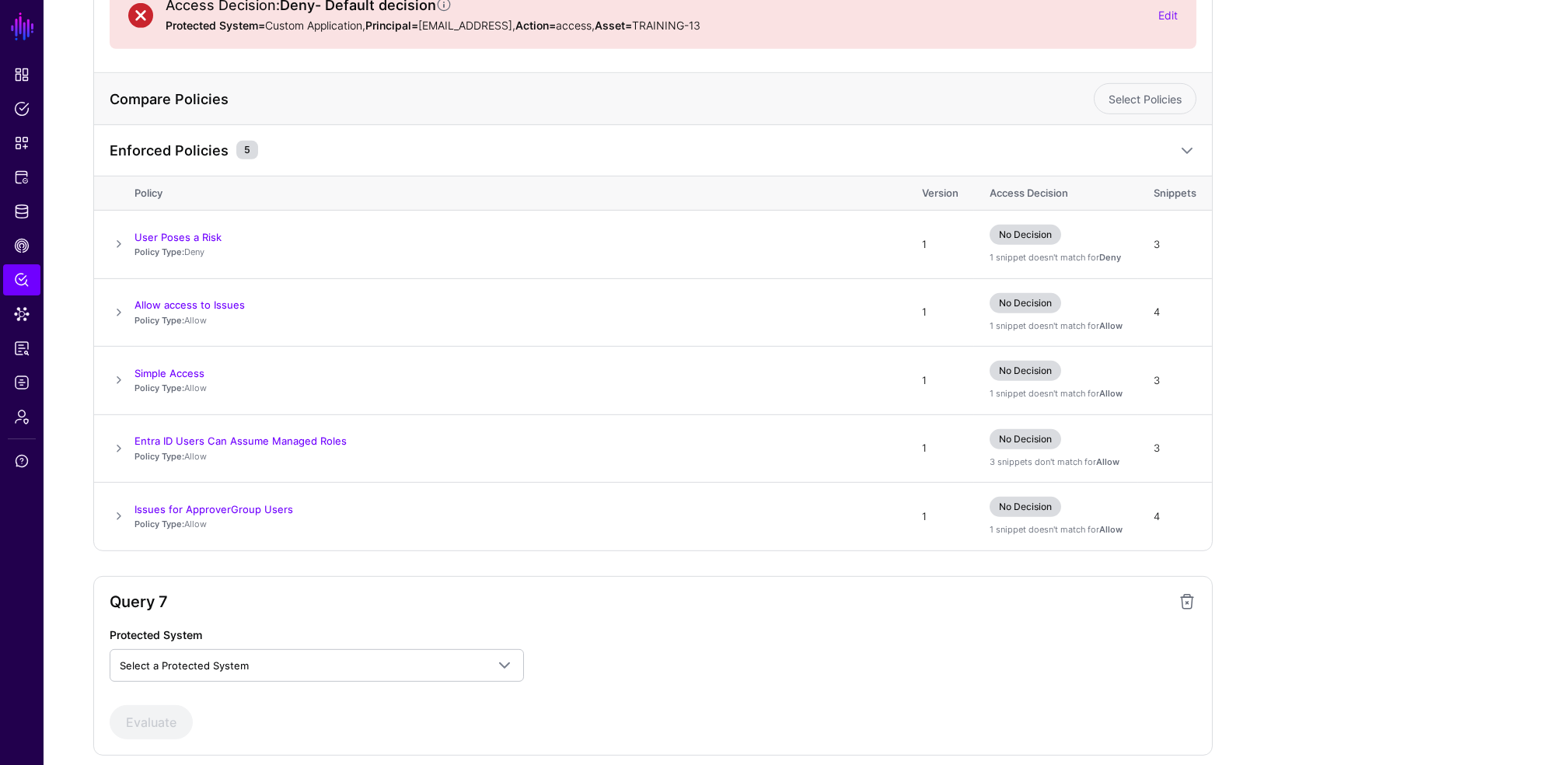
scroll to position [3682, 0]
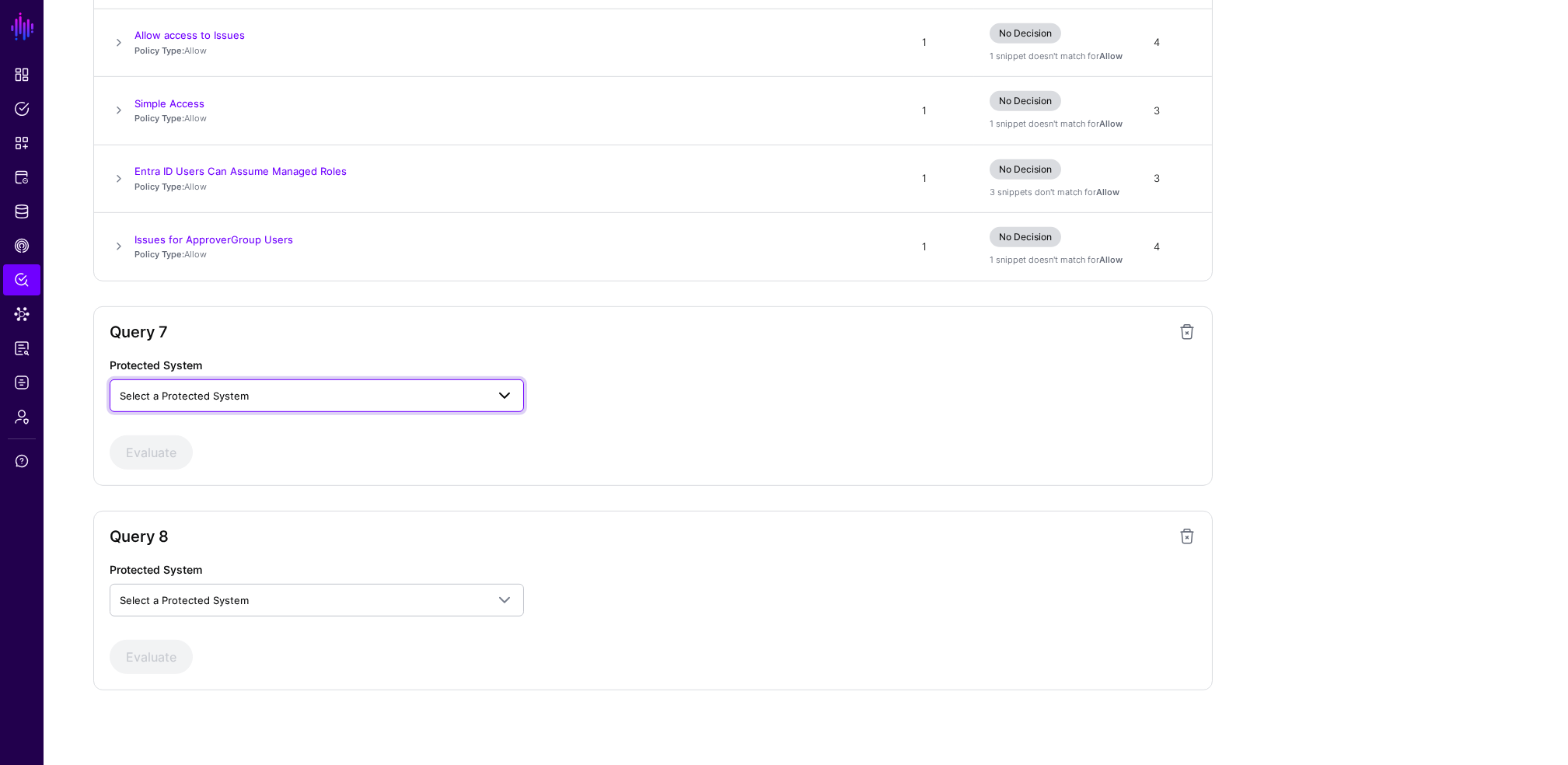
click at [228, 387] on span "Select a Protected System" at bounding box center [303, 395] width 367 height 17
click at [212, 433] on span "Custom Application" at bounding box center [169, 431] width 94 height 13
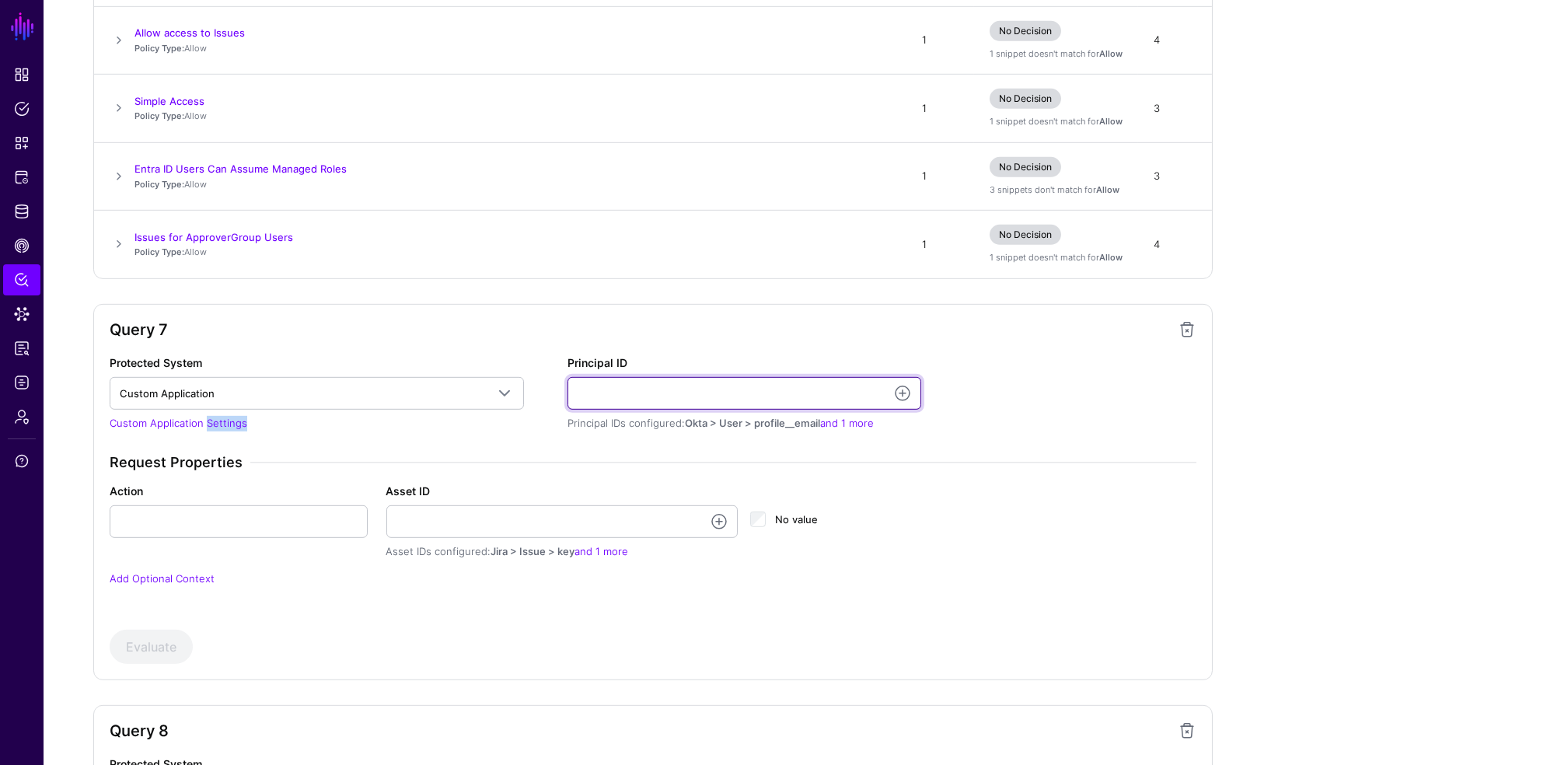
click at [728, 393] on input "Principal ID" at bounding box center [744, 393] width 354 height 33
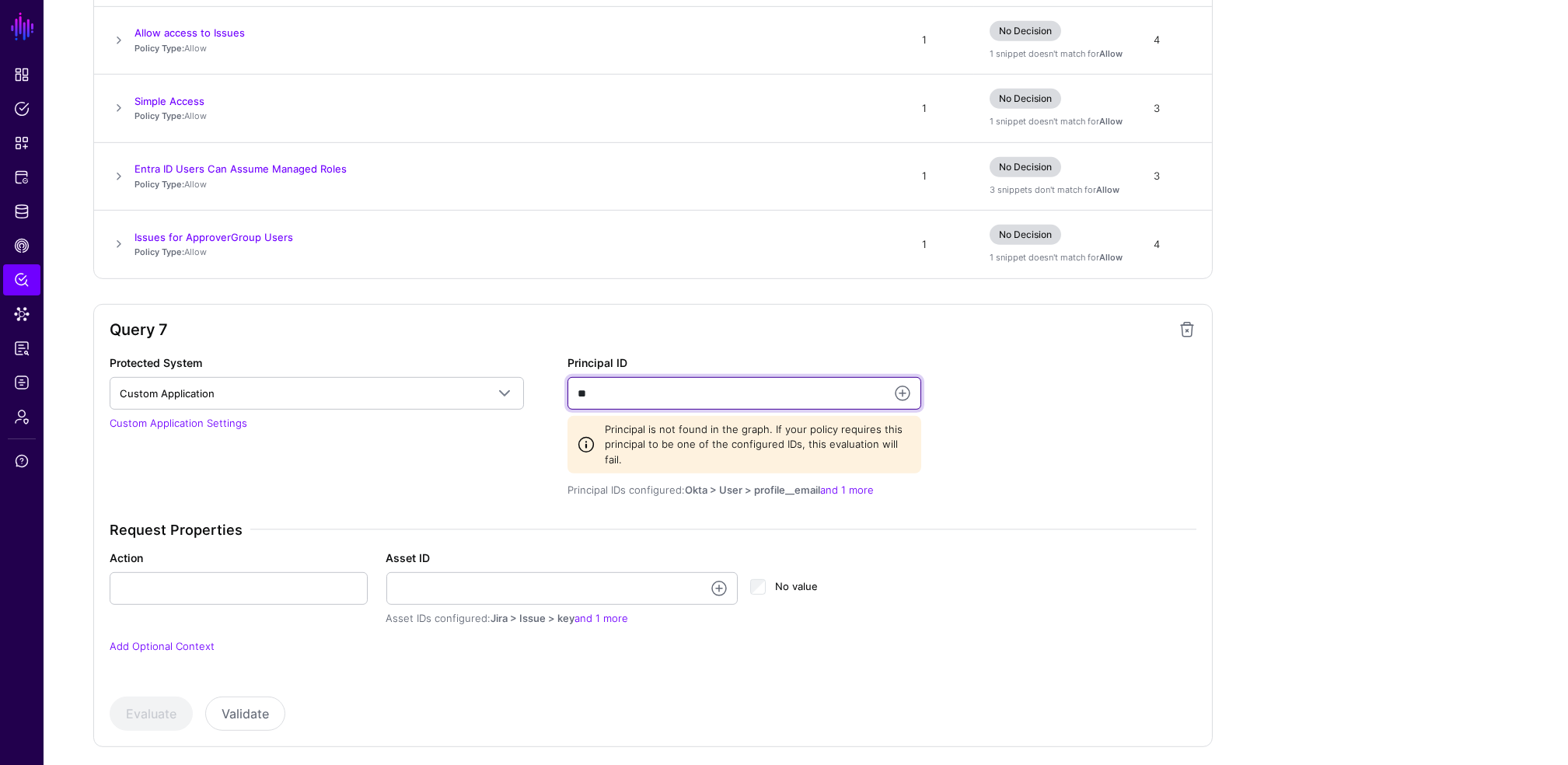
type input "*"
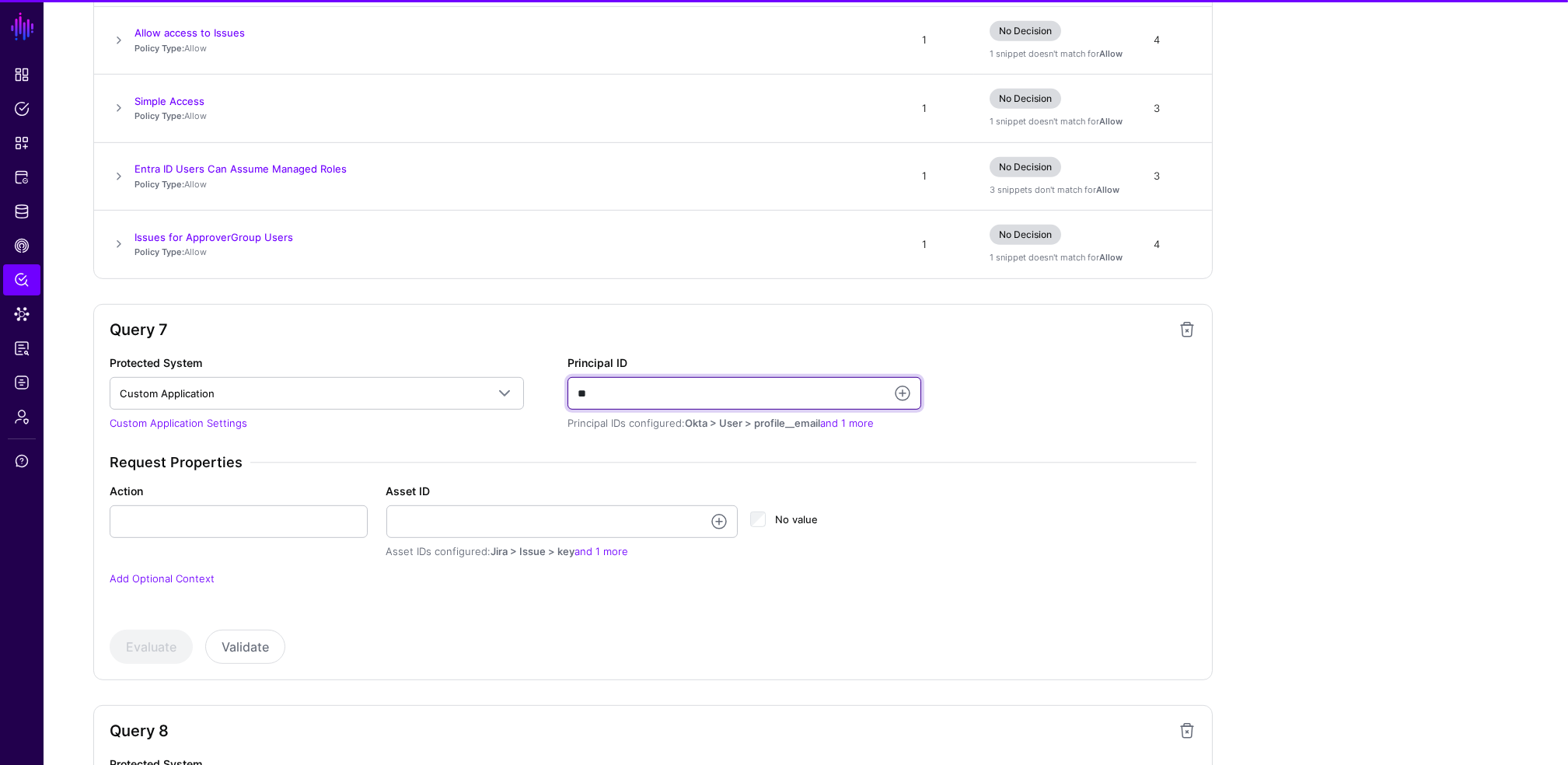
type input "*"
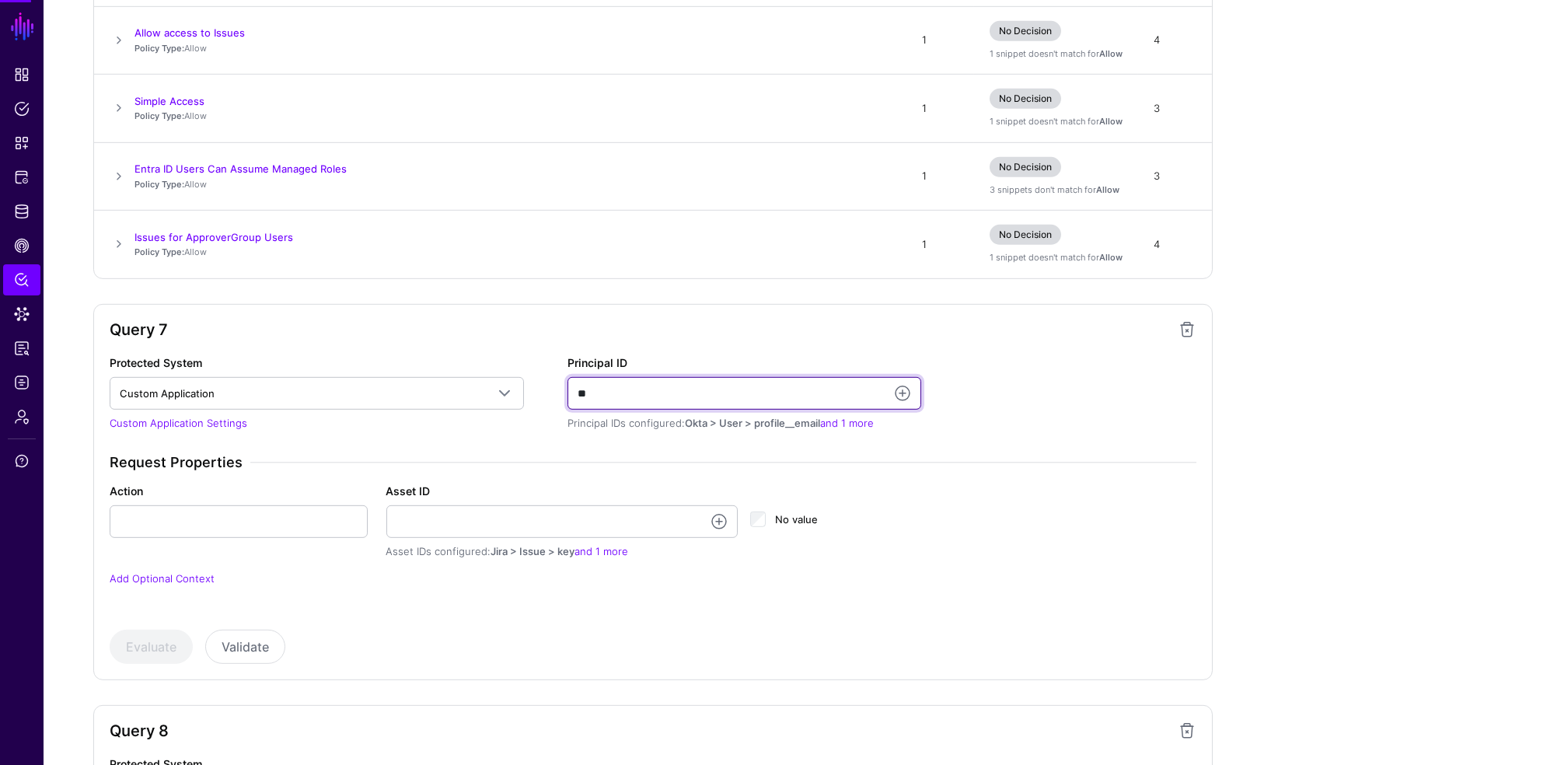
type input "*"
type input "**********"
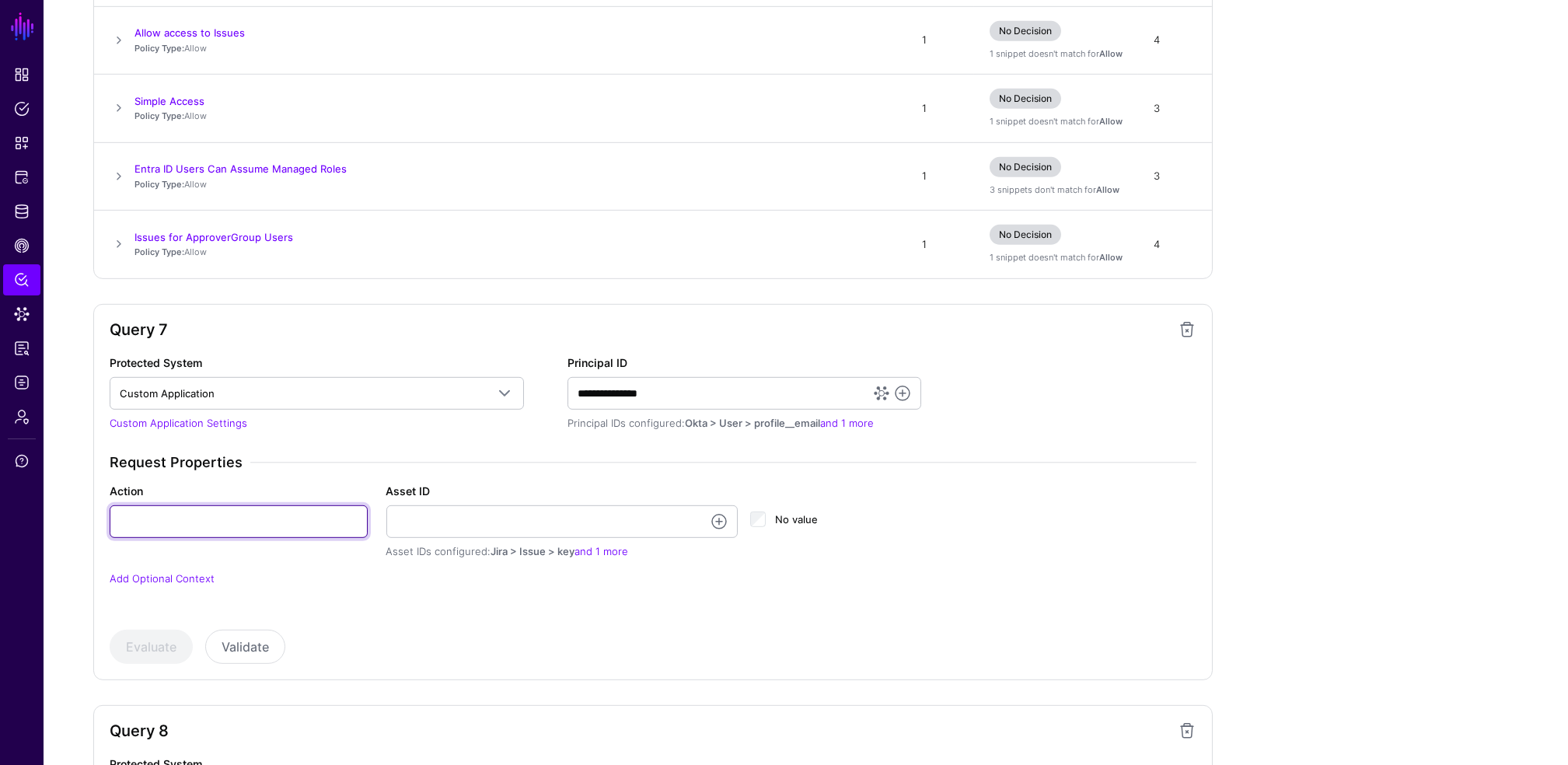
click at [152, 518] on input "Action" at bounding box center [239, 522] width 258 height 33
type input "**********"
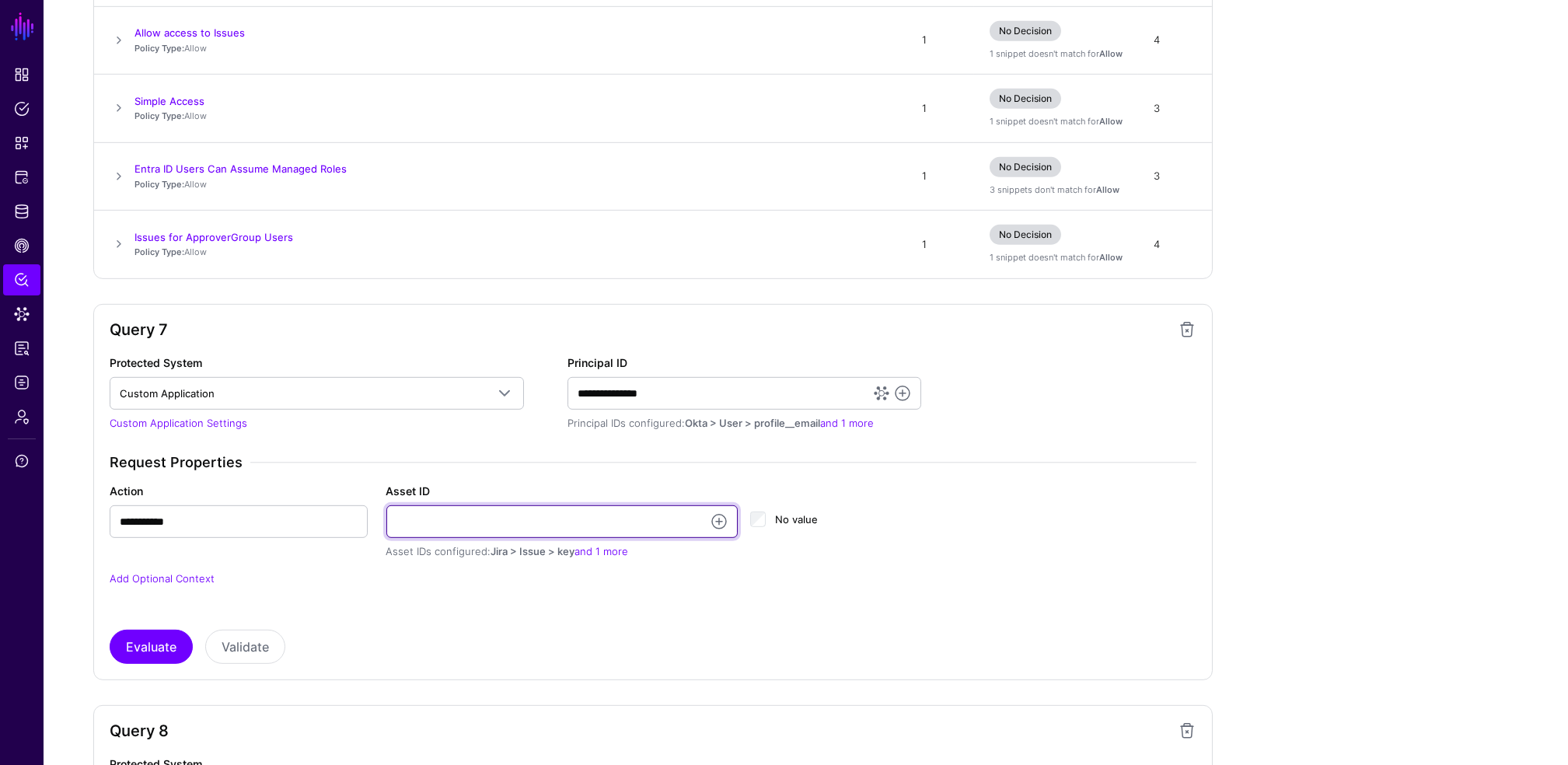
click at [466, 515] on input "Asset ID" at bounding box center [562, 522] width 352 height 33
type input "**********"
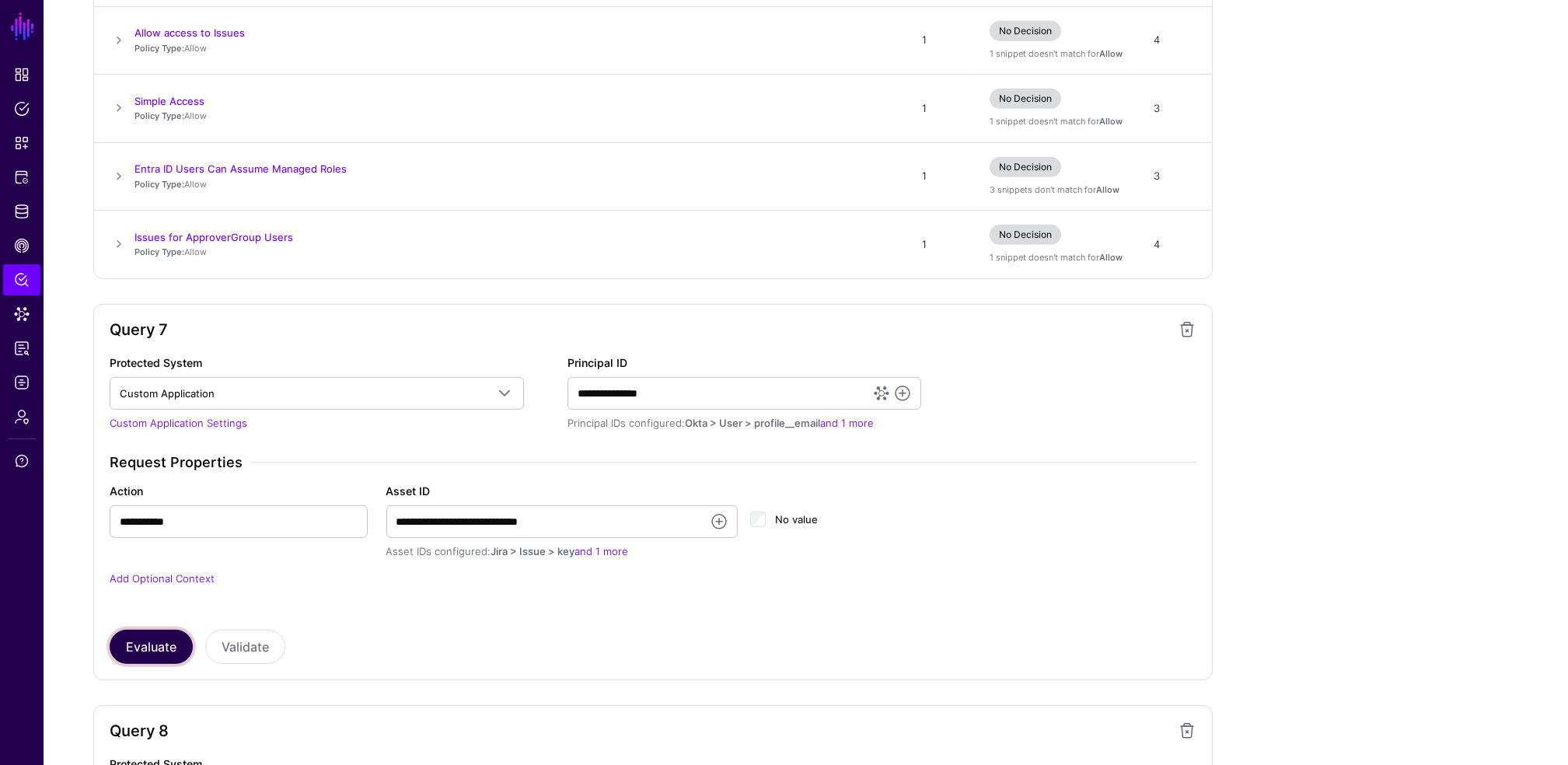
click at [160, 639] on button "Evaluate" at bounding box center [151, 647] width 83 height 35
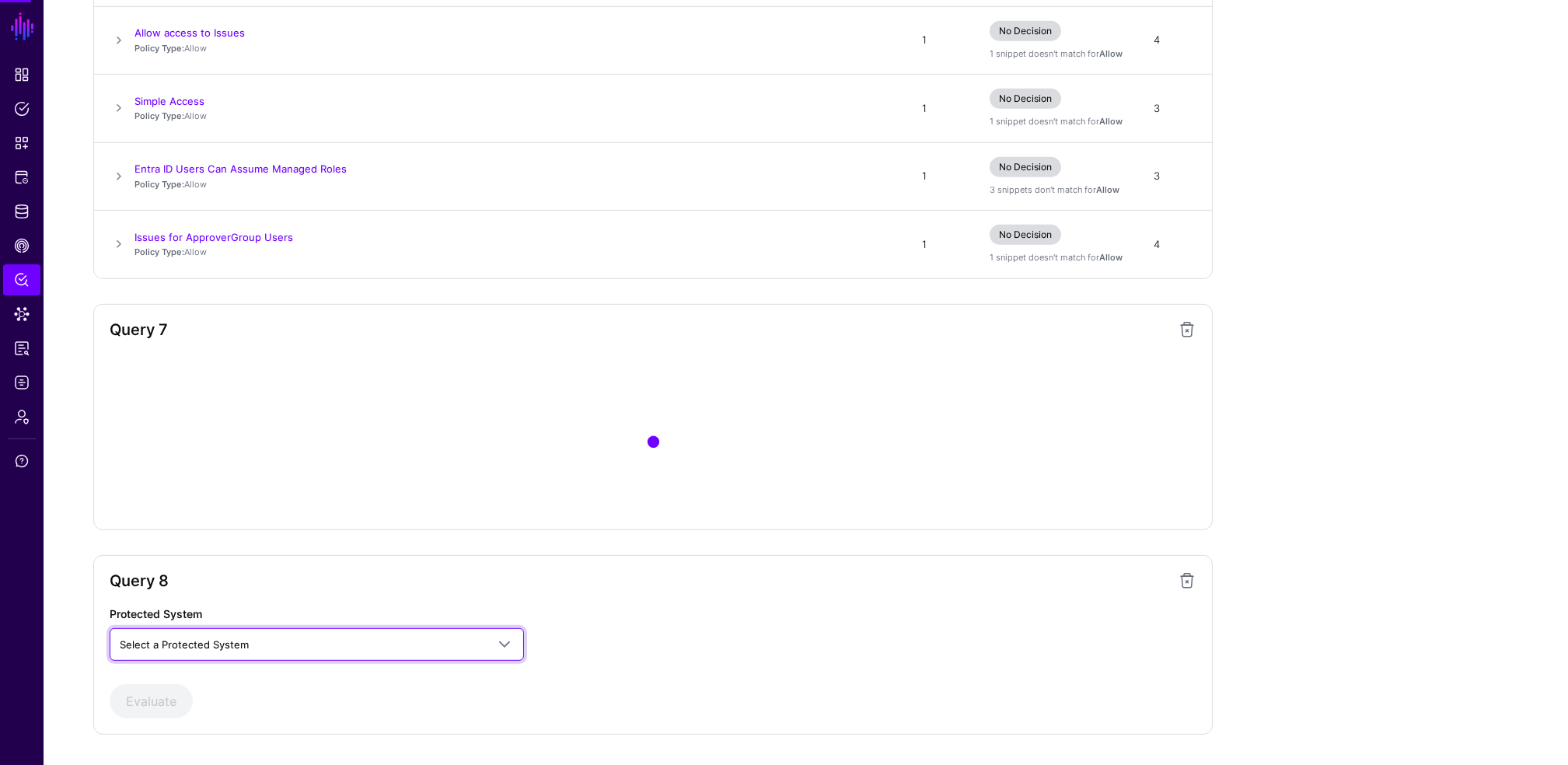
click at [160, 639] on span "Select a Protected System" at bounding box center [303, 644] width 367 height 17
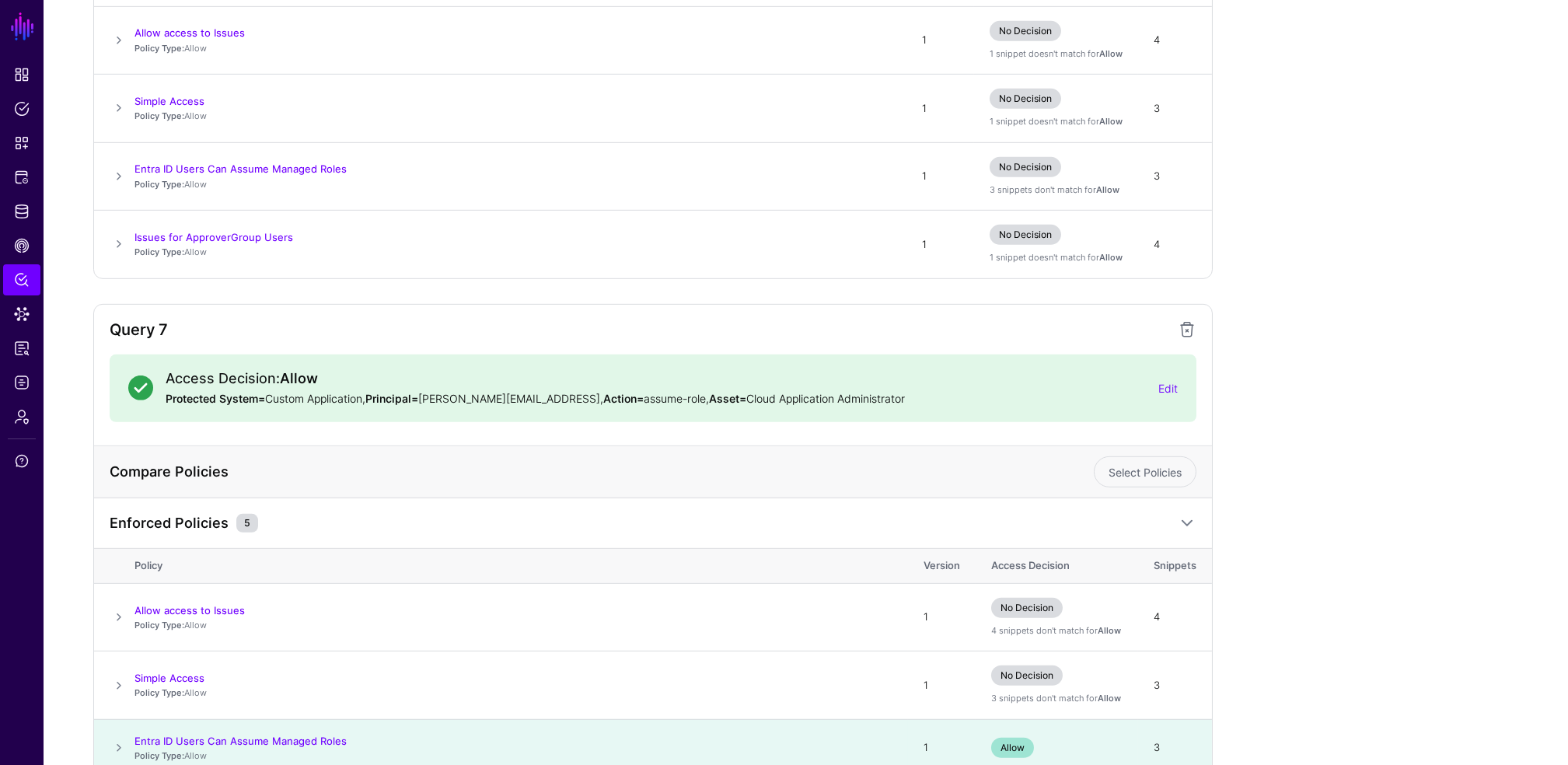
scroll to position [4112, 0]
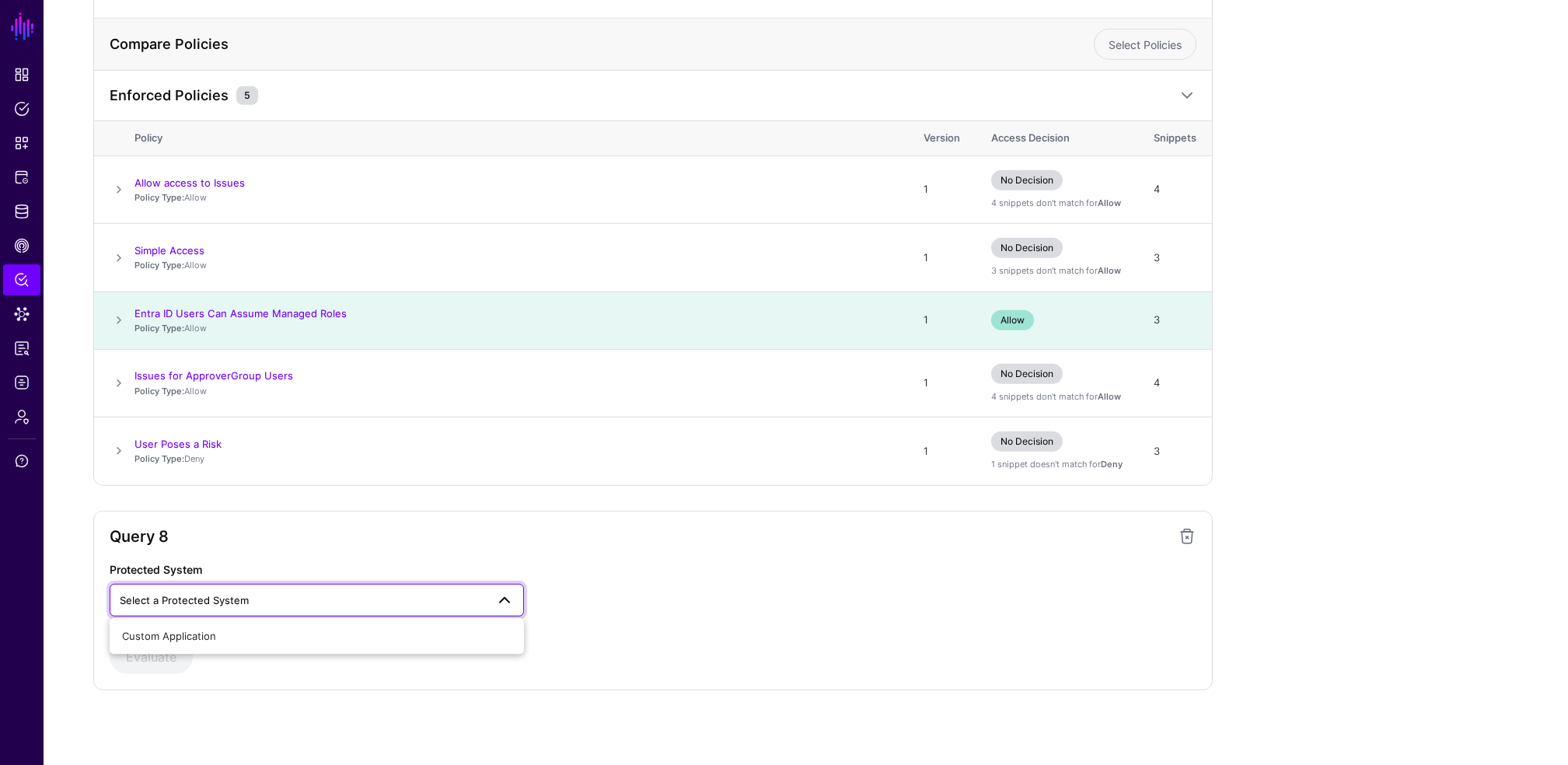
click at [117, 321] on span at bounding box center [118, 320] width 19 height 19
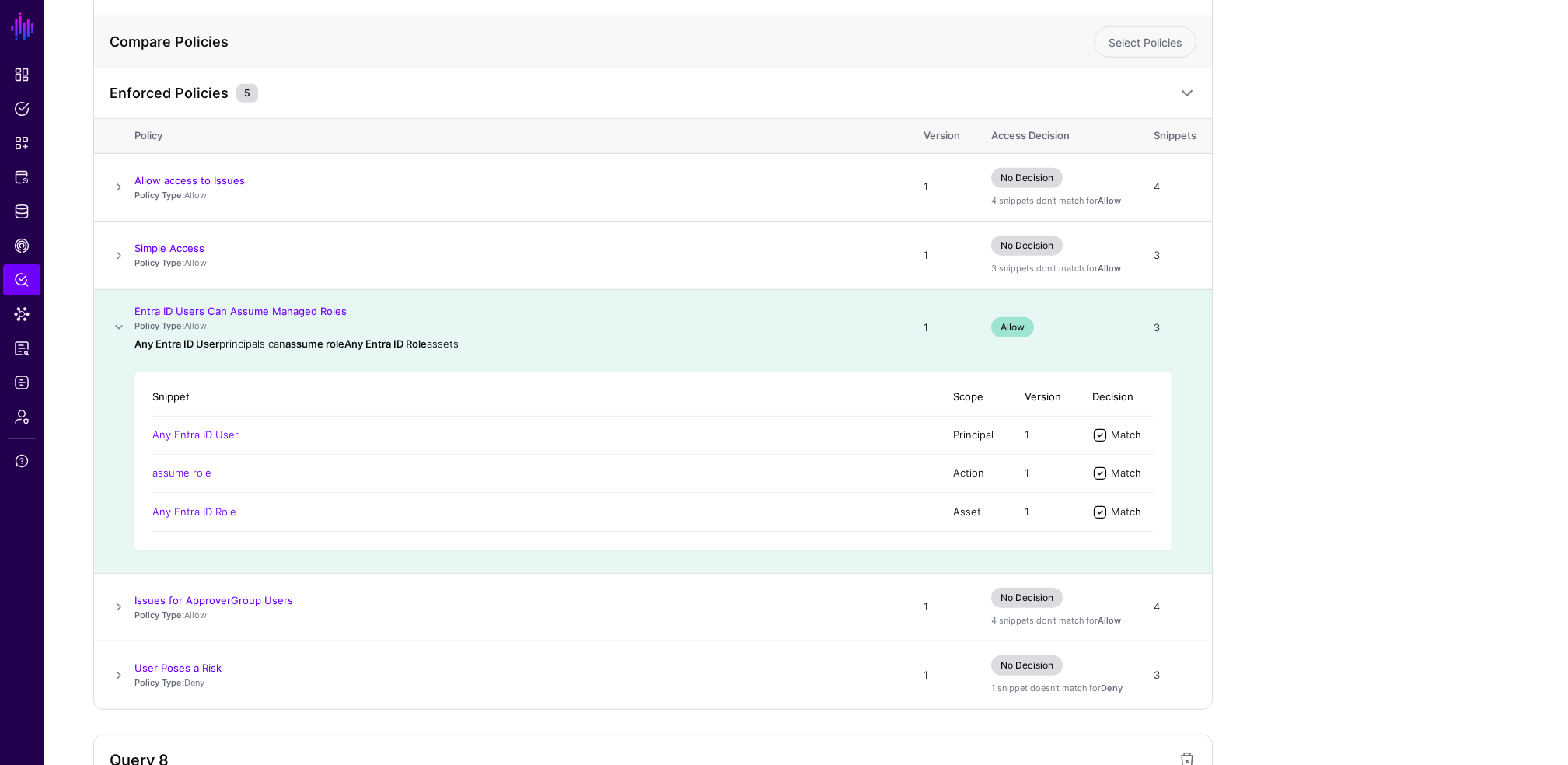
click at [119, 327] on span at bounding box center [118, 327] width 19 height 19
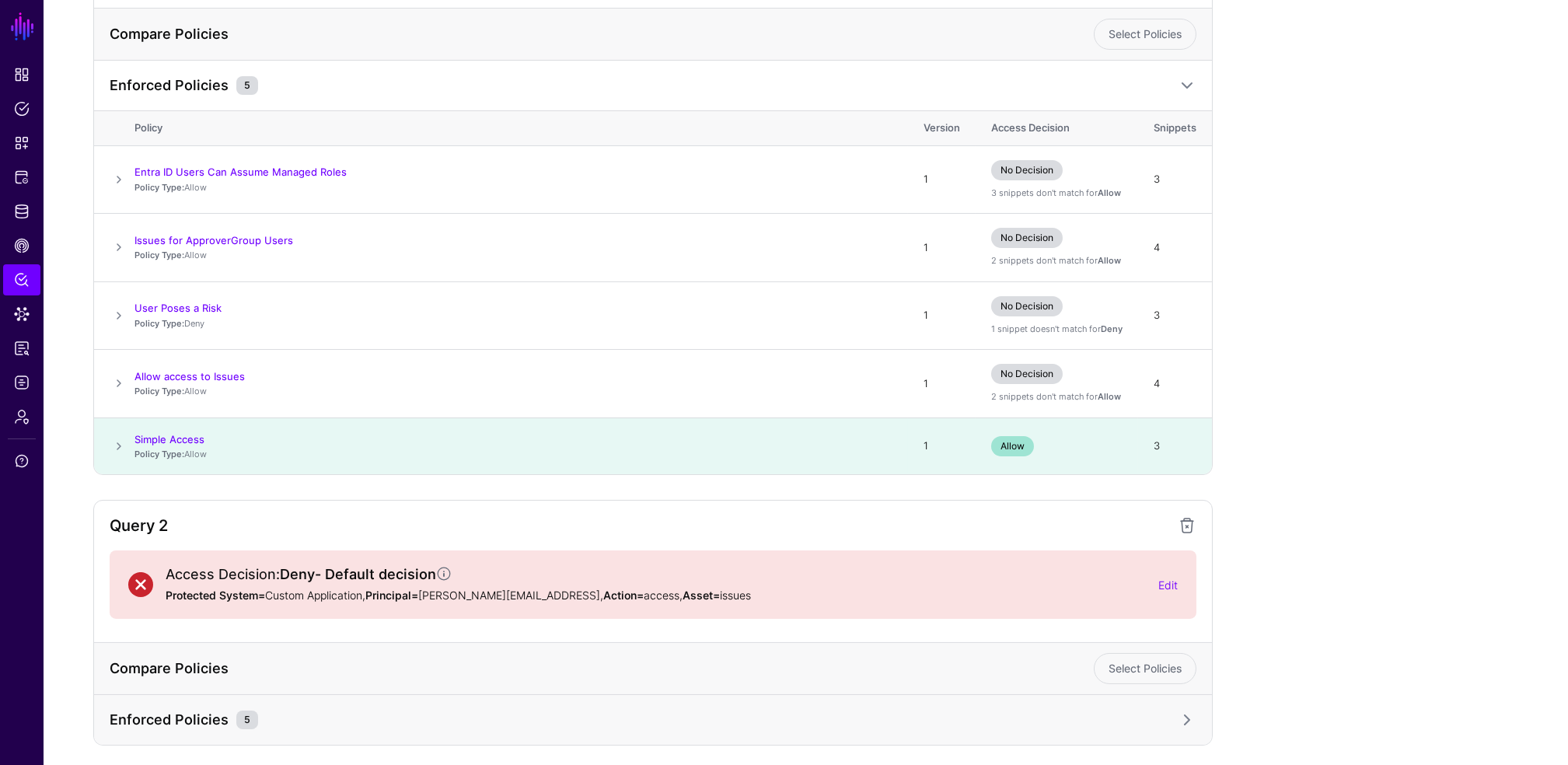
scroll to position [1519, 0]
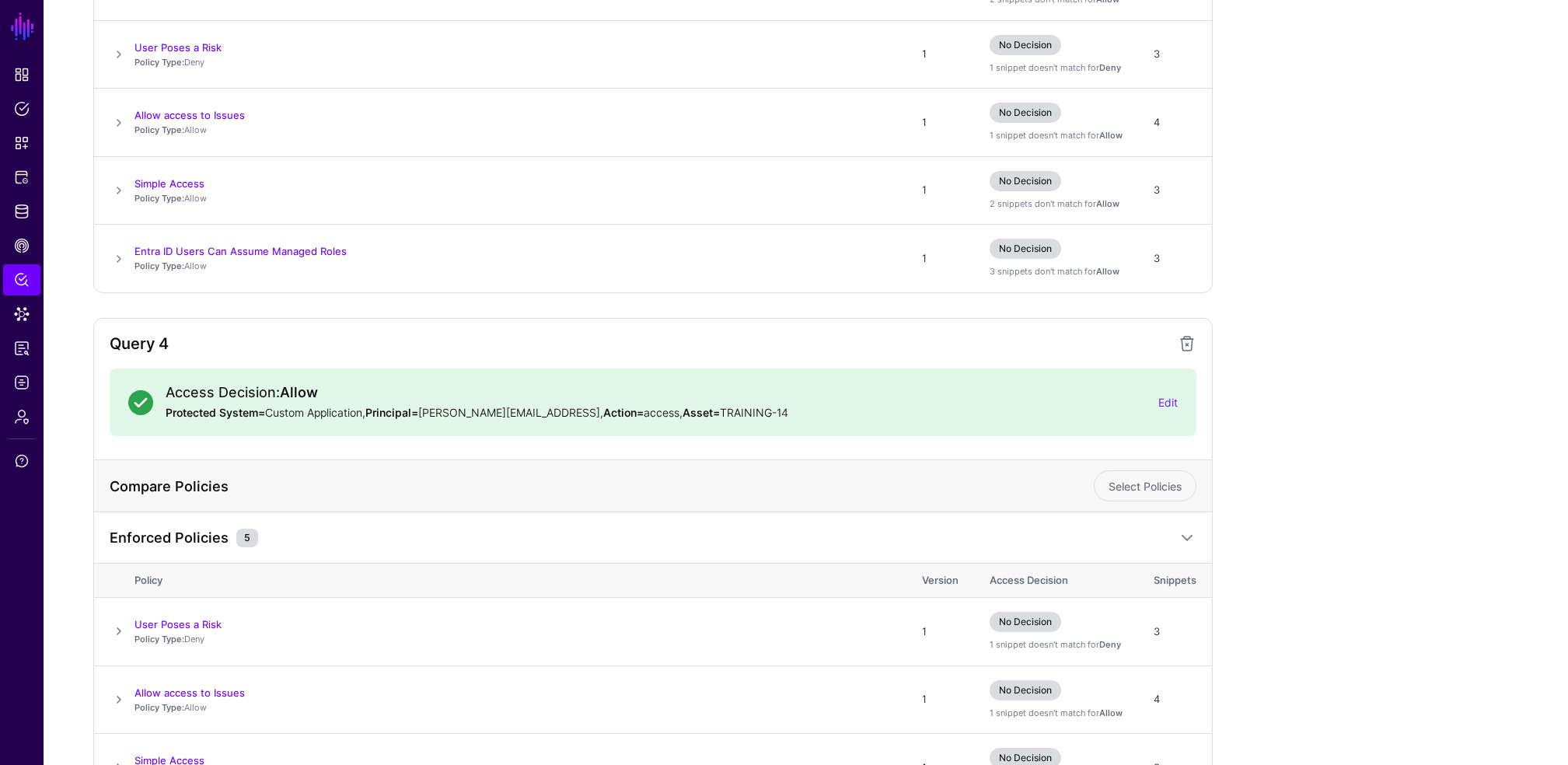
click at [1566, 384] on div "**********" at bounding box center [805, 736] width 1525 height 4769
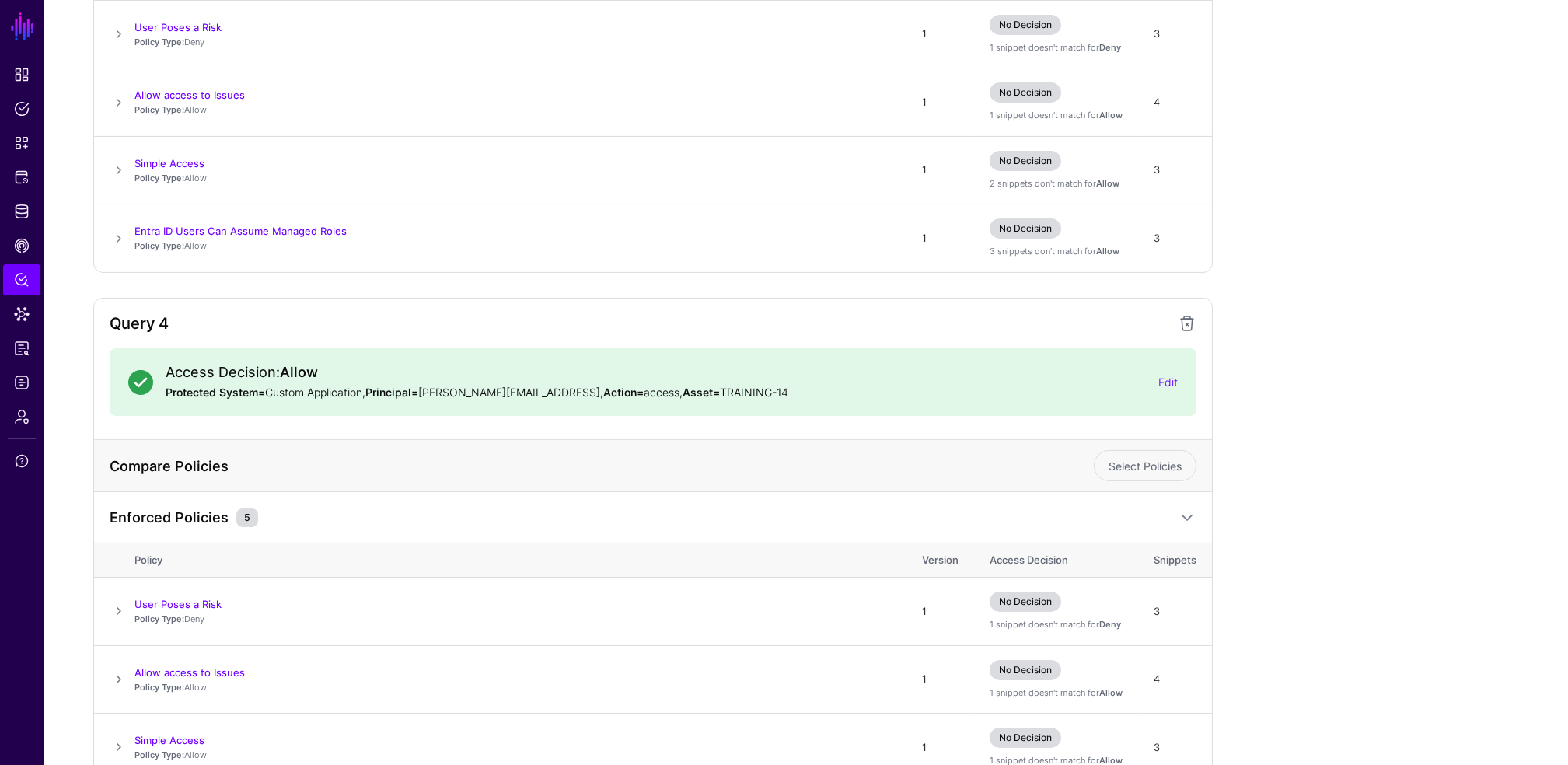
click at [1565, 399] on div "**********" at bounding box center [805, 717] width 1525 height 4769
click at [1565, 398] on div "**********" at bounding box center [805, 717] width 1525 height 4769
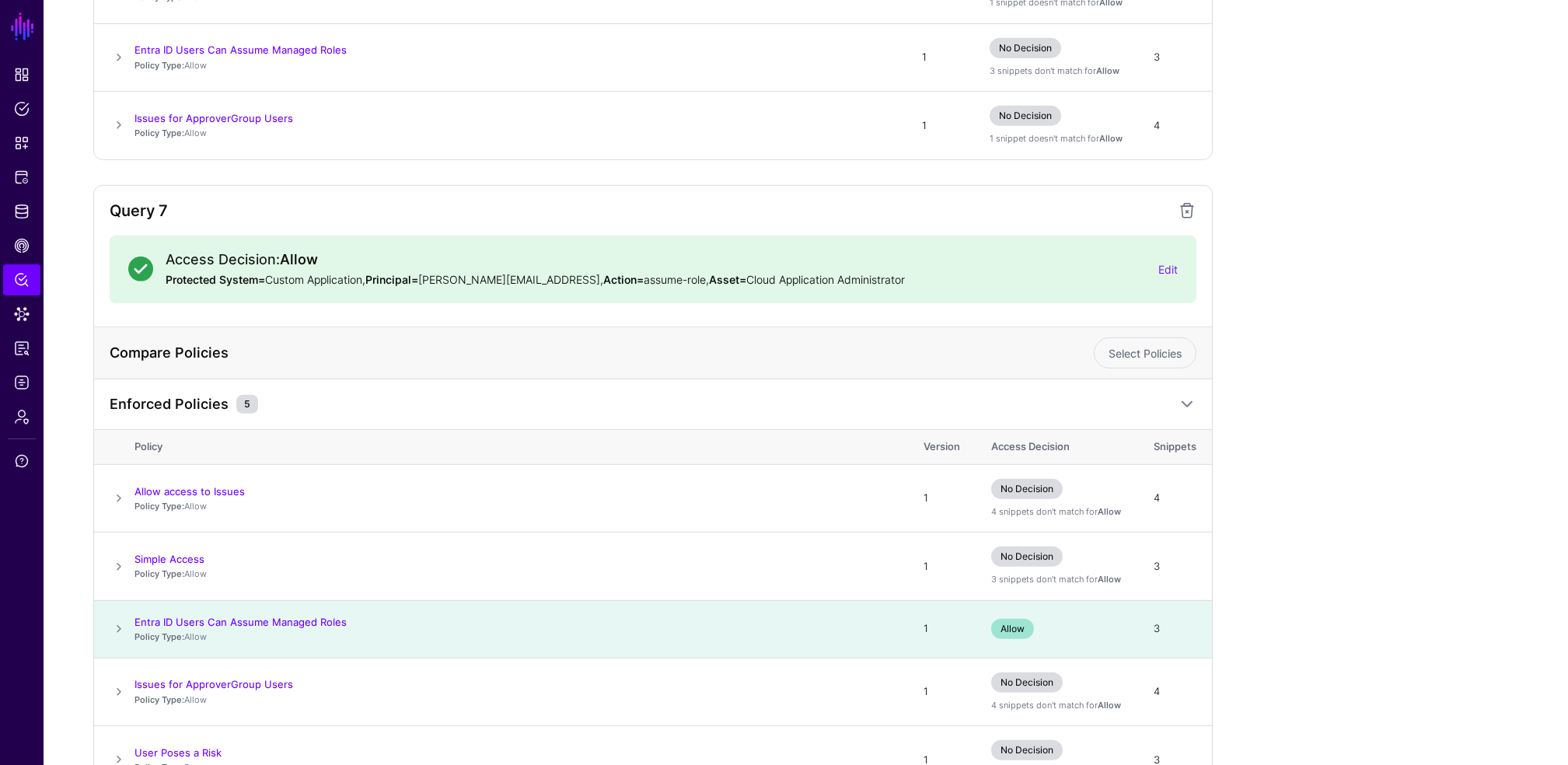
scroll to position [4112, 0]
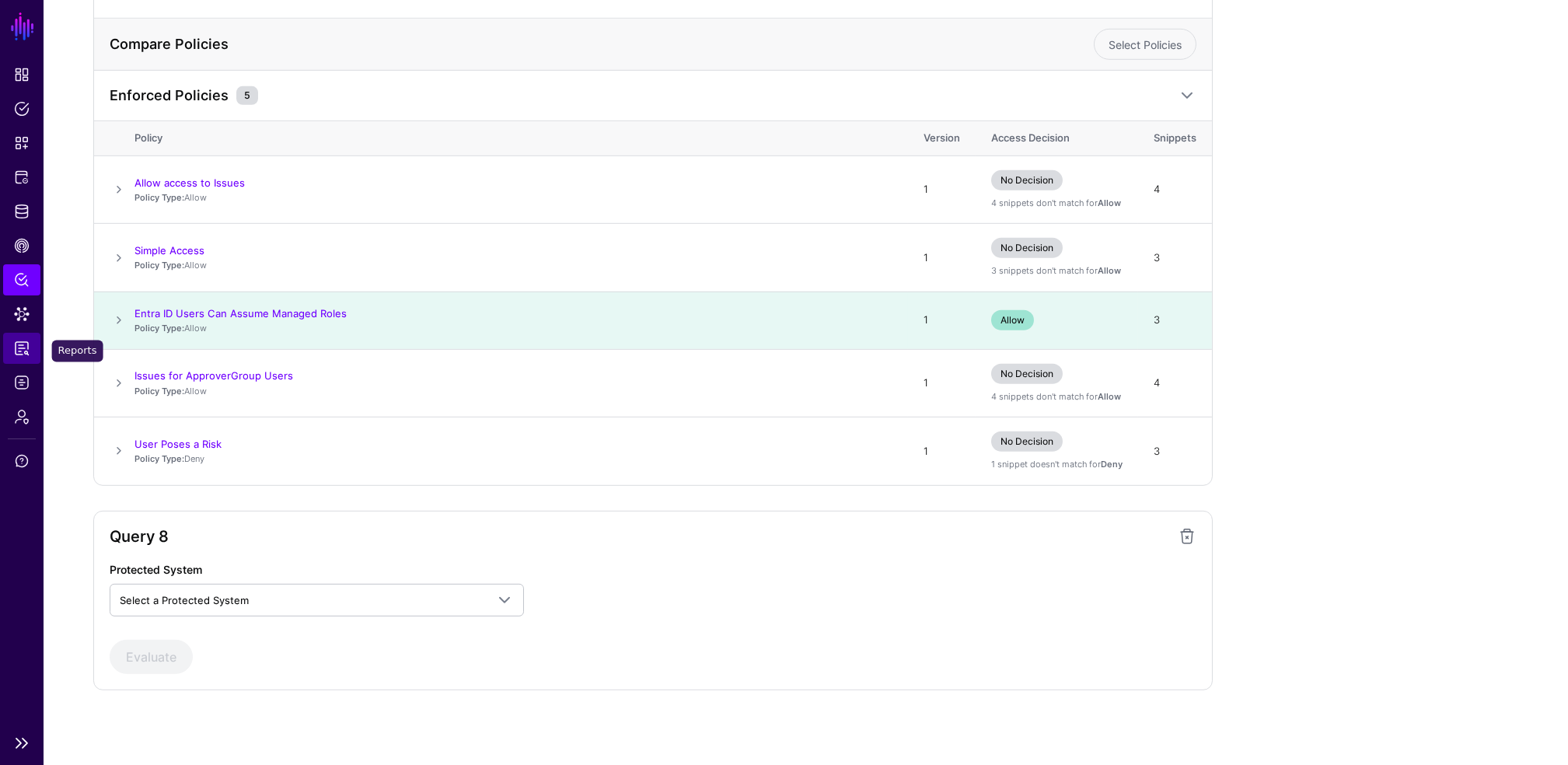
click at [28, 352] on span "Reports" at bounding box center [22, 349] width 16 height 16
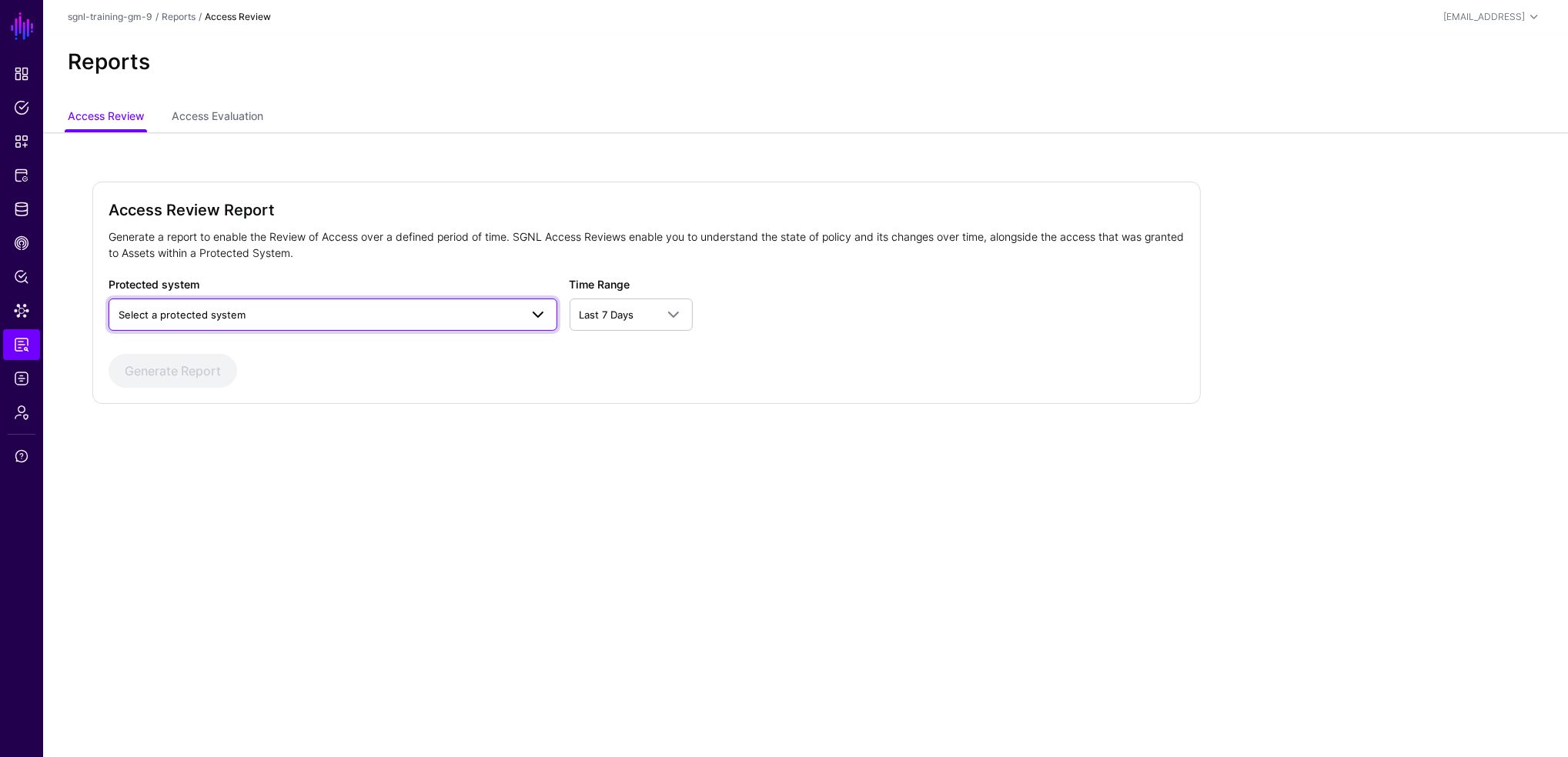
click at [341, 319] on span "Select a protected system" at bounding box center [318, 314] width 401 height 17
click at [214, 341] on button "Custom Application" at bounding box center [333, 349] width 449 height 24
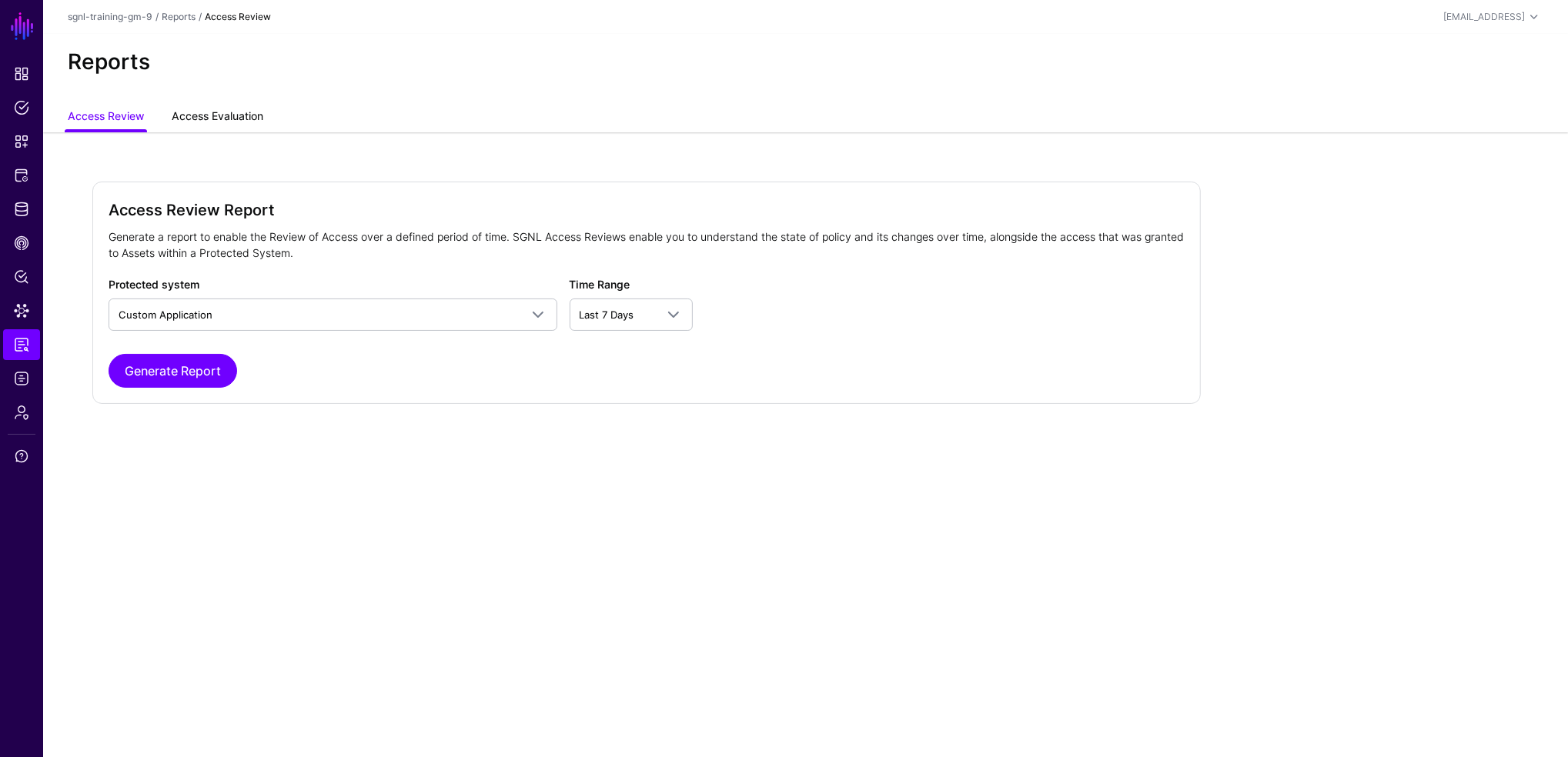
click at [221, 113] on link "Access Evaluation" at bounding box center [218, 118] width 92 height 29
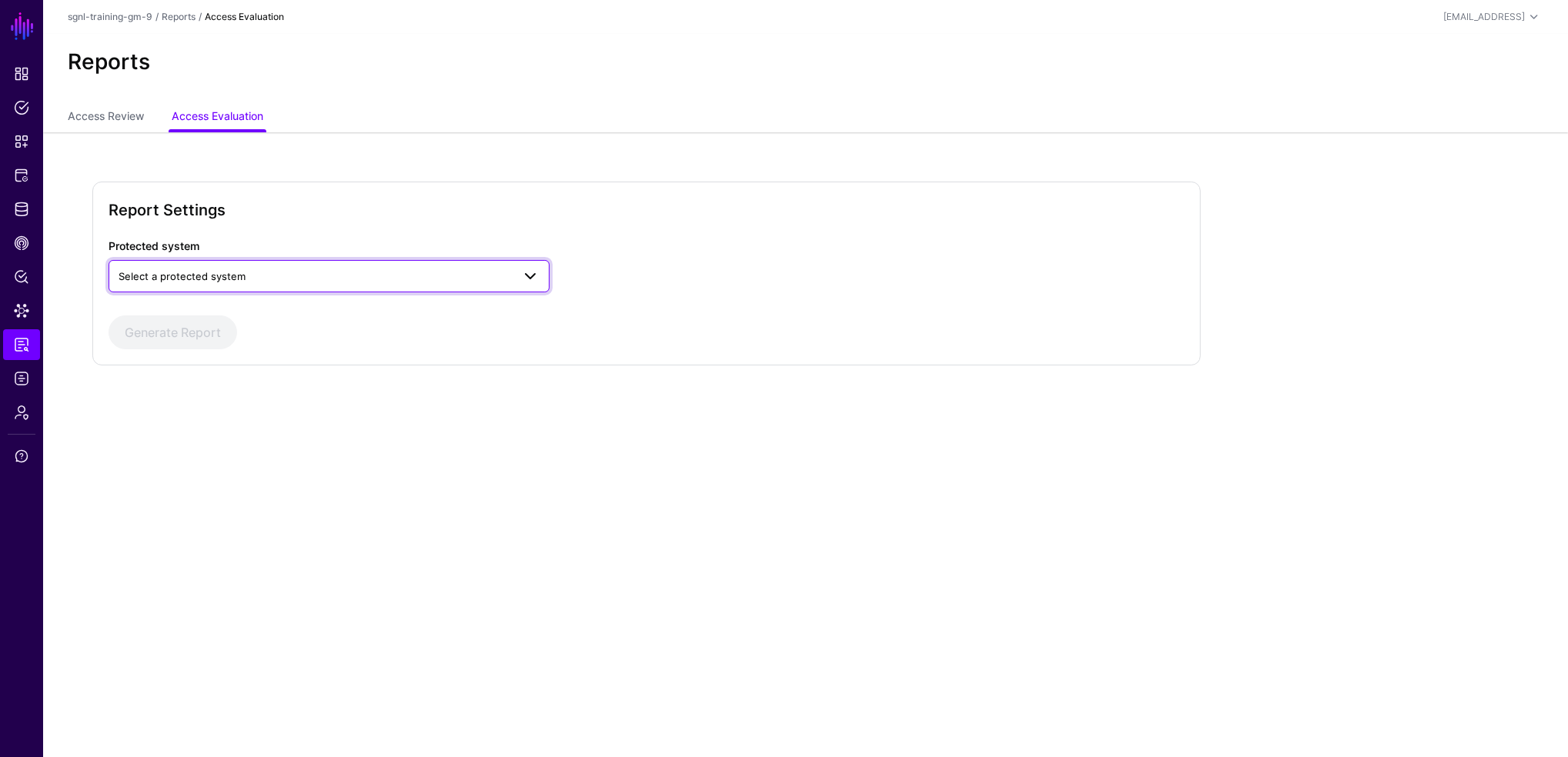
click at [231, 270] on span "Select a protected system" at bounding box center [181, 276] width 127 height 13
drag, startPoint x: 231, startPoint y: 269, endPoint x: 217, endPoint y: 268, distance: 14.0
click at [217, 268] on span "Select a protected system" at bounding box center [314, 276] width 393 height 17
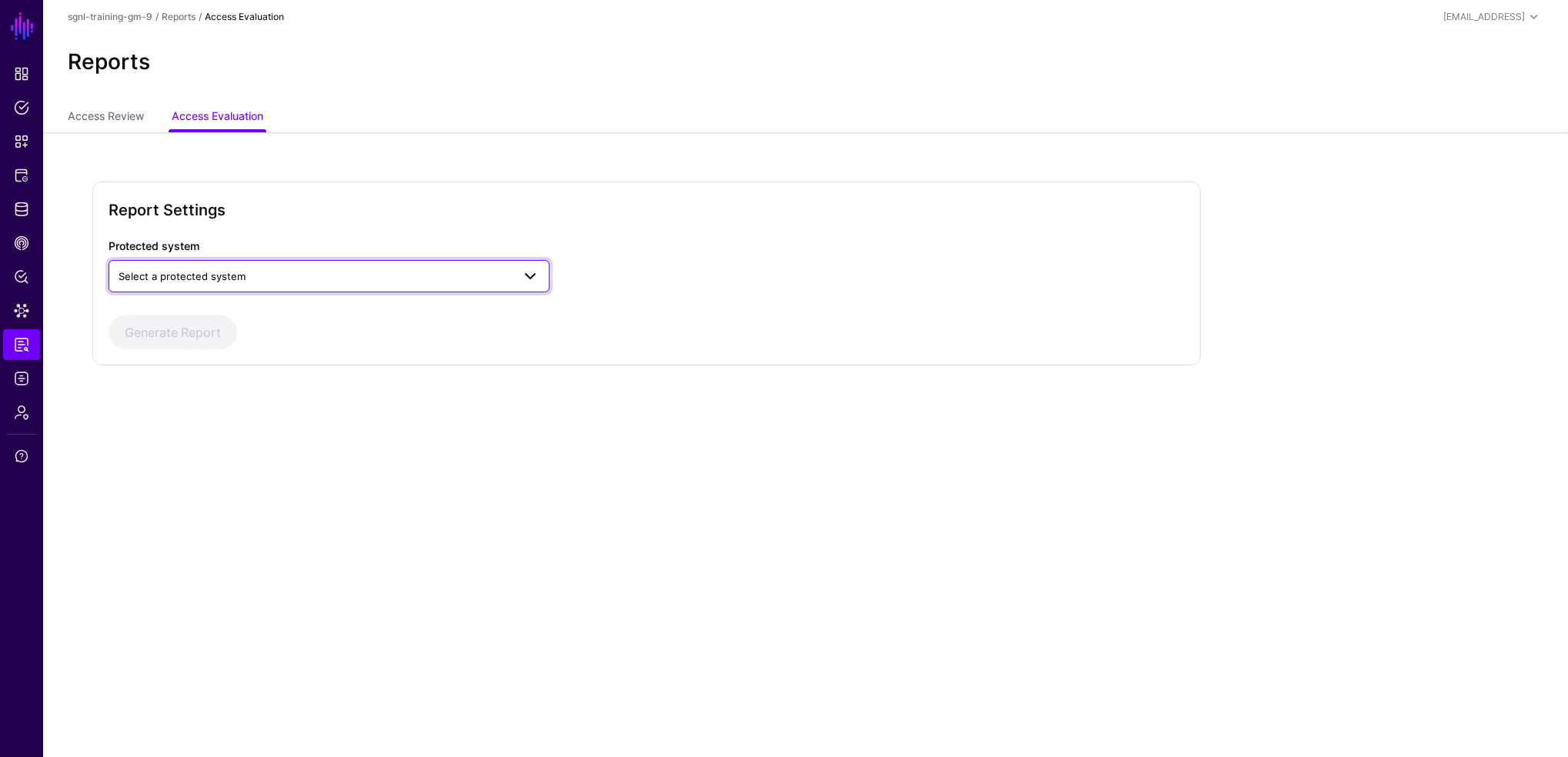
click at [217, 268] on span "Select a protected system" at bounding box center [329, 276] width 422 height 19
click at [186, 308] on span "Custom Application" at bounding box center [167, 310] width 93 height 13
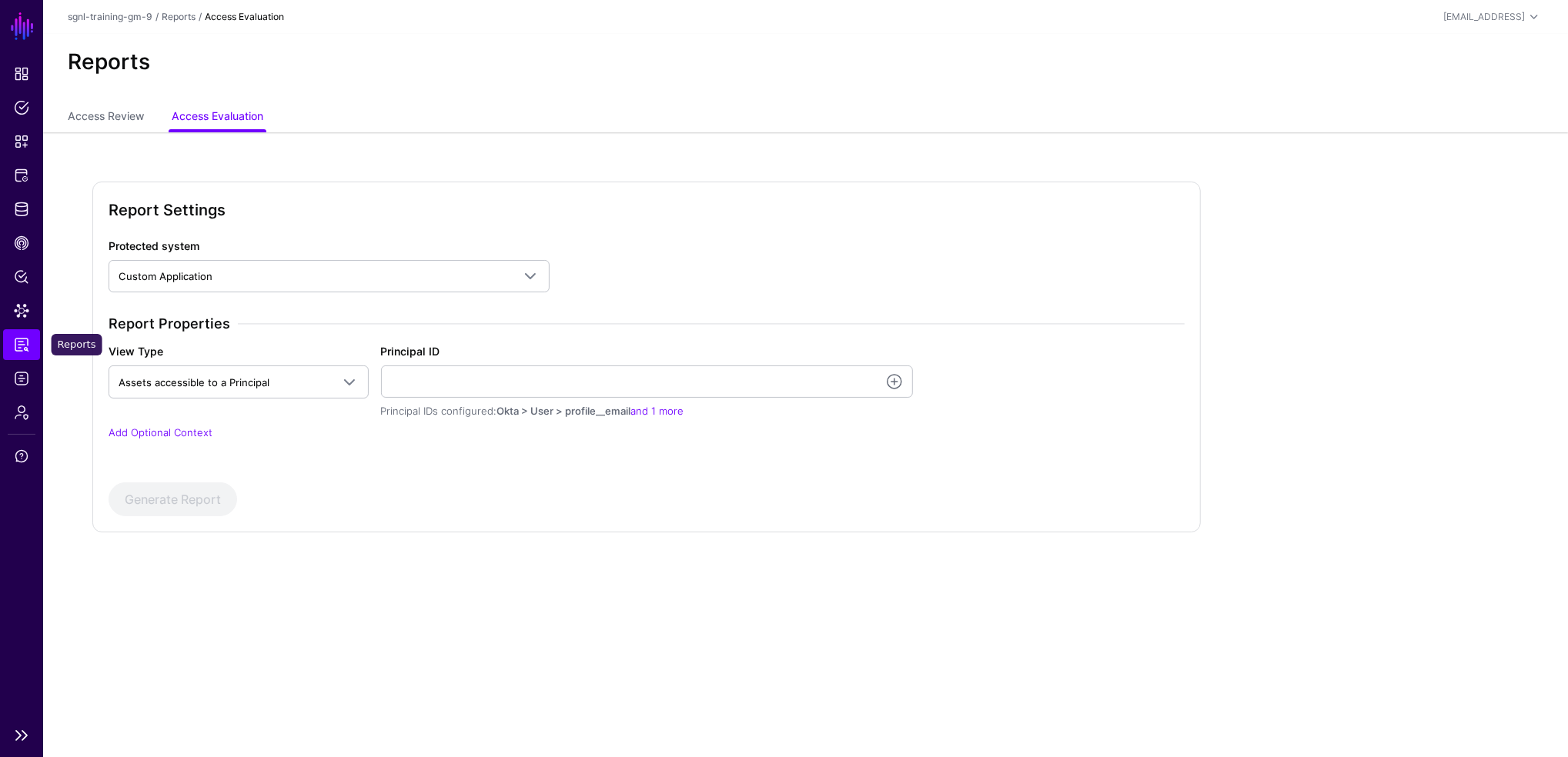
click at [15, 347] on span "Reports" at bounding box center [21, 345] width 16 height 16
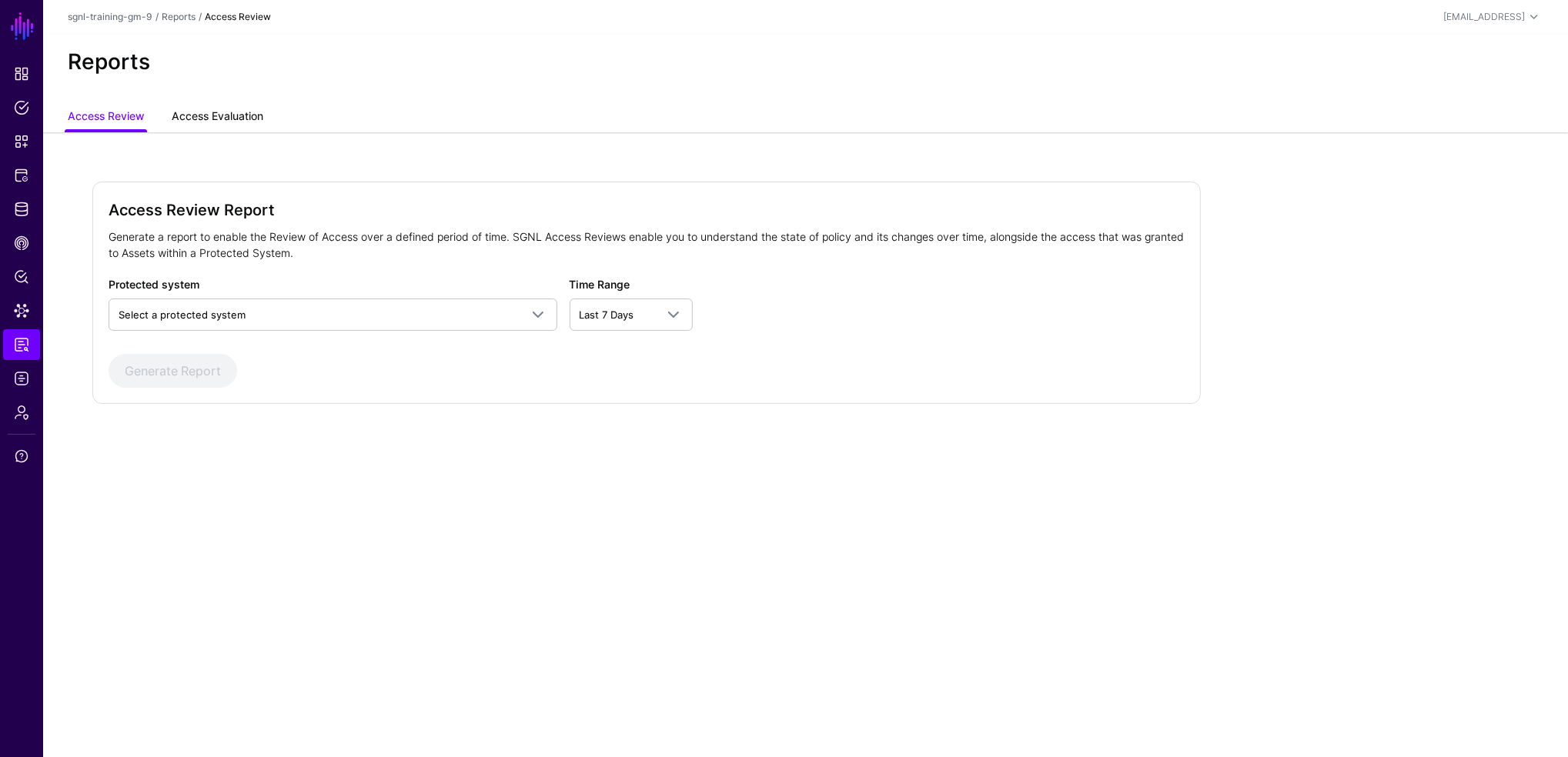
click at [200, 120] on link "Access Evaluation" at bounding box center [218, 118] width 92 height 29
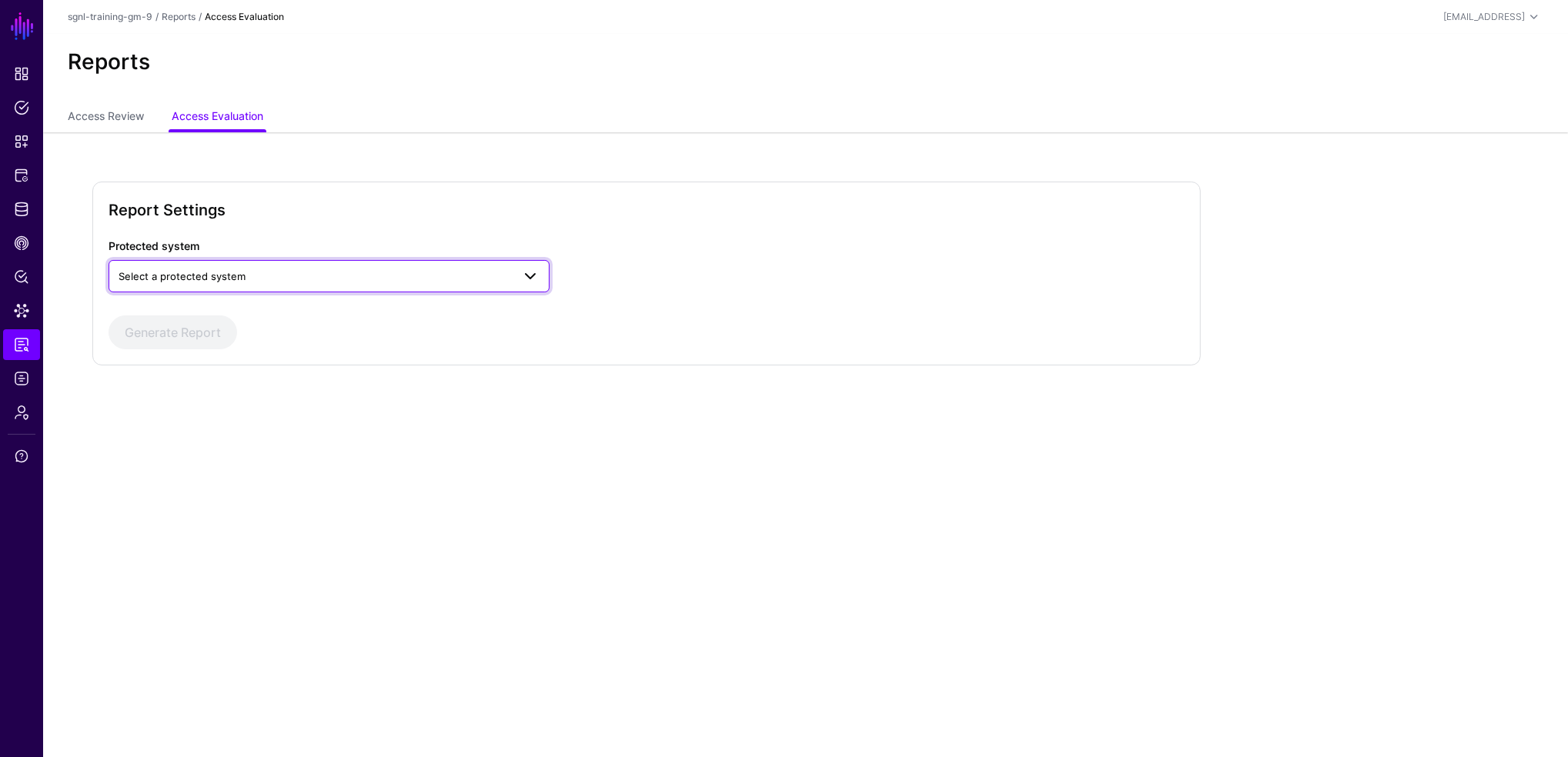
click at [191, 270] on span "Select a protected system" at bounding box center [181, 276] width 127 height 13
click at [175, 312] on span "Custom Application" at bounding box center [167, 310] width 93 height 13
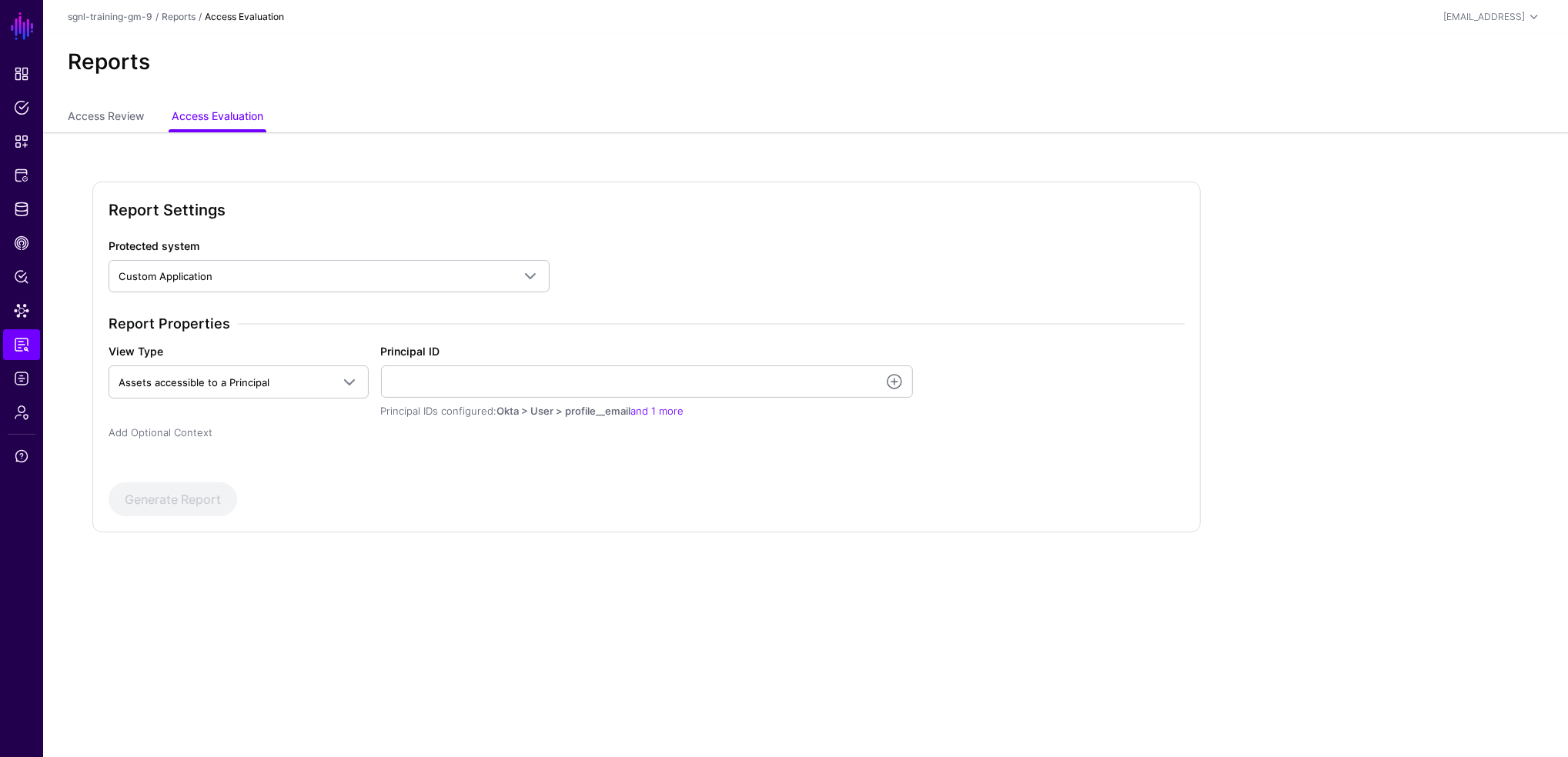
click at [176, 432] on link "Add Optional Context" at bounding box center [160, 432] width 103 height 13
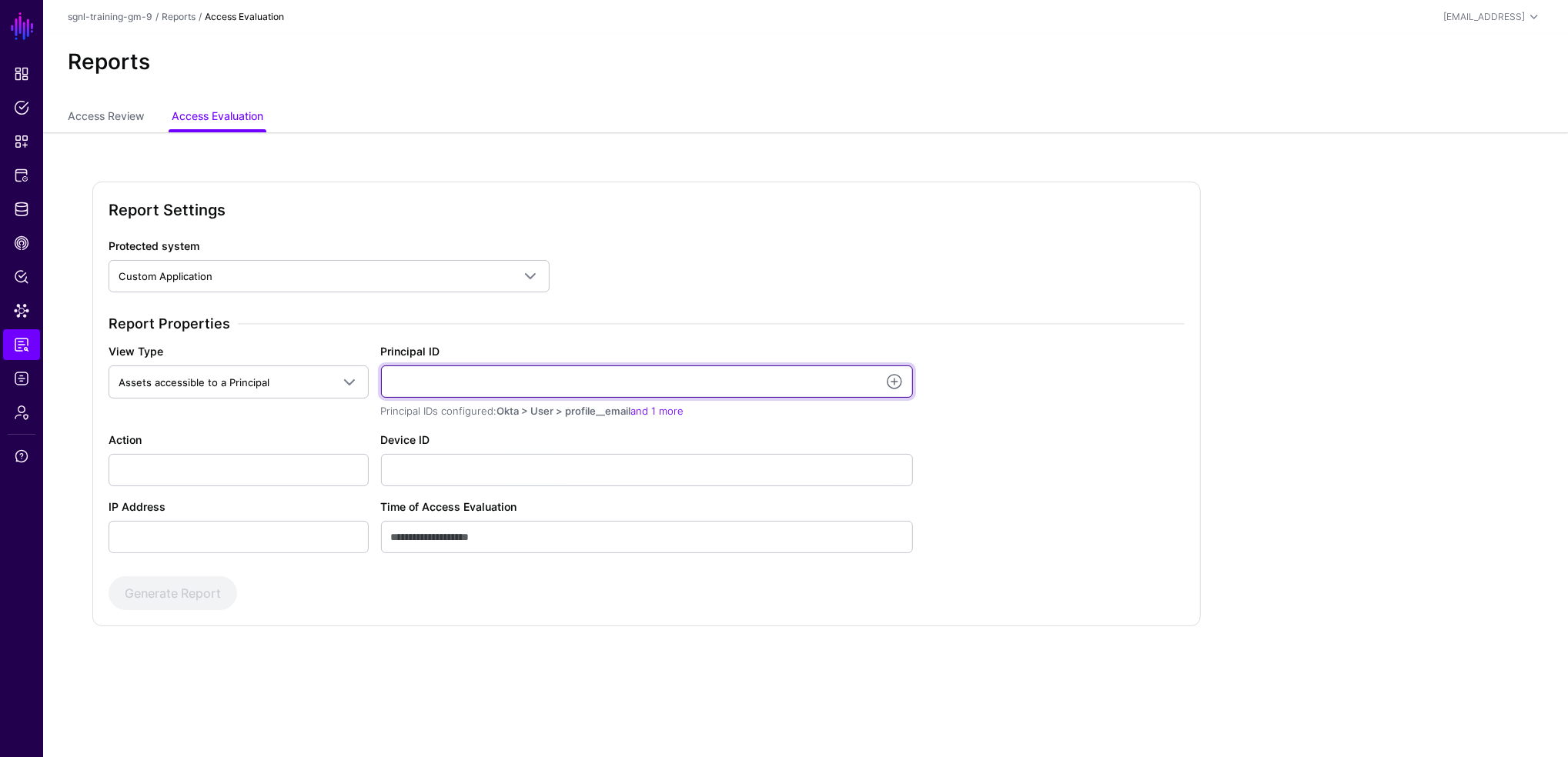
click at [460, 388] on input "Principal ID" at bounding box center [646, 381] width 532 height 32
type input "**********"
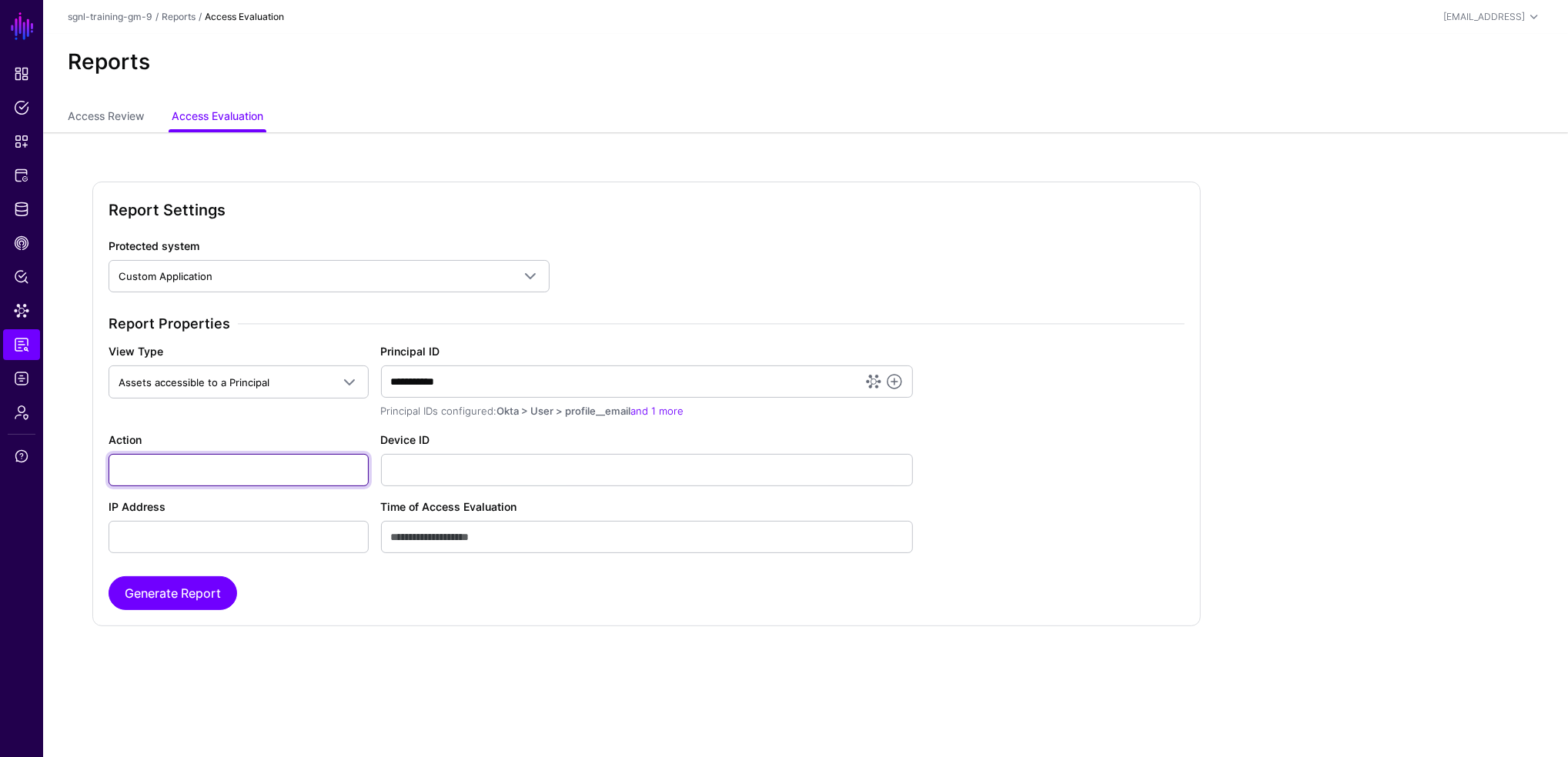
click at [285, 465] on input "Action" at bounding box center [238, 469] width 261 height 32
type input "******"
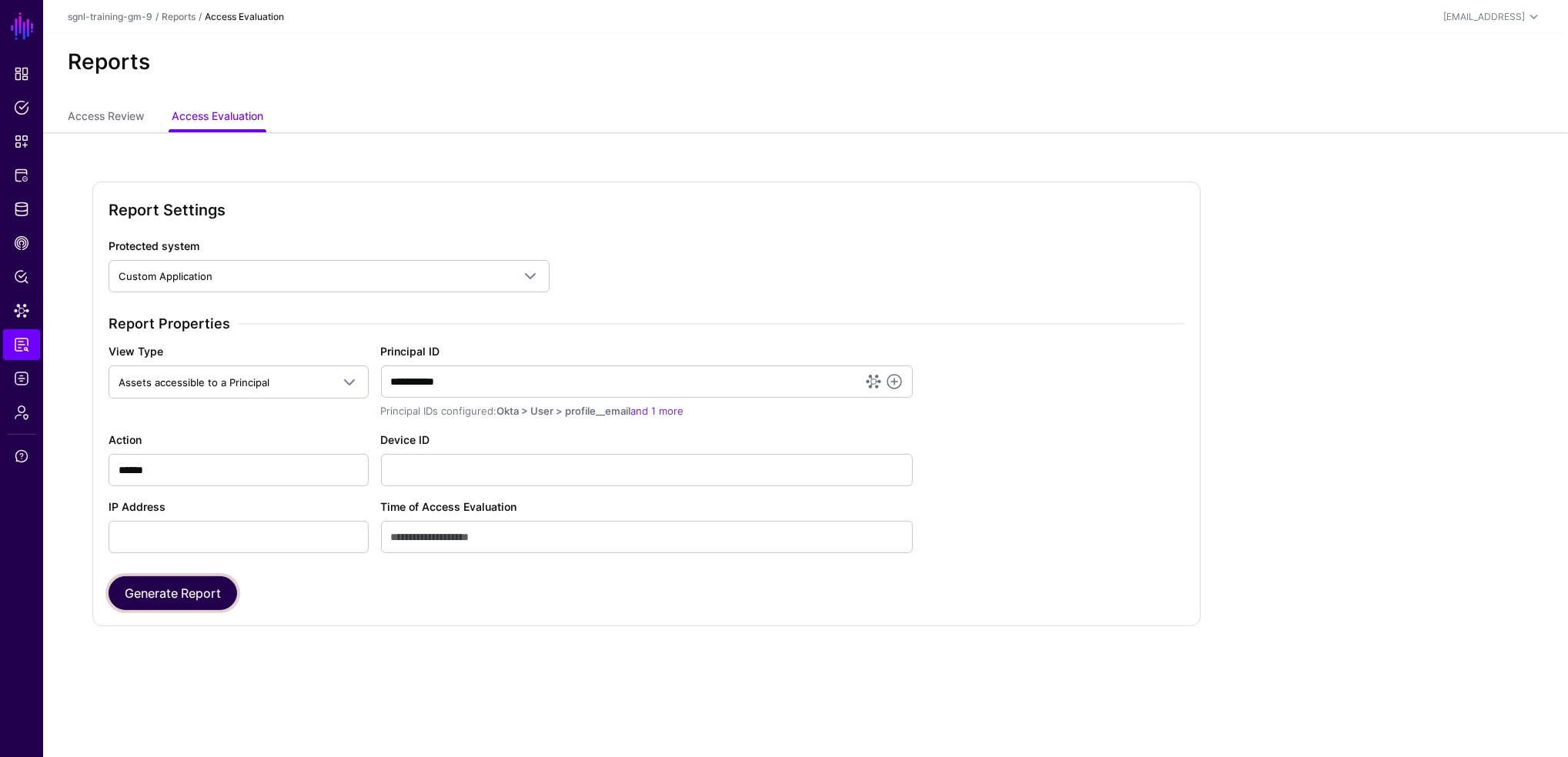
click at [155, 599] on button "Generate Report" at bounding box center [173, 593] width 129 height 34
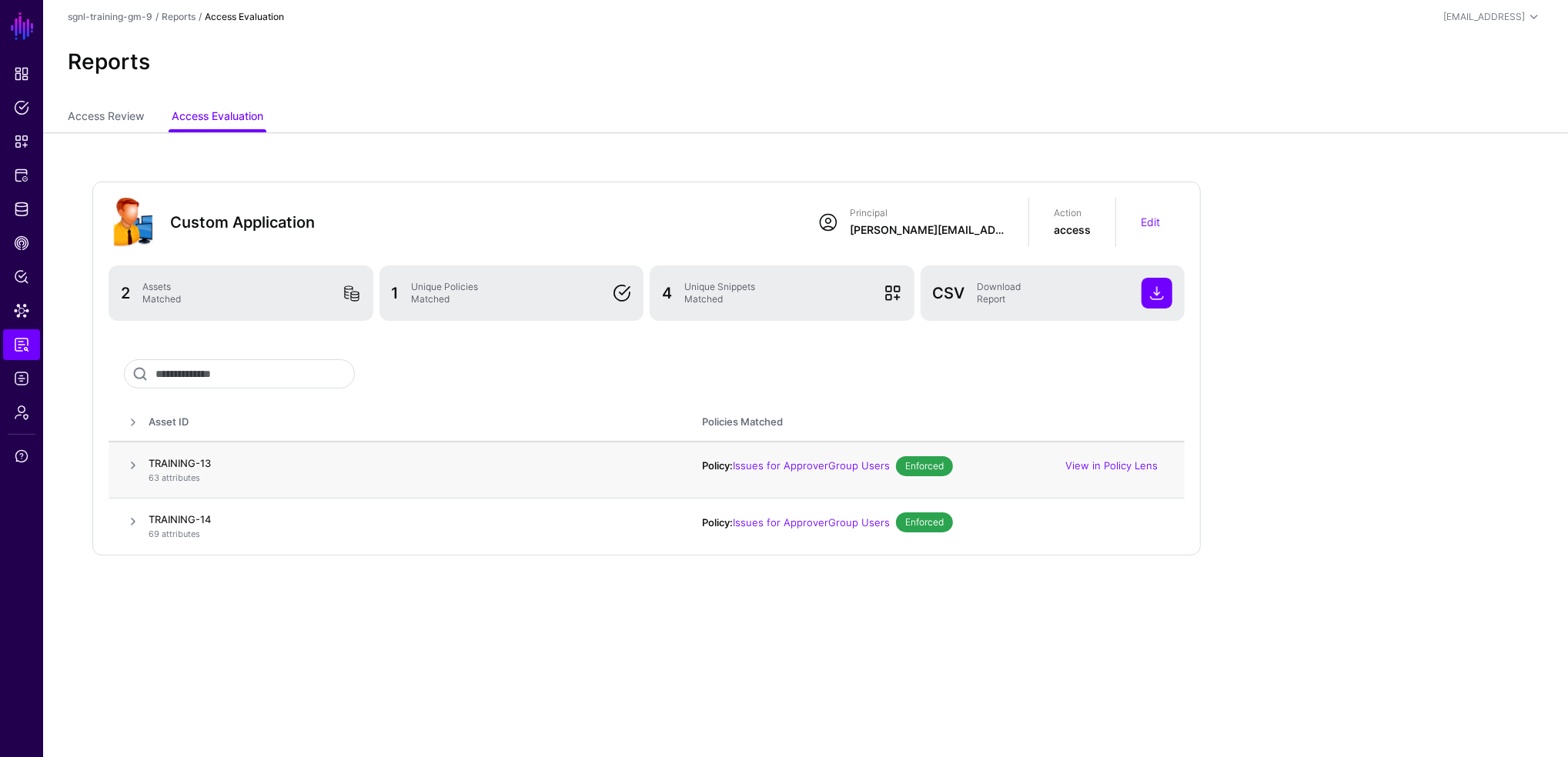
click at [130, 457] on span at bounding box center [133, 465] width 19 height 19
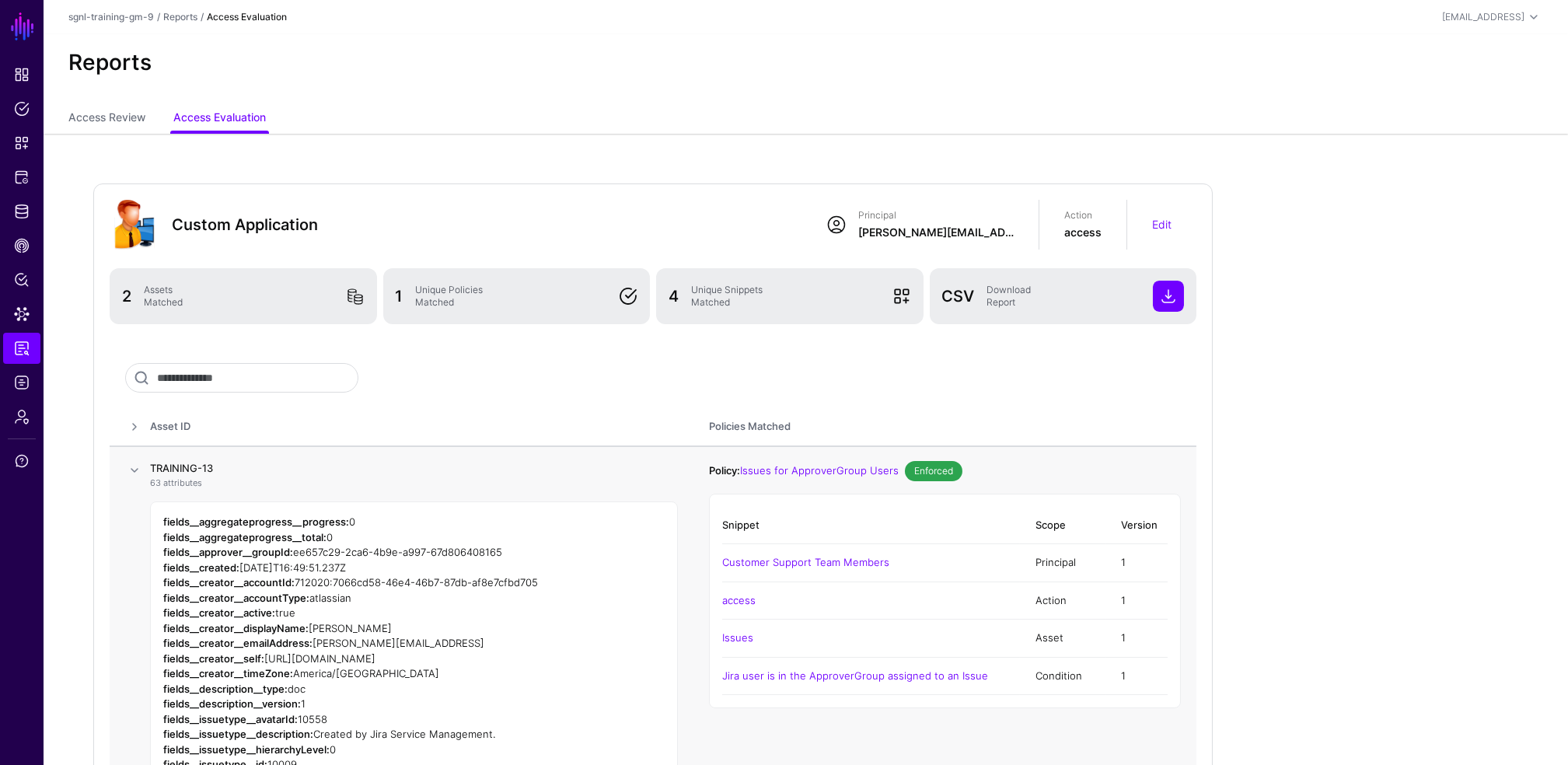
click at [131, 472] on span at bounding box center [134, 470] width 19 height 19
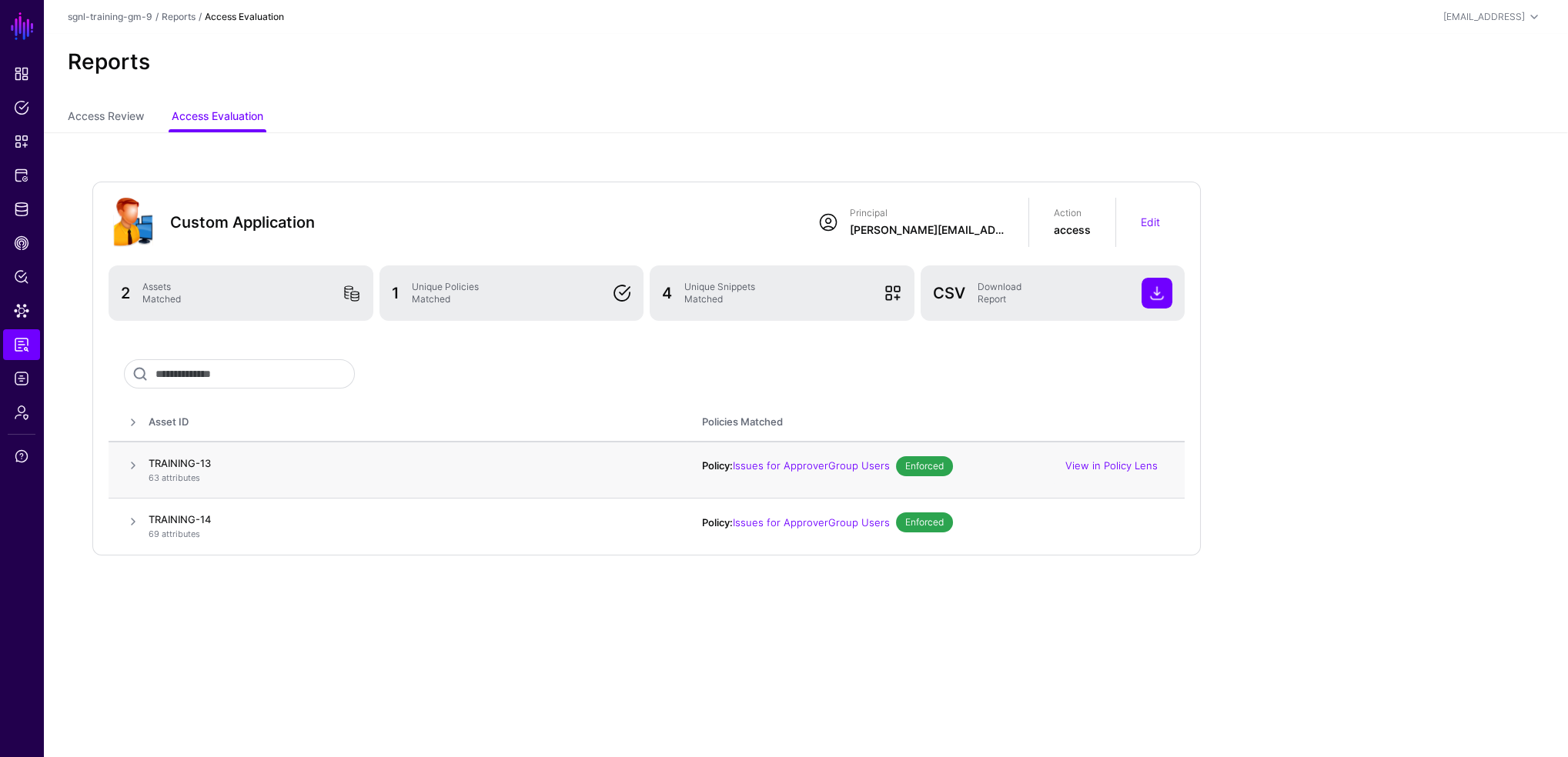
click at [130, 467] on span at bounding box center [133, 465] width 19 height 19
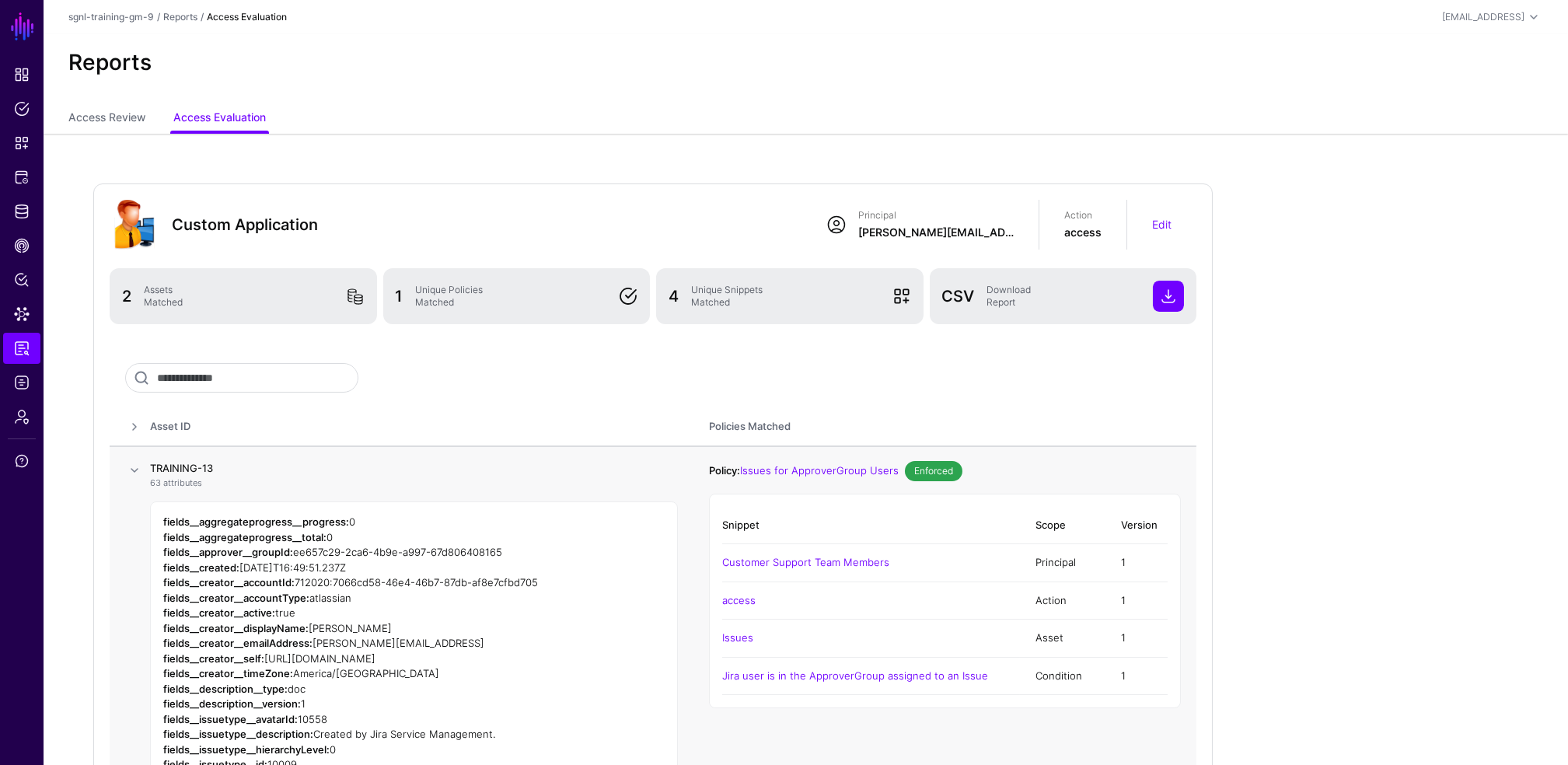
click at [129, 464] on span at bounding box center [134, 470] width 19 height 19
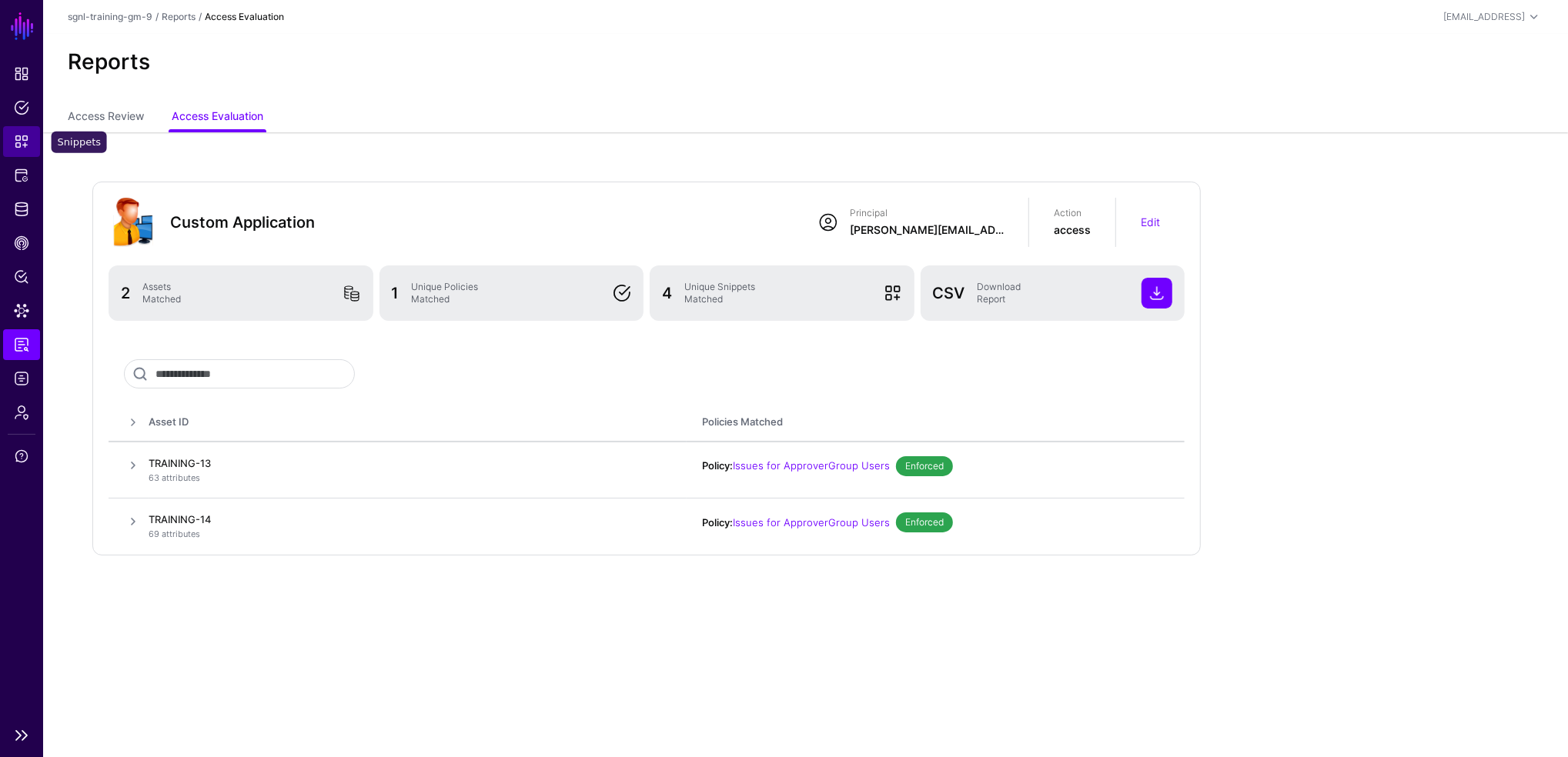
click at [14, 142] on span "Snippets" at bounding box center [21, 141] width 16 height 16
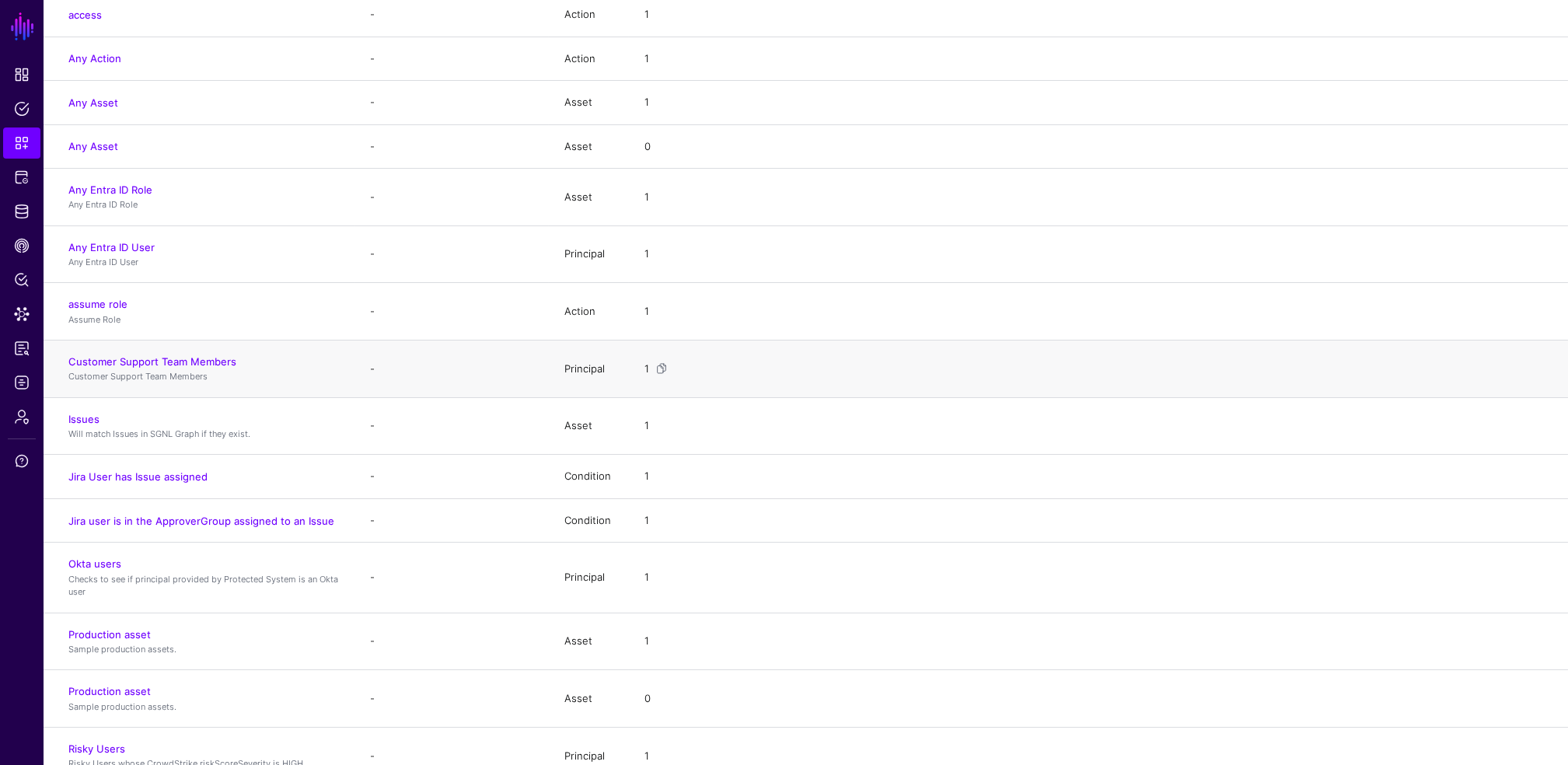
scroll to position [262, 0]
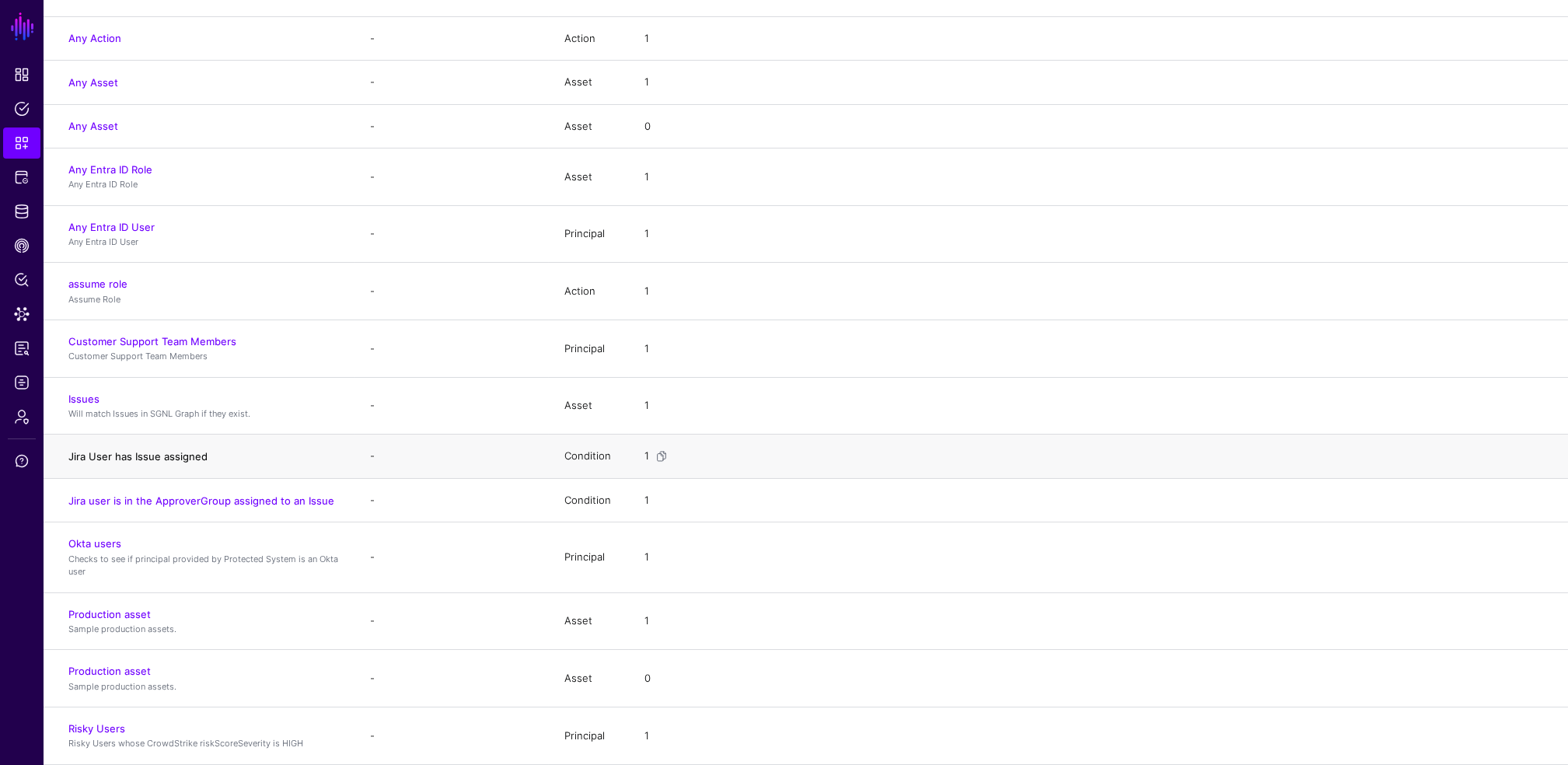
click at [183, 457] on link "Jira User has Issue assigned" at bounding box center [137, 456] width 139 height 13
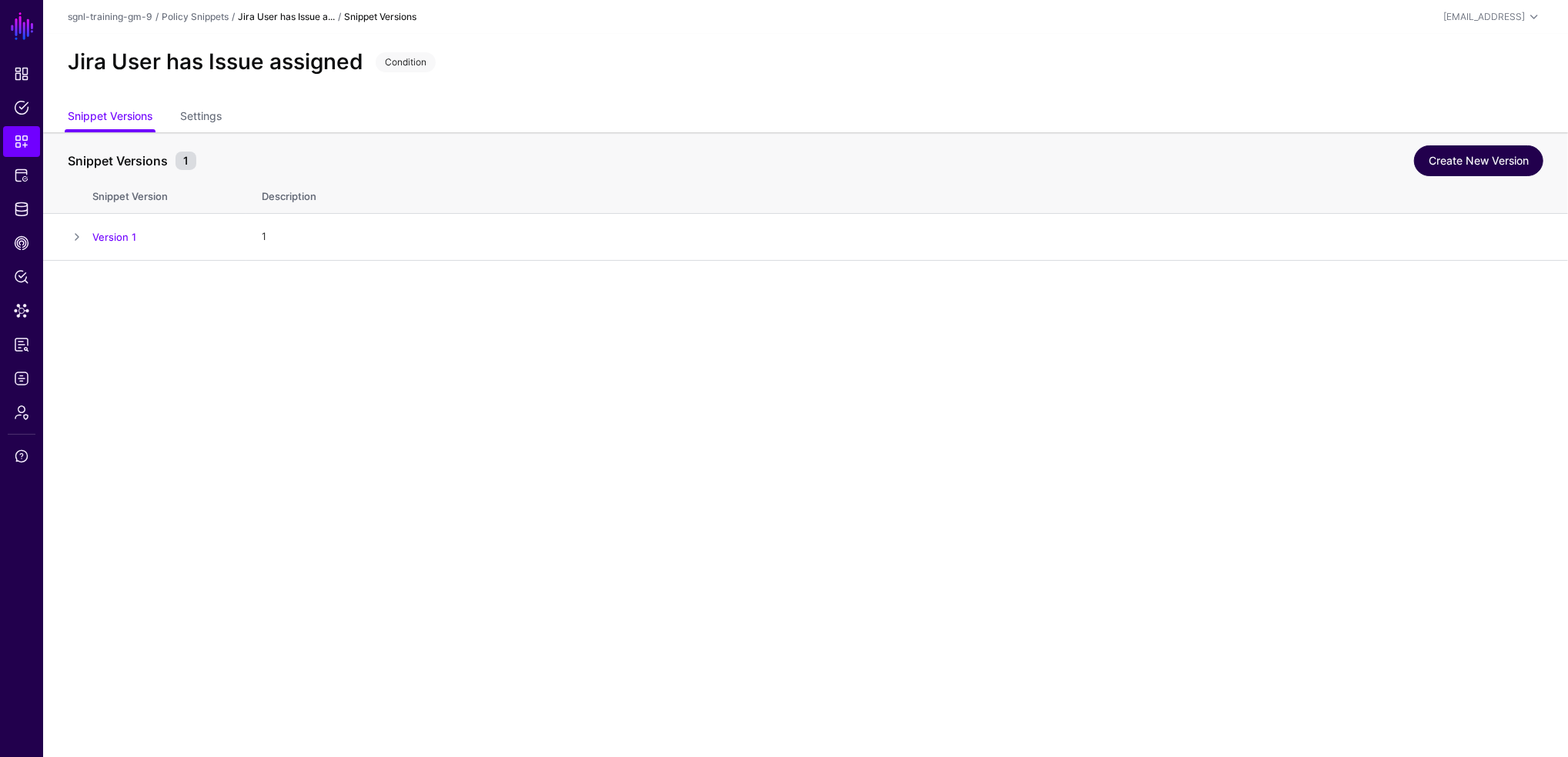
click at [1425, 149] on link "Create New Version" at bounding box center [1478, 161] width 130 height 31
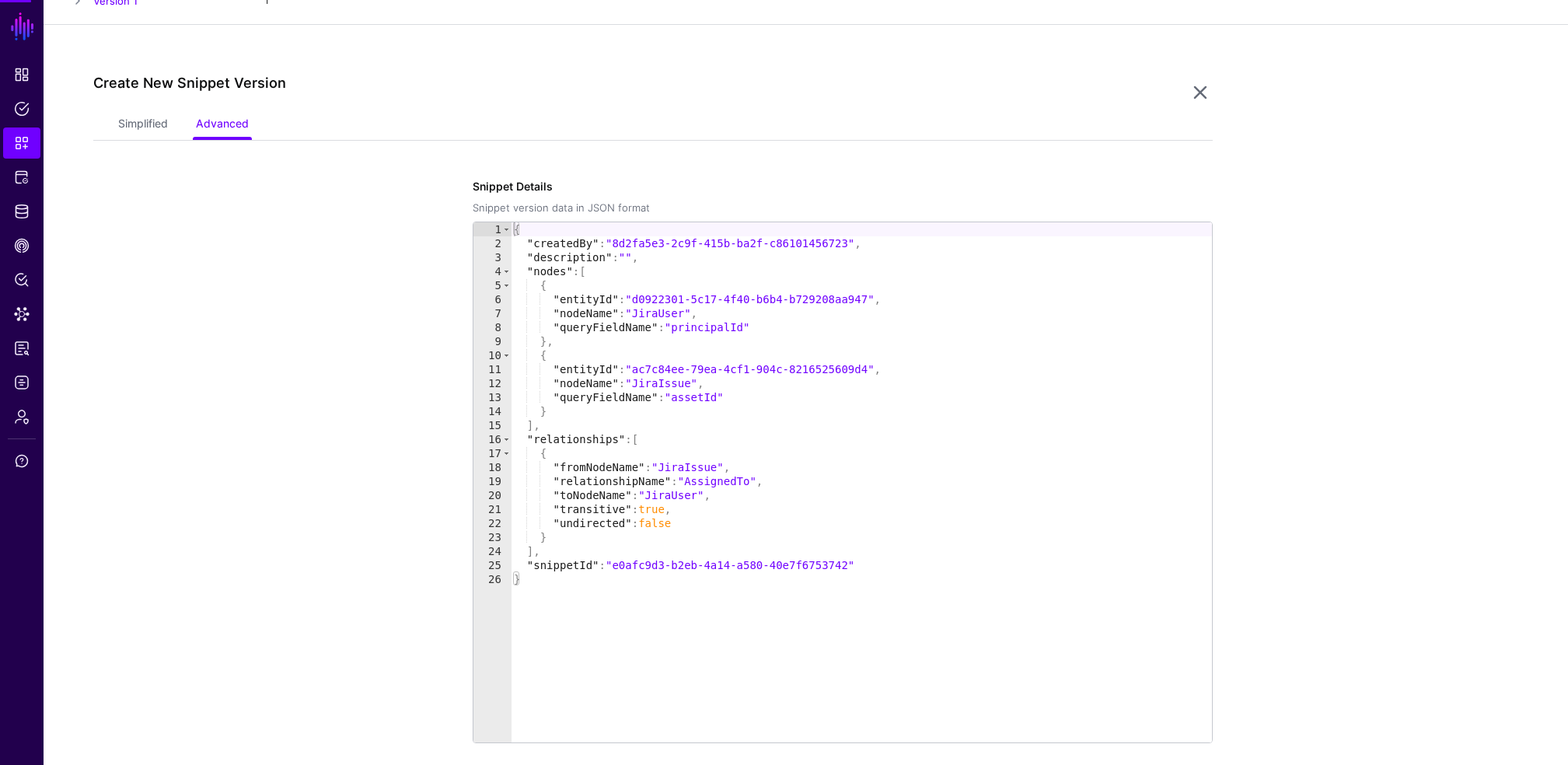
scroll to position [263, 0]
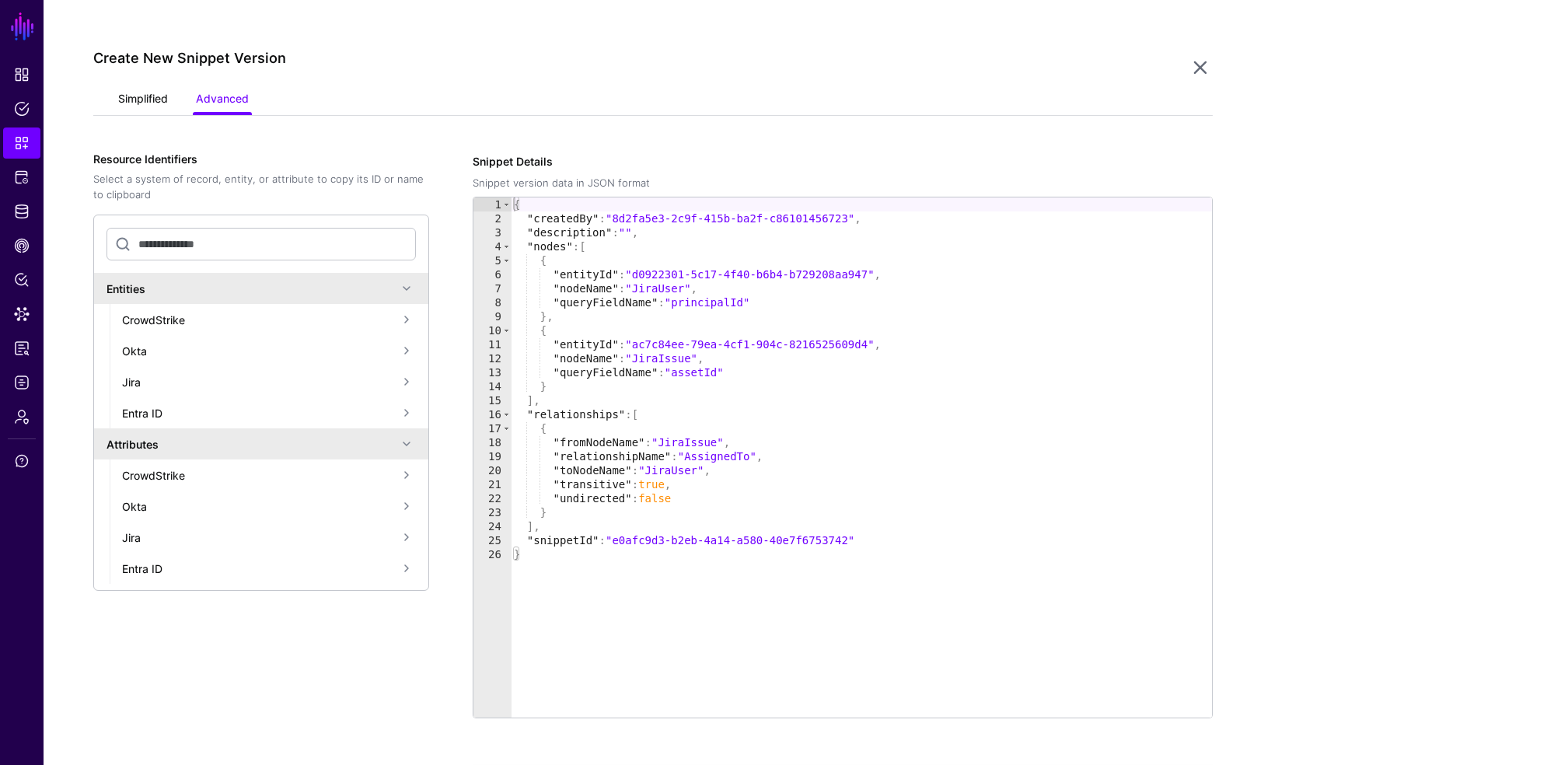
click at [134, 104] on link "Simplified" at bounding box center [143, 101] width 49 height 30
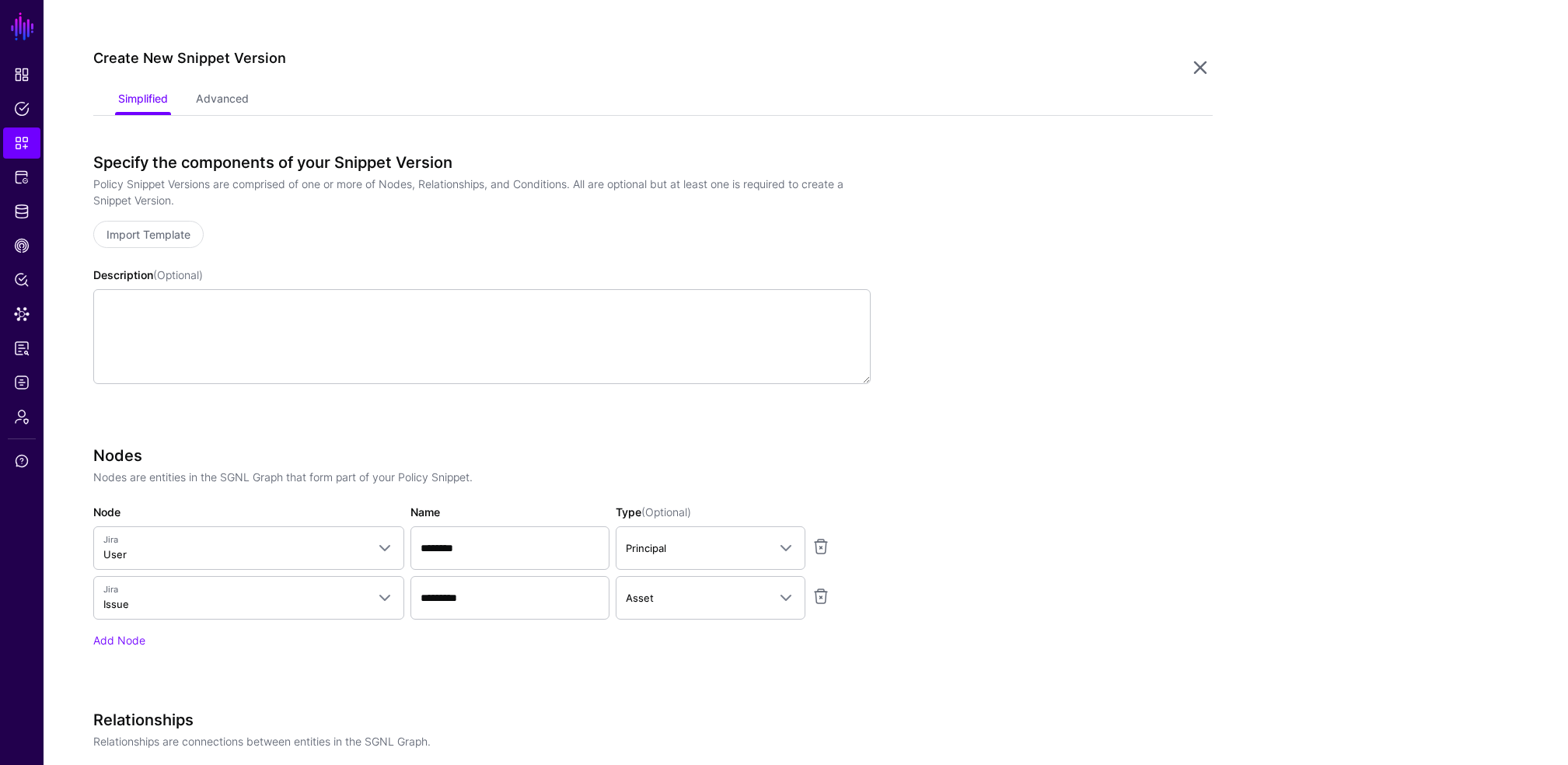
scroll to position [766, 0]
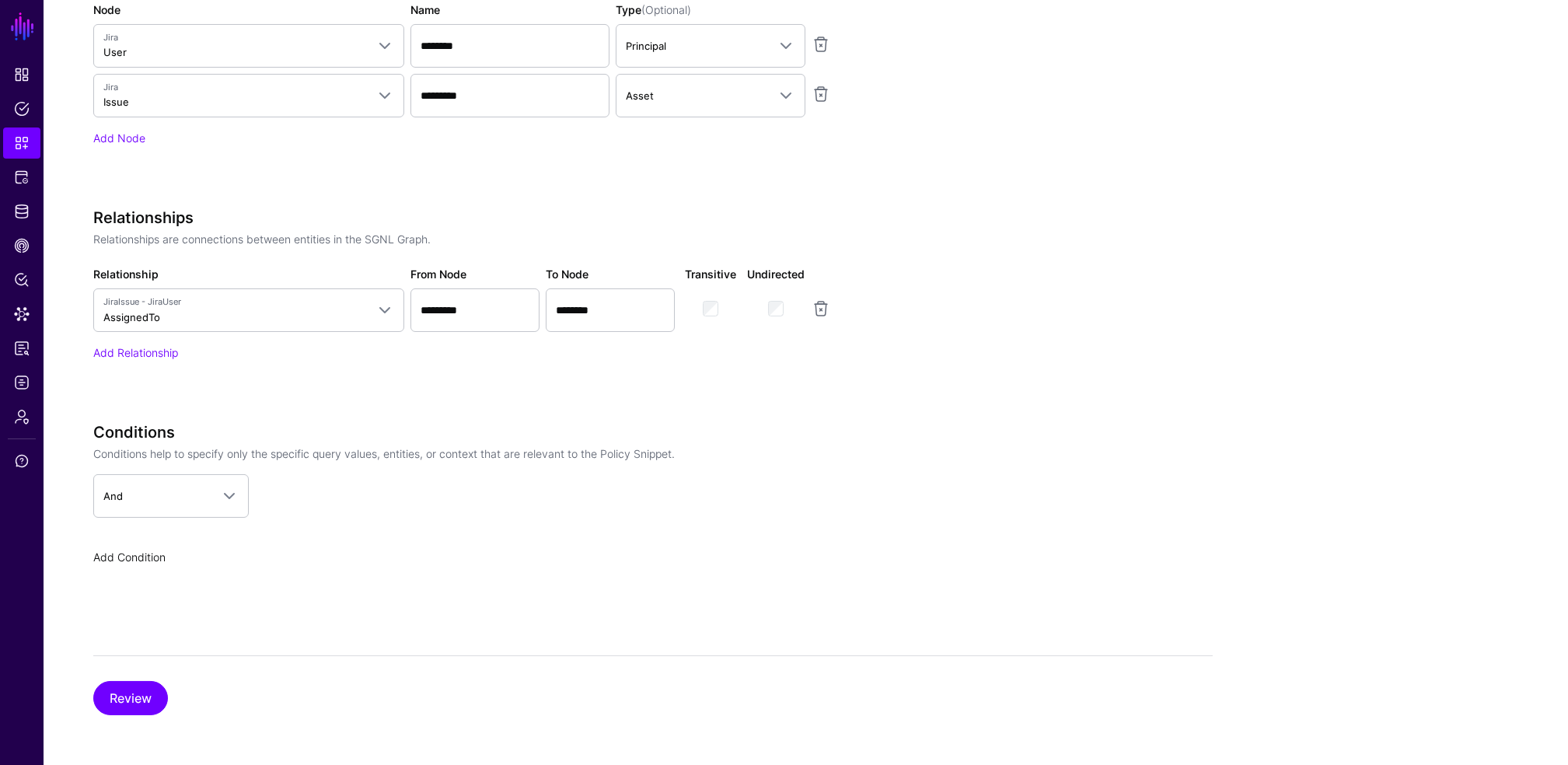
click at [158, 554] on link "Add Condition" at bounding box center [129, 557] width 72 height 13
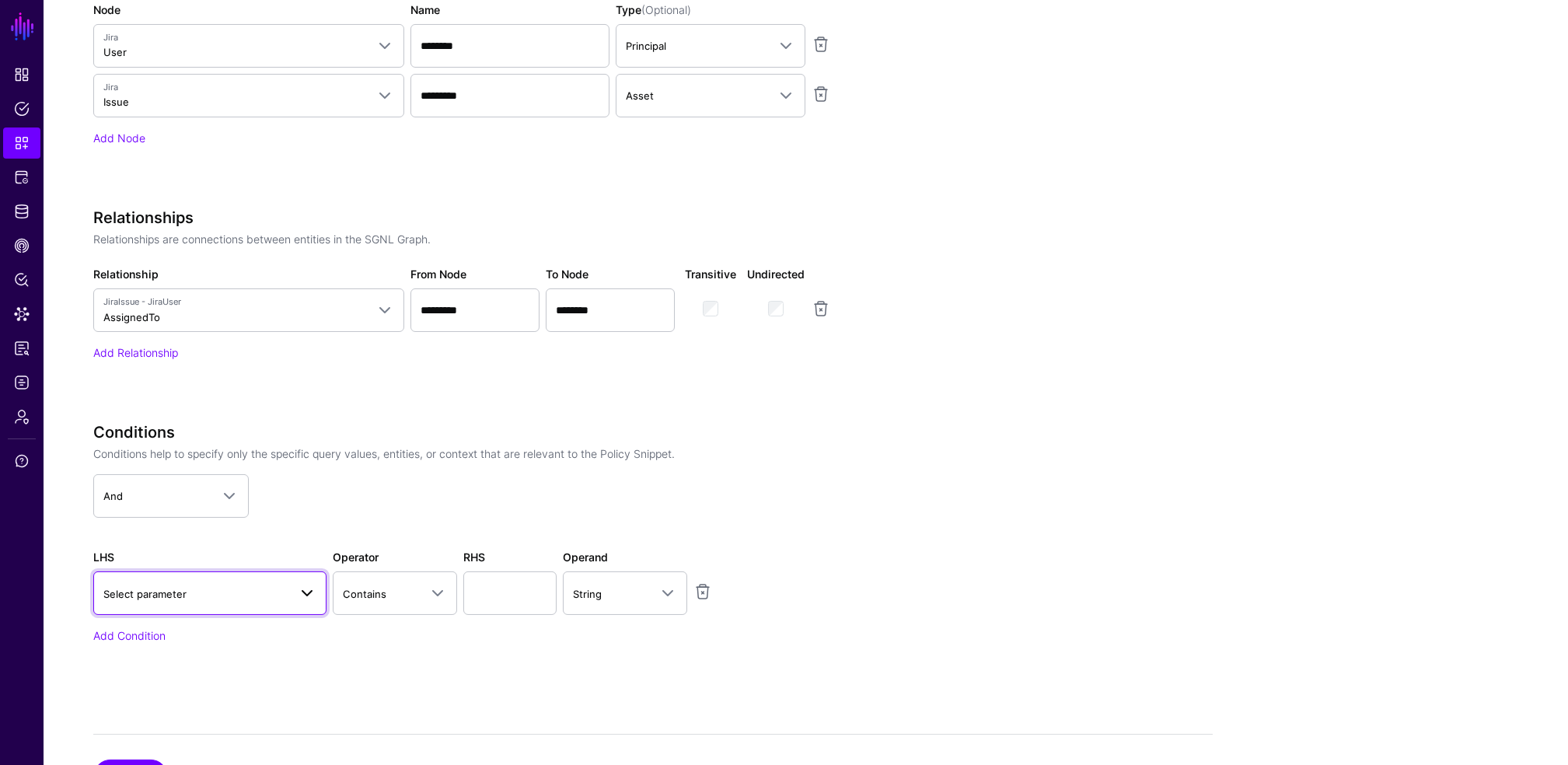
click at [245, 588] on span "Select parameter" at bounding box center [196, 593] width 185 height 17
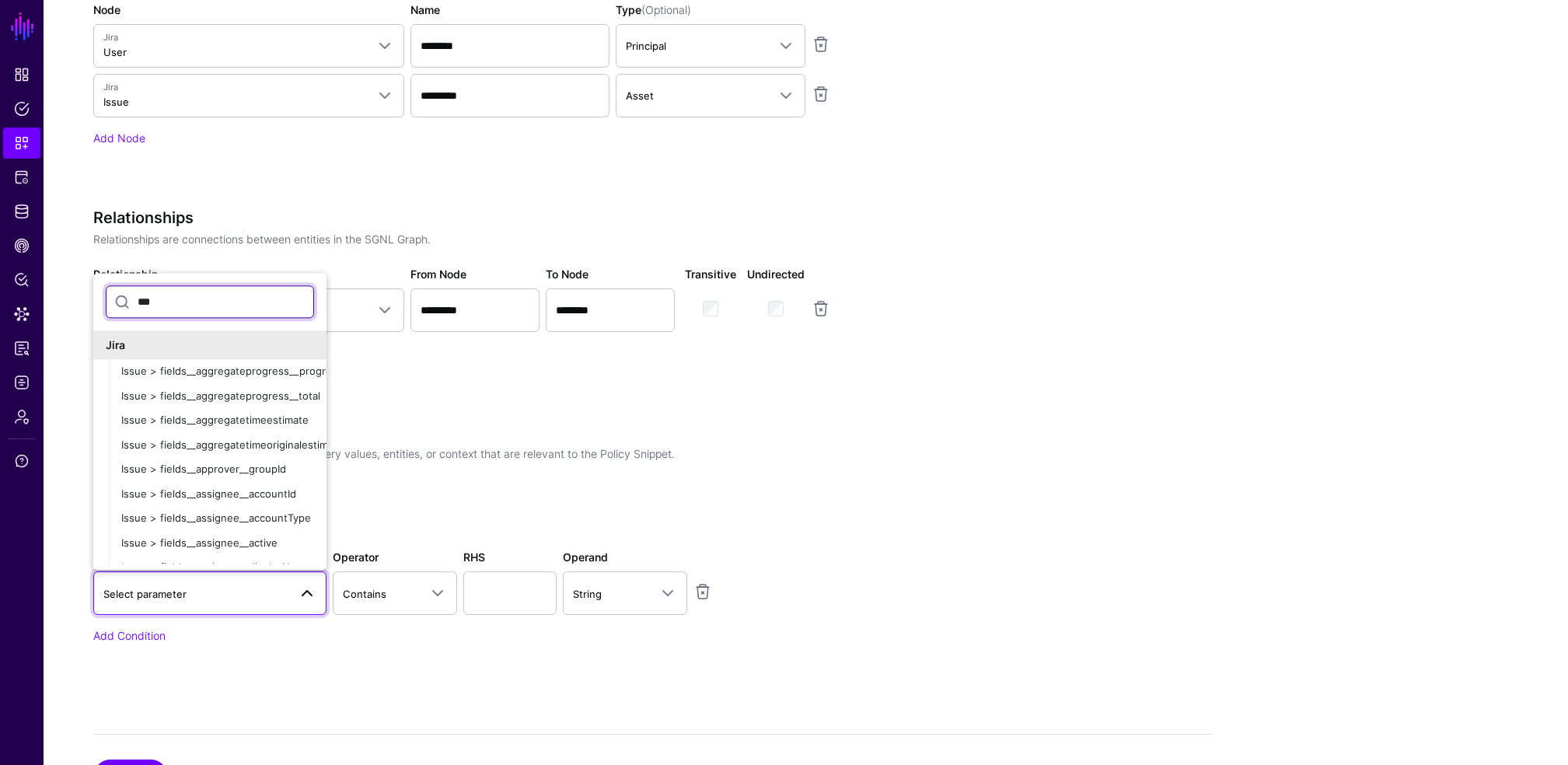
type input "****"
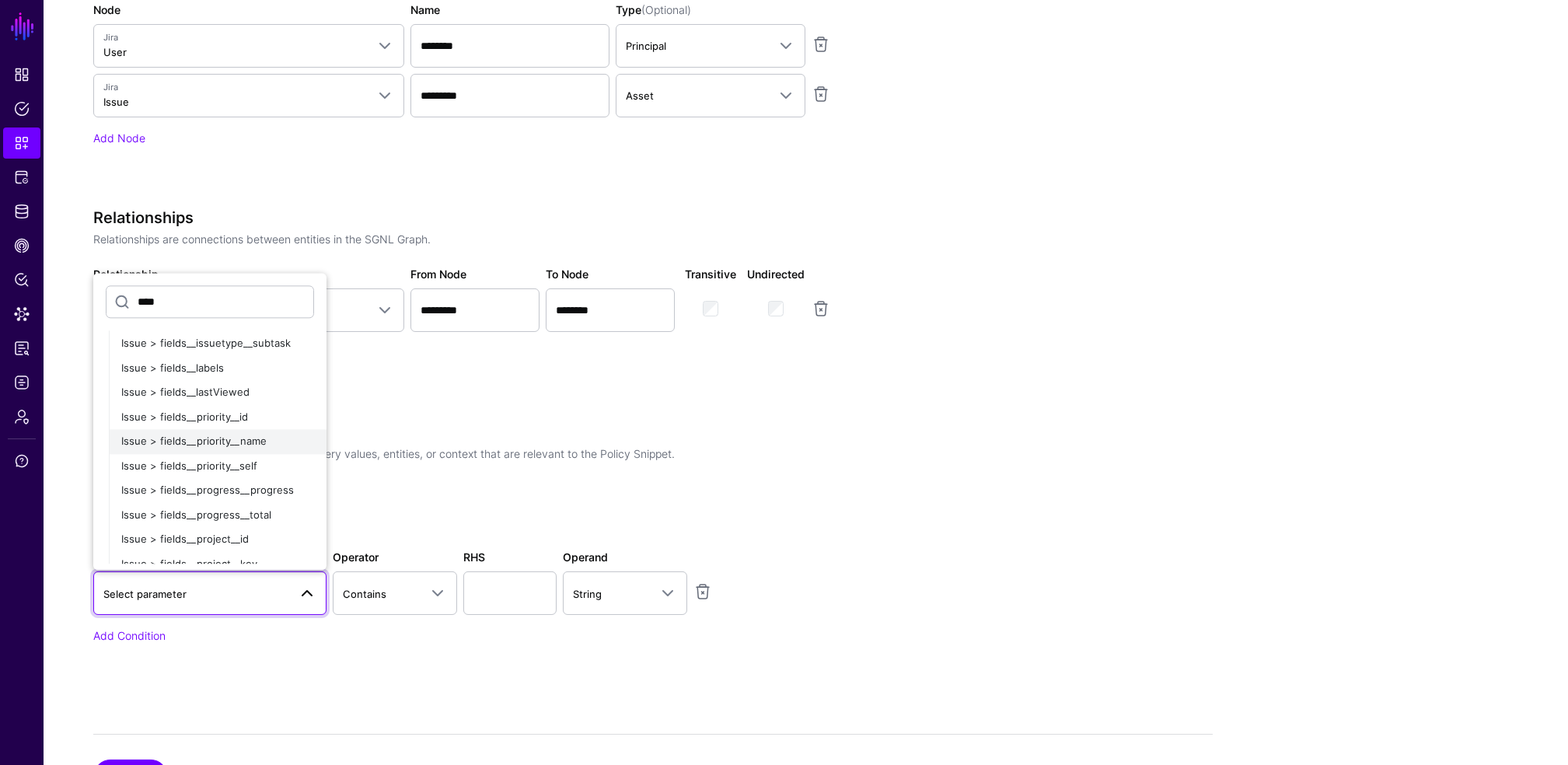
click at [241, 444] on span "Issue > fields__priority__name" at bounding box center [194, 442] width 146 height 13
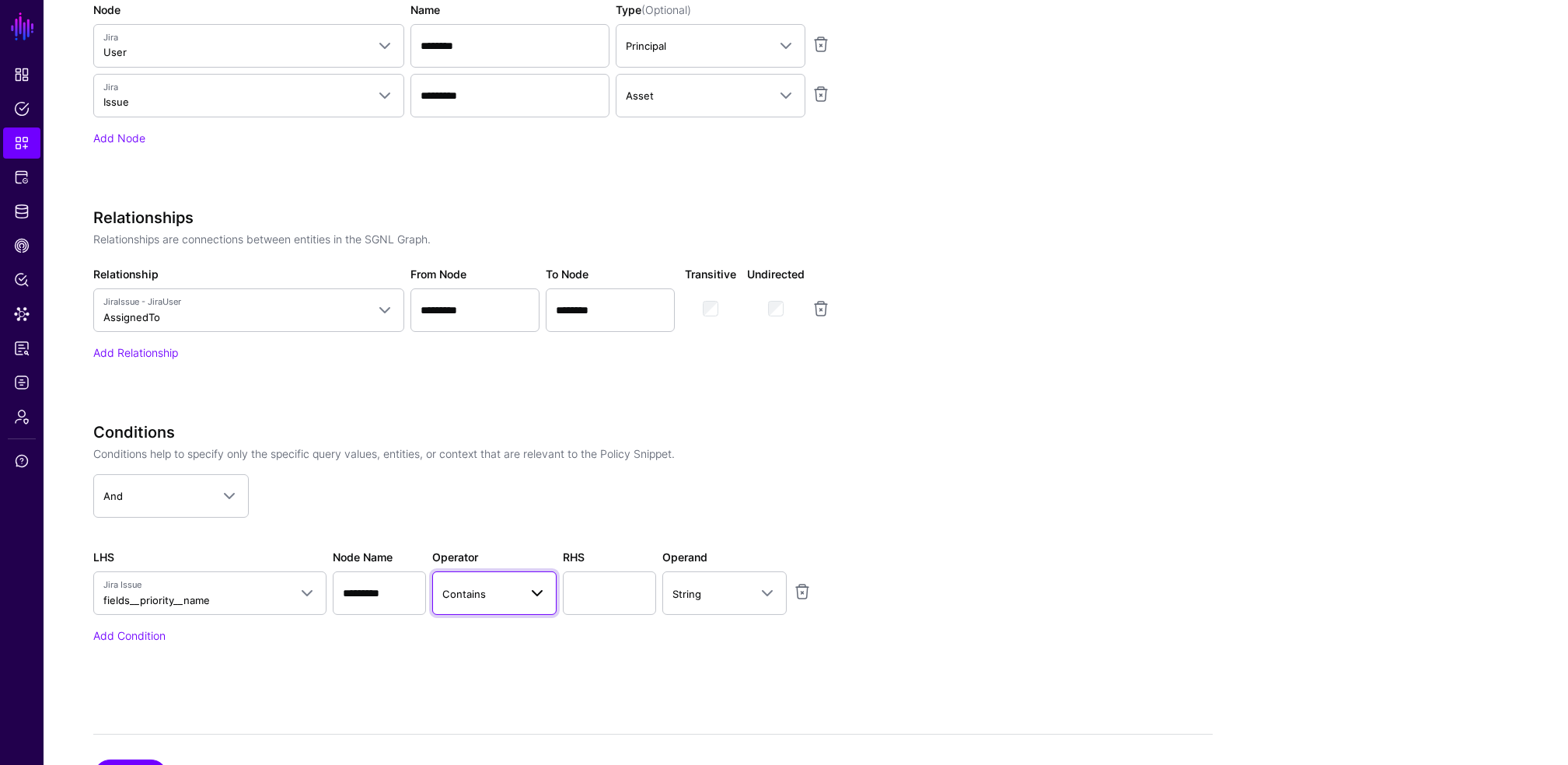
click at [503, 591] on span "Contains" at bounding box center [480, 593] width 76 height 17
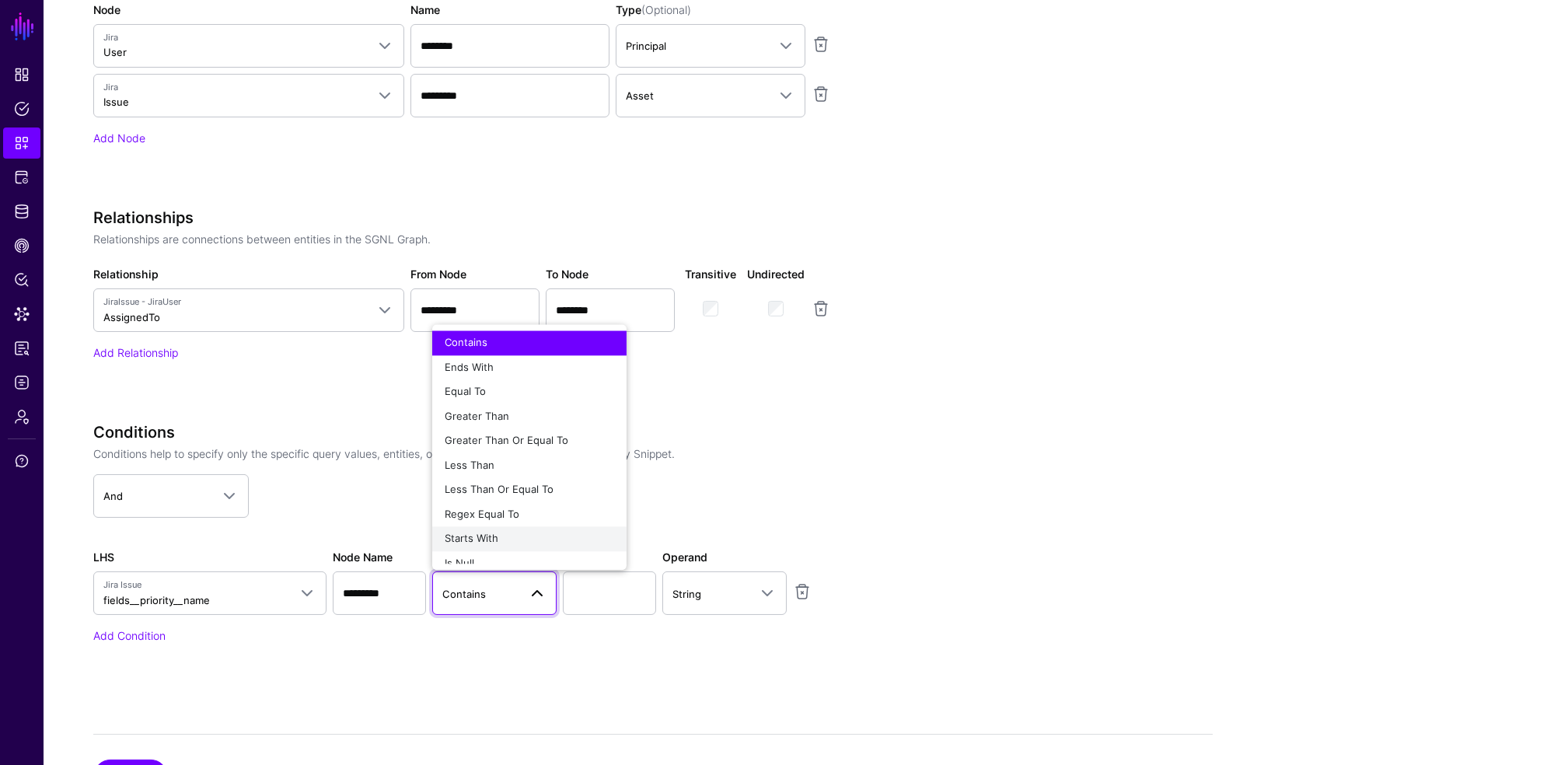
click at [499, 536] on div "Starts With" at bounding box center [529, 540] width 170 height 16
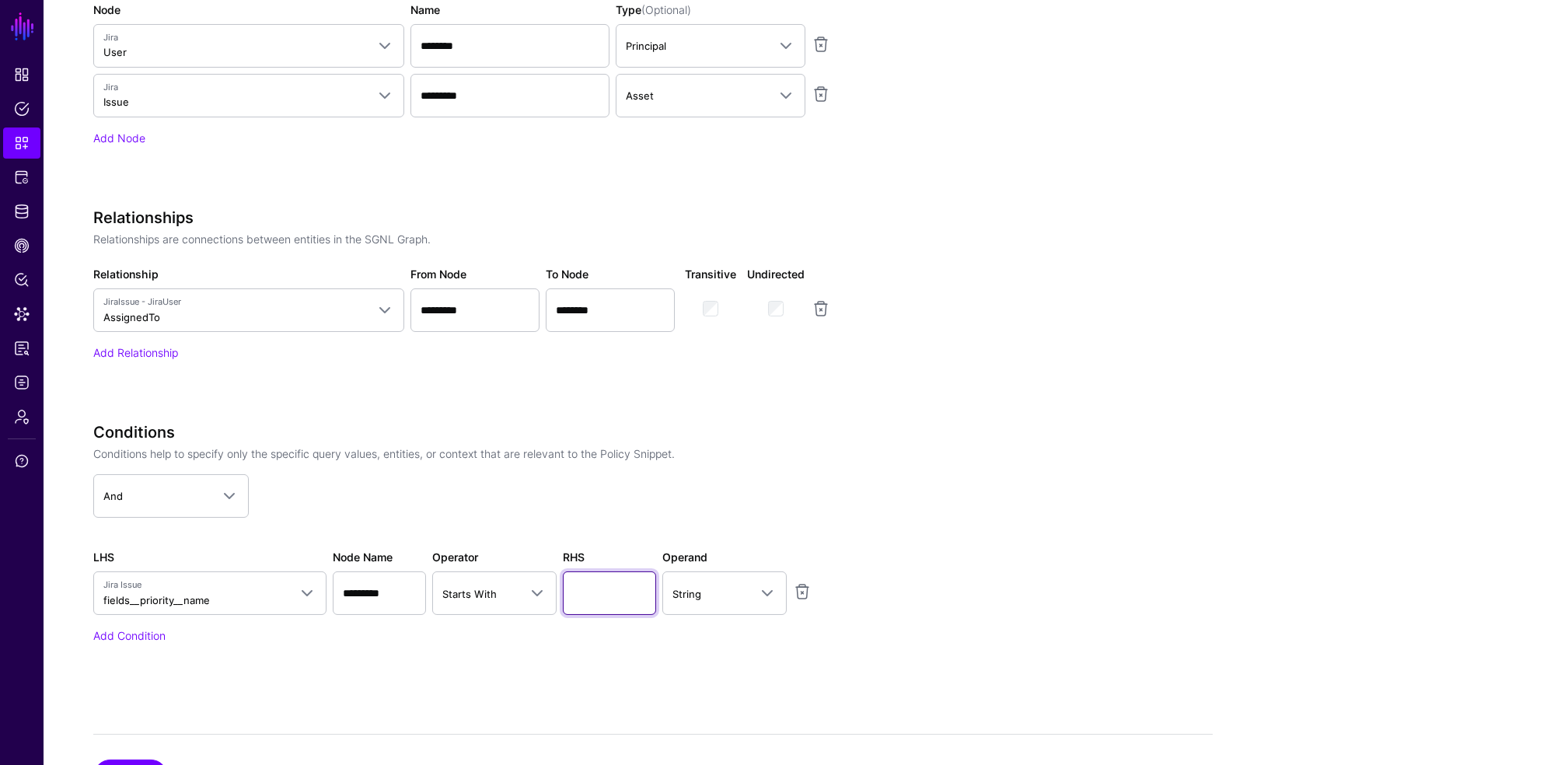
click at [635, 602] on input "text" at bounding box center [609, 593] width 94 height 43
type input "****"
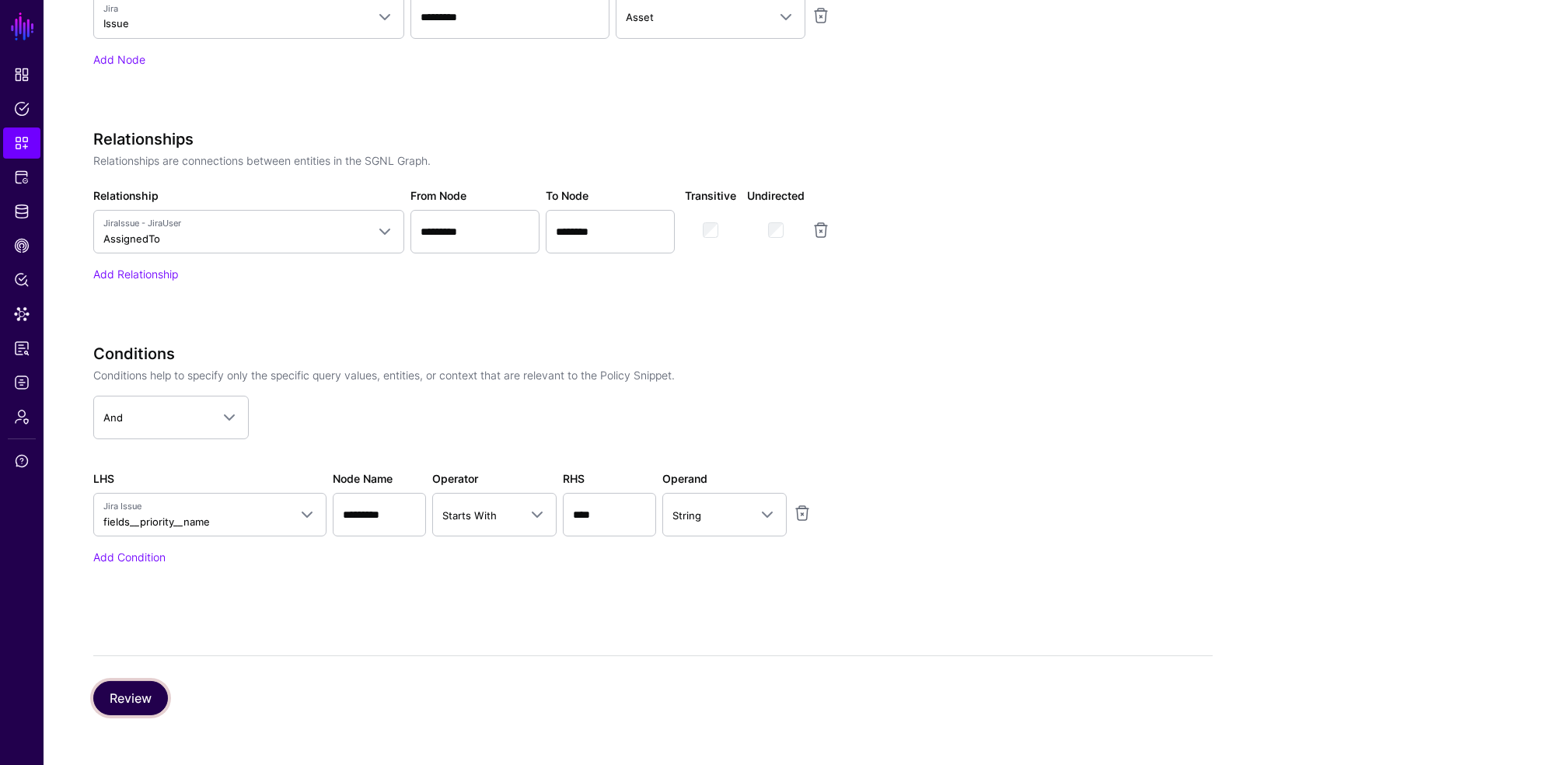
click at [134, 691] on button "Review" at bounding box center [131, 698] width 75 height 35
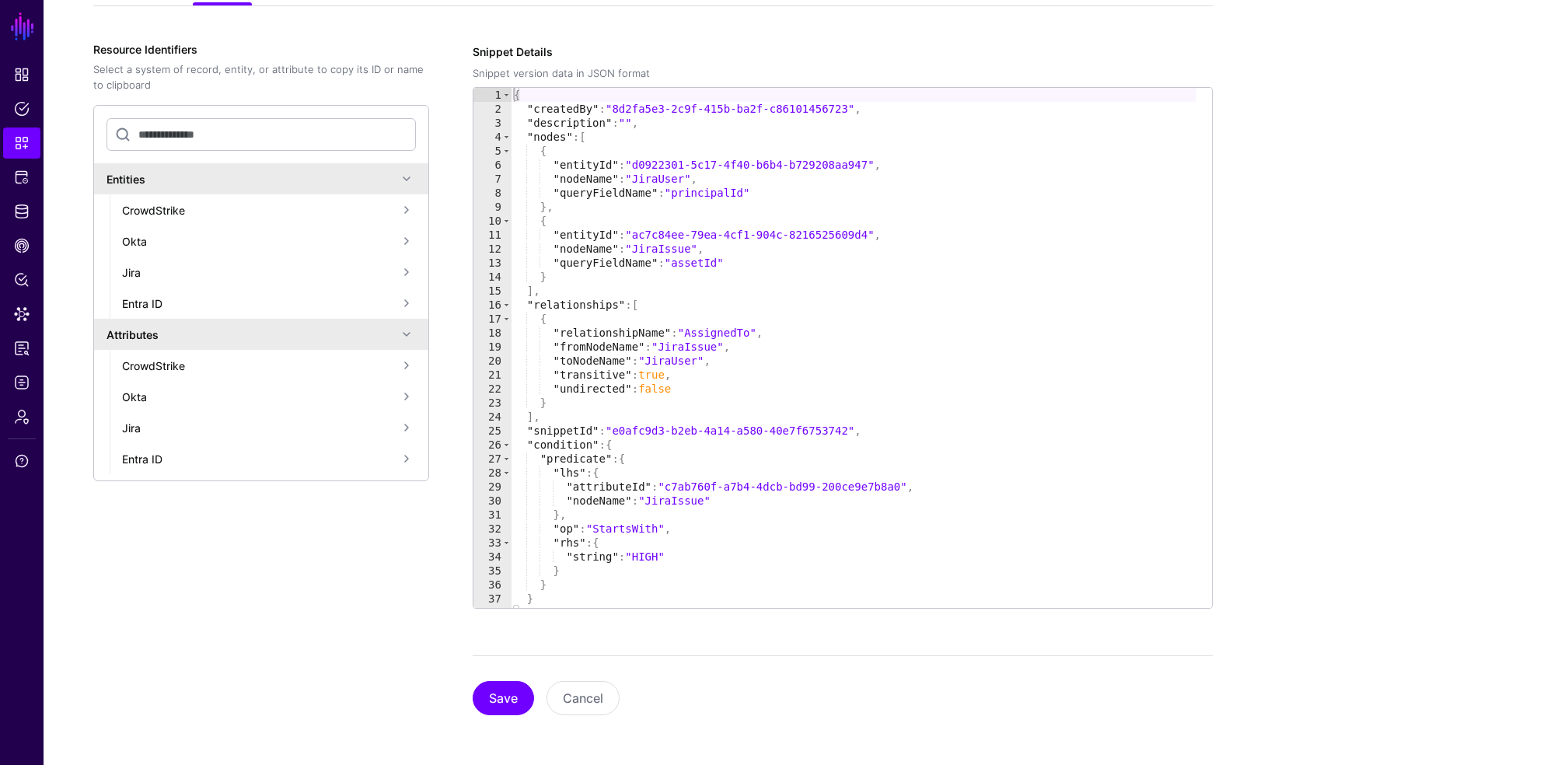
scroll to position [374, 0]
click at [502, 701] on button "Save" at bounding box center [504, 698] width 61 height 35
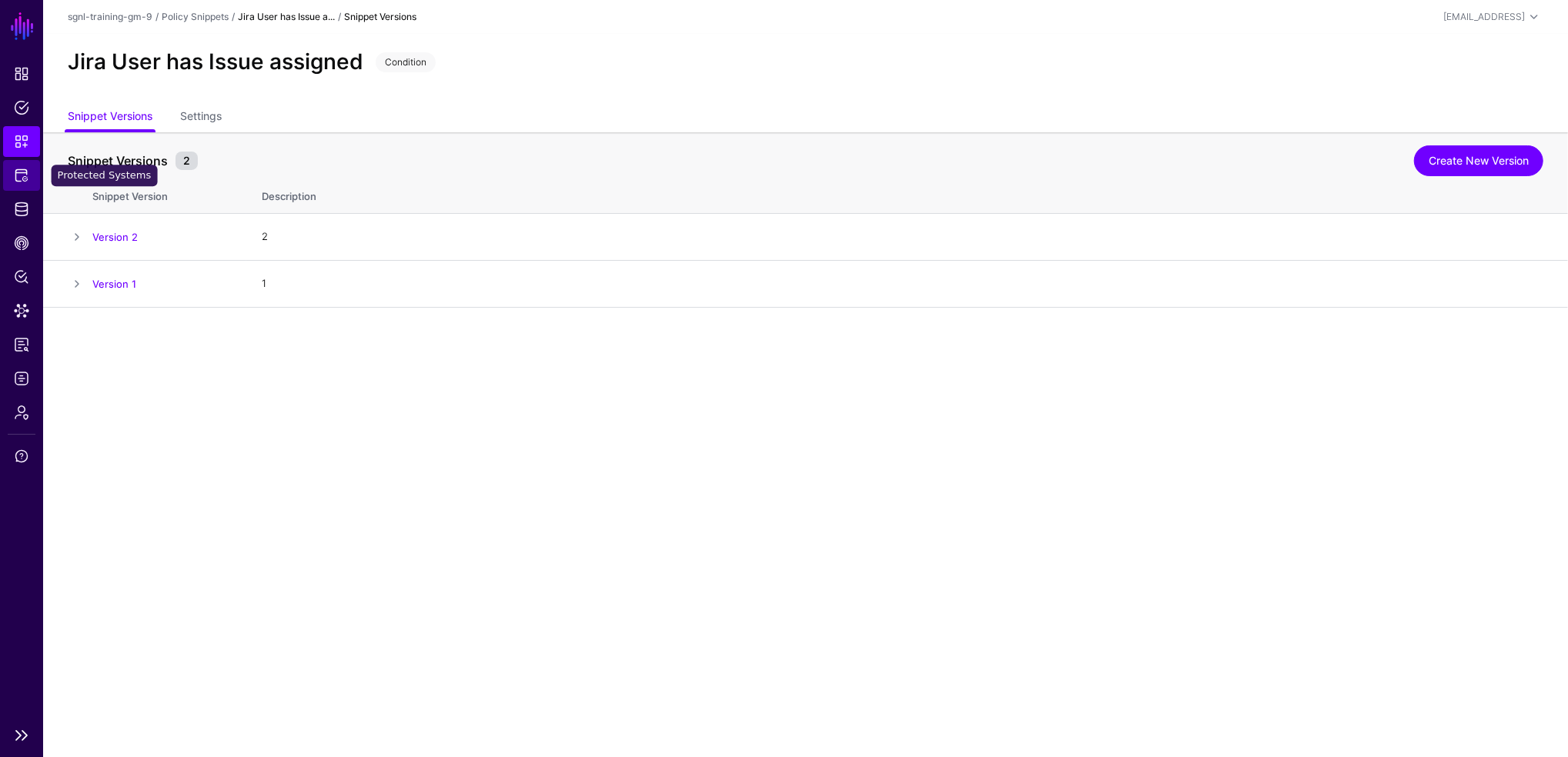
click at [23, 177] on span "Protected Systems" at bounding box center [21, 176] width 16 height 16
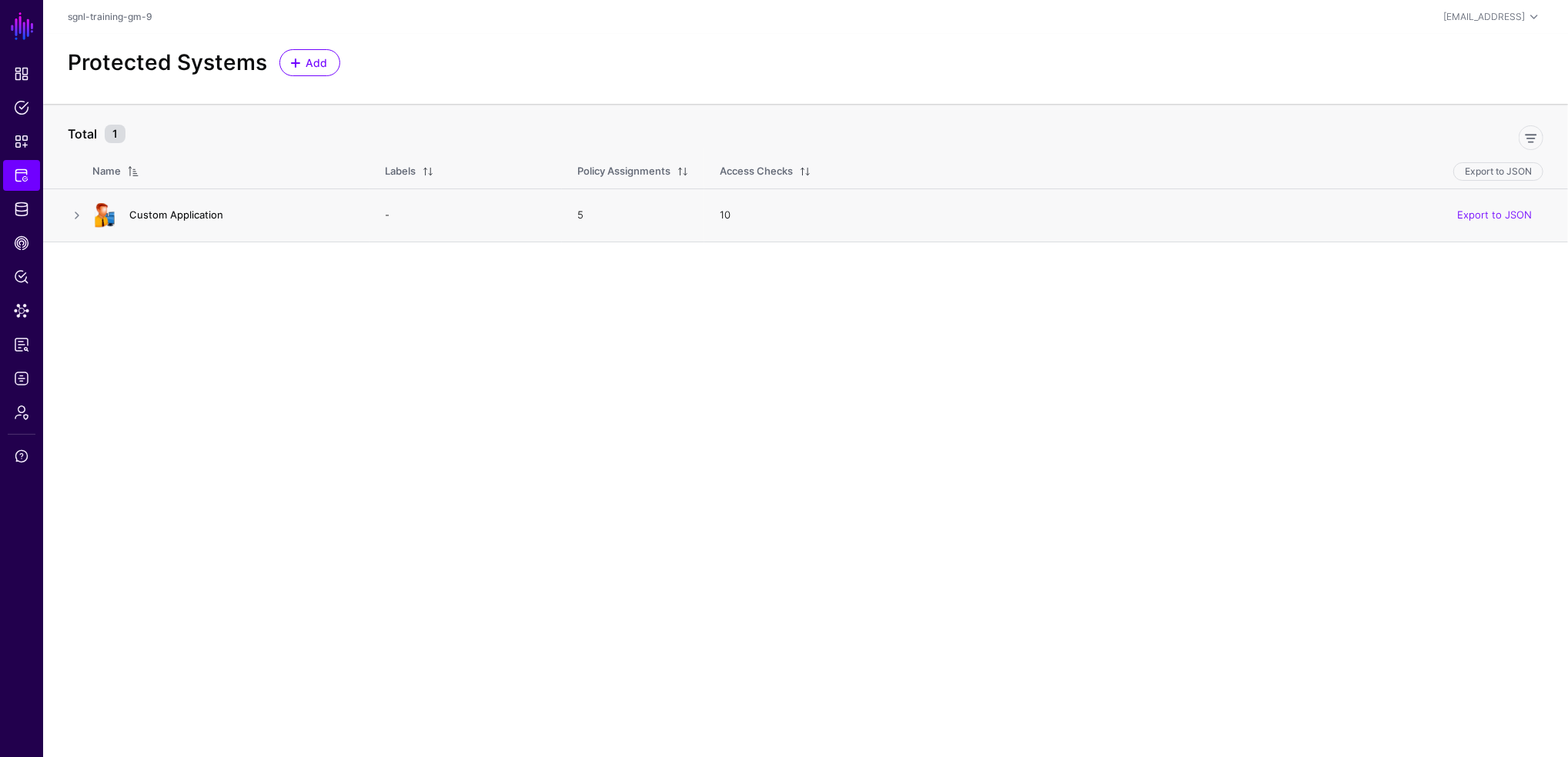
click at [191, 214] on link "Custom Application" at bounding box center [177, 215] width 94 height 13
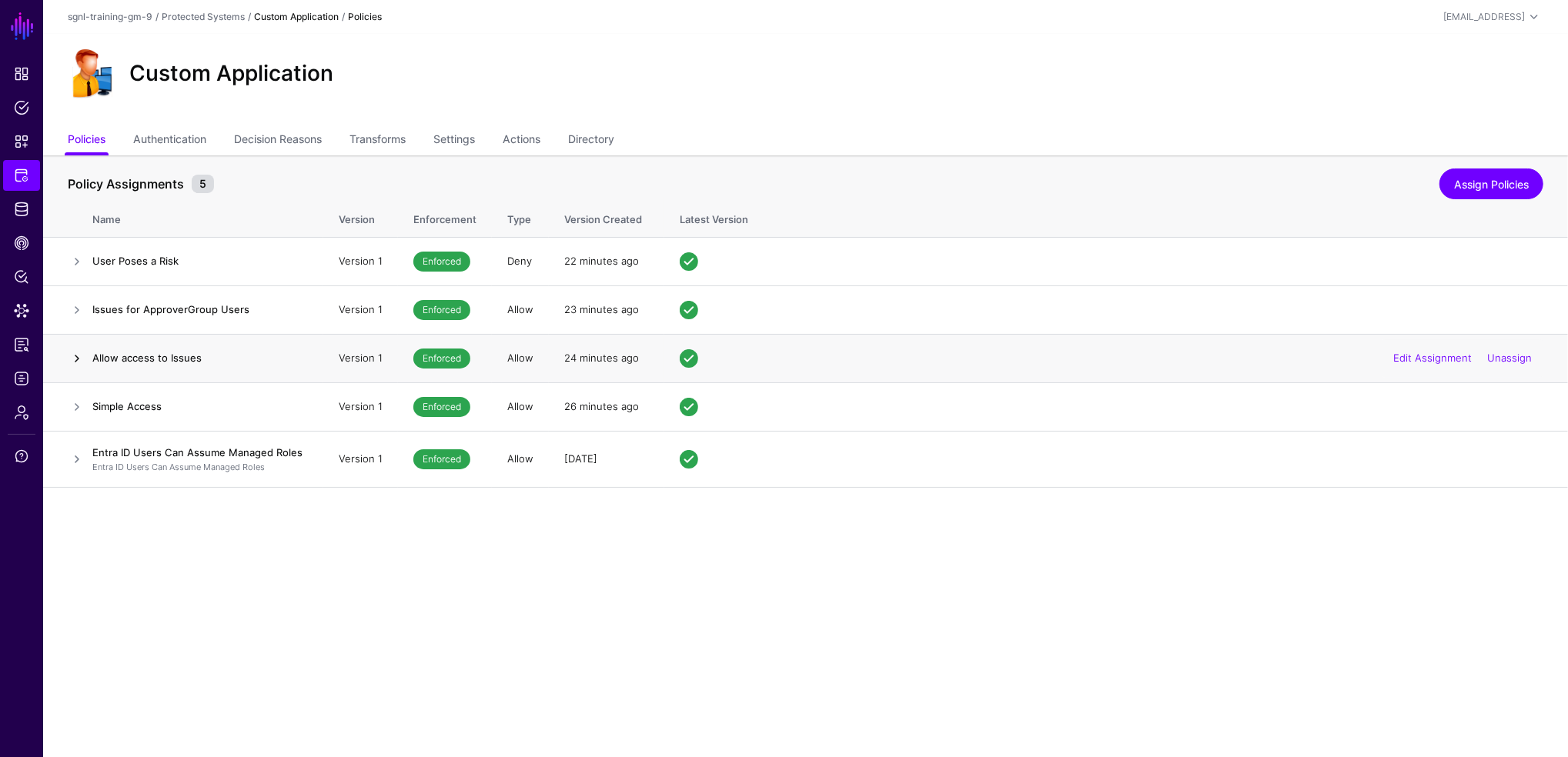
click at [75, 356] on link at bounding box center [76, 358] width 19 height 19
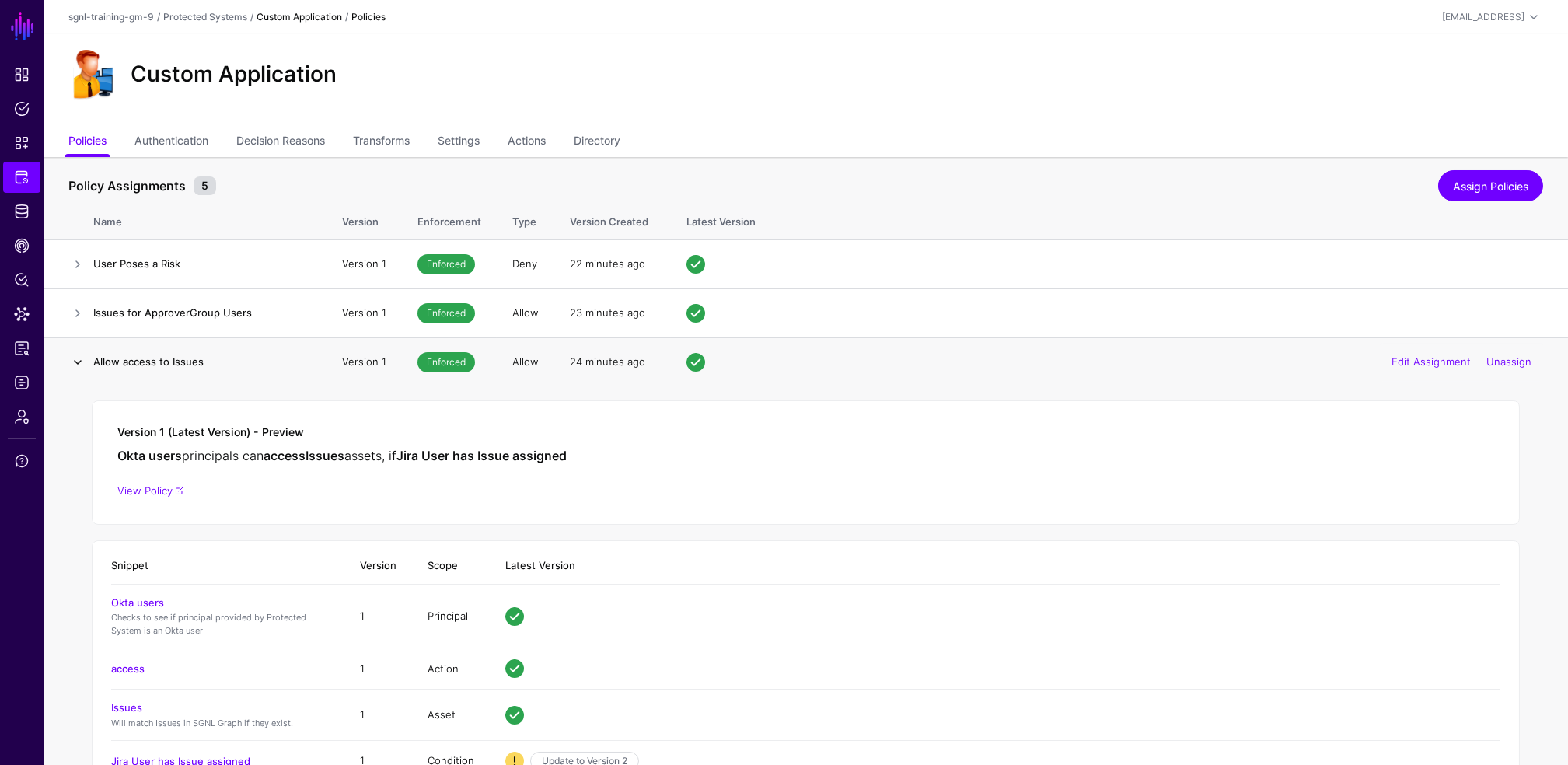
click at [76, 359] on link at bounding box center [77, 362] width 19 height 19
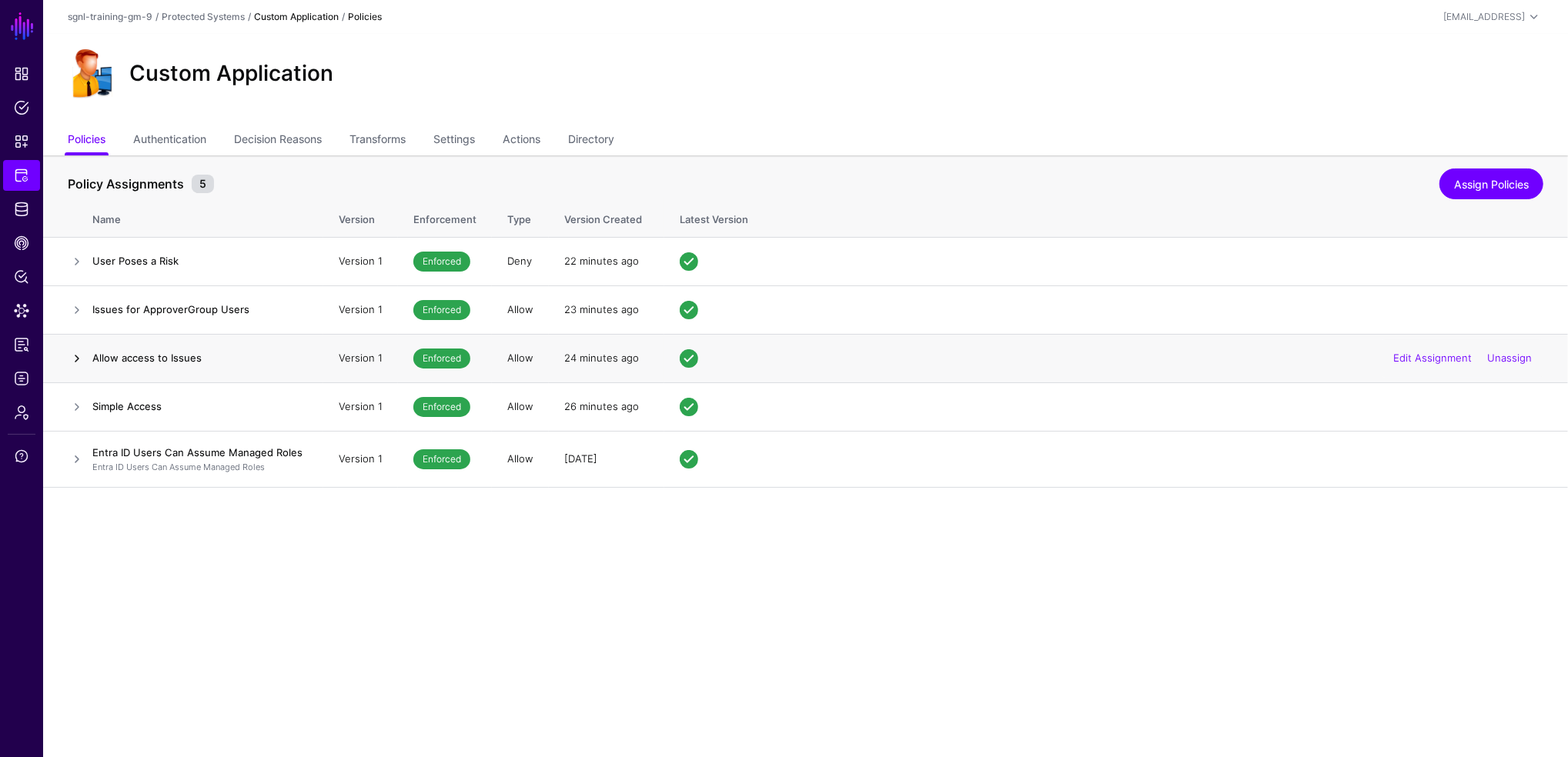
click at [75, 355] on link at bounding box center [76, 358] width 19 height 19
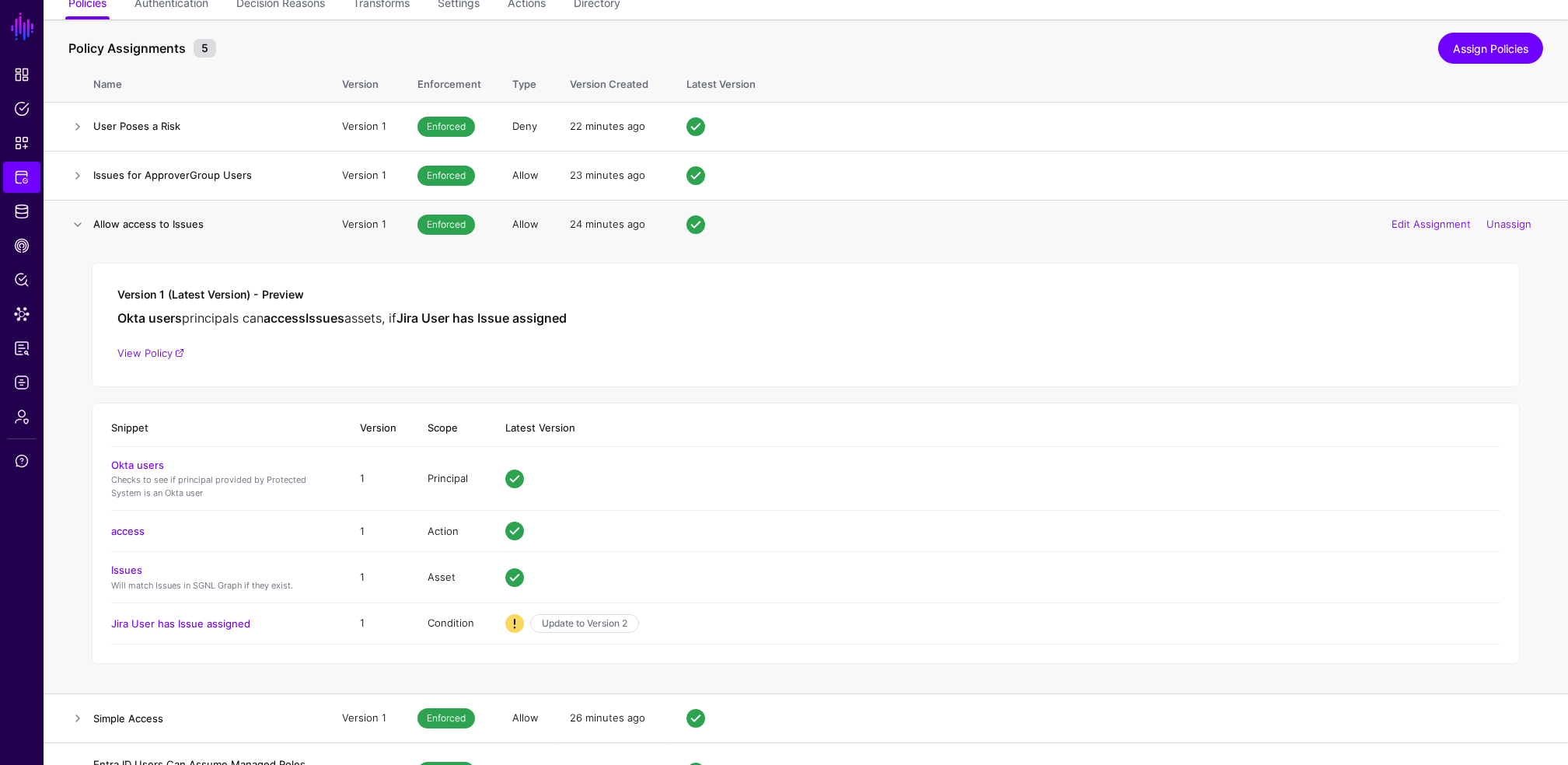
scroll to position [174, 0]
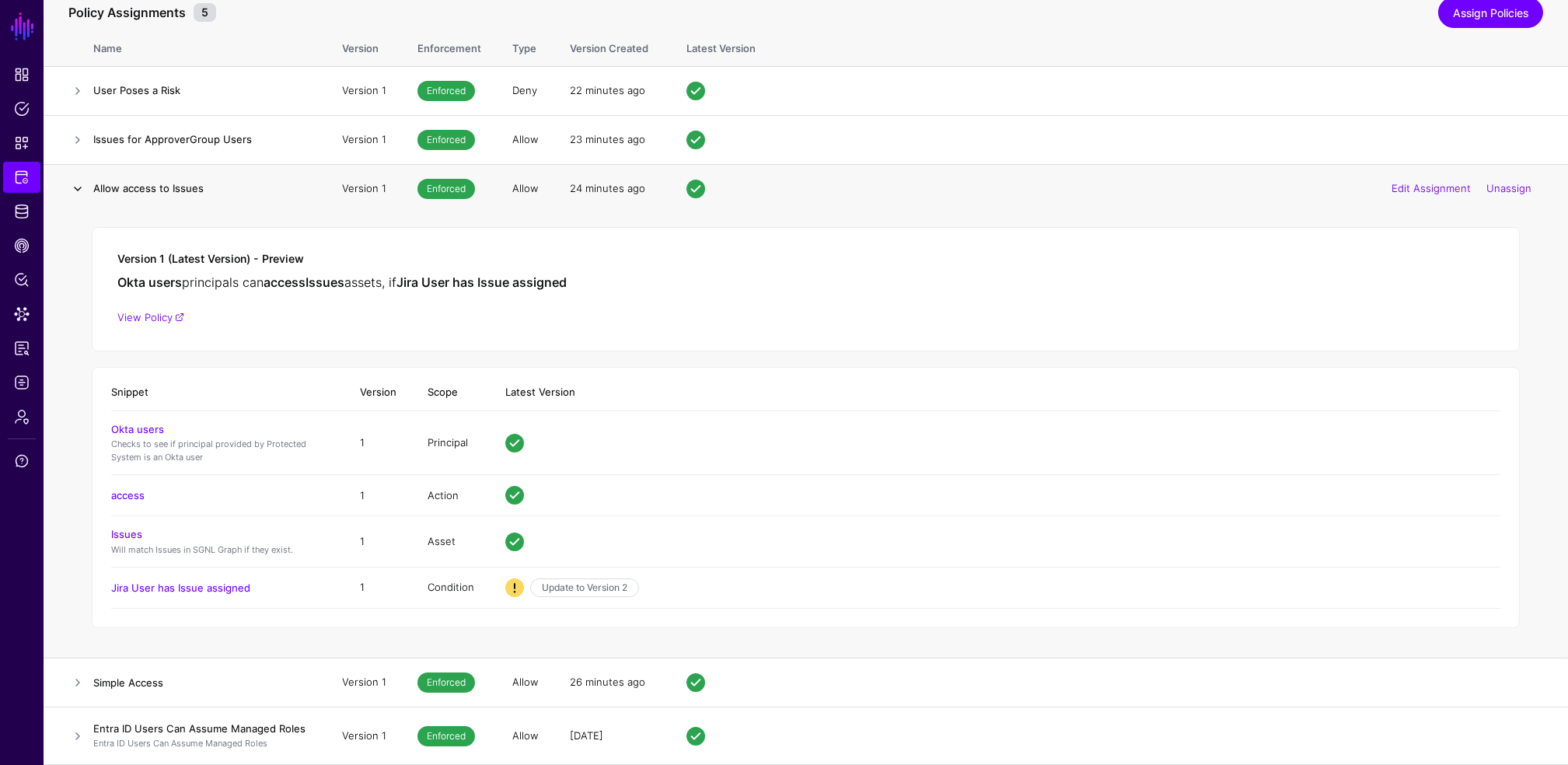
click at [79, 182] on link at bounding box center [77, 188] width 19 height 19
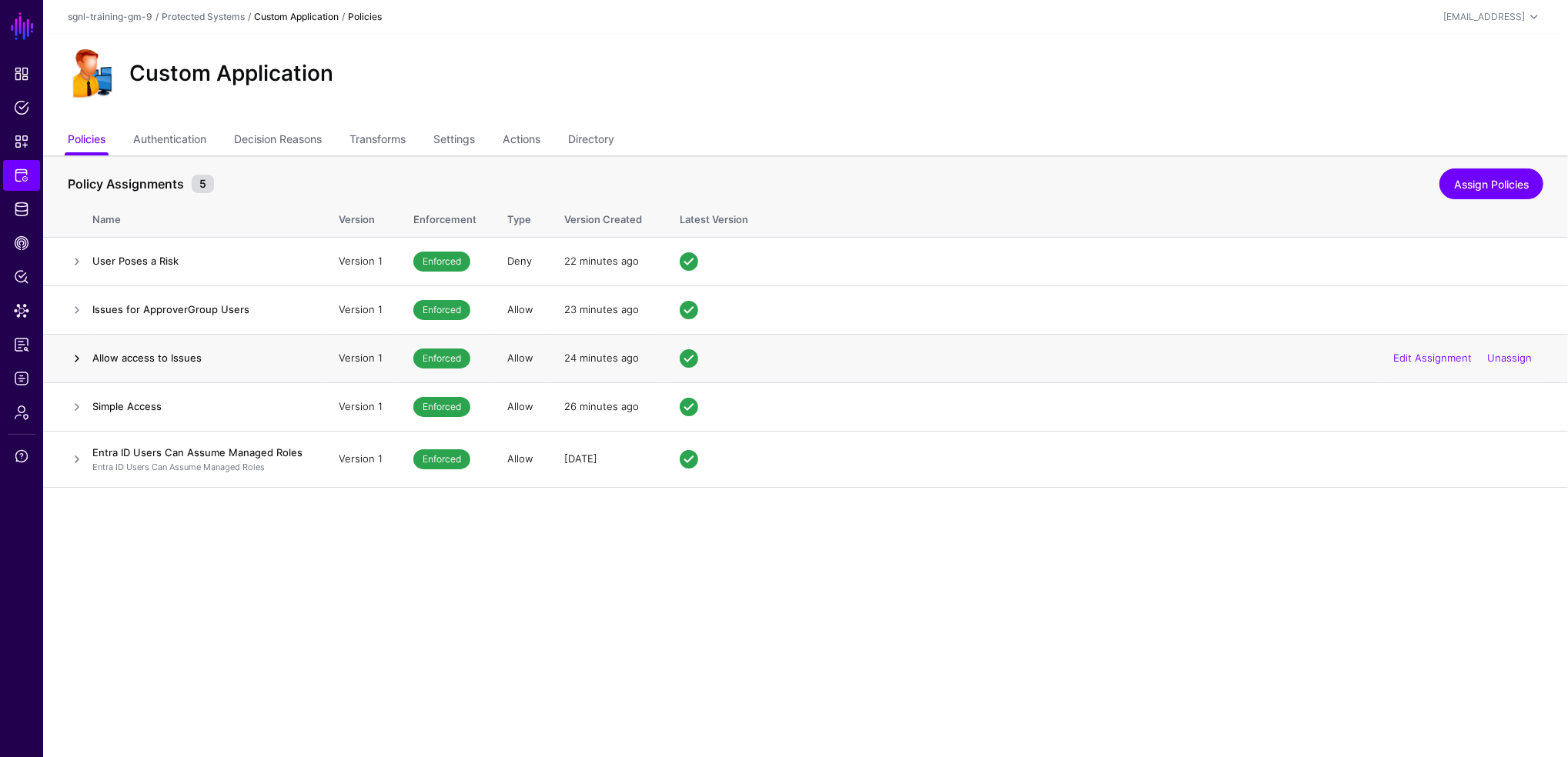
click at [75, 357] on link at bounding box center [76, 358] width 19 height 19
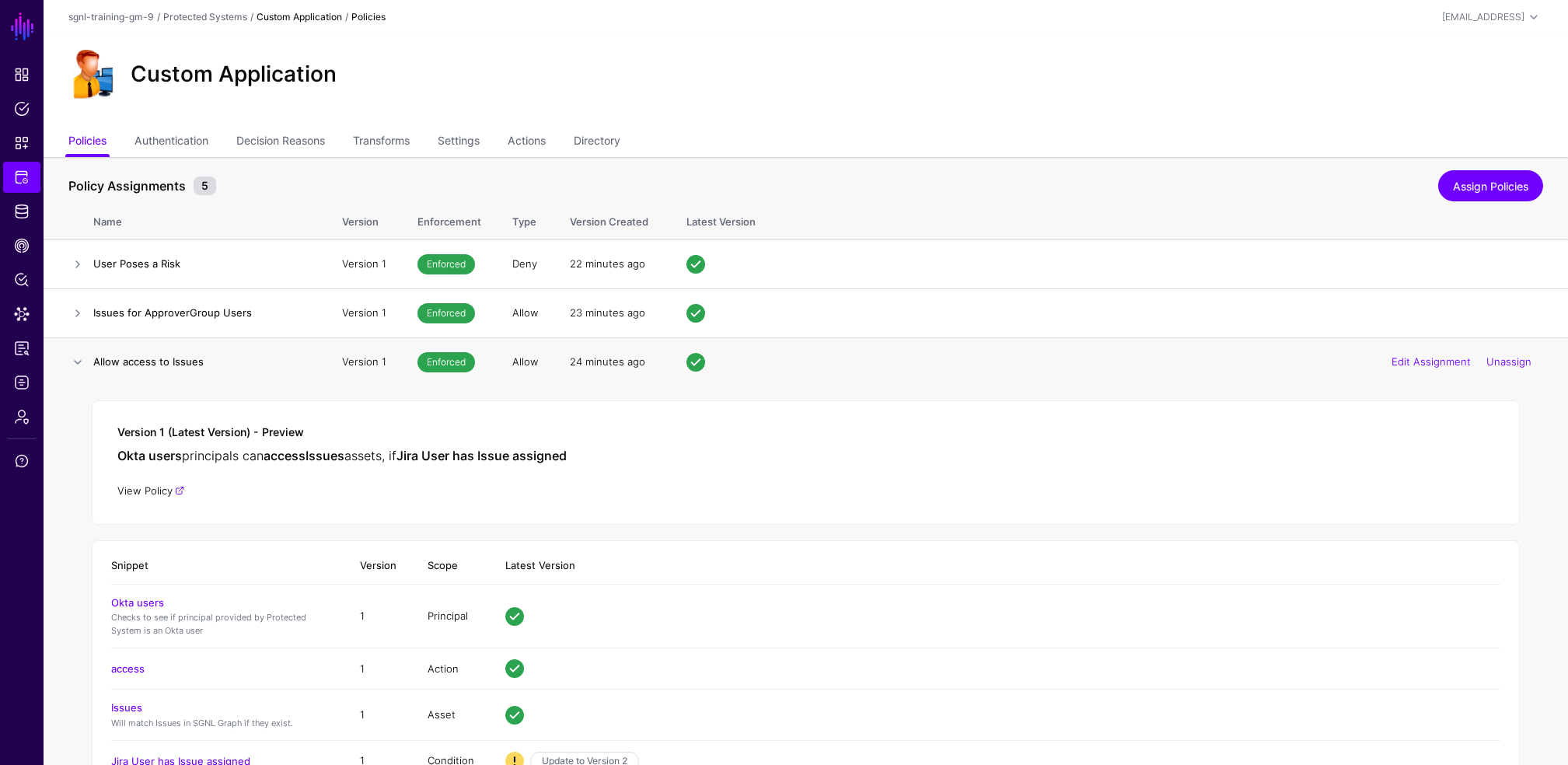
click at [157, 488] on link "View Policy" at bounding box center [151, 490] width 67 height 13
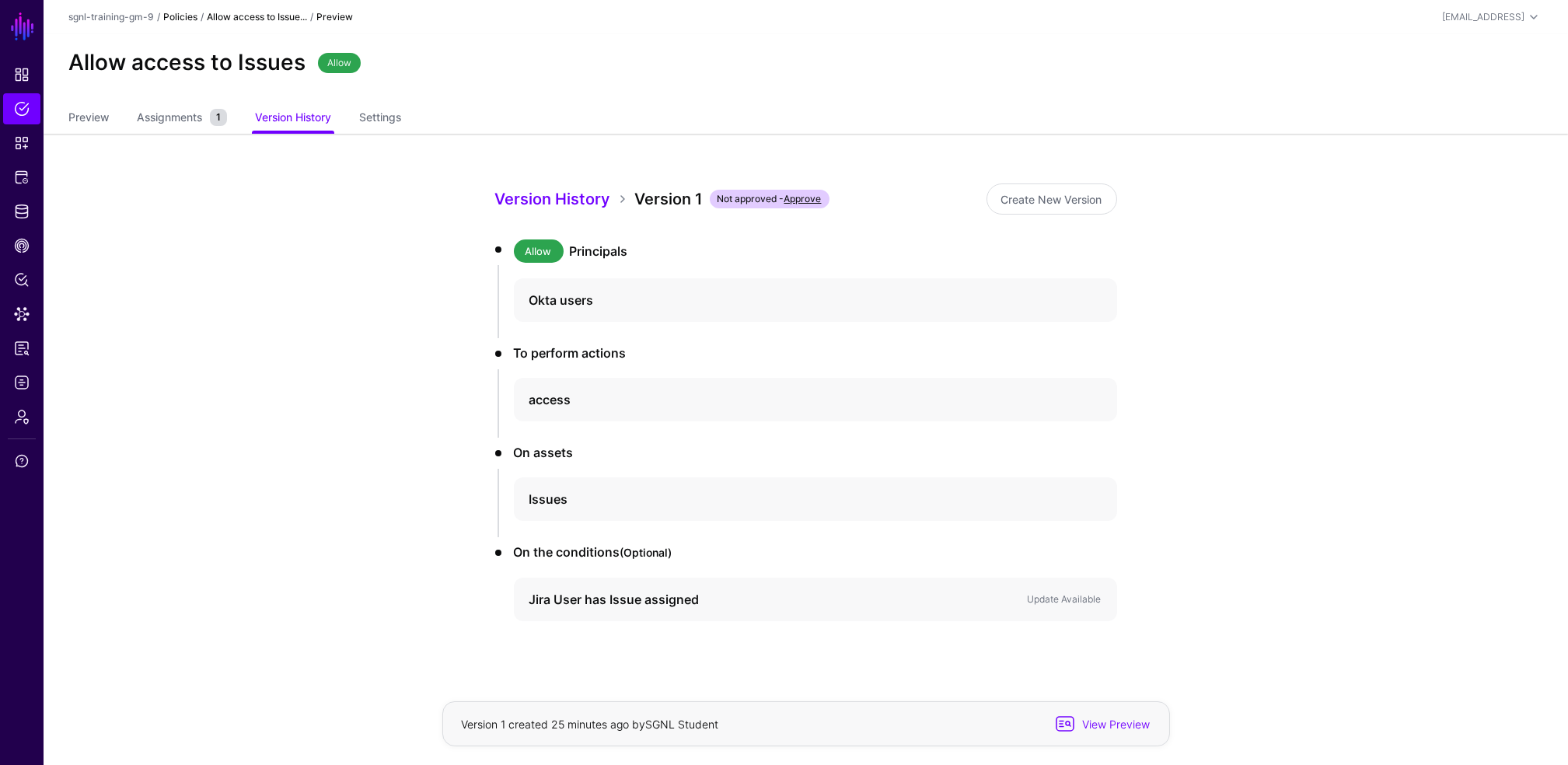
click at [189, 17] on link "Policies" at bounding box center [180, 17] width 34 height 12
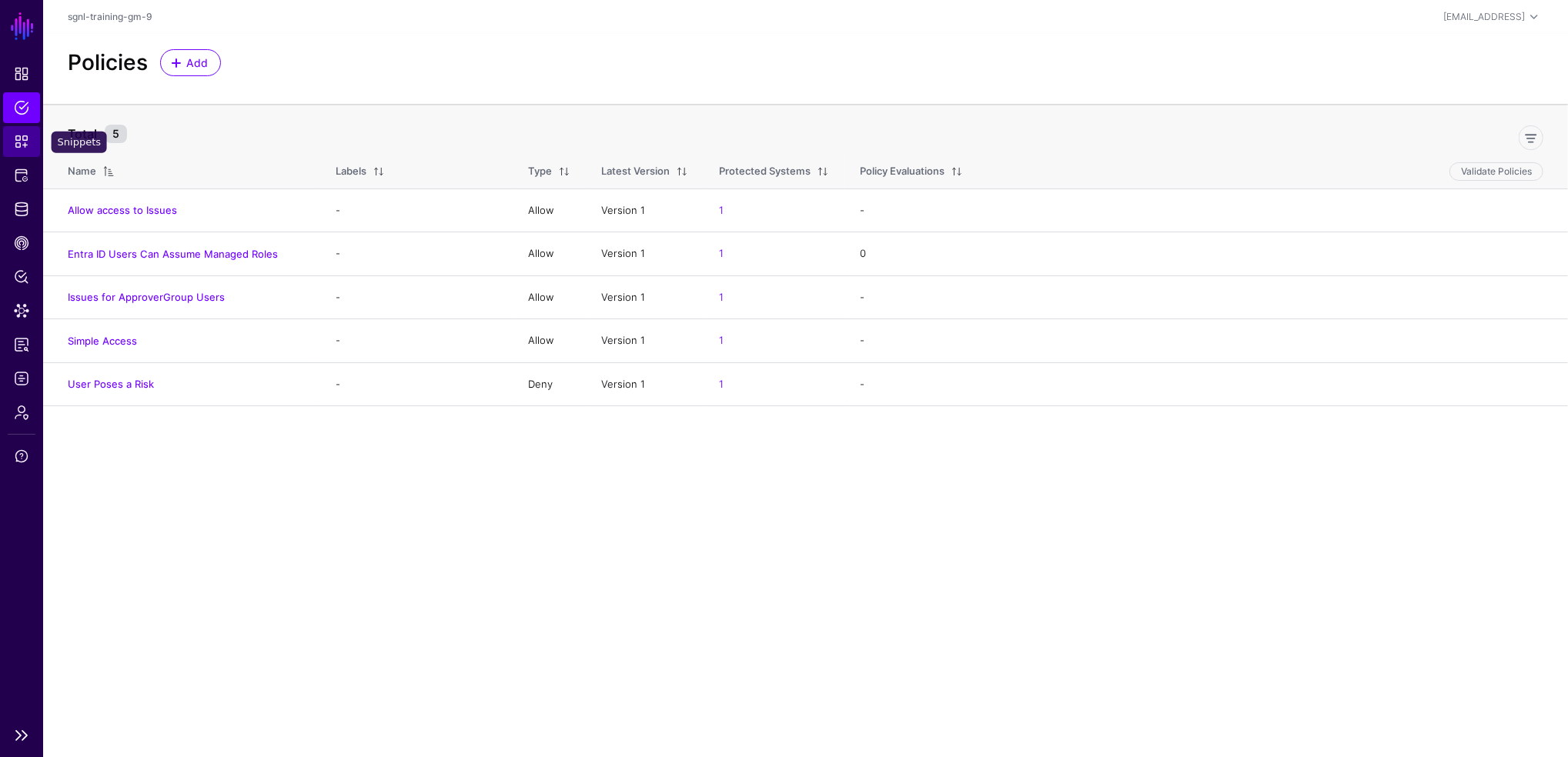
click at [27, 144] on span "Snippets" at bounding box center [21, 141] width 16 height 16
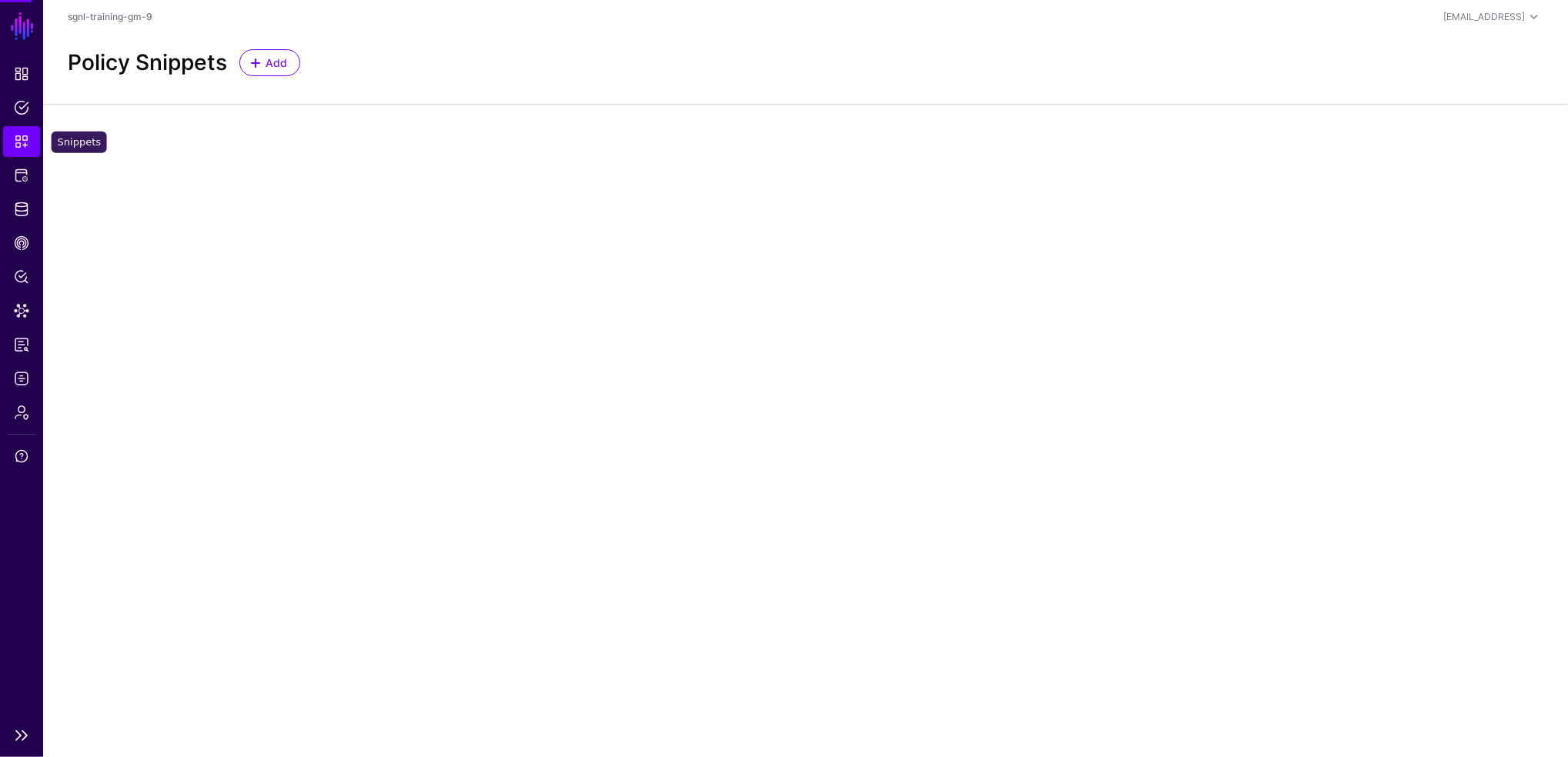
click at [27, 144] on span "Snippets" at bounding box center [21, 141] width 16 height 16
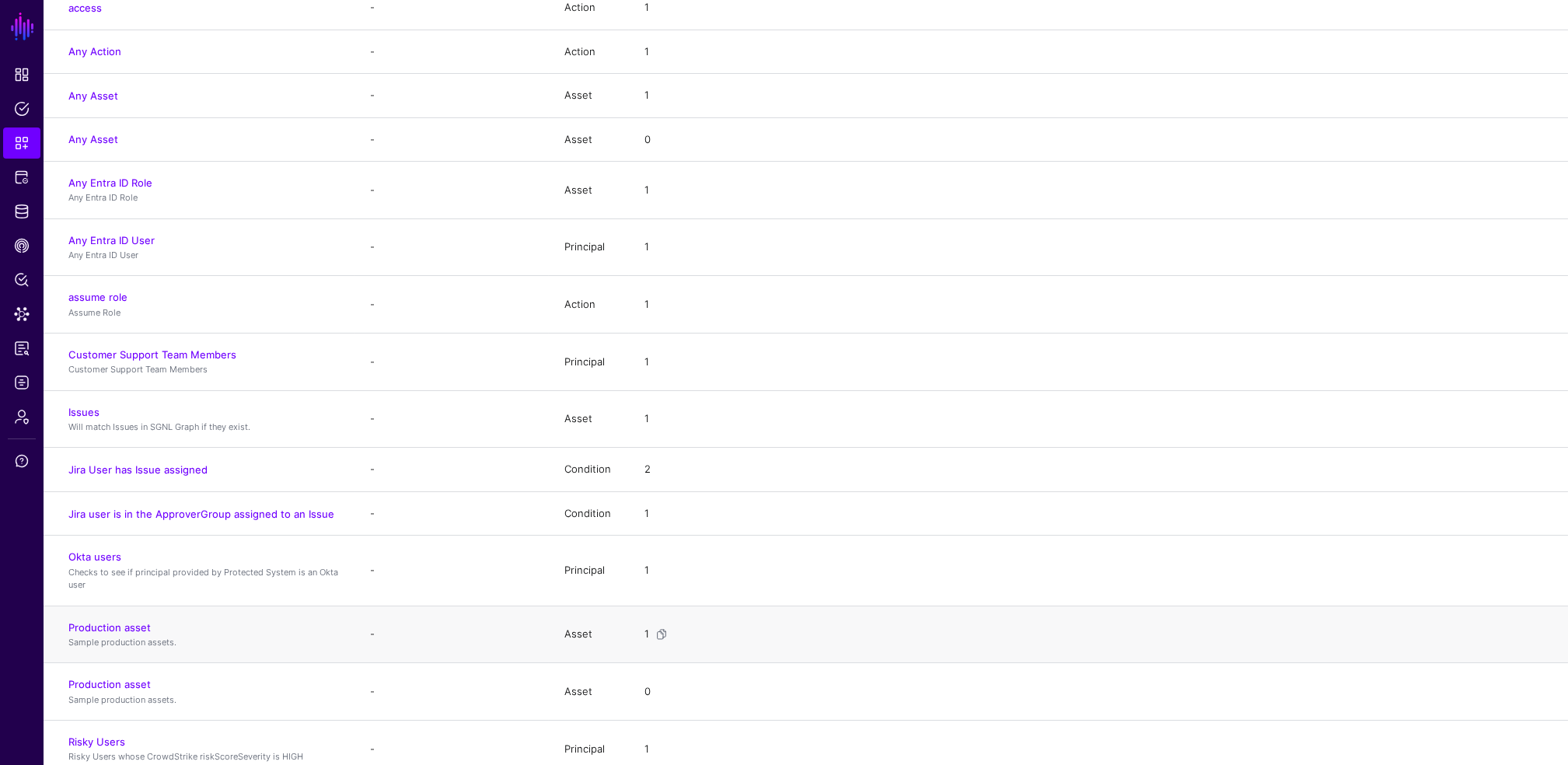
scroll to position [262, 0]
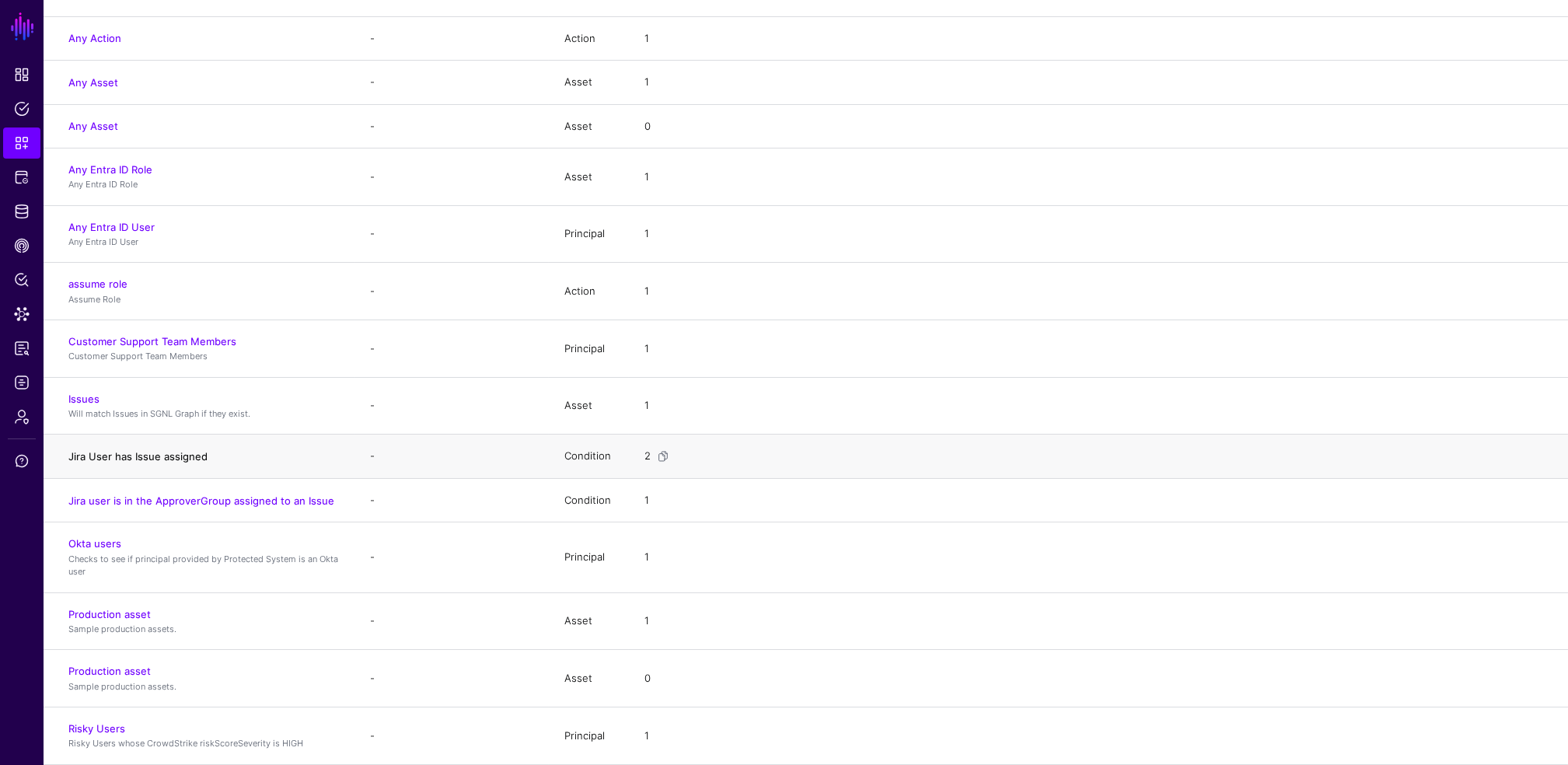
click at [127, 454] on link "Jira User has Issue assigned" at bounding box center [137, 456] width 139 height 13
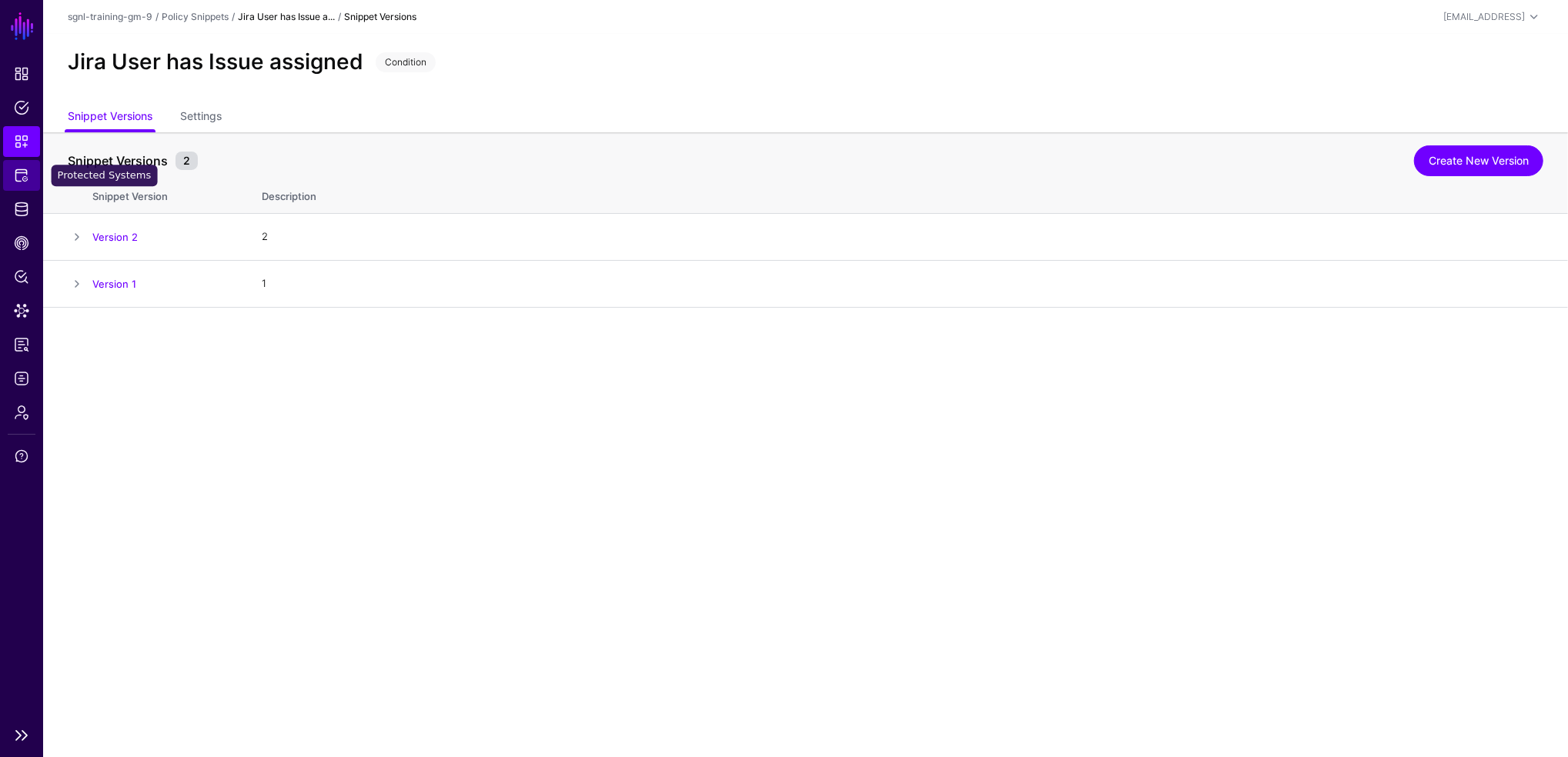
click at [13, 177] on link "Protected Systems" at bounding box center [21, 176] width 37 height 31
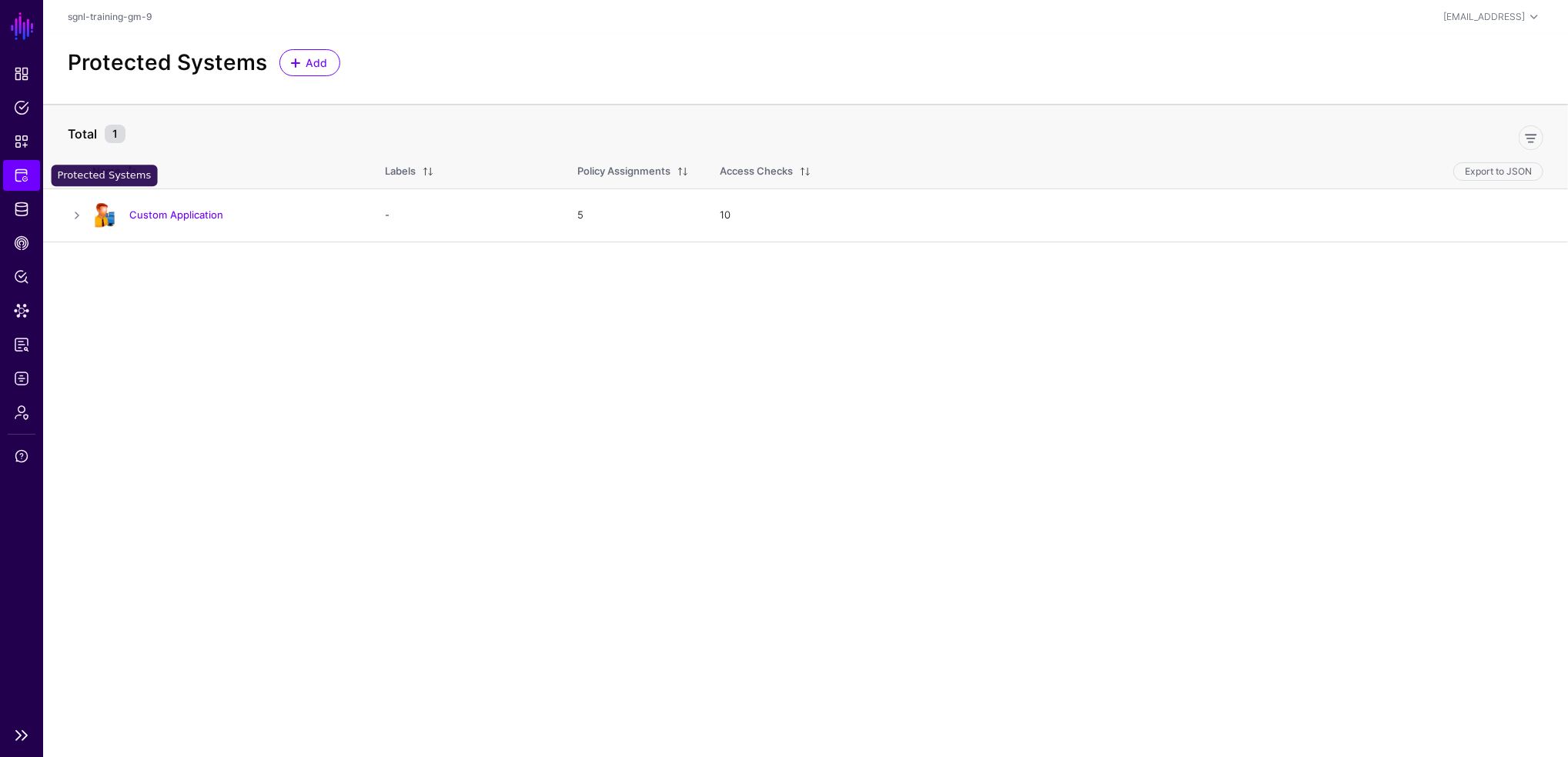
click at [13, 177] on link "Protected Systems" at bounding box center [21, 176] width 37 height 31
click at [168, 212] on link "Custom Application" at bounding box center [177, 215] width 94 height 13
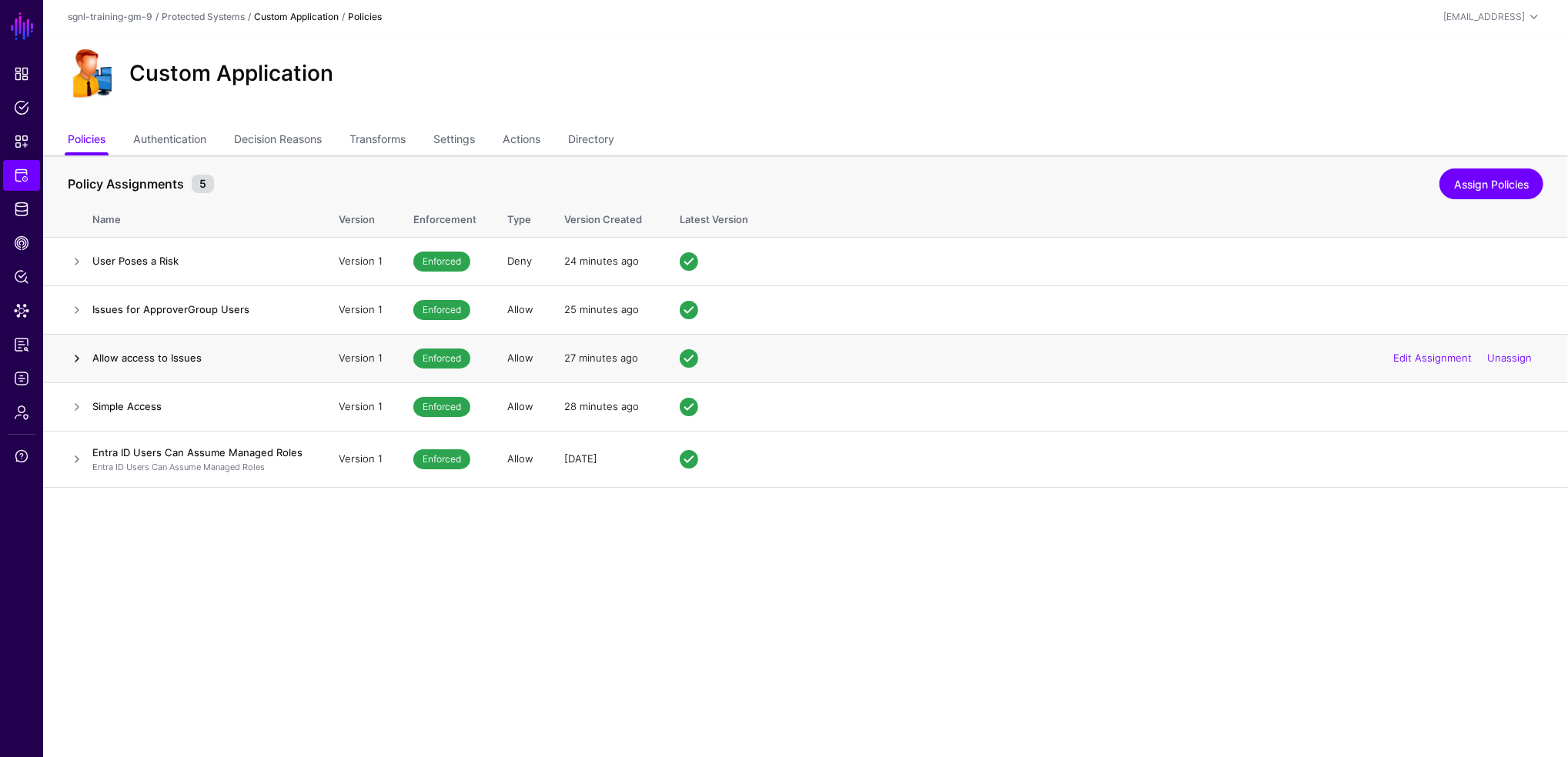
click at [77, 355] on link at bounding box center [76, 358] width 19 height 19
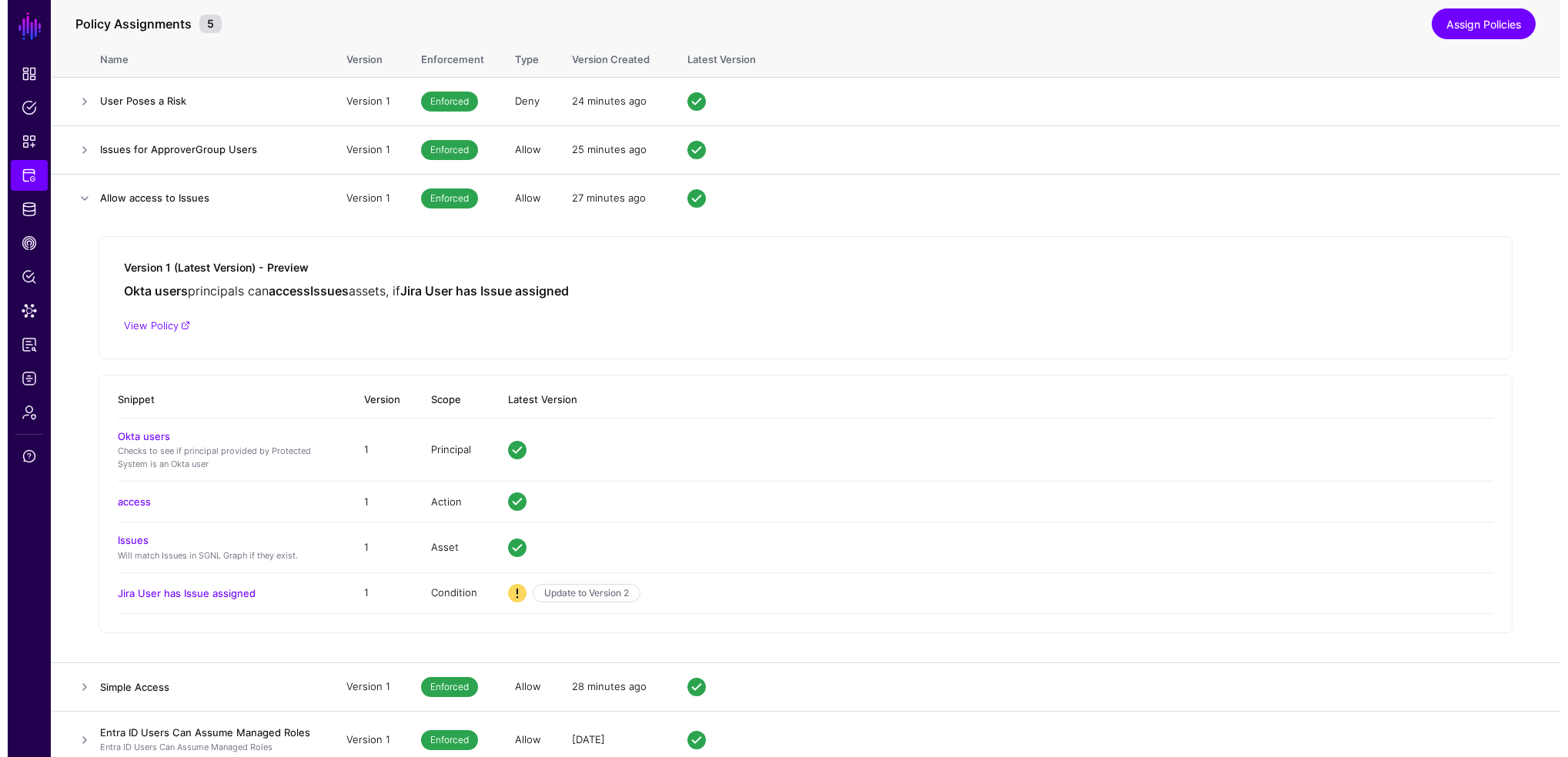
scroll to position [161, 0]
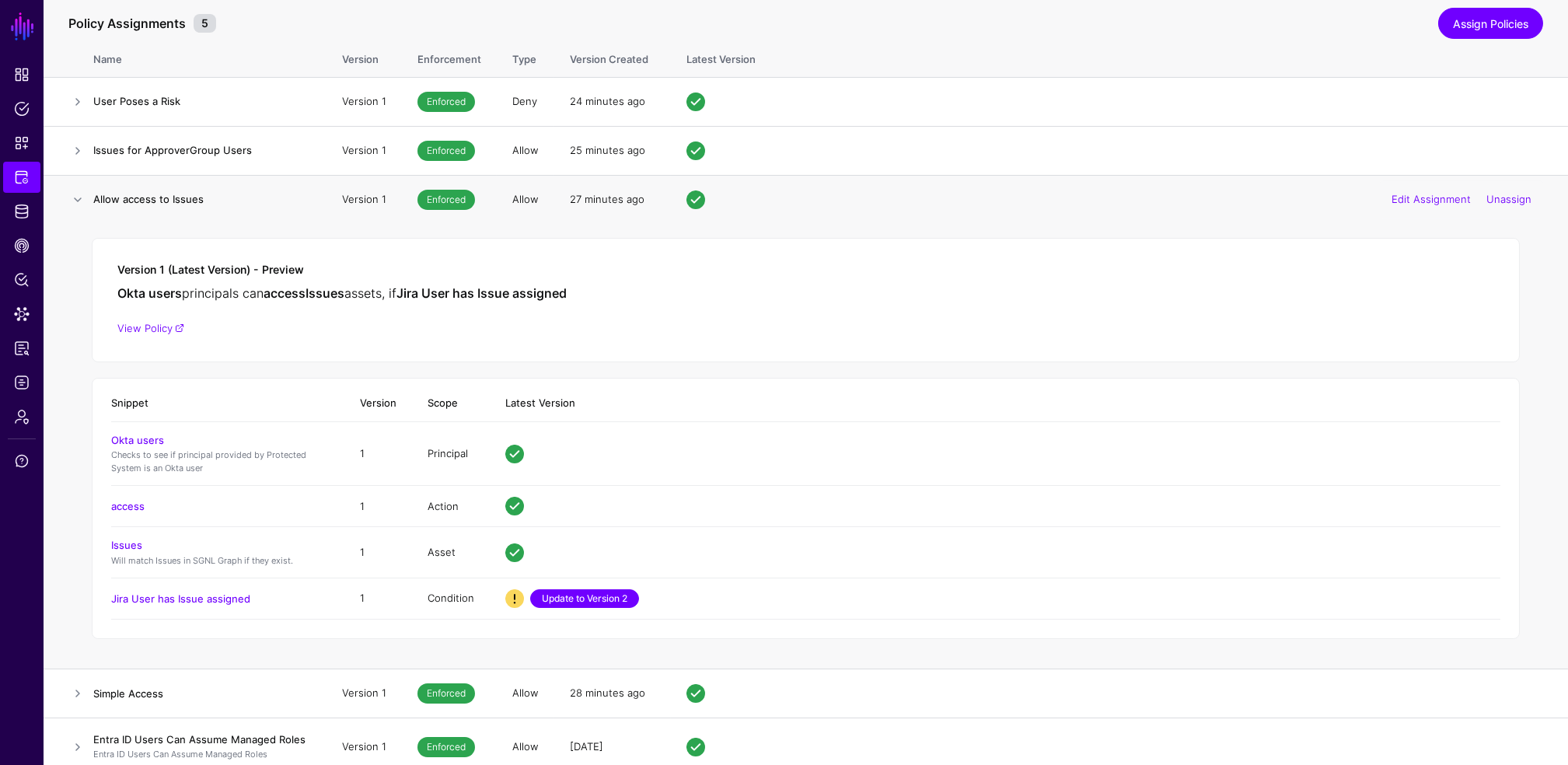
click at [573, 594] on link "Update to Version 2" at bounding box center [584, 598] width 108 height 19
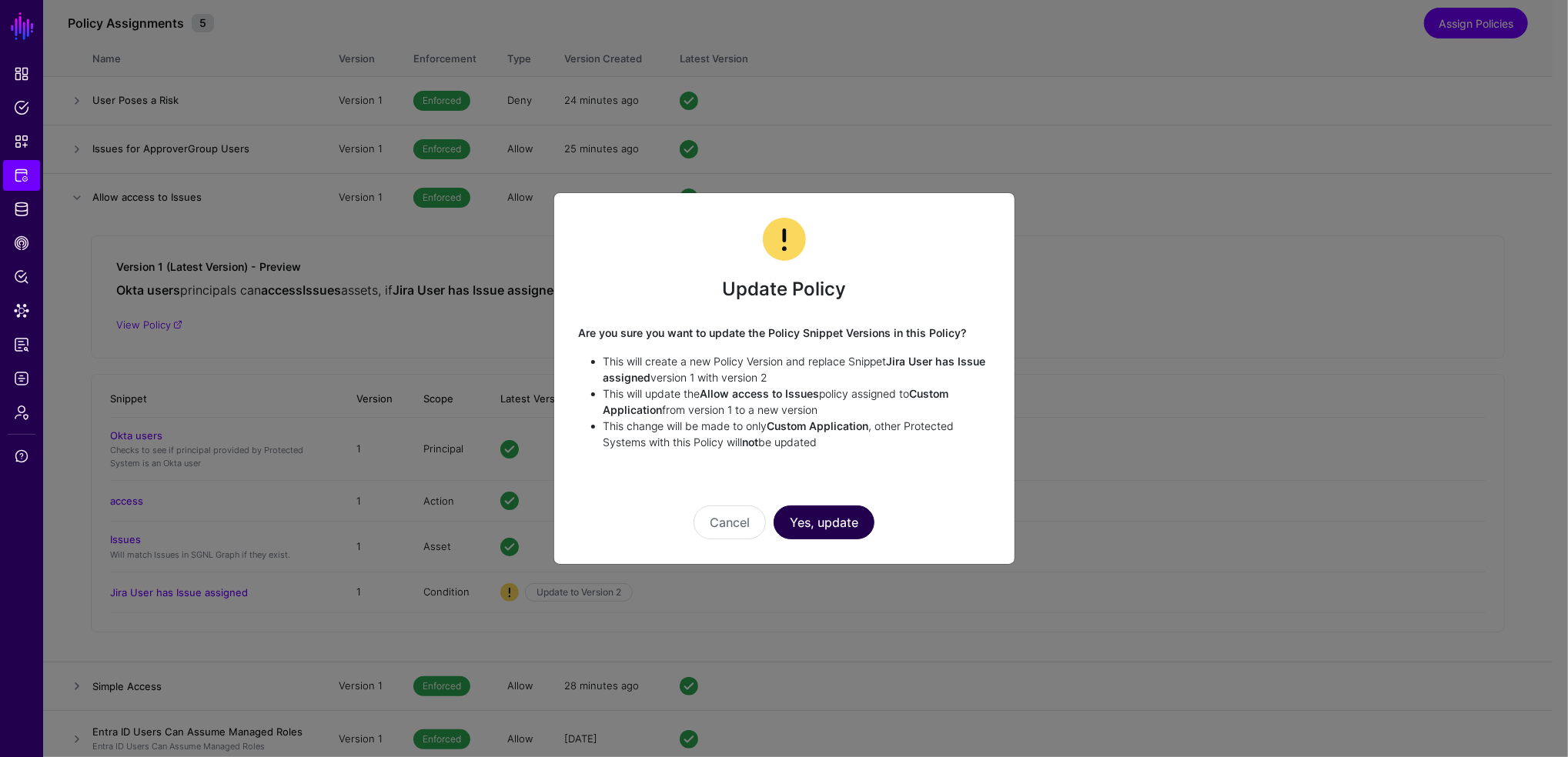
click at [848, 516] on button "Yes, update" at bounding box center [824, 522] width 101 height 34
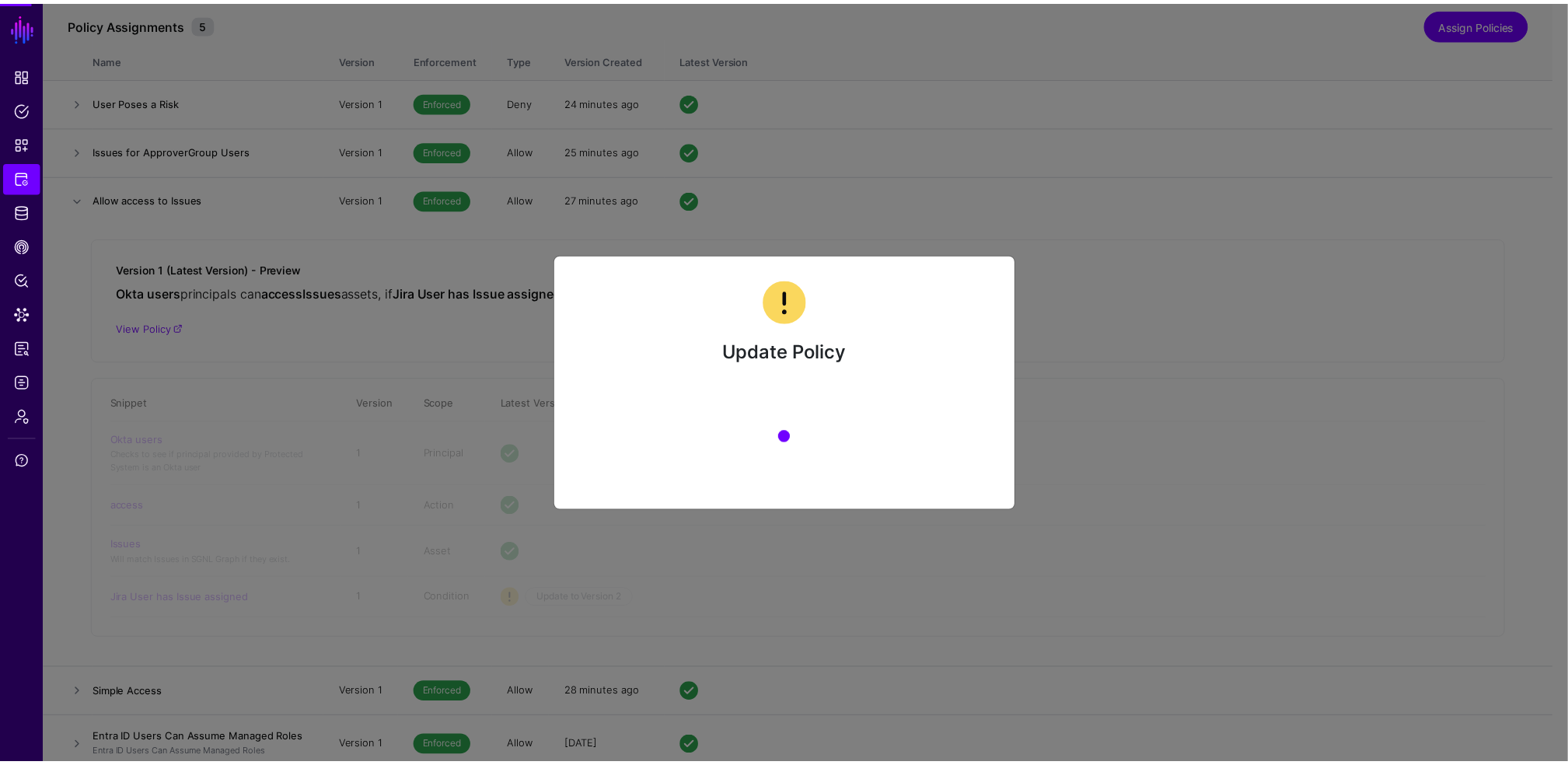
scroll to position [0, 0]
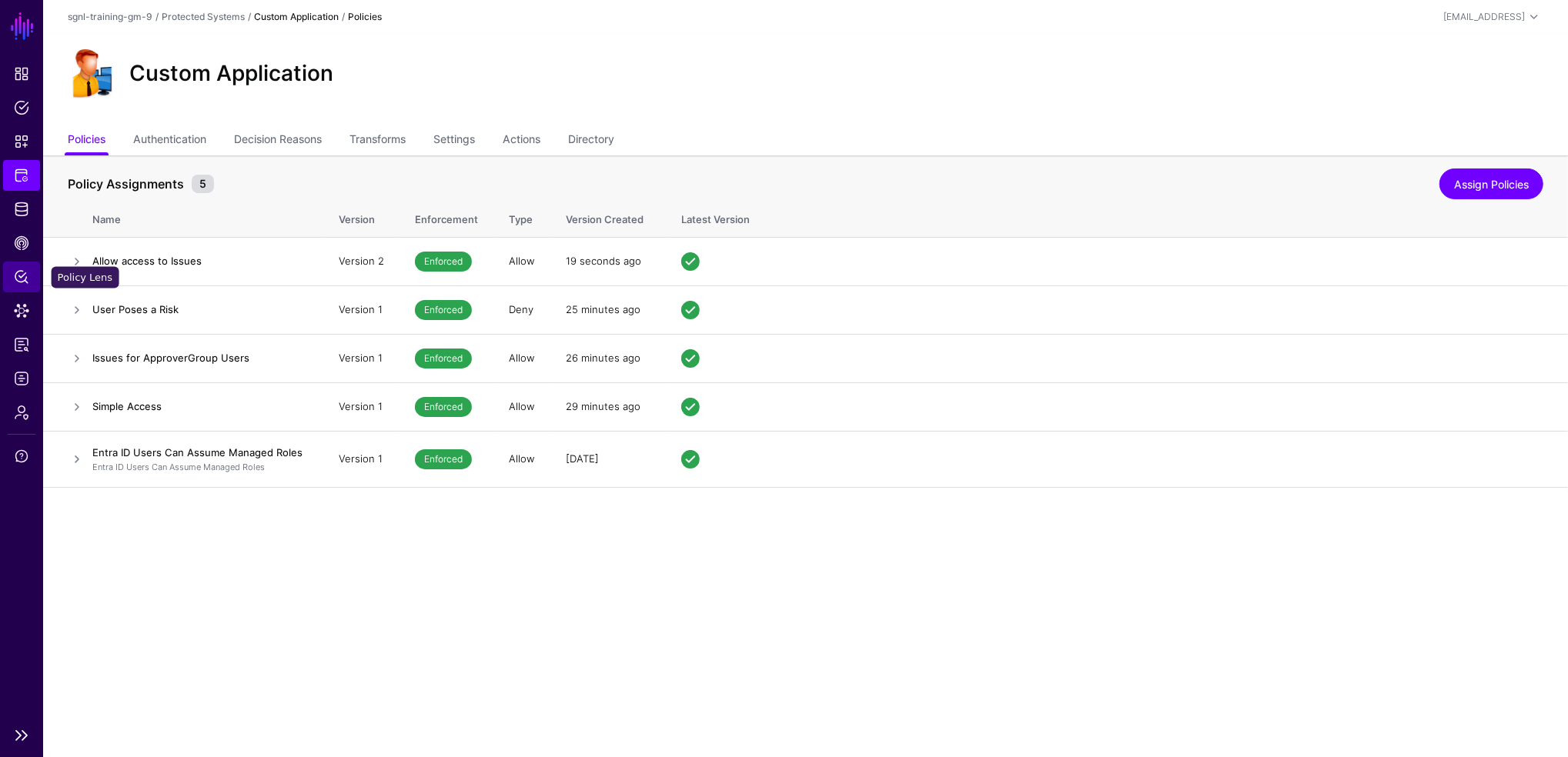
click at [22, 269] on span "Policy Lens" at bounding box center [21, 277] width 16 height 16
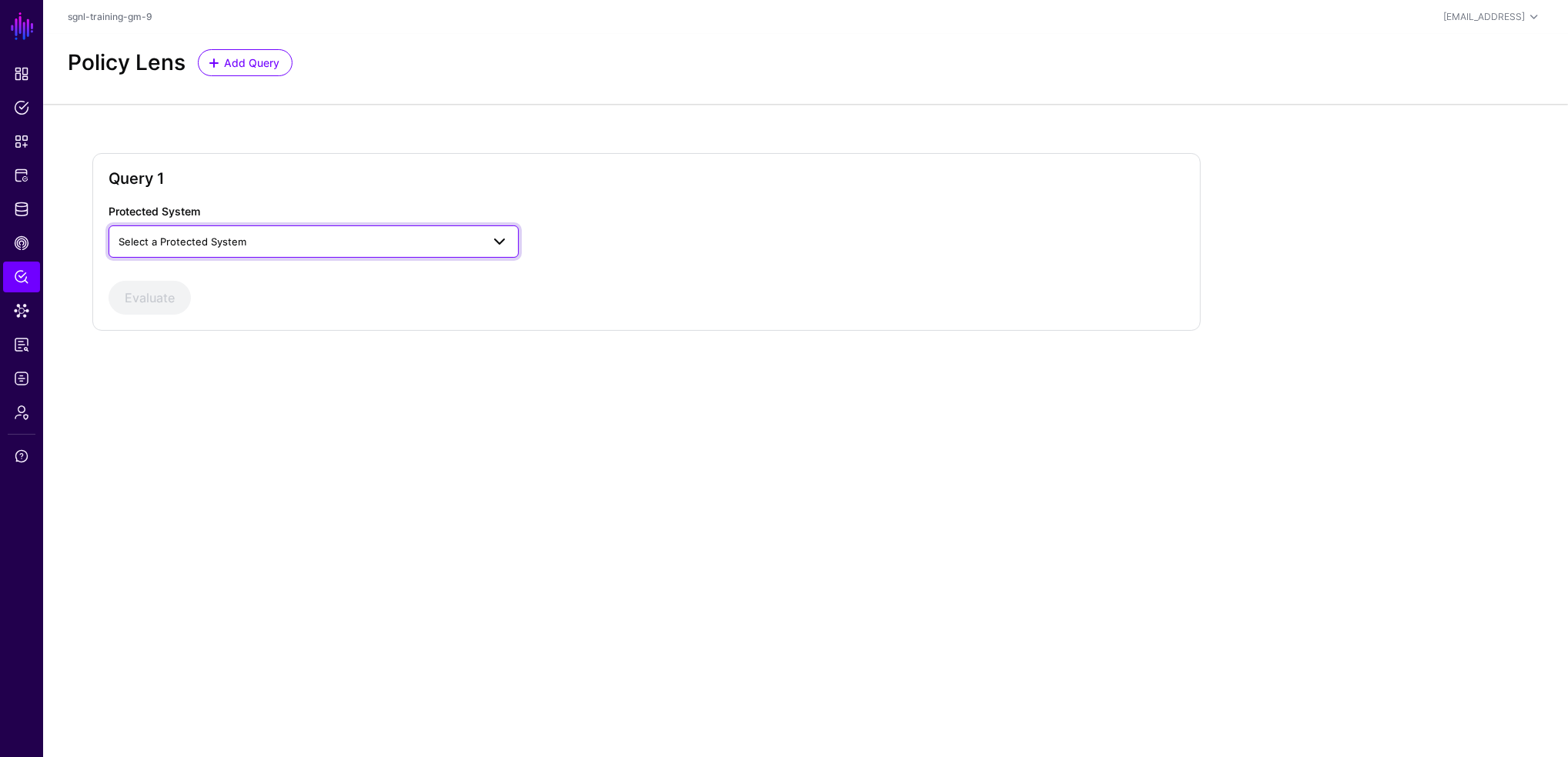
click at [285, 239] on span "Select a Protected System" at bounding box center [300, 241] width 363 height 17
click at [206, 278] on span "Custom Application" at bounding box center [167, 277] width 93 height 13
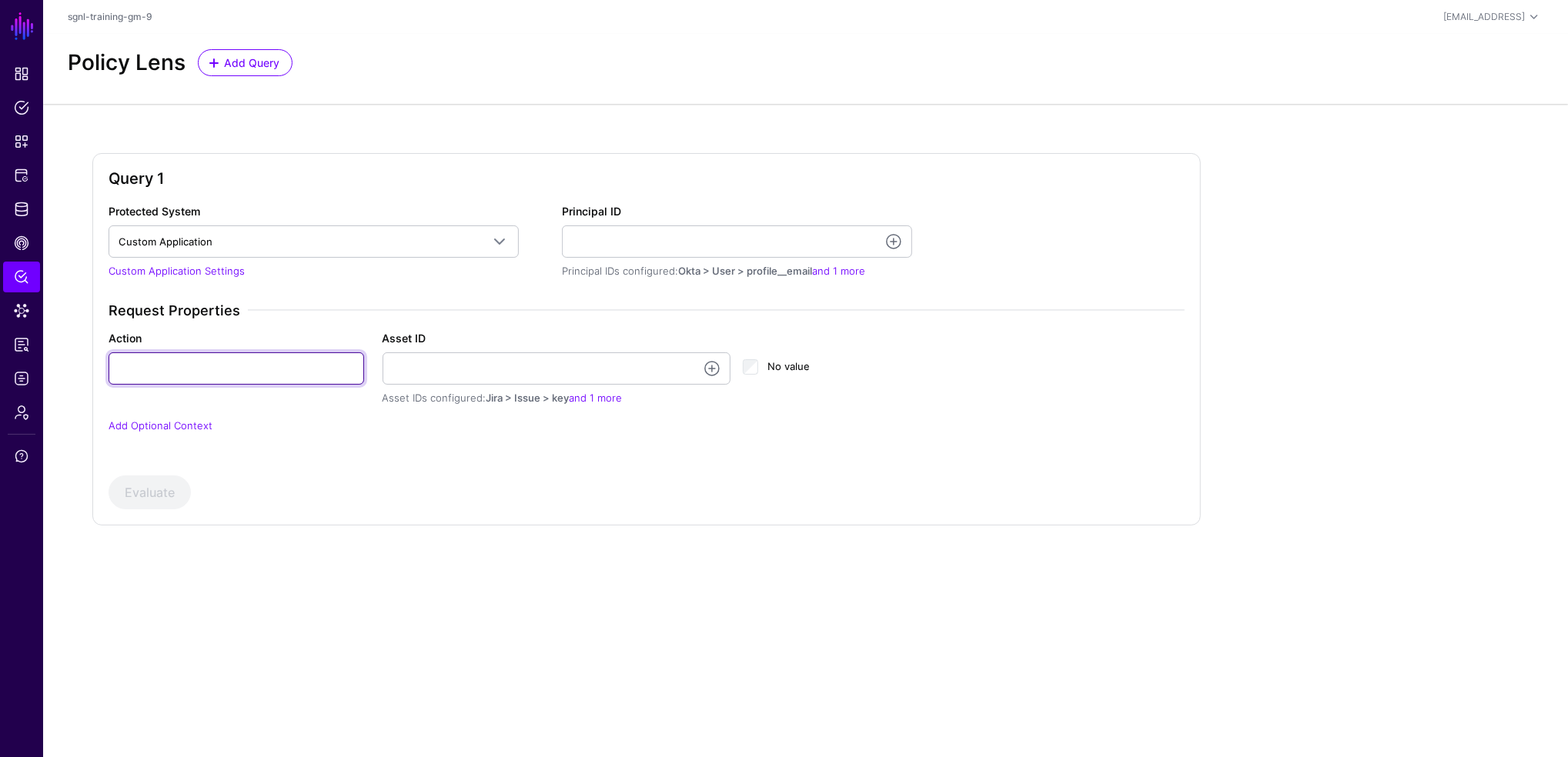
click at [203, 356] on input "Action" at bounding box center [236, 368] width 256 height 32
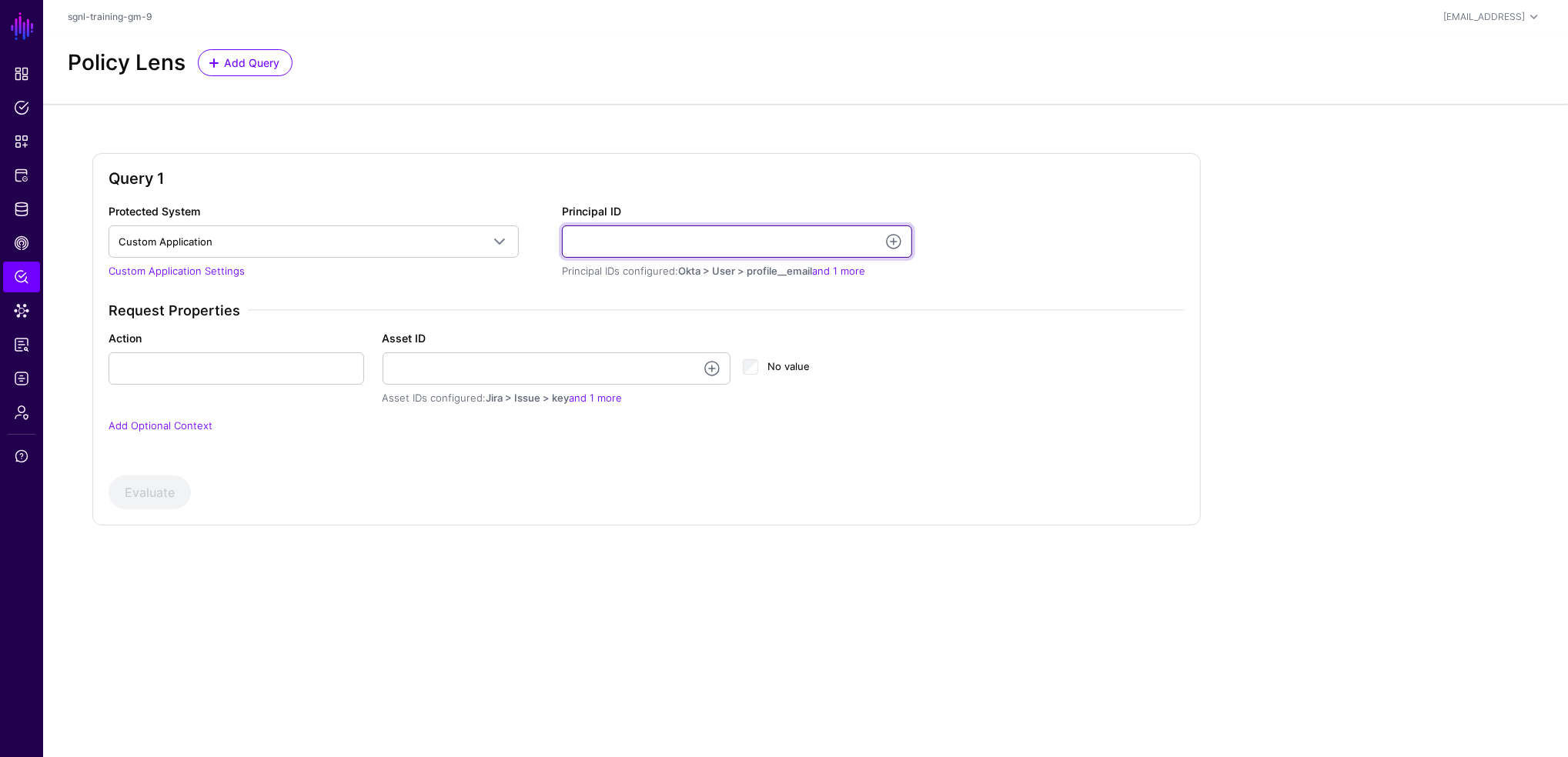
click at [692, 239] on input "Principal ID" at bounding box center [737, 241] width 350 height 32
type input "**********"
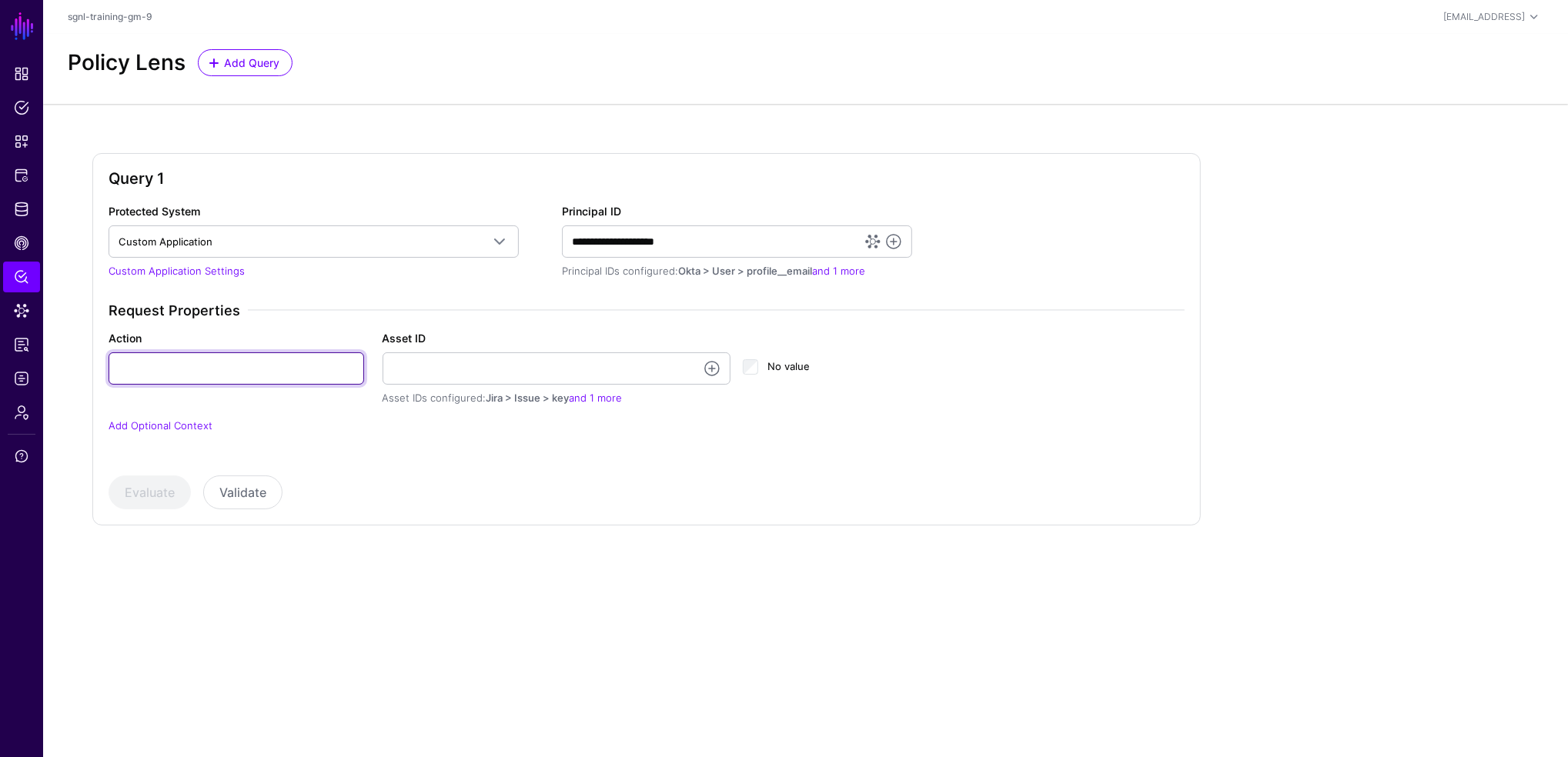
click at [199, 371] on input "Action" at bounding box center [236, 368] width 256 height 32
type input "******"
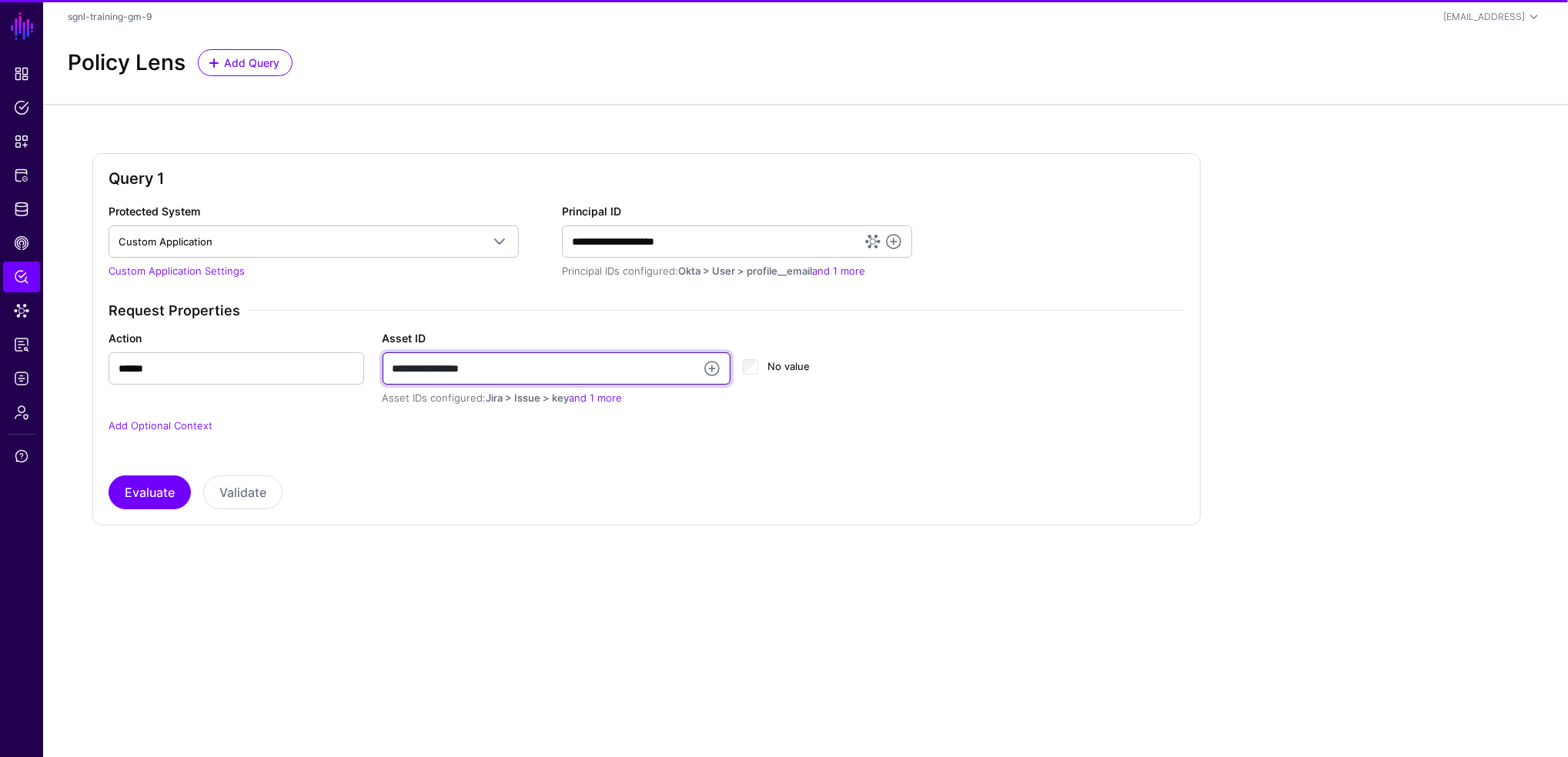
click at [516, 359] on input "**********" at bounding box center [556, 368] width 348 height 32
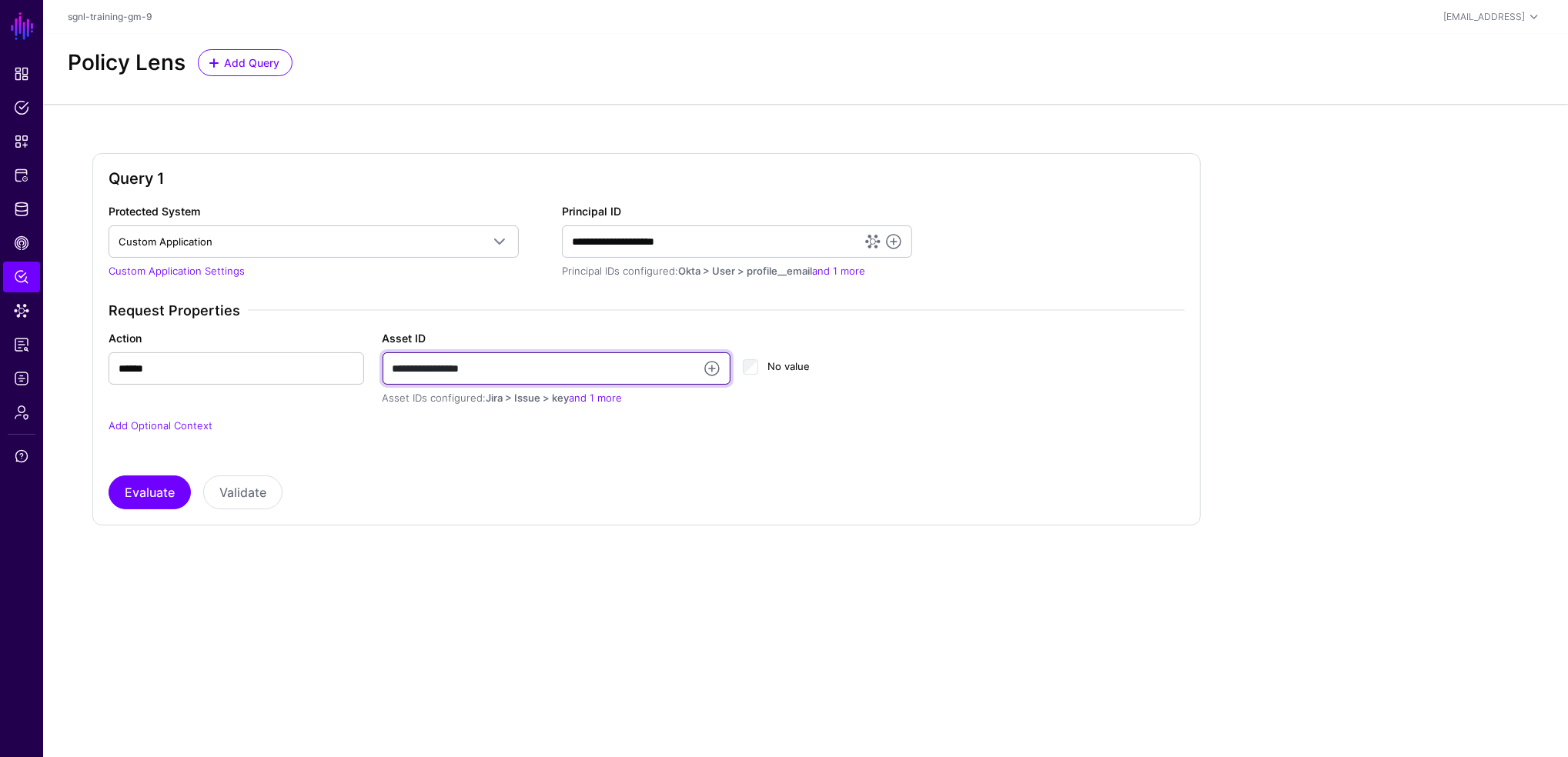
drag, startPoint x: 536, startPoint y: 370, endPoint x: 285, endPoint y: 386, distance: 251.5
click at [168, 365] on div "**********" at bounding box center [647, 368] width 1095 height 76
type input "**********"
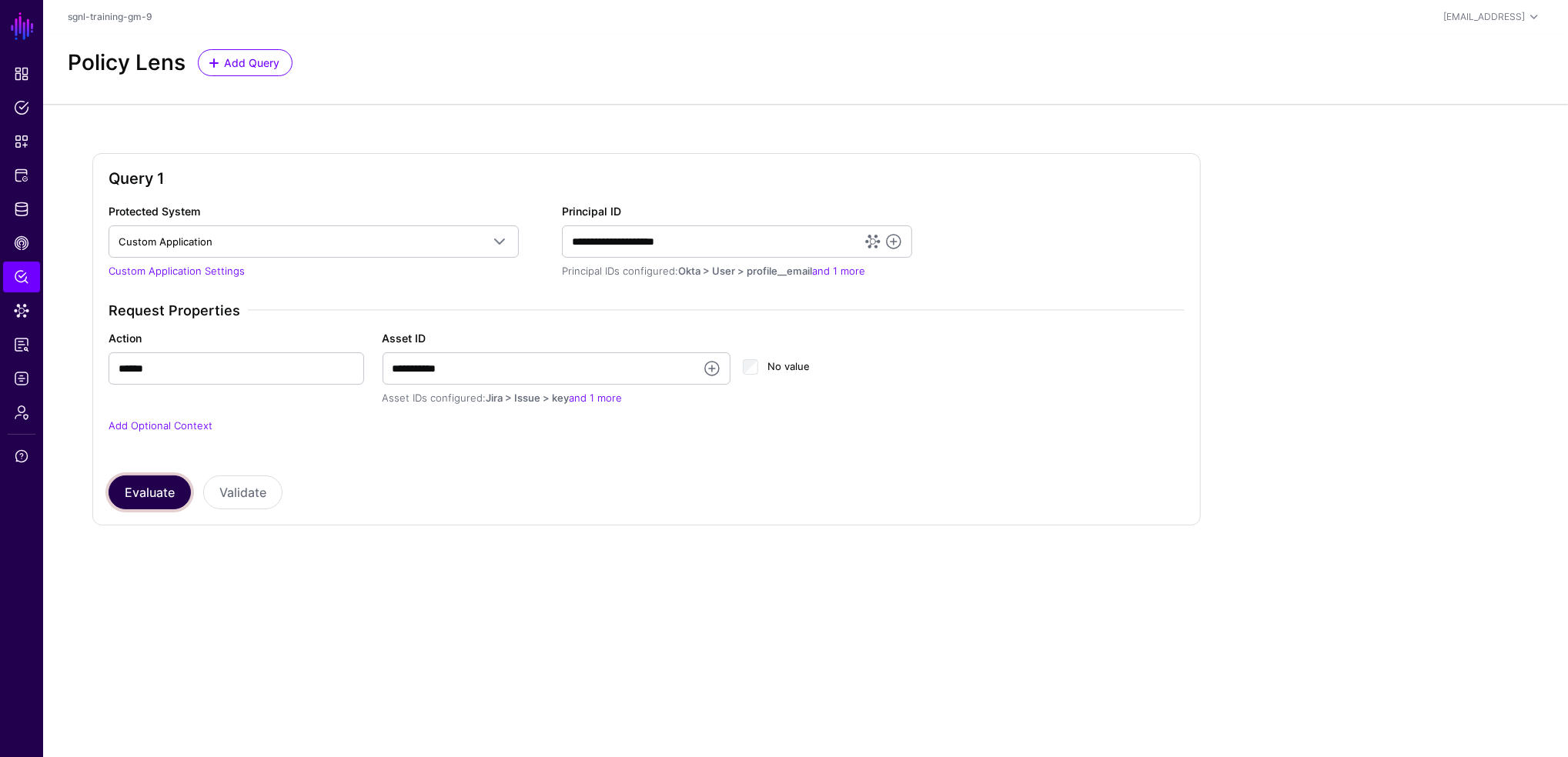
click at [155, 483] on button "Evaluate" at bounding box center [149, 493] width 82 height 34
